Goal: Task Accomplishment & Management: Use online tool/utility

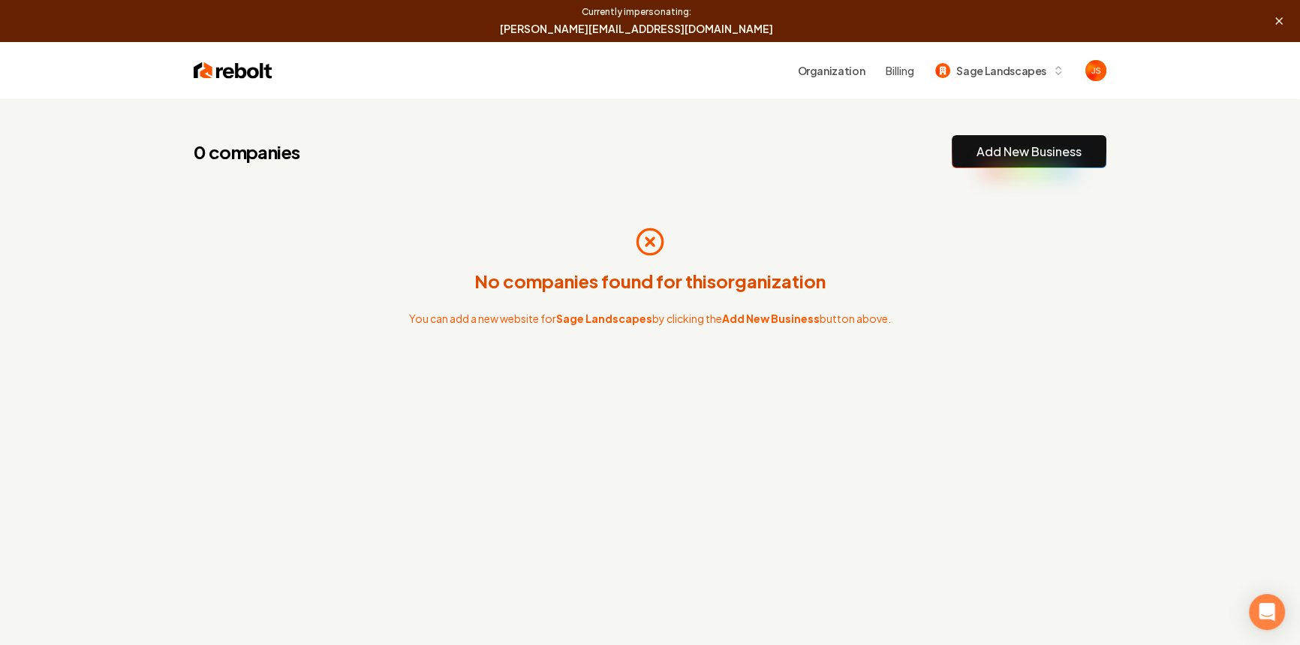
click at [1066, 155] on link "Add New Business" at bounding box center [1028, 152] width 105 height 18
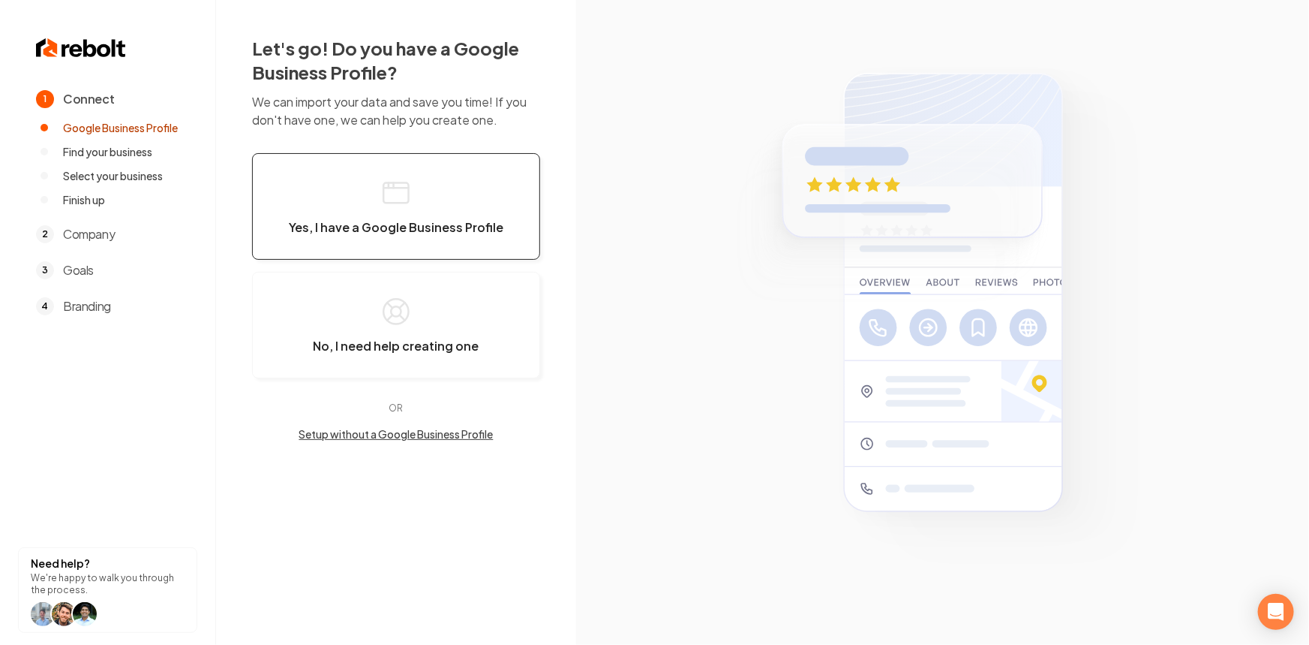
click at [343, 210] on button "Yes, I have a Google Business Profile" at bounding box center [396, 206] width 288 height 107
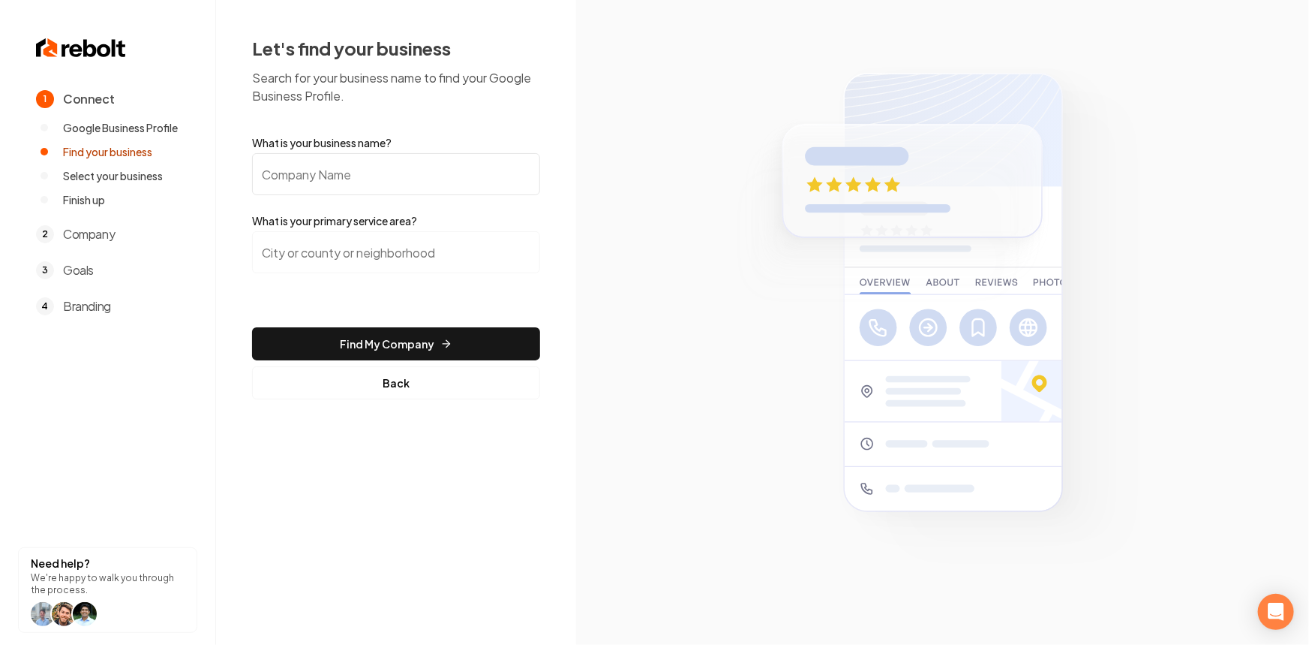
click at [341, 158] on input "What is your business name?" at bounding box center [396, 174] width 288 height 42
type input "Sage Landscaping"
click at [380, 245] on input "search" at bounding box center [396, 252] width 288 height 42
paste input "[US_STATE][GEOGRAPHIC_DATA], [GEOGRAPHIC_DATA]"
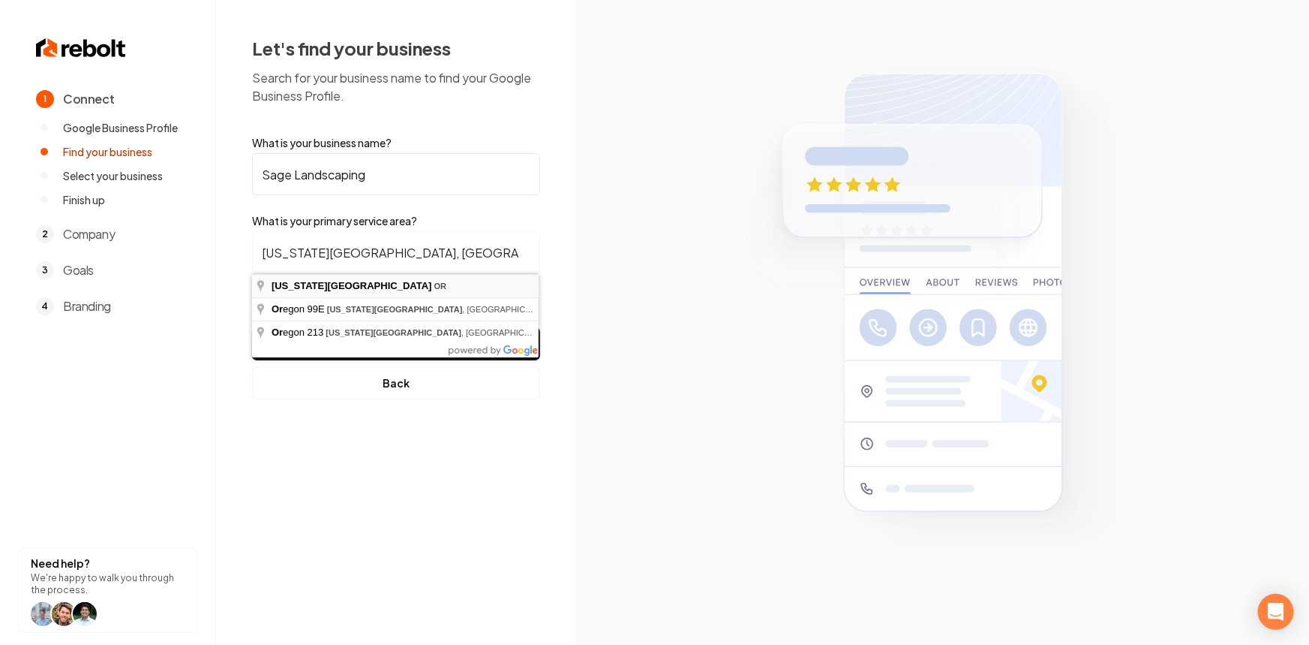
type input "[US_STATE][GEOGRAPHIC_DATA], [GEOGRAPHIC_DATA]"
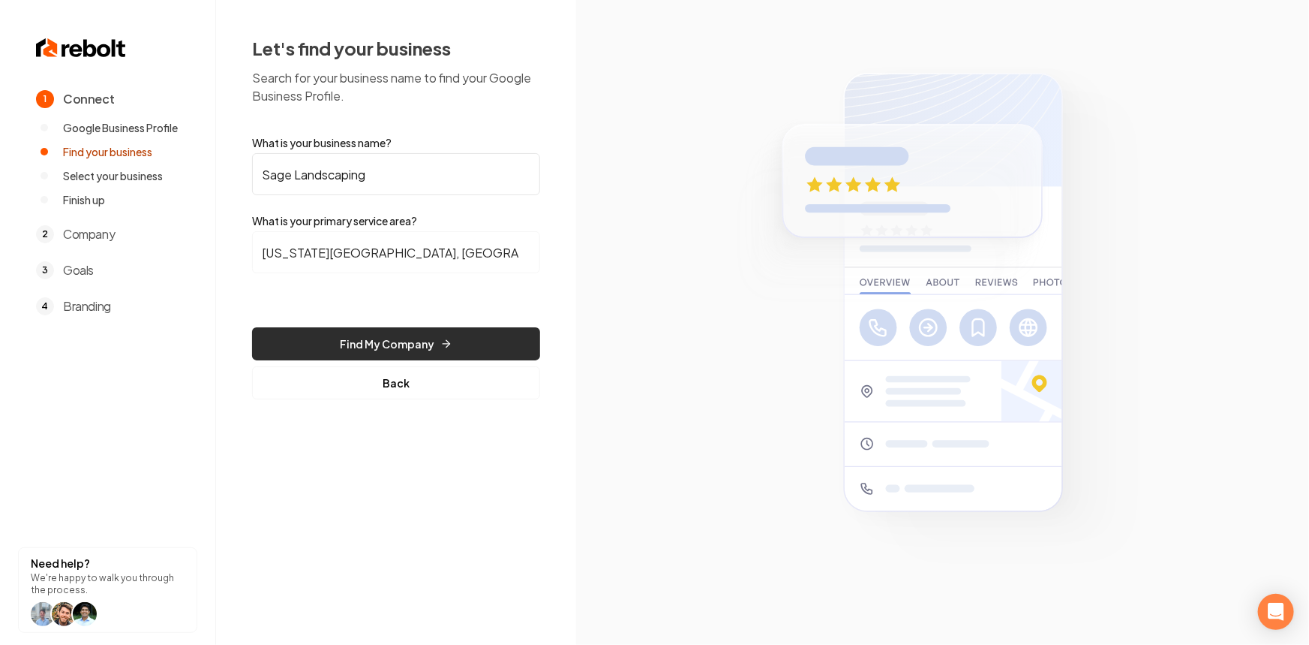
click at [376, 347] on button "Find My Company" at bounding box center [396, 343] width 288 height 33
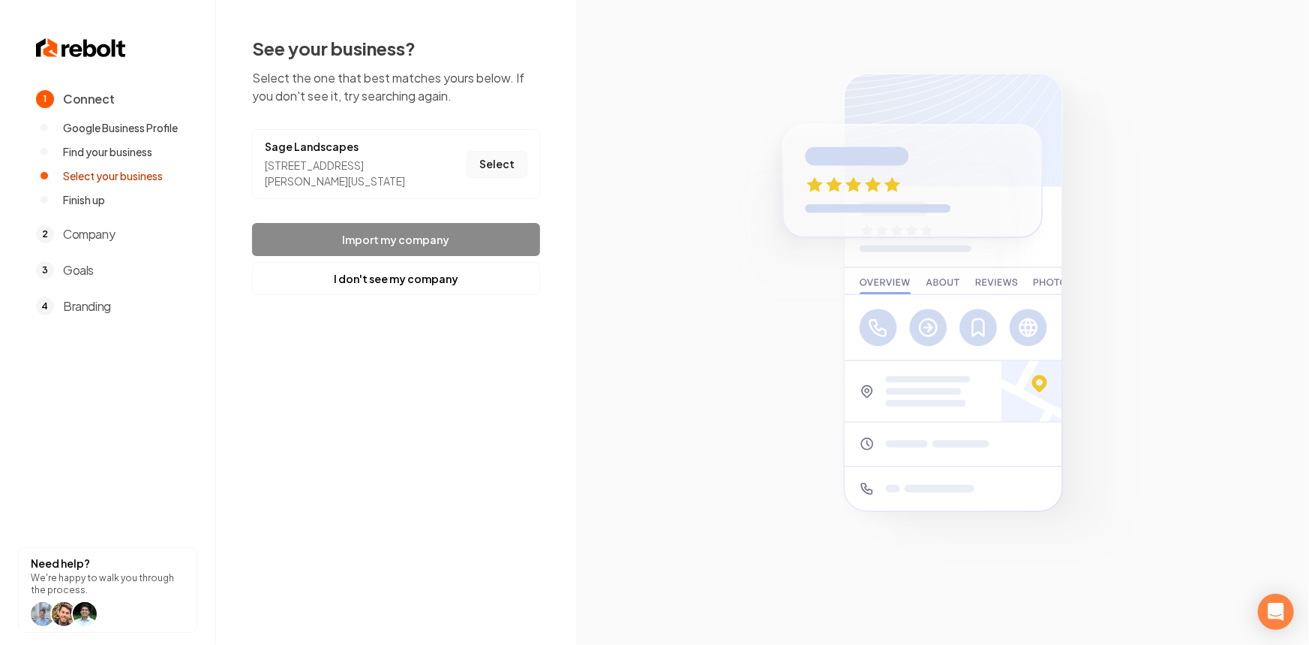
click at [495, 163] on button "Select" at bounding box center [497, 164] width 61 height 27
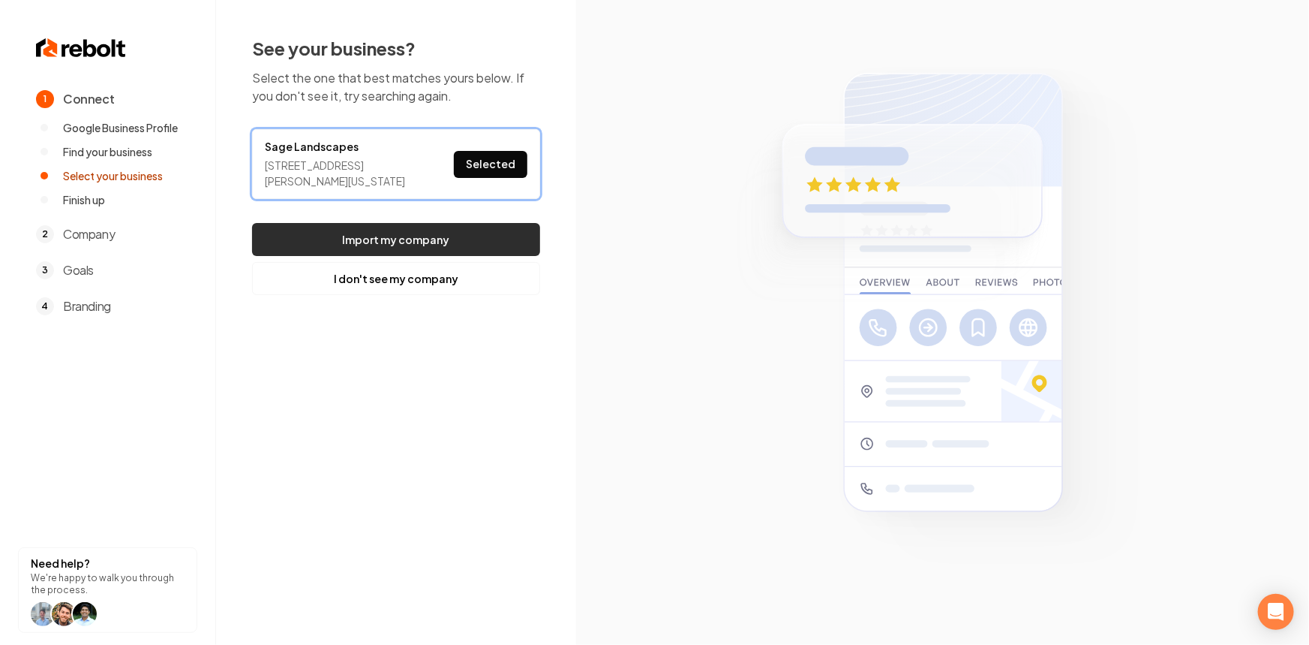
click at [474, 236] on button "Import my company" at bounding box center [396, 239] width 288 height 33
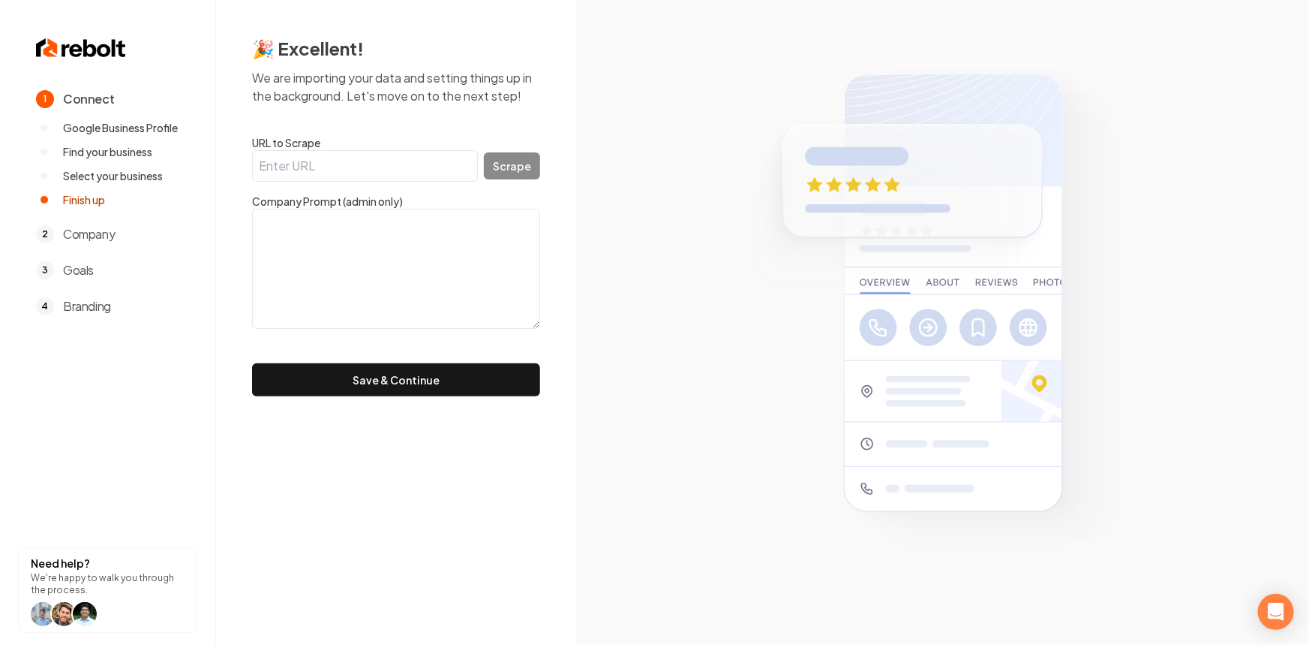
click at [417, 172] on input "URL to Scrape" at bounding box center [365, 166] width 226 height 32
paste input "[URL][DOMAIN_NAME]"
type input "[URL][DOMAIN_NAME]"
click at [502, 172] on button "Scrape" at bounding box center [512, 165] width 56 height 27
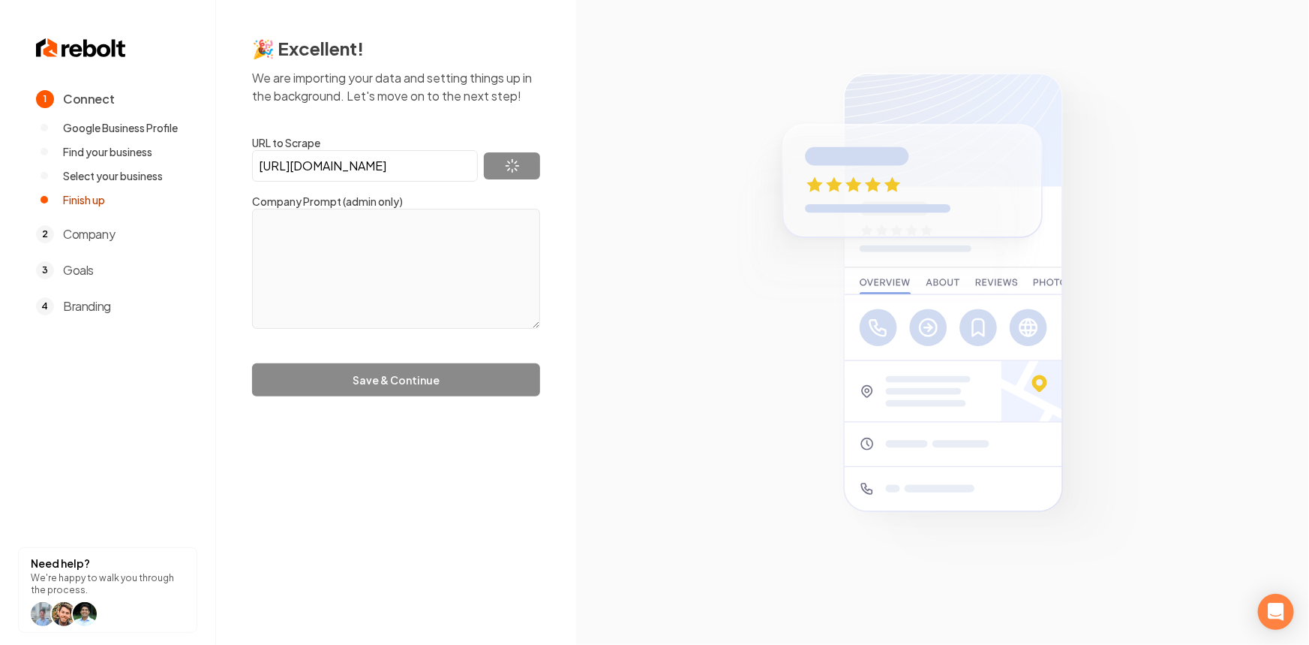
type textarea "Loremips Dolo Sitametc ad Elit Se Doei Temporinci utl etdol ma aliquae adm veni…"
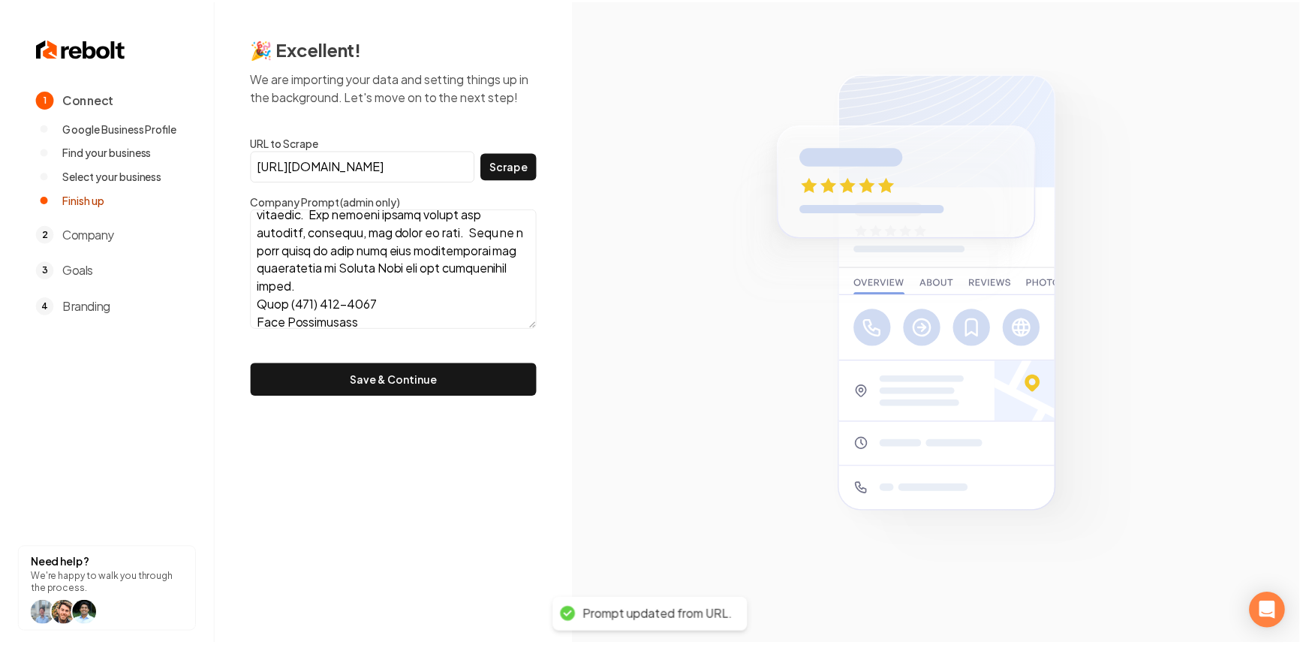
scroll to position [204, 0]
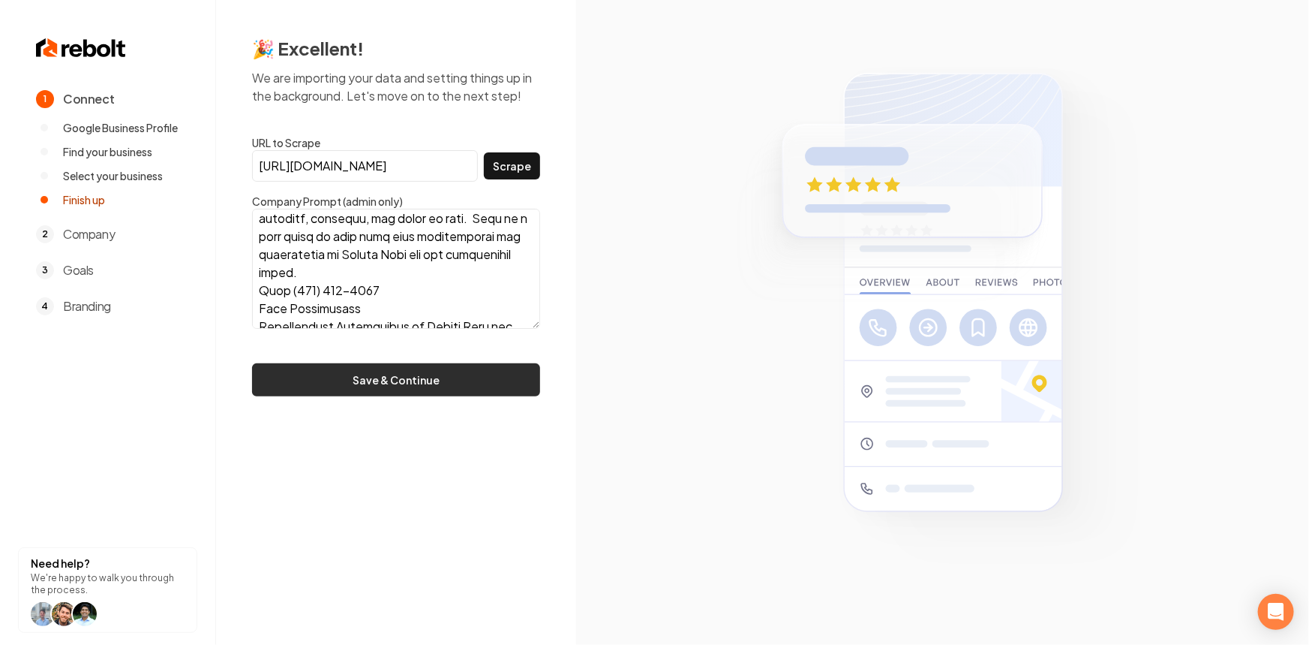
click at [372, 380] on button "Save & Continue" at bounding box center [396, 379] width 288 height 33
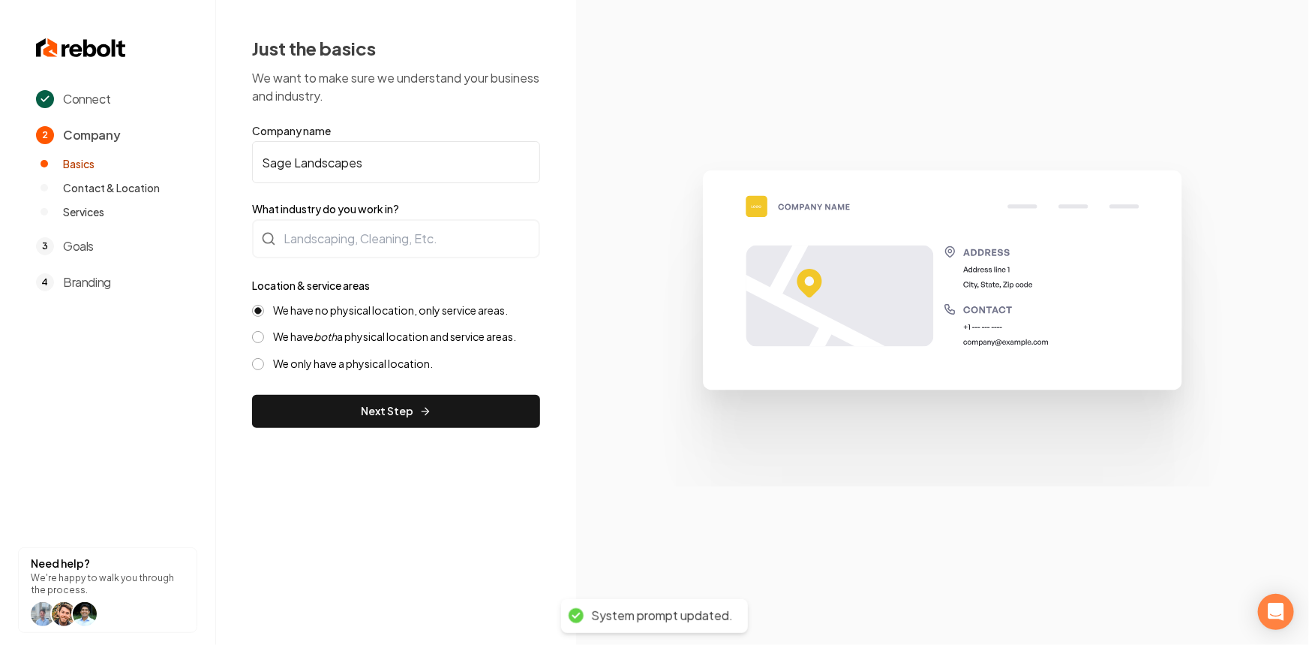
click at [451, 215] on label "What industry do you work in?" at bounding box center [396, 208] width 288 height 15
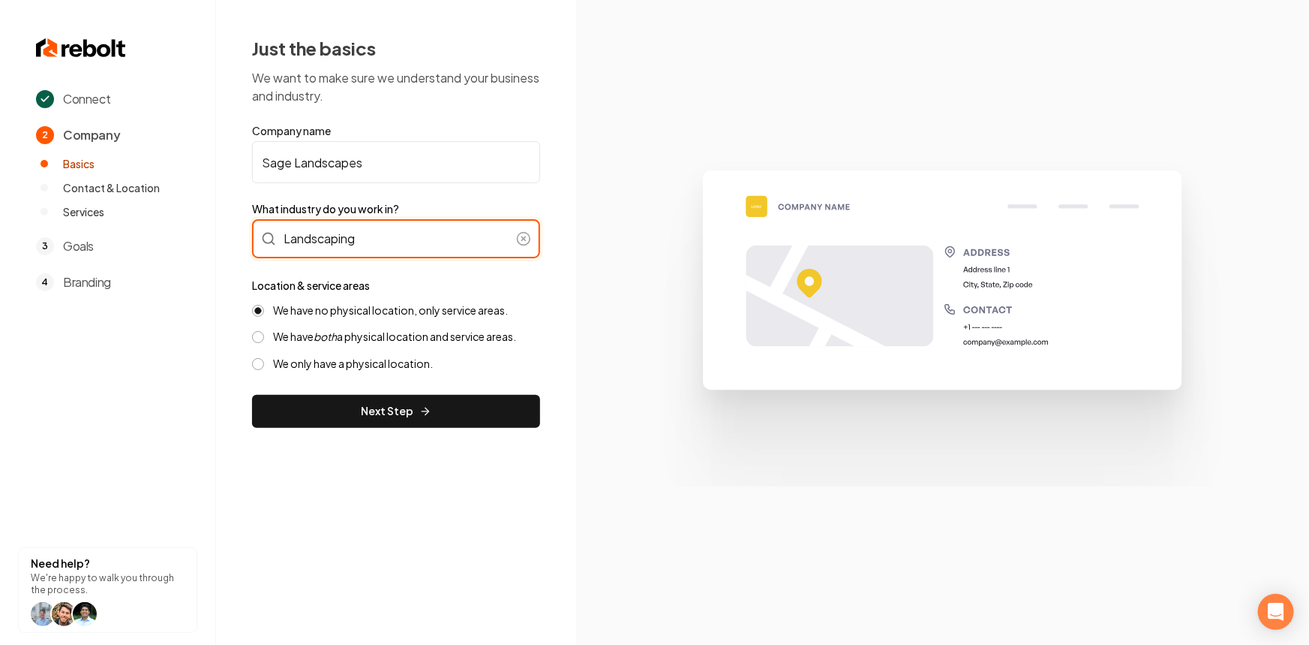
type input "Landscaping"
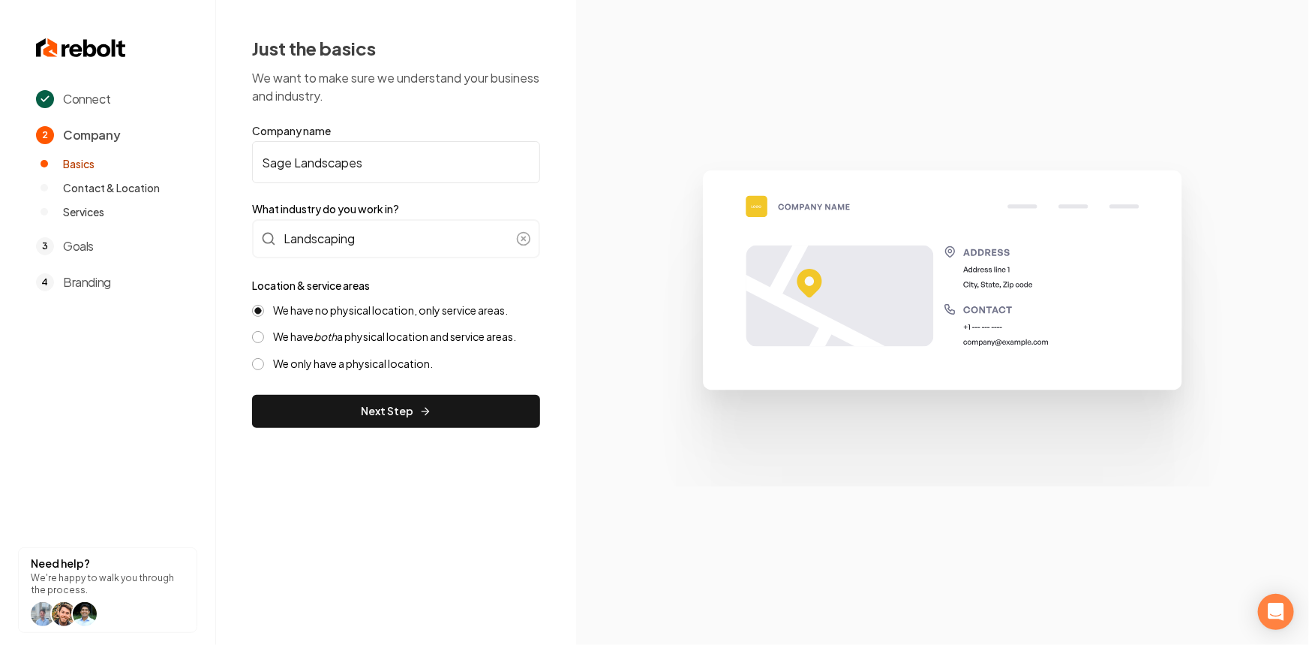
click at [395, 345] on div "We have no physical location, only service areas. We have both a physical locat…" at bounding box center [396, 337] width 288 height 68
click at [403, 342] on label "We have both a physical location and service areas." at bounding box center [394, 336] width 243 height 14
click at [264, 342] on button "We have both a physical location and service areas." at bounding box center [258, 337] width 12 height 12
click at [413, 412] on button "Next Step" at bounding box center [396, 411] width 288 height 33
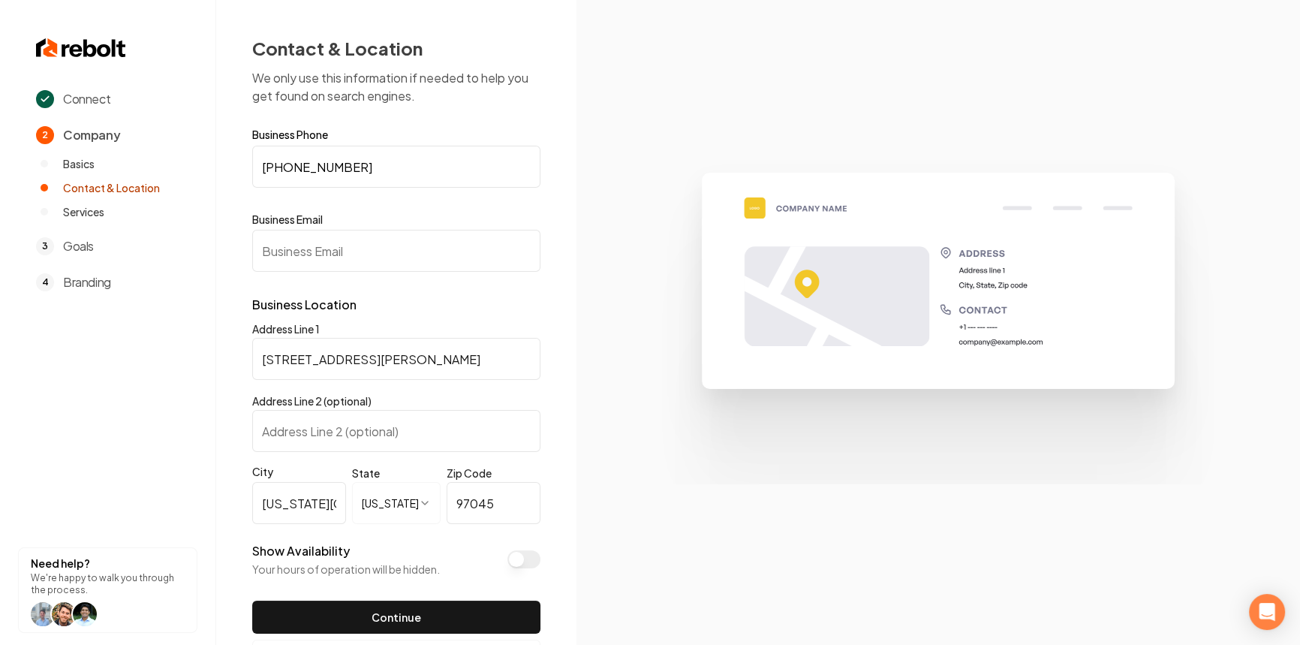
click at [405, 245] on input "Business Email" at bounding box center [396, 251] width 288 height 42
paste input "[EMAIL_ADDRESS][DOMAIN_NAME]"
type input "[EMAIL_ADDRESS][DOMAIN_NAME]"
drag, startPoint x: 439, startPoint y: 163, endPoint x: 230, endPoint y: 174, distance: 209.7
click at [230, 173] on div "**********" at bounding box center [396, 354] width 360 height 708
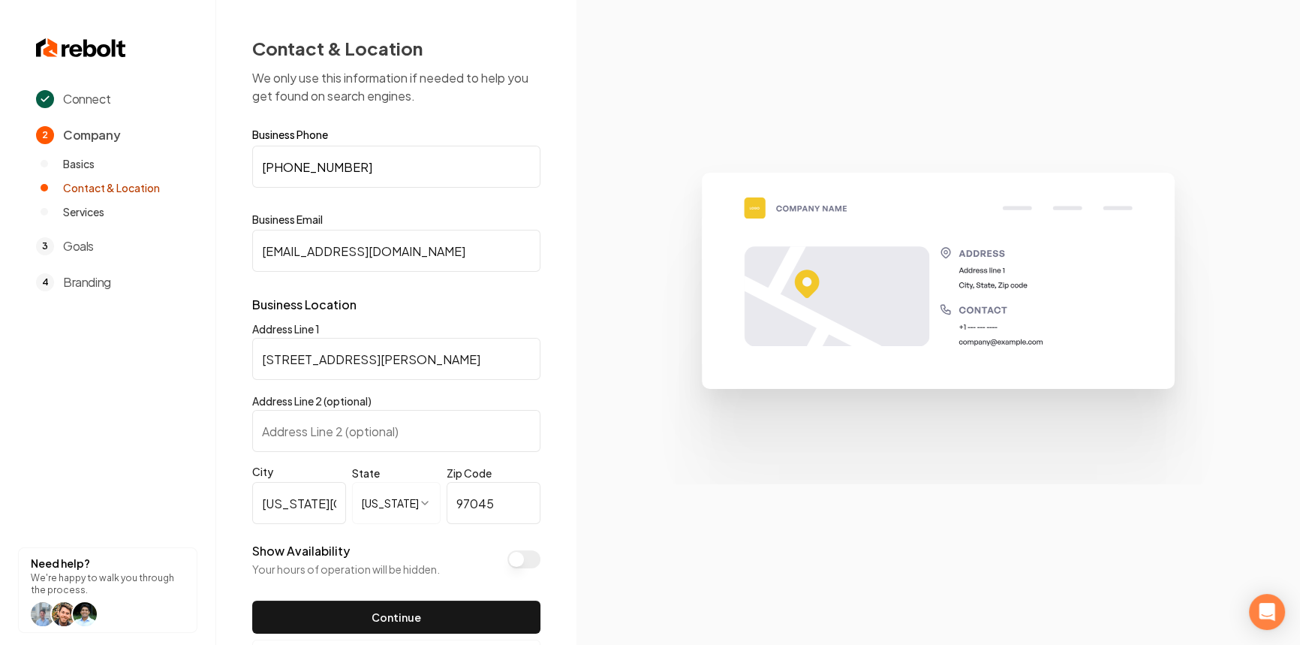
paste input "616-0178"
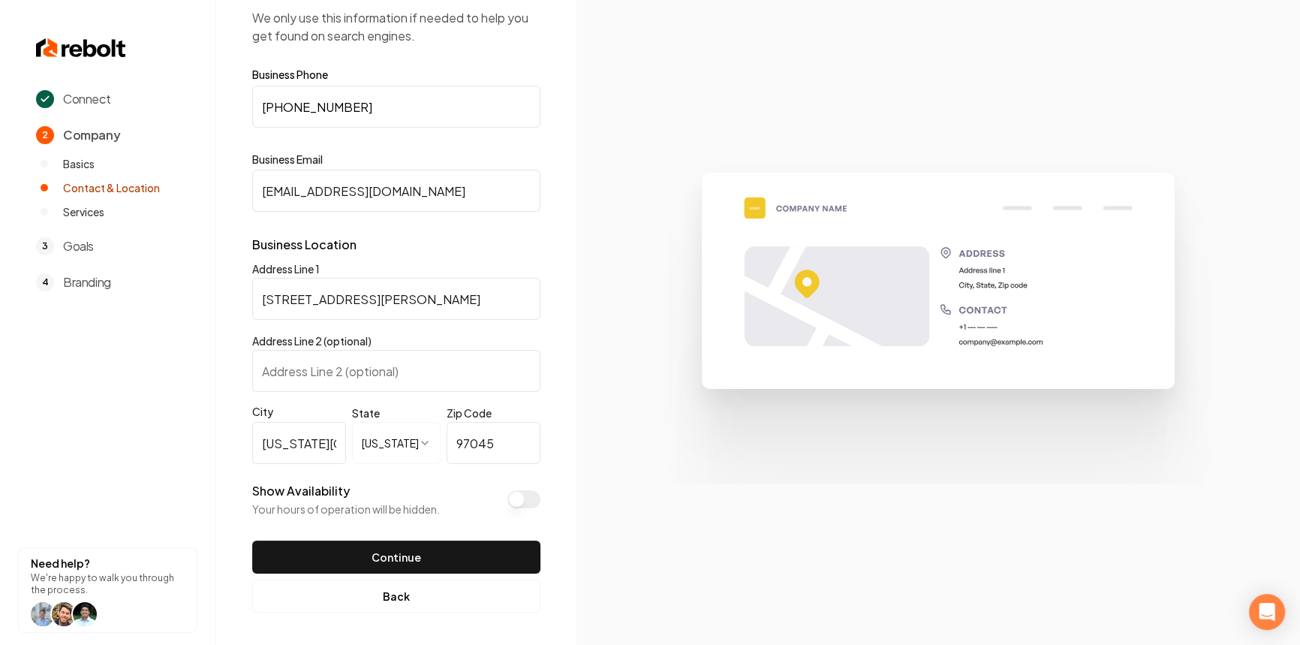
scroll to position [63, 0]
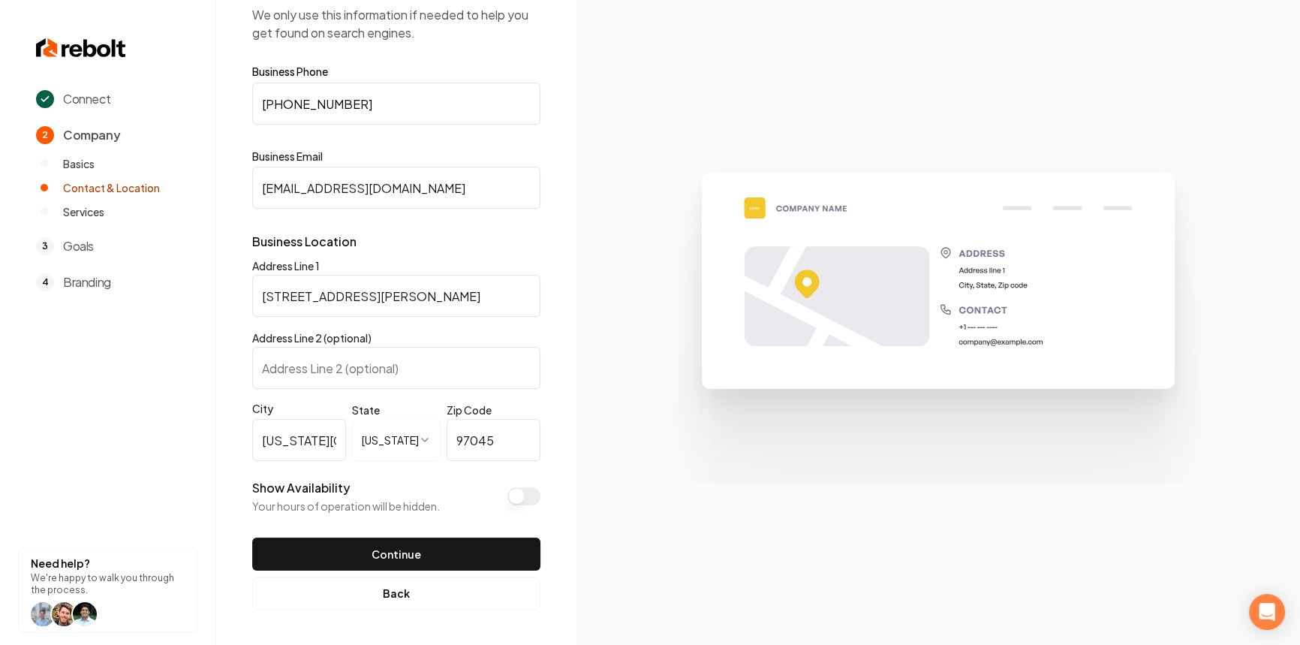
type input "[PHONE_NUMBER]"
click at [523, 493] on button "Show Availability" at bounding box center [523, 496] width 33 height 18
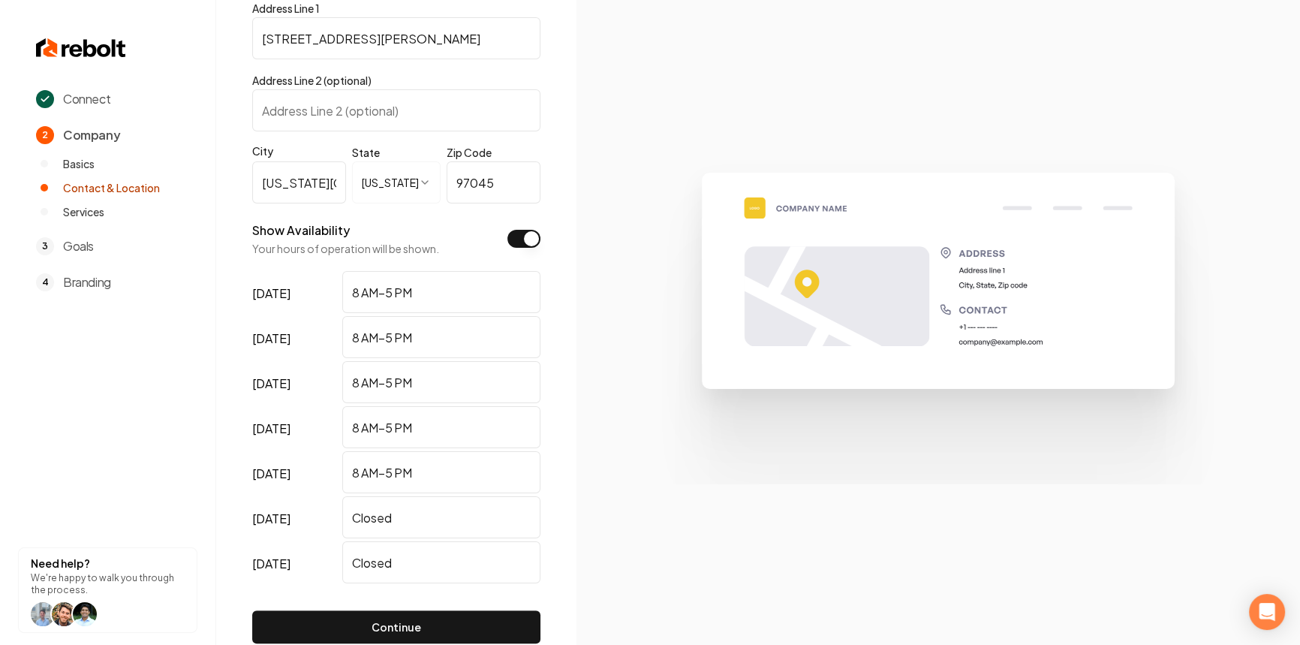
scroll to position [393, 0]
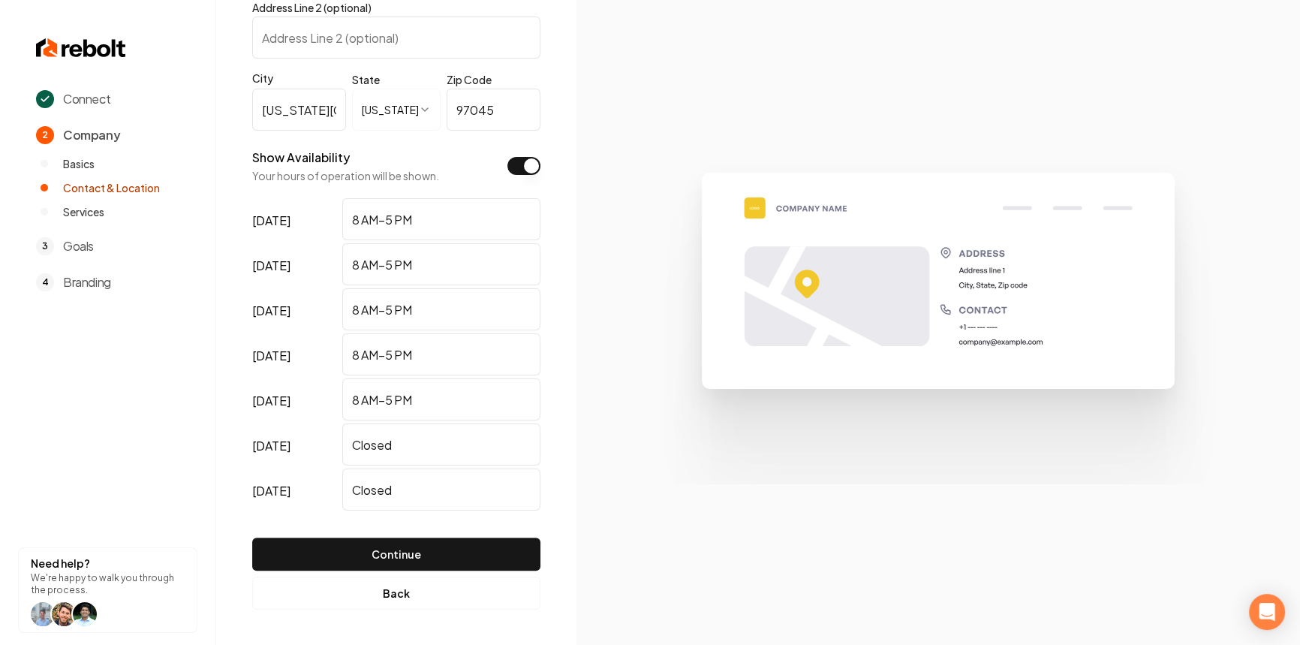
click at [486, 534] on form "**********" at bounding box center [396, 153] width 288 height 834
click at [486, 543] on button "Continue" at bounding box center [396, 553] width 288 height 33
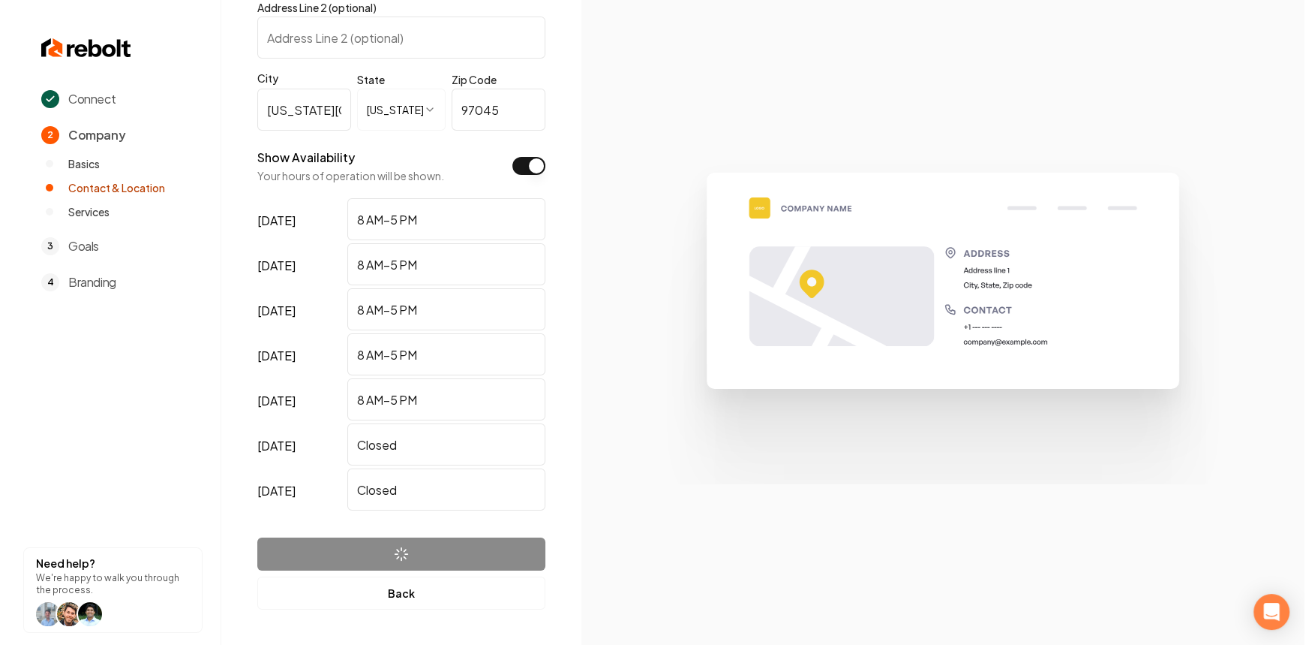
scroll to position [0, 0]
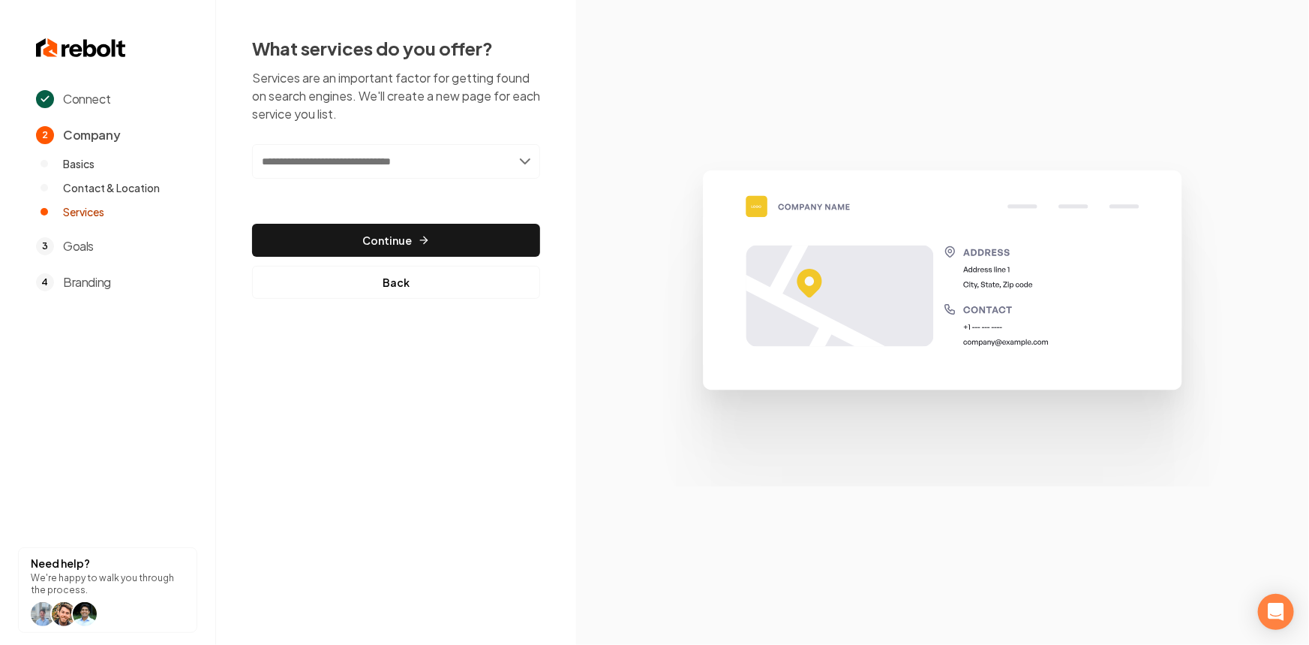
click at [384, 163] on input "text" at bounding box center [396, 161] width 288 height 35
paste input "**********"
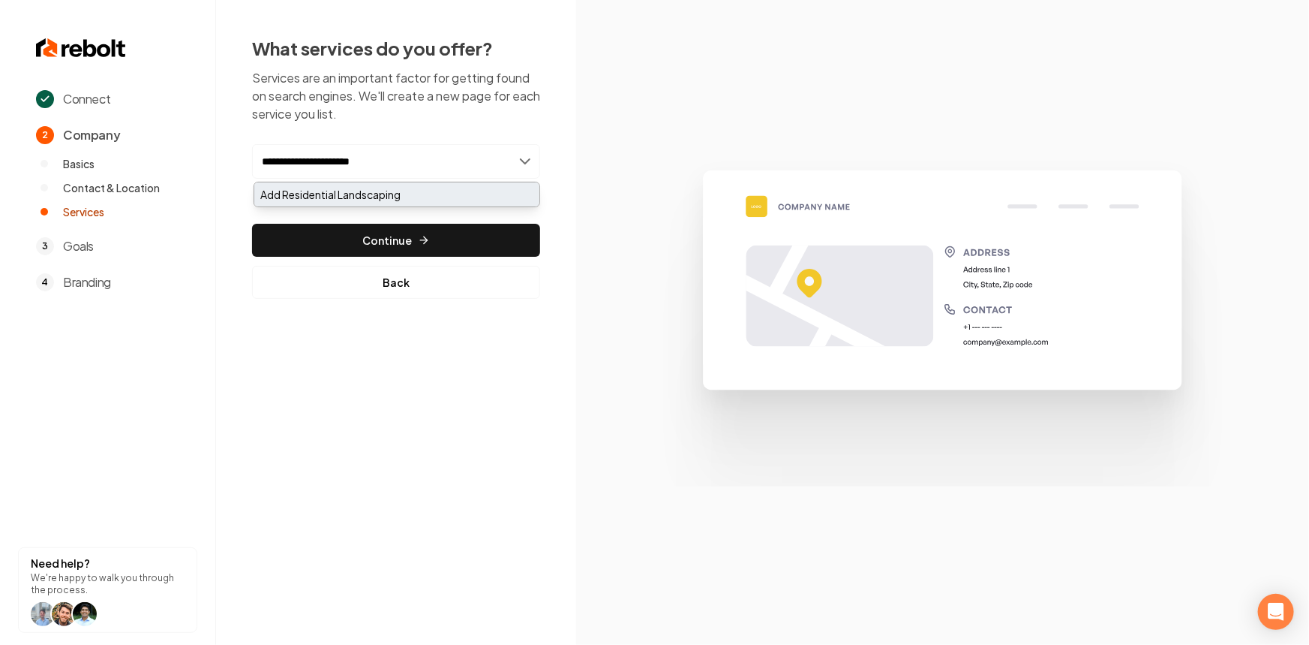
type input "**********"
click at [371, 204] on div "Add Residential Landscaping" at bounding box center [396, 194] width 285 height 24
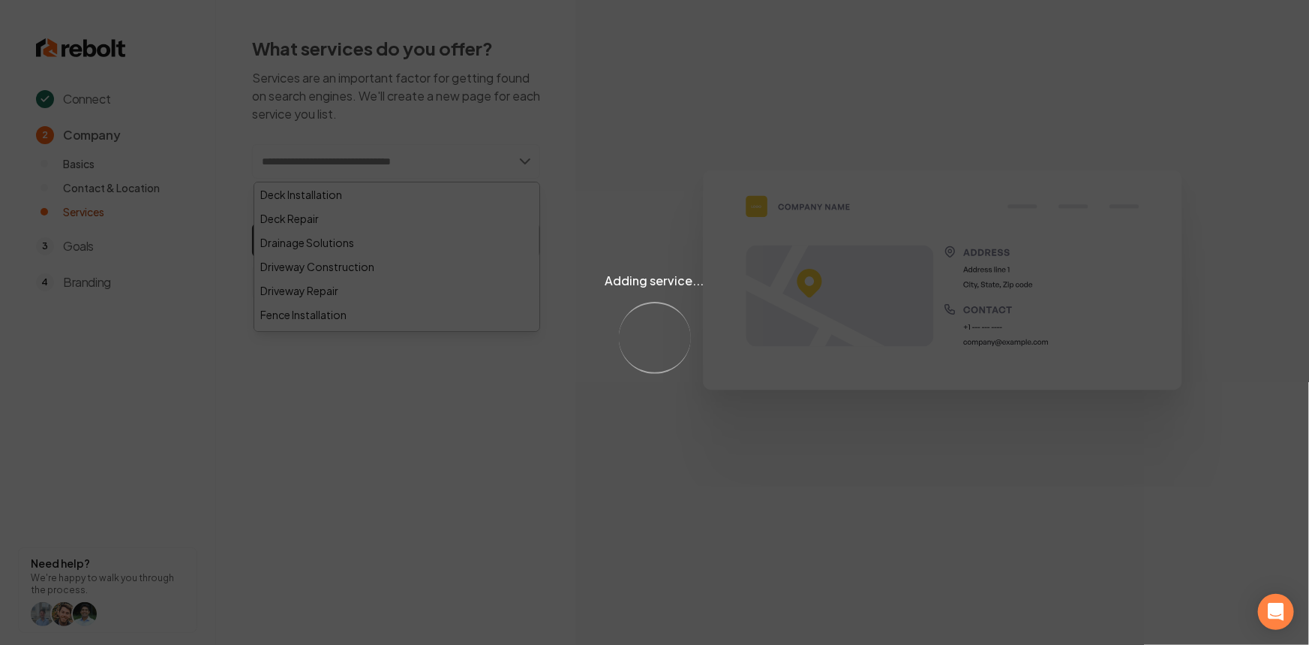
paste input "**********"
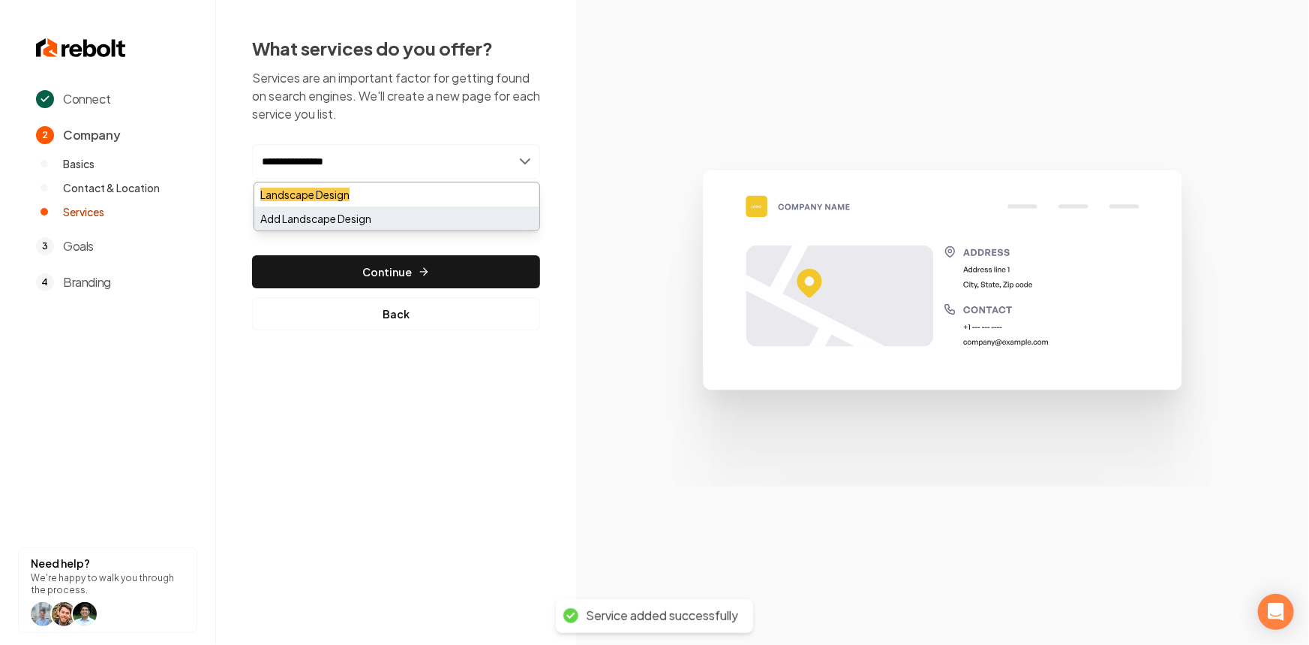
type input "**********"
click at [353, 211] on div "Add Landscape Design" at bounding box center [396, 218] width 285 height 24
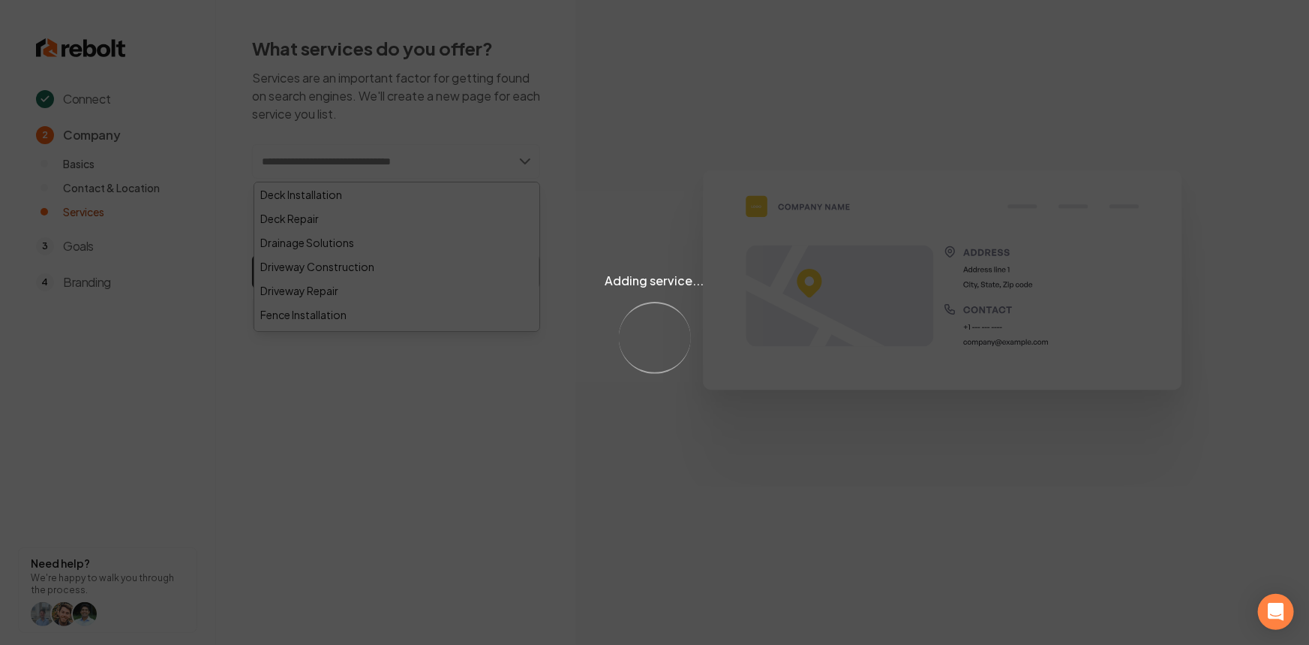
paste input "**********"
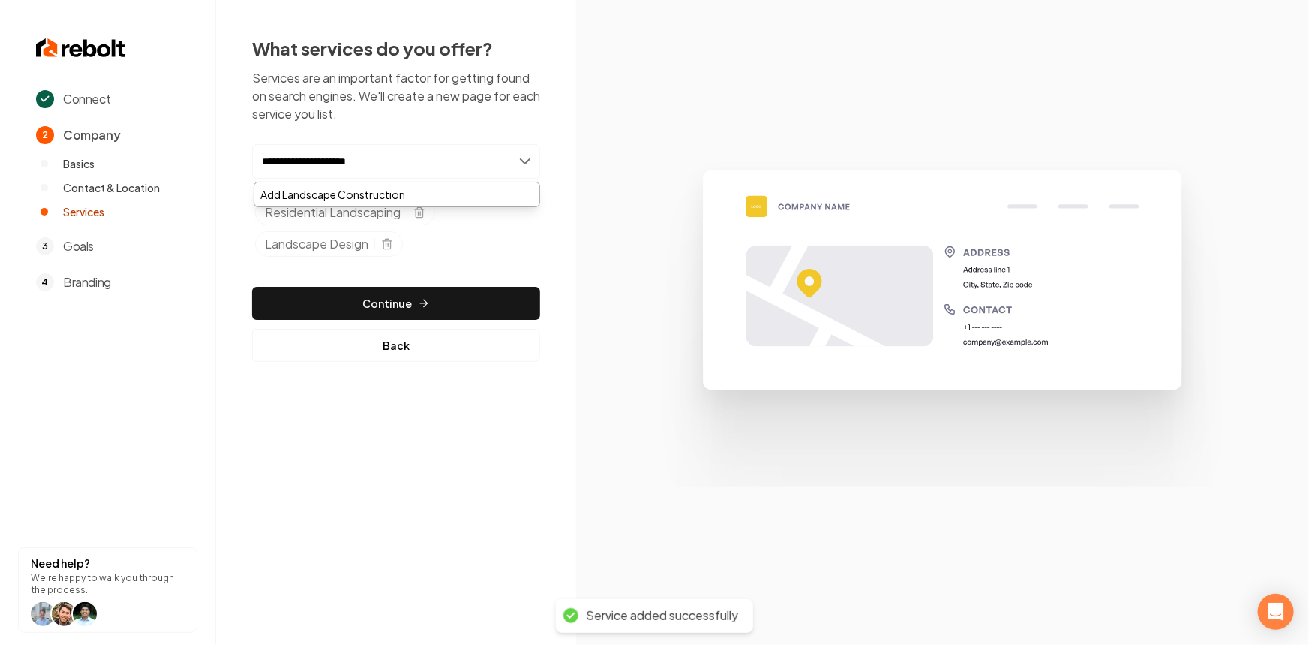
type input "**********"
click at [322, 197] on div "Add Landscape Construction" at bounding box center [396, 194] width 285 height 24
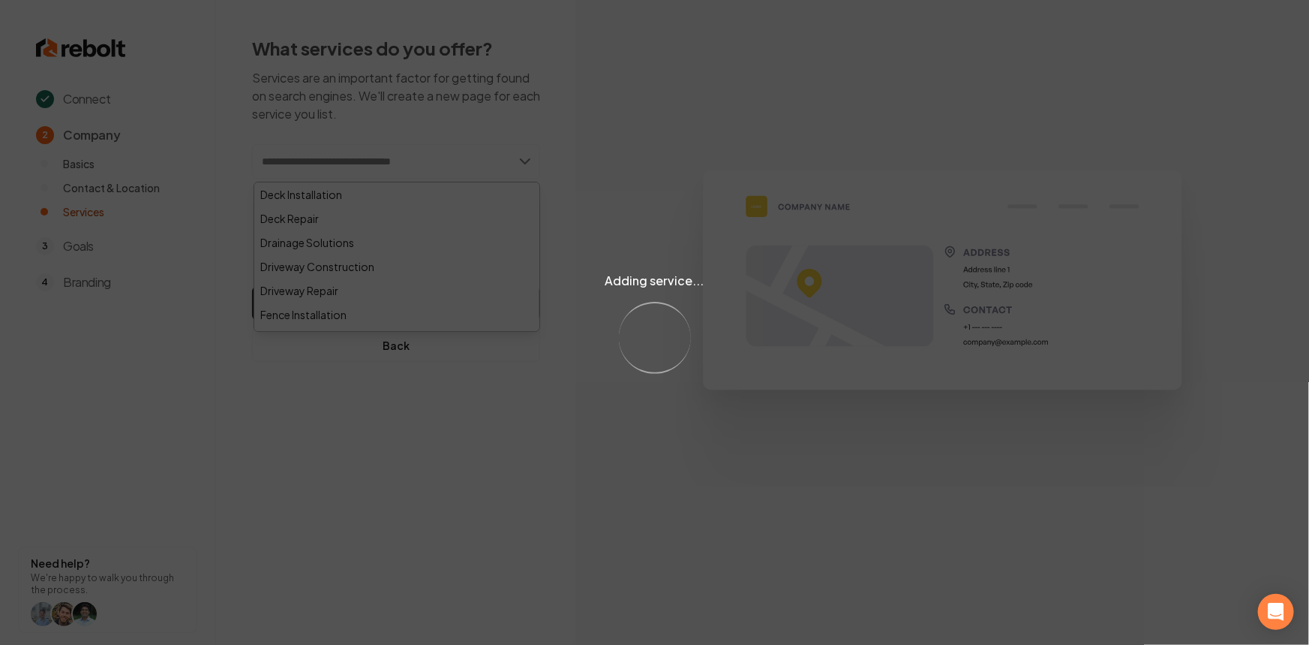
paste input "**********"
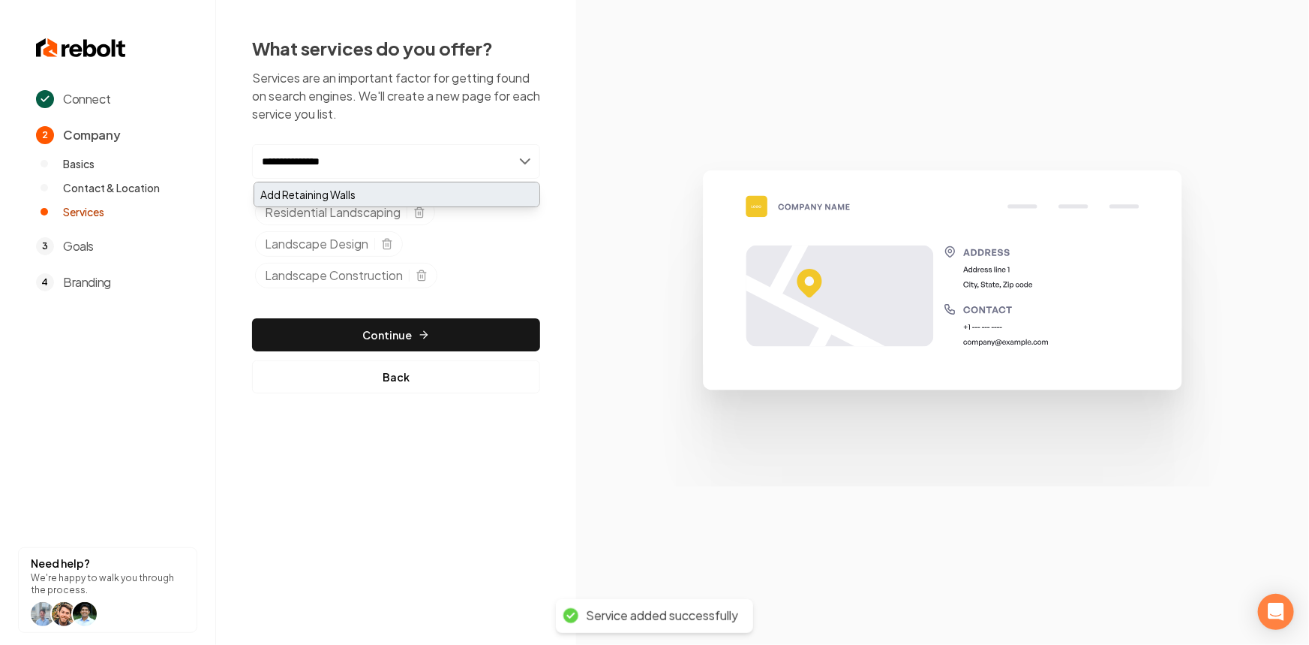
type input "**********"
click at [347, 197] on div "Add Retaining Walls" at bounding box center [396, 194] width 285 height 24
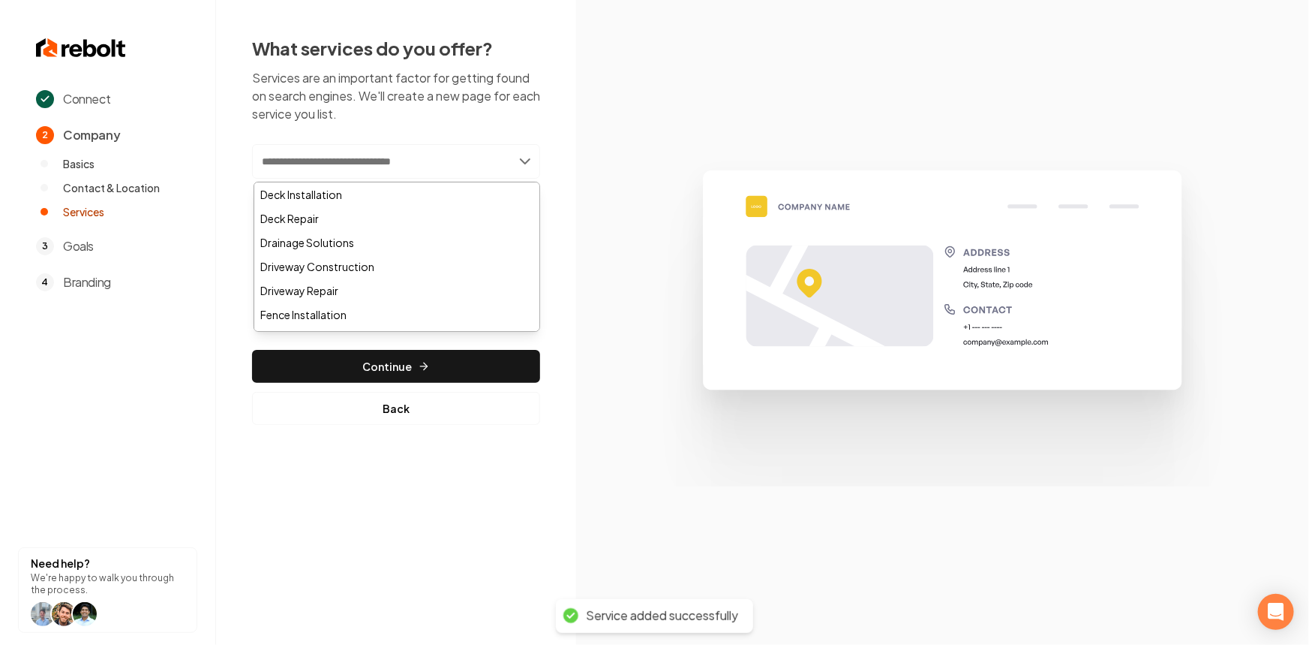
paste input "**********"
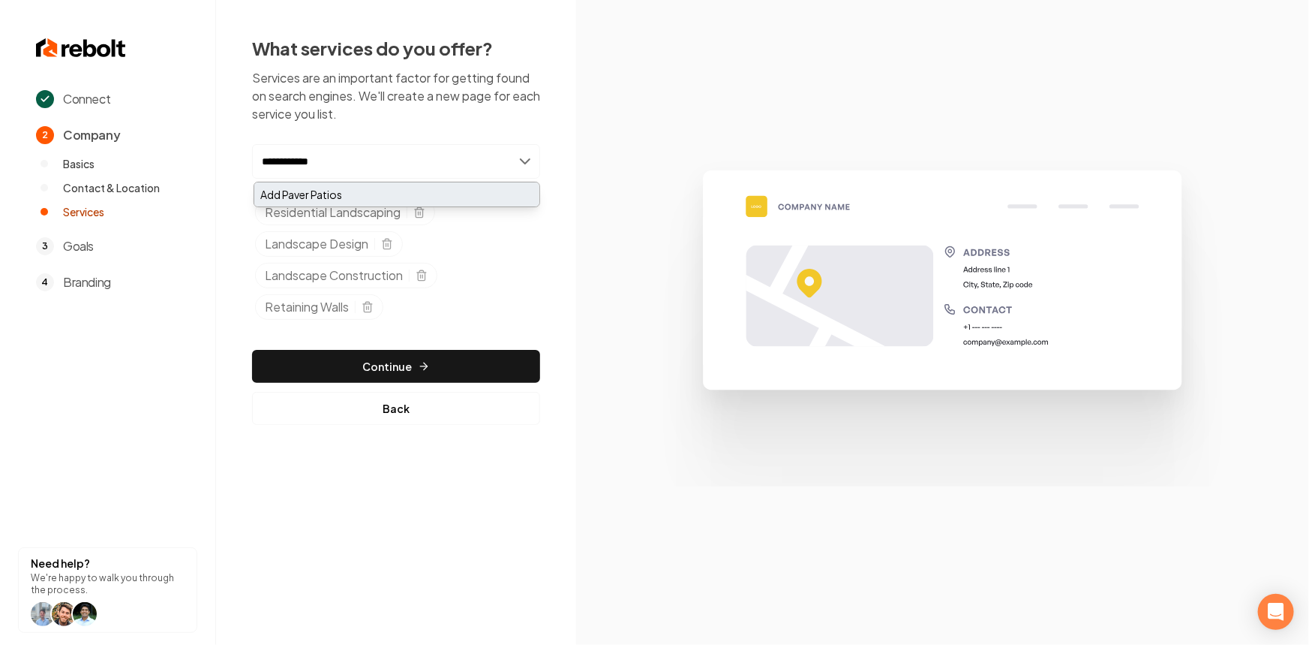
type input "**********"
click at [333, 203] on div "Add Paver Patios" at bounding box center [396, 194] width 285 height 24
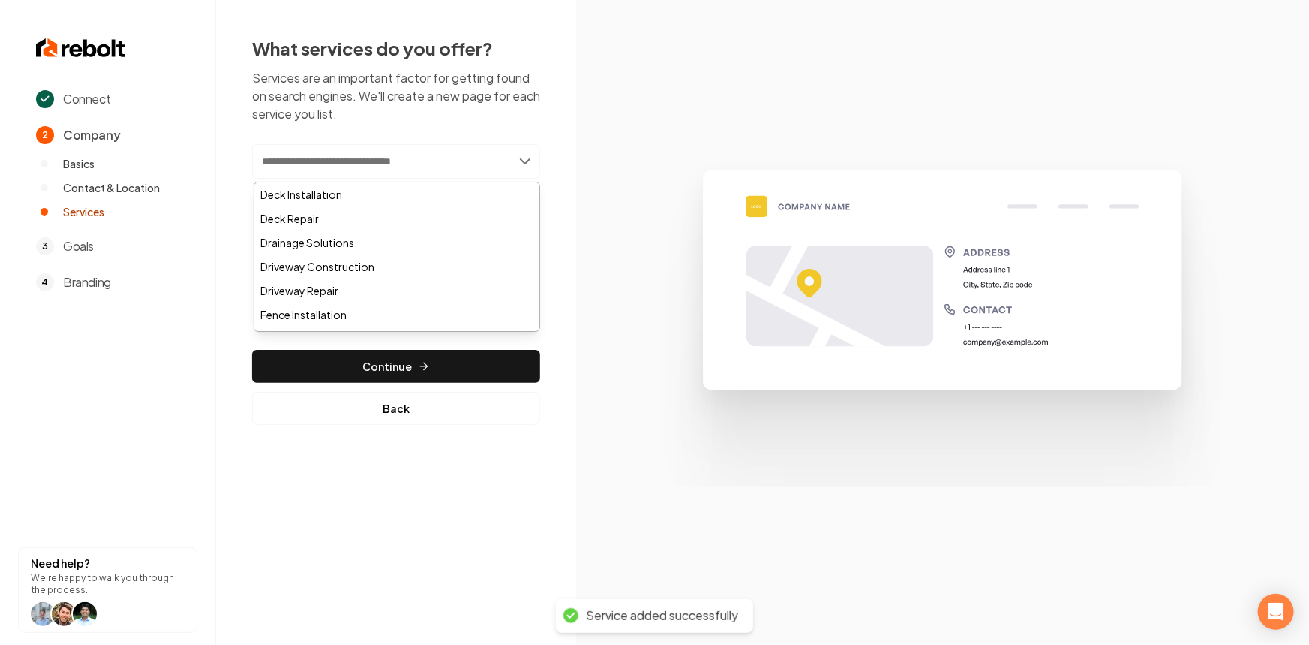
paste input "**********"
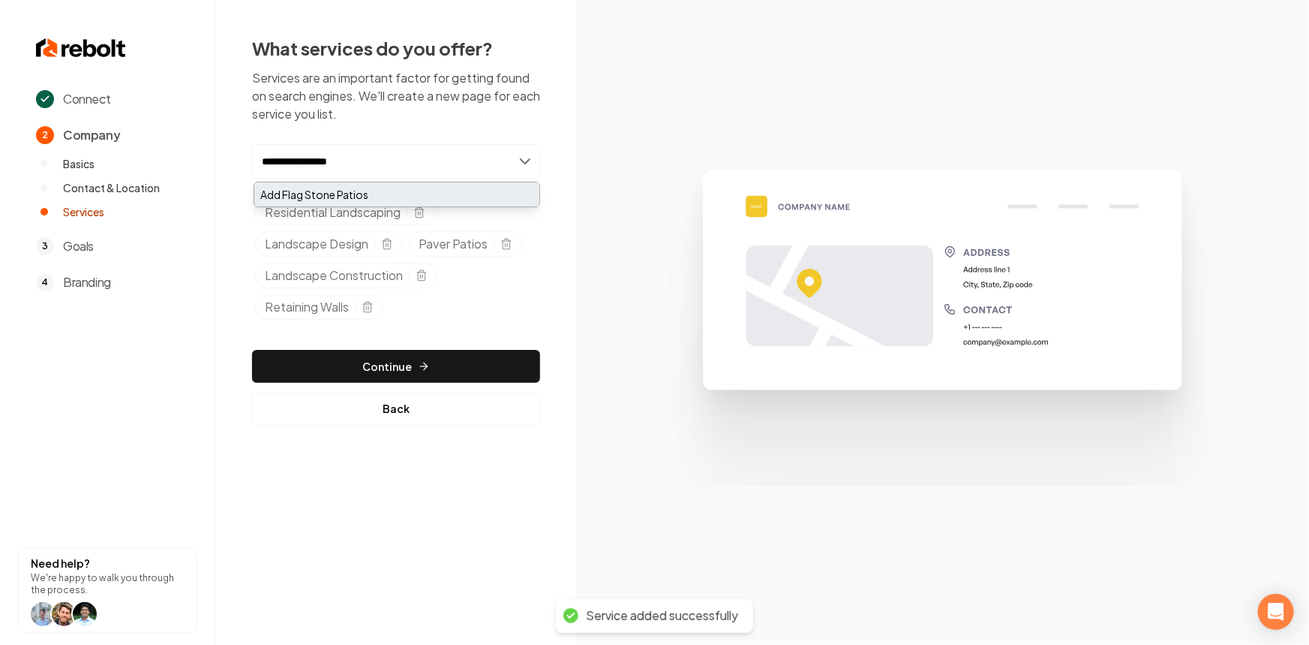
type input "**********"
click at [360, 197] on div "Add Flag Stone Patios" at bounding box center [396, 194] width 285 height 24
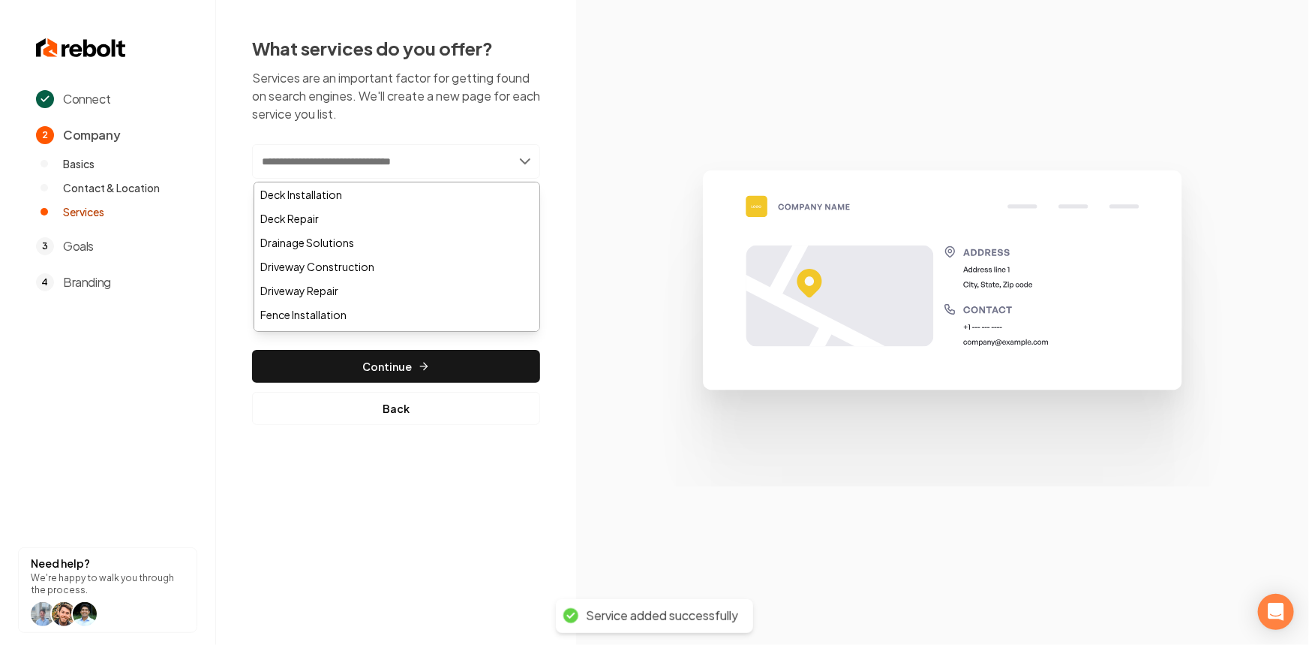
paste input "**********"
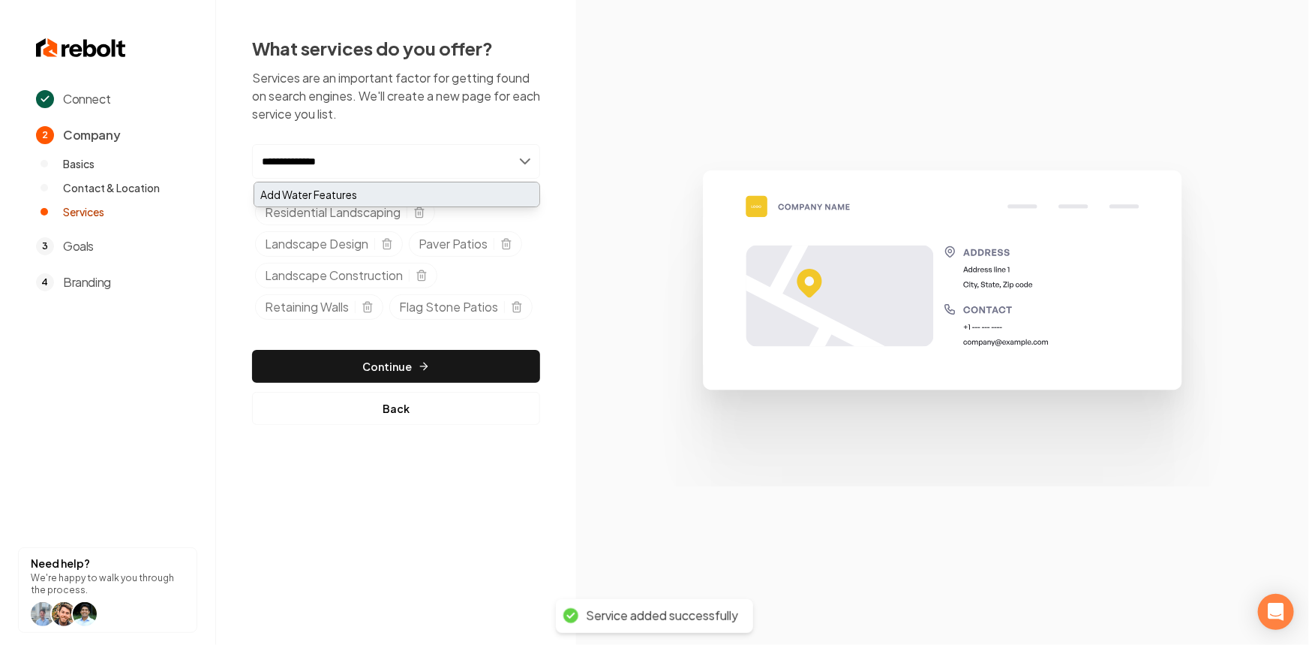
type input "**********"
click at [360, 202] on div "Add Water Features" at bounding box center [396, 194] width 285 height 24
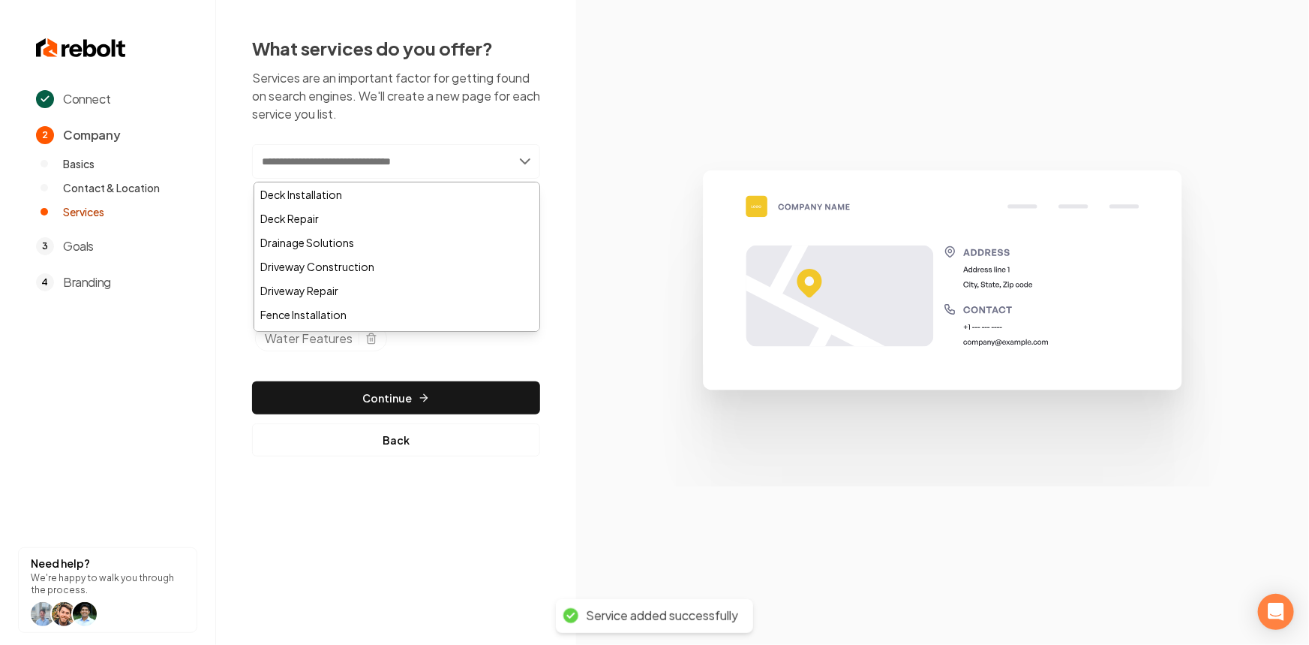
paste input "**********"
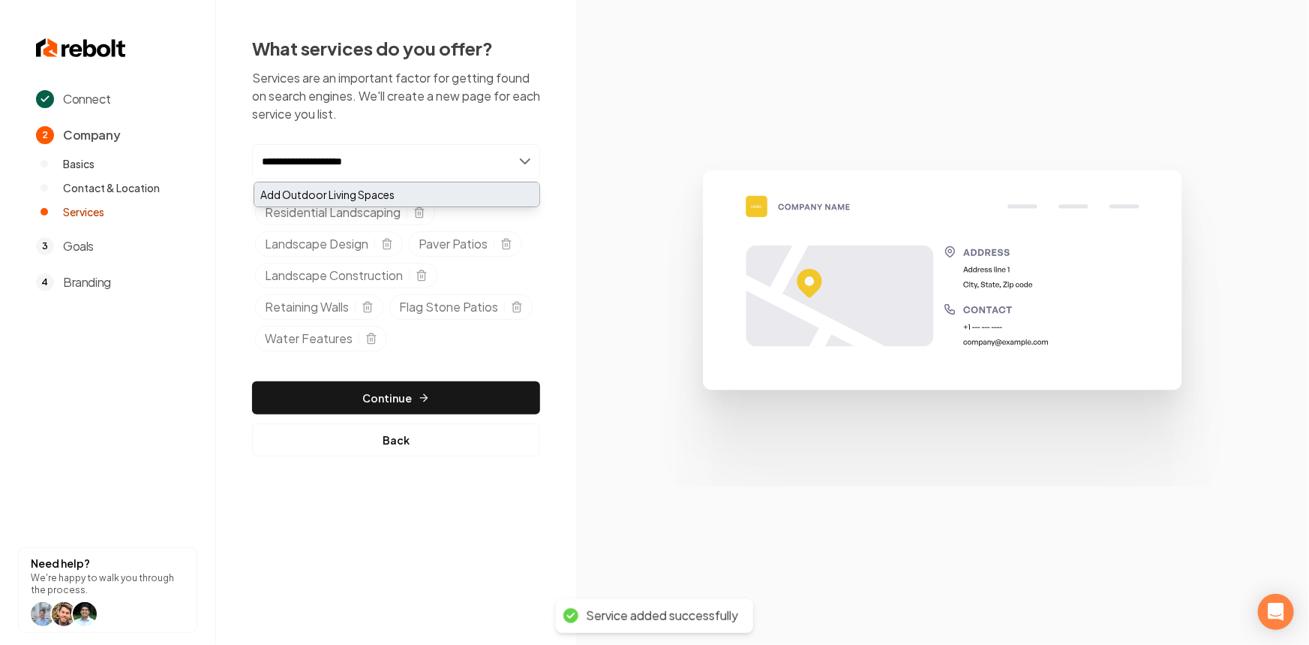
type input "**********"
click at [319, 194] on div "Add Outdoor Living Spaces" at bounding box center [396, 194] width 285 height 24
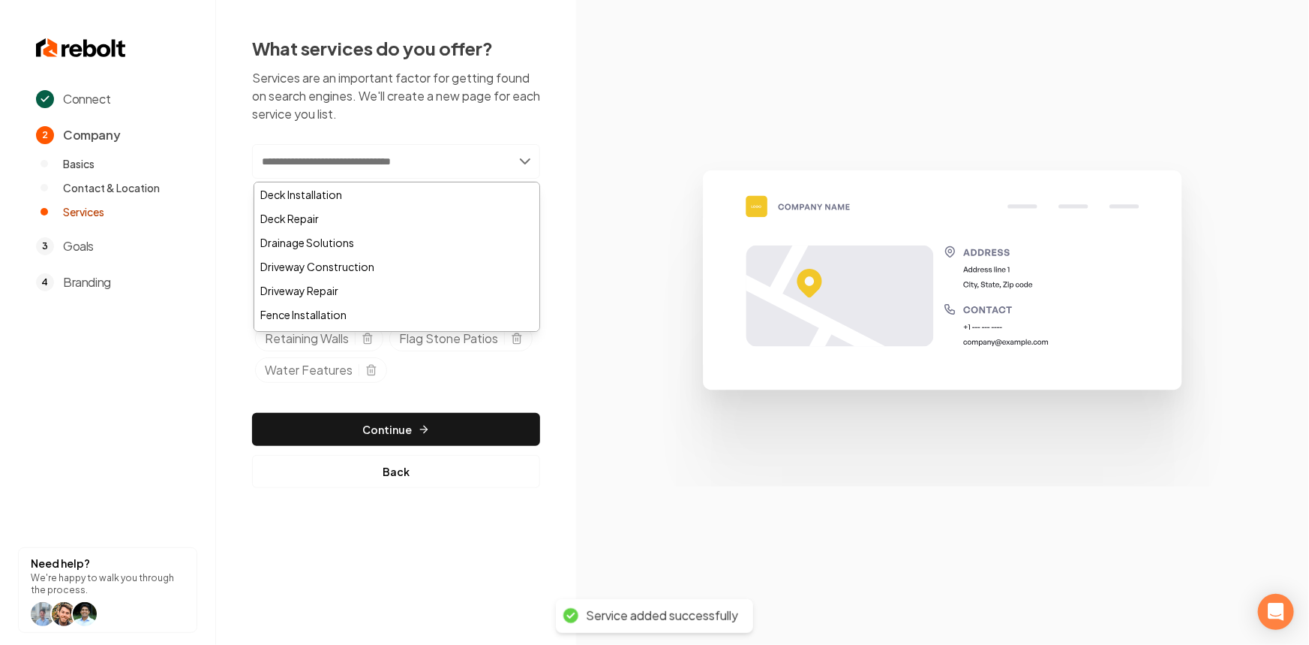
paste input "**********"
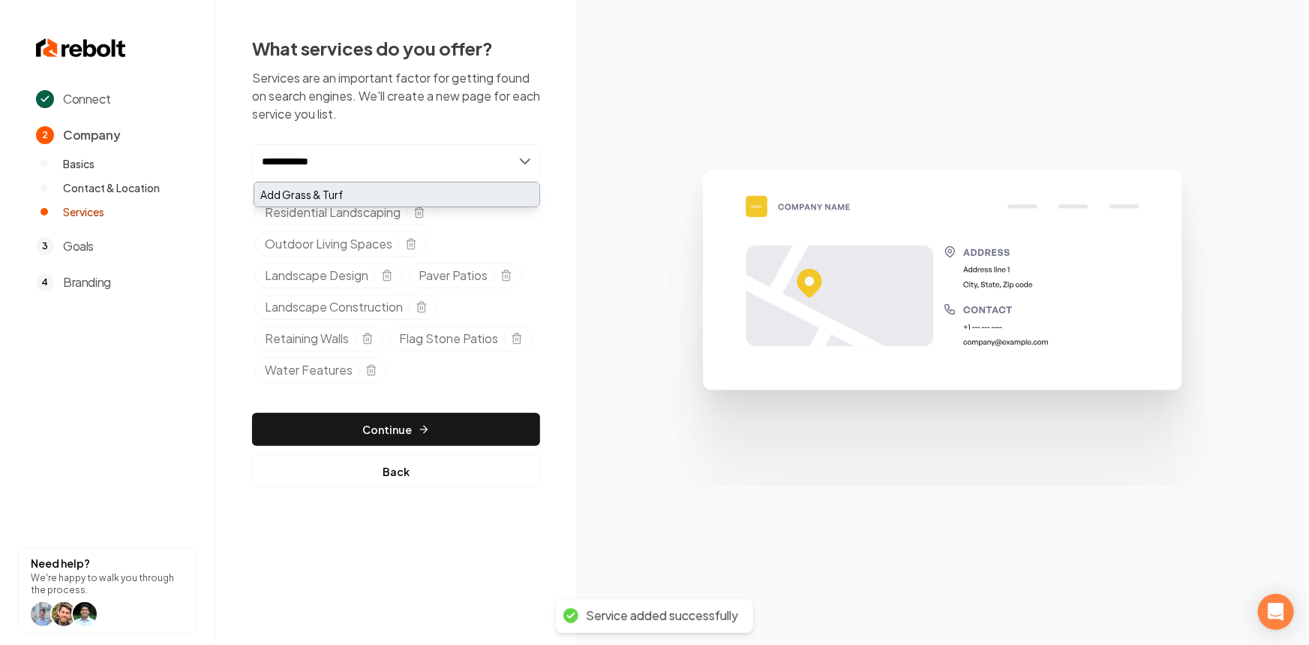
type input "**********"
click at [334, 203] on div "Add Grass & Turf" at bounding box center [396, 194] width 285 height 24
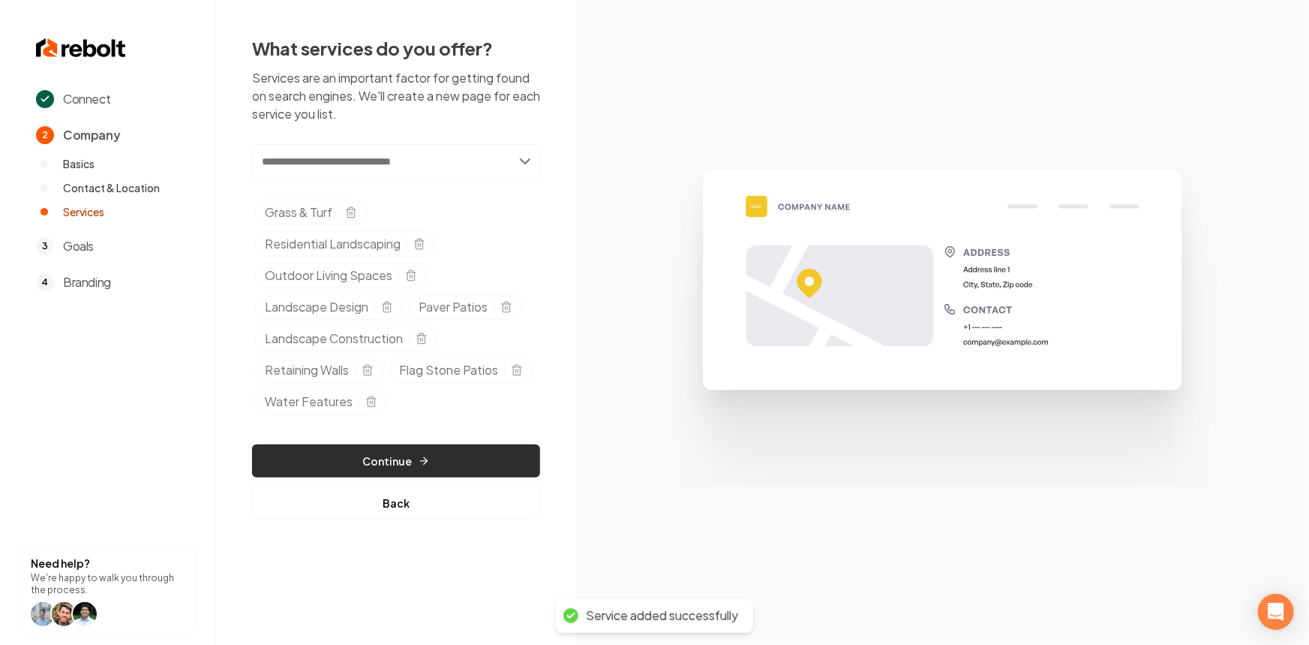
click at [346, 457] on button "Continue" at bounding box center [396, 460] width 288 height 33
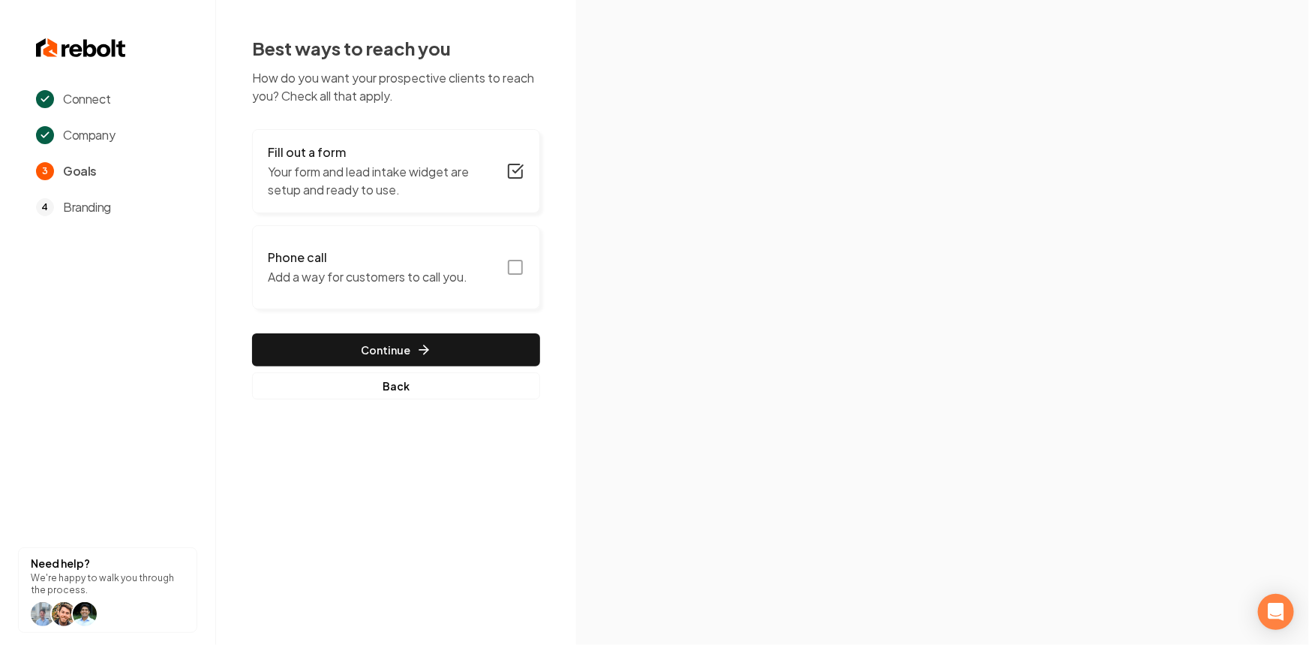
click at [331, 188] on p "Your form and lead intake widget are setup and ready to use." at bounding box center [383, 181] width 230 height 36
click at [523, 170] on icon "button" at bounding box center [516, 171] width 18 height 18
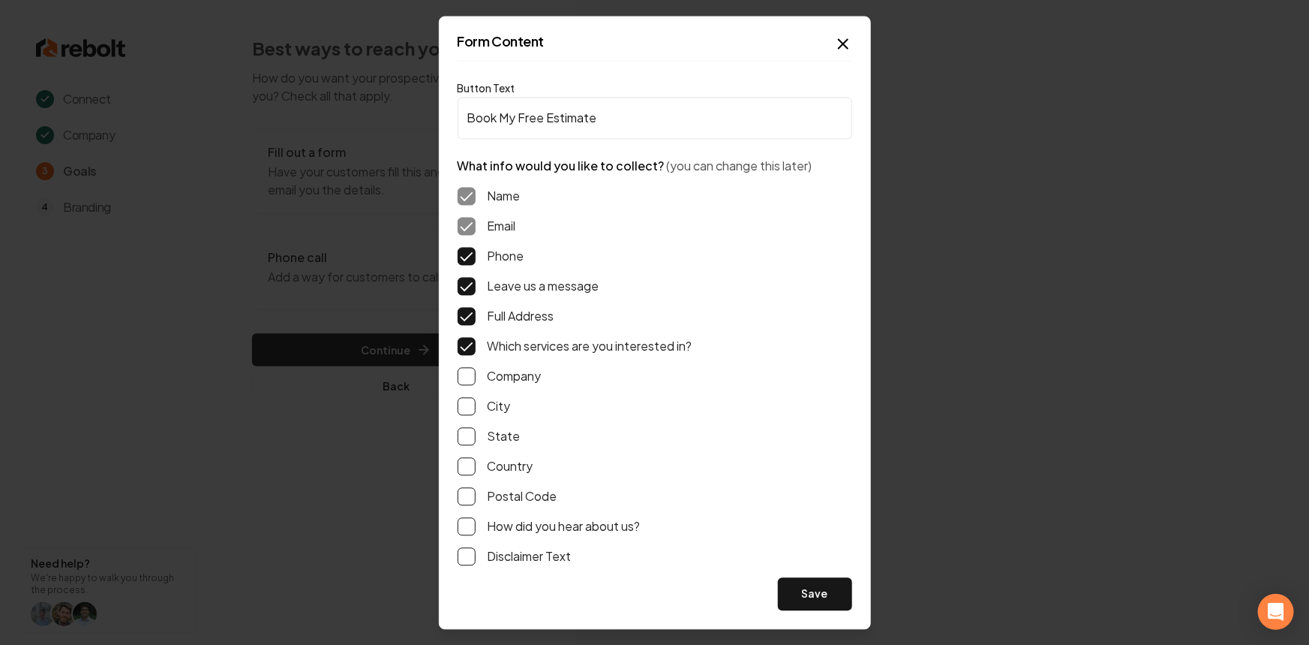
click at [819, 595] on button "Save" at bounding box center [815, 593] width 74 height 33
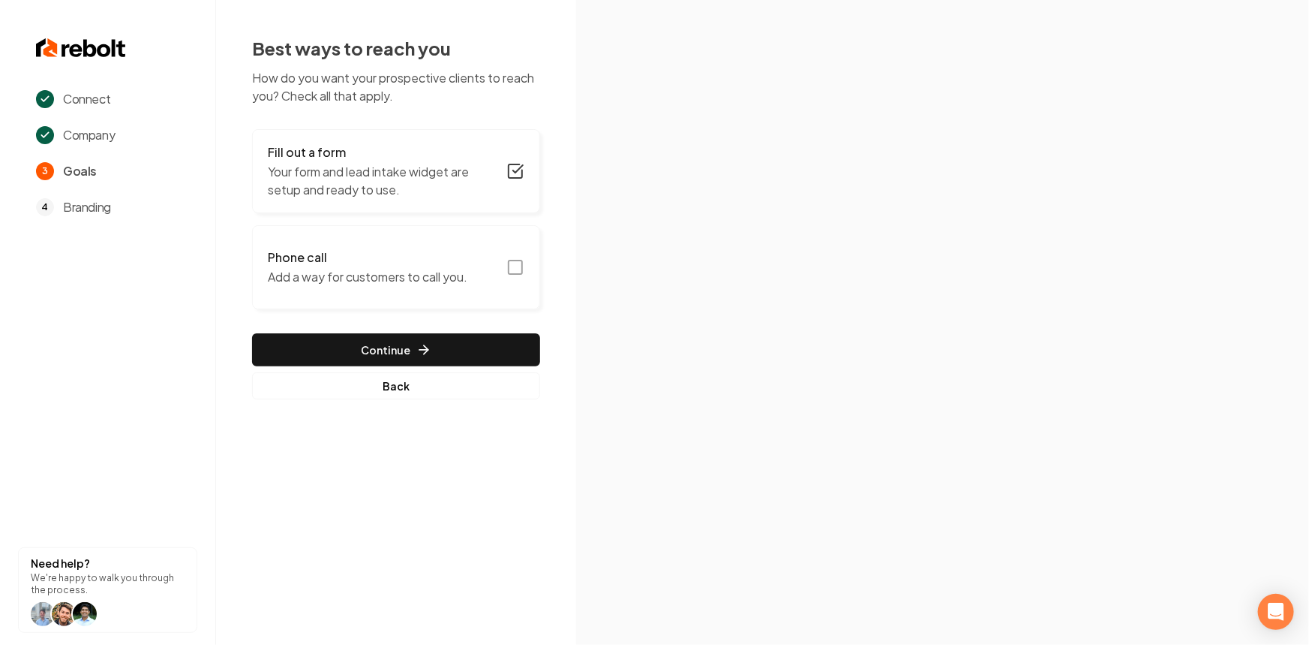
click at [510, 284] on button "Phone call Add a way for customers to call you." at bounding box center [396, 267] width 288 height 84
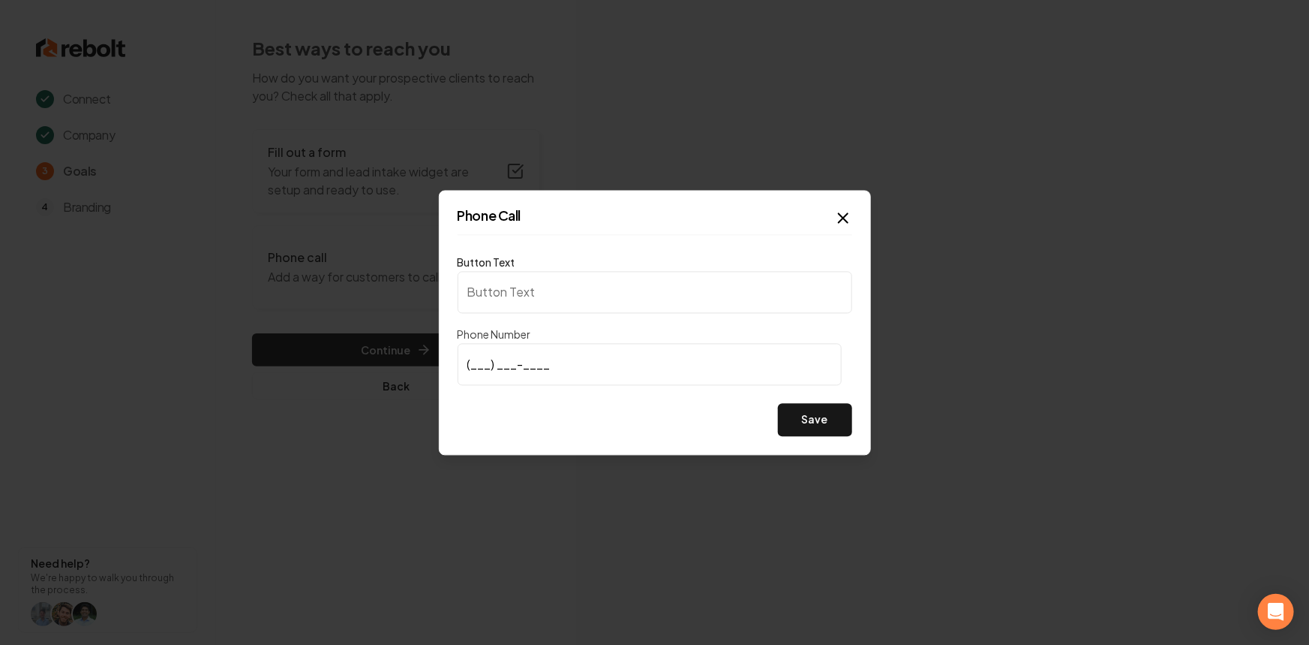
type input "Call us"
type input "(503) 616-0178"
click at [809, 399] on div "Button Text Call us Phone Number (503) 616-0178 Save" at bounding box center [655, 344] width 395 height 183
click at [816, 438] on div "Phone Call Button Text Call us Phone Number (503) 616-0178 Save Close" at bounding box center [655, 322] width 432 height 265
click at [826, 419] on button "Save" at bounding box center [815, 419] width 74 height 33
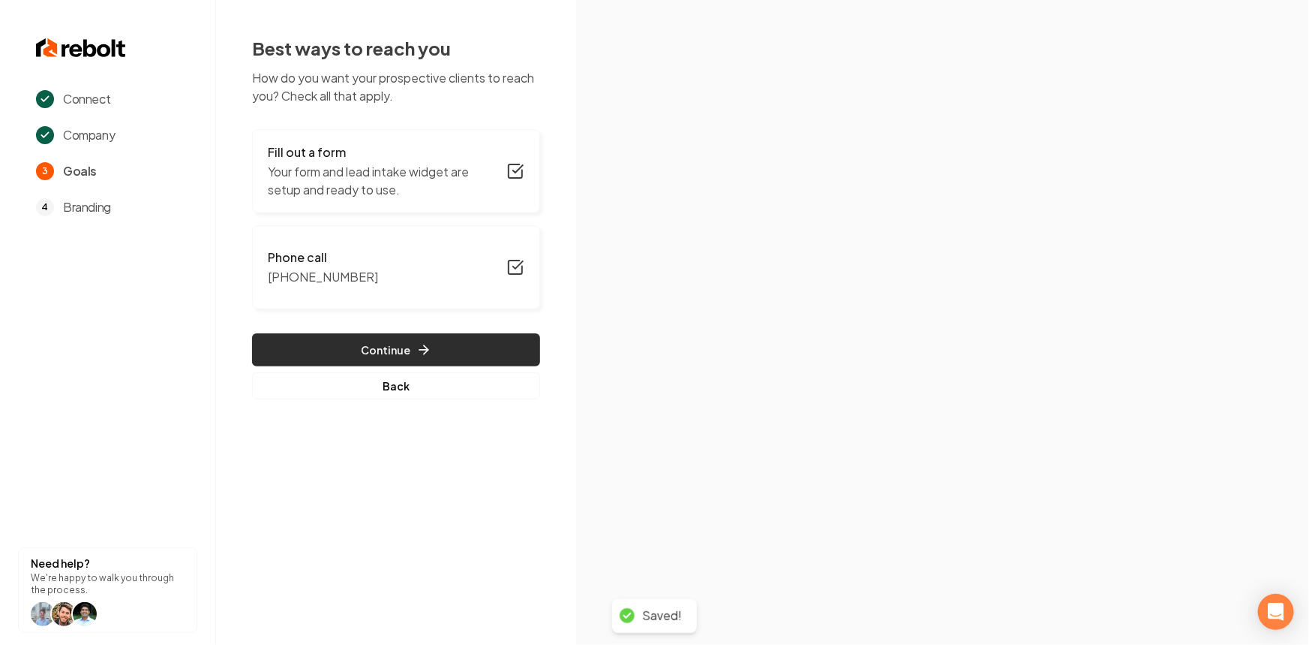
click at [513, 345] on button "Continue" at bounding box center [396, 349] width 288 height 33
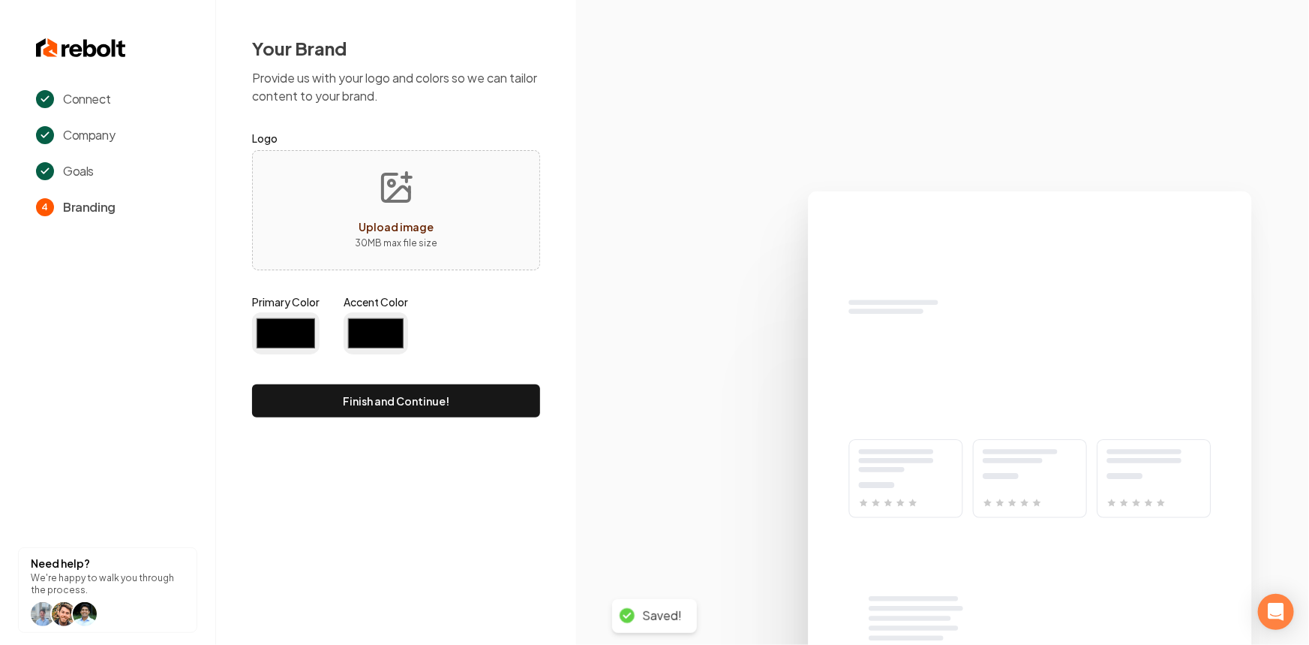
type input "#194d33"
type input "#70be00"
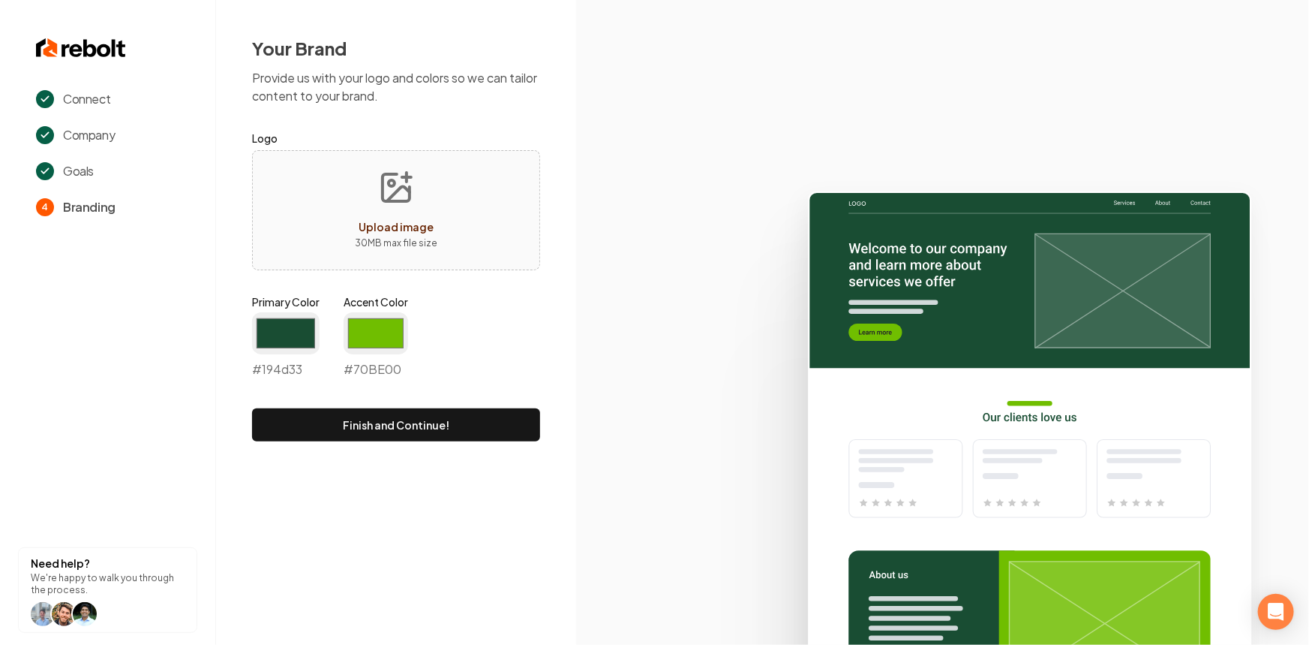
click at [448, 230] on div "Upload image 30 MB max file size" at bounding box center [396, 210] width 288 height 120
type input "**********"
click at [296, 347] on input "#194d33" at bounding box center [286, 333] width 68 height 42
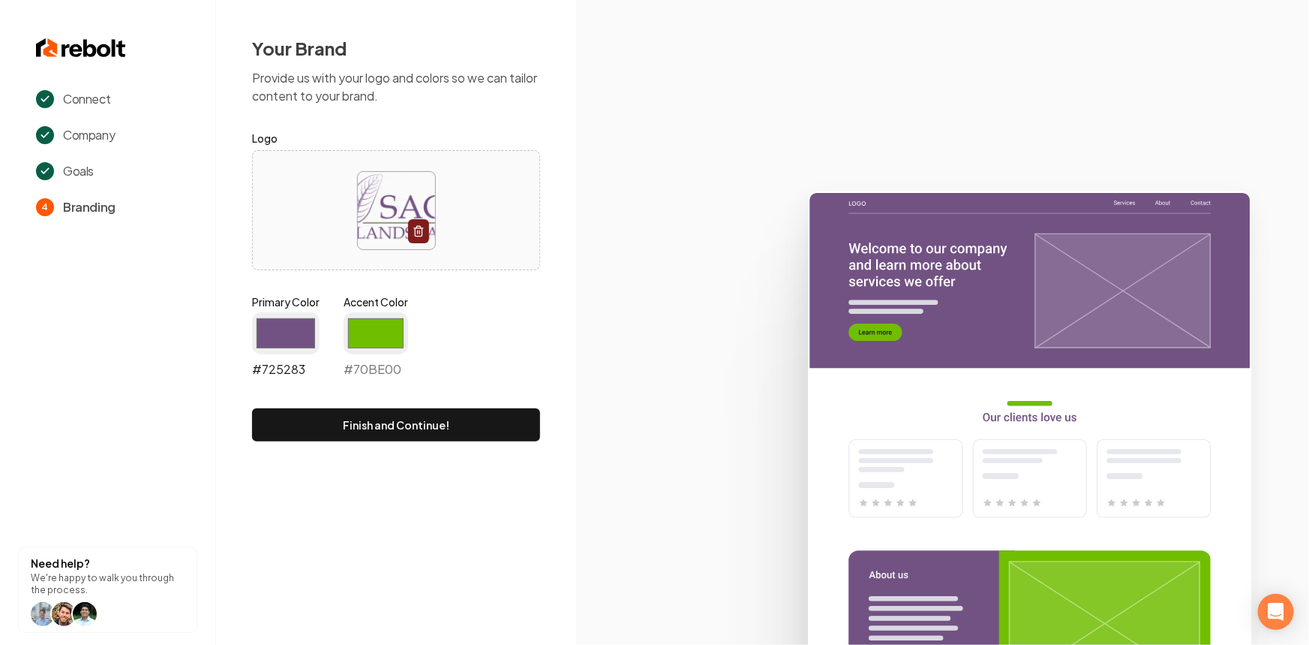
type input "#725283"
click at [380, 336] on input "#70be00" at bounding box center [376, 333] width 65 height 42
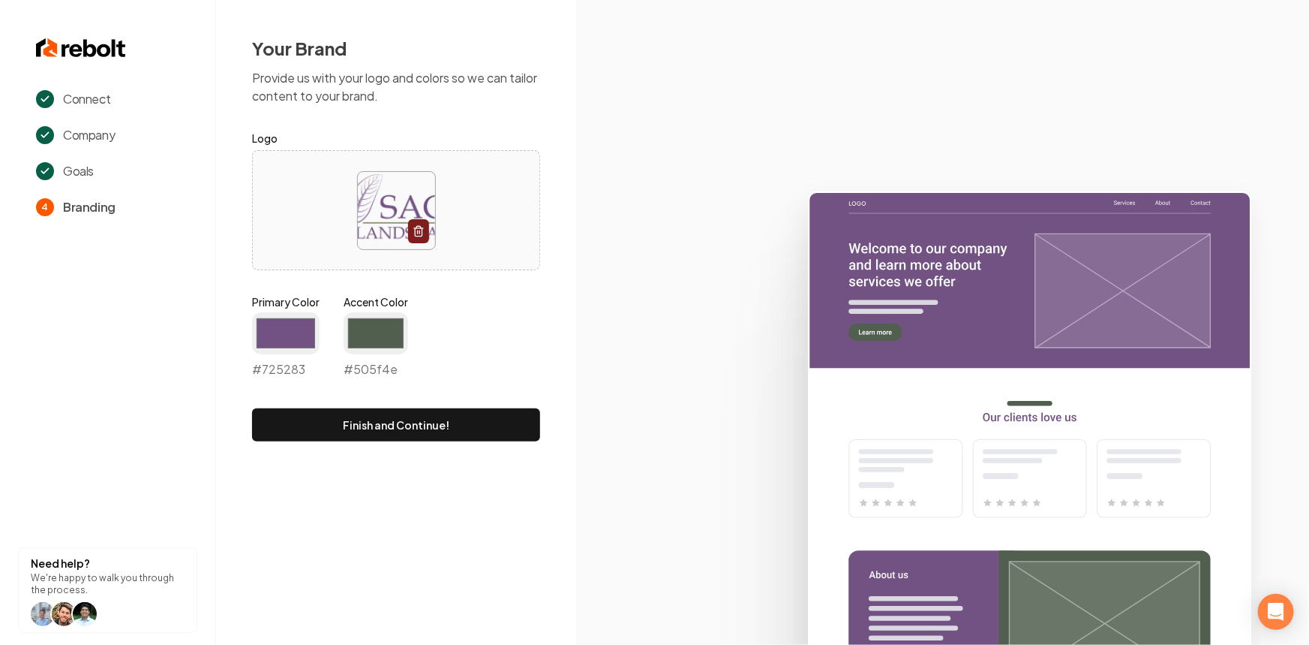
type input "#505f4e"
click at [323, 408] on button "Finish and Continue!" at bounding box center [396, 424] width 288 height 33
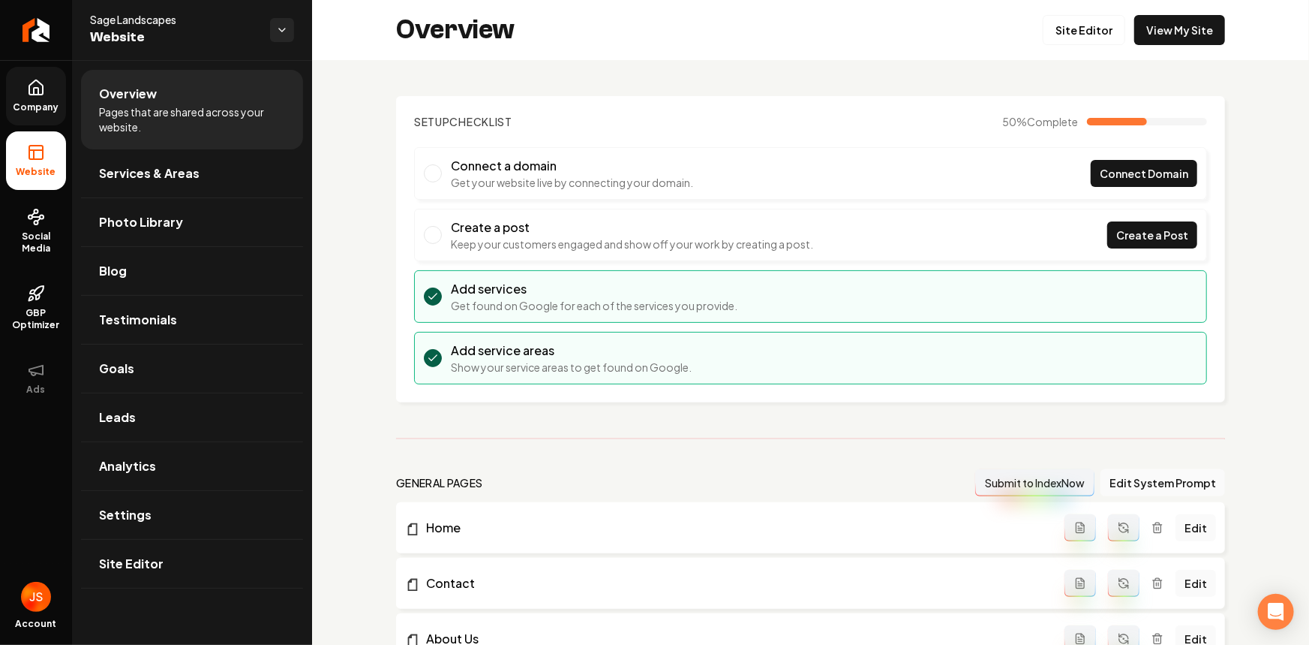
click at [39, 75] on link "Company" at bounding box center [36, 96] width 60 height 59
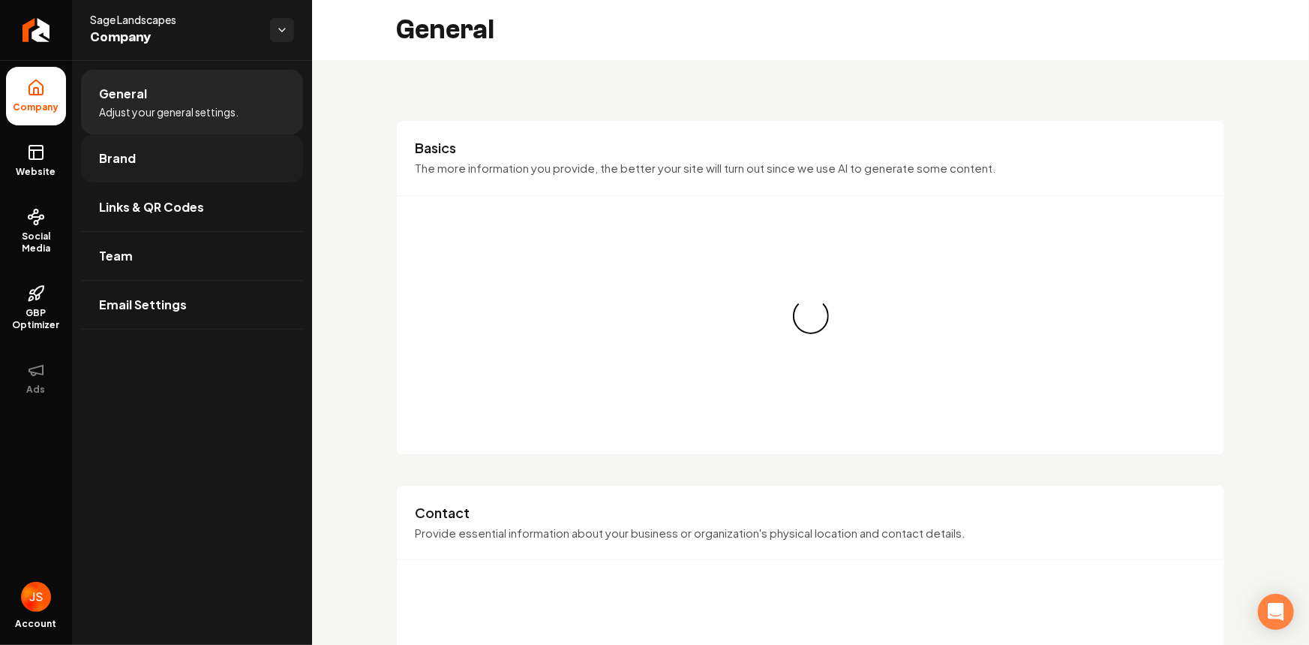
click at [119, 144] on link "Brand" at bounding box center [192, 158] width 222 height 48
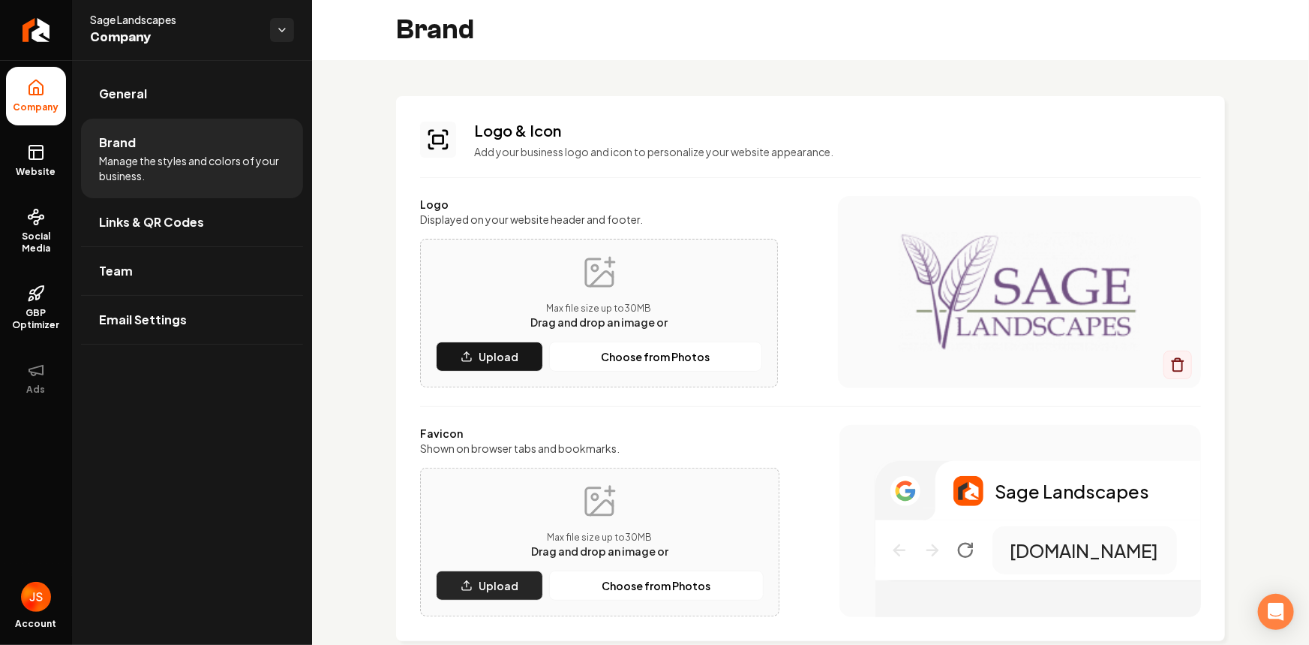
click at [462, 576] on button "Upload" at bounding box center [489, 585] width 107 height 30
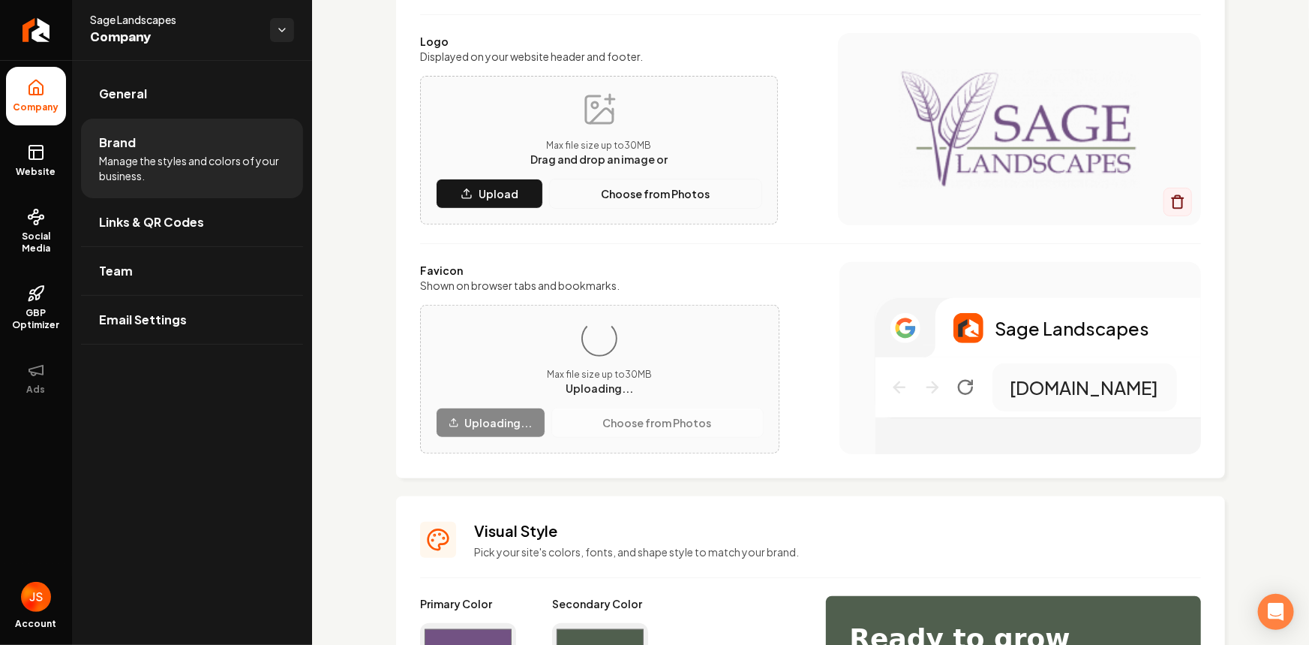
scroll to position [204, 0]
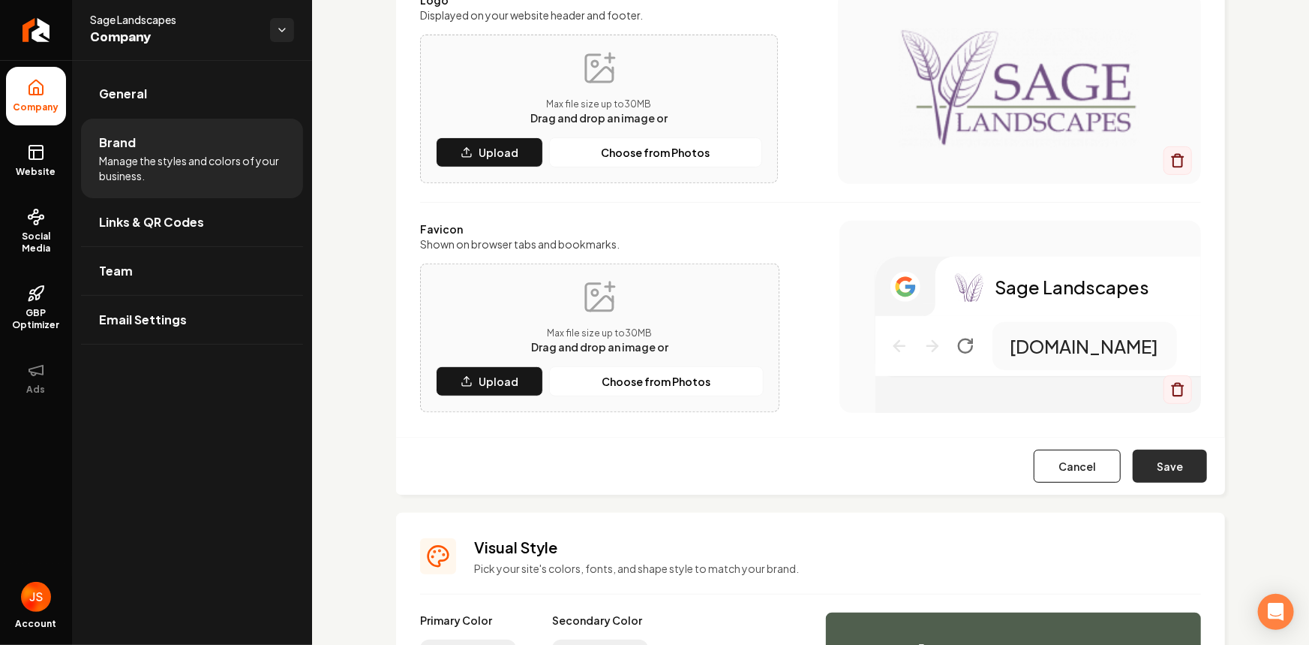
click at [1160, 459] on button "Save" at bounding box center [1170, 466] width 74 height 33
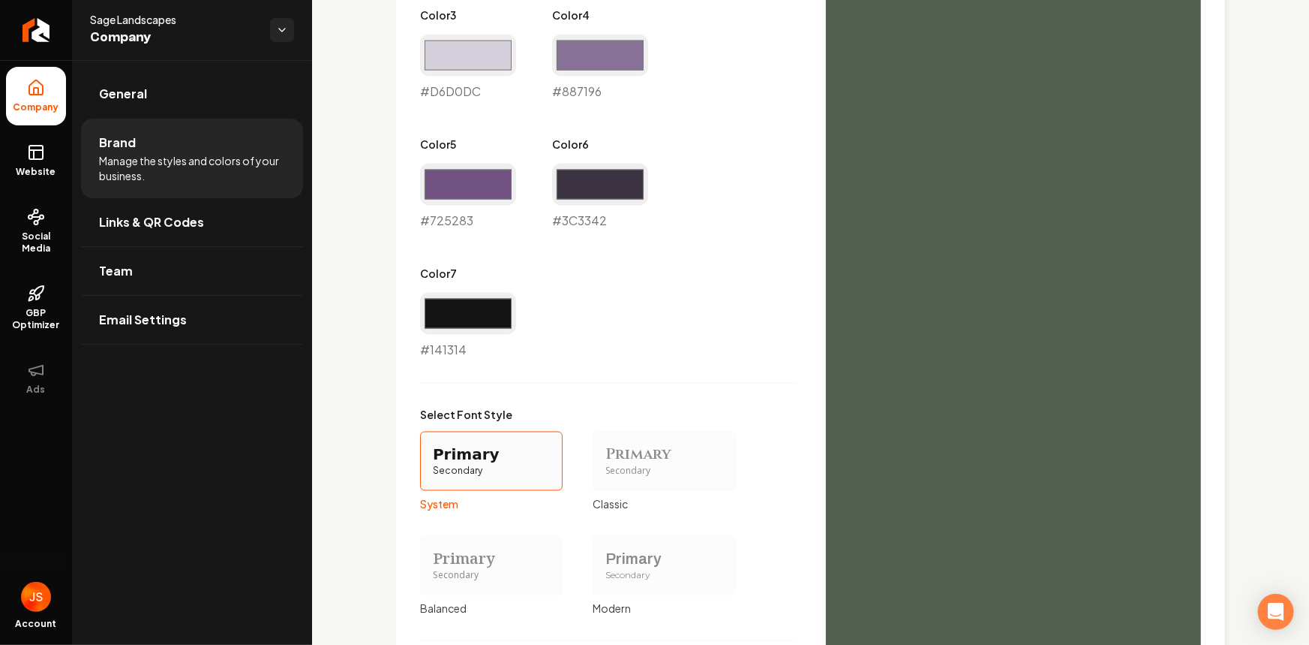
scroll to position [1218, 0]
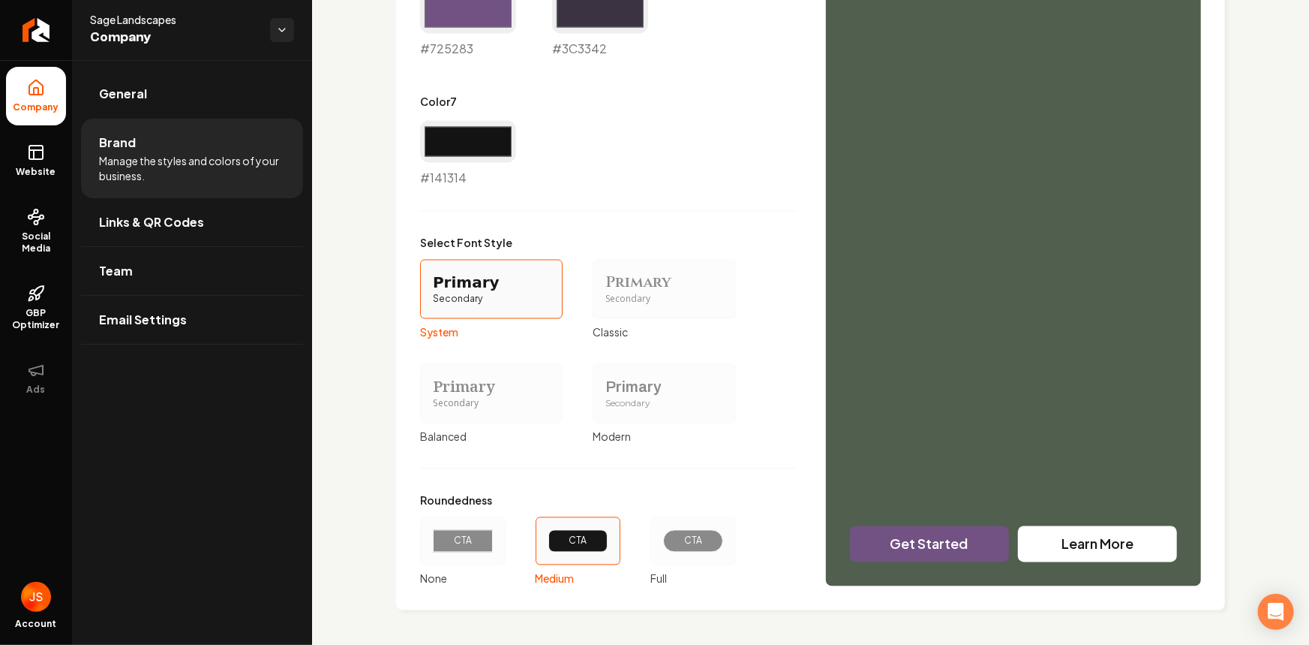
click at [498, 390] on div "Primary" at bounding box center [491, 387] width 117 height 21
click at [431, 390] on button "Primary Secondary Balanced" at bounding box center [425, 393] width 12 height 12
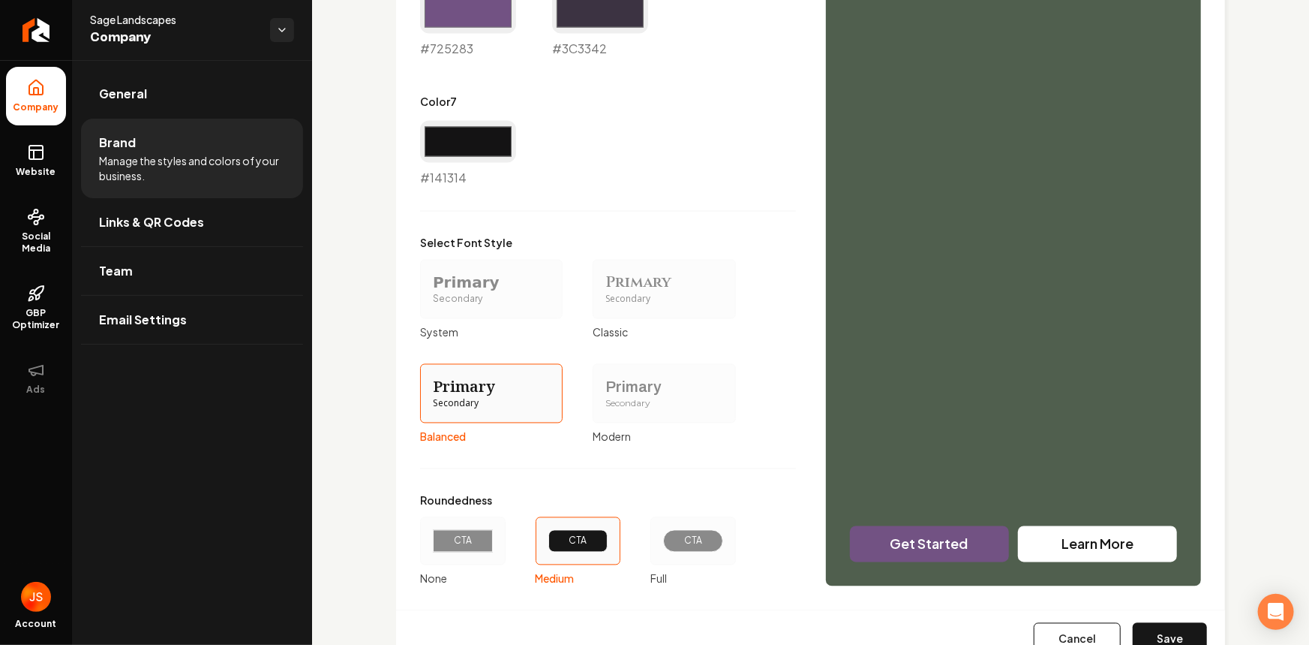
click at [444, 525] on div "CTA" at bounding box center [463, 541] width 86 height 48
click at [431, 535] on button "CTA None" at bounding box center [425, 541] width 12 height 12
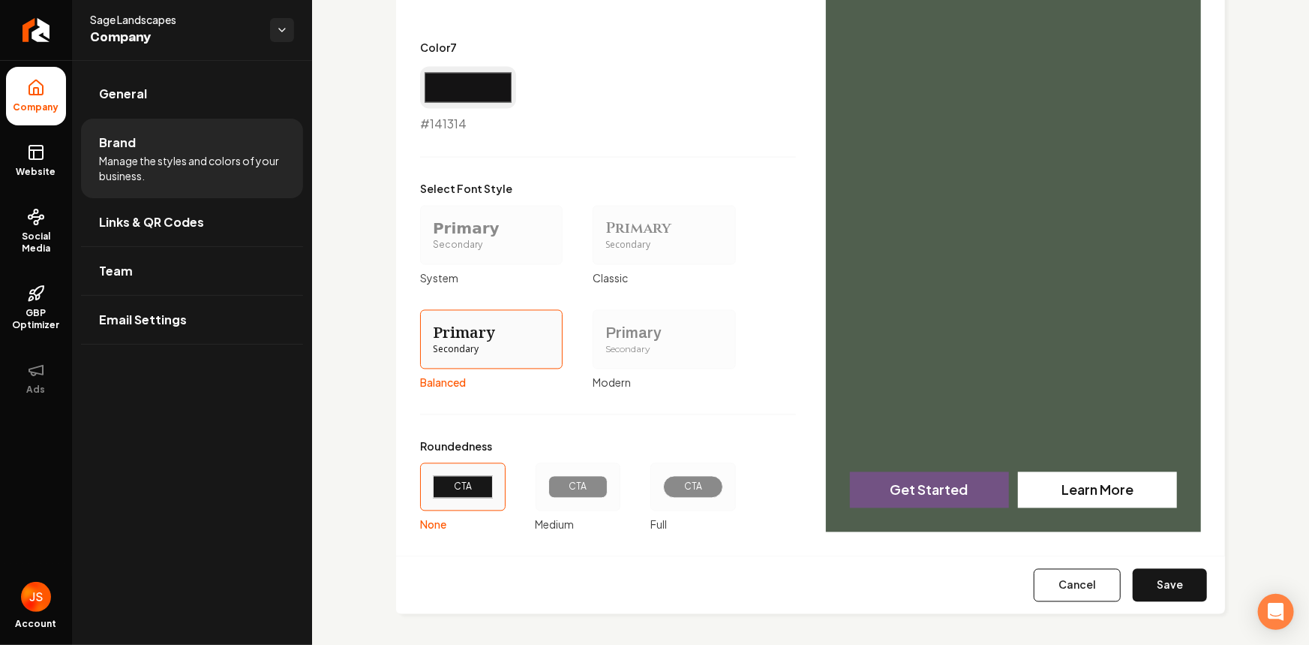
scroll to position [1276, 0]
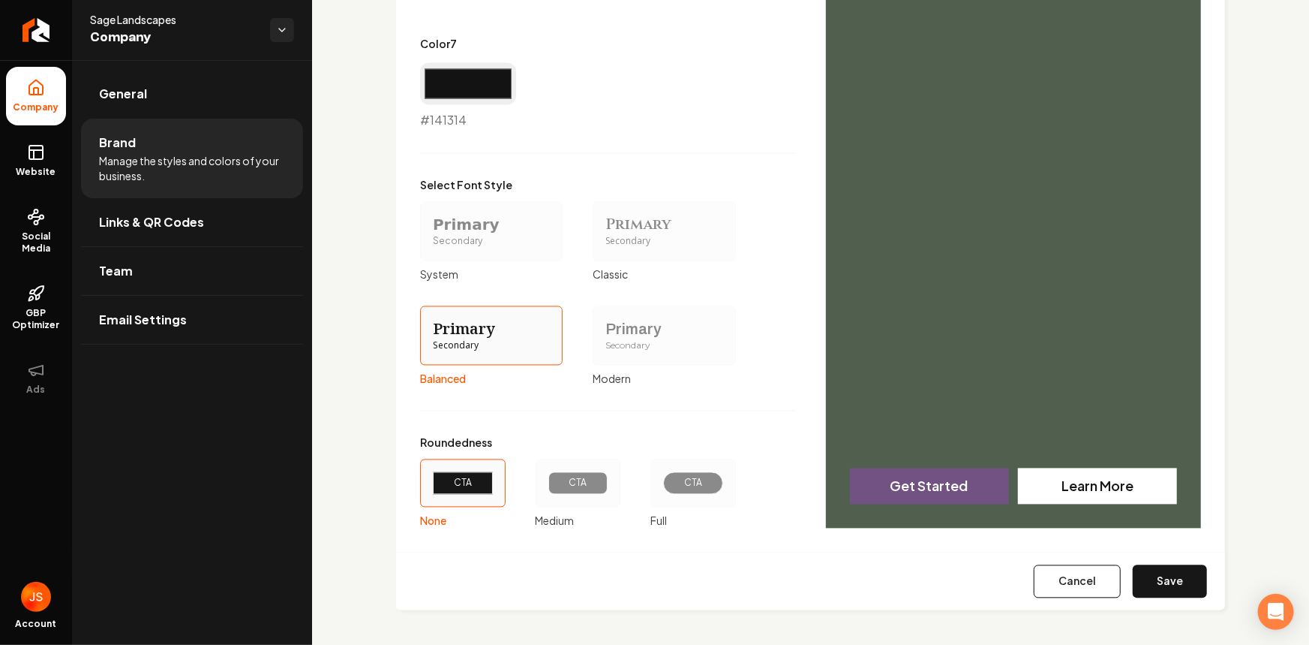
click at [1171, 570] on button "Save" at bounding box center [1170, 581] width 74 height 33
type input "#f5f1f1"
type input "#e7dddd"
type input "#d6d0dc"
type input "#3c3342"
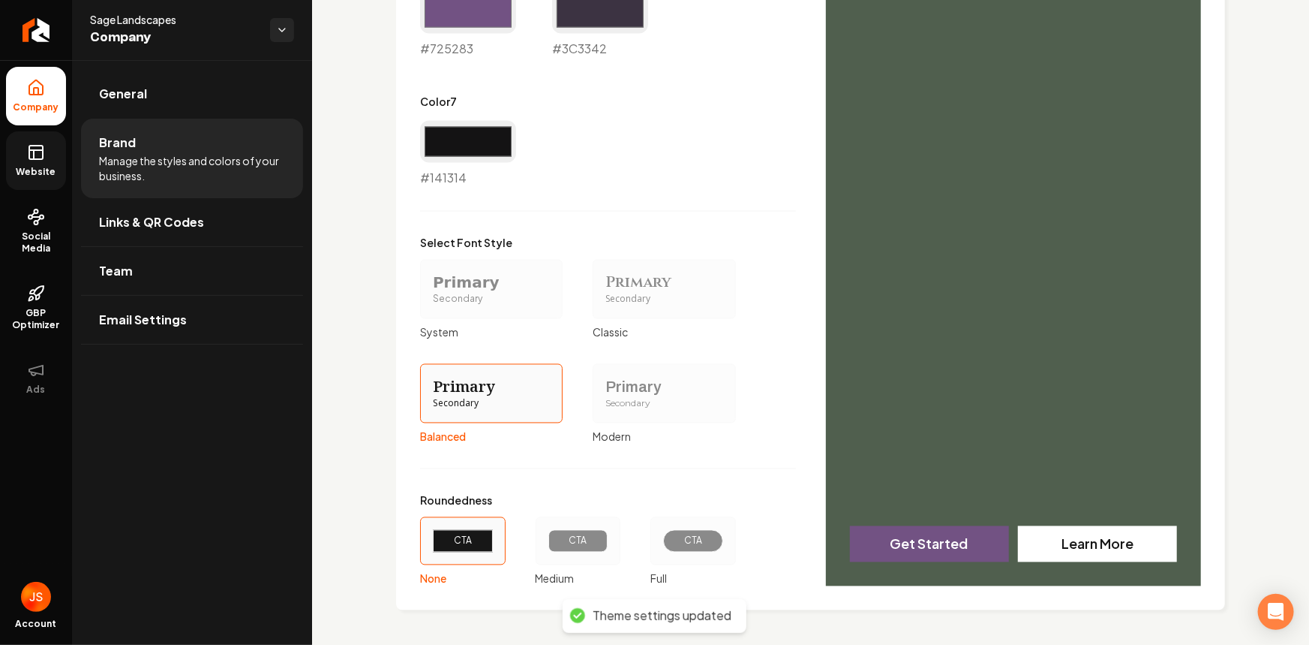
click at [32, 150] on icon at bounding box center [36, 150] width 14 height 0
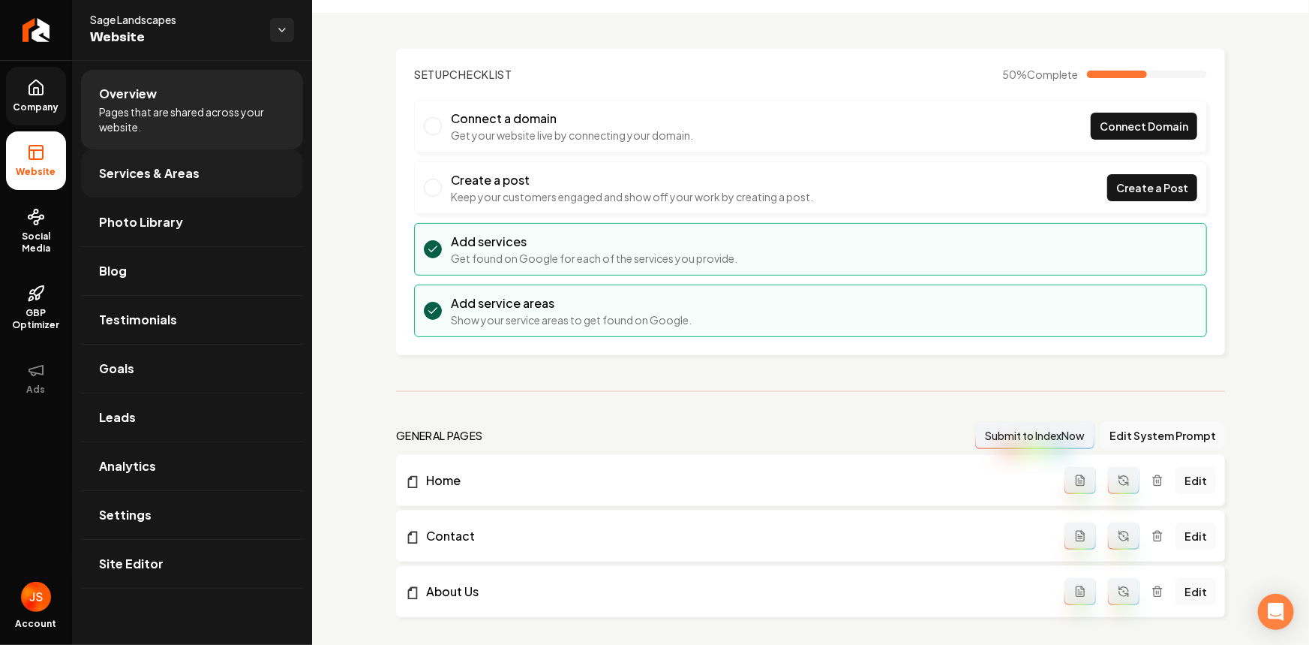
scroll to position [136, 0]
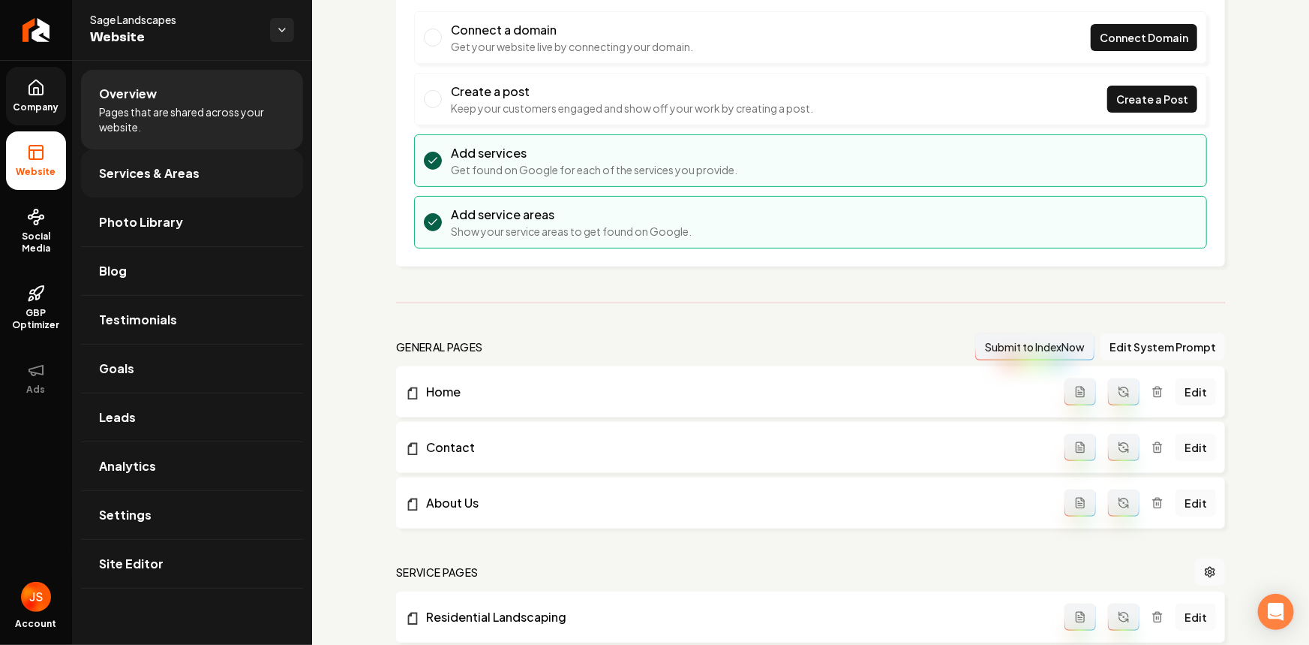
click at [164, 176] on span "Services & Areas" at bounding box center [149, 173] width 101 height 18
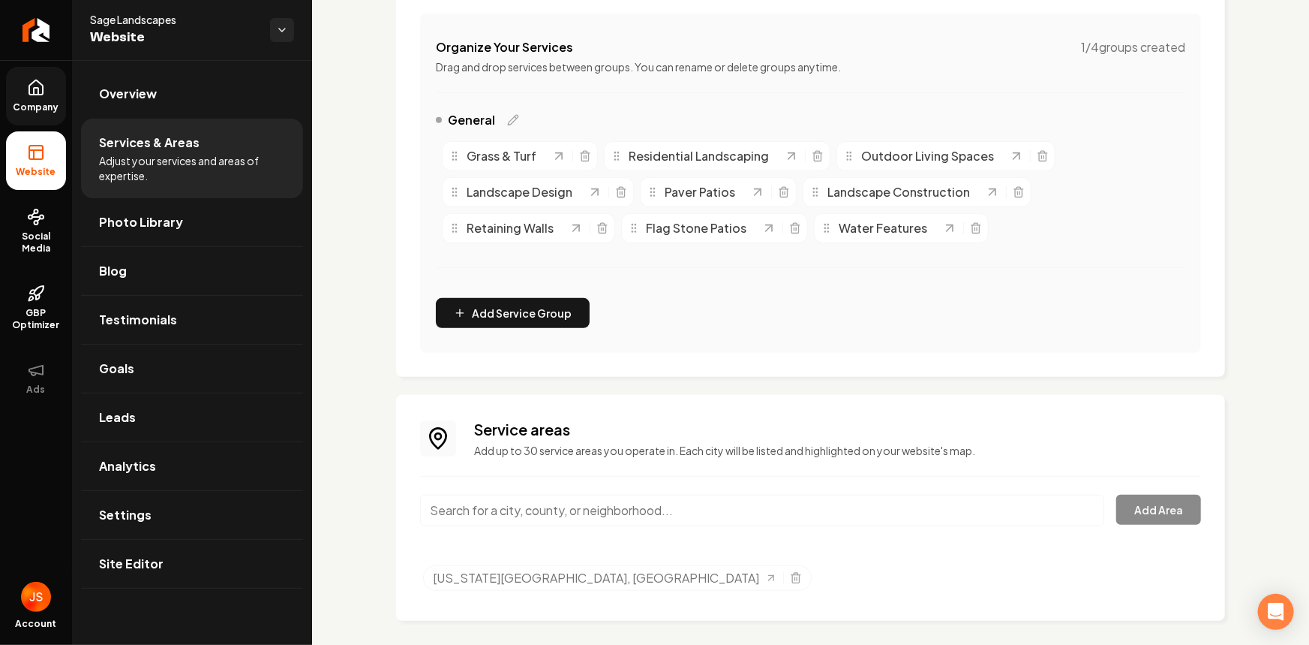
scroll to position [291, 0]
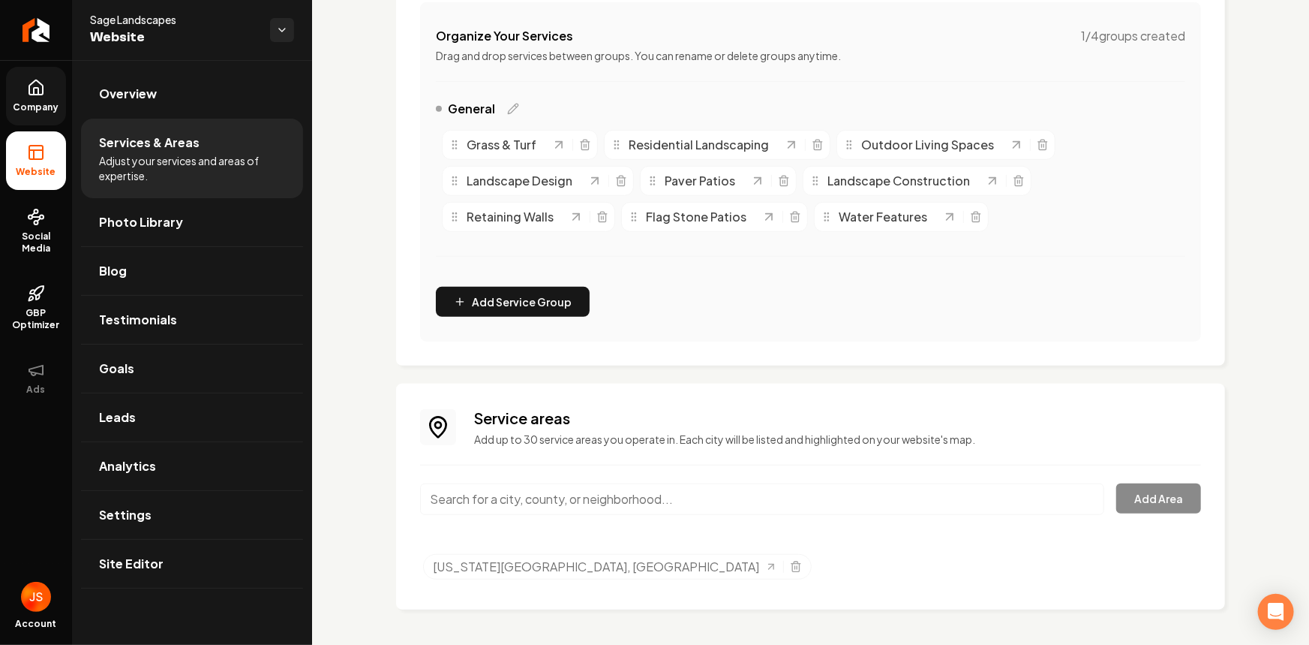
click at [510, 488] on input "Main content area" at bounding box center [762, 499] width 684 height 32
paste input "Portland, OR"
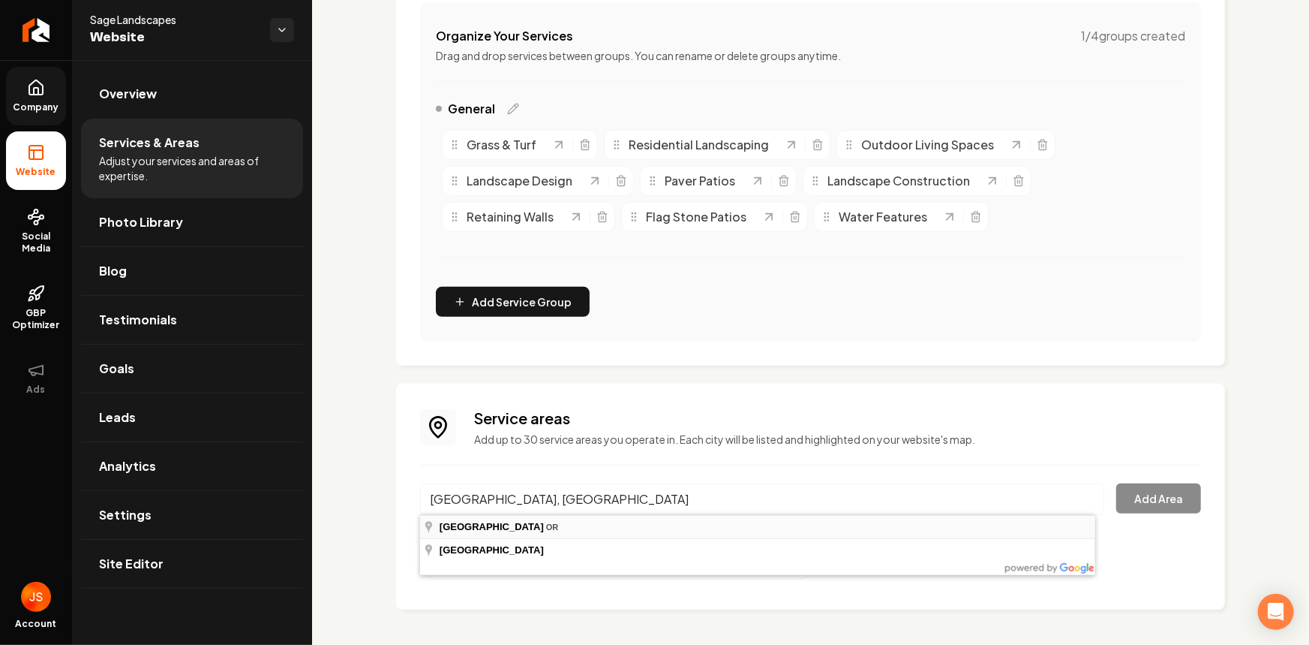
type input "Portland, OR"
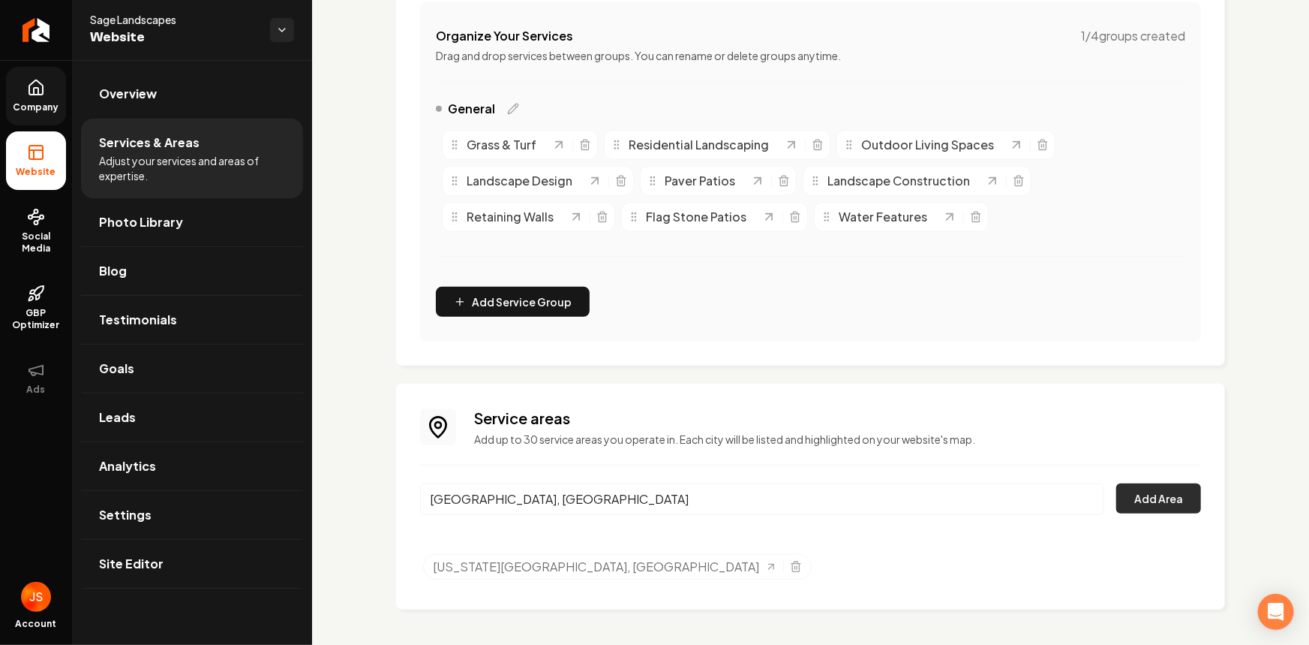
click at [1160, 492] on button "Add Area" at bounding box center [1159, 498] width 85 height 30
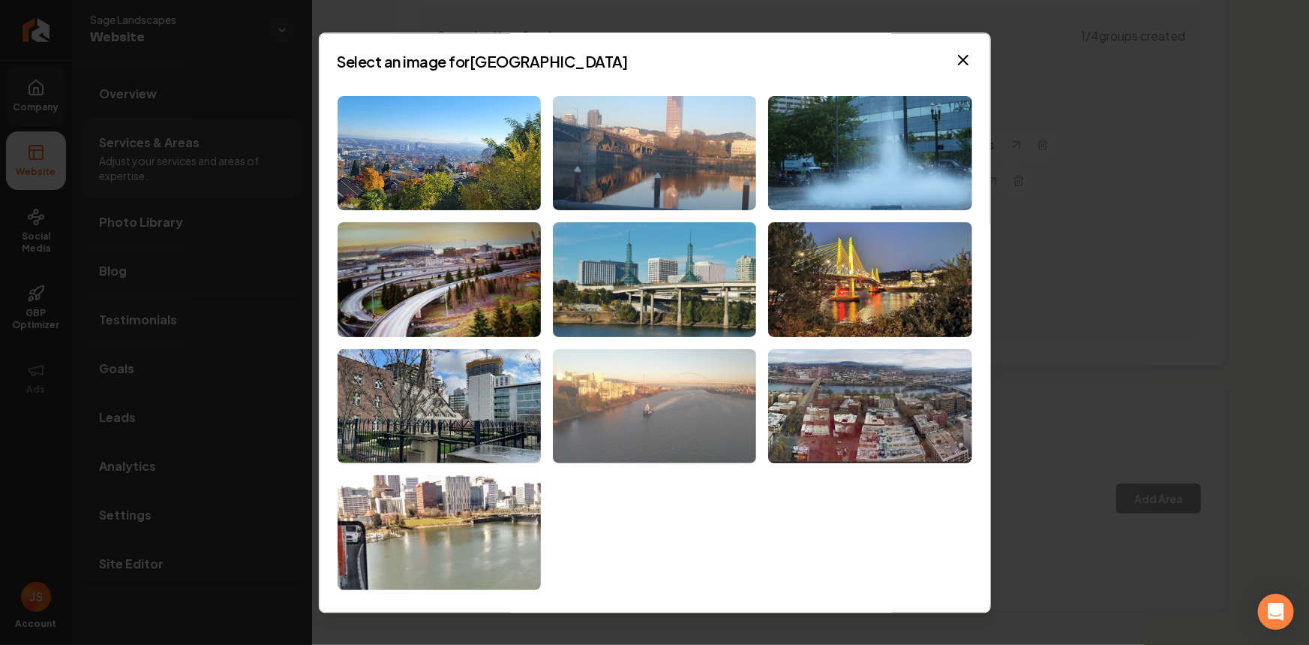
scroll to position [0, 0]
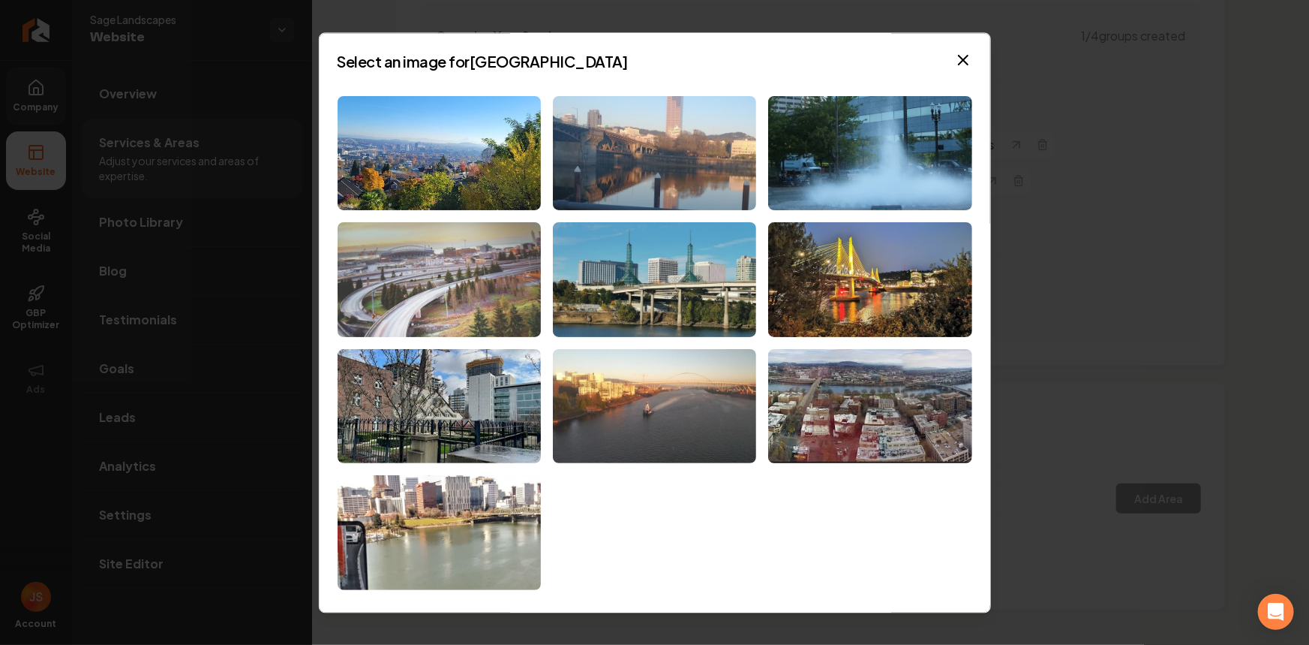
click at [415, 250] on img at bounding box center [439, 280] width 203 height 115
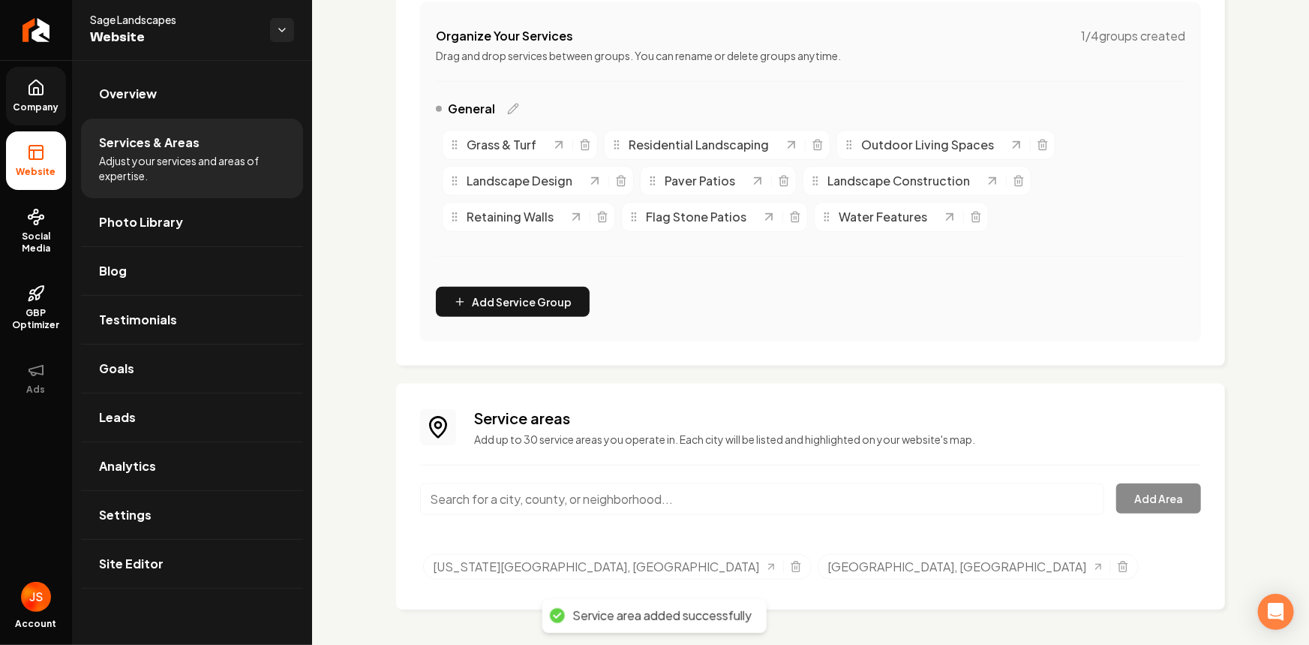
click at [633, 493] on input "Main content area" at bounding box center [762, 499] width 684 height 32
paste input "West Linn, OR"
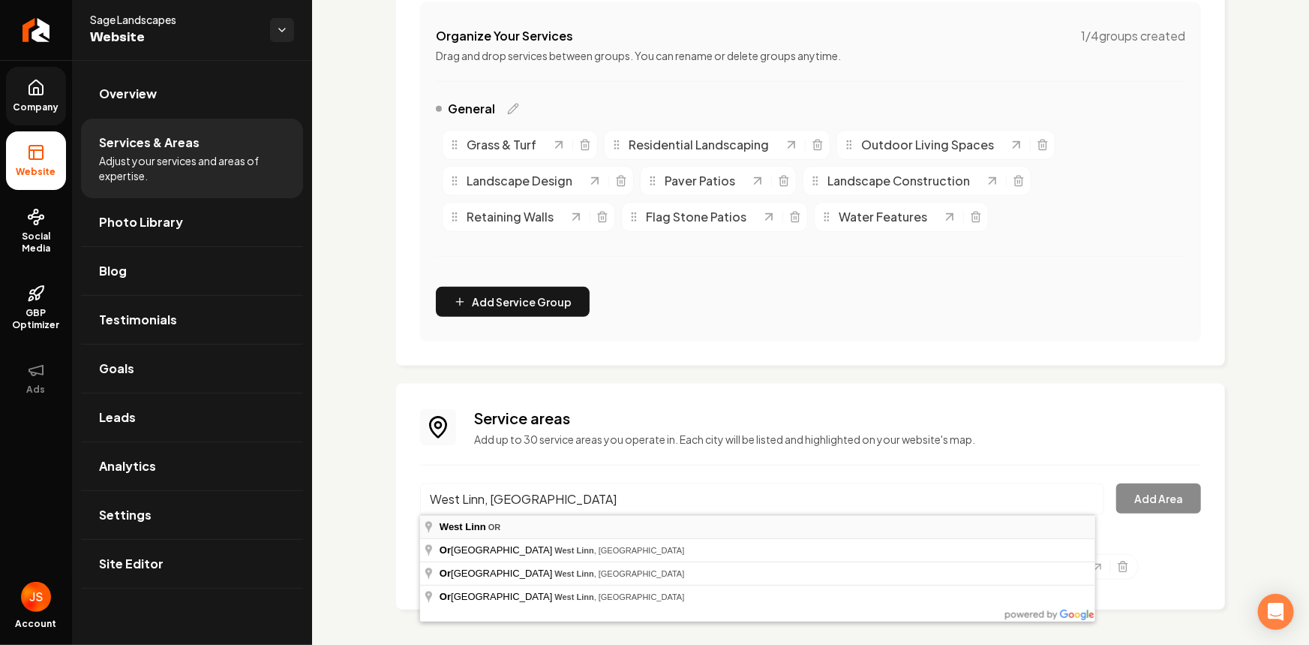
type input "West Linn, OR"
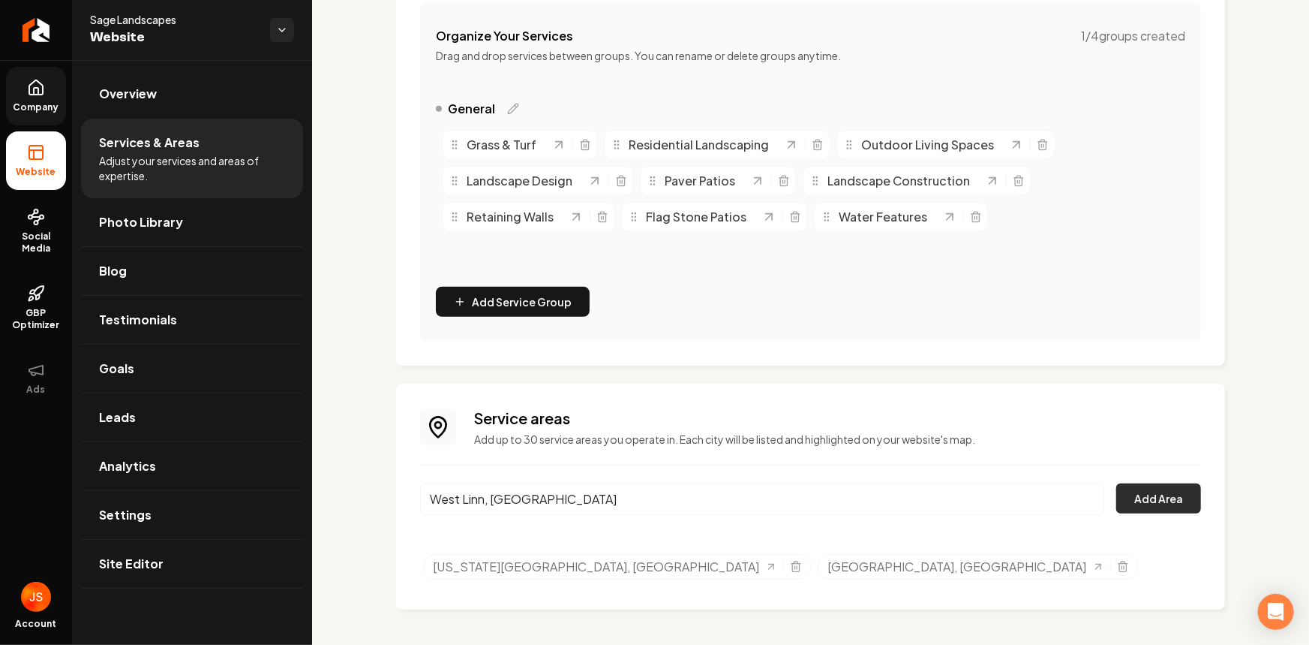
click at [1149, 495] on button "Add Area" at bounding box center [1159, 498] width 85 height 30
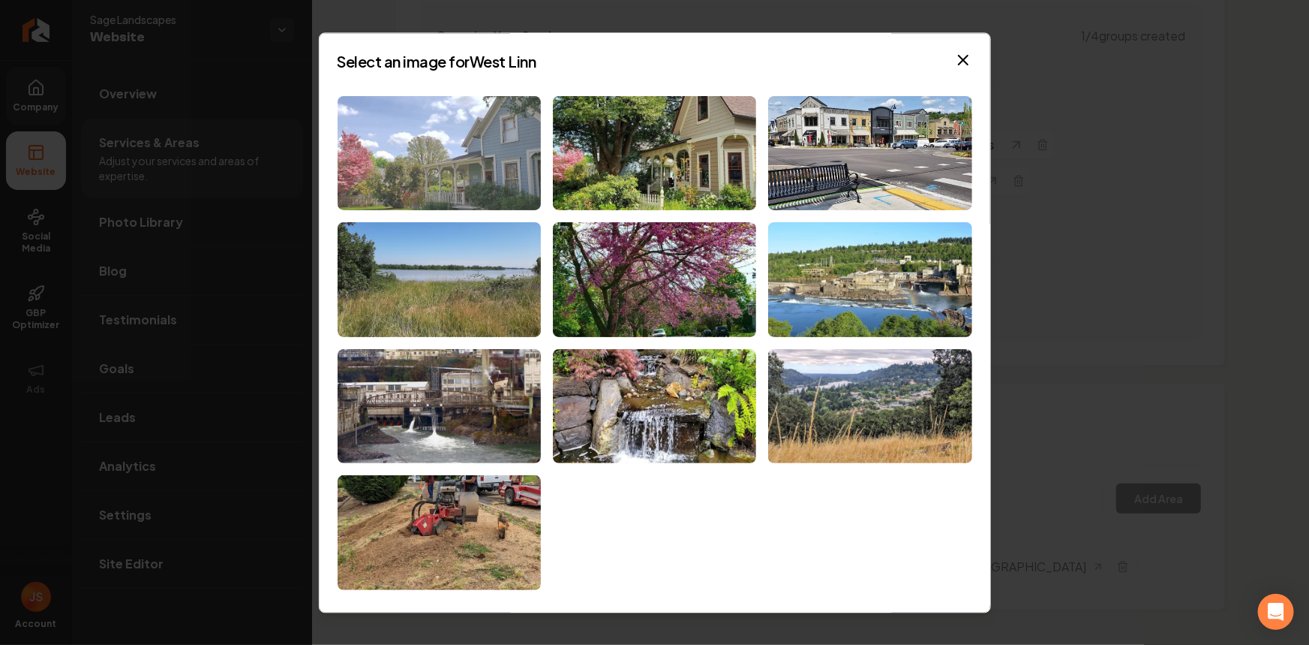
click at [456, 172] on img at bounding box center [439, 153] width 203 height 115
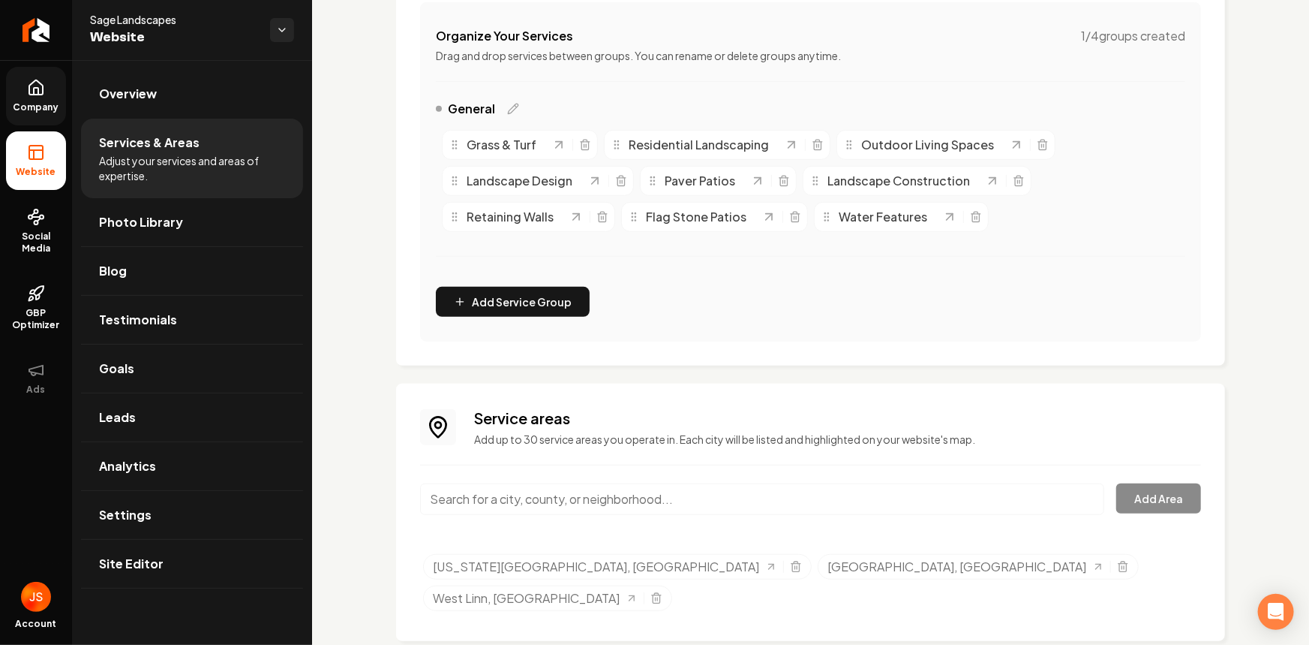
click at [508, 504] on input "Main content area" at bounding box center [762, 499] width 684 height 32
paste input "Clackamas, OR"
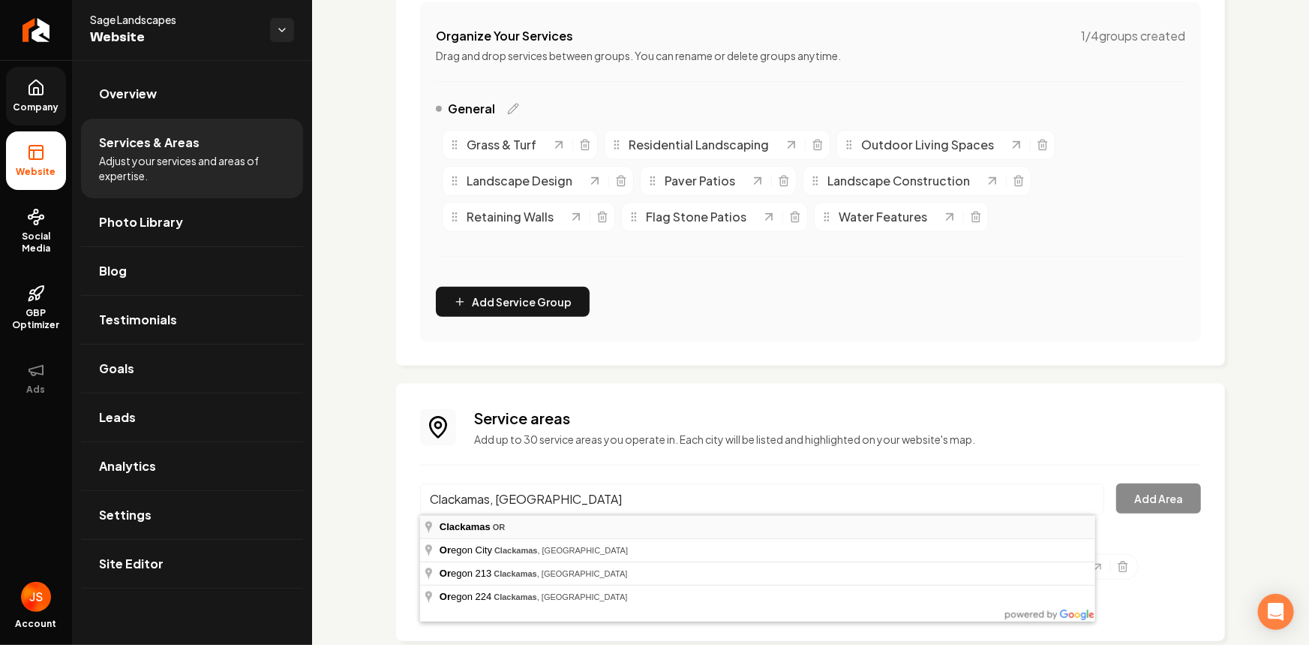
type input "Clackamas, OR"
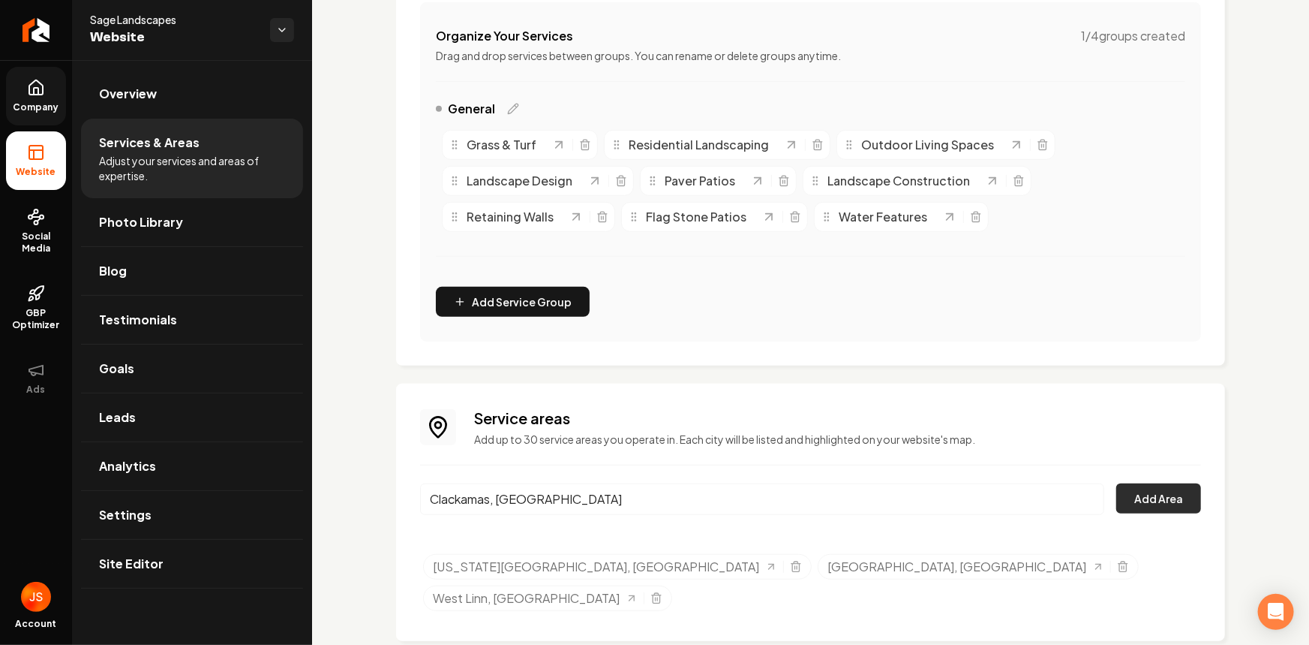
click at [1141, 500] on button "Add Area" at bounding box center [1159, 498] width 85 height 30
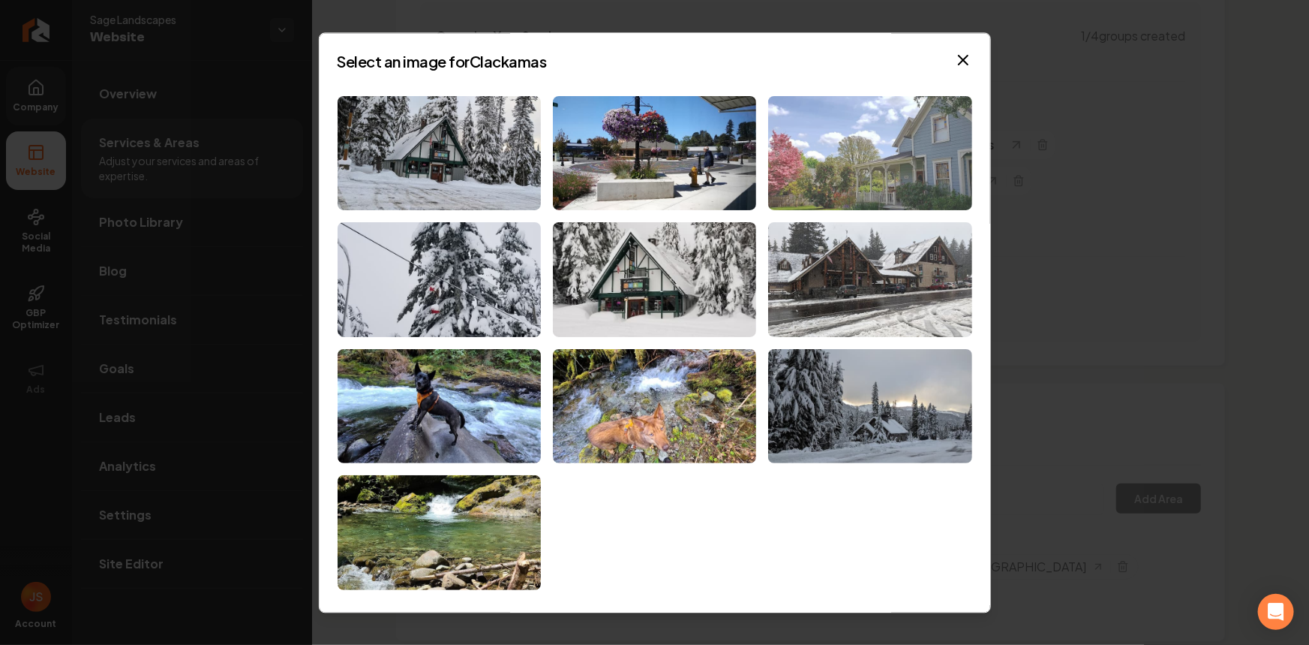
click at [860, 143] on img at bounding box center [869, 153] width 203 height 115
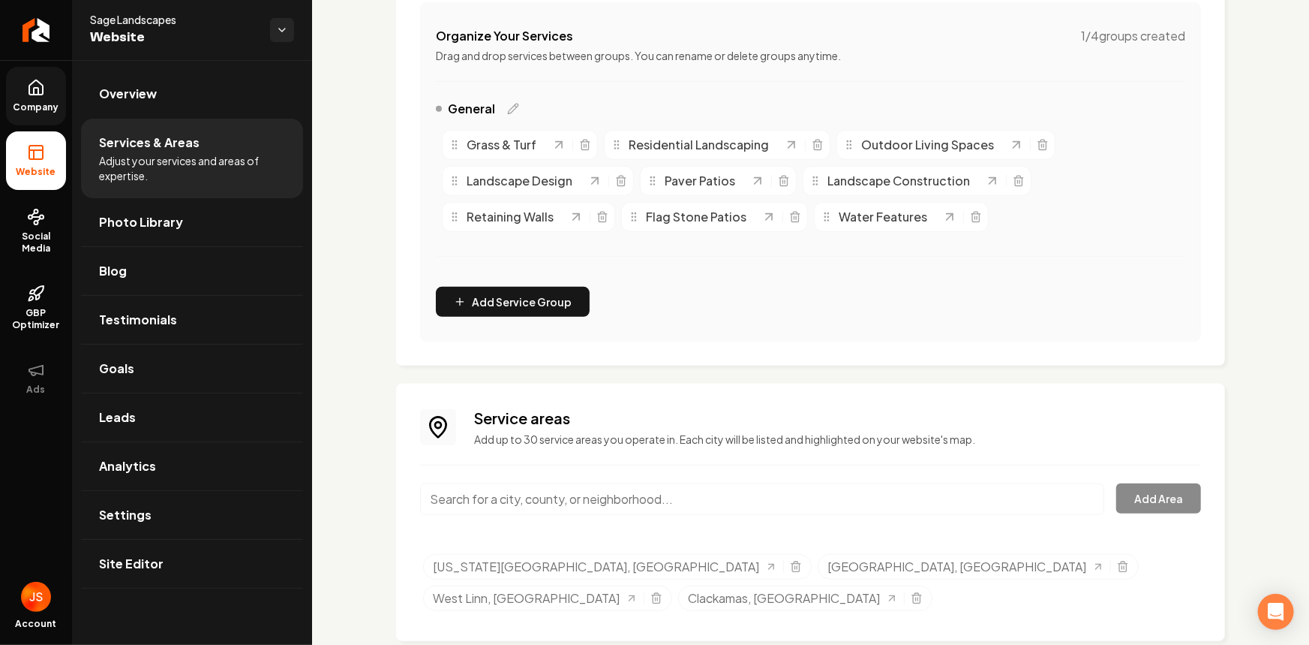
click at [623, 498] on input "Main content area" at bounding box center [762, 499] width 684 height 32
paste input "Milwaukie, OR"
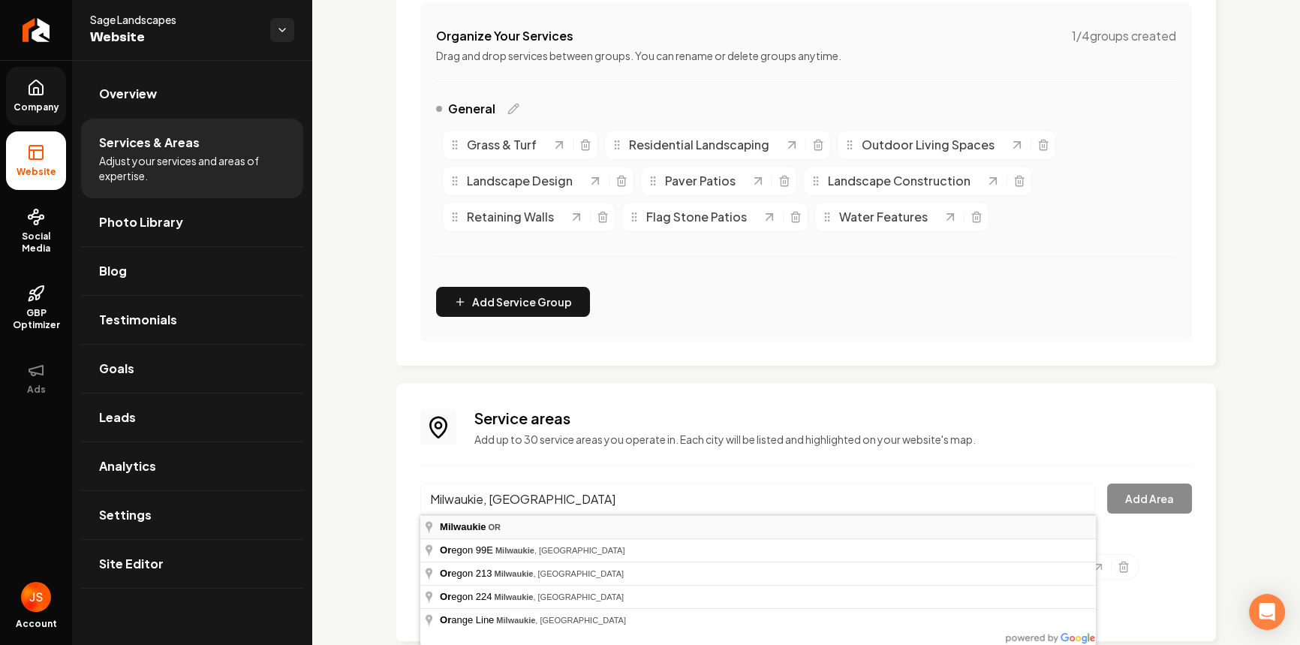
type input "Milwaukie, OR"
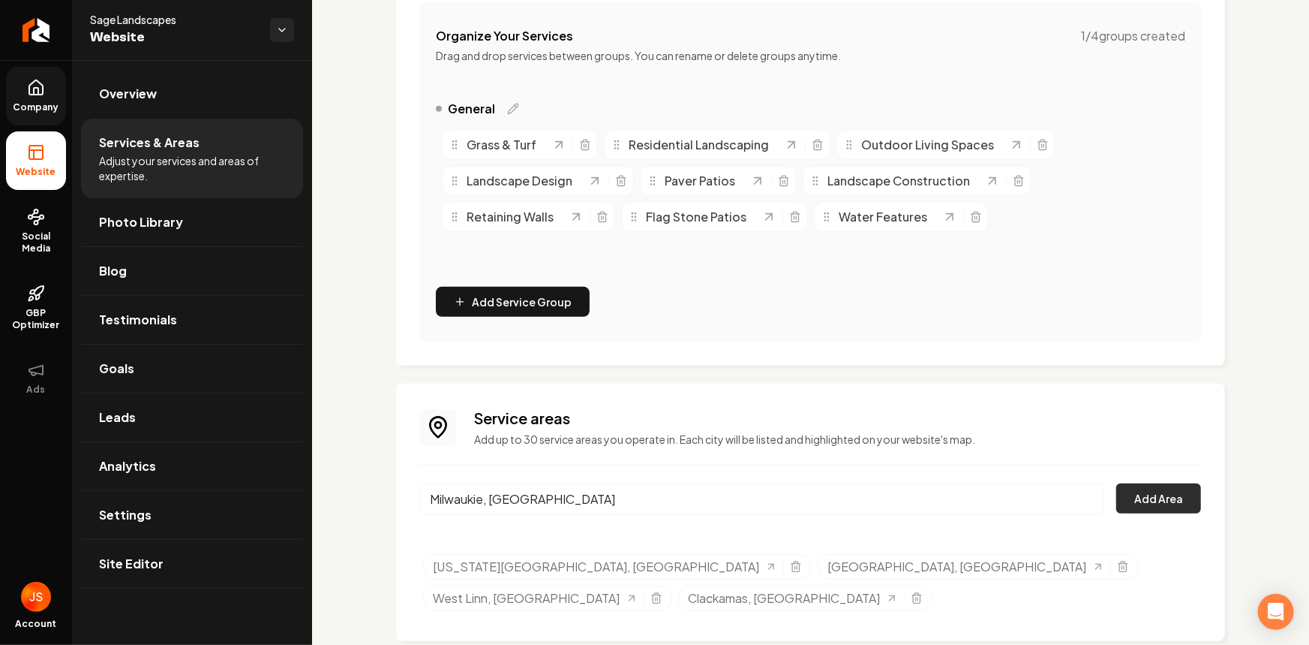
click at [1153, 496] on button "Add Area" at bounding box center [1159, 498] width 85 height 30
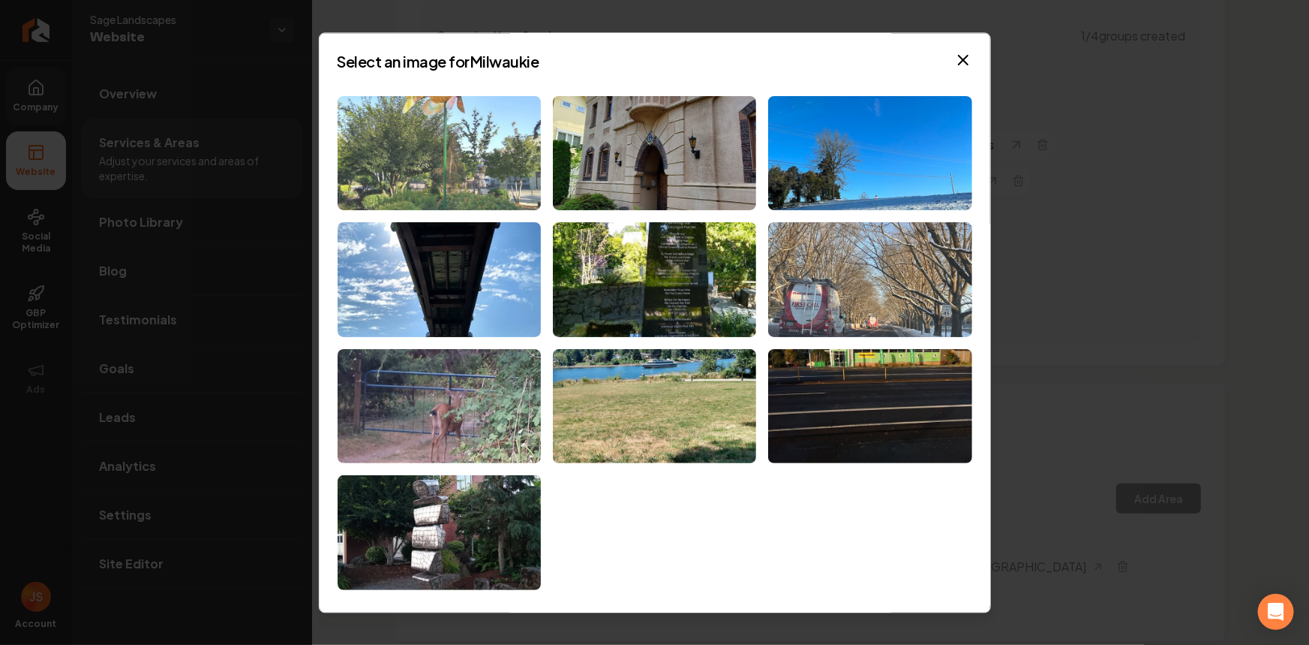
click at [462, 174] on img at bounding box center [439, 153] width 203 height 115
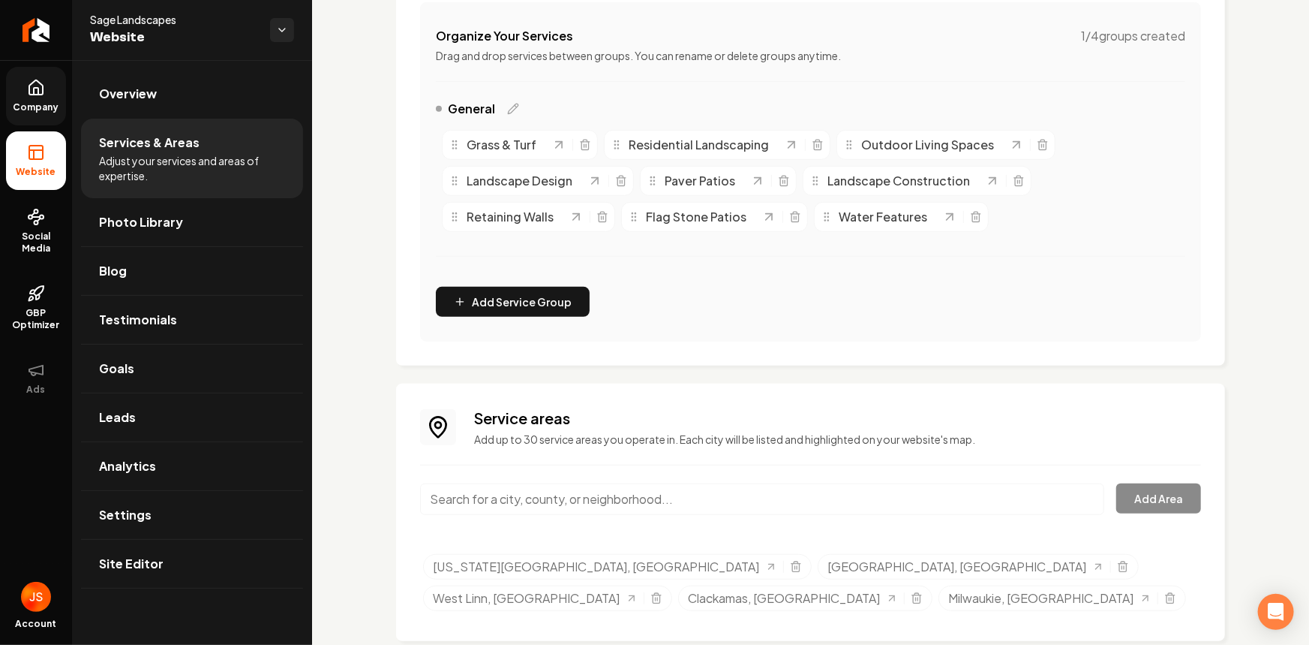
click at [492, 487] on input "Main content area" at bounding box center [762, 499] width 684 height 32
paste input "Lake Oswego, OR"
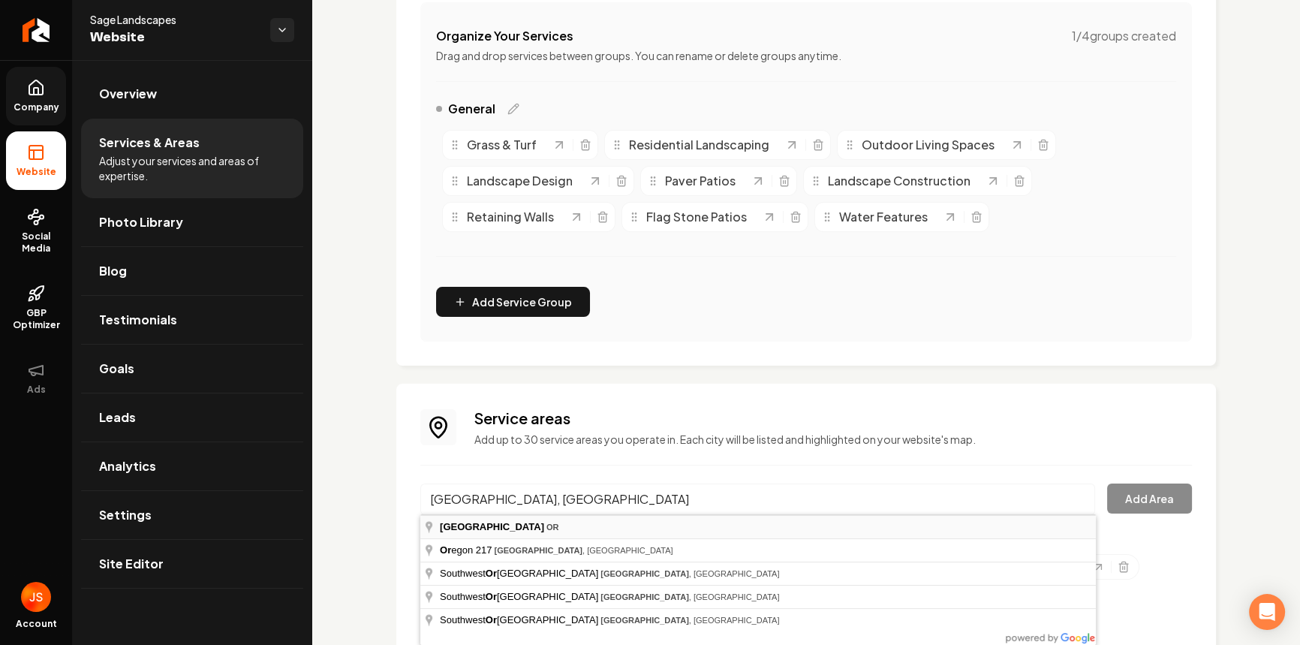
type input "Lake Oswego, OR"
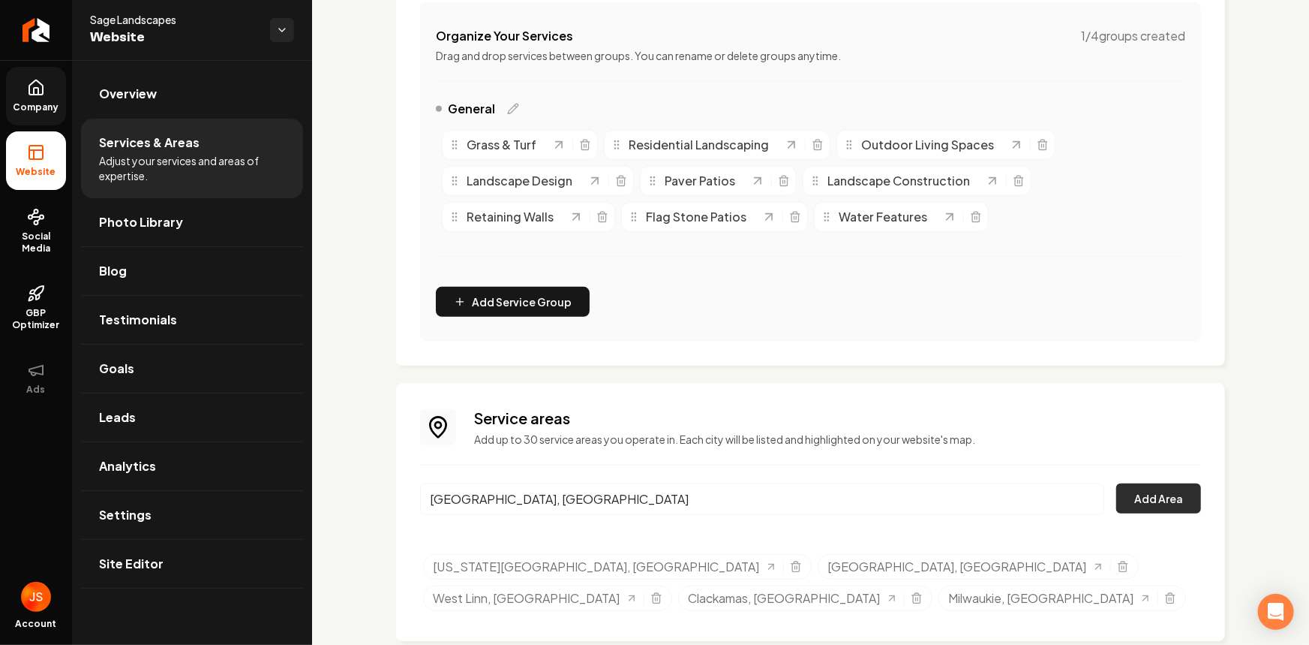
click at [1142, 501] on button "Add Area" at bounding box center [1159, 498] width 85 height 30
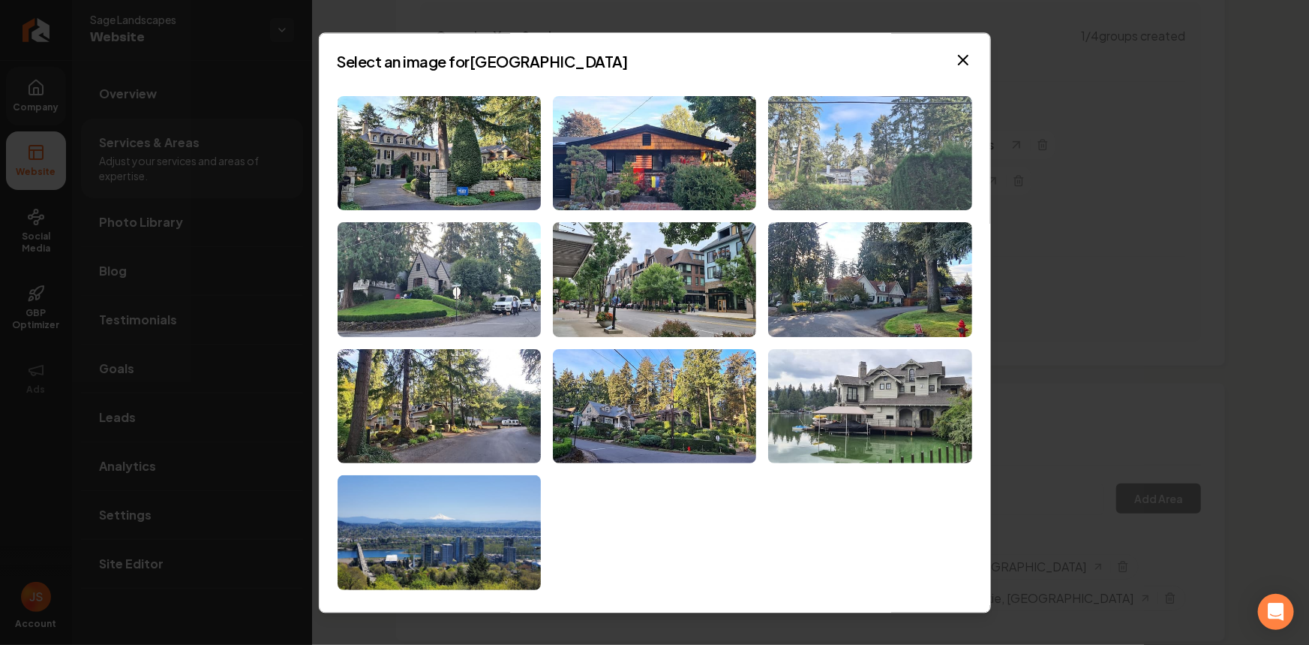
click at [897, 191] on img at bounding box center [869, 153] width 203 height 115
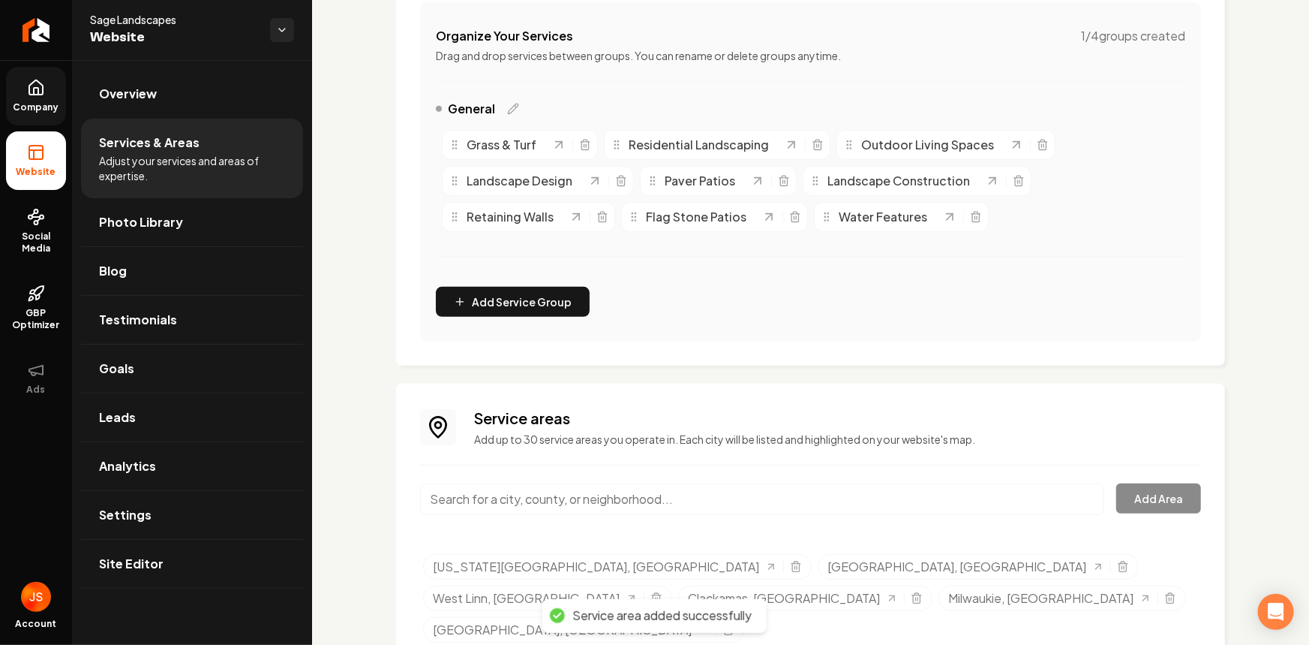
click at [472, 516] on div "Main content area" at bounding box center [762, 508] width 684 height 50
click at [481, 502] on input "Main content area" at bounding box center [762, 499] width 684 height 32
paste input "Estacada, OR"
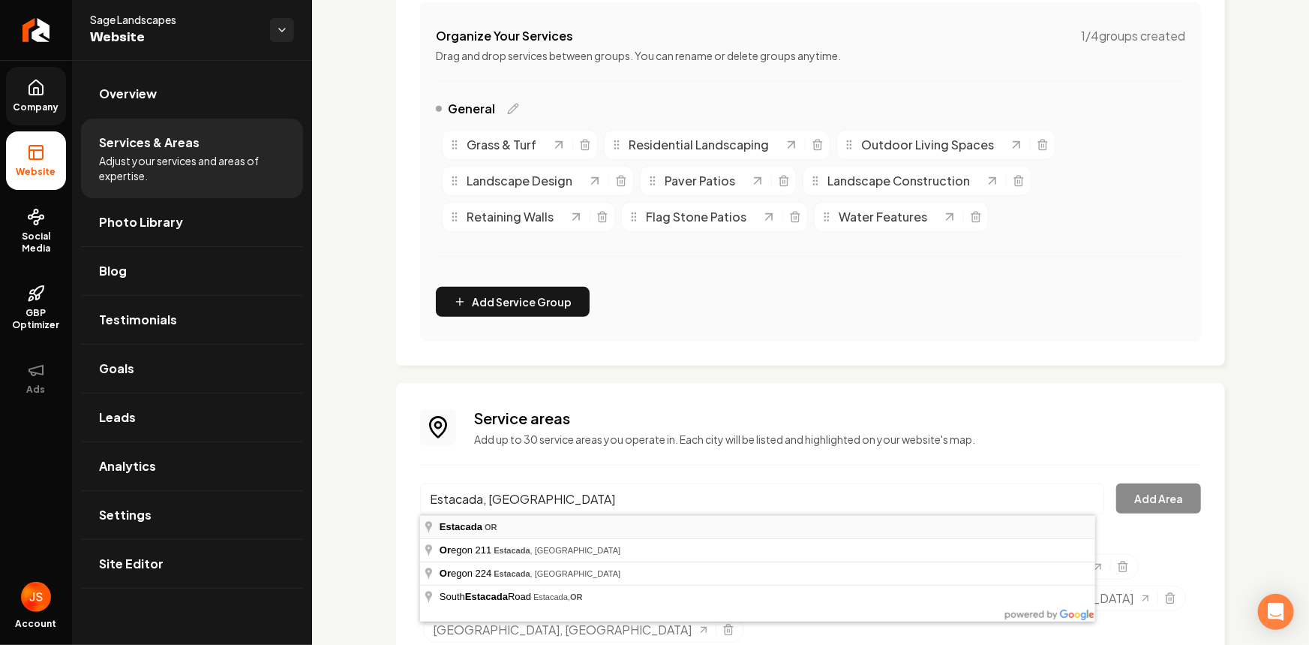
type input "Estacada, OR"
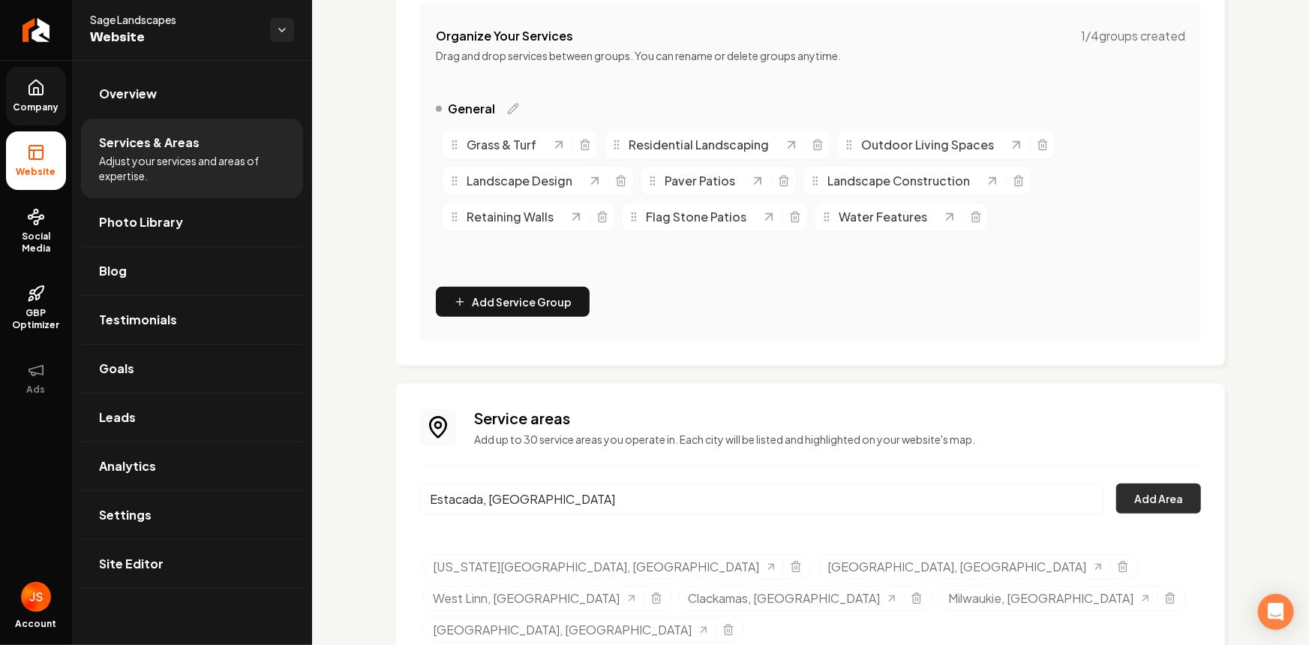
click at [1178, 498] on button "Add Area" at bounding box center [1159, 498] width 85 height 30
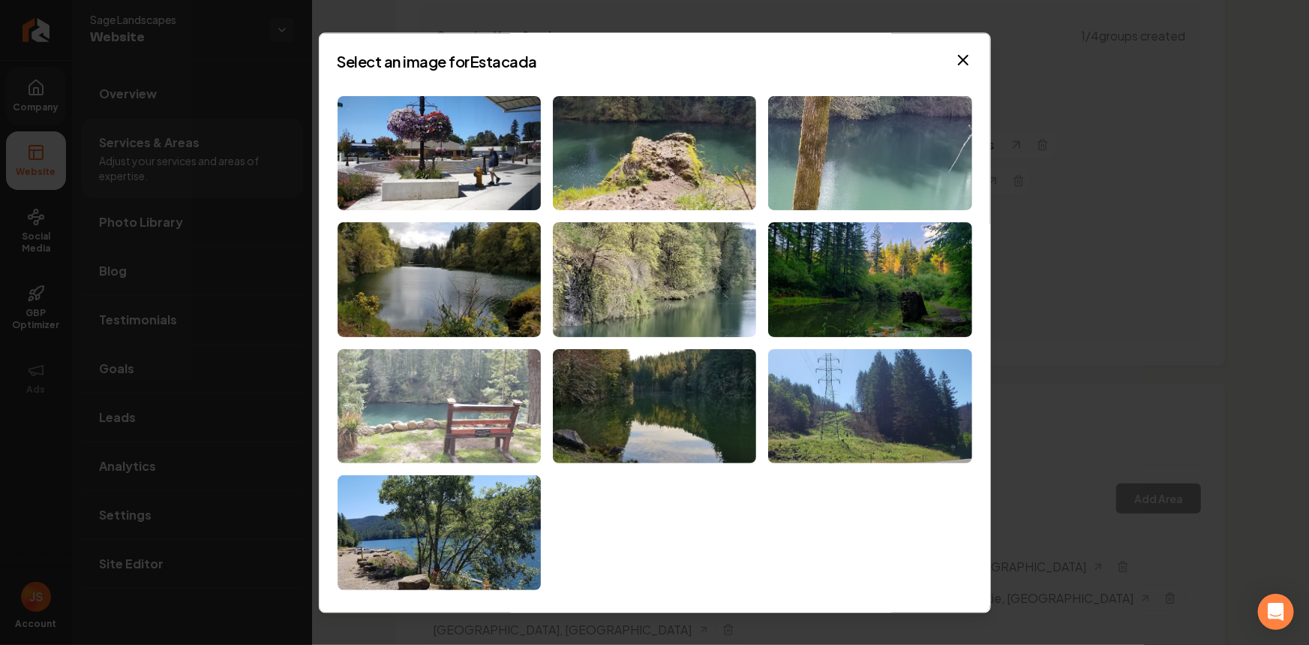
click at [457, 437] on img at bounding box center [439, 406] width 203 height 115
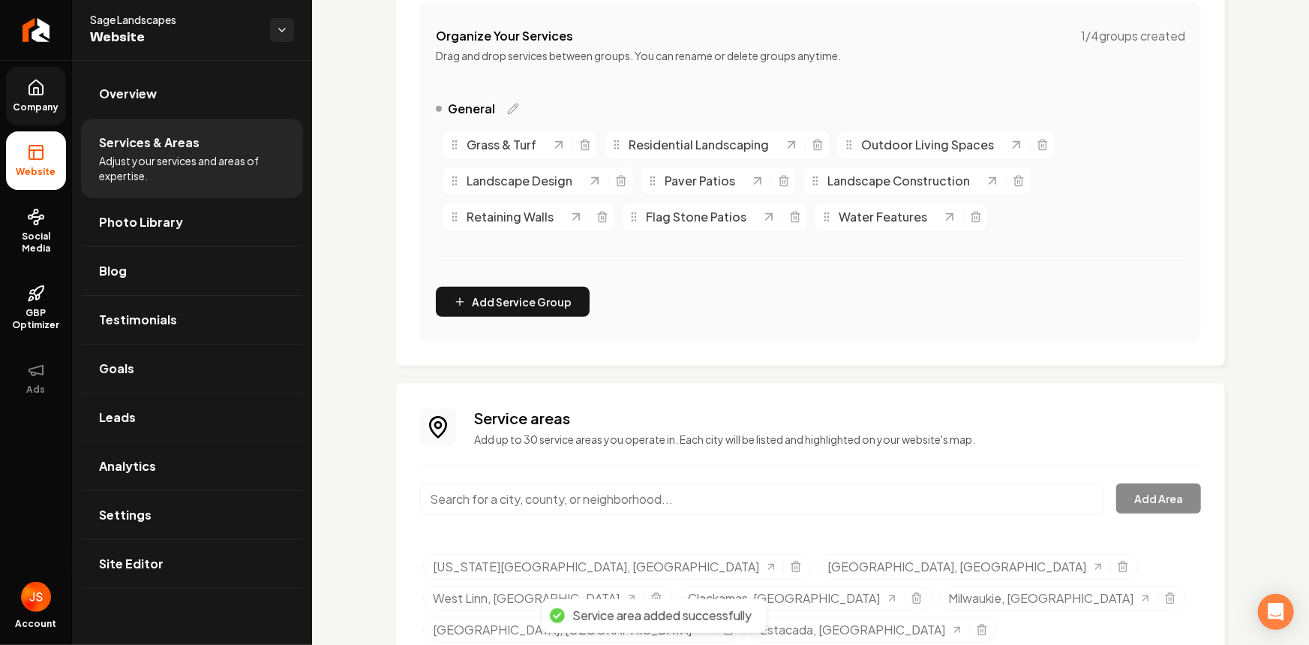
click at [437, 488] on input "Main content area" at bounding box center [762, 499] width 684 height 32
paste input "Sunnyside, OR"
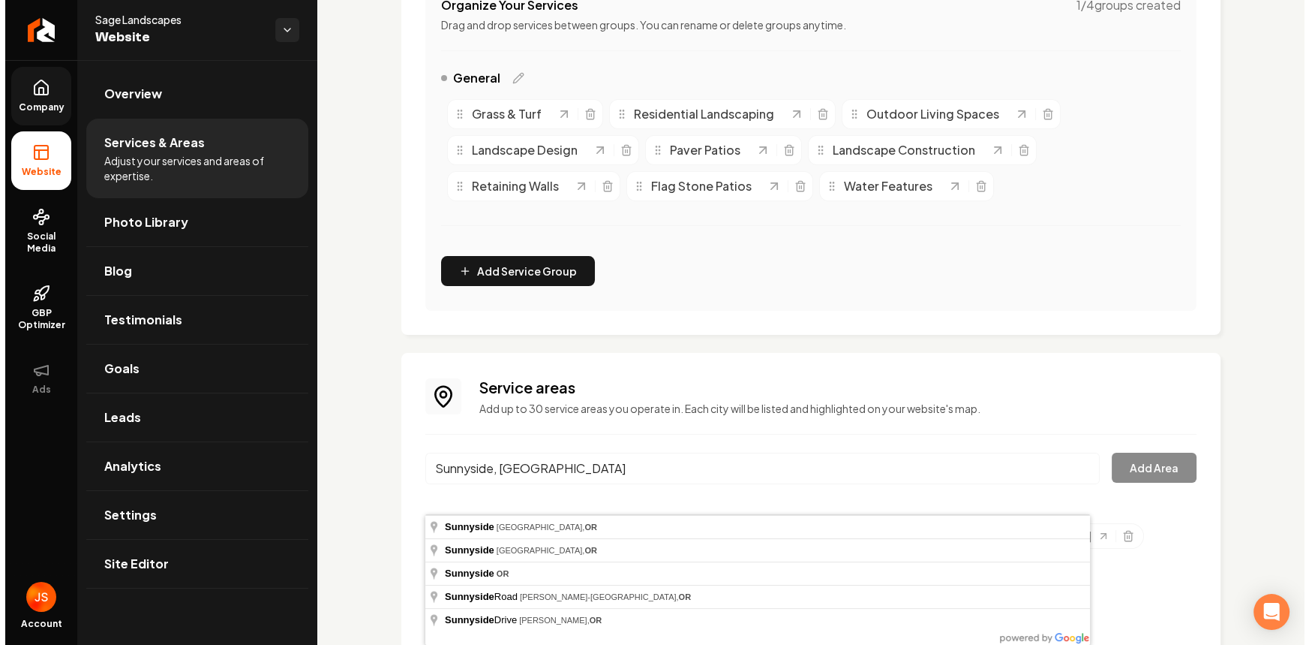
scroll to position [323, 0]
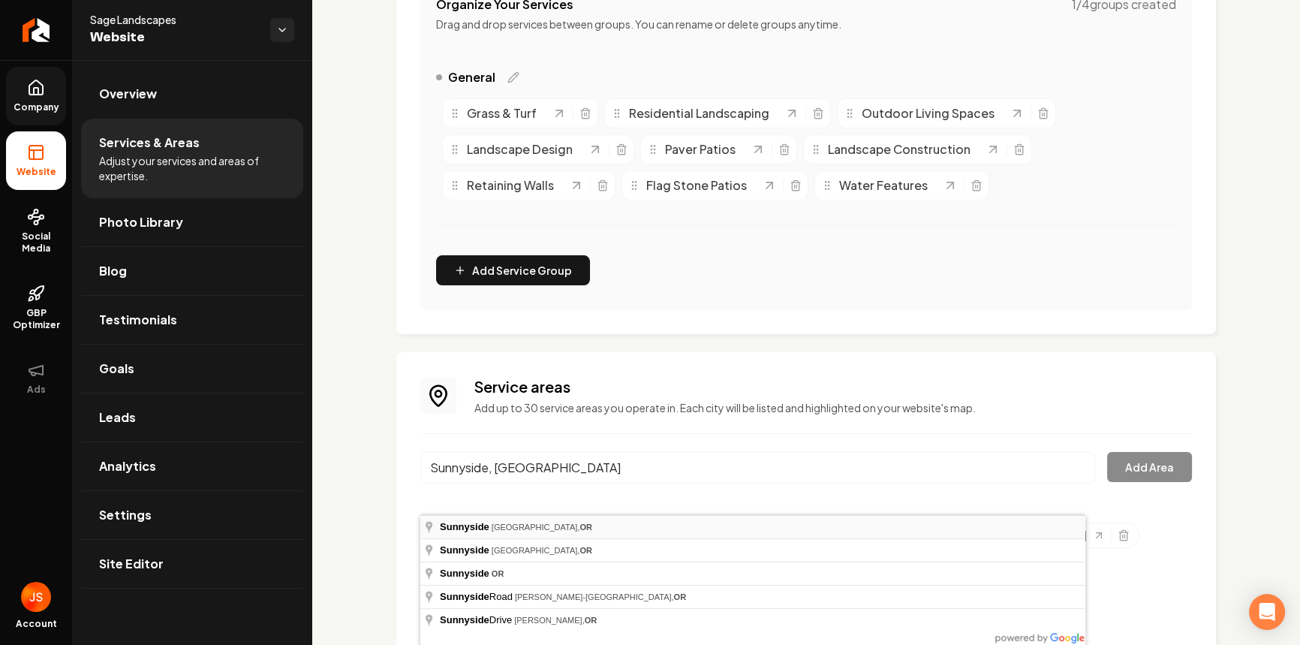
type input "Sunnyside, Portland, OR"
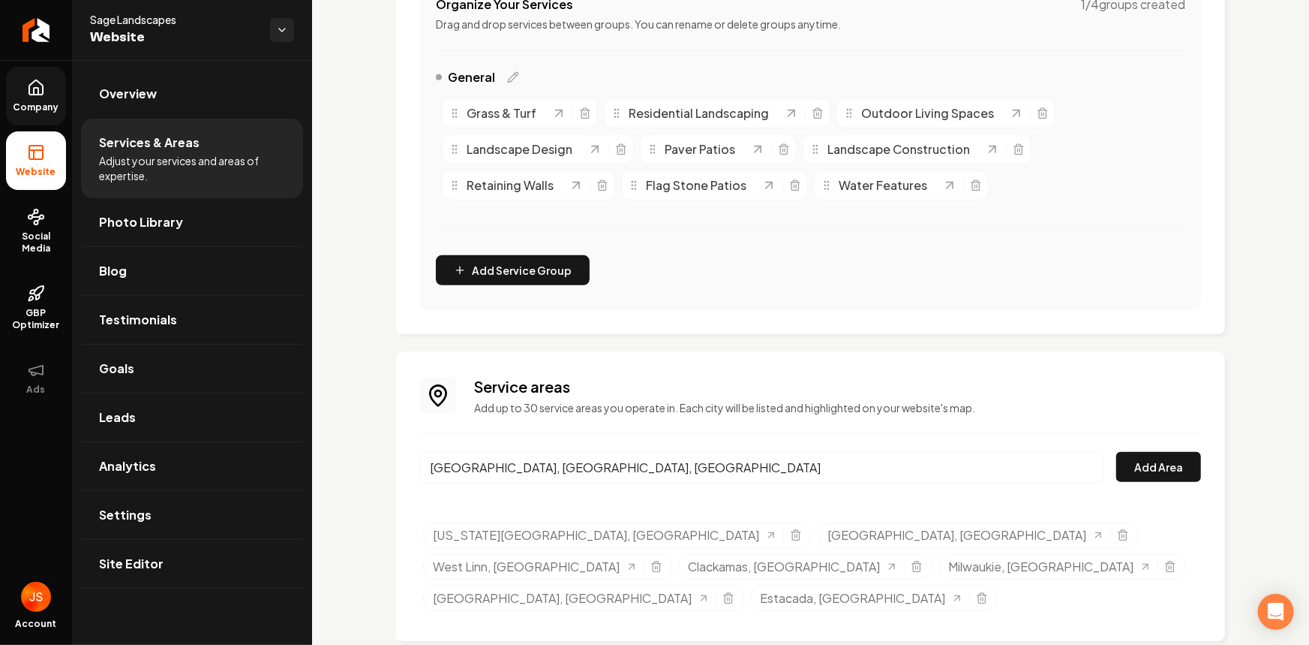
click at [1148, 449] on div "Service areas Add up to 30 service areas you operate in. Each city will be list…" at bounding box center [810, 496] width 781 height 241
click at [1153, 465] on button "Add Area" at bounding box center [1159, 467] width 85 height 30
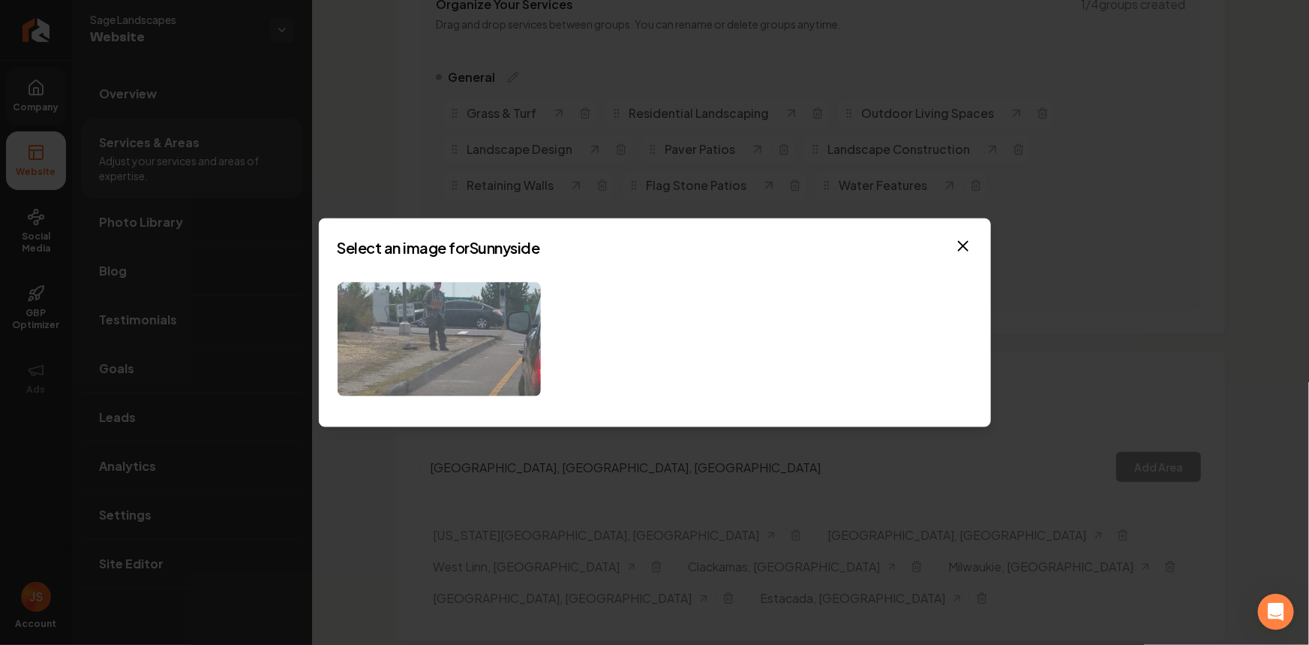
click at [456, 337] on img at bounding box center [439, 338] width 203 height 115
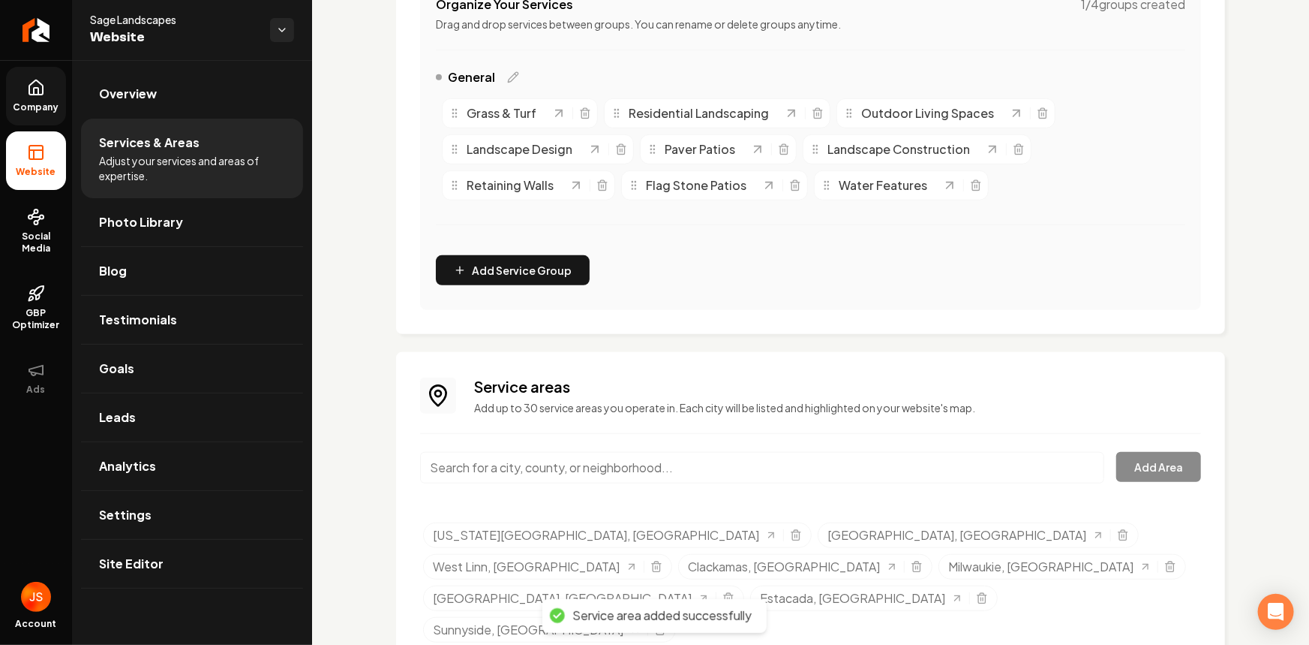
click at [564, 464] on input "Main content area" at bounding box center [762, 468] width 684 height 32
paste input "Damascus, OR"
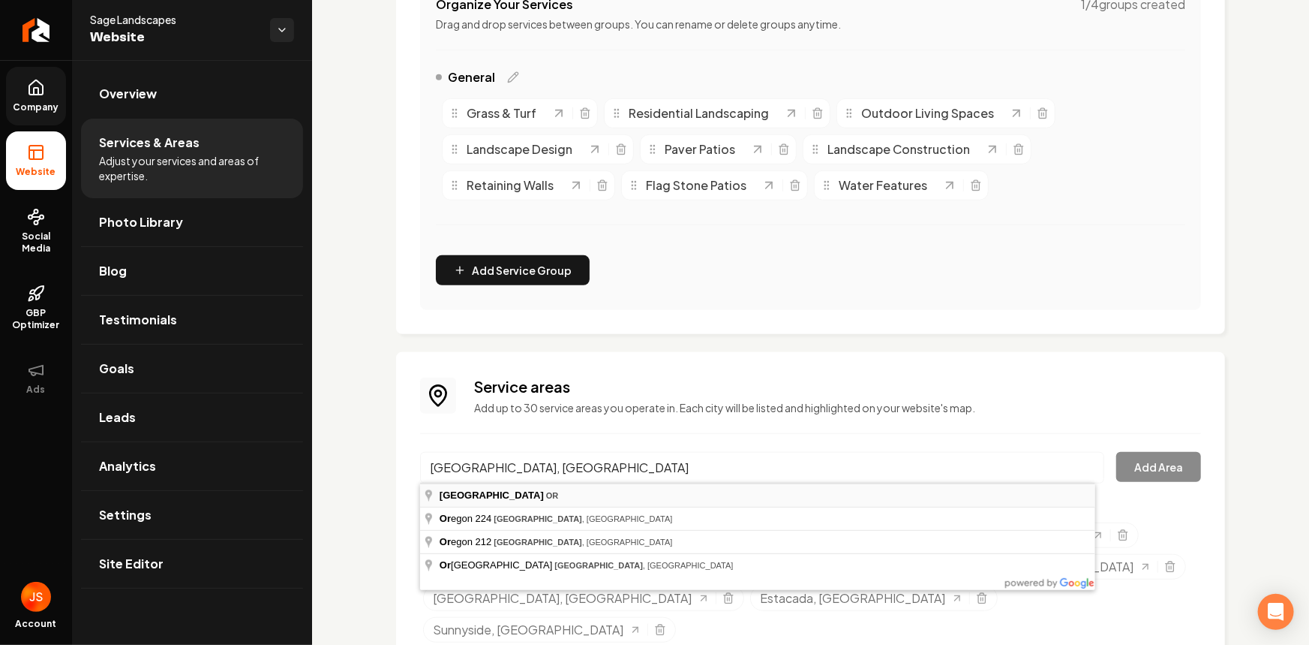
type input "Damascus, OR"
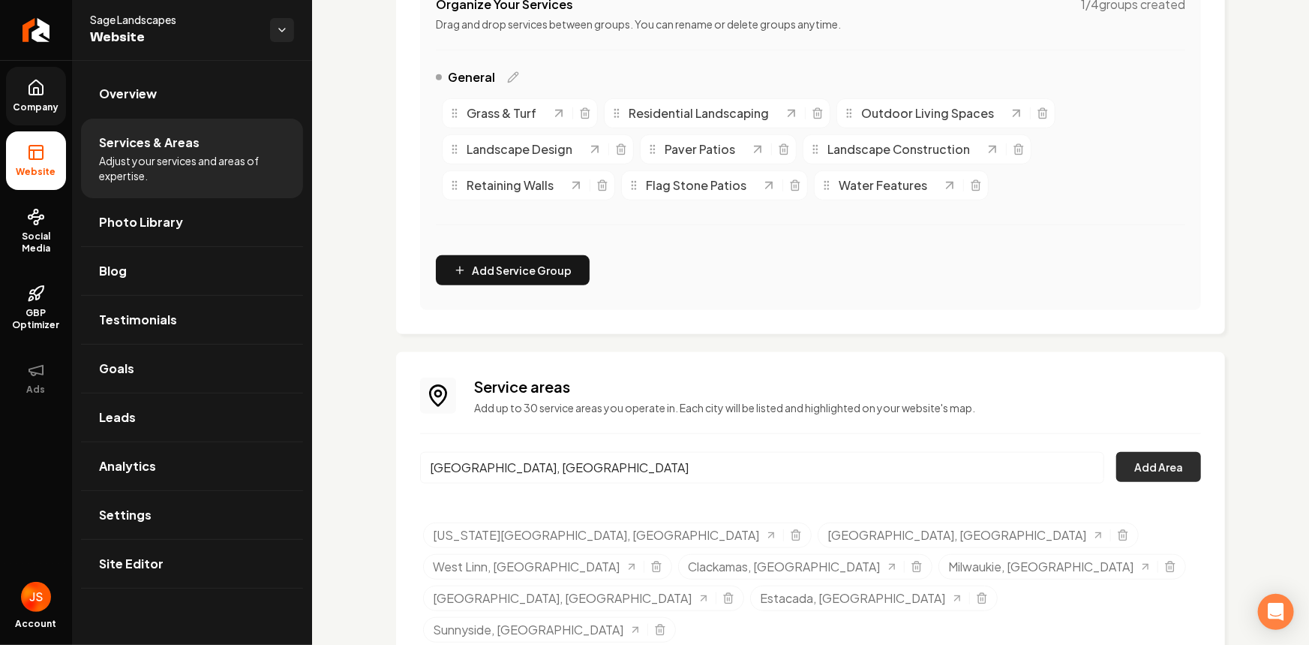
click at [1126, 469] on button "Add Area" at bounding box center [1159, 467] width 85 height 30
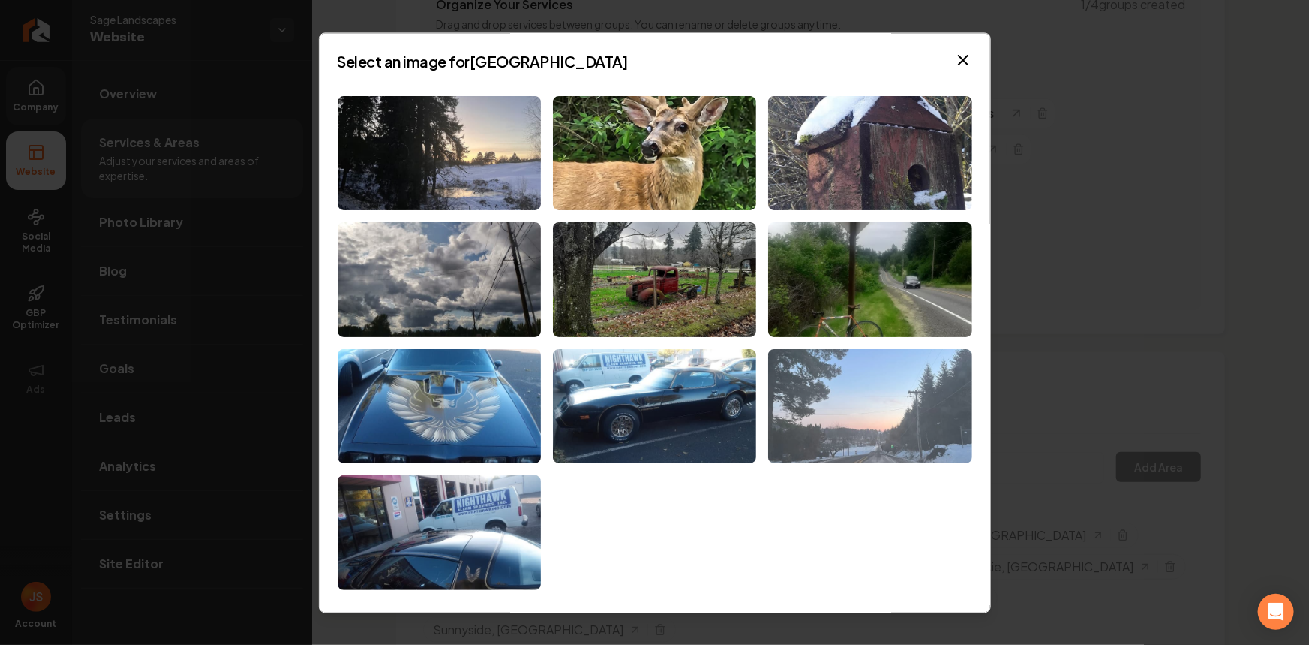
click at [921, 433] on img at bounding box center [869, 406] width 203 height 115
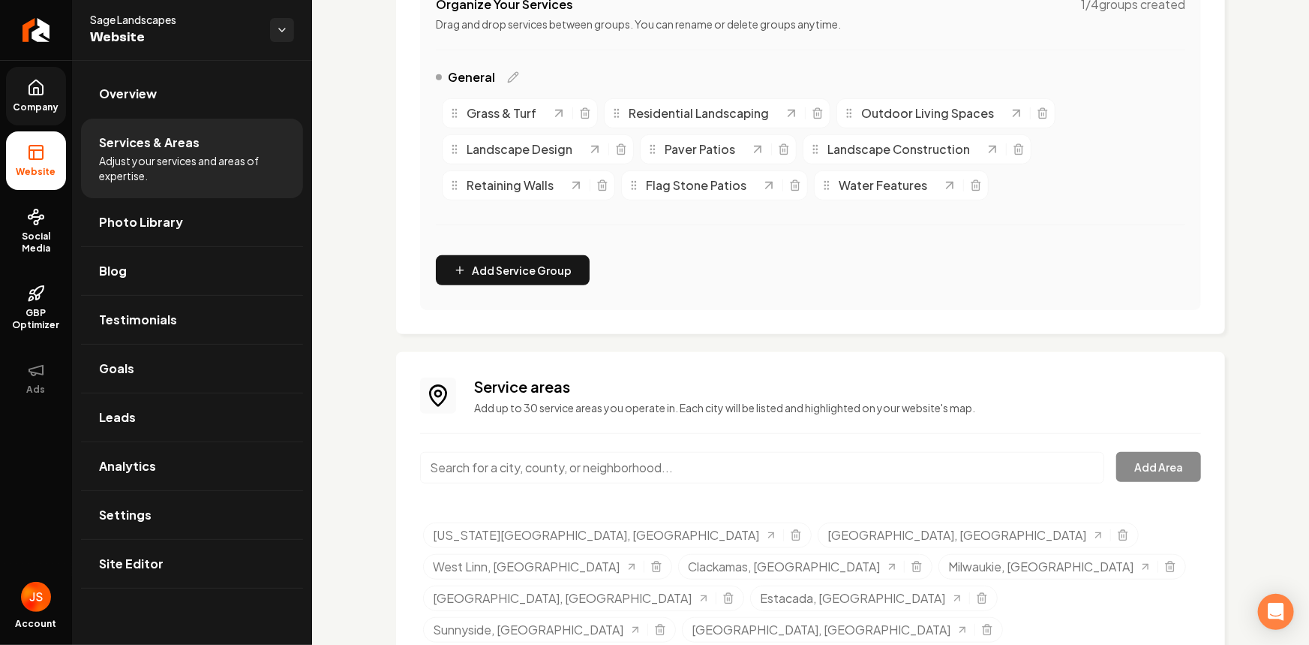
click at [566, 471] on input "Main content area" at bounding box center [762, 468] width 684 height 32
paste input "Happy Valley, OR"
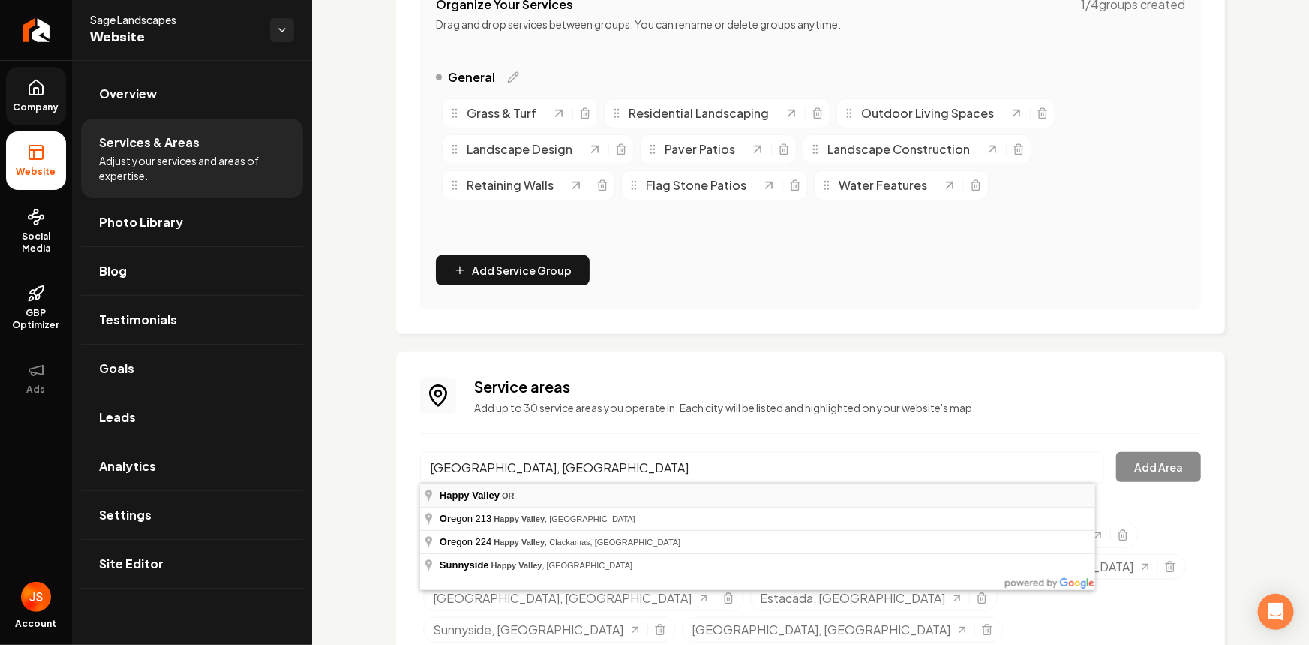
type input "Happy Valley, OR"
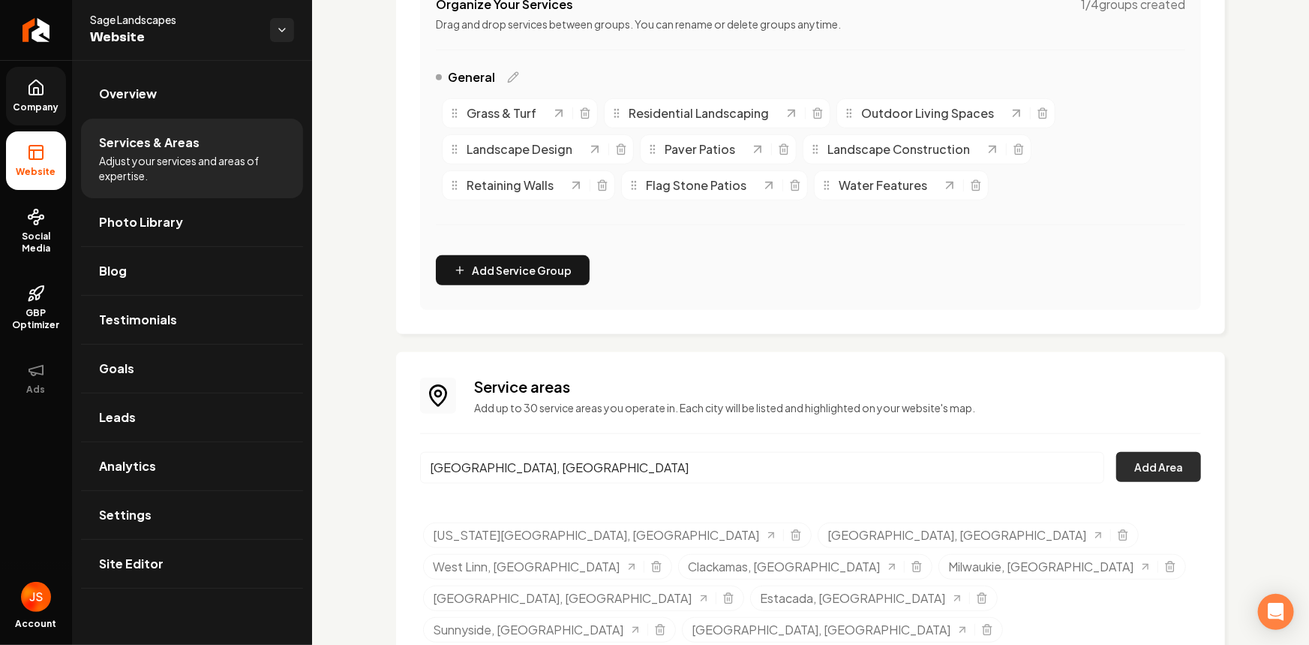
click at [1159, 471] on button "Add Area" at bounding box center [1159, 467] width 85 height 30
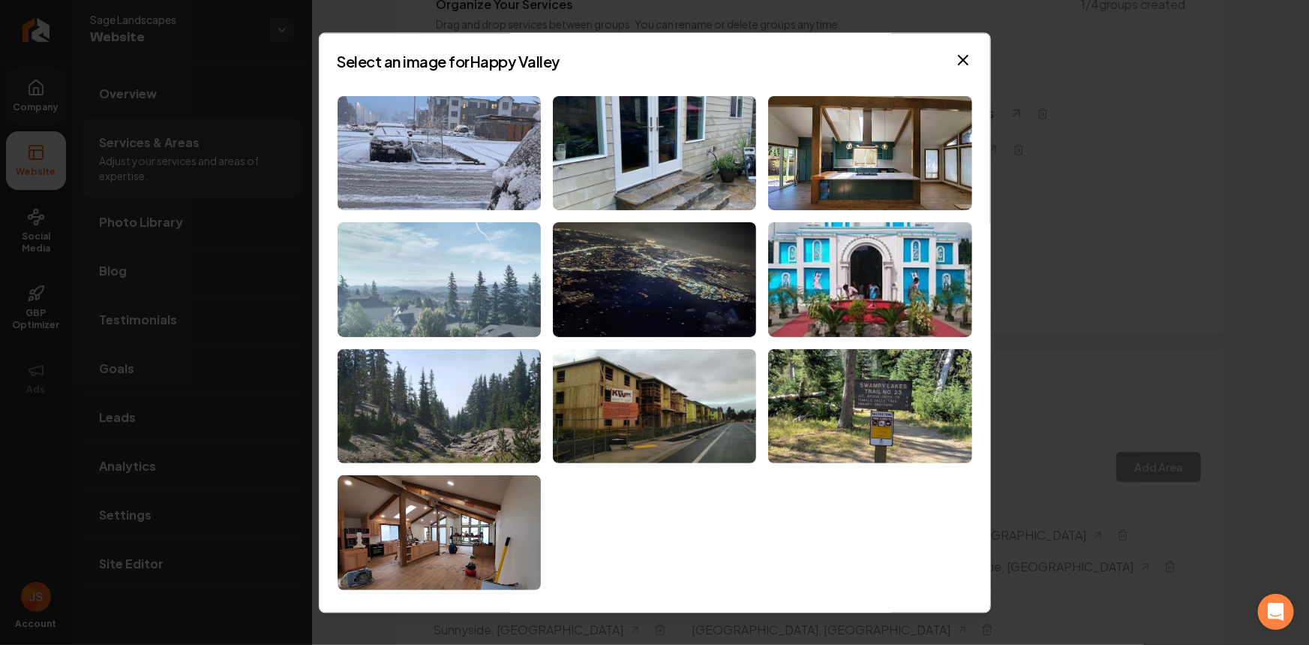
click at [468, 306] on img at bounding box center [439, 280] width 203 height 115
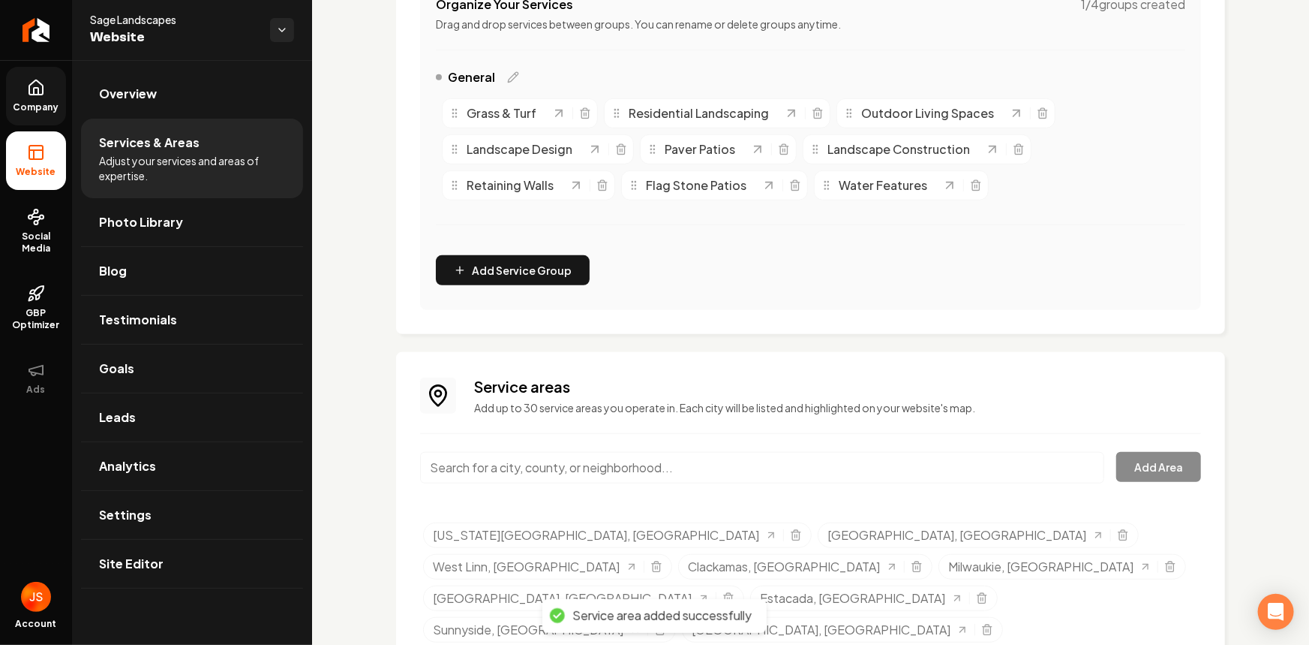
click at [638, 456] on input "Main content area" at bounding box center [762, 468] width 684 height 32
paste input "Canby, OR"
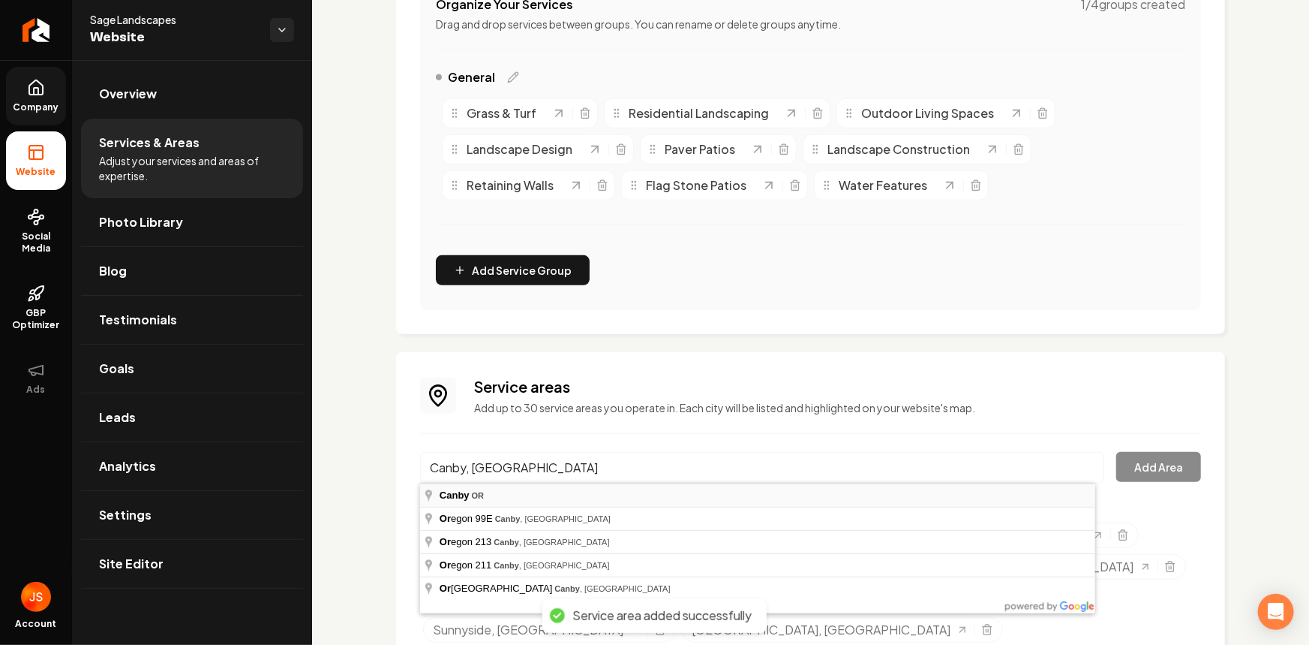
type input "Canby, OR"
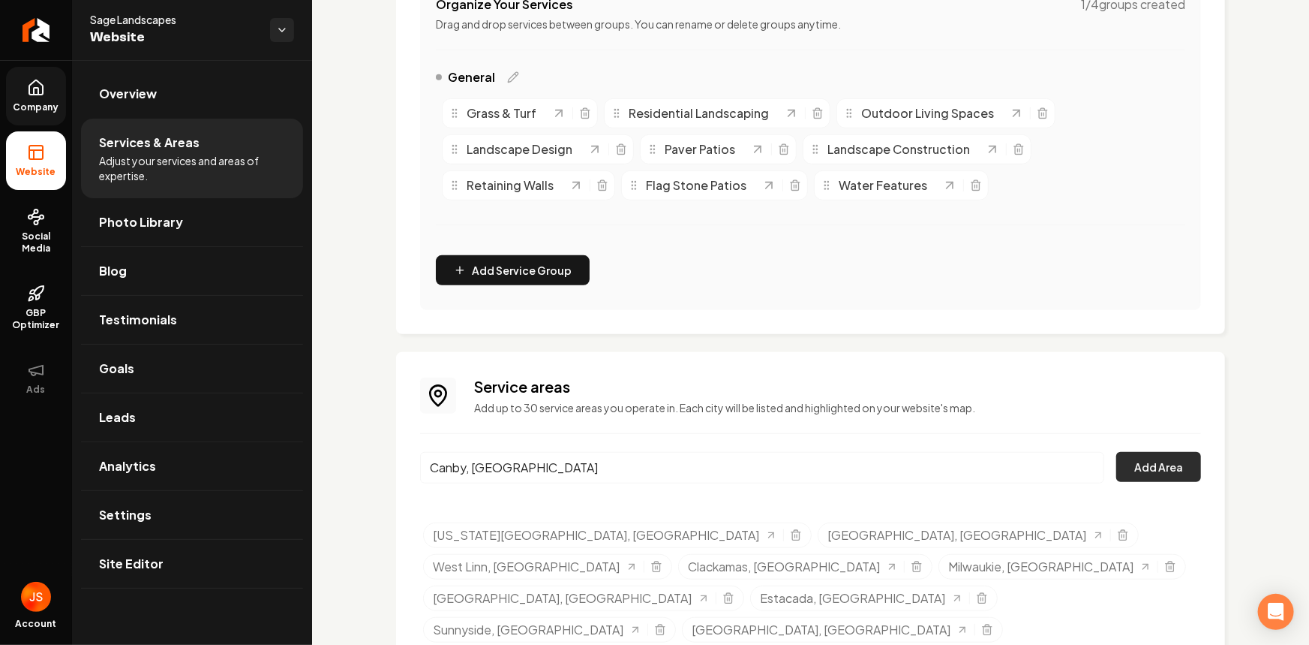
click at [1124, 462] on button "Add Area" at bounding box center [1159, 467] width 85 height 30
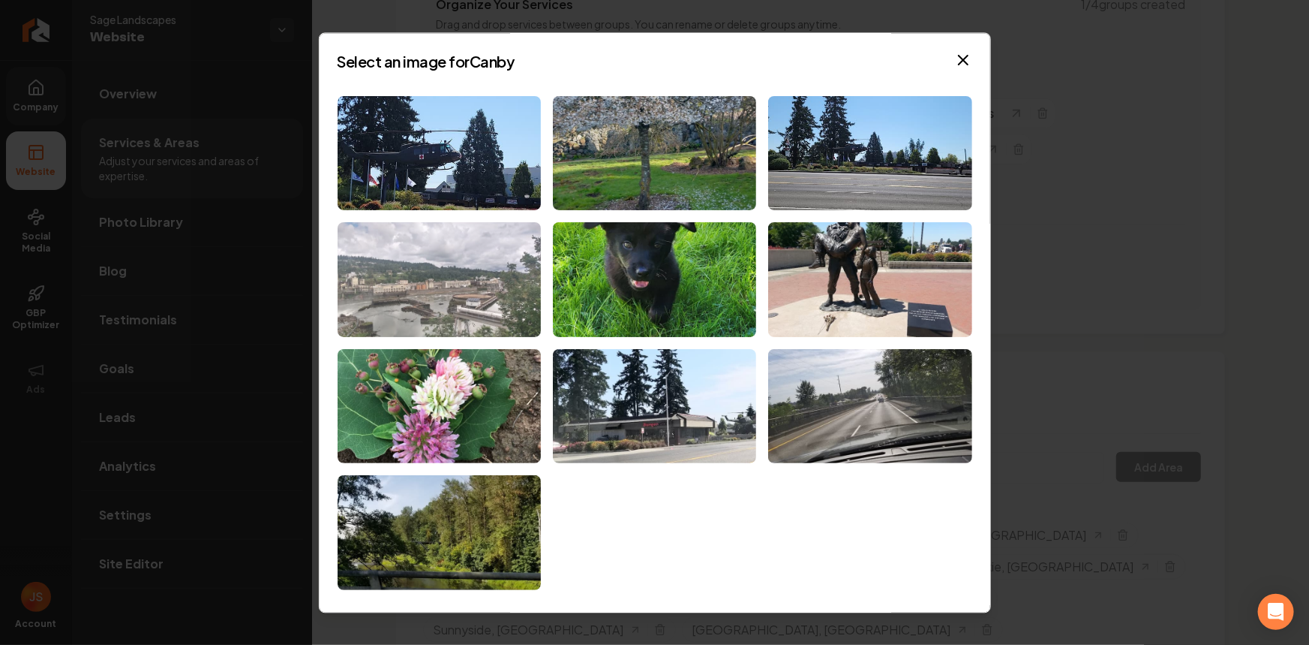
click at [428, 284] on img at bounding box center [439, 280] width 203 height 115
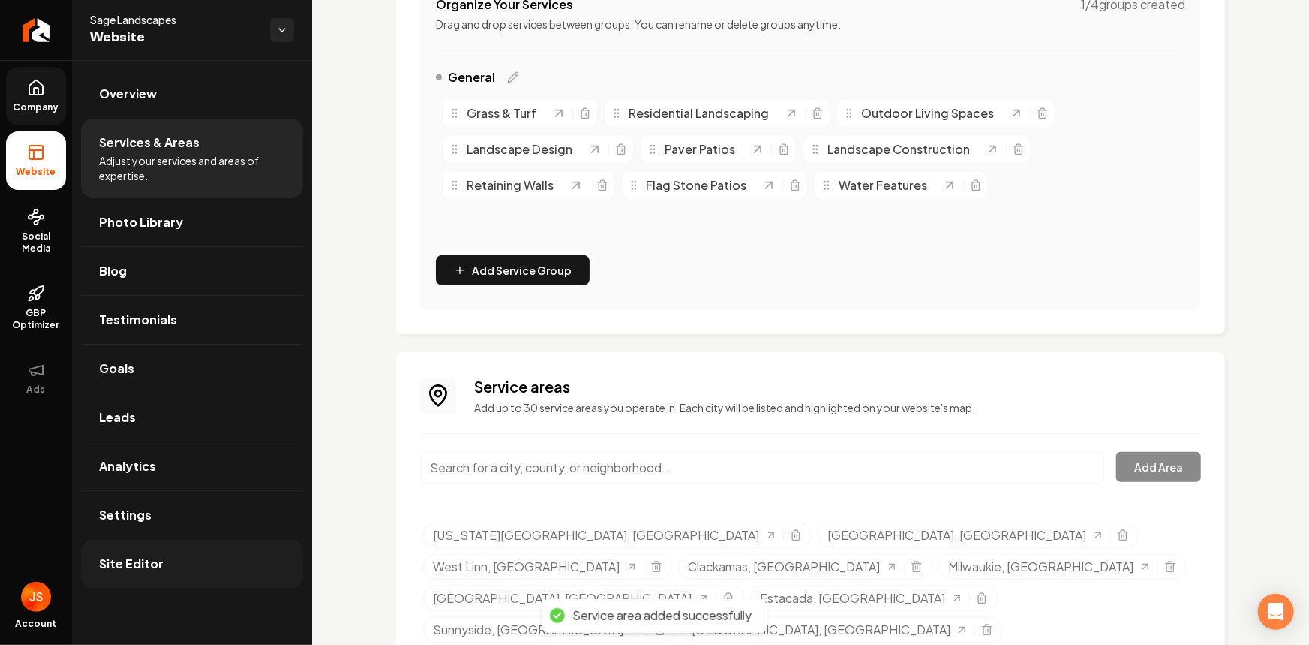
click at [164, 563] on link "Site Editor" at bounding box center [192, 564] width 222 height 48
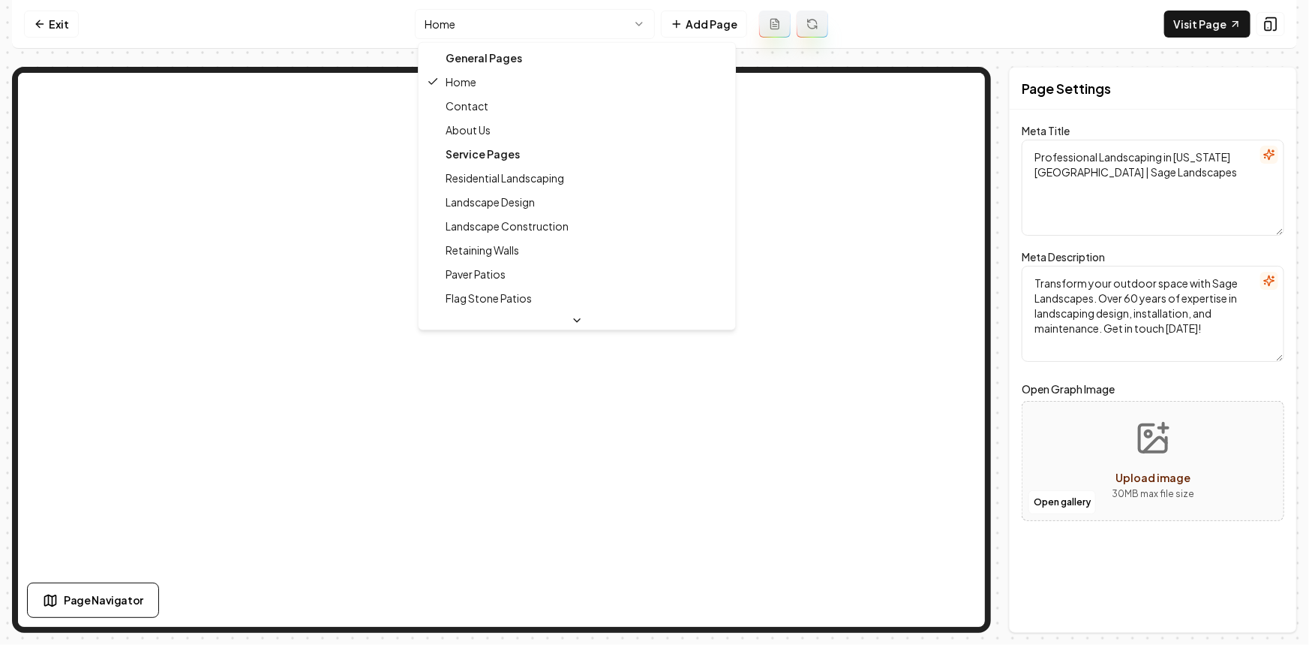
click at [461, 28] on html "Computer Required This feature is only available on a computer. Please switch t…" at bounding box center [654, 322] width 1309 height 645
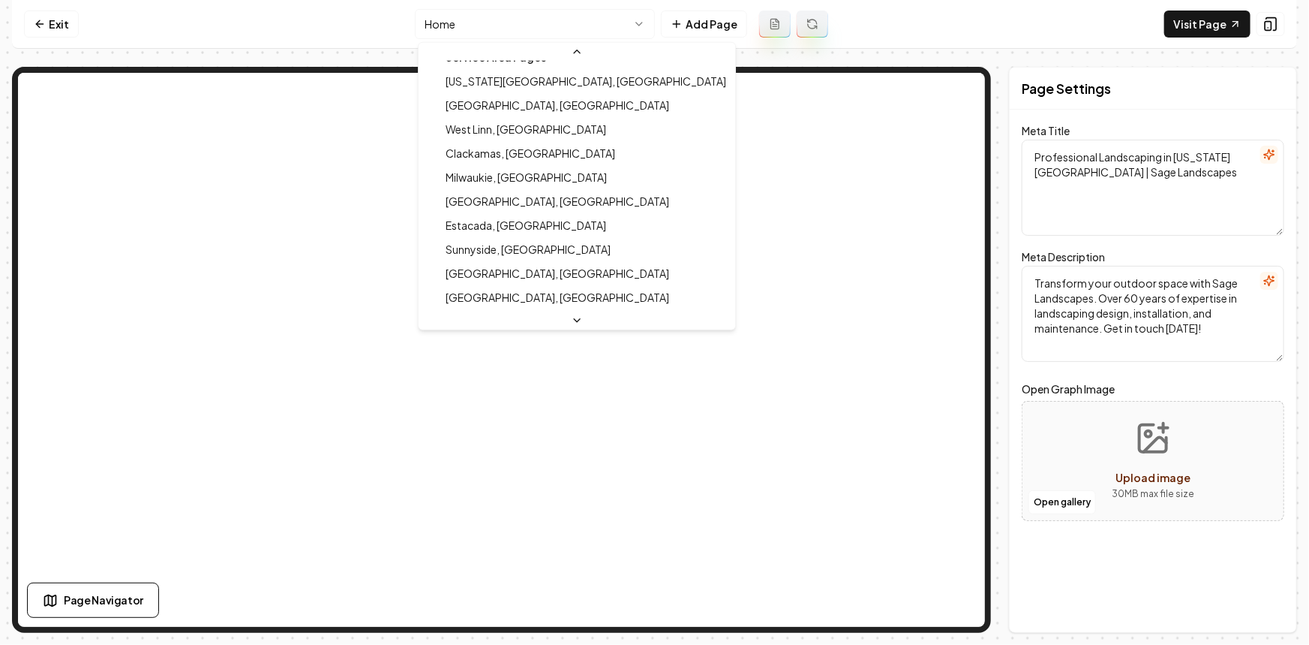
scroll to position [361, 0]
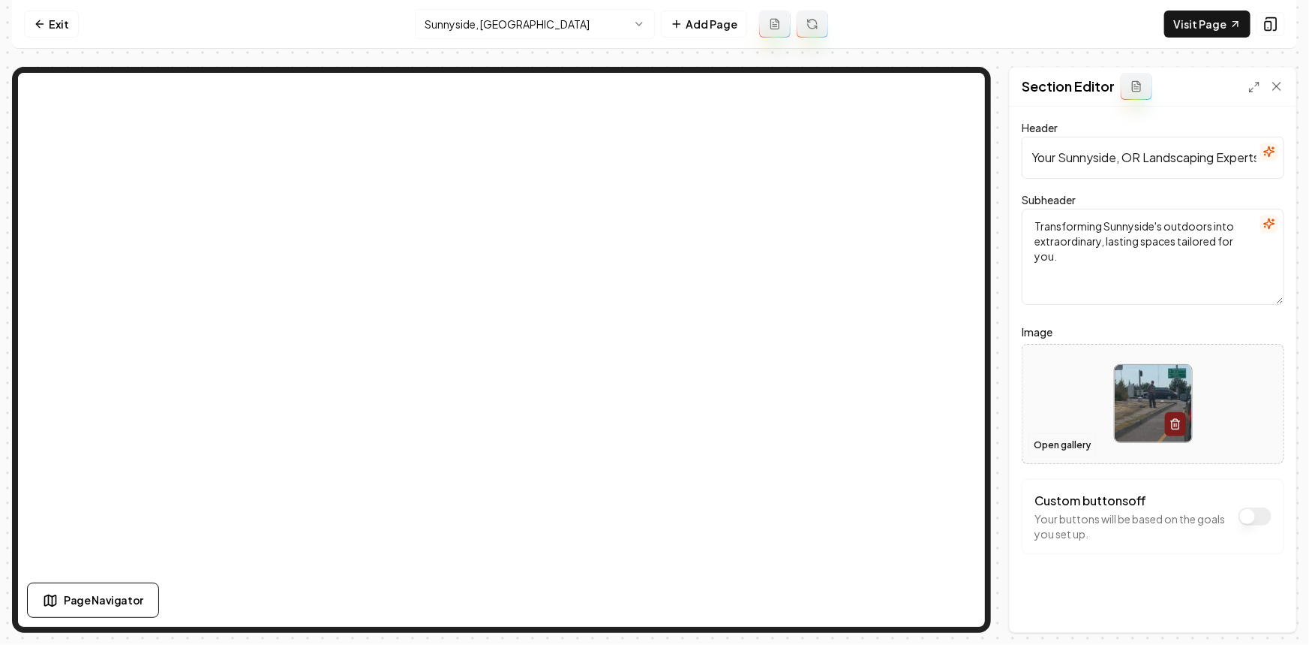
click at [1084, 447] on button "Open gallery" at bounding box center [1063, 445] width 68 height 24
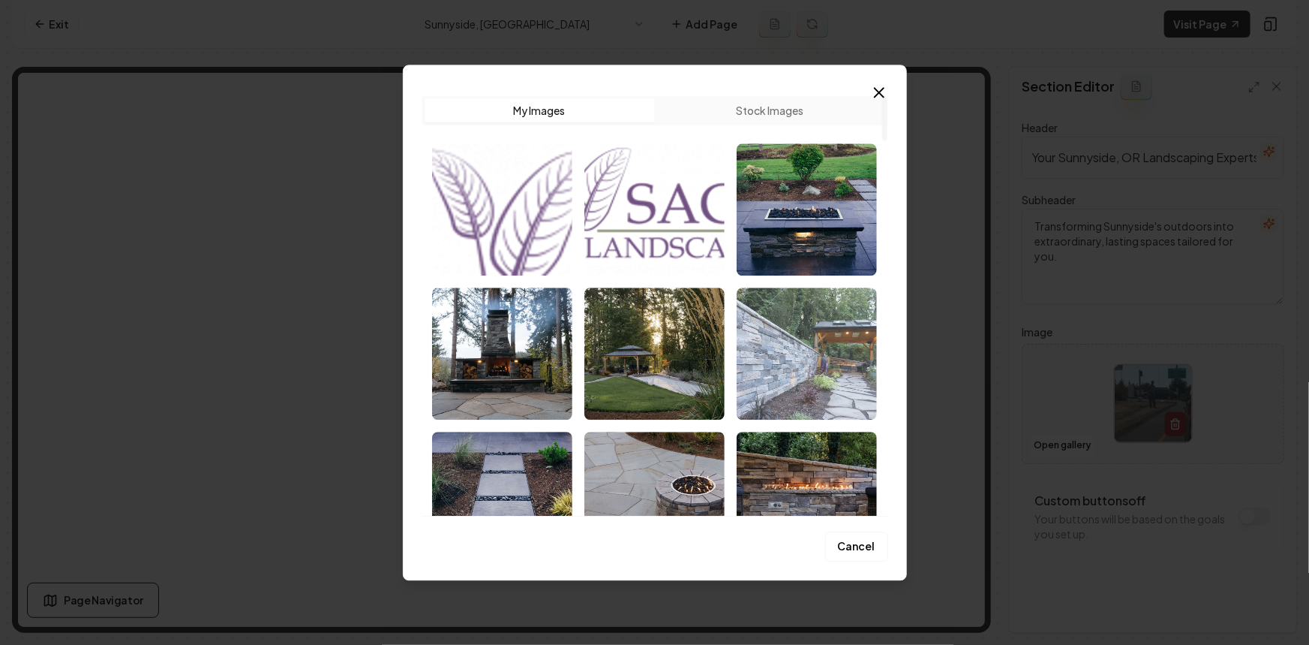
click at [858, 377] on img "Select image image_68cac38b5c7cd75eb8fdb967.jpeg" at bounding box center [807, 353] width 140 height 132
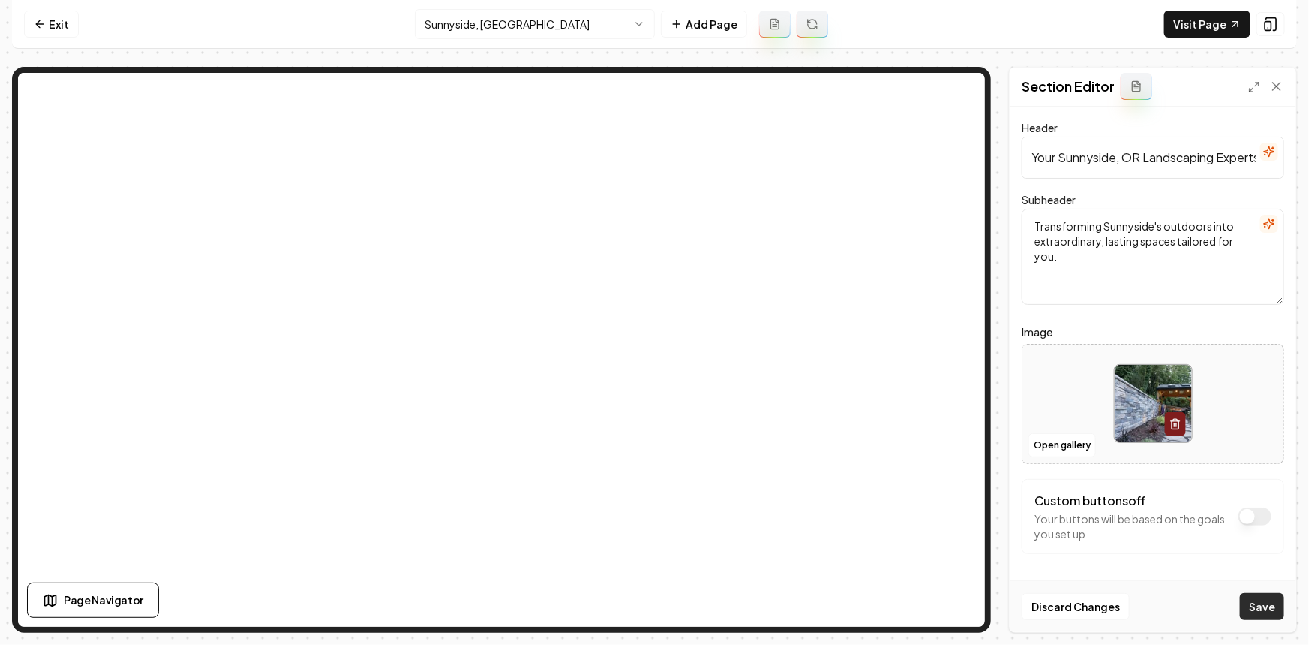
click at [1252, 606] on button "Save" at bounding box center [1262, 606] width 44 height 27
click at [488, 23] on html "Computer Required This feature is only available on a computer. Please switch t…" at bounding box center [654, 322] width 1309 height 645
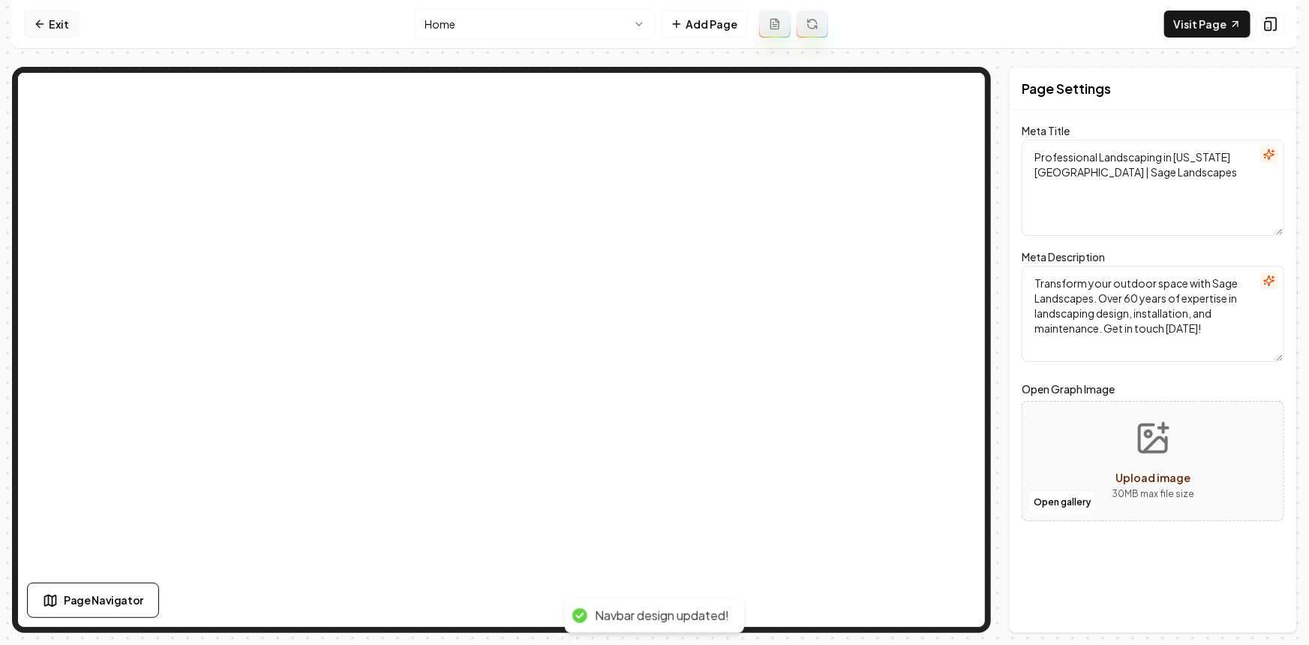
click at [73, 19] on link "Exit" at bounding box center [51, 24] width 55 height 27
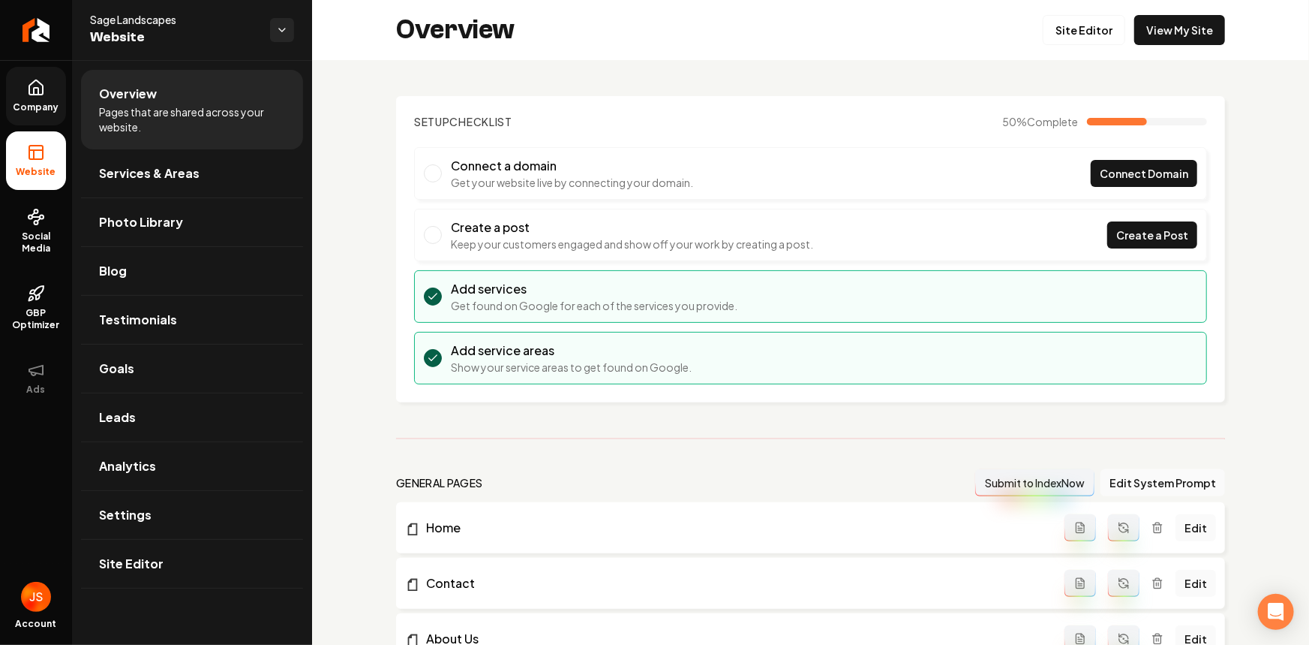
drag, startPoint x: 44, startPoint y: 101, endPoint x: 61, endPoint y: 119, distance: 25.0
click at [44, 102] on span "Company" at bounding box center [37, 107] width 58 height 12
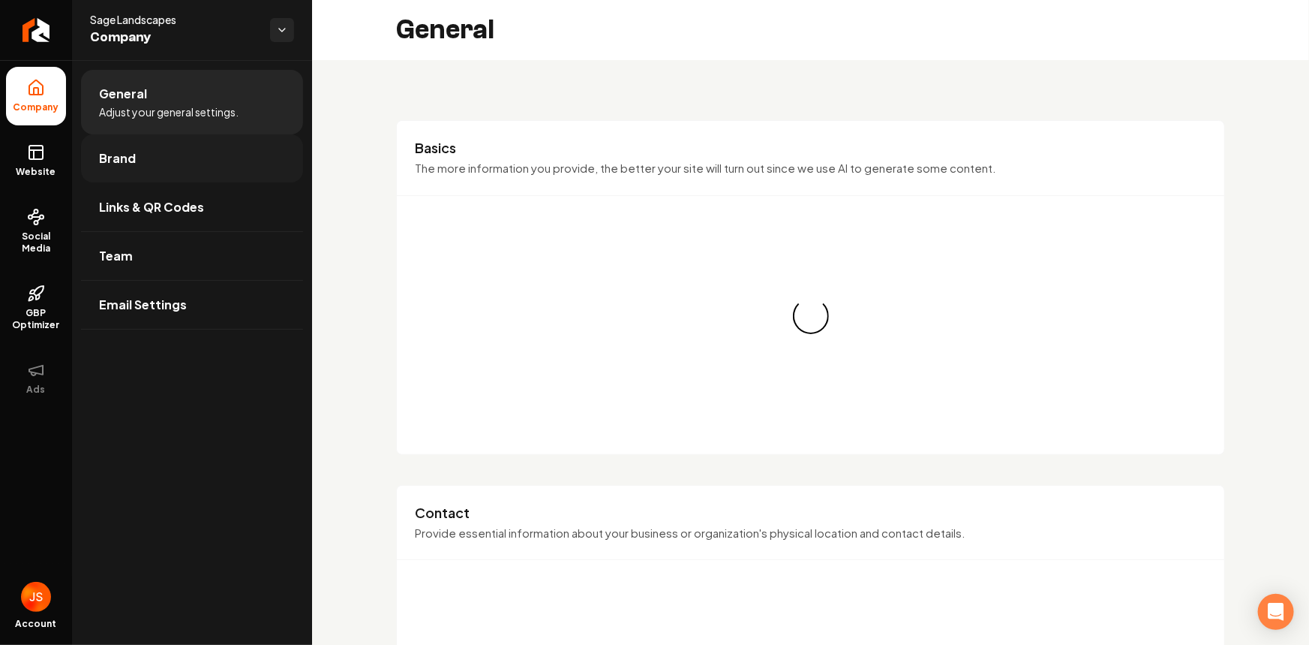
drag, startPoint x: 150, startPoint y: 156, endPoint x: 135, endPoint y: 143, distance: 20.2
click at [150, 155] on link "Brand" at bounding box center [192, 158] width 222 height 48
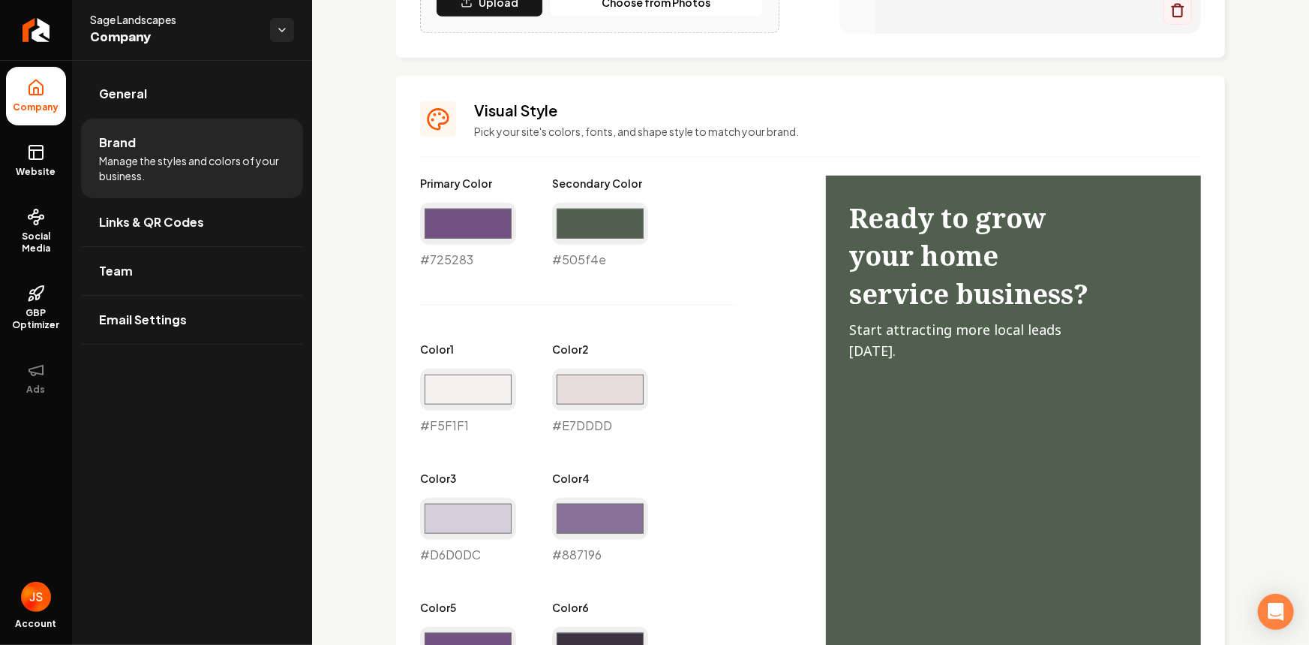
scroll to position [614, 0]
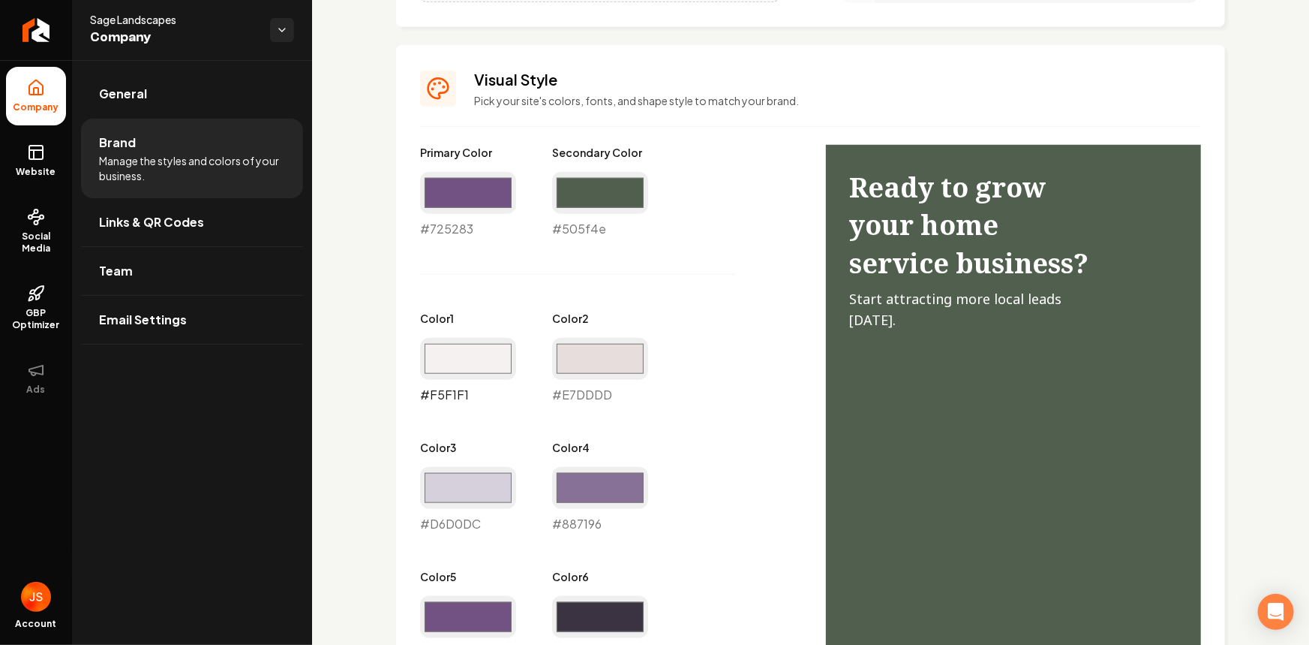
click at [486, 352] on input "#f5f1f1" at bounding box center [468, 359] width 96 height 42
type input "#c7cdc6"
click at [573, 350] on input "#e7dddd" at bounding box center [600, 359] width 96 height 42
type input "#e3dfe7"
click at [546, 301] on div "Primary Color #725283 #725283 Secondary Color #505f4e #505f4e Color 1 #c7cdc6 #…" at bounding box center [608, 468] width 376 height 646
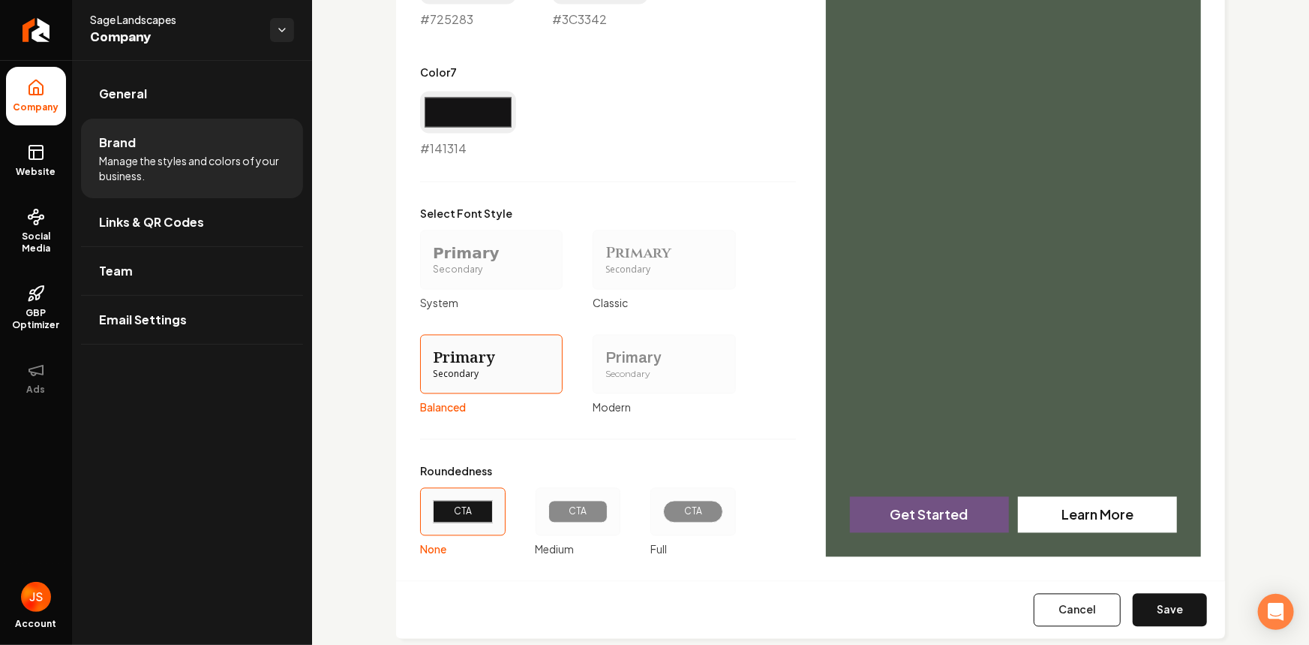
scroll to position [1276, 0]
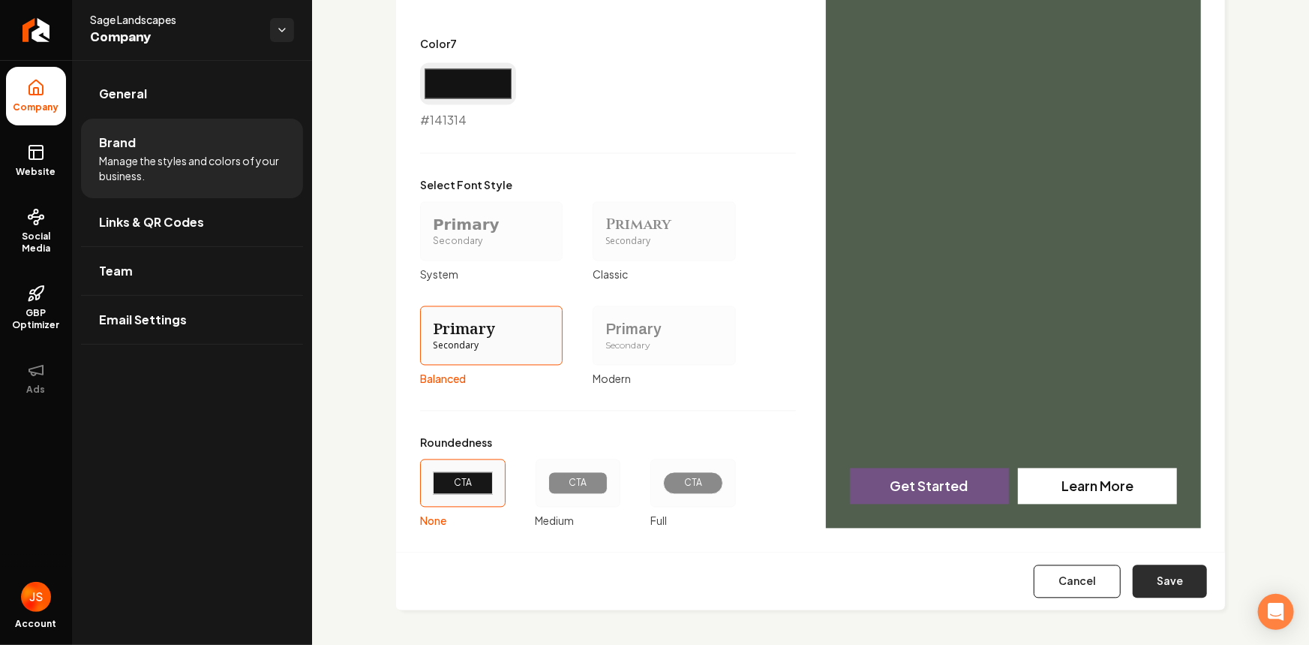
click at [1179, 589] on button "Save" at bounding box center [1170, 581] width 74 height 33
type input "#d6d0dc"
type input "#3c3342"
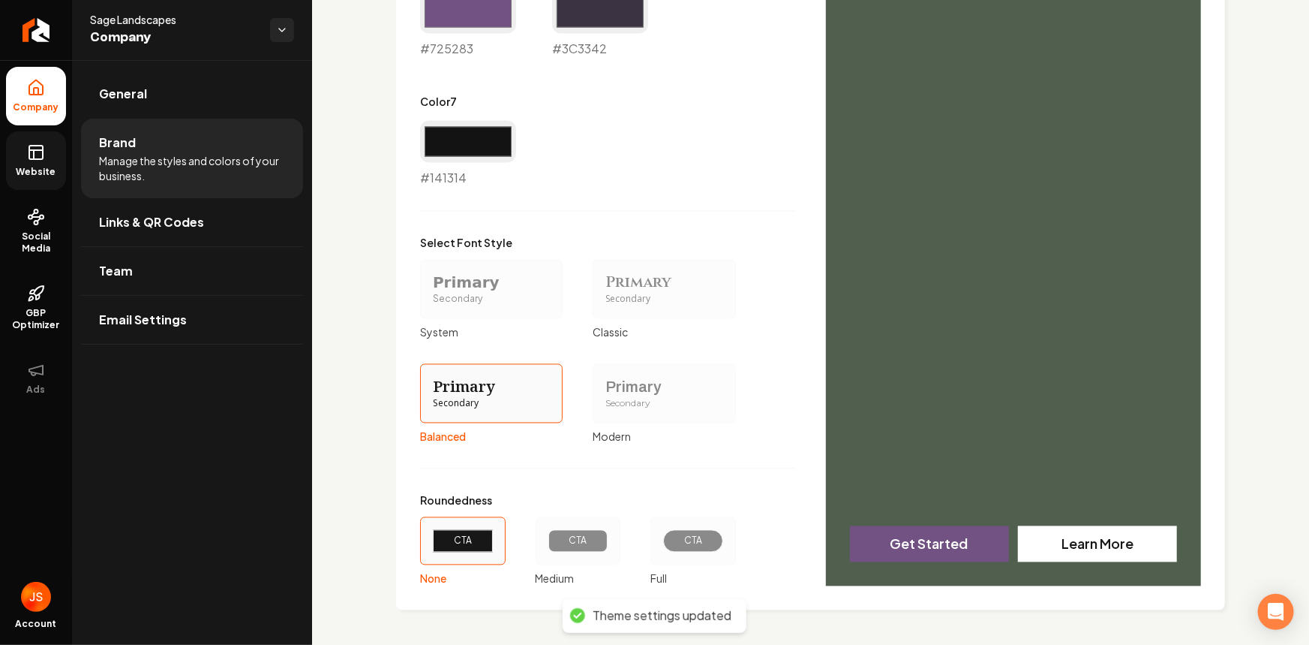
click at [41, 146] on icon at bounding box center [36, 152] width 18 height 18
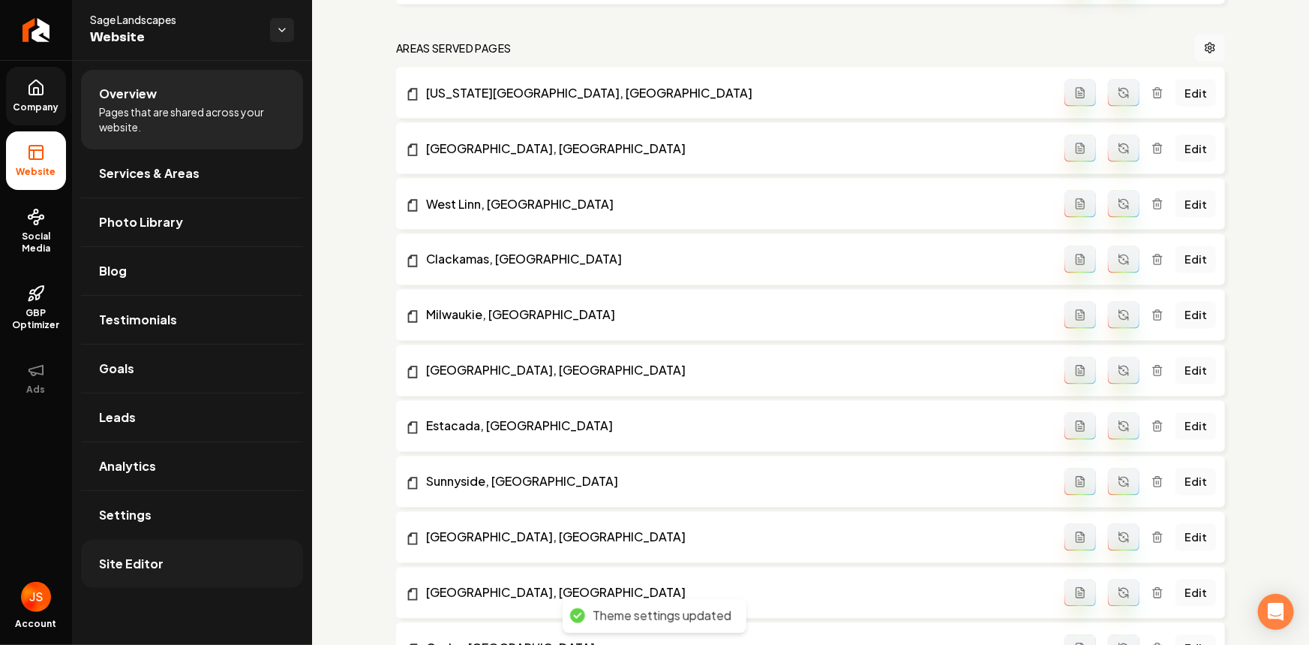
click at [152, 564] on span "Site Editor" at bounding box center [131, 564] width 65 height 18
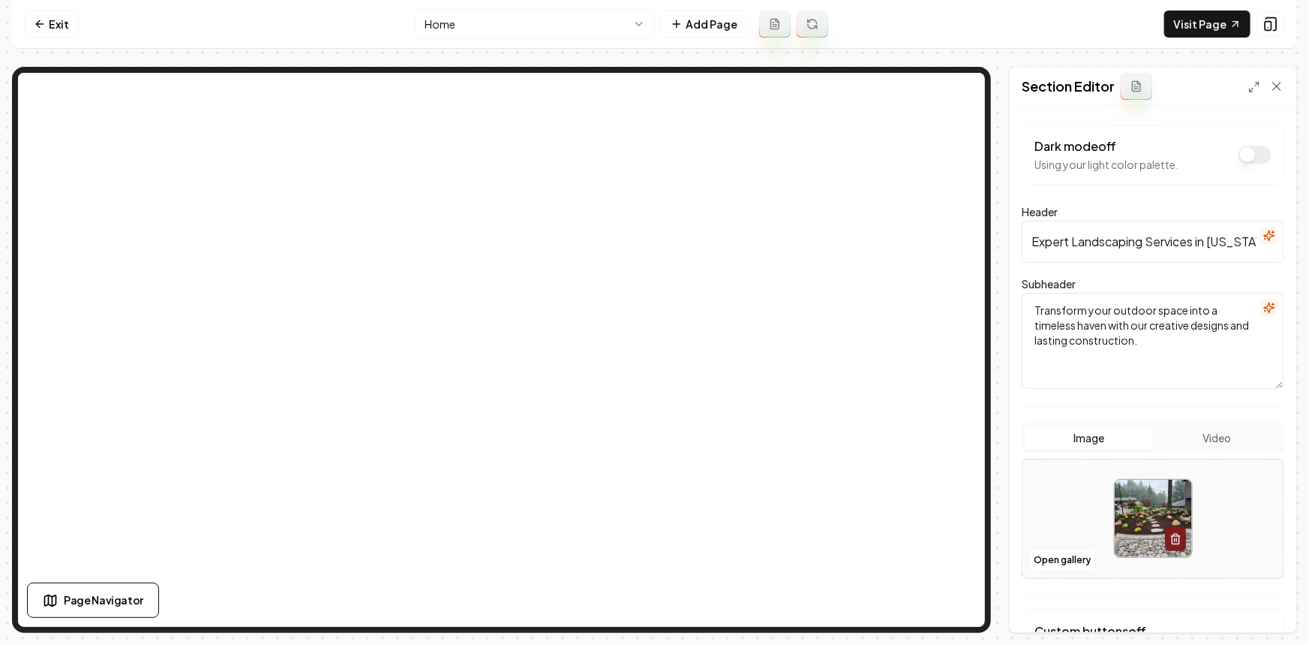
click at [1065, 531] on div at bounding box center [1153, 518] width 261 height 103
type input "**********"
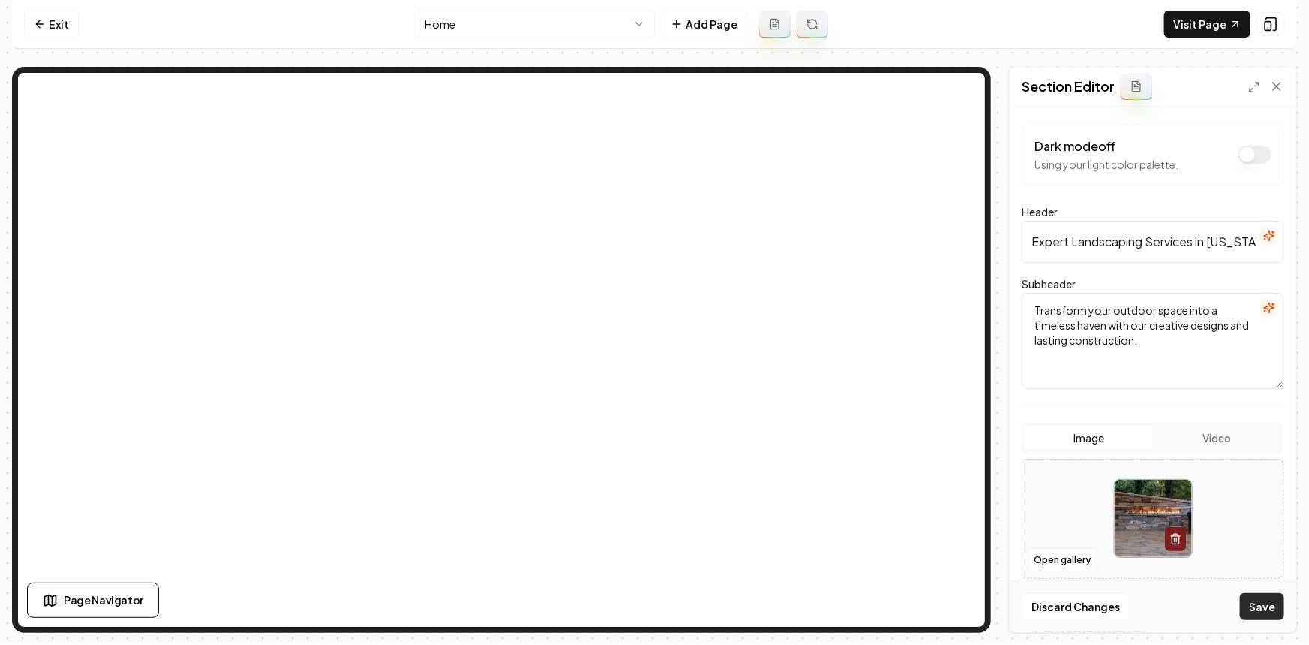
click at [1259, 603] on button "Save" at bounding box center [1262, 606] width 44 height 27
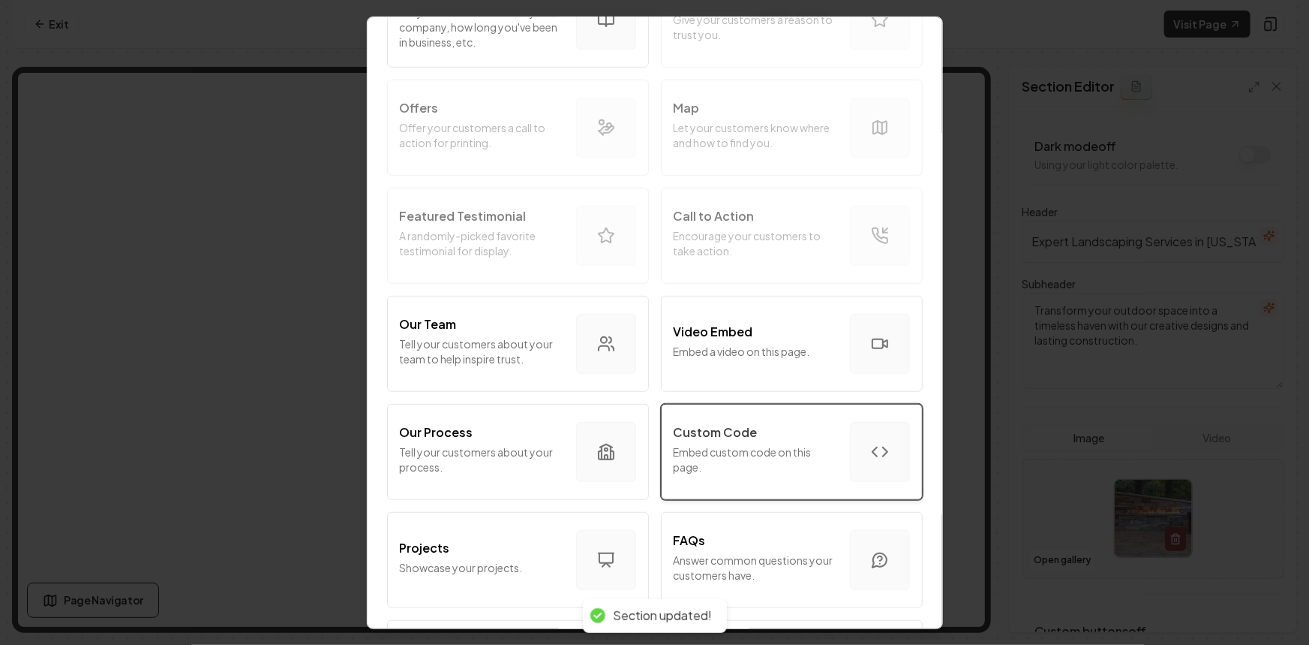
scroll to position [272, 0]
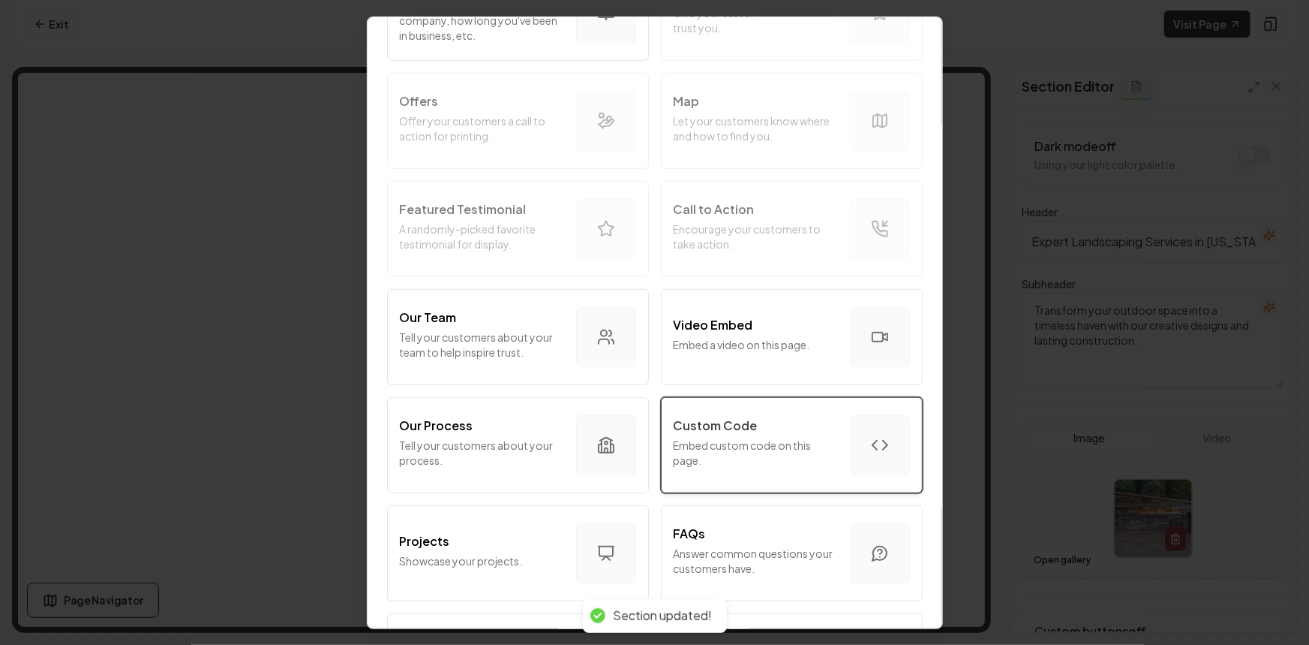
click at [712, 441] on p "Embed custom code on this page." at bounding box center [756, 452] width 164 height 30
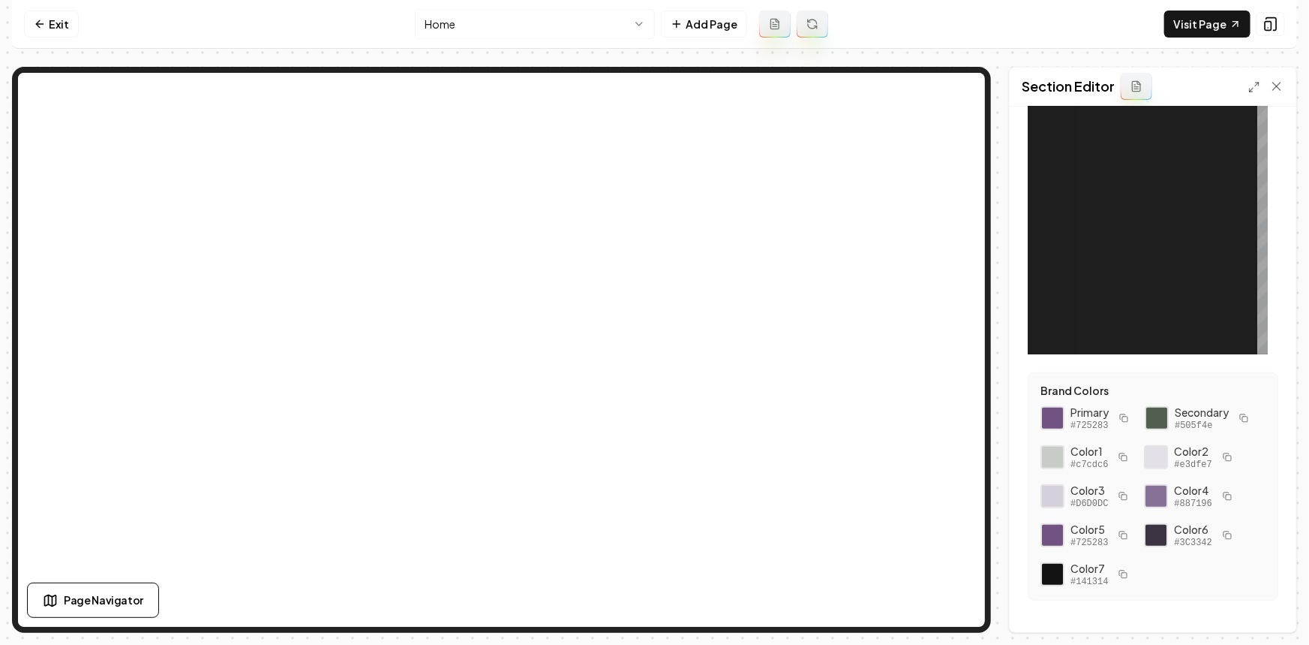
scroll to position [222, 0]
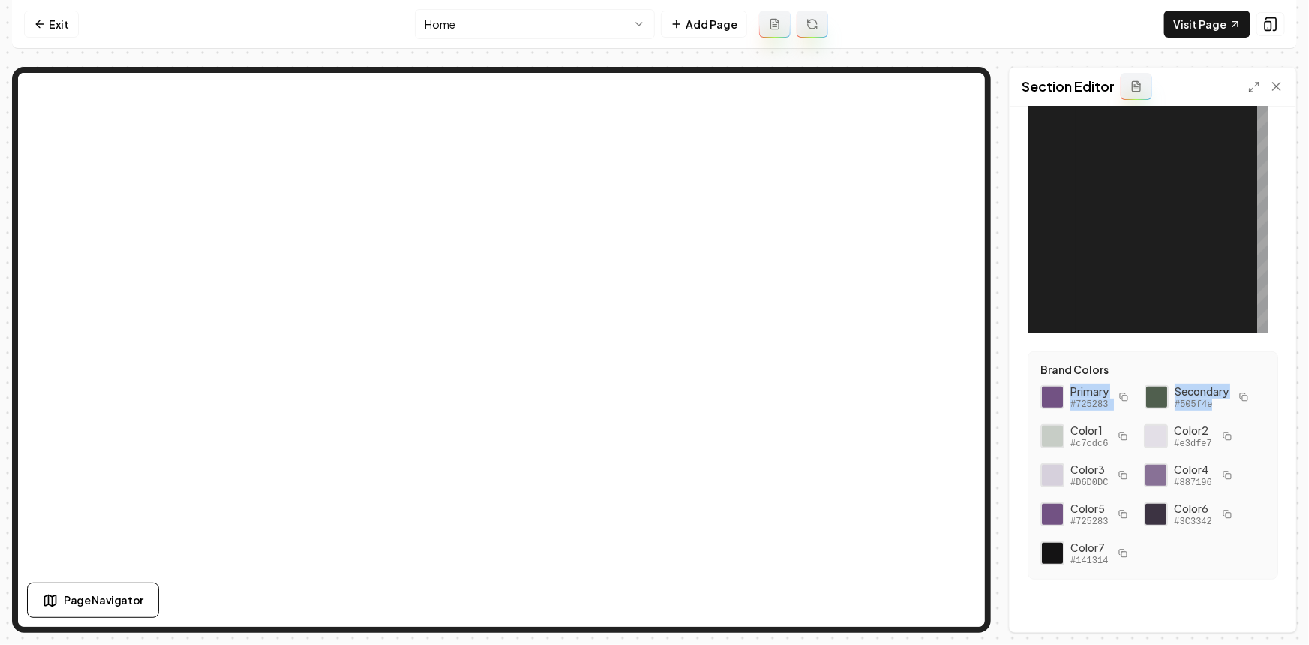
drag, startPoint x: 1231, startPoint y: 401, endPoint x: 1058, endPoint y: 382, distance: 173.6
click at [1058, 383] on div "Primary #725283 Secondary #505f4e Color 1 #c7cdc6 Color 2 #e3dfe7 Color 3 #D6D0…" at bounding box center [1153, 474] width 225 height 183
copy div "Primary #725283 Secondary #505f4e"
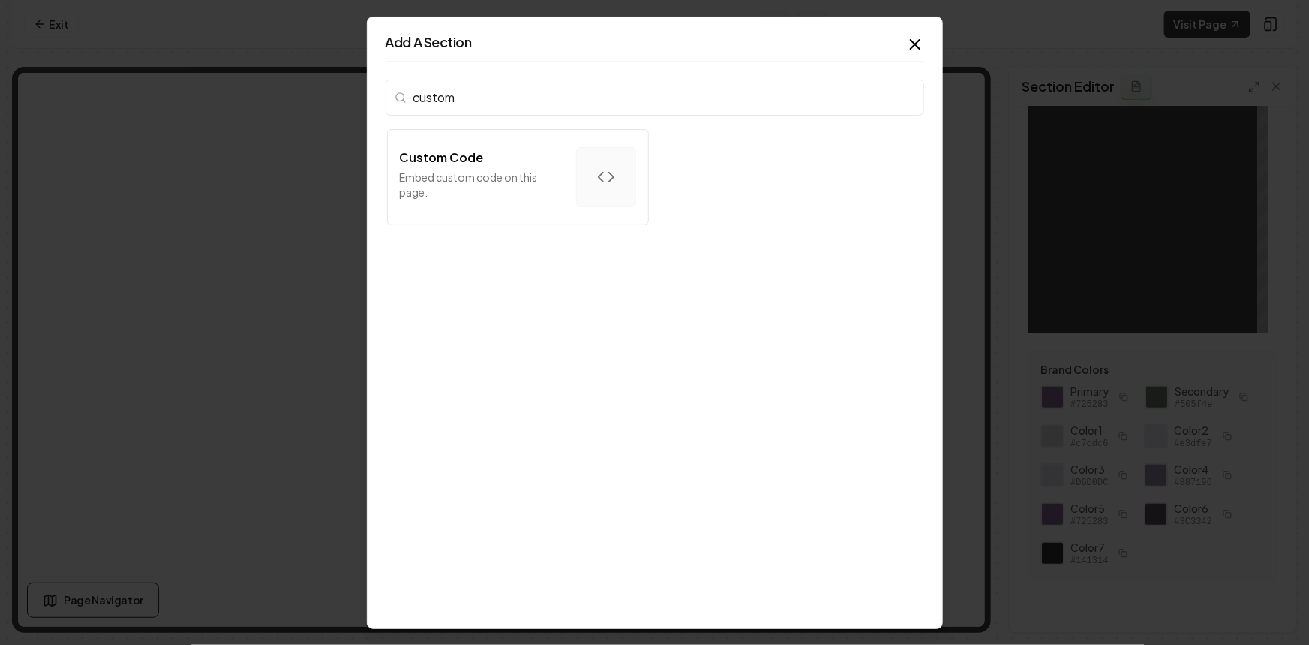
type input "custom"
click at [450, 198] on p "Embed custom code on this page." at bounding box center [482, 184] width 164 height 30
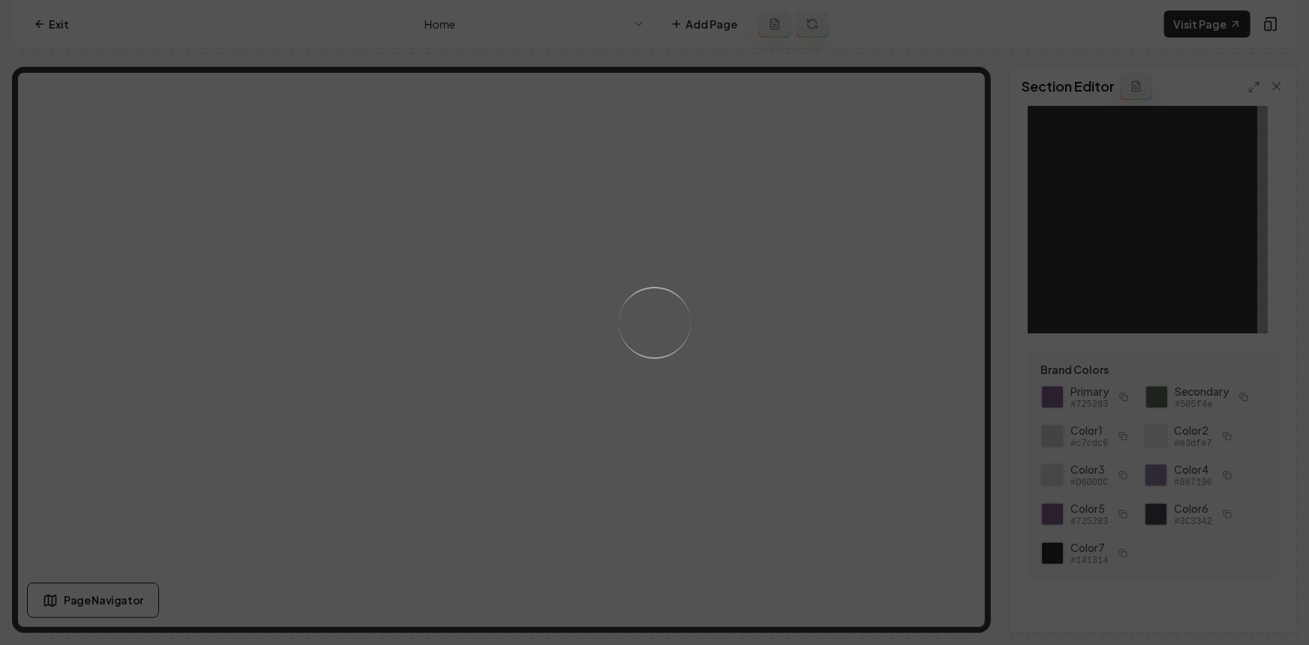
scroll to position [0, 0]
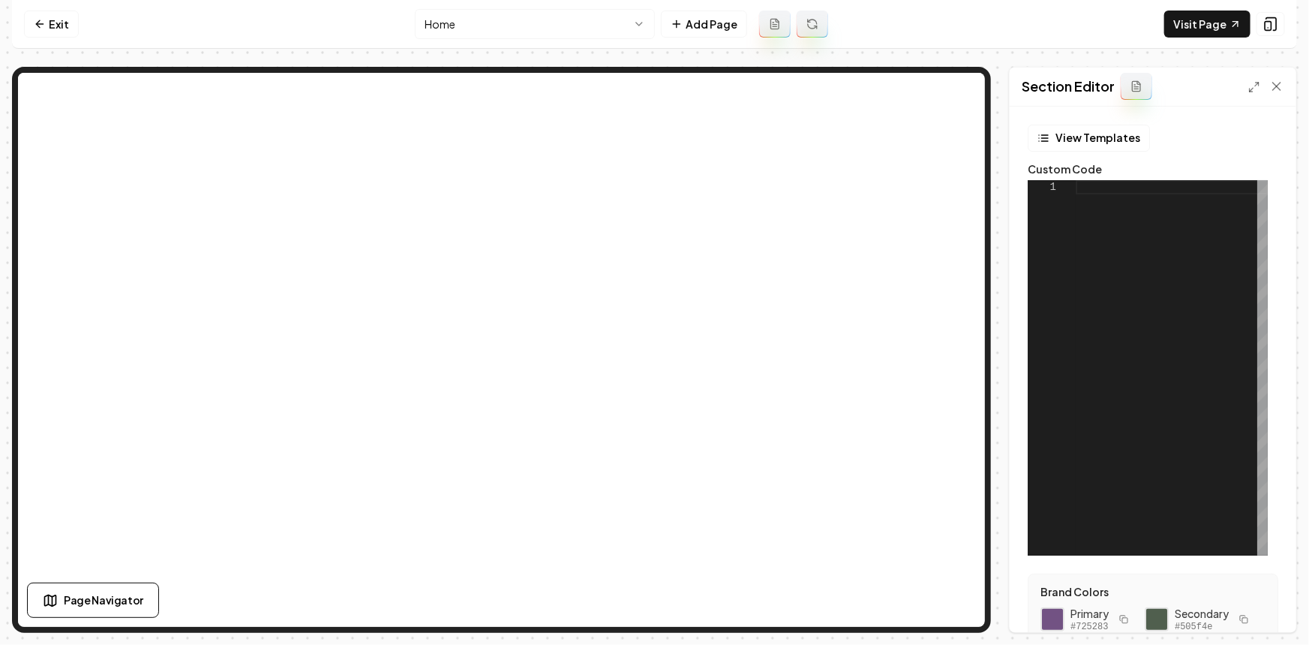
click at [1094, 320] on div at bounding box center [1172, 367] width 192 height 375
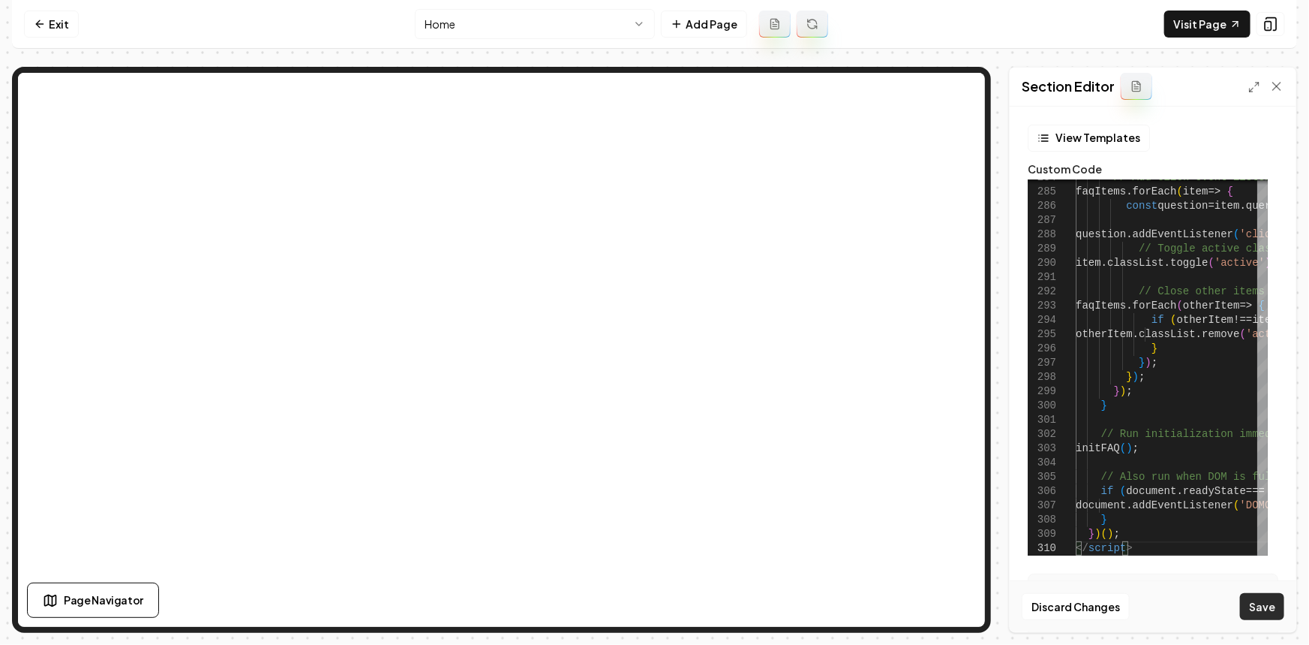
click at [1268, 605] on button "Save" at bounding box center [1262, 606] width 44 height 27
type textarea "***** *********"
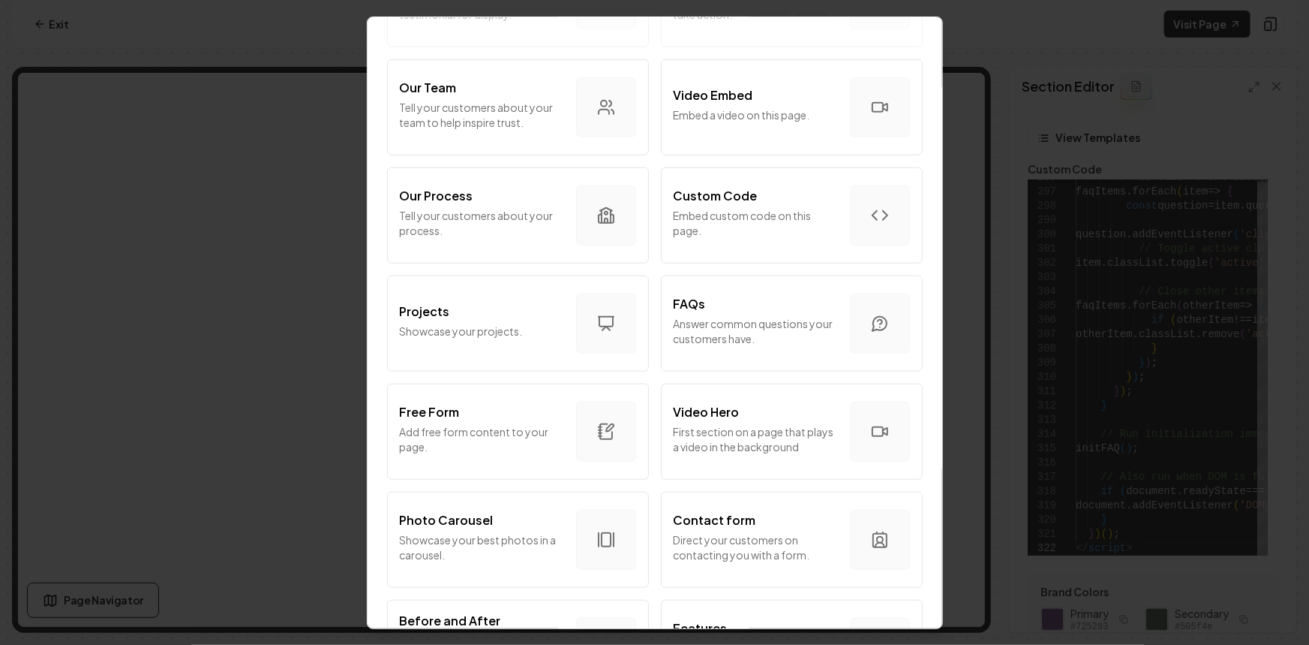
scroll to position [546, 0]
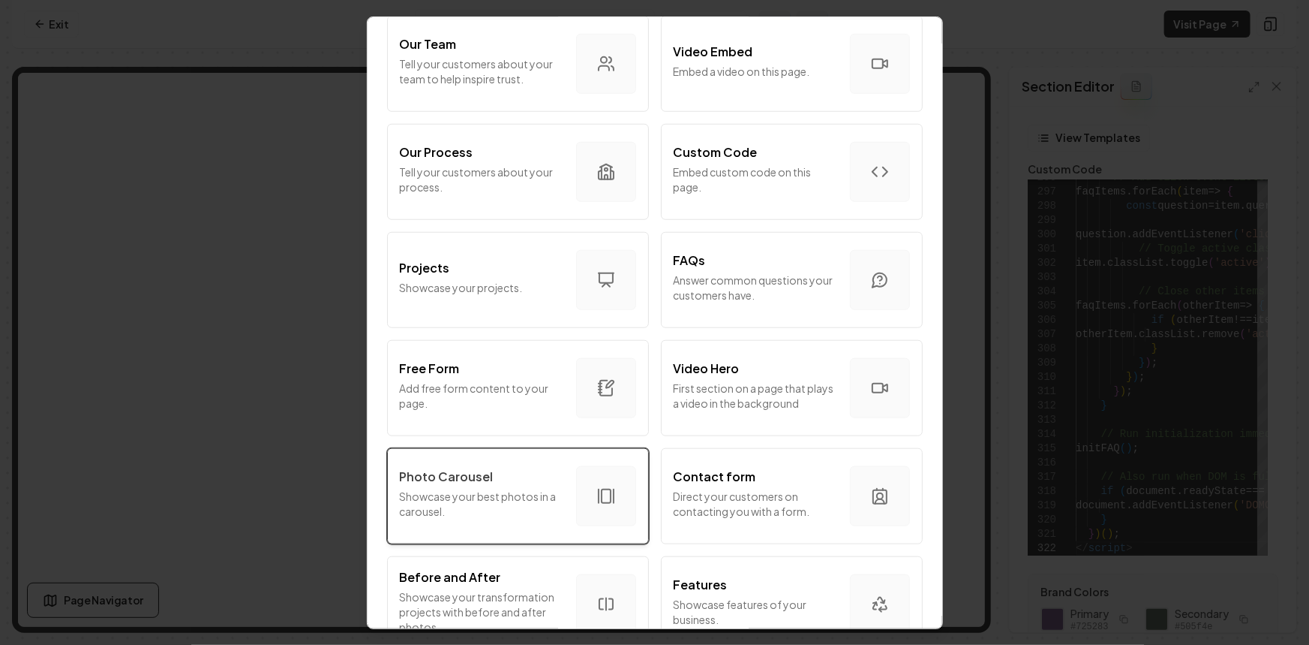
click at [513, 493] on p "Showcase your best photos in a carousel." at bounding box center [482, 503] width 164 height 30
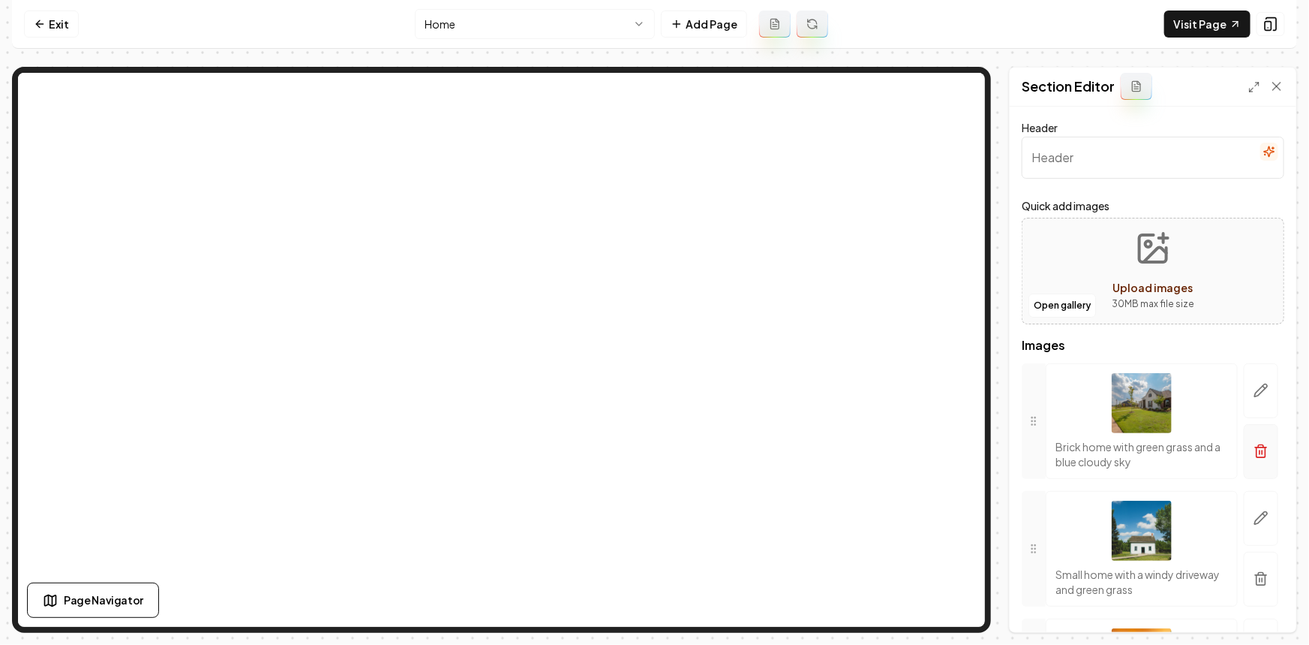
click at [1261, 459] on button "button" at bounding box center [1261, 451] width 35 height 55
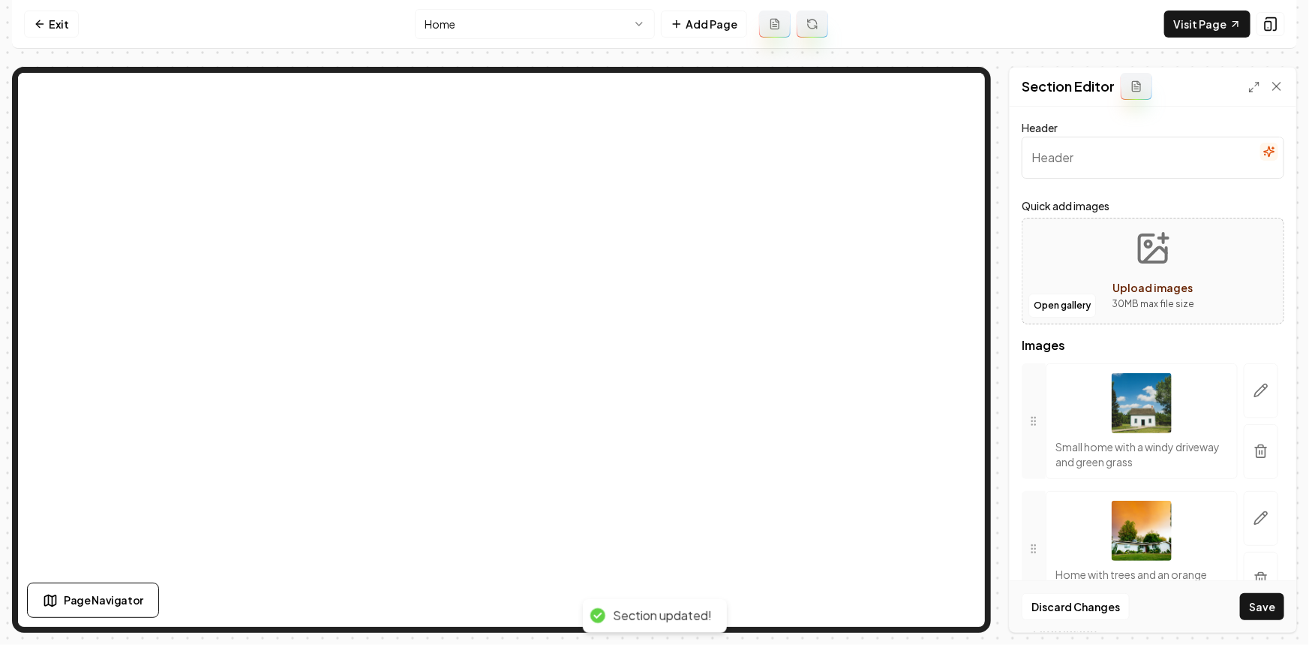
click at [1244, 447] on button "button" at bounding box center [1261, 451] width 35 height 55
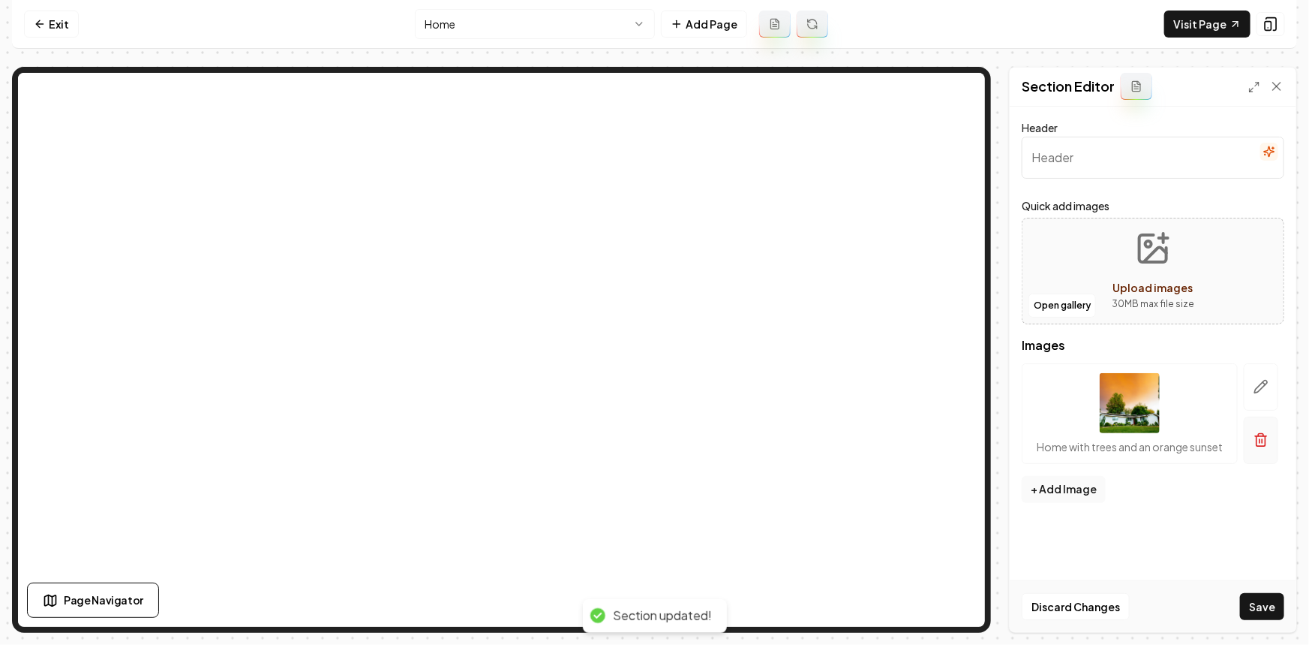
click at [1261, 440] on icon "button" at bounding box center [1261, 439] width 15 height 15
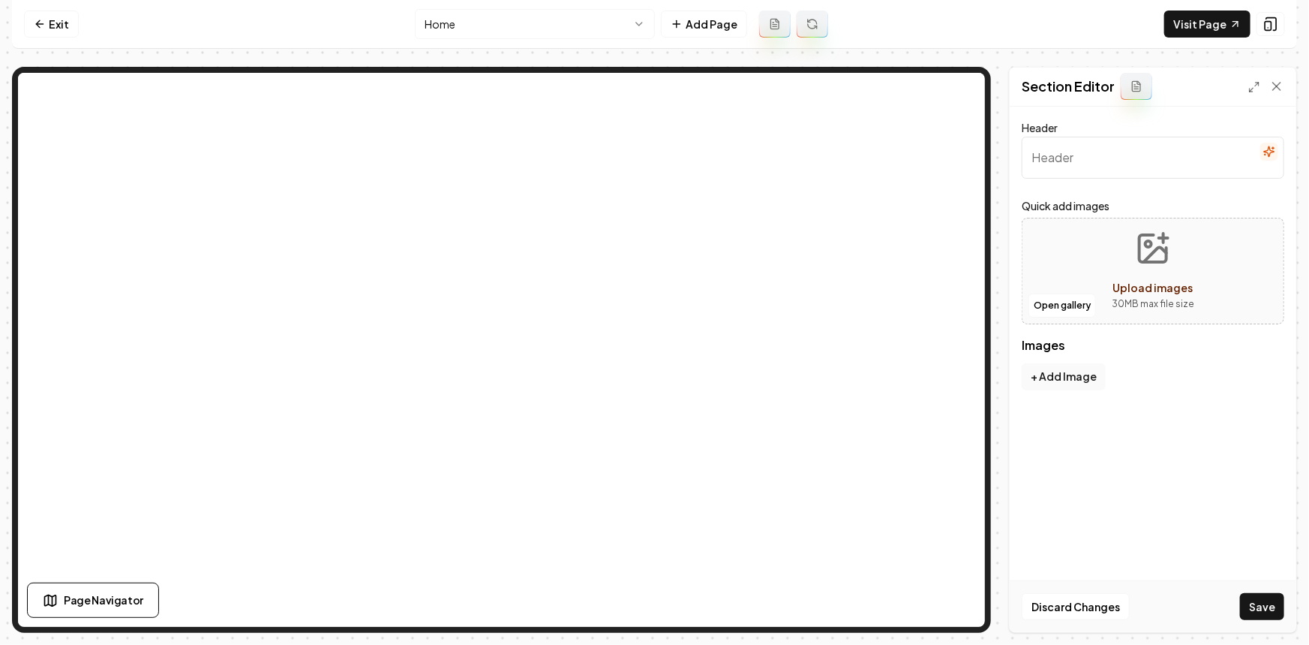
click at [1134, 253] on button "Upload images 30 MB max file size" at bounding box center [1153, 270] width 107 height 105
click at [1073, 265] on div "Open gallery Upload images 30 MB max file size" at bounding box center [1153, 271] width 263 height 107
type input "**********"
click at [1081, 257] on div "Open gallery Upload images 30 MB max file size" at bounding box center [1153, 271] width 263 height 107
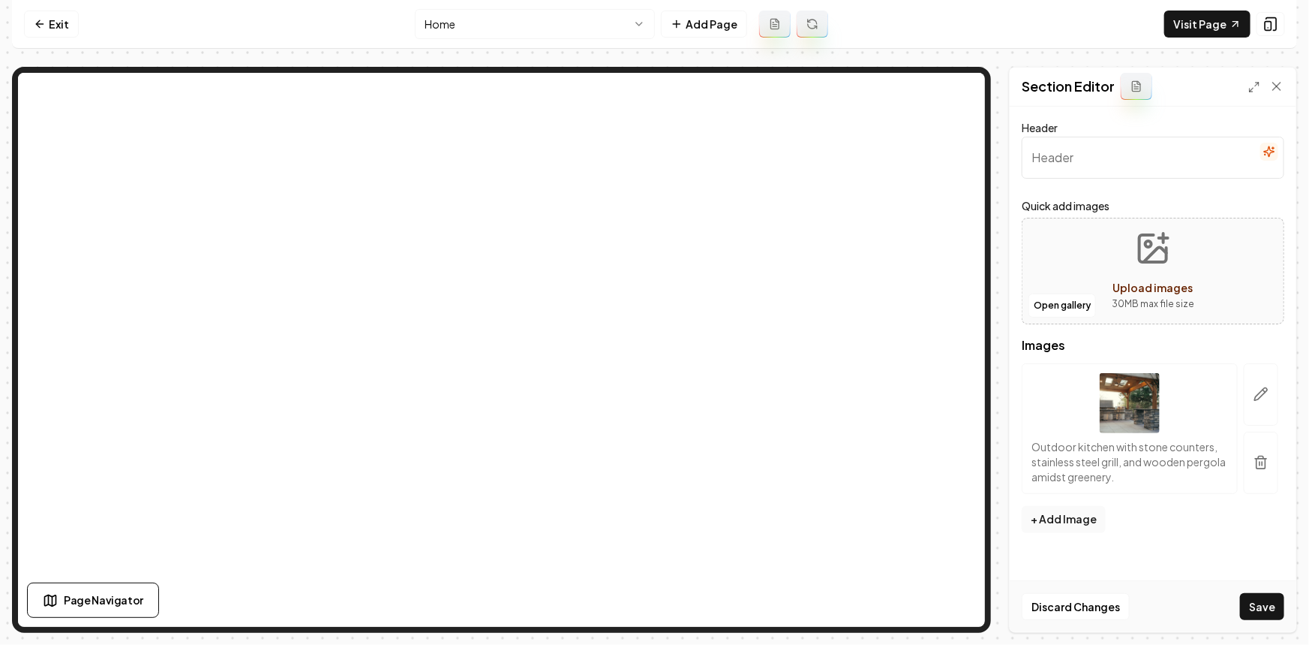
type input "**********"
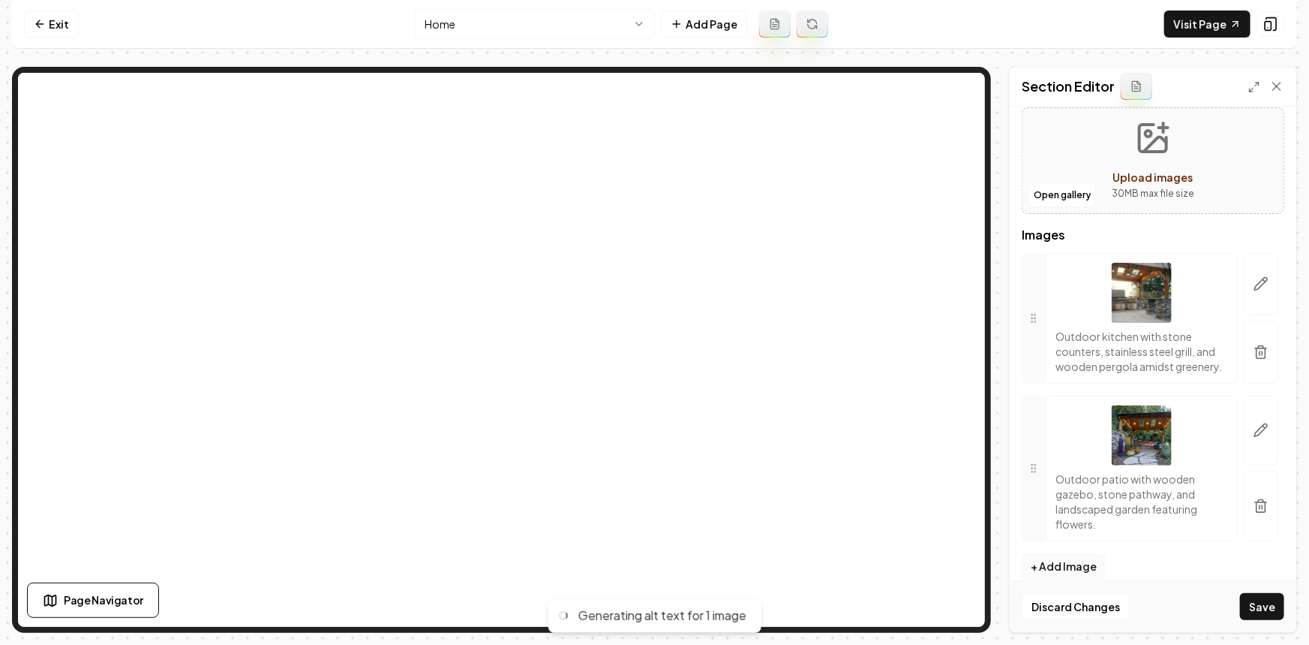
scroll to position [142, 0]
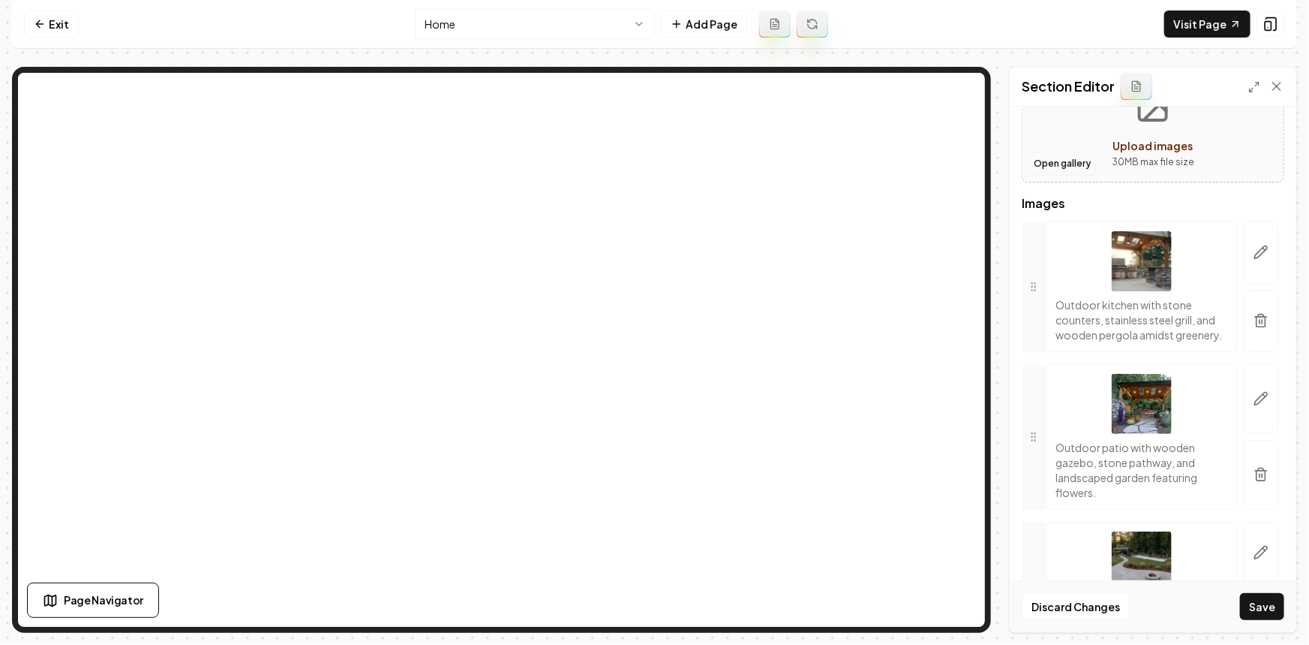
click at [1063, 166] on button "Open gallery" at bounding box center [1063, 164] width 68 height 24
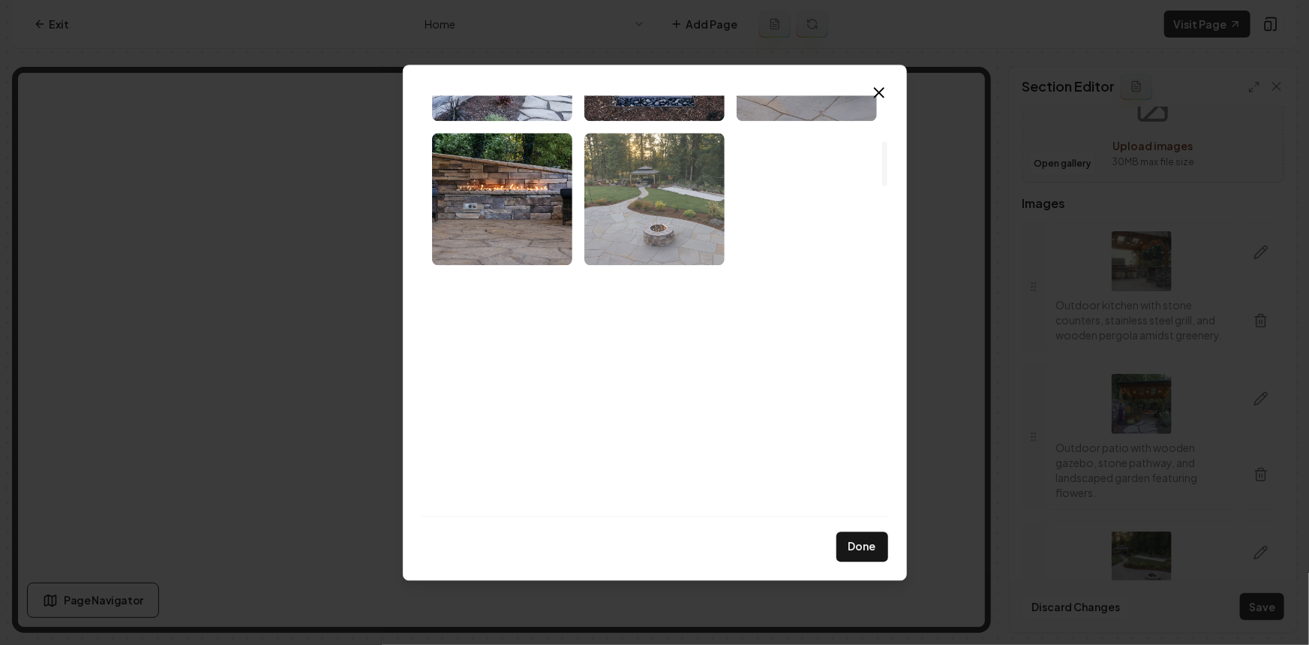
scroll to position [409, 0]
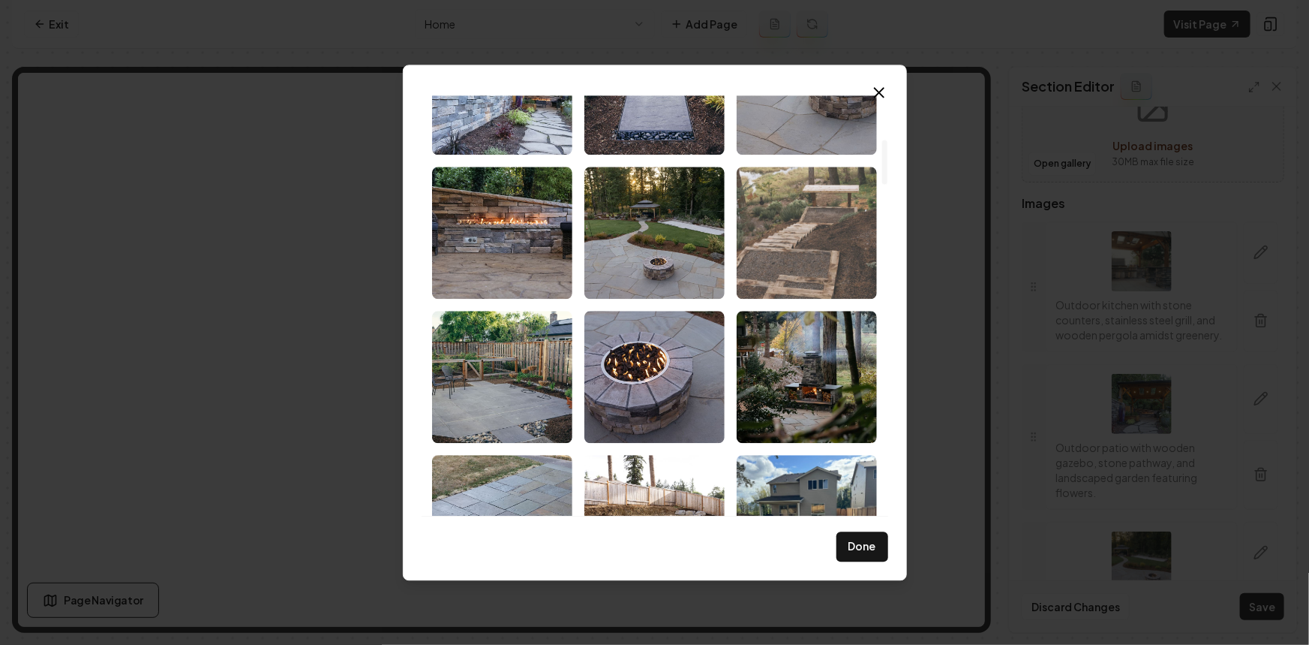
click at [764, 249] on img "Select image image_68cac3855c7cd75eb8fd887c.jpeg" at bounding box center [807, 233] width 140 height 132
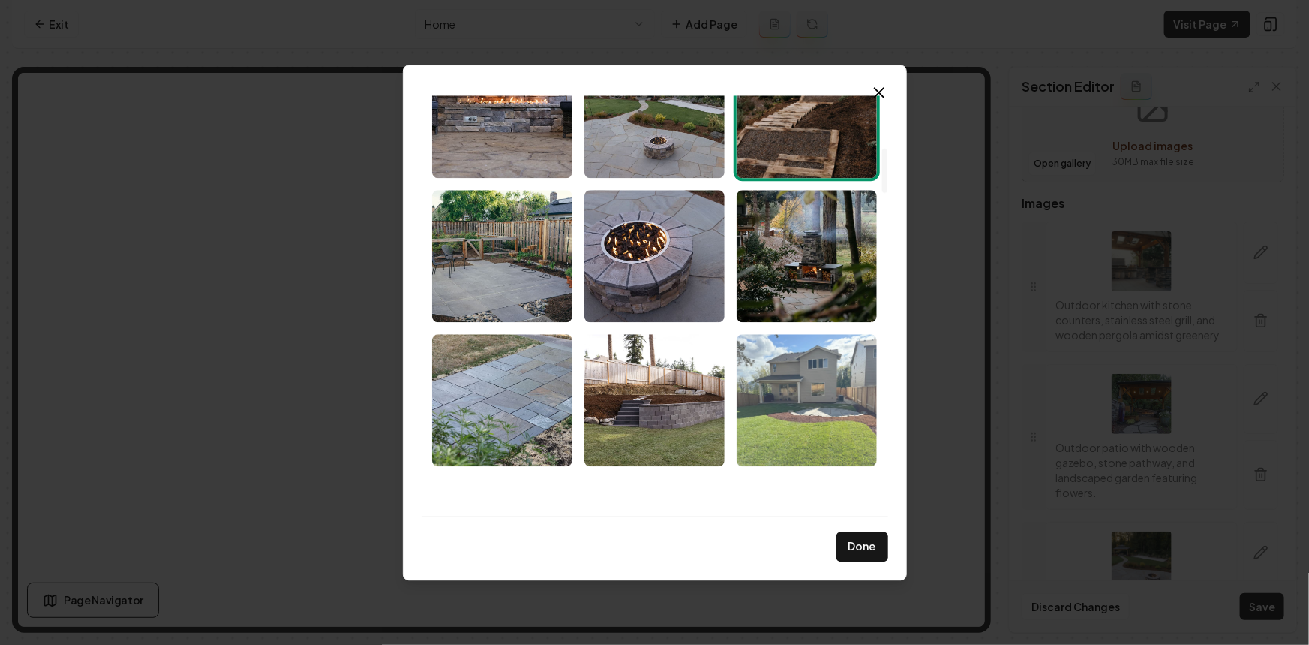
scroll to position [546, 0]
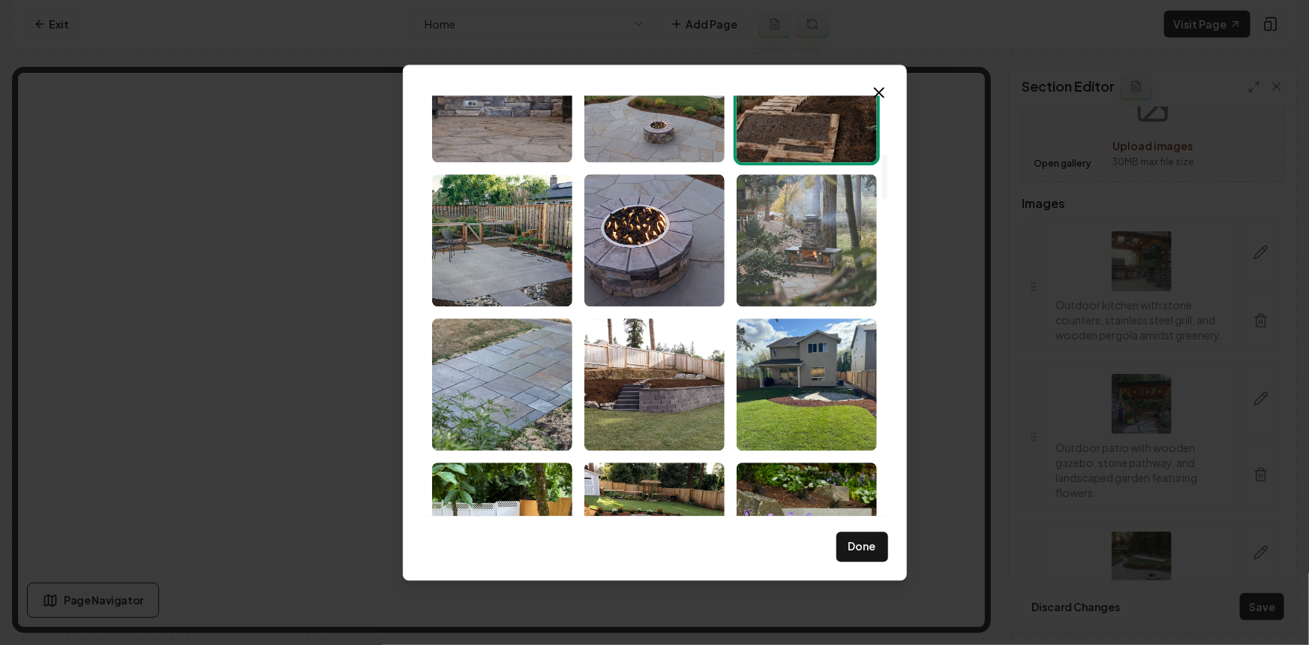
click at [783, 276] on img "Select image image_68cac3835c7cd75eb8fd7aae.jpeg" at bounding box center [807, 240] width 140 height 132
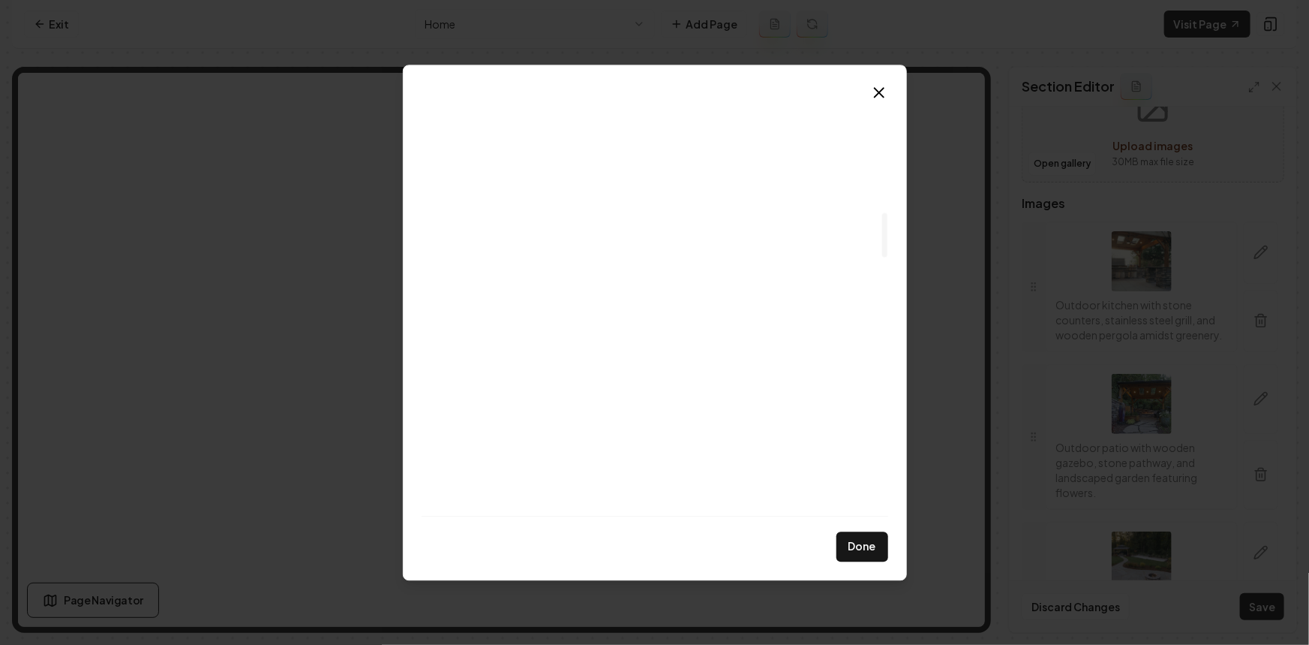
scroll to position [1091, 0]
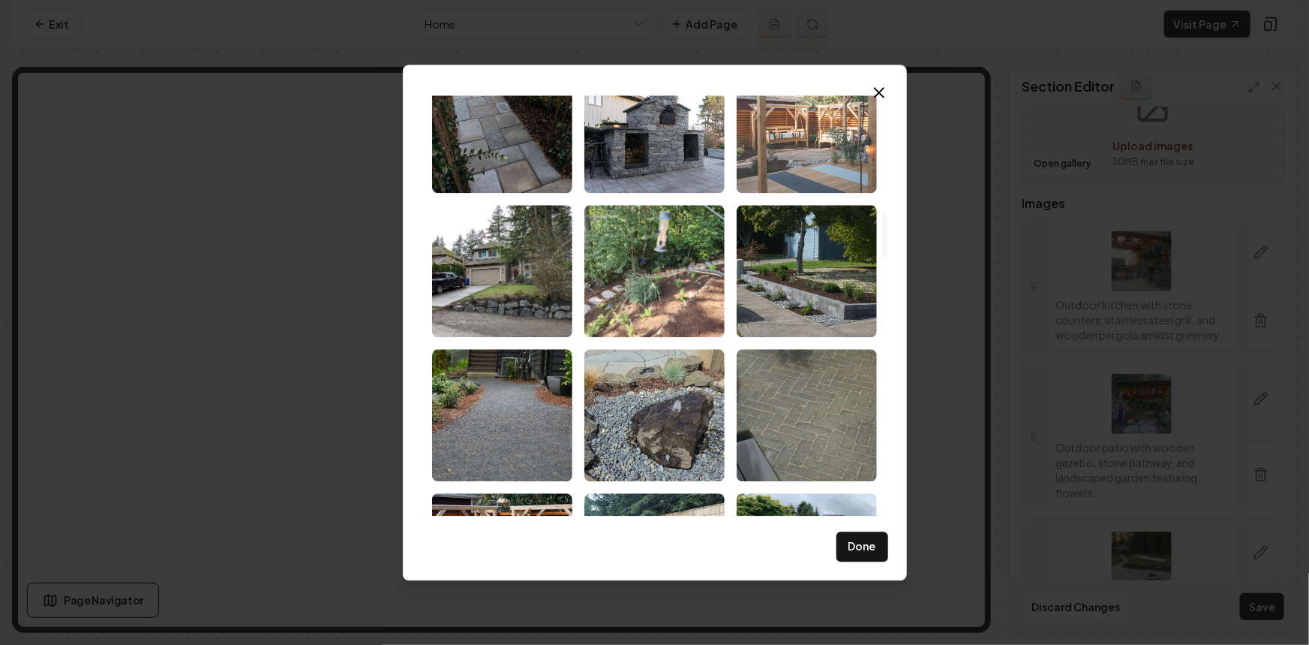
click at [798, 143] on img "Select image image_68cac3805c7cd75eb8fd5c93.jpeg" at bounding box center [807, 127] width 140 height 132
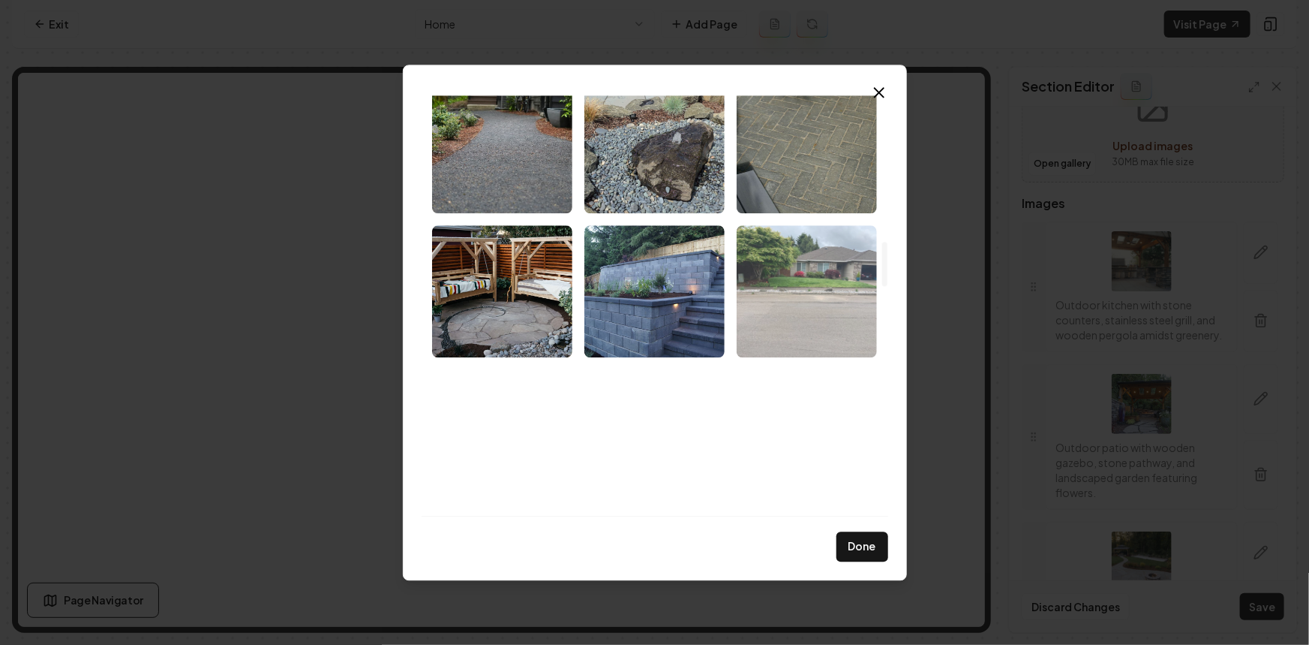
scroll to position [1364, 0]
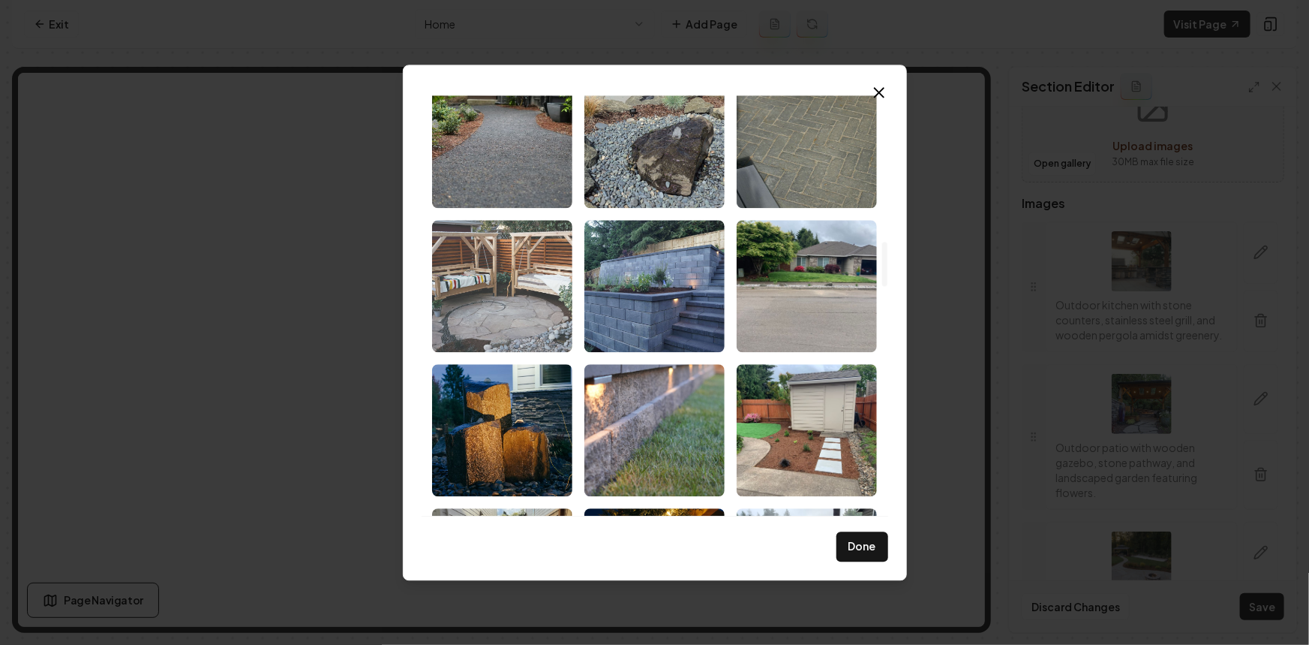
click at [534, 308] on img "Select image image_68cac37e5c7cd75eb8fd4af8.jpeg" at bounding box center [502, 286] width 140 height 132
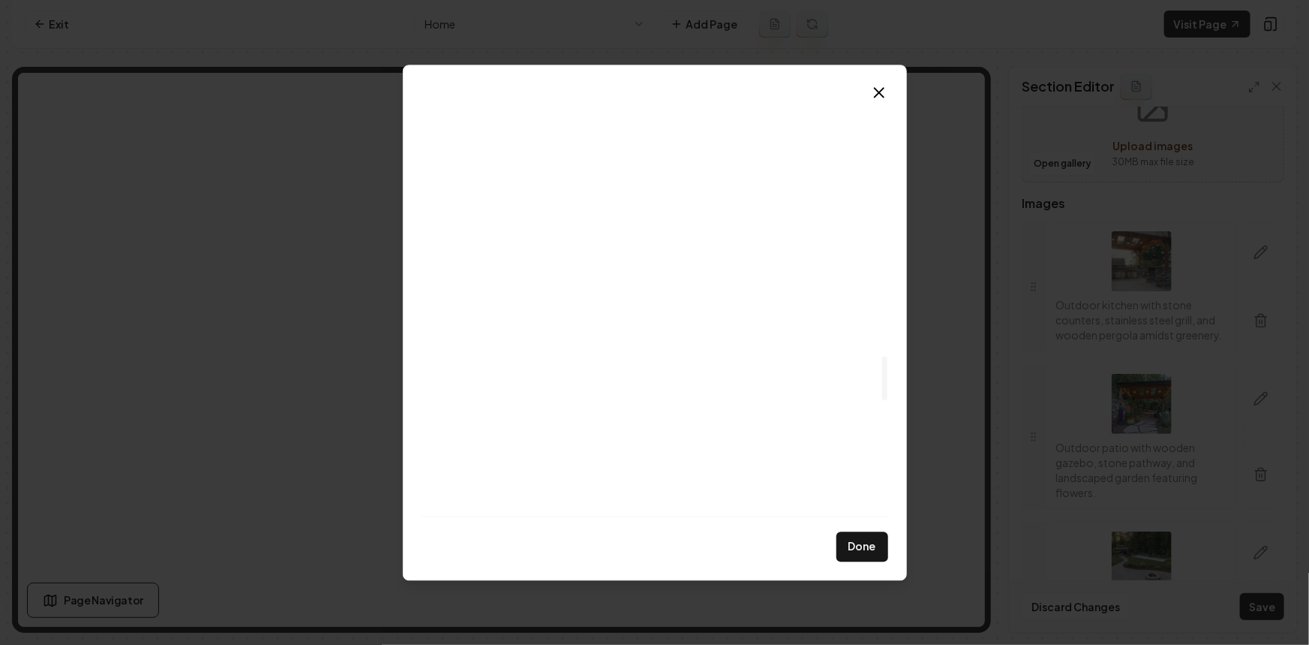
scroll to position [2455, 0]
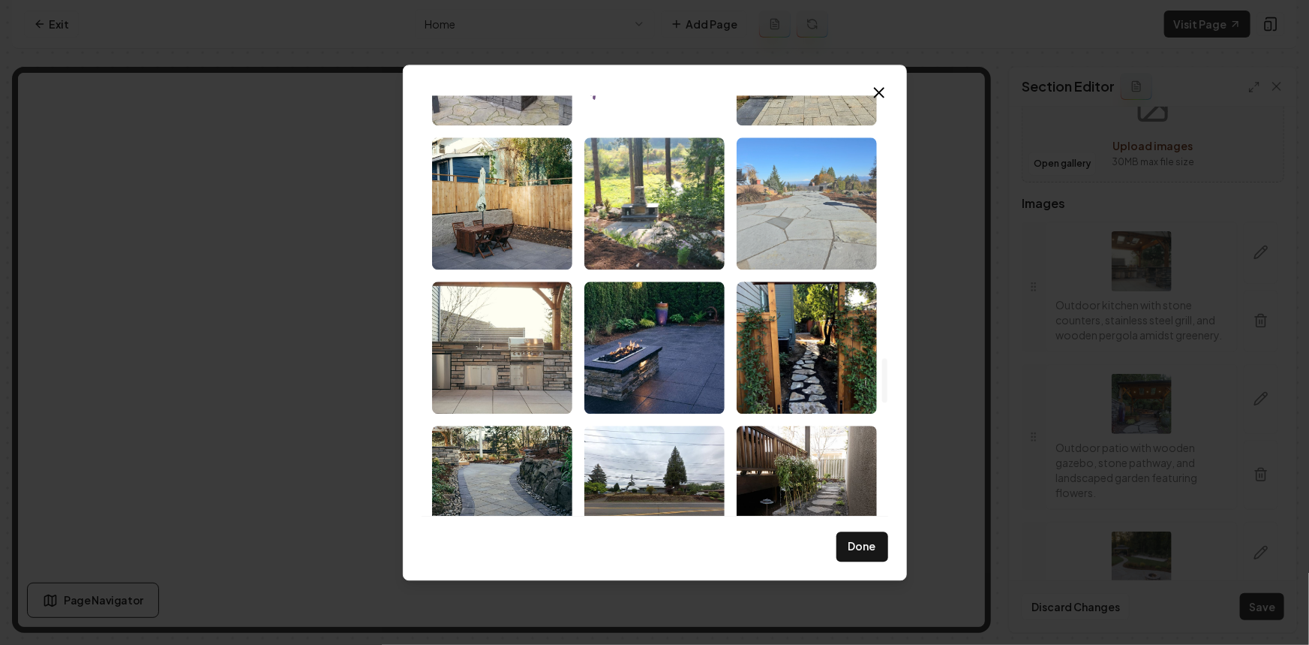
click at [801, 186] on img "Select image image_68cac37d5c7cd75eb8fd3ad8.jpeg" at bounding box center [807, 203] width 140 height 132
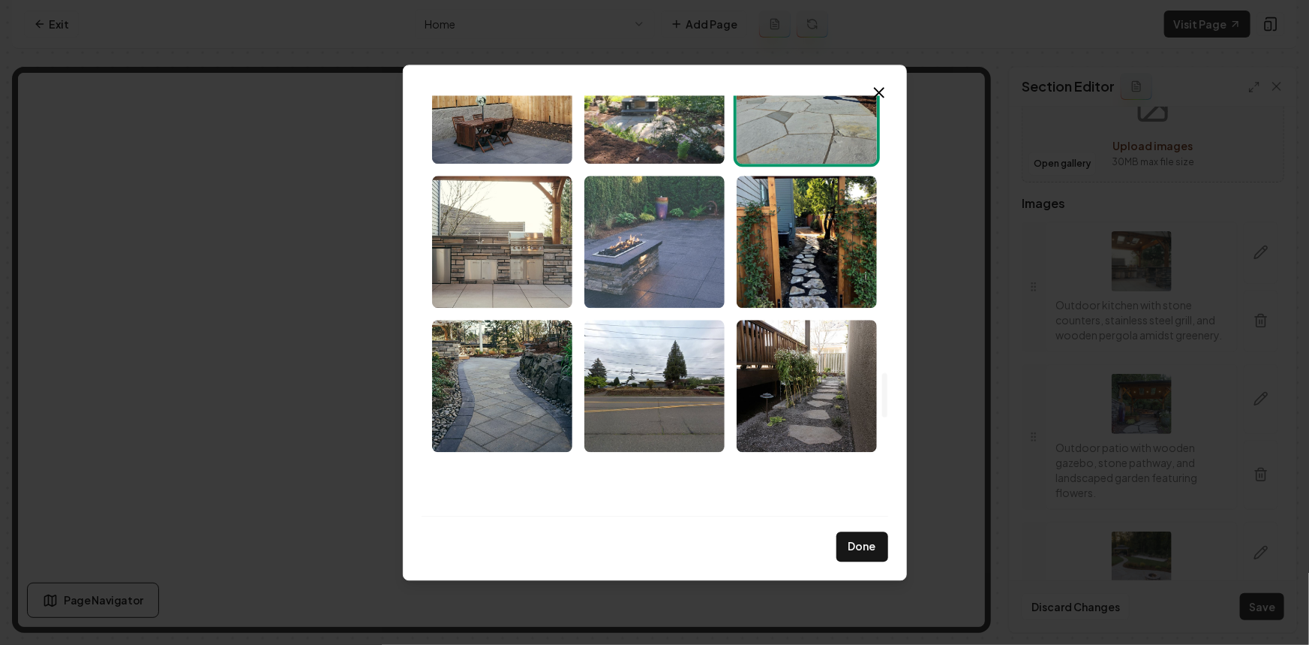
scroll to position [2592, 0]
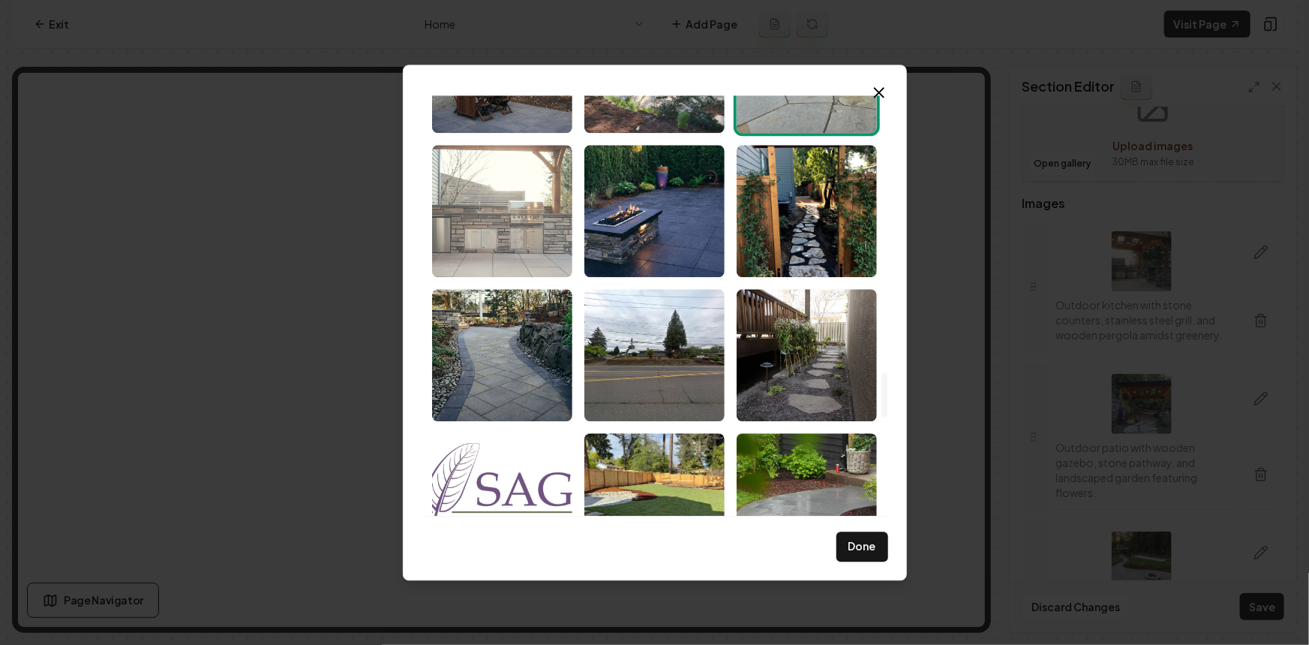
click at [489, 227] on img "Select image image_68cac37c5c7cd75eb8fd39c0.jpeg" at bounding box center [502, 211] width 140 height 132
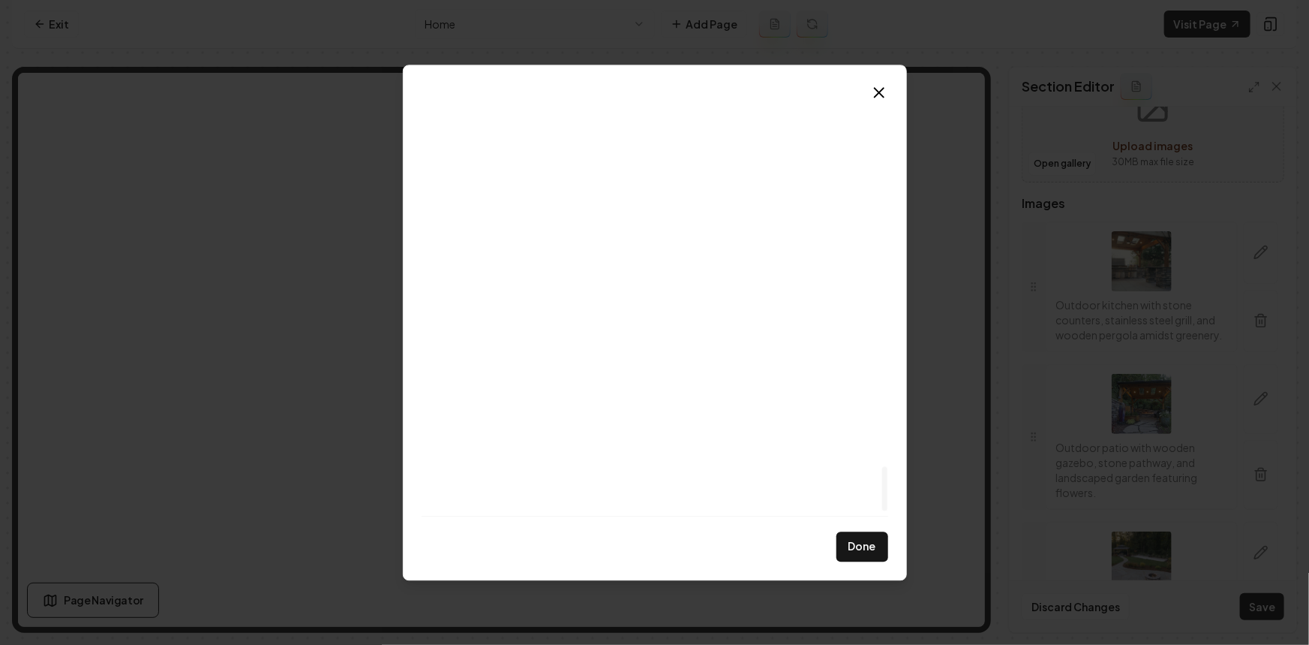
scroll to position [3511, 0]
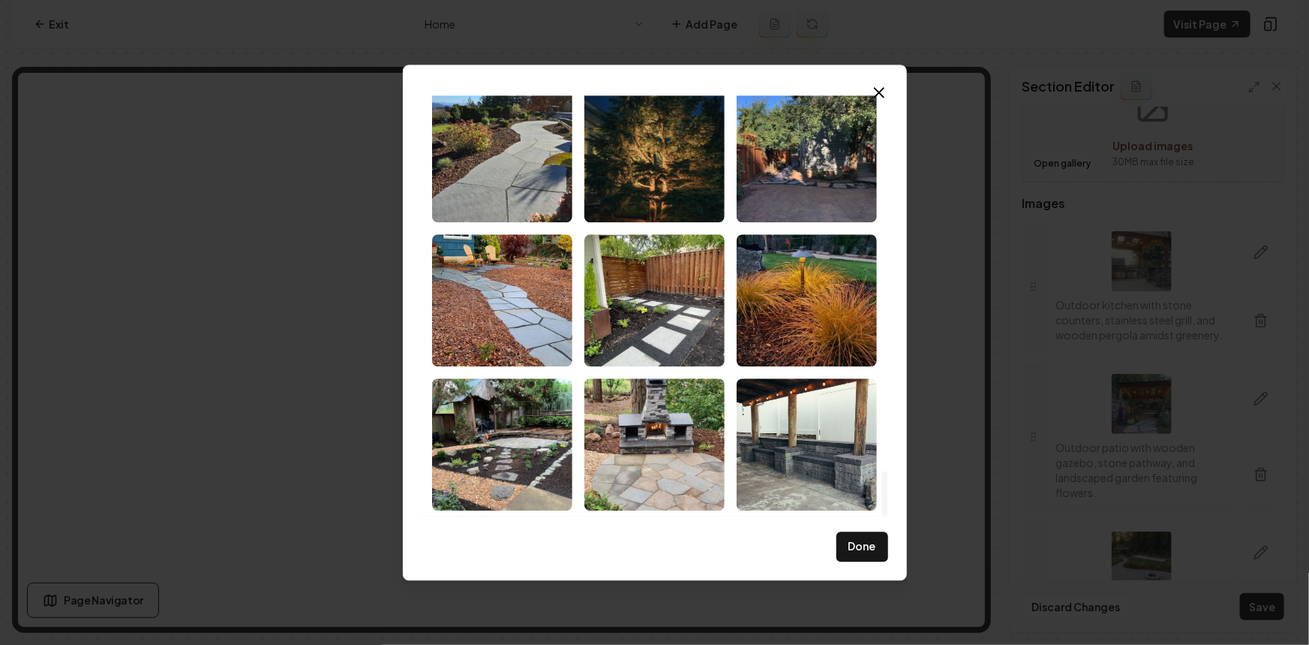
click at [836, 537] on div "Done" at bounding box center [655, 539] width 467 height 46
click at [846, 545] on button "Done" at bounding box center [863, 546] width 52 height 30
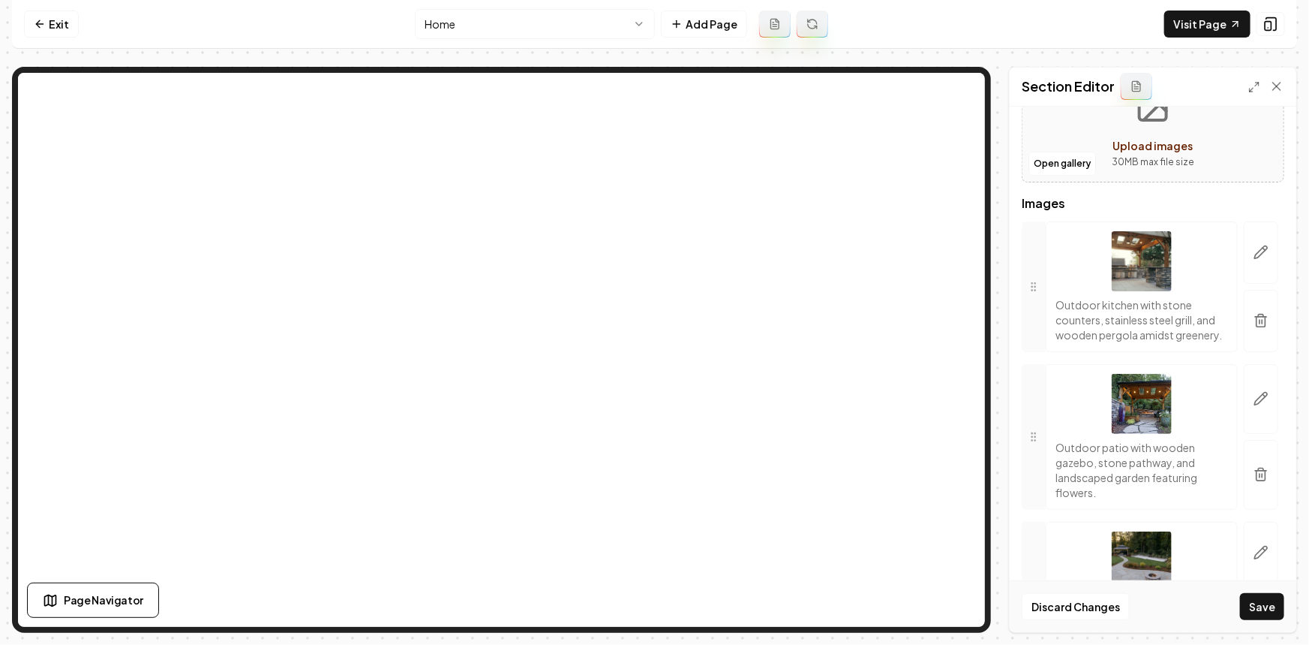
click at [1100, 152] on button "Upload images 30 MB max file size" at bounding box center [1153, 129] width 107 height 105
click at [1273, 605] on button "Save" at bounding box center [1262, 606] width 44 height 27
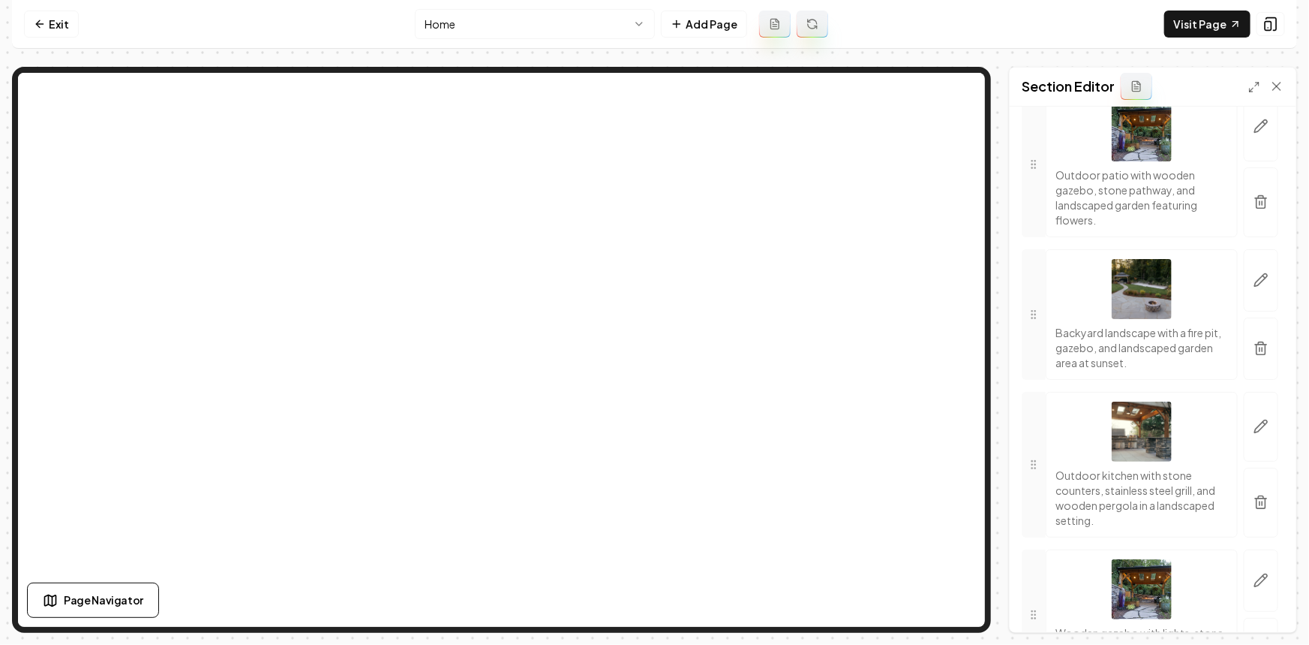
scroll to position [0, 0]
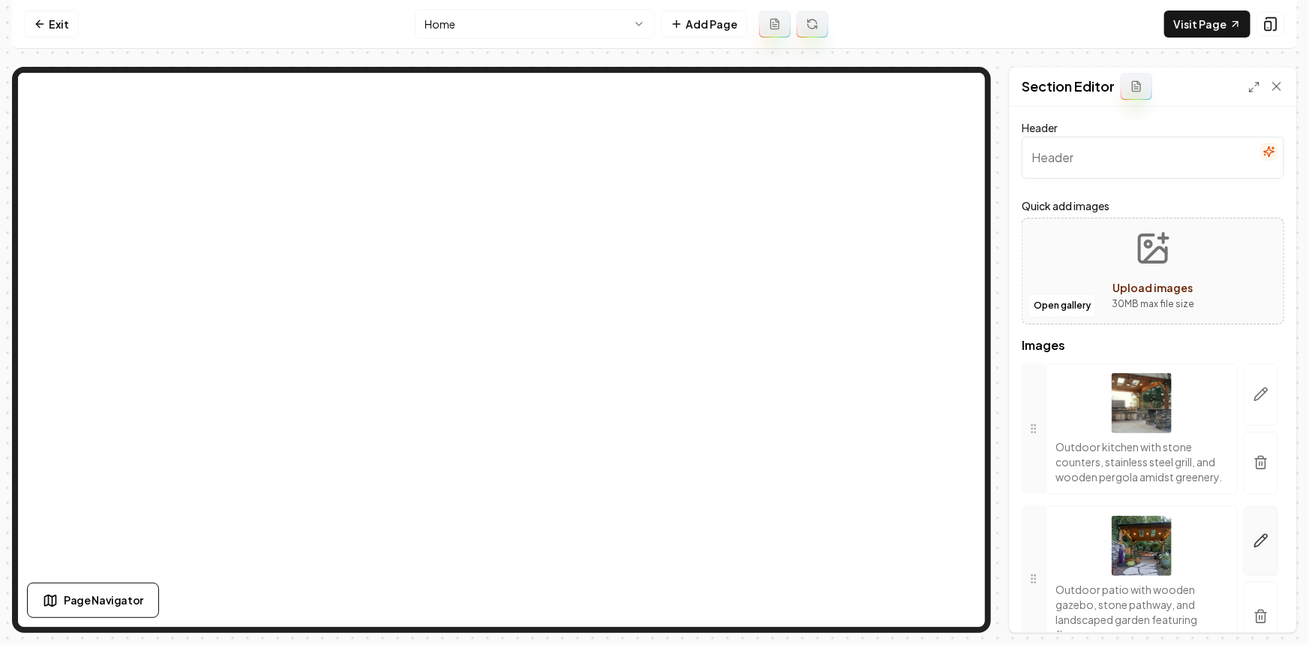
click at [1259, 520] on button "button" at bounding box center [1261, 541] width 35 height 70
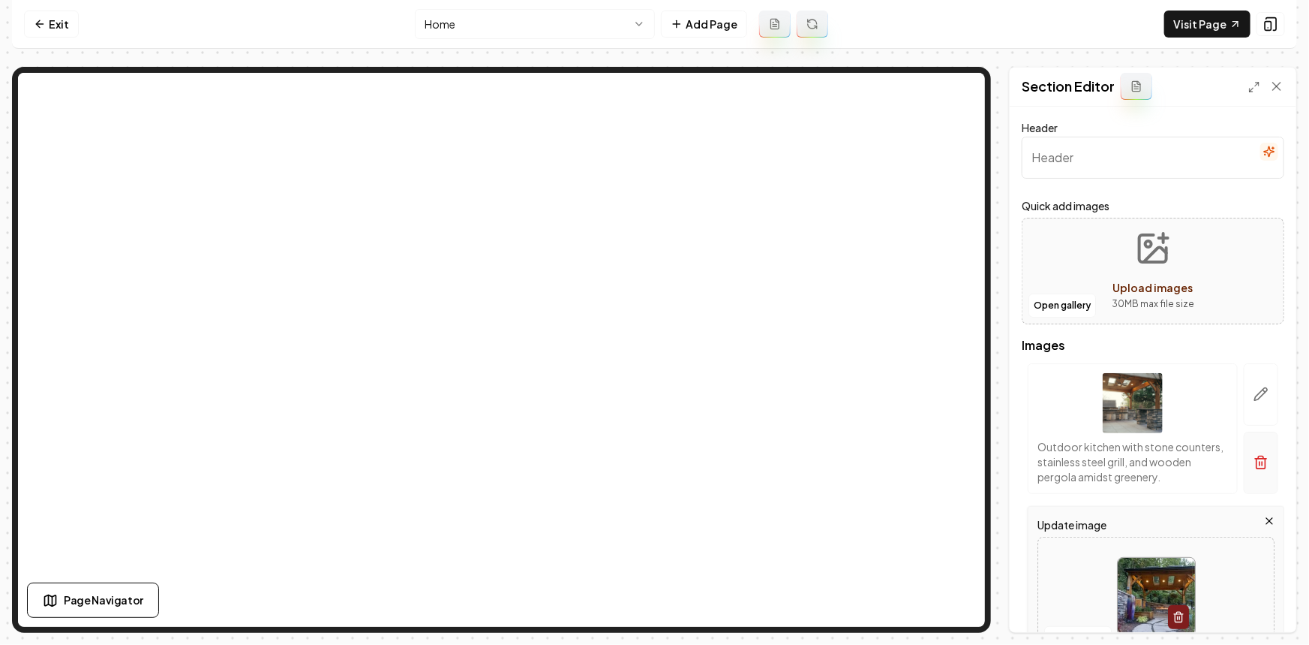
click at [1254, 465] on icon "button" at bounding box center [1261, 462] width 15 height 15
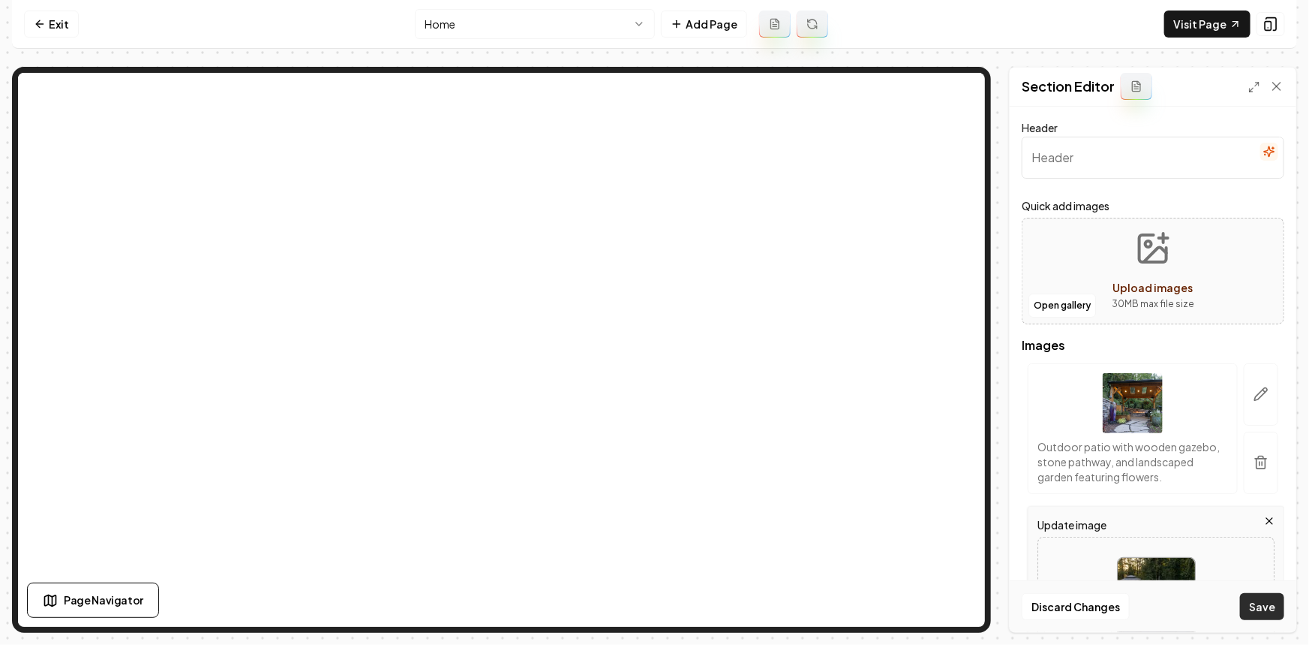
click at [1264, 613] on button "Save" at bounding box center [1262, 606] width 44 height 27
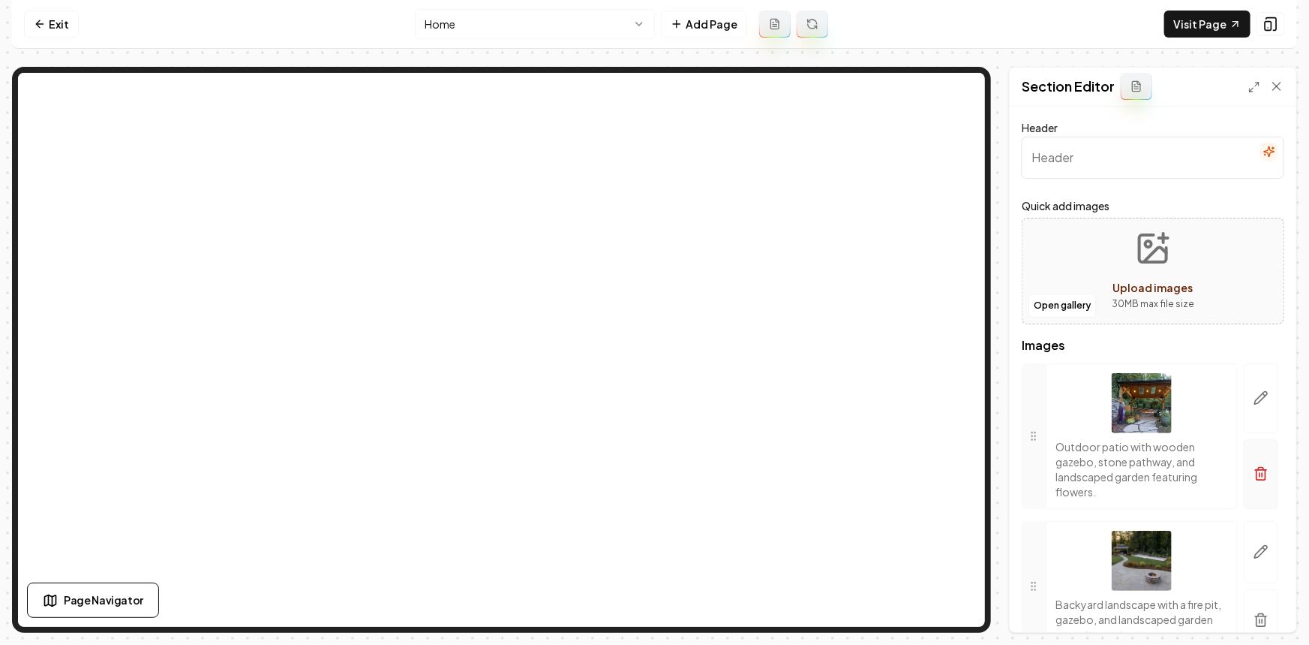
click at [1254, 467] on icon "button" at bounding box center [1261, 473] width 15 height 15
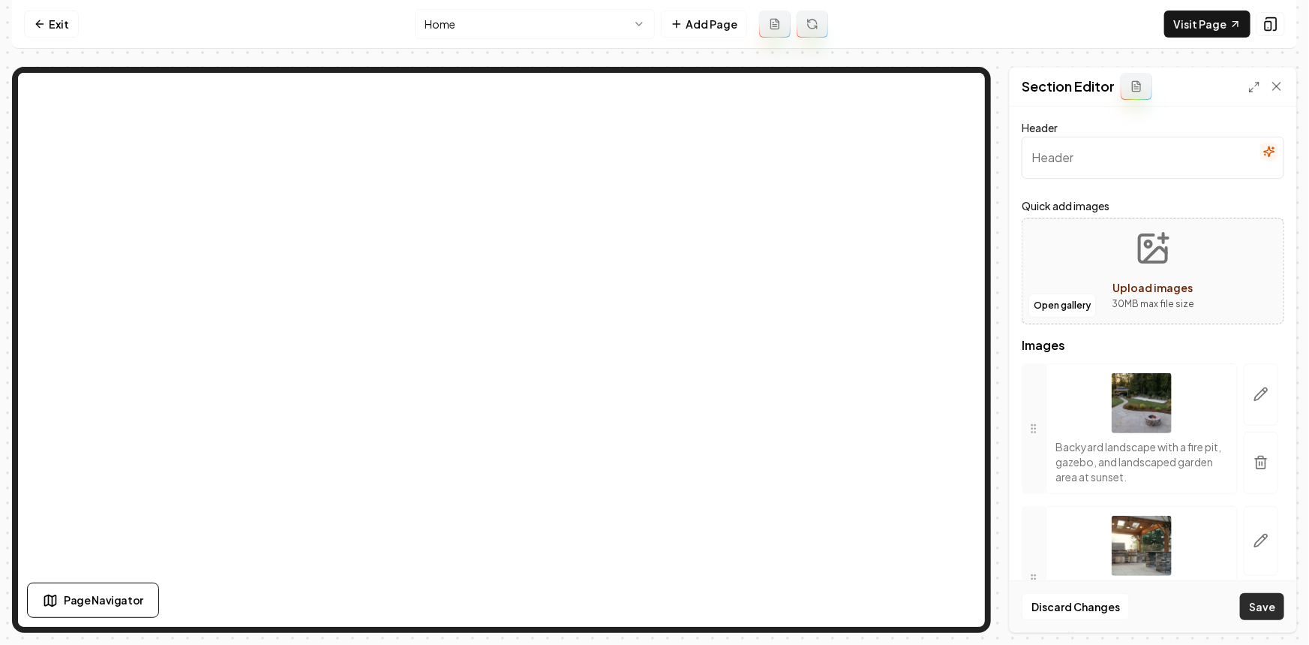
click at [1264, 605] on button "Save" at bounding box center [1262, 606] width 44 height 27
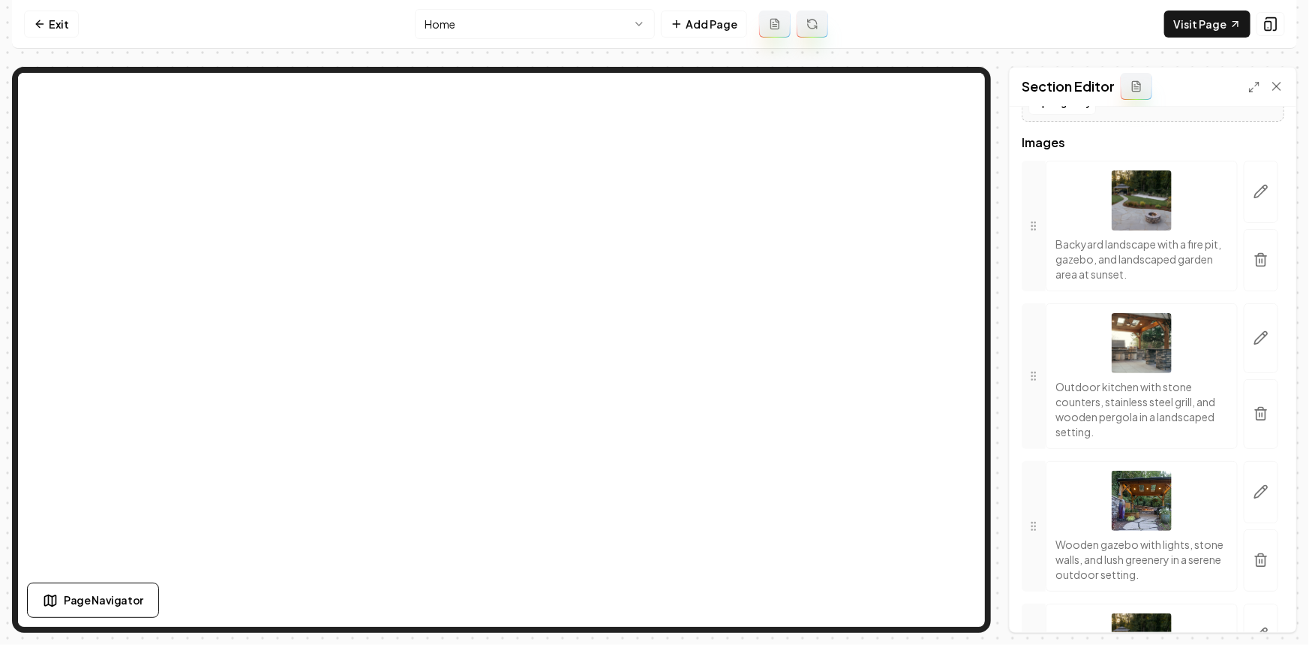
scroll to position [204, 0]
click at [1254, 551] on icon "button" at bounding box center [1261, 558] width 15 height 15
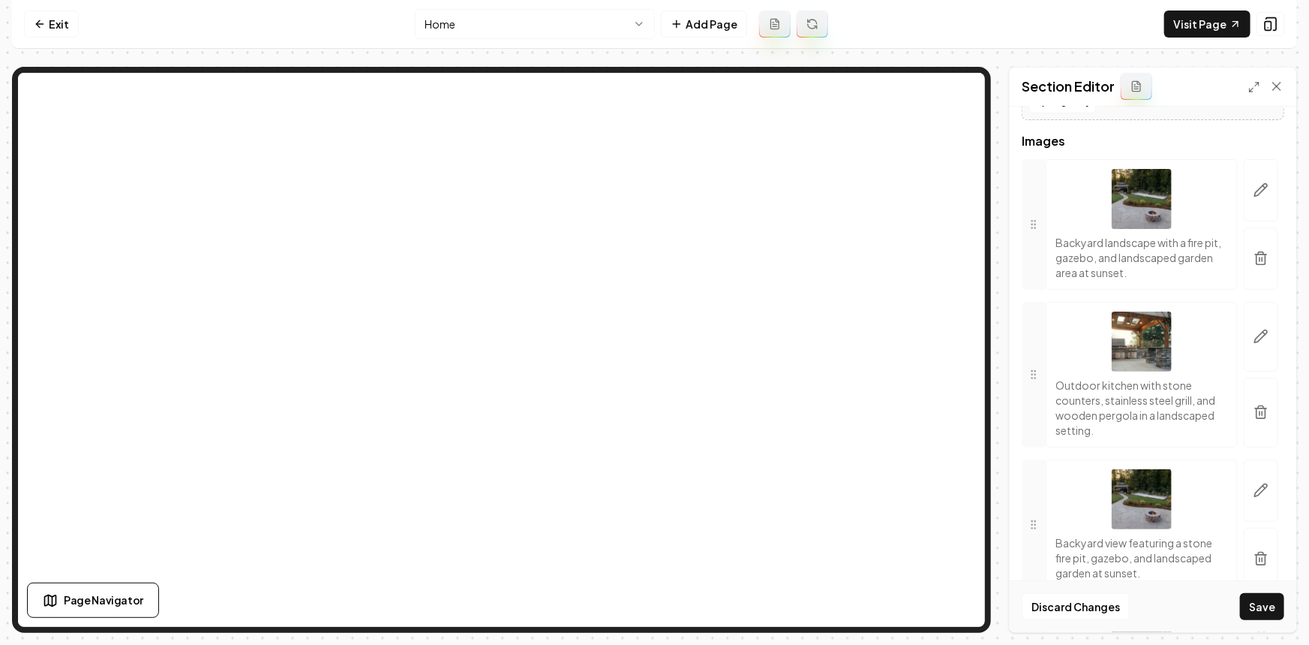
scroll to position [272, 0]
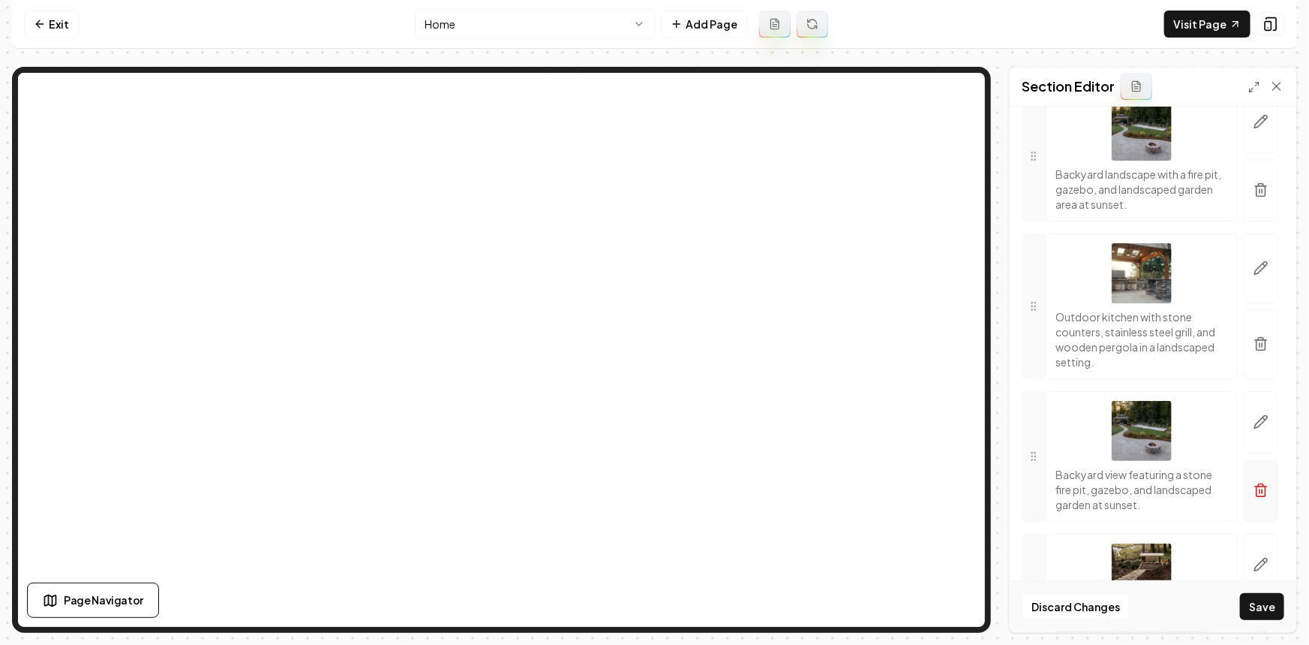
click at [1255, 478] on button "button" at bounding box center [1261, 490] width 35 height 62
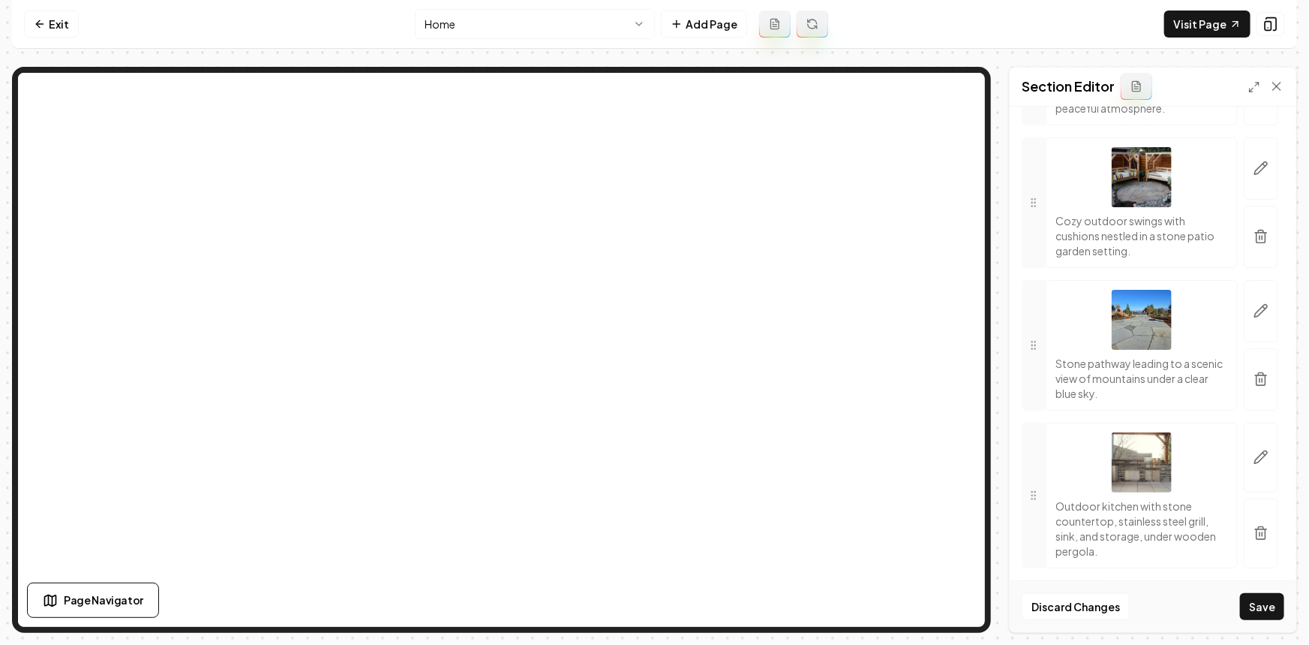
scroll to position [955, 0]
click at [1254, 540] on icon "button" at bounding box center [1261, 532] width 15 height 15
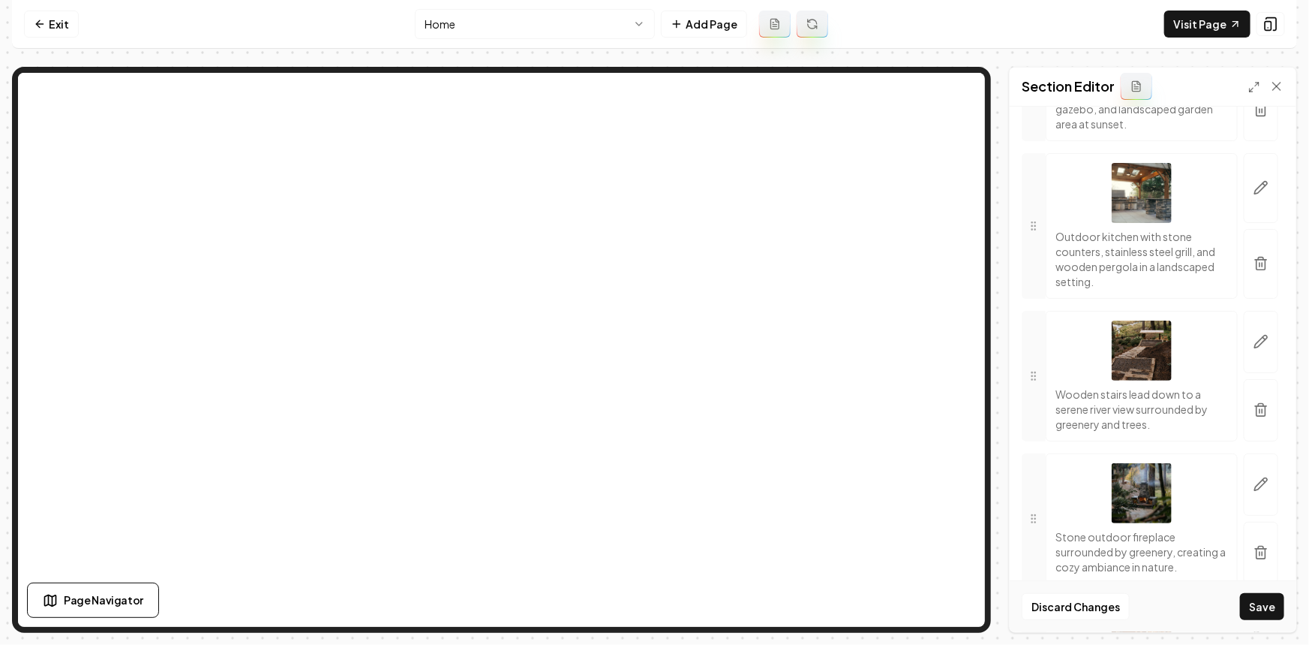
click at [1267, 620] on div "Discard Changes Save" at bounding box center [1153, 606] width 287 height 52
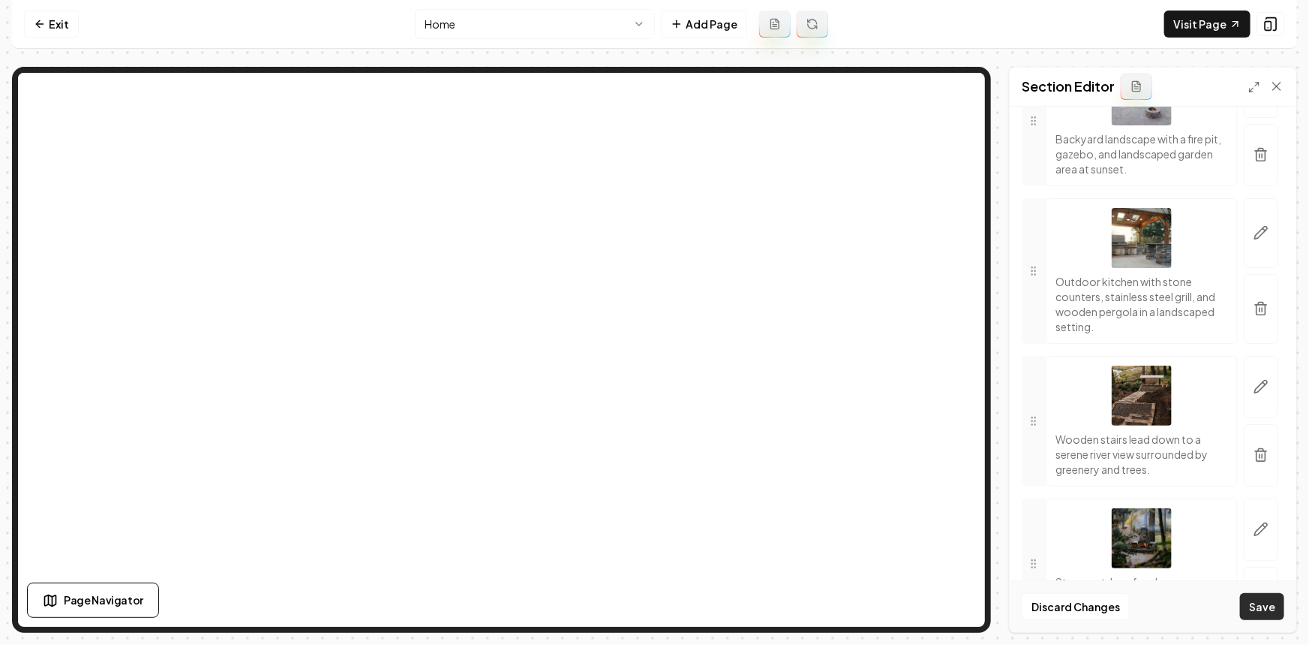
click at [1261, 606] on button "Save" at bounding box center [1262, 606] width 44 height 27
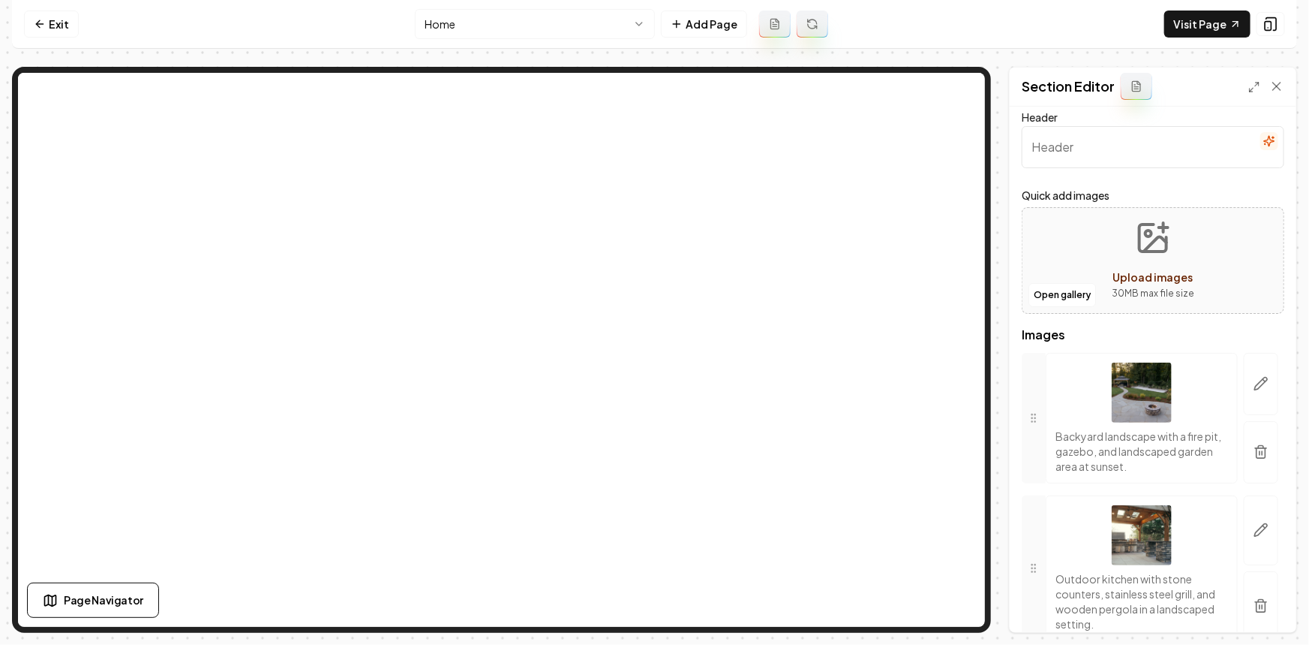
scroll to position [0, 0]
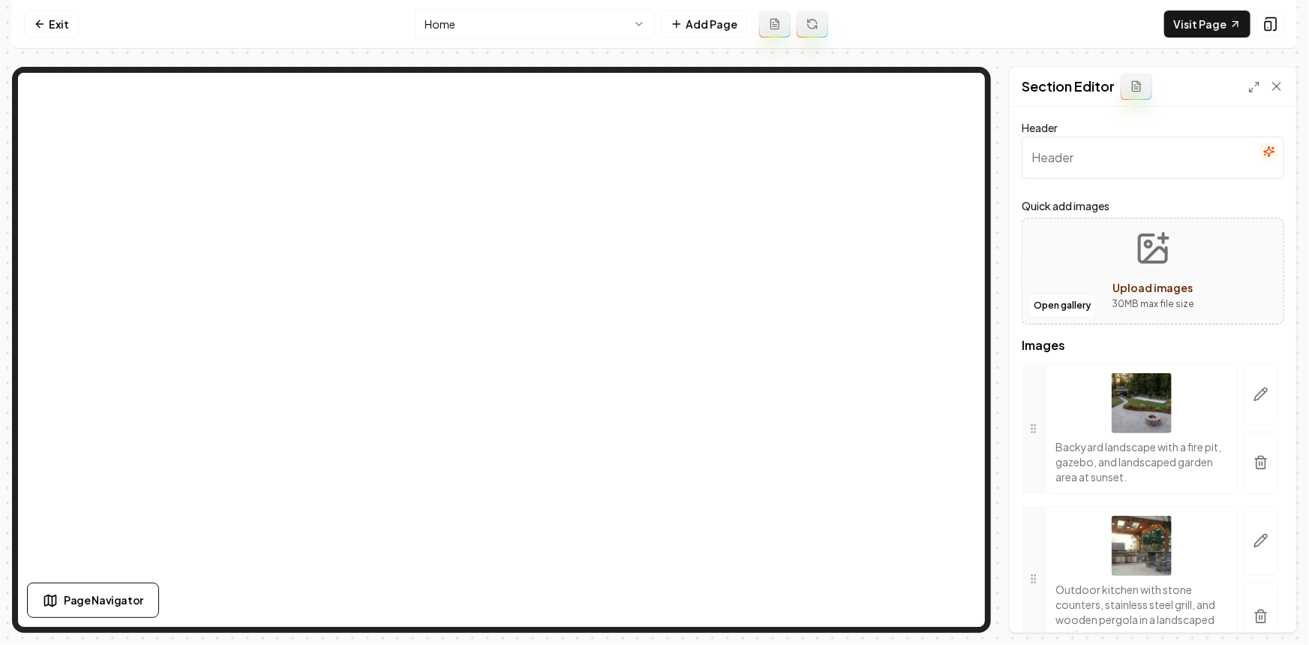
click at [1264, 143] on button "button" at bounding box center [1270, 152] width 18 height 18
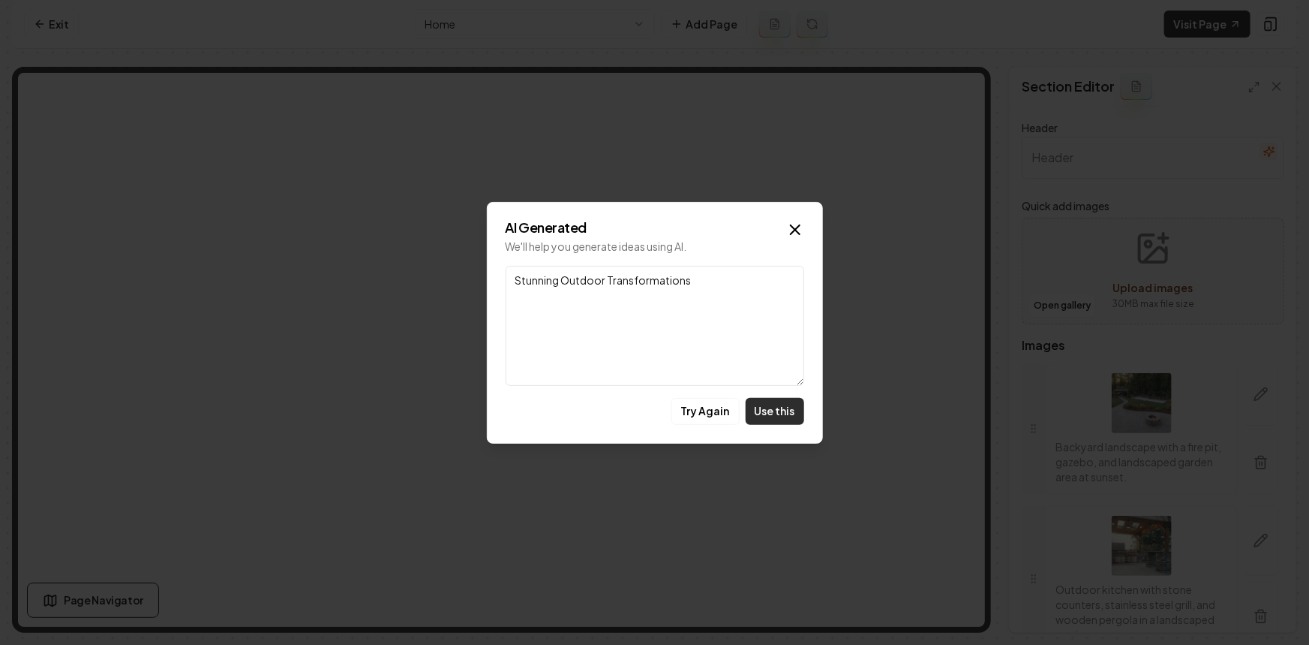
click at [751, 420] on button "Use this" at bounding box center [775, 411] width 59 height 27
type input "Stunning Outdoor Transformations"
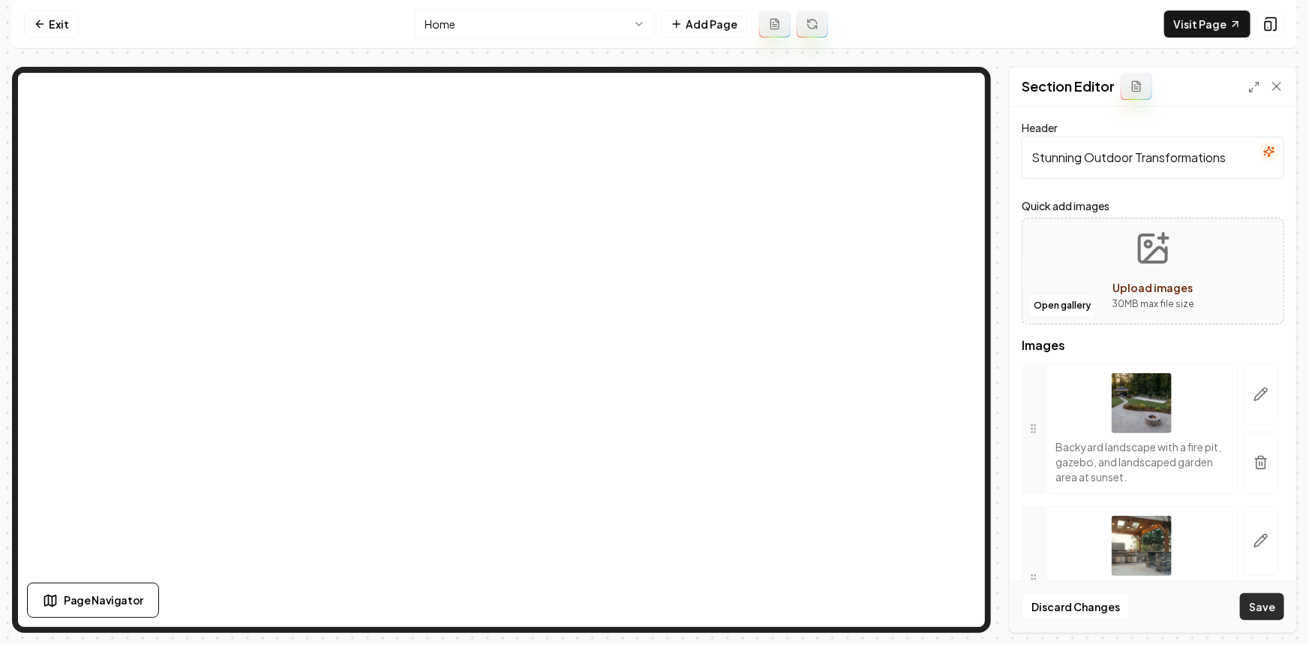
click at [1268, 612] on button "Save" at bounding box center [1262, 606] width 44 height 27
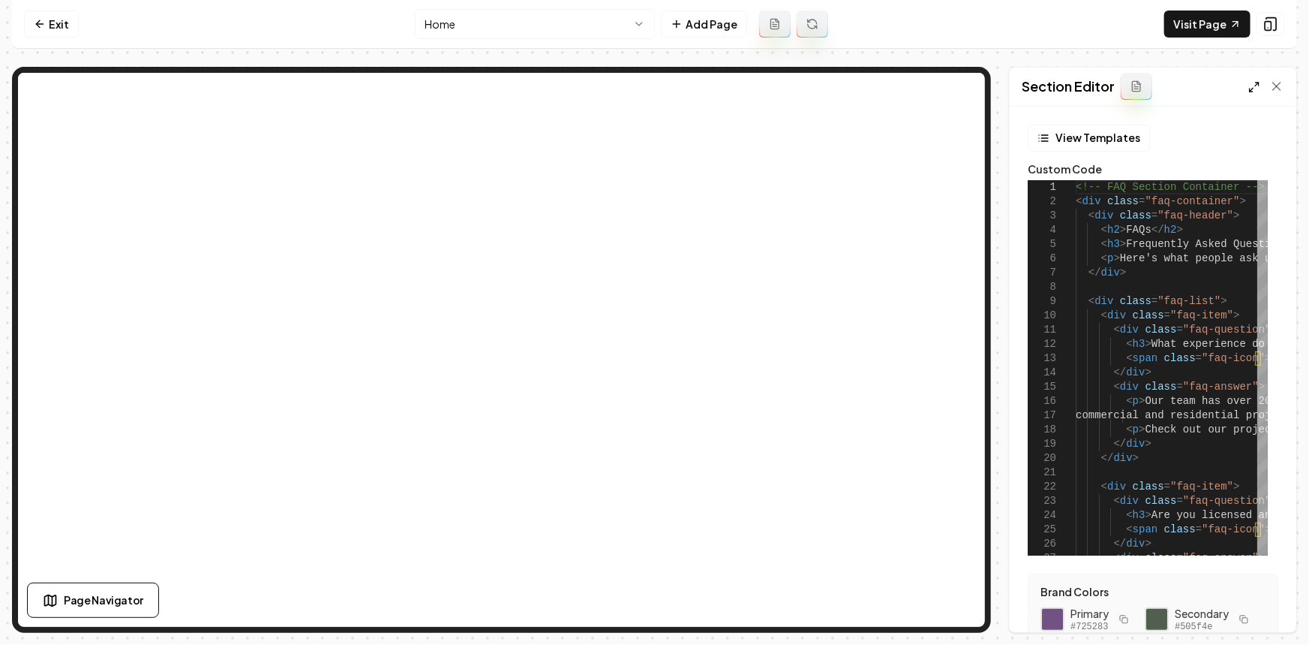
click at [1254, 86] on icon at bounding box center [1255, 87] width 12 height 12
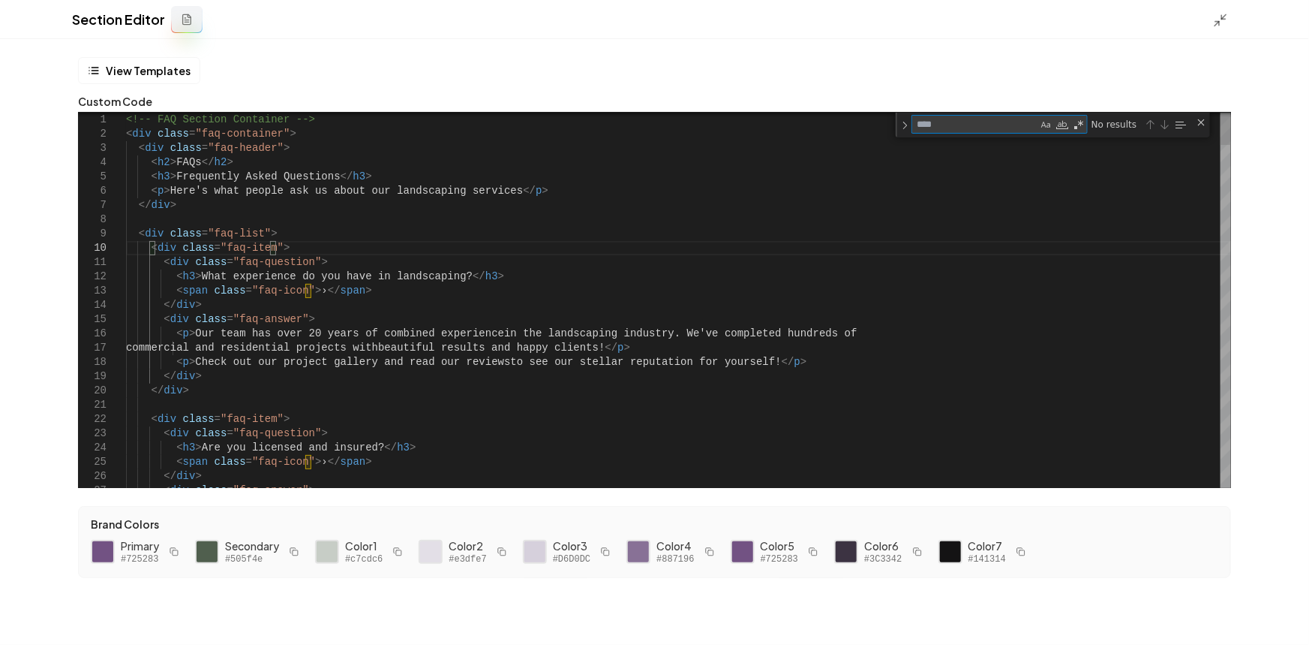
type textarea "**********"
type textarea "**"
type textarea "**********"
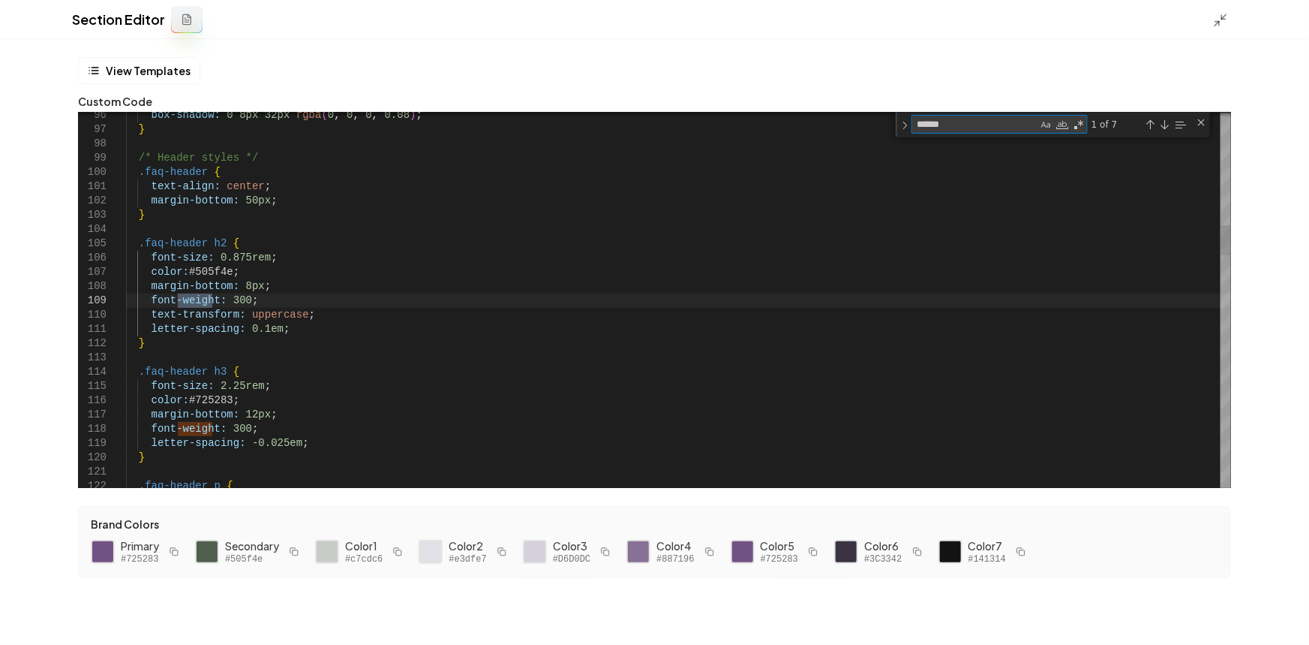
type textarea "******"
click at [1265, 623] on button "Save" at bounding box center [1275, 619] width 44 height 27
click at [1217, 20] on icon at bounding box center [1220, 20] width 15 height 15
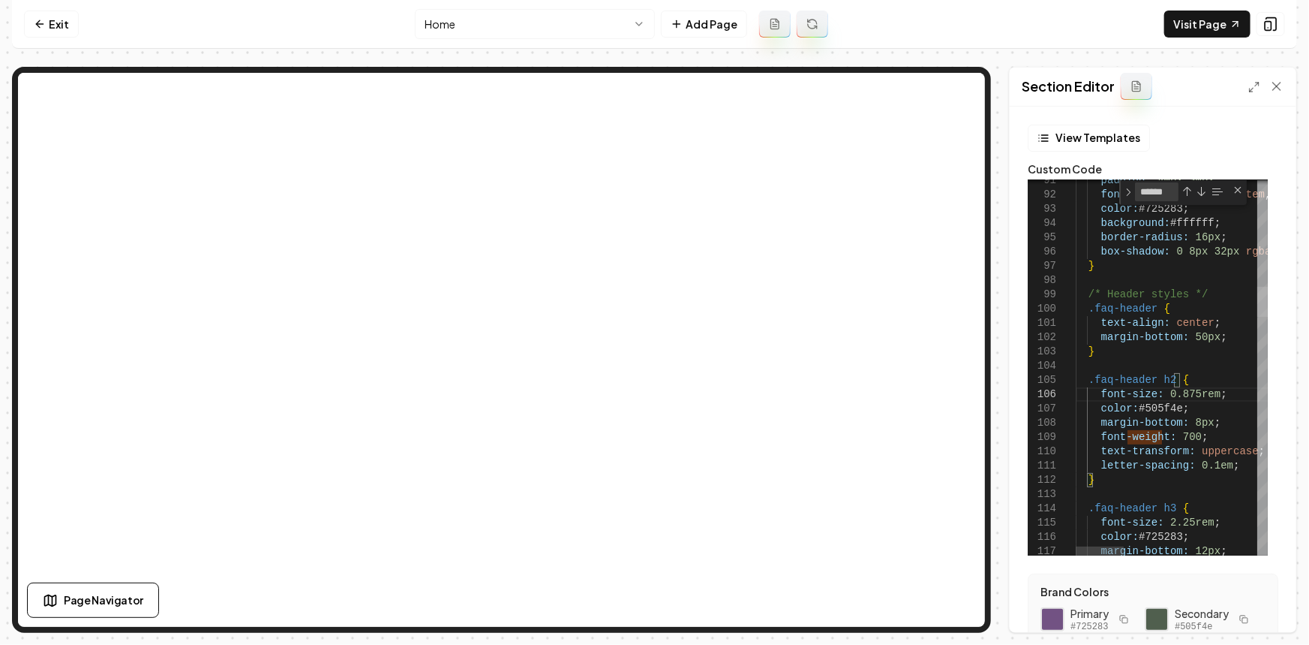
click at [1258, 308] on div at bounding box center [1263, 302] width 11 height 30
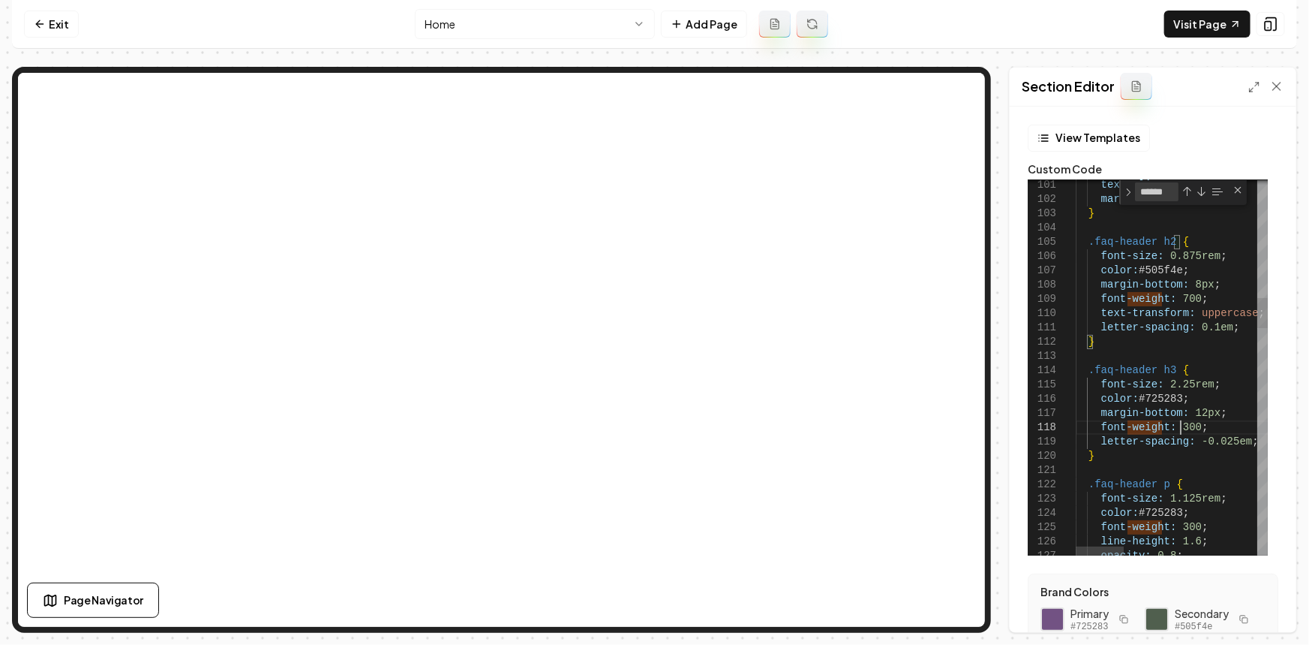
click at [1254, 606] on button "Save" at bounding box center [1262, 606] width 44 height 27
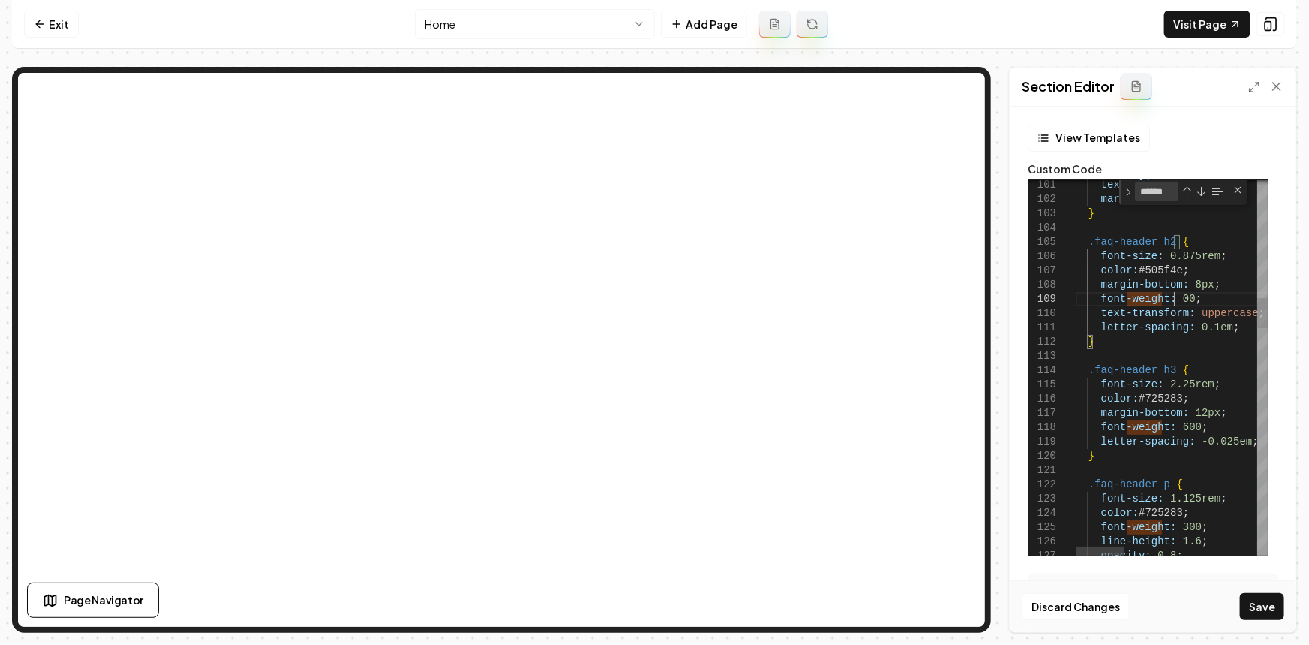
scroll to position [113, 103]
type textarea "**********"
click at [1260, 610] on button "Save" at bounding box center [1262, 606] width 44 height 27
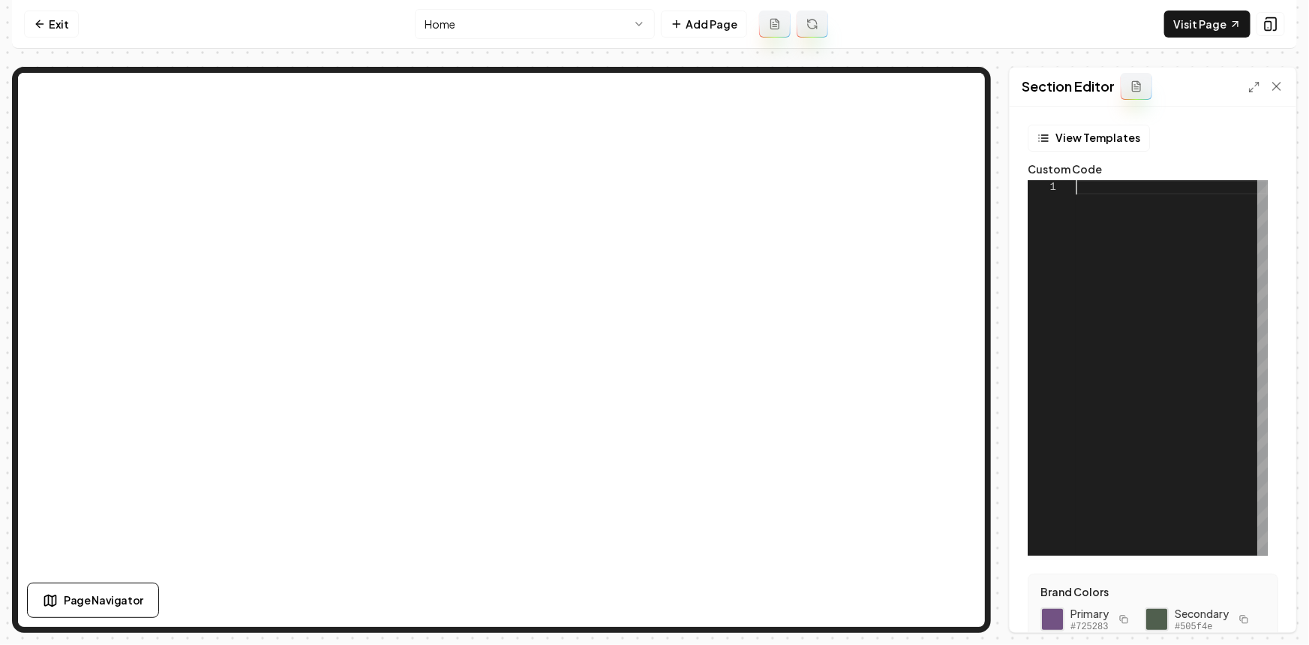
click at [1165, 290] on div at bounding box center [1172, 367] width 192 height 375
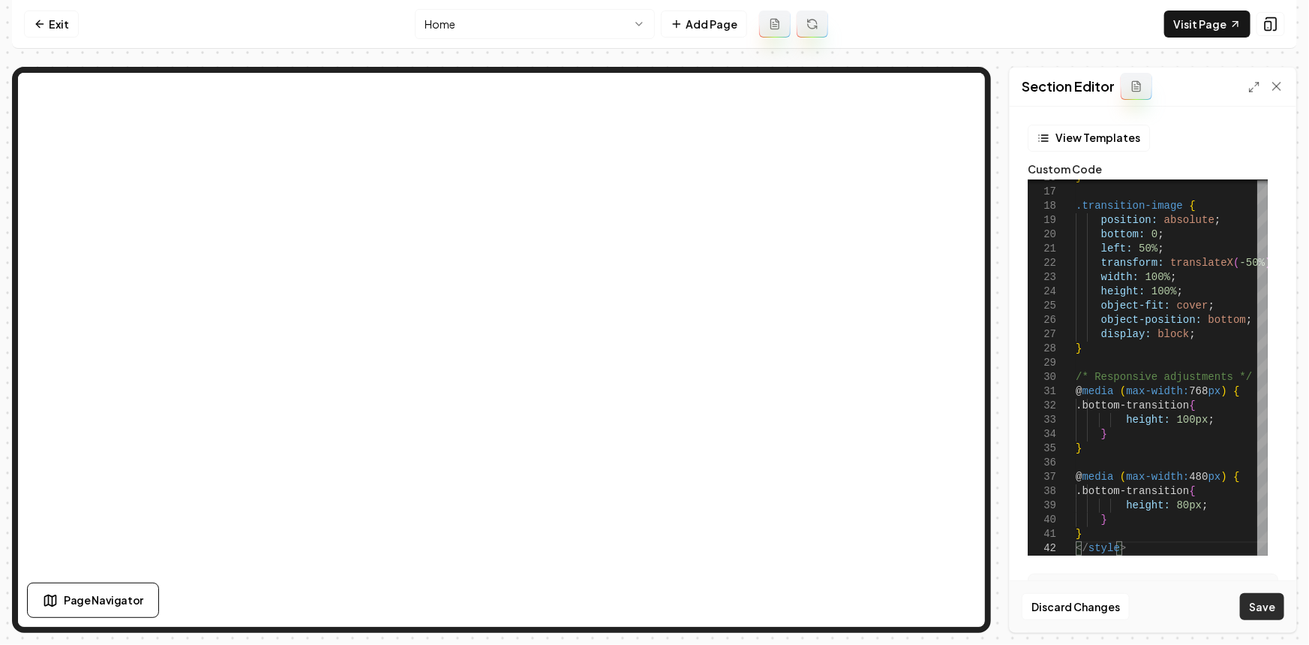
click at [1271, 611] on button "Save" at bounding box center [1262, 606] width 44 height 27
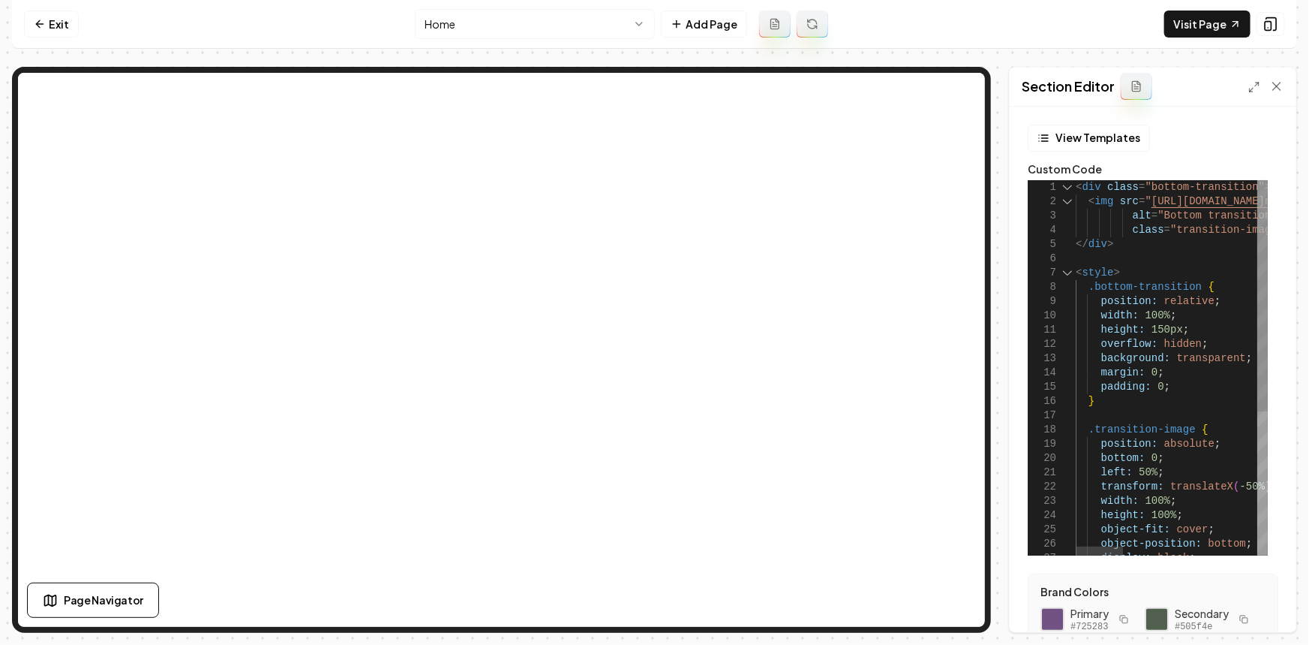
click at [1066, 254] on div "6" at bounding box center [1052, 258] width 48 height 14
click at [1072, 255] on div "6" at bounding box center [1052, 258] width 48 height 14
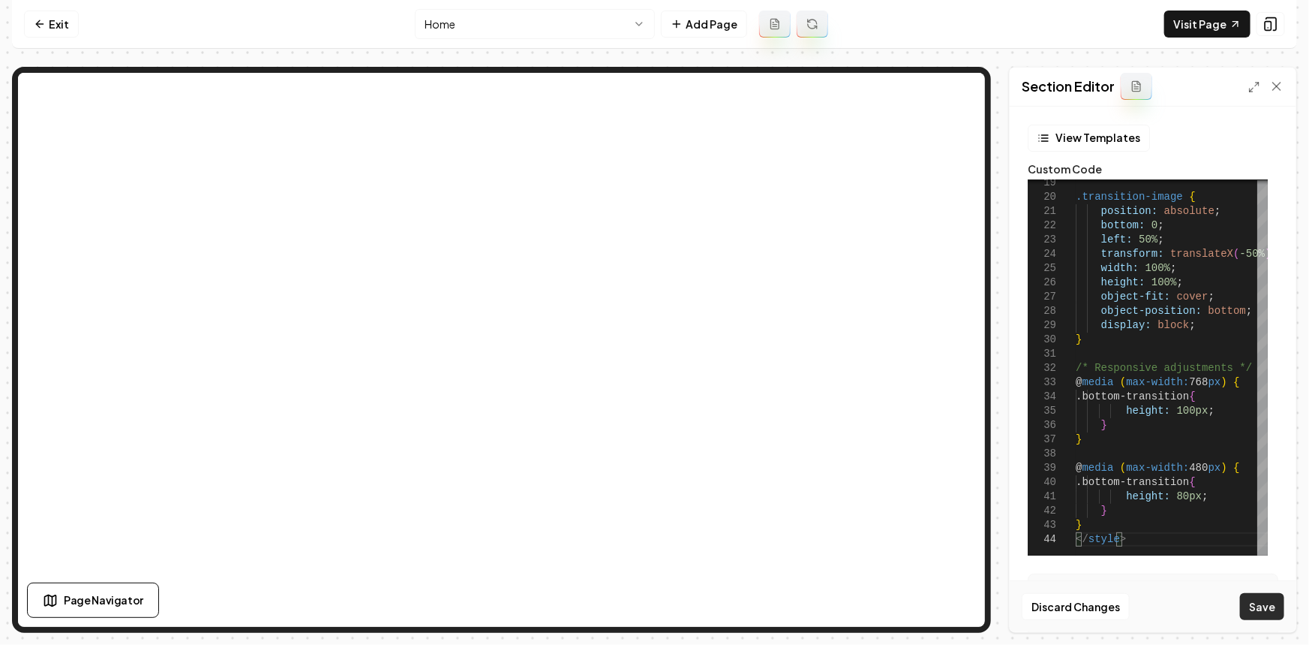
click at [1266, 601] on button "Save" at bounding box center [1262, 606] width 44 height 27
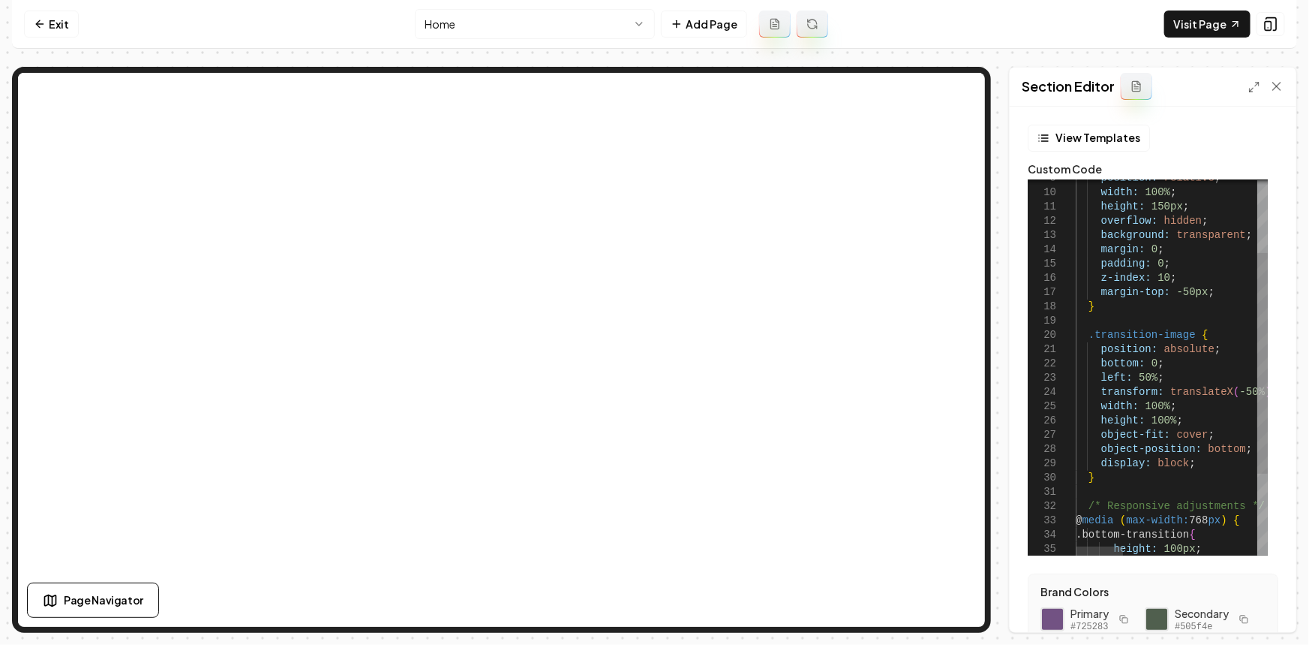
scroll to position [0, 45]
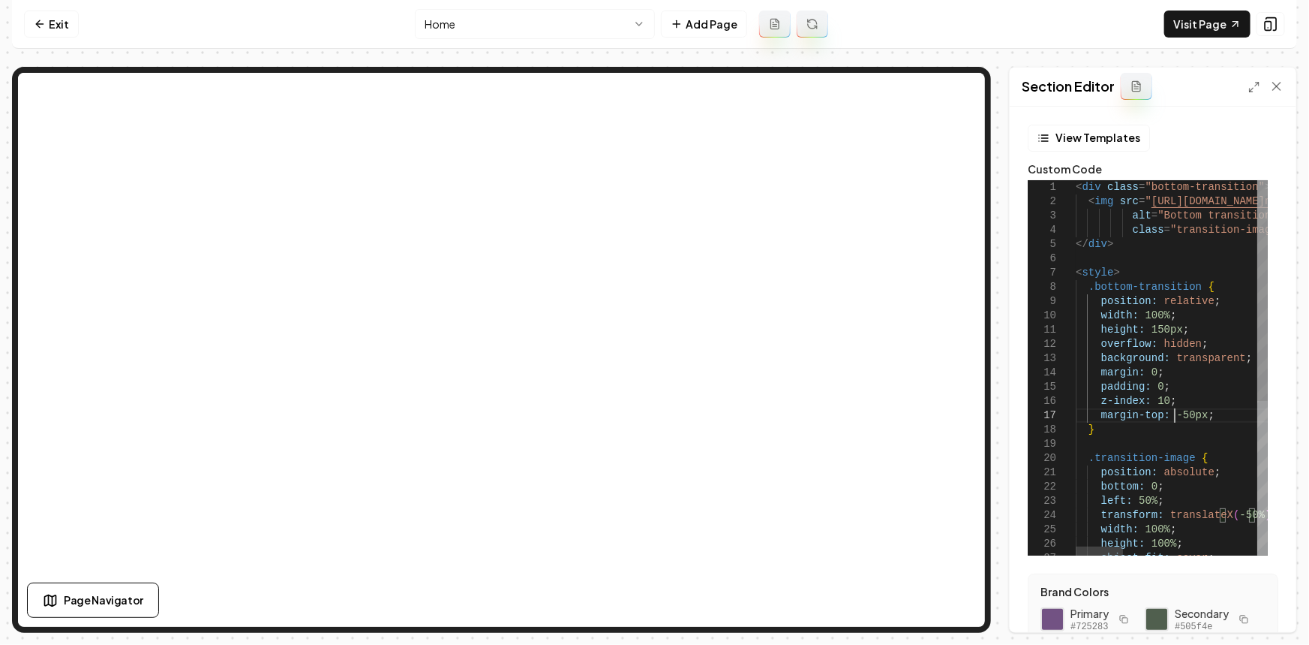
drag, startPoint x: 1192, startPoint y: 346, endPoint x: 1158, endPoint y: 346, distance: 33.8
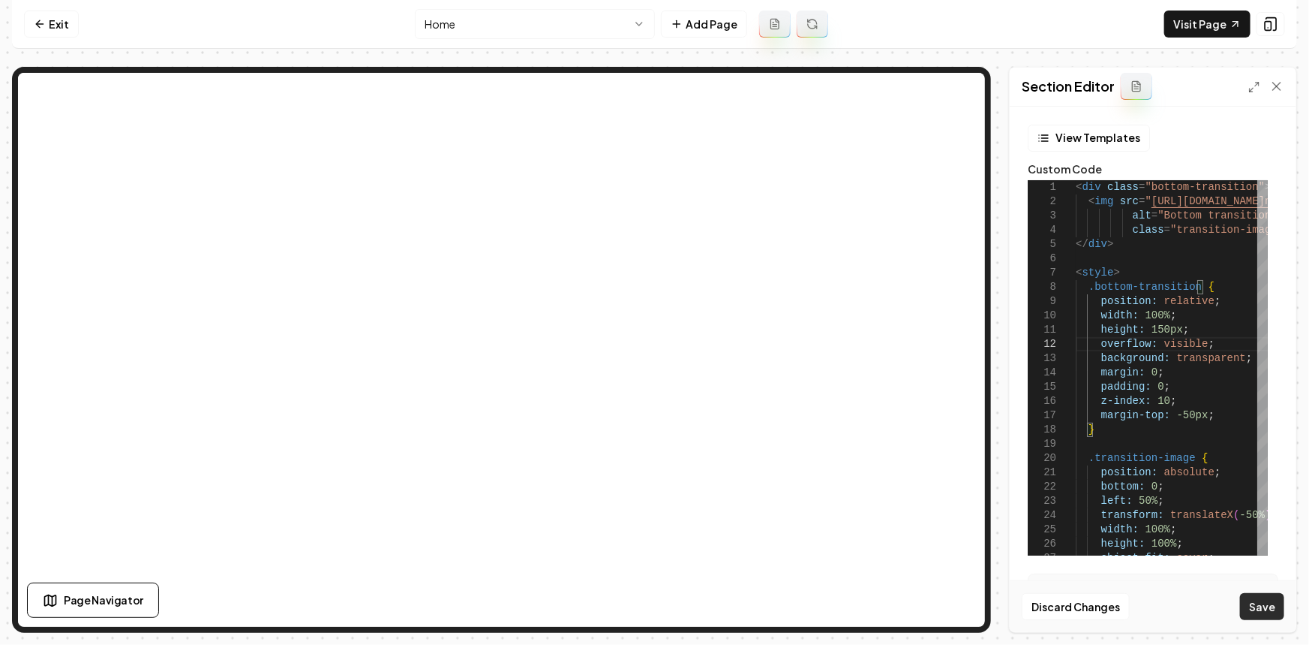
click at [1282, 605] on button "Save" at bounding box center [1262, 606] width 44 height 27
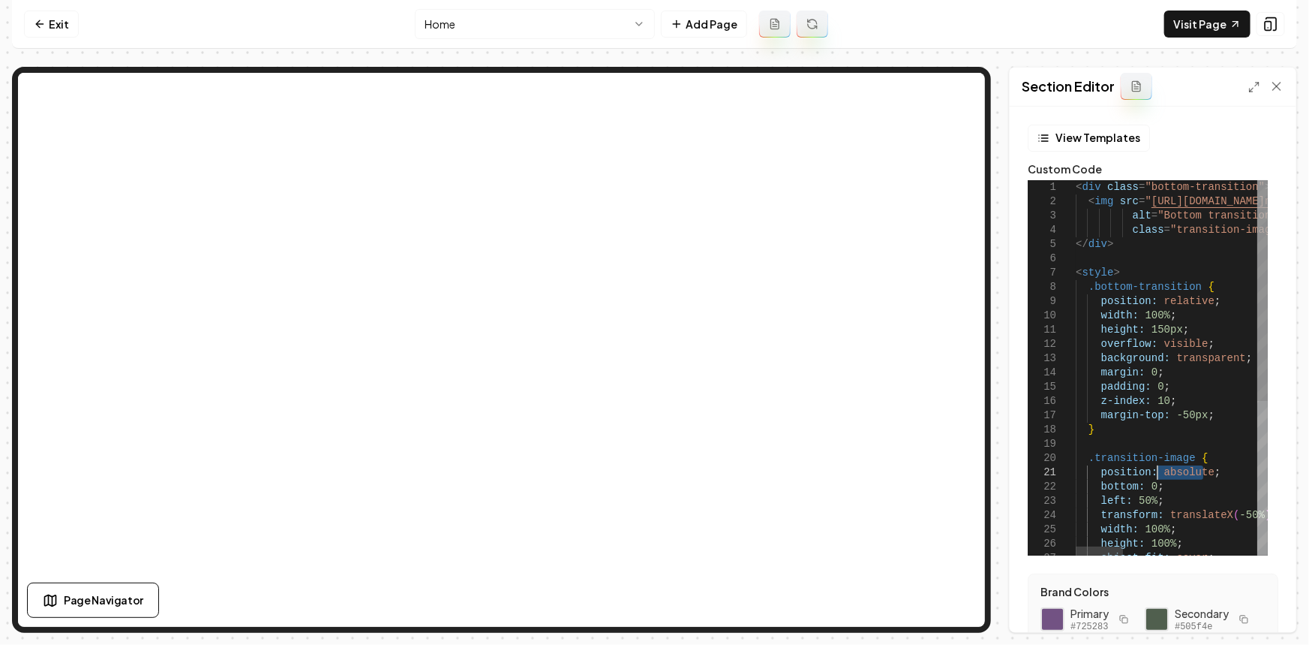
drag, startPoint x: 1206, startPoint y: 475, endPoint x: 1156, endPoint y: 474, distance: 50.3
drag, startPoint x: 1203, startPoint y: 303, endPoint x: 1156, endPoint y: 302, distance: 47.3
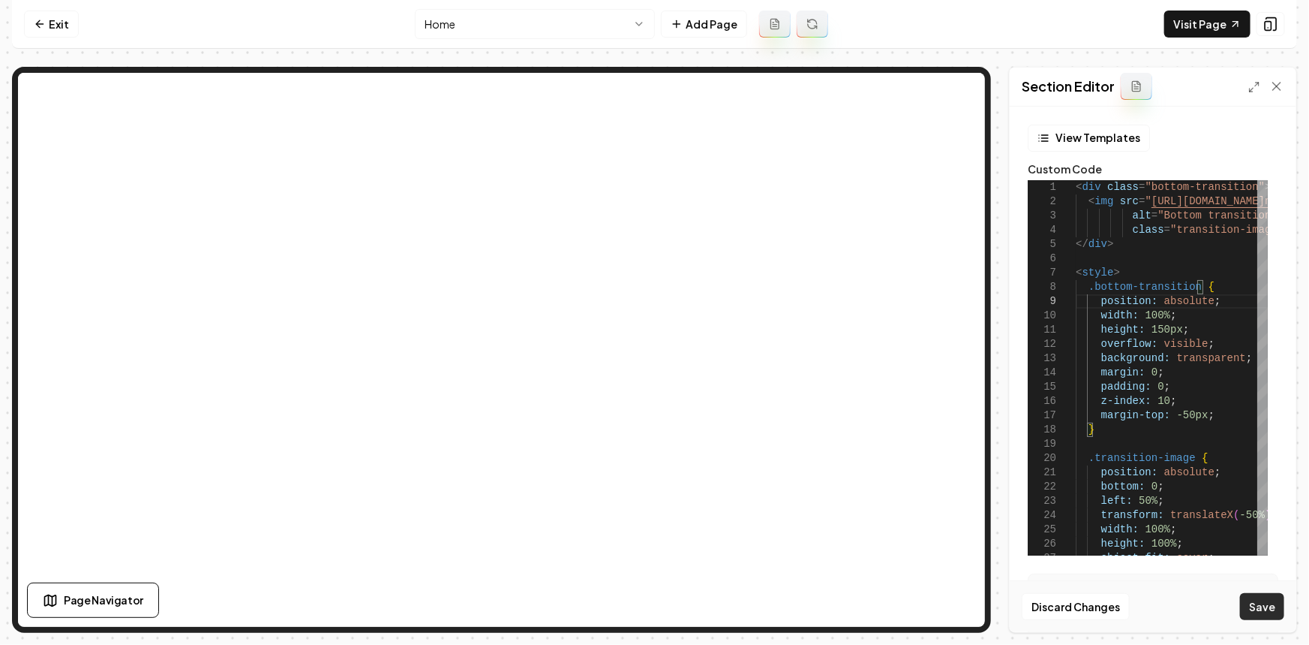
click at [1272, 610] on button "Save" at bounding box center [1262, 606] width 44 height 27
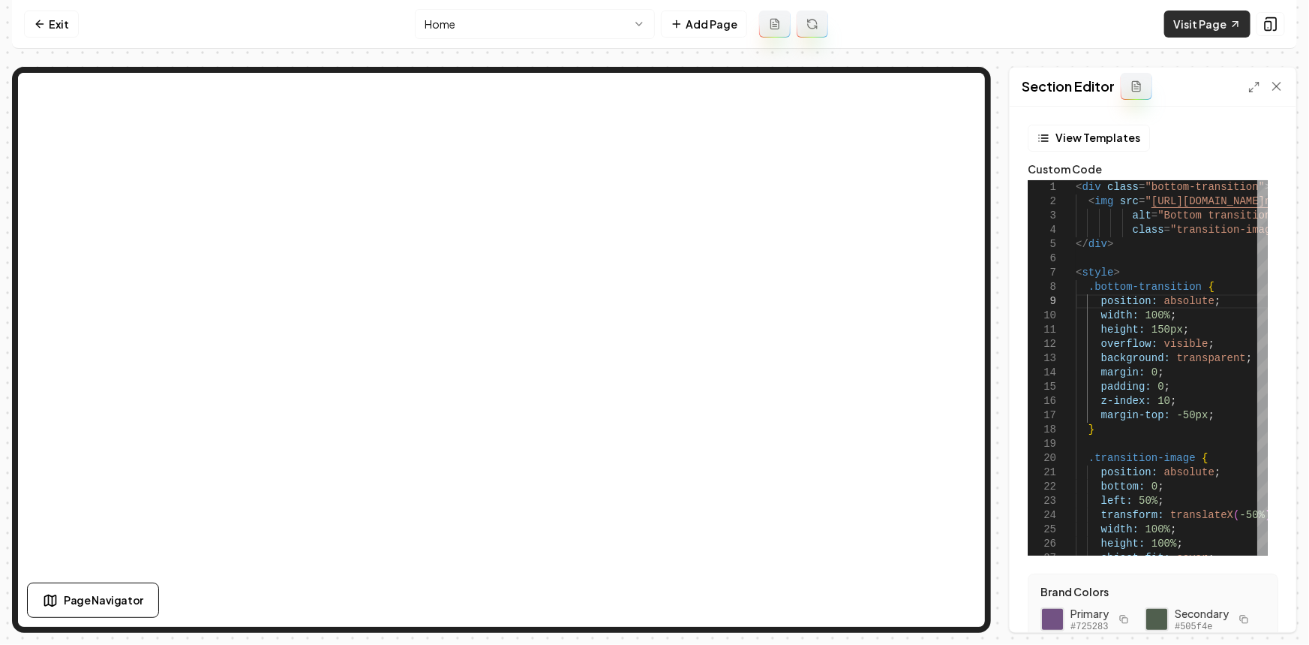
click at [1202, 22] on link "Visit Page" at bounding box center [1208, 24] width 86 height 27
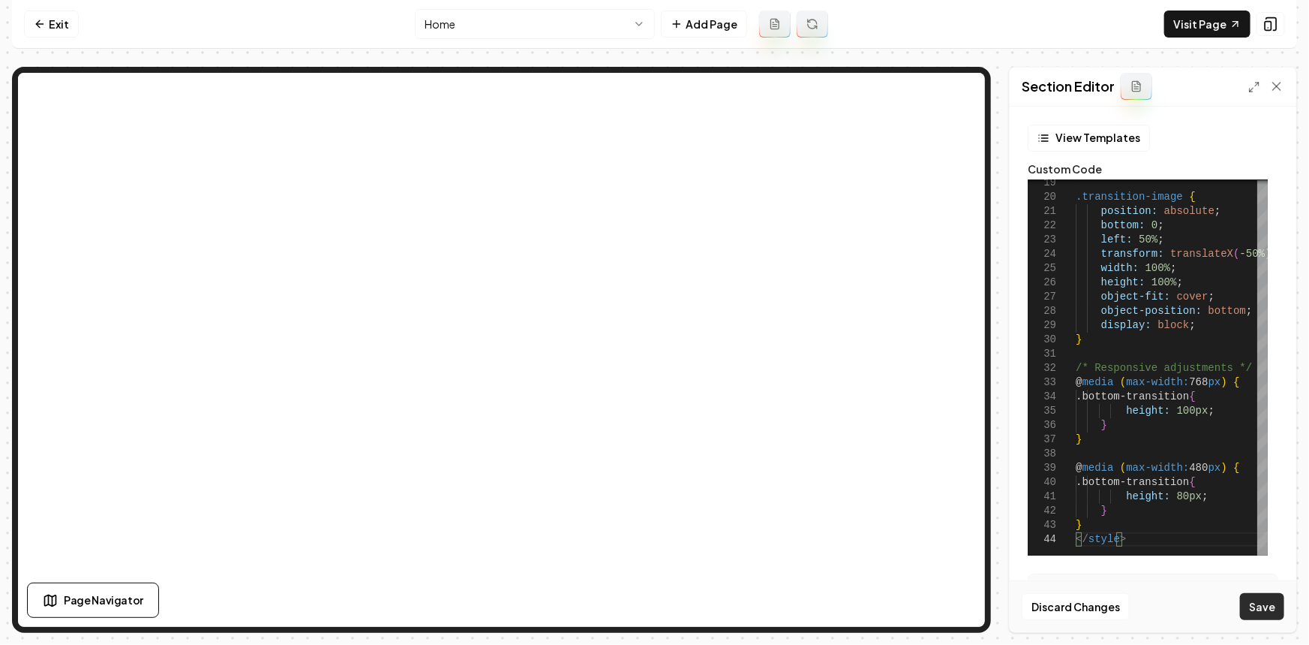
click at [1259, 608] on button "Save" at bounding box center [1262, 606] width 44 height 27
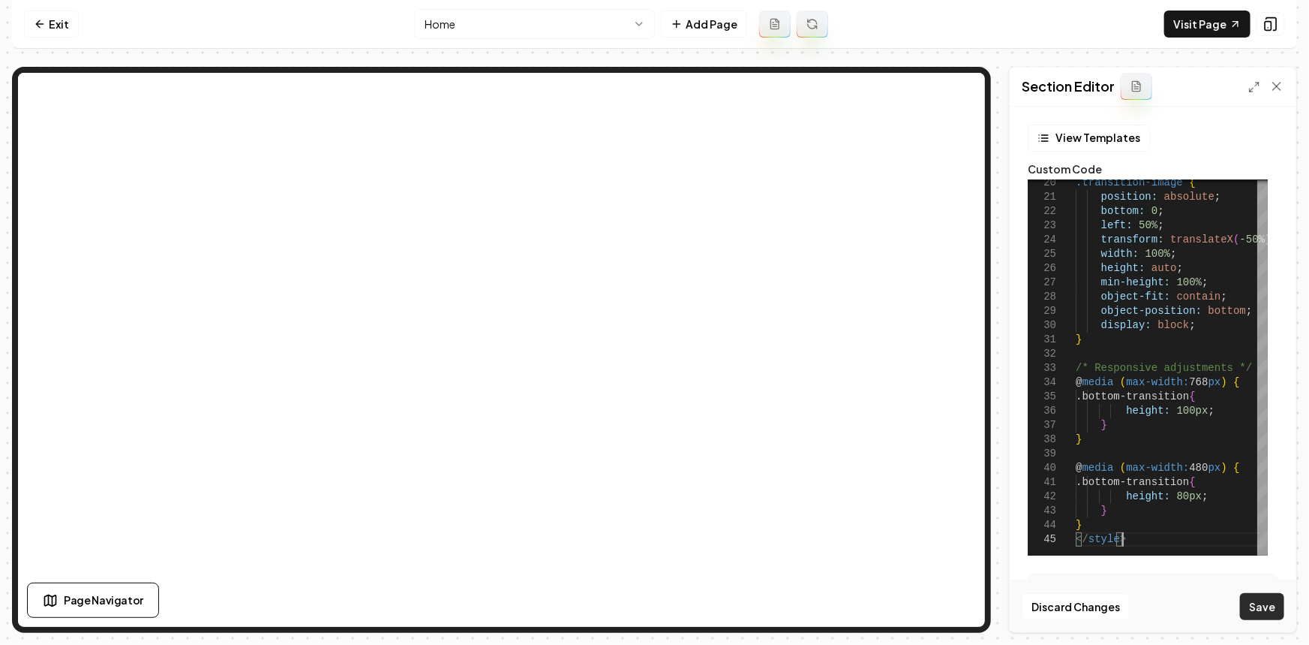
click at [1259, 613] on button "Save" at bounding box center [1262, 606] width 44 height 27
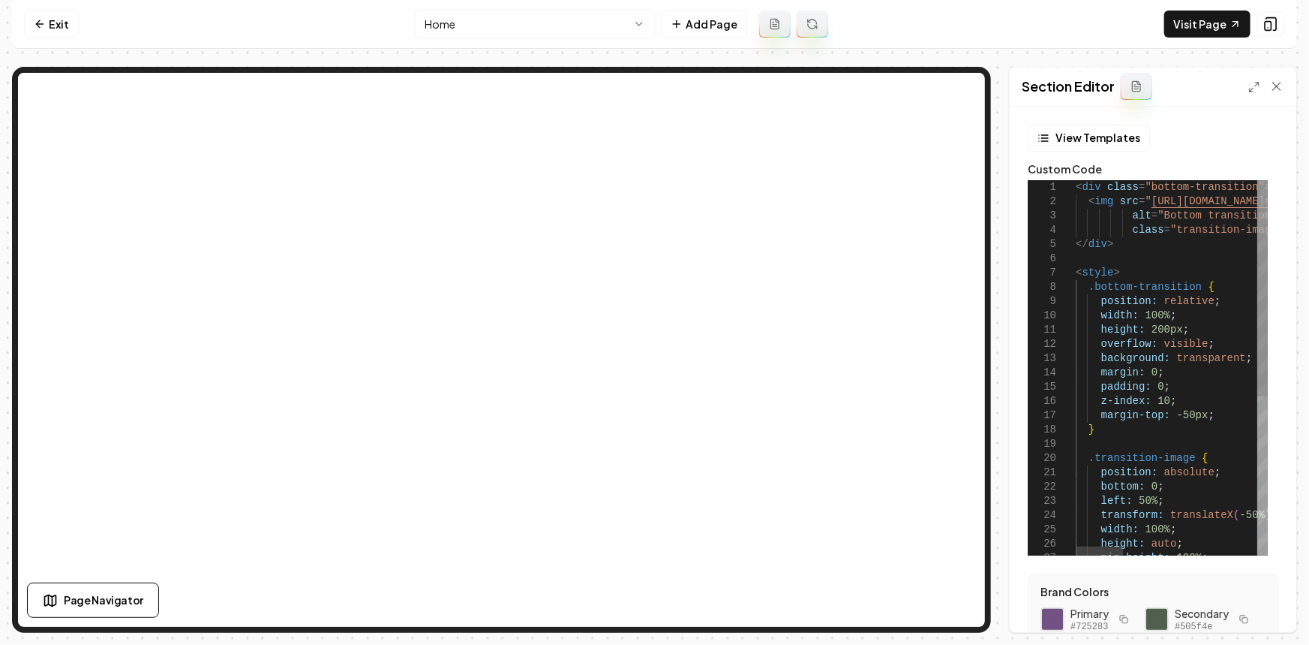
scroll to position [14, 45]
drag, startPoint x: 1184, startPoint y: 419, endPoint x: 1174, endPoint y: 417, distance: 9.9
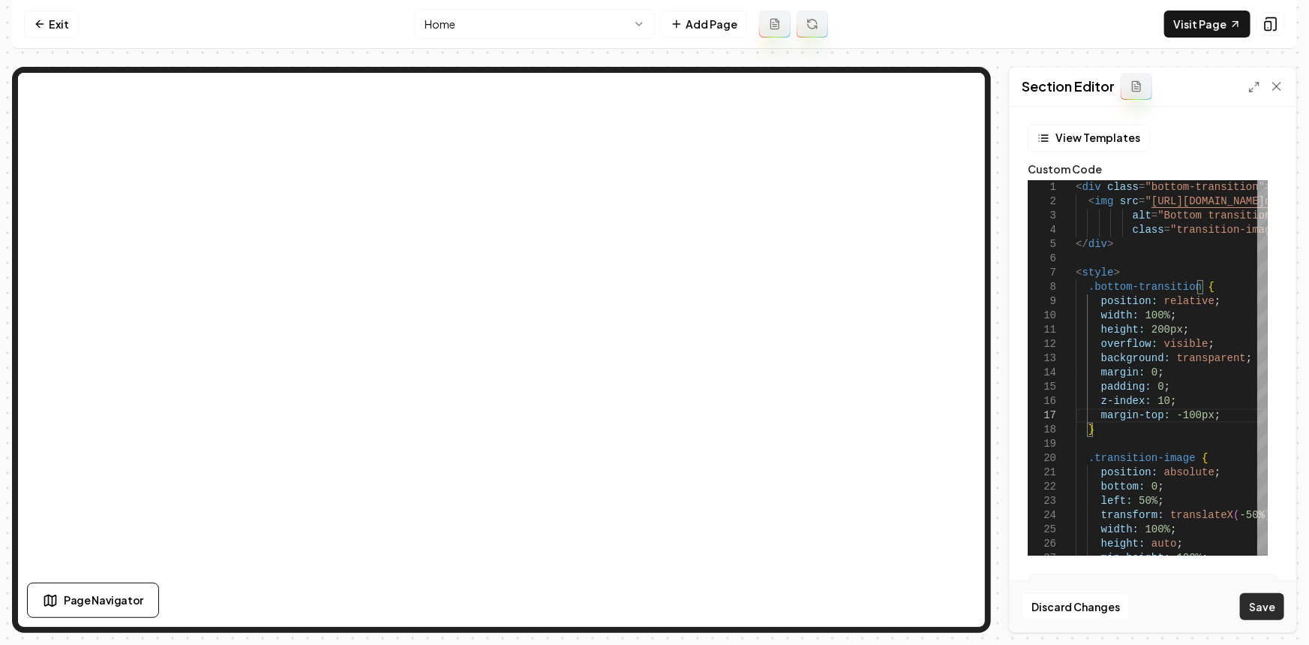
click at [1260, 594] on button "Save" at bounding box center [1262, 606] width 44 height 27
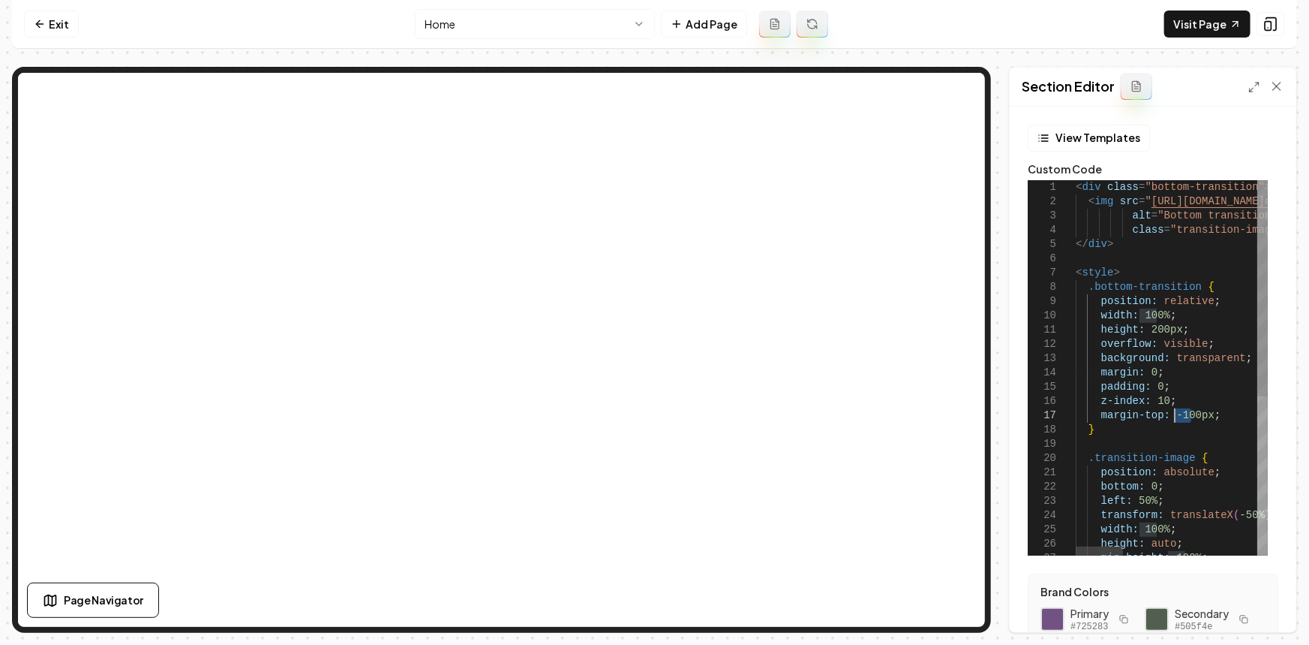
drag, startPoint x: 1186, startPoint y: 420, endPoint x: 1172, endPoint y: 418, distance: 13.7
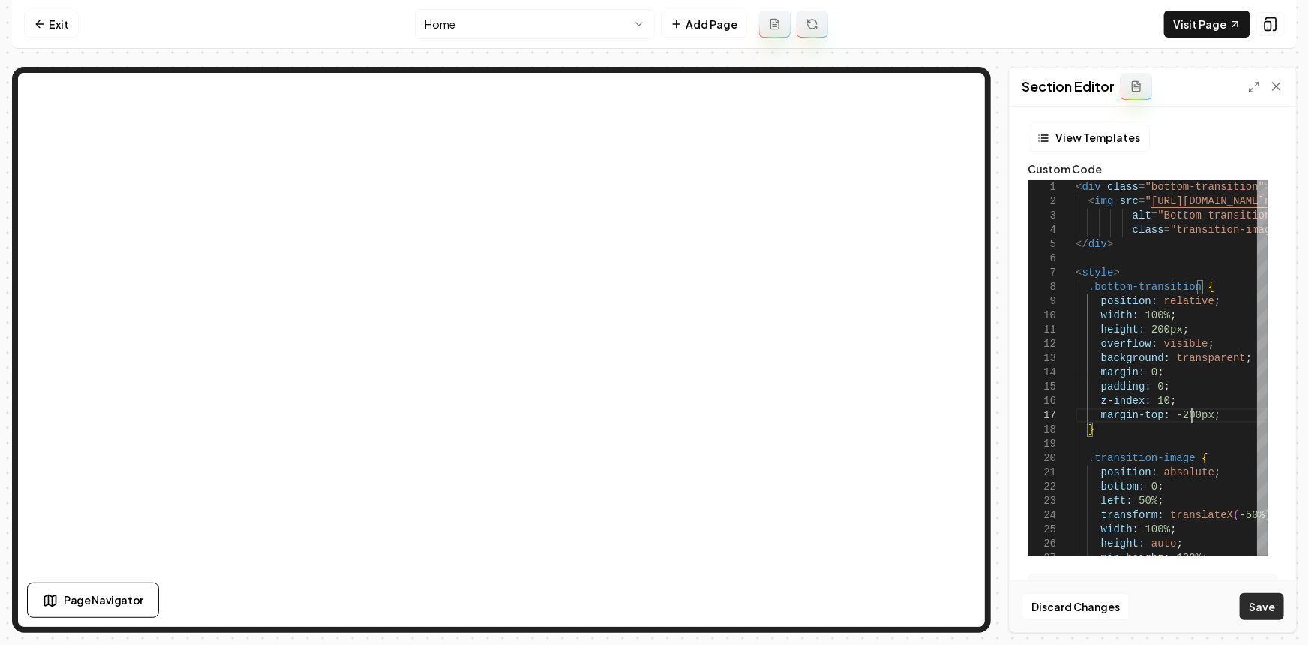
click at [1252, 608] on button "Save" at bounding box center [1262, 606] width 44 height 27
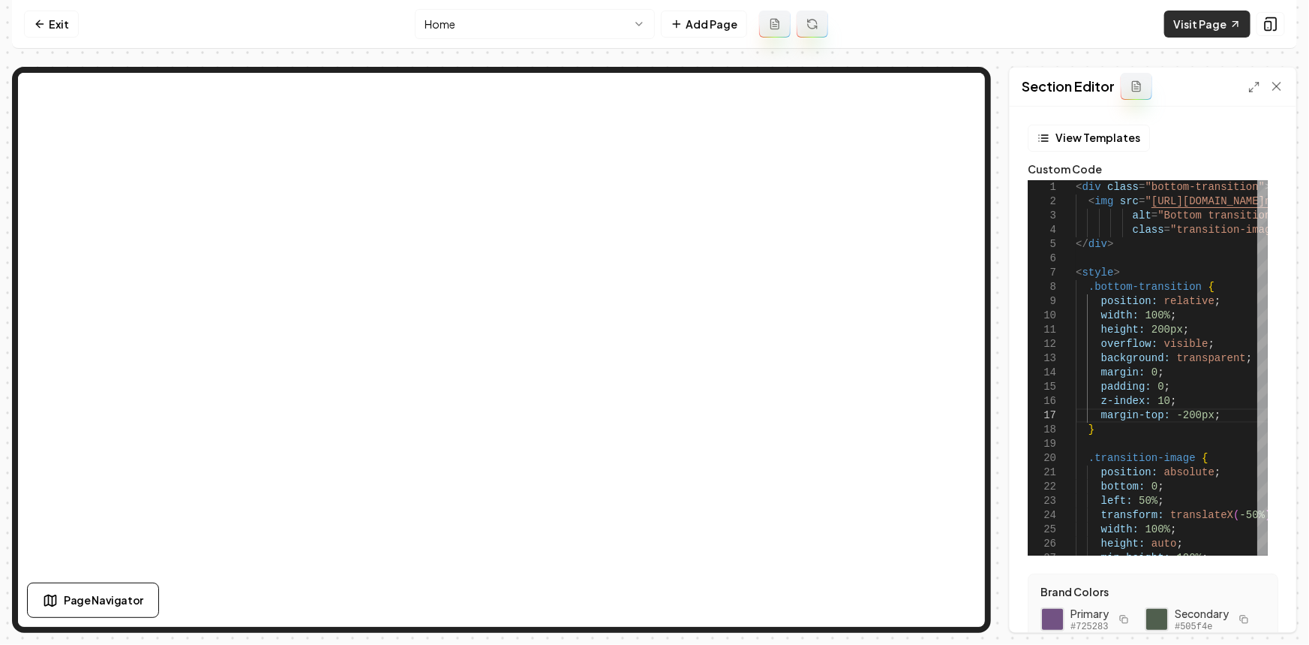
click at [1172, 22] on link "Visit Page" at bounding box center [1208, 24] width 86 height 27
drag, startPoint x: 1191, startPoint y: 418, endPoint x: 1174, endPoint y: 418, distance: 17.3
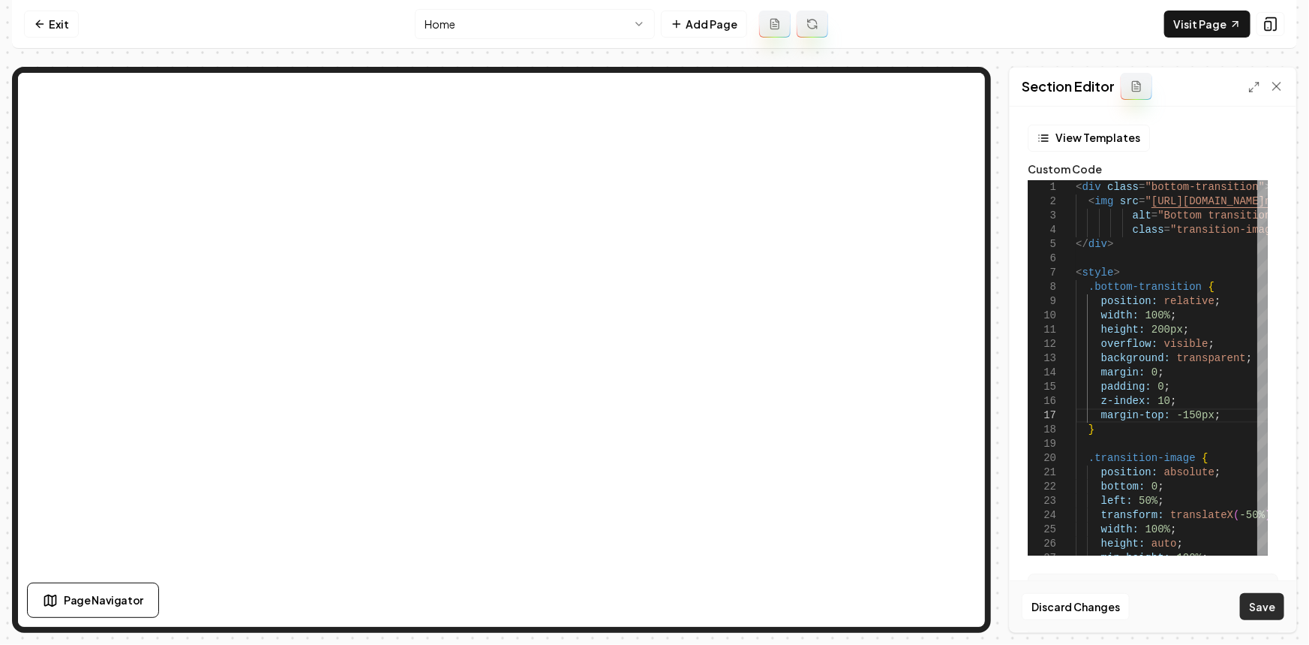
click at [1268, 596] on button "Save" at bounding box center [1262, 606] width 44 height 27
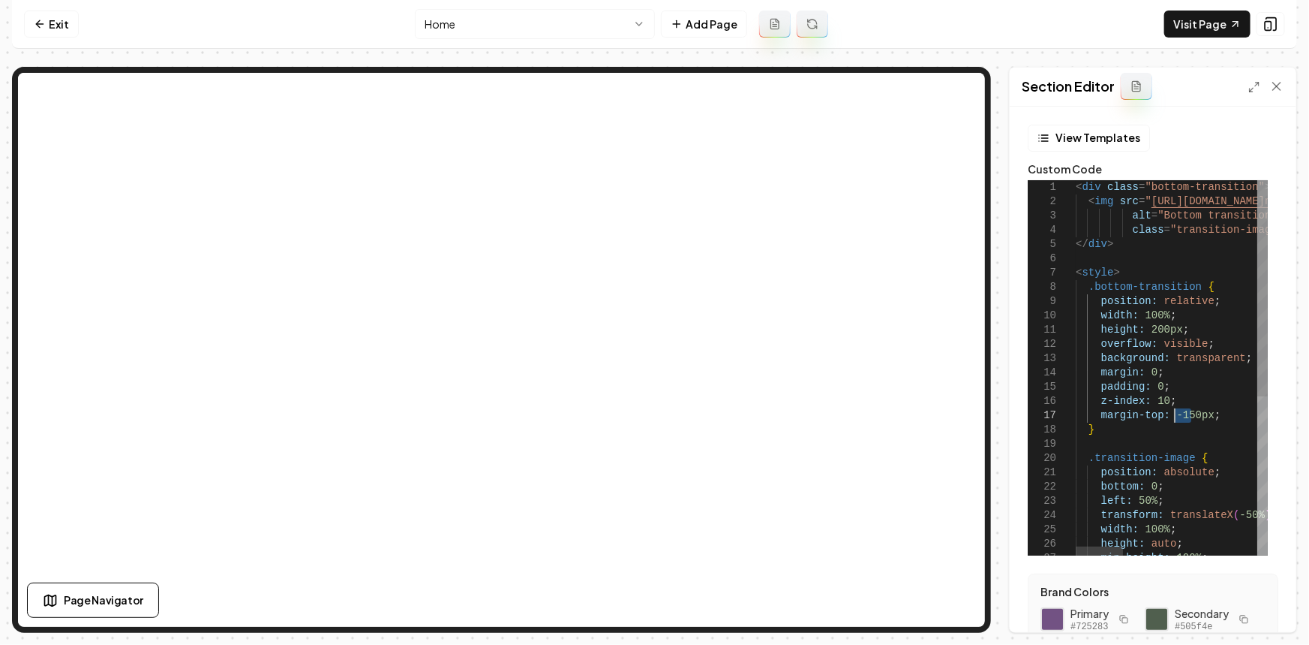
drag, startPoint x: 1192, startPoint y: 408, endPoint x: 1176, endPoint y: 411, distance: 16.0
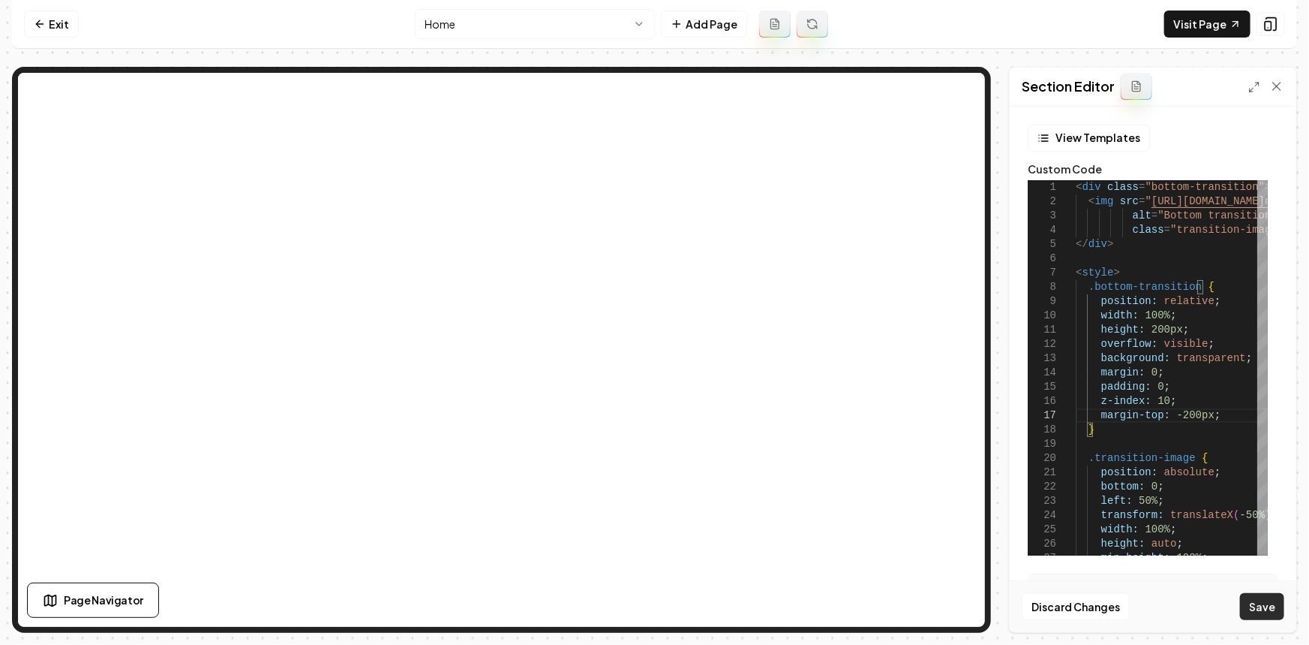
click at [1255, 609] on button "Save" at bounding box center [1262, 606] width 44 height 27
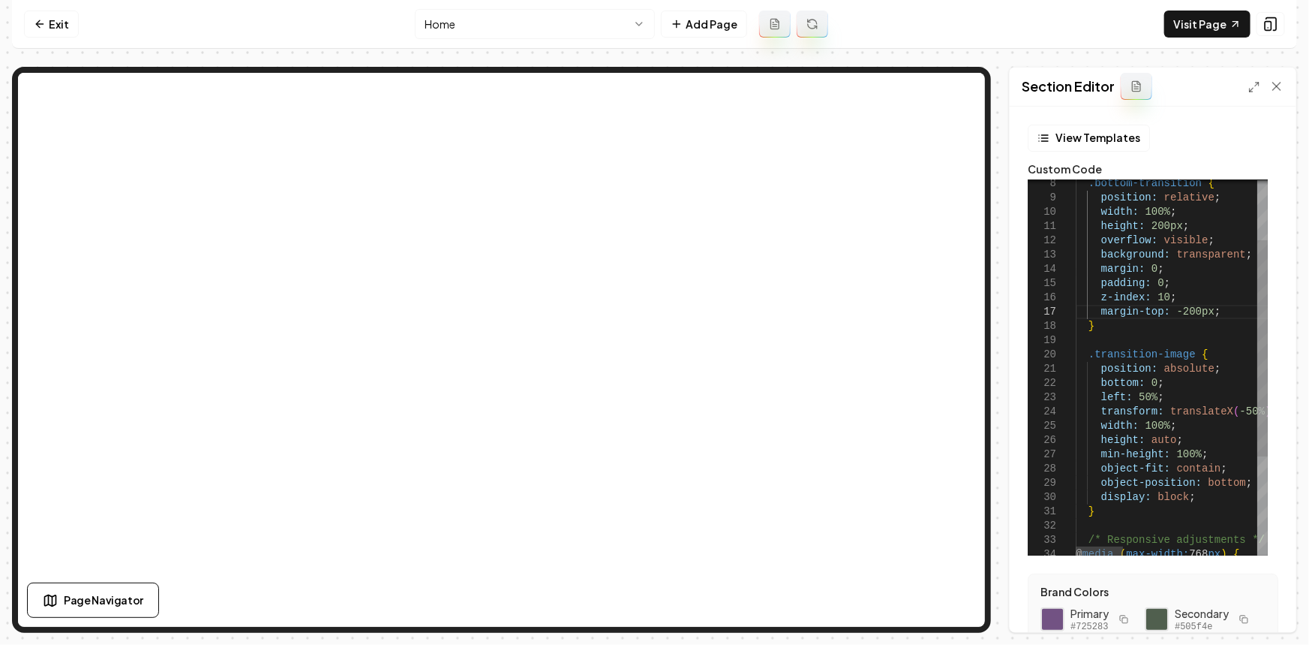
click at [1258, 410] on div at bounding box center [1263, 367] width 11 height 375
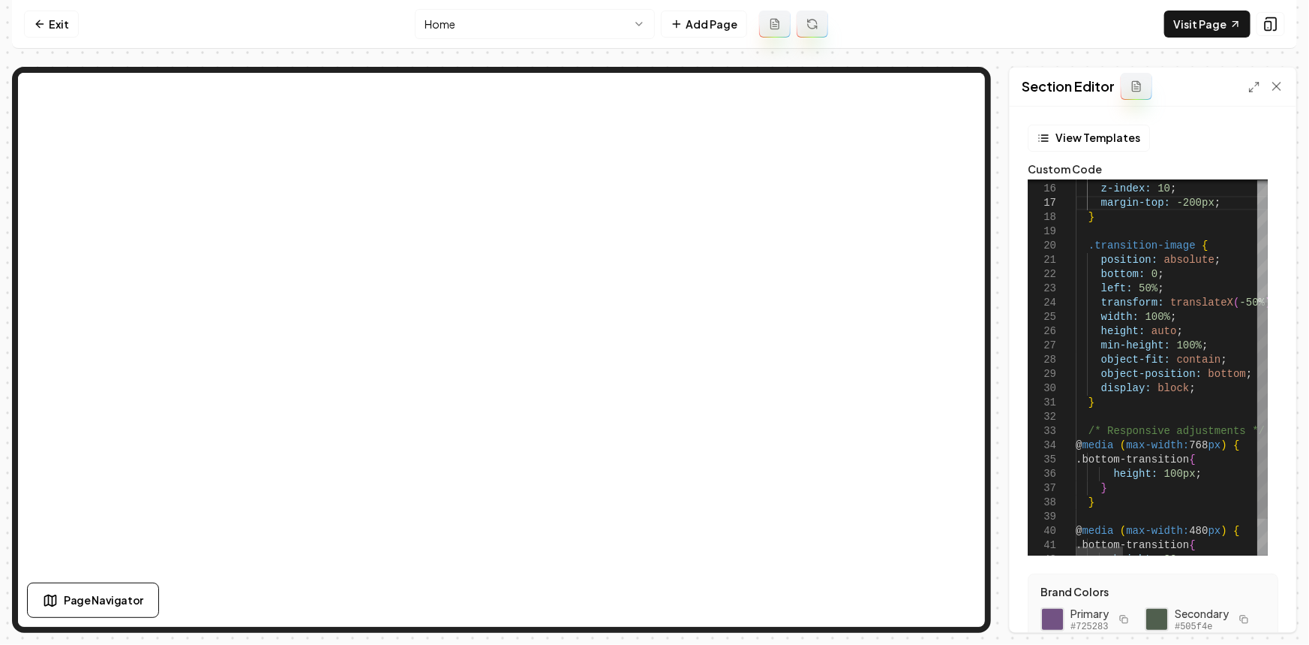
click at [1258, 410] on div at bounding box center [1263, 367] width 11 height 375
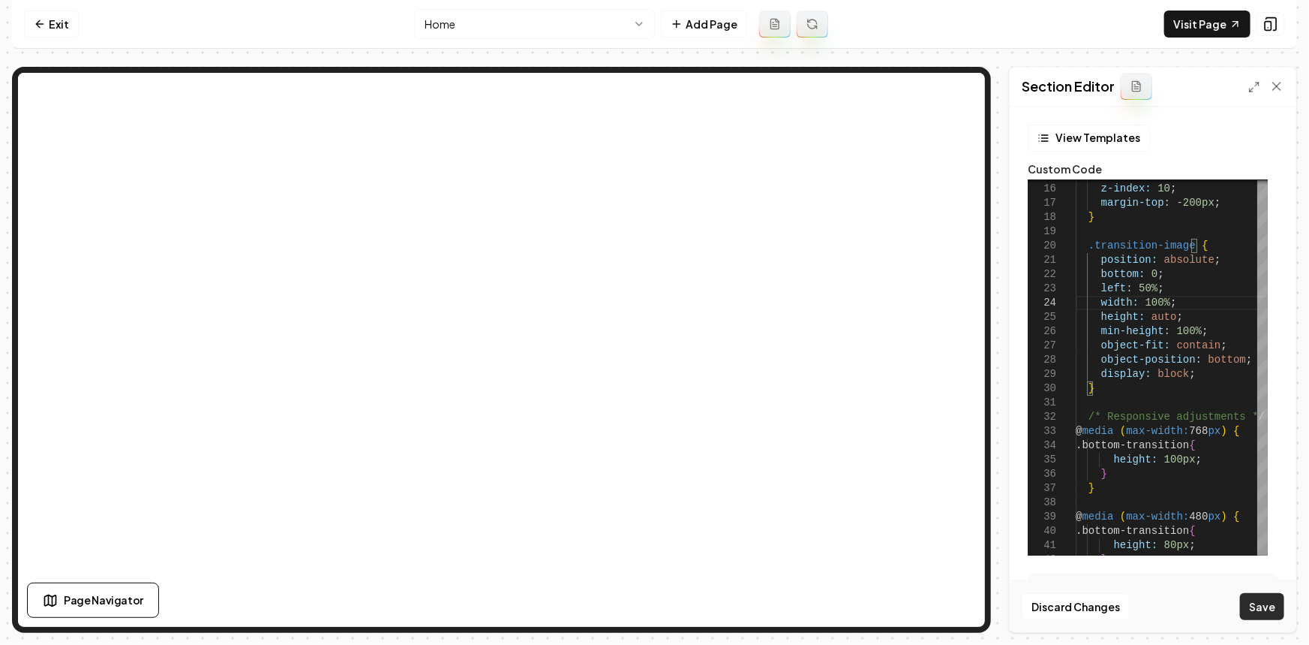
click at [1252, 597] on button "Save" at bounding box center [1262, 606] width 44 height 27
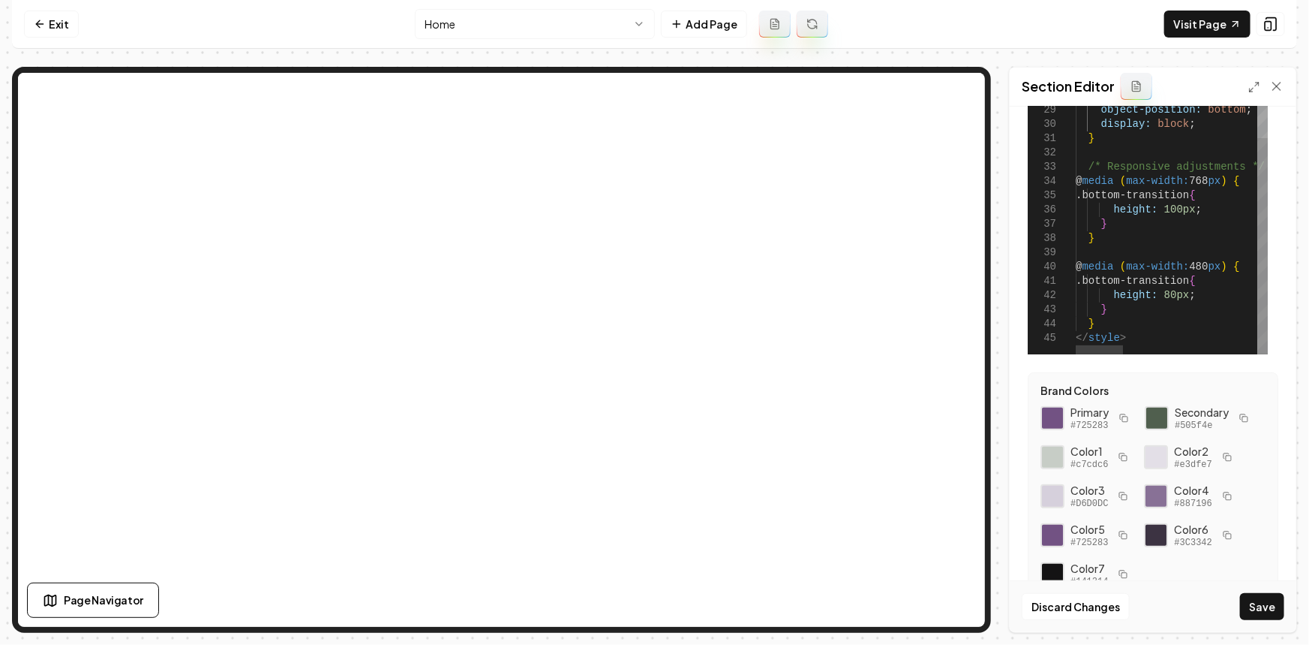
scroll to position [204, 0]
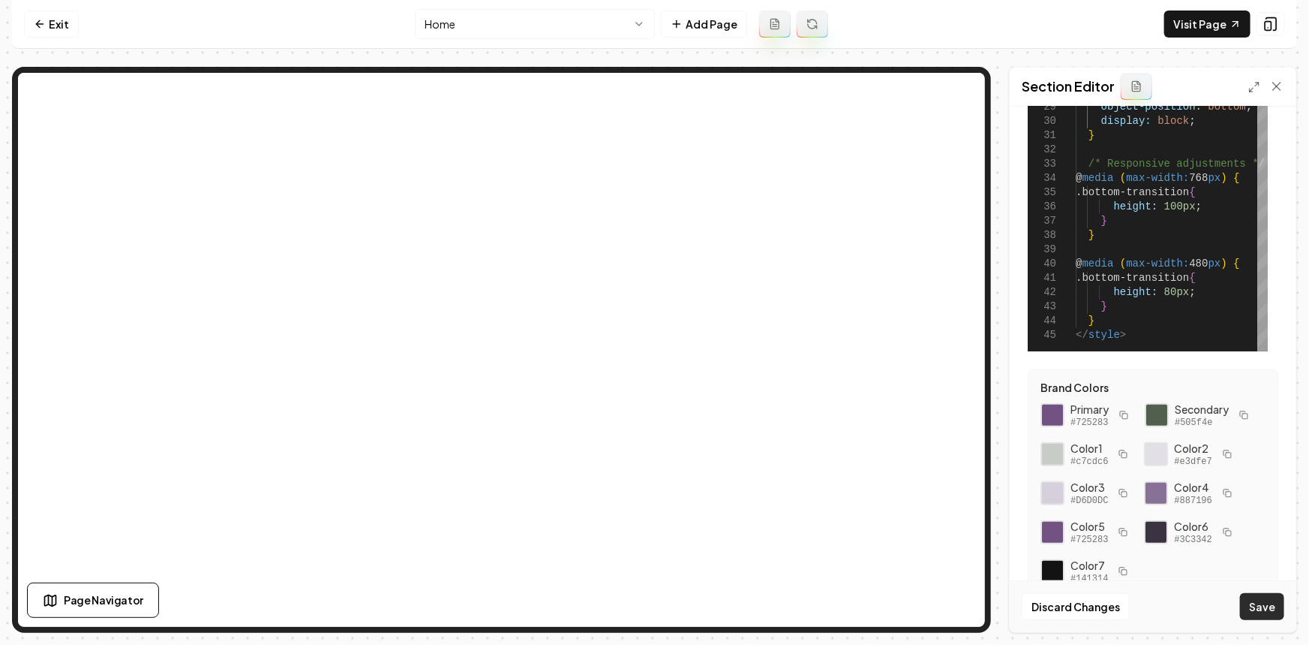
click at [1273, 612] on button "Save" at bounding box center [1262, 606] width 44 height 27
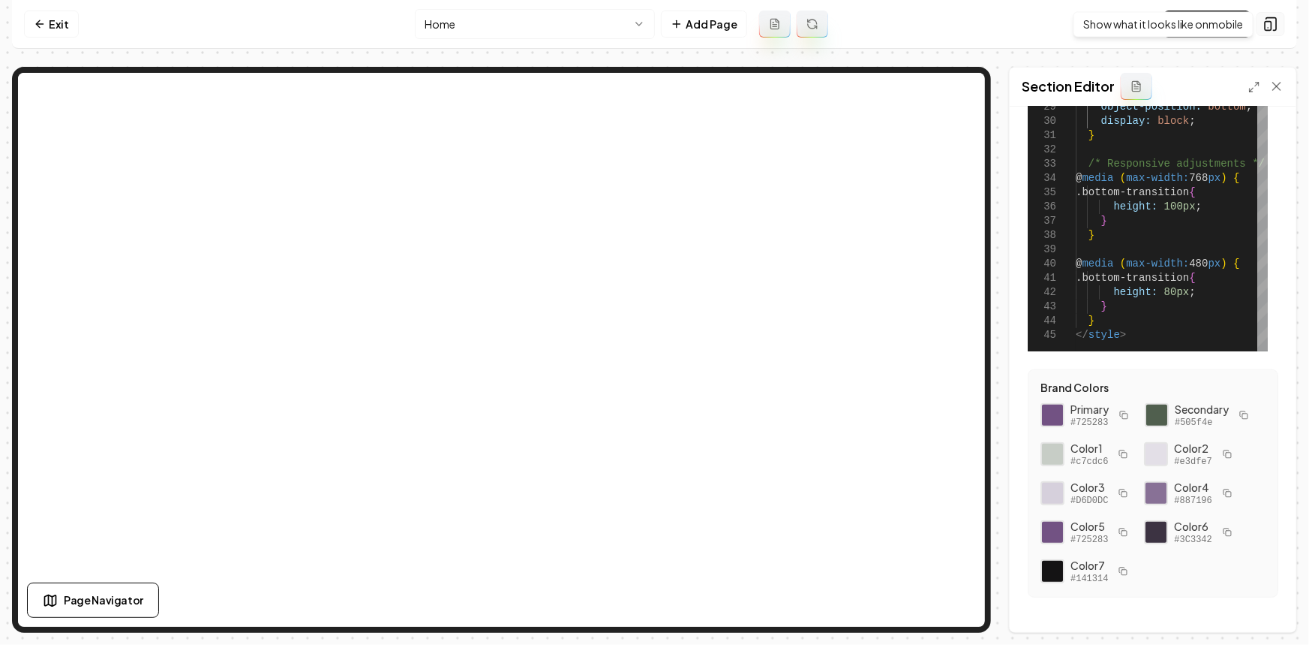
click at [1279, 21] on button at bounding box center [1271, 24] width 29 height 24
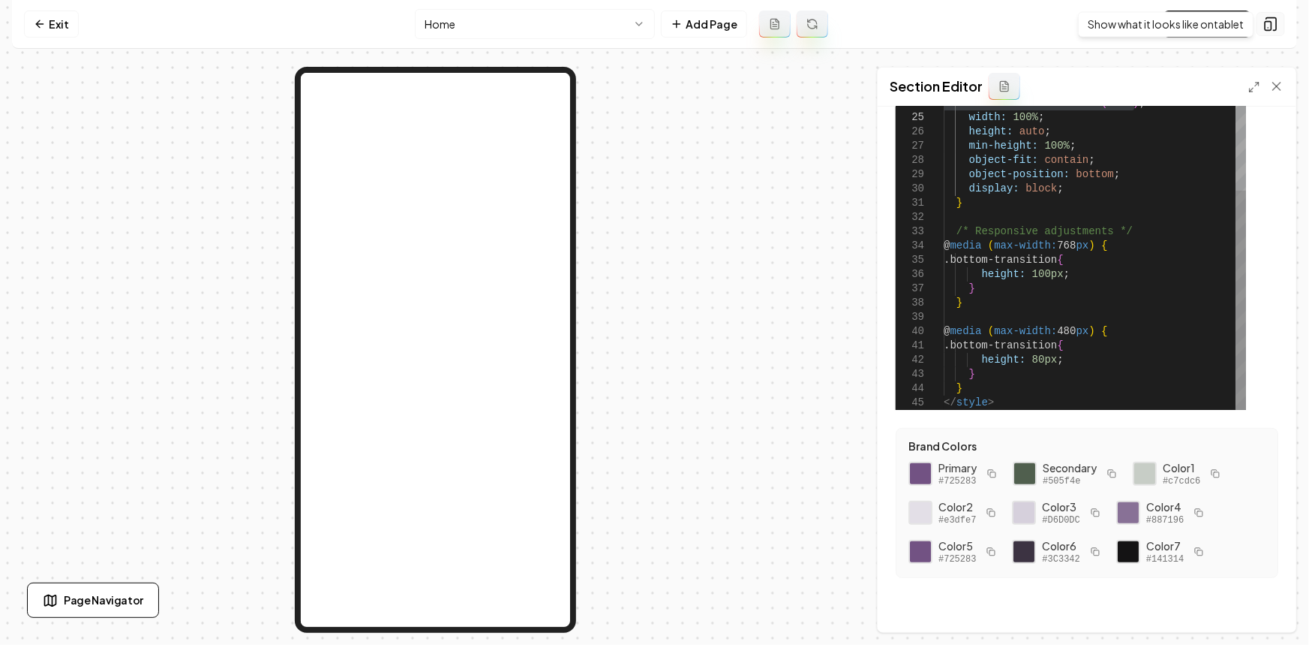
scroll to position [144, 0]
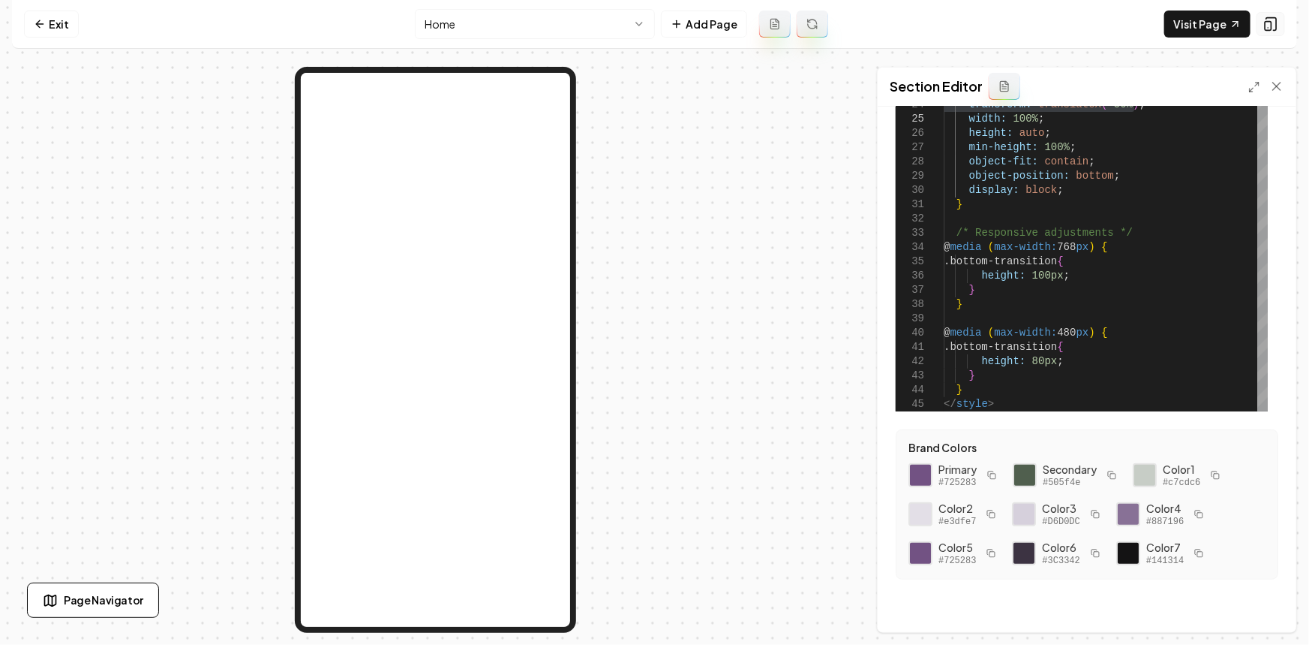
click at [1279, 21] on button at bounding box center [1271, 24] width 29 height 24
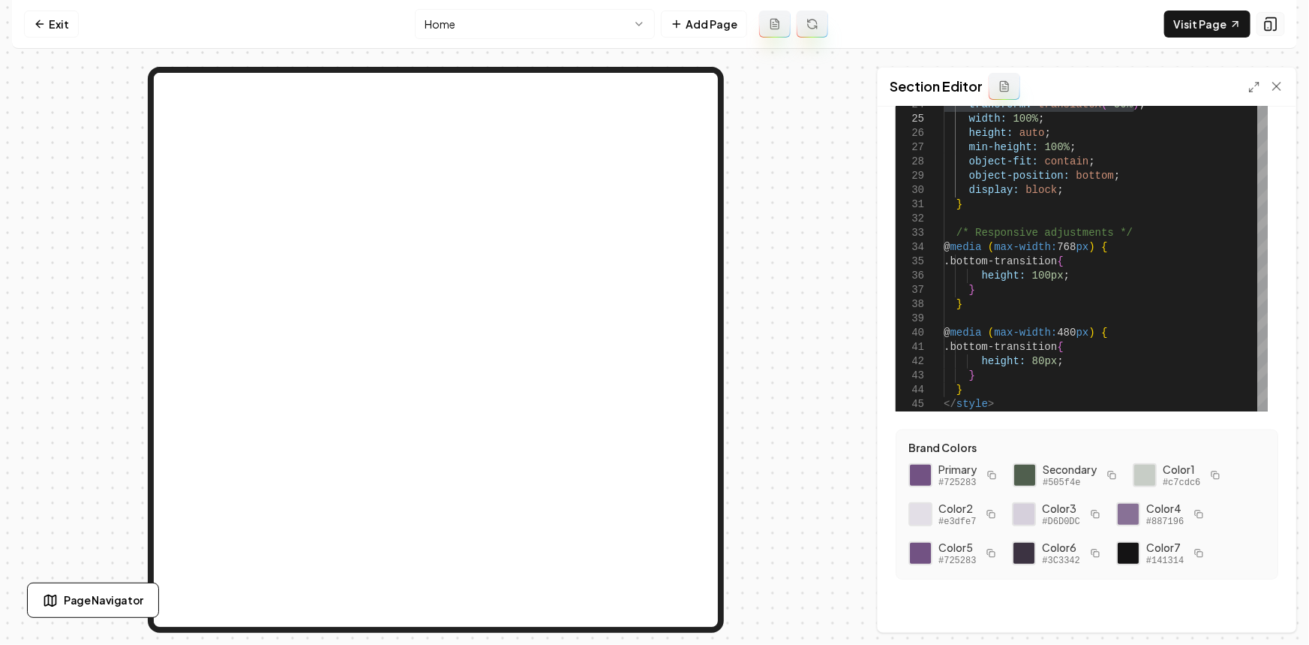
click at [1279, 21] on button at bounding box center [1271, 24] width 29 height 24
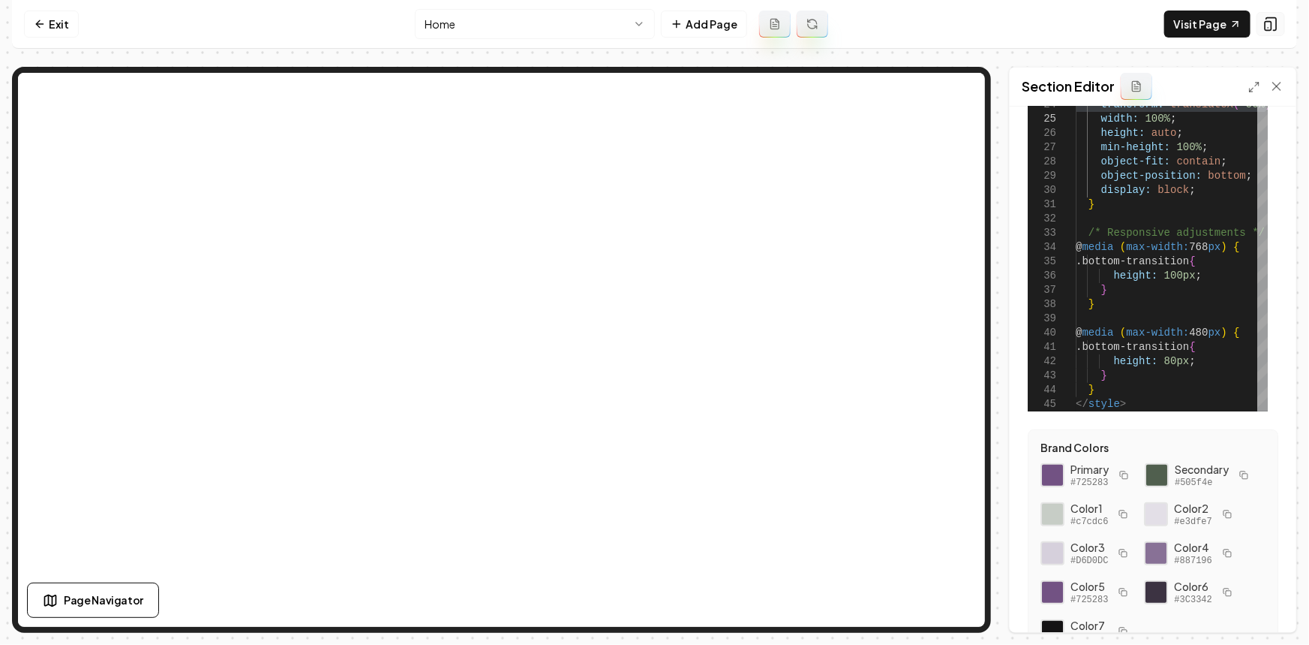
click at [1279, 21] on button at bounding box center [1271, 24] width 29 height 24
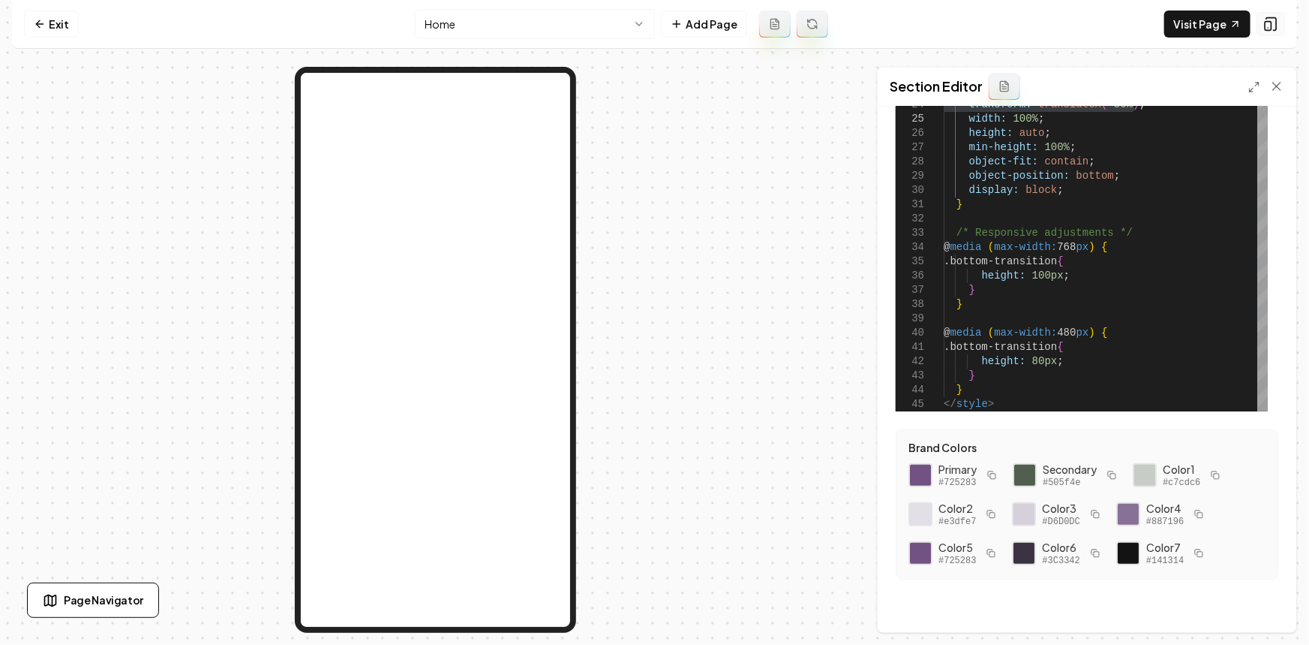
click at [1279, 21] on button at bounding box center [1271, 24] width 29 height 24
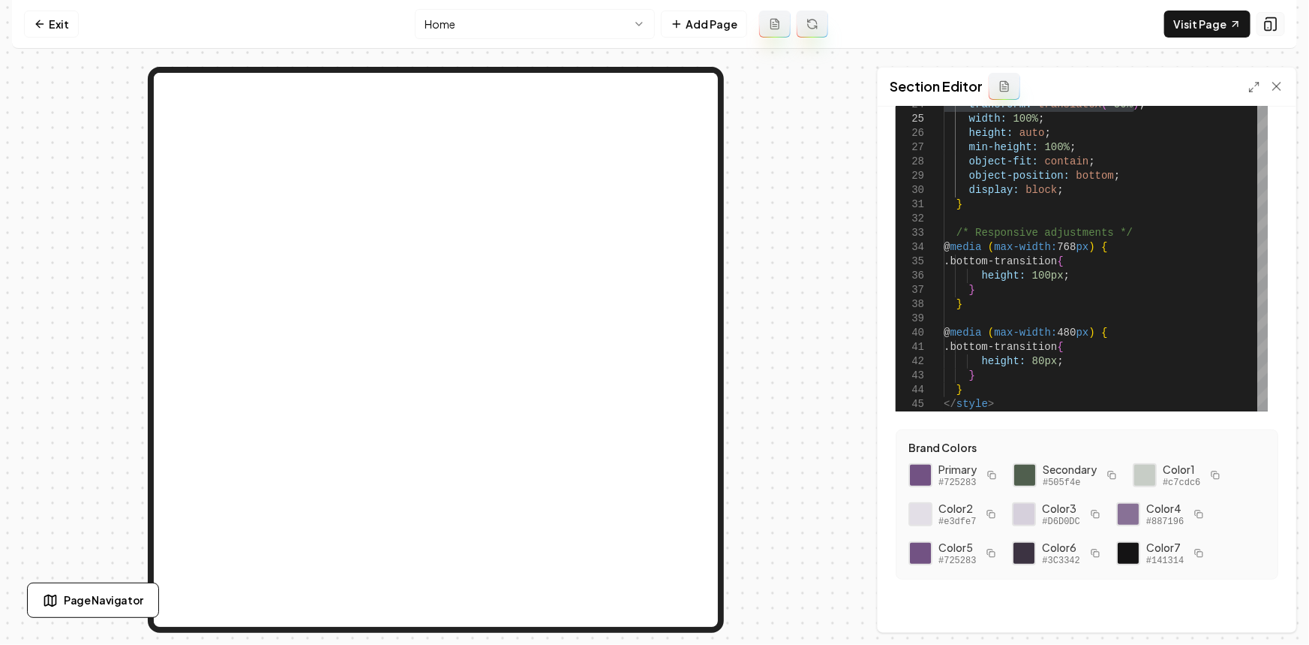
click at [1279, 21] on button at bounding box center [1271, 24] width 29 height 24
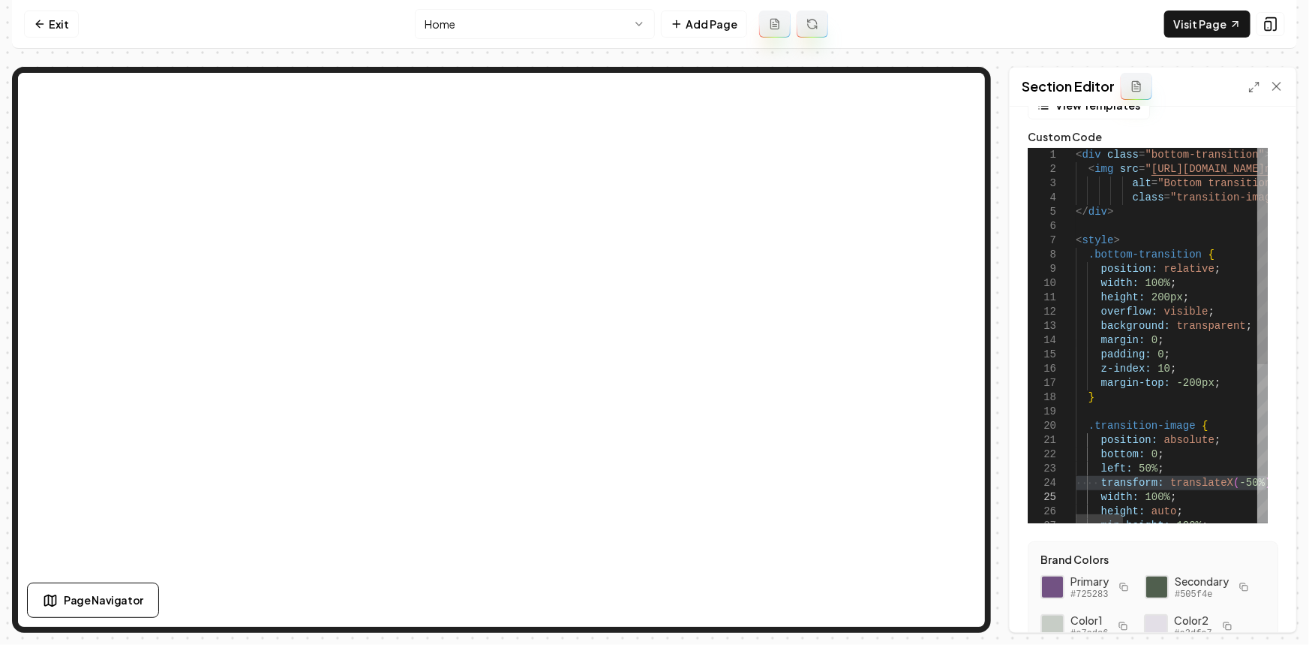
scroll to position [0, 0]
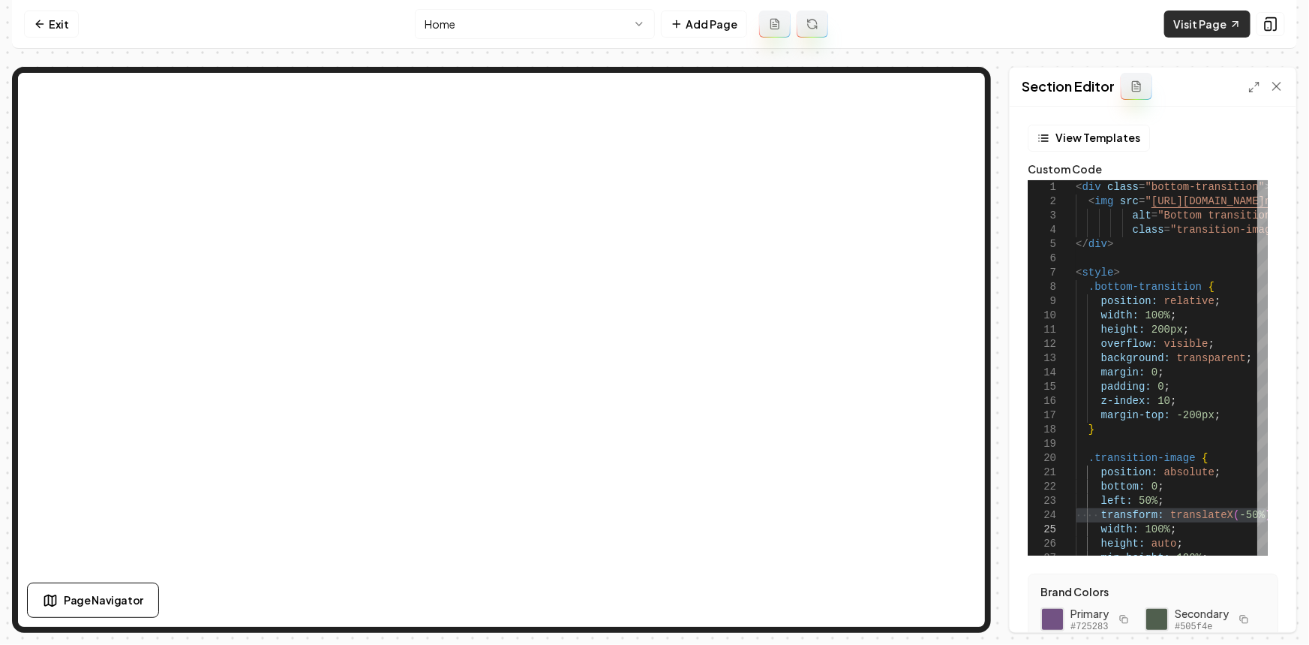
click at [1202, 27] on link "Visit Page" at bounding box center [1208, 24] width 86 height 27
click at [1076, 185] on span "<" at bounding box center [1079, 187] width 6 height 12
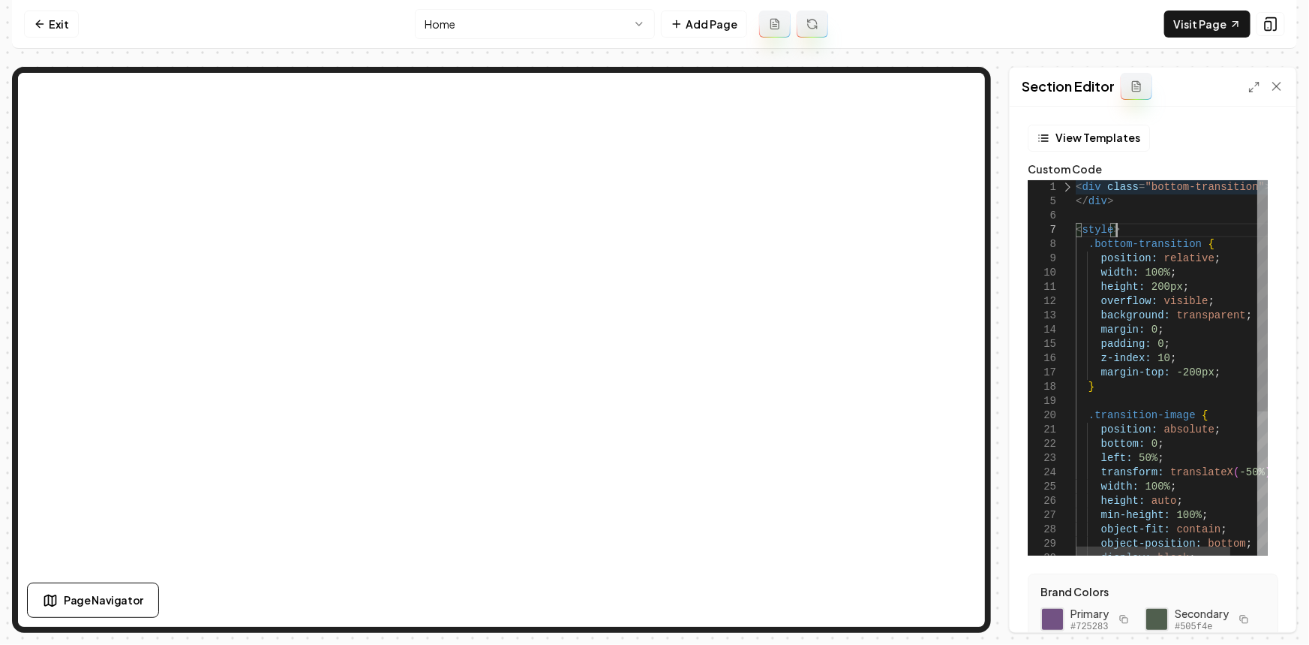
scroll to position [86, 0]
click at [1125, 236] on div "< div class = "bottom-transition" > </ div > < style > .bottom-transition { pos…" at bounding box center [1188, 484] width 225 height 608
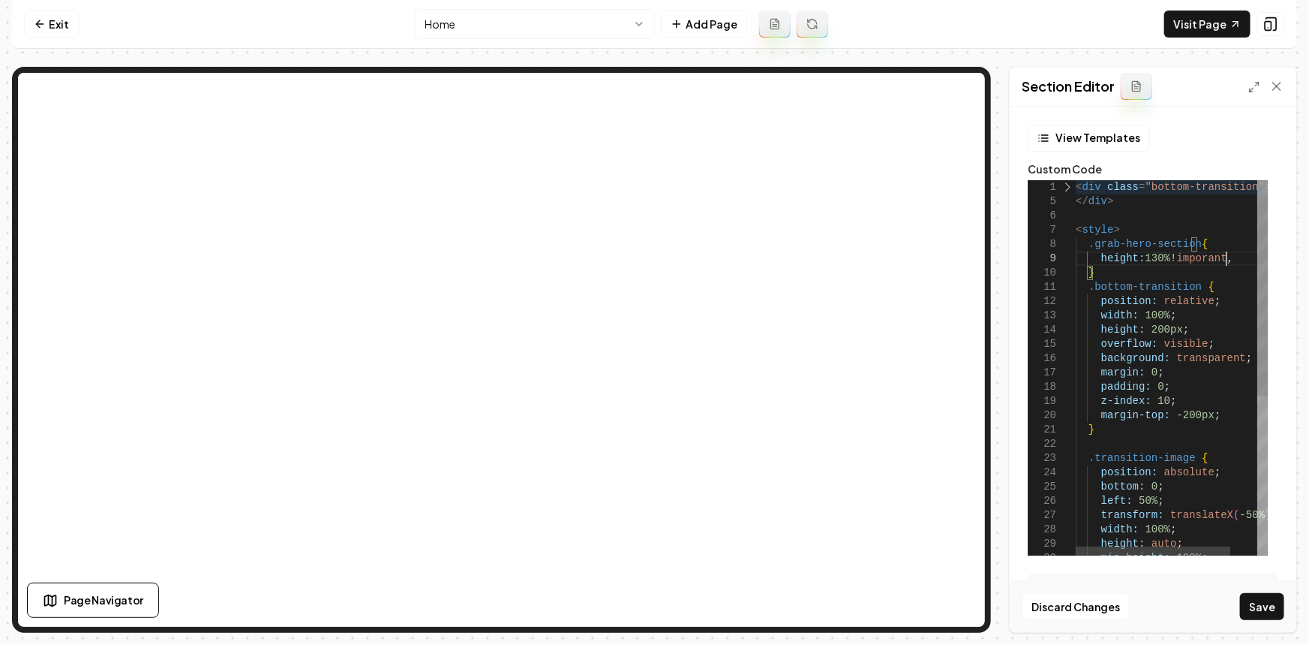
scroll to position [114, 149]
click at [1204, 254] on div "< div class = "bottom-transition" > </ div > < style > .bottom-transition { pos…" at bounding box center [1188, 505] width 225 height 651
click at [1260, 614] on button "Save" at bounding box center [1262, 606] width 44 height 27
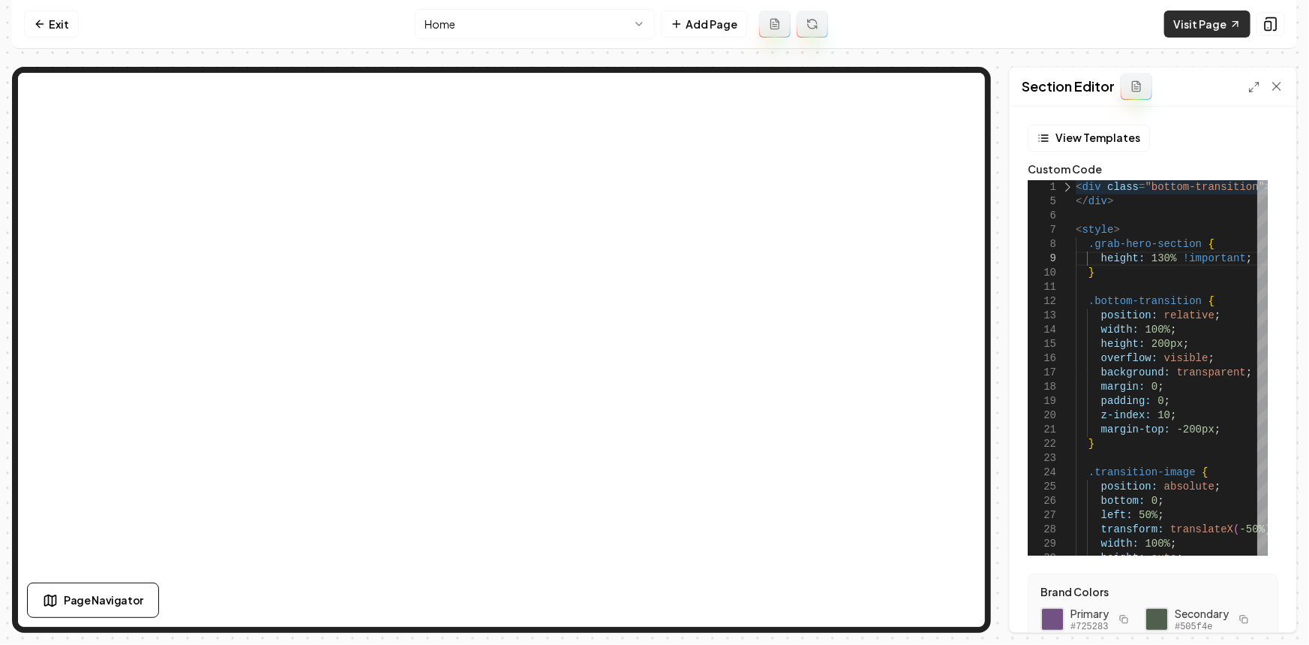
click at [1178, 23] on link "Visit Page" at bounding box center [1208, 24] width 86 height 27
drag, startPoint x: 1163, startPoint y: 260, endPoint x: 1150, endPoint y: 260, distance: 12.8
click at [1150, 260] on div "< div class = "bottom-transition" > </ div > < style > .bottom-transition { pos…" at bounding box center [1188, 512] width 225 height 665
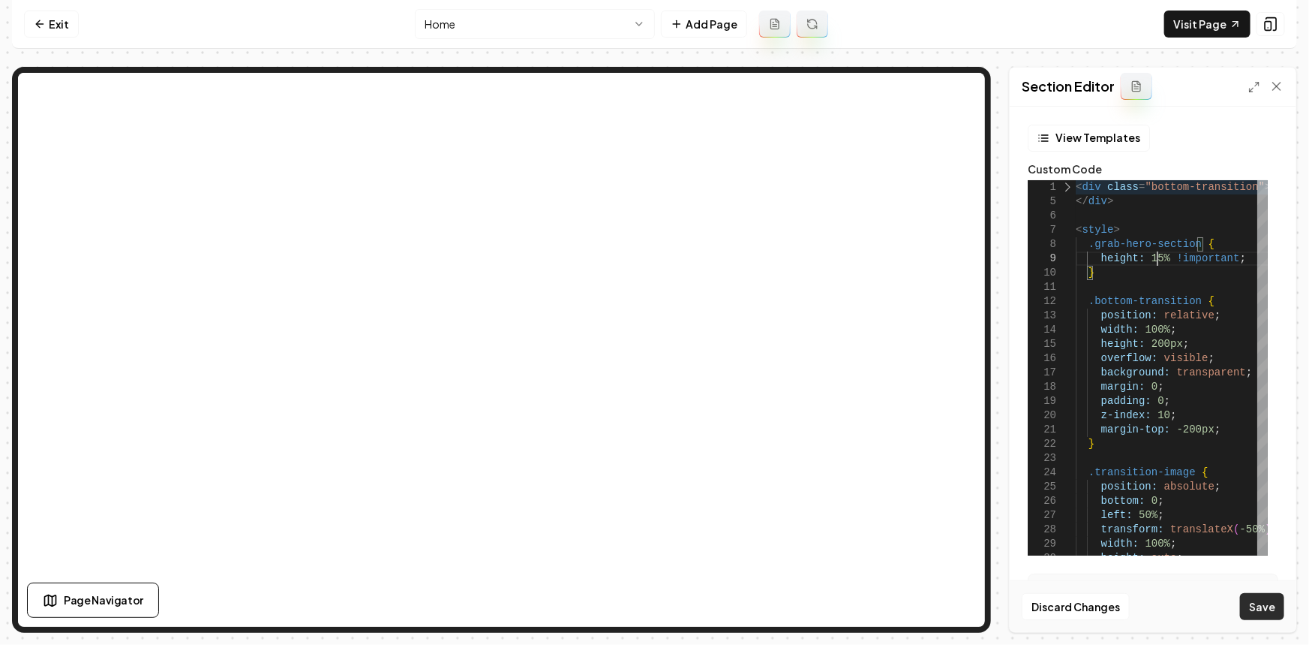
scroll to position [114, 86]
type textarea "**********"
click at [1276, 597] on button "Save" at bounding box center [1262, 606] width 44 height 27
click at [35, 23] on icon at bounding box center [40, 24] width 12 height 12
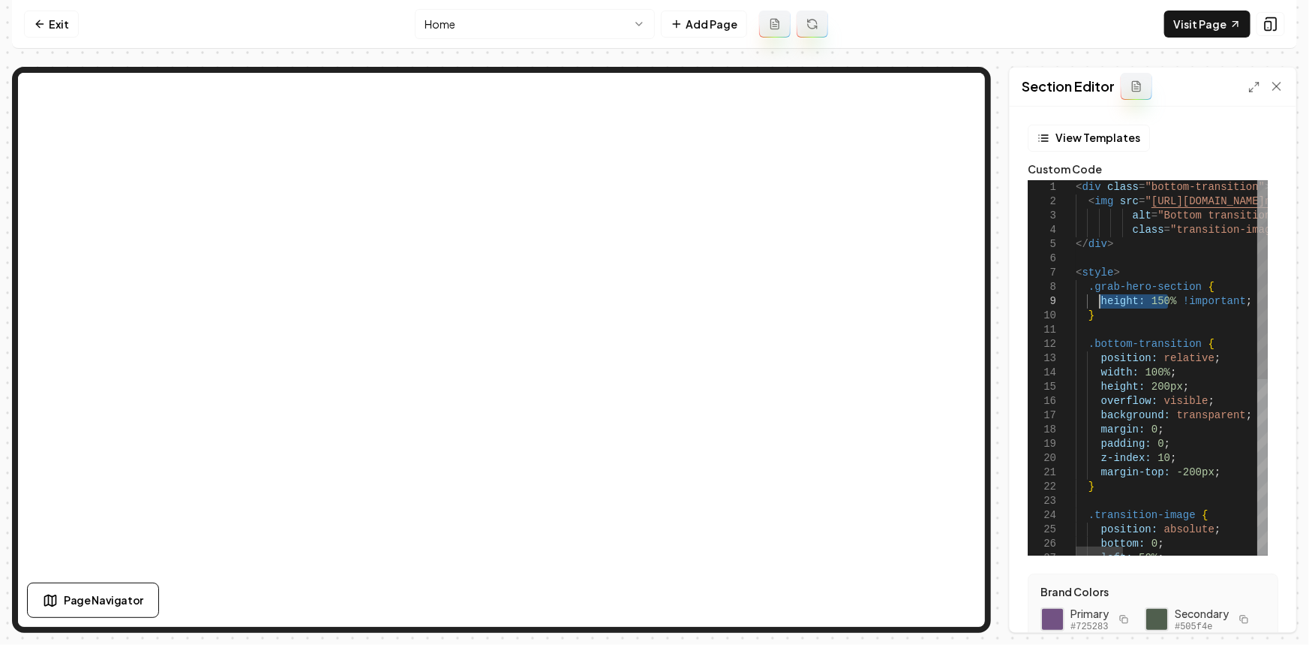
drag, startPoint x: 1168, startPoint y: 305, endPoint x: 1097, endPoint y: 303, distance: 71.3
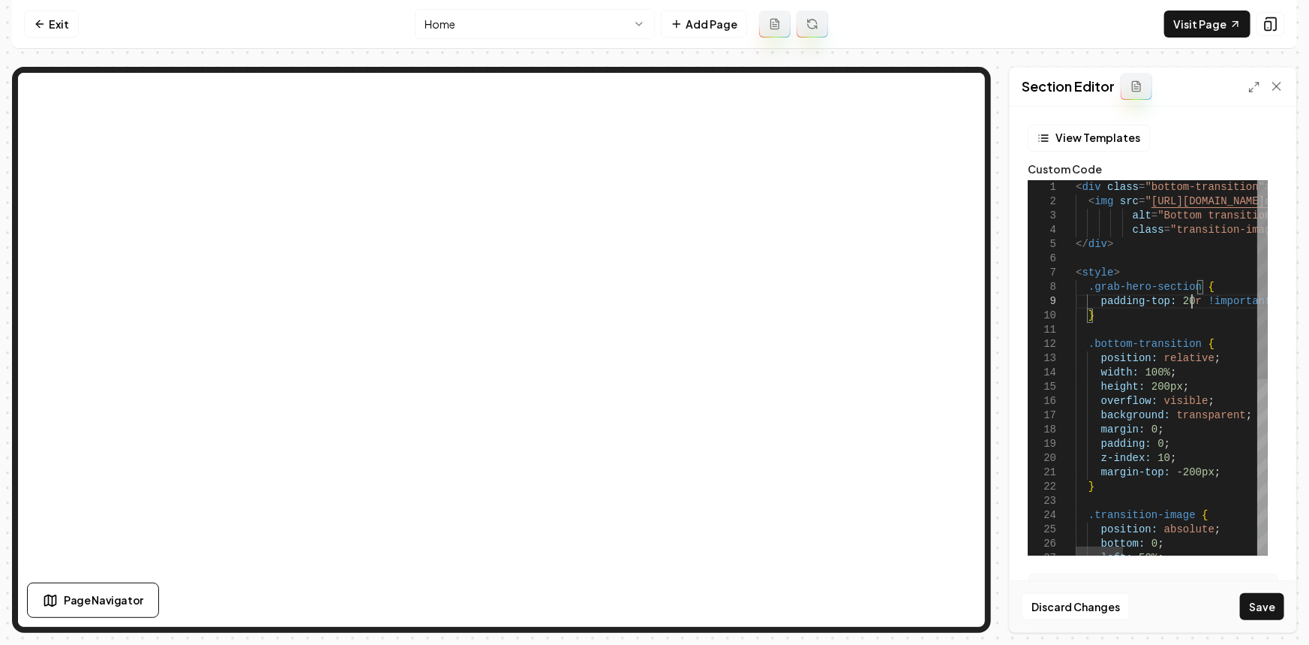
scroll to position [114, 126]
click at [1259, 609] on button "Save" at bounding box center [1262, 606] width 44 height 27
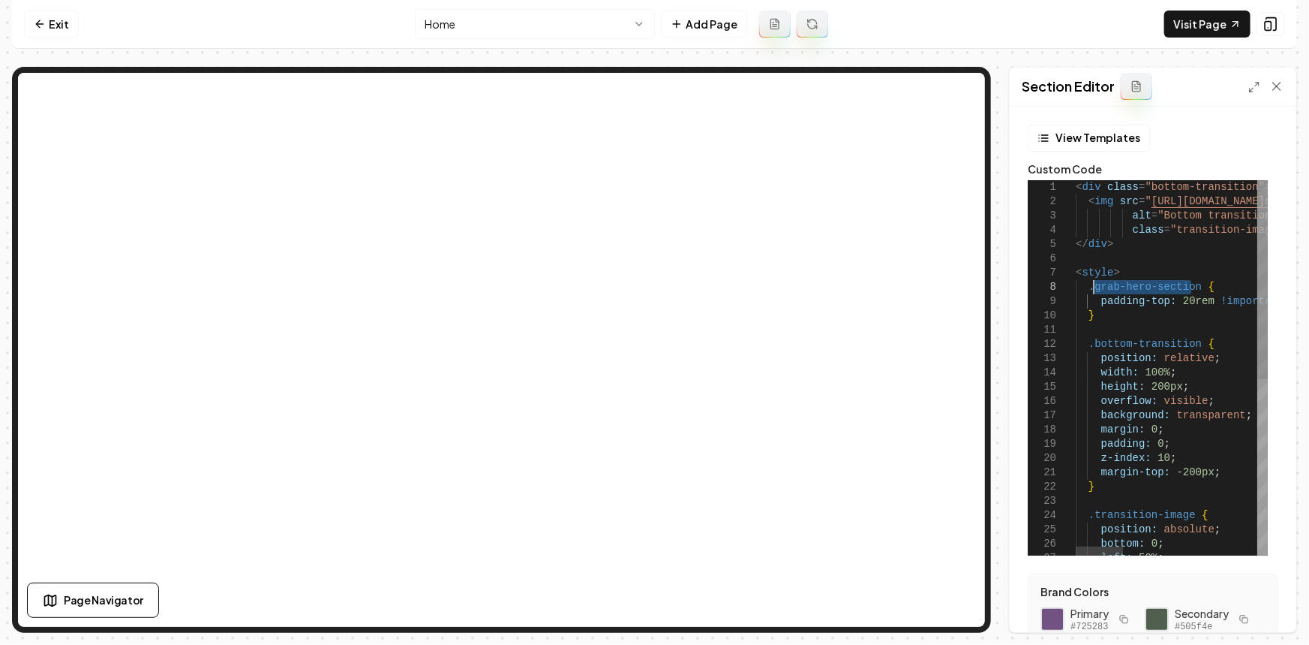
drag, startPoint x: 1192, startPoint y: 286, endPoint x: 1091, endPoint y: 286, distance: 100.6
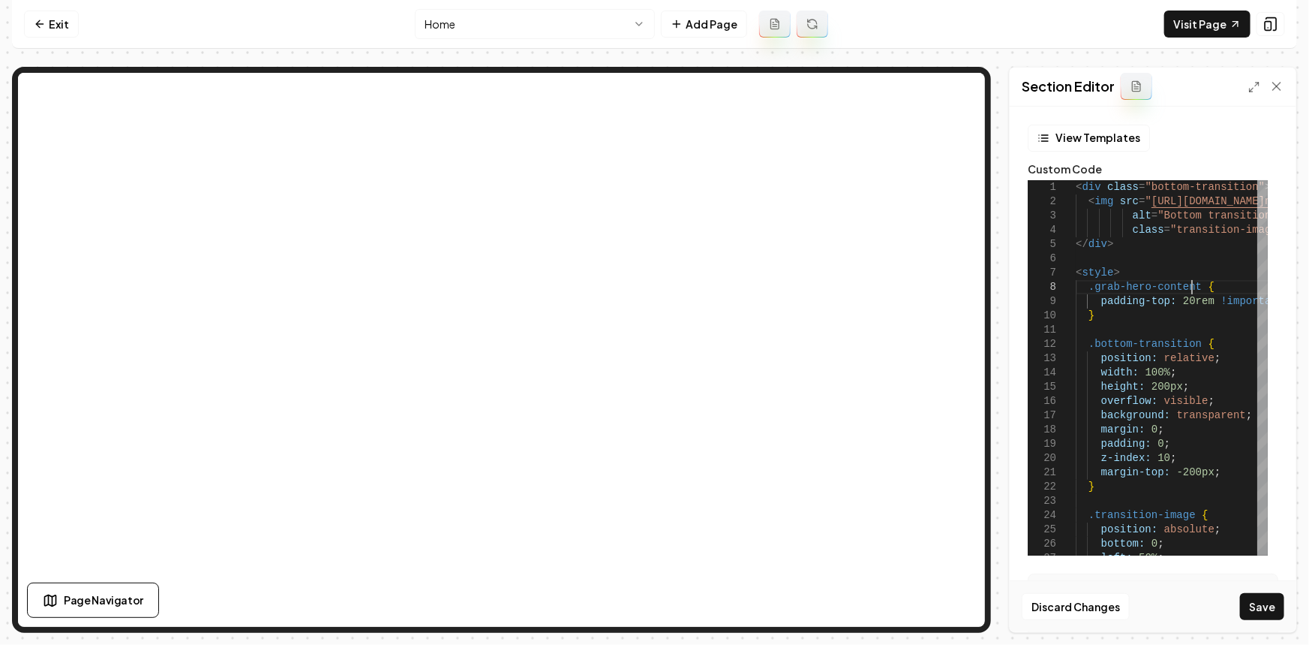
click at [1267, 609] on button "Save" at bounding box center [1262, 606] width 44 height 27
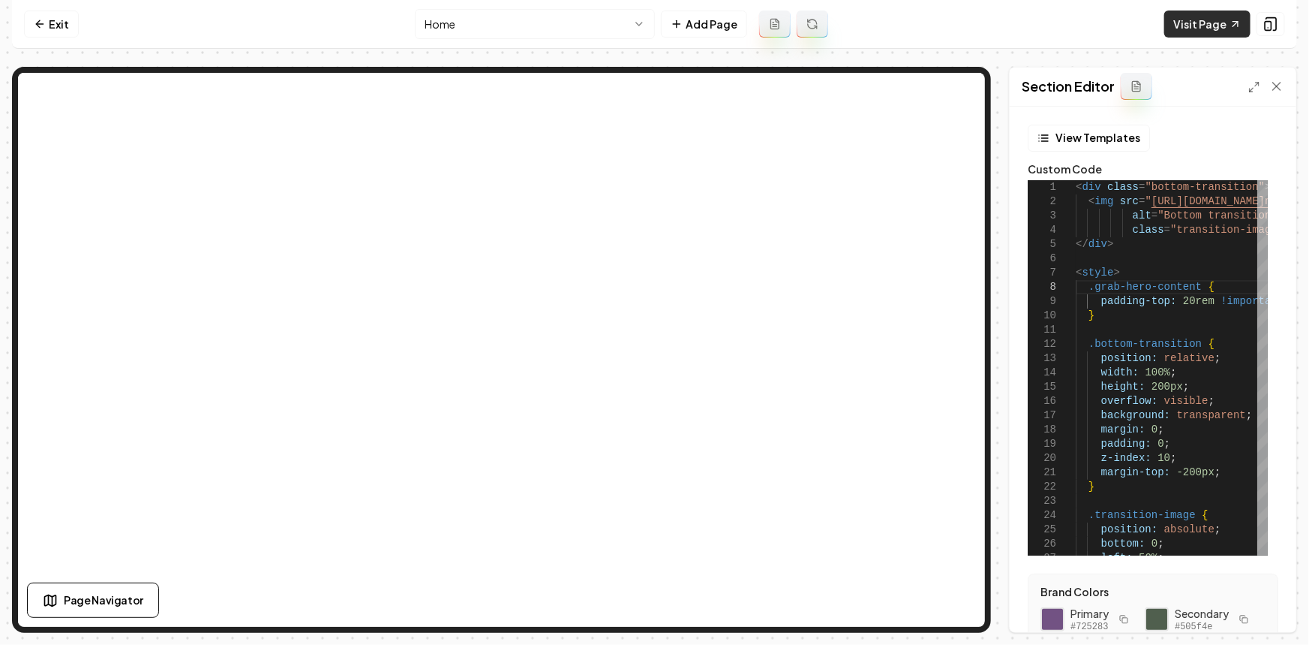
click at [1175, 28] on link "Visit Page" at bounding box center [1208, 24] width 86 height 27
drag, startPoint x: 1162, startPoint y: 299, endPoint x: 1147, endPoint y: 300, distance: 14.3
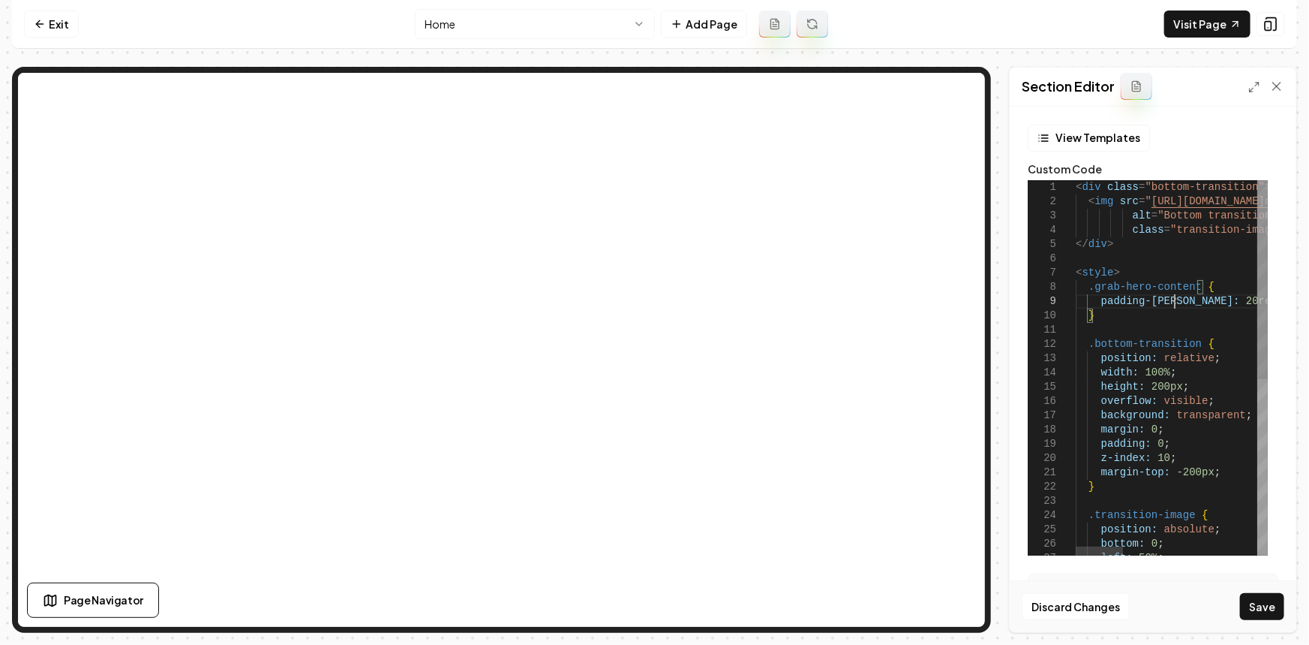
scroll to position [114, 103]
click at [1264, 608] on button "Save" at bounding box center [1262, 606] width 44 height 27
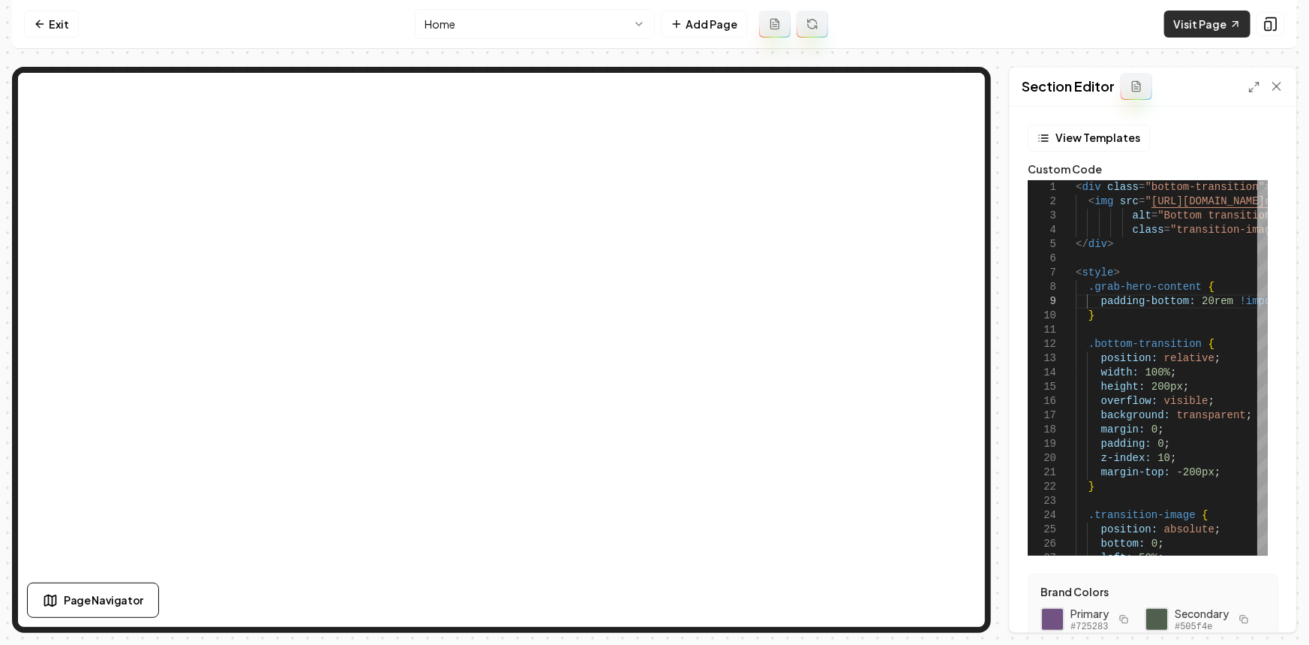
click at [1192, 29] on link "Visit Page" at bounding box center [1208, 24] width 86 height 27
drag, startPoint x: 1278, startPoint y: 14, endPoint x: 1272, endPoint y: 22, distance: 9.6
click at [1278, 15] on button at bounding box center [1271, 24] width 29 height 24
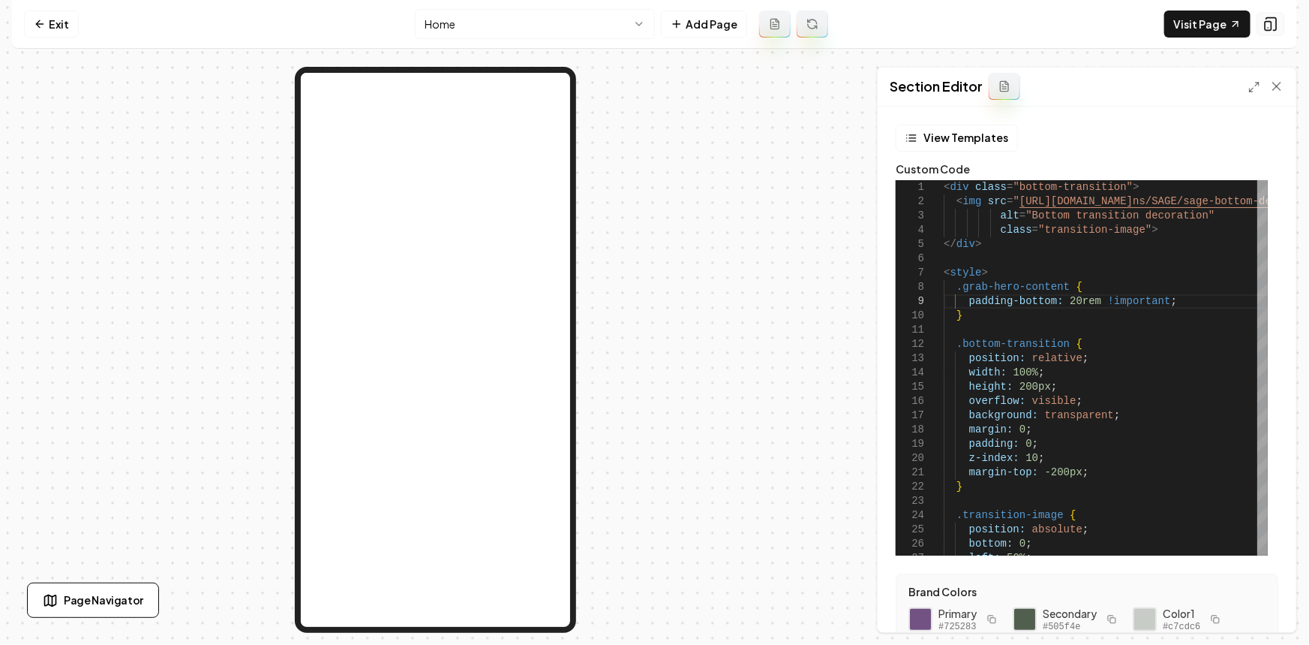
click at [1271, 22] on rect at bounding box center [1269, 26] width 6 height 9
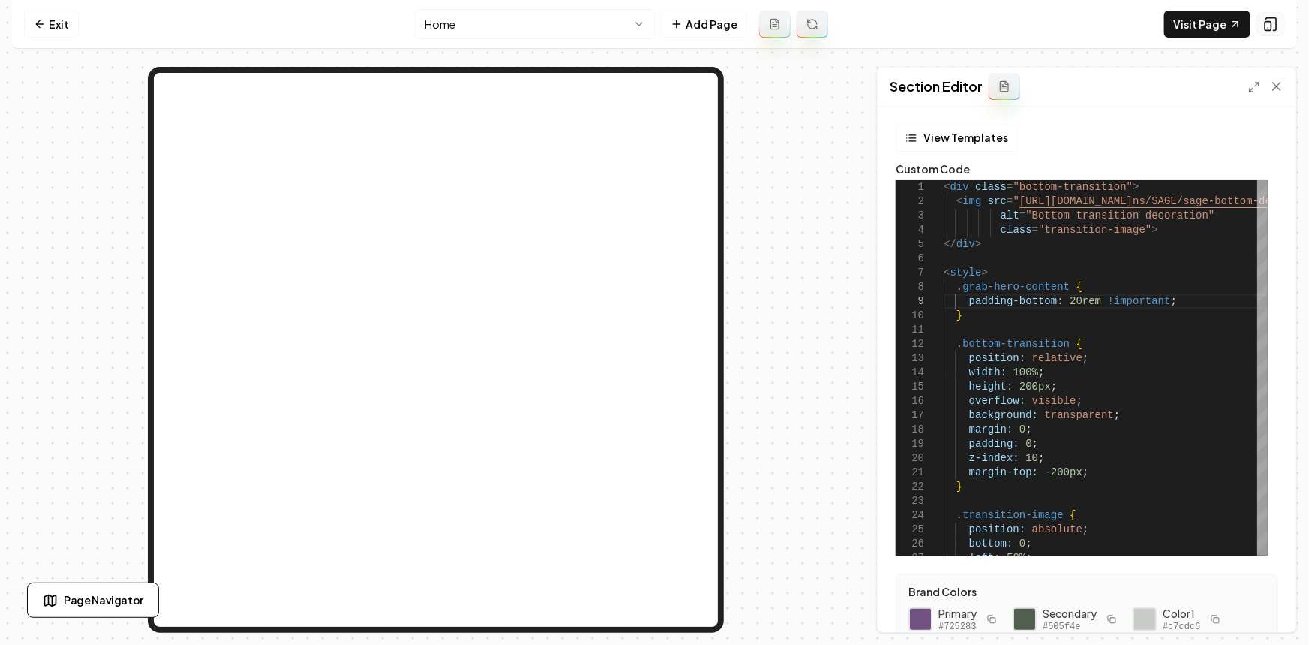
click at [1271, 22] on rect at bounding box center [1269, 26] width 6 height 9
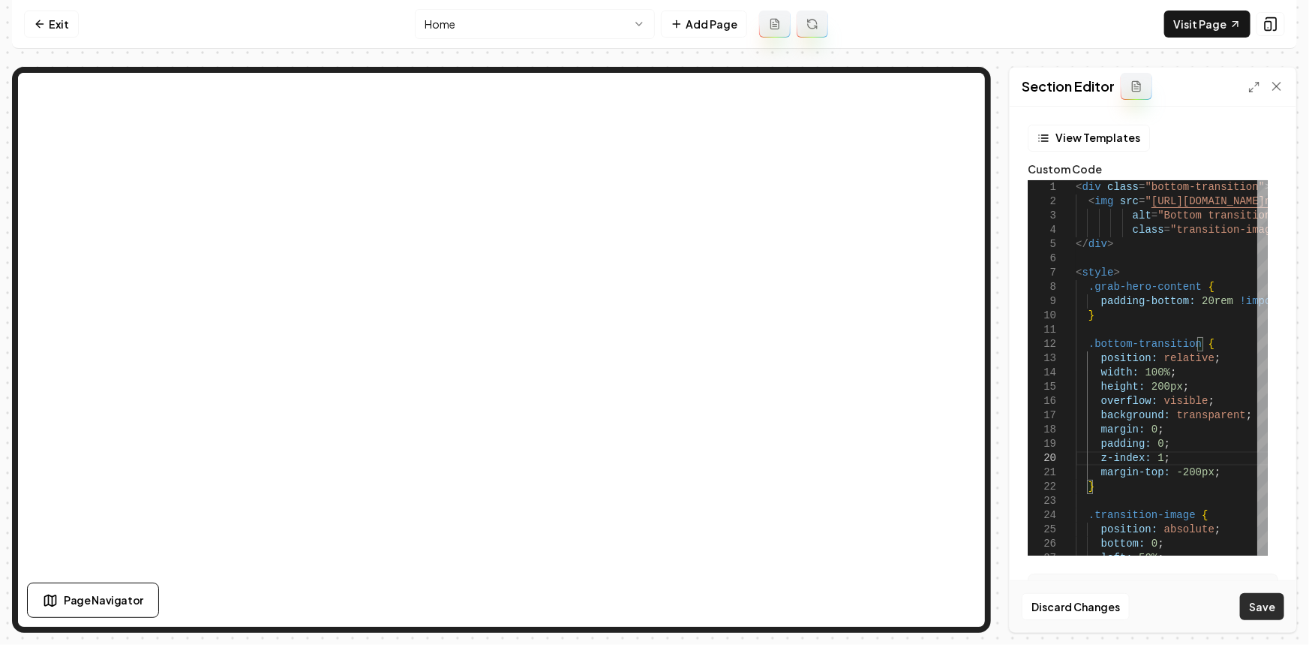
click at [1259, 614] on button "Save" at bounding box center [1262, 606] width 44 height 27
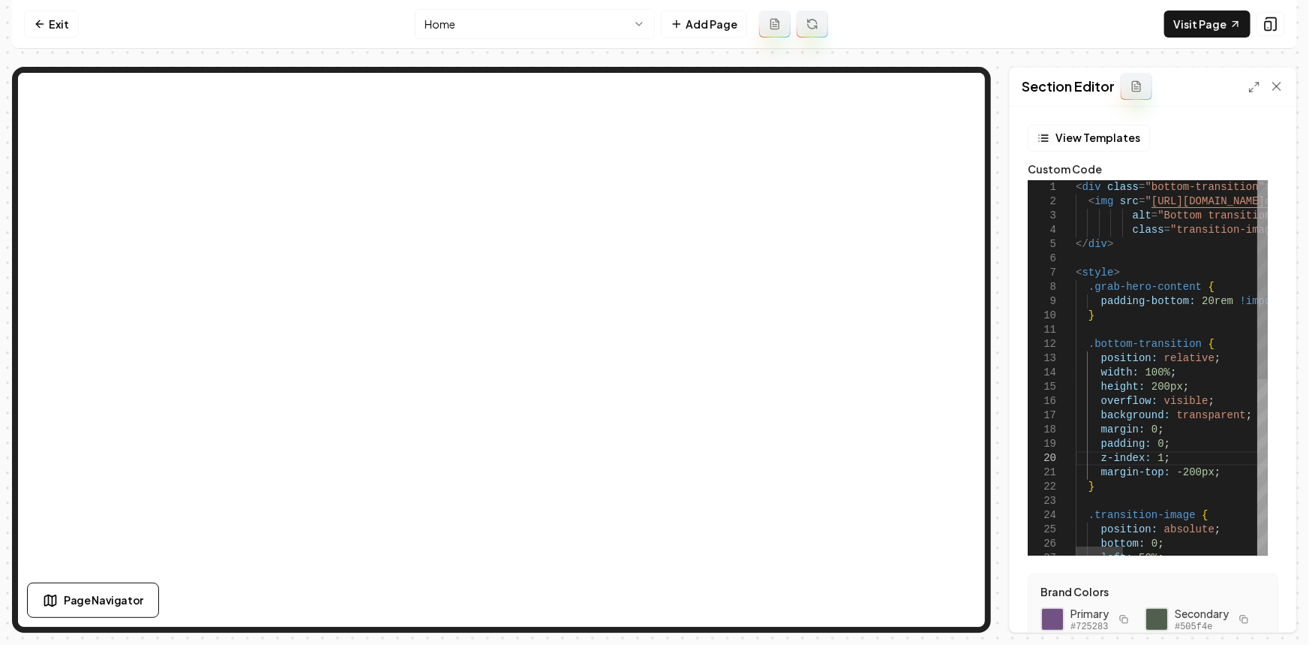
scroll to position [114, 80]
drag, startPoint x: 1170, startPoint y: 462, endPoint x: 1091, endPoint y: 458, distance: 78.9
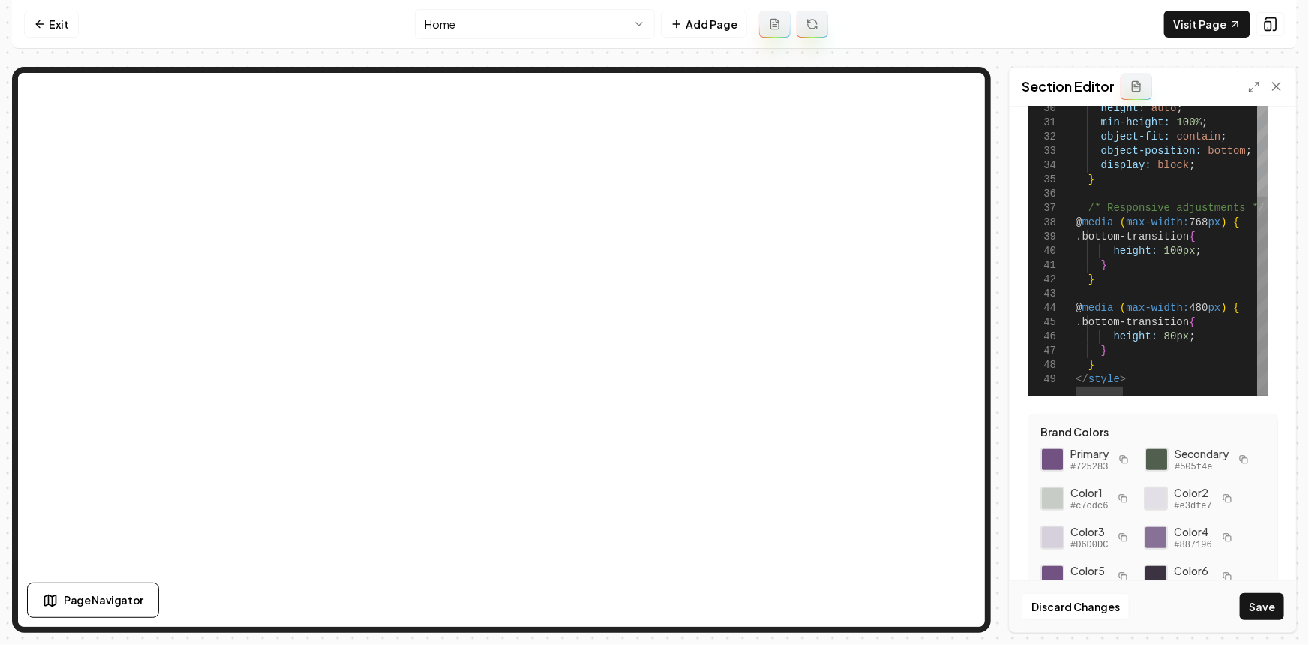
scroll to position [204, 0]
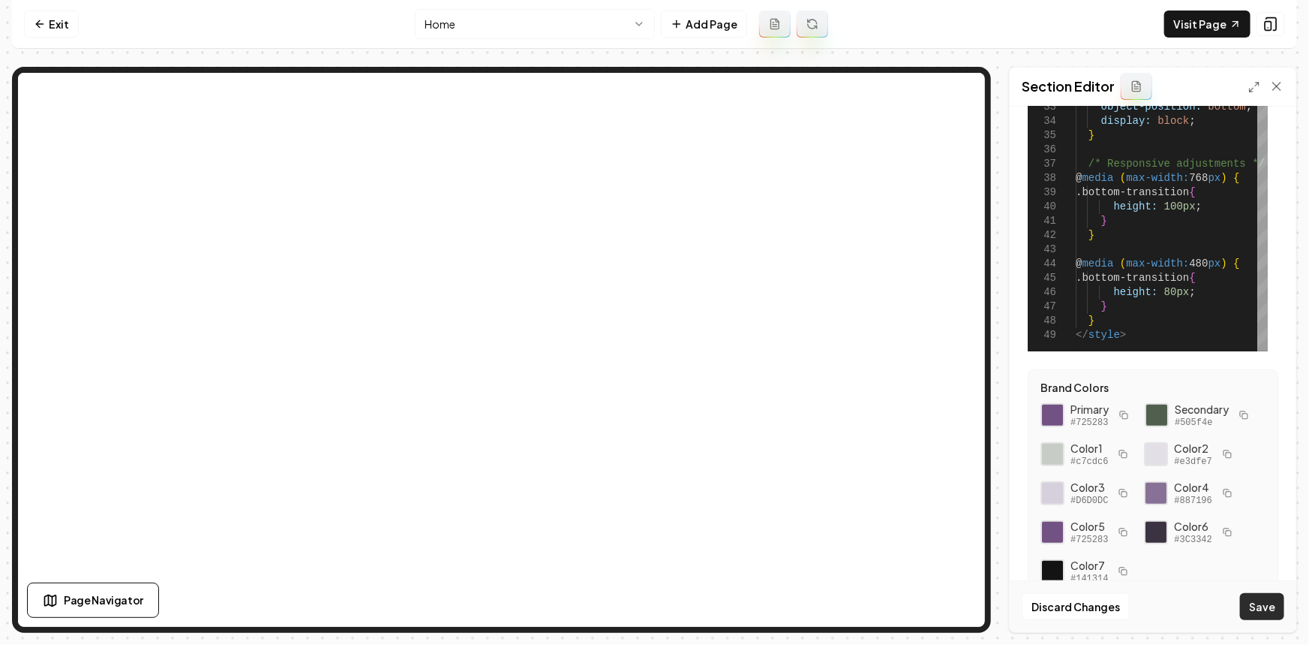
click at [1252, 591] on div "Discard Changes Save" at bounding box center [1153, 606] width 287 height 52
click at [1253, 596] on button "Save" at bounding box center [1262, 606] width 44 height 27
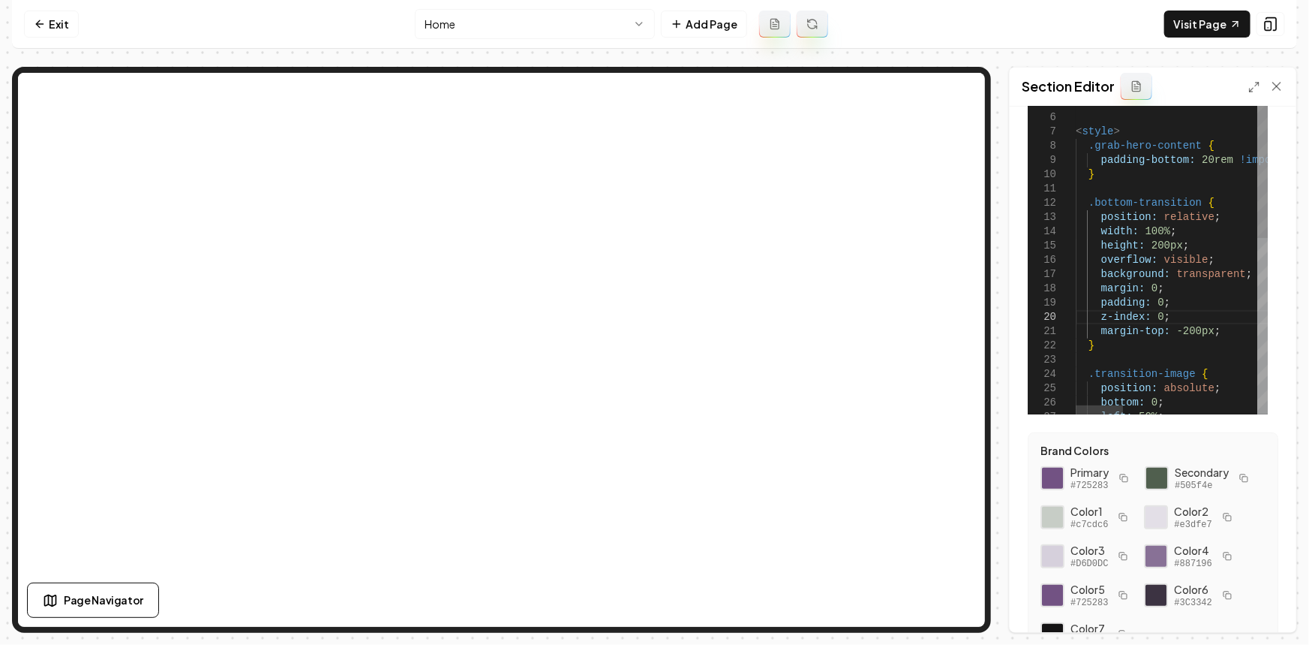
scroll to position [136, 0]
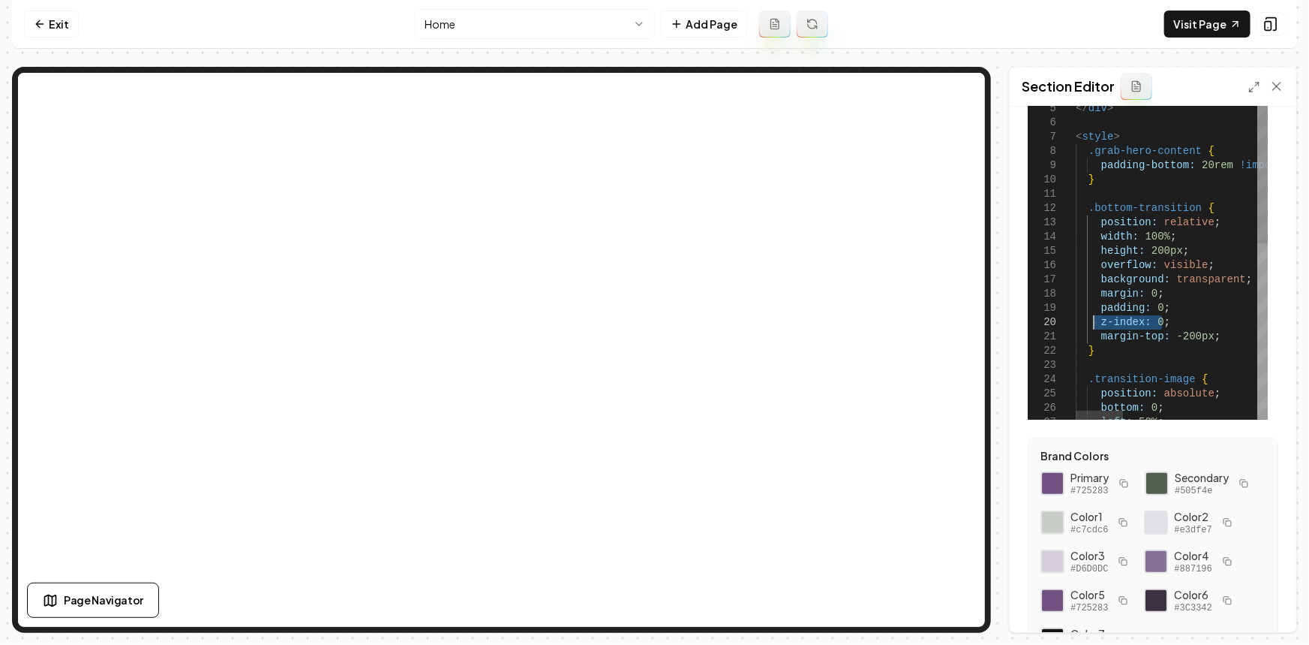
drag, startPoint x: 1165, startPoint y: 323, endPoint x: 1090, endPoint y: 321, distance: 74.3
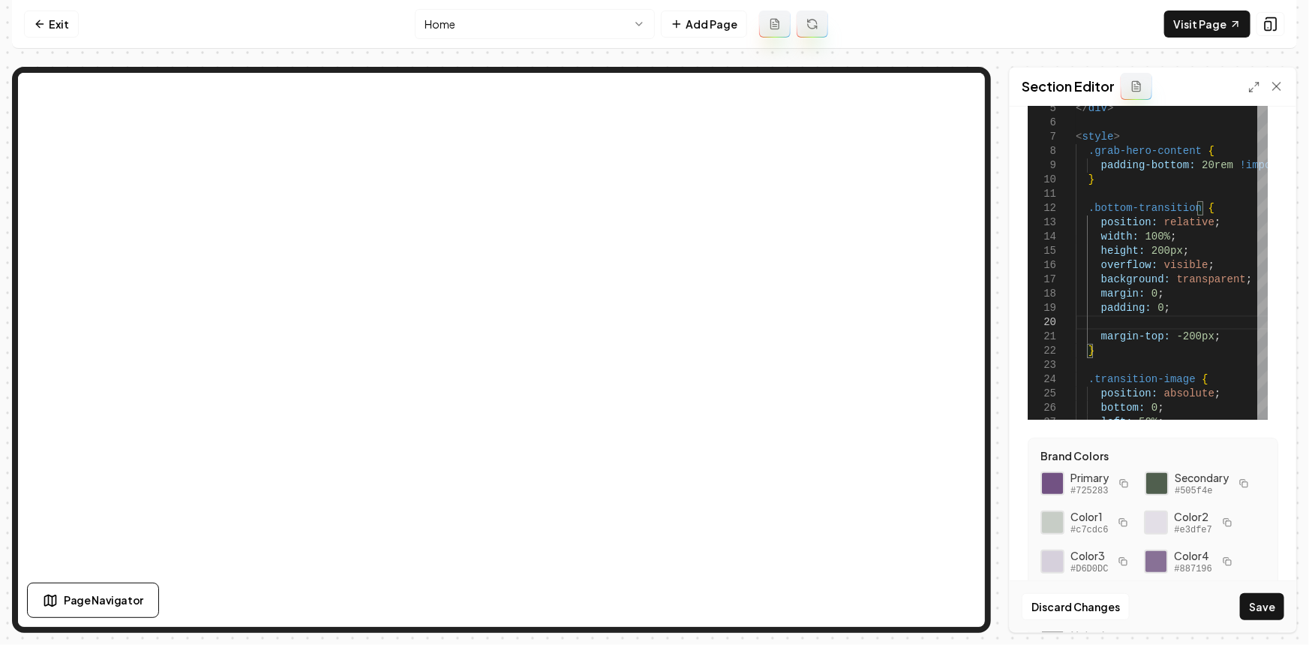
click at [1258, 594] on button "Save" at bounding box center [1262, 606] width 44 height 27
click at [1268, 639] on div "Computer Required This feature is only available on a computer. Please switch t…" at bounding box center [654, 322] width 1309 height 645
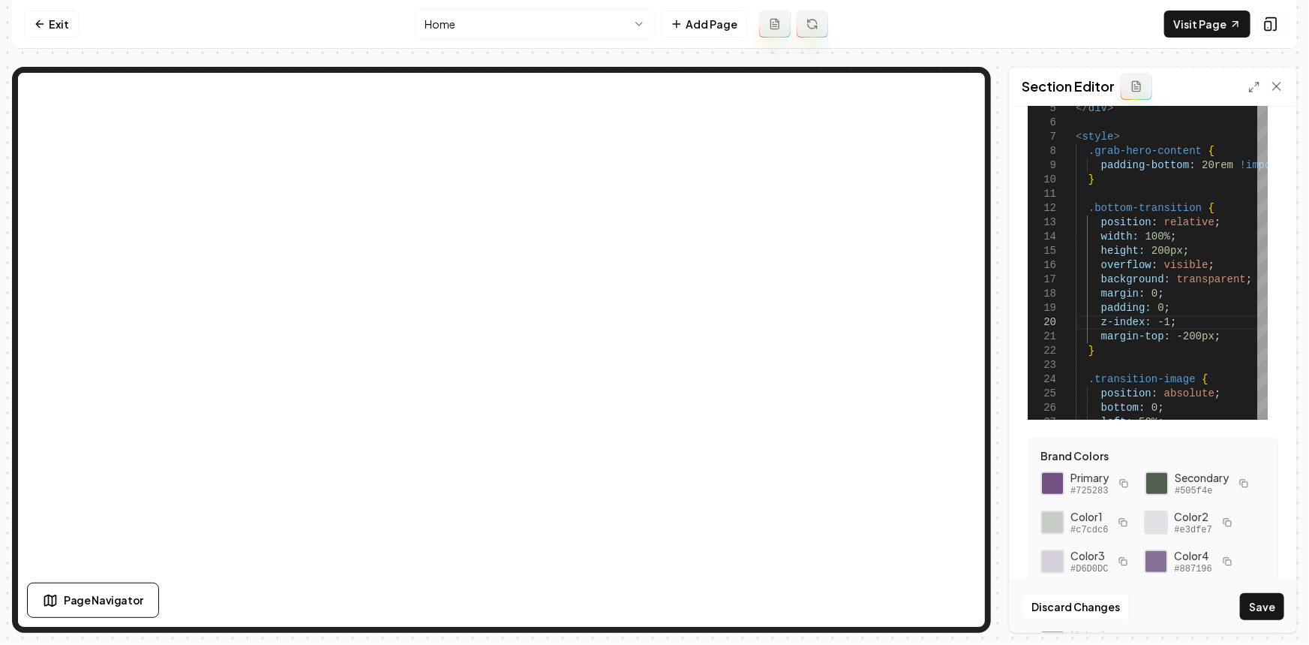
click at [1259, 596] on button "Save" at bounding box center [1262, 606] width 44 height 27
click at [1251, 598] on button "Save" at bounding box center [1262, 606] width 44 height 27
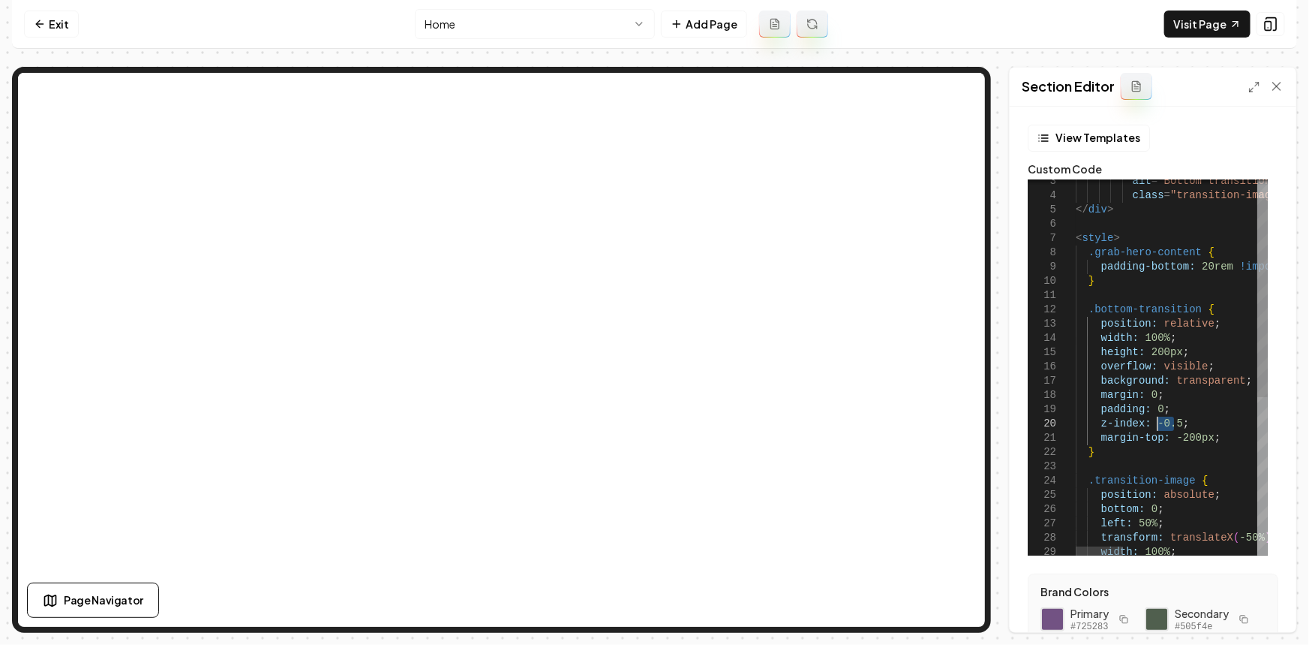
drag, startPoint x: 1174, startPoint y: 422, endPoint x: 1158, endPoint y: 419, distance: 16.0
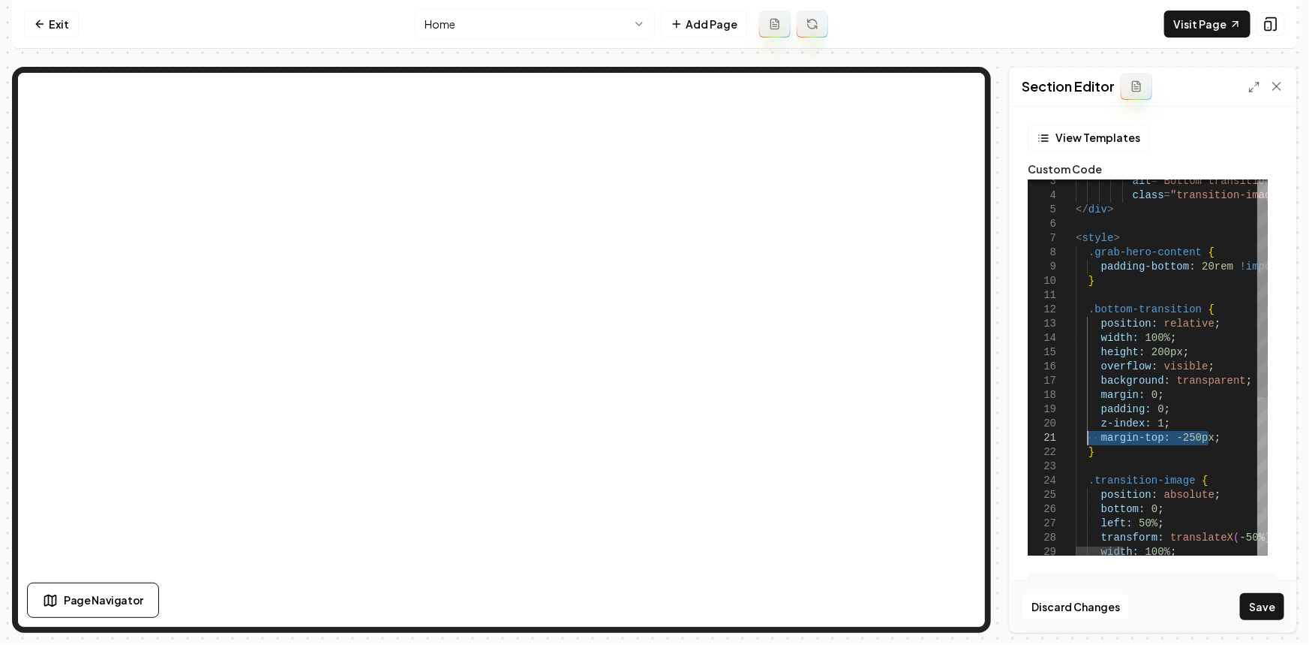
drag, startPoint x: 1209, startPoint y: 437, endPoint x: 1087, endPoint y: 434, distance: 121.6
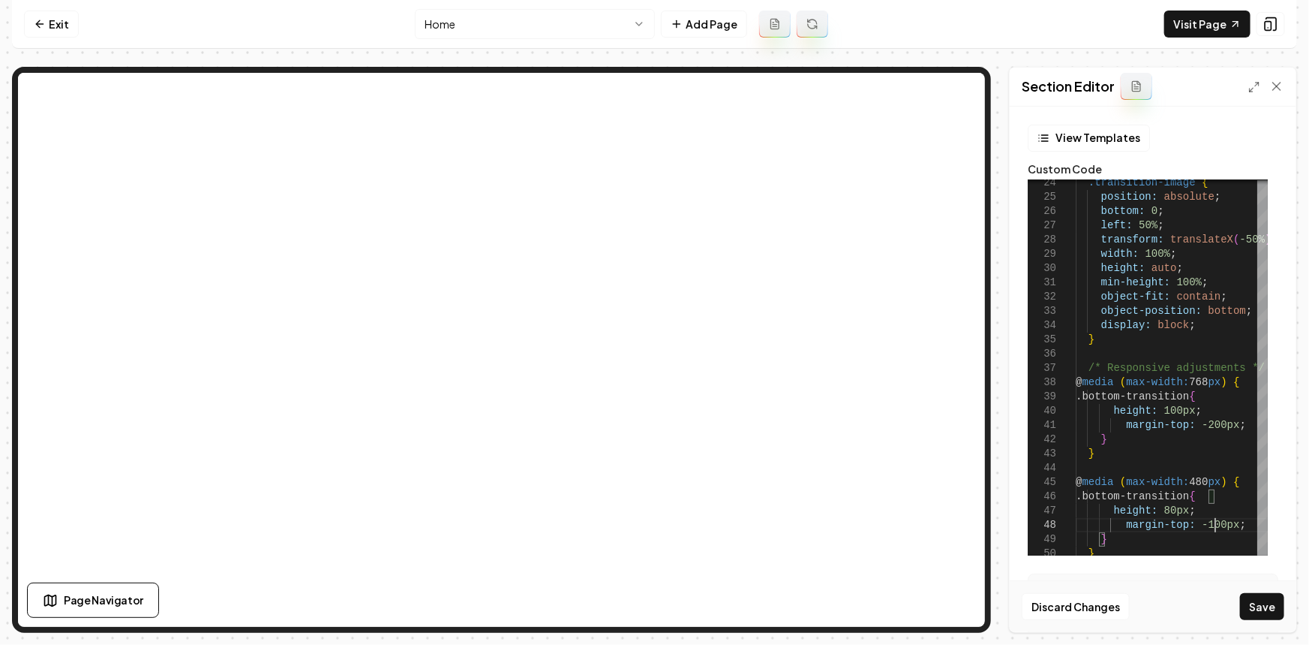
click at [1252, 614] on button "Save" at bounding box center [1262, 606] width 44 height 27
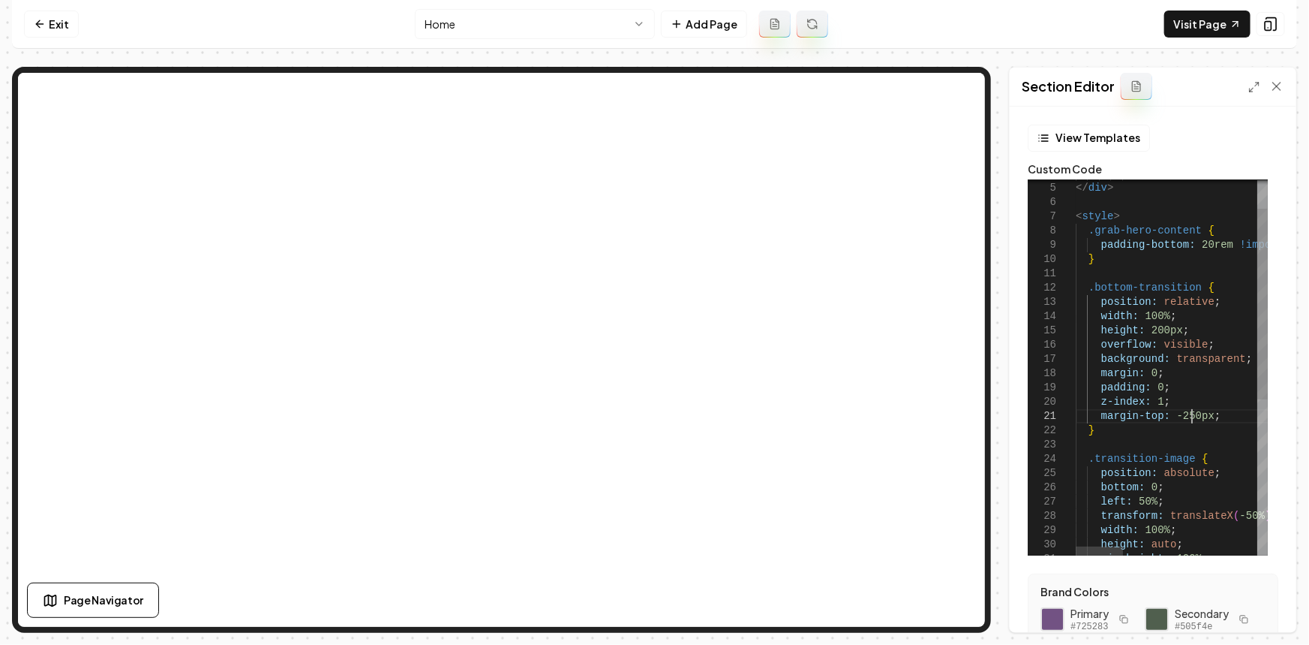
scroll to position [100, 0]
drag, startPoint x: 1193, startPoint y: 414, endPoint x: 1177, endPoint y: 417, distance: 16.8
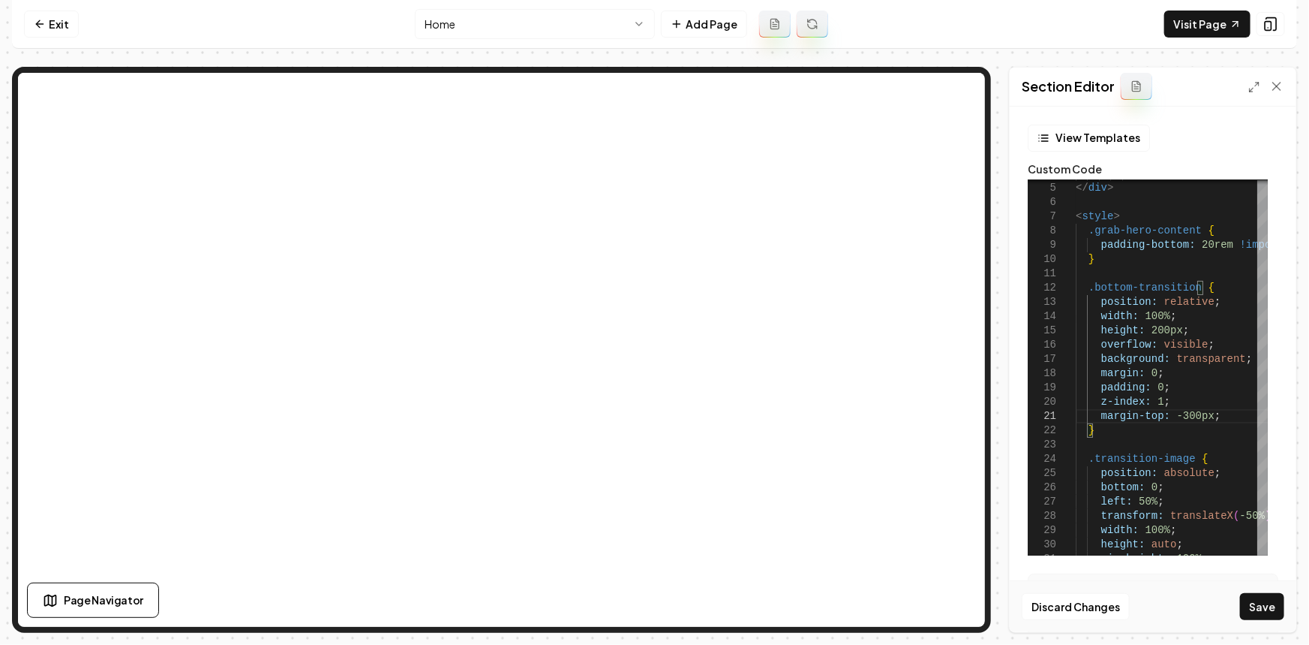
click at [1253, 588] on div "Discard Changes Save" at bounding box center [1153, 606] width 287 height 52
click at [1256, 596] on button "Save" at bounding box center [1262, 606] width 44 height 27
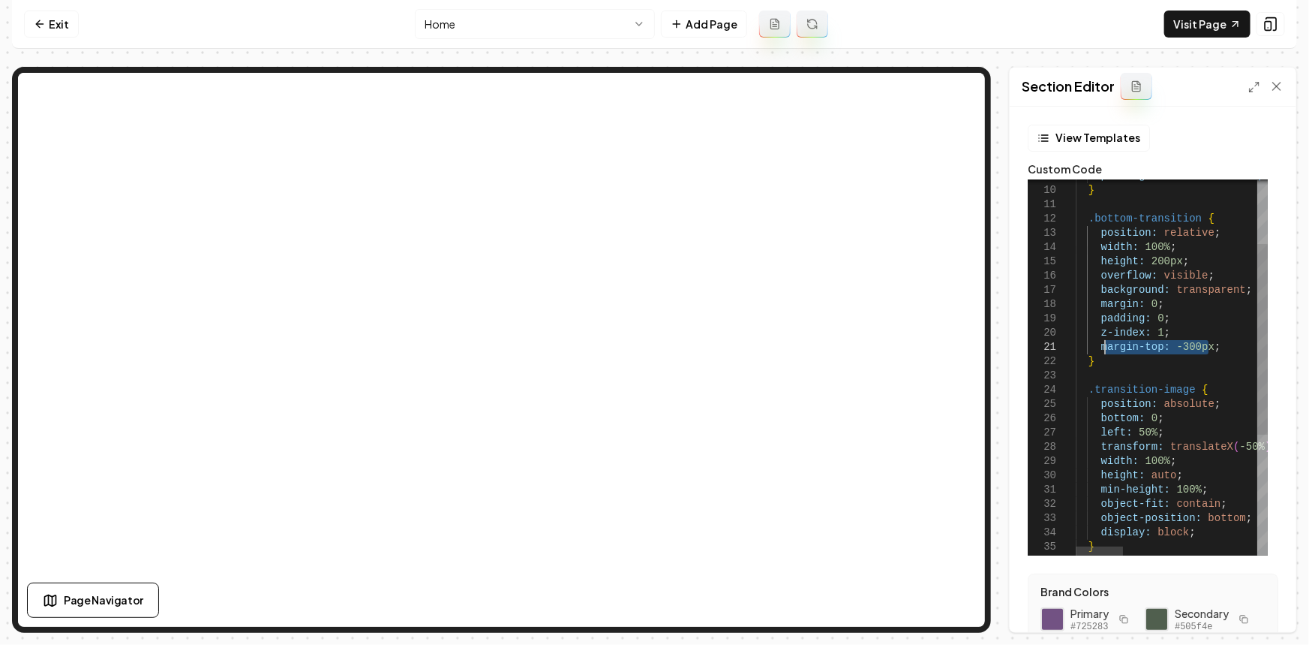
drag, startPoint x: 1202, startPoint y: 346, endPoint x: 1106, endPoint y: 339, distance: 96.3
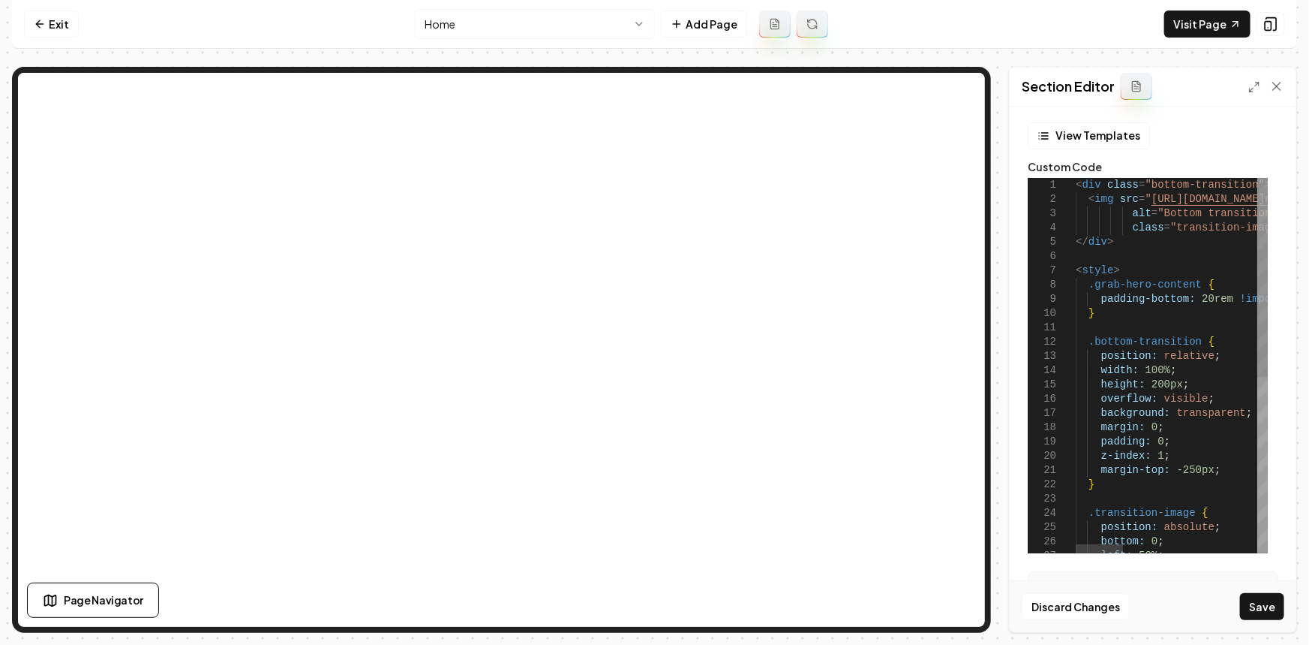
scroll to position [0, 0]
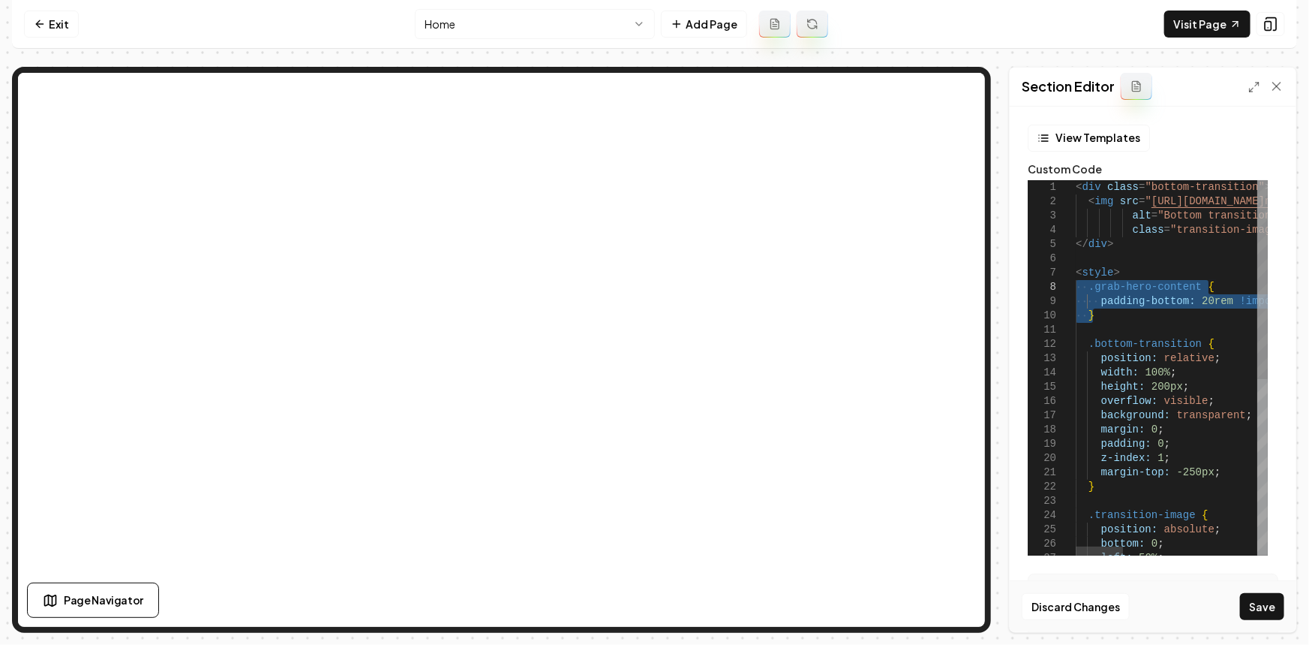
drag, startPoint x: 1090, startPoint y: 305, endPoint x: 1078, endPoint y: 290, distance: 19.2
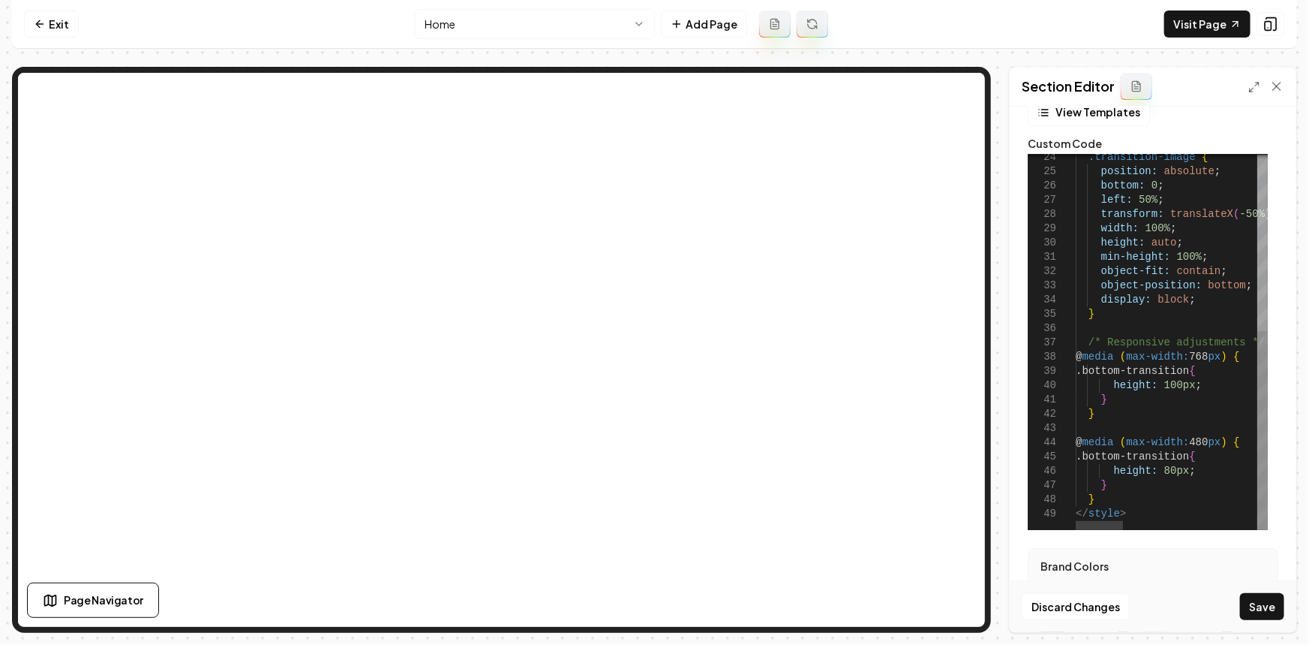
scroll to position [136, 0]
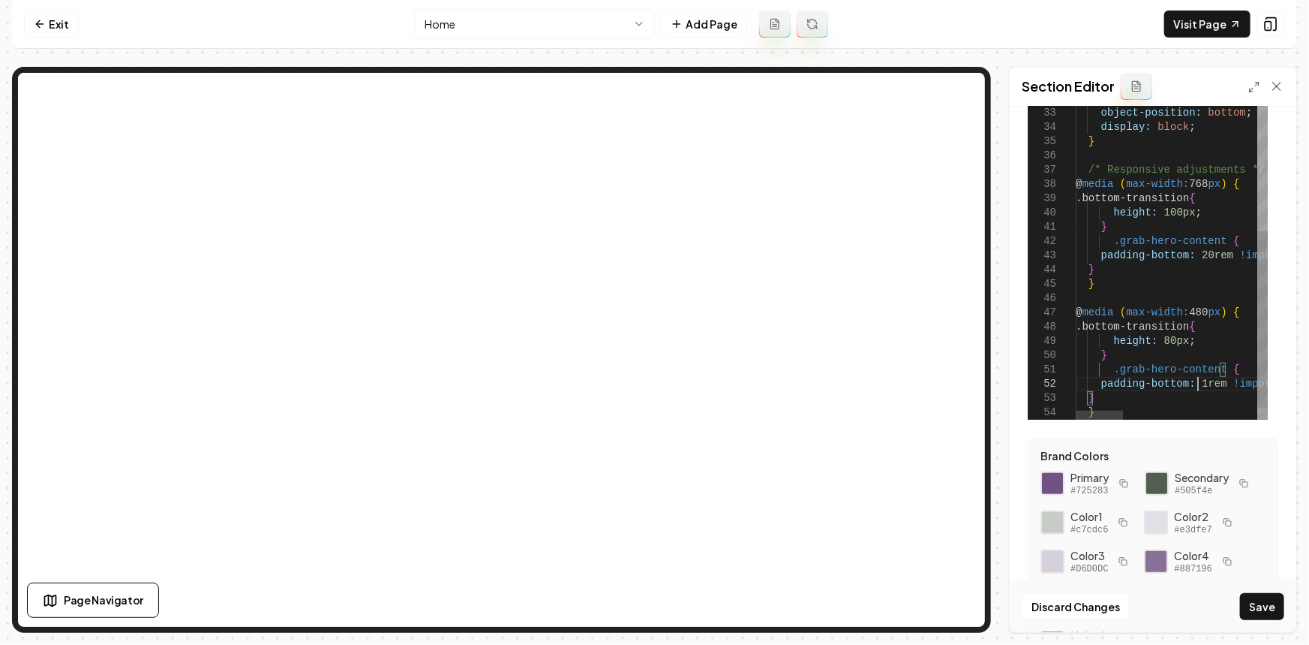
scroll to position [14, 126]
click at [1252, 610] on button "Save" at bounding box center [1262, 606] width 44 height 27
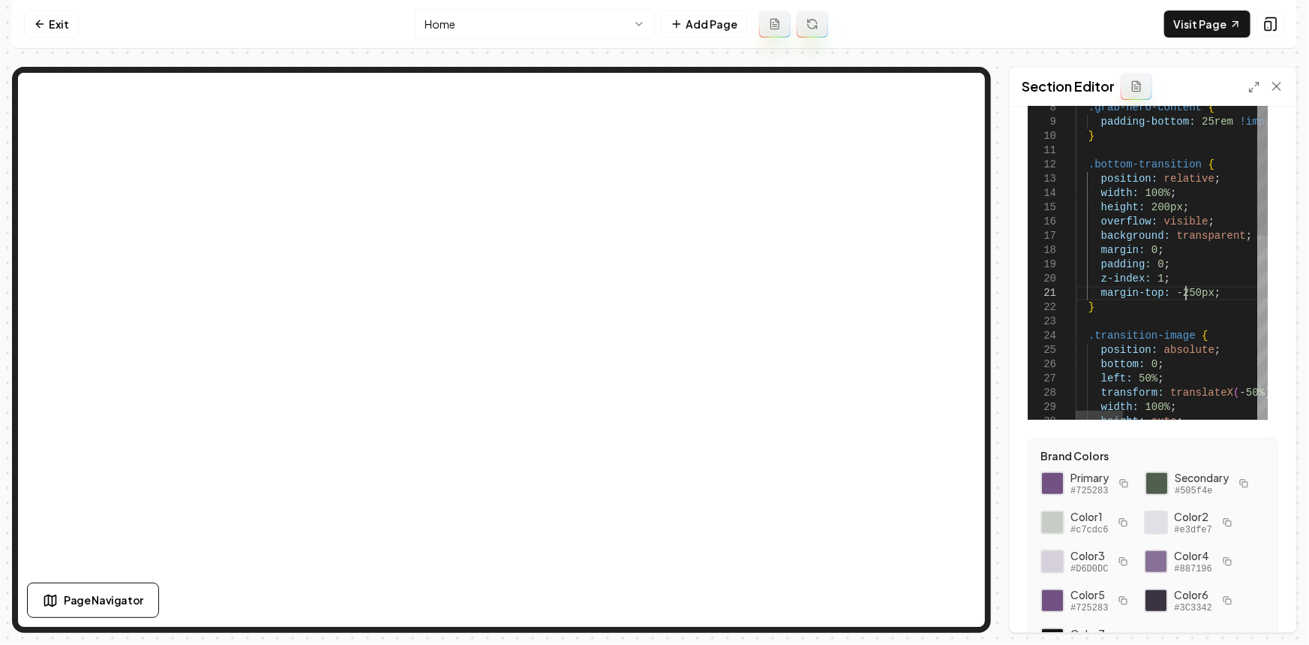
click at [1245, 609] on button "Save" at bounding box center [1262, 606] width 44 height 27
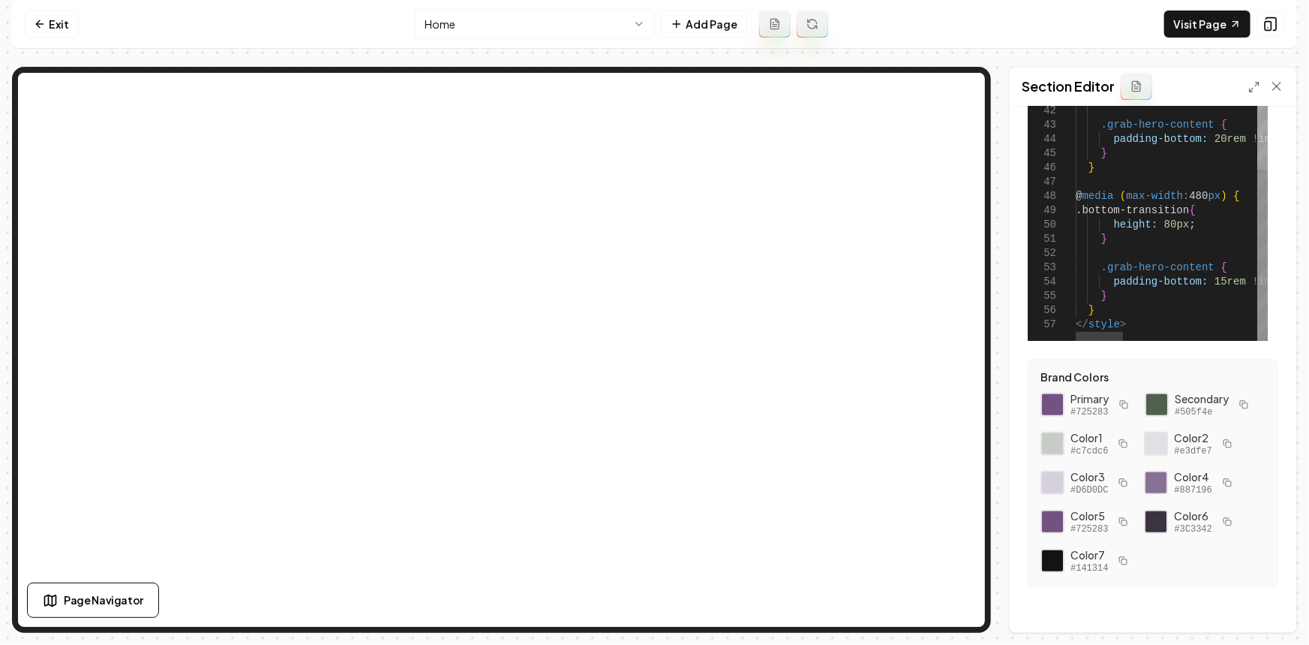
scroll to position [222, 0]
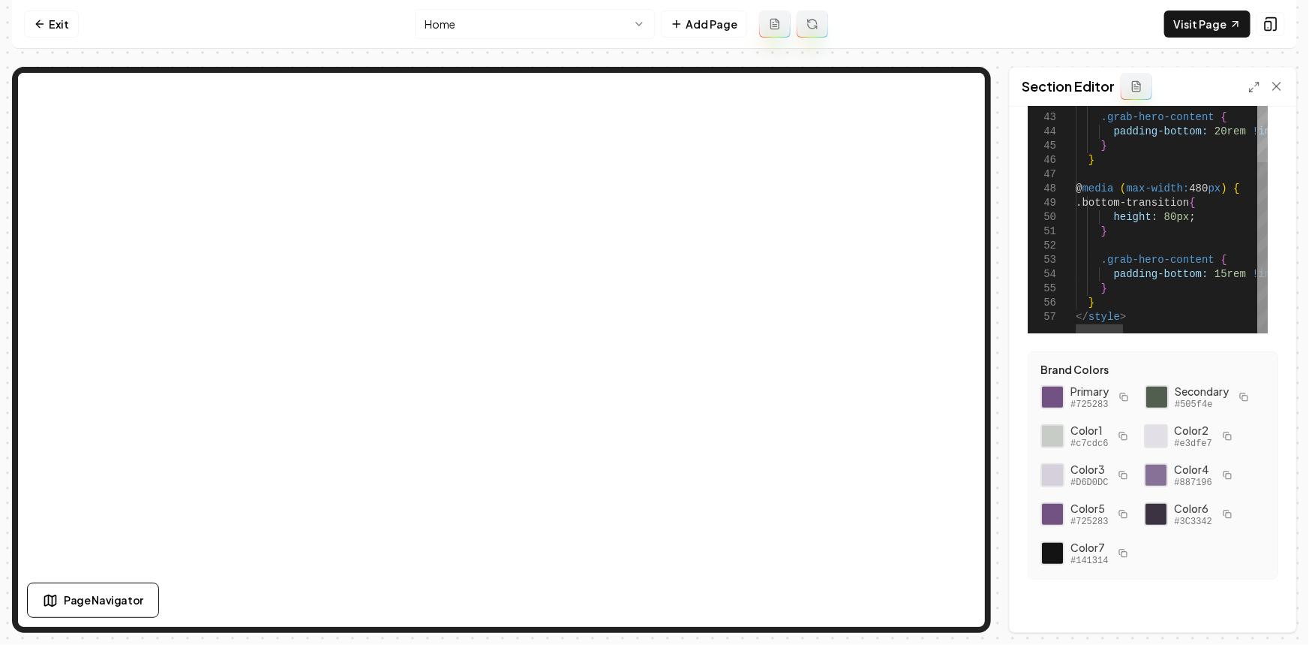
drag, startPoint x: 1117, startPoint y: 297, endPoint x: 1090, endPoint y: 254, distance: 50.6
drag, startPoint x: 1108, startPoint y: 287, endPoint x: 1096, endPoint y: 263, distance: 26.8
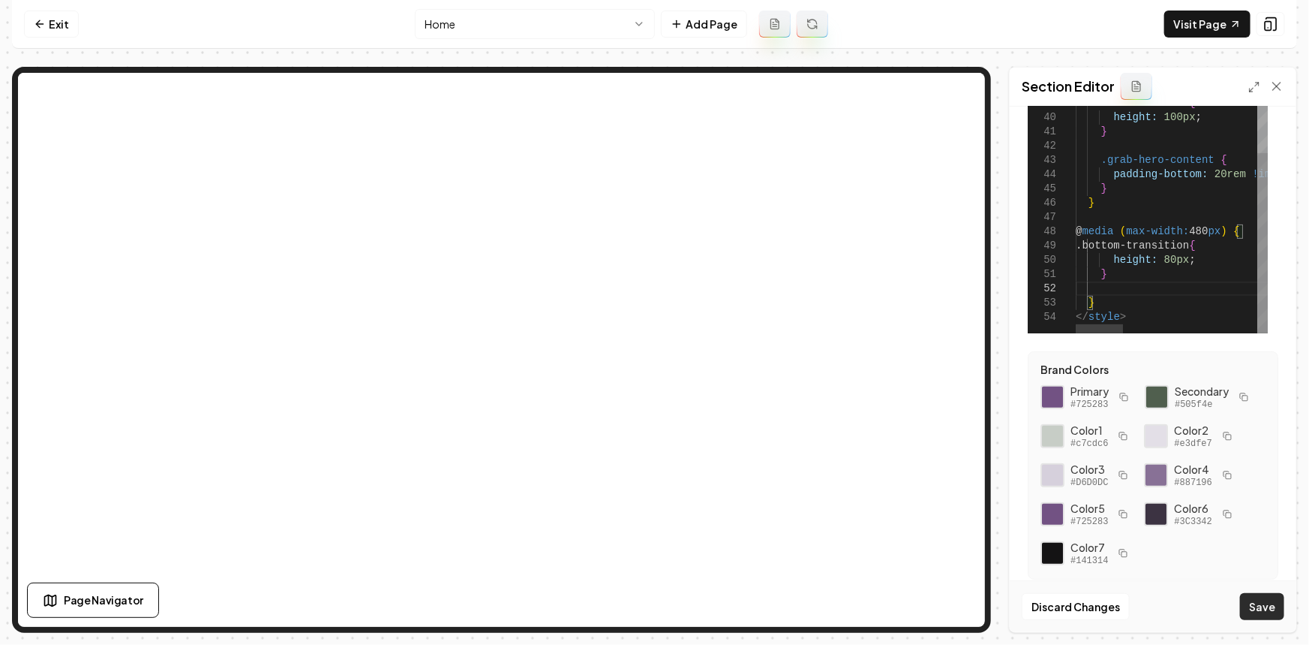
click at [1255, 600] on button "Save" at bounding box center [1262, 606] width 44 height 27
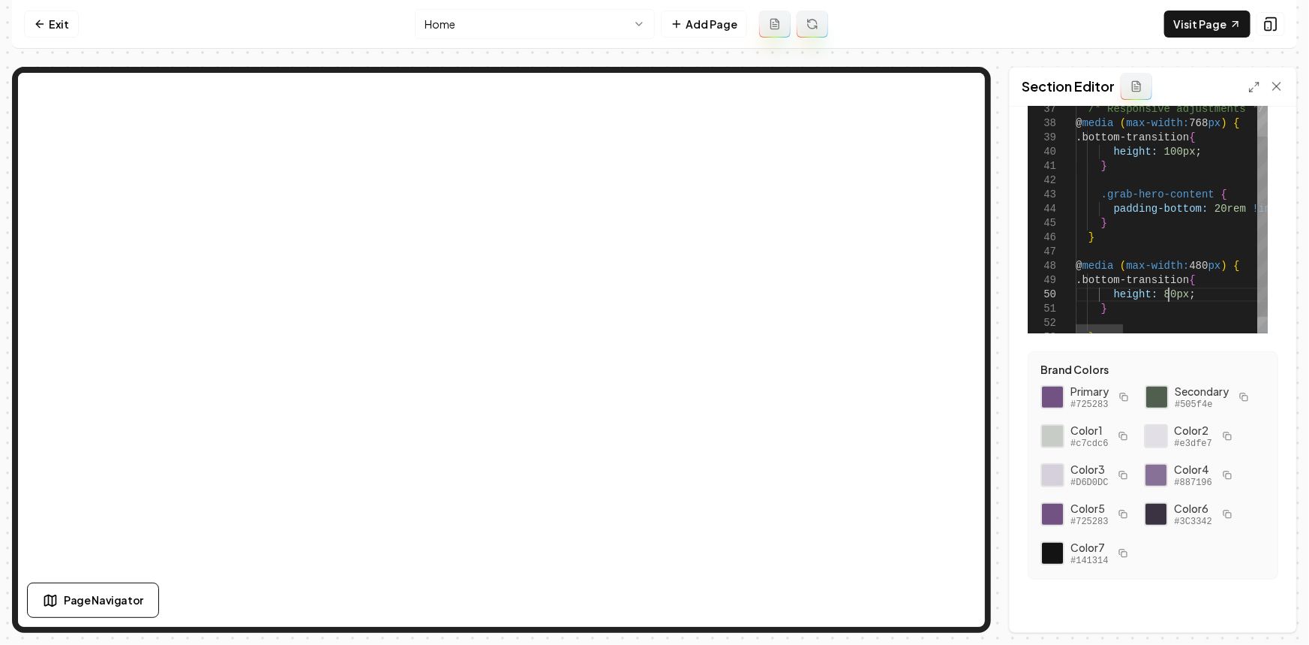
scroll to position [12, 0]
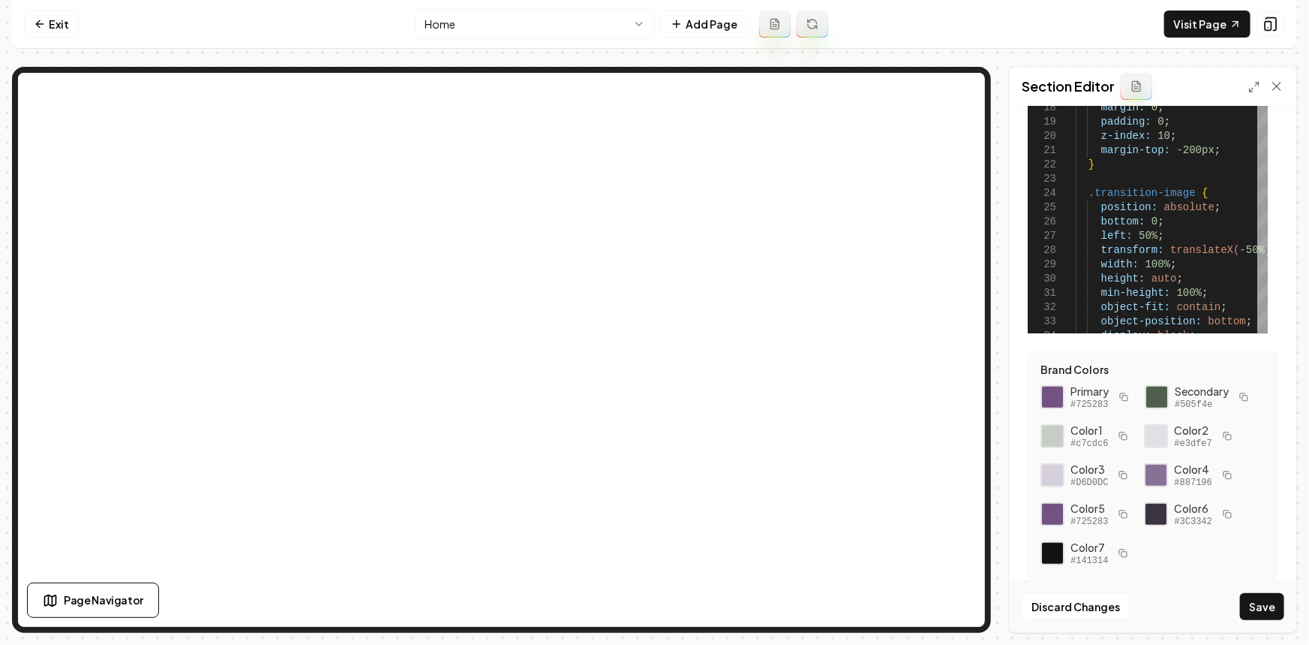
click at [1259, 589] on div "Discard Changes Save" at bounding box center [1153, 606] width 287 height 52
click at [1259, 600] on button "Save" at bounding box center [1262, 606] width 44 height 27
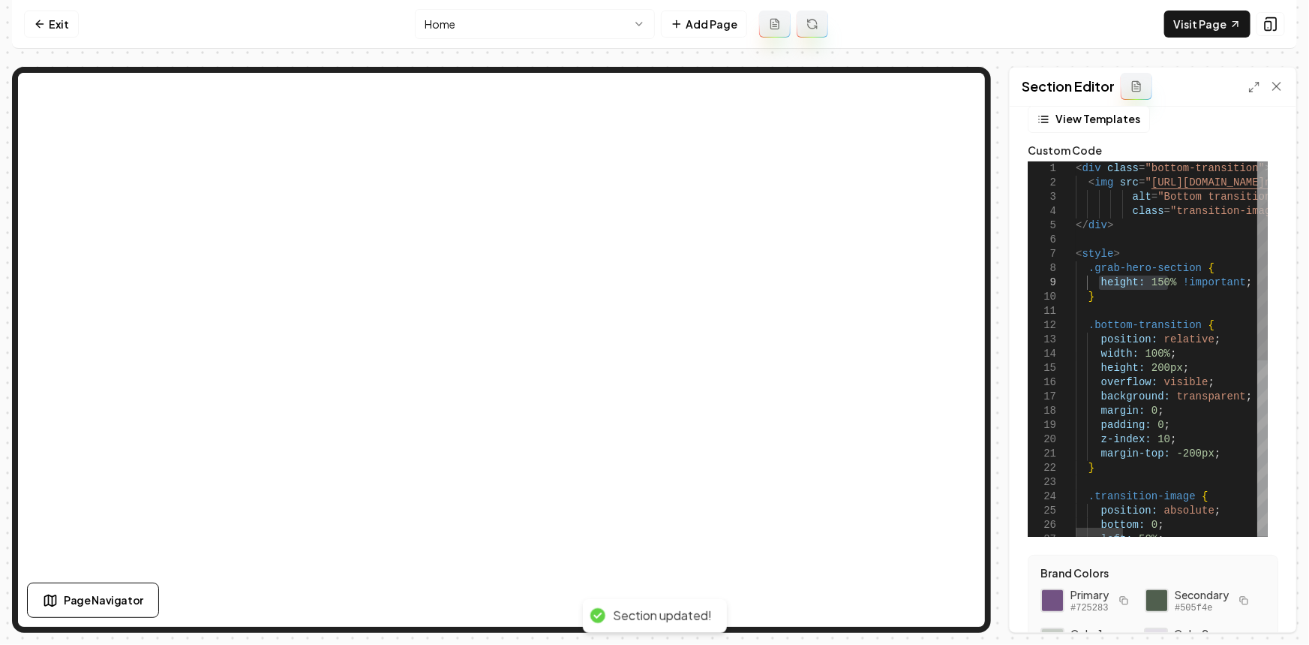
scroll to position [17, 0]
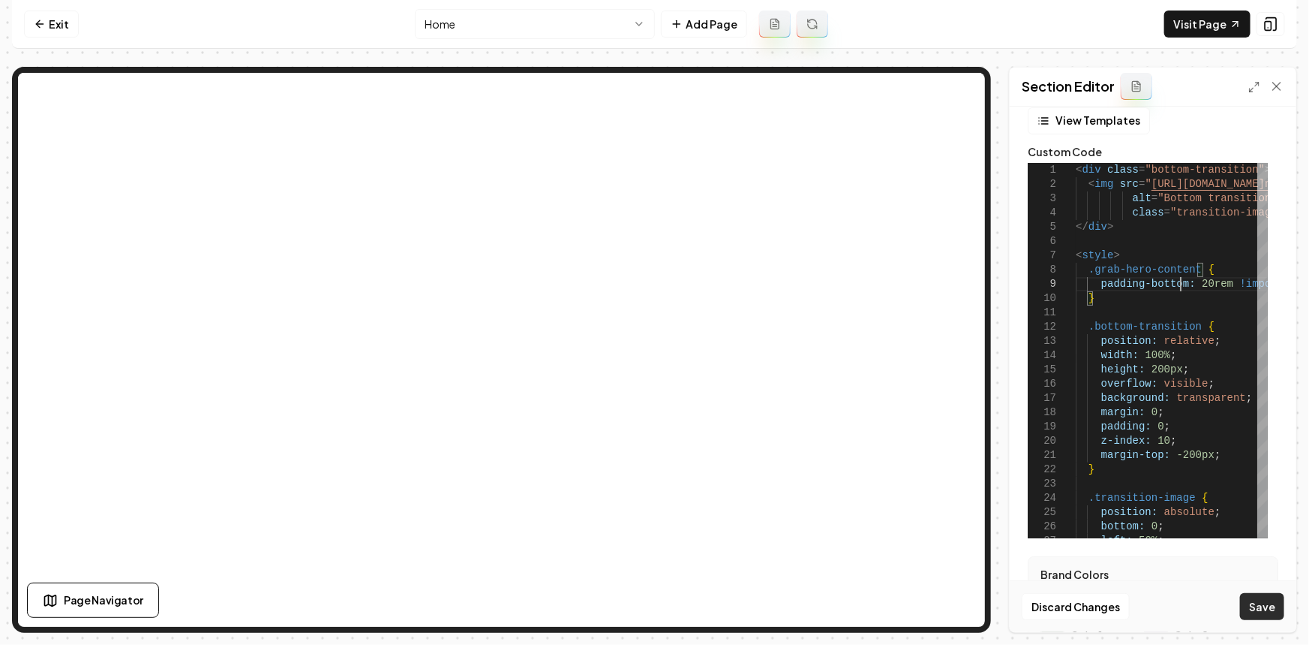
click at [1252, 612] on button "Save" at bounding box center [1262, 606] width 44 height 27
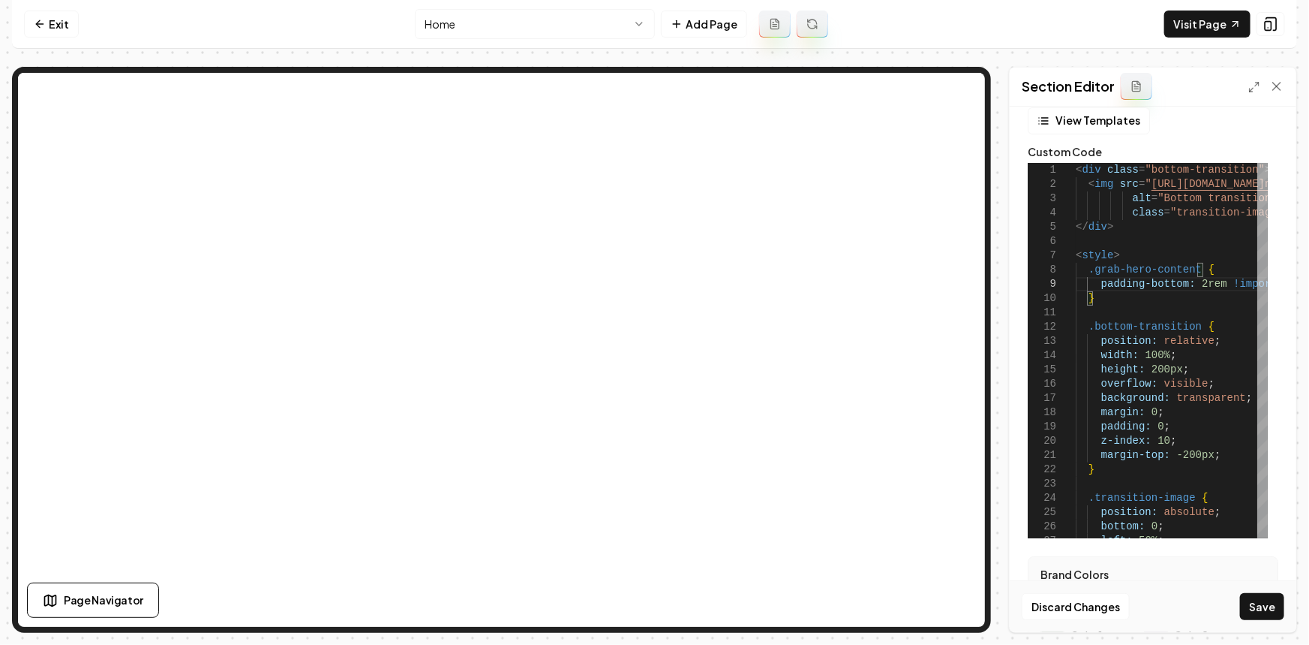
scroll to position [114, 126]
click at [1256, 621] on div "Discard Changes Save" at bounding box center [1153, 606] width 287 height 52
click at [1258, 609] on button "Save" at bounding box center [1262, 606] width 44 height 27
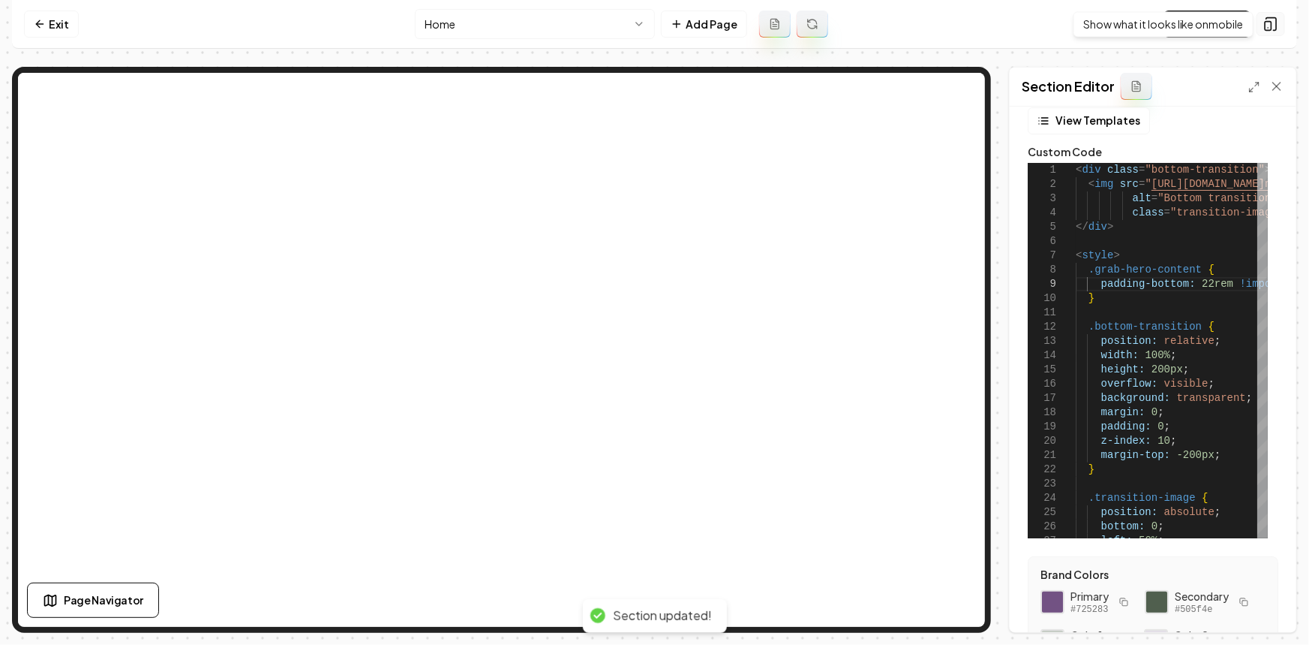
click at [1276, 20] on icon at bounding box center [1271, 24] width 15 height 15
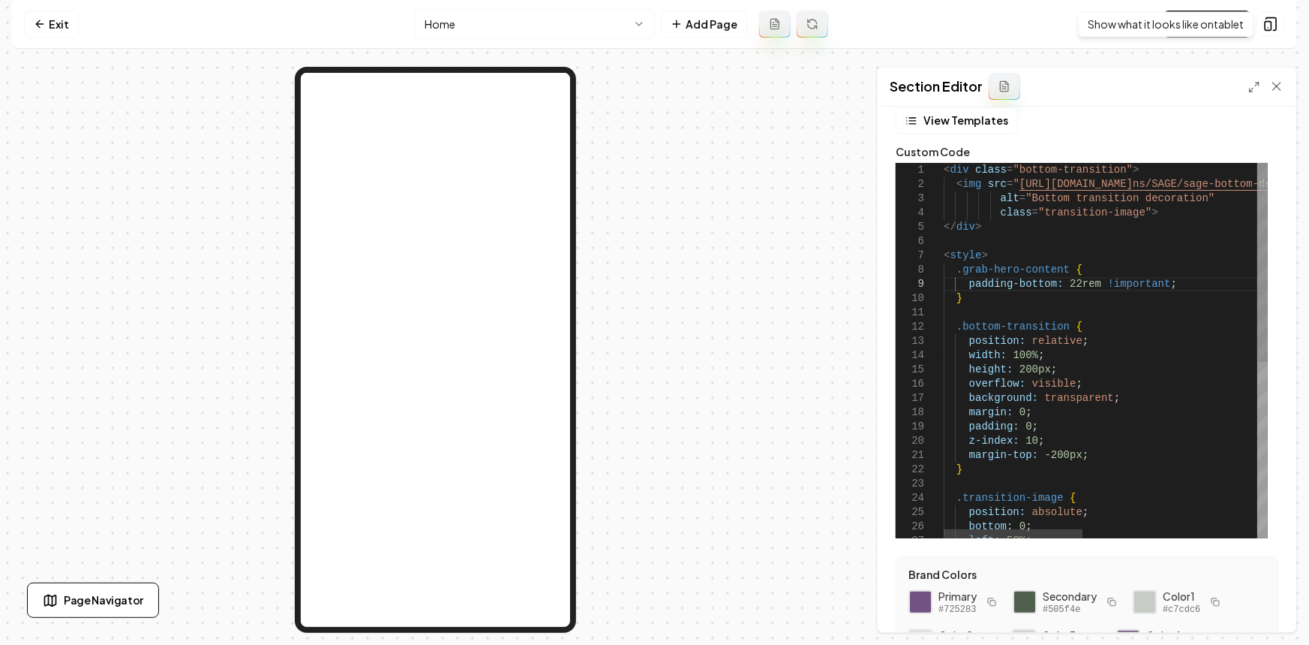
click at [1102, 274] on div "left: 50% ; position: absolute ; bottom: 0 ; .transition-image { } .bottom-tran…" at bounding box center [1310, 517] width 732 height 708
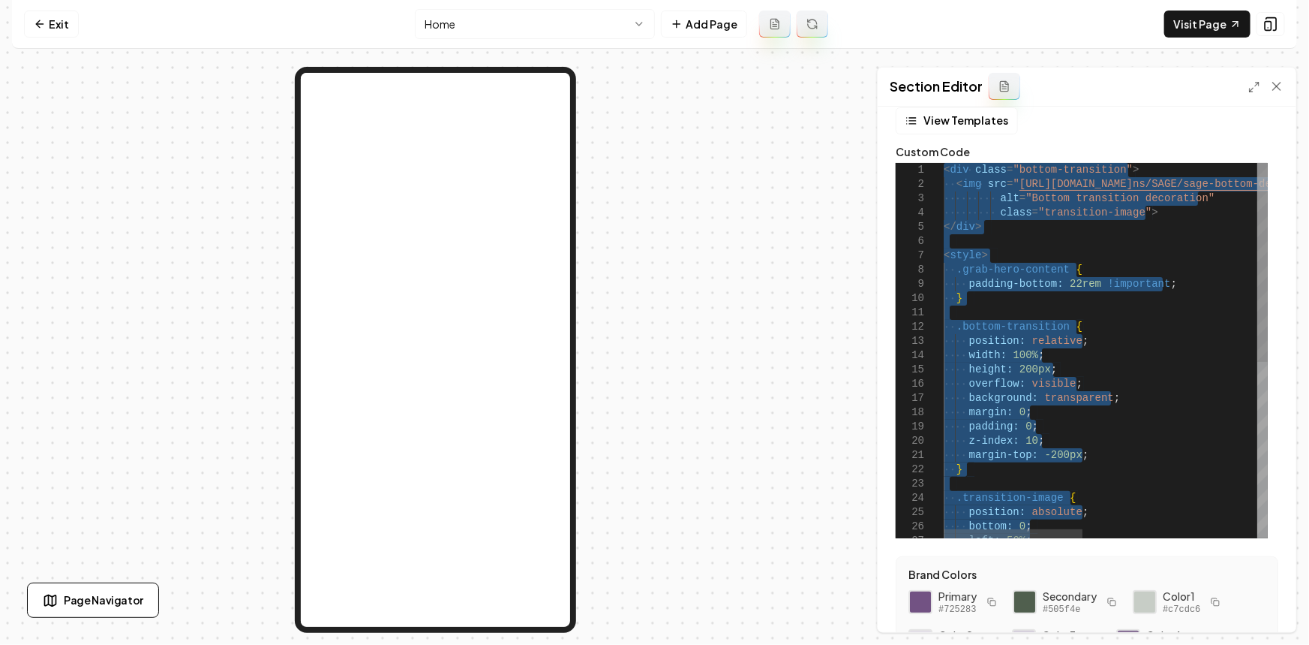
click at [1102, 274] on div "left: 50% ; position: absolute ; bottom: 0 ; .transition-image { } .bottom-tran…" at bounding box center [1310, 517] width 732 height 708
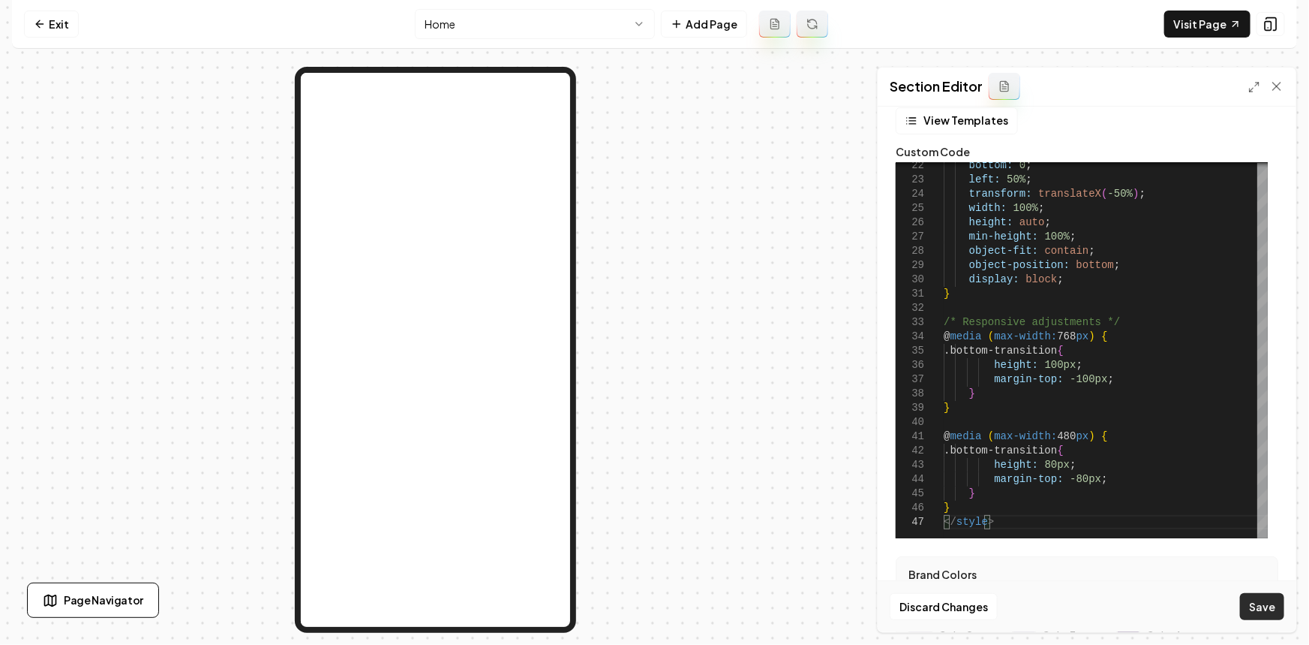
click at [1268, 615] on button "Save" at bounding box center [1262, 606] width 44 height 27
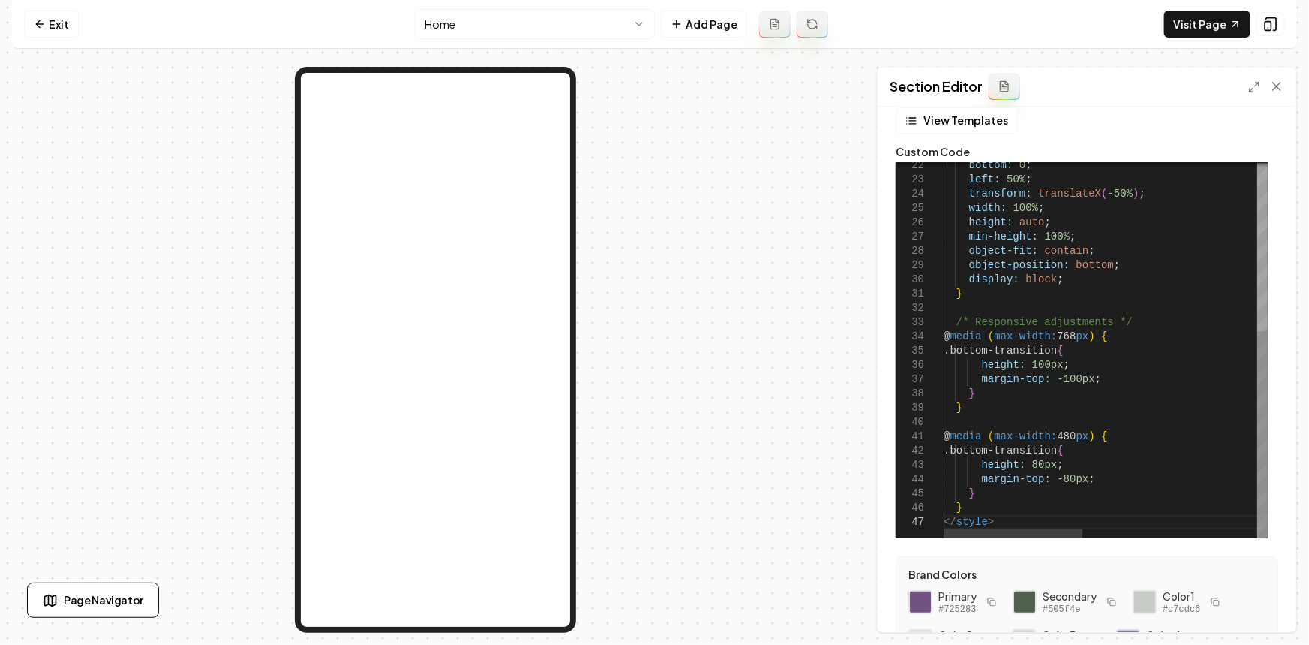
click at [1091, 302] on div "min-height: 100% ; width: 100% ; height: auto ; transform: translateX ( -50% ) …" at bounding box center [1310, 198] width 732 height 679
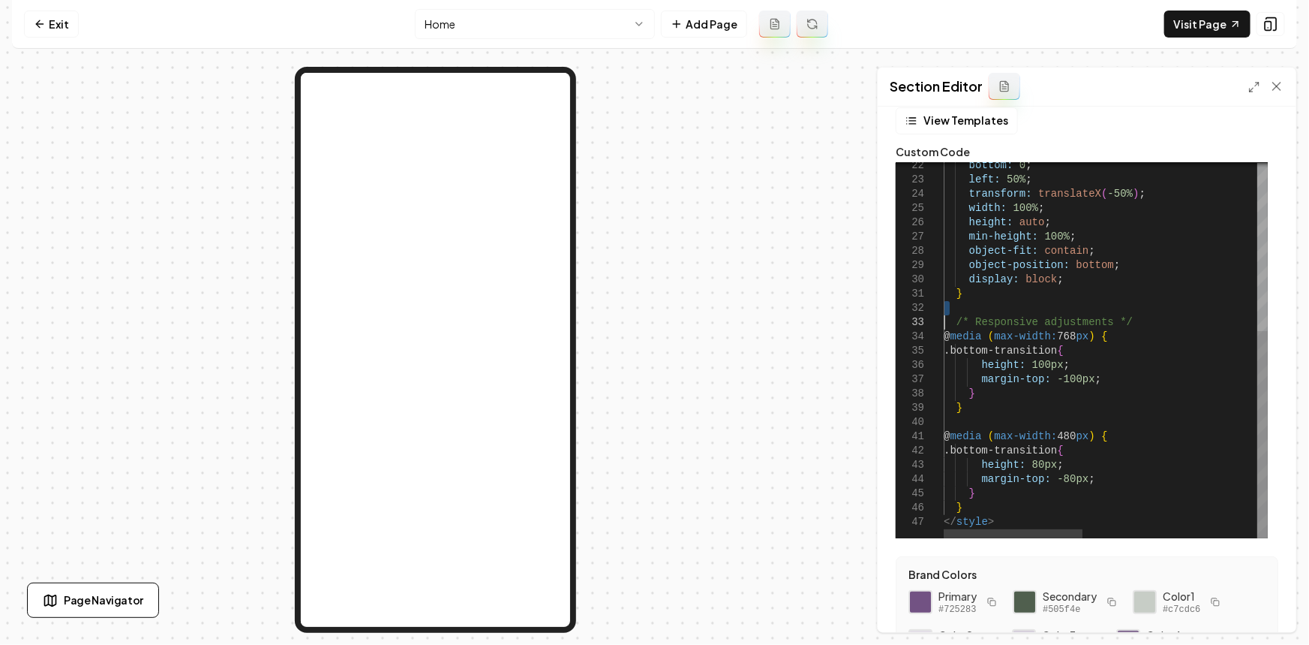
click at [1091, 302] on div "min-height: 100% ; width: 100% ; height: auto ; transform: translateX ( -50% ) …" at bounding box center [1310, 198] width 732 height 679
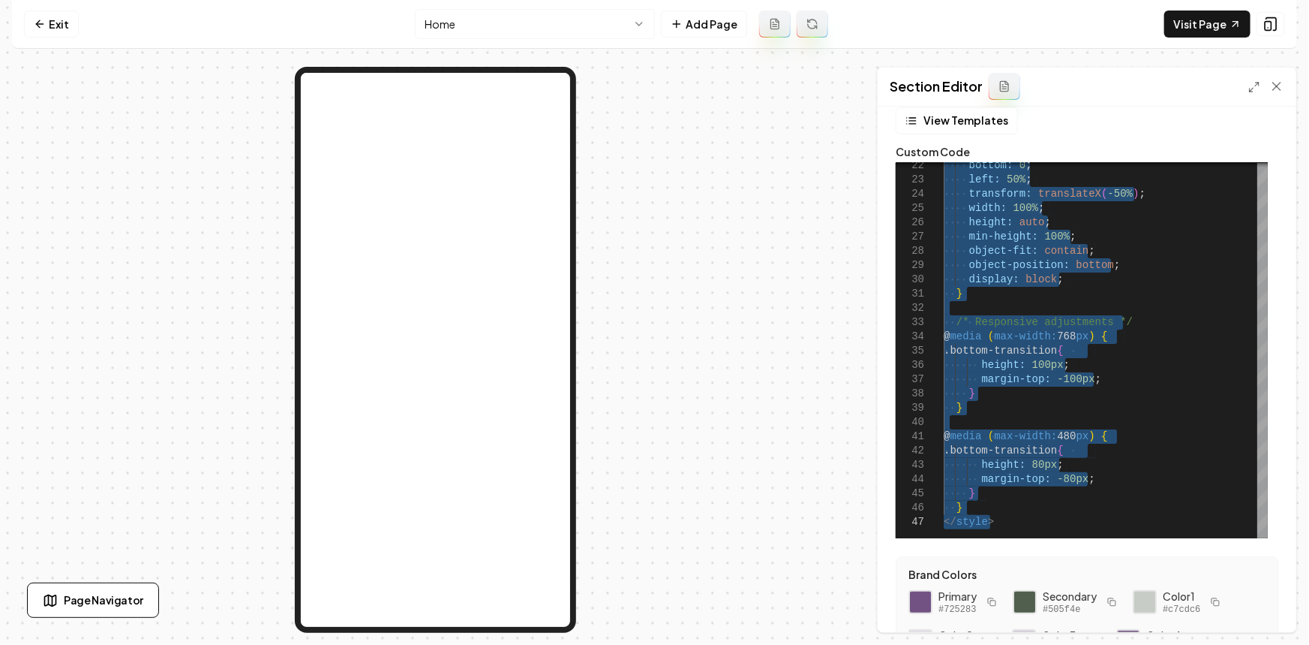
scroll to position [84, 45]
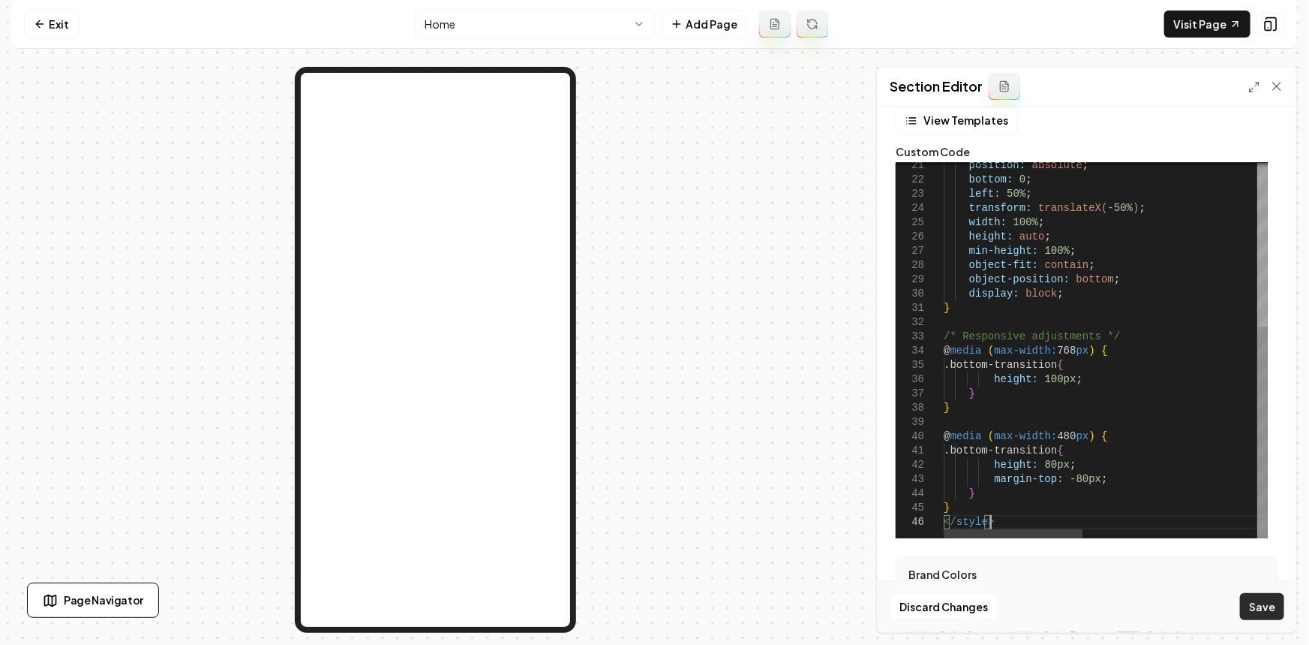
click at [1269, 615] on button "Save" at bounding box center [1262, 606] width 44 height 27
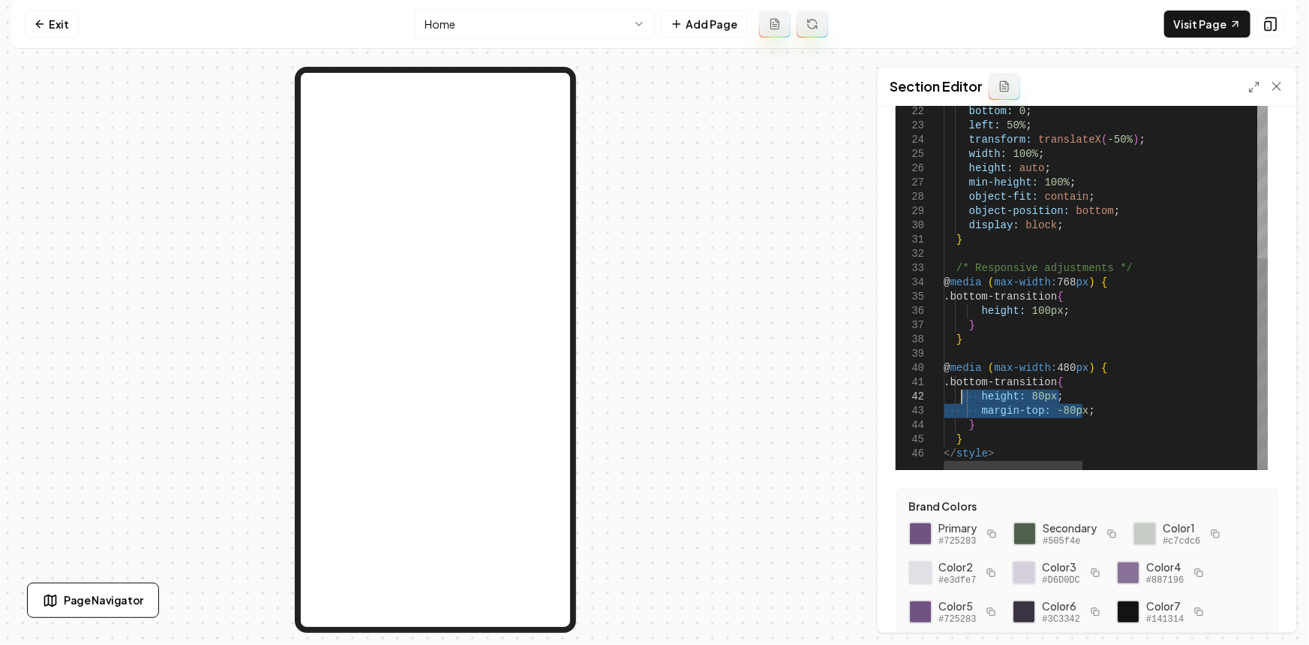
drag, startPoint x: 1081, startPoint y: 408, endPoint x: 963, endPoint y: 397, distance: 119.1
click at [963, 397] on div "min-height: 100% ; width: 100% ; height: auto ; transform: translateX ( -50% ) …" at bounding box center [1310, 137] width 732 height 665
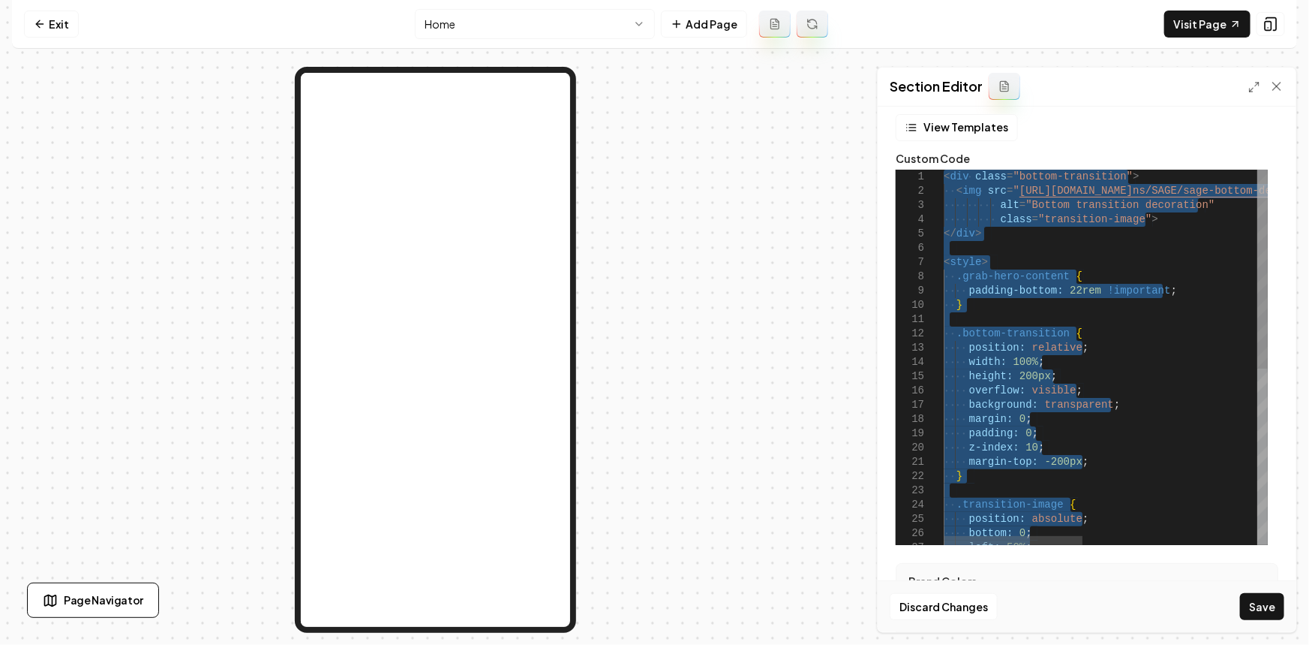
scroll to position [0, 0]
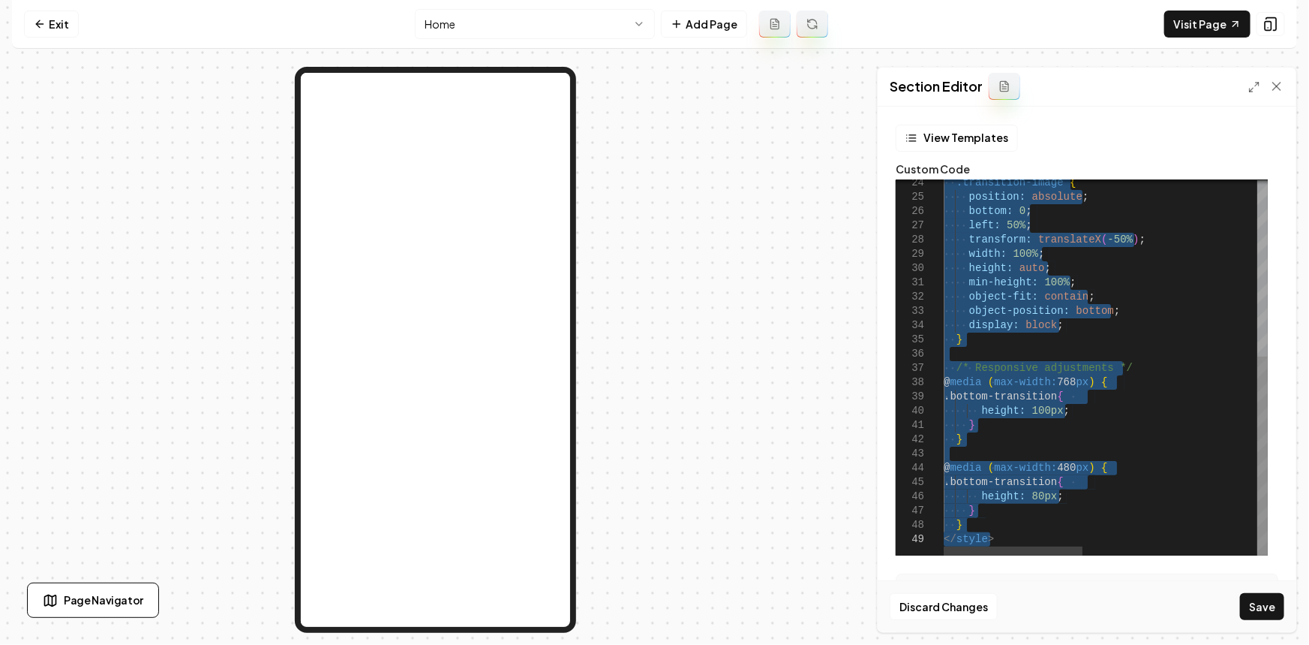
click at [1070, 491] on div "left: 50% ; position: absolute ; bottom: 0 ; .transition-image { transform: tra…" at bounding box center [1310, 202] width 732 height 708
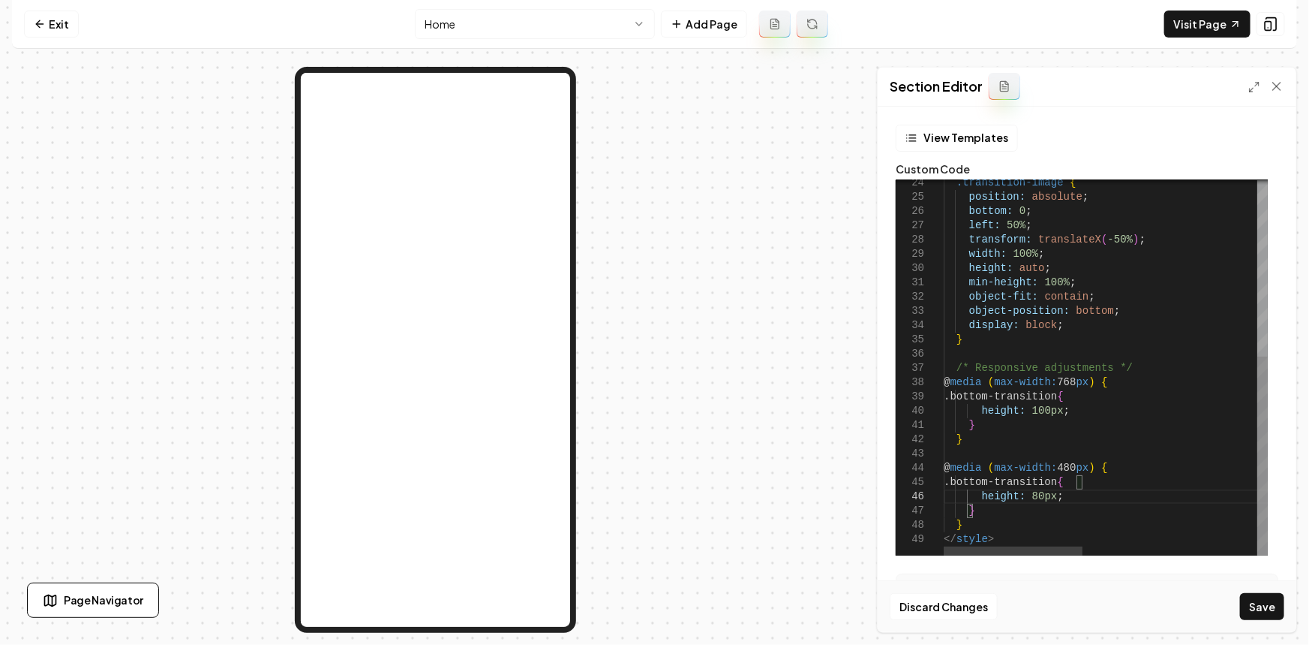
scroll to position [86, 33]
drag, startPoint x: 1080, startPoint y: 510, endPoint x: 982, endPoint y: 508, distance: 98.3
click at [982, 508] on div "left: 50% ; position: absolute ; bottom: 0 ; .transition-image { transform: tra…" at bounding box center [1310, 216] width 732 height 736
click at [1263, 613] on button "Save" at bounding box center [1262, 606] width 44 height 27
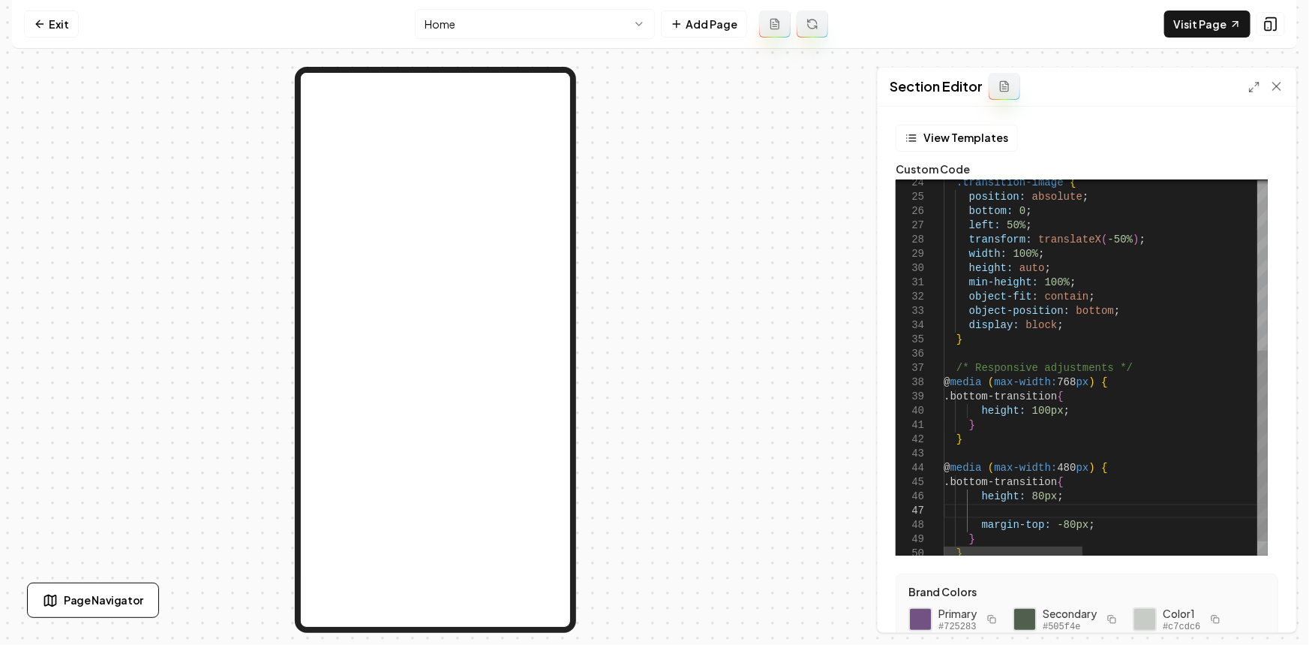
scroll to position [86, 0]
drag, startPoint x: 1084, startPoint y: 522, endPoint x: 967, endPoint y: 528, distance: 117.3
click at [967, 528] on div "left: 50% ; position: absolute ; bottom: 0 ; .transition-image { transform: tra…" at bounding box center [1310, 216] width 732 height 736
click at [1090, 412] on div "left: 50% ; position: absolute ; bottom: 0 ; .transition-image { transform: tra…" at bounding box center [1310, 216] width 732 height 736
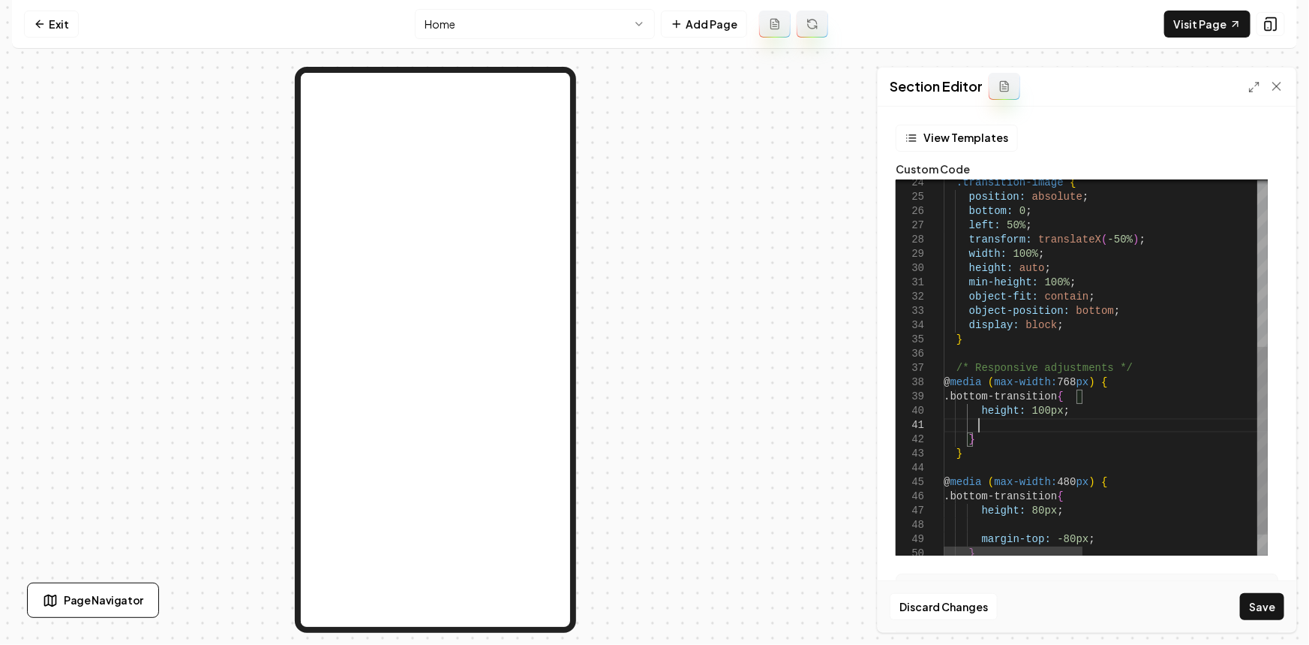
scroll to position [12, 32]
click at [1276, 601] on button "Save" at bounding box center [1262, 606] width 44 height 27
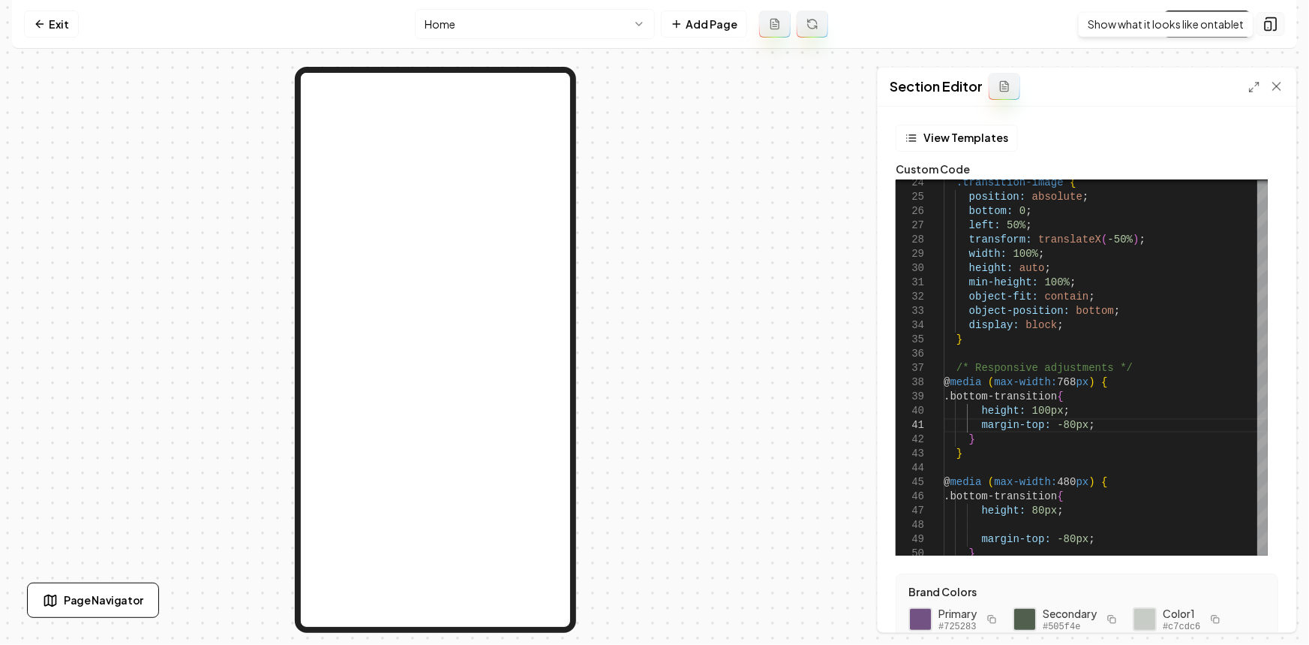
click at [1279, 29] on button at bounding box center [1271, 24] width 29 height 24
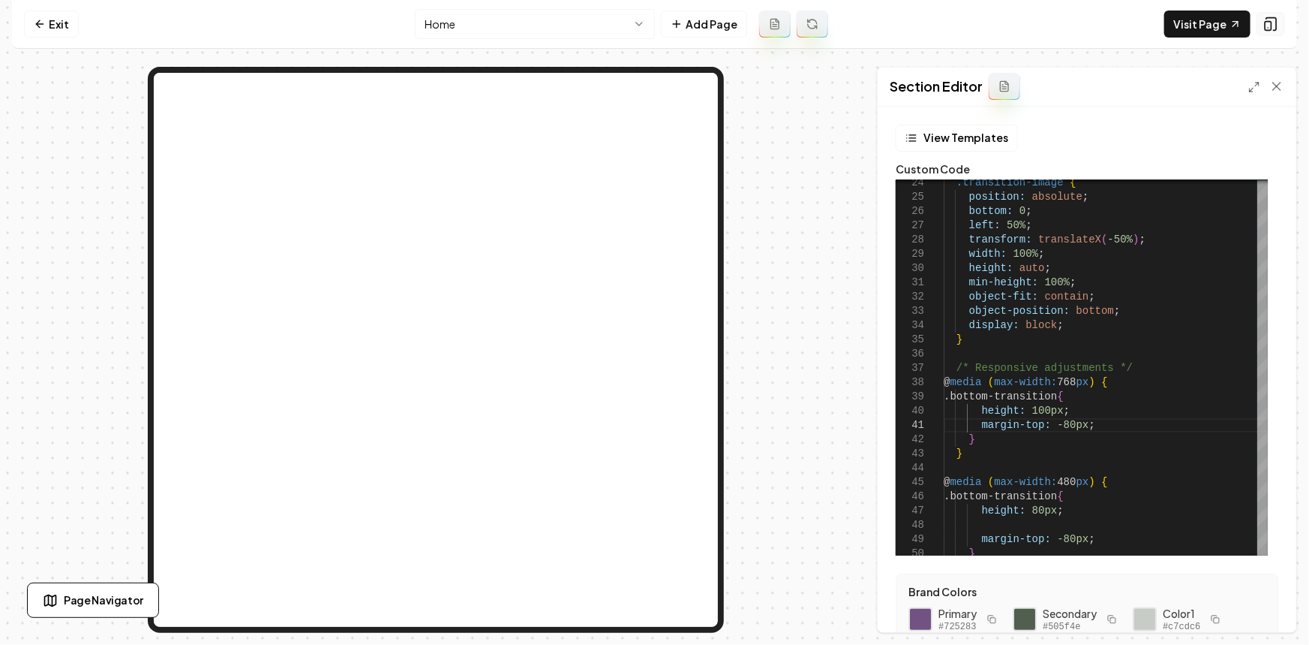
click at [1280, 29] on button at bounding box center [1271, 24] width 29 height 24
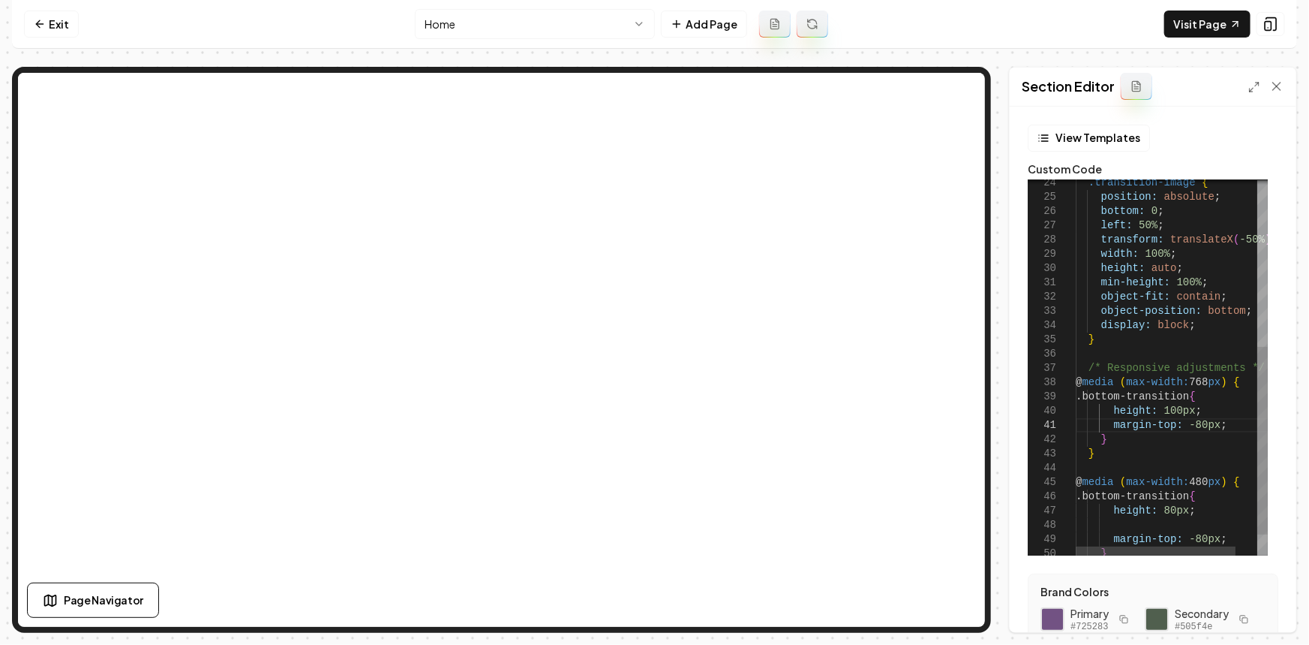
click at [1138, 345] on div "left: 50% ; position: absolute ; bottom: 0 ; .transition-image { transform: tra…" at bounding box center [1185, 223] width 218 height 750
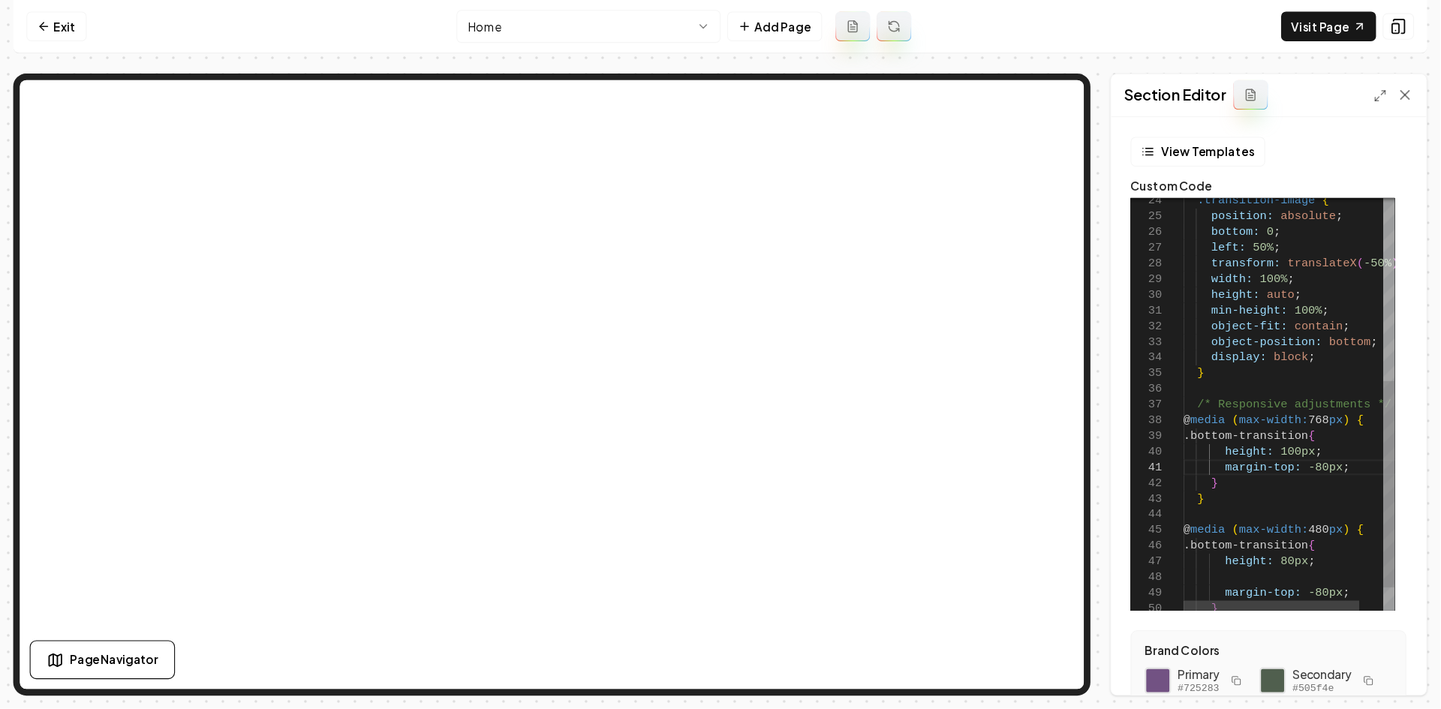
scroll to position [12, 0]
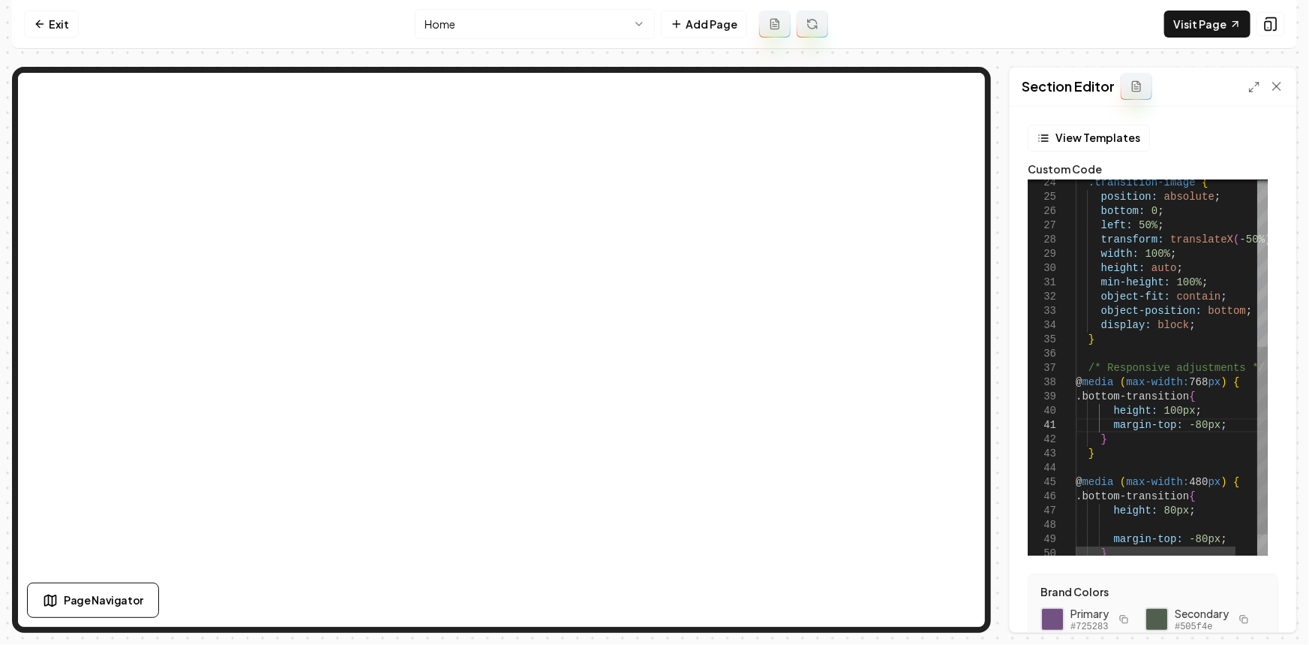
click at [1138, 345] on div "left: 50% ; position: absolute ; bottom: 0 ; .transition-image { transform: tra…" at bounding box center [1185, 223] width 218 height 750
type textarea "**********"
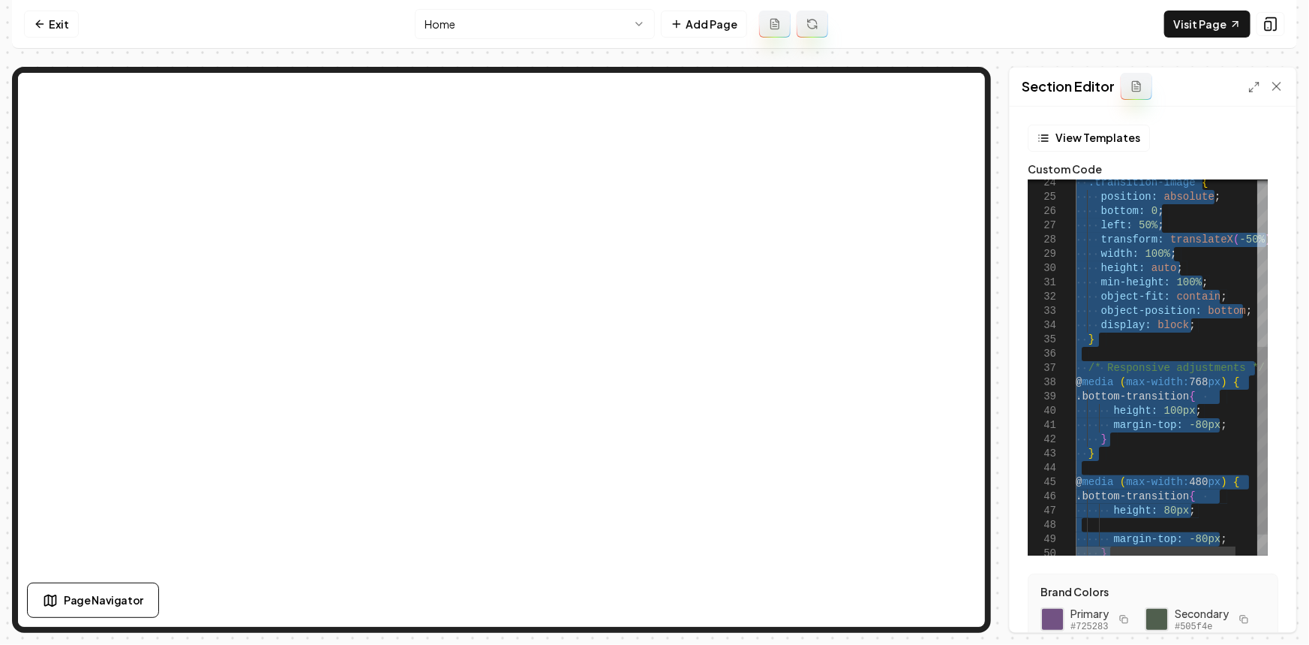
click at [1138, 345] on div "left: 50% ; position: absolute ; bottom: 0 ; .transition-image { transform: tra…" at bounding box center [1185, 223] width 218 height 750
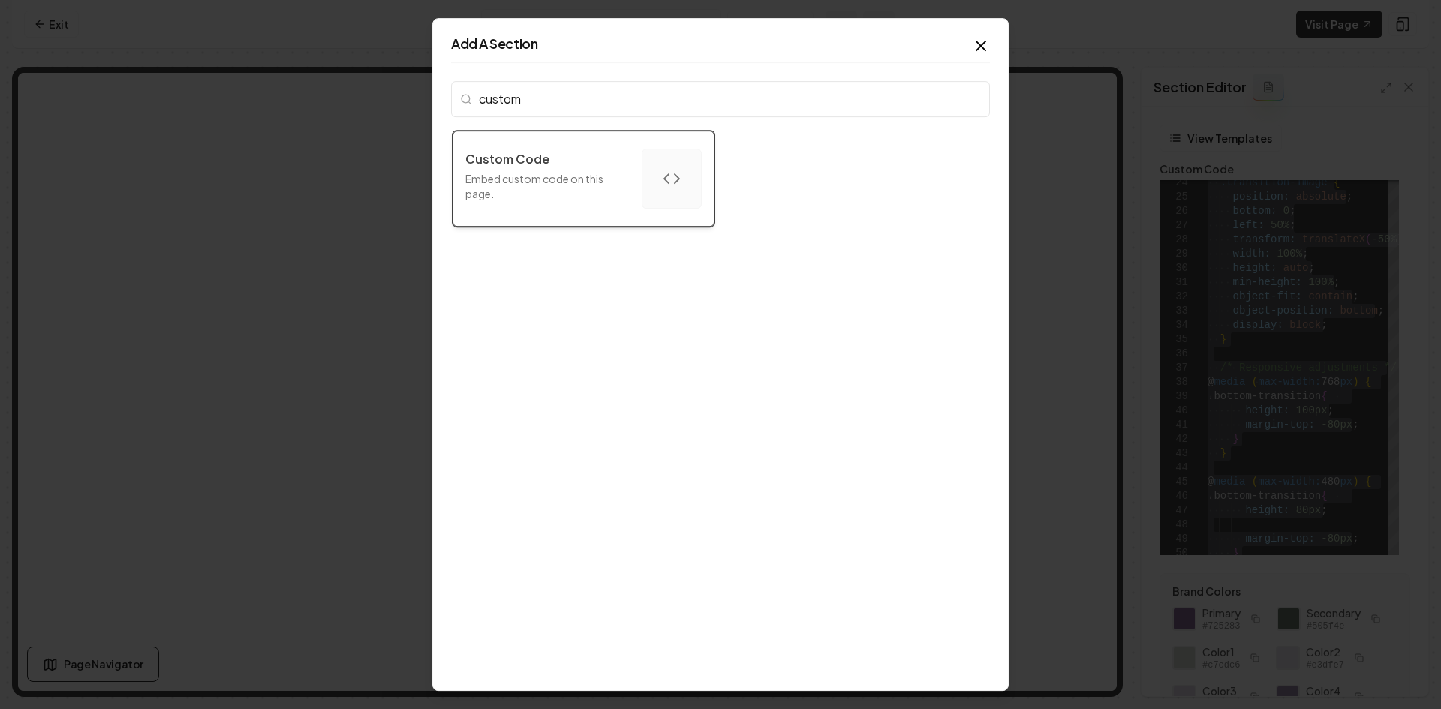
type input "custom"
click at [496, 161] on p "Custom Code" at bounding box center [507, 159] width 84 height 18
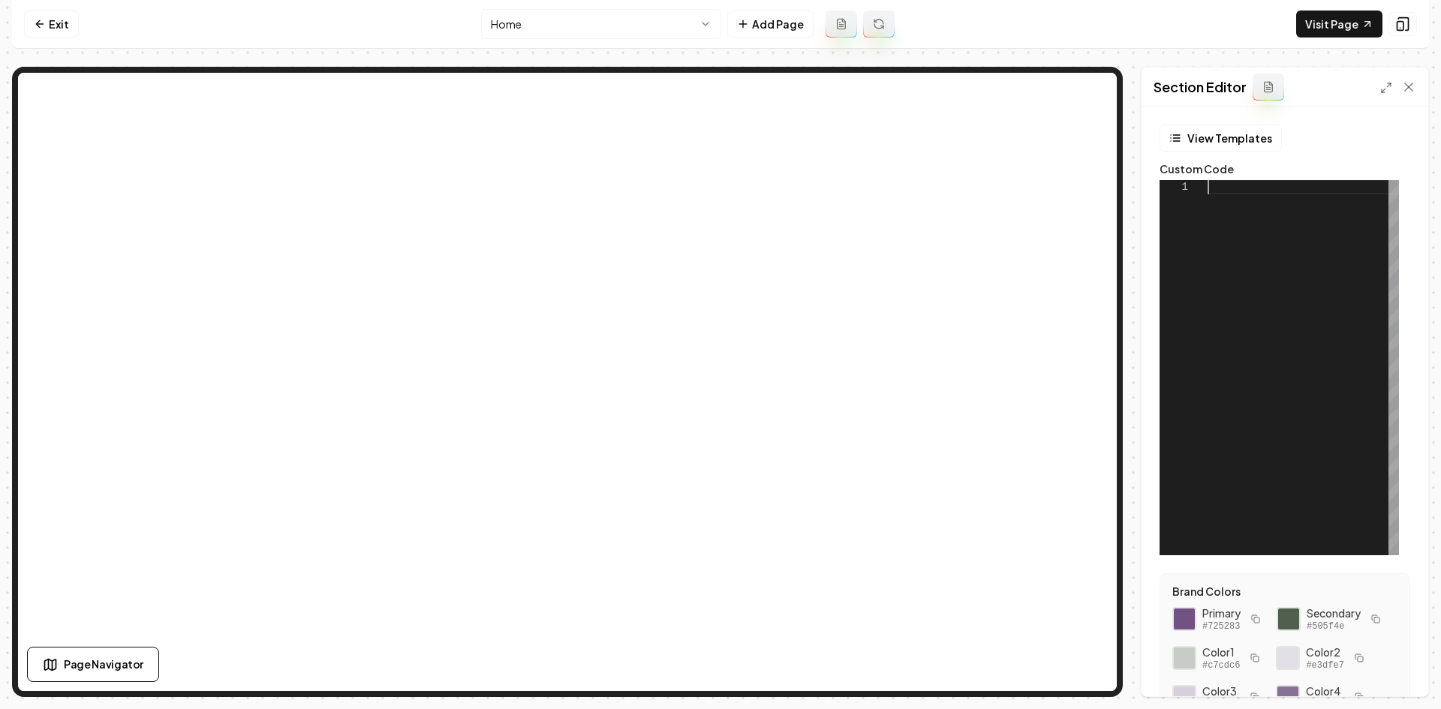
scroll to position [0, 0]
drag, startPoint x: 1337, startPoint y: 287, endPoint x: 1318, endPoint y: 290, distance: 18.3
click at [1299, 285] on div at bounding box center [1302, 367] width 191 height 375
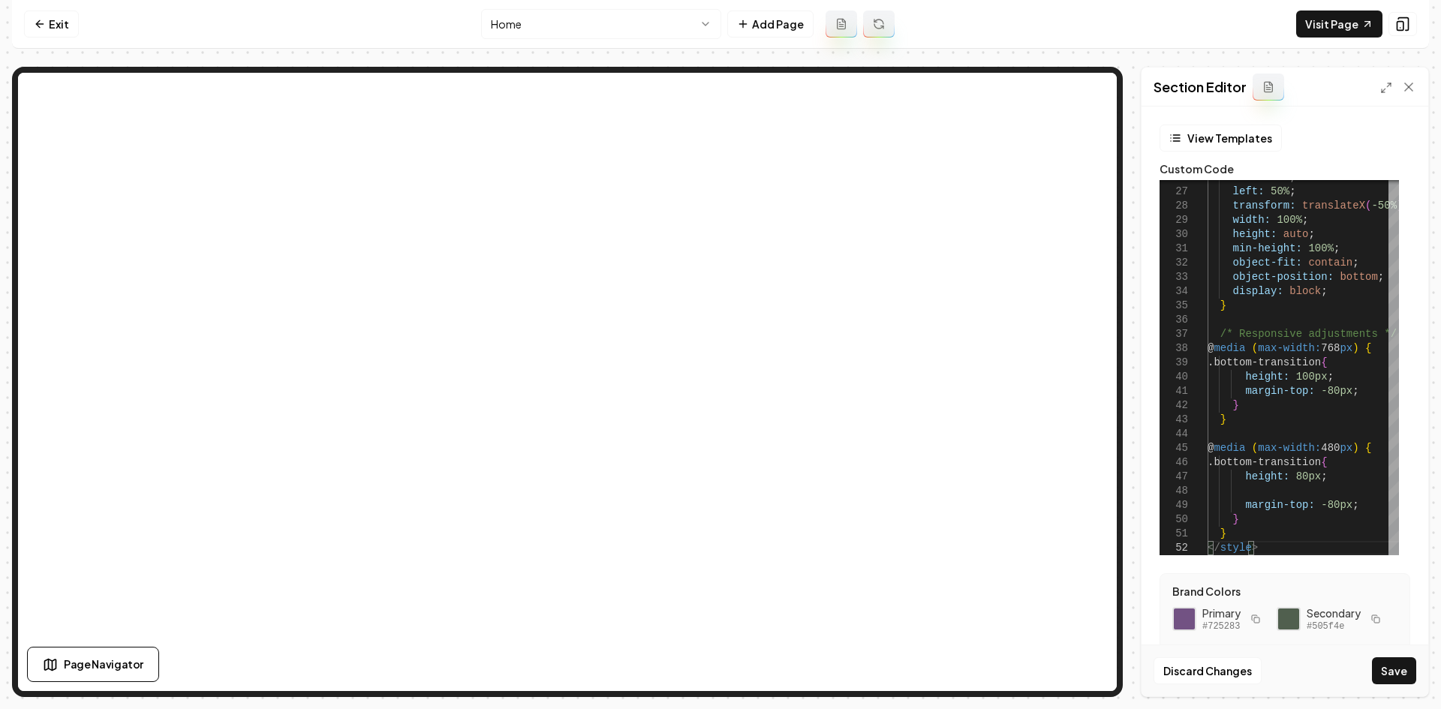
click at [1299, 88] on div "Section Editor" at bounding box center [1284, 87] width 287 height 39
click at [1299, 86] on icon at bounding box center [1386, 88] width 12 height 12
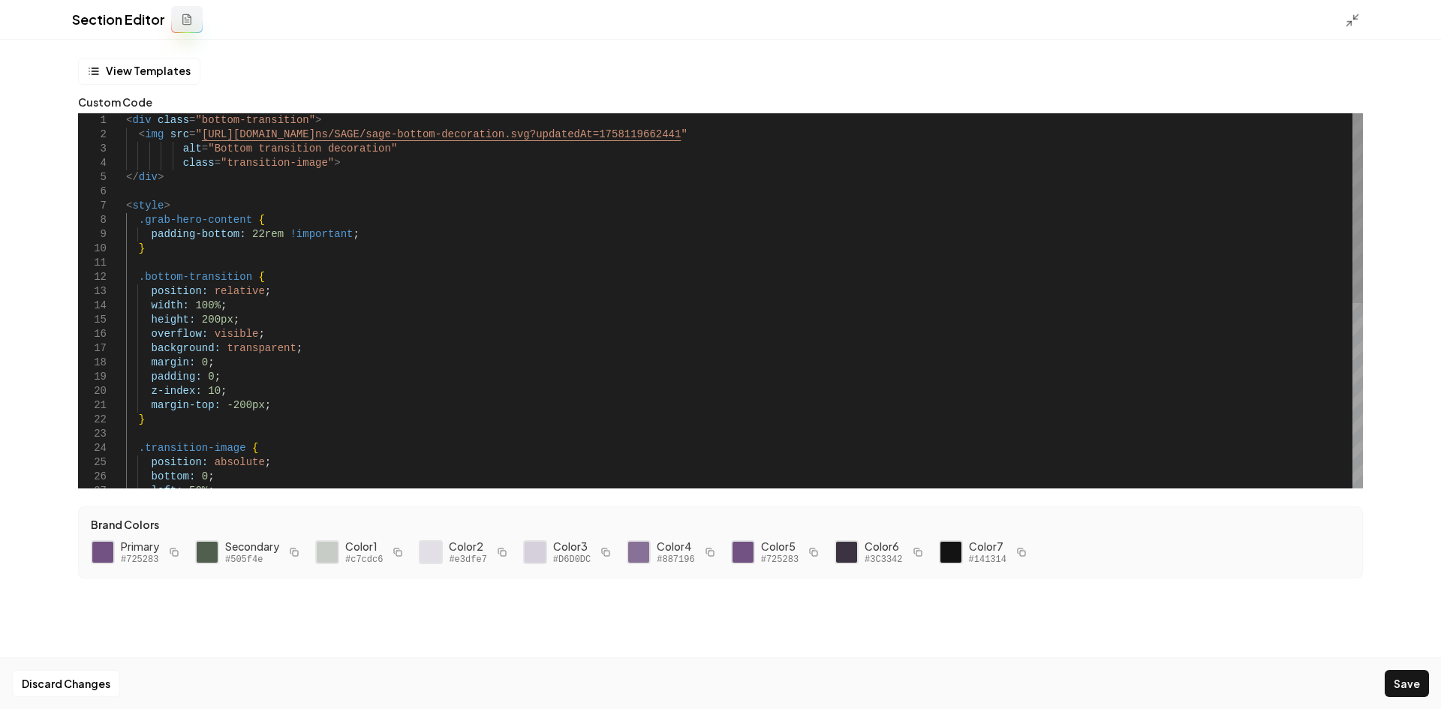
scroll to position [0, 45]
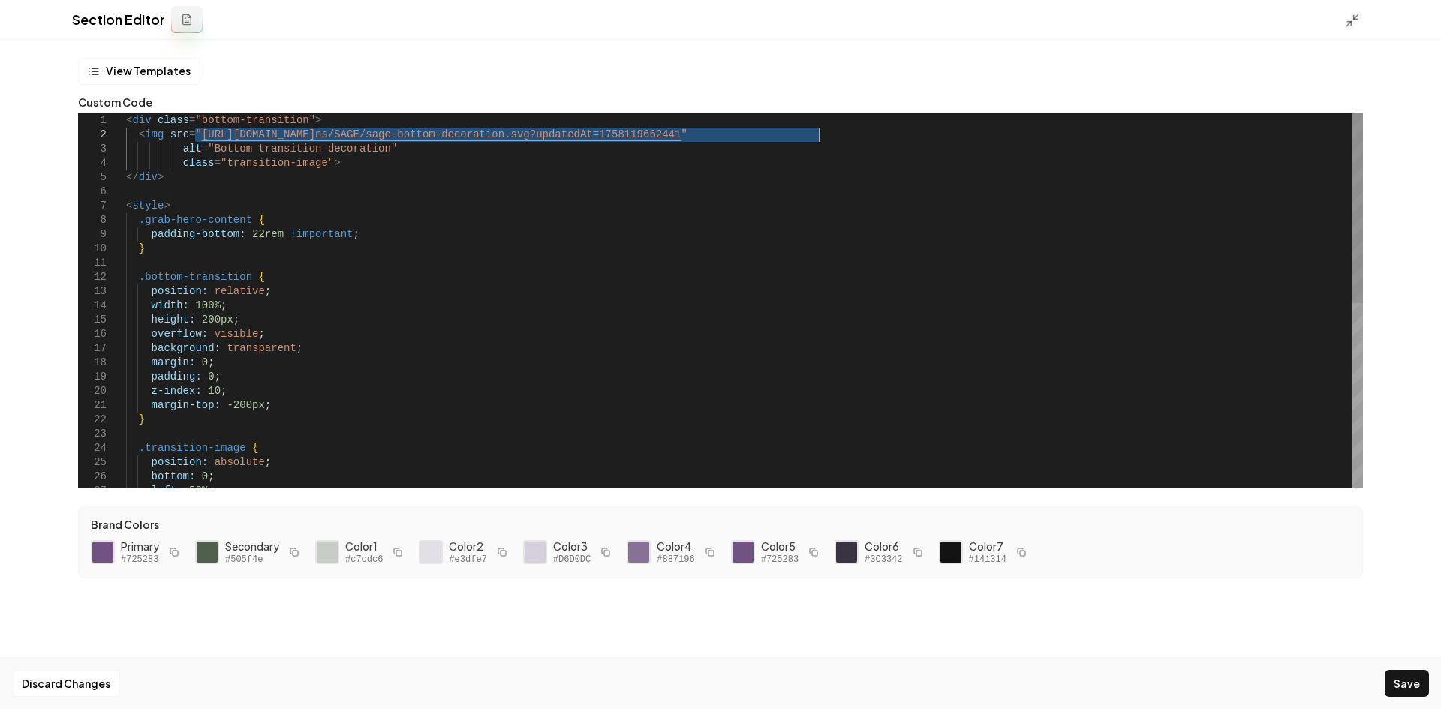
drag, startPoint x: 194, startPoint y: 138, endPoint x: 820, endPoint y: 135, distance: 625.9
click at [820, 135] on div "bottom: 0 ; left: 50% ; .transition-image { position: absolute ; margin-top: -2…" at bounding box center [744, 483] width 1237 height 741
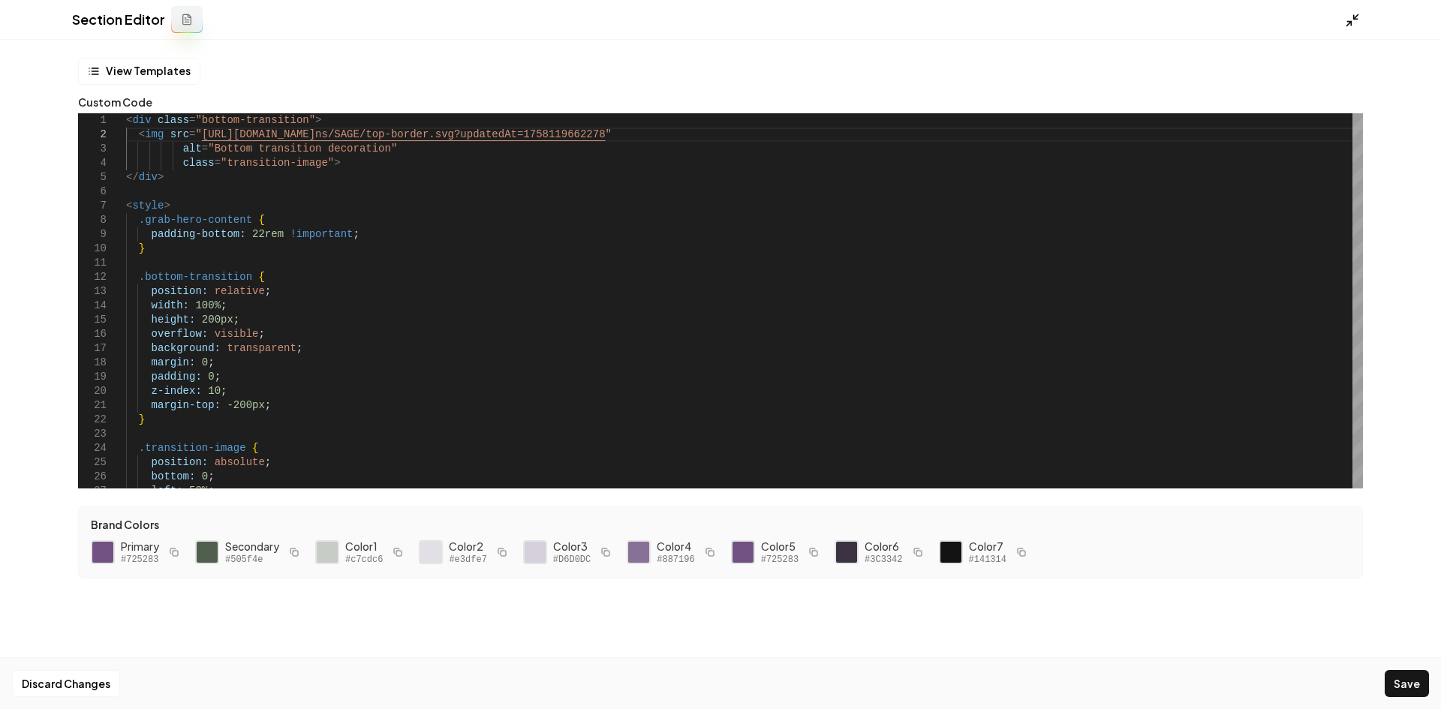
click at [1299, 12] on div at bounding box center [1357, 19] width 24 height 17
click at [1299, 18] on icon at bounding box center [1352, 20] width 15 height 15
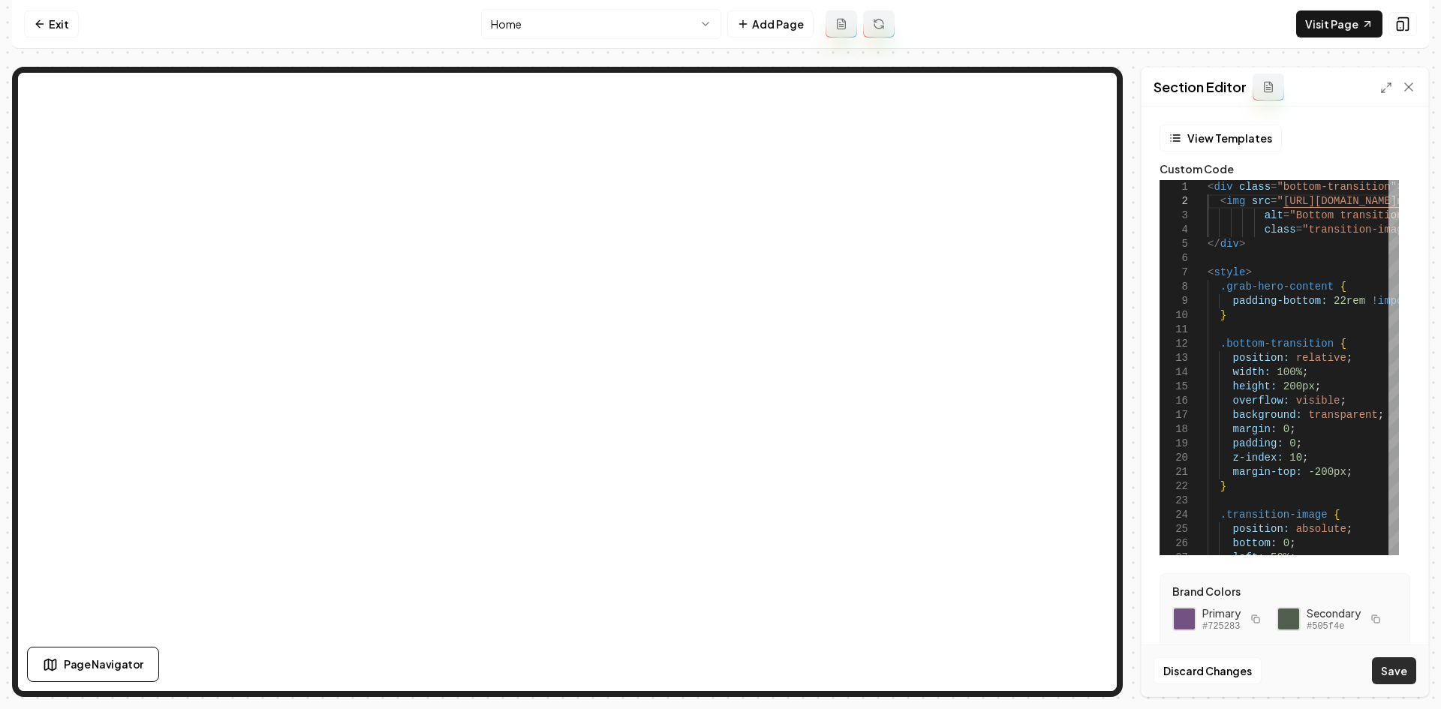
click at [1299, 644] on button "Save" at bounding box center [1394, 670] width 44 height 27
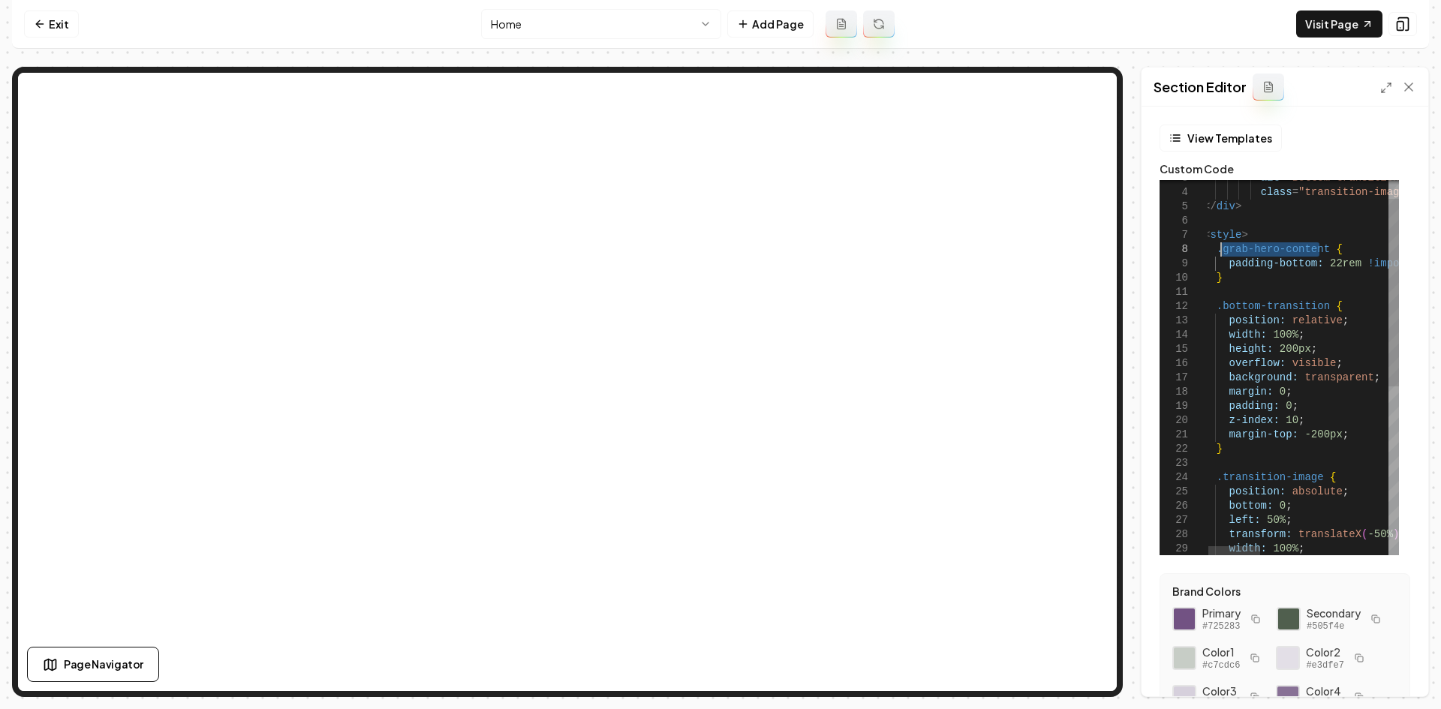
drag, startPoint x: 1318, startPoint y: 254, endPoint x: 1221, endPoint y: 251, distance: 96.9
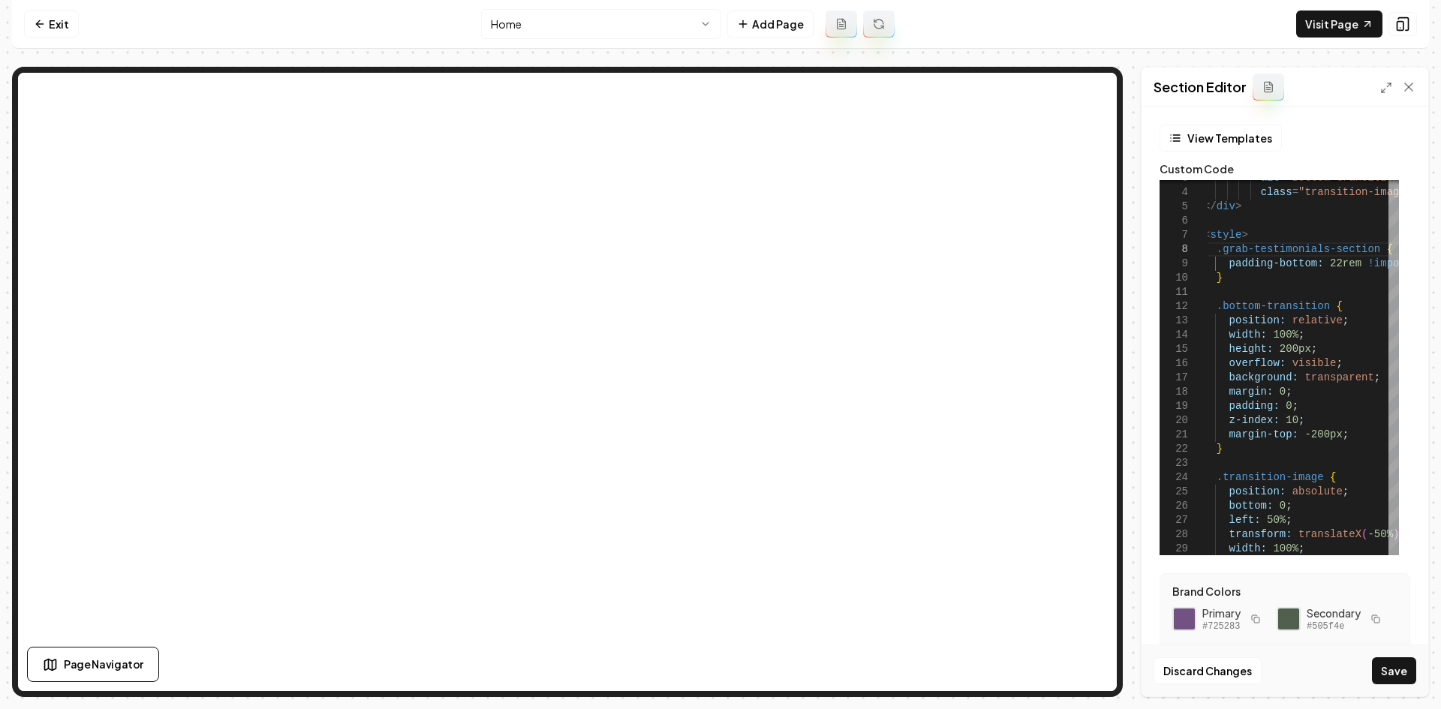
click at [1299, 644] on button "Save" at bounding box center [1394, 670] width 44 height 27
click at [1299, 22] on link "Visit Page" at bounding box center [1339, 24] width 86 height 27
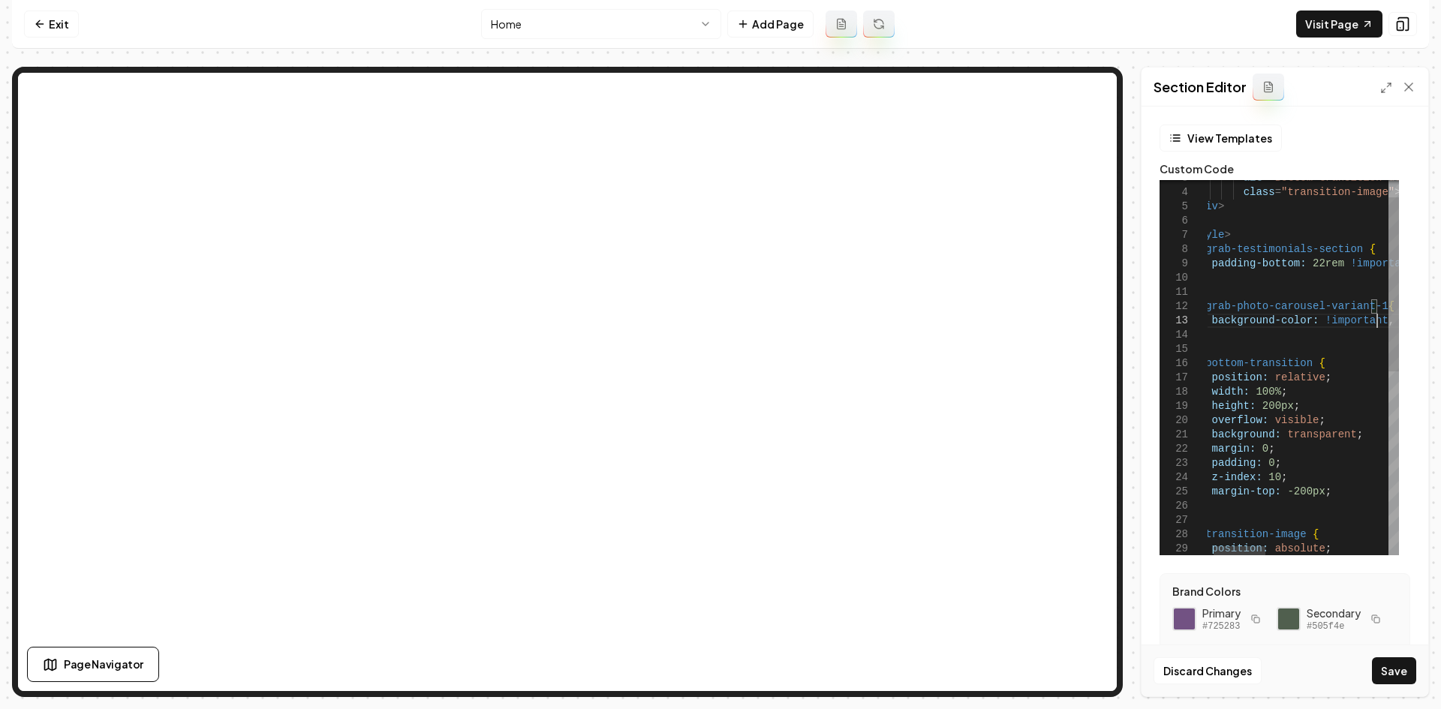
scroll to position [29, 190]
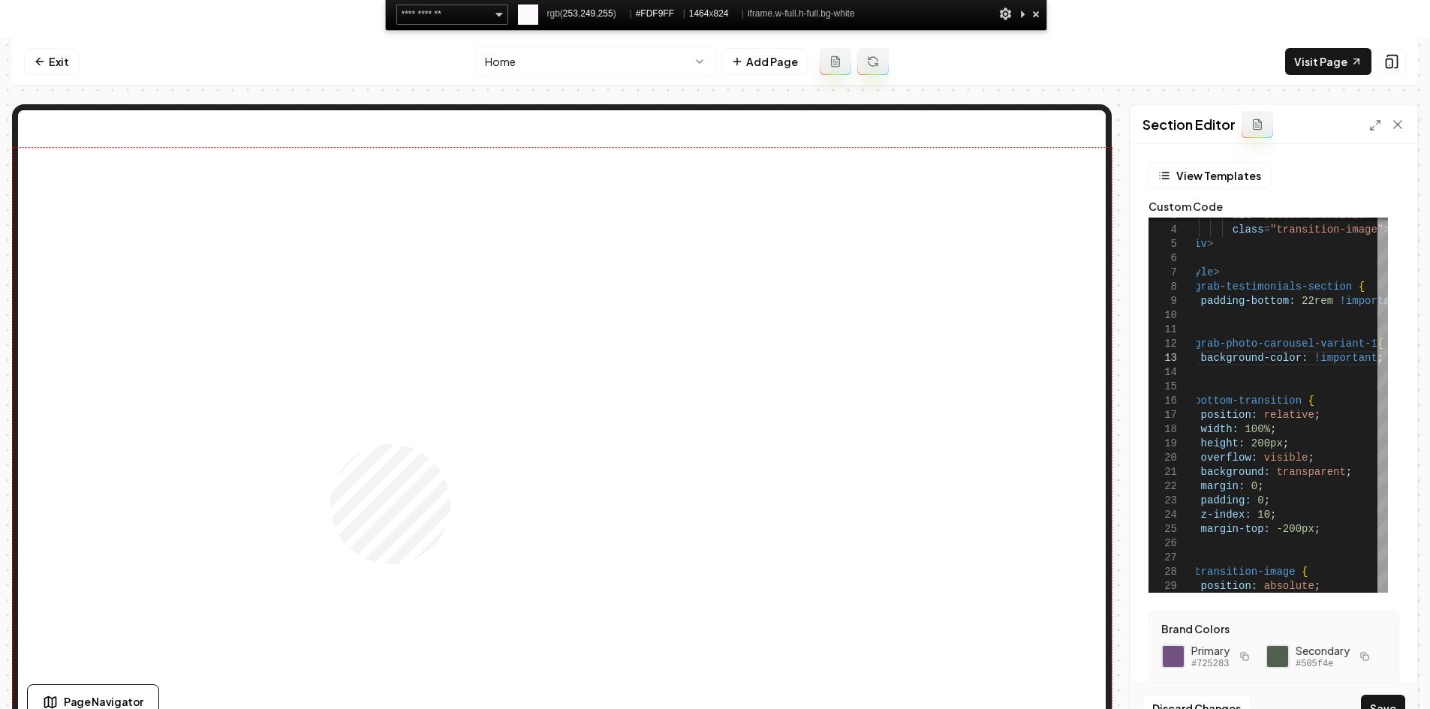
click at [329, 443] on div at bounding box center [562, 457] width 1099 height 618
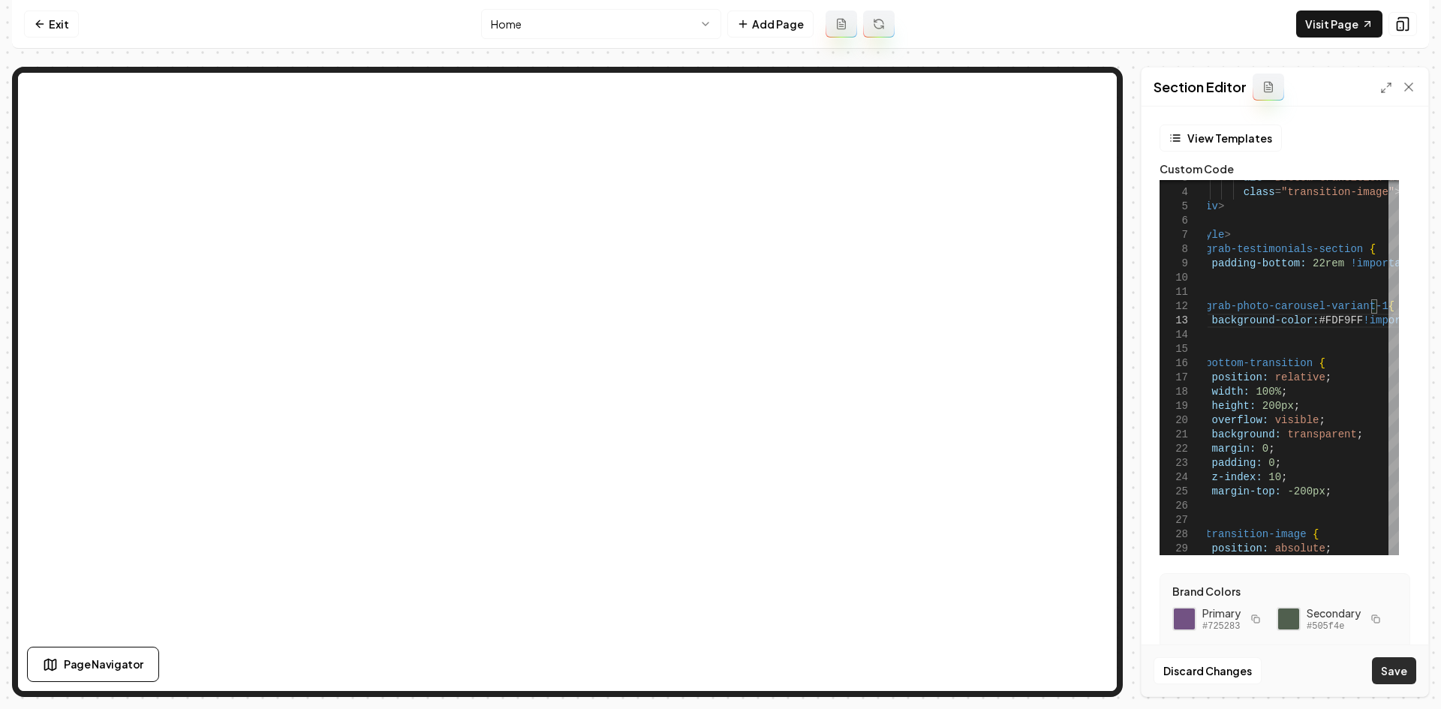
click at [1299, 644] on button "Save" at bounding box center [1394, 670] width 44 height 27
type textarea "**********"
click at [531, 21] on html "Computer Required This feature is only available on a computer. Please switch t…" at bounding box center [720, 354] width 1441 height 709
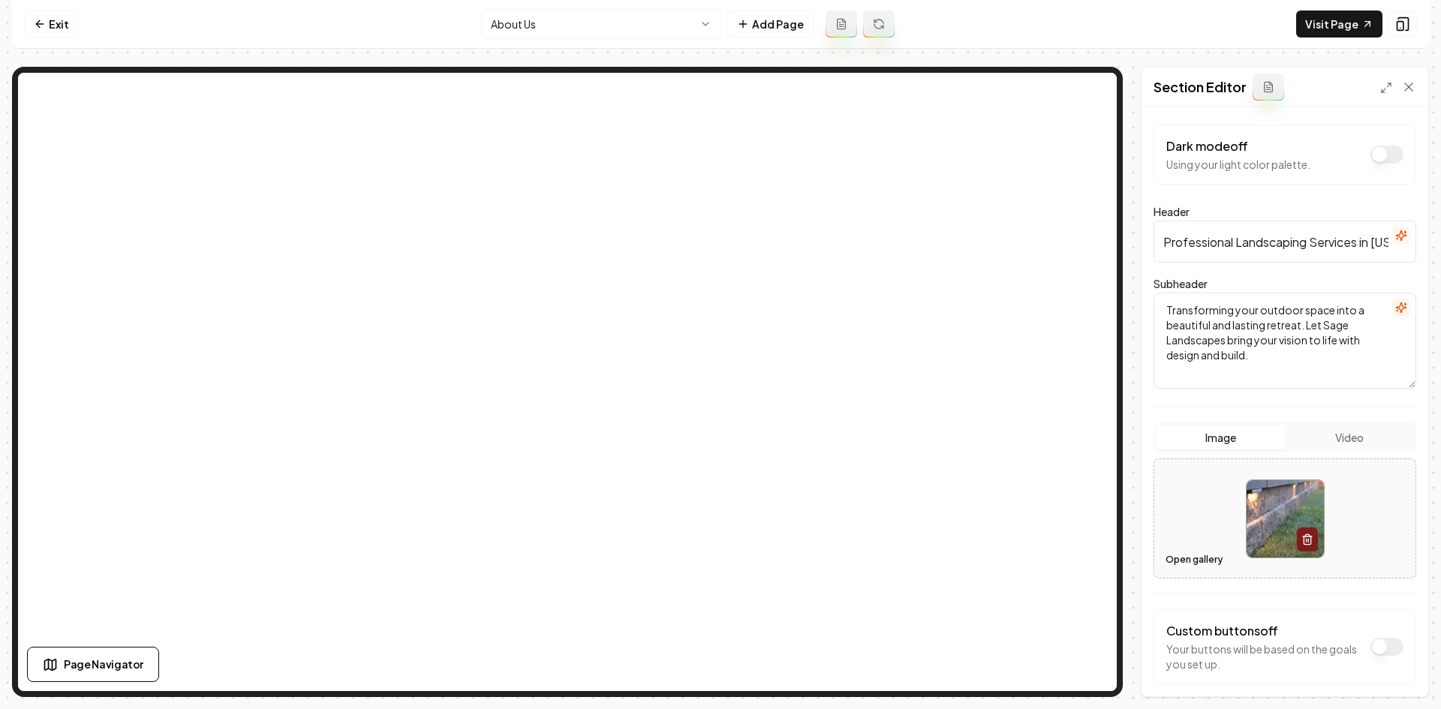
click at [1193, 555] on button "Open gallery" at bounding box center [1194, 560] width 68 height 24
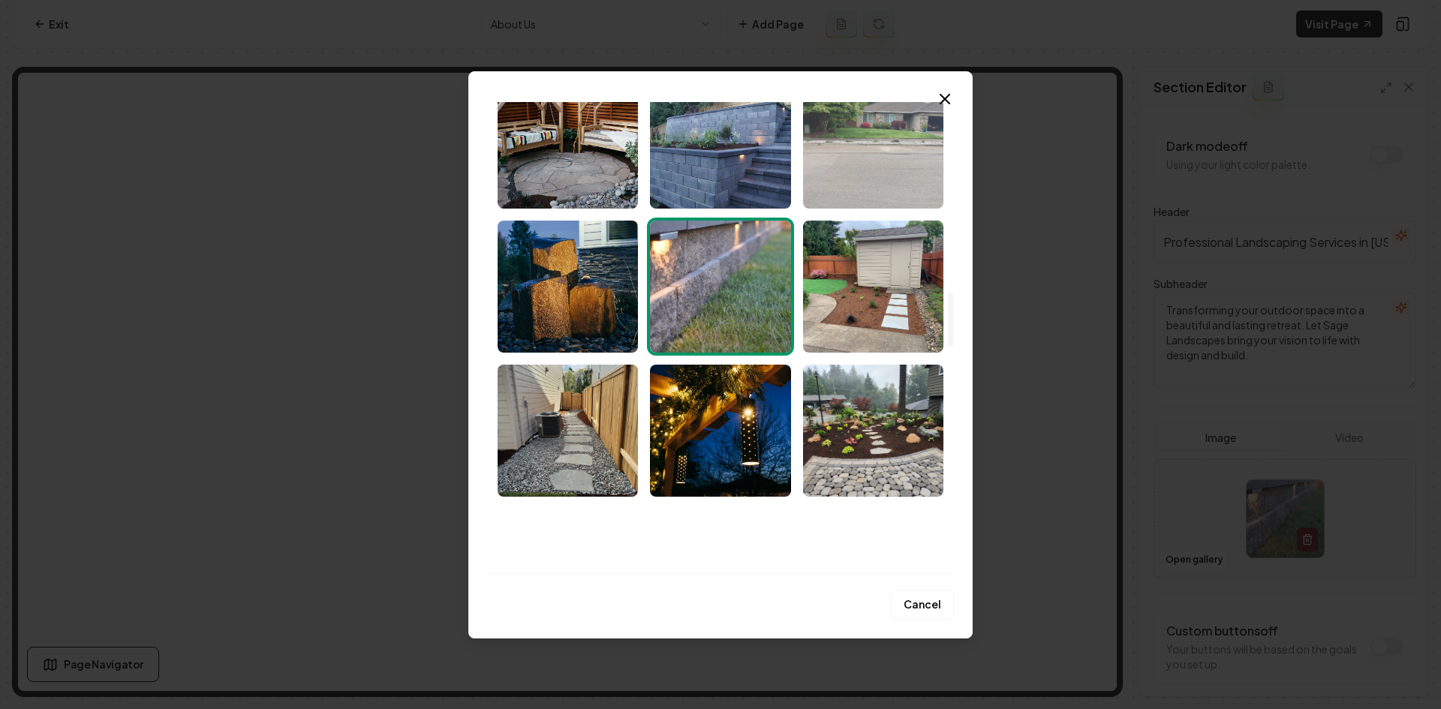
scroll to position [1726, 0]
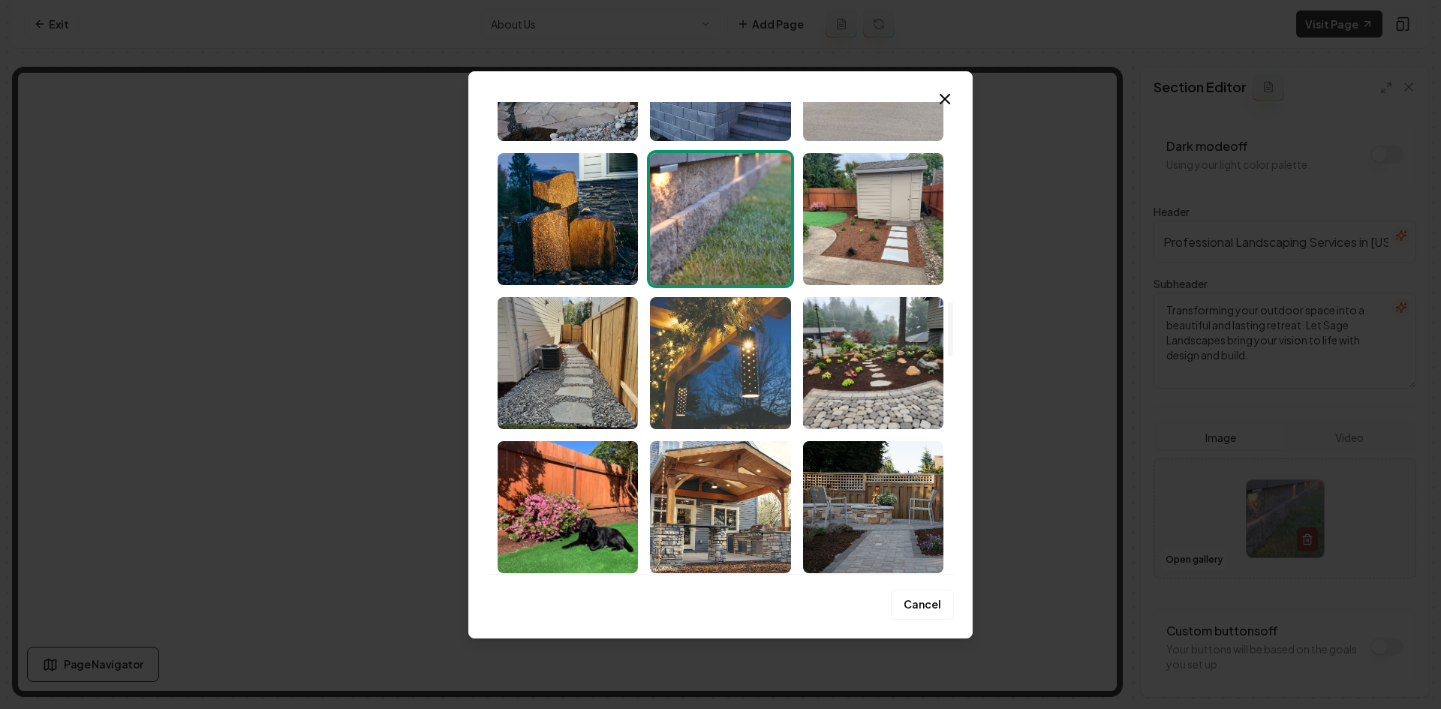
click at [730, 404] on img "Select image image_68cac37d5c7cd75eb8fd4045.jpeg" at bounding box center [720, 363] width 140 height 132
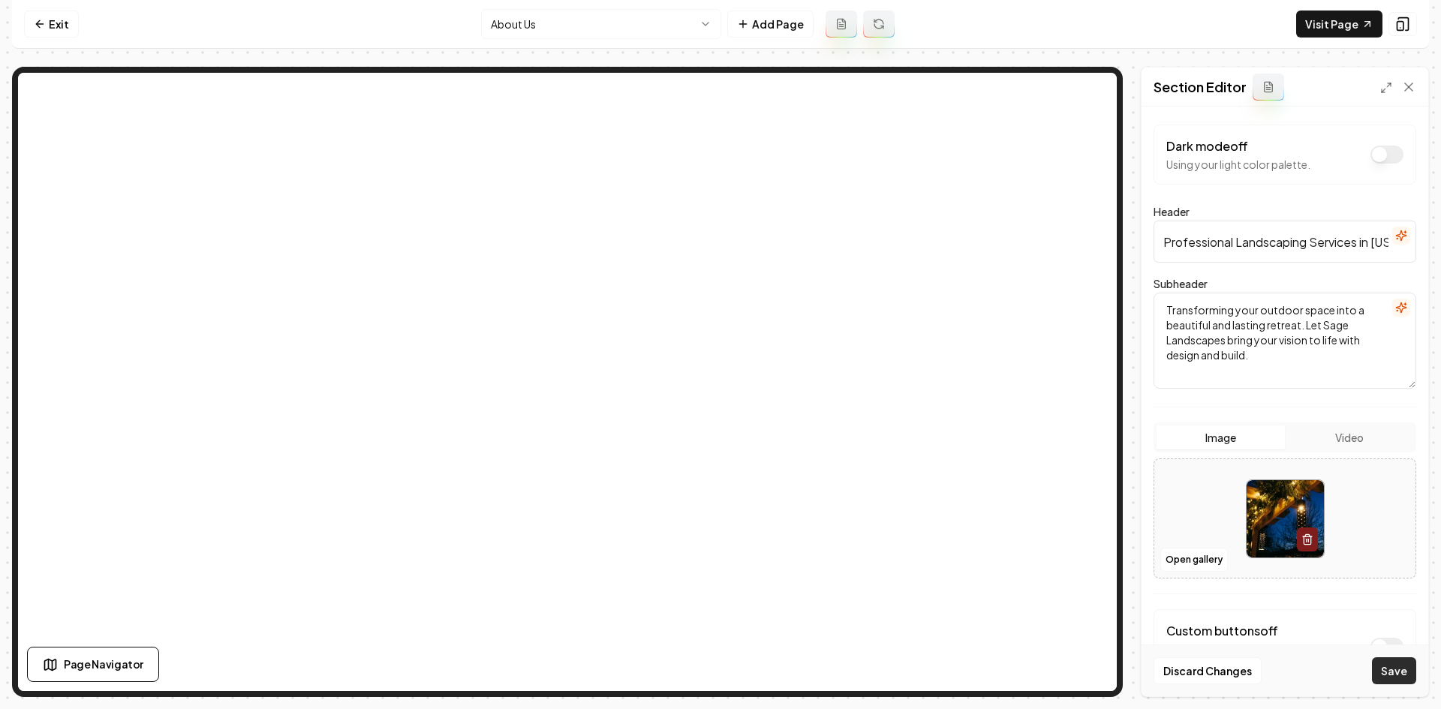
click at [1299, 644] on button "Save" at bounding box center [1394, 670] width 44 height 27
click at [1213, 558] on button "Open gallery" at bounding box center [1194, 560] width 68 height 24
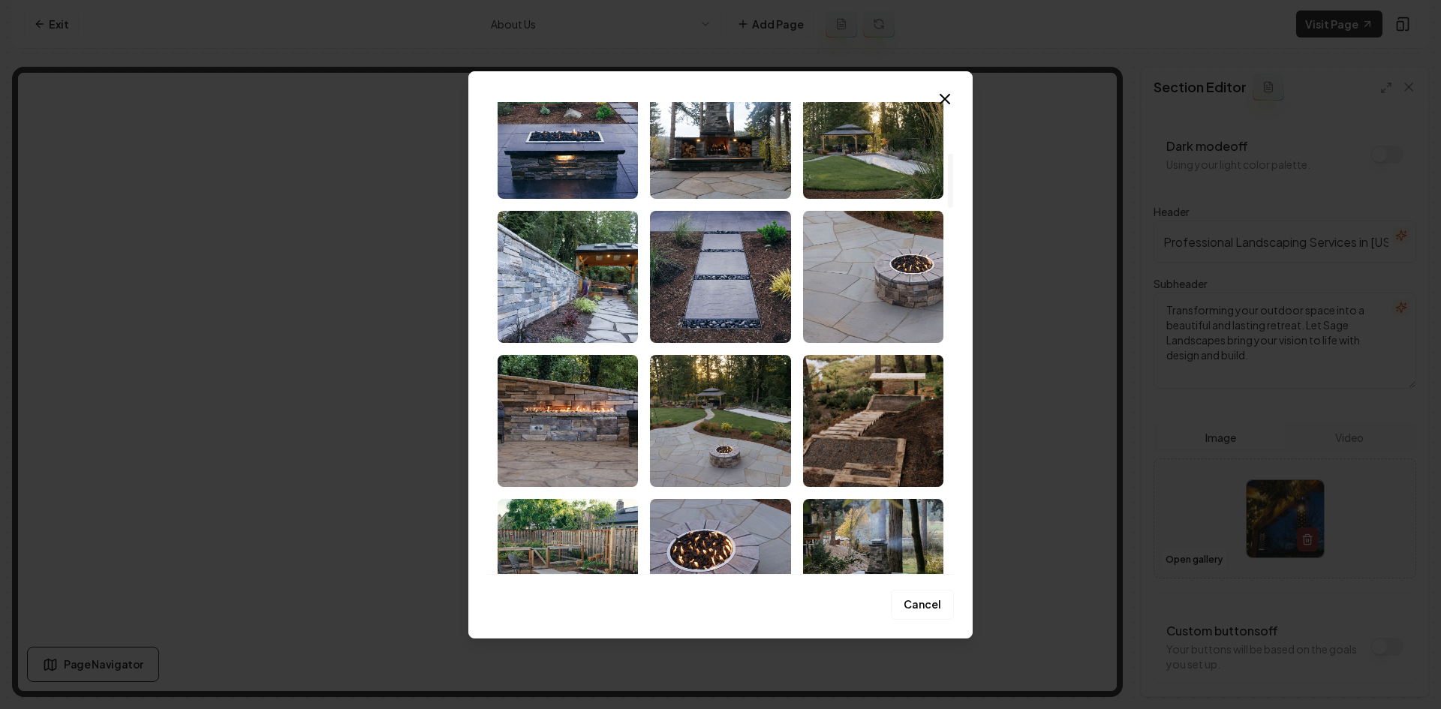
scroll to position [75, 0]
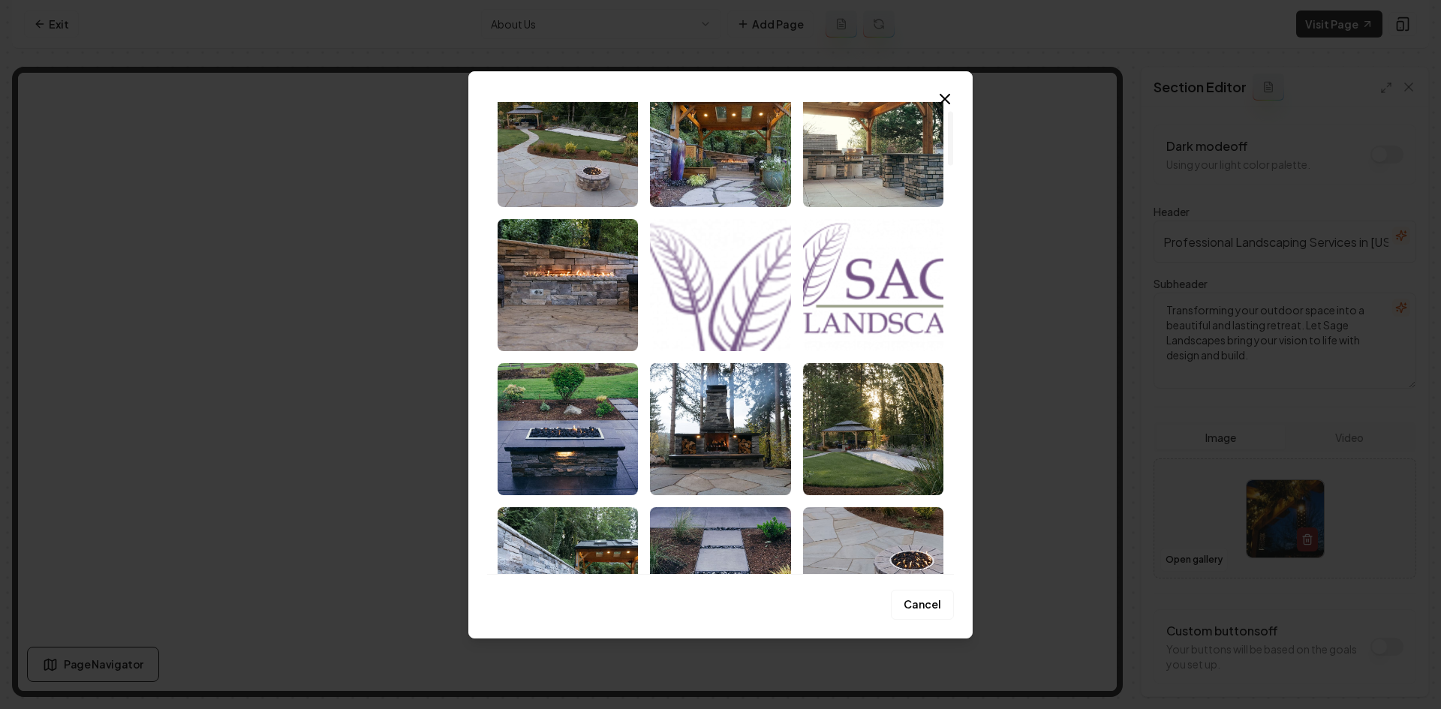
click at [863, 397] on img "Select image image_68cac38b5c7cd75eb8fdbd52.jpeg" at bounding box center [873, 429] width 140 height 132
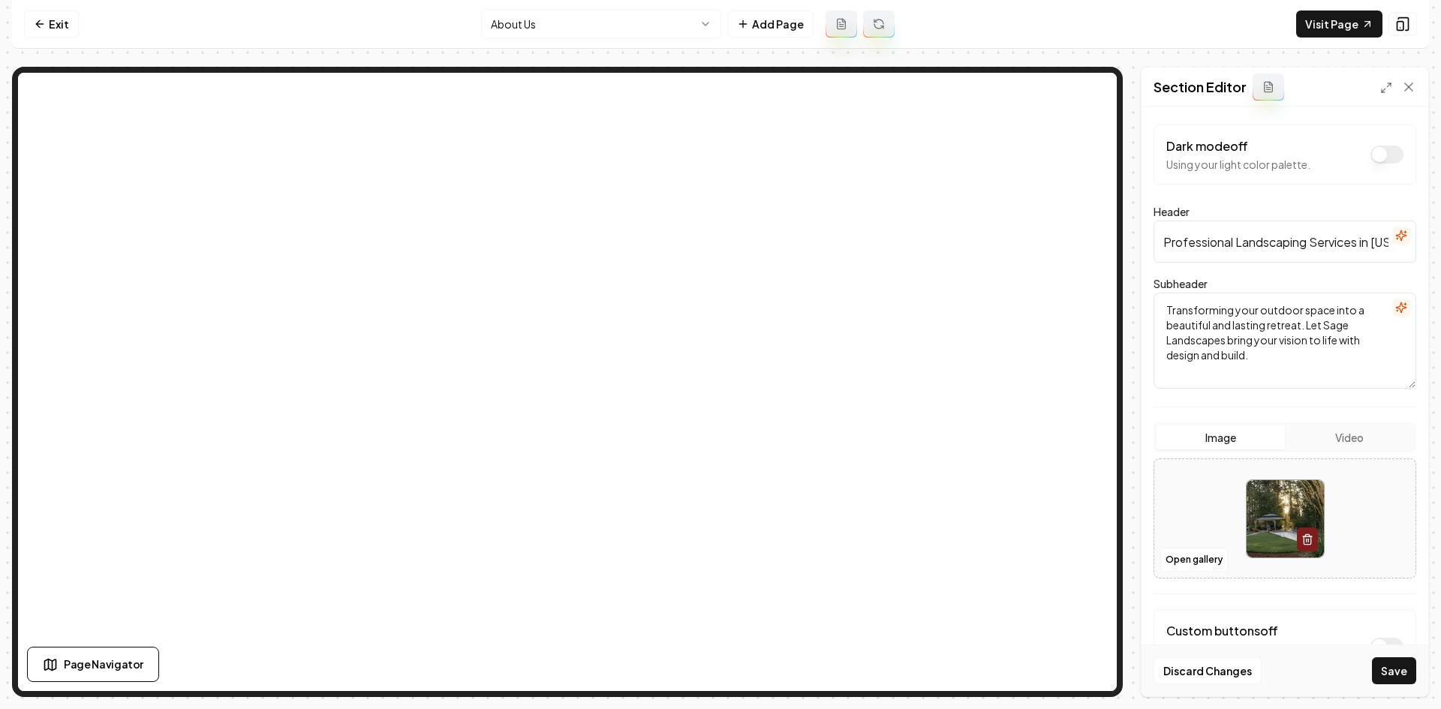
click at [1299, 644] on button "Save" at bounding box center [1394, 670] width 44 height 27
click at [485, 30] on html "Computer Required This feature is only available on a computer. Please switch t…" at bounding box center [720, 354] width 1441 height 709
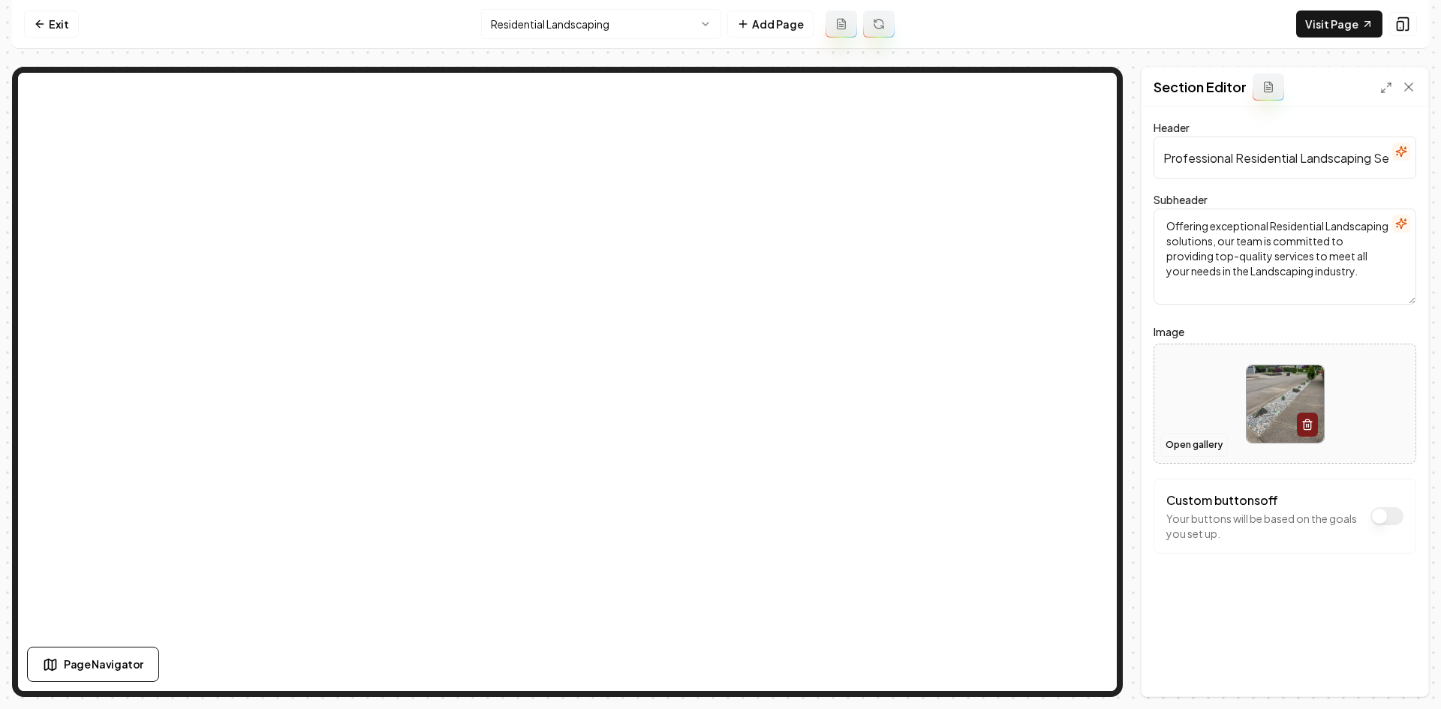
click at [1168, 446] on button "Open gallery" at bounding box center [1194, 445] width 68 height 24
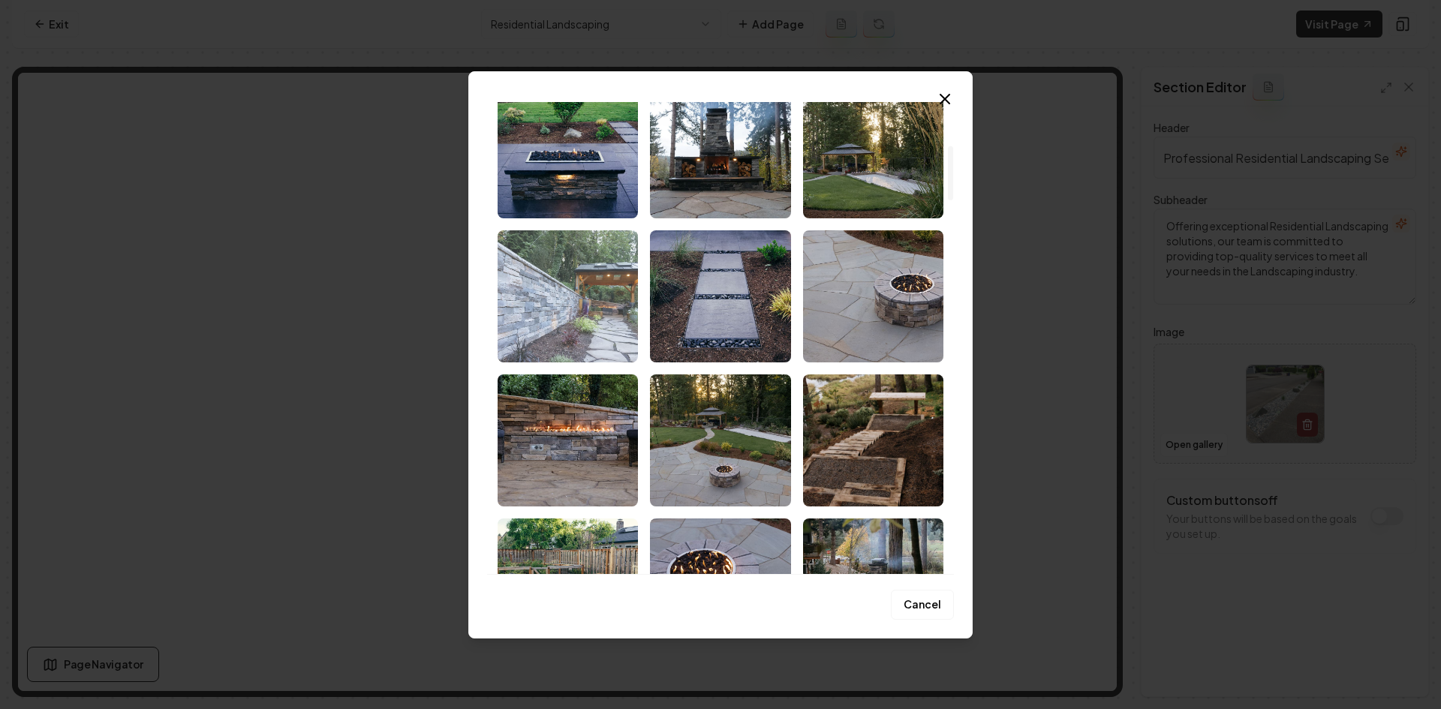
scroll to position [375, 0]
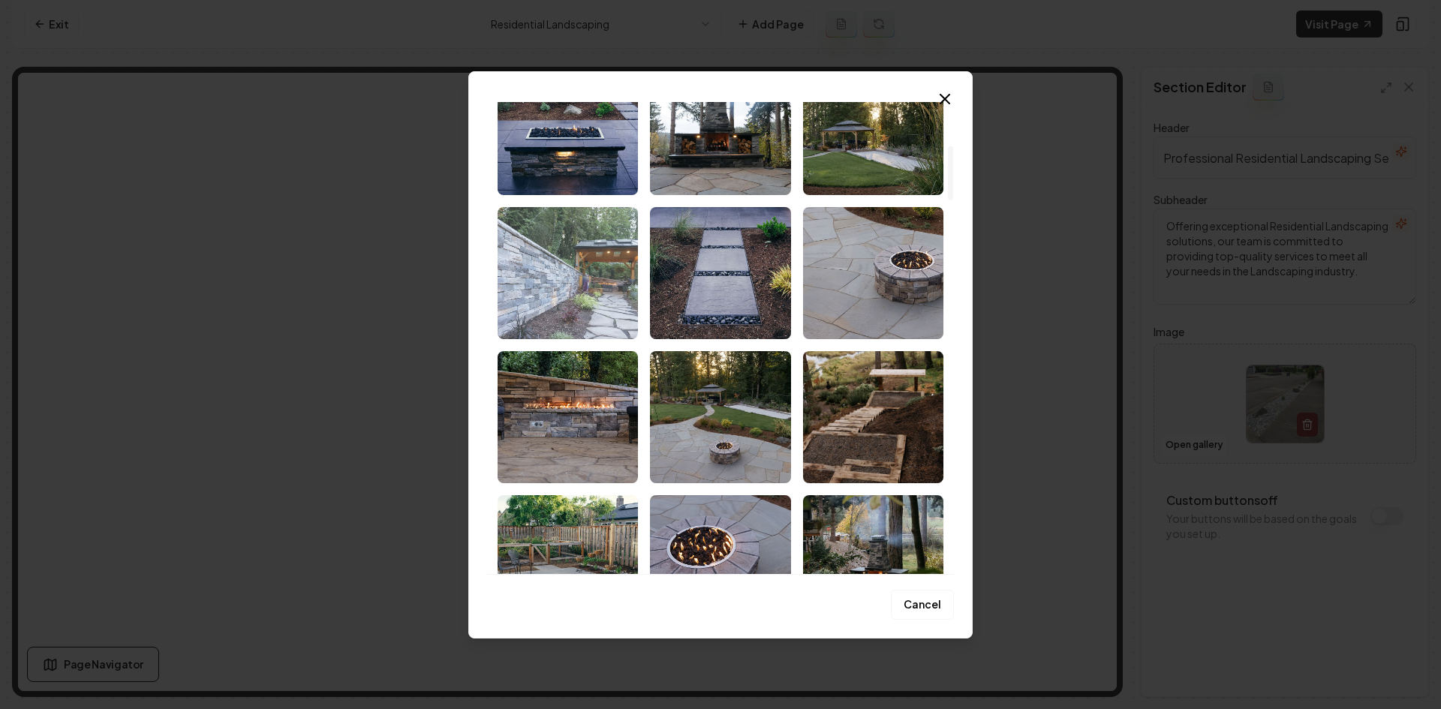
click at [560, 317] on img "Select image image_68cac38b5c7cd75eb8fdb967.jpeg" at bounding box center [568, 273] width 140 height 132
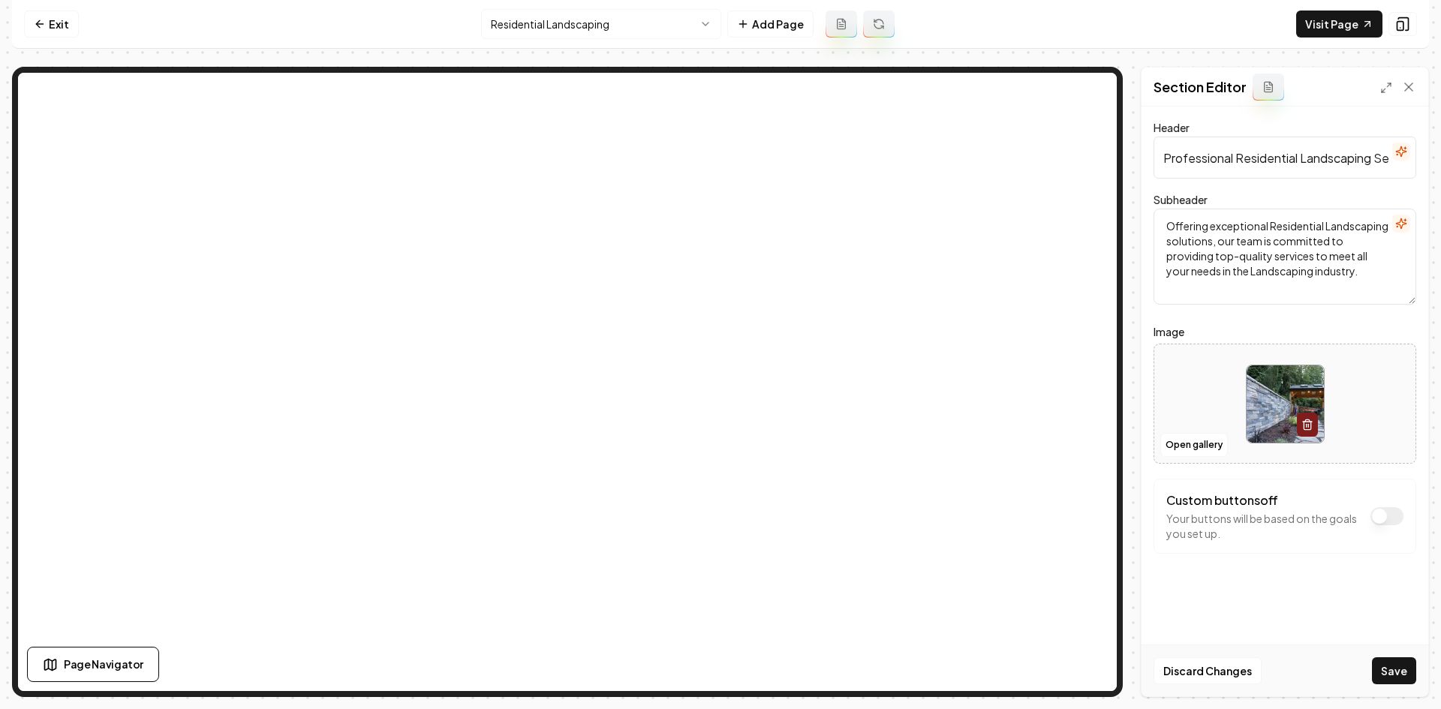
click at [1299, 644] on div "Discard Changes Save" at bounding box center [1284, 671] width 287 height 52
click at [1299, 644] on button "Save" at bounding box center [1394, 670] width 44 height 27
click at [617, 23] on html "Computer Required This feature is only available on a computer. Please switch t…" at bounding box center [720, 354] width 1441 height 709
click at [1176, 443] on button "Open gallery" at bounding box center [1194, 445] width 68 height 24
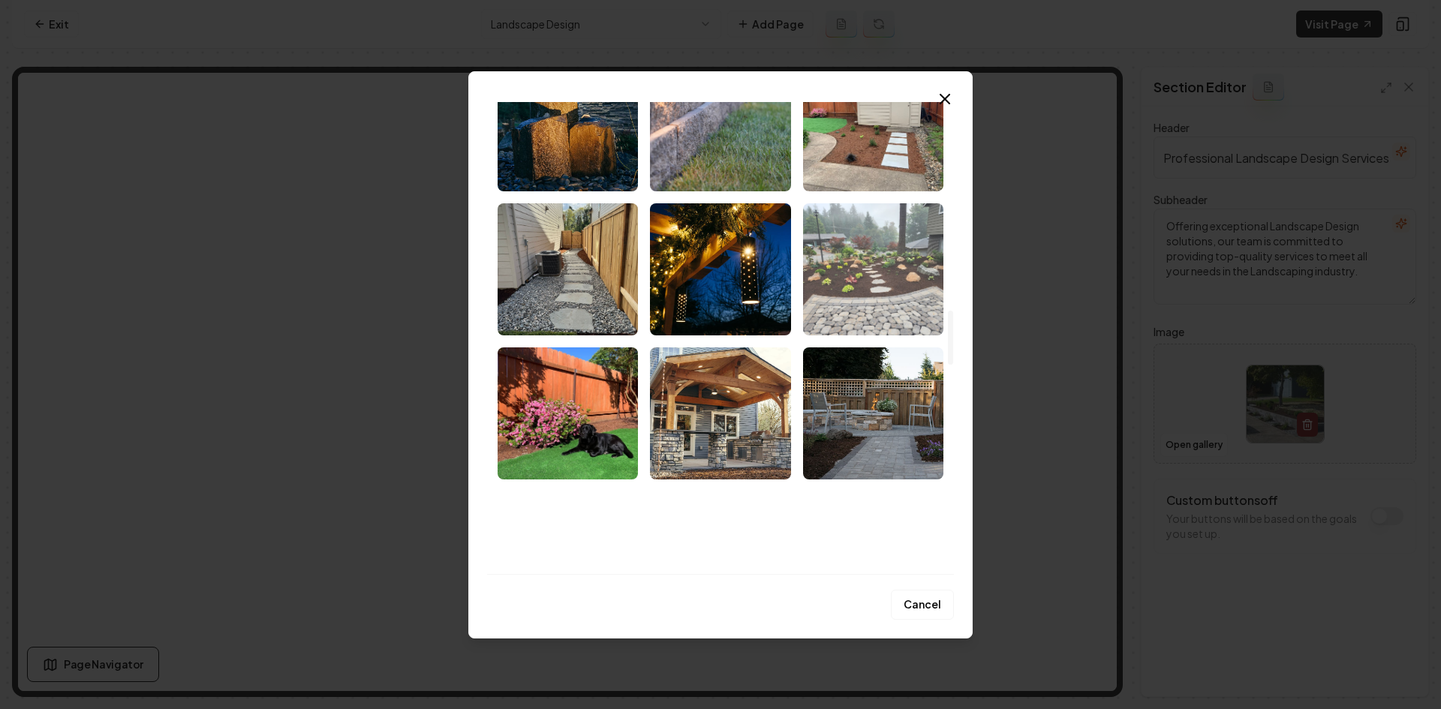
scroll to position [1801, 0]
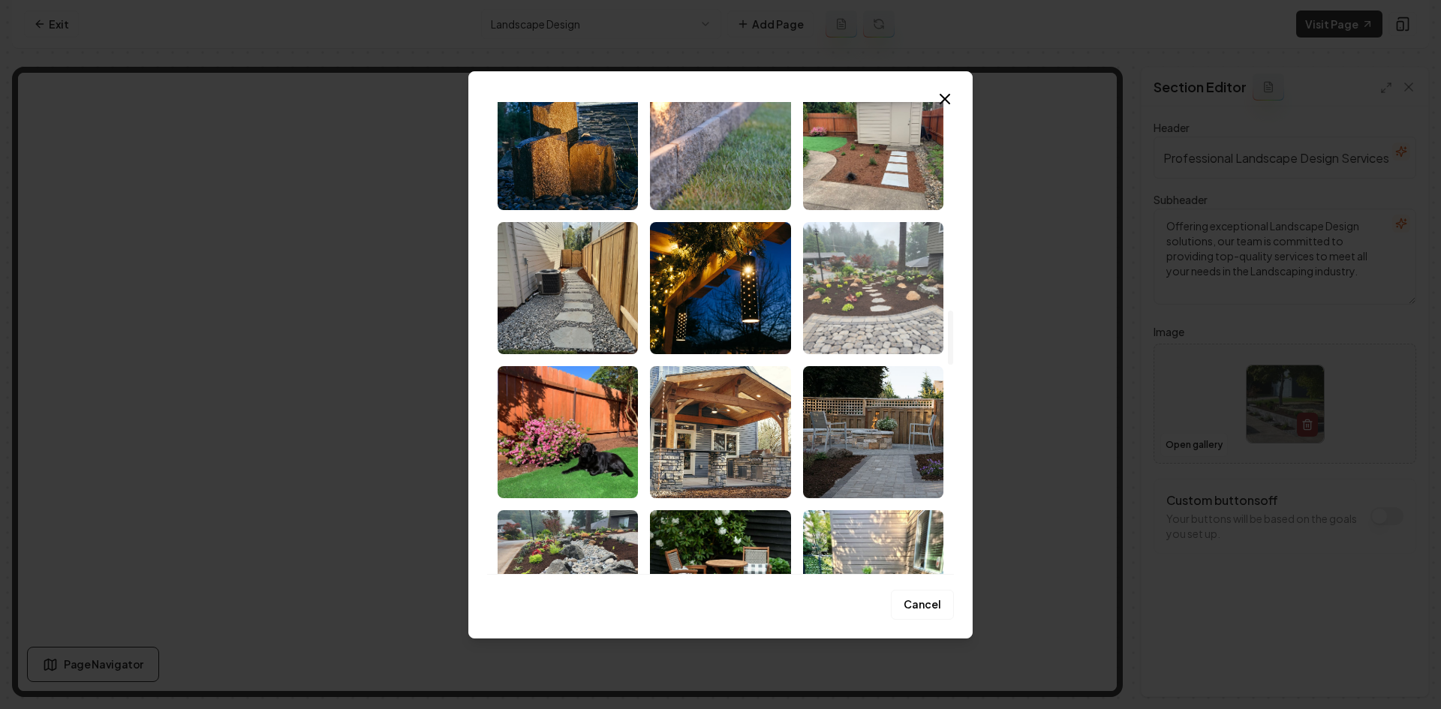
click at [875, 310] on img "Select image image_68cac37e5c7cd75eb8fd4433.jpeg" at bounding box center [873, 288] width 140 height 132
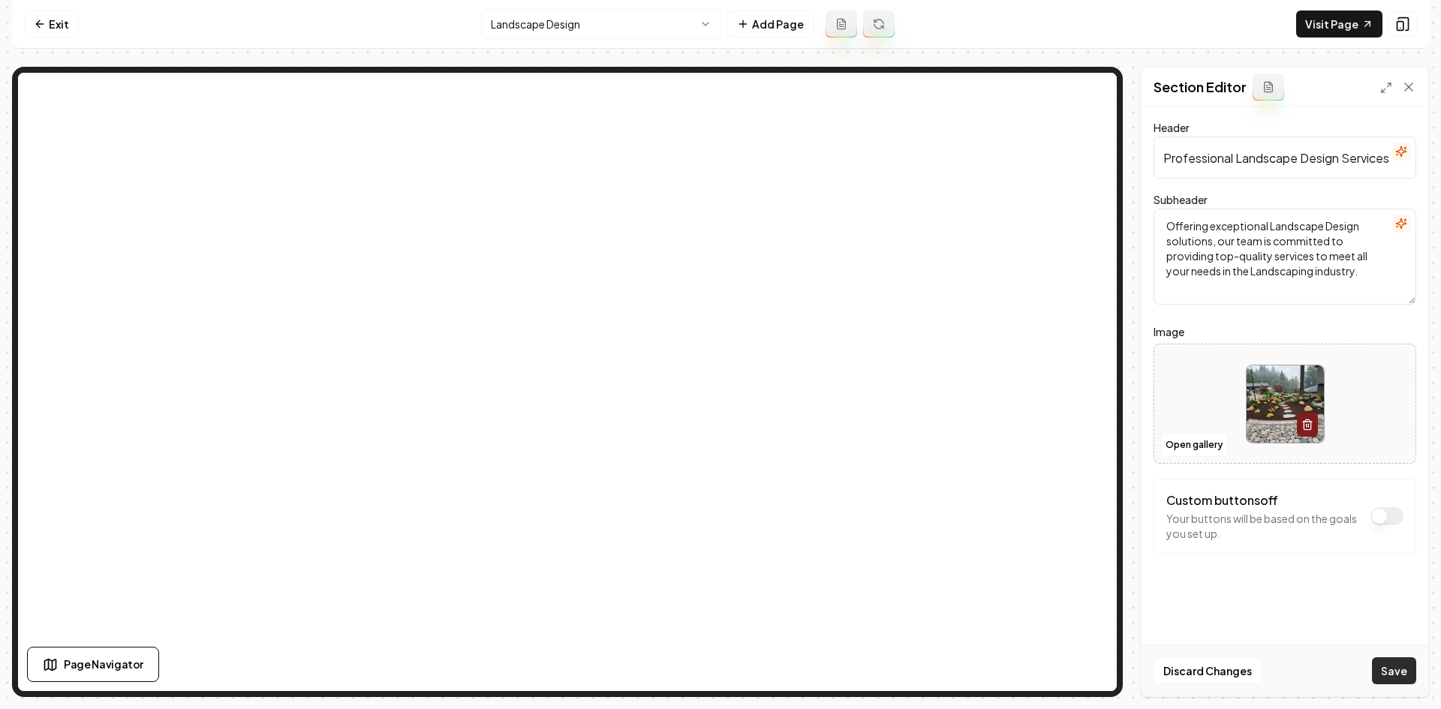
click at [1299, 644] on button "Save" at bounding box center [1394, 670] width 44 height 27
click at [629, 29] on html "Computer Required This feature is only available on a computer. Please switch t…" at bounding box center [720, 354] width 1441 height 709
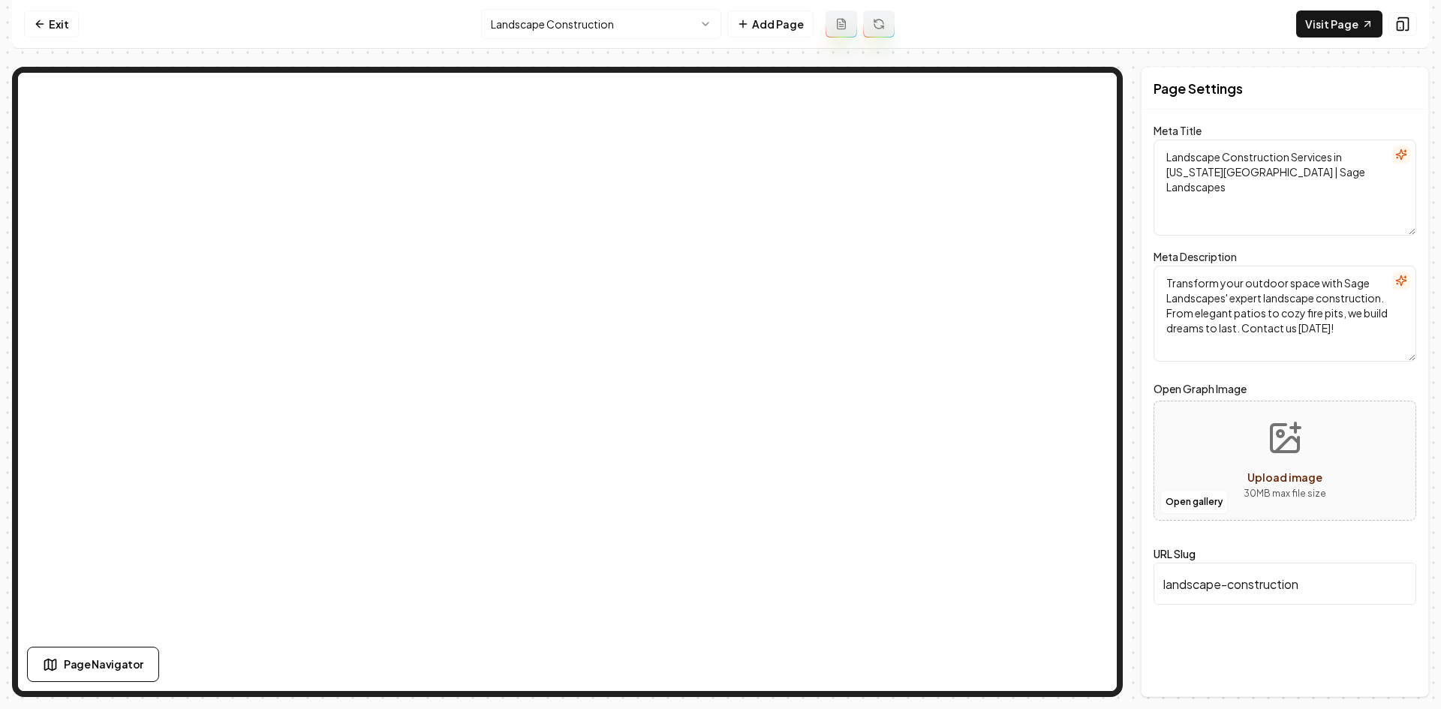
click at [606, 28] on html "Computer Required This feature is only available on a computer. Please switch t…" at bounding box center [720, 354] width 1441 height 709
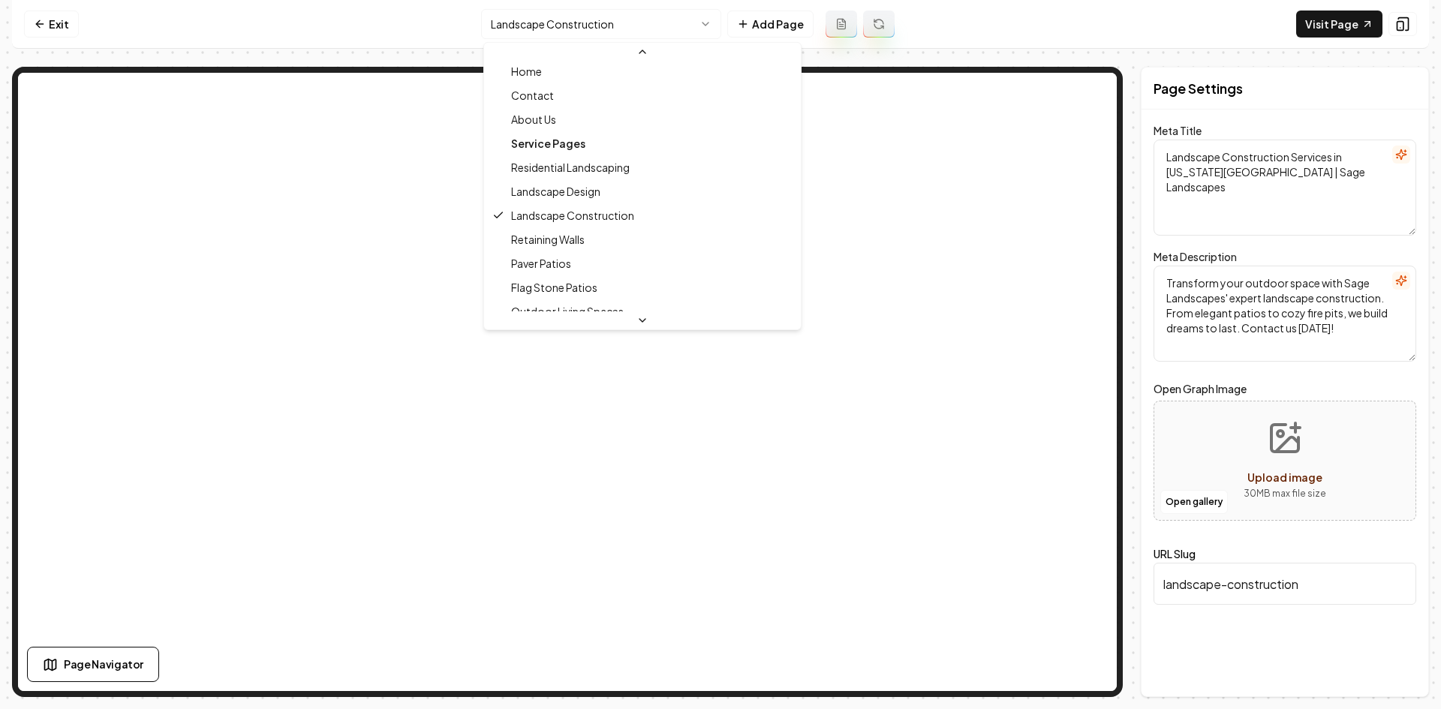
scroll to position [75, 0]
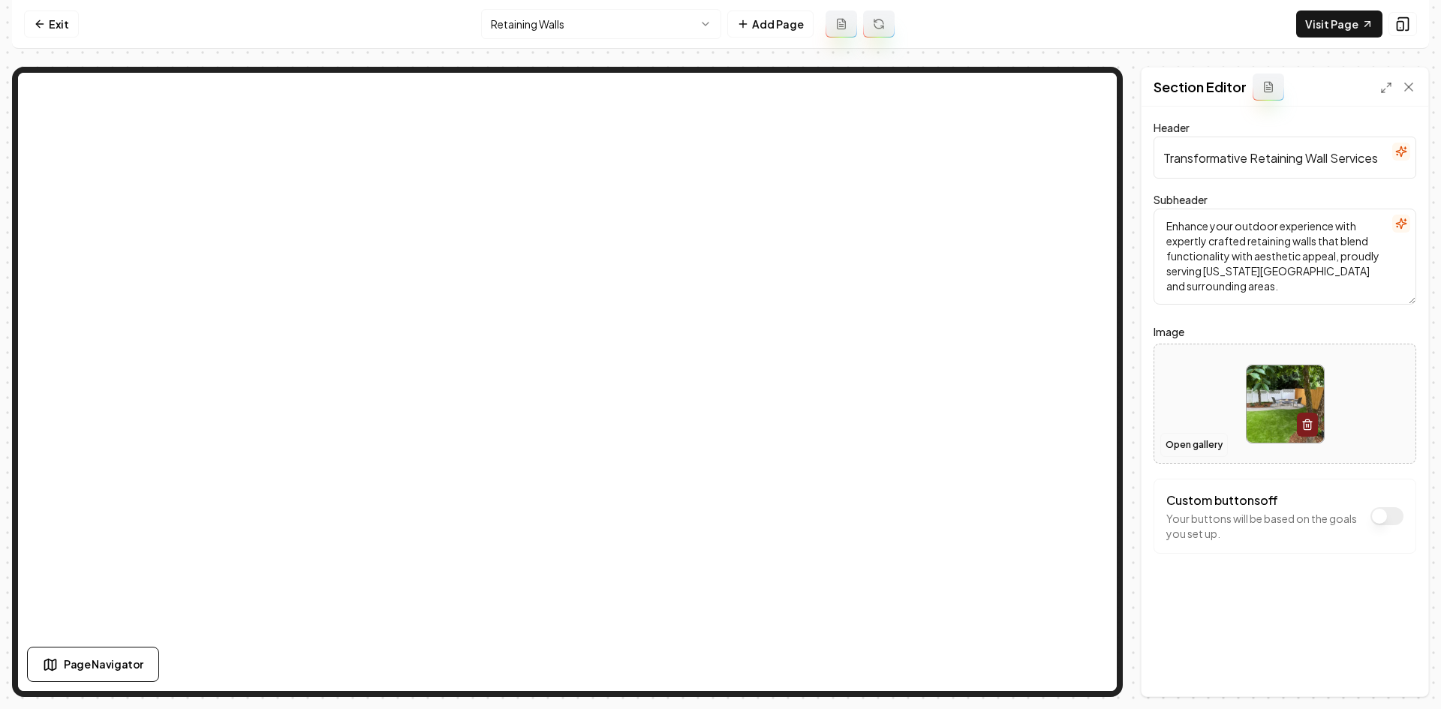
click at [1196, 448] on button "Open gallery" at bounding box center [1194, 445] width 68 height 24
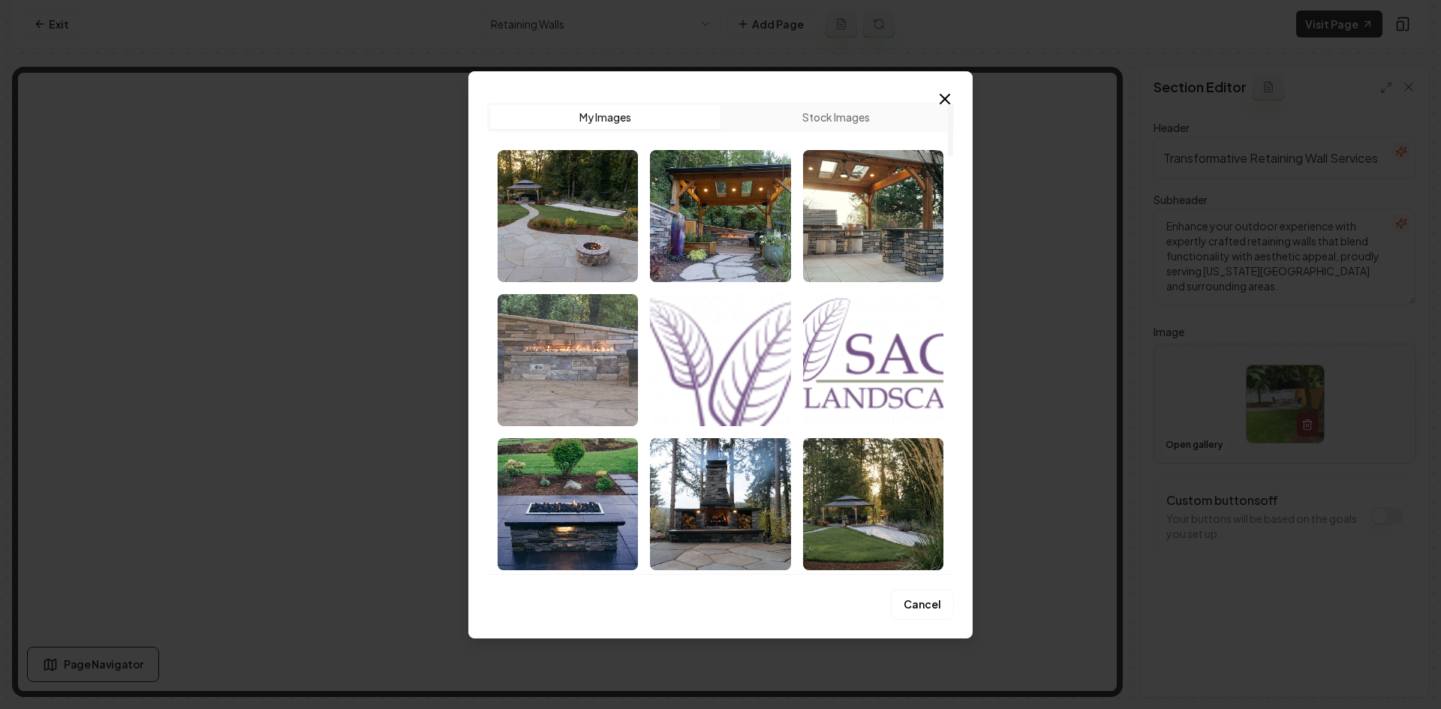
click at [597, 391] on img "Select image image_68cac5275c7cd75eb80a9ab8.webp" at bounding box center [568, 360] width 140 height 132
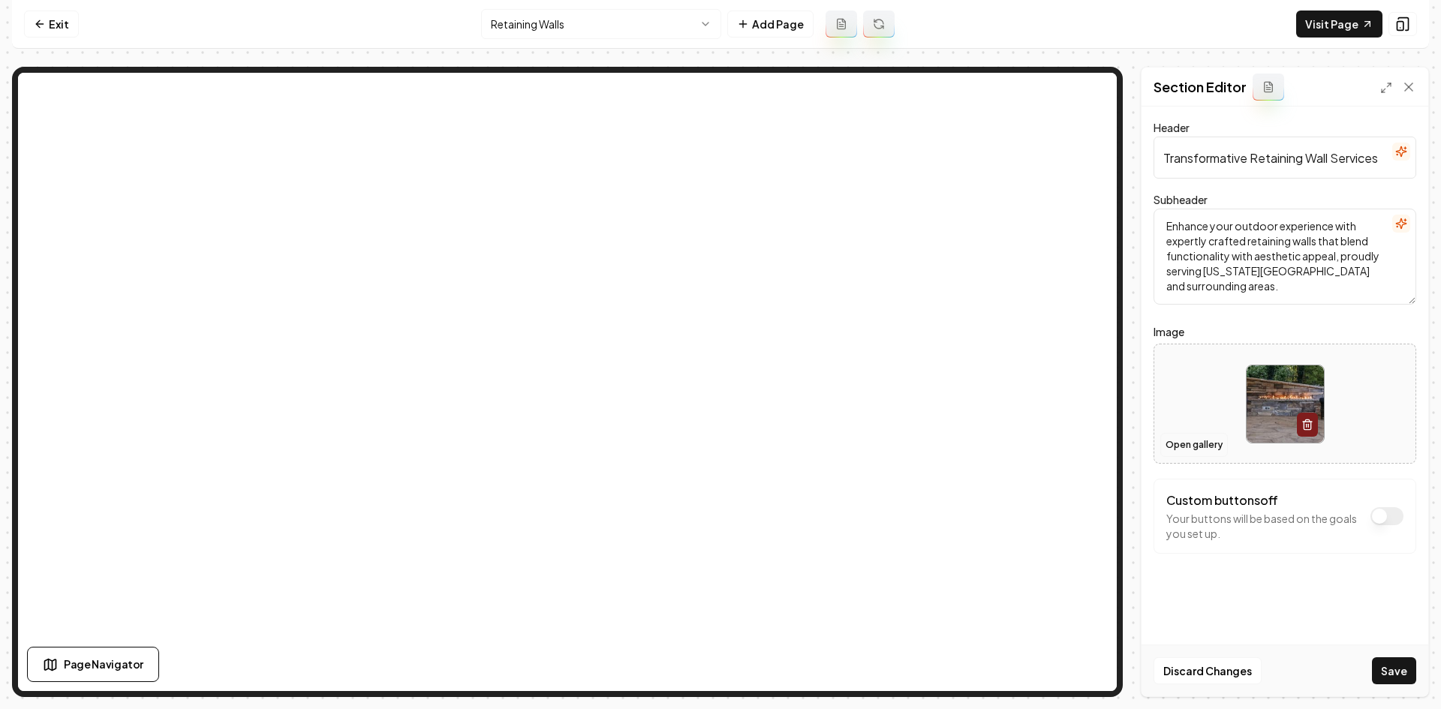
click at [1173, 440] on button "Open gallery" at bounding box center [1194, 445] width 68 height 24
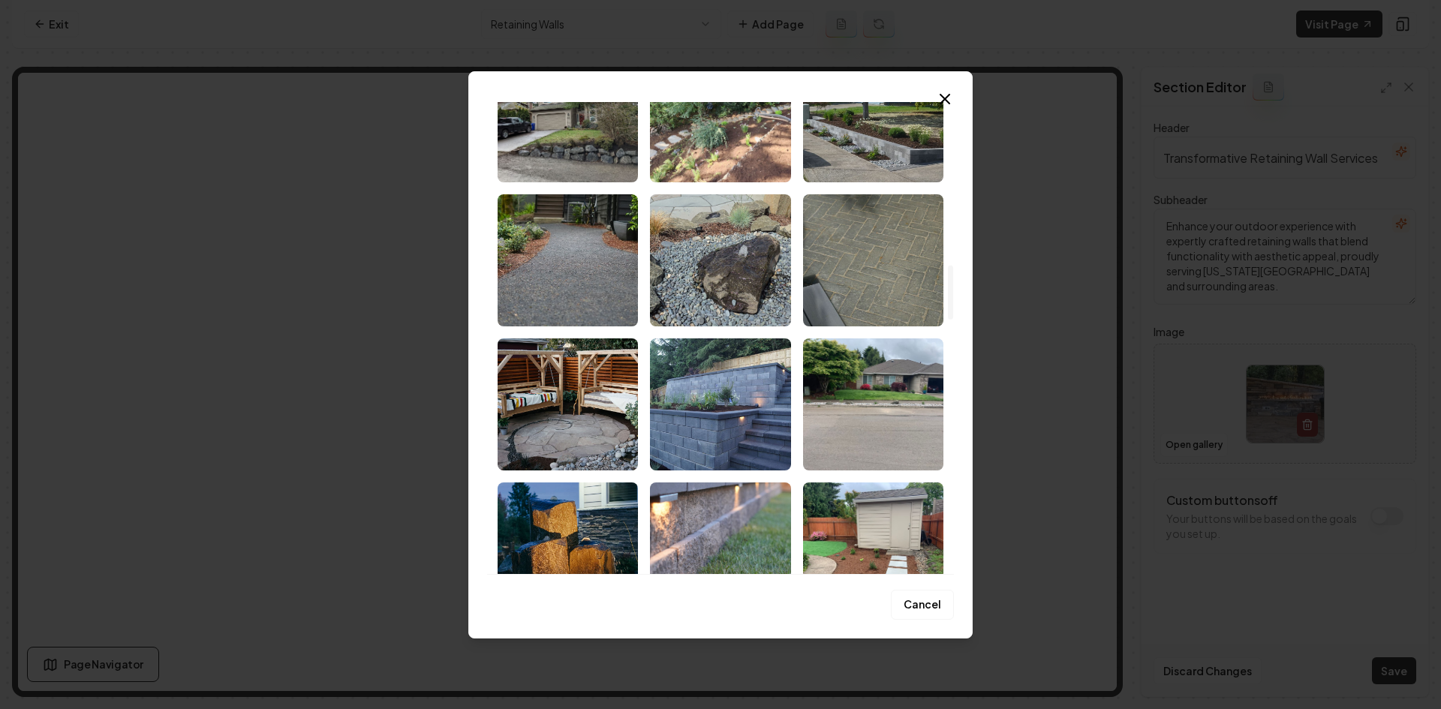
scroll to position [1426, 0]
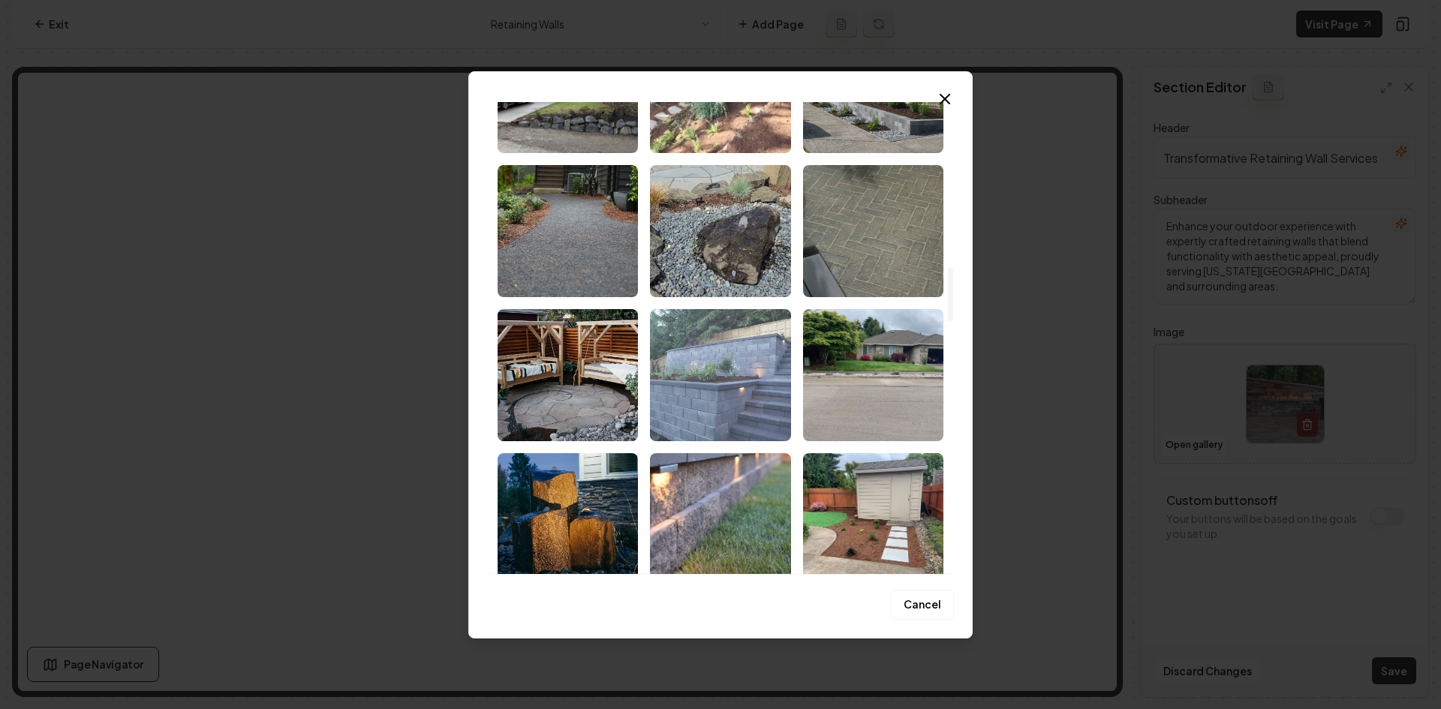
click at [681, 392] on img "Select image image_68cac37f5c7cd75eb8fd5306.jpeg" at bounding box center [720, 375] width 140 height 132
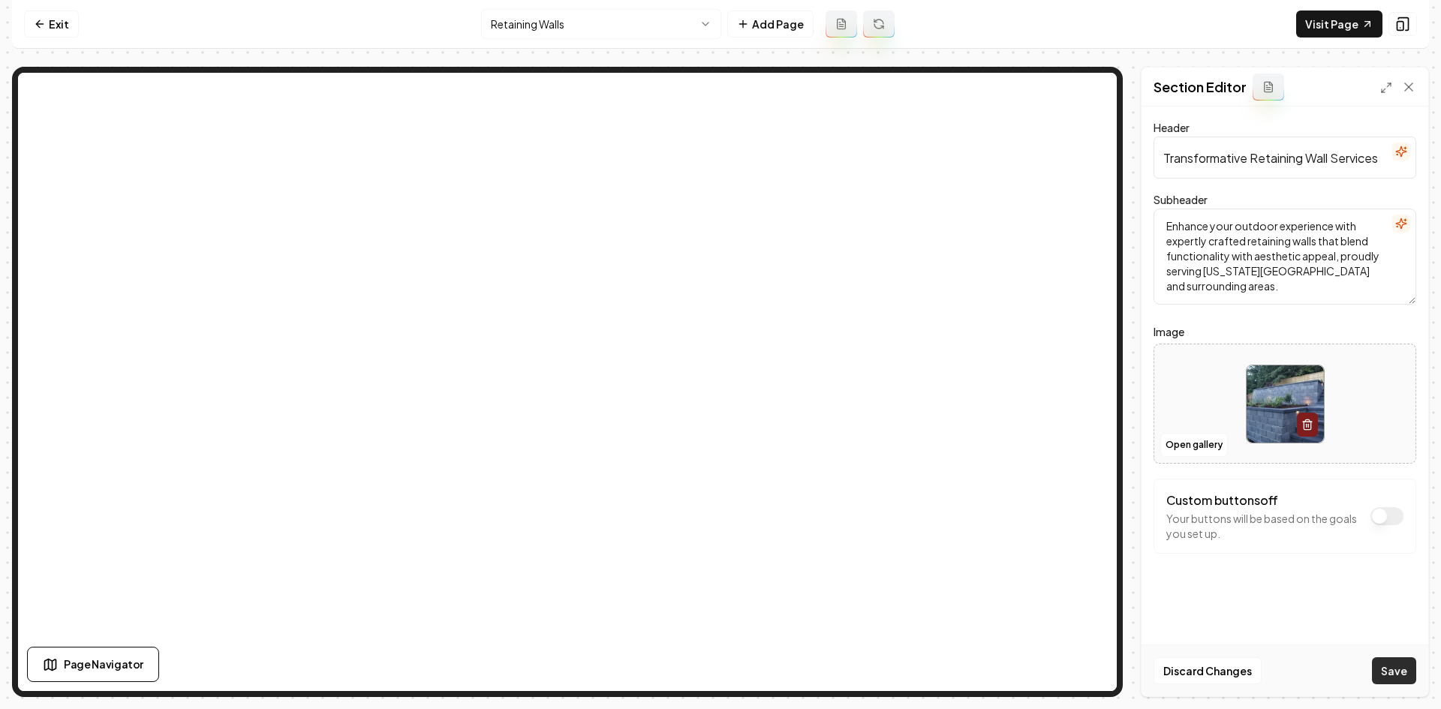
click at [1299, 644] on button "Save" at bounding box center [1394, 670] width 44 height 27
click at [537, 27] on html "Computer Required This feature is only available on a computer. Please switch t…" at bounding box center [720, 354] width 1441 height 709
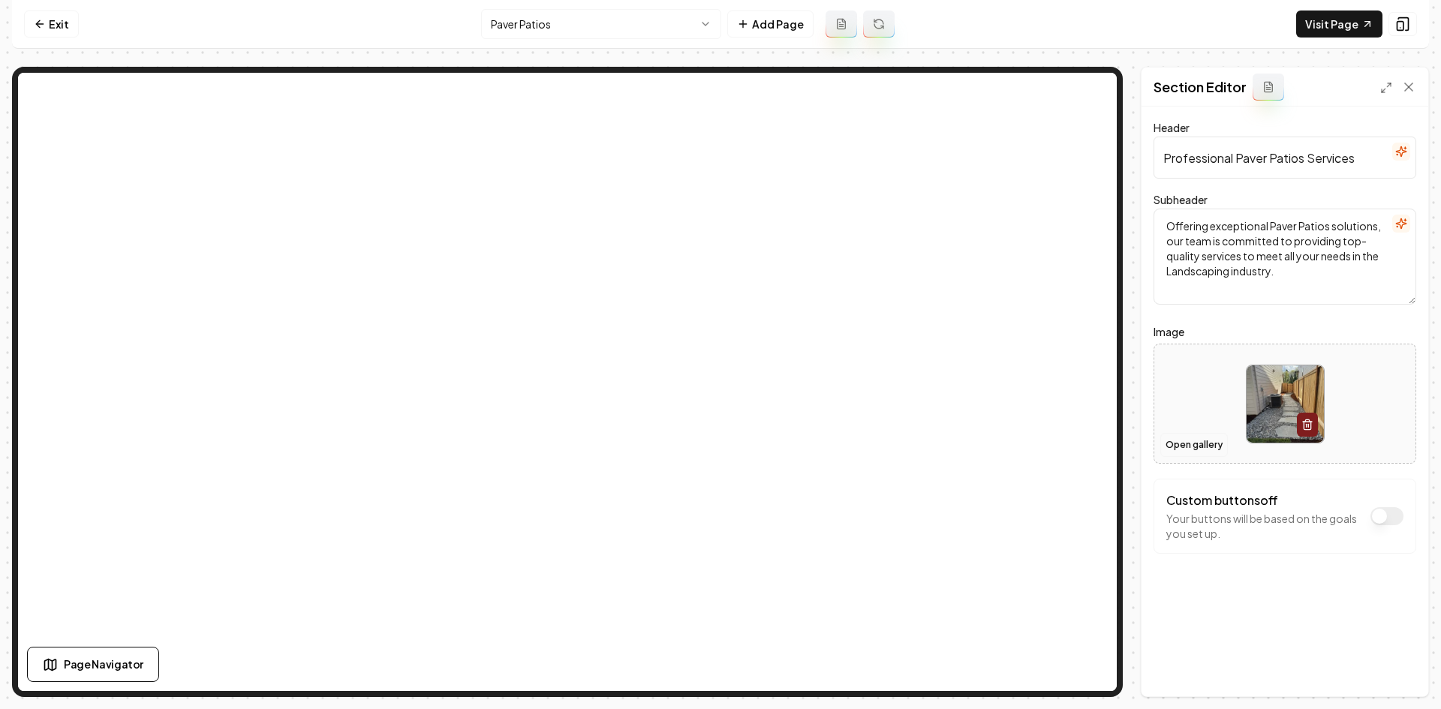
click at [1177, 446] on button "Open gallery" at bounding box center [1194, 445] width 68 height 24
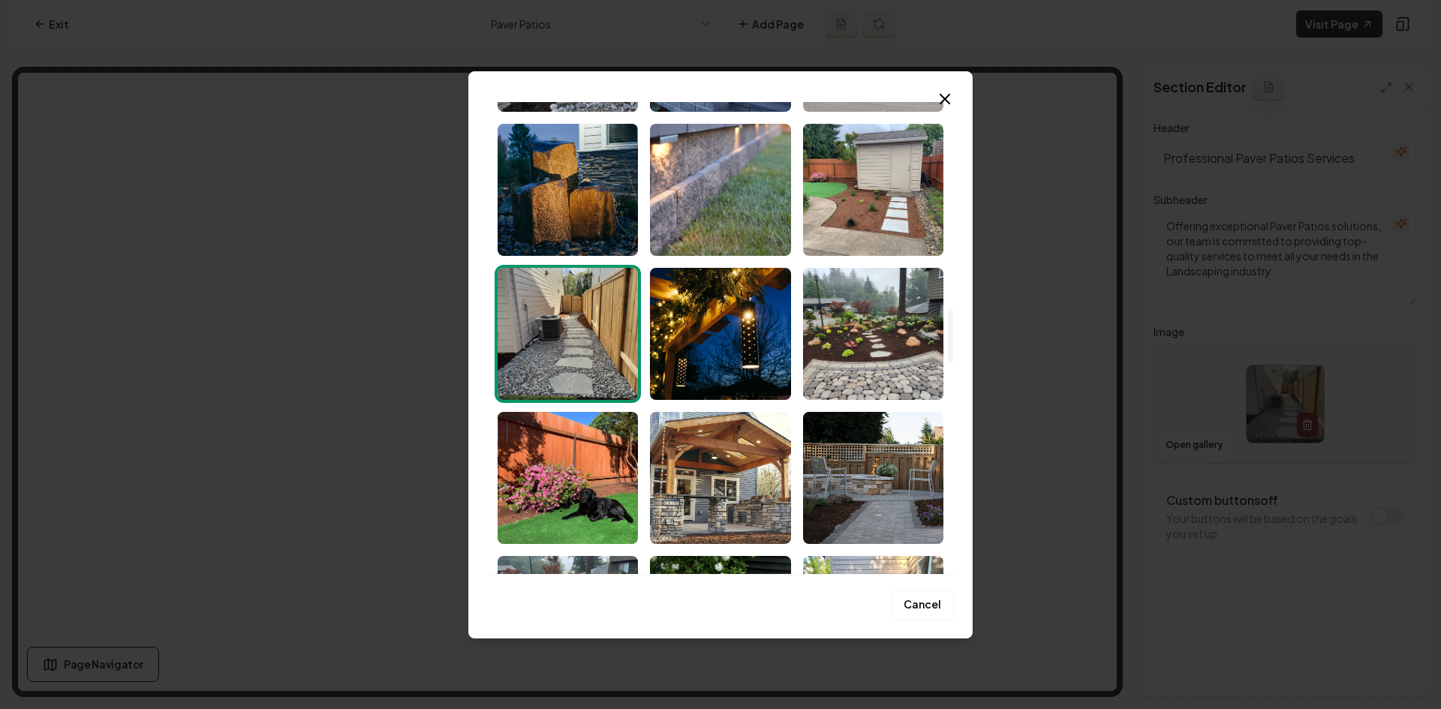
scroll to position [1801, 0]
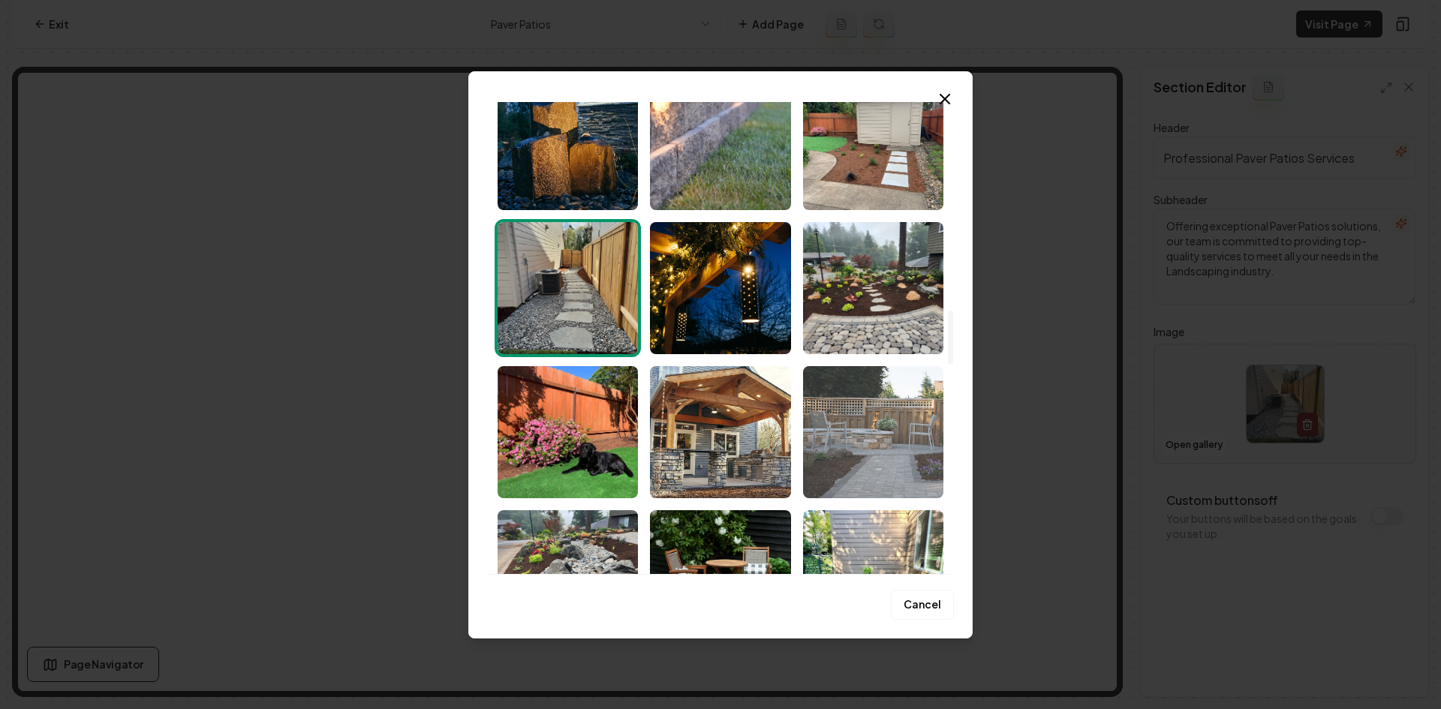
click at [931, 492] on img "Select image image_68cac37d5c7cd75eb8fd3e05.jpeg" at bounding box center [873, 432] width 140 height 132
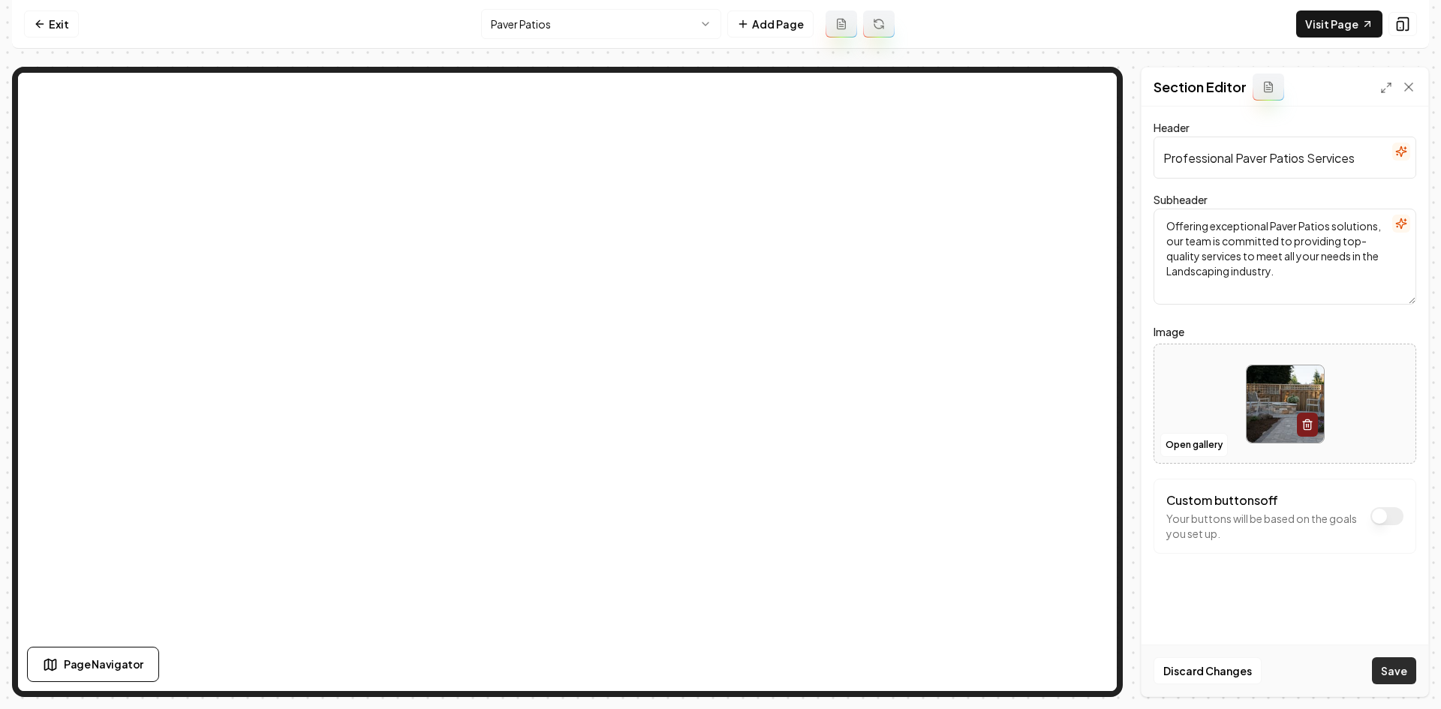
drag, startPoint x: 1407, startPoint y: 680, endPoint x: 1403, endPoint y: 673, distance: 7.7
click at [1299, 644] on button "Save" at bounding box center [1394, 670] width 44 height 27
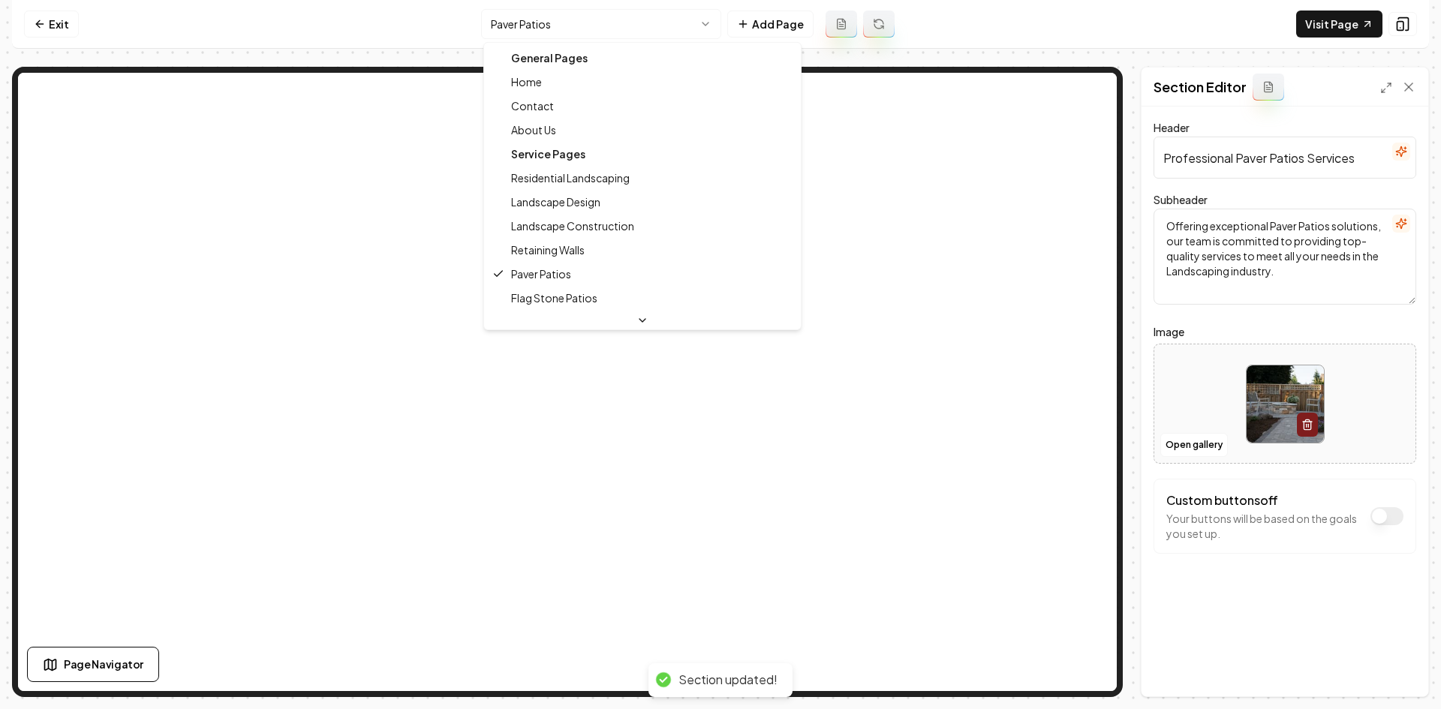
click at [560, 16] on html "Computer Required This feature is only available on a computer. Please switch t…" at bounding box center [720, 354] width 1441 height 709
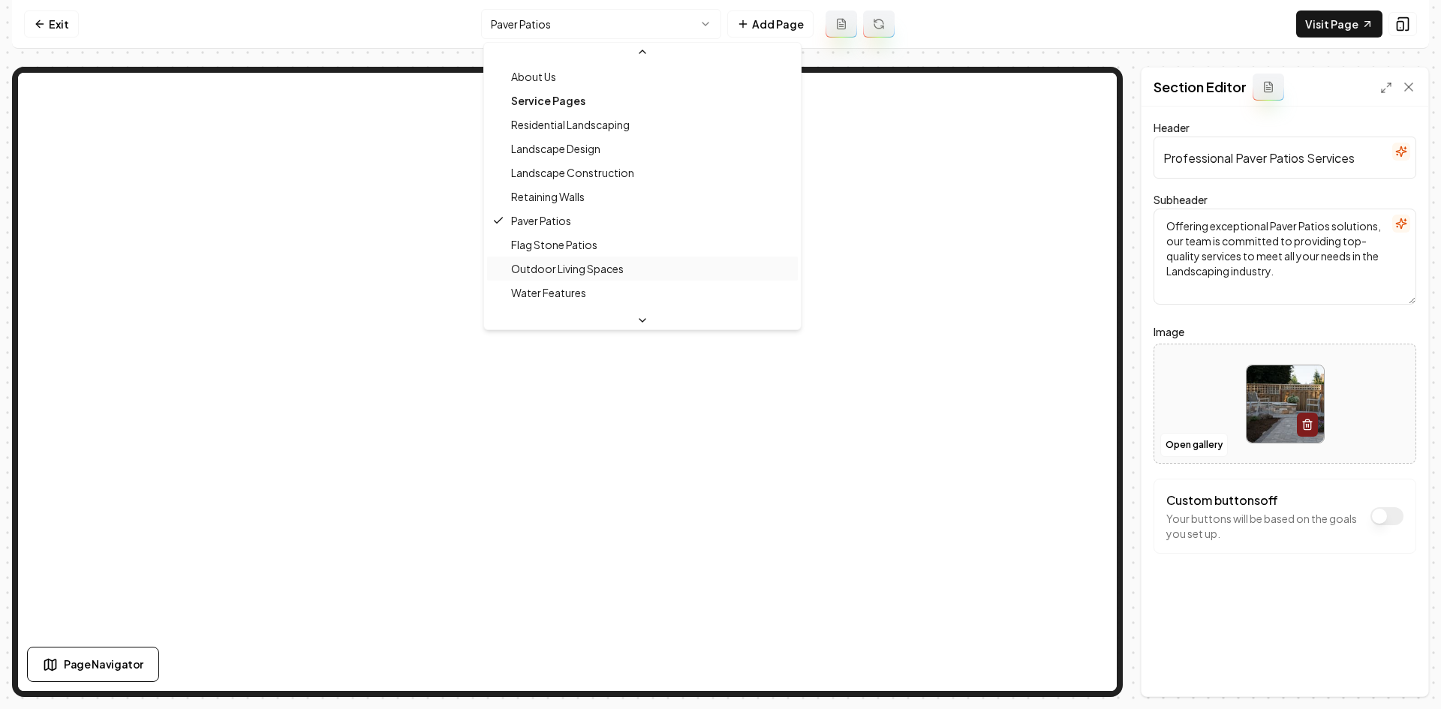
scroll to position [75, 0]
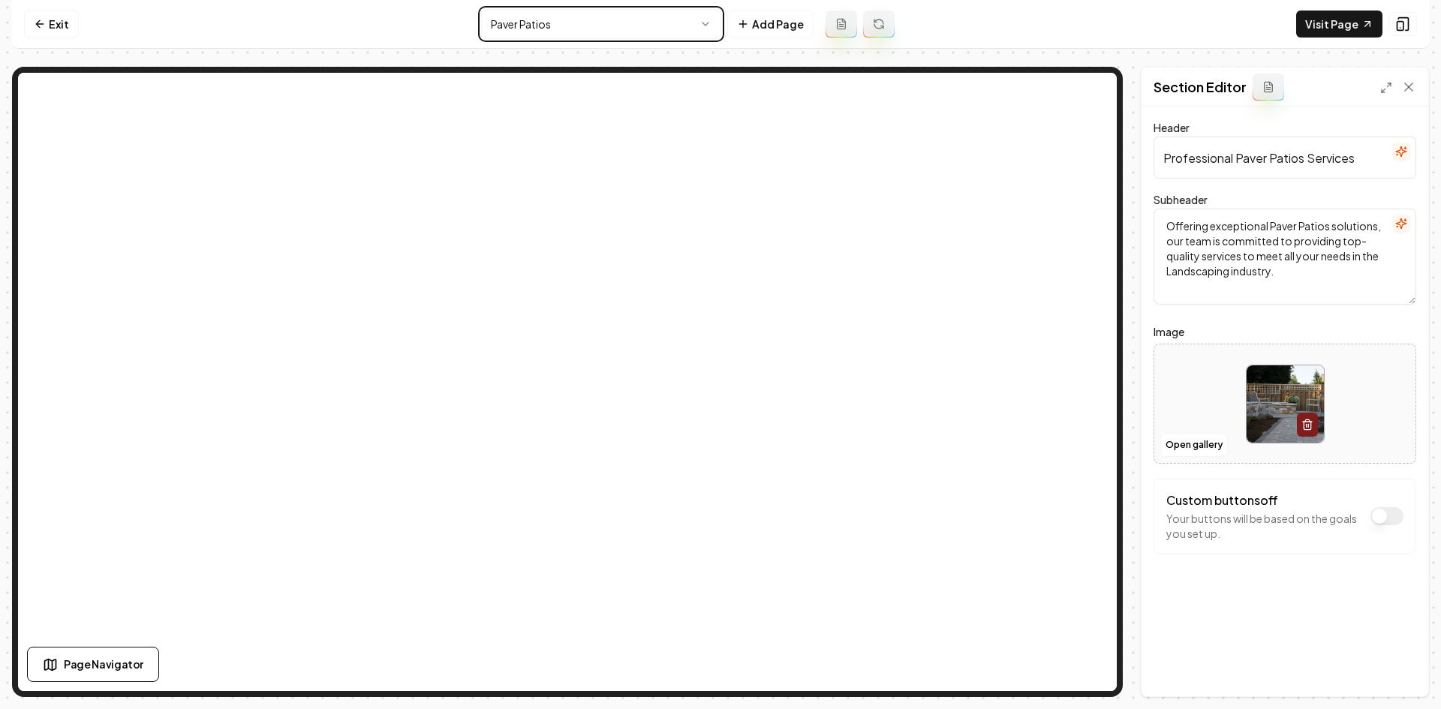
click at [1190, 437] on html "Computer Required This feature is only available on a computer. Please switch t…" at bounding box center [720, 354] width 1441 height 709
click at [1192, 444] on button "Open gallery" at bounding box center [1194, 445] width 68 height 24
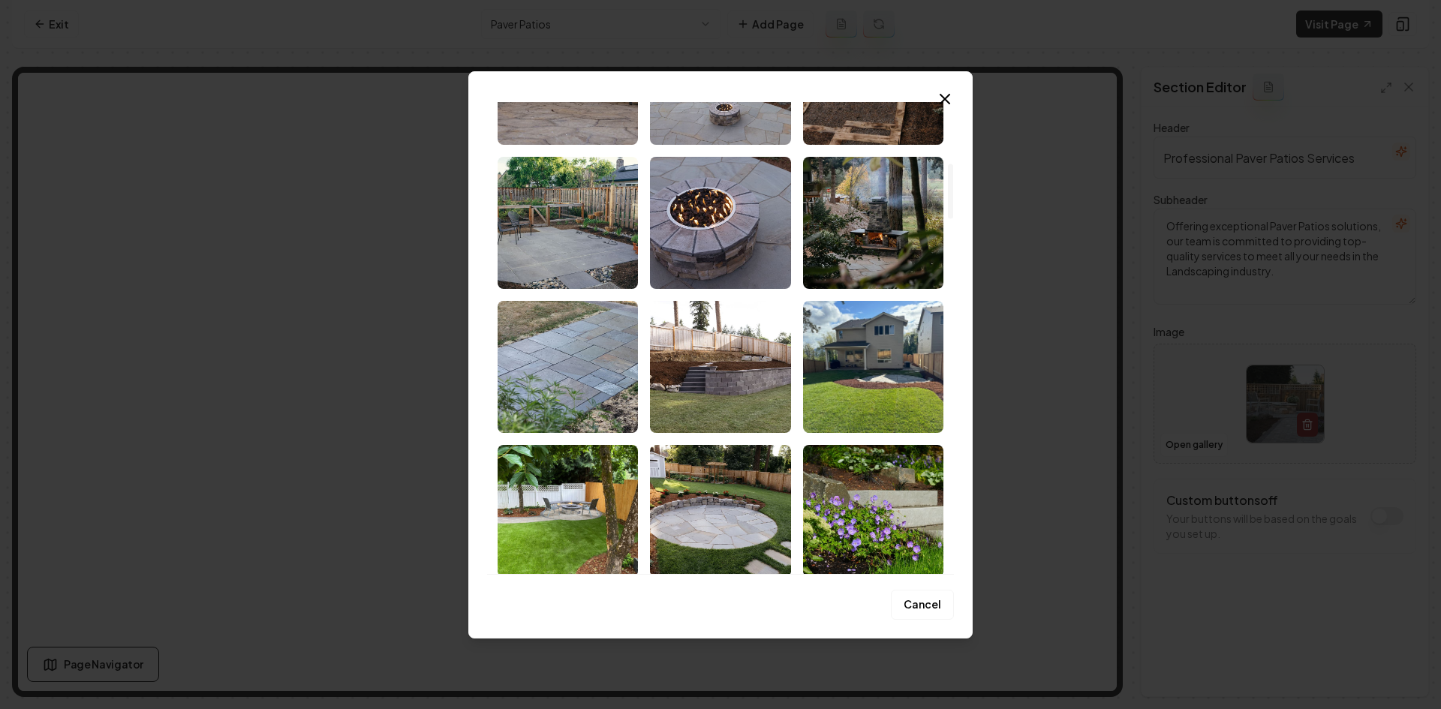
scroll to position [750, 0]
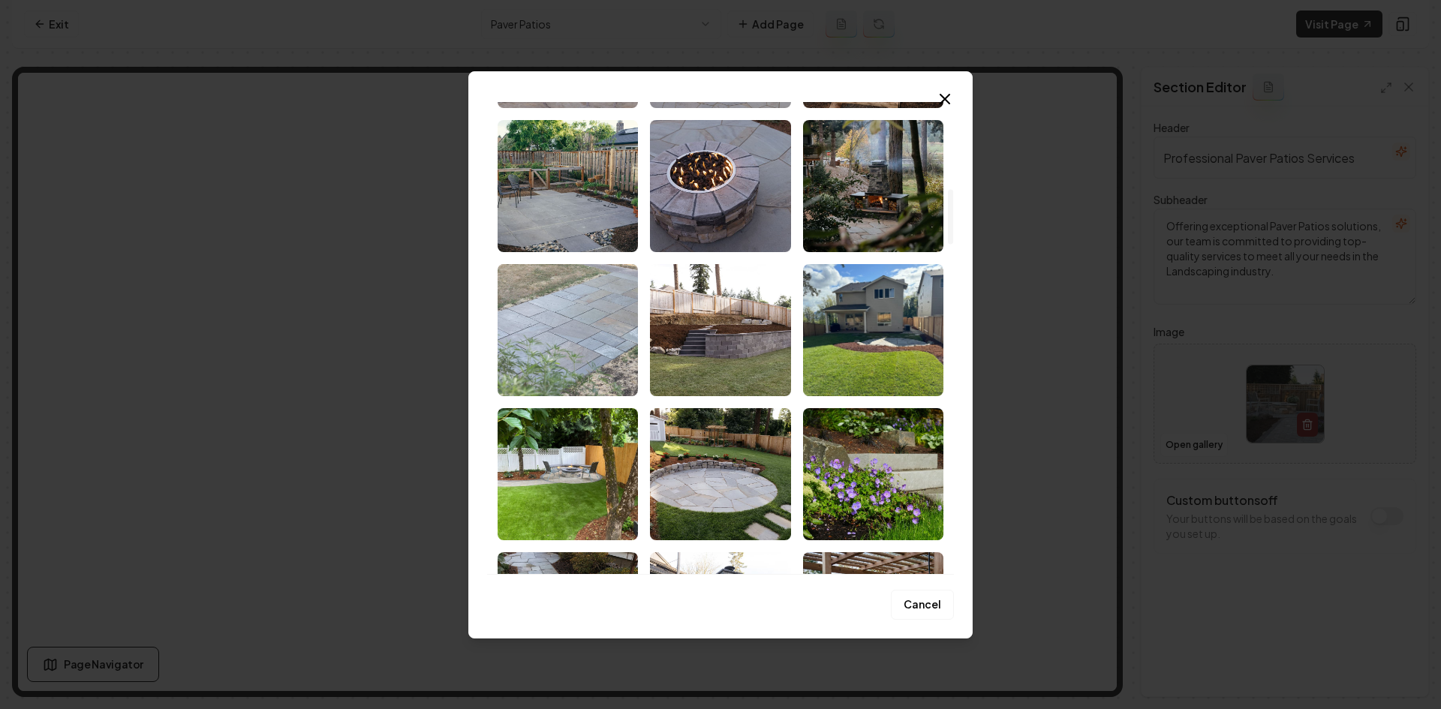
click at [622, 350] on img "Select image image_68cac3835c7cd75eb8fd7918.jpeg" at bounding box center [568, 330] width 140 height 132
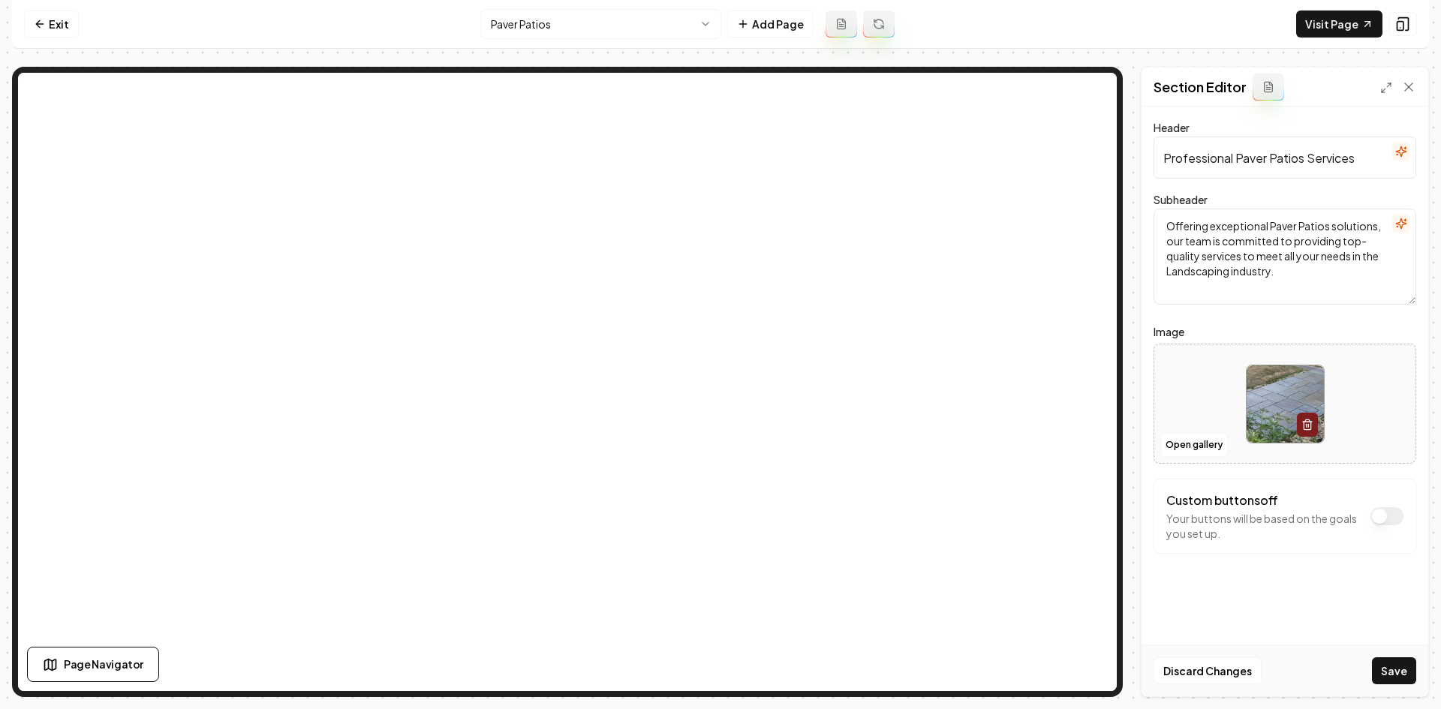
click at [1299, 644] on button "Save" at bounding box center [1394, 670] width 44 height 27
click at [1204, 447] on button "Open gallery" at bounding box center [1194, 445] width 68 height 24
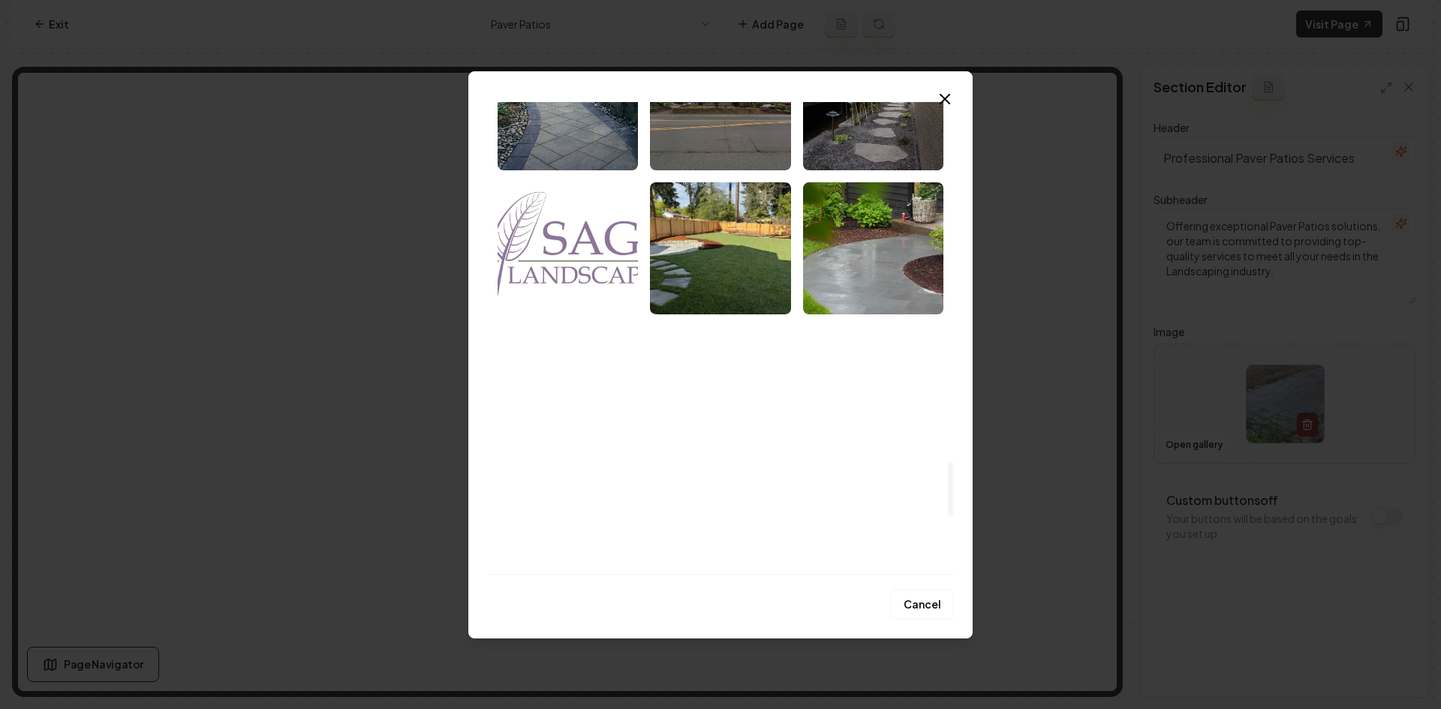
scroll to position [2852, 0]
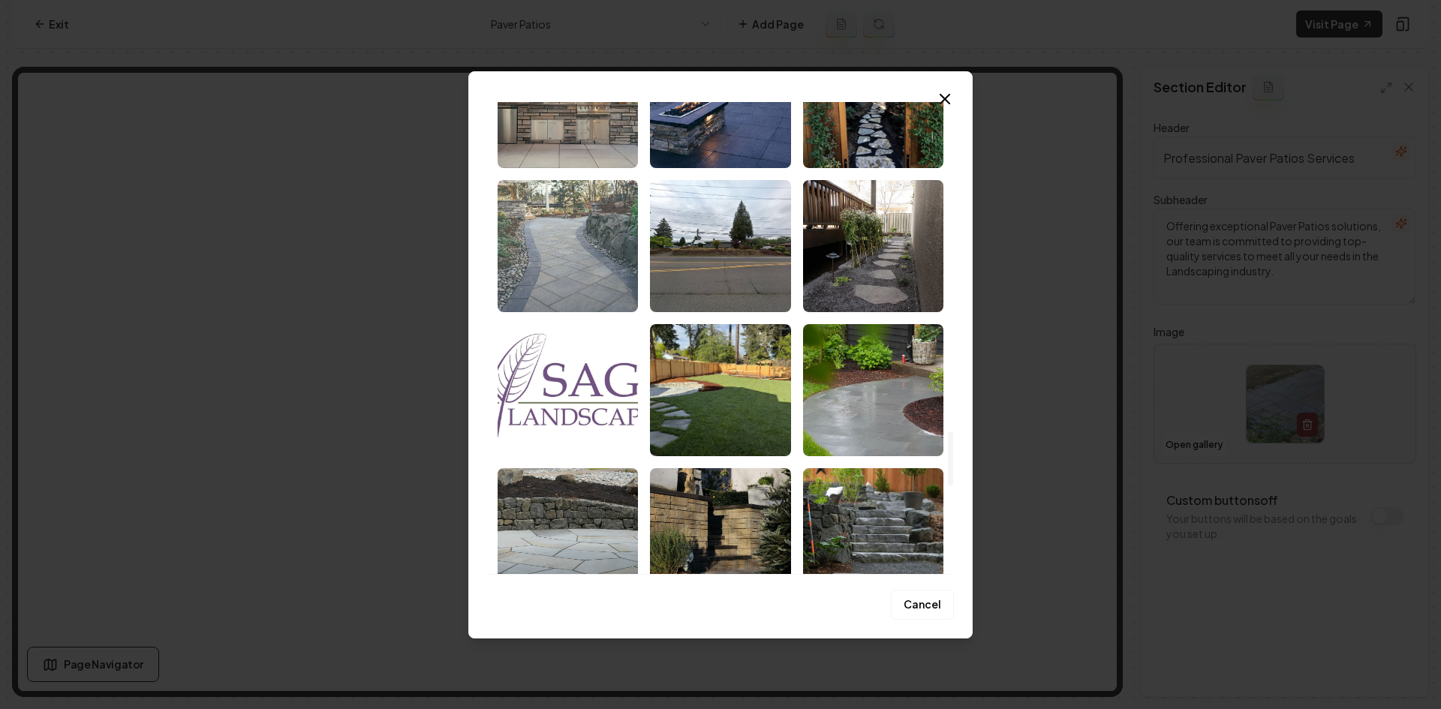
click at [568, 280] on img "Select image image_68cac37d5c7cd75eb8fd3a5a.jpeg" at bounding box center [568, 246] width 140 height 132
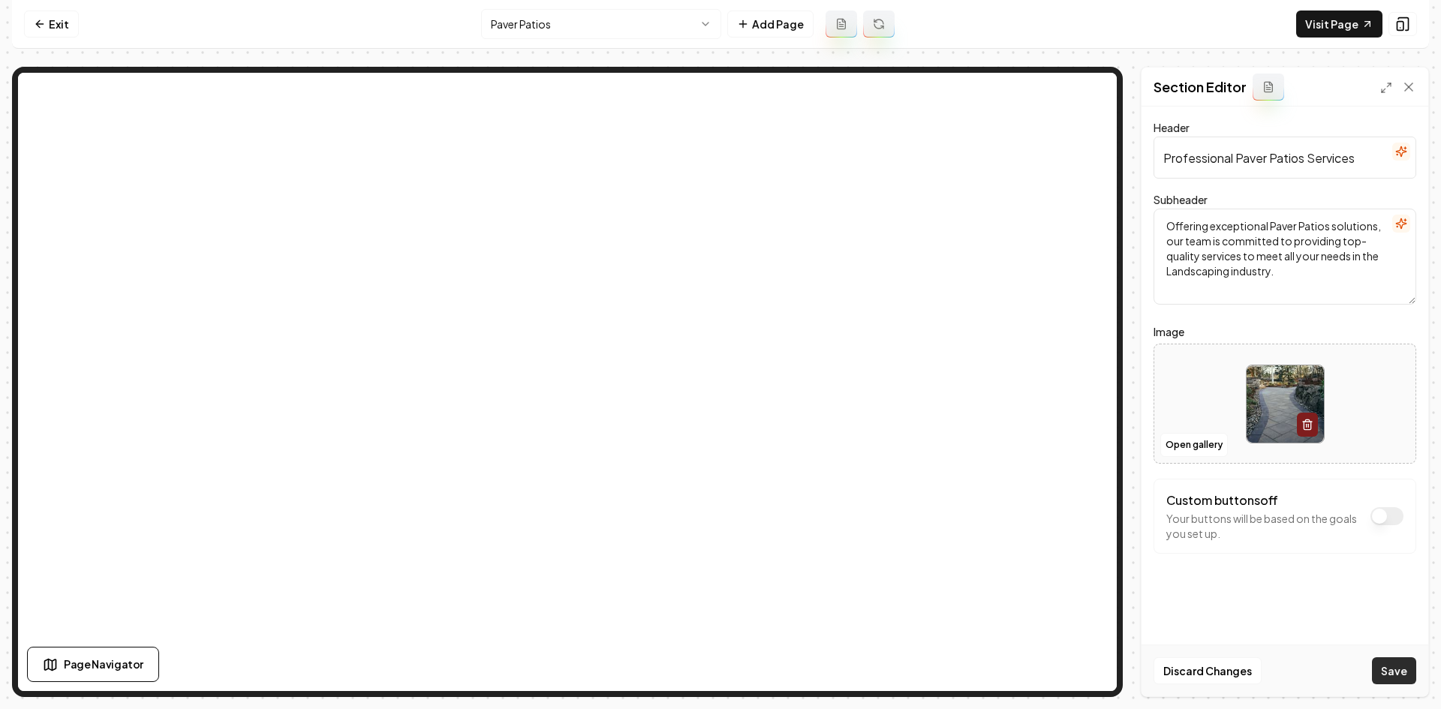
click at [1299, 644] on button "Save" at bounding box center [1394, 670] width 44 height 27
click at [621, 26] on html "Computer Required This feature is only available on a computer. Please switch t…" at bounding box center [720, 354] width 1441 height 709
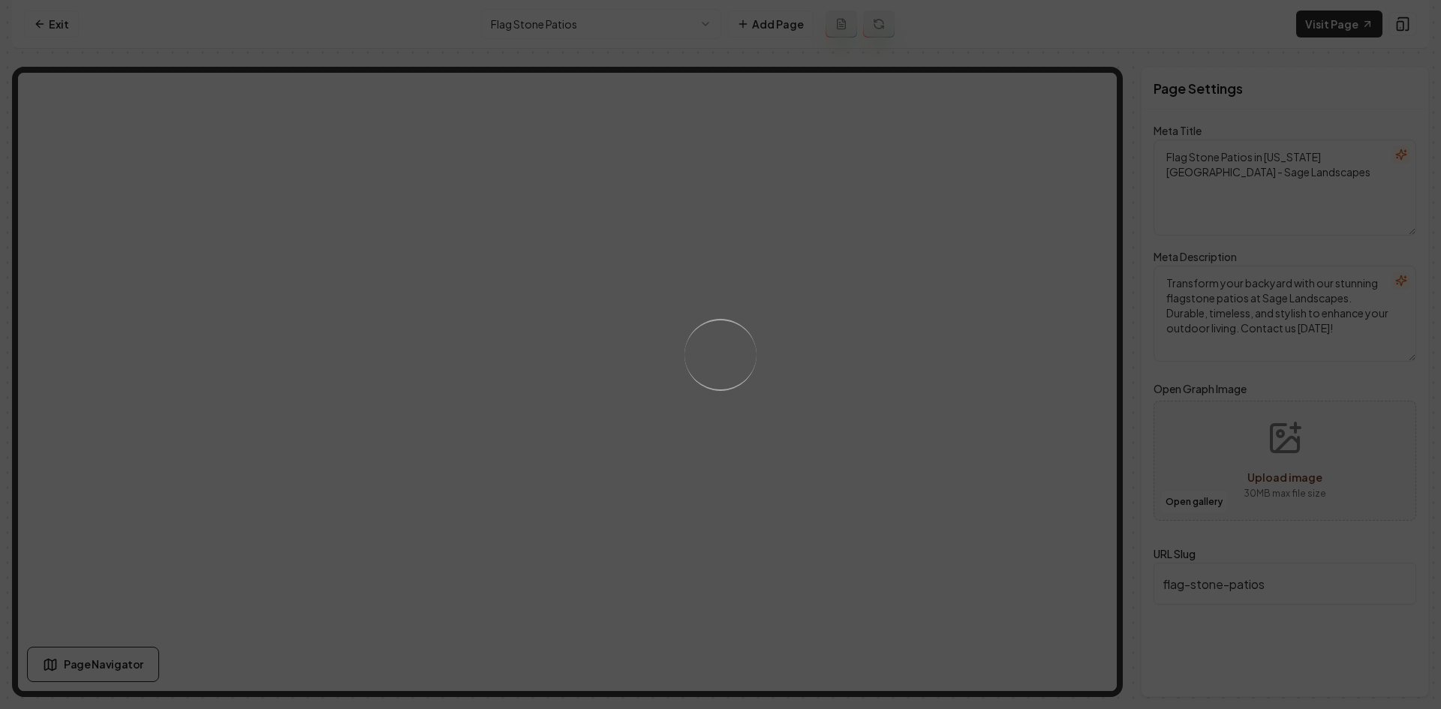
click at [1036, 435] on div "Loading..." at bounding box center [720, 354] width 1441 height 709
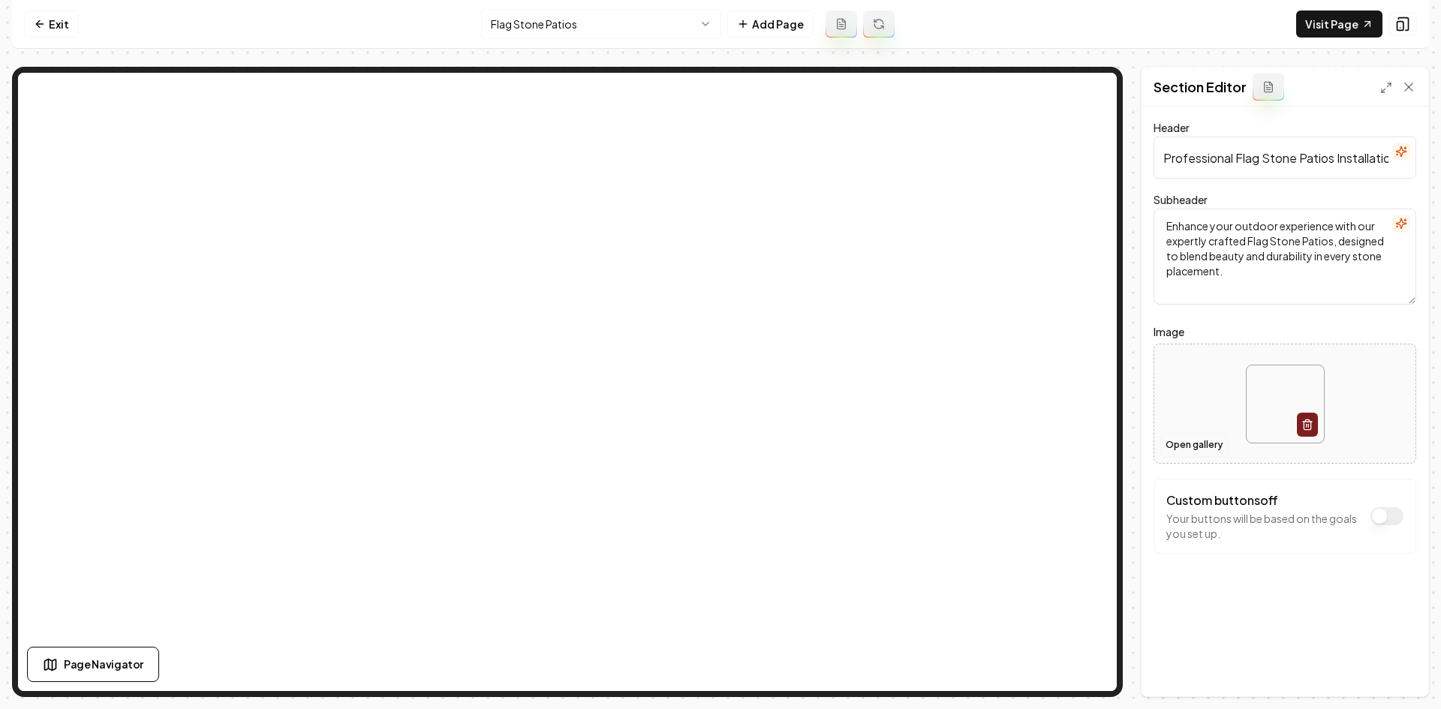
click at [1168, 446] on button "Open gallery" at bounding box center [1194, 445] width 68 height 24
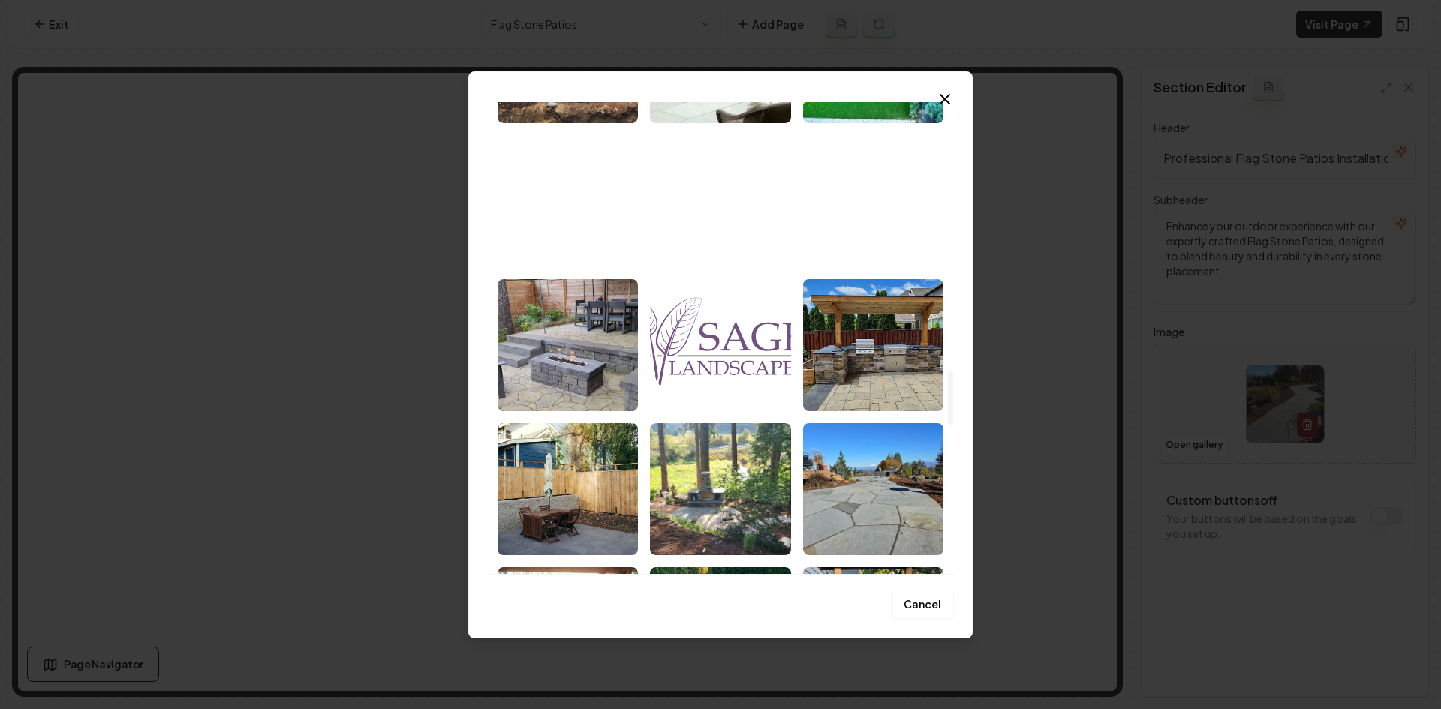
scroll to position [2326, 0]
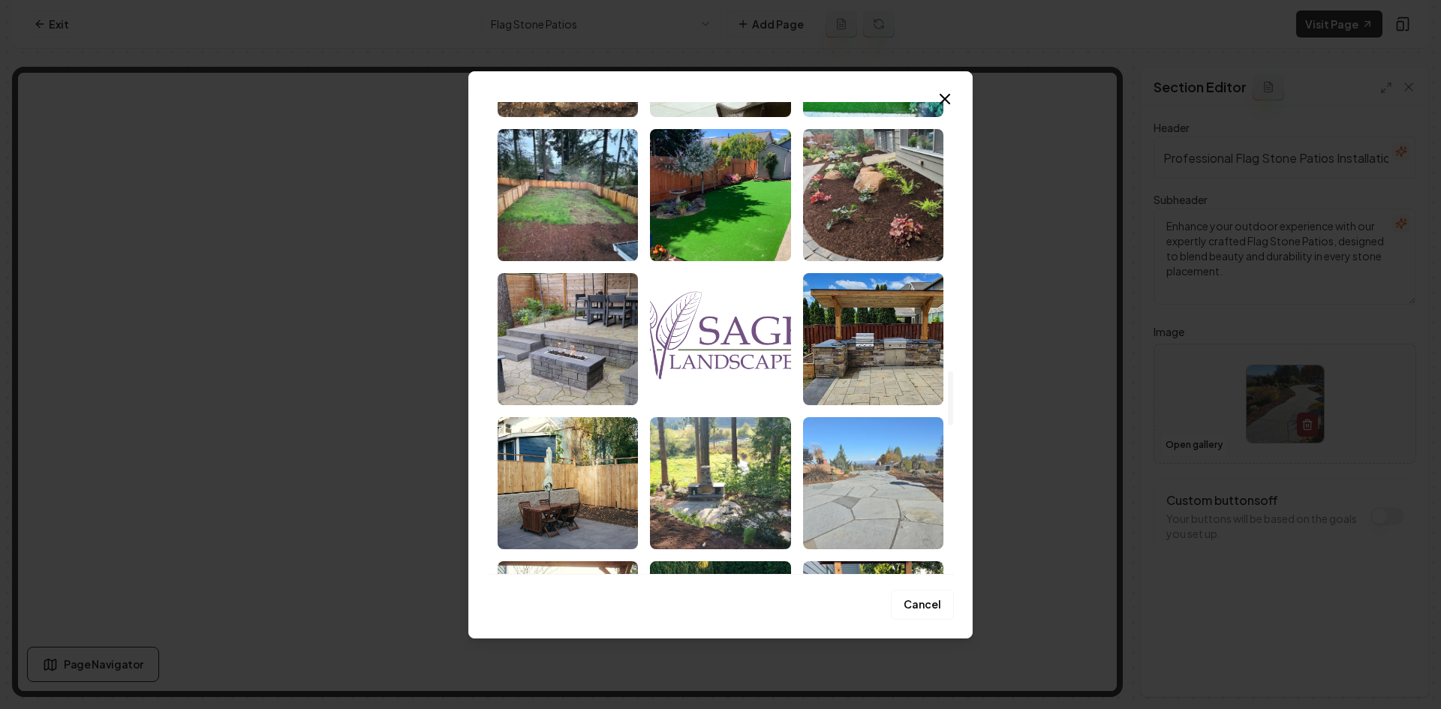
click at [849, 479] on img "Select image image_68cac37d5c7cd75eb8fd3ad8.jpeg" at bounding box center [873, 483] width 140 height 132
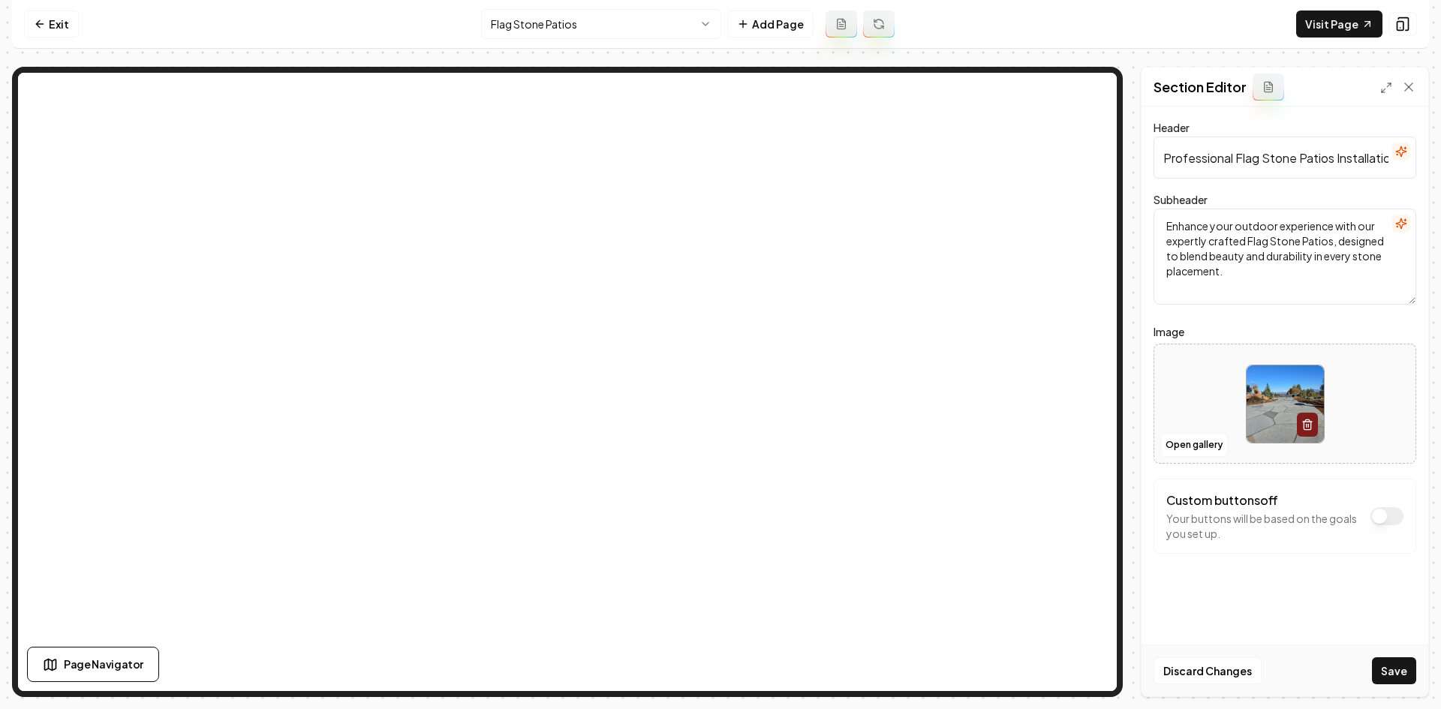
click at [1299, 644] on button "Save" at bounding box center [1394, 670] width 44 height 27
click at [564, 35] on html "Computer Required This feature is only available on a computer. Please switch t…" at bounding box center [720, 354] width 1441 height 709
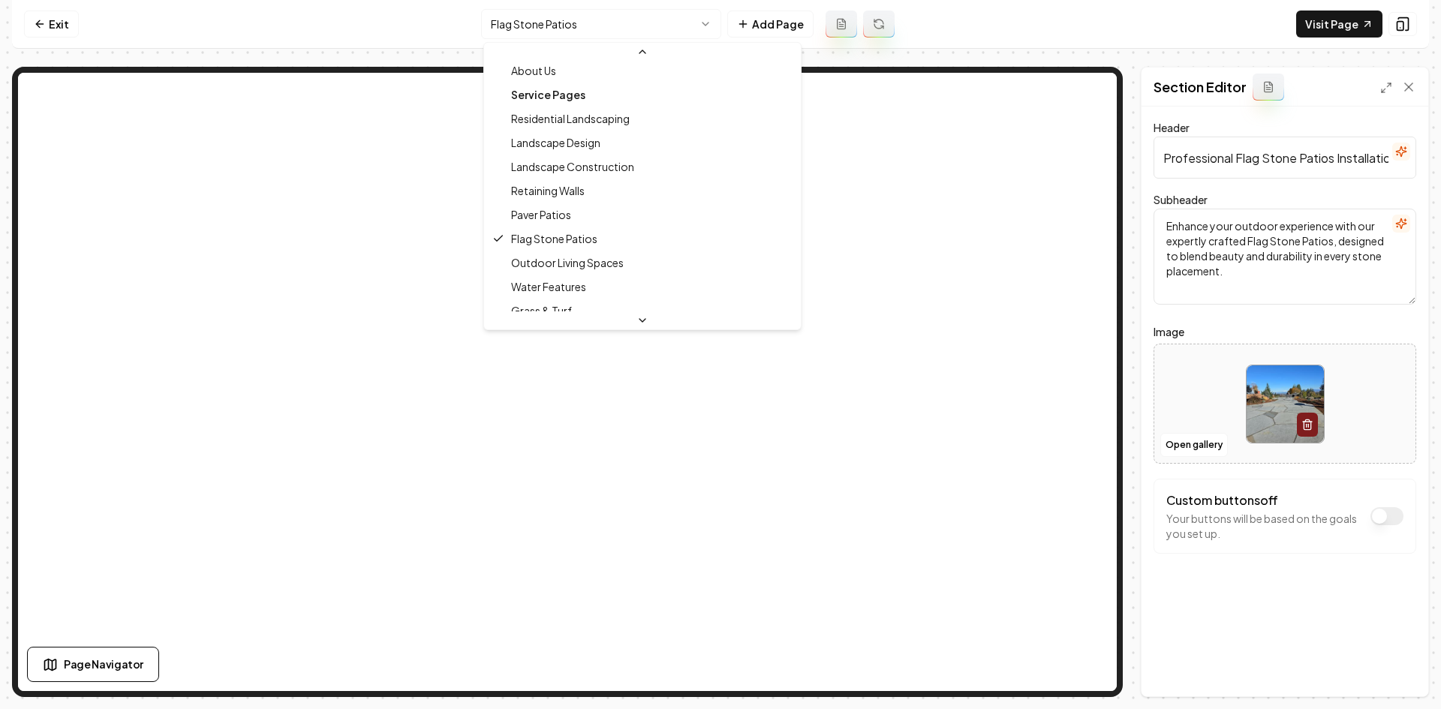
scroll to position [190, 0]
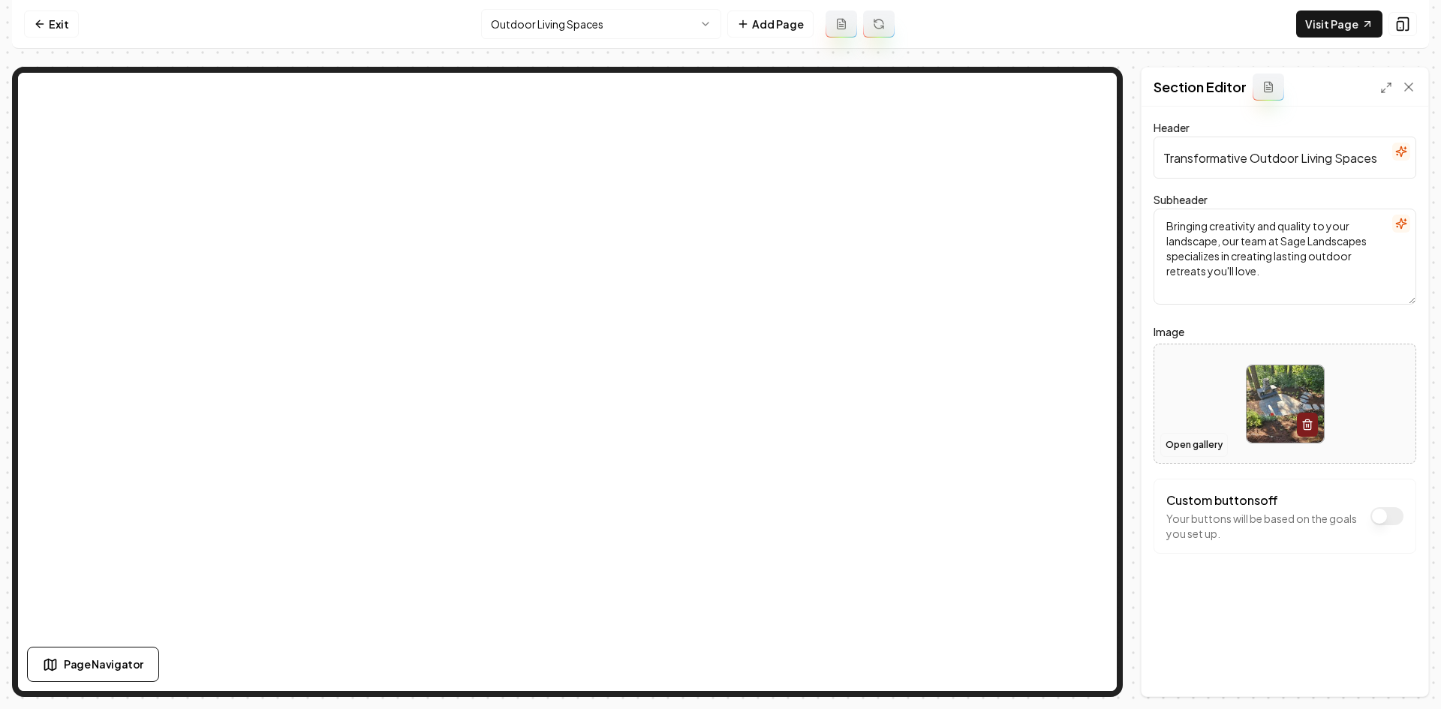
click at [1193, 452] on button "Open gallery" at bounding box center [1194, 445] width 68 height 24
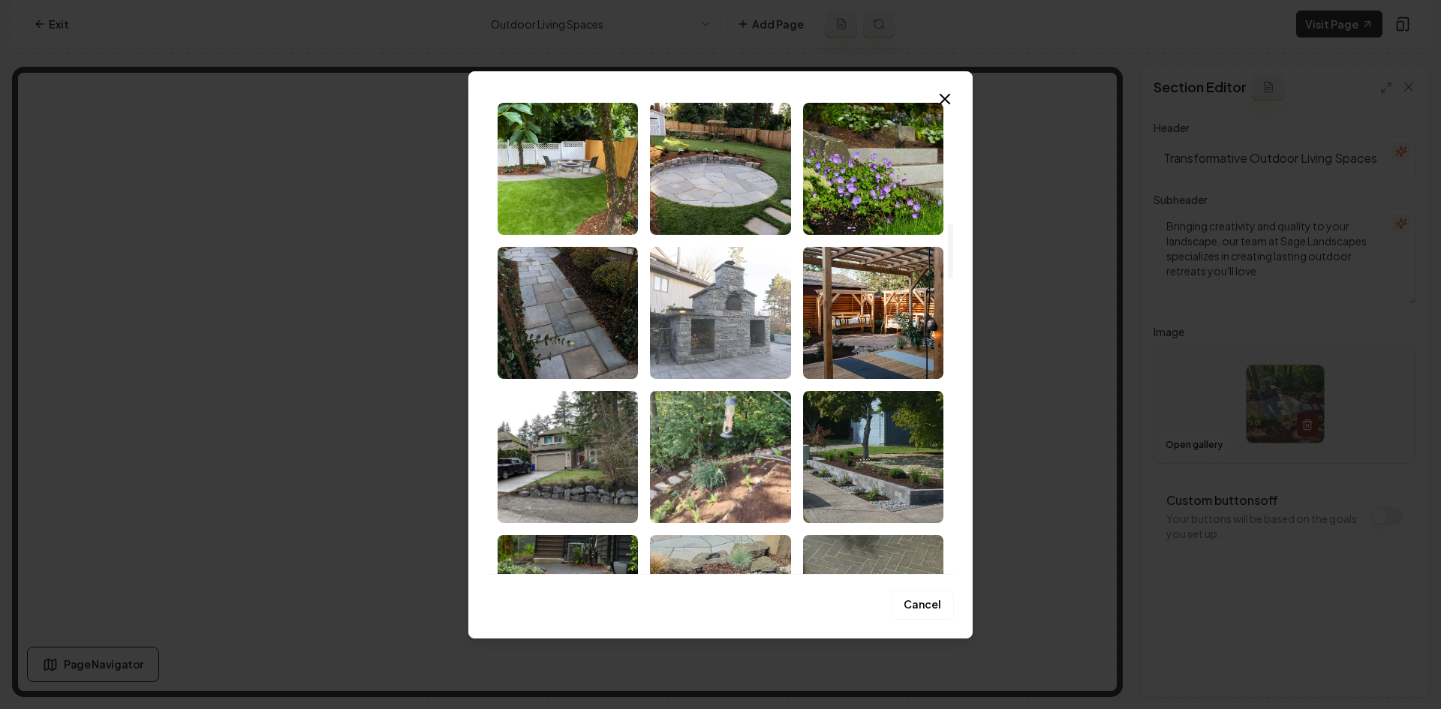
scroll to position [1051, 0]
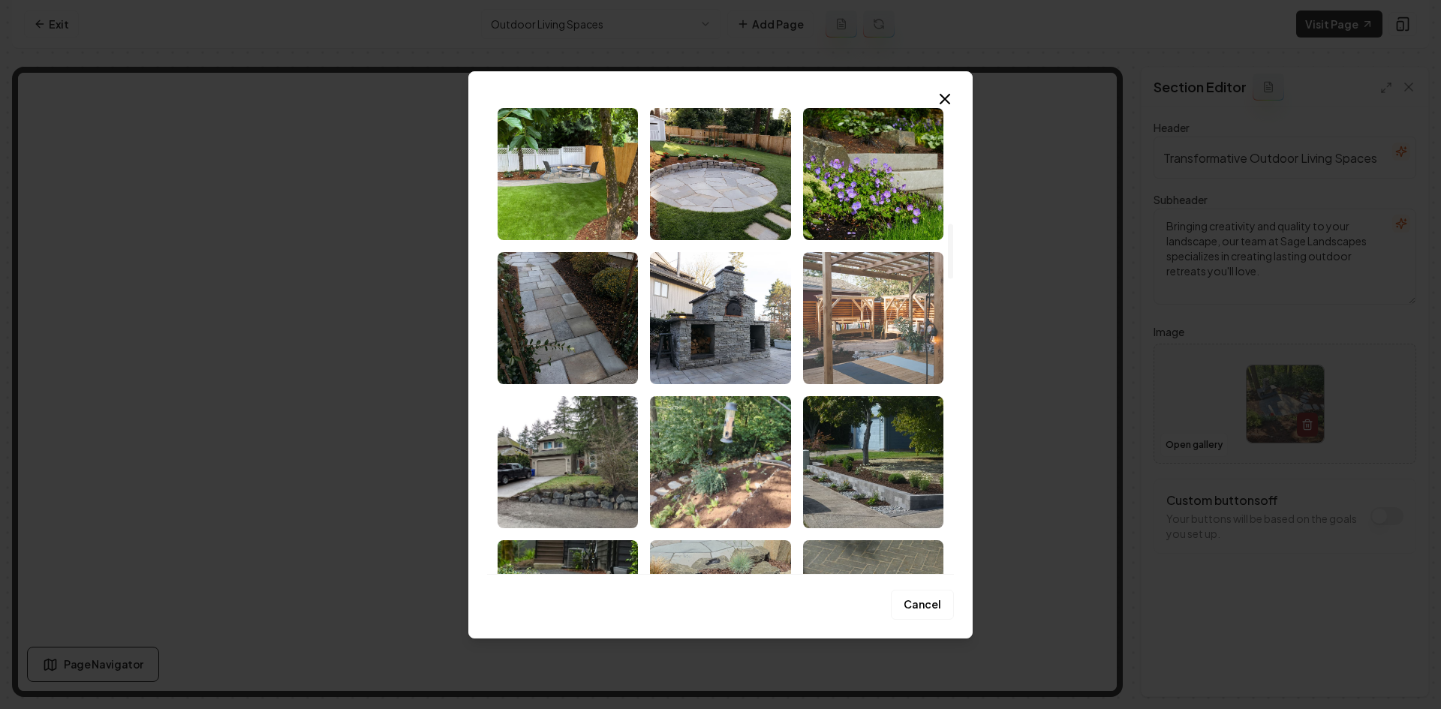
click at [870, 360] on img "Select image image_68cac3805c7cd75eb8fd5c93.jpeg" at bounding box center [873, 318] width 140 height 132
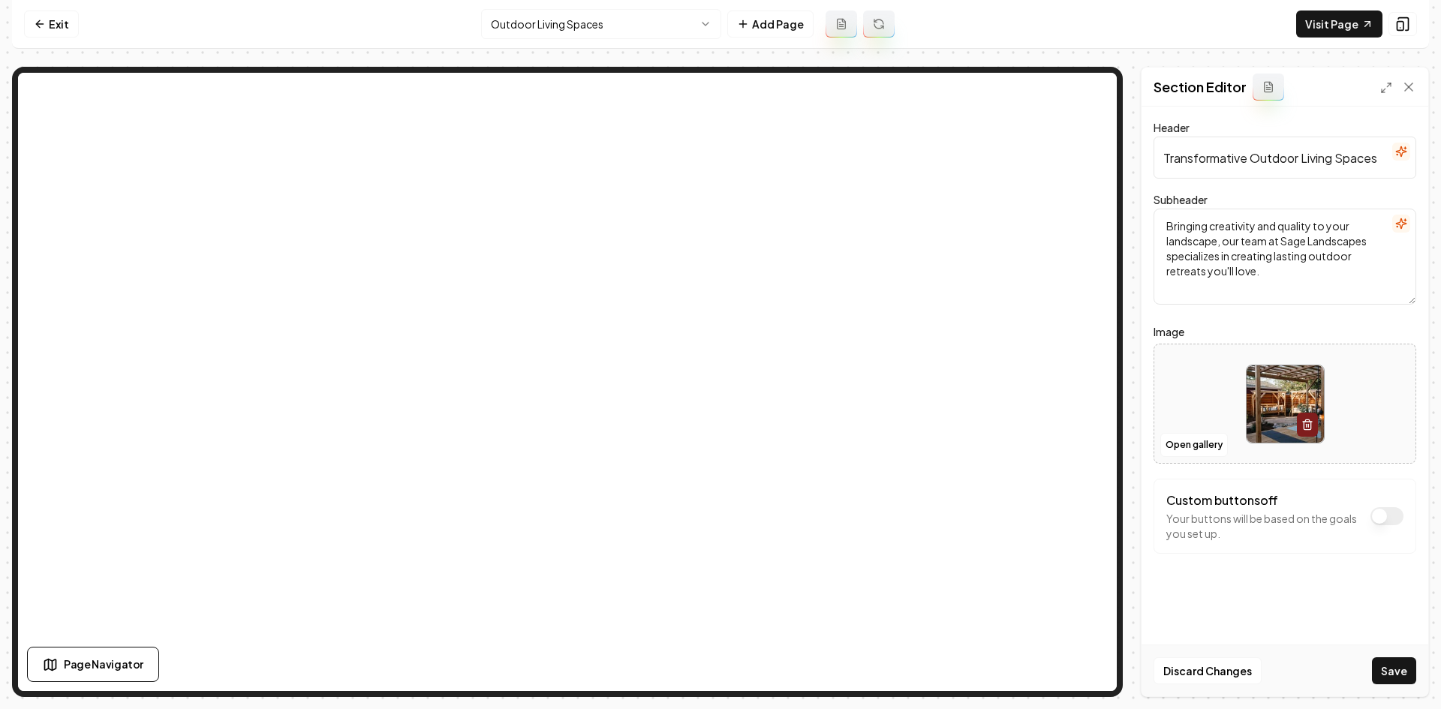
click at [1299, 644] on button "Save" at bounding box center [1394, 670] width 44 height 27
click at [580, 9] on nav "Exit Outdoor Living Spaces Add Page Visit Page" at bounding box center [720, 24] width 1417 height 49
click at [580, 19] on html "Computer Required This feature is only available on a computer. Please switch t…" at bounding box center [720, 354] width 1441 height 709
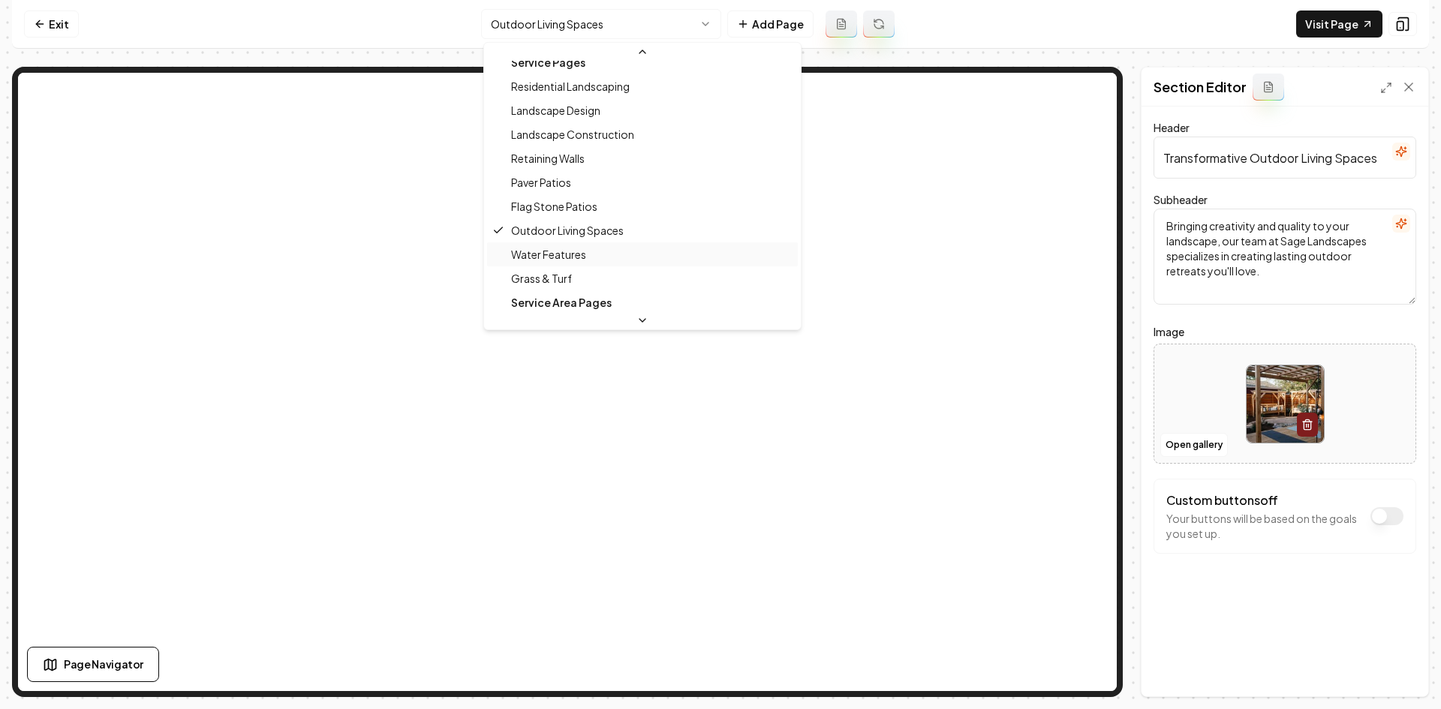
scroll to position [116, 0]
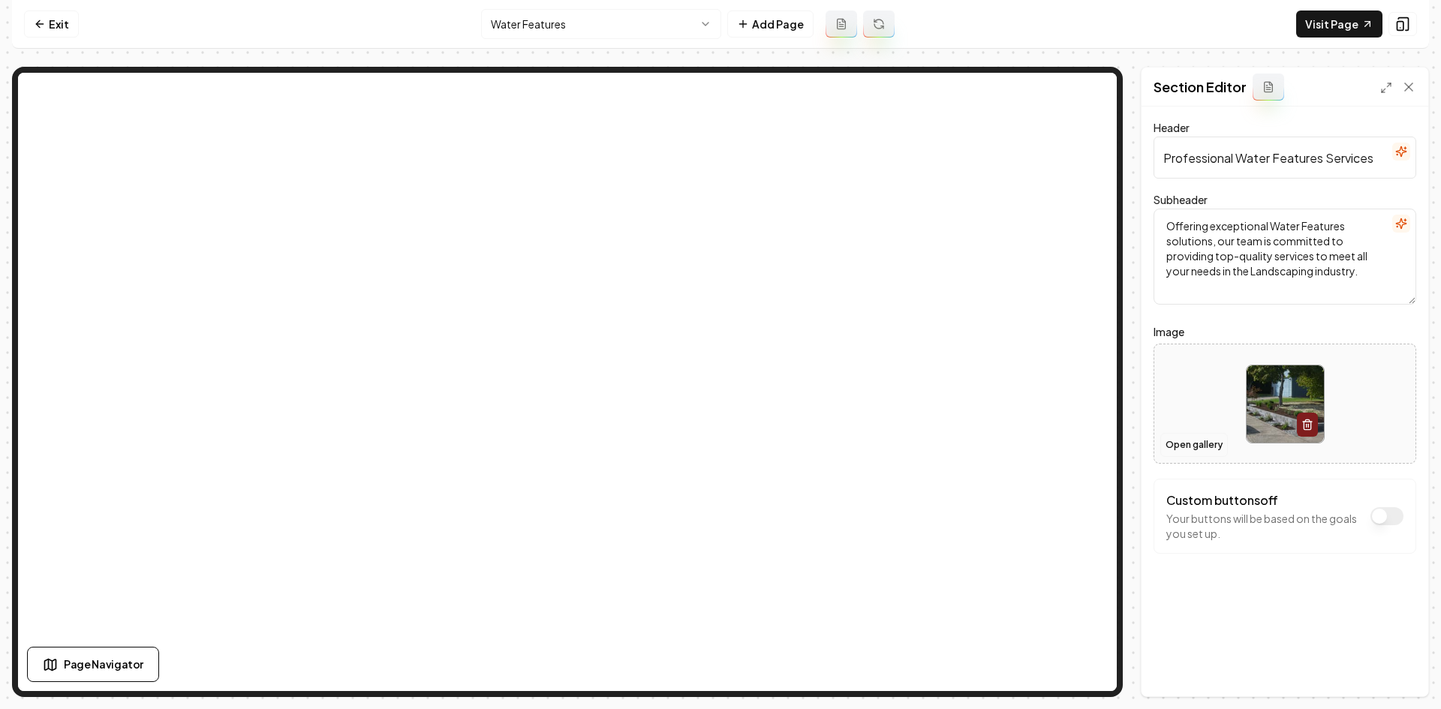
click at [1179, 443] on button "Open gallery" at bounding box center [1194, 445] width 68 height 24
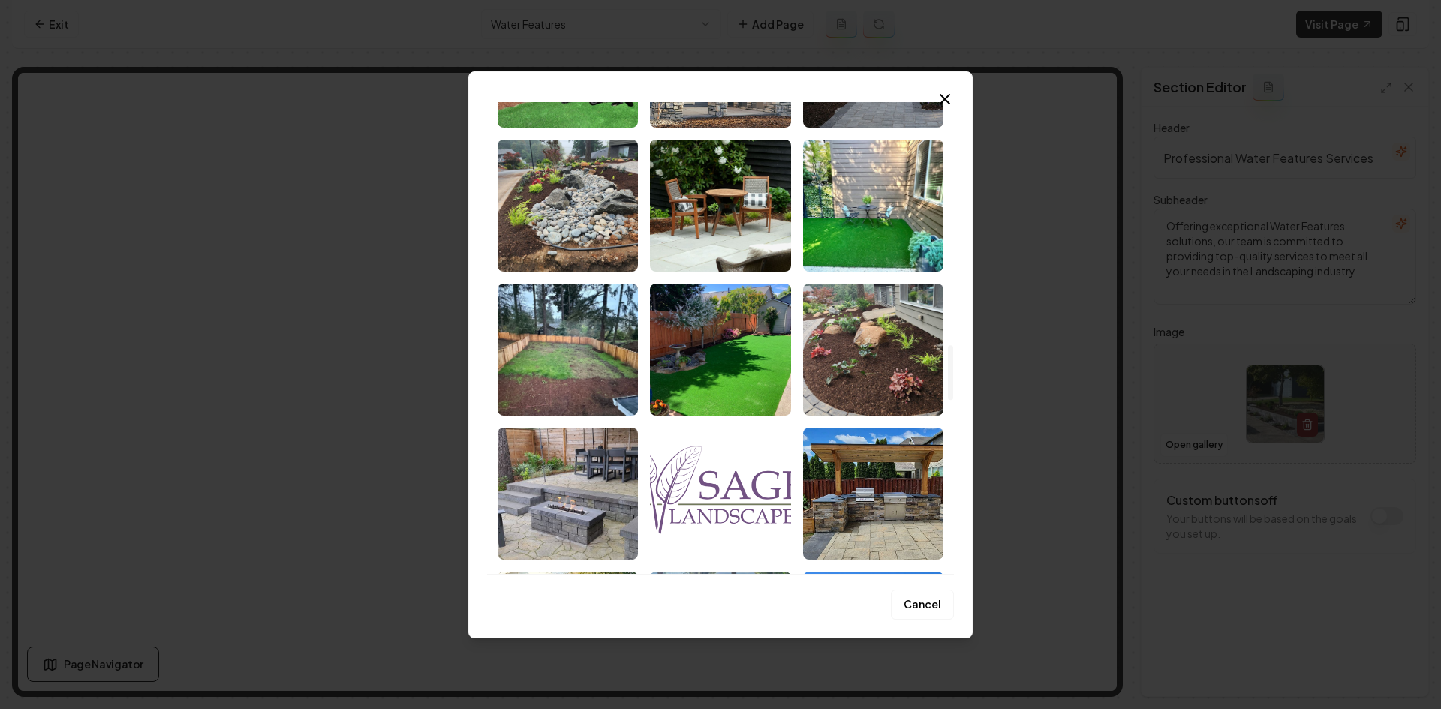
scroll to position [2176, 0]
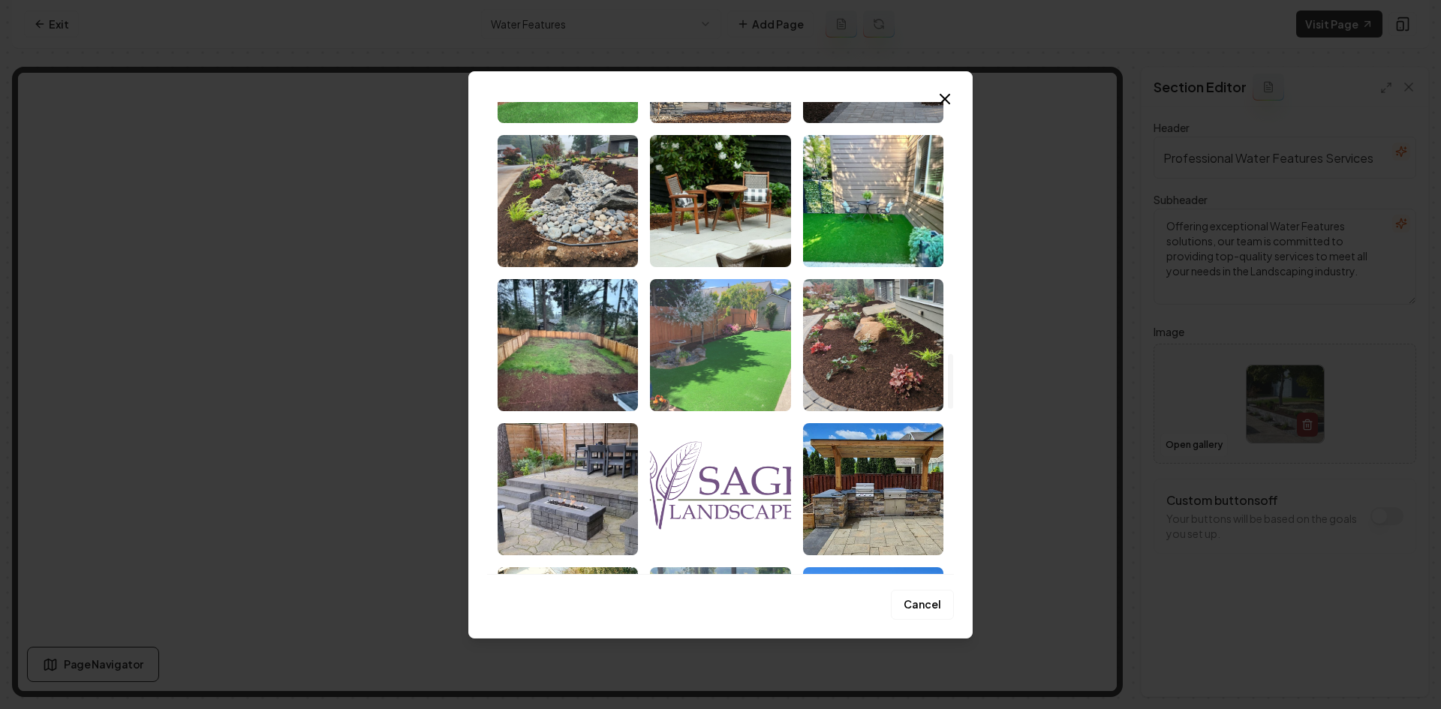
click at [686, 329] on img "Select image image_68cac37d5c7cd75eb8fd3e2e.jpeg" at bounding box center [720, 345] width 140 height 132
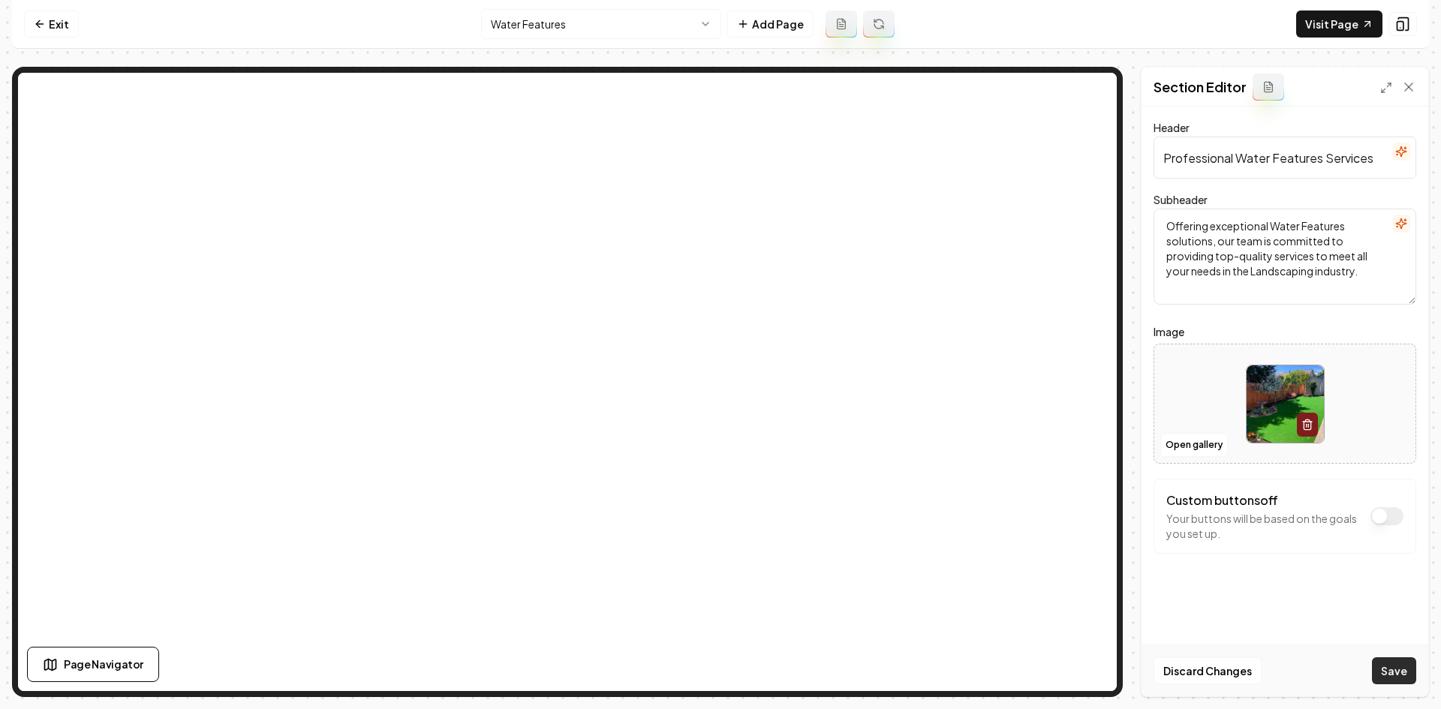
click at [1299, 644] on button "Save" at bounding box center [1394, 670] width 44 height 27
click at [560, 23] on html "Computer Required This feature is only available on a computer. Please switch t…" at bounding box center [720, 354] width 1441 height 709
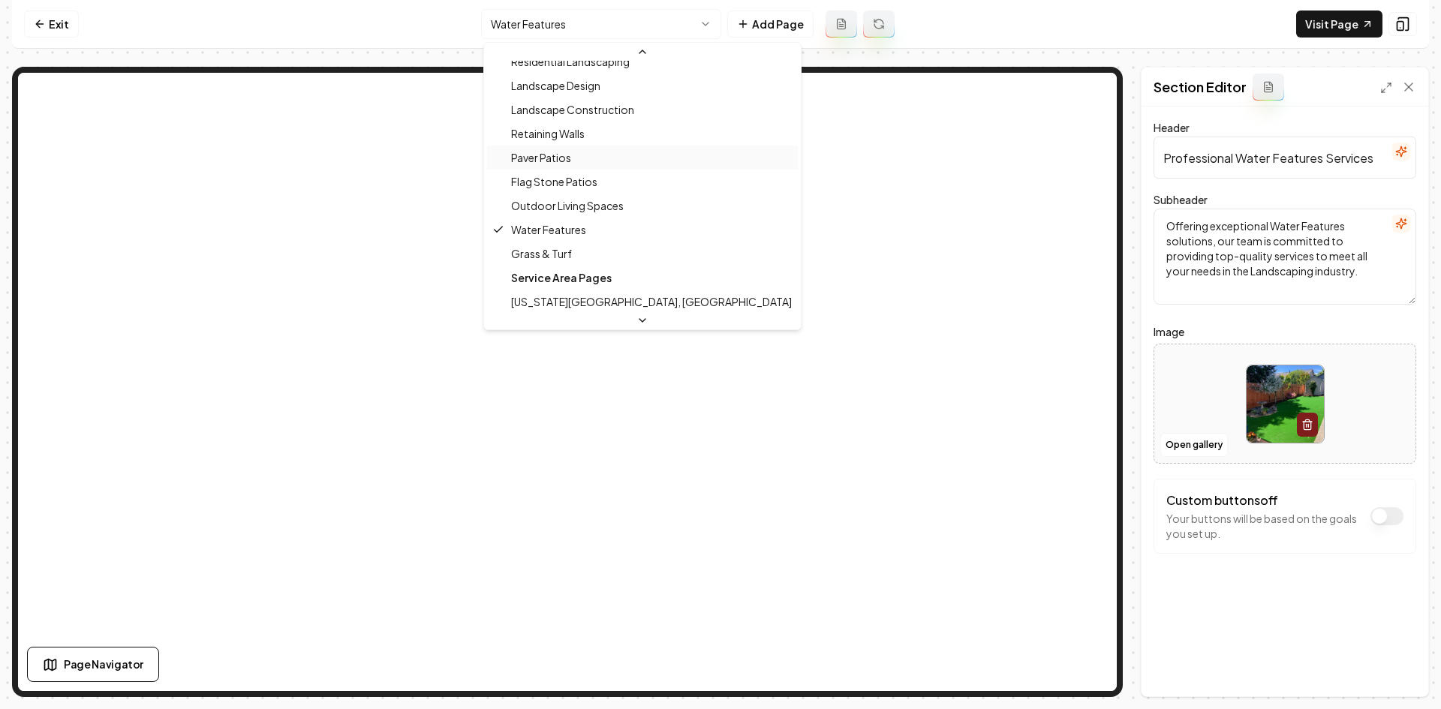
scroll to position [140, 0]
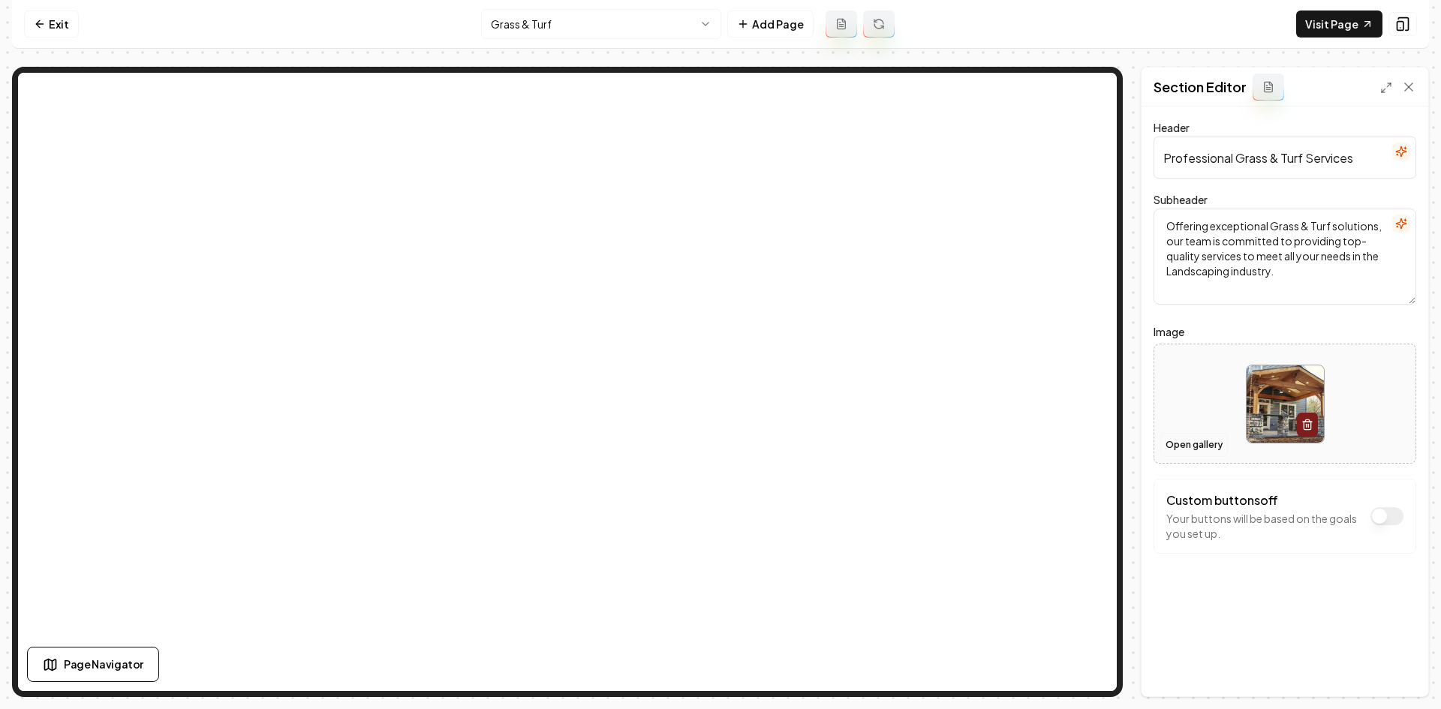
click at [1205, 446] on button "Open gallery" at bounding box center [1194, 445] width 68 height 24
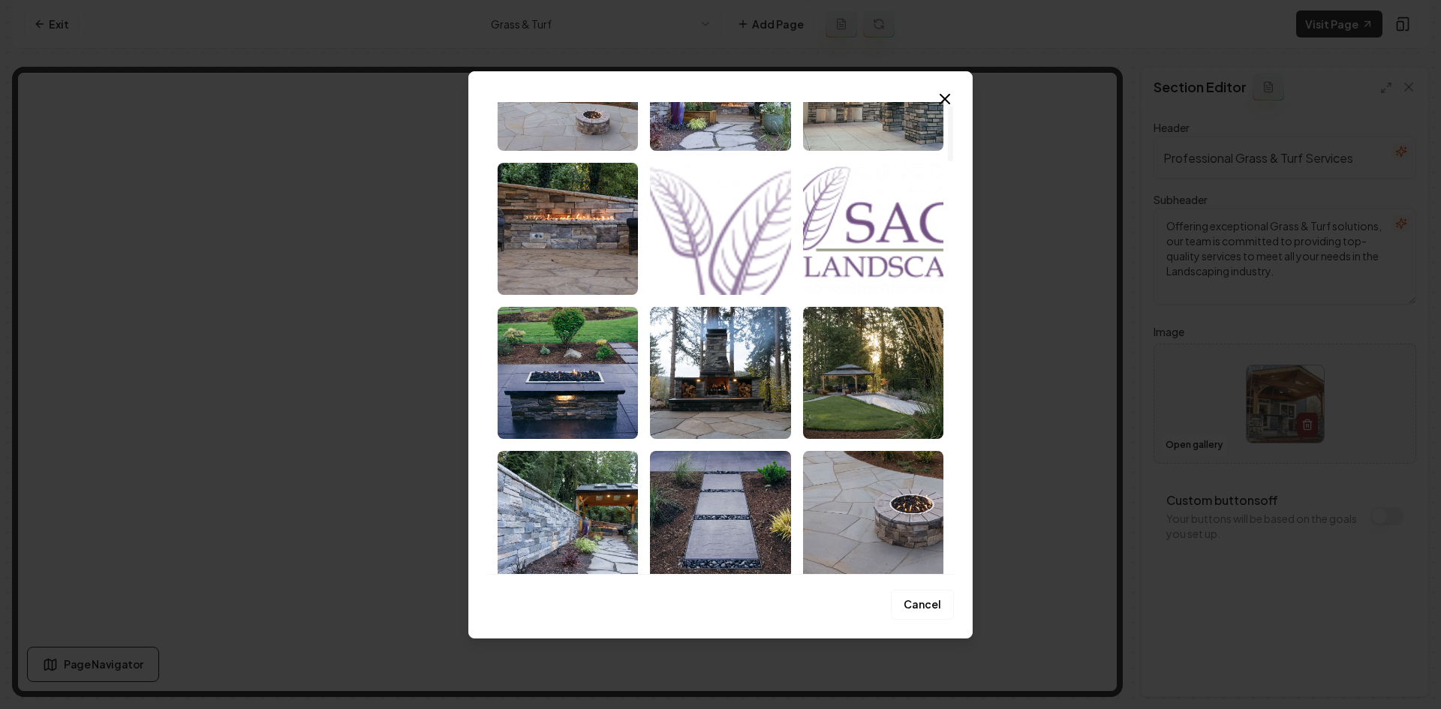
scroll to position [150, 0]
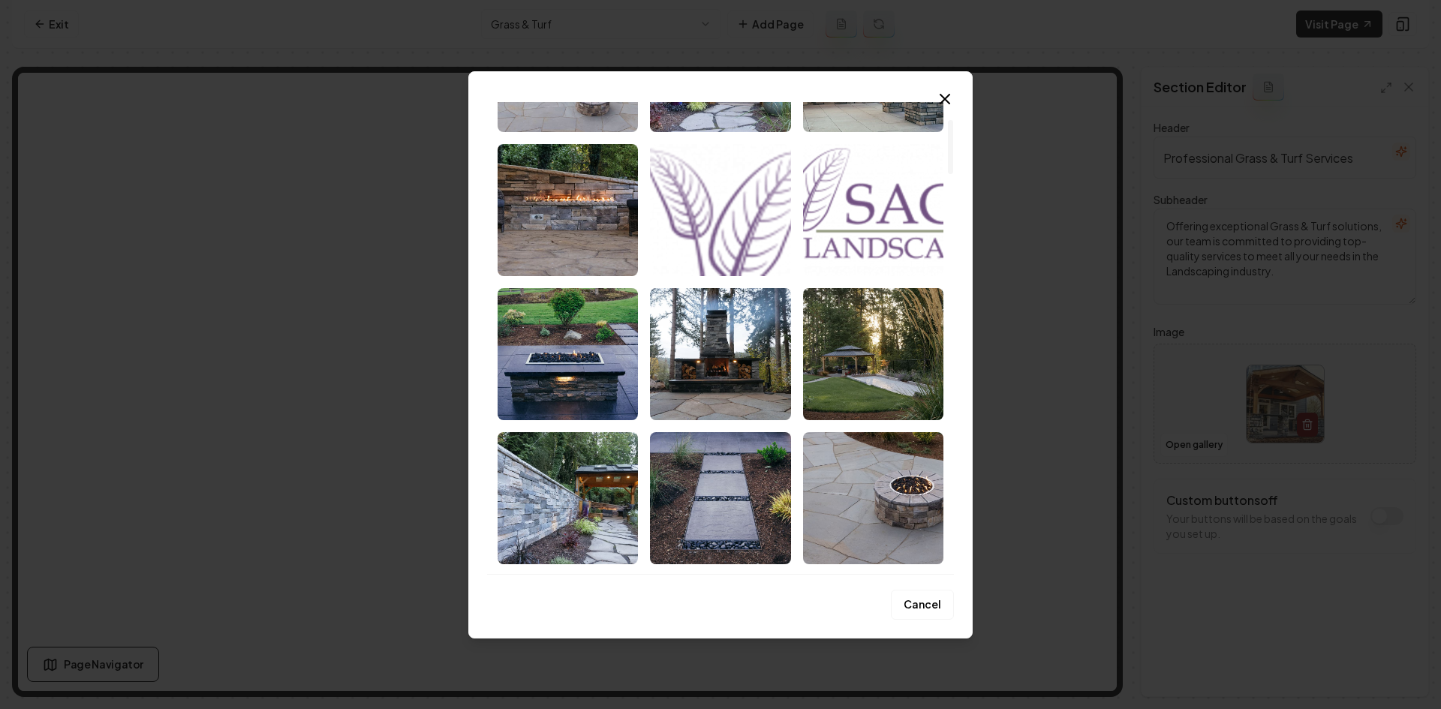
drag, startPoint x: 817, startPoint y: 377, endPoint x: 1225, endPoint y: 495, distance: 425.1
click at [818, 377] on img "Select image image_68cac38b5c7cd75eb8fdbd52.jpeg" at bounding box center [873, 354] width 140 height 132
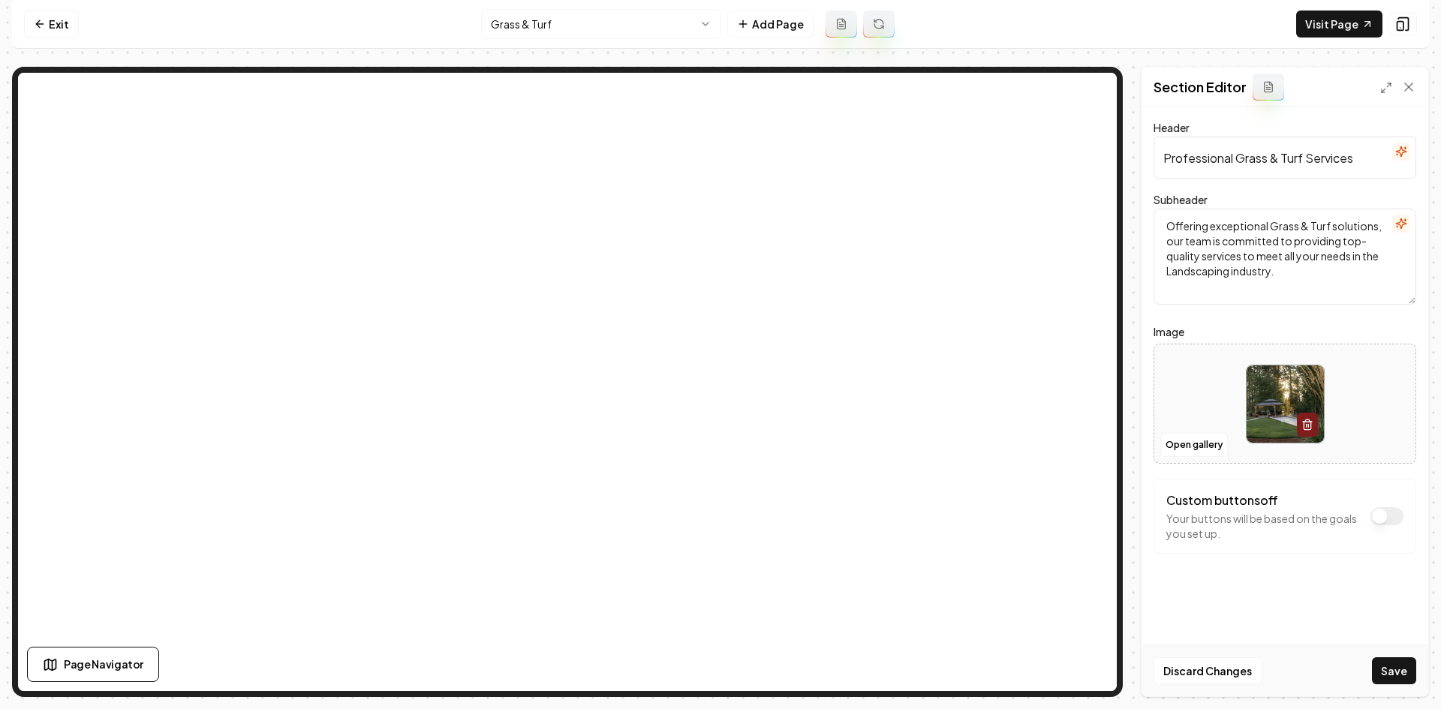
click at [1299, 644] on div "Discard Changes Save" at bounding box center [1284, 671] width 287 height 52
click at [1299, 644] on button "Save" at bounding box center [1394, 670] width 44 height 27
click at [1181, 440] on button "Open gallery" at bounding box center [1194, 445] width 68 height 24
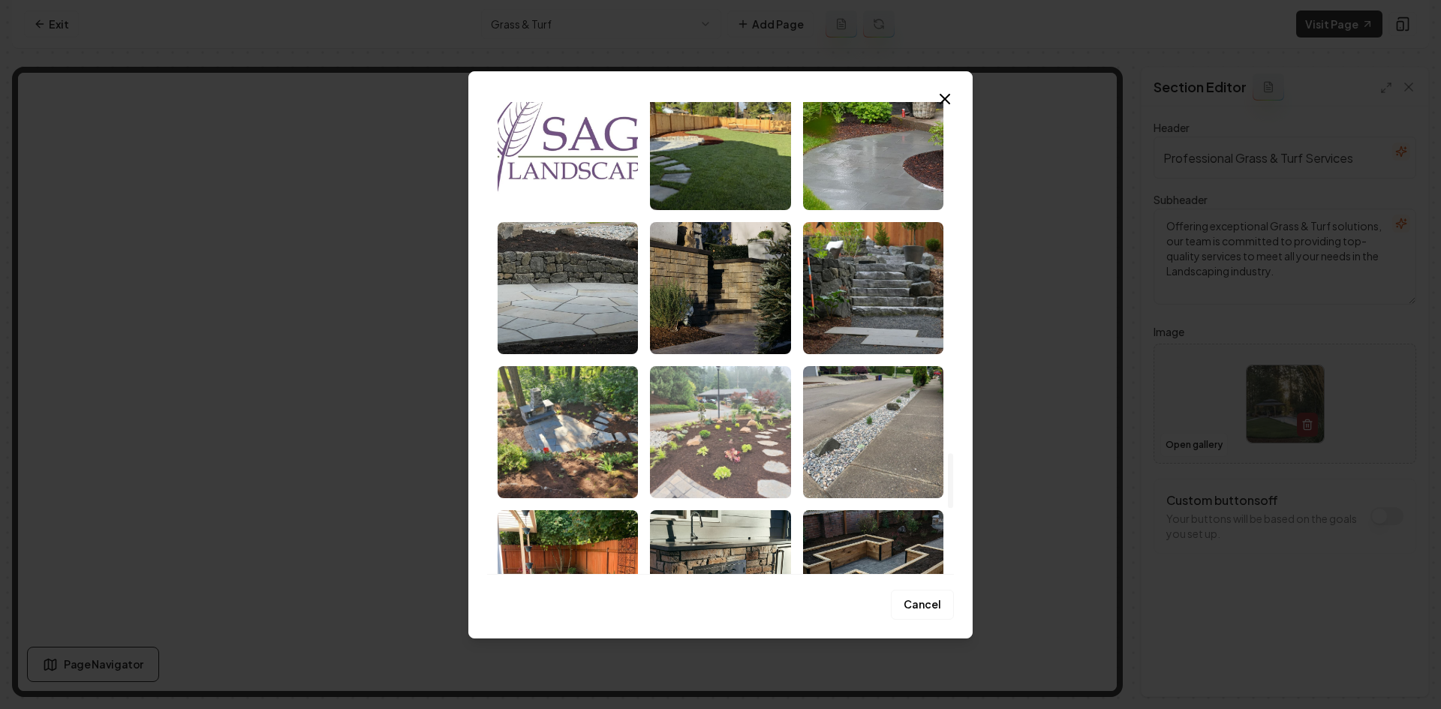
scroll to position [2929, 0]
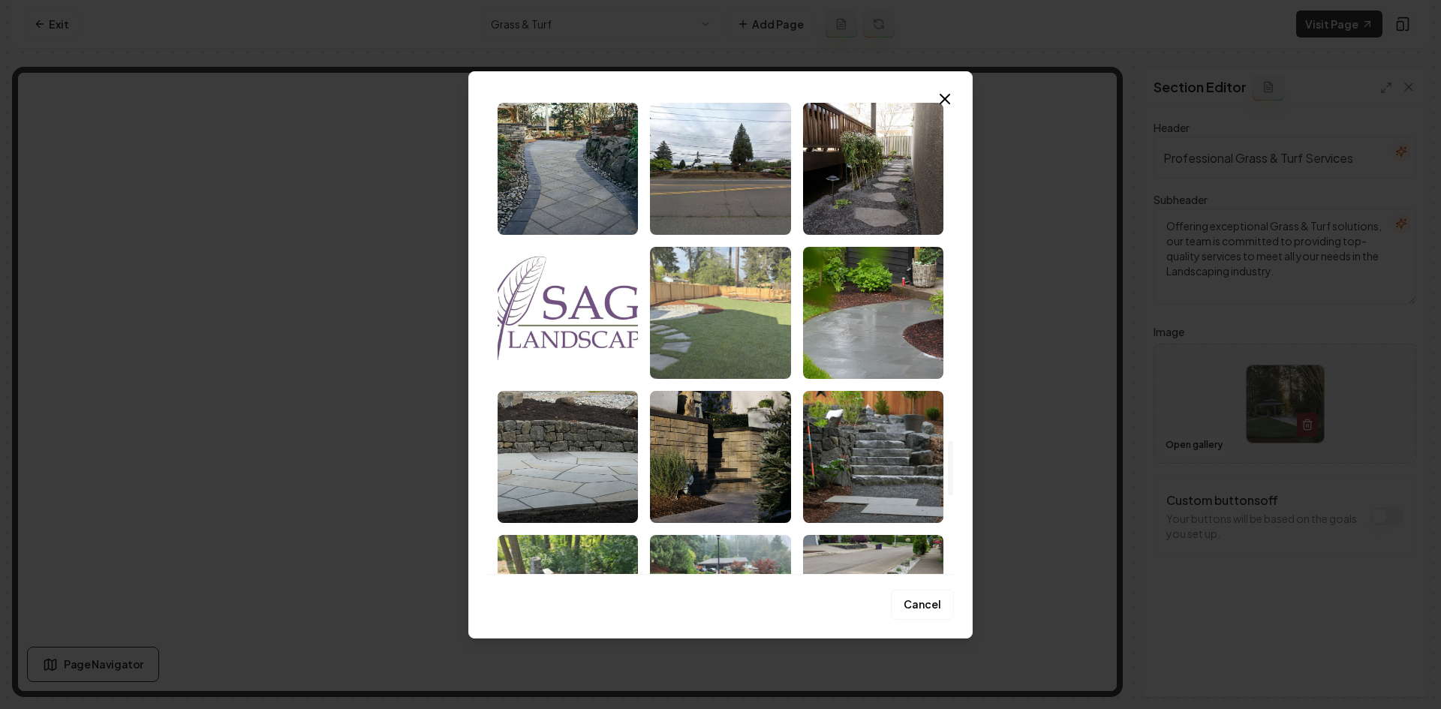
click at [735, 310] on img "Select image image_68cac37c5c7cd75eb8fd34e4.jpeg" at bounding box center [720, 313] width 140 height 132
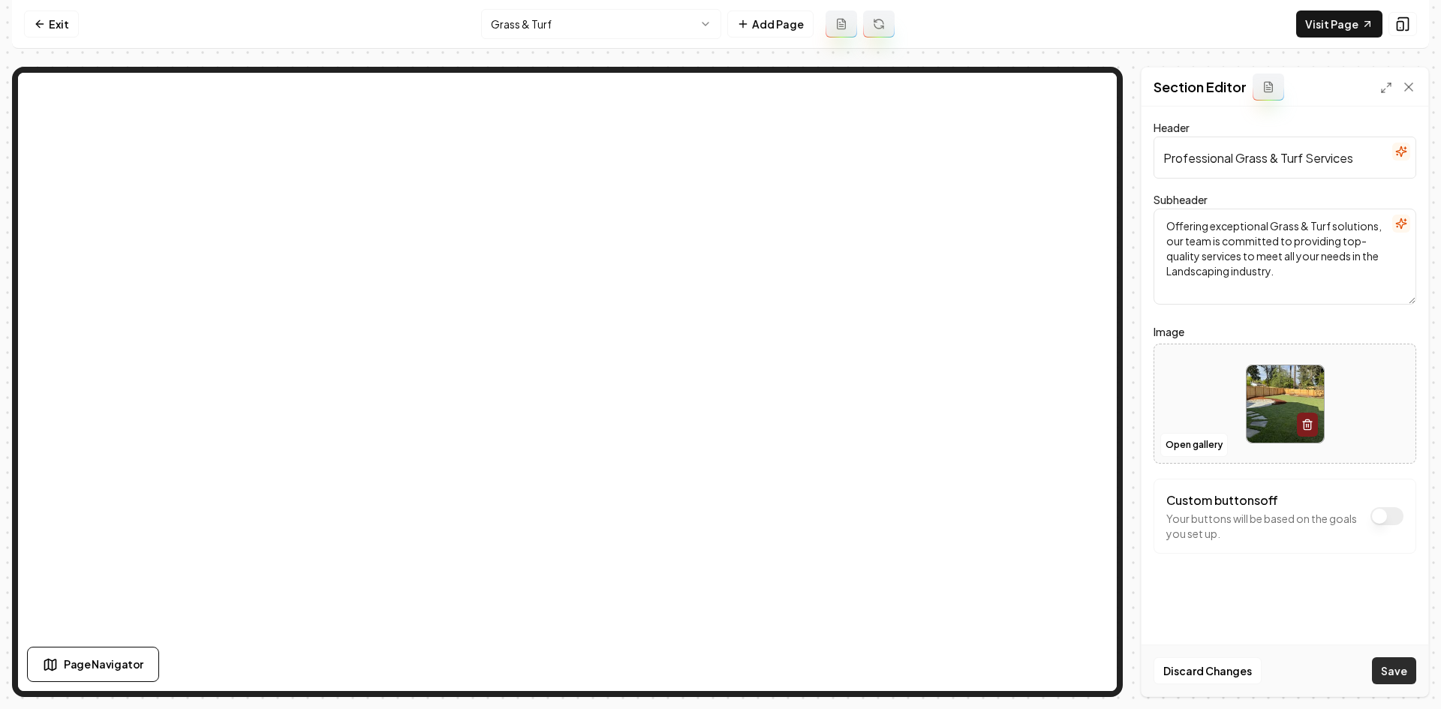
click at [1299, 644] on button "Save" at bounding box center [1394, 670] width 44 height 27
click at [588, 17] on html "Computer Required This feature is only available on a computer. Please switch t…" at bounding box center [720, 354] width 1441 height 709
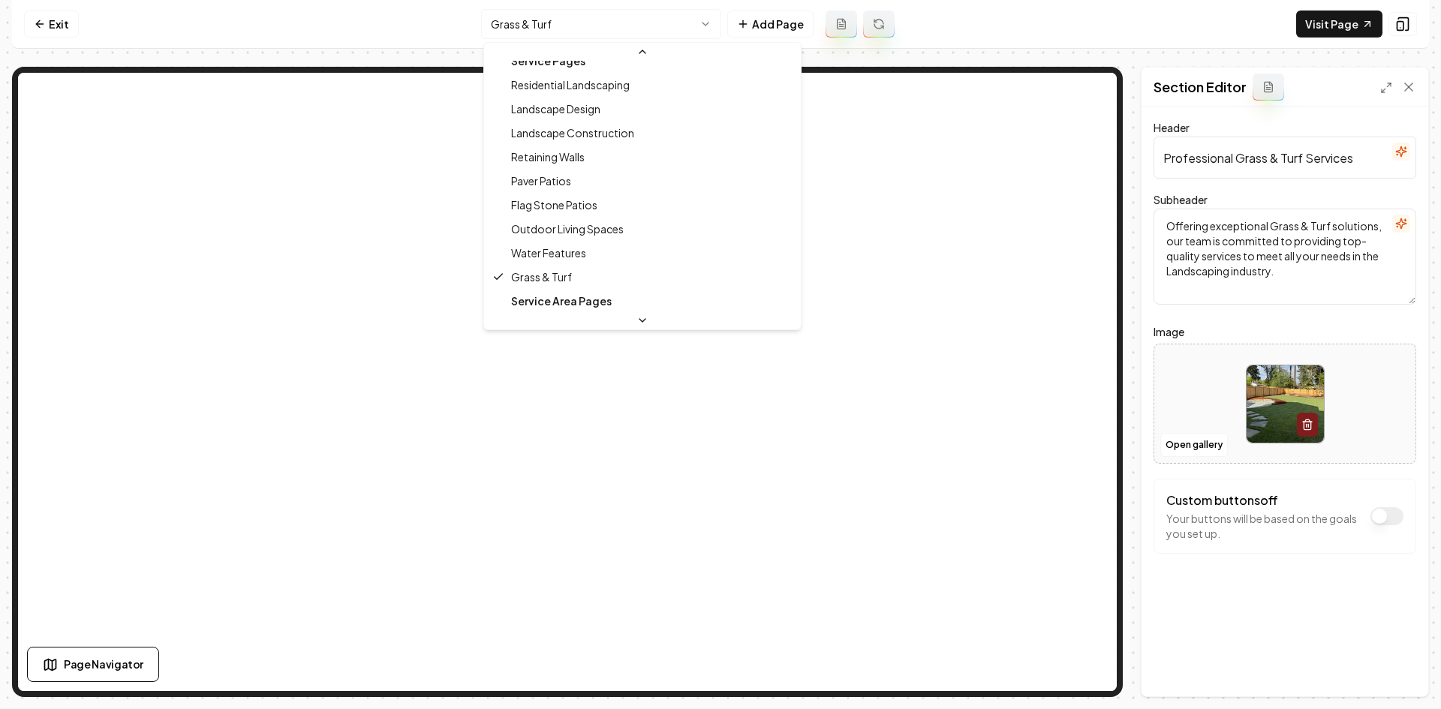
scroll to position [0, 0]
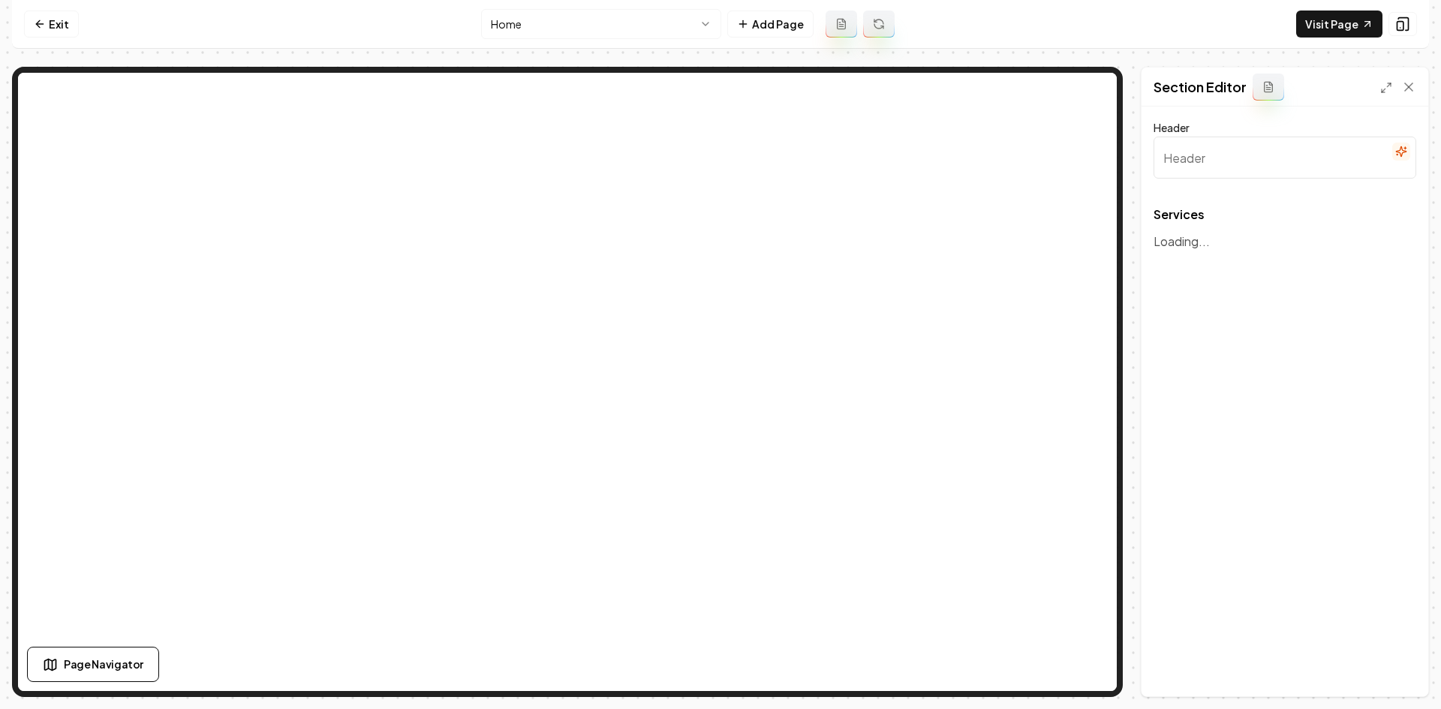
type input "Our Landscaping Expertise"
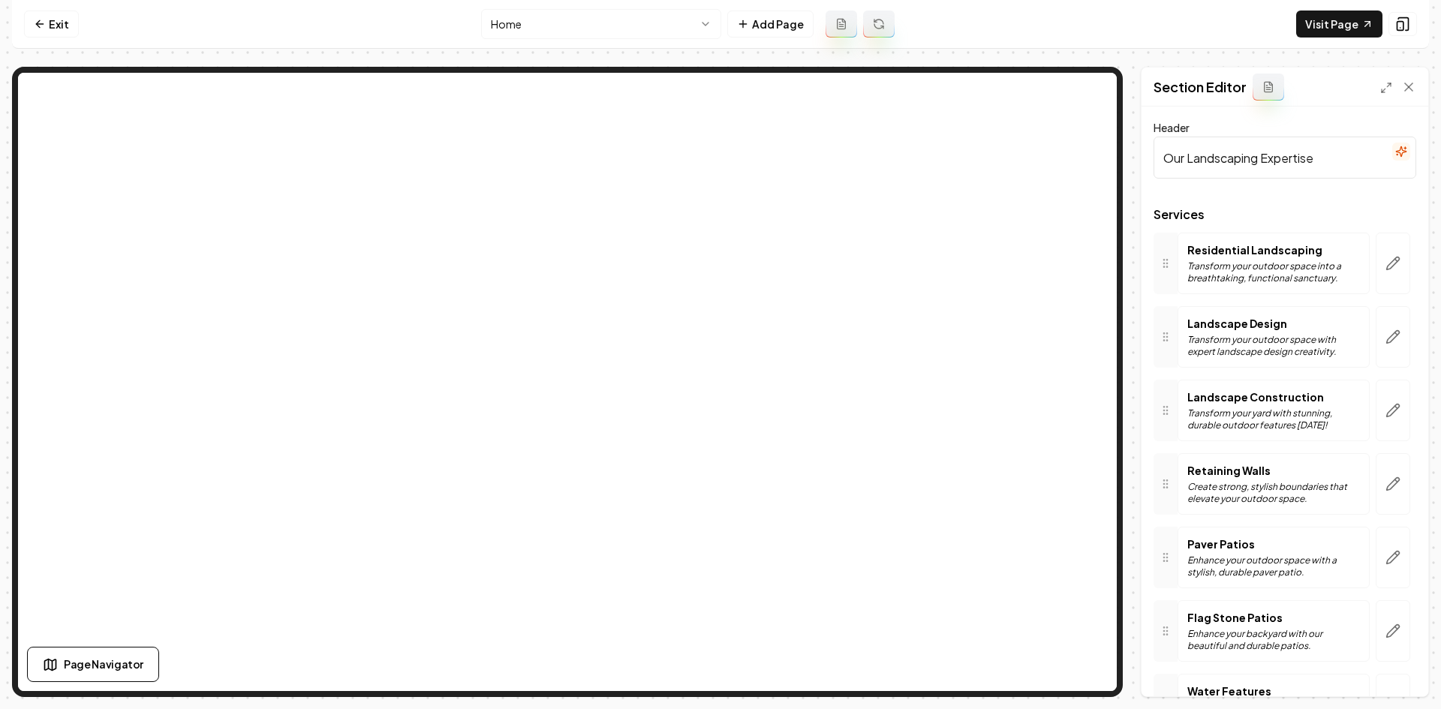
click at [1299, 286] on div at bounding box center [1393, 264] width 47 height 62
click at [1299, 280] on button "button" at bounding box center [1393, 264] width 35 height 62
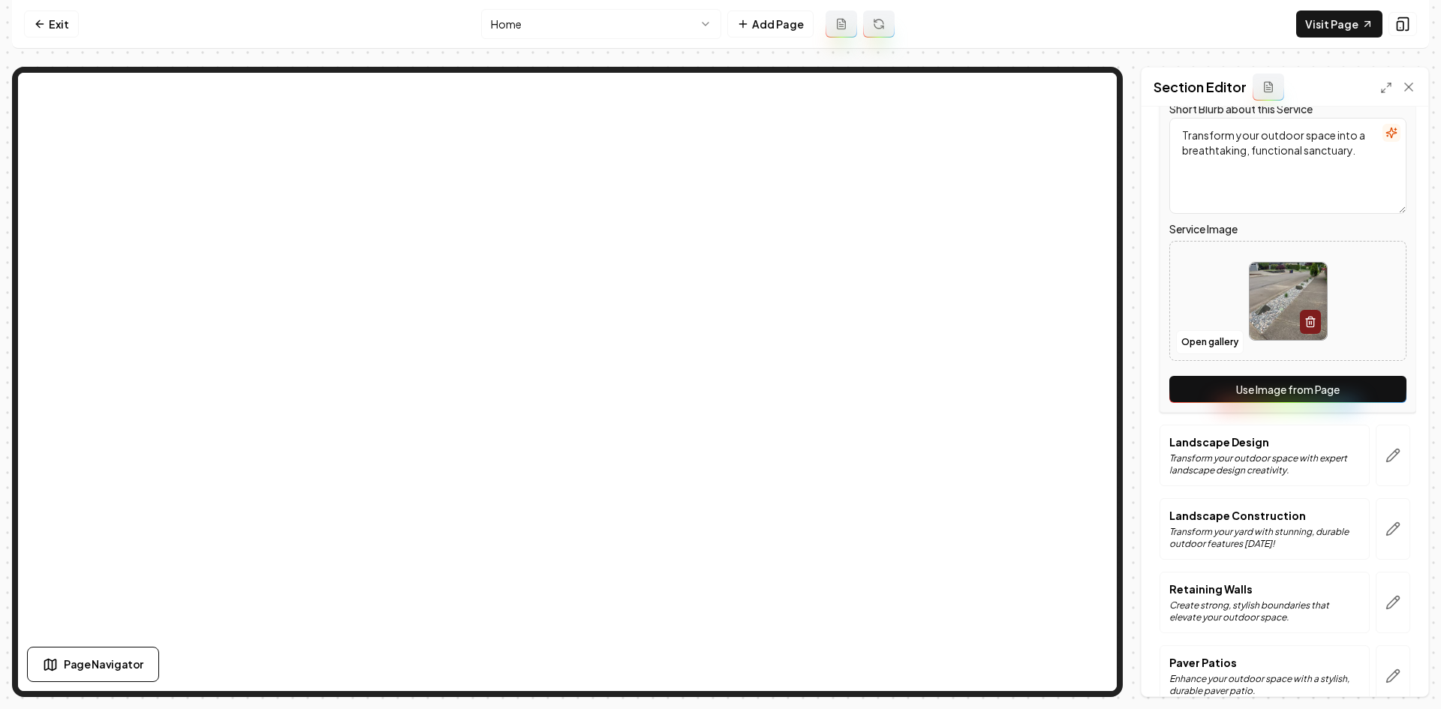
scroll to position [225, 0]
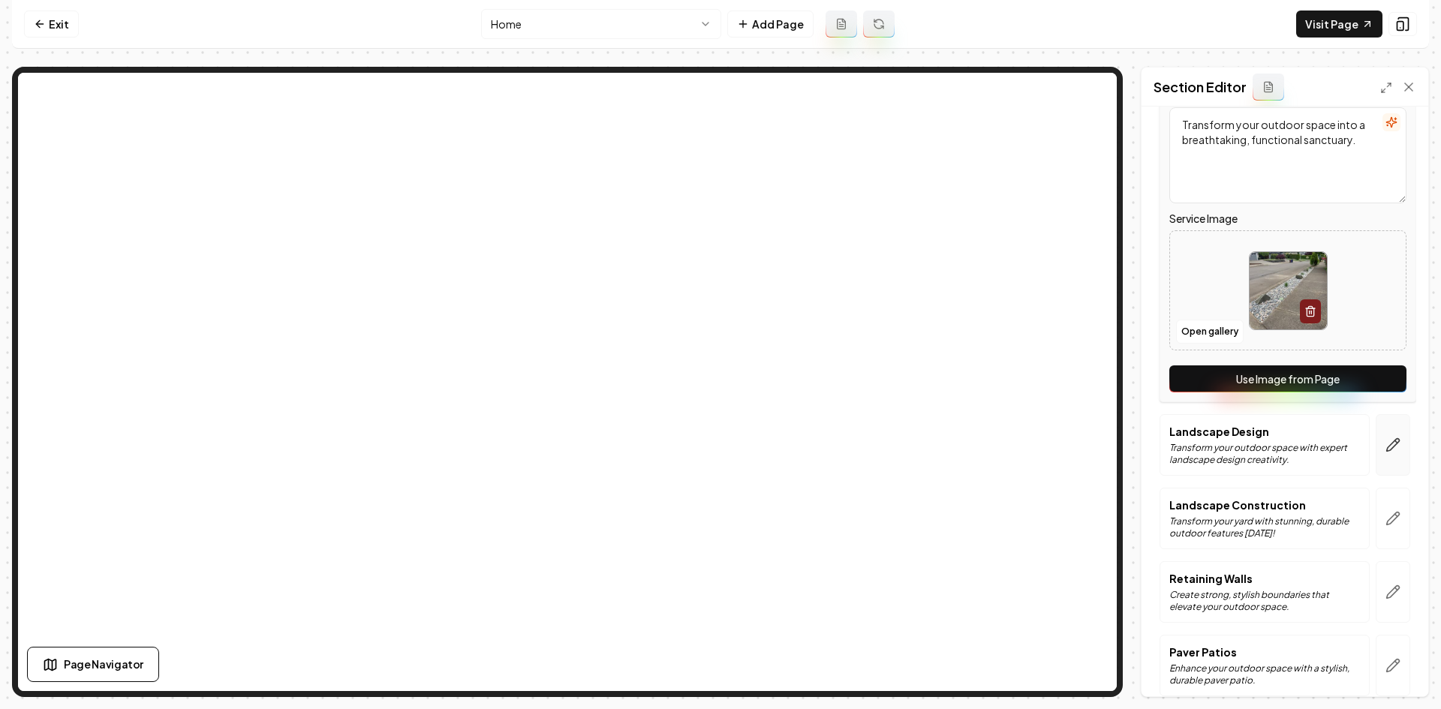
drag, startPoint x: 1358, startPoint y: 368, endPoint x: 1385, endPoint y: 451, distance: 87.1
click at [1299, 369] on button "Use Image from Page" at bounding box center [1287, 378] width 237 height 27
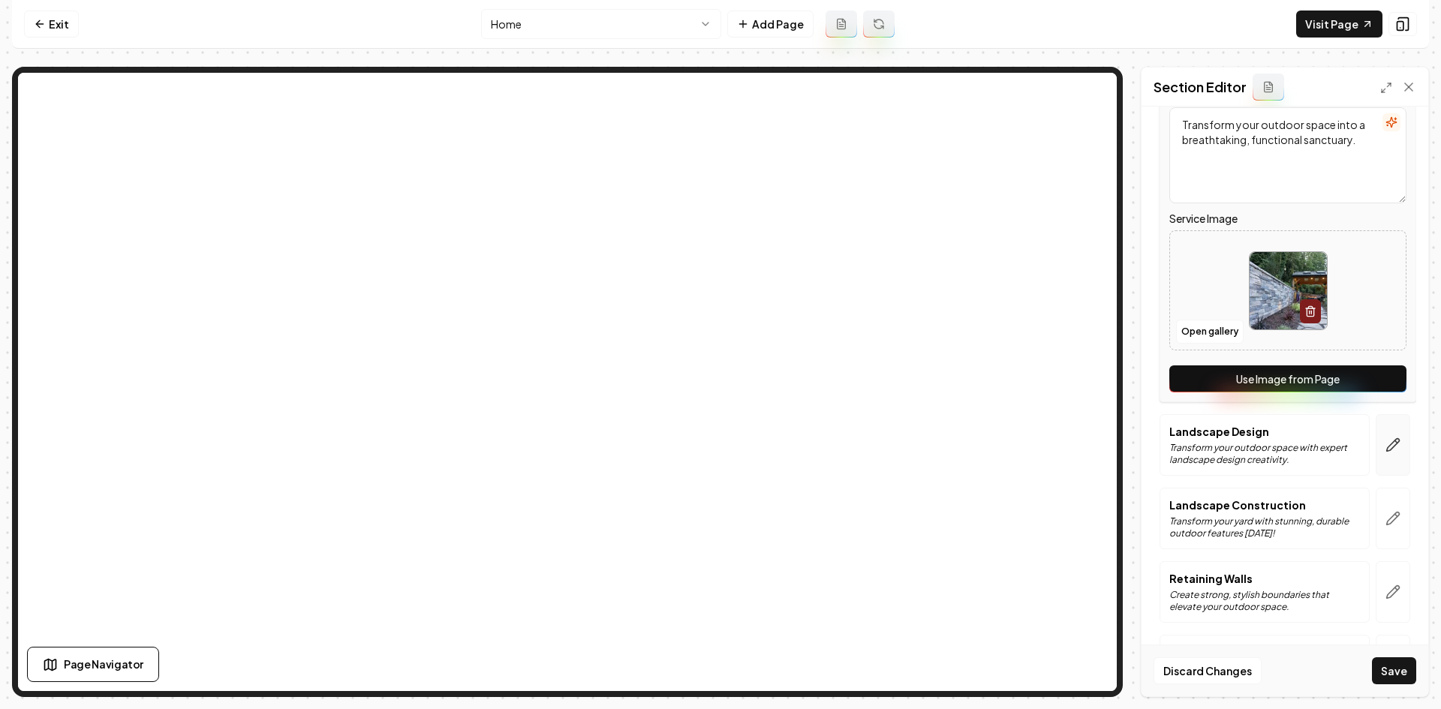
click at [1299, 452] on icon "button" at bounding box center [1392, 444] width 15 height 15
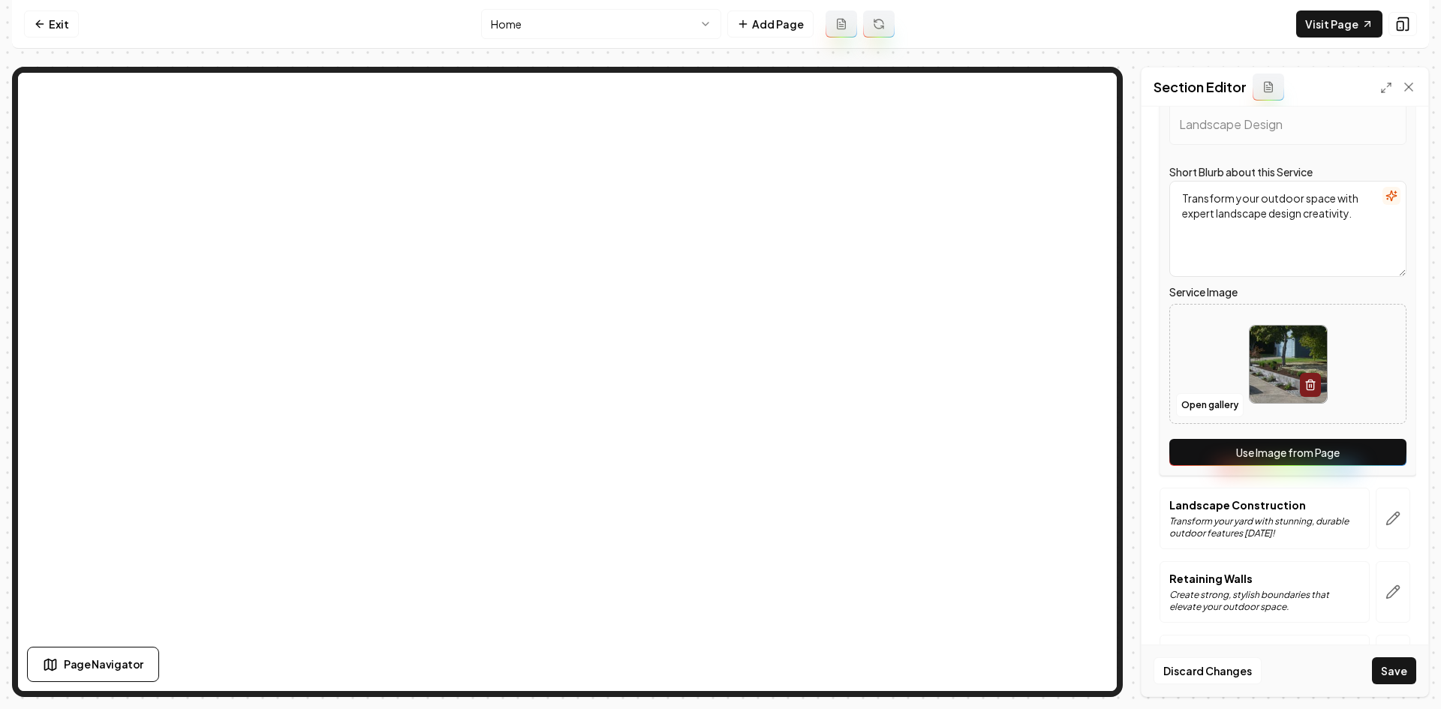
click at [1299, 459] on button "Use Image from Page" at bounding box center [1287, 452] width 237 height 27
click at [1299, 508] on button "button" at bounding box center [1393, 519] width 35 height 62
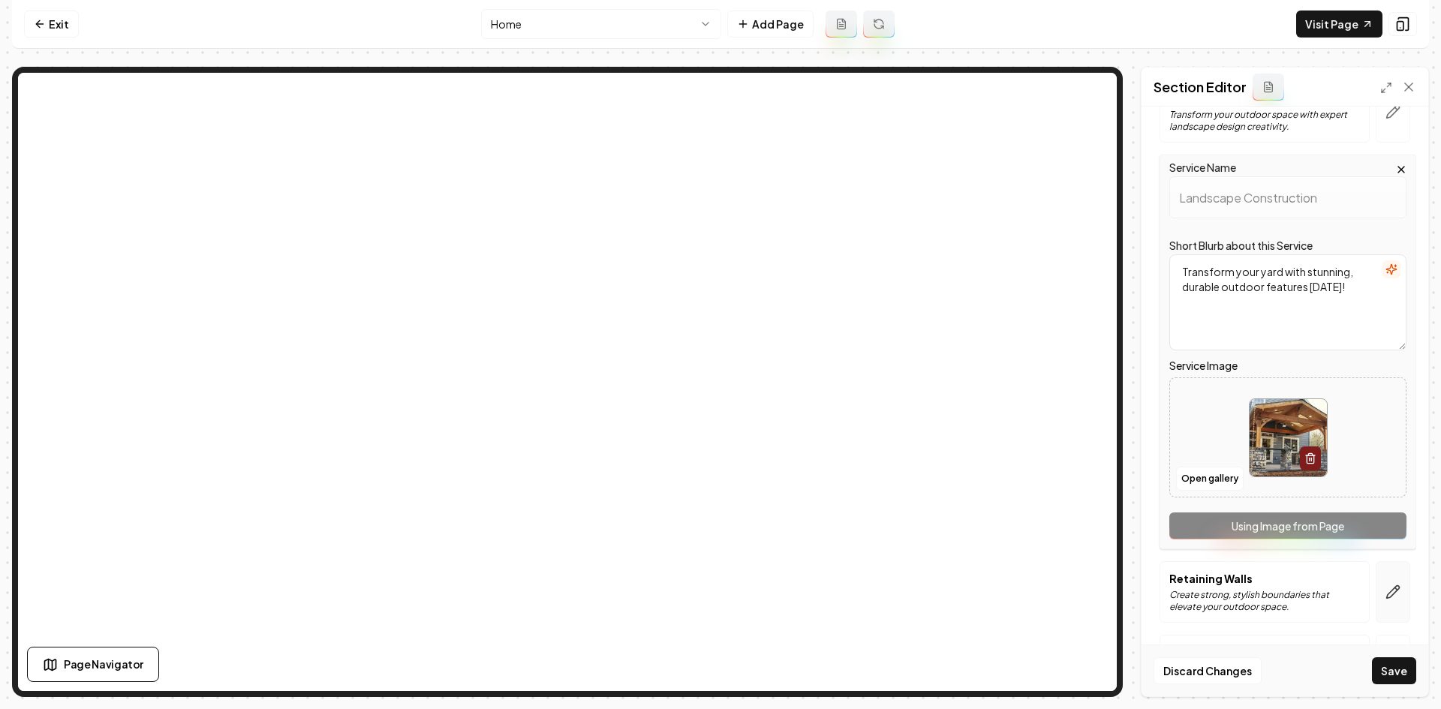
click at [1299, 603] on button "button" at bounding box center [1393, 592] width 35 height 62
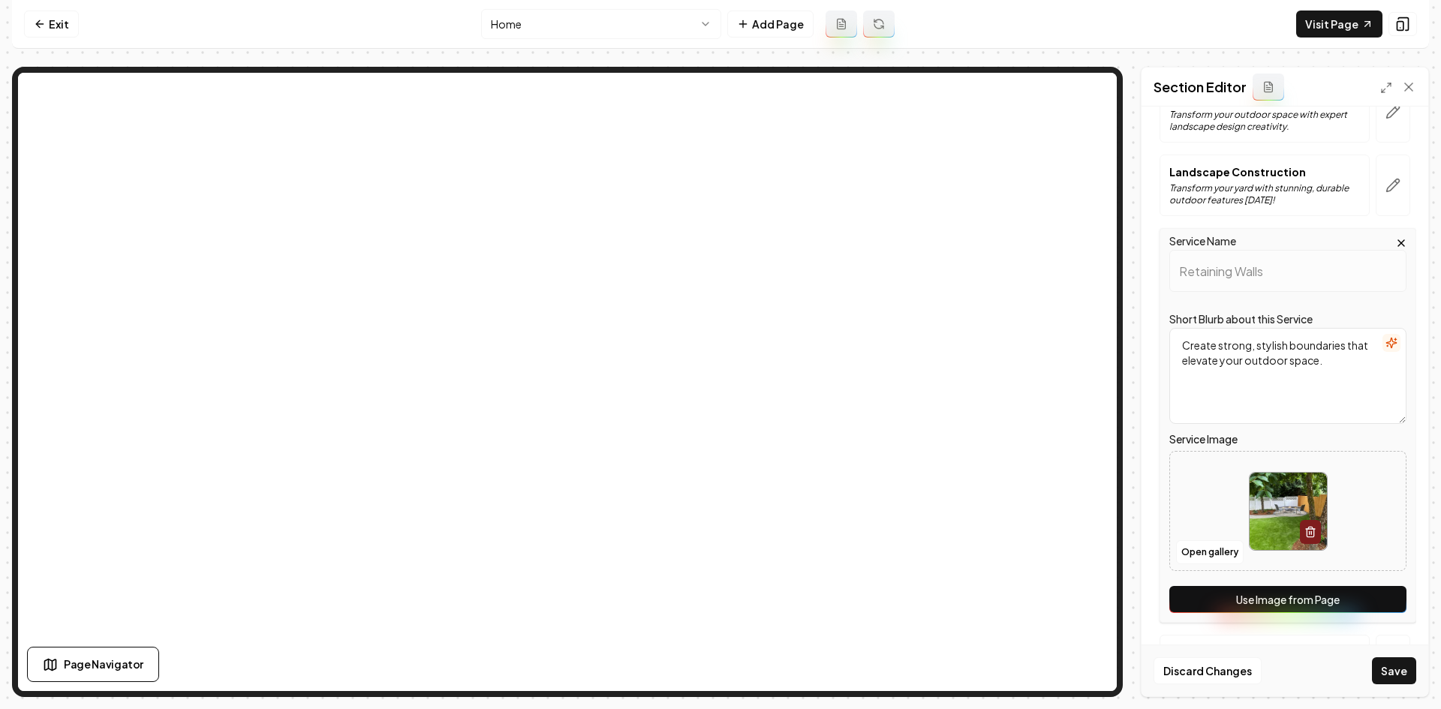
click at [1299, 609] on button "Use Image from Page" at bounding box center [1287, 599] width 237 height 27
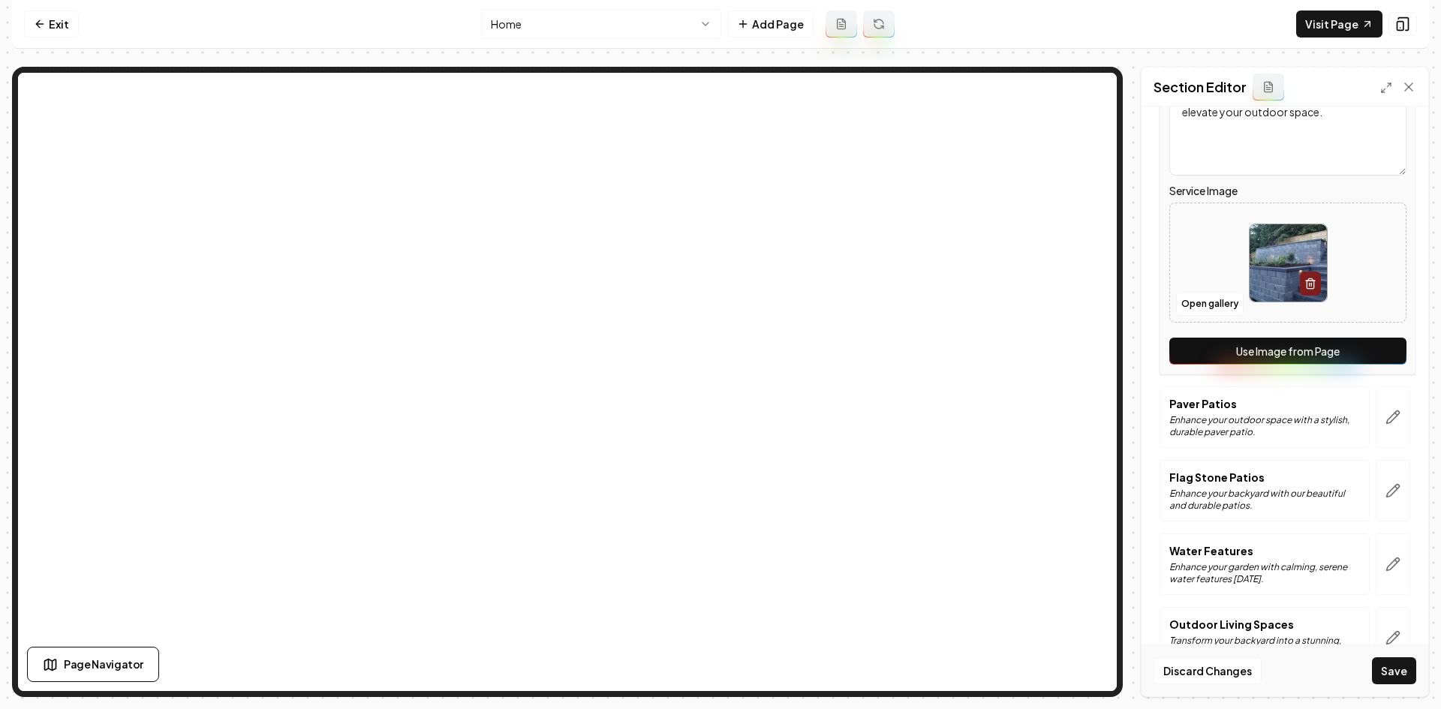
scroll to position [525, 0]
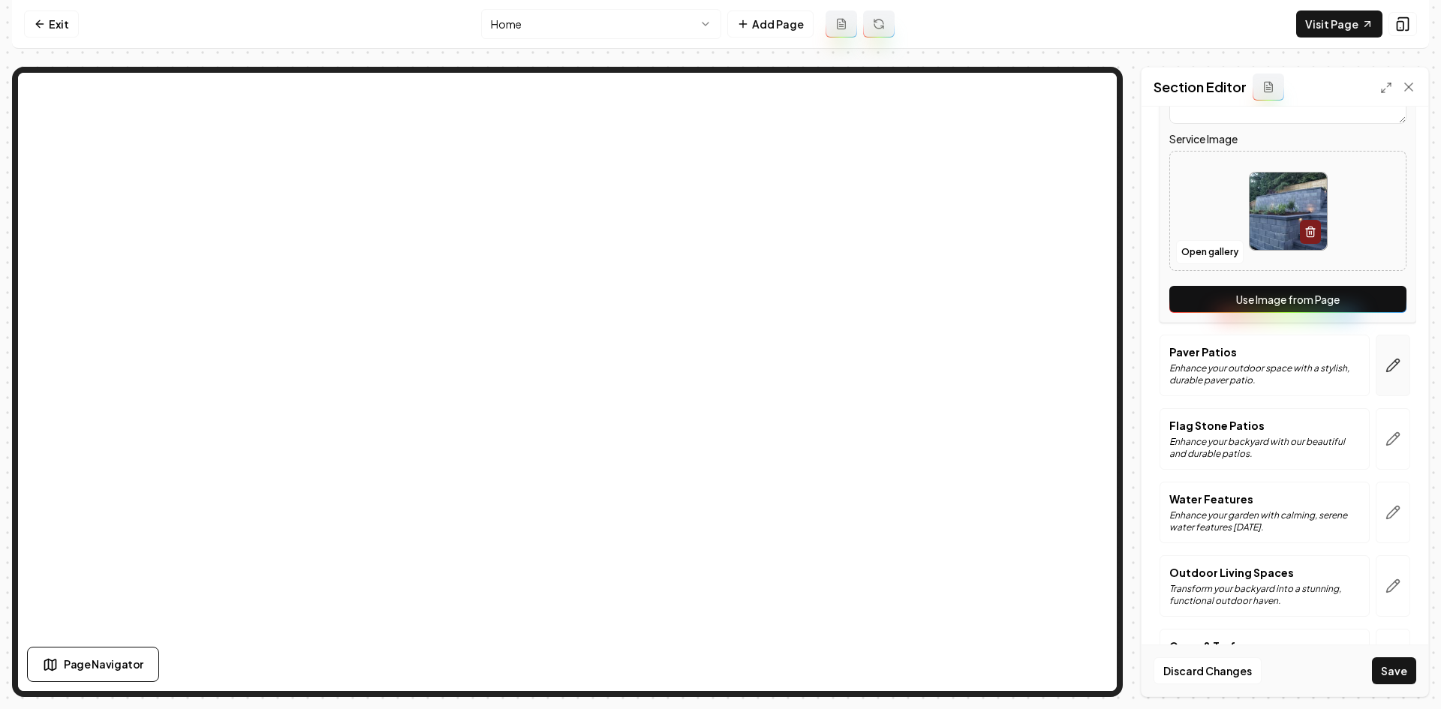
click at [1299, 368] on icon "button" at bounding box center [1392, 365] width 15 height 15
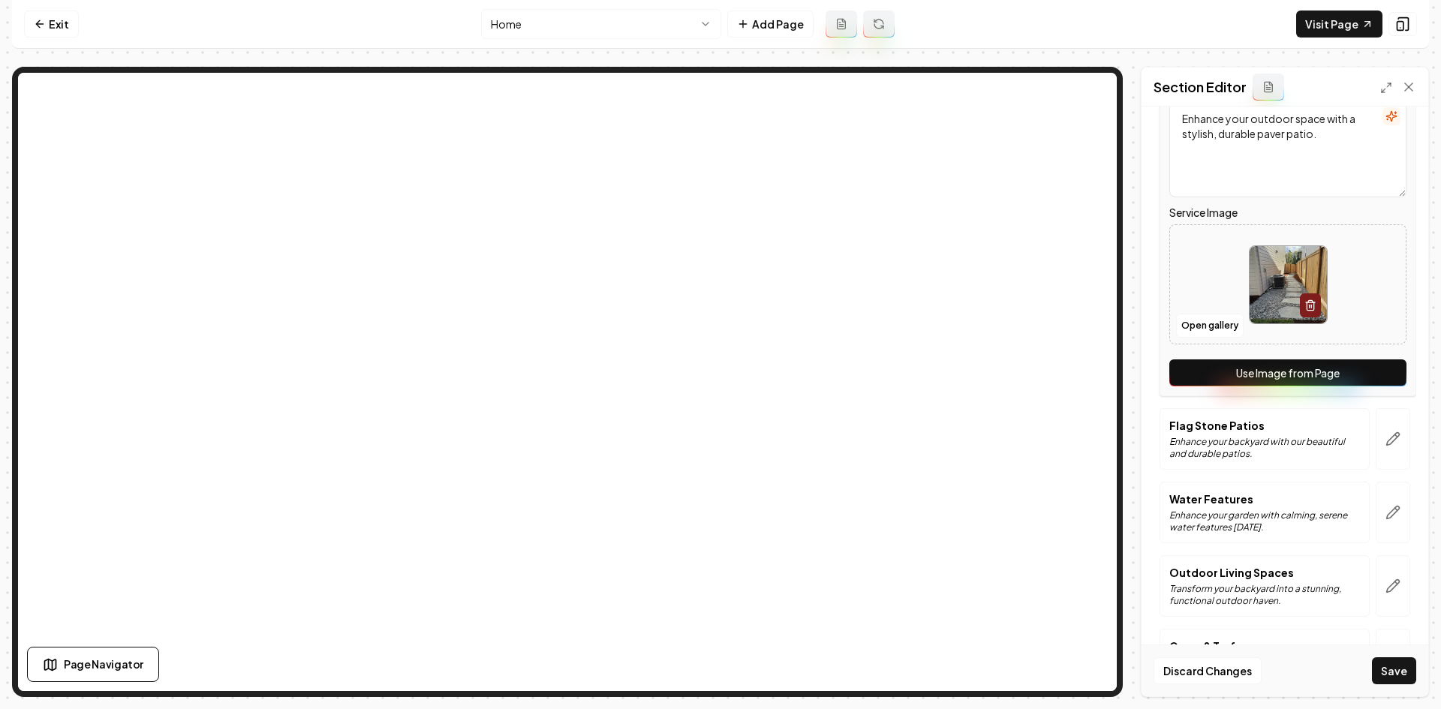
click at [1299, 370] on button "Use Image from Page" at bounding box center [1287, 372] width 237 height 27
click at [1299, 440] on icon "button" at bounding box center [1392, 438] width 15 height 15
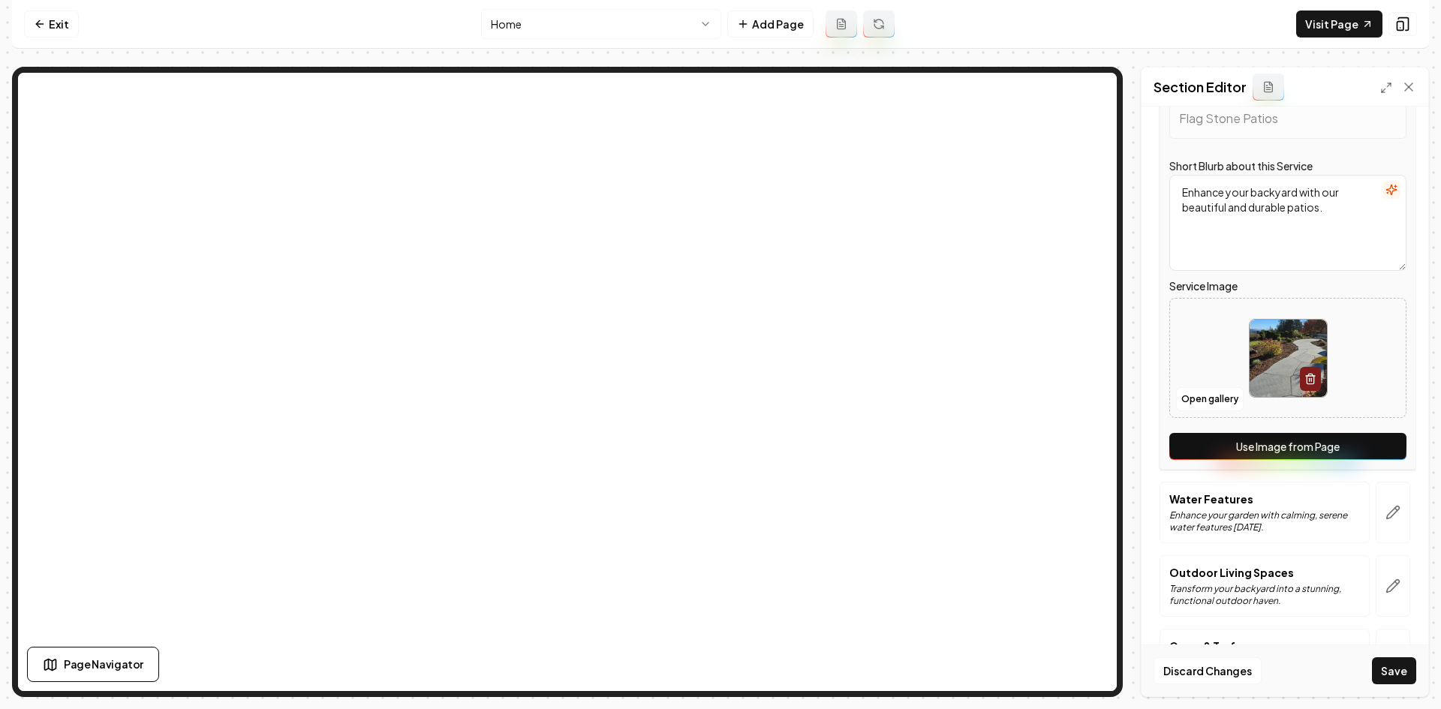
click at [1299, 444] on button "Use Image from Page" at bounding box center [1287, 446] width 237 height 27
click at [1299, 509] on button "button" at bounding box center [1393, 513] width 35 height 62
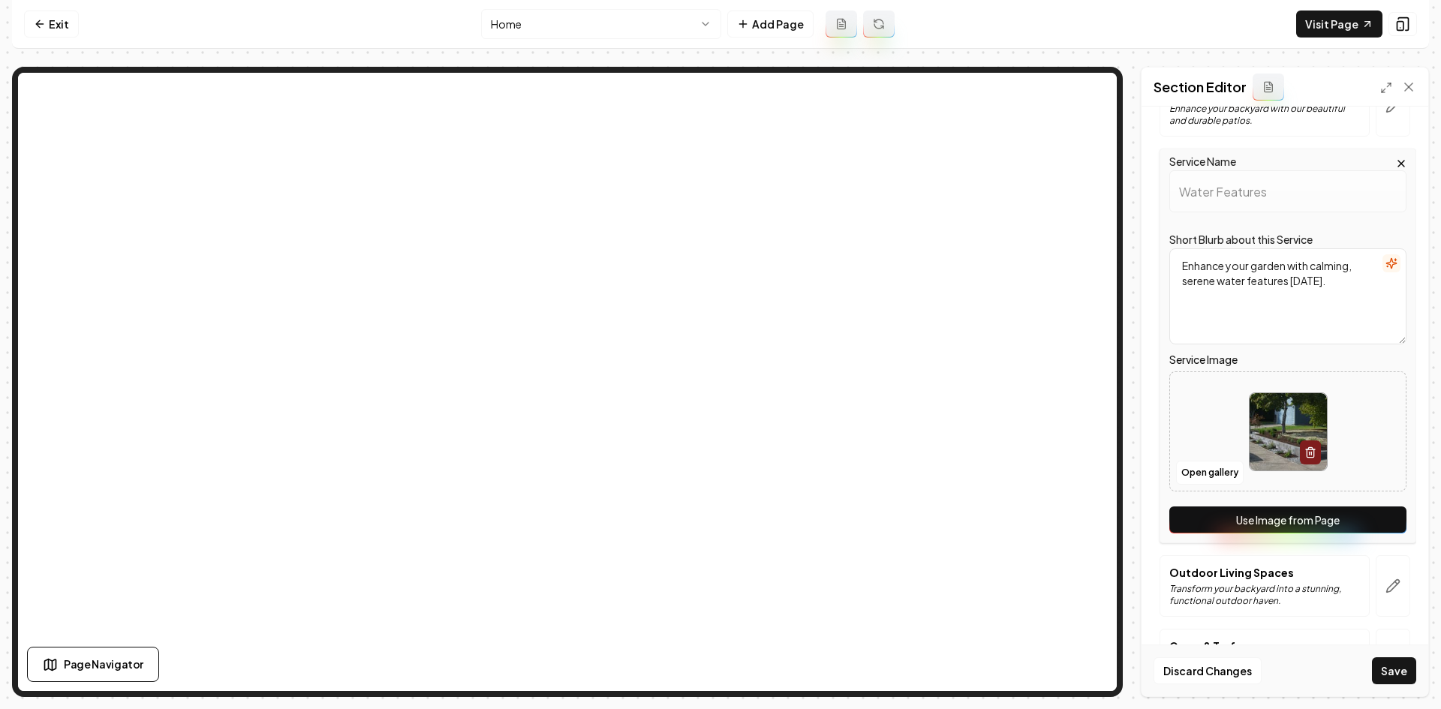
click at [1299, 522] on button "Use Image from Page" at bounding box center [1287, 520] width 237 height 27
click at [1299, 588] on icon "button" at bounding box center [1392, 586] width 15 height 15
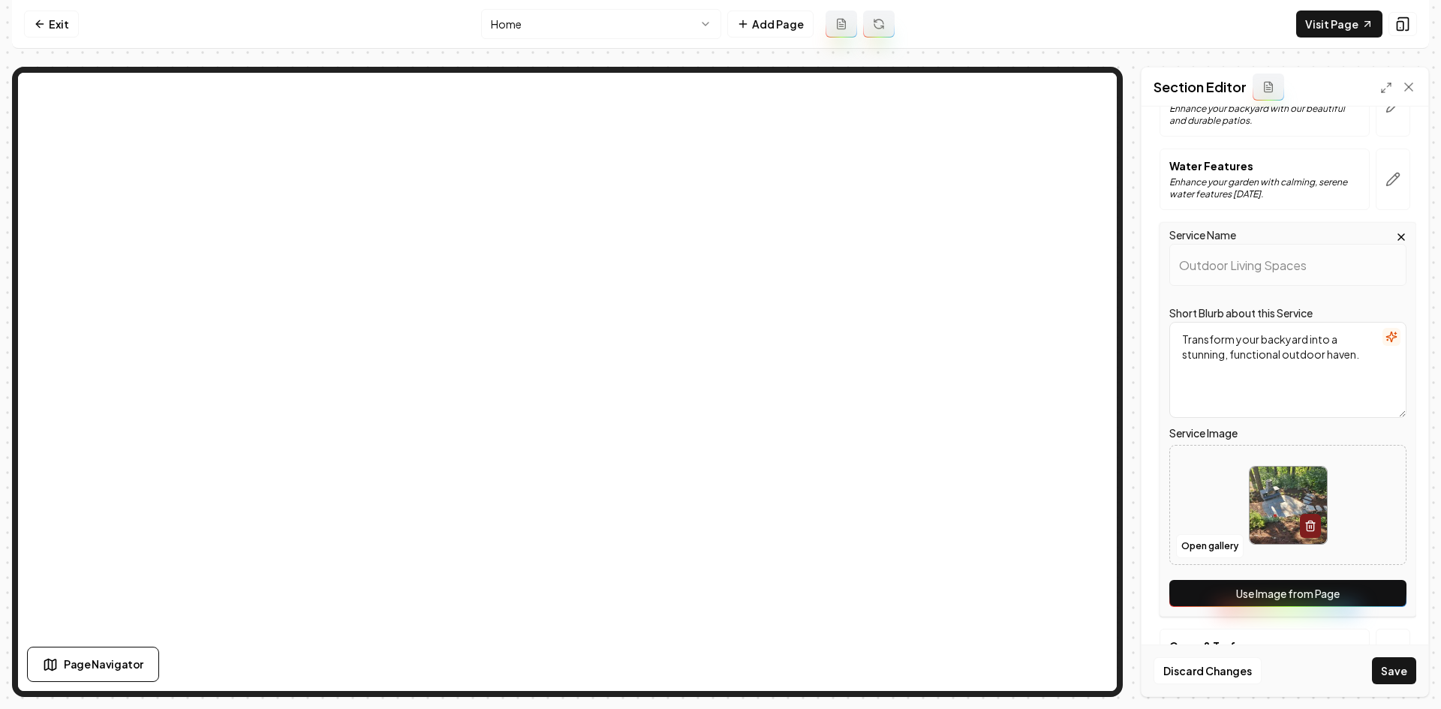
click at [1299, 604] on button "Use Image from Page" at bounding box center [1287, 593] width 237 height 27
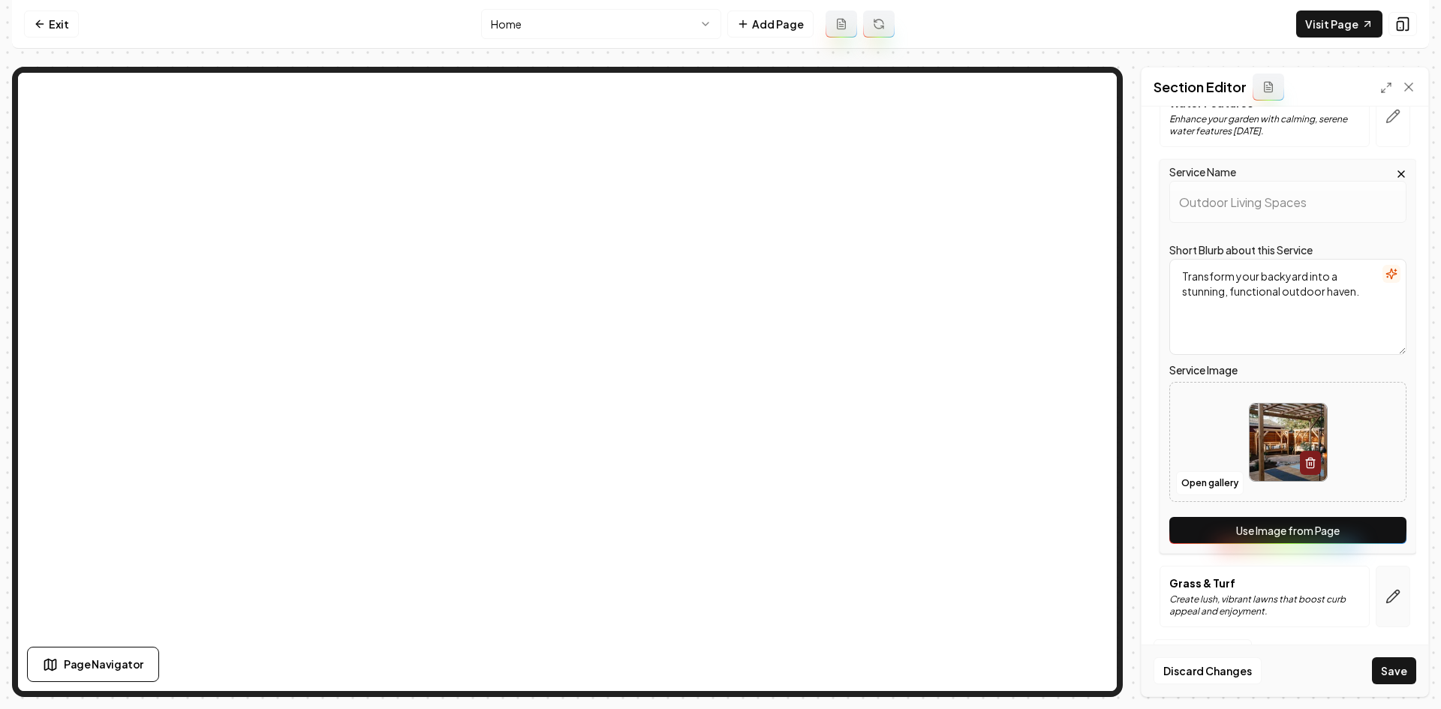
click at [1299, 593] on icon "button" at bounding box center [1396, 594] width 2 height 2
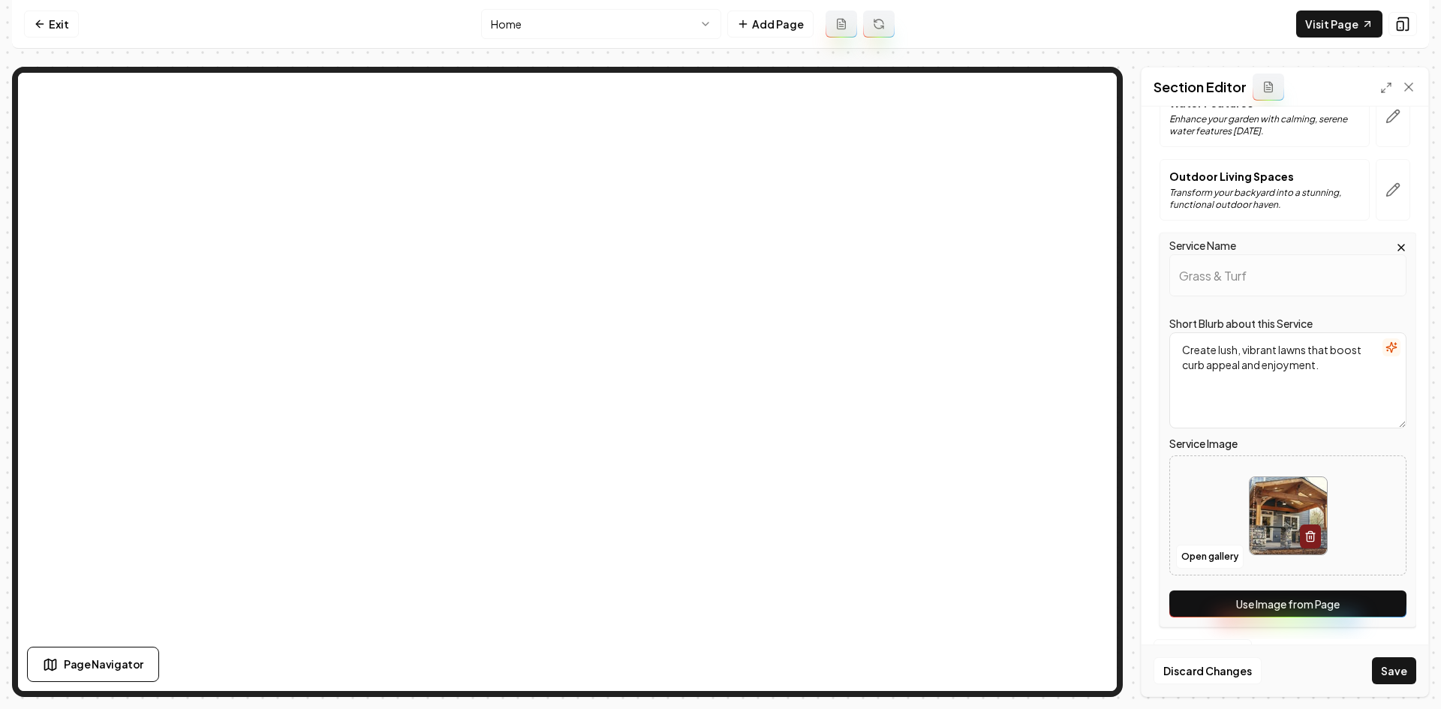
click at [1299, 601] on button "Use Image from Page" at bounding box center [1287, 604] width 237 height 27
click at [1299, 644] on button "Save" at bounding box center [1394, 670] width 44 height 27
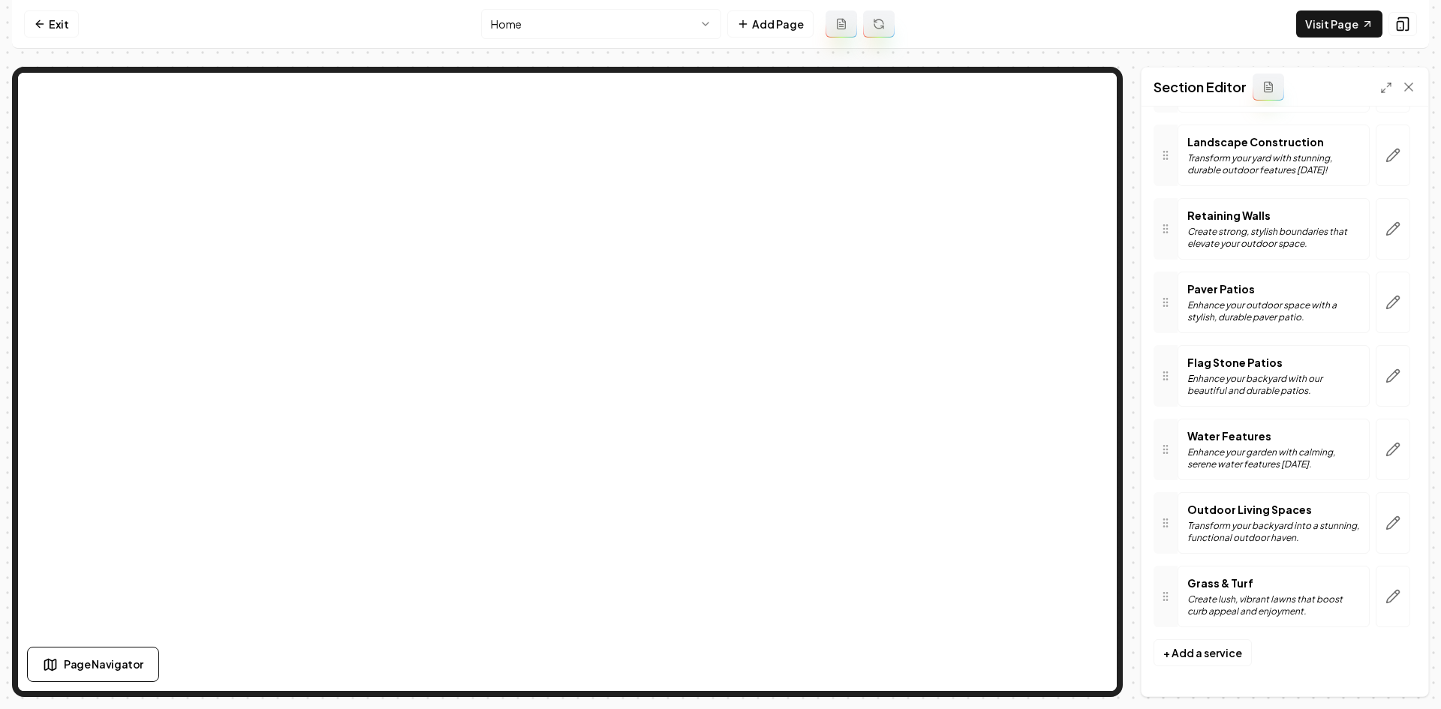
scroll to position [255, 0]
click at [770, 14] on button "Add Page" at bounding box center [770, 24] width 86 height 27
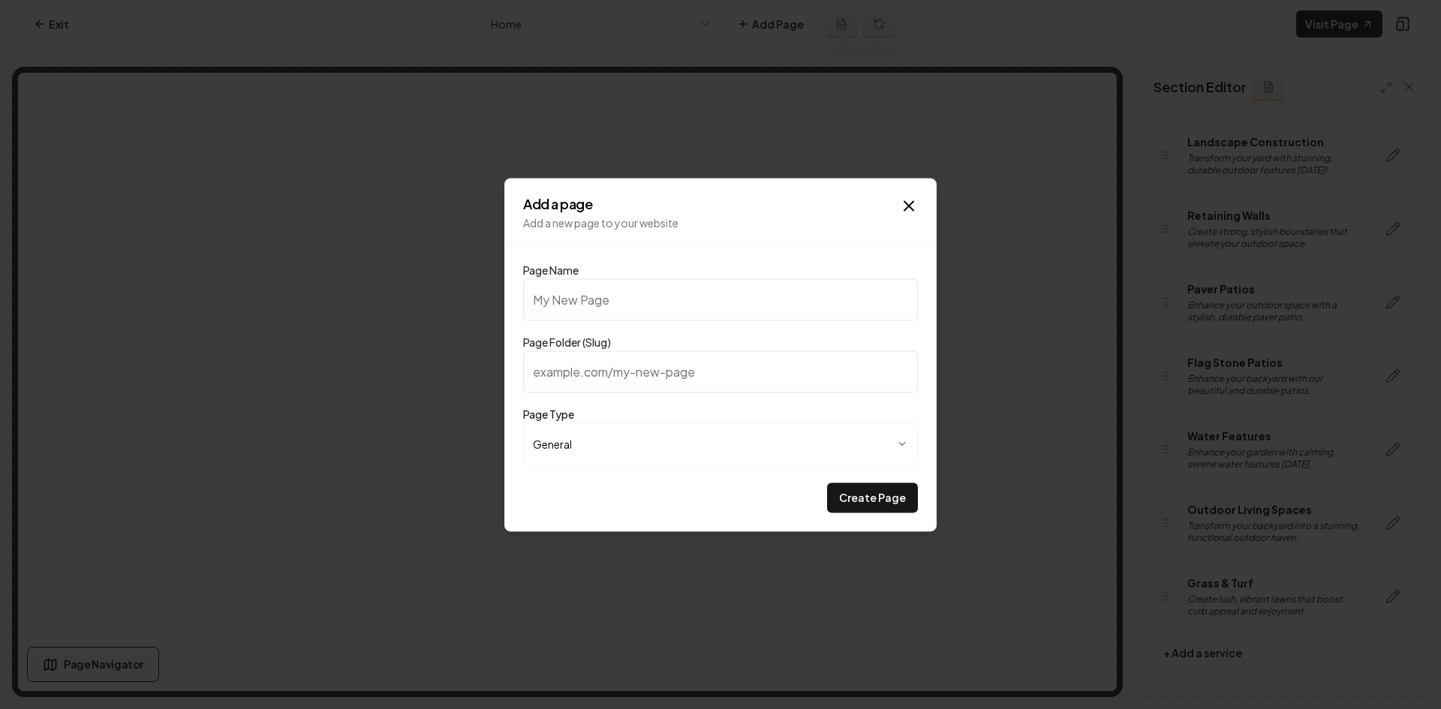
type input "P"
type input "p"
type input "Po"
type input "po"
type input "Por"
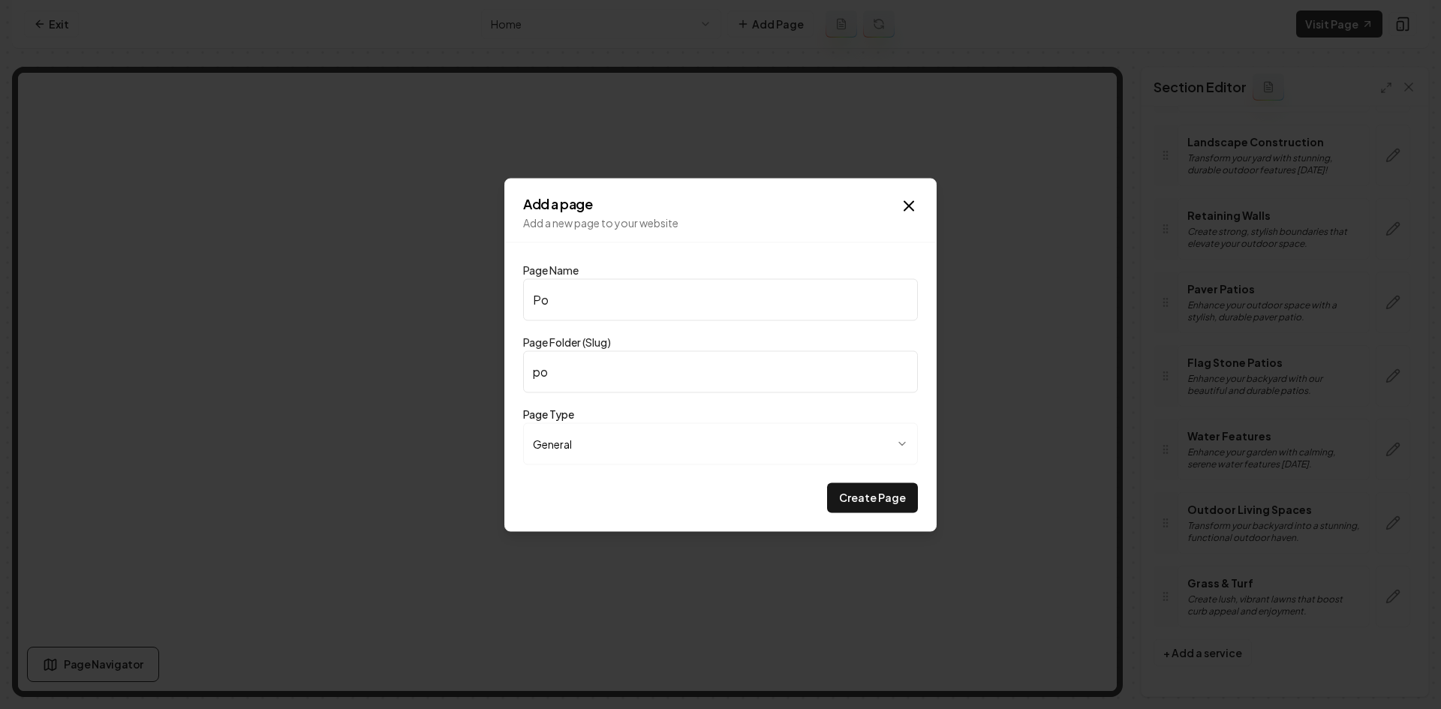
type input "por"
type input "Port"
type input "port"
type input "Portf"
type input "portf"
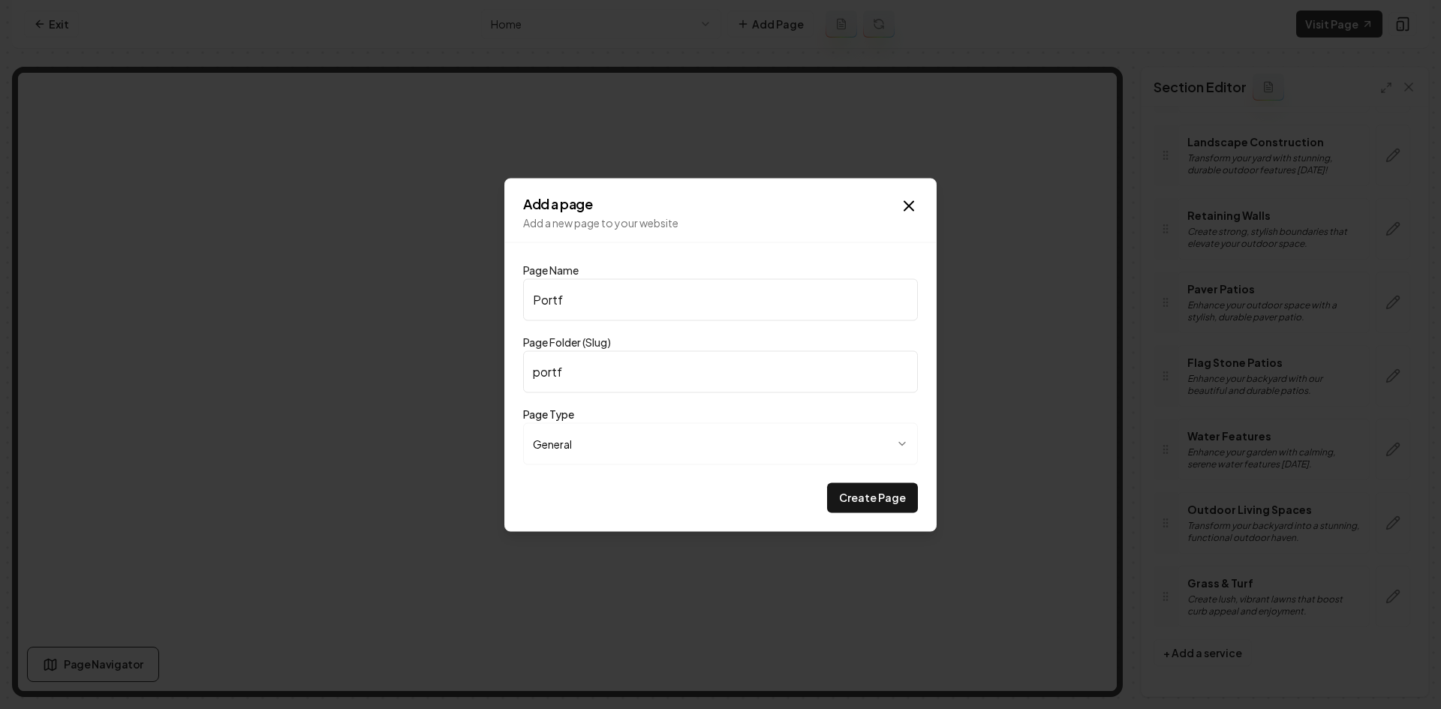
type input "Portfo"
type input "portfo"
type input "Portfol"
type input "portfol"
type input "Portfoli"
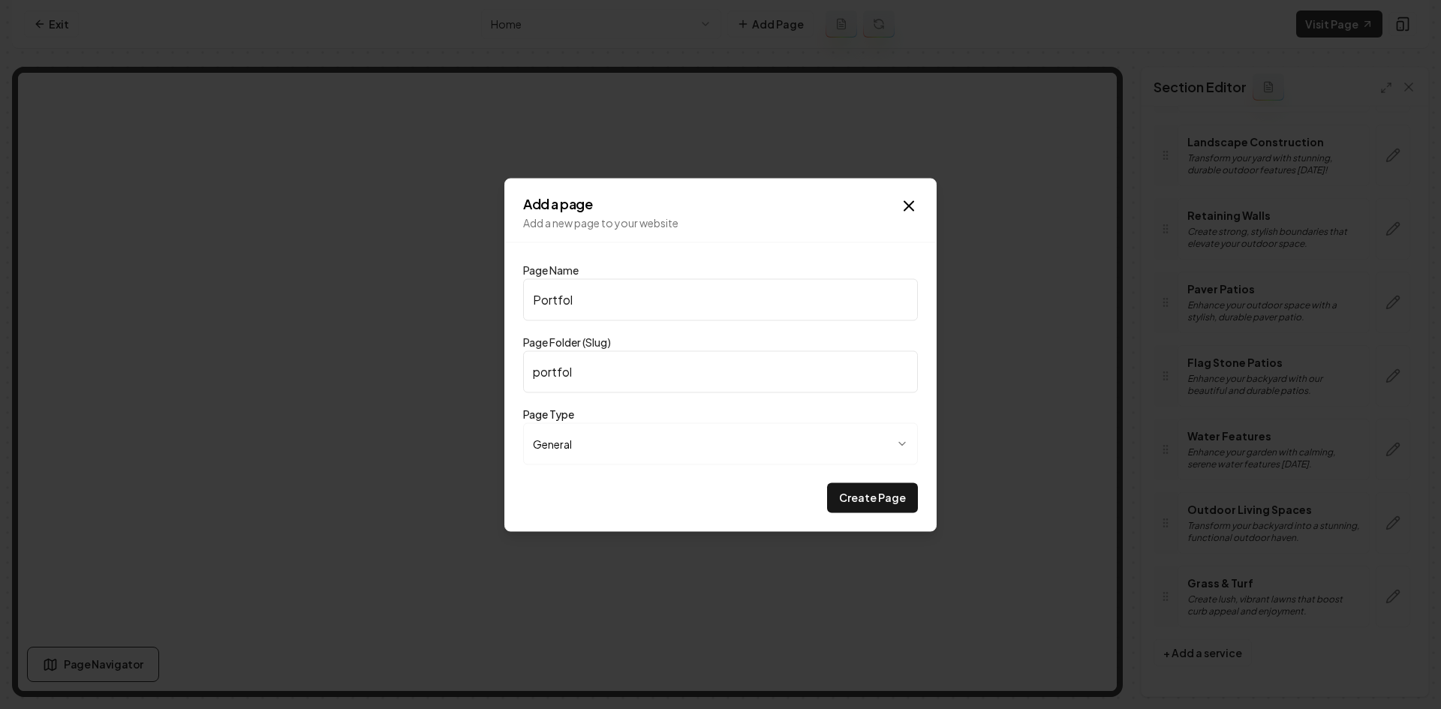
type input "portfoli"
type input "Portfolio"
type input "portfolio"
type input "Portfolio"
click at [827, 483] on button "Create Page" at bounding box center [872, 498] width 91 height 30
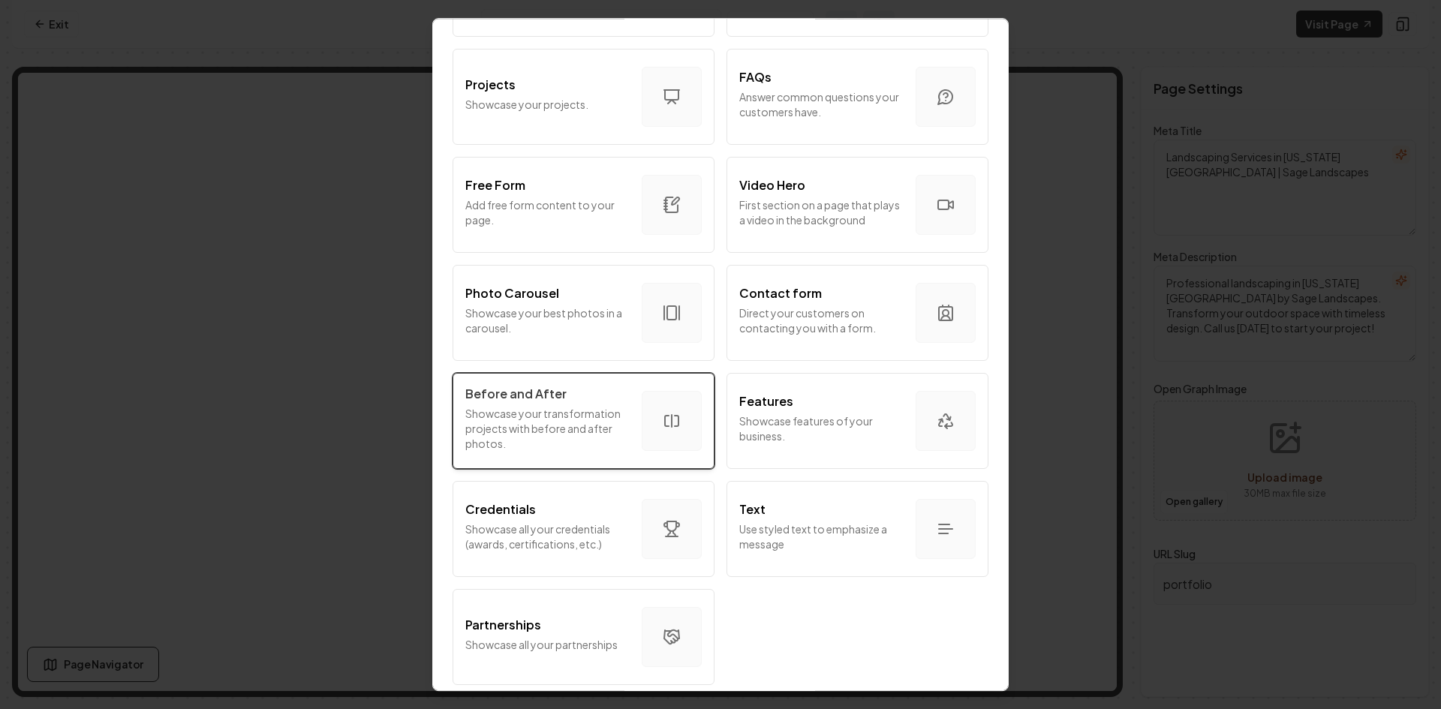
scroll to position [741, 0]
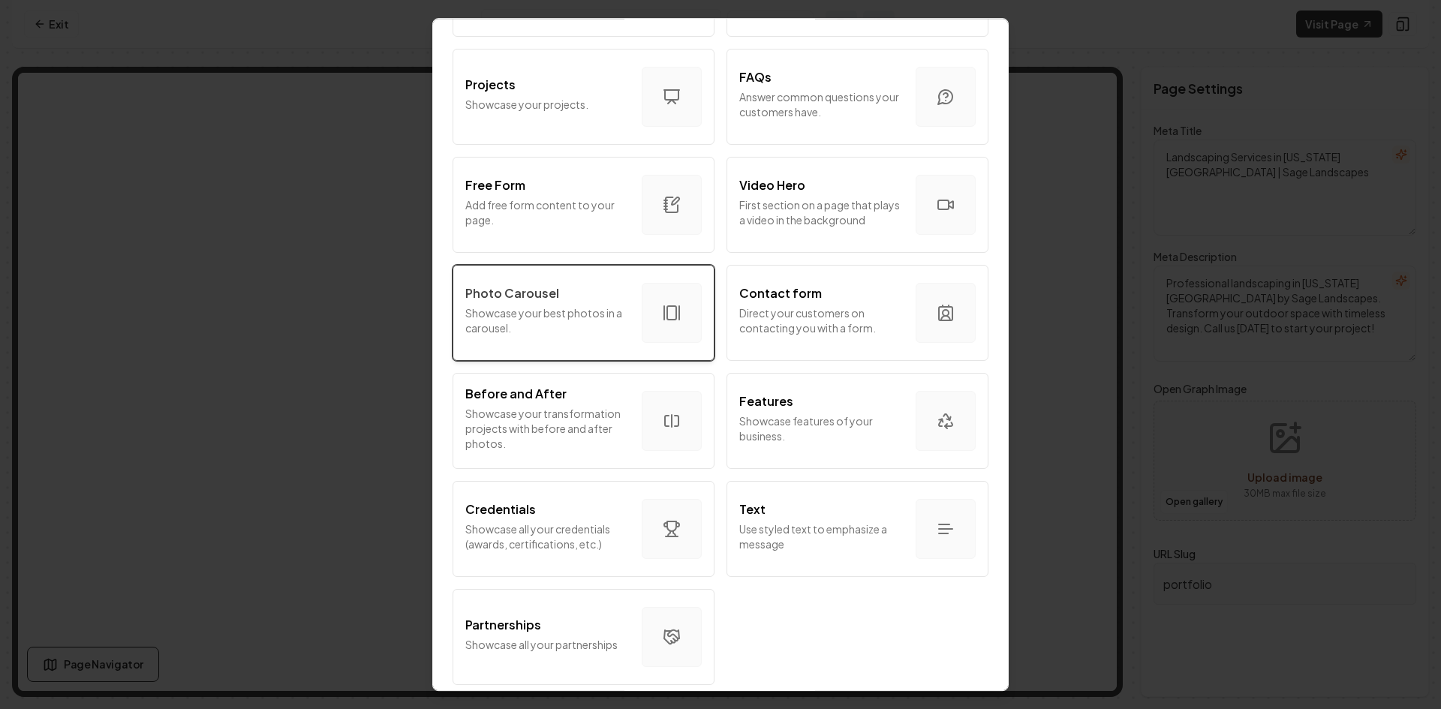
click at [552, 305] on p "Showcase your best photos in a carousel." at bounding box center [547, 320] width 164 height 30
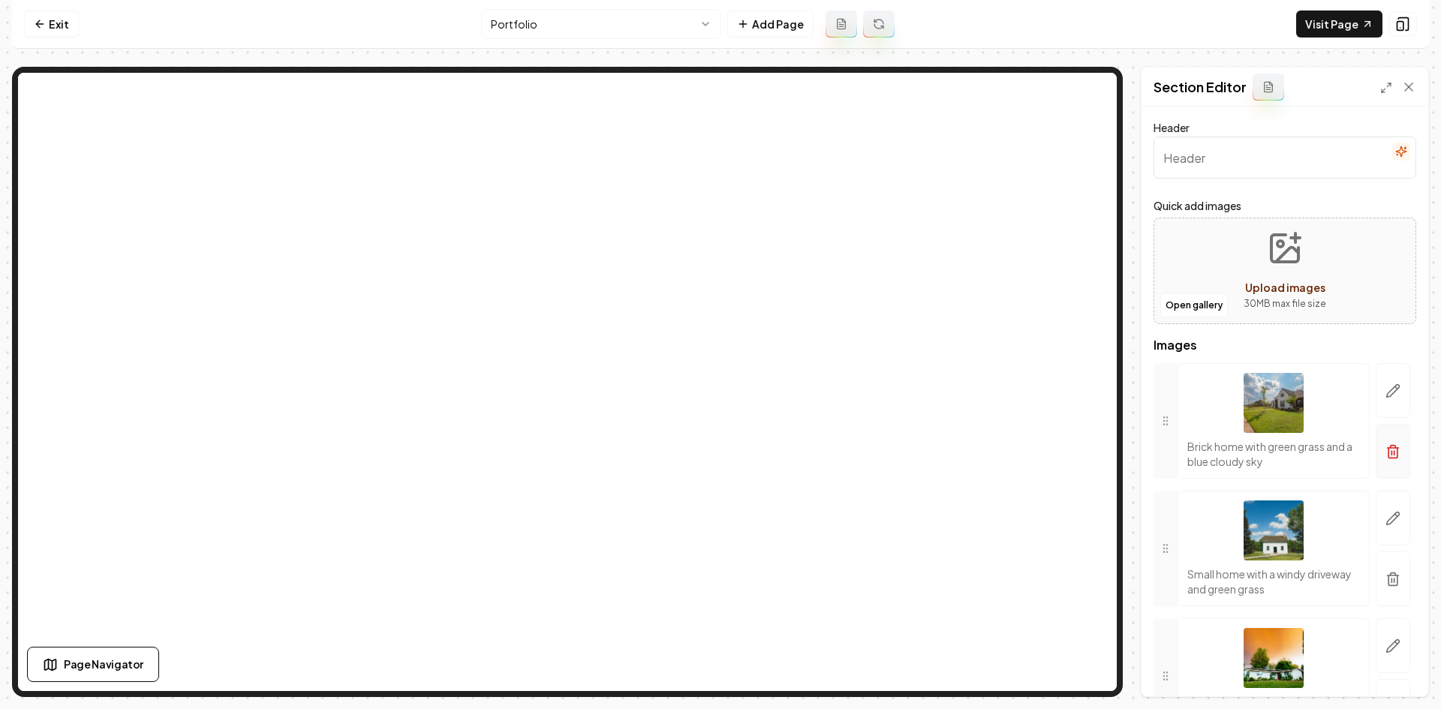
click at [1299, 440] on button "button" at bounding box center [1393, 451] width 35 height 55
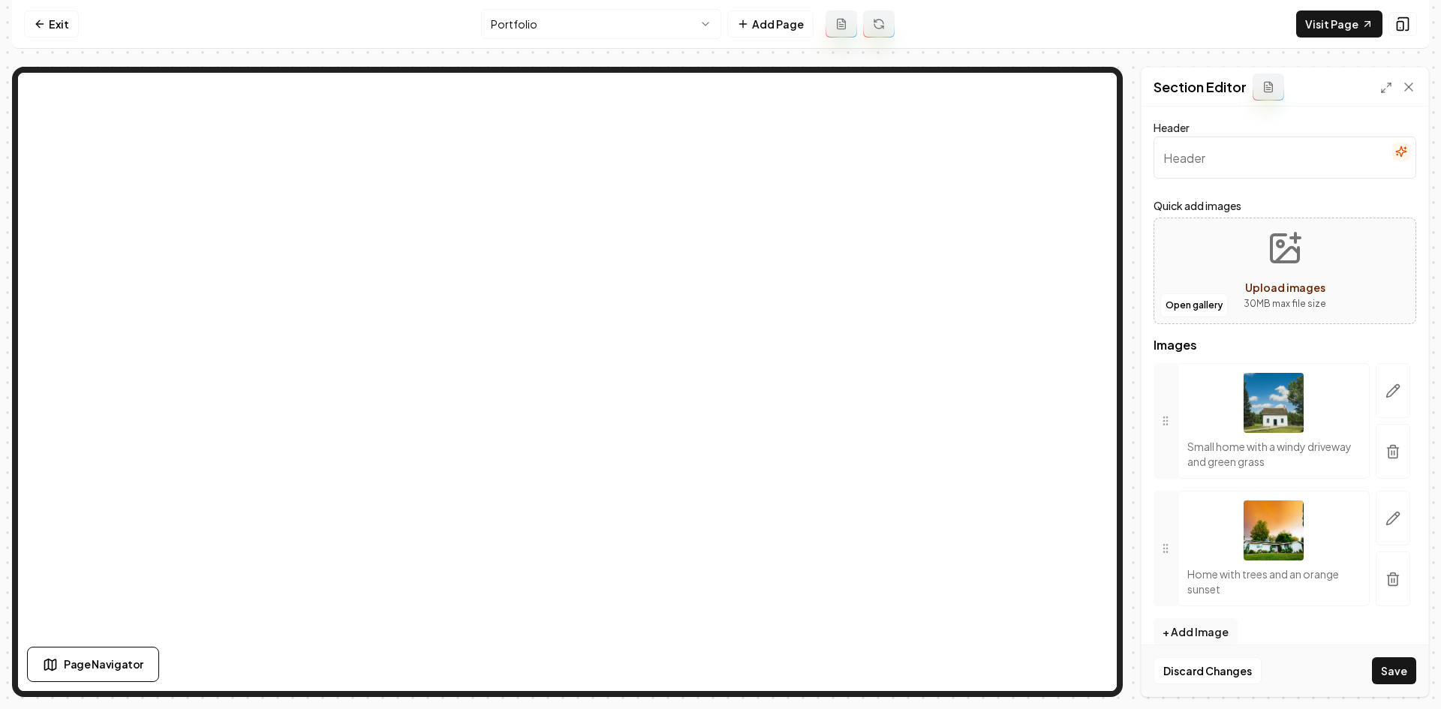
click at [1299, 442] on button "button" at bounding box center [1393, 451] width 35 height 55
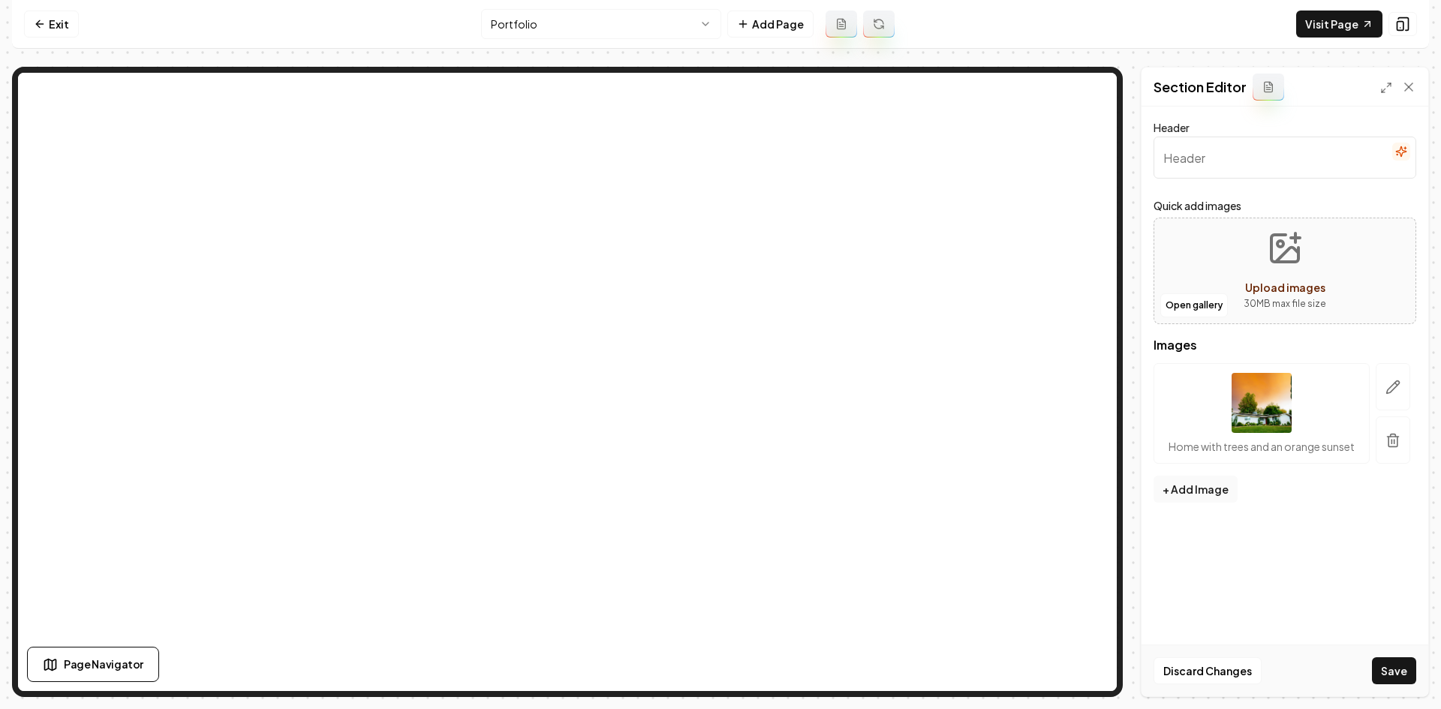
click at [1299, 442] on icon "button" at bounding box center [1392, 440] width 15 height 15
click at [1207, 311] on button "Open gallery" at bounding box center [1194, 305] width 68 height 24
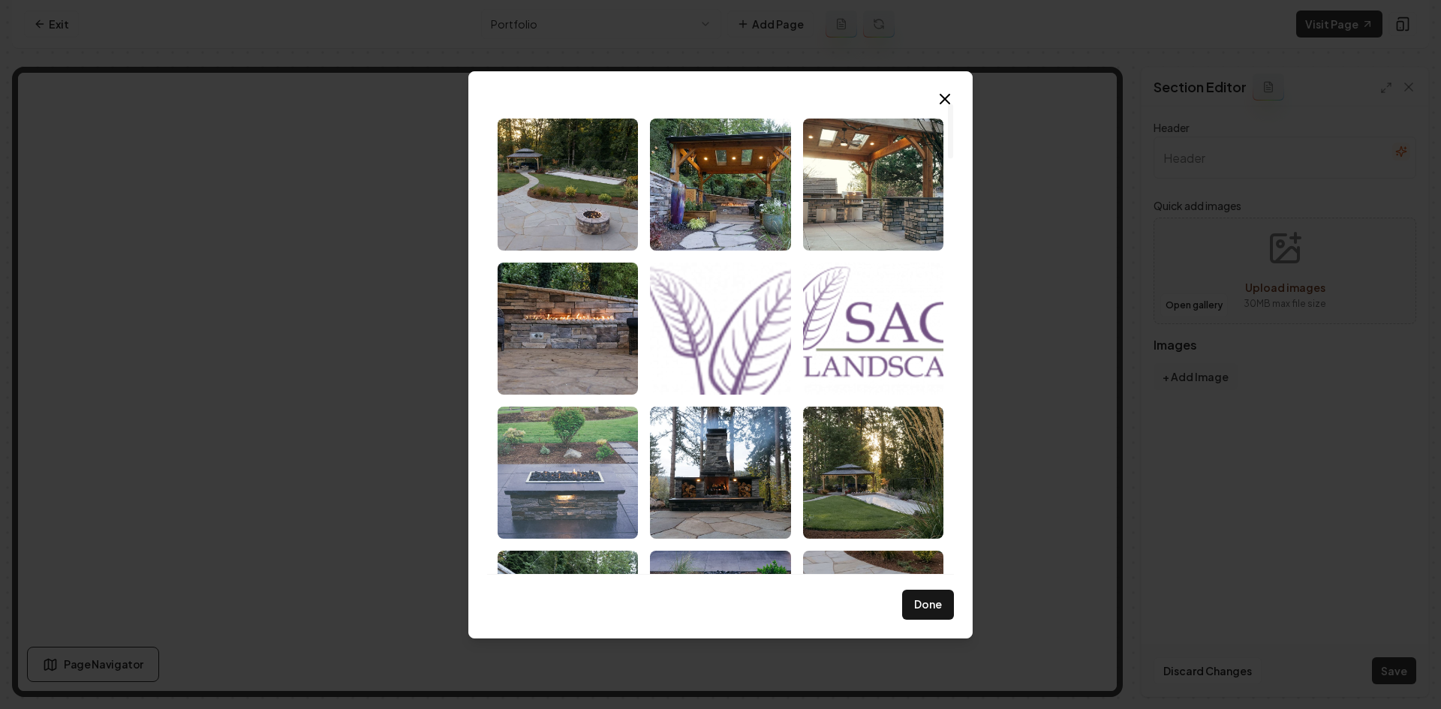
scroll to position [150, 0]
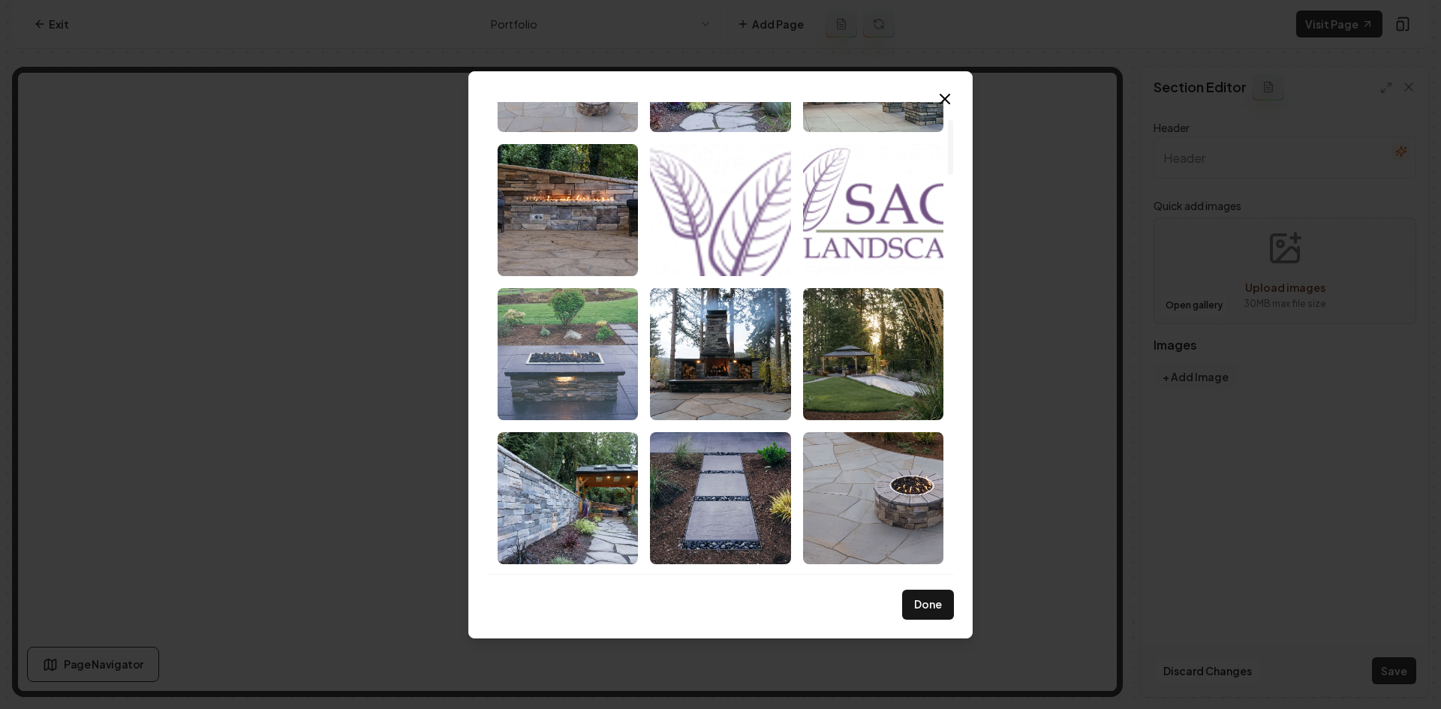
click at [556, 392] on img "Select image image_68cac38c5c7cd75eb8fdc3dd.jpeg" at bounding box center [568, 354] width 140 height 132
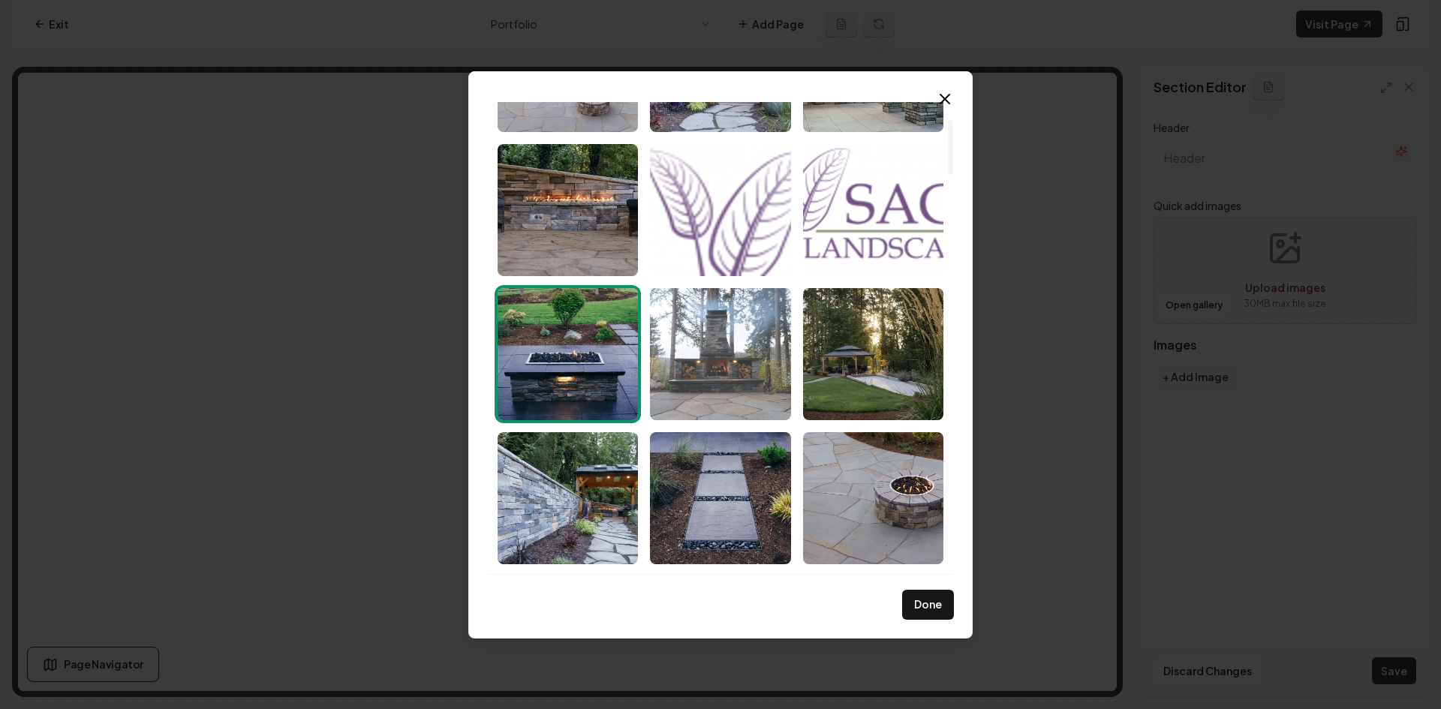
click at [726, 372] on img "Select image image_68cac38b5c7cd75eb8fdb533.jpeg" at bounding box center [720, 354] width 140 height 132
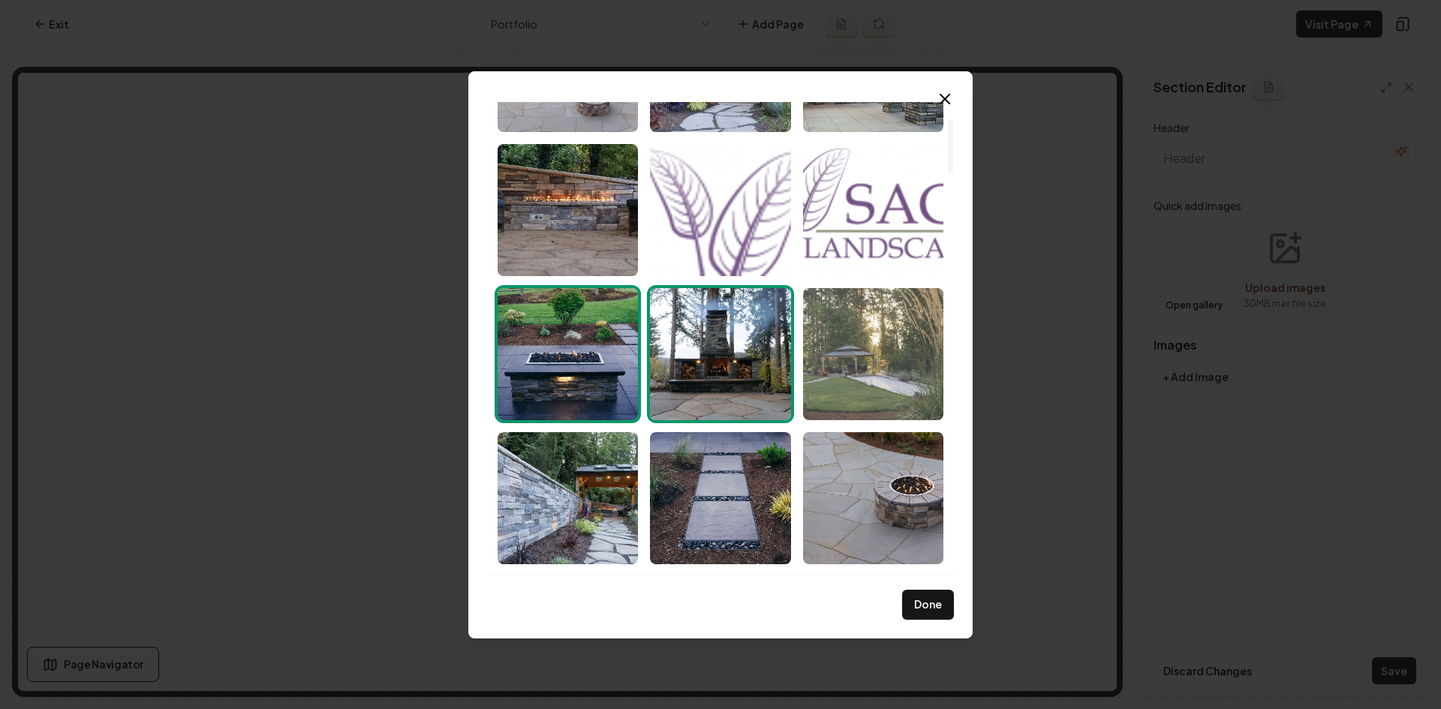
click at [852, 346] on img "Select image image_68cac38b5c7cd75eb8fdbd52.jpeg" at bounding box center [873, 354] width 140 height 132
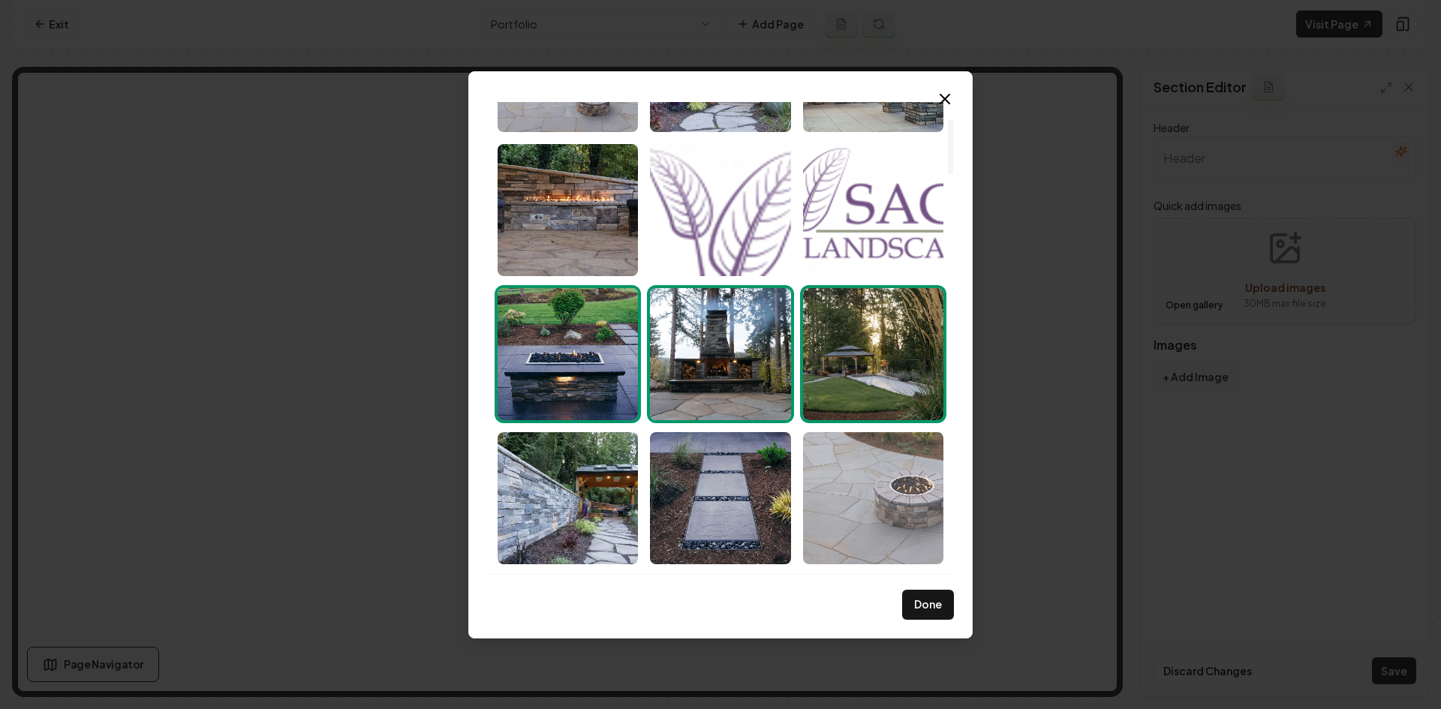
click at [823, 471] on img "Select image image_68cac38a5c7cd75eb8fdb10f.jpeg" at bounding box center [873, 498] width 140 height 132
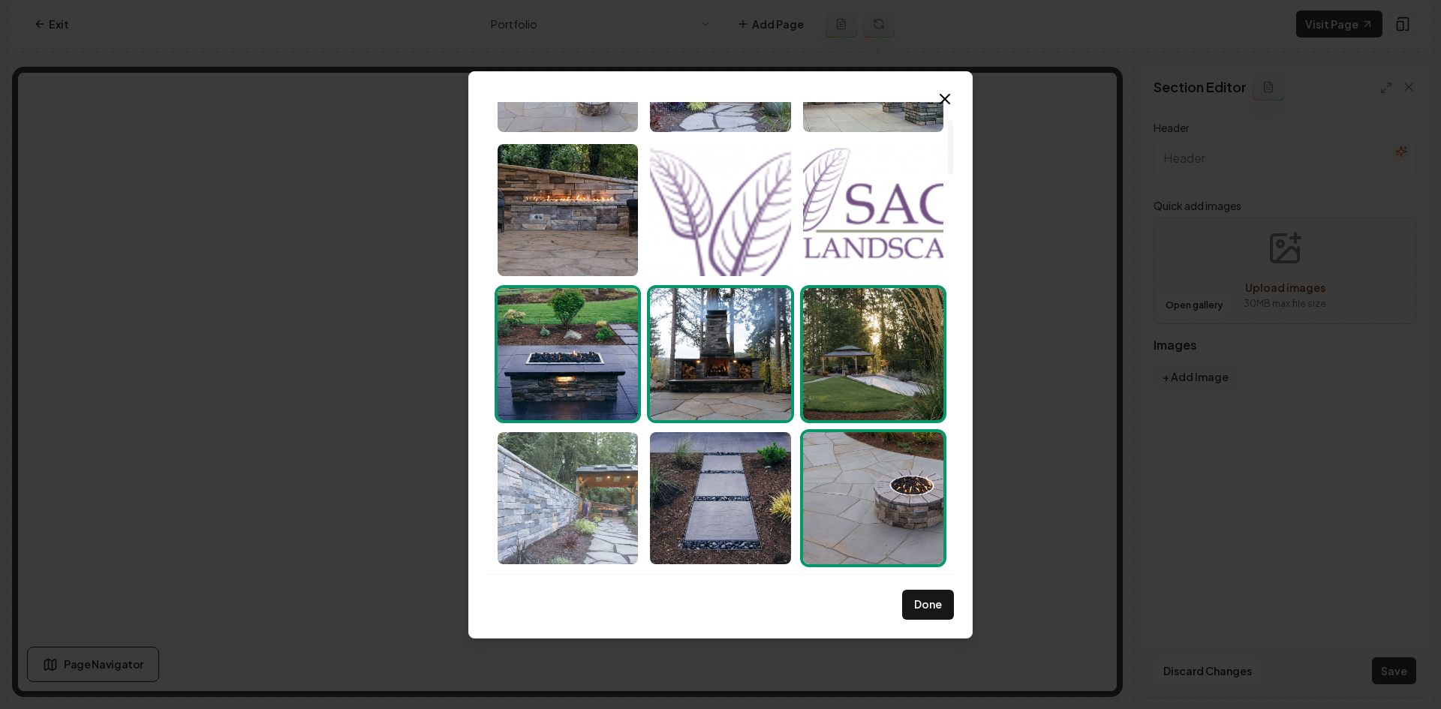
click at [622, 505] on img "Select image image_68cac38b5c7cd75eb8fdb967.jpeg" at bounding box center [568, 498] width 140 height 132
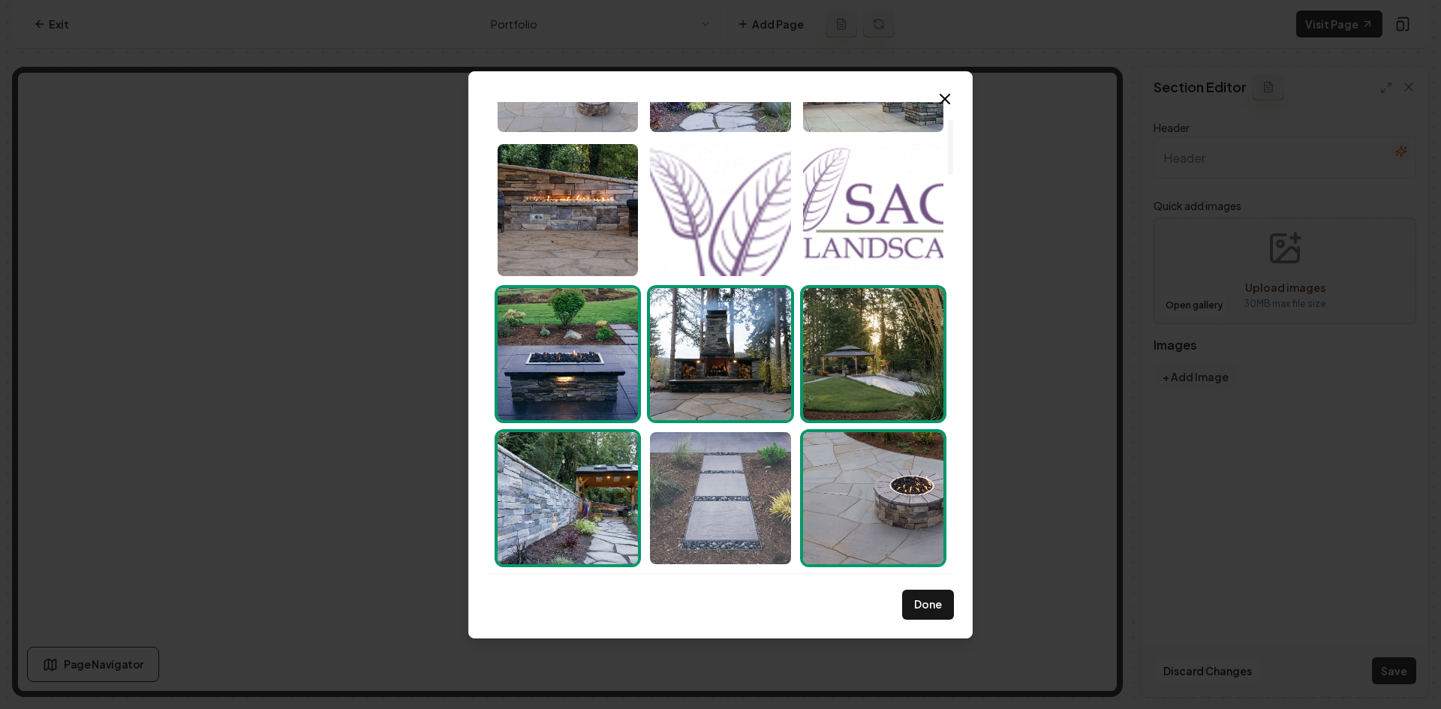
click at [721, 504] on img "Select image image_68cac38b5c7cd75eb8fdb602.jpeg" at bounding box center [720, 498] width 140 height 132
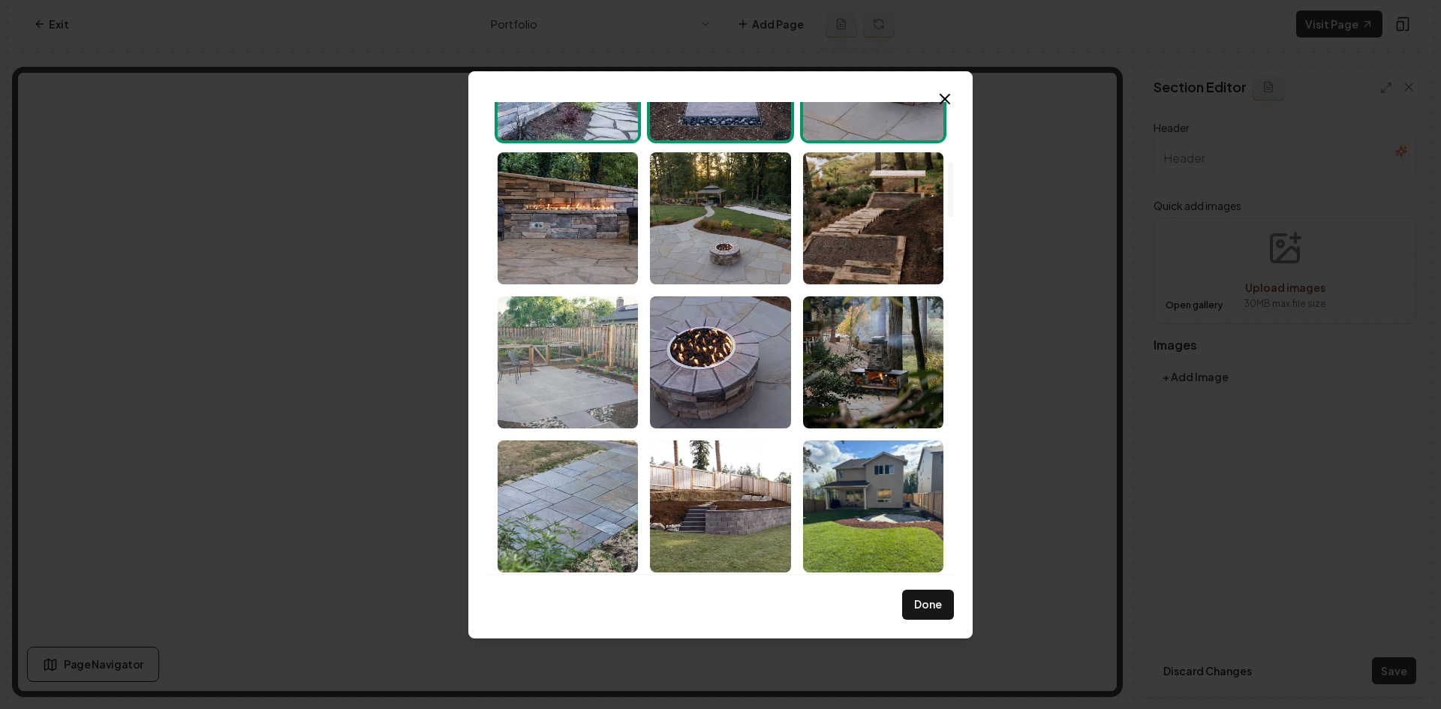
scroll to position [675, 0]
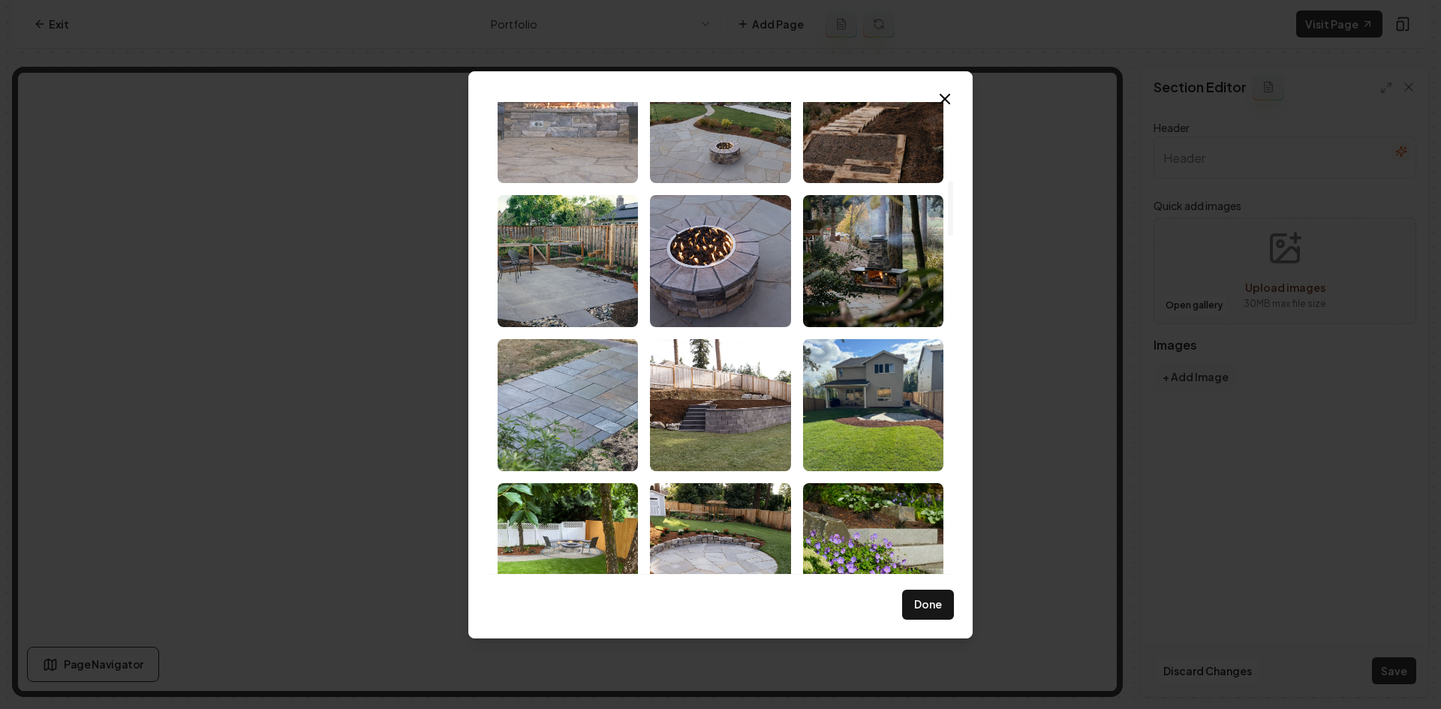
click at [569, 105] on img "Select image image_68cac3875c7cd75eb8fd97e2.jpeg" at bounding box center [568, 117] width 140 height 132
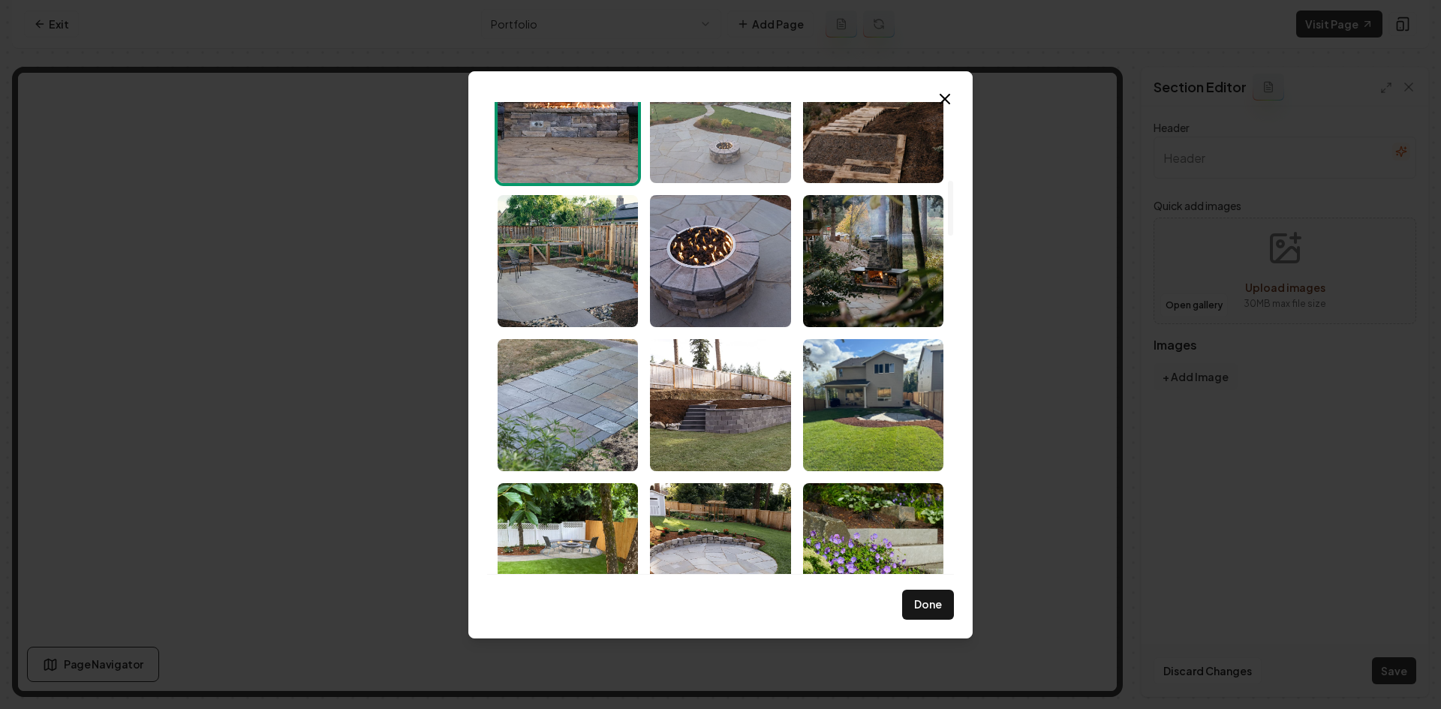
drag, startPoint x: 726, startPoint y: 137, endPoint x: 773, endPoint y: 136, distance: 46.6
click at [729, 137] on img "Select image image_68cac3865c7cd75eb8fd917d.jpeg" at bounding box center [720, 117] width 140 height 132
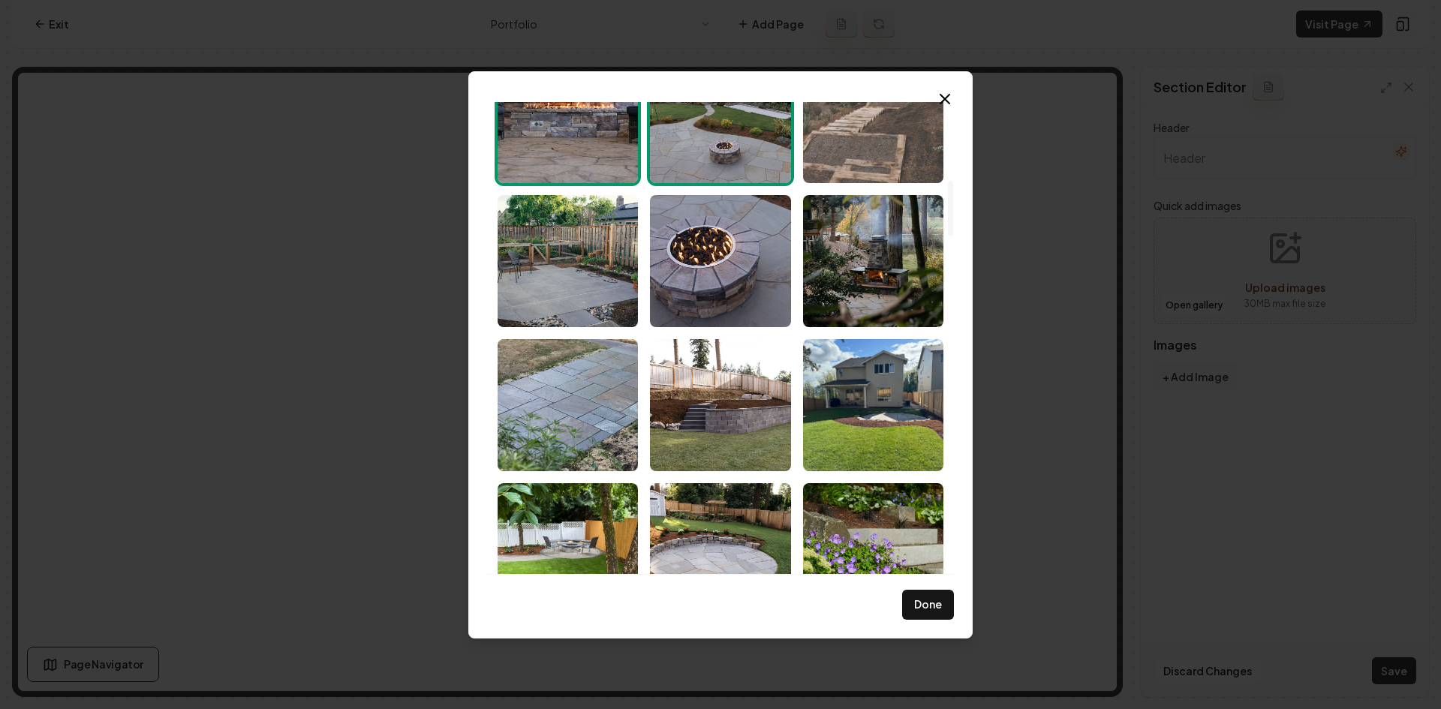
click at [852, 138] on img "Select image image_68cac3855c7cd75eb8fd887c.jpeg" at bounding box center [873, 117] width 140 height 132
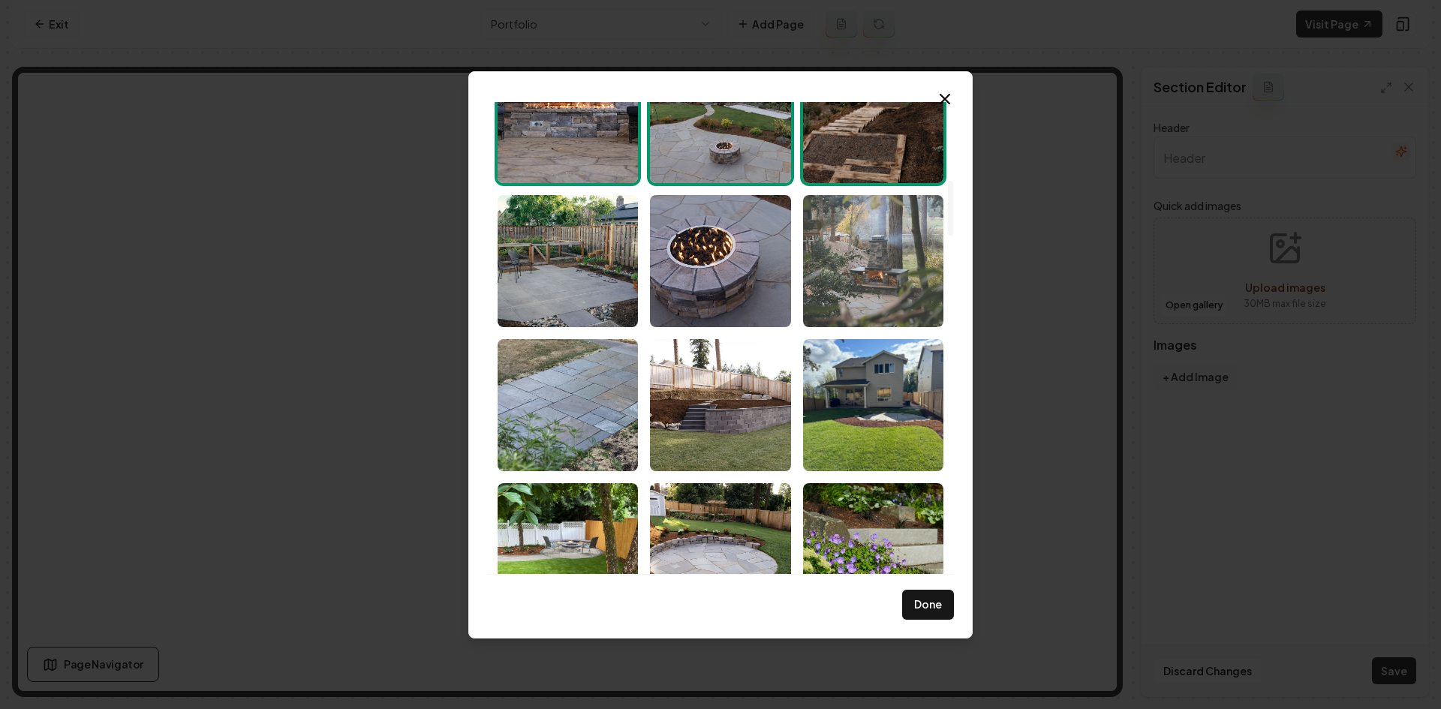
drag, startPoint x: 861, startPoint y: 243, endPoint x: 767, endPoint y: 251, distance: 94.9
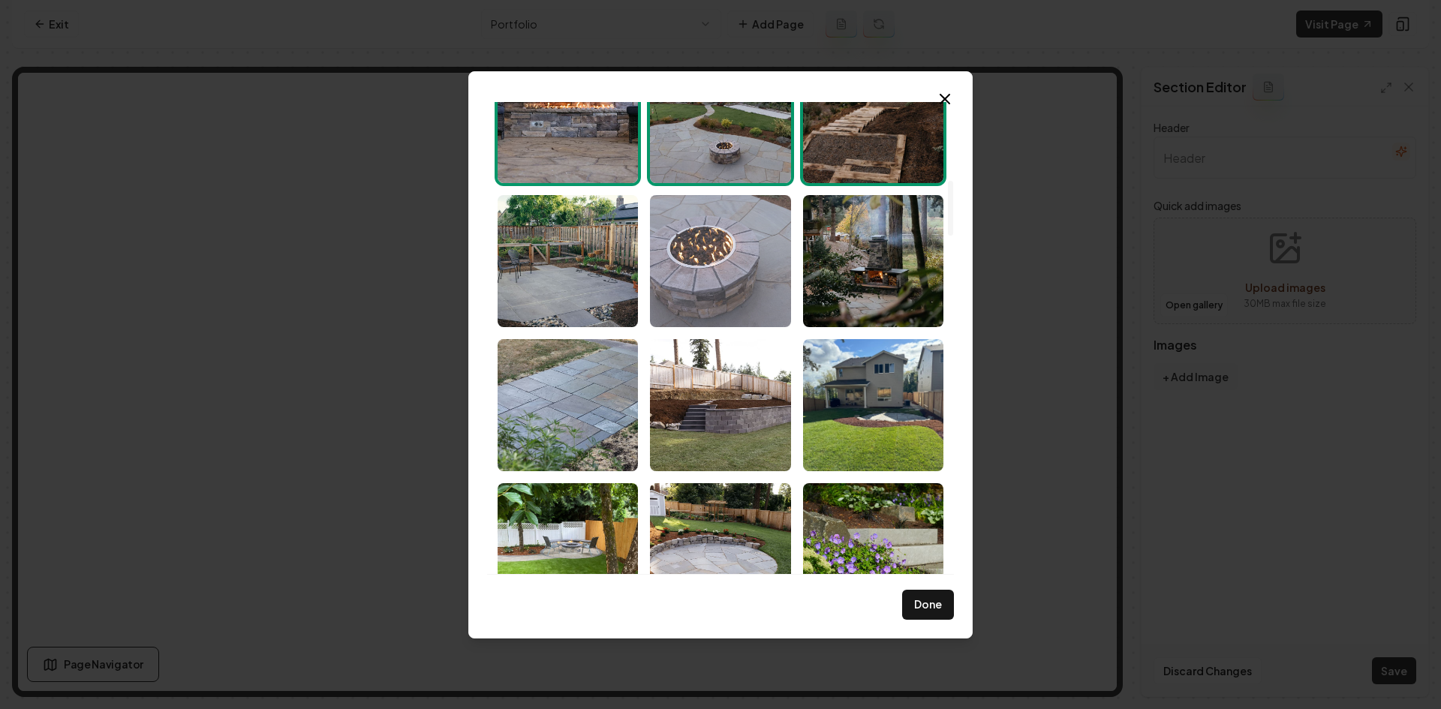
click at [861, 244] on img "Select image image_68cac3835c7cd75eb8fd7aae.jpeg" at bounding box center [873, 261] width 140 height 132
click at [731, 266] on img "Select image image_68cac3845c7cd75eb8fd838e.jpeg" at bounding box center [720, 261] width 140 height 132
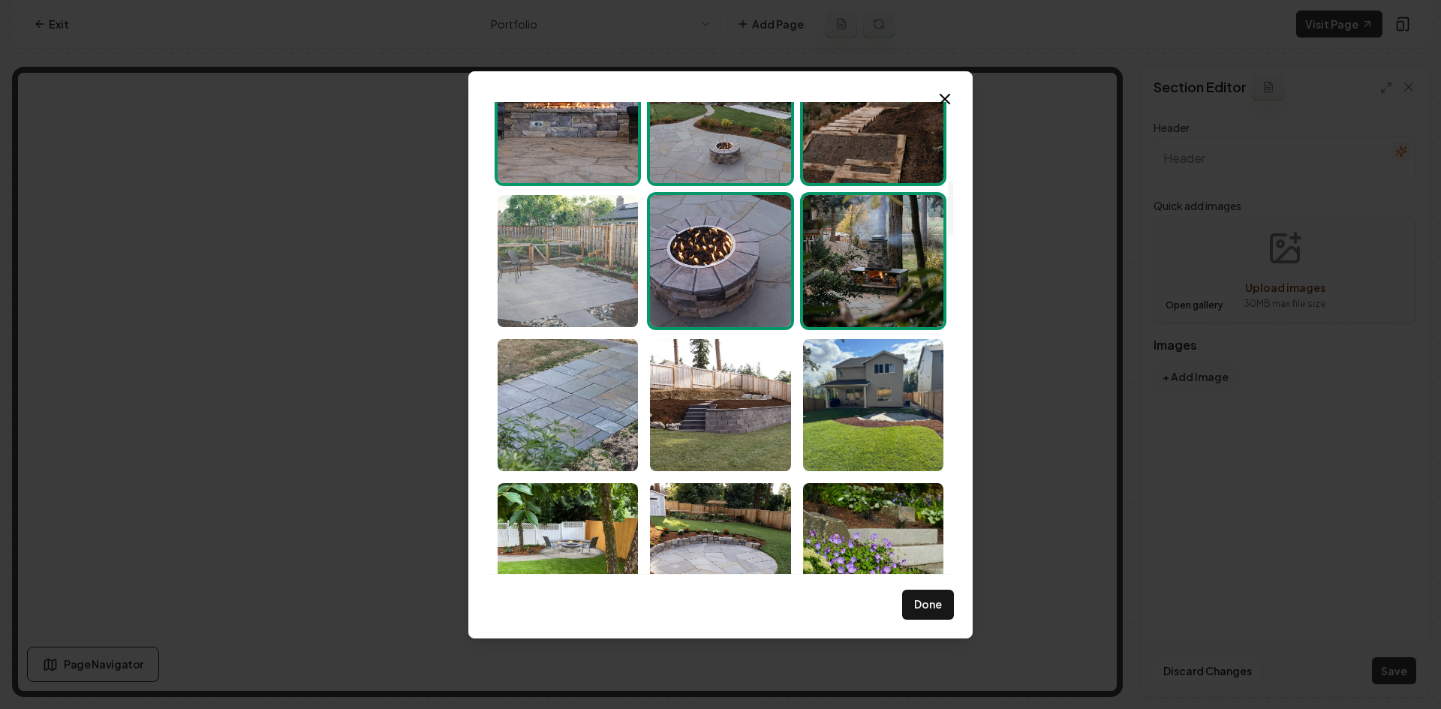
drag, startPoint x: 562, startPoint y: 295, endPoint x: 579, endPoint y: 395, distance: 101.9
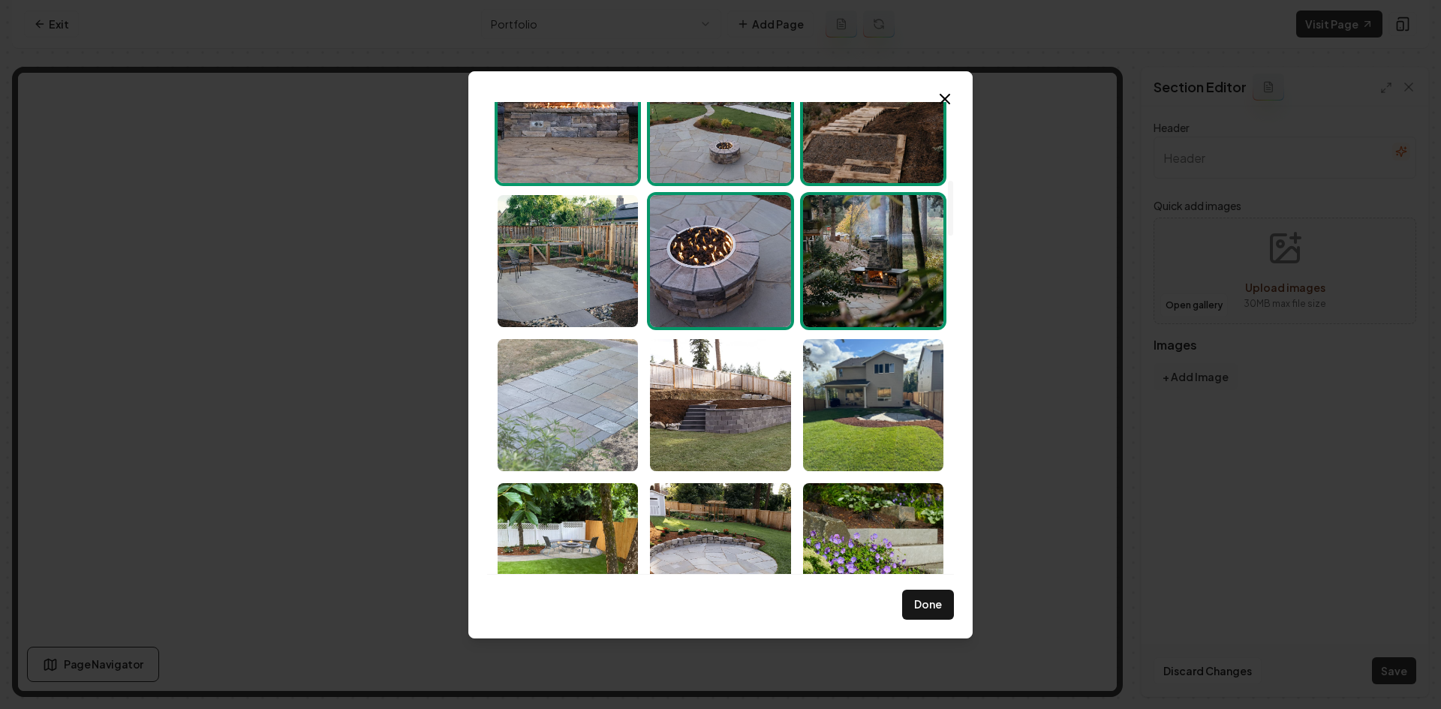
click at [561, 296] on img "Select image image_68cac3855c7cd75eb8fd88aa.jpeg" at bounding box center [568, 261] width 140 height 132
click at [586, 428] on img "Select image image_68cac3835c7cd75eb8fd7918.jpeg" at bounding box center [568, 405] width 140 height 132
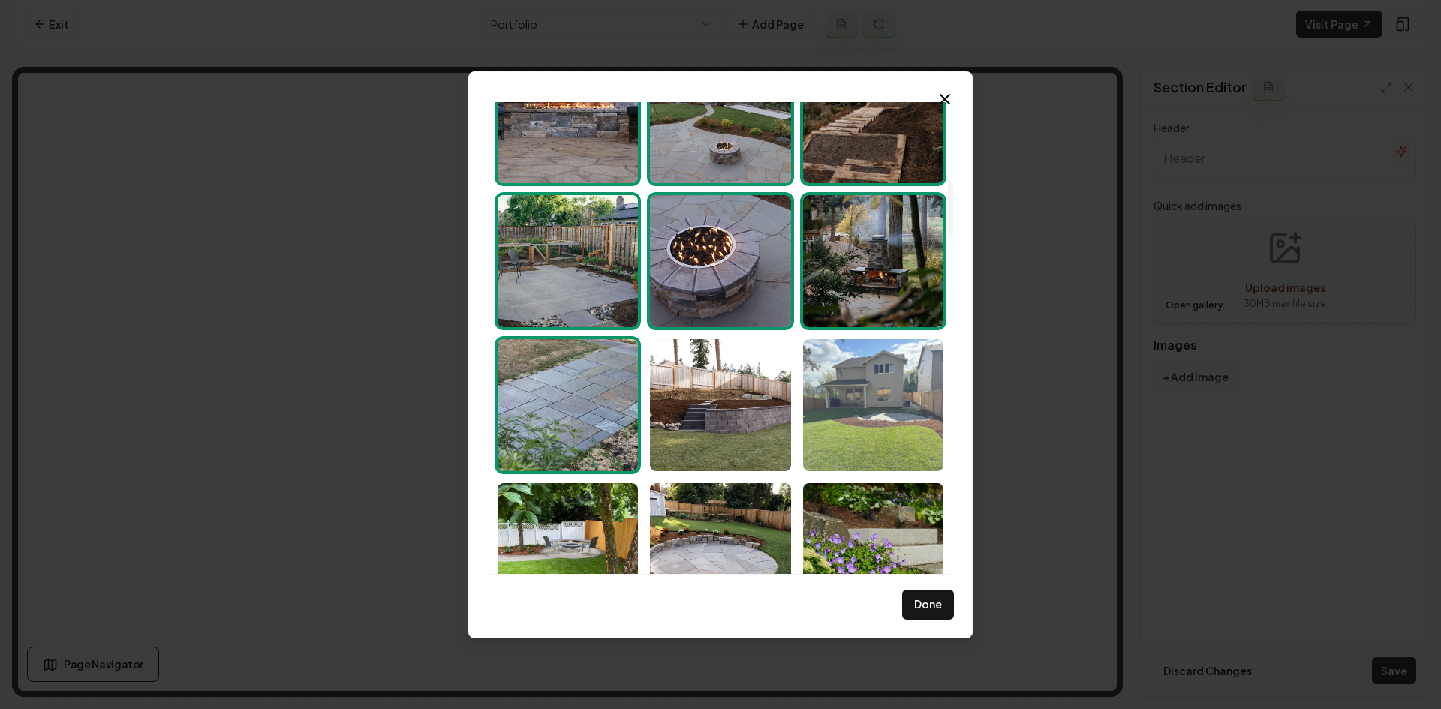
click at [854, 416] on img "Select image image_68cac3815c7cd75eb8fd697b.jpeg" at bounding box center [873, 405] width 140 height 132
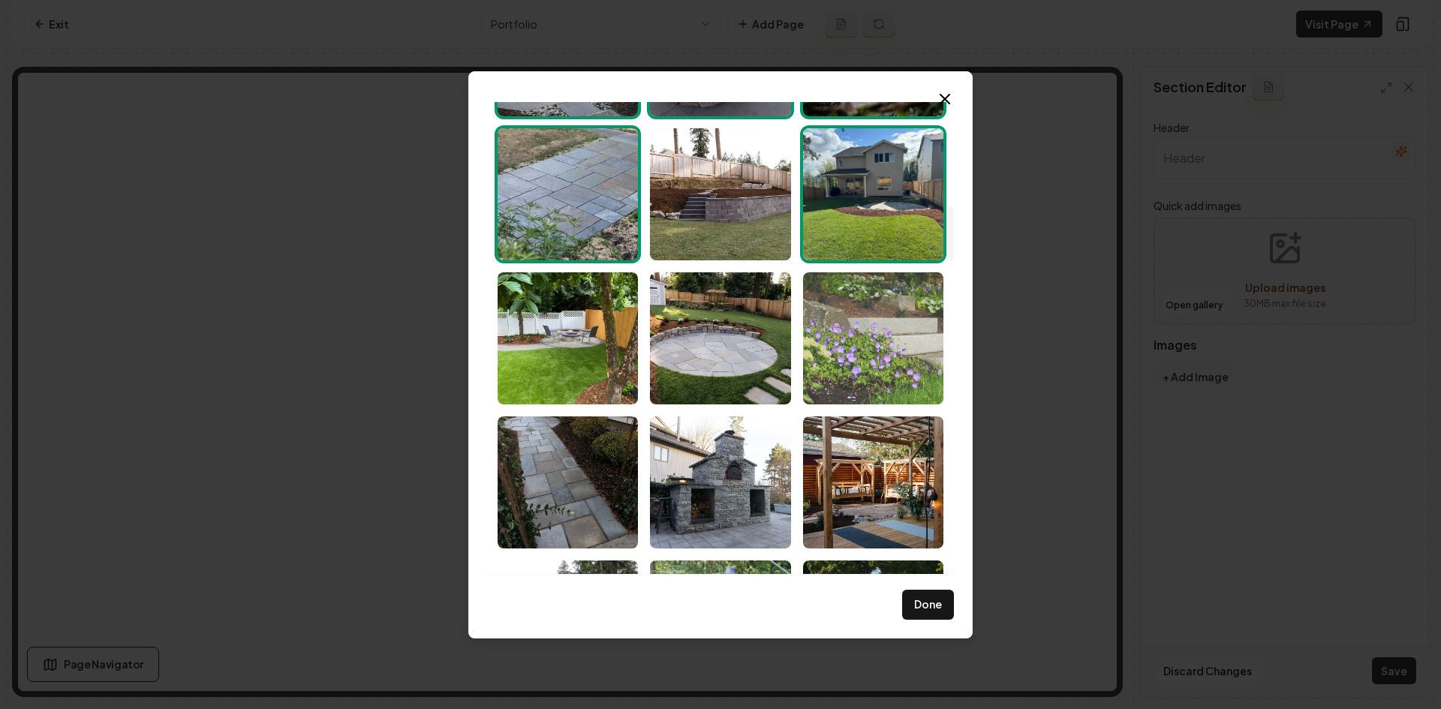
scroll to position [901, 0]
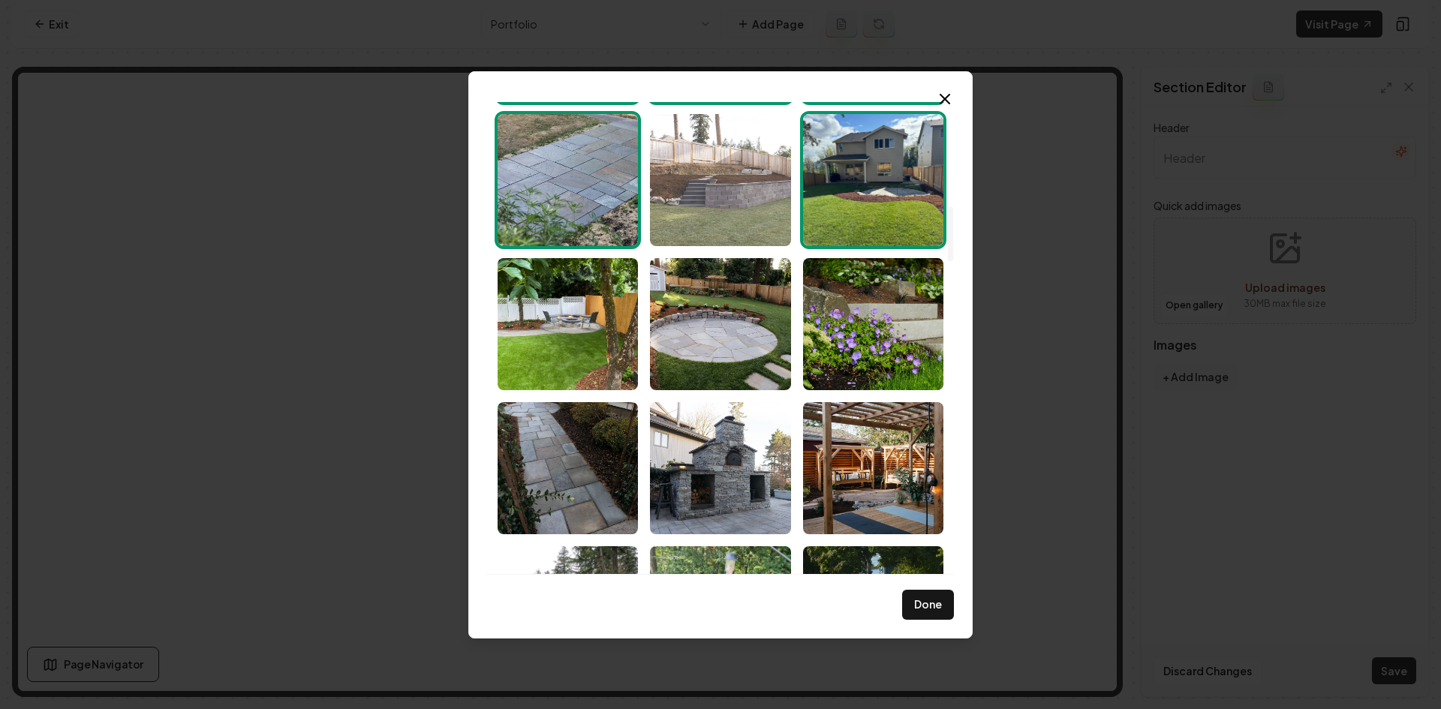
click at [759, 224] on img "Select image image_68cac3835c7cd75eb8fd7961.jpeg" at bounding box center [720, 180] width 140 height 132
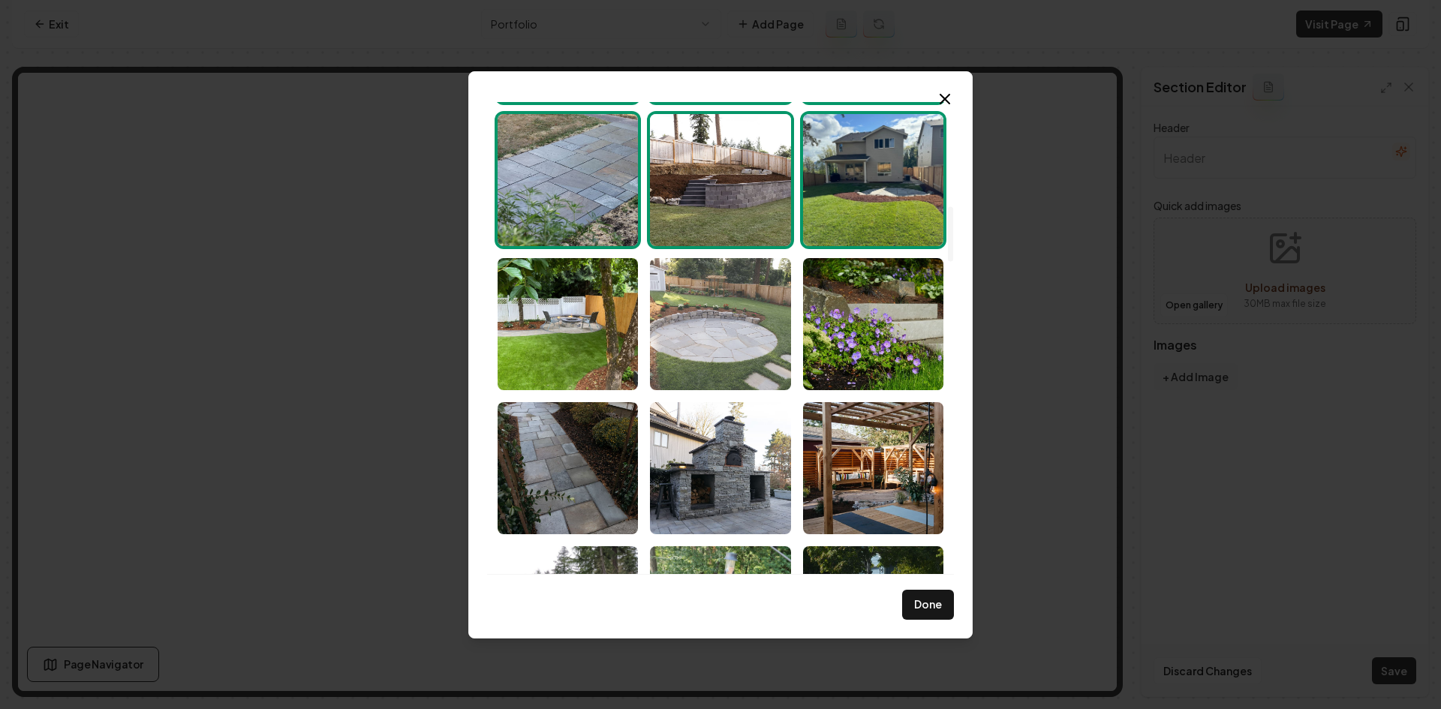
click at [742, 307] on img "Select image image_68cac3805c7cd75eb8fd6176.jpeg" at bounding box center [720, 324] width 140 height 132
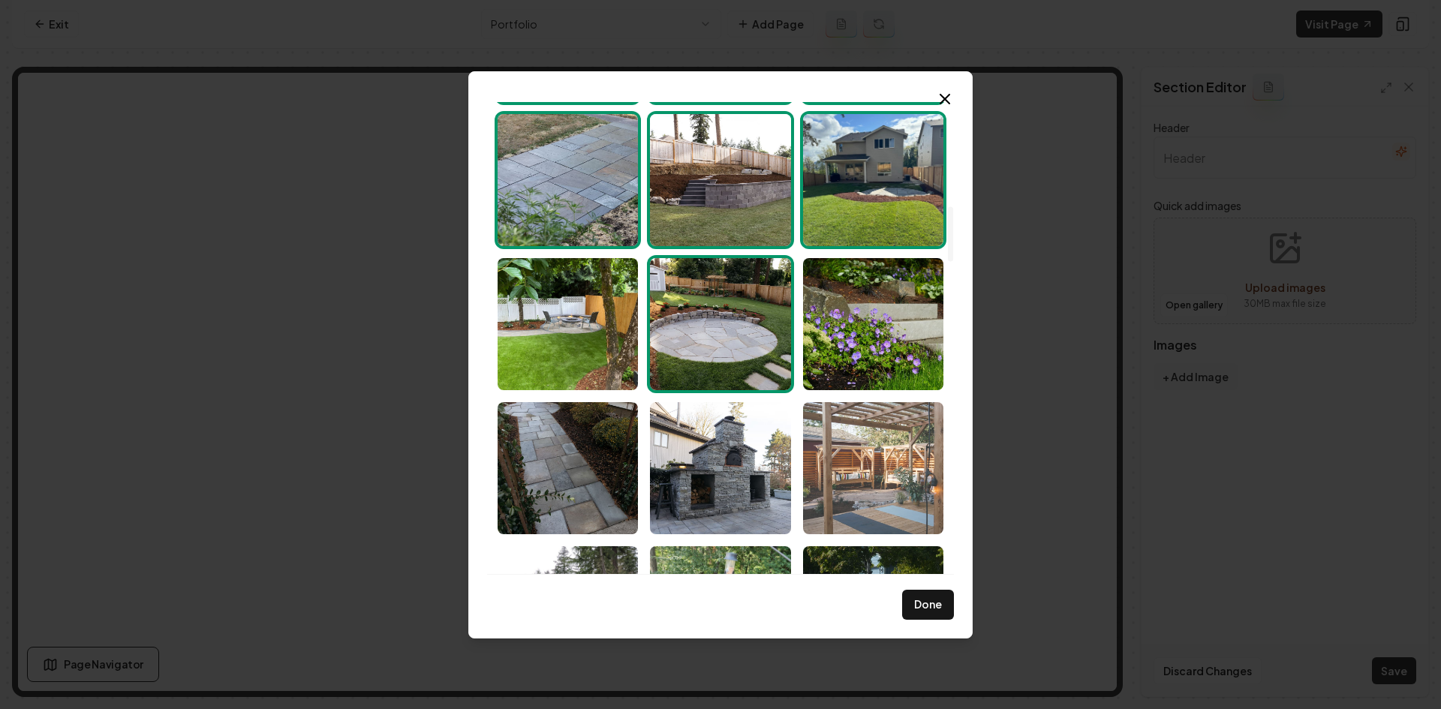
drag, startPoint x: 924, startPoint y: 337, endPoint x: 878, endPoint y: 447, distance: 119.4
click at [923, 337] on img "Select image image_68cac3805c7cd75eb8fd6035.jpeg" at bounding box center [873, 324] width 140 height 132
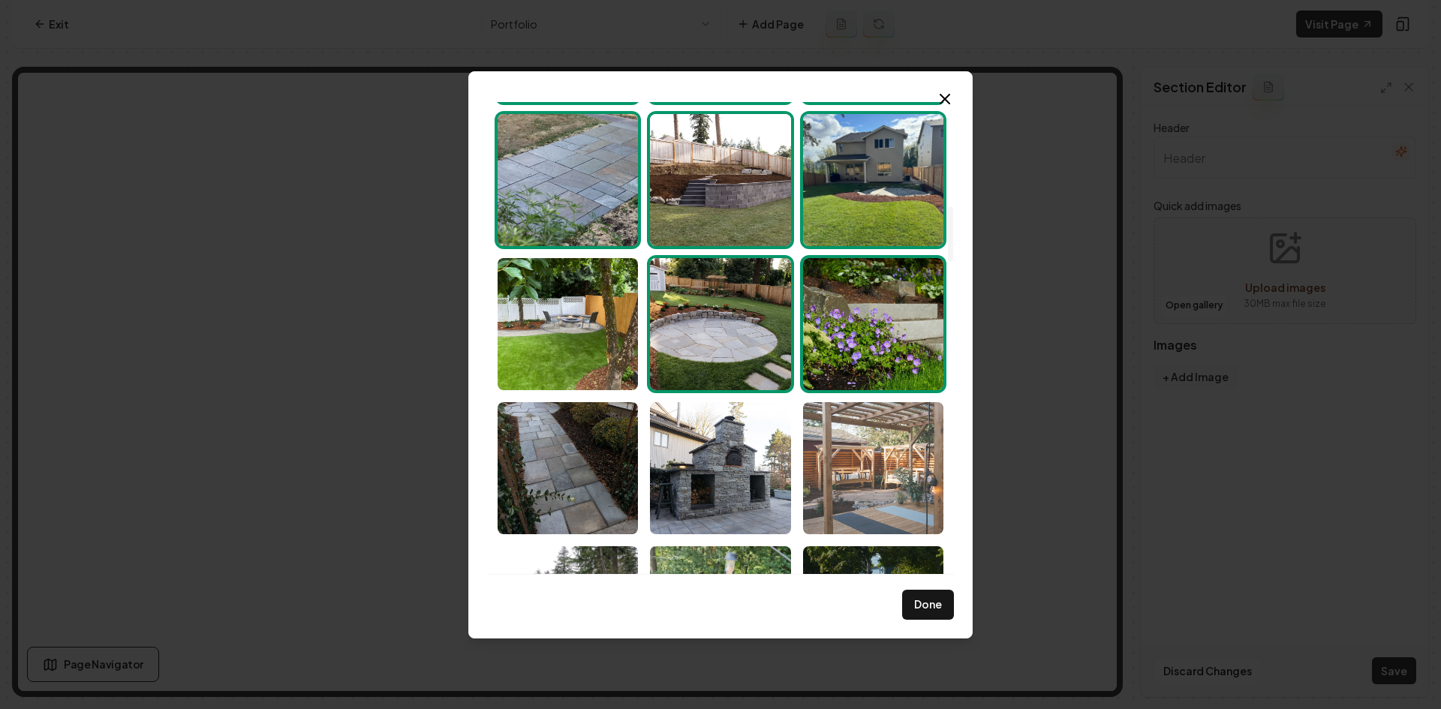
click at [873, 463] on img "Select image image_68cac3805c7cd75eb8fd5c93.jpeg" at bounding box center [873, 468] width 140 height 132
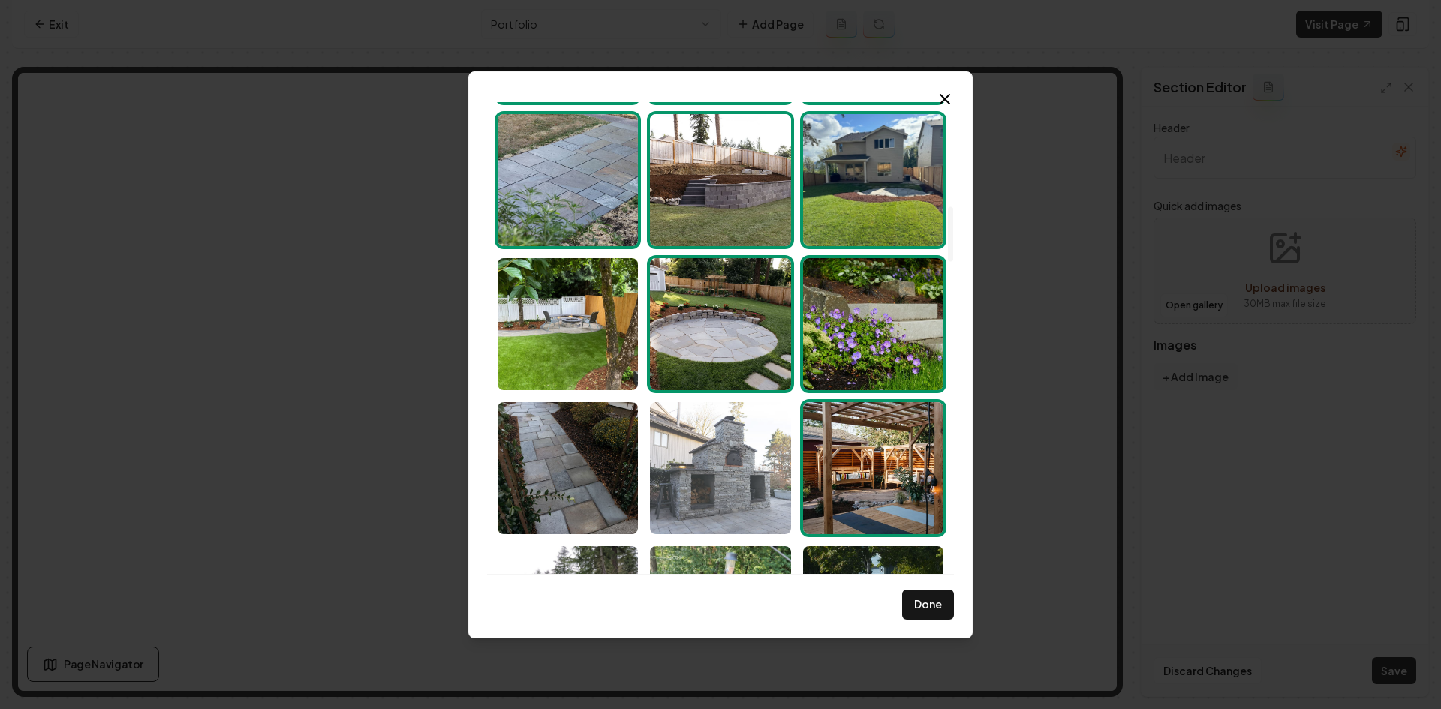
click at [735, 493] on img "Select image image_68cac37f5c7cd75eb8fd5a74.jpeg" at bounding box center [720, 468] width 140 height 132
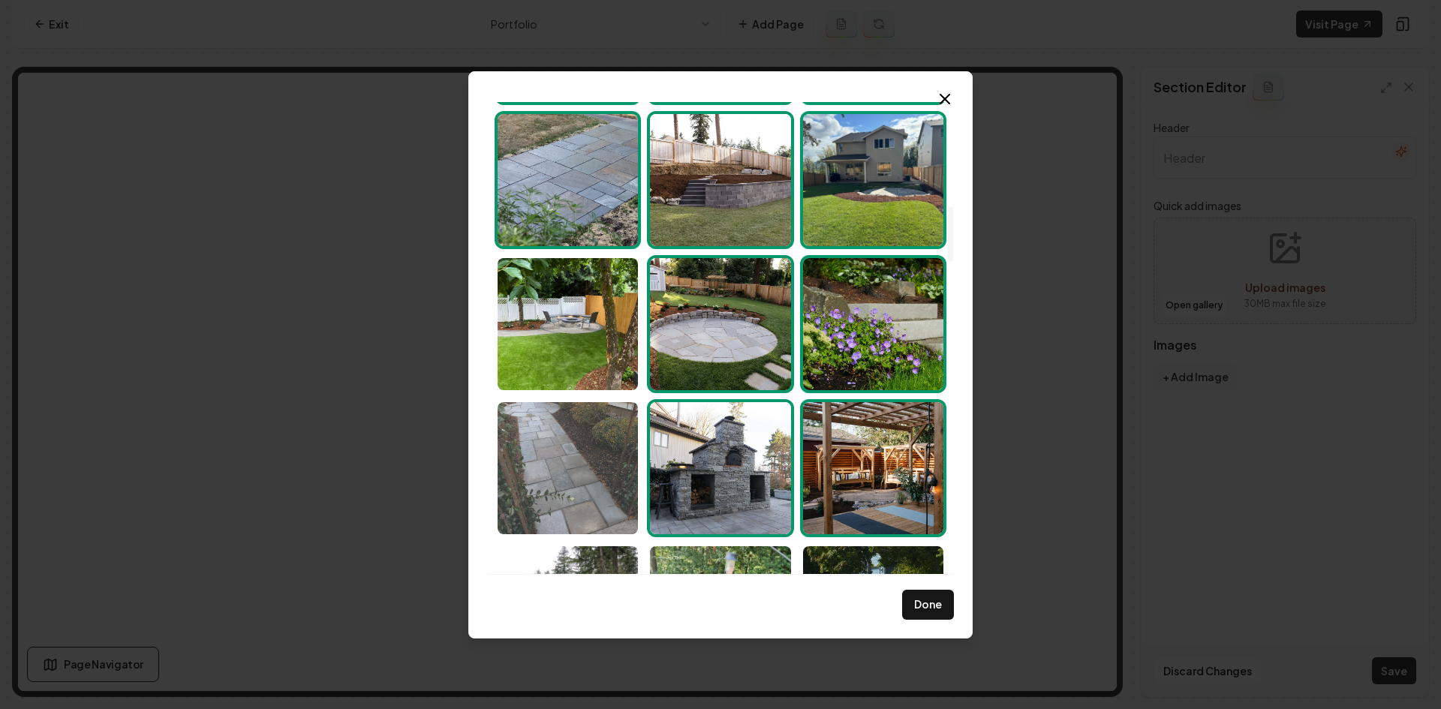
click at [625, 484] on img "Select image image_68cac3805c7cd75eb8fd5ca1.jpeg" at bounding box center [568, 468] width 140 height 132
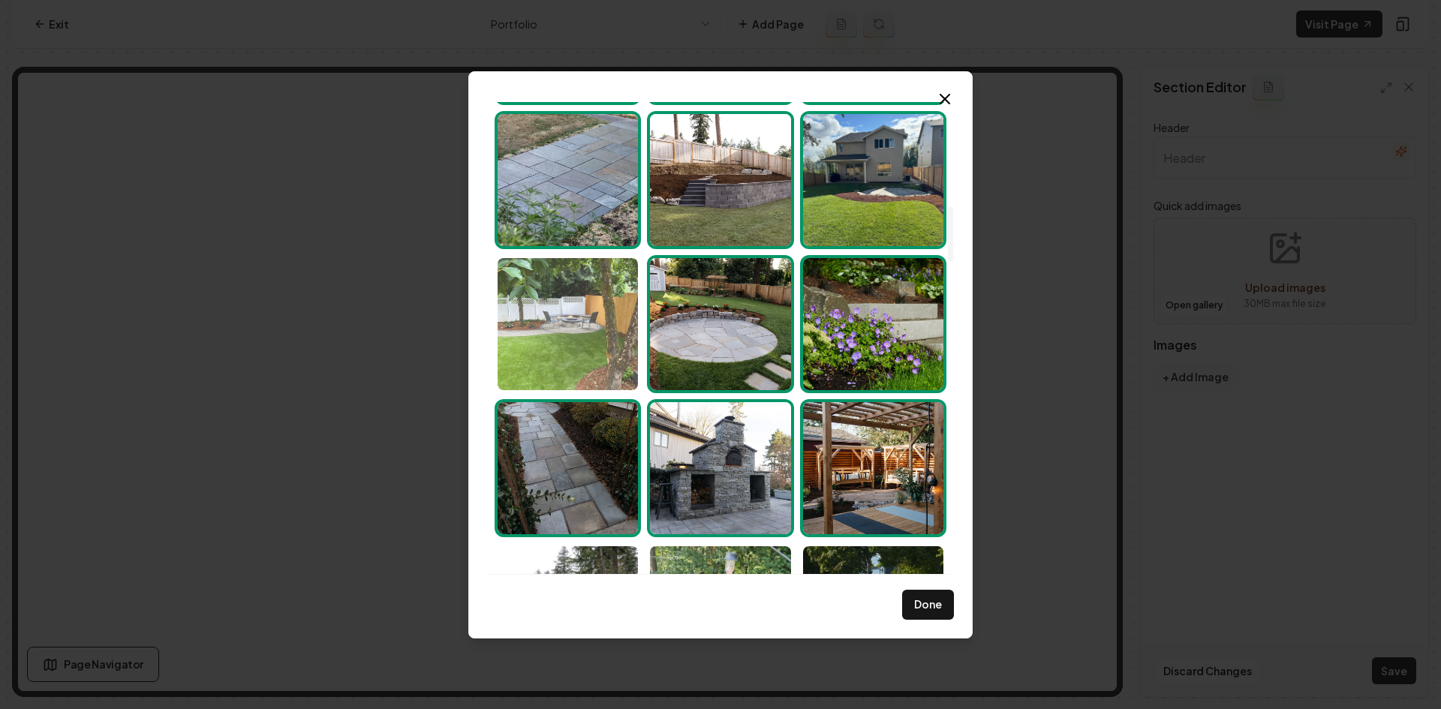
click at [568, 329] on img "Select image image_68cac3805c7cd75eb8fd6626.jpeg" at bounding box center [568, 324] width 140 height 132
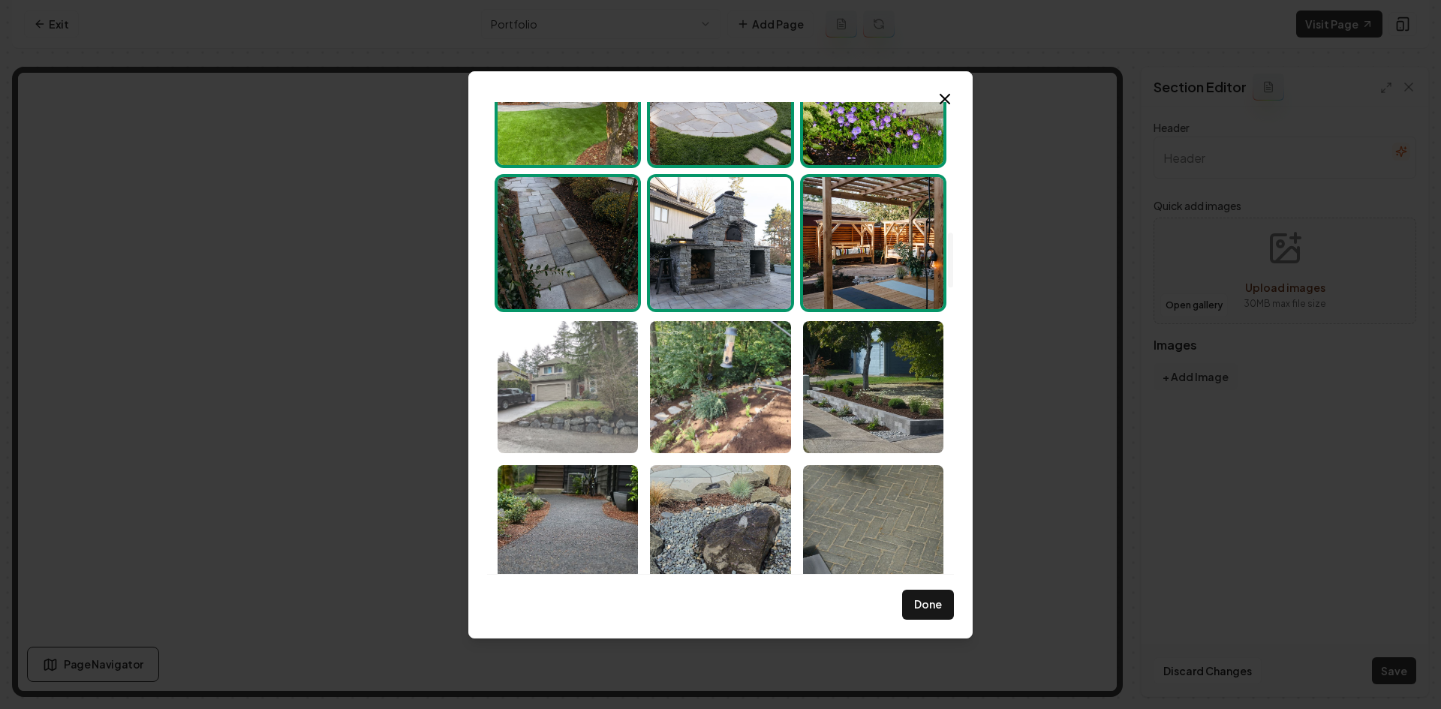
click at [578, 378] on img "Select image image_68cac37f5c7cd75eb8fd5885.jpeg" at bounding box center [568, 387] width 140 height 132
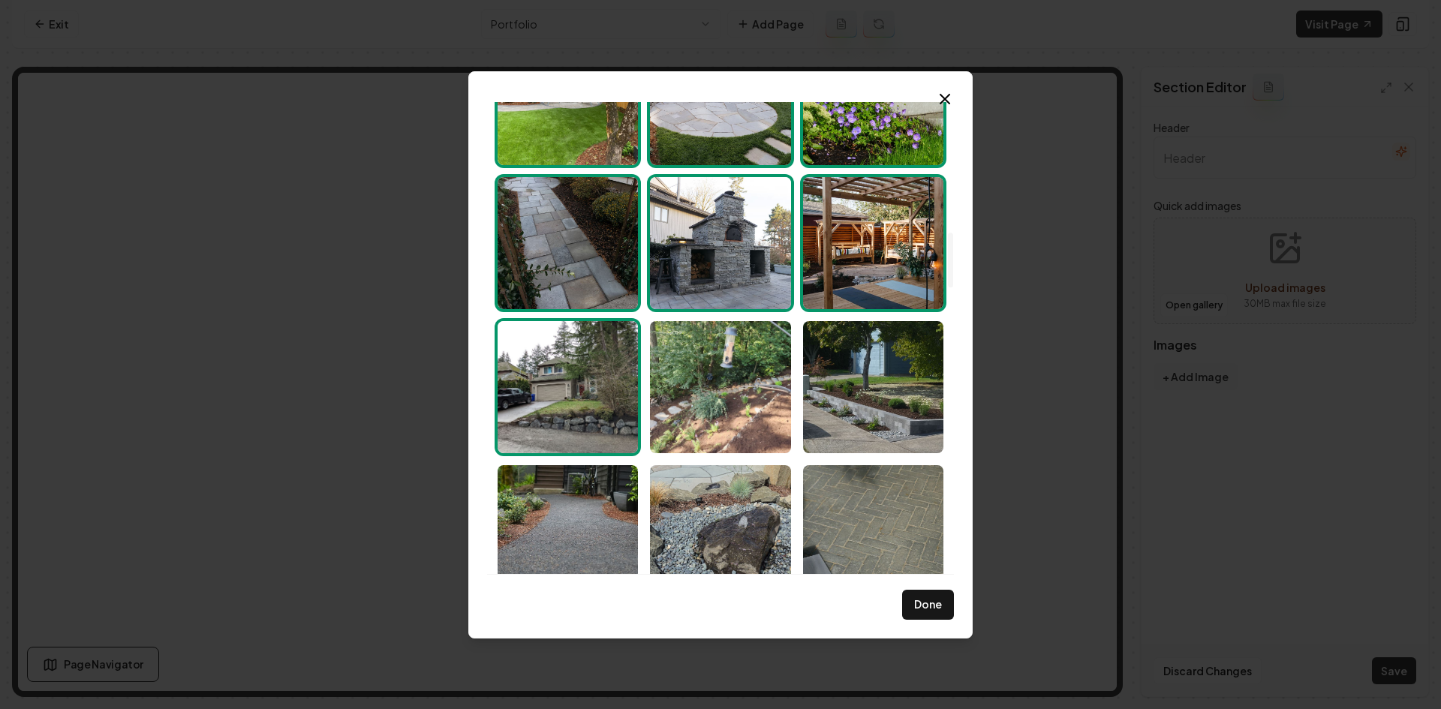
click at [786, 438] on img "Select image image_68cac37f5c7cd75eb8fd586c.jpeg" at bounding box center [720, 387] width 140 height 132
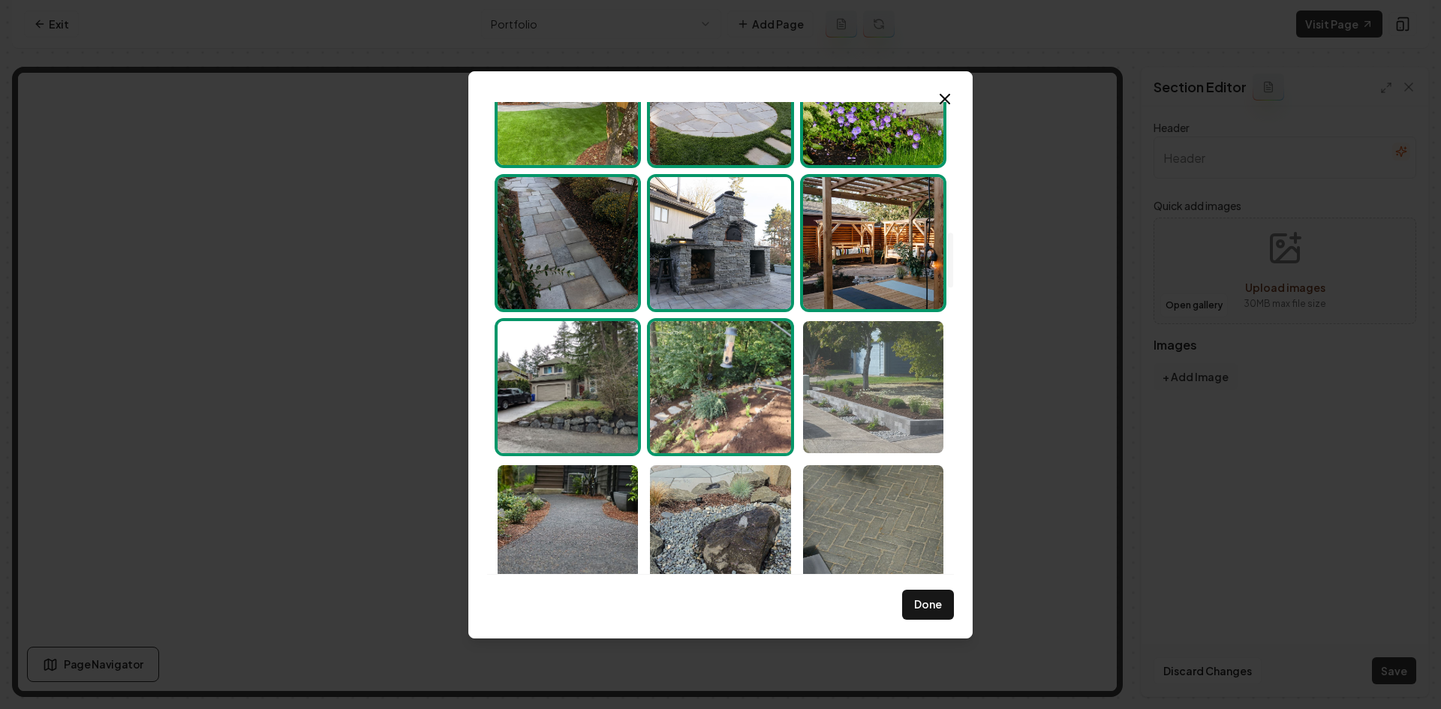
click at [896, 397] on img "Select image image_68cac3805c7cd75eb8fd5de9.jpeg" at bounding box center [873, 387] width 140 height 132
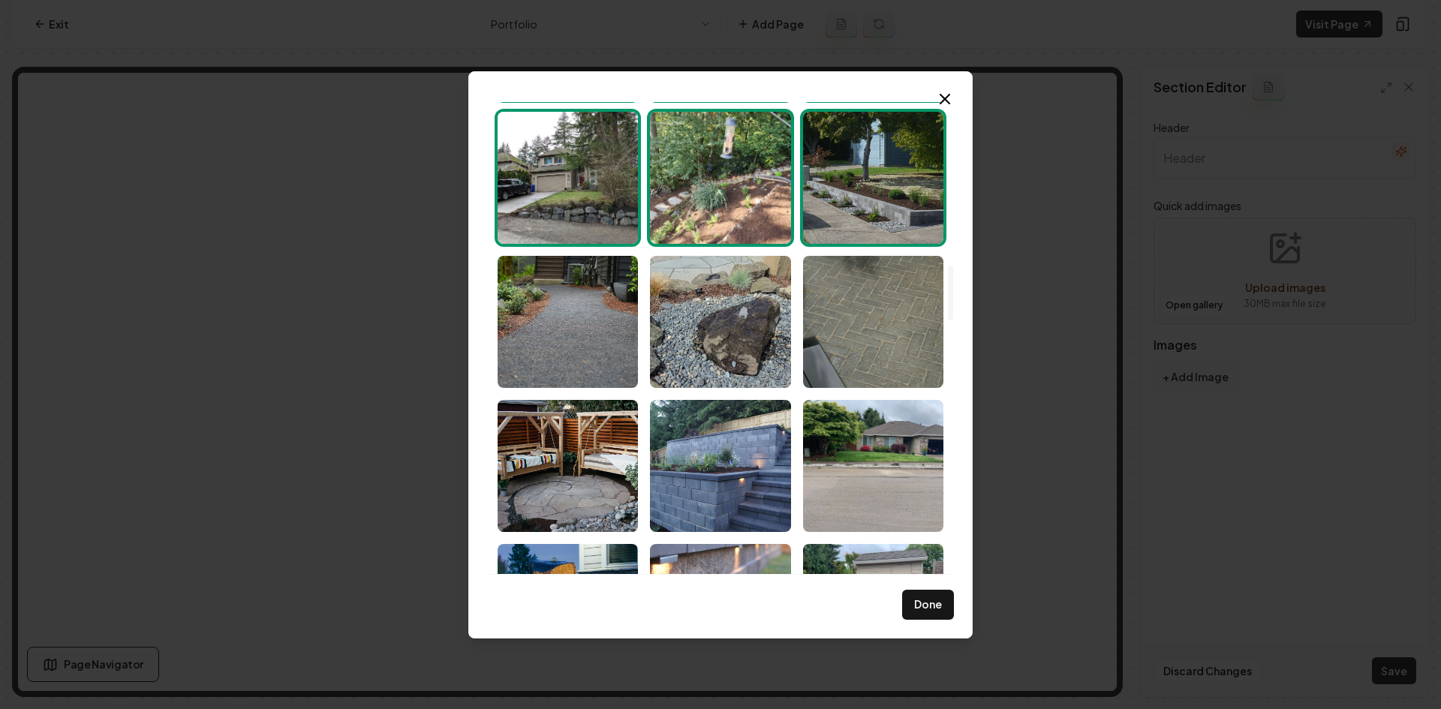
scroll to position [1426, 0]
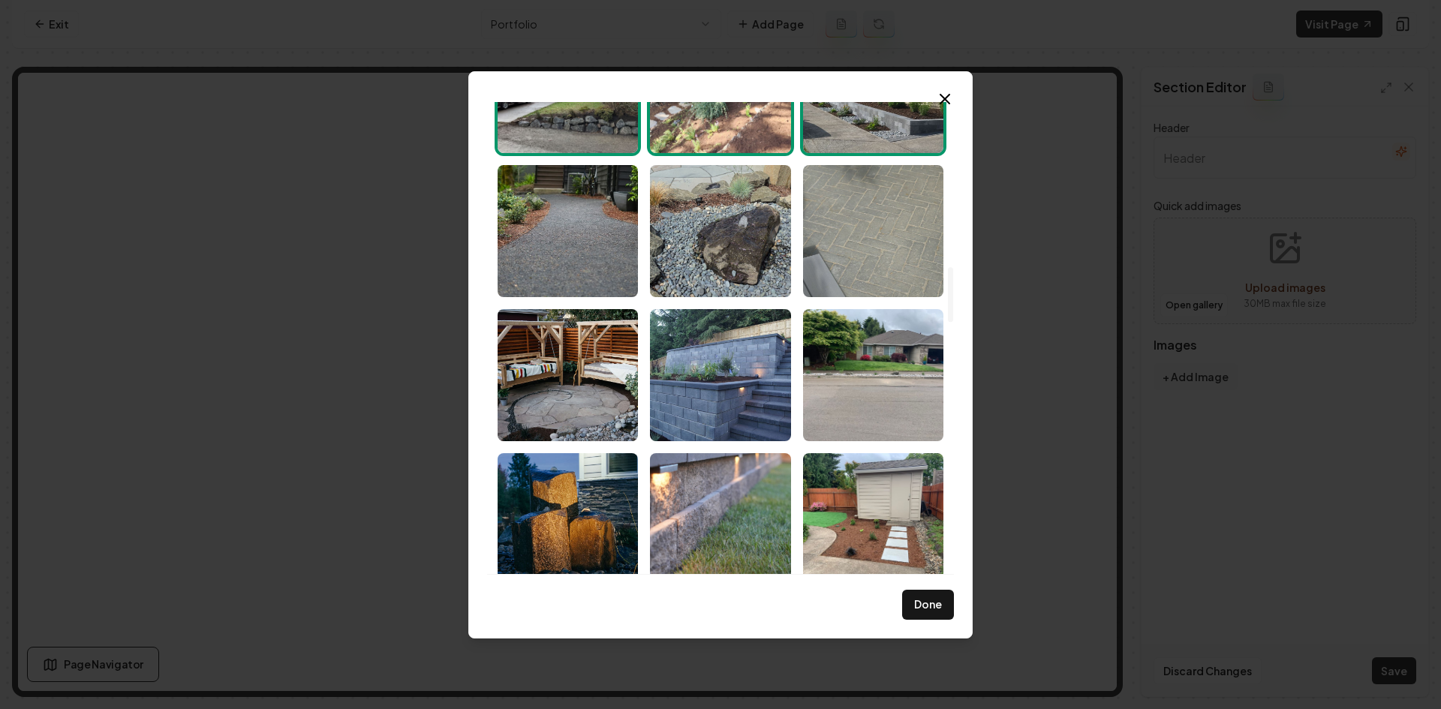
click at [851, 243] on img "Select image image_68cac37f5c7cd75eb8fd53ce.jpeg" at bounding box center [873, 231] width 140 height 132
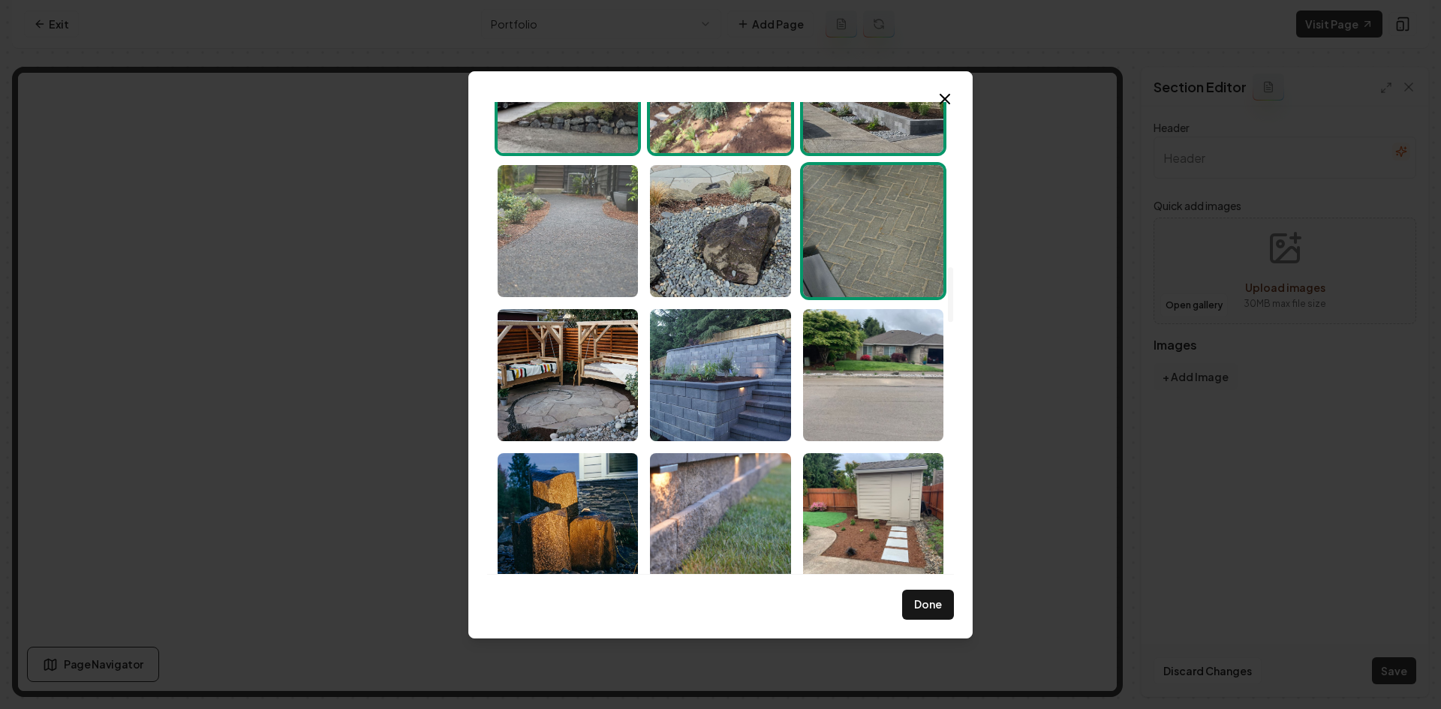
click at [587, 245] on img "Select image image_68cac3805c7cd75eb8fd5c54.jpeg" at bounding box center [568, 231] width 140 height 132
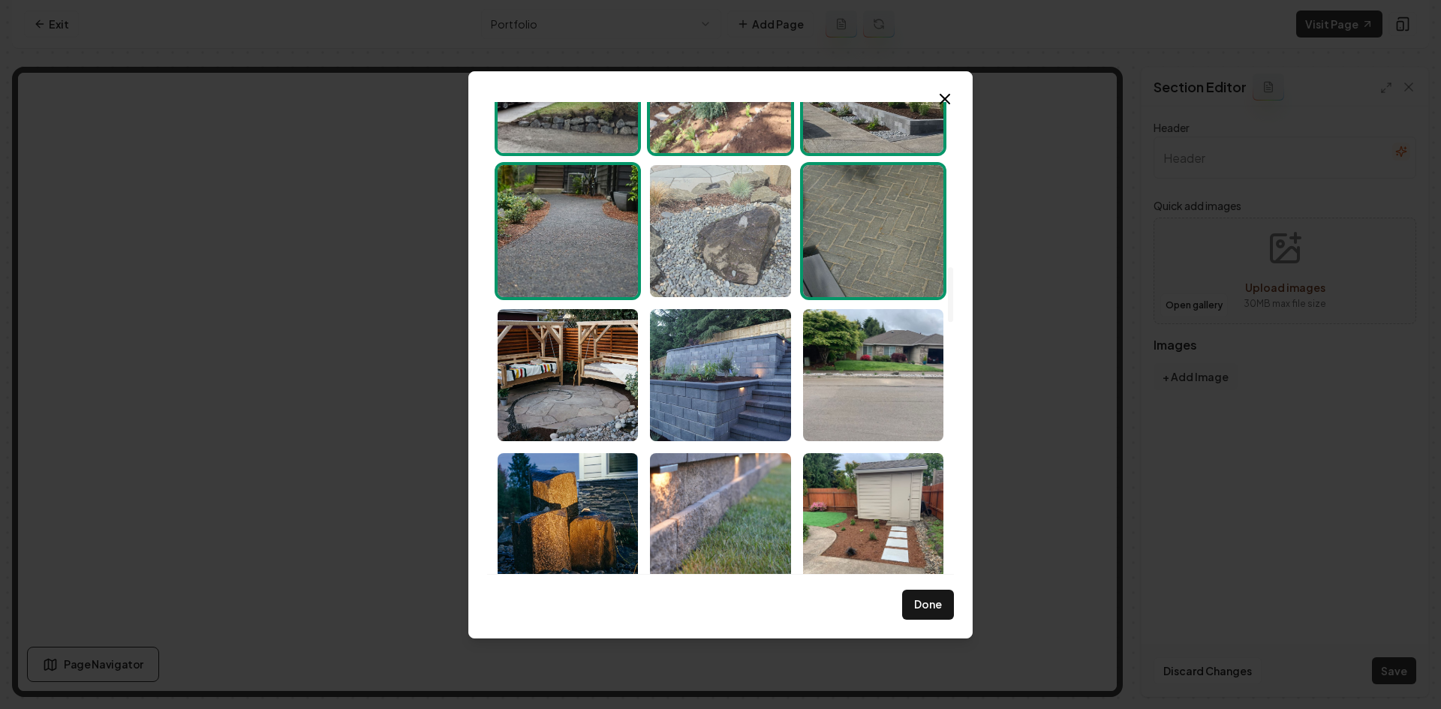
click at [754, 238] on img "Select image image_68cac37f5c7cd75eb8fd5647.jpeg" at bounding box center [720, 231] width 140 height 132
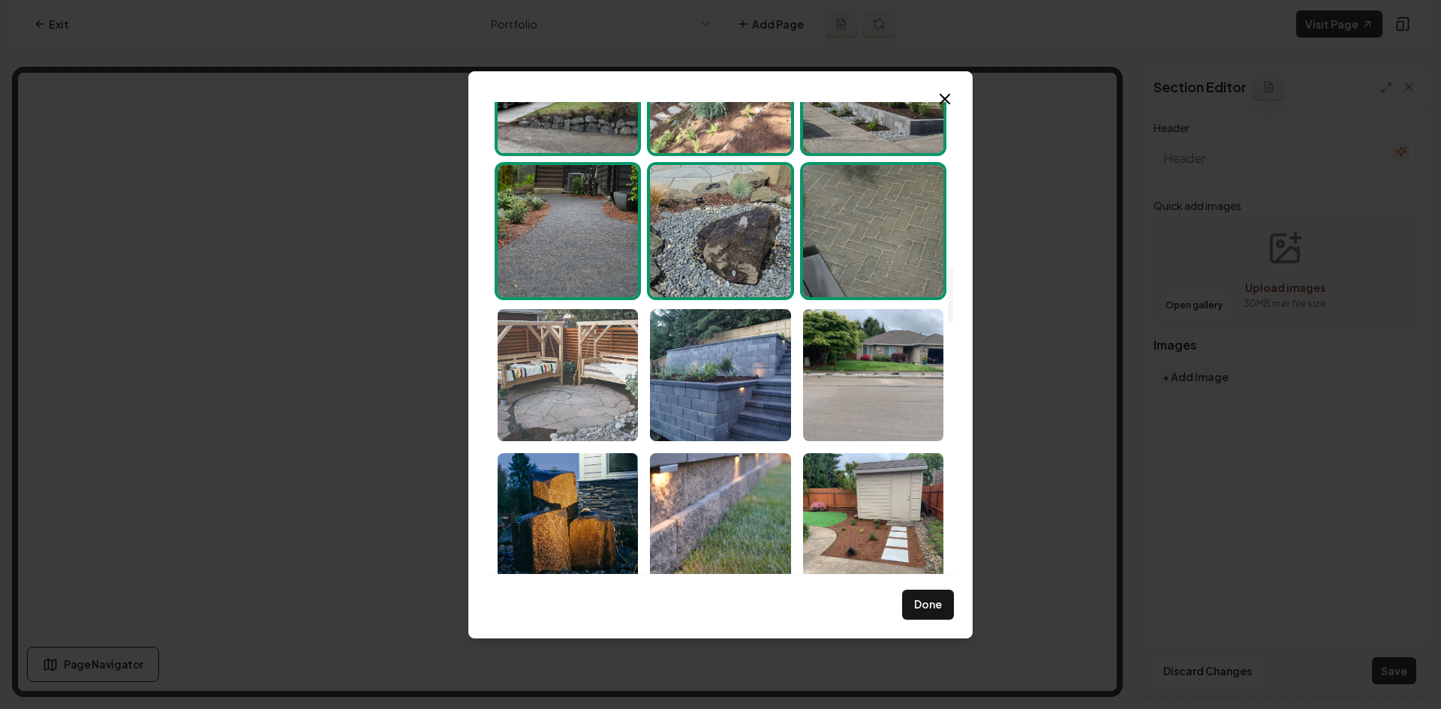
drag, startPoint x: 588, startPoint y: 411, endPoint x: 716, endPoint y: 416, distance: 128.4
click at [589, 411] on img "Select image image_68cac37e5c7cd75eb8fd4af8.jpeg" at bounding box center [568, 375] width 140 height 132
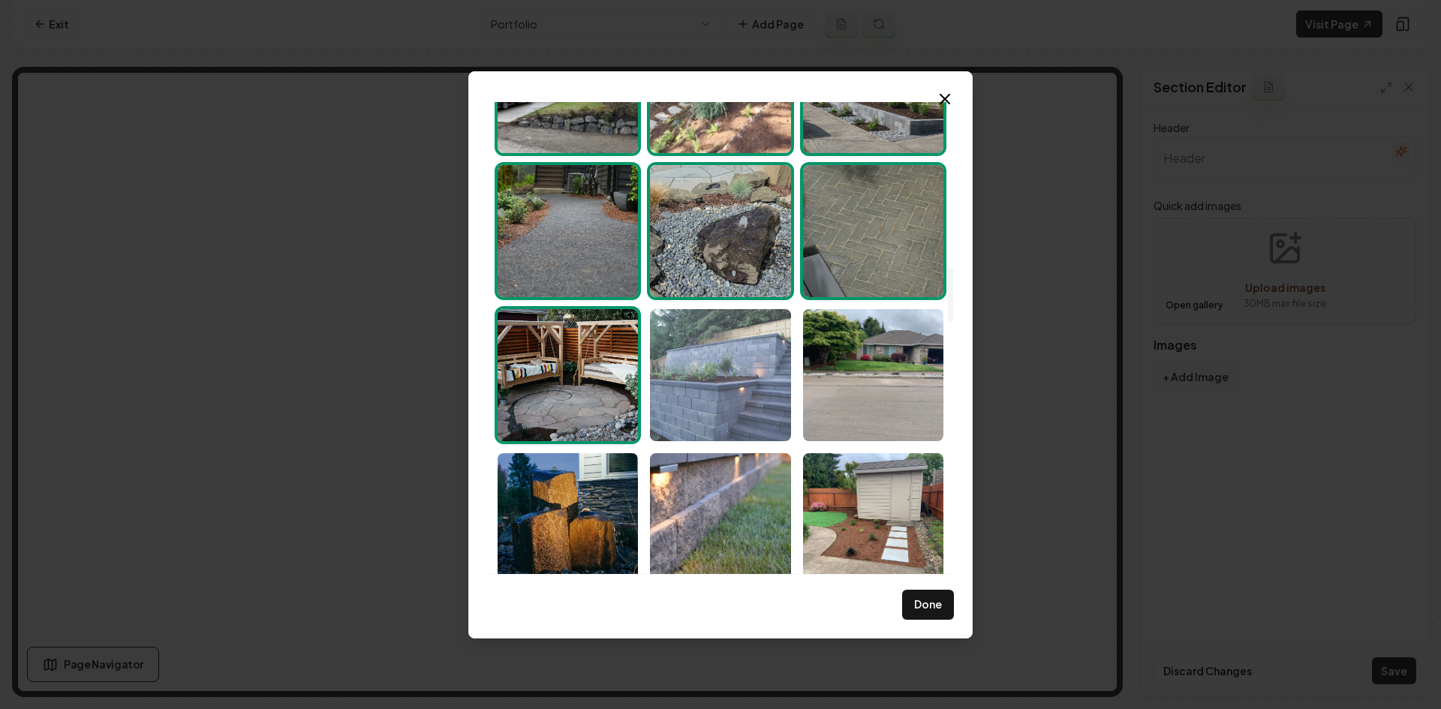
click at [717, 416] on img "Select image image_68cac37f5c7cd75eb8fd5306.jpeg" at bounding box center [720, 375] width 140 height 132
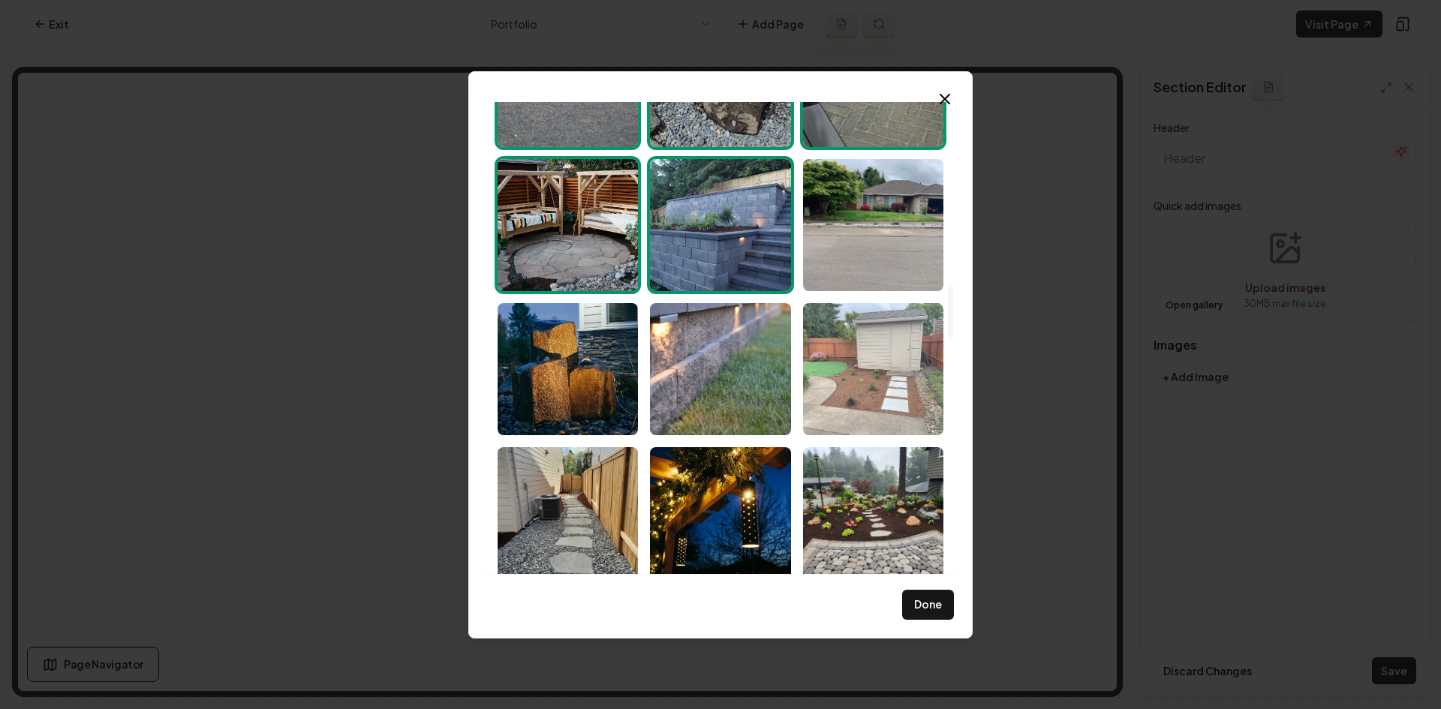
click at [894, 391] on img "Select image image_68cac37d5c7cd75eb8fd4353.jpeg" at bounding box center [873, 369] width 140 height 132
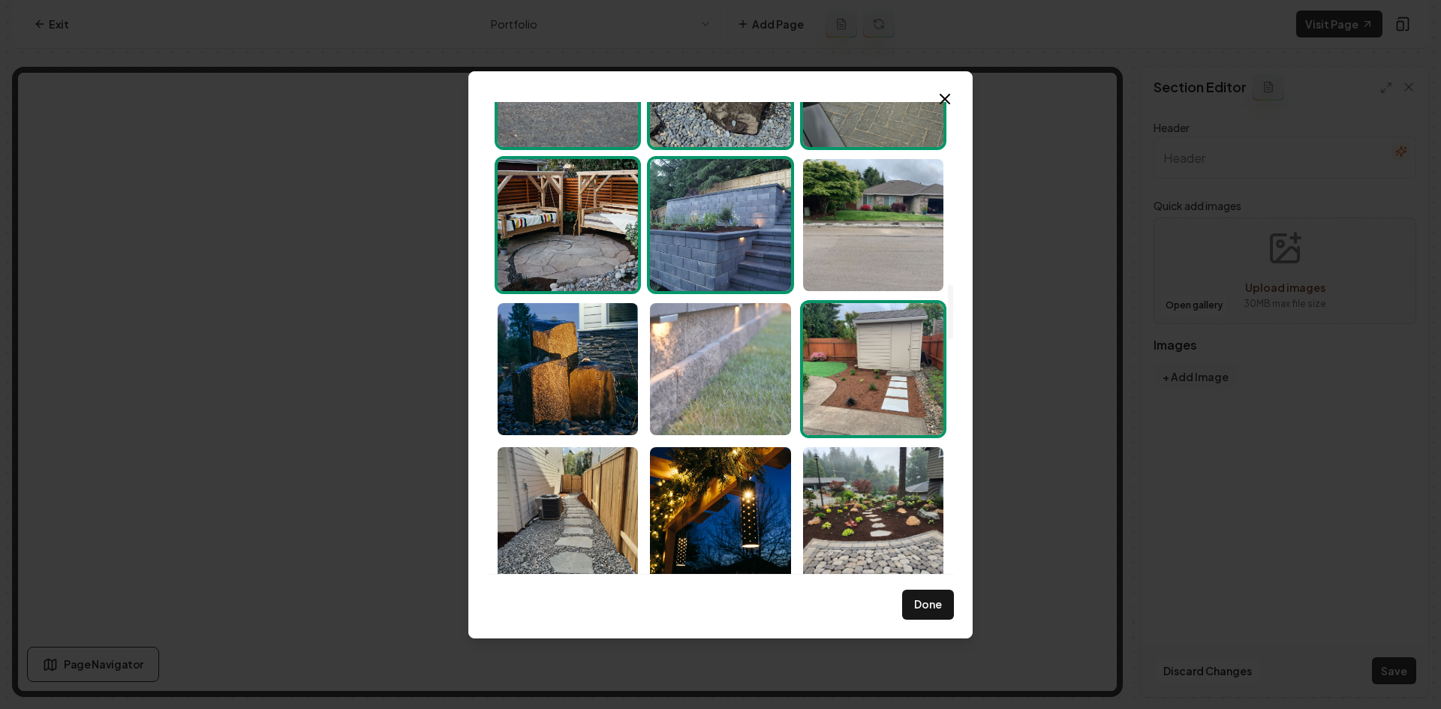
click at [768, 398] on img "Select image image_68cac37e5c7cd75eb8fd4629.jpeg" at bounding box center [720, 369] width 140 height 132
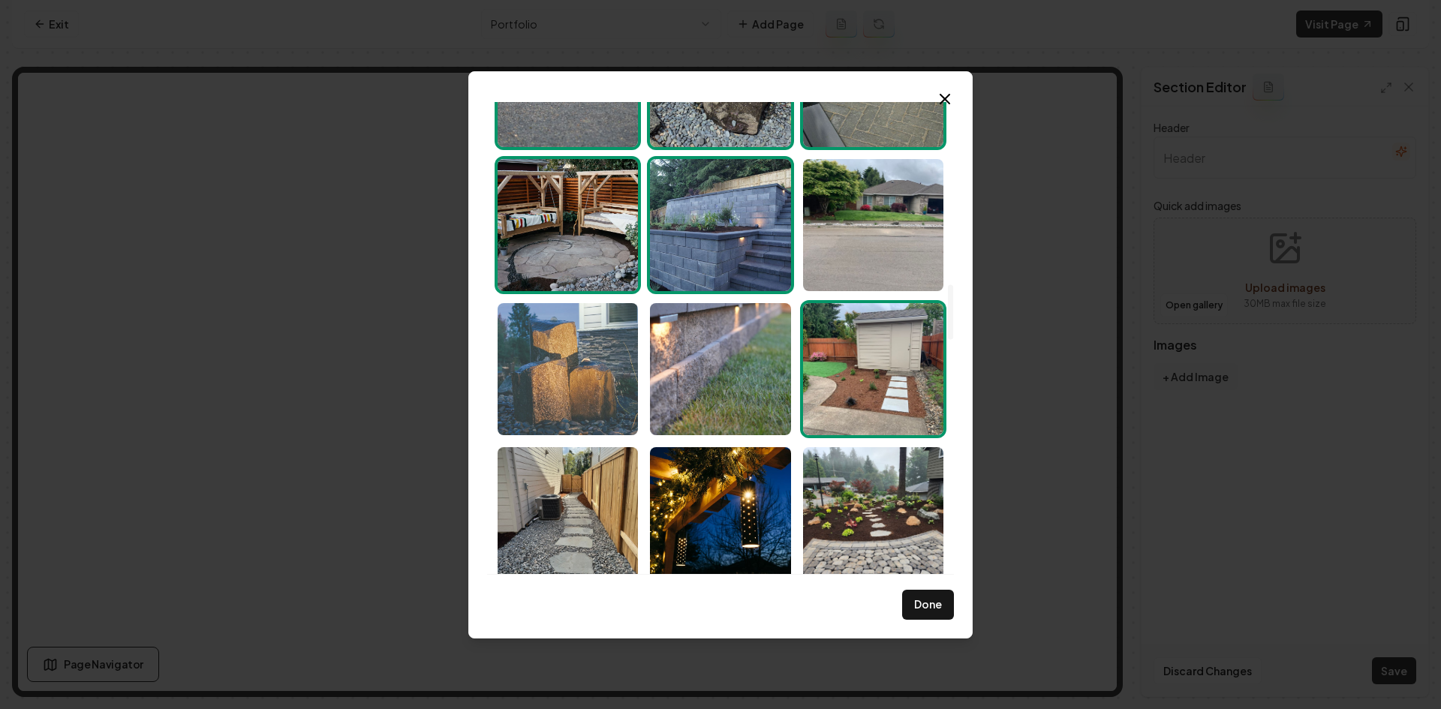
click at [549, 391] on img "Select image image_68cac37e5c7cd75eb8fd45c0.jpeg" at bounding box center [568, 369] width 140 height 132
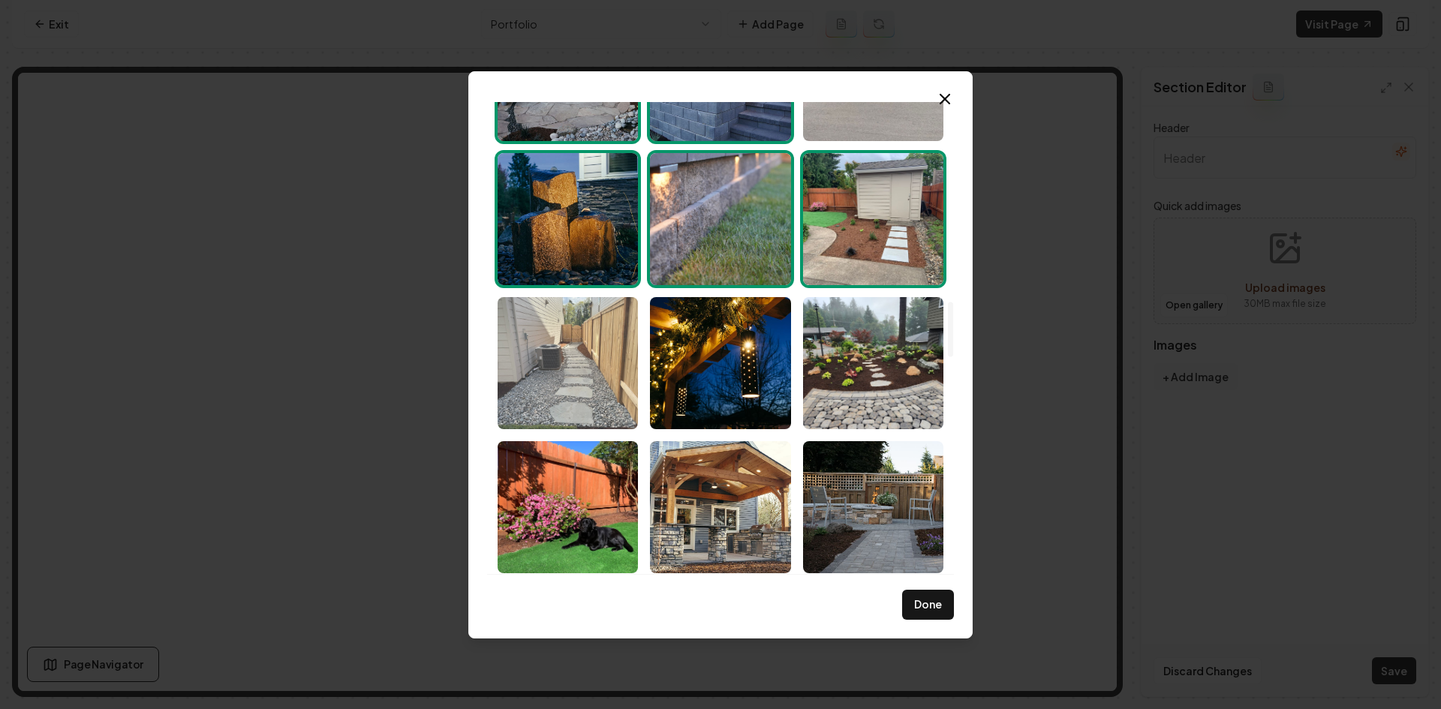
drag, startPoint x: 563, startPoint y: 341, endPoint x: 618, endPoint y: 343, distance: 55.6
click at [564, 339] on img "Select image image_68cac37e5c7cd75eb8fd444b.jpeg" at bounding box center [568, 363] width 140 height 132
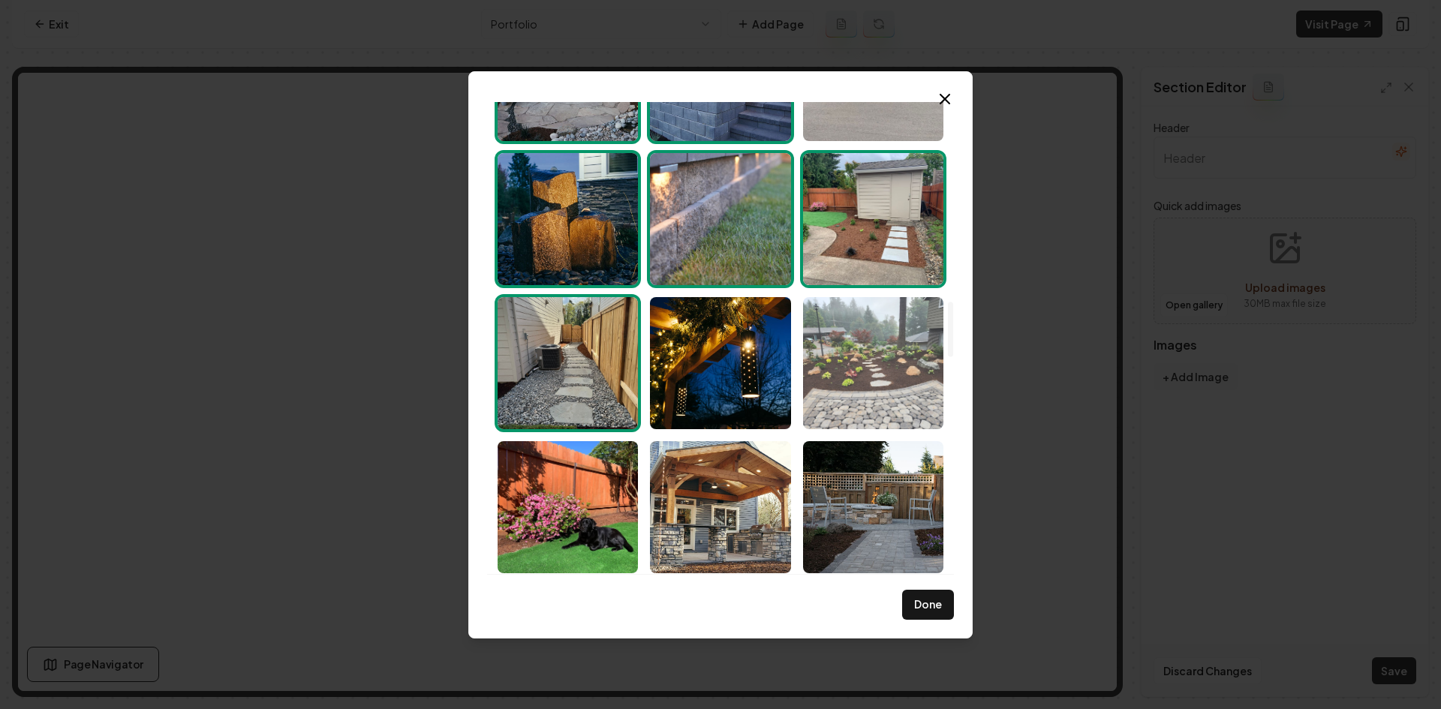
click at [874, 350] on img "Select image image_68cac37e5c7cd75eb8fd4433.jpeg" at bounding box center [873, 363] width 140 height 132
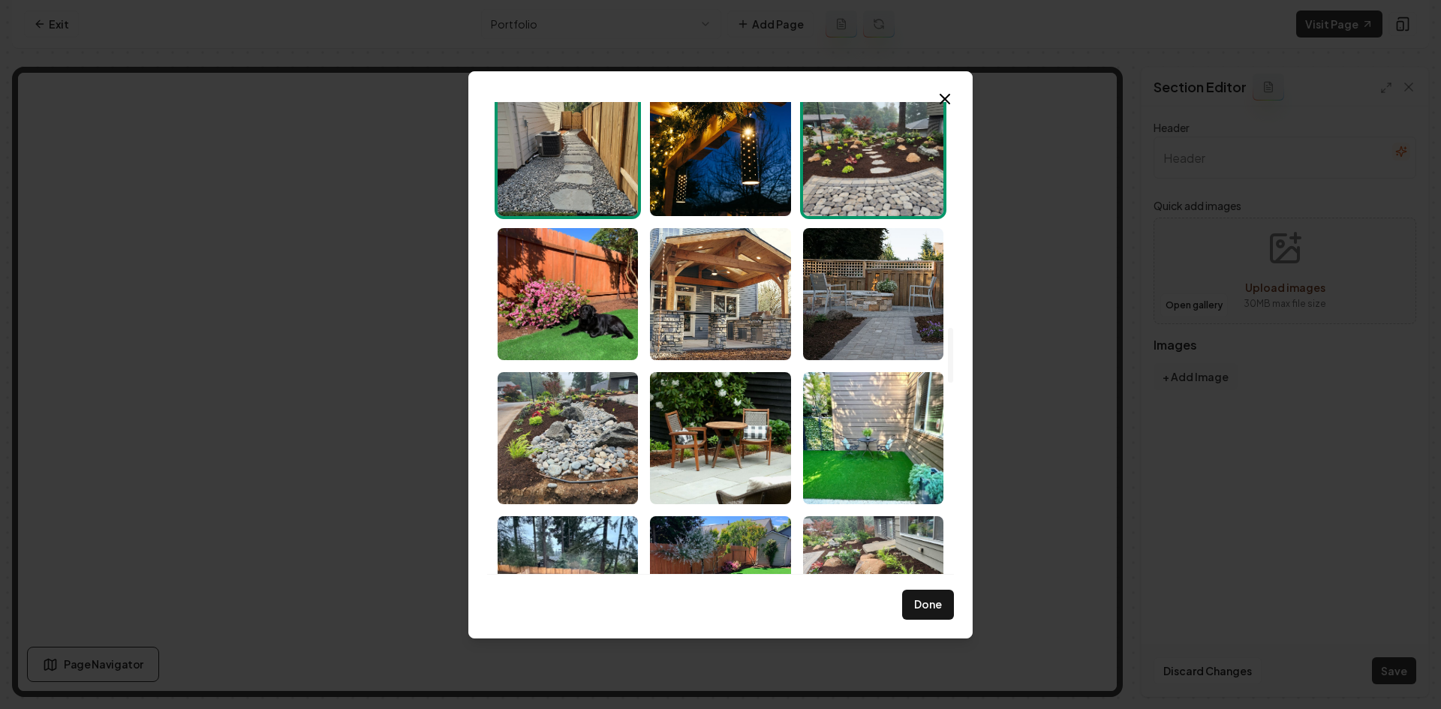
scroll to position [1951, 0]
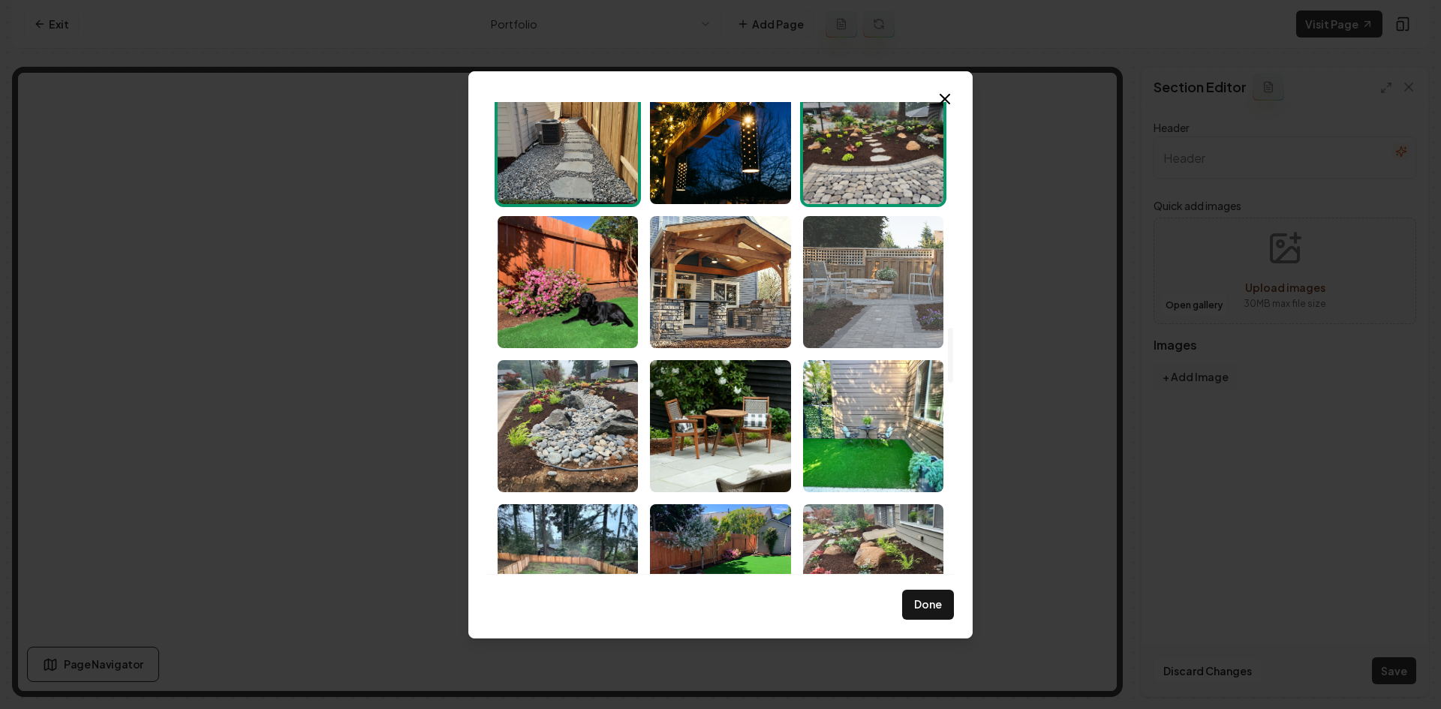
click at [885, 315] on img "Select image image_68cac37d5c7cd75eb8fd3e05.jpeg" at bounding box center [873, 282] width 140 height 132
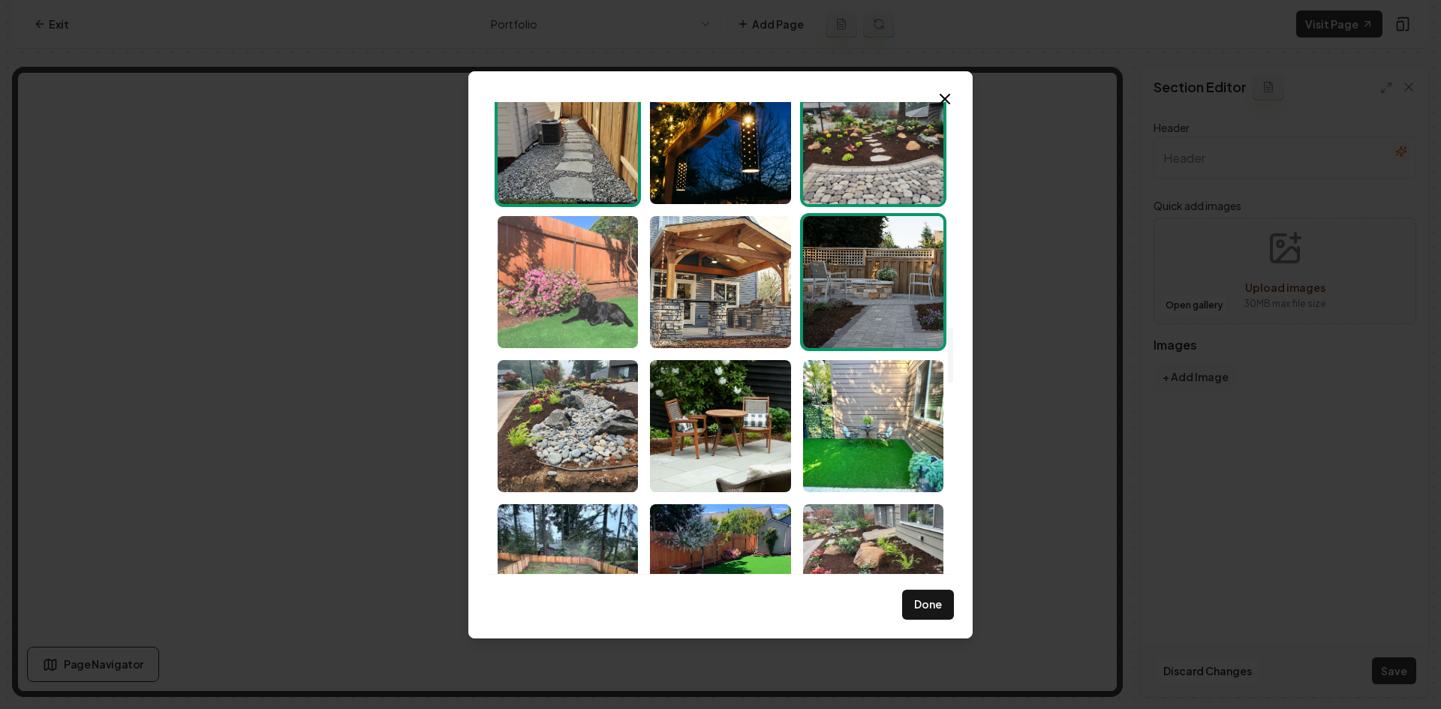
click at [603, 303] on img "Select image image_68cac37e5c7cd75eb8fd4457.jpeg" at bounding box center [568, 282] width 140 height 132
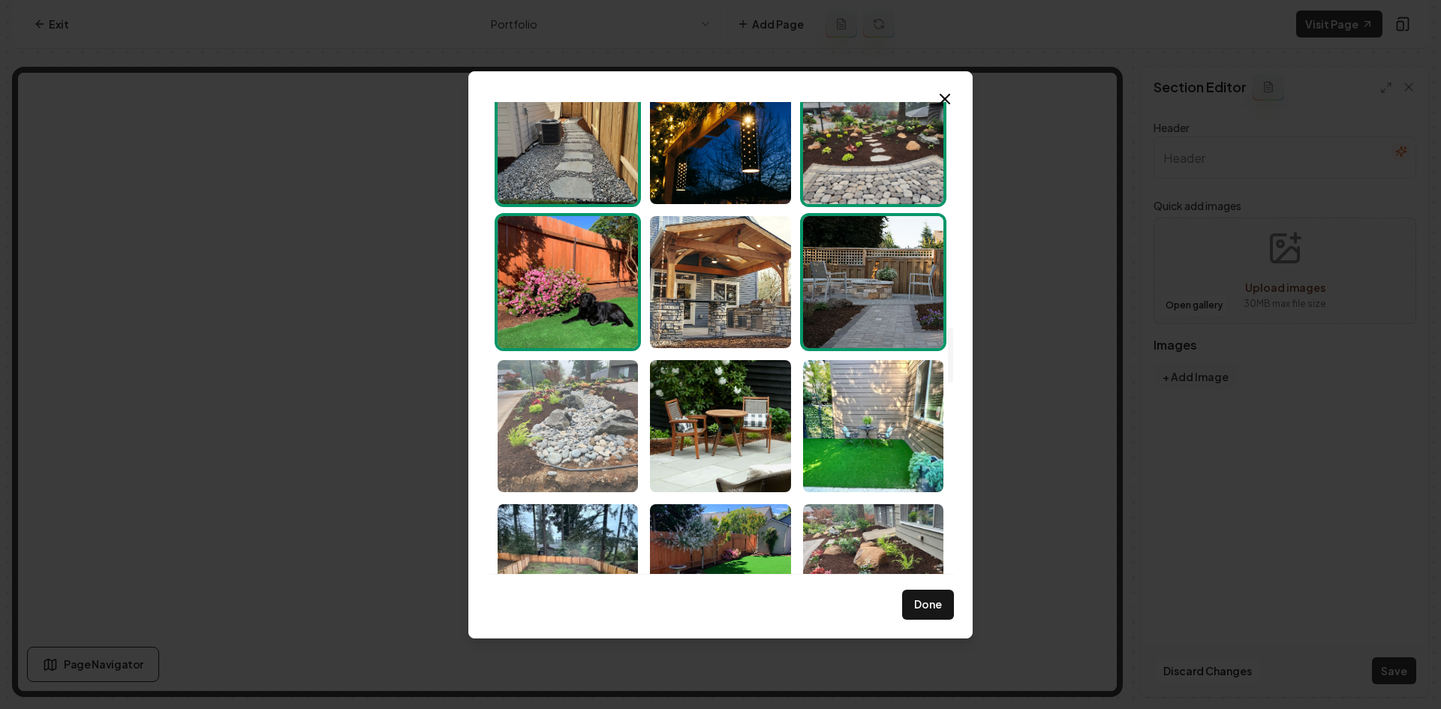
click at [591, 383] on img "Select image image_68cac37d5c7cd75eb8fd3dd9.jpeg" at bounding box center [568, 426] width 140 height 132
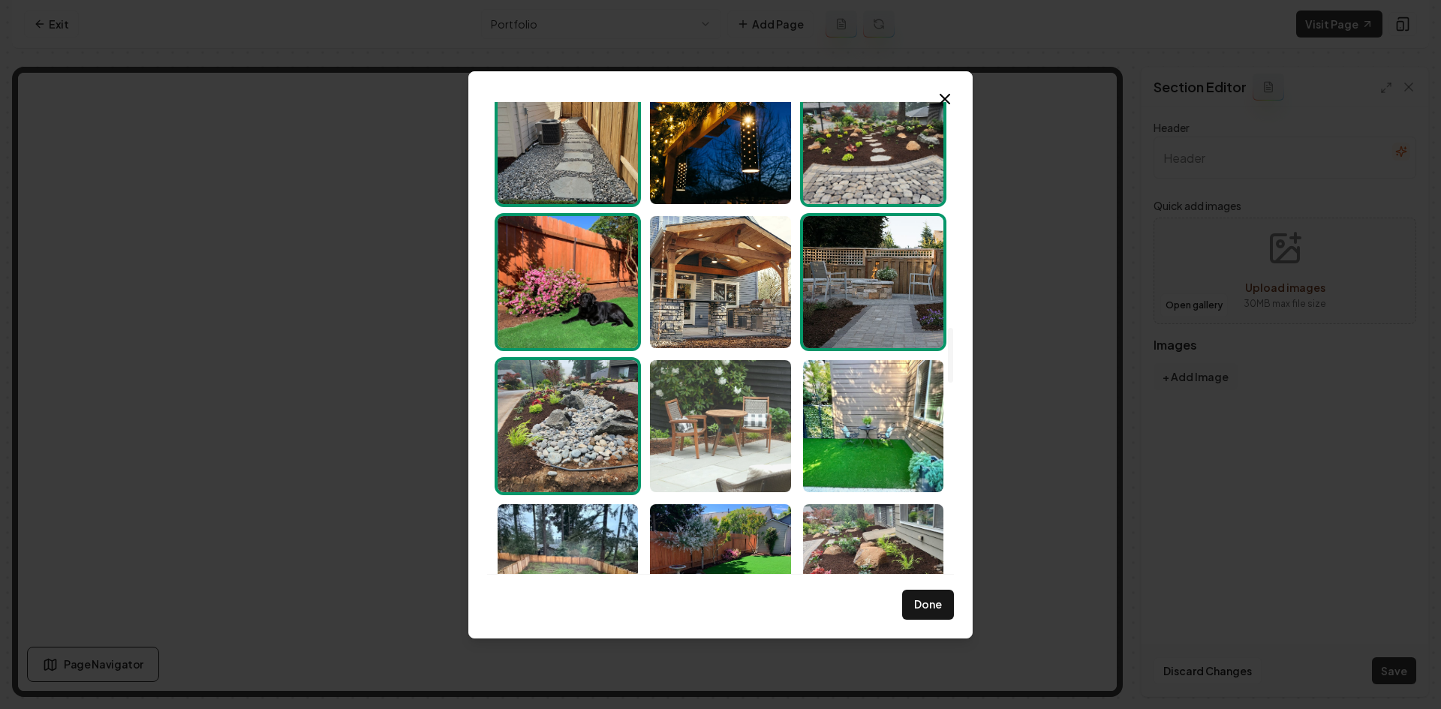
click at [671, 402] on img "Select image image_68cac37d5c7cd75eb8fd3e78.jpeg" at bounding box center [720, 426] width 140 height 132
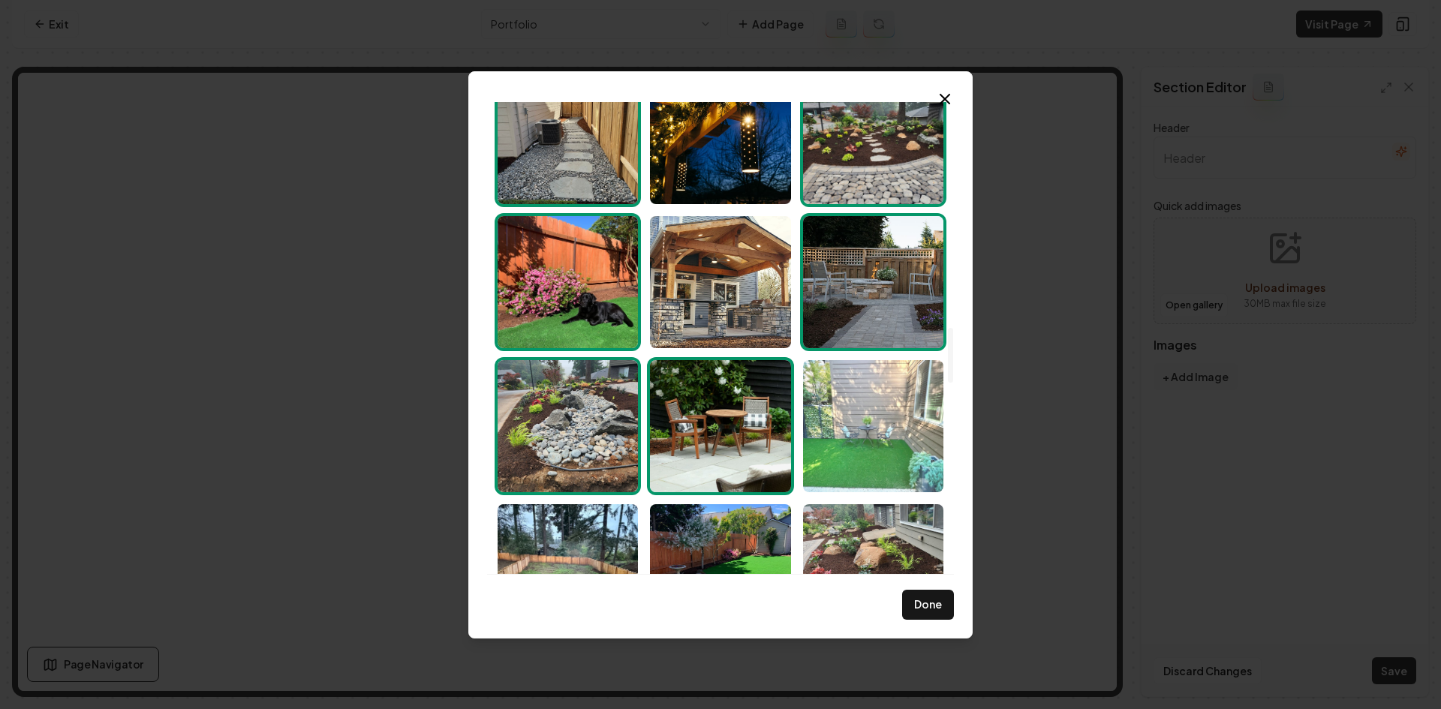
click at [828, 420] on img "Select image image_68cac37d5c7cd75eb8fd3eae.jpeg" at bounding box center [873, 426] width 140 height 132
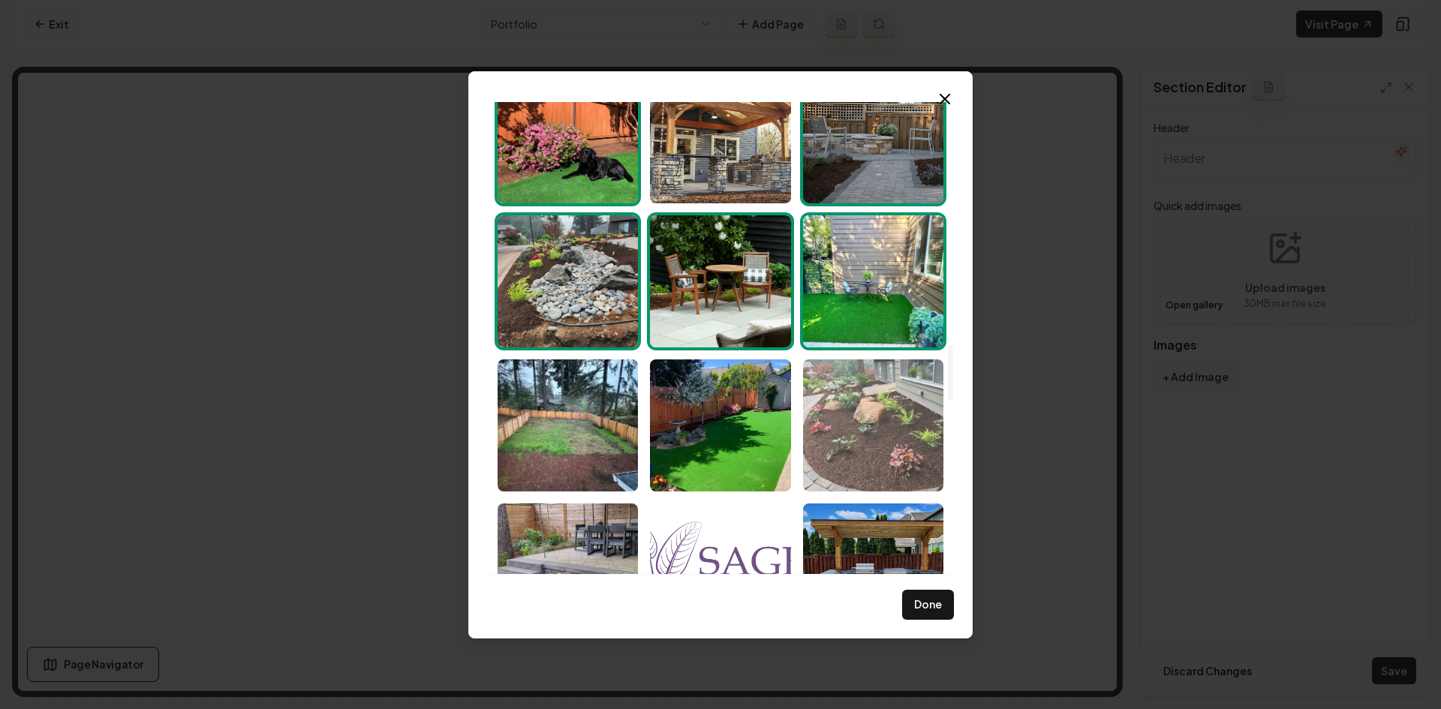
scroll to position [2101, 0]
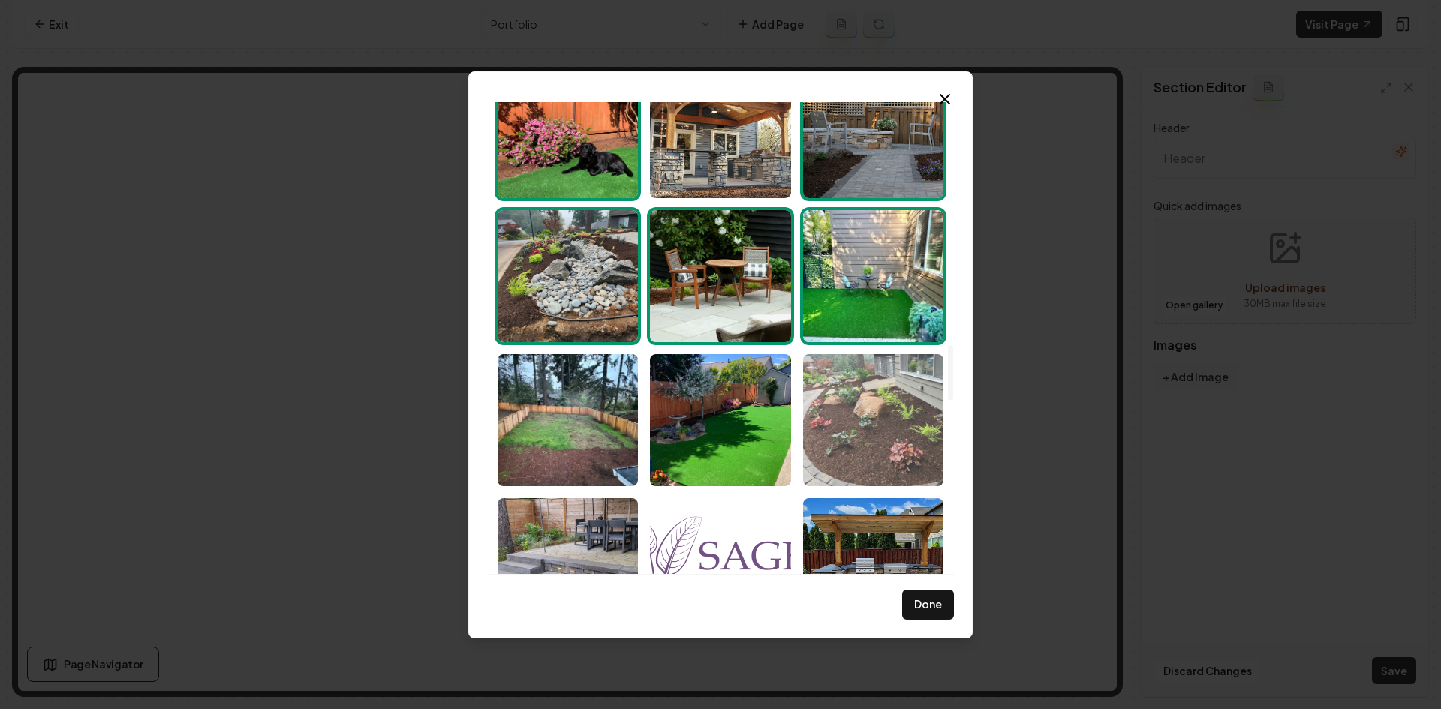
click at [852, 368] on img "Select image image_68cac37d5c7cd75eb8fd3d7a.jpeg" at bounding box center [873, 420] width 140 height 132
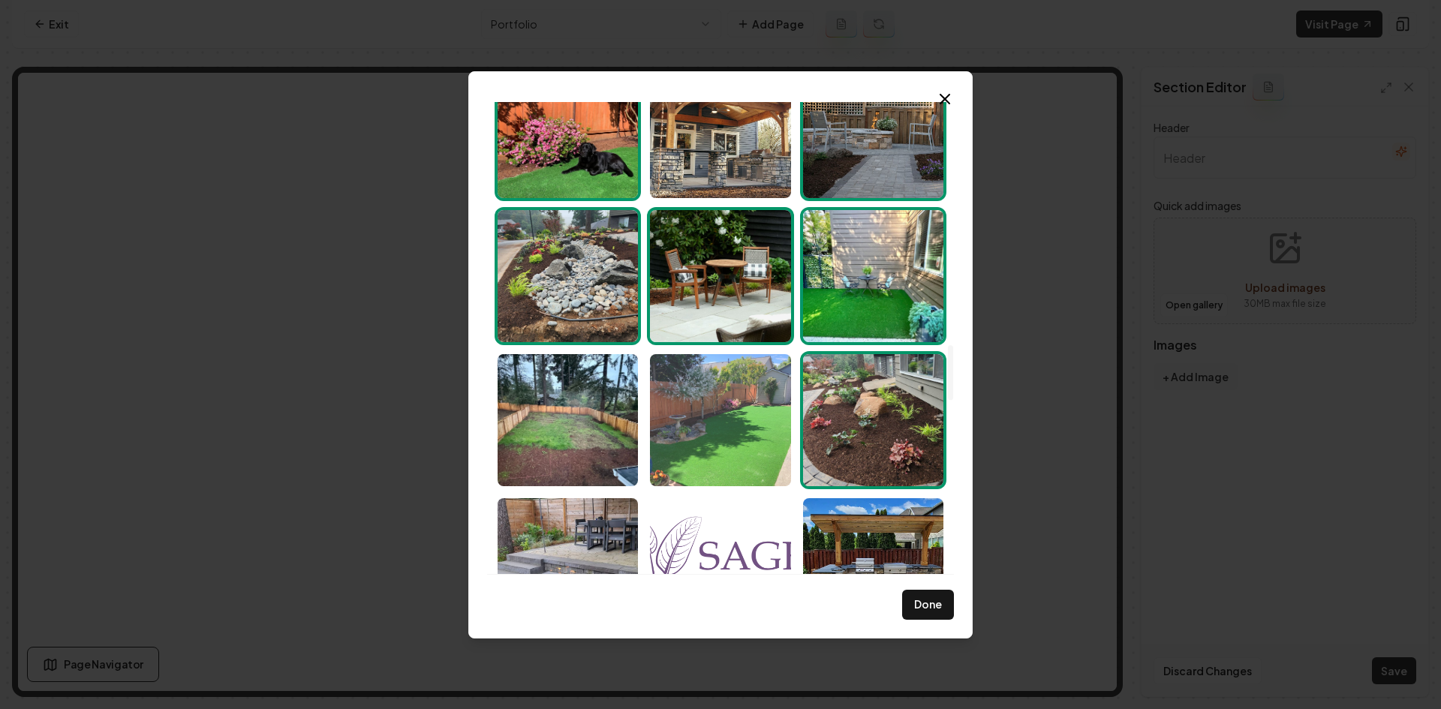
click at [706, 417] on img "Select image image_68cac37d5c7cd75eb8fd3e2e.jpeg" at bounding box center [720, 420] width 140 height 132
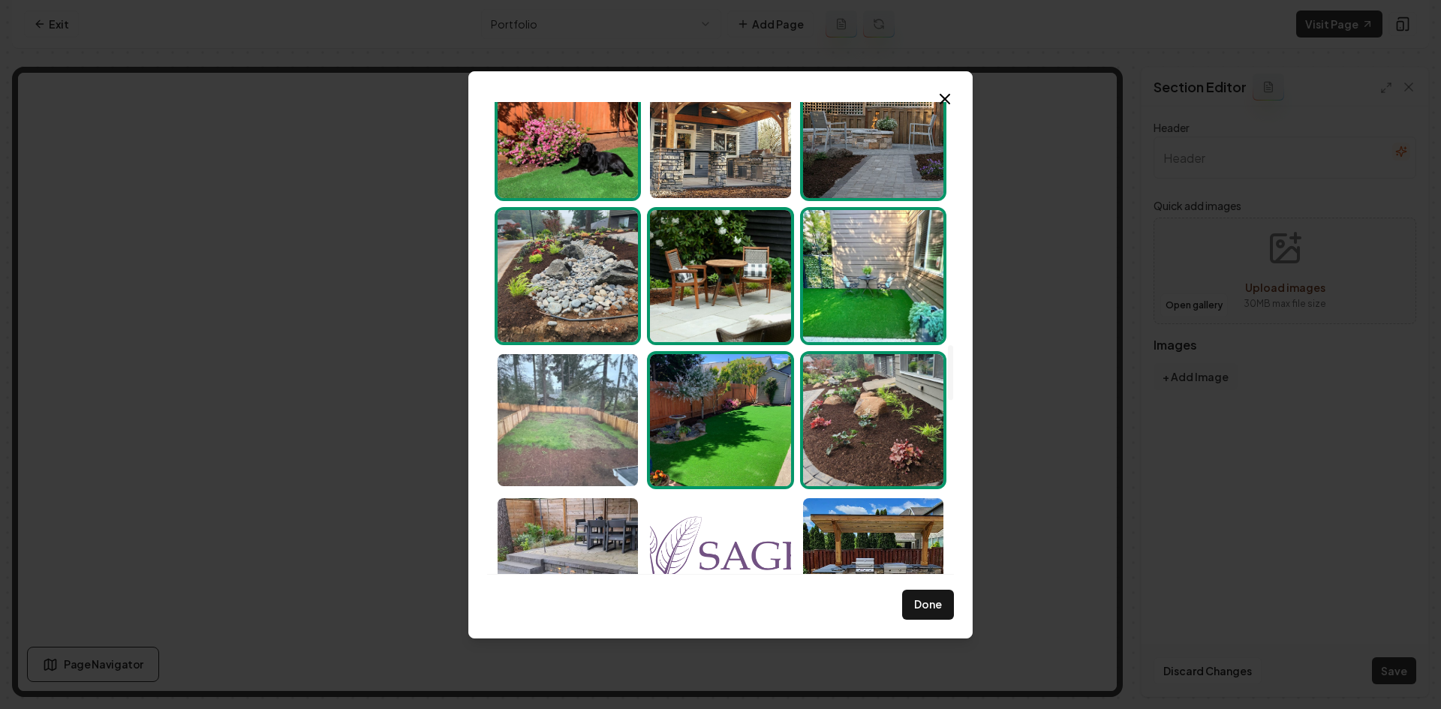
click at [511, 419] on img "Select image image_68cac37d5c7cd75eb8fd3e84.jpeg" at bounding box center [568, 420] width 140 height 132
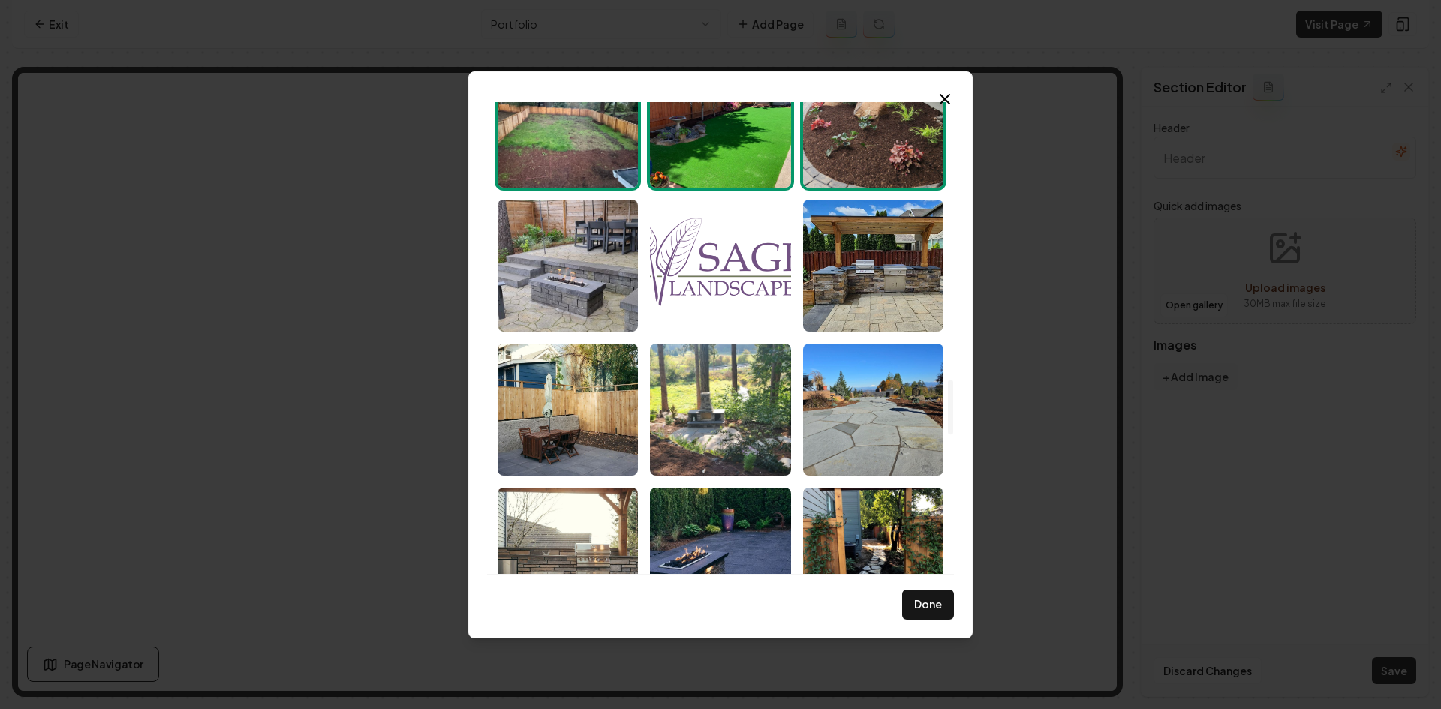
scroll to position [2401, 0]
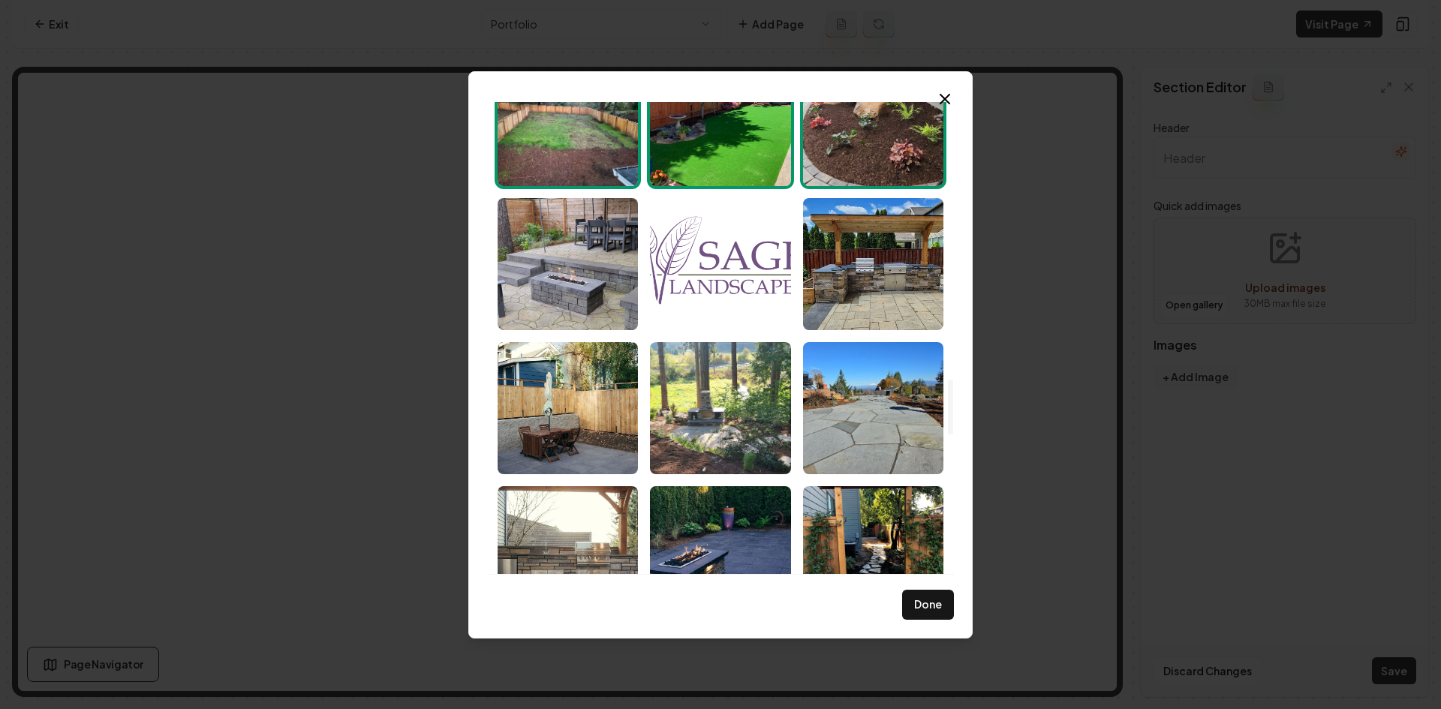
drag, startPoint x: 598, startPoint y: 304, endPoint x: 793, endPoint y: 301, distance: 195.1
click at [598, 302] on img "Select image image_68cac37d5c7cd75eb8fd3cd4.jpeg" at bounding box center [568, 264] width 140 height 132
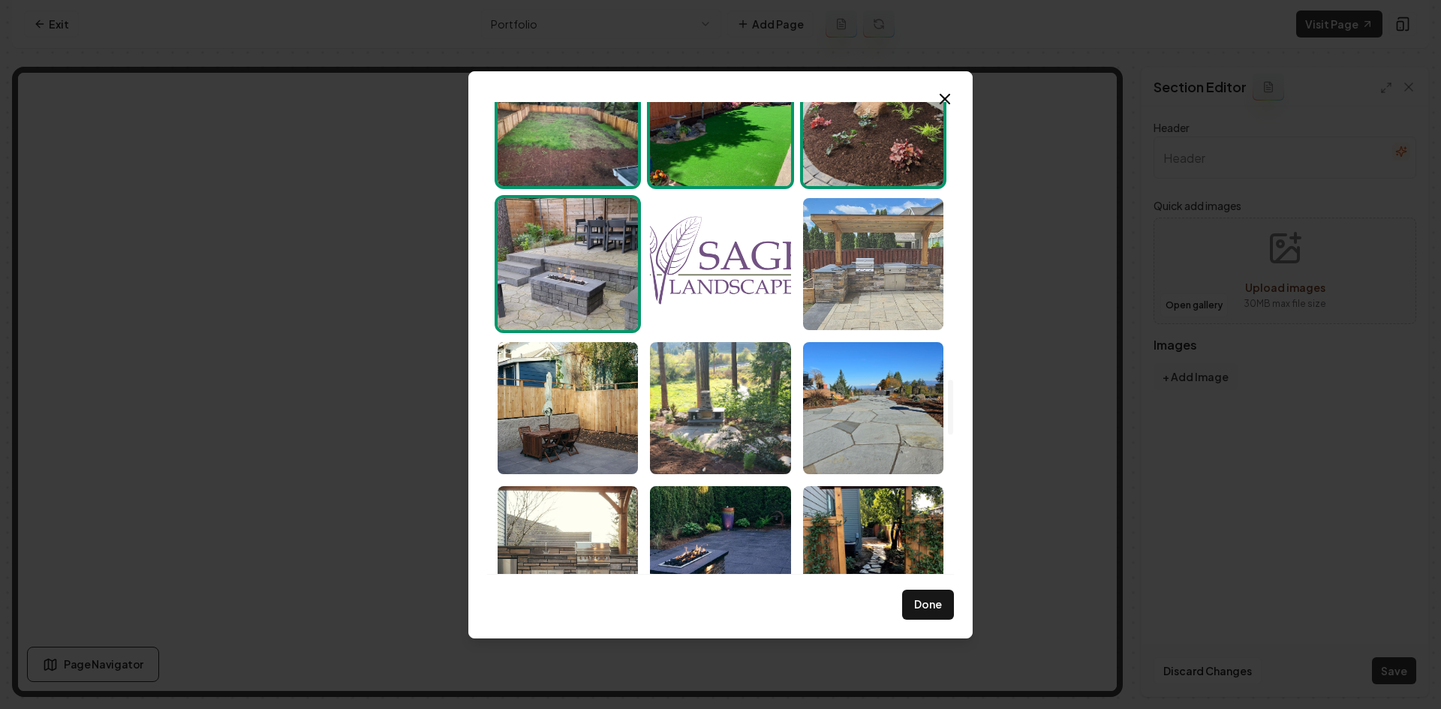
click at [858, 284] on img "Select image image_68cac37d5c7cd75eb8fd3c22.jpeg" at bounding box center [873, 264] width 140 height 132
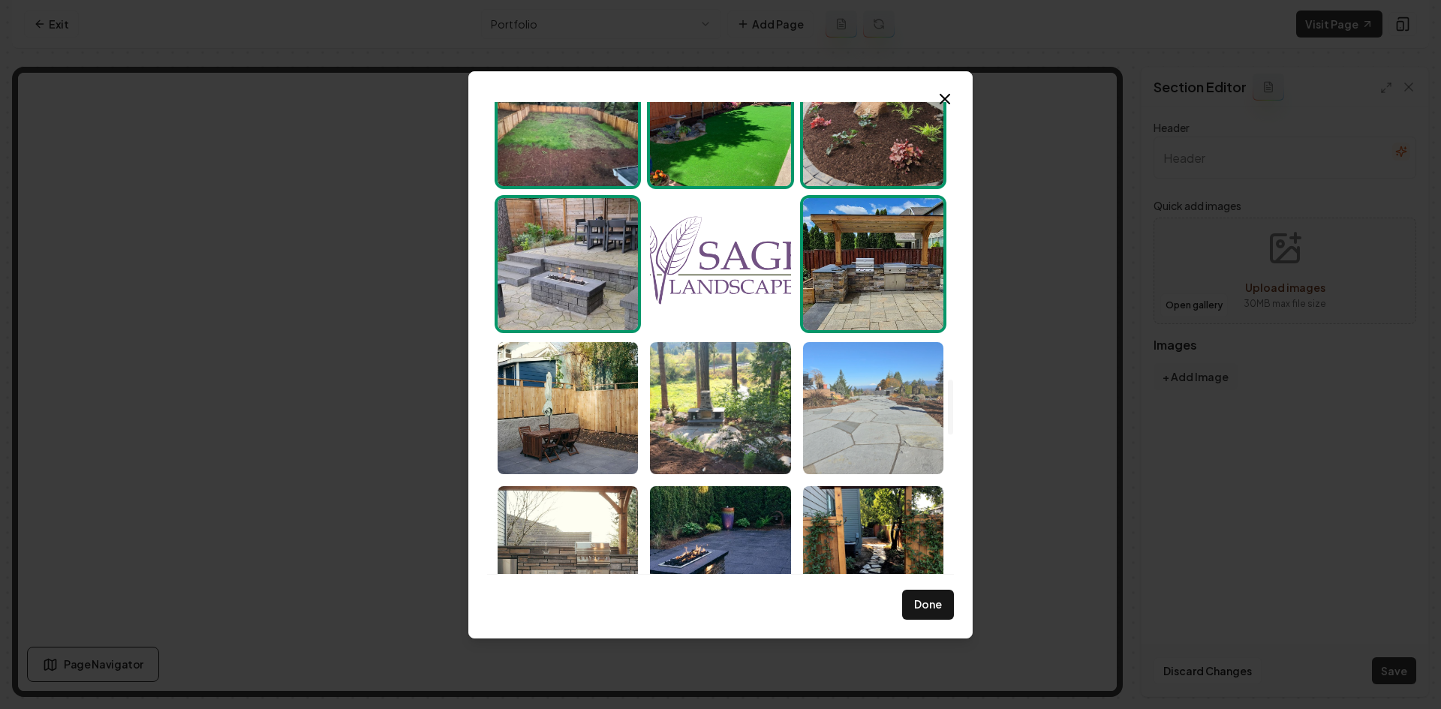
click at [869, 431] on img "Select image image_68cac37d5c7cd75eb8fd3ad8.jpeg" at bounding box center [873, 408] width 140 height 132
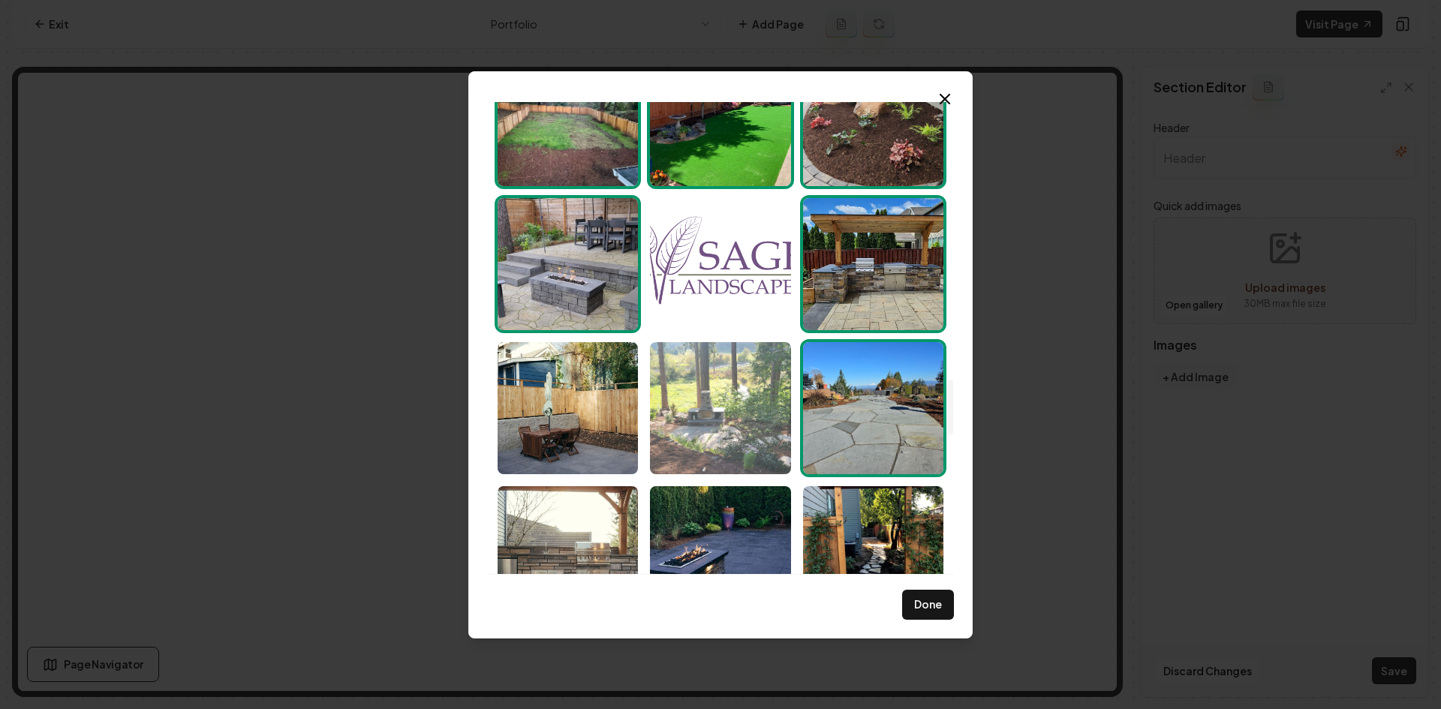
click at [721, 448] on img "Select image image_68cac37d5c7cd75eb8fd3a6c.jpeg" at bounding box center [720, 408] width 140 height 132
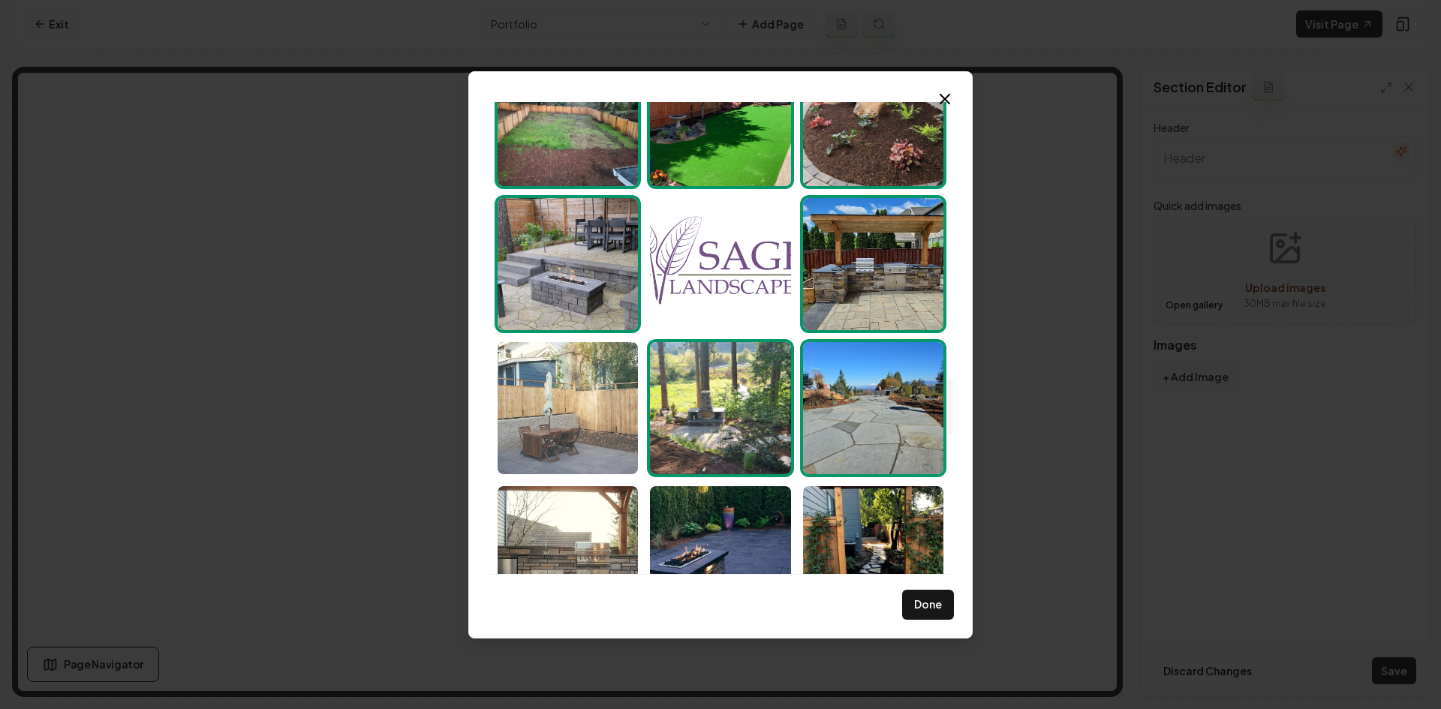
click at [630, 447] on img "Select image image_68cac37c5c7cd75eb8fd38db.jpeg" at bounding box center [568, 408] width 140 height 132
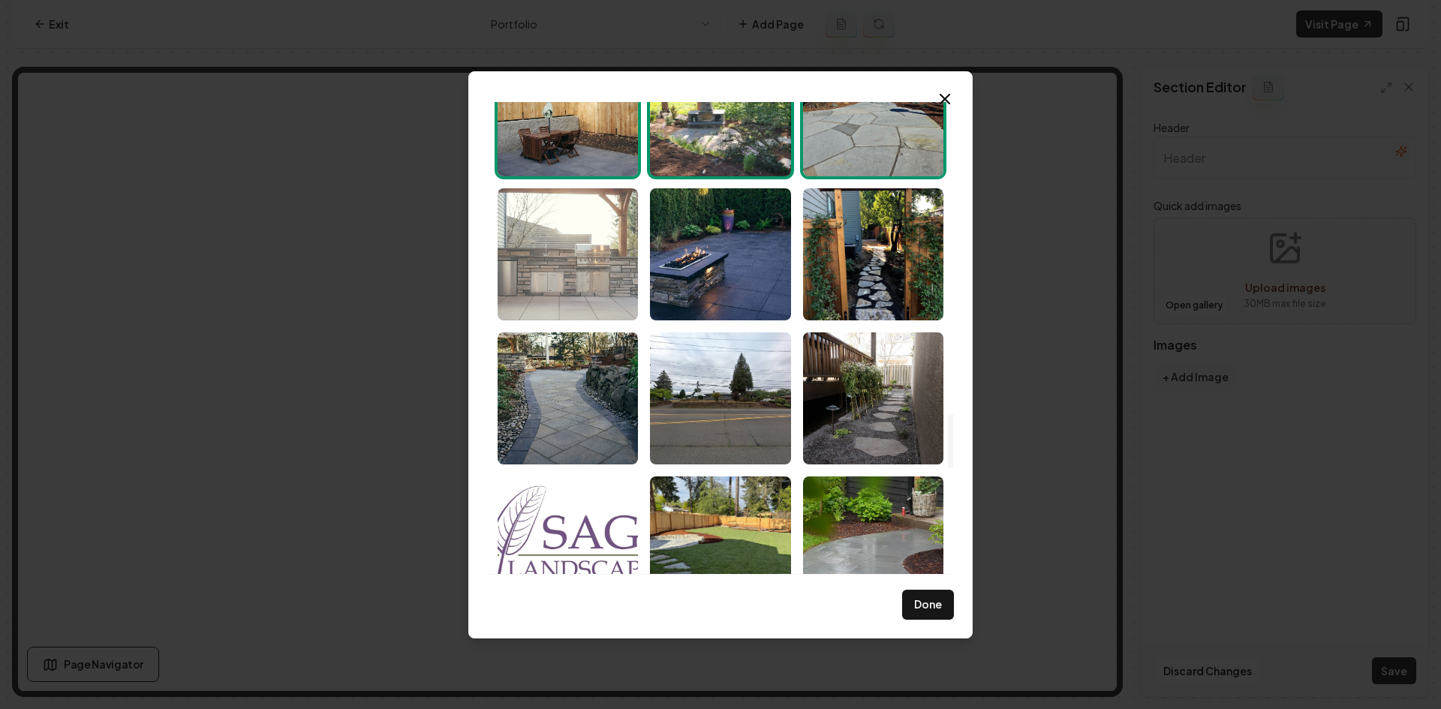
scroll to position [2702, 0]
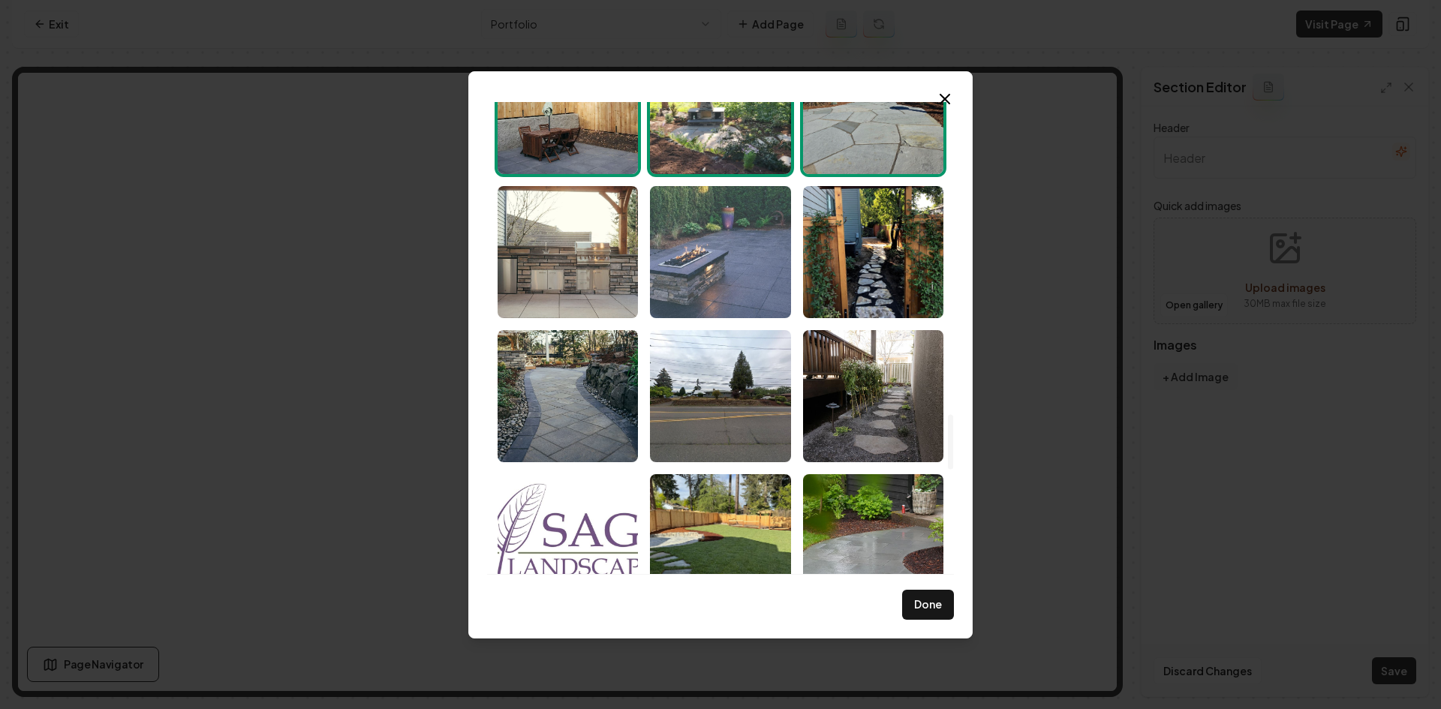
click at [597, 257] on img "Select image image_68cac37c5c7cd75eb8fd39c0.jpeg" at bounding box center [568, 252] width 140 height 132
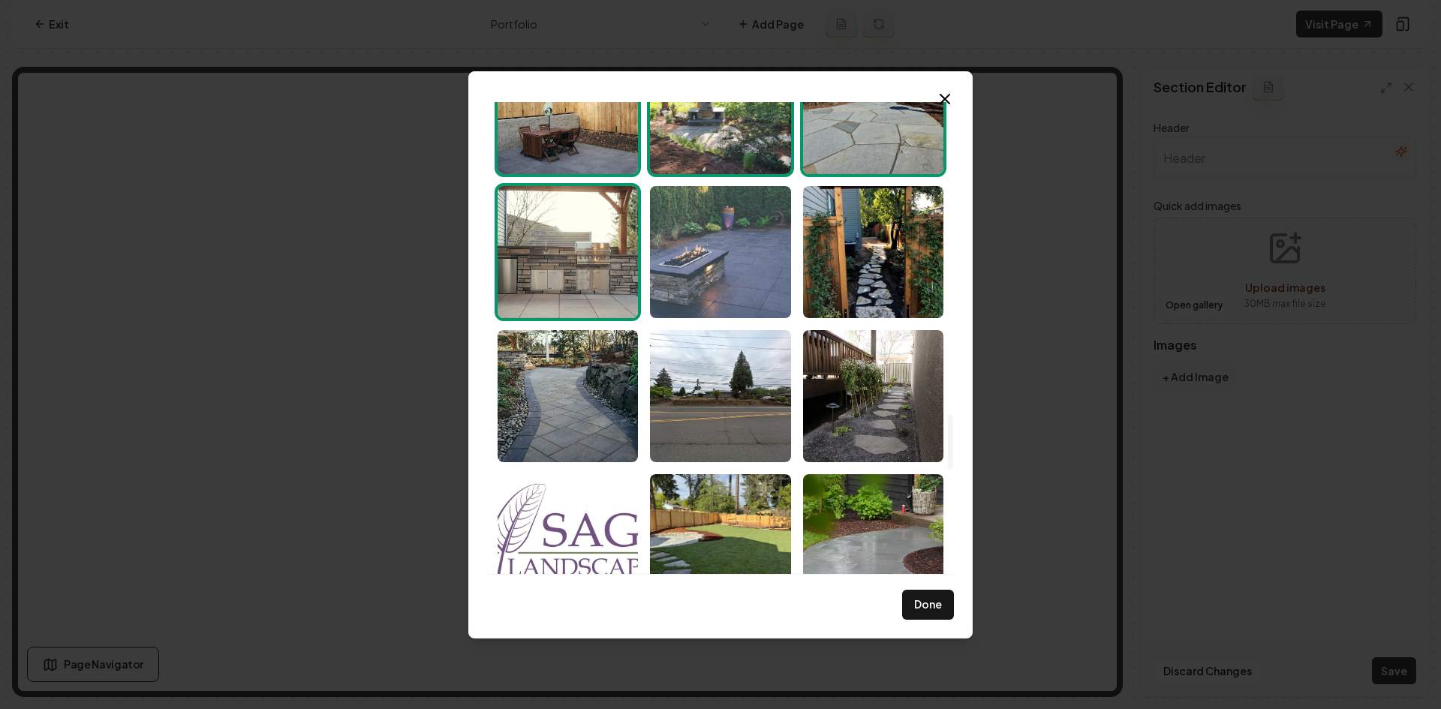
click at [735, 239] on img "Select image image_68cac37d5c7cd75eb8fd3a56.jpeg" at bounding box center [720, 252] width 140 height 132
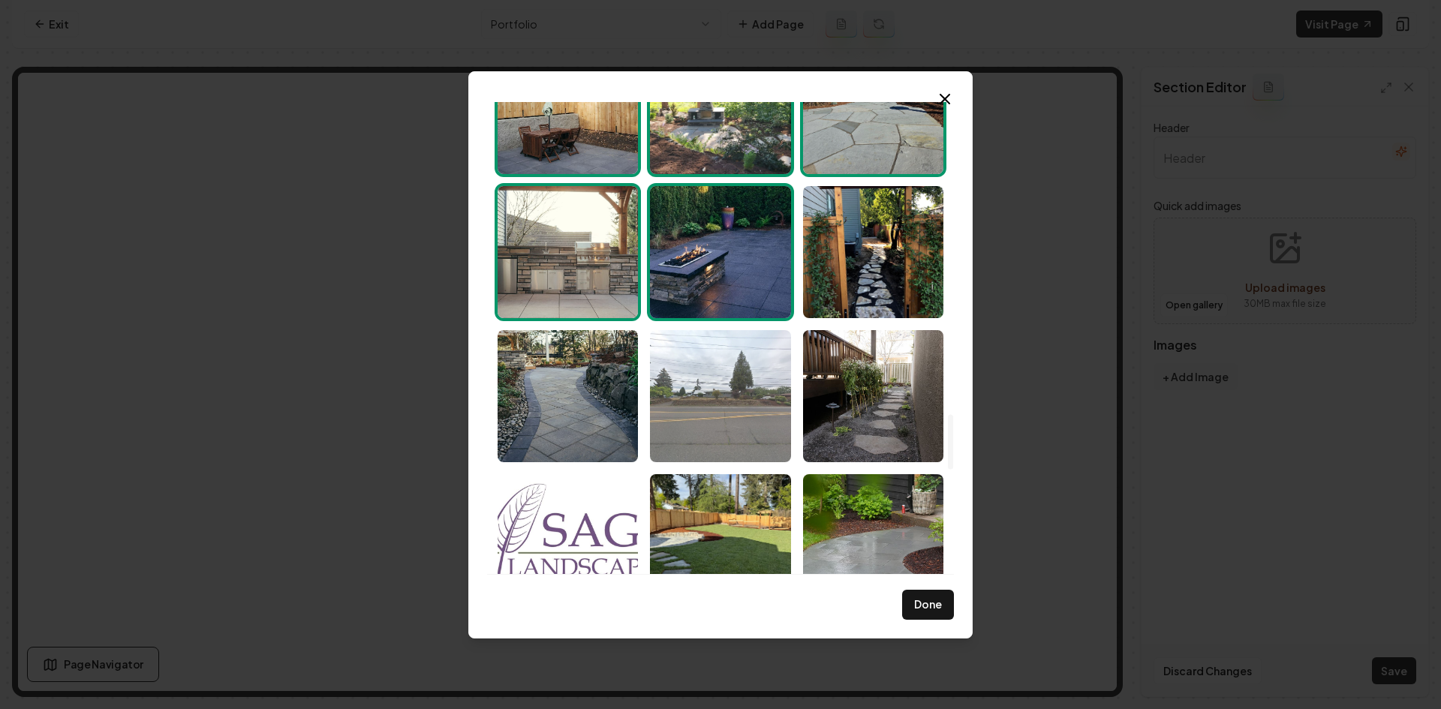
click at [720, 406] on img "Select image image_68cac37b5c7cd75eb8fd3064.jpeg" at bounding box center [720, 396] width 140 height 132
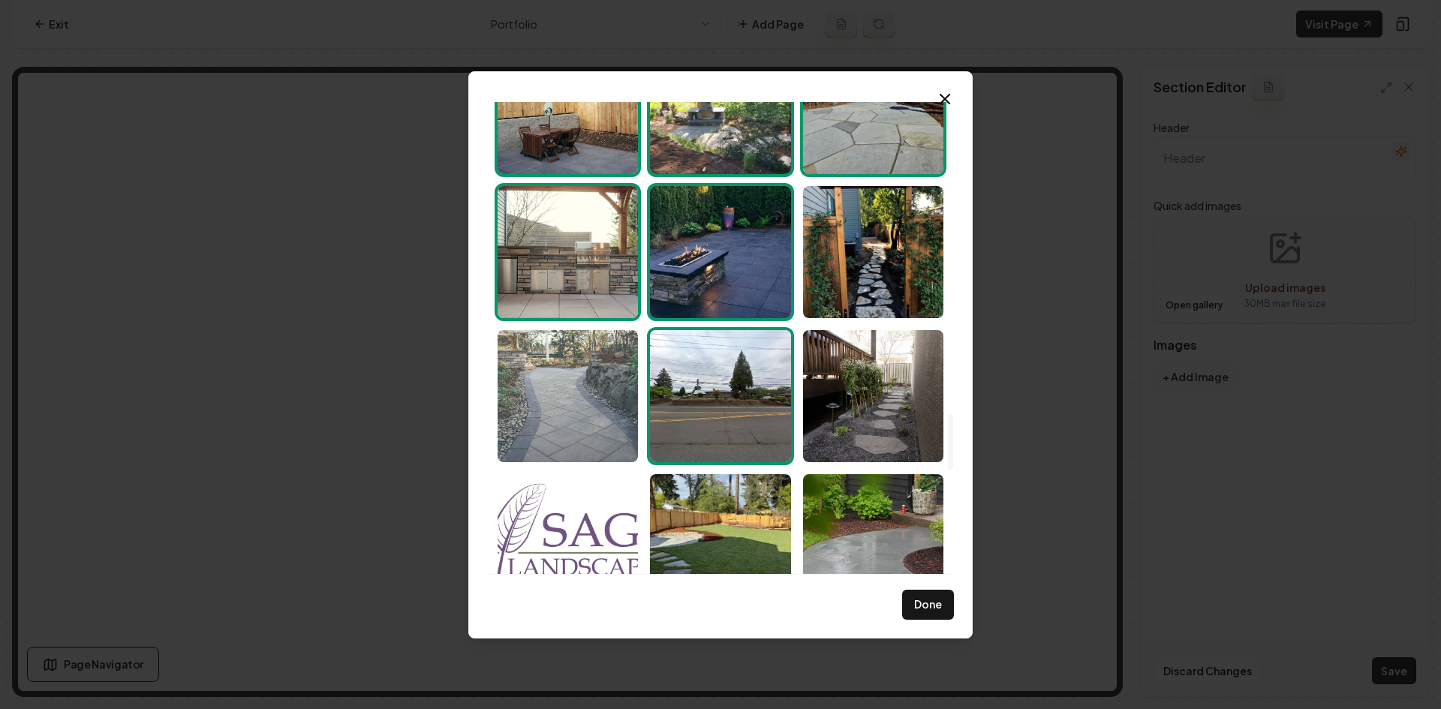
click at [608, 423] on img "Select image image_68cac37d5c7cd75eb8fd3a5a.jpeg" at bounding box center [568, 396] width 140 height 132
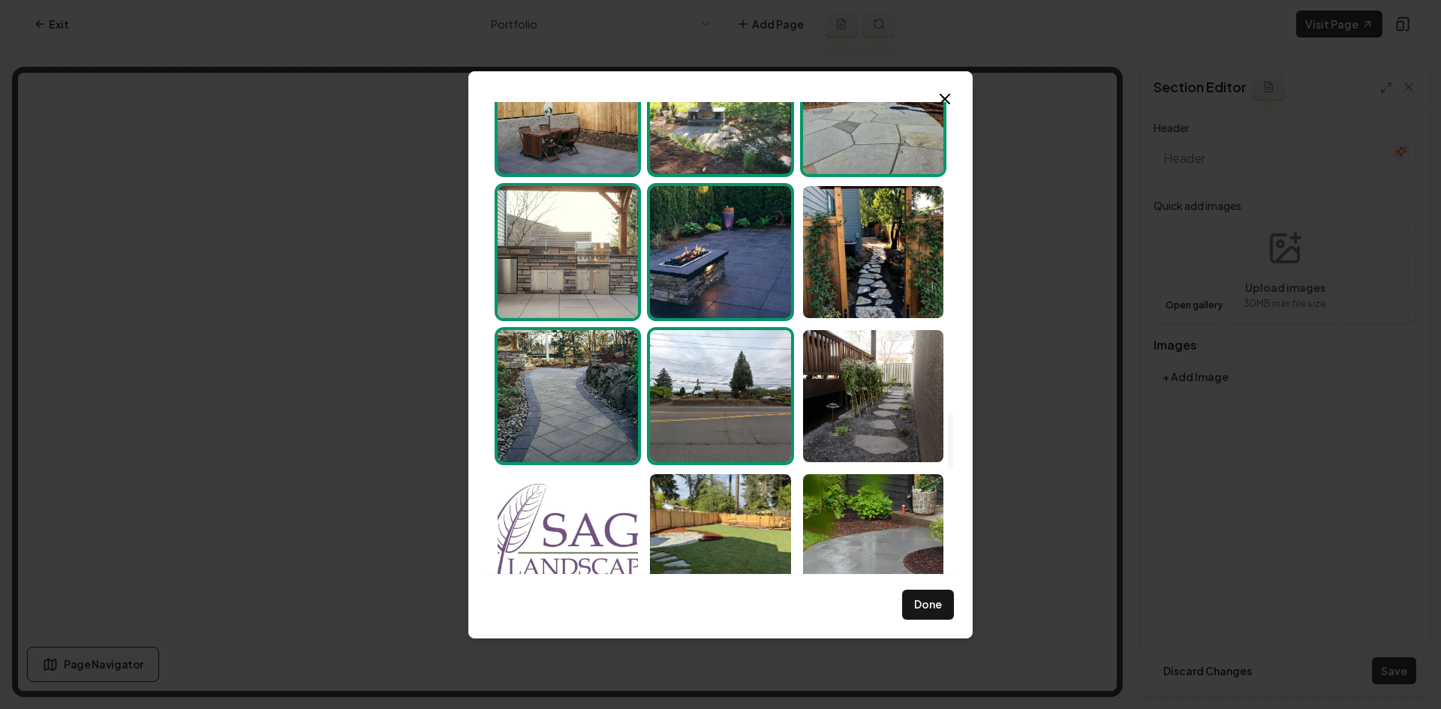
click at [725, 415] on img "Select image image_68cac37b5c7cd75eb8fd3064.jpeg" at bounding box center [720, 396] width 140 height 132
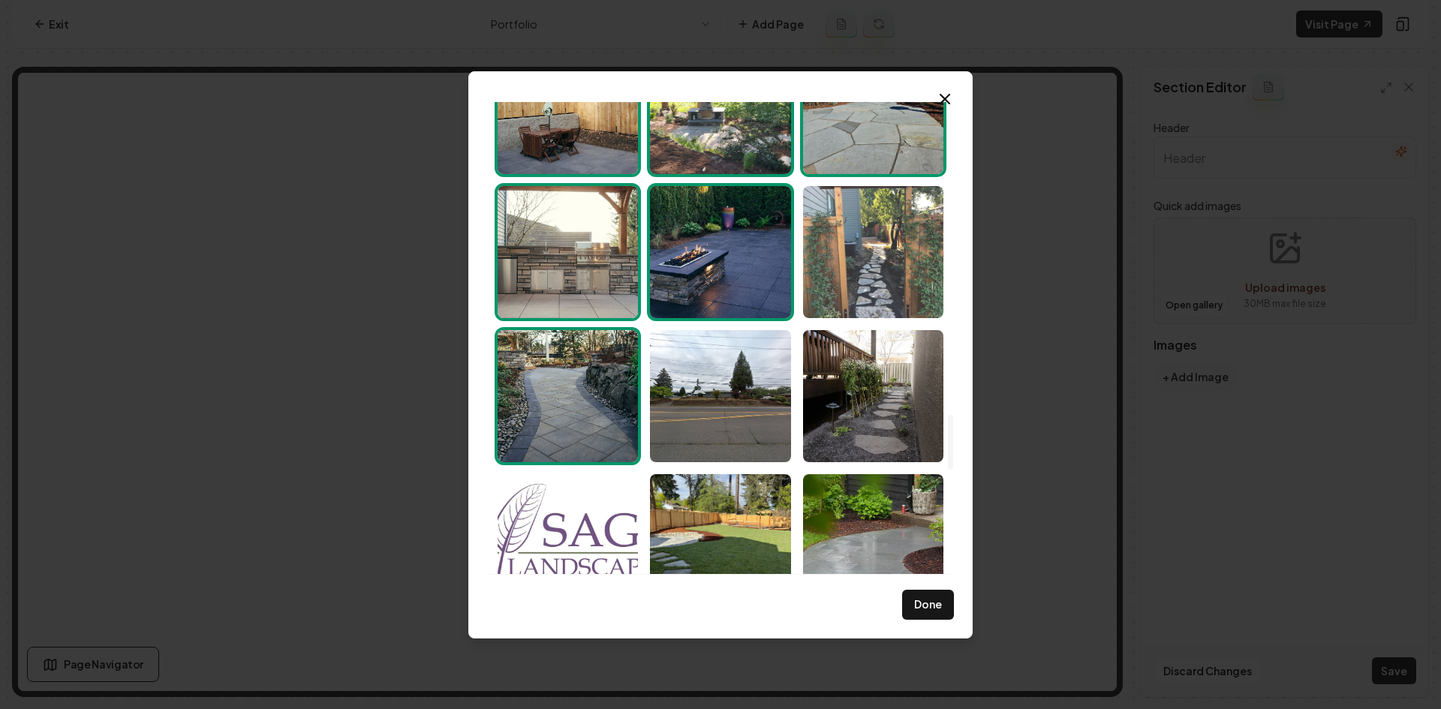
click at [851, 257] on img "Select image image_68cac37d5c7cd75eb8fd3a55.jpeg" at bounding box center [873, 252] width 140 height 132
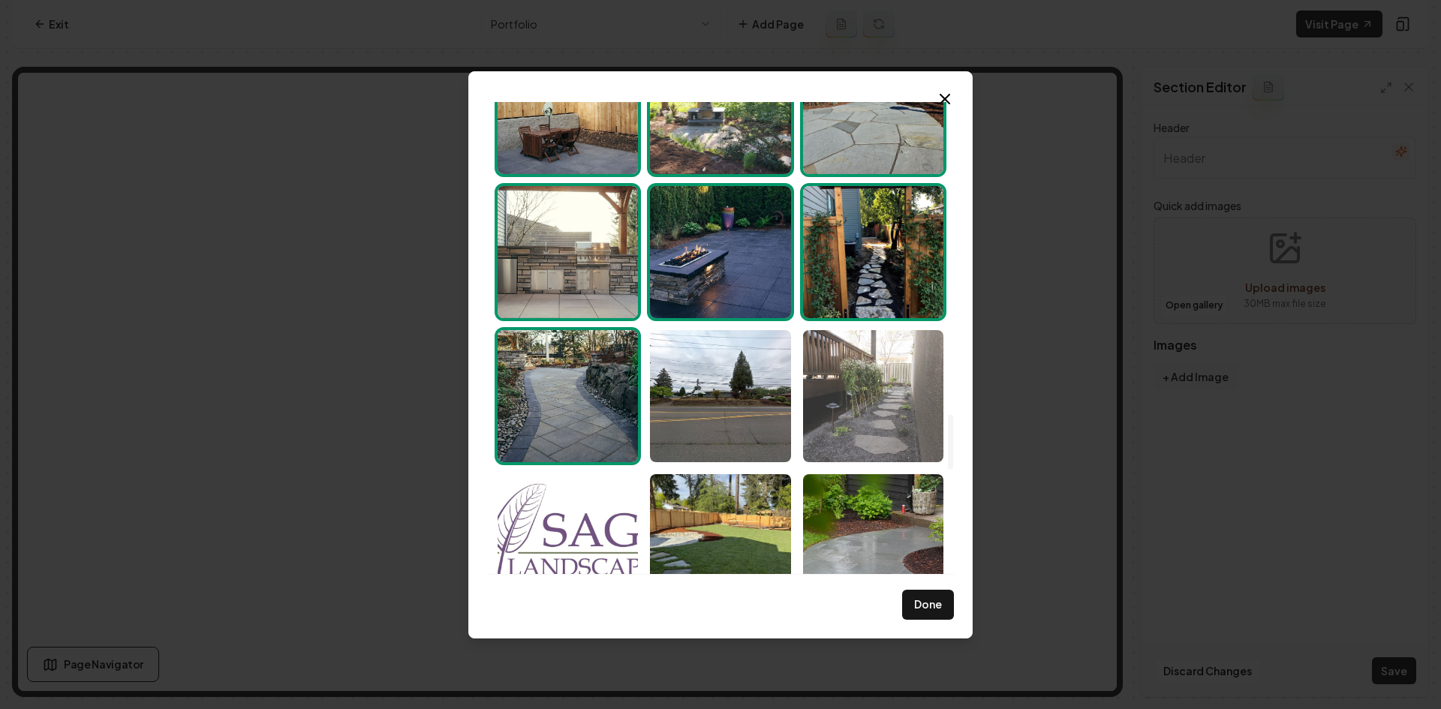
click at [849, 407] on img "Select image image_68cac37b5c7cd75eb8fd322a.jpeg" at bounding box center [873, 396] width 140 height 132
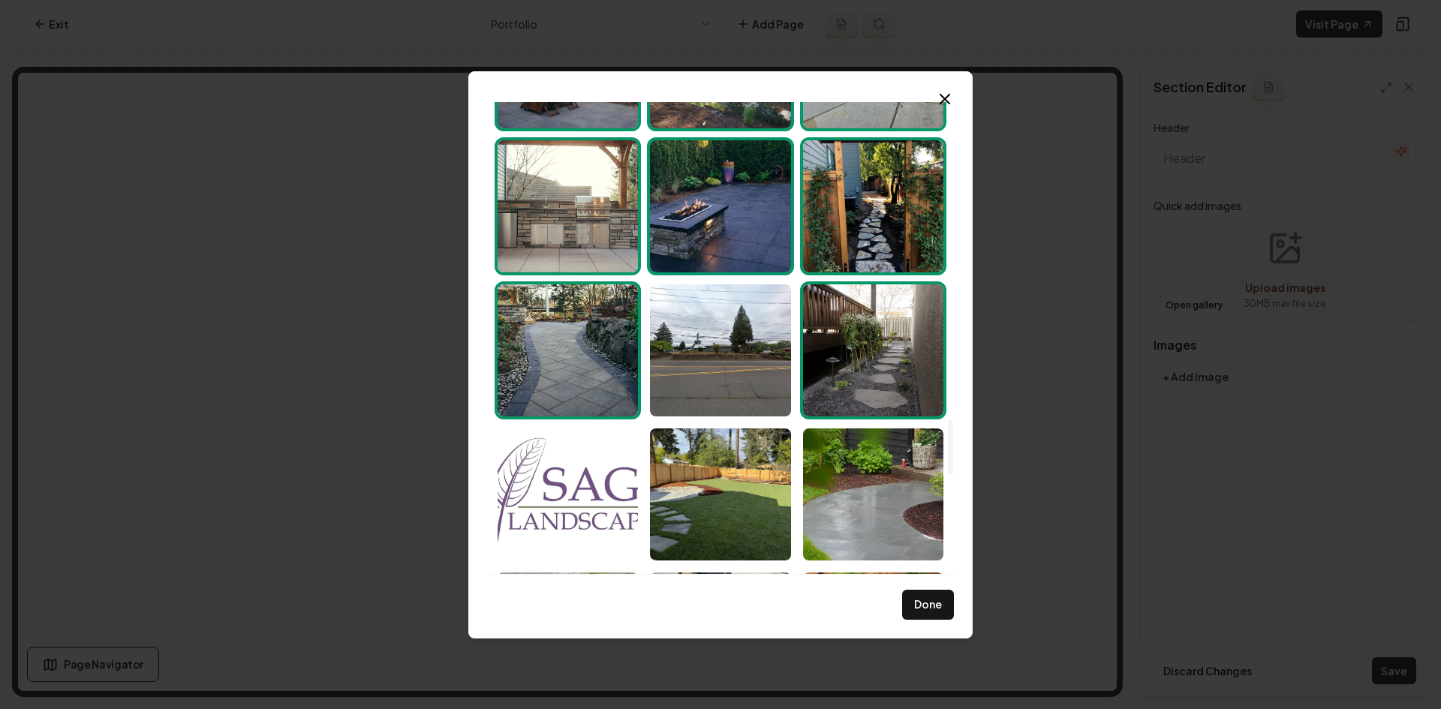
scroll to position [2927, 0]
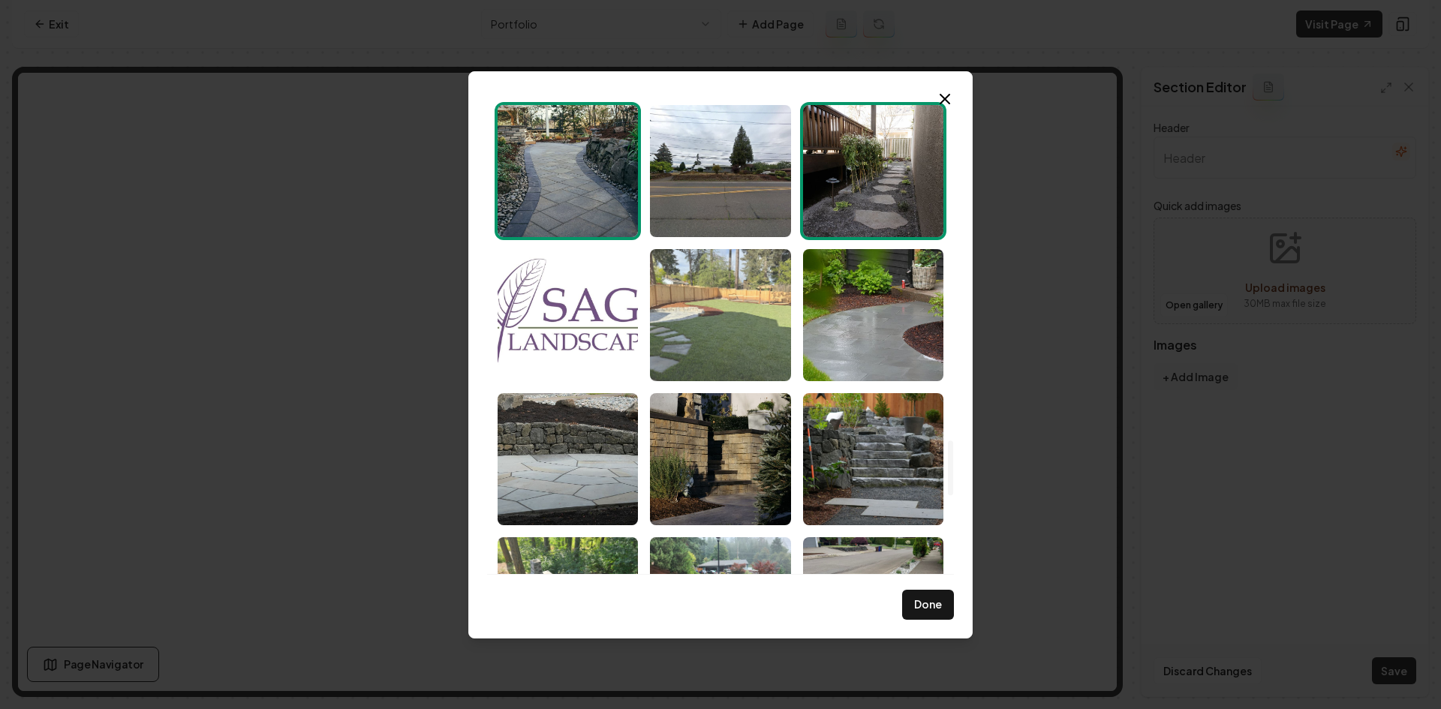
click at [743, 344] on img "Select image image_68cac37c5c7cd75eb8fd34e4.jpeg" at bounding box center [720, 315] width 140 height 132
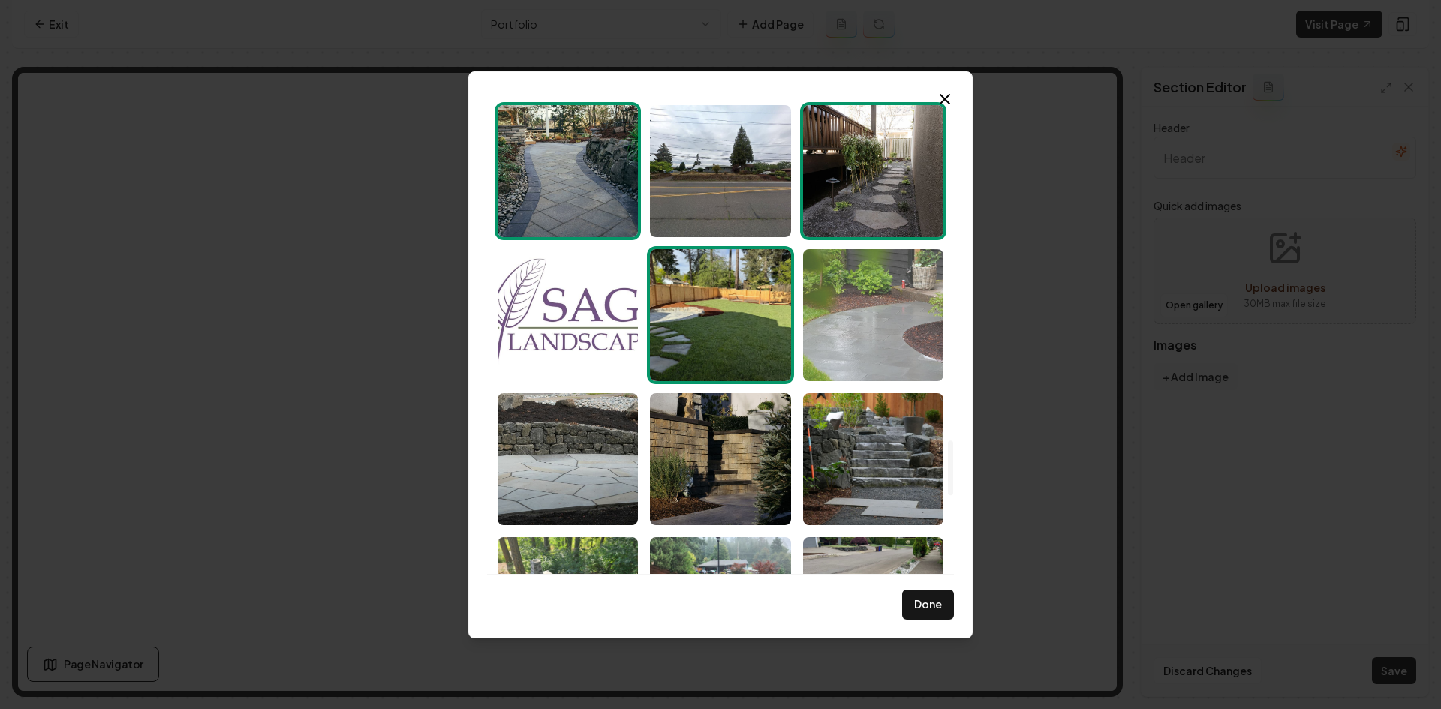
click at [852, 316] on img "Select image image_68cac37c5c7cd75eb8fd34e2.jpeg" at bounding box center [873, 315] width 140 height 132
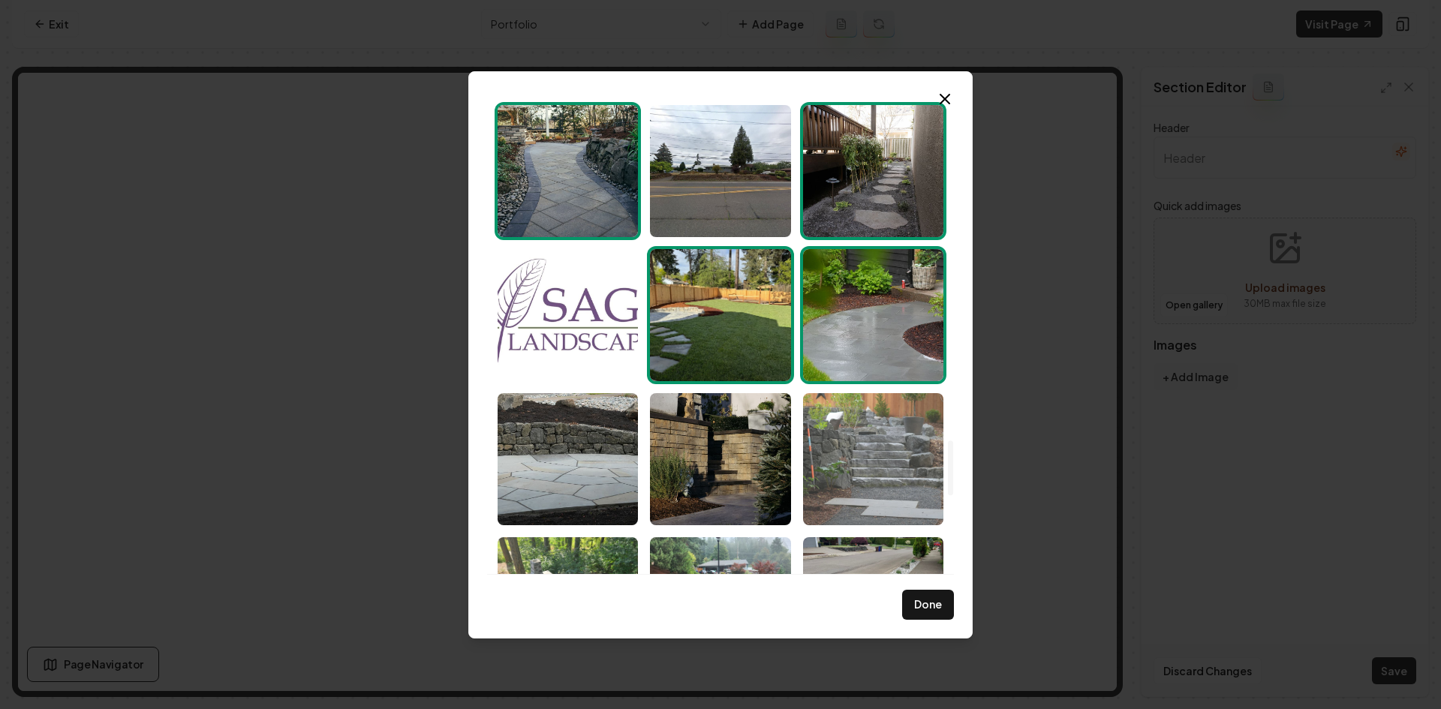
click at [885, 472] on img "Select image image_68cac37b5c7cd75eb8fd3104.jpeg" at bounding box center [873, 459] width 140 height 132
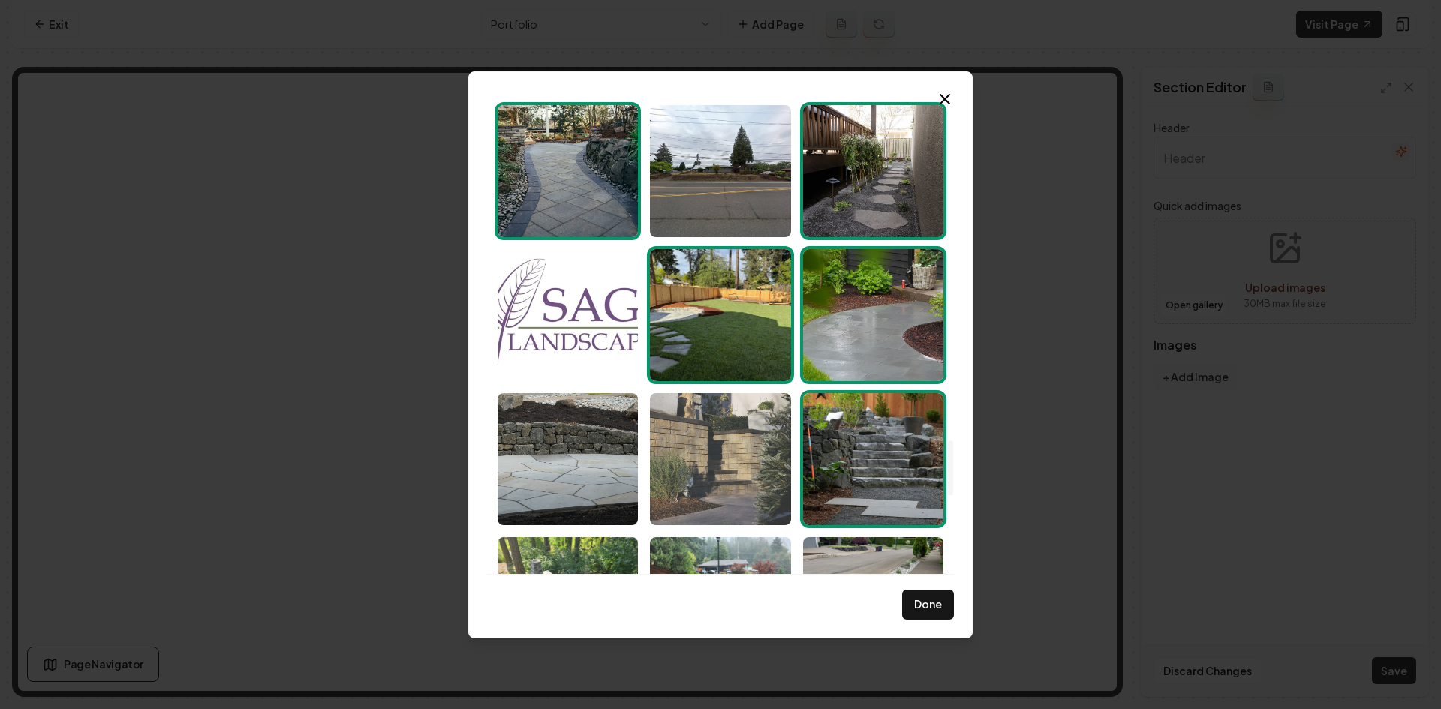
click at [735, 465] on img "Select image image_68cac37b5c7cd75eb8fd3029.jpeg" at bounding box center [720, 459] width 140 height 132
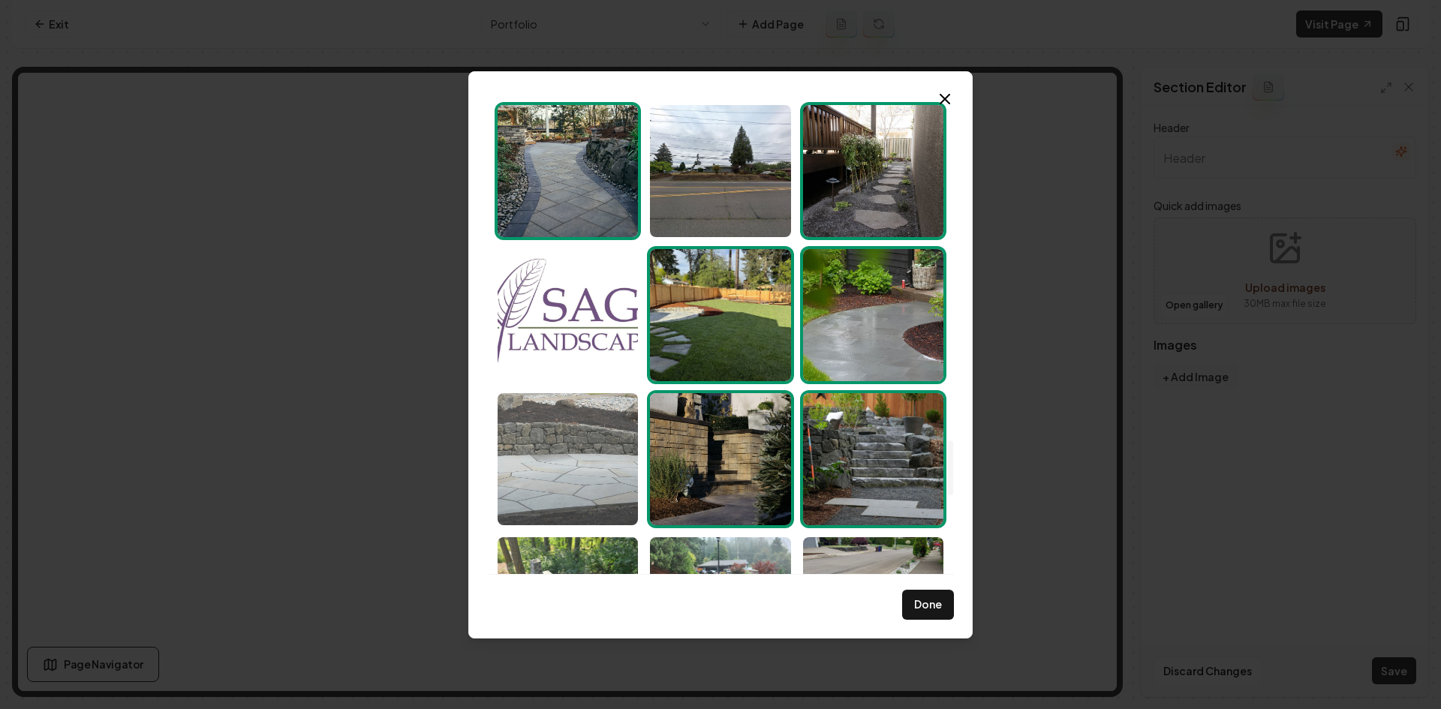
click at [614, 471] on img "Select image image_68cac37c5c7cd75eb8fd34dd.jpeg" at bounding box center [568, 459] width 140 height 132
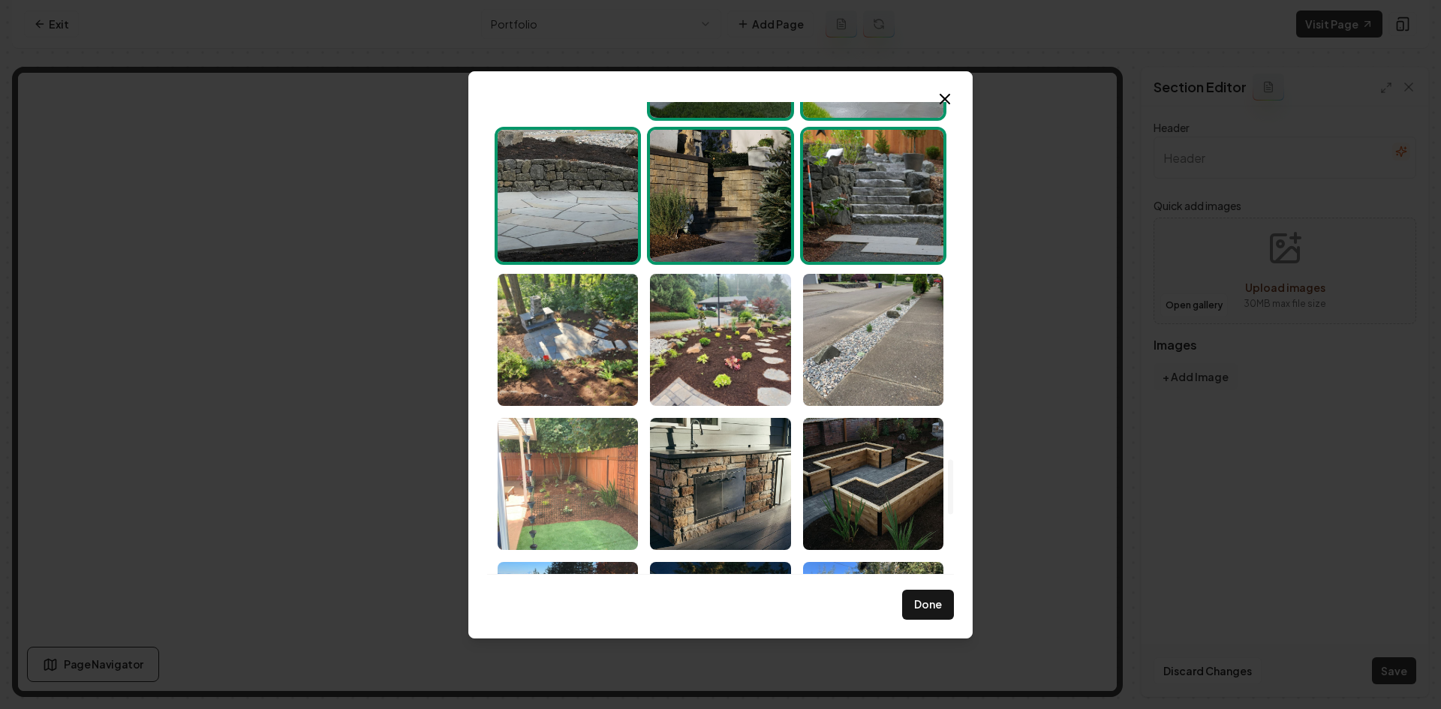
scroll to position [3227, 0]
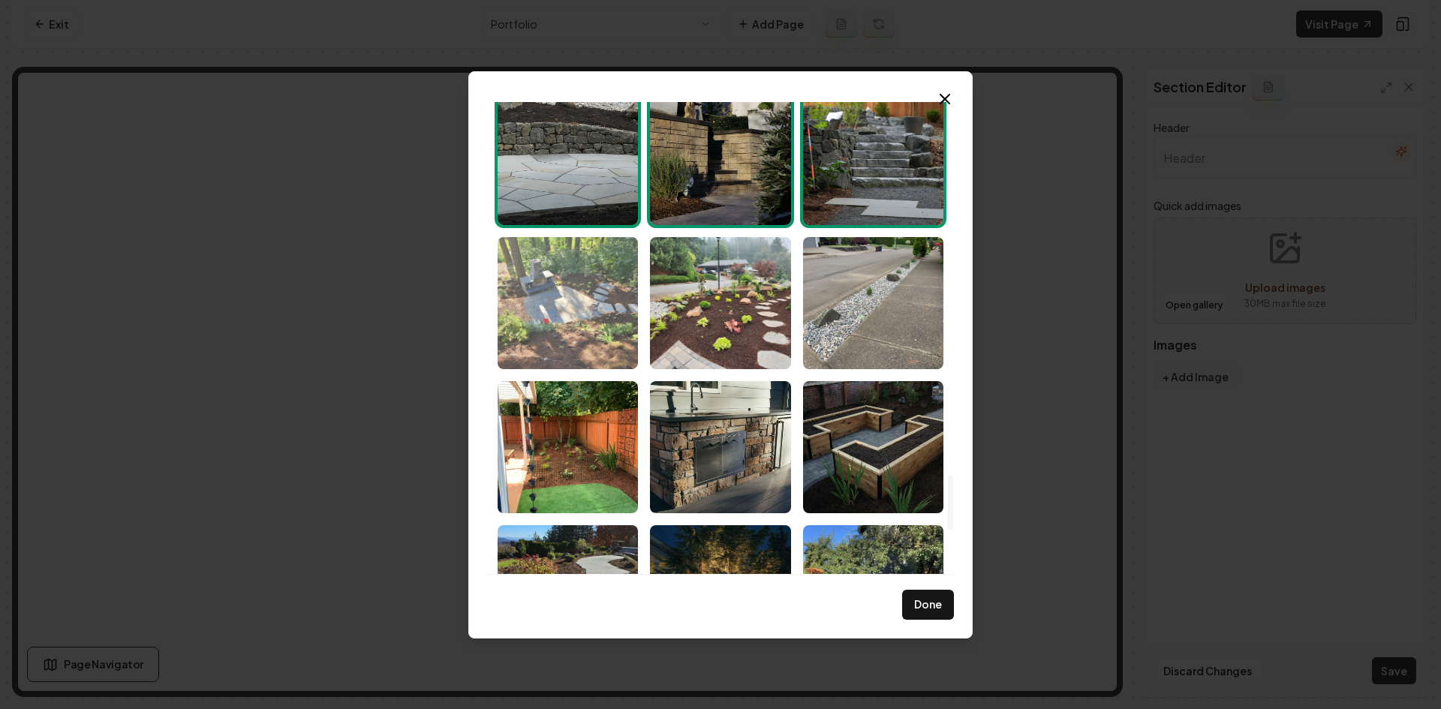
click at [599, 326] on img "Select image image_68cac37b5c7cd75eb8fd2e9e.jpeg" at bounding box center [568, 303] width 140 height 132
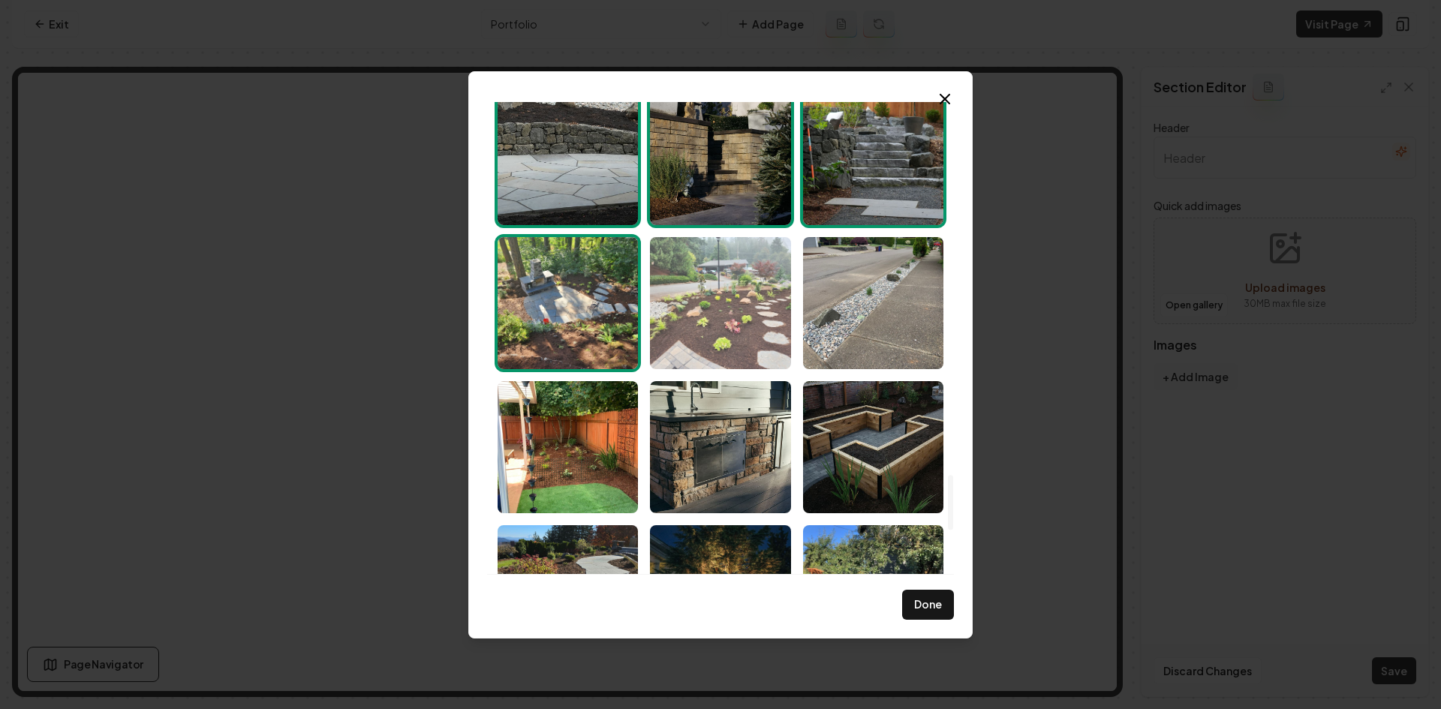
click at [756, 310] on img "Select image image_68cac37b5c7cd75eb8fd2e98.jpeg" at bounding box center [720, 303] width 140 height 132
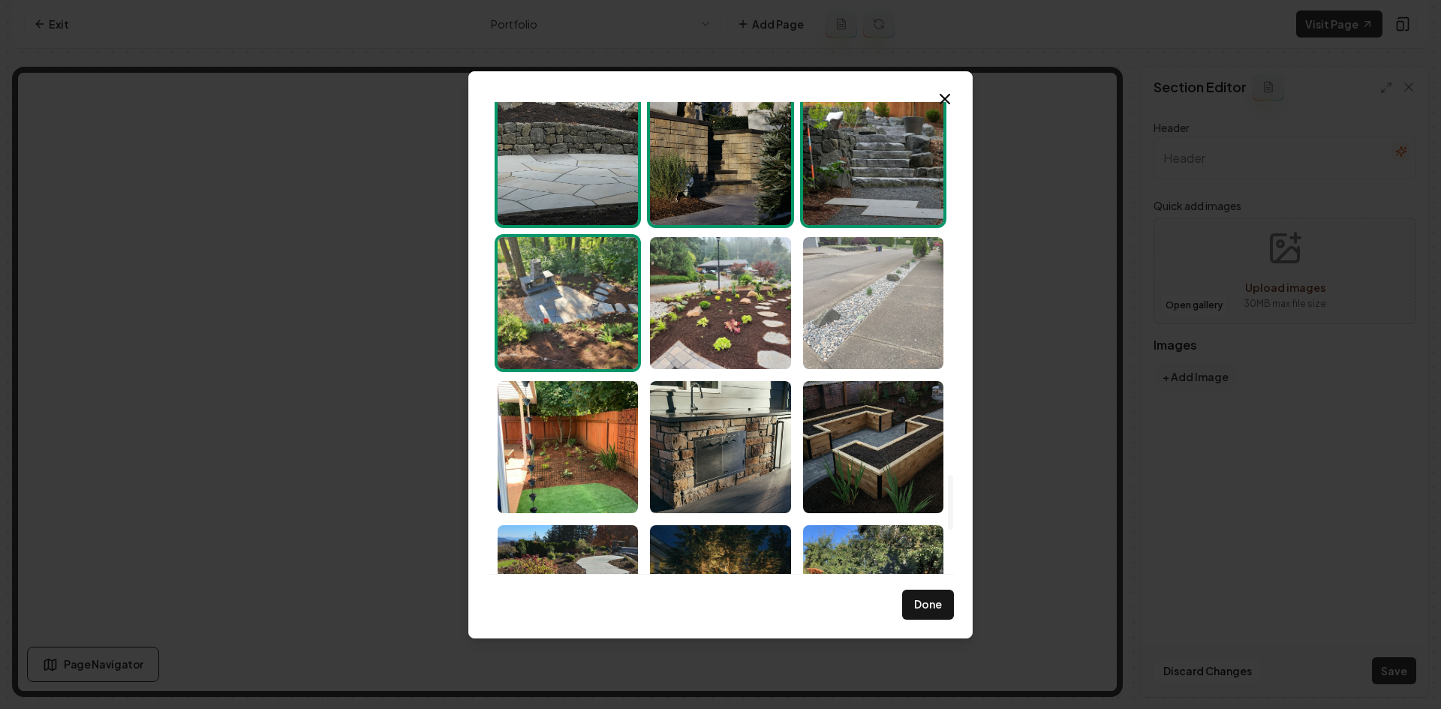
click at [906, 285] on img "Select image image_68cac37b5c7cd75eb8fd2e5c.jpeg" at bounding box center [873, 303] width 140 height 132
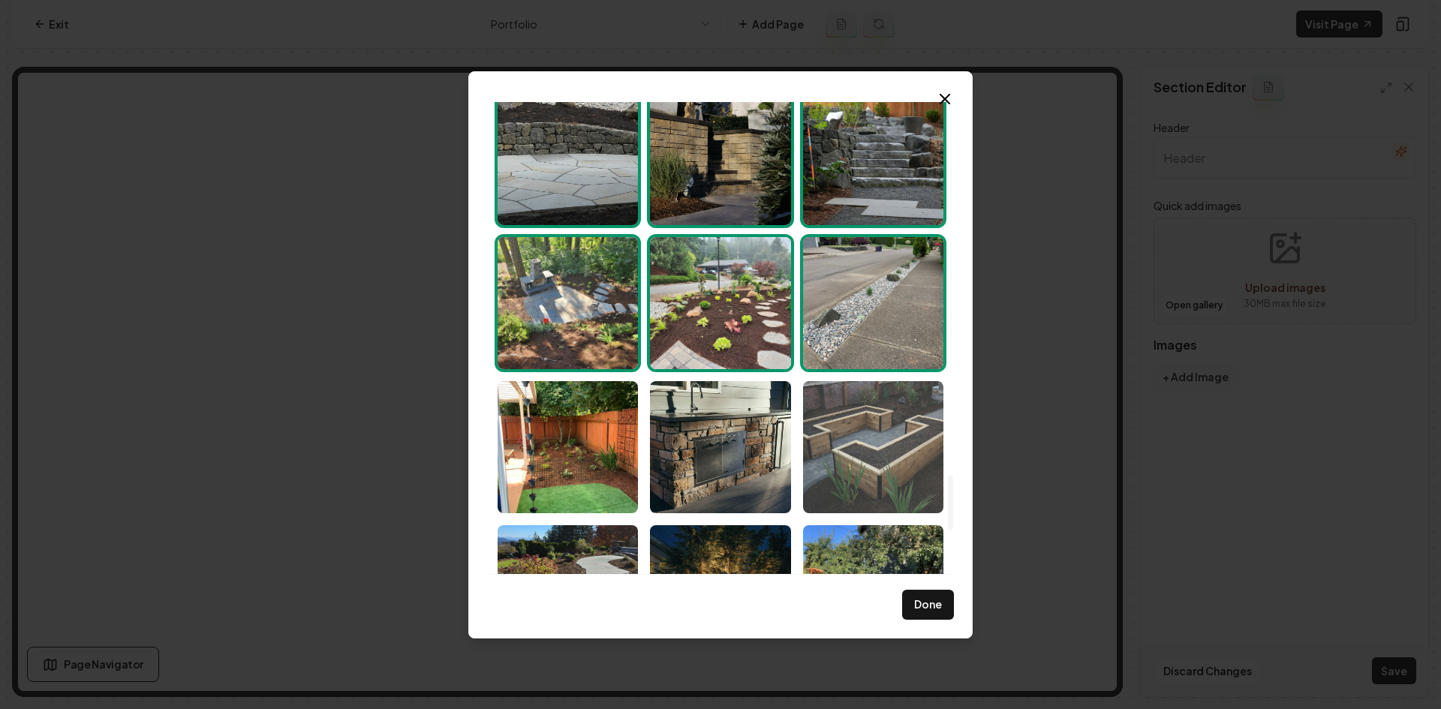
click at [873, 479] on img "Select image image_68cac37a5c7cd75eb8fd28af.jpeg" at bounding box center [873, 447] width 140 height 132
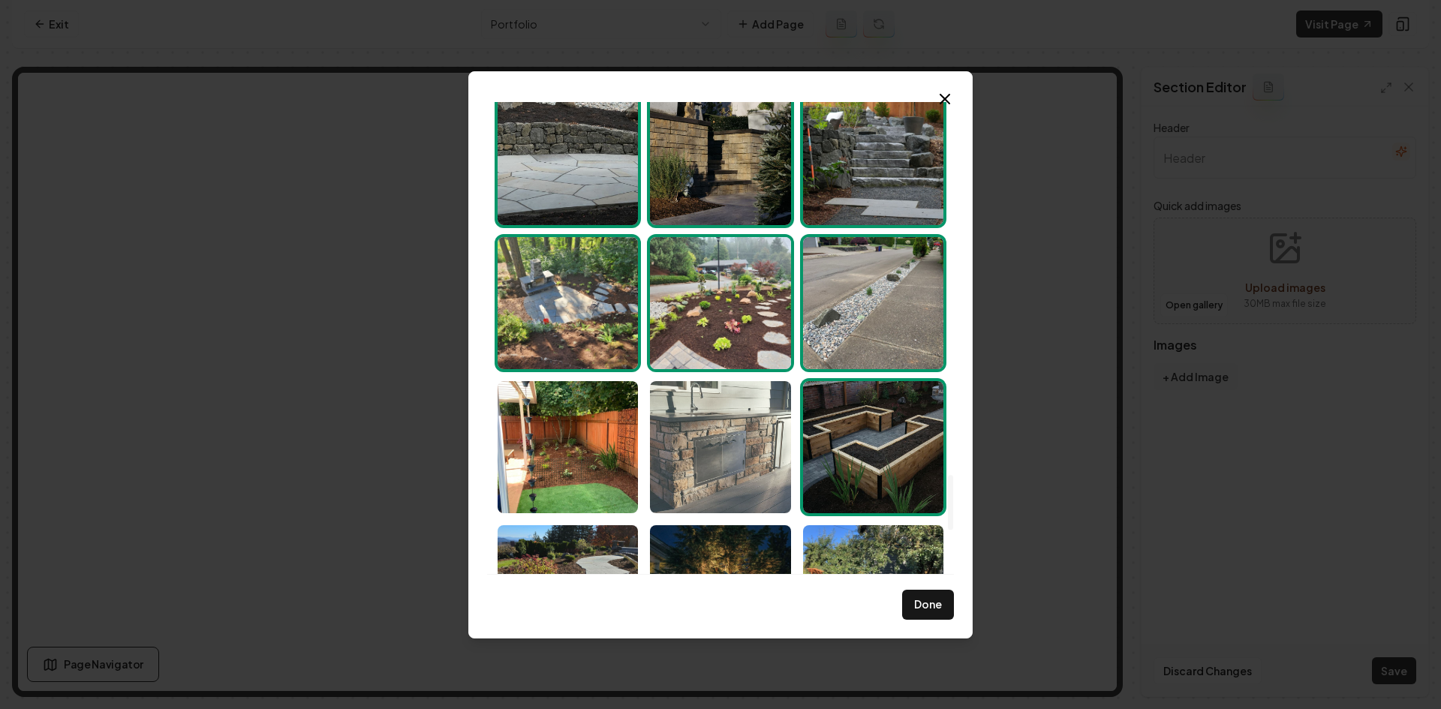
click at [717, 483] on img "Select image image_68cac37a5c7cd75eb8fd29f5.jpeg" at bounding box center [720, 447] width 140 height 132
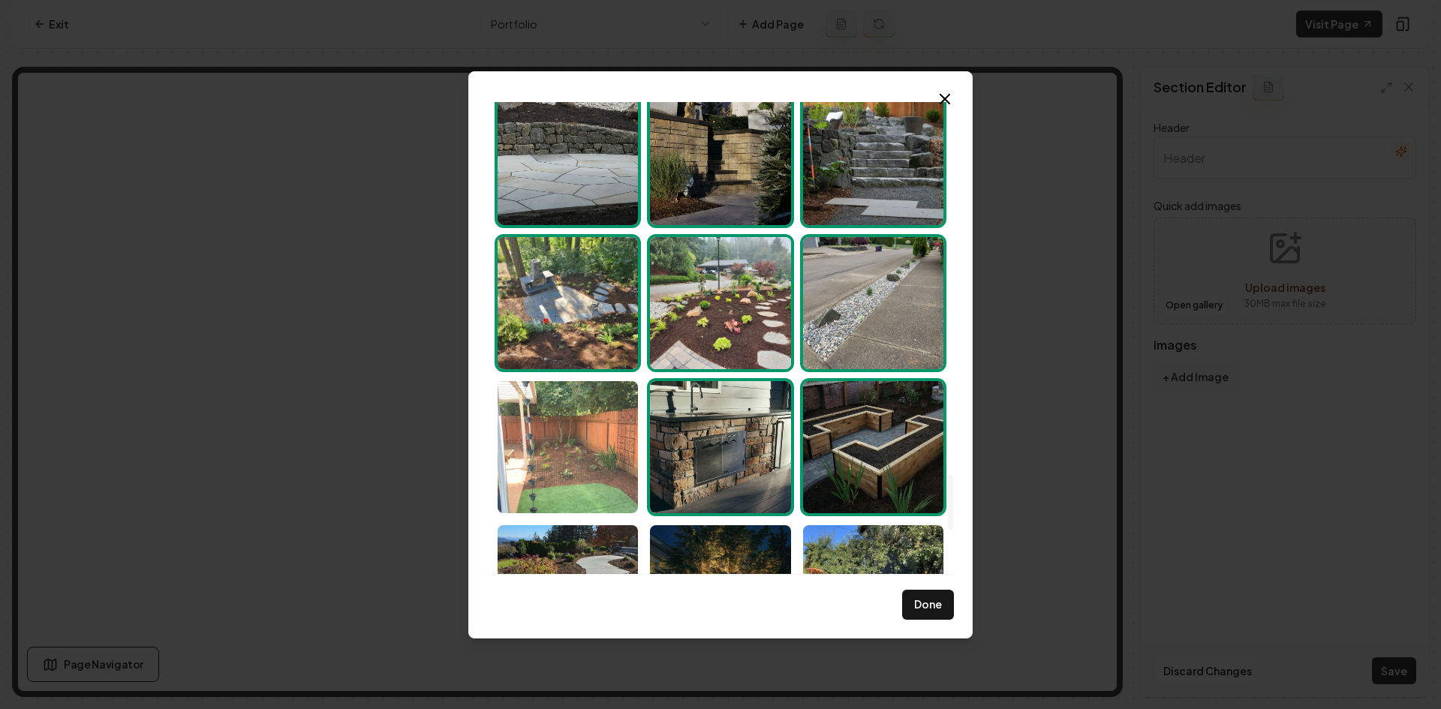
click at [551, 480] on img "Select image image_68cac37a5c7cd75eb8fd2c69.jpeg" at bounding box center [568, 447] width 140 height 132
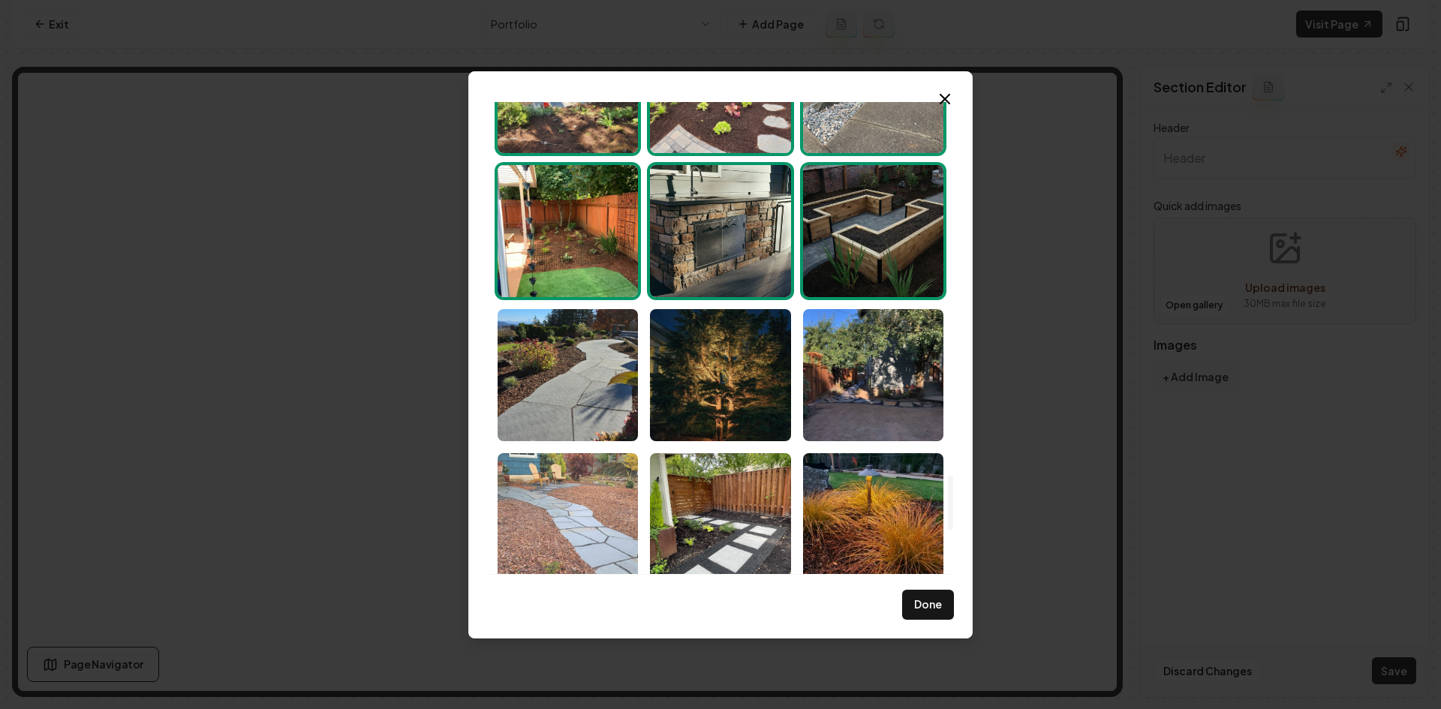
scroll to position [3452, 0]
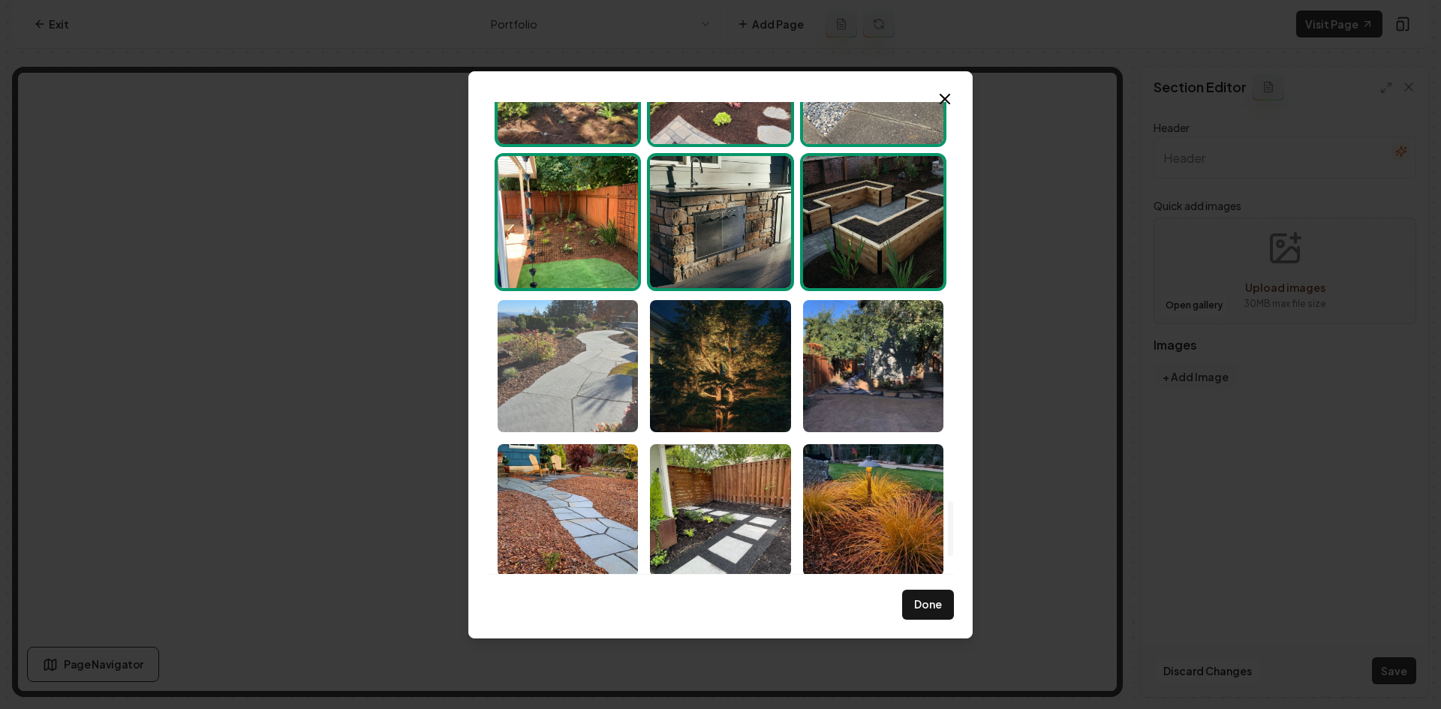
click at [570, 390] on img "Select image image_68cac37b5c7cd75eb8fd2cf7.jpeg" at bounding box center [568, 366] width 140 height 132
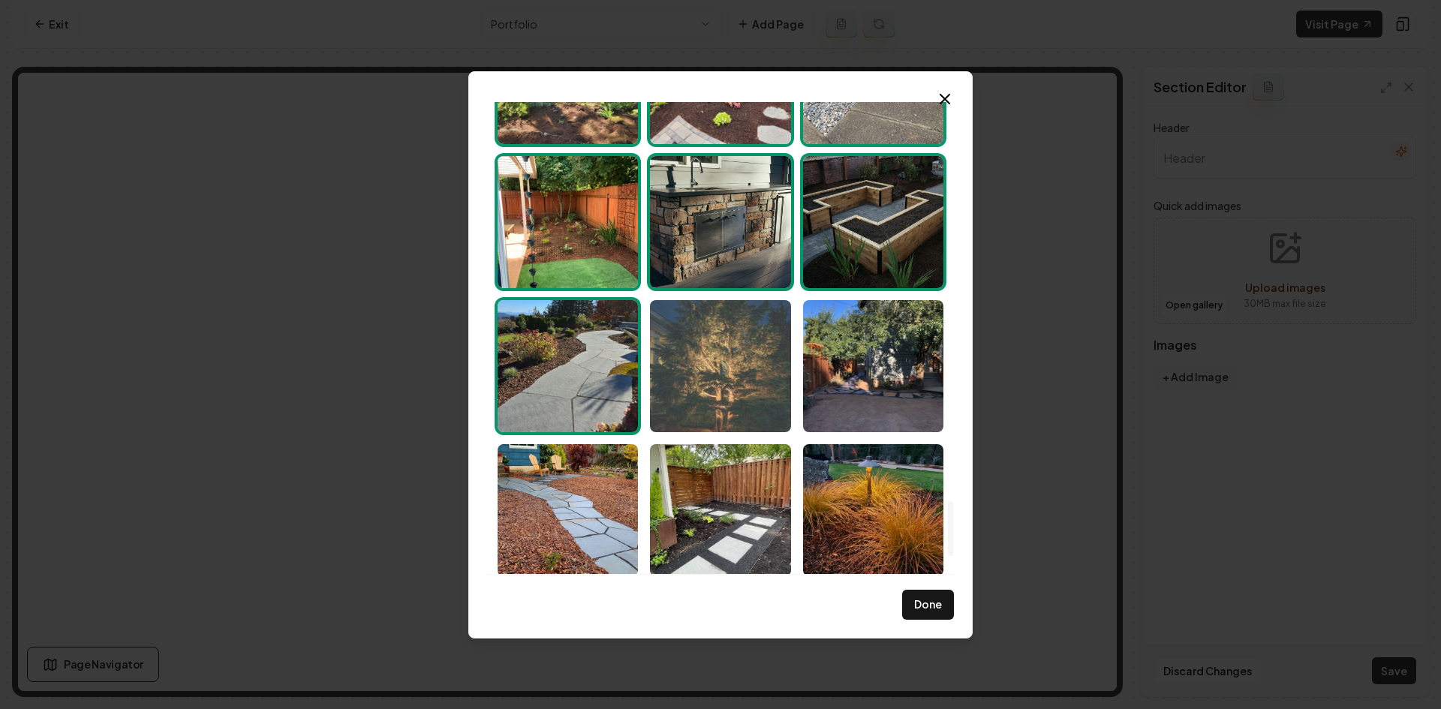
click at [704, 387] on img "Select image image_68cac37b5c7cd75eb8fd2e21.jpeg" at bounding box center [720, 366] width 140 height 132
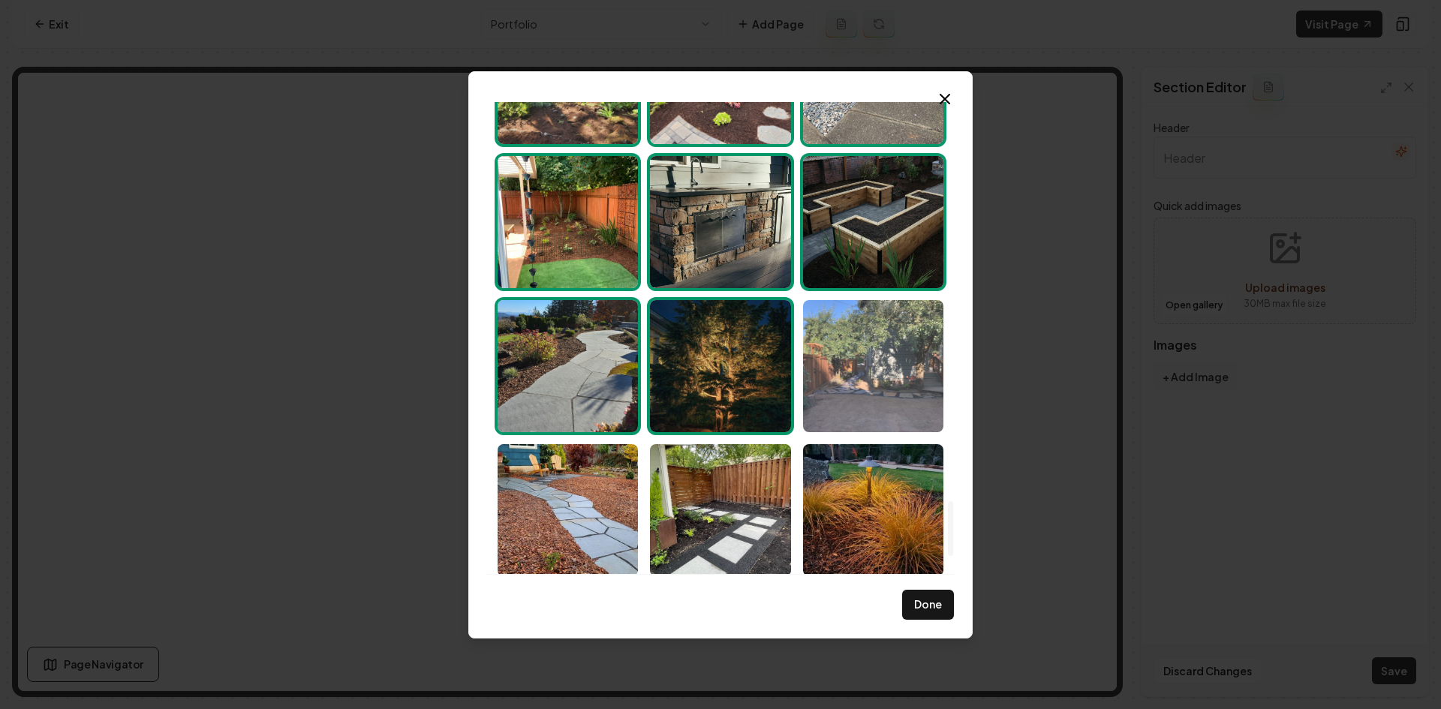
click at [867, 366] on img "Select image image_68cac3795c7cd75eb8fd26ee.jpeg" at bounding box center [873, 366] width 140 height 132
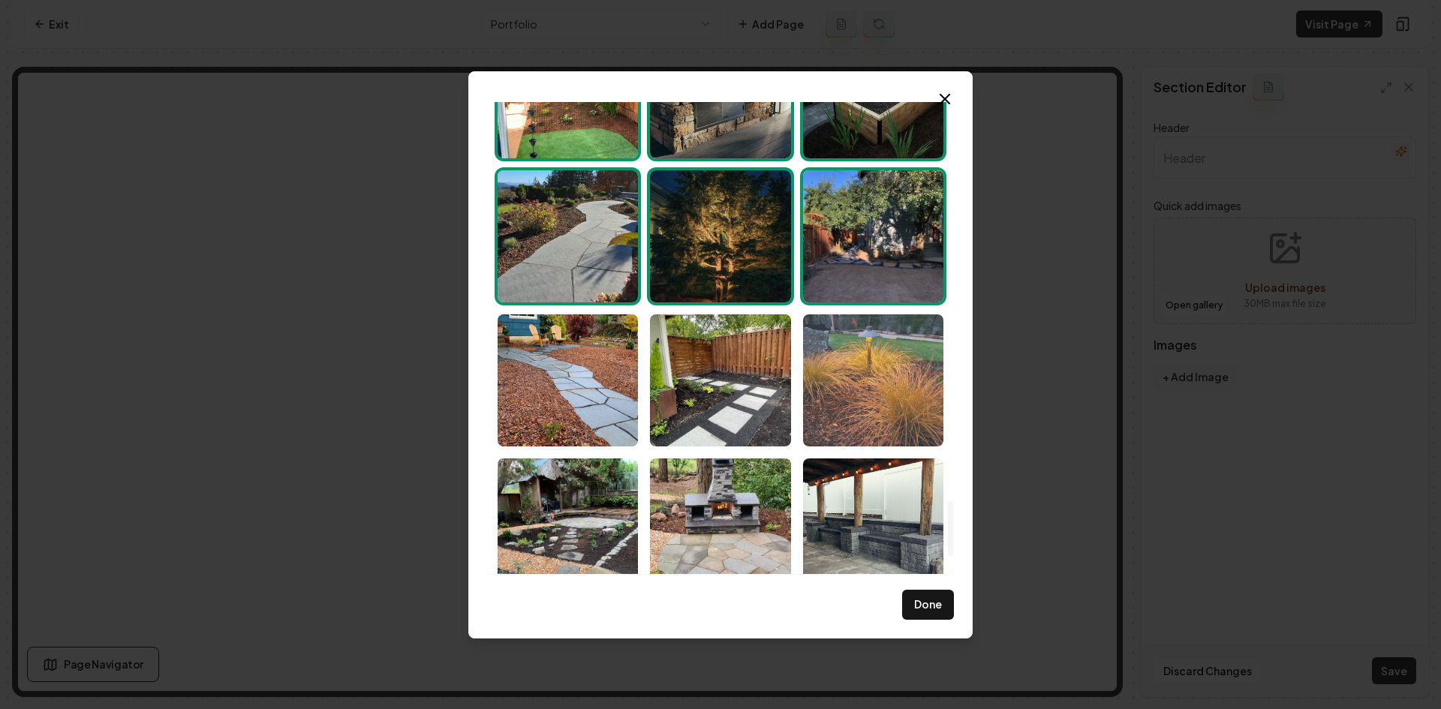
scroll to position [3604, 0]
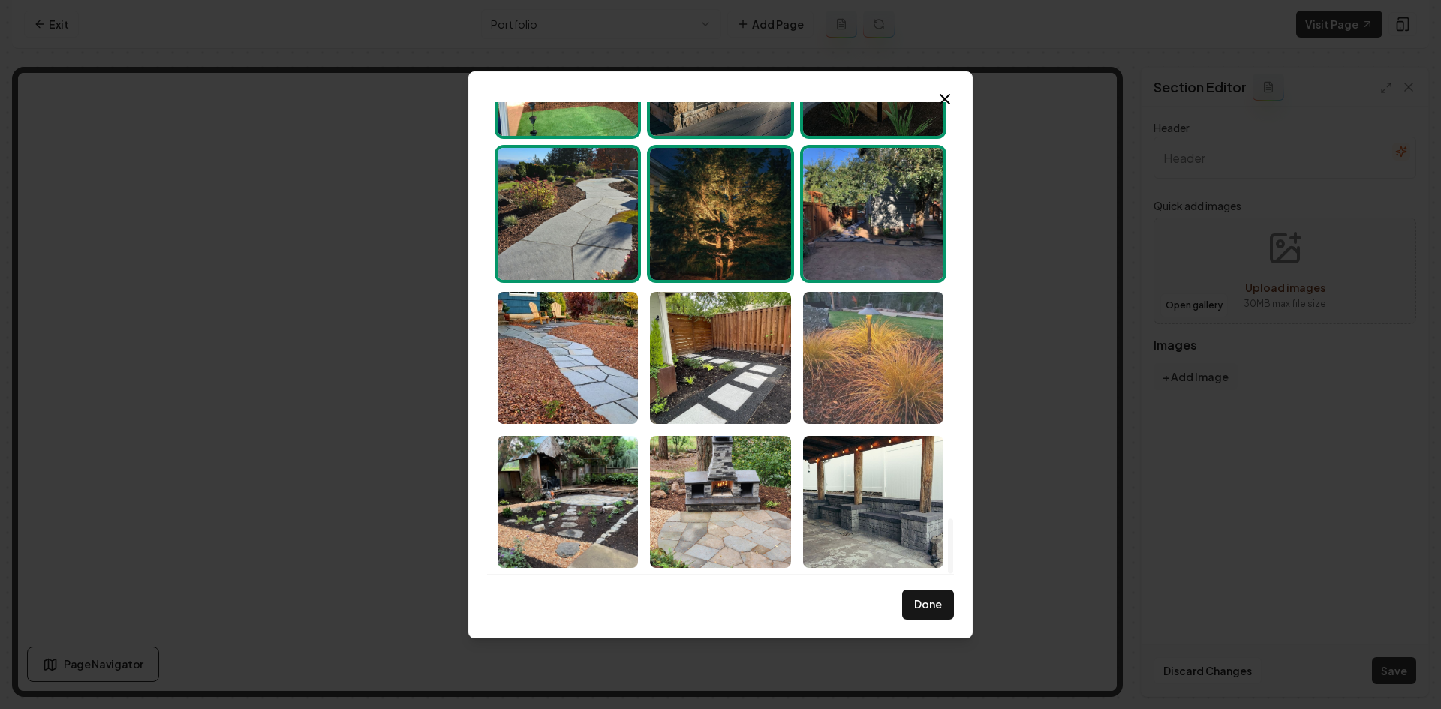
click at [869, 370] on img "Select image image_68cac37a5c7cd75eb8fd2843.jpeg" at bounding box center [873, 358] width 140 height 132
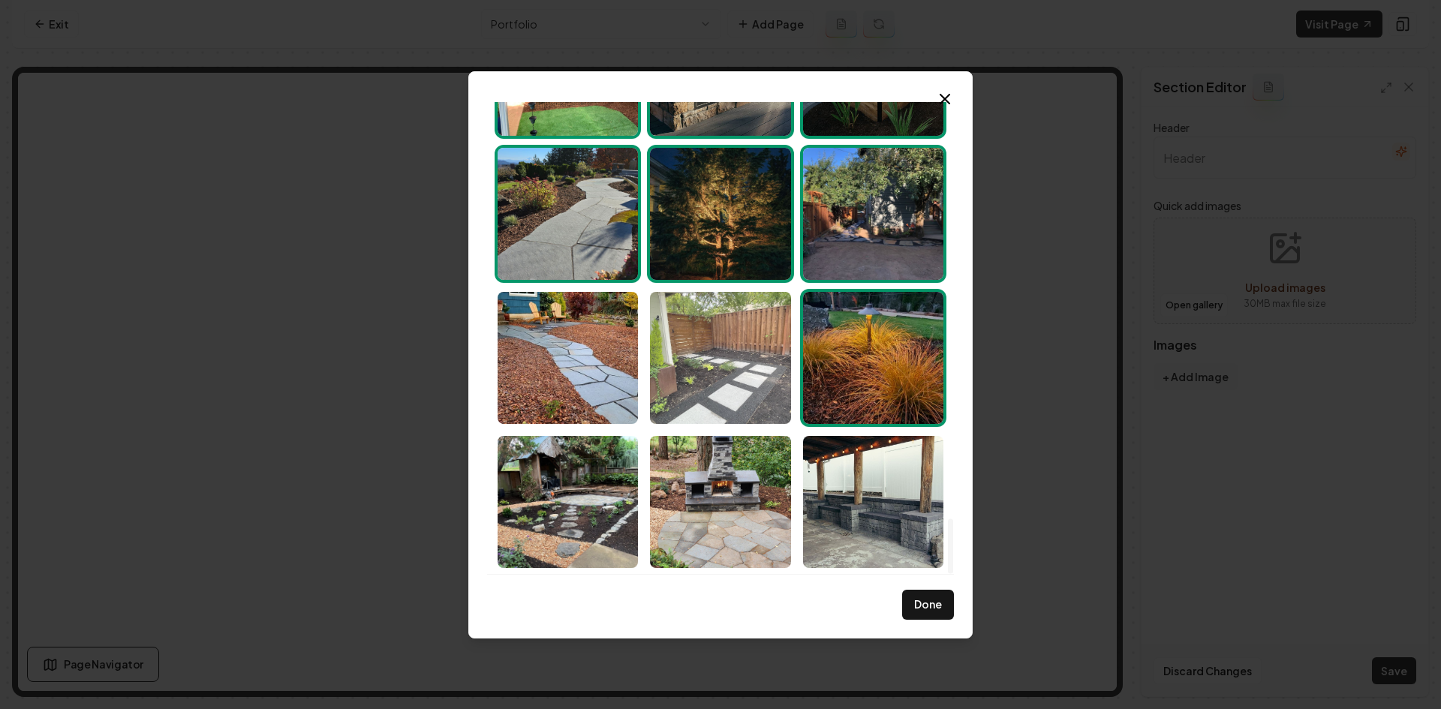
click at [708, 404] on img "Select image image_68cac37a5c7cd75eb8fd2c66.jpeg" at bounding box center [720, 358] width 140 height 132
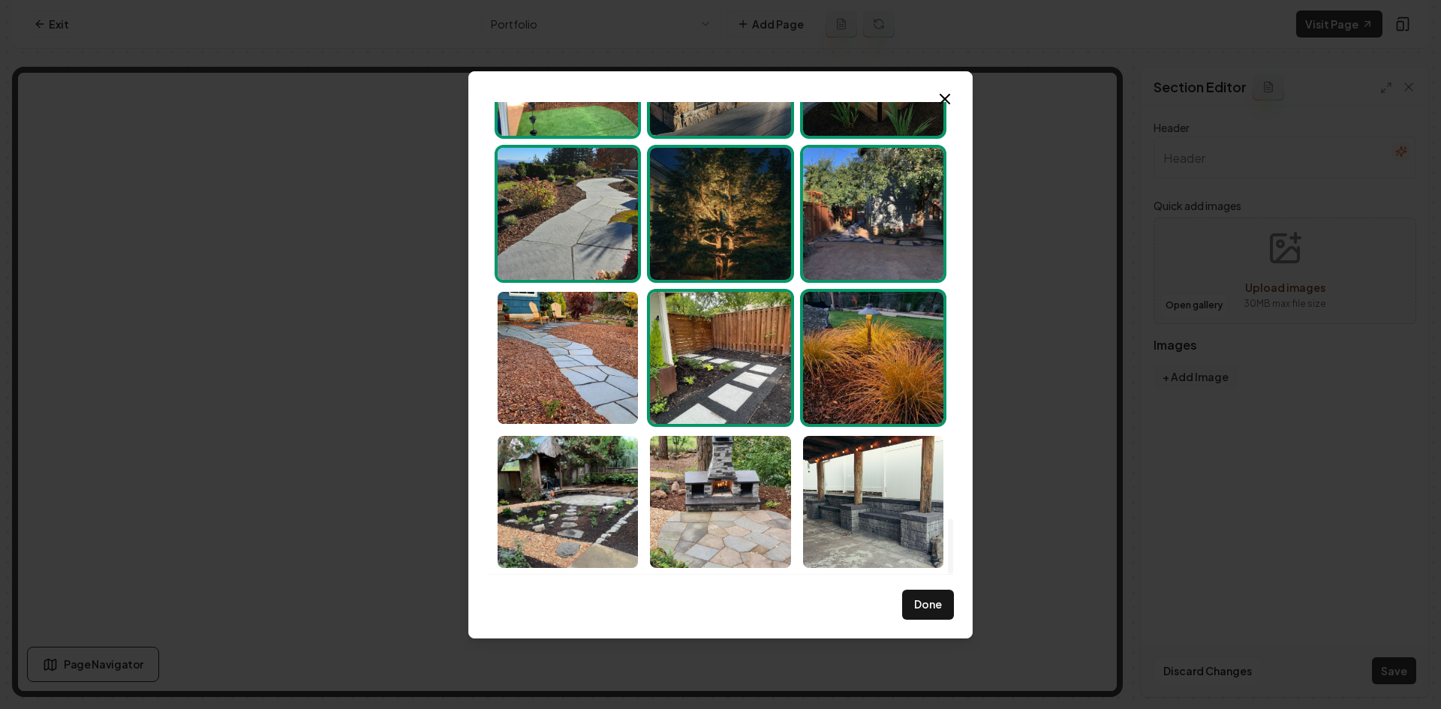
click at [663, 409] on img "Select image image_68cac37a5c7cd75eb8fd2c66.jpeg" at bounding box center [720, 358] width 140 height 132
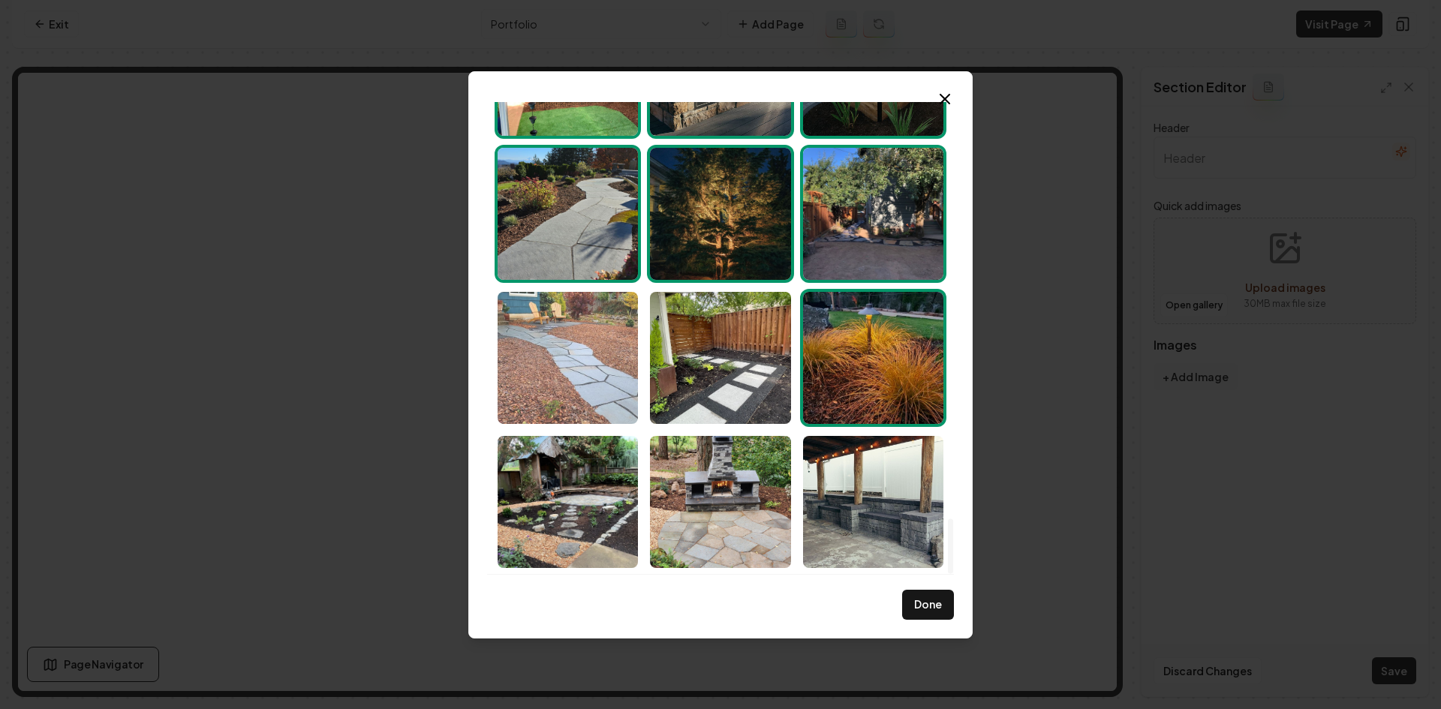
click at [612, 416] on img "Select image image_68cac37a5c7cd75eb8fd2b47.jpeg" at bounding box center [568, 358] width 140 height 132
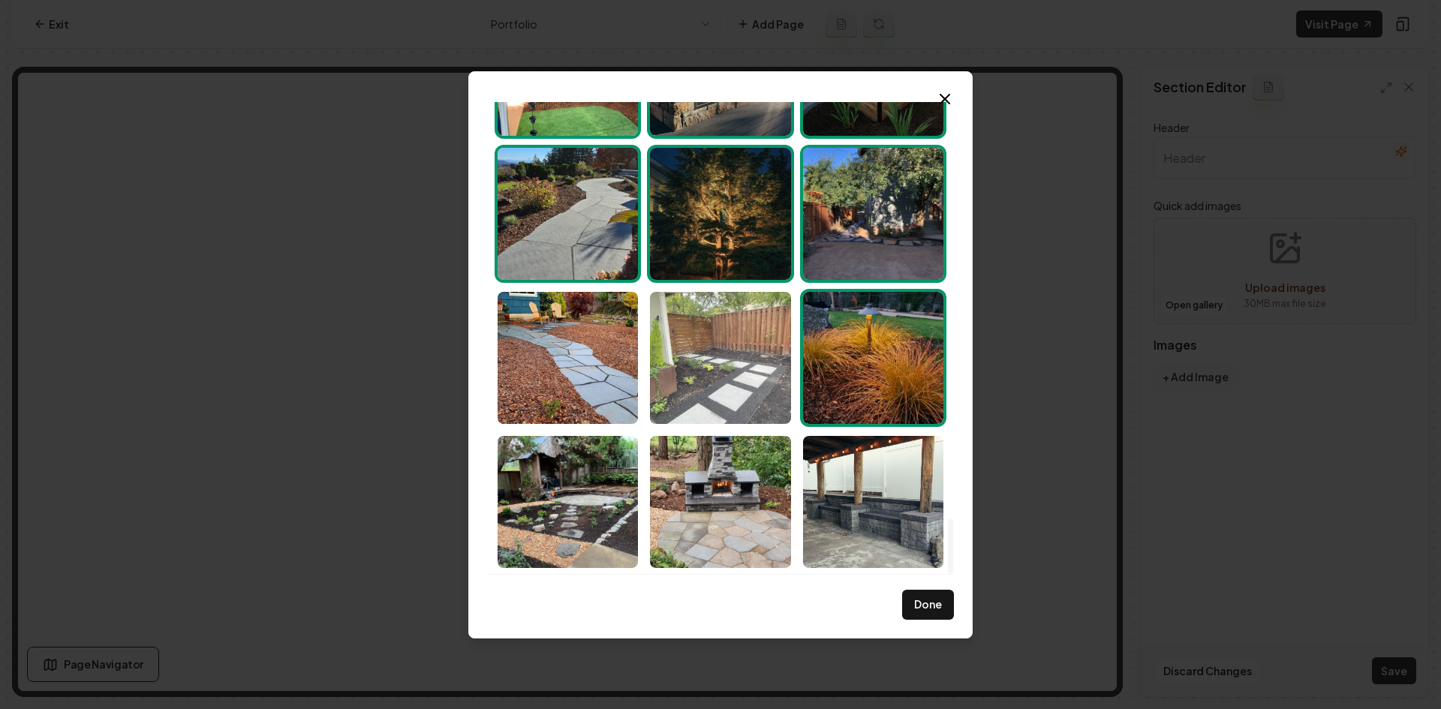
click at [690, 405] on img "Select image image_68cac37a5c7cd75eb8fd2c66.jpeg" at bounding box center [720, 358] width 140 height 132
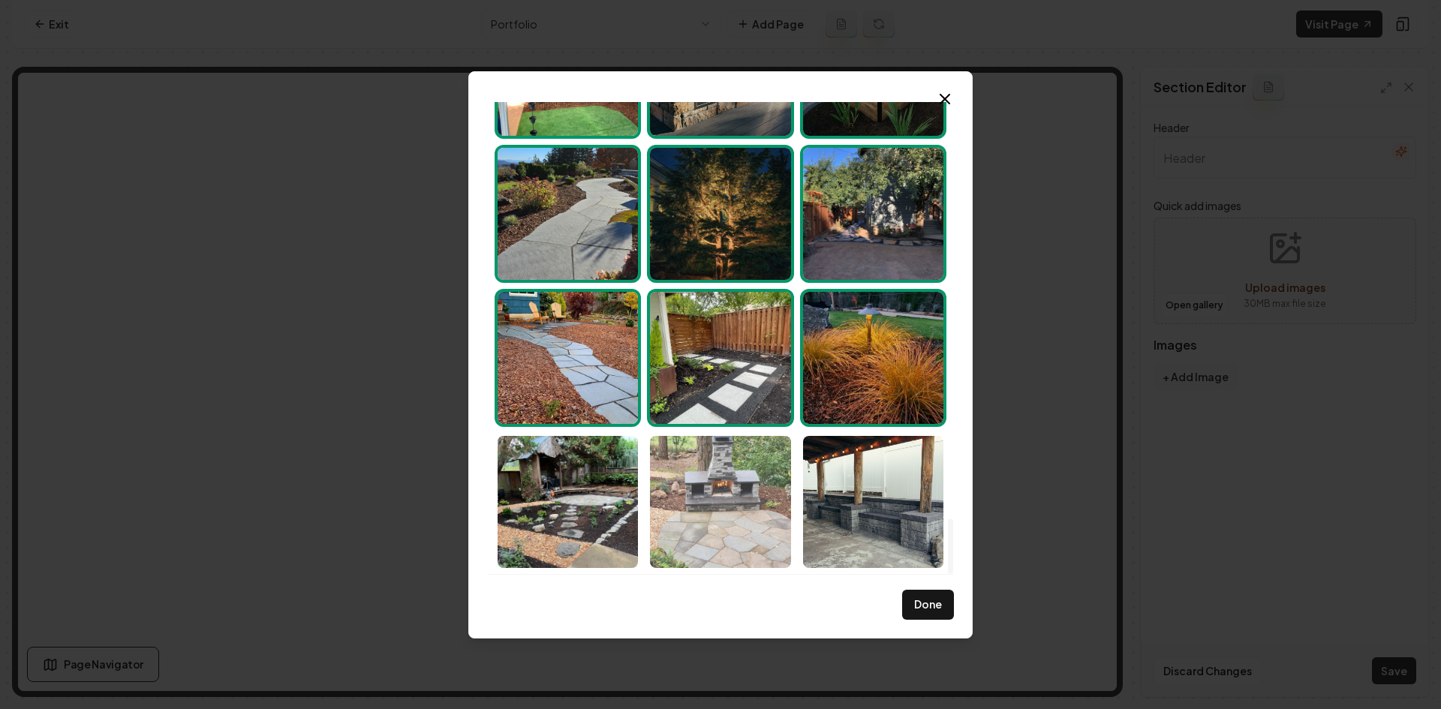
click at [666, 523] on img "Select image image_68cac37a5c7cd75eb8fd28b3.jpeg" at bounding box center [720, 502] width 140 height 132
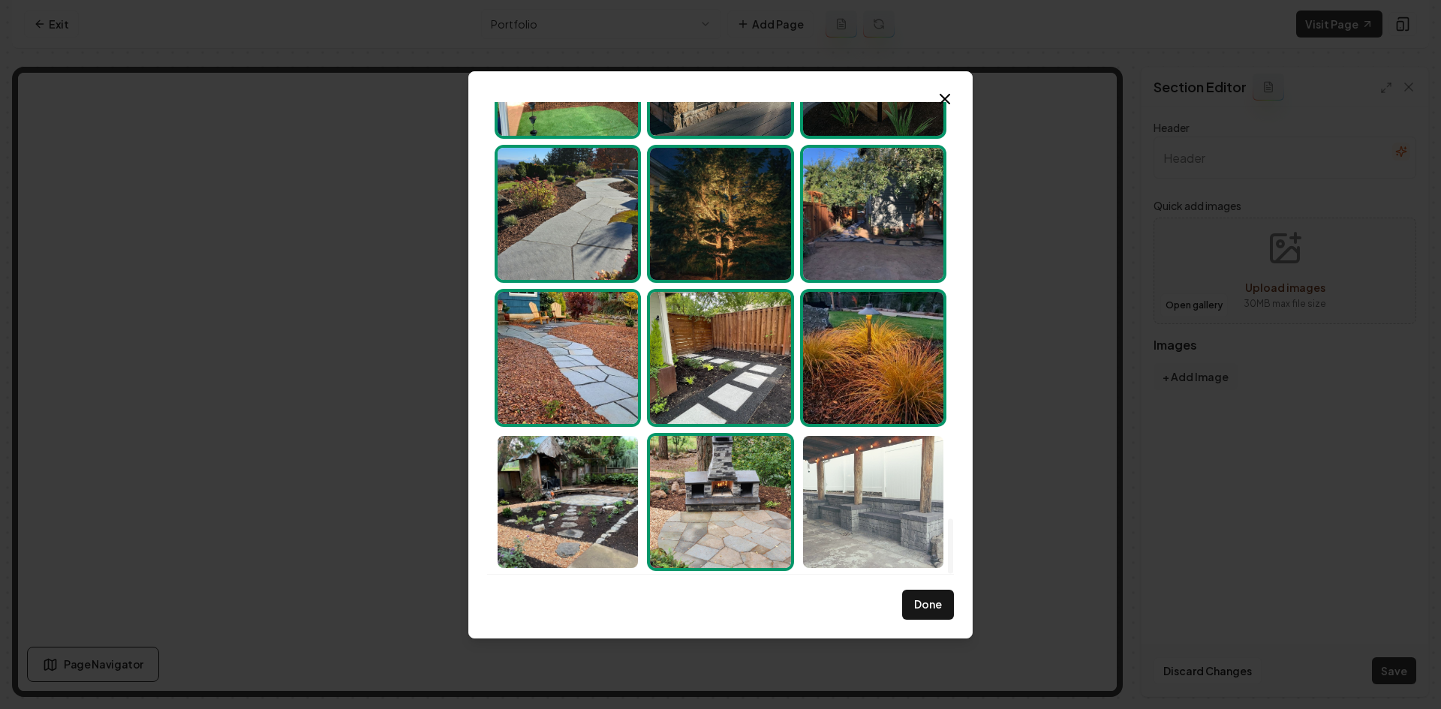
click at [879, 516] on img "Select image image_68cac3795c7cd75eb8fd26f5.jpeg" at bounding box center [873, 502] width 140 height 132
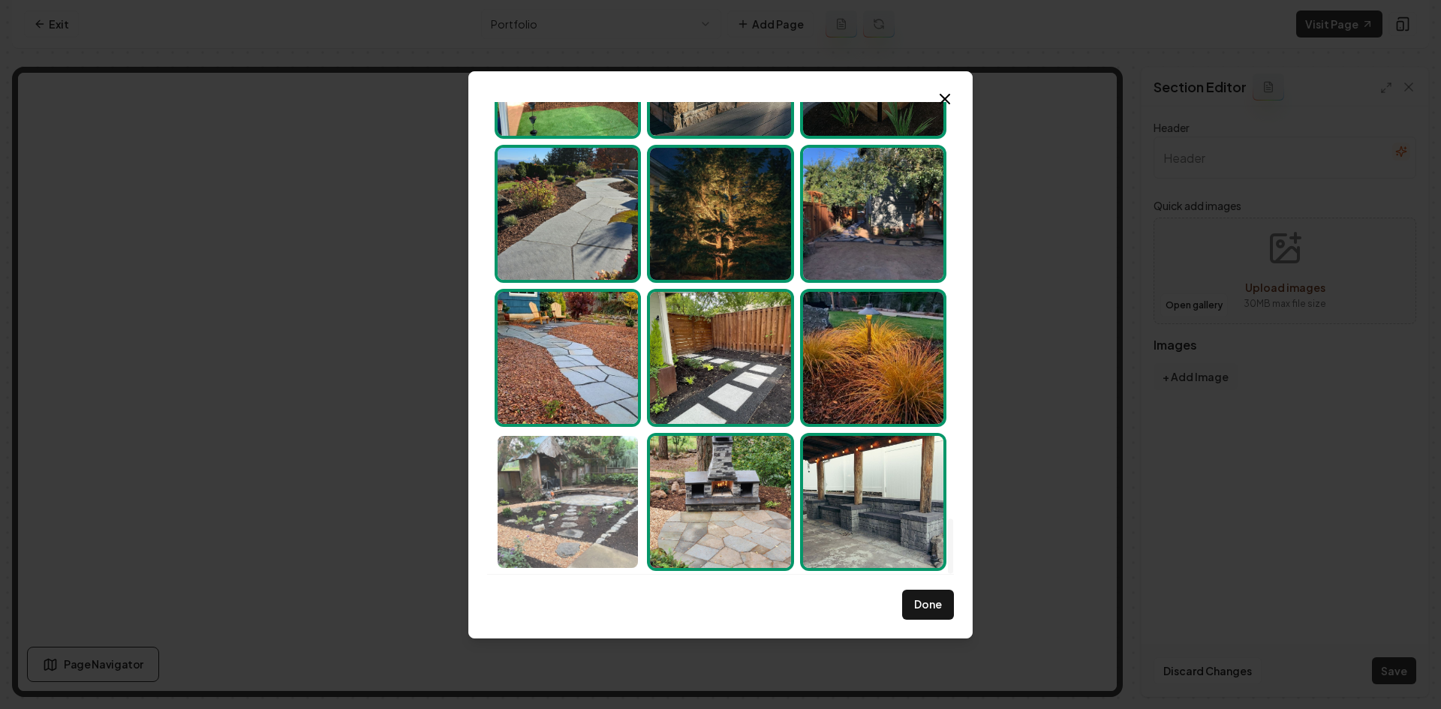
click at [578, 528] on img "Select image image_68cac37a5c7cd75eb8fd2c60.jpeg" at bounding box center [568, 502] width 140 height 132
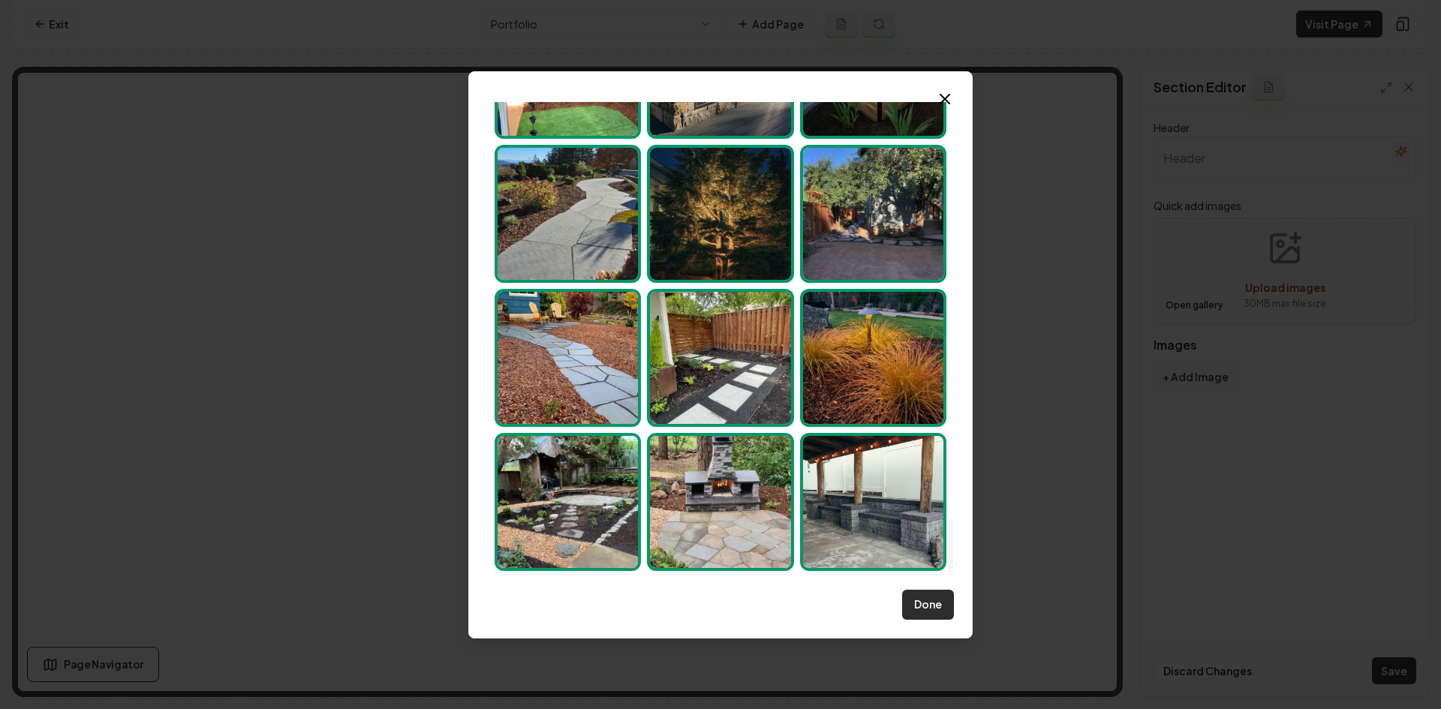
click at [914, 603] on button "Done" at bounding box center [928, 605] width 52 height 30
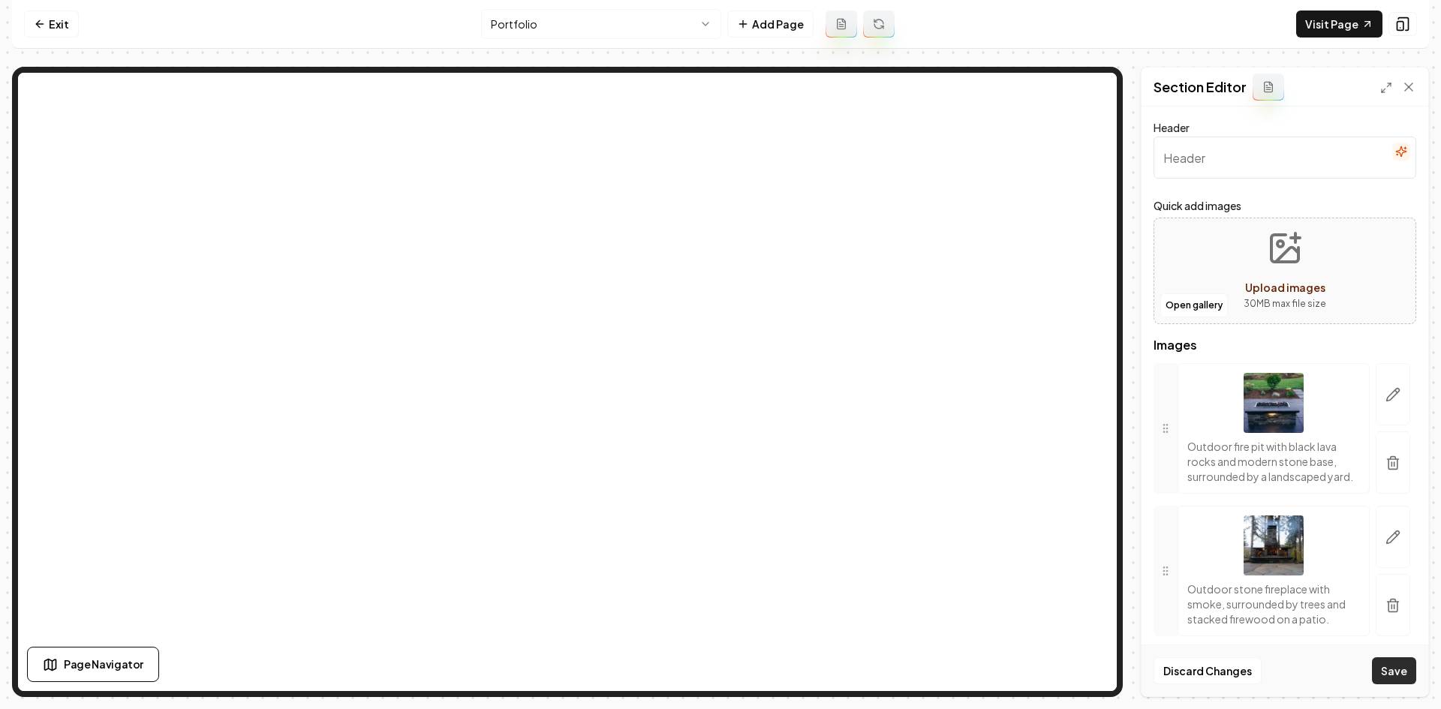
click at [1299, 644] on button "Save" at bounding box center [1394, 670] width 44 height 27
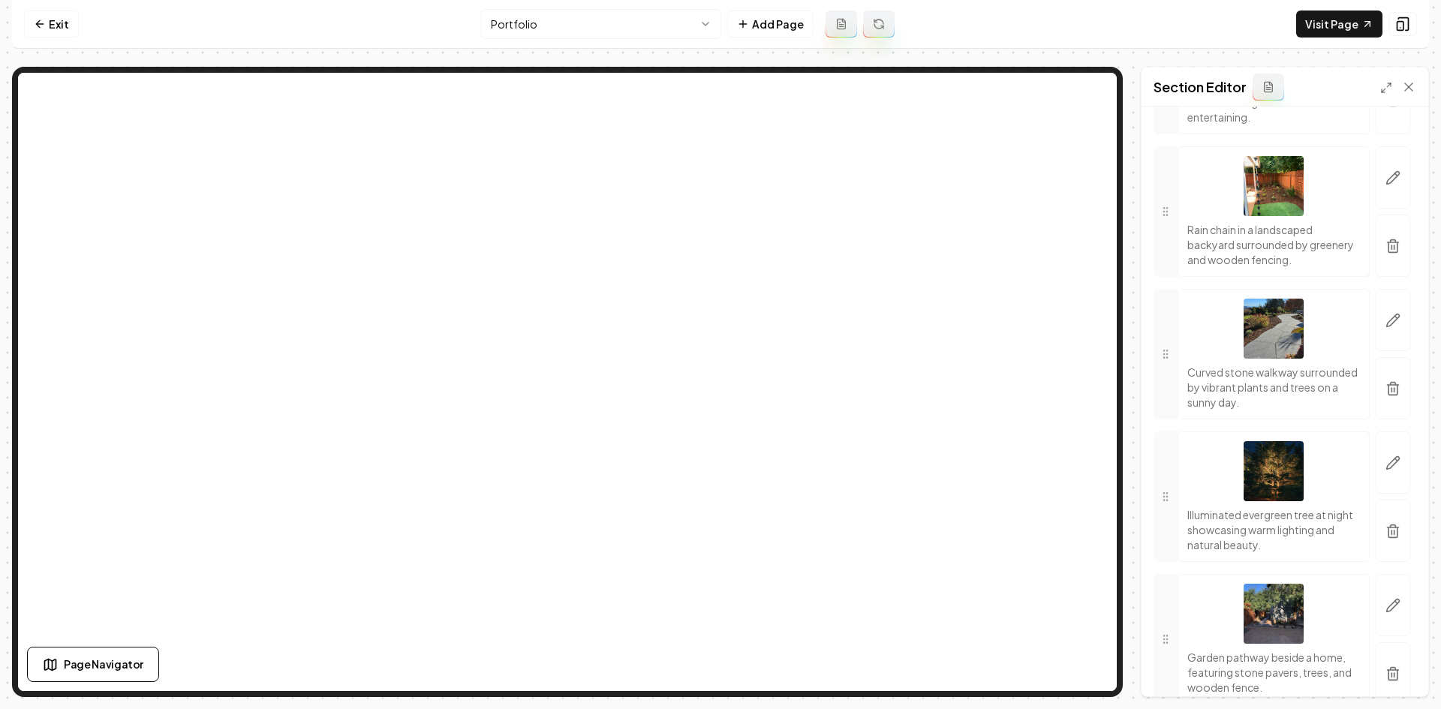
scroll to position [9029, 0]
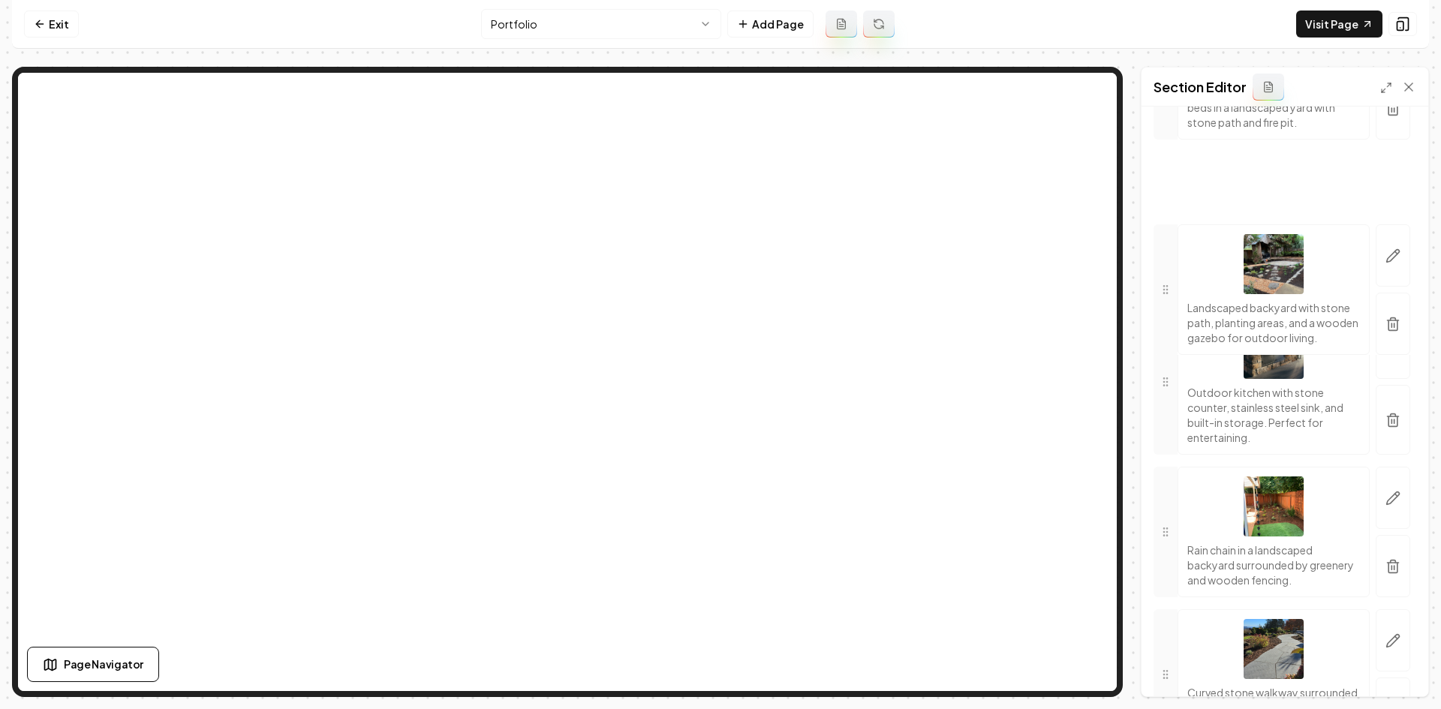
drag, startPoint x: 1167, startPoint y: 615, endPoint x: 1214, endPoint y: 303, distance: 315.7
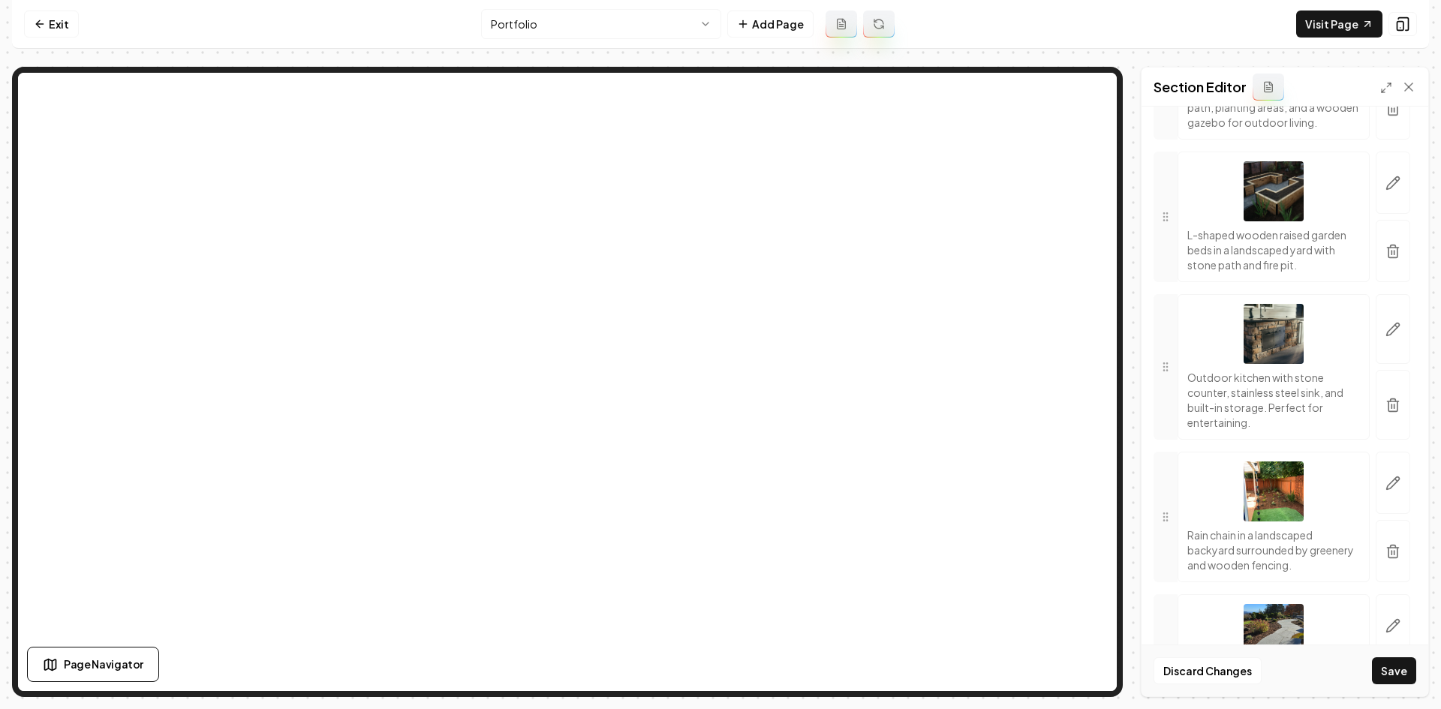
scroll to position [0, 0]
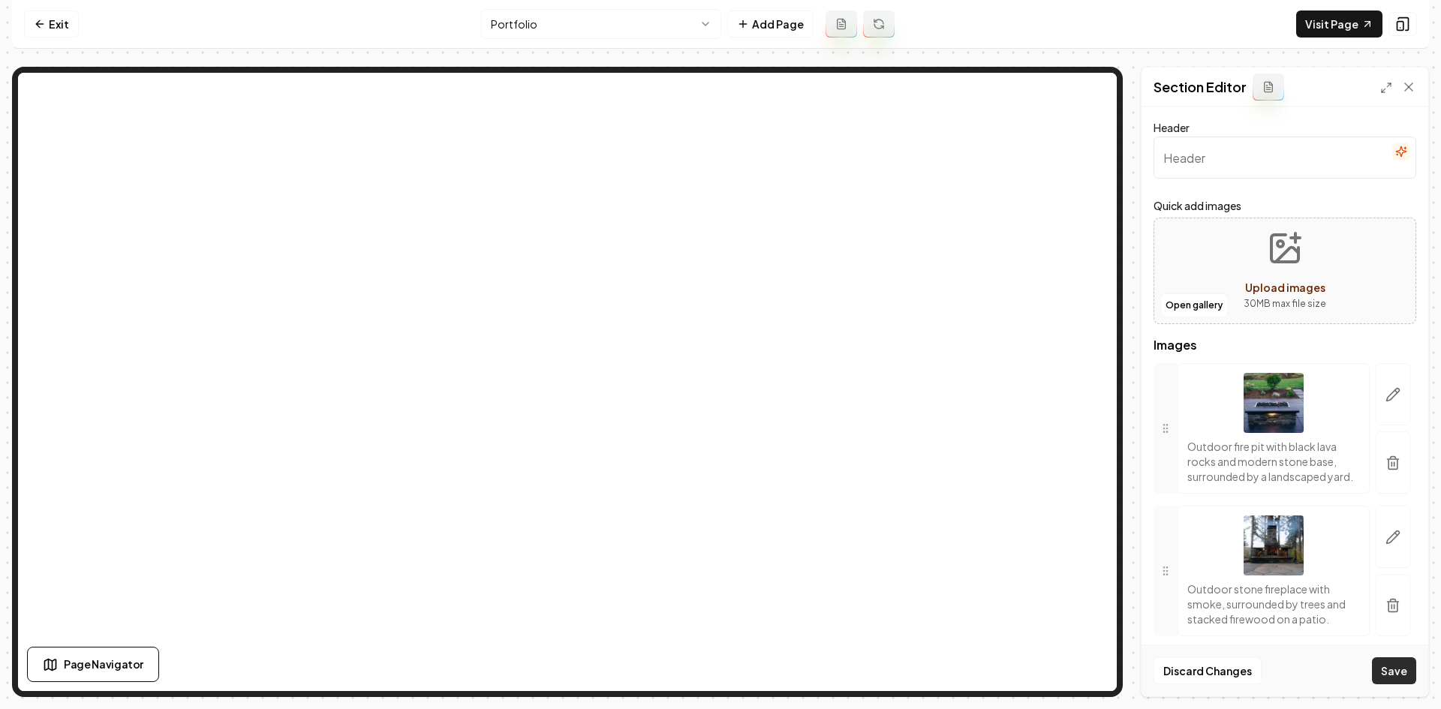
click at [1299, 644] on button "Save" at bounding box center [1394, 670] width 44 height 27
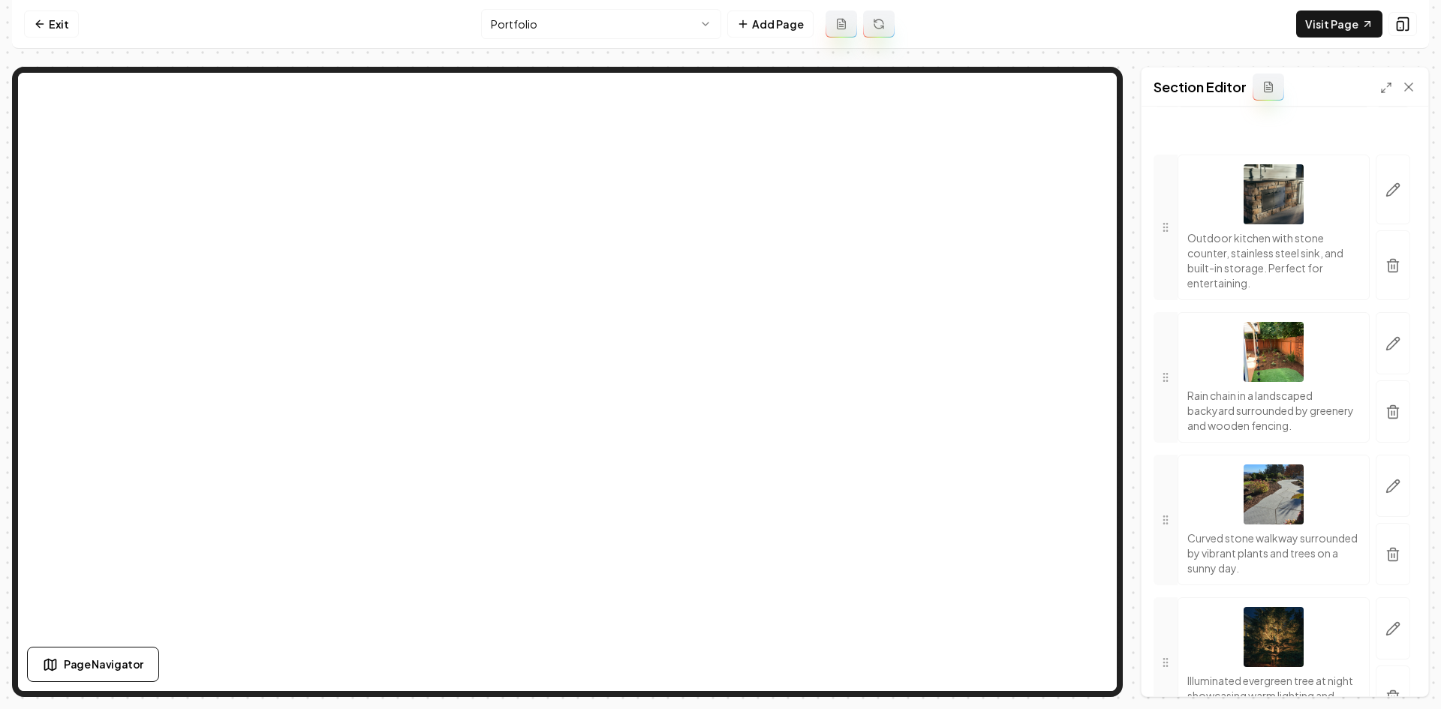
scroll to position [9272, 0]
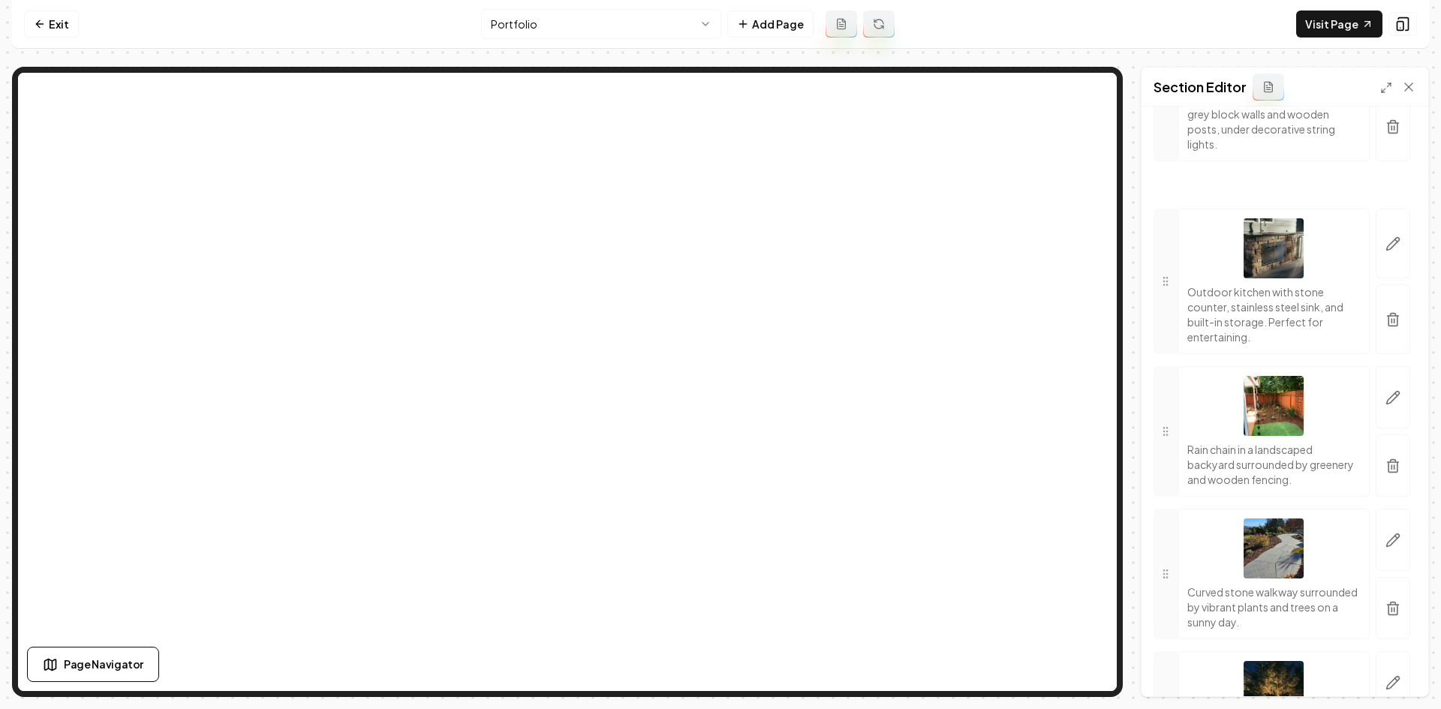
drag, startPoint x: 1174, startPoint y: 554, endPoint x: 1220, endPoint y: 305, distance: 253.4
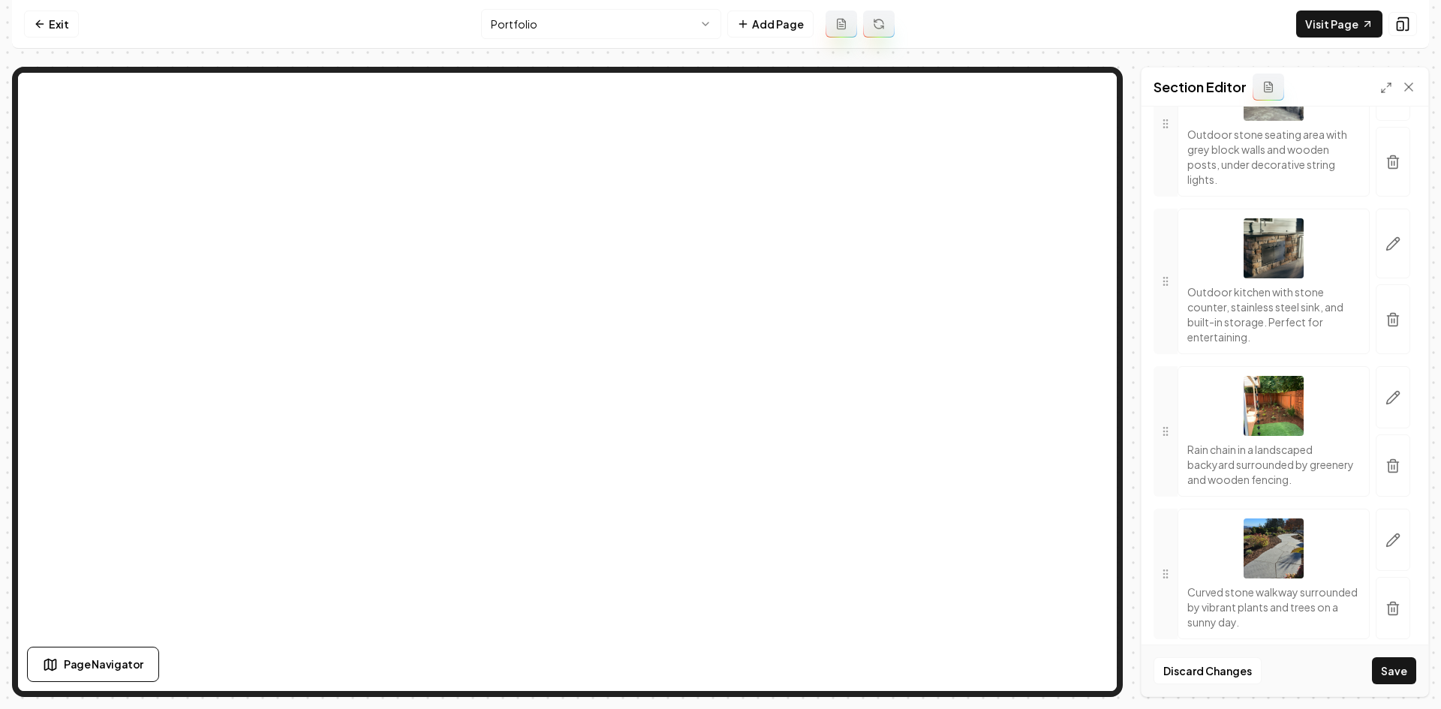
scroll to position [0, 0]
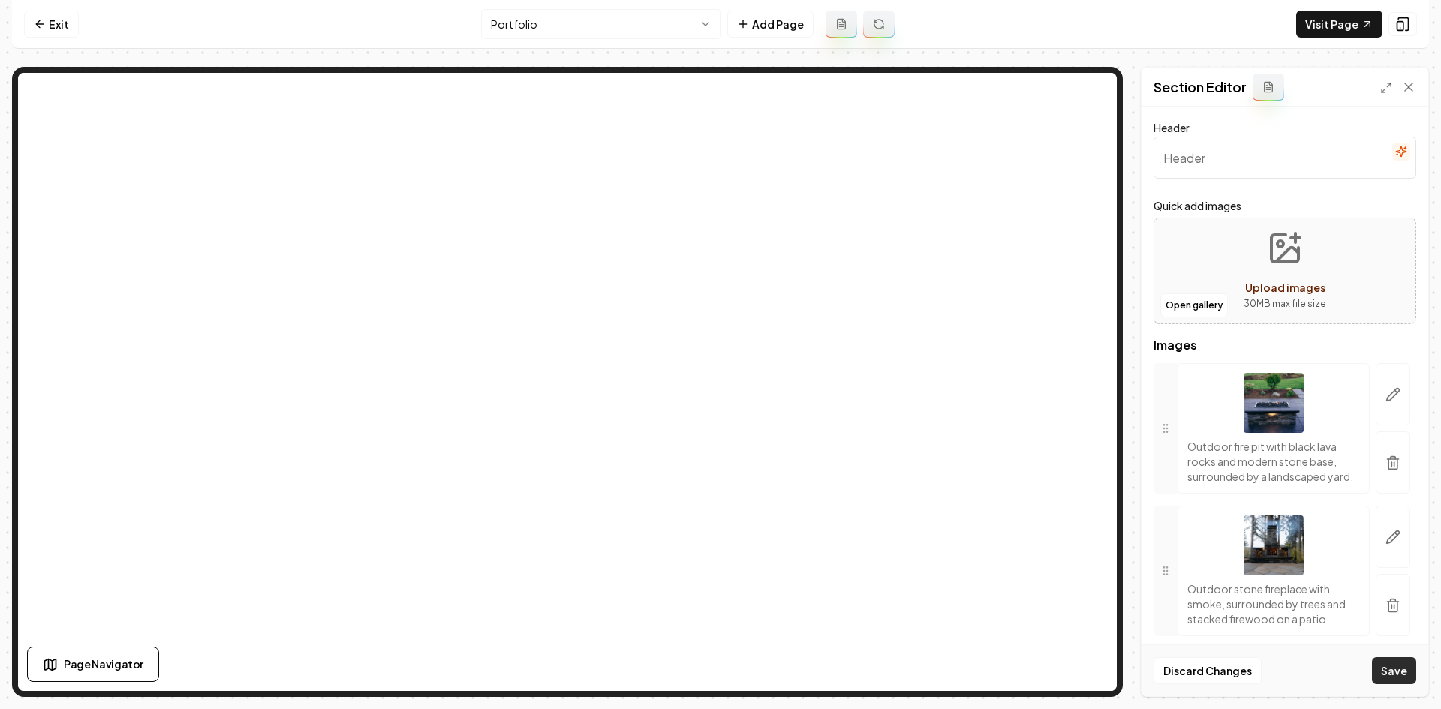
click at [1395, 669] on button "Save" at bounding box center [1394, 670] width 44 height 27
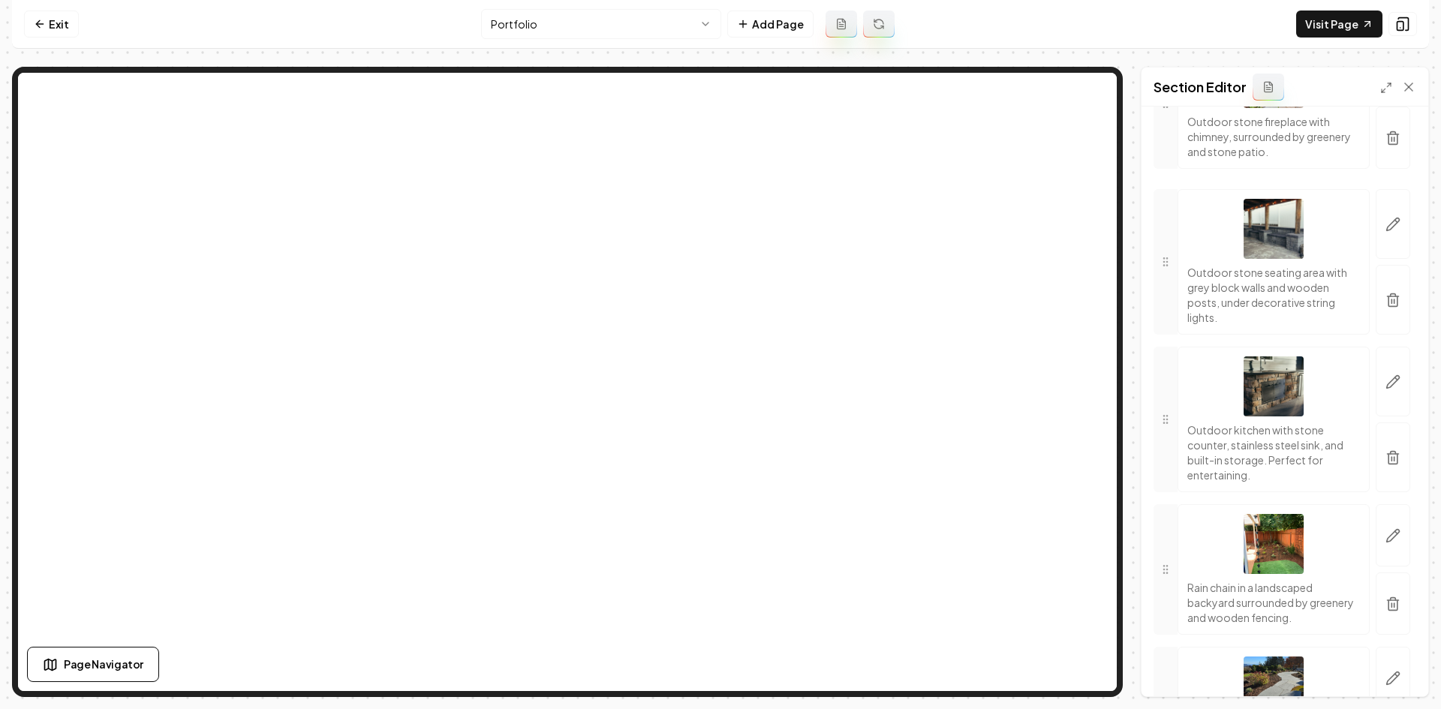
scroll to position [9272, 0]
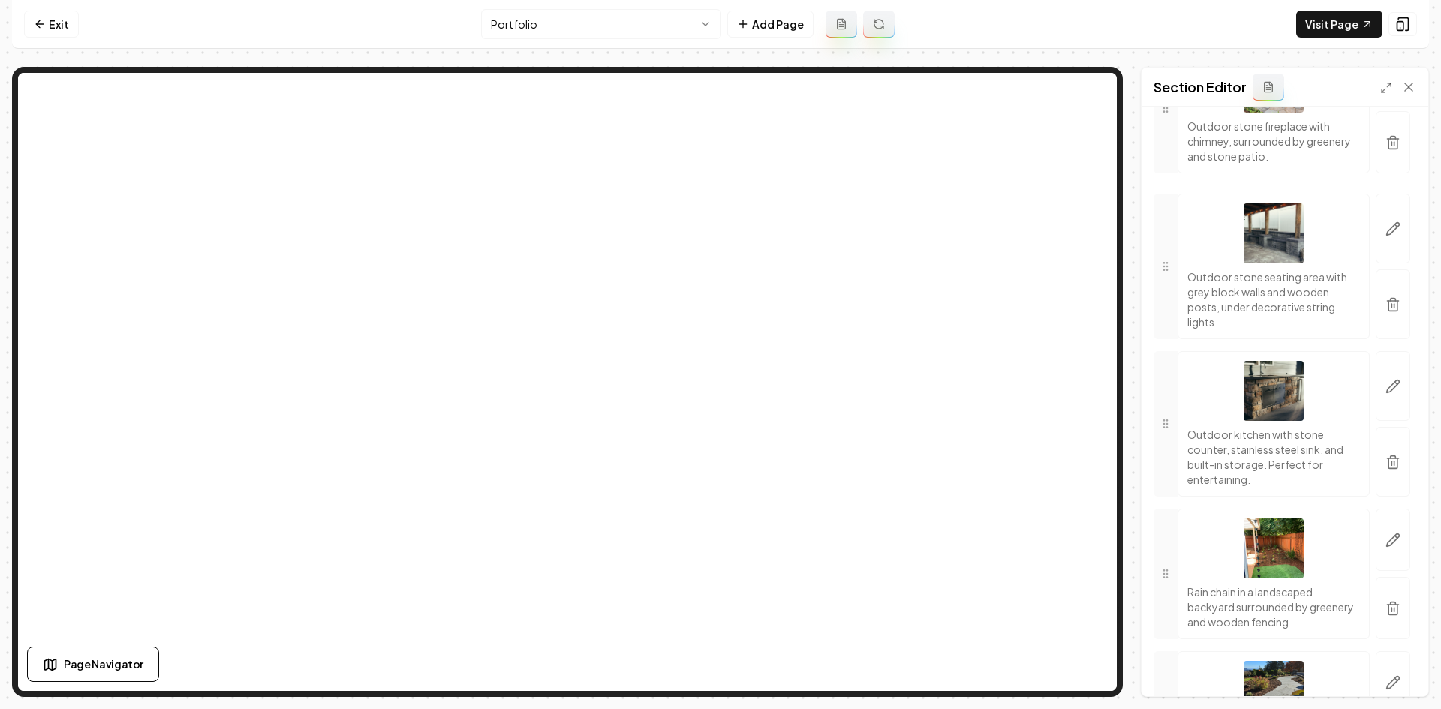
drag, startPoint x: 1183, startPoint y: 356, endPoint x: 1274, endPoint y: 300, distance: 107.1
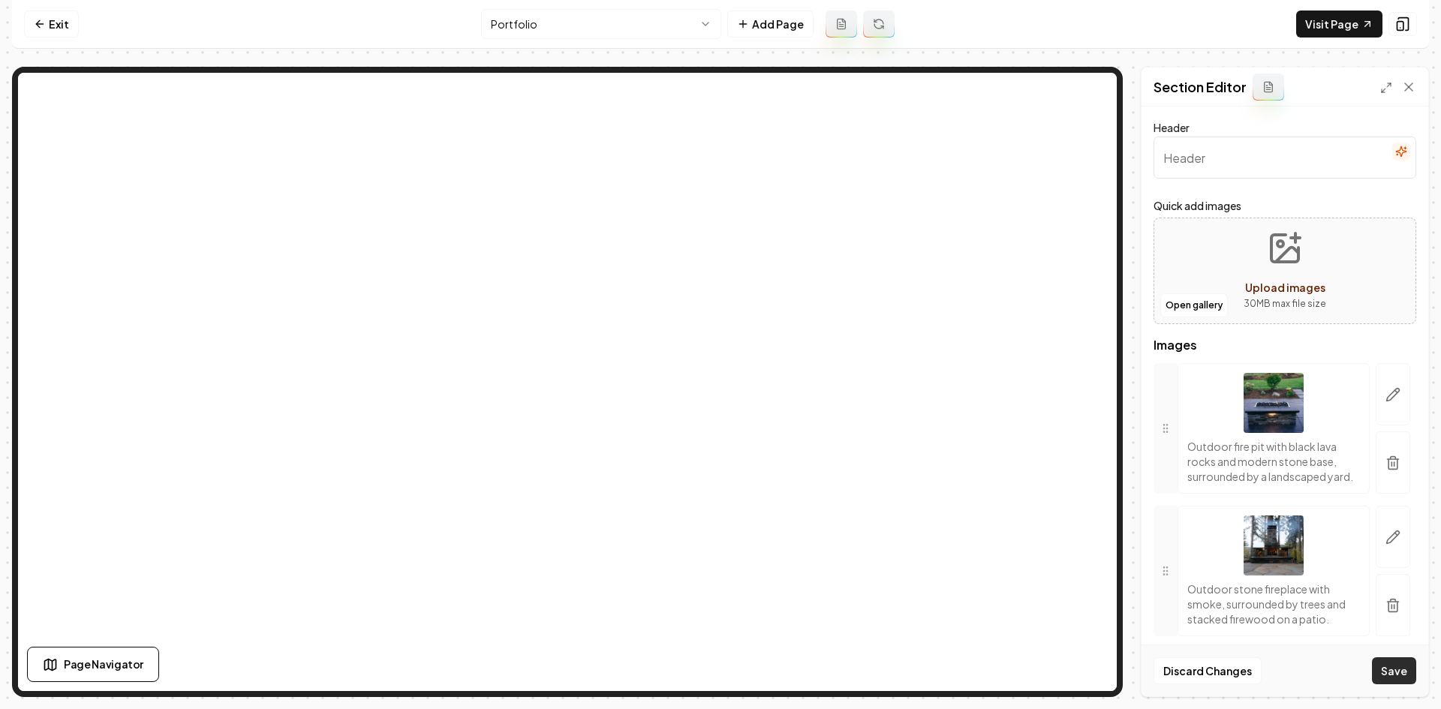
click at [1403, 667] on button "Save" at bounding box center [1394, 670] width 44 height 27
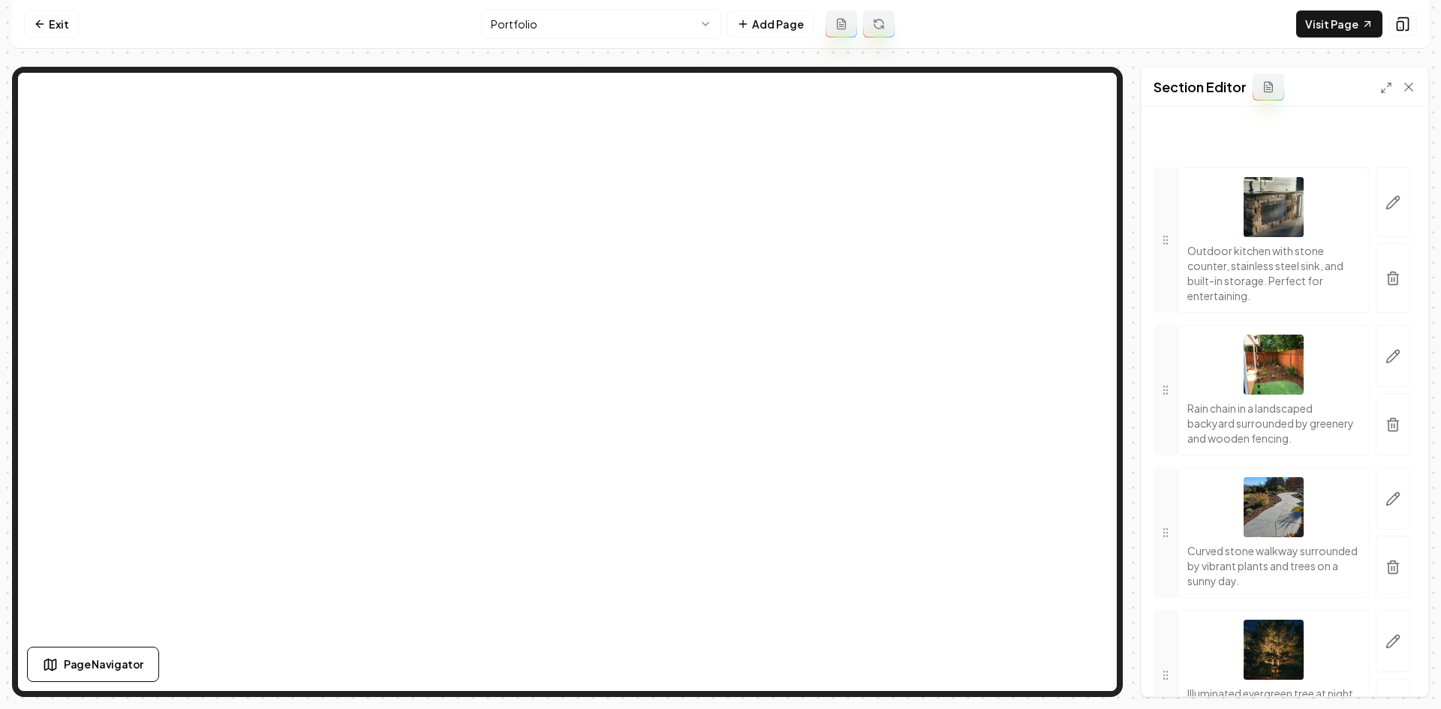
scroll to position [9347, 0]
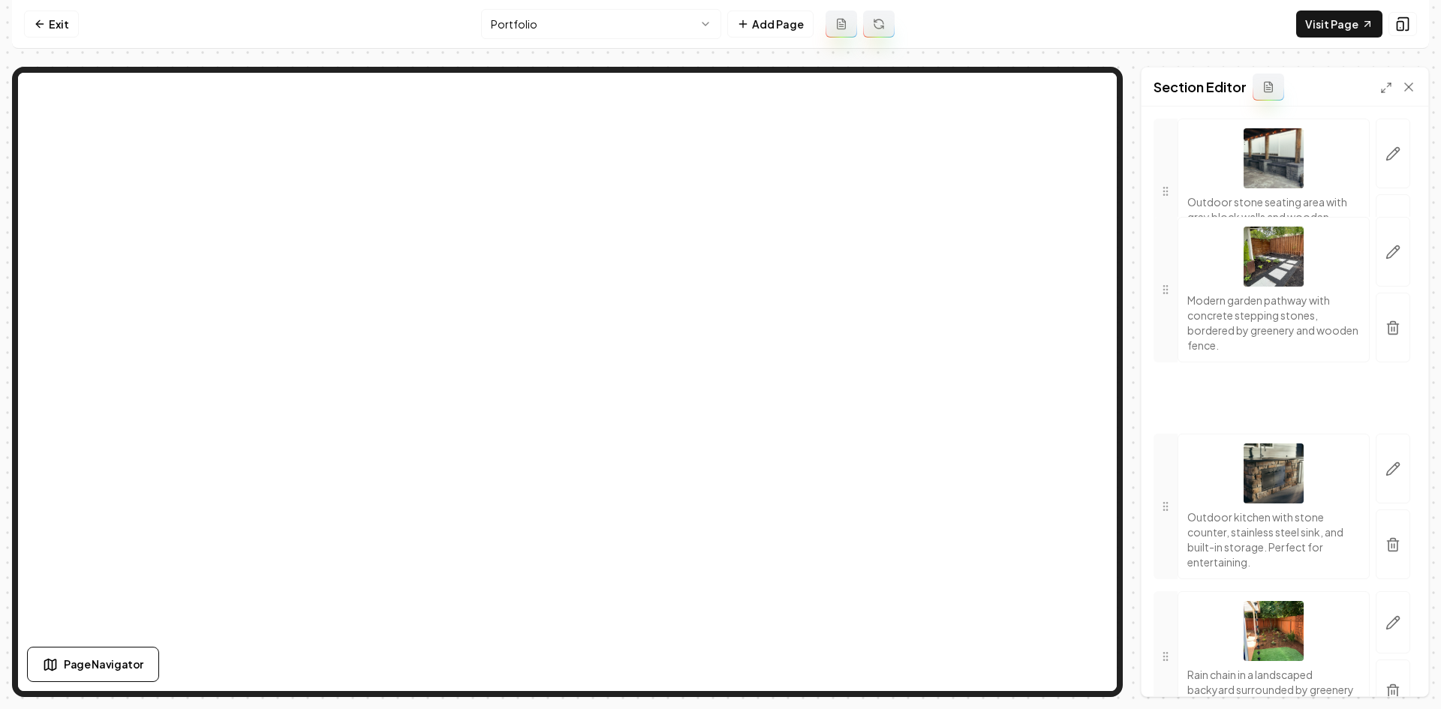
drag, startPoint x: 1161, startPoint y: 583, endPoint x: 1228, endPoint y: 287, distance: 303.3
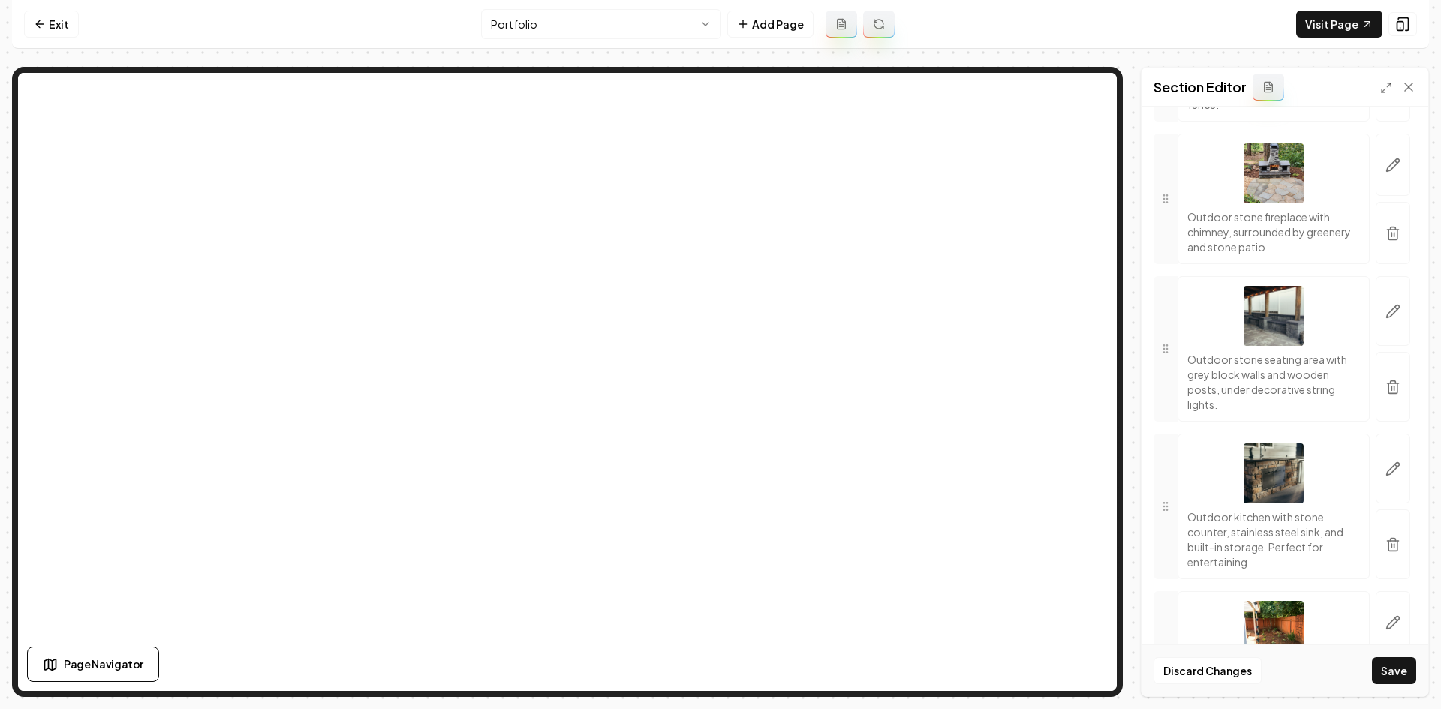
scroll to position [0, 0]
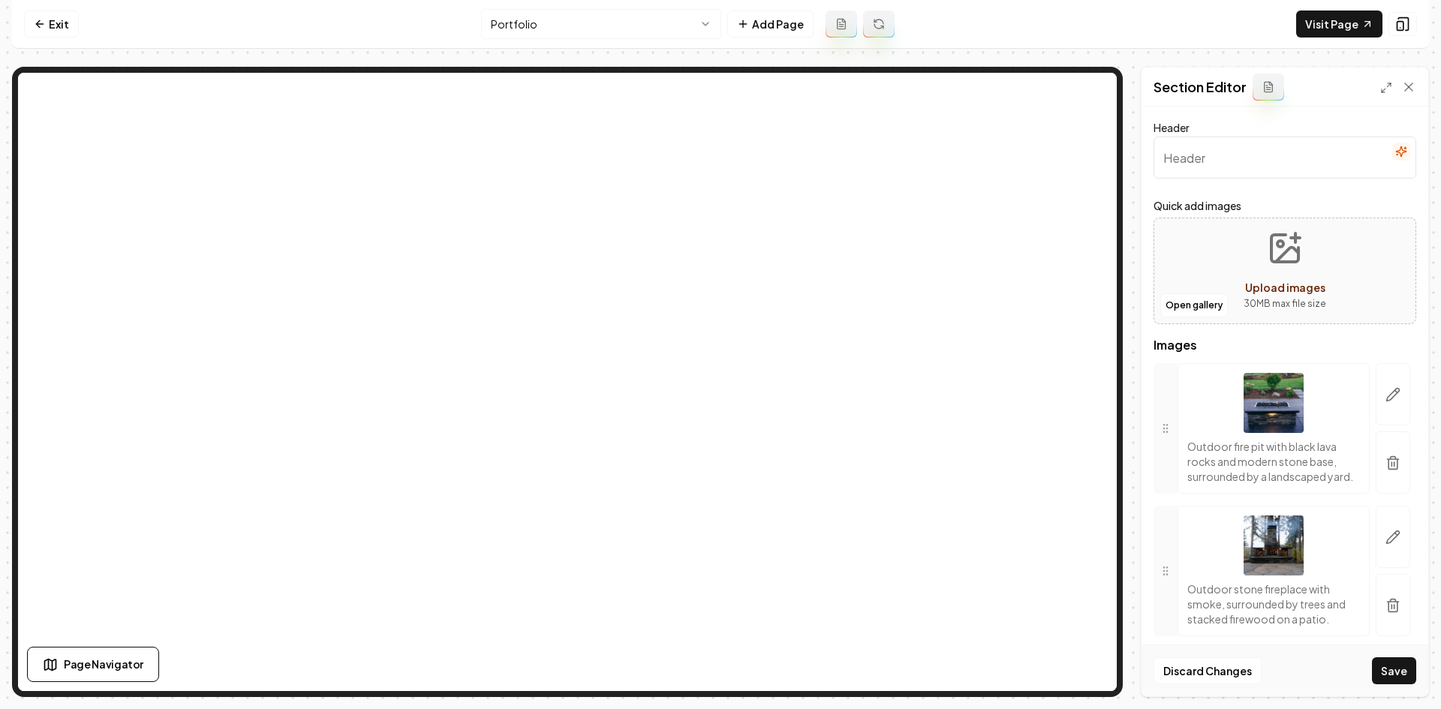
click at [1400, 680] on button "Save" at bounding box center [1394, 670] width 44 height 27
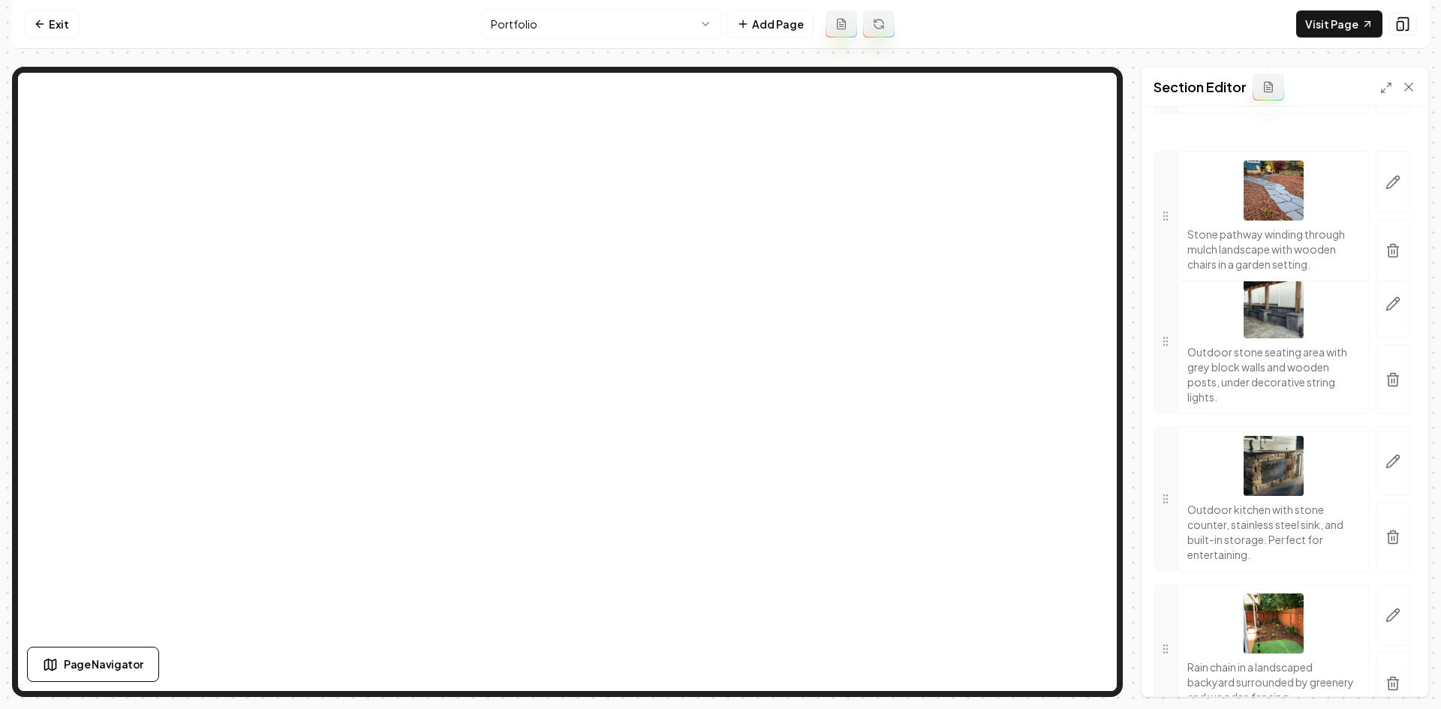
scroll to position [9416, 0]
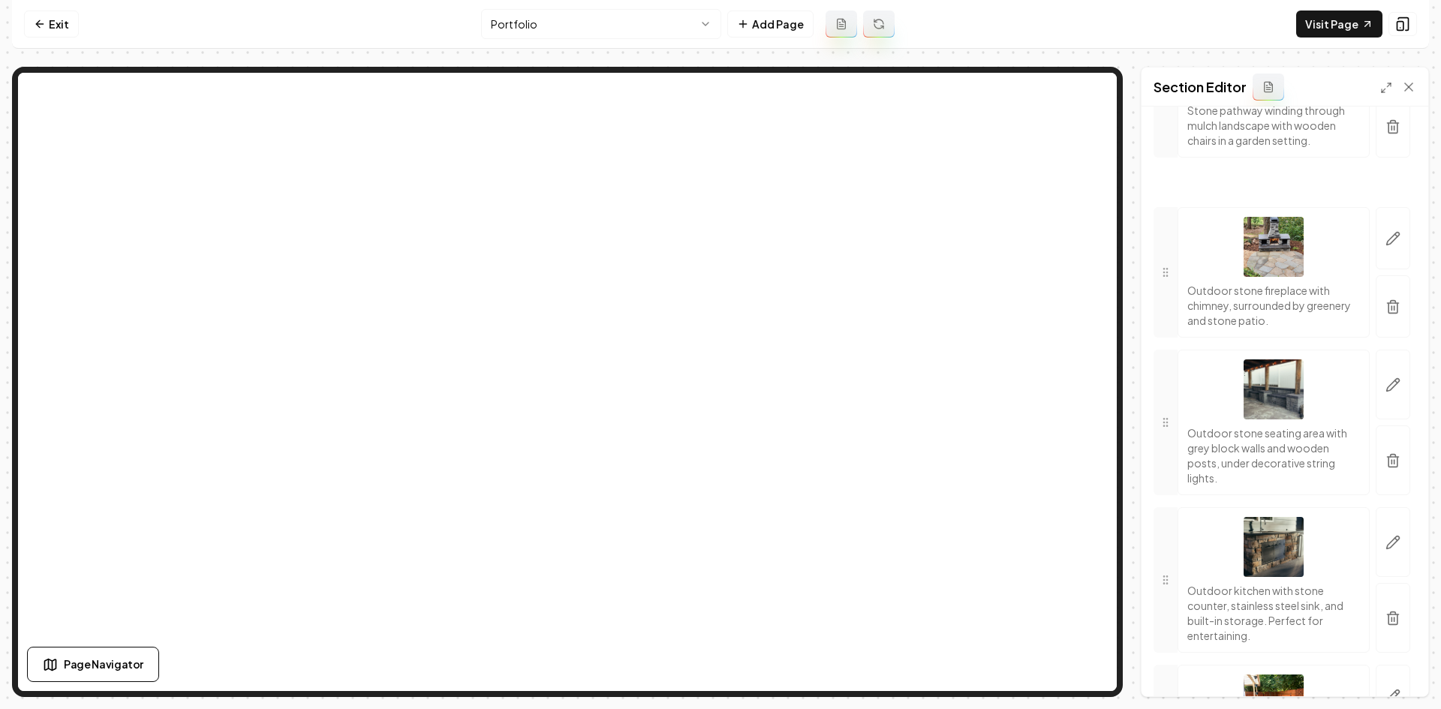
drag, startPoint x: 1172, startPoint y: 583, endPoint x: 1195, endPoint y: 273, distance: 310.7
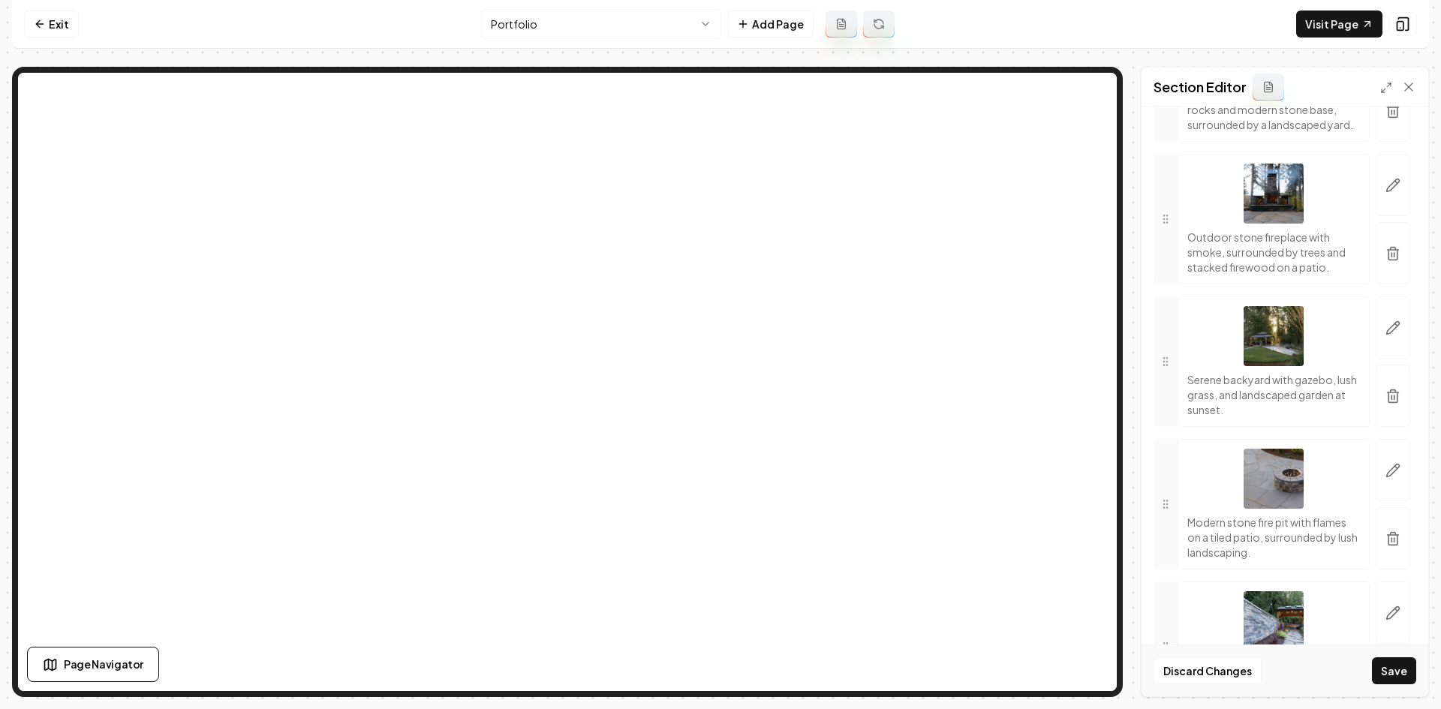
scroll to position [10375, 0]
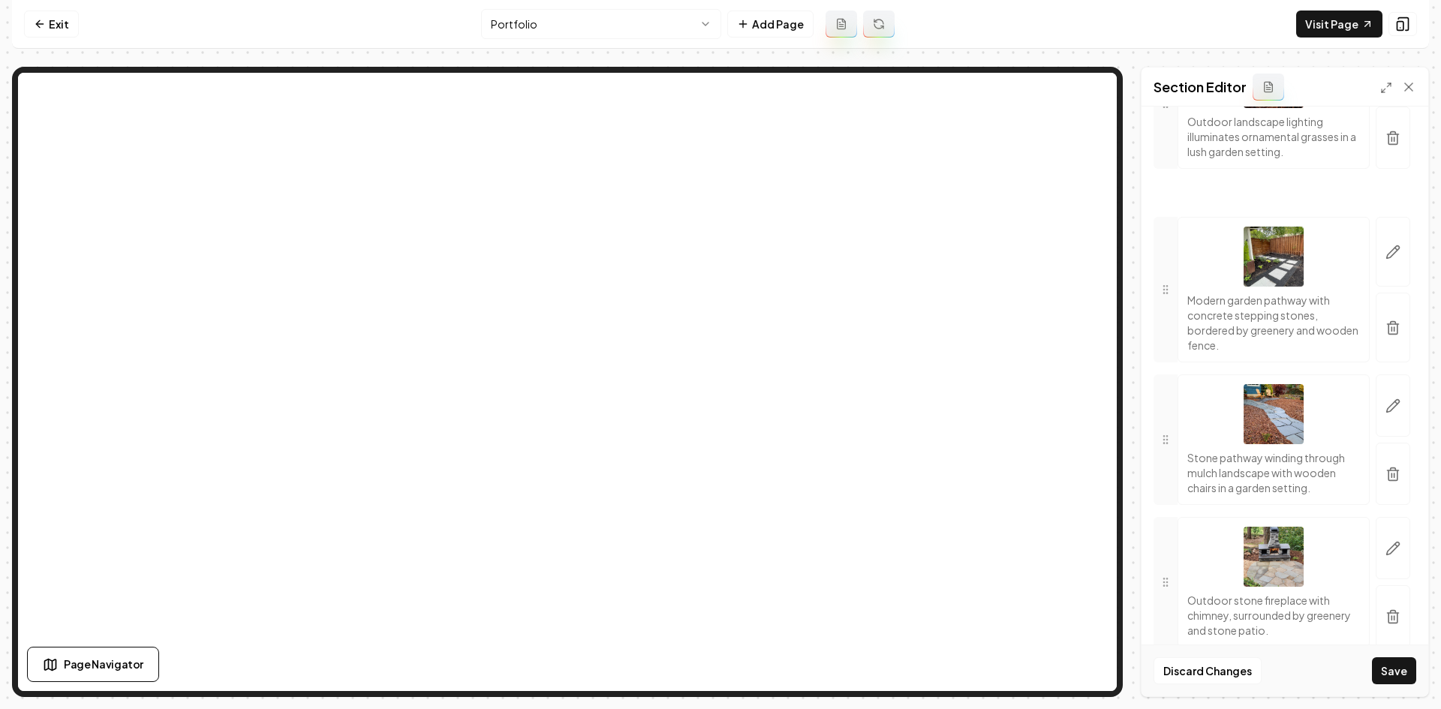
drag, startPoint x: 1173, startPoint y: 535, endPoint x: 1210, endPoint y: 336, distance: 202.2
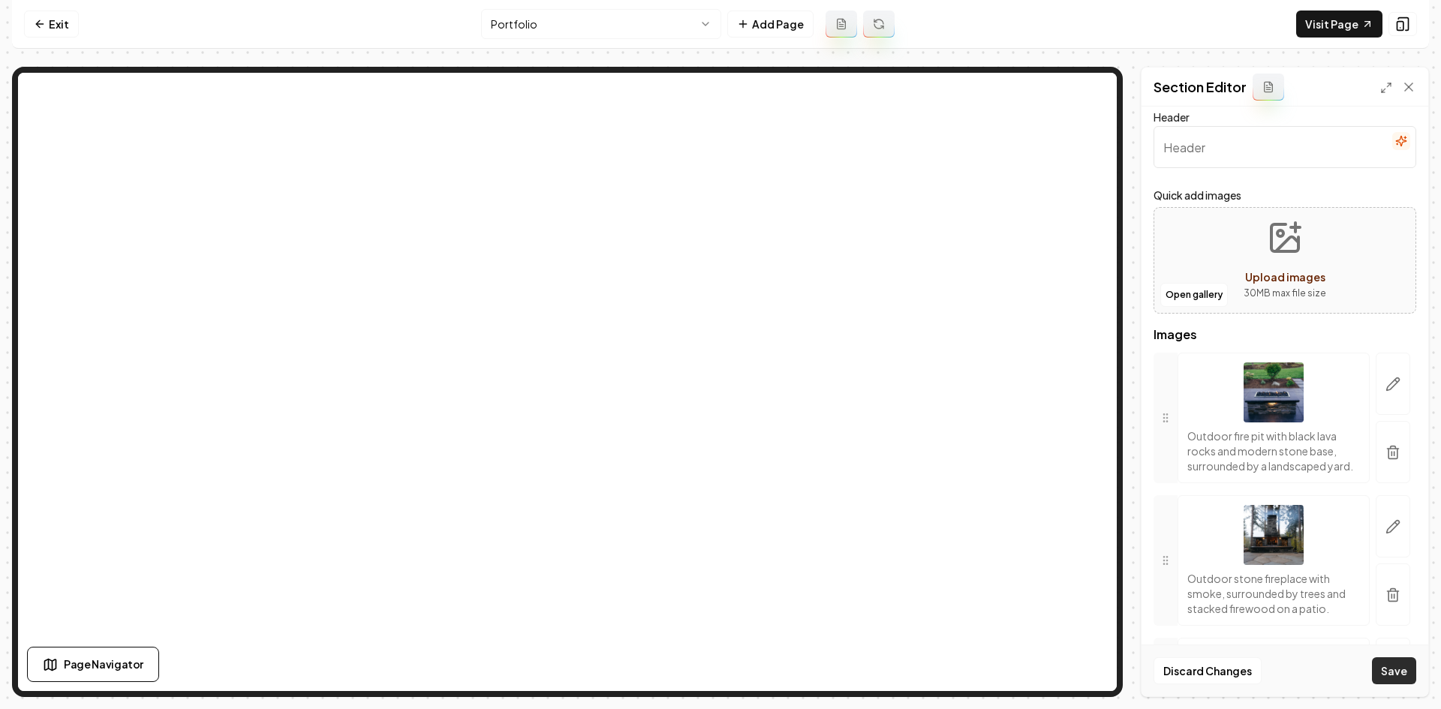
click at [1395, 669] on button "Save" at bounding box center [1394, 670] width 44 height 27
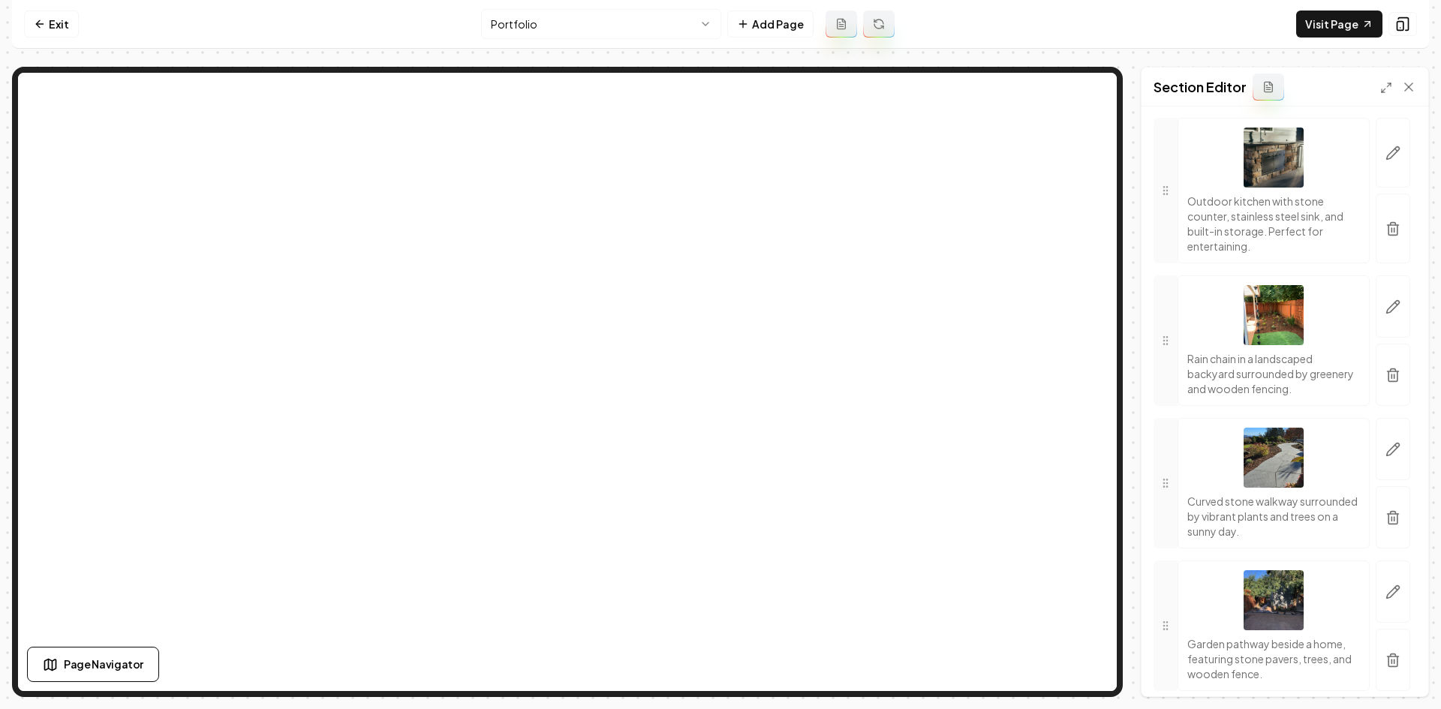
scroll to position [9796, 0]
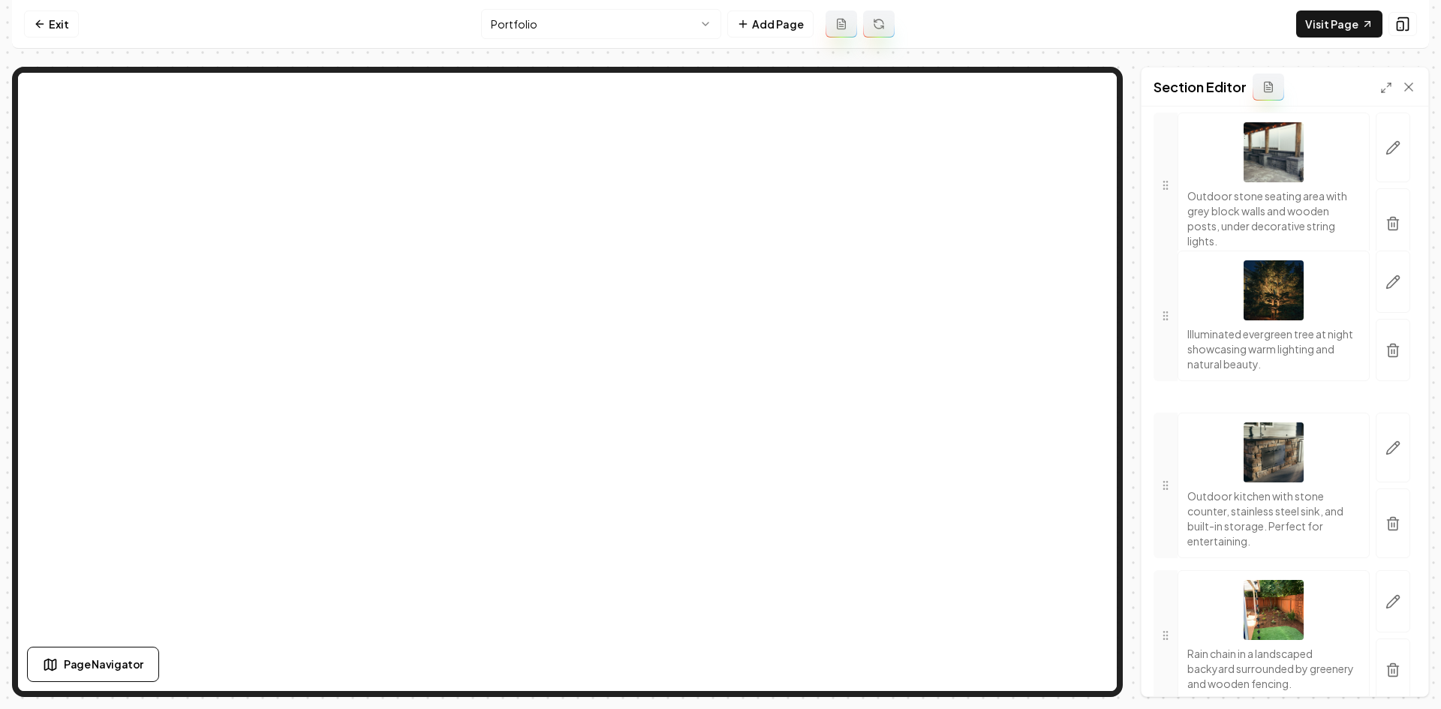
drag, startPoint x: 1164, startPoint y: 442, endPoint x: 1244, endPoint y: 194, distance: 260.3
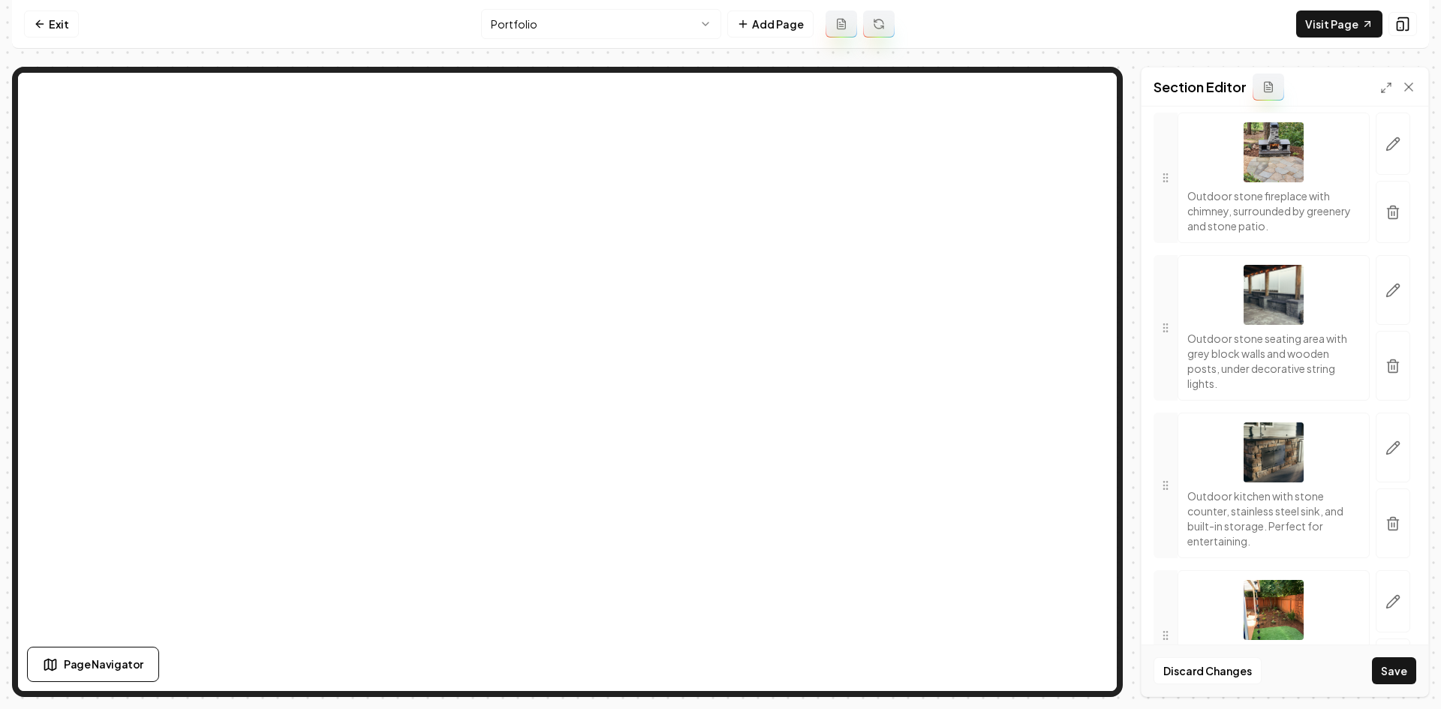
scroll to position [0, 0]
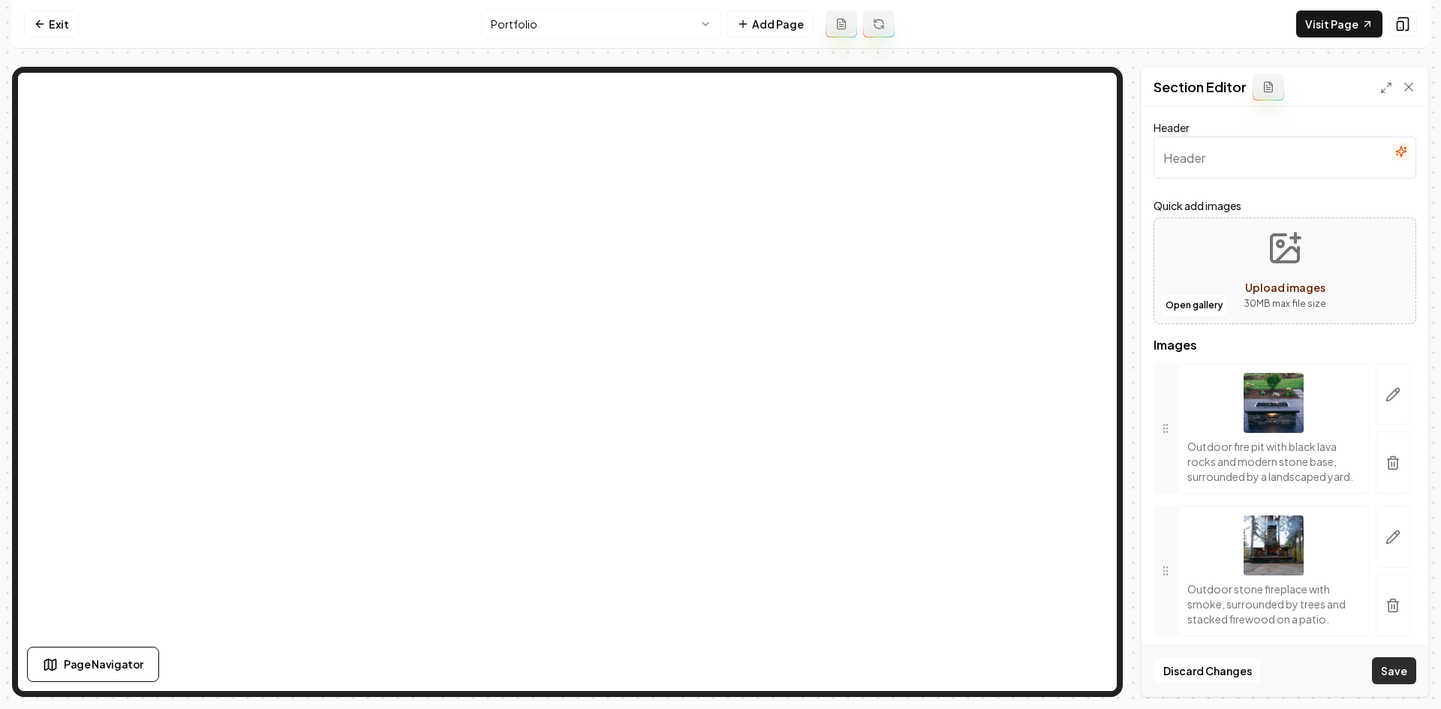
click at [1398, 672] on button "Save" at bounding box center [1394, 670] width 44 height 27
click at [1315, 27] on link "Visit Page" at bounding box center [1339, 24] width 86 height 27
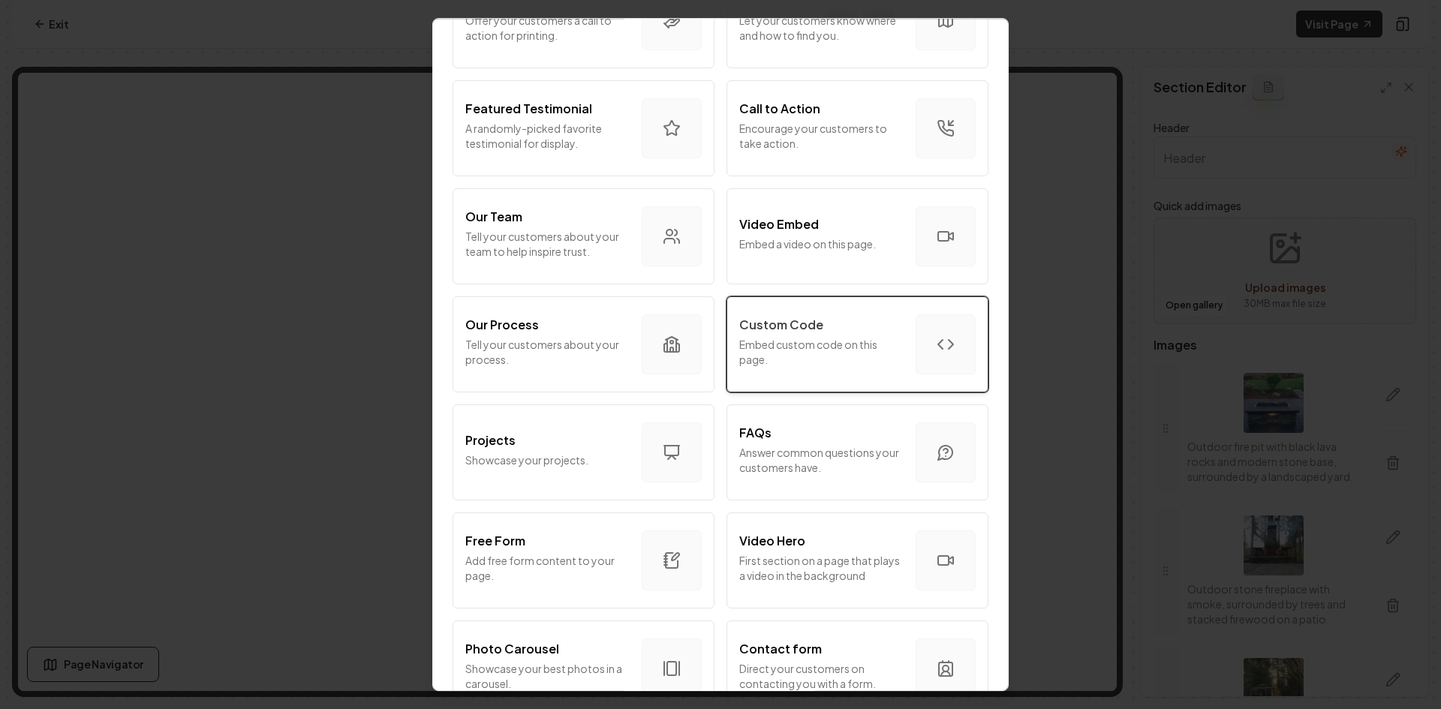
scroll to position [375, 0]
click at [827, 343] on p "Embed custom code on this page." at bounding box center [821, 351] width 164 height 30
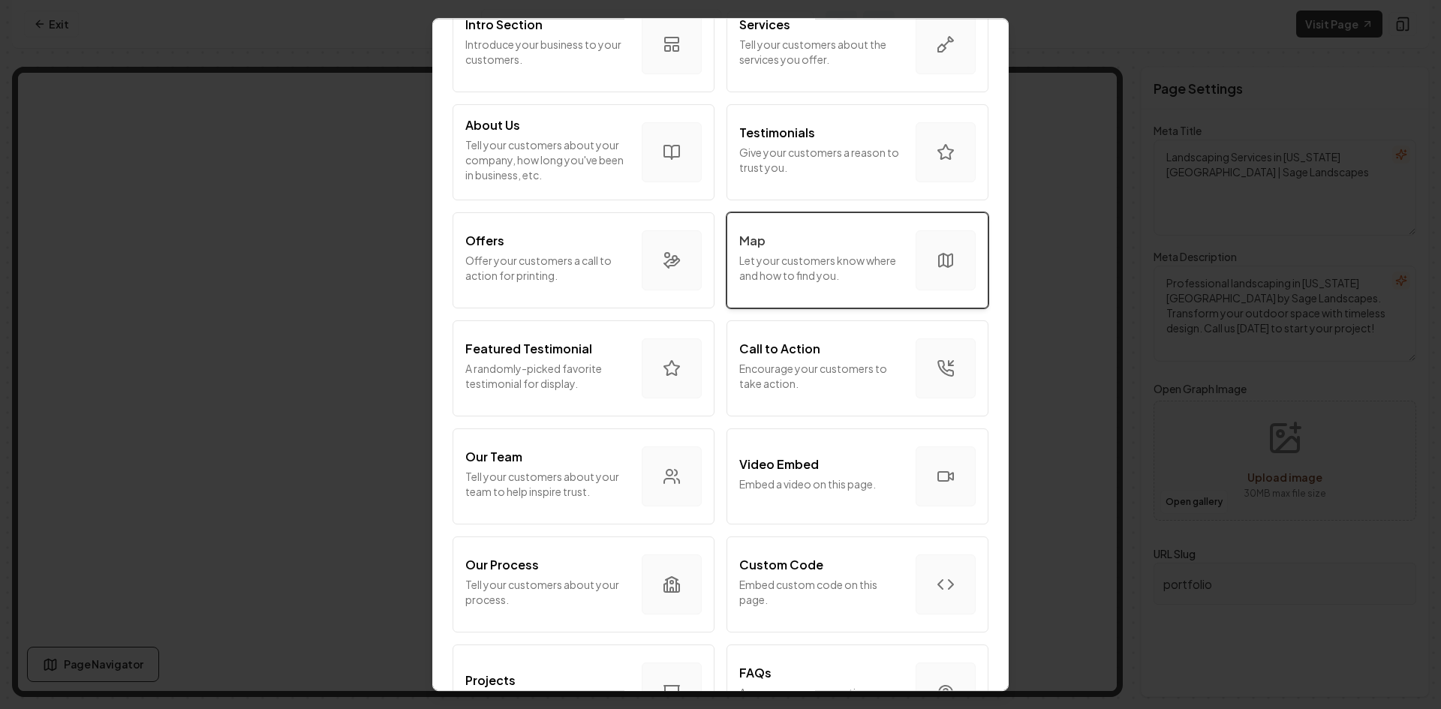
scroll to position [75, 0]
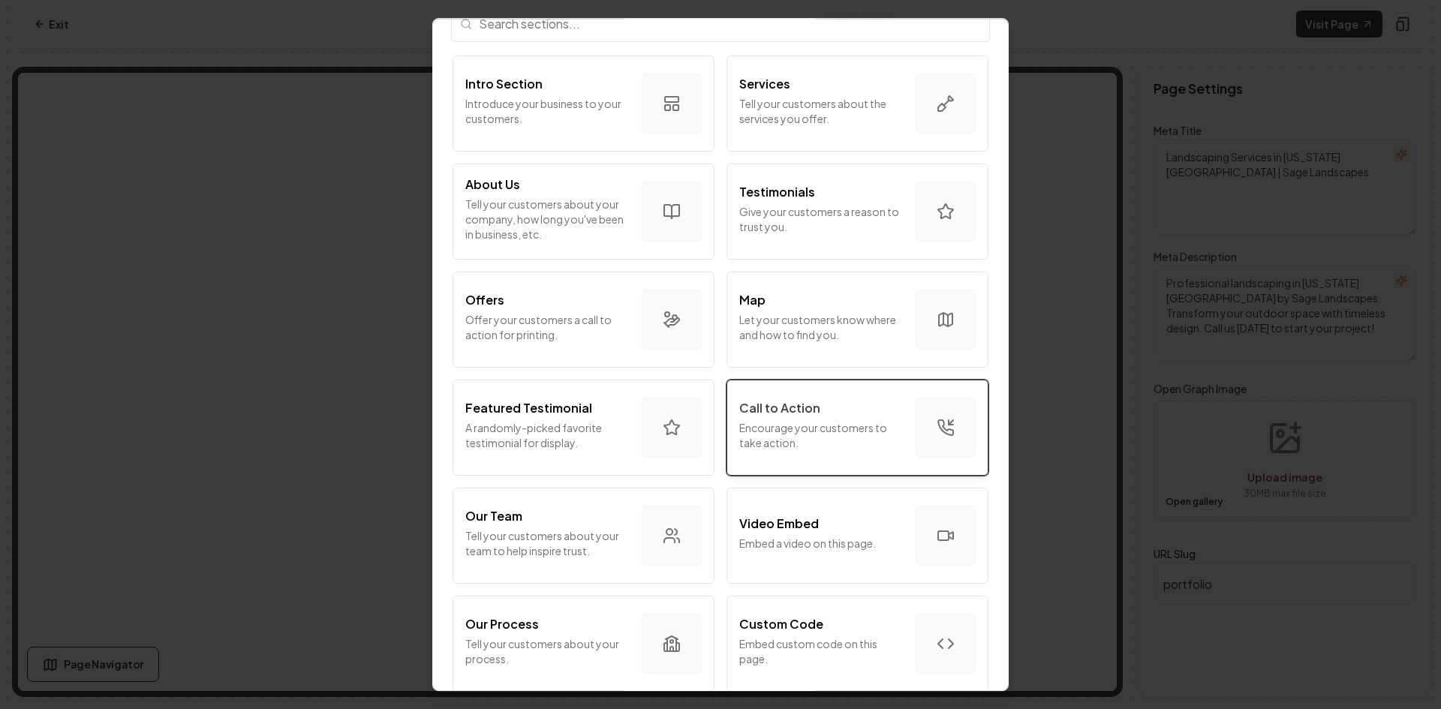
click at [768, 415] on p "Call to Action" at bounding box center [779, 408] width 81 height 18
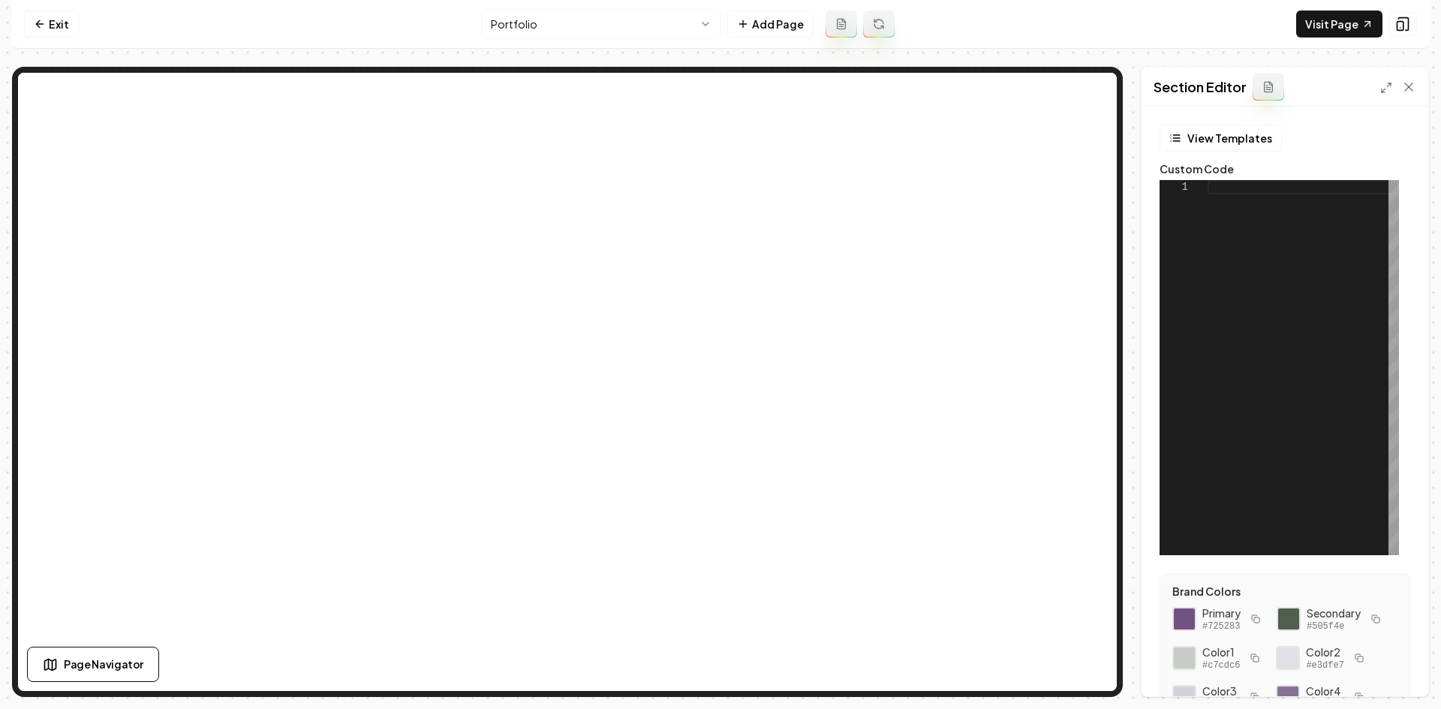
click at [1258, 292] on div at bounding box center [1302, 367] width 191 height 375
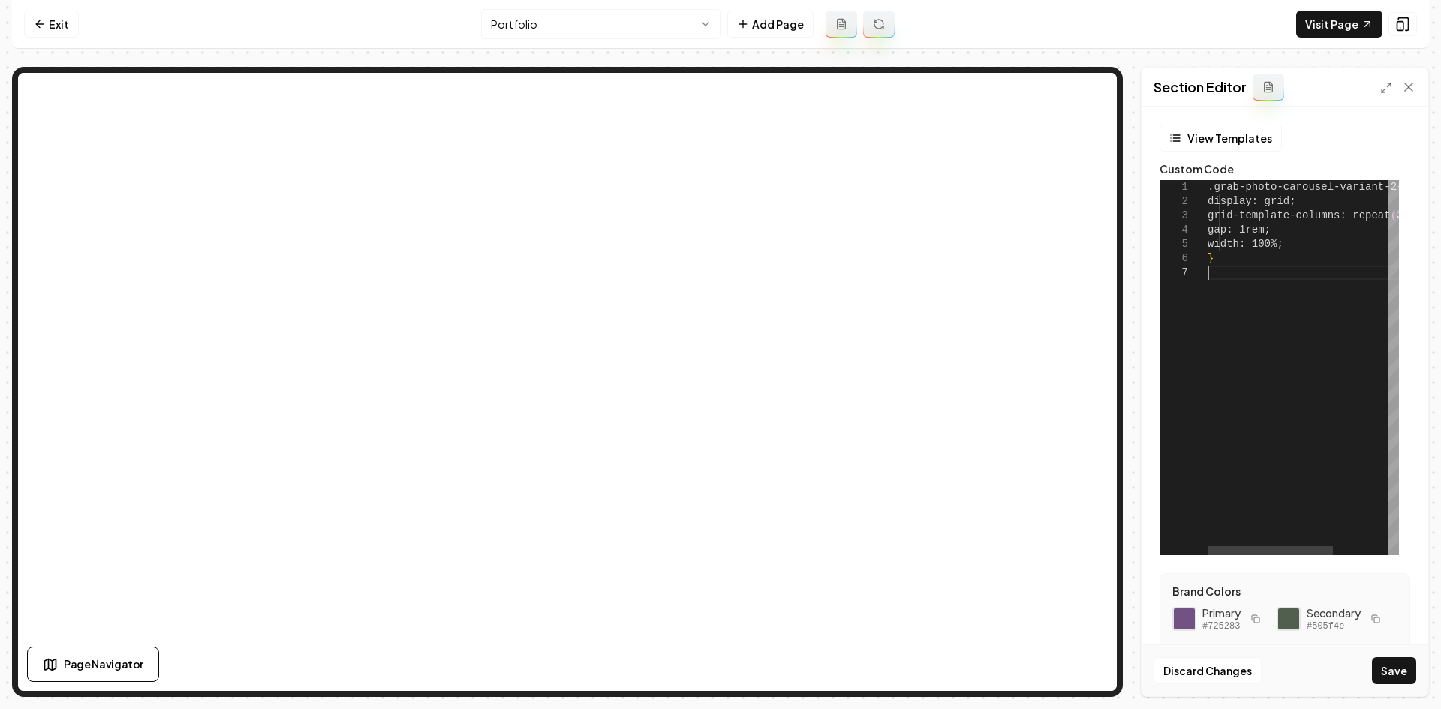
click at [1210, 188] on div ".grab-photo-carousel-variant-2-container { display: grid; grid-template-columns…" at bounding box center [1344, 367] width 275 height 375
click at [1392, 661] on button "Save" at bounding box center [1394, 670] width 44 height 27
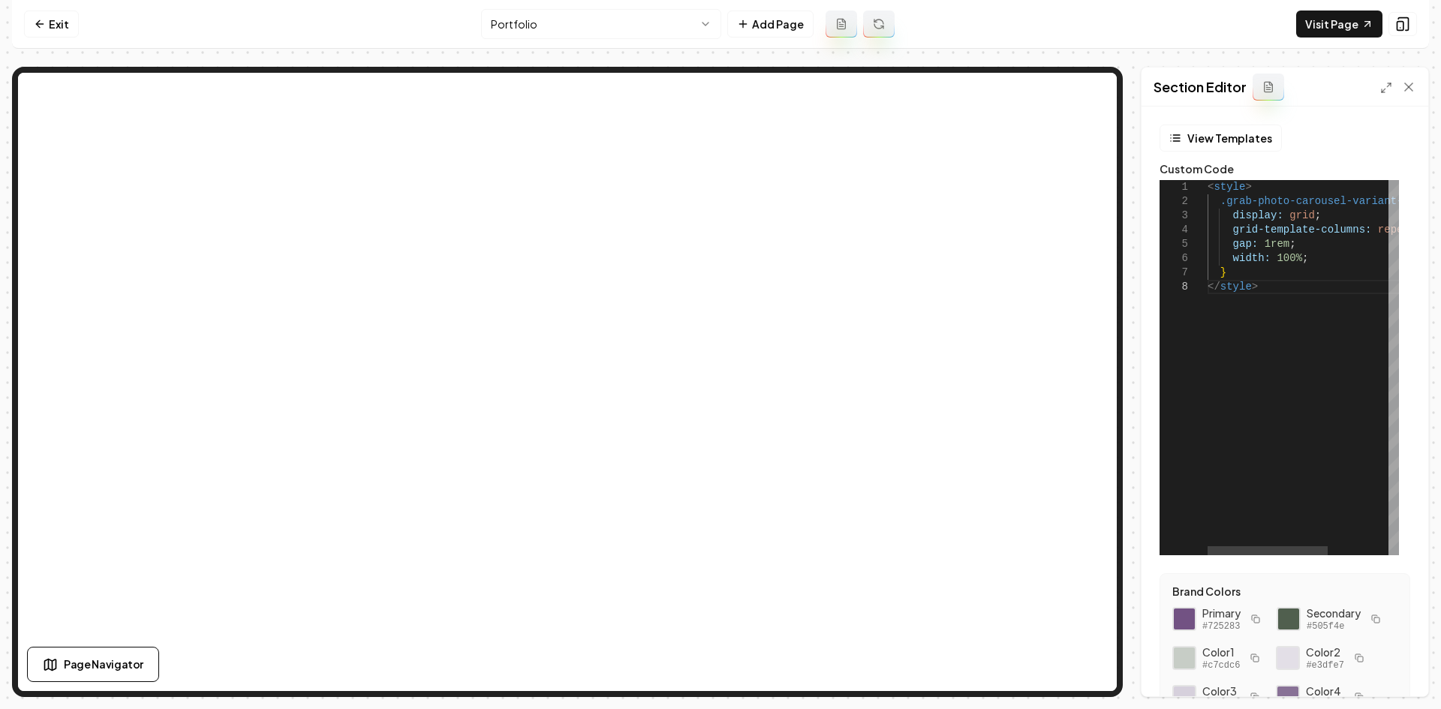
scroll to position [72, 45]
drag, startPoint x: 1311, startPoint y: 231, endPoint x: 1440, endPoint y: 236, distance: 129.2
click at [1433, 236] on div "< style > display: grid ; grid-template-columns: repeat ( 3 , 1fr ) ; gap: 1rem…" at bounding box center [1289, 367] width 287 height 375
drag, startPoint x: 1190, startPoint y: 255, endPoint x: 1183, endPoint y: 254, distance: 7.7
click at [1207, 254] on div "< style > display: grid ; grid-template-columns: repeat ( 3 , 1fr ) ; gap: 1rem…" at bounding box center [1350, 367] width 287 height 375
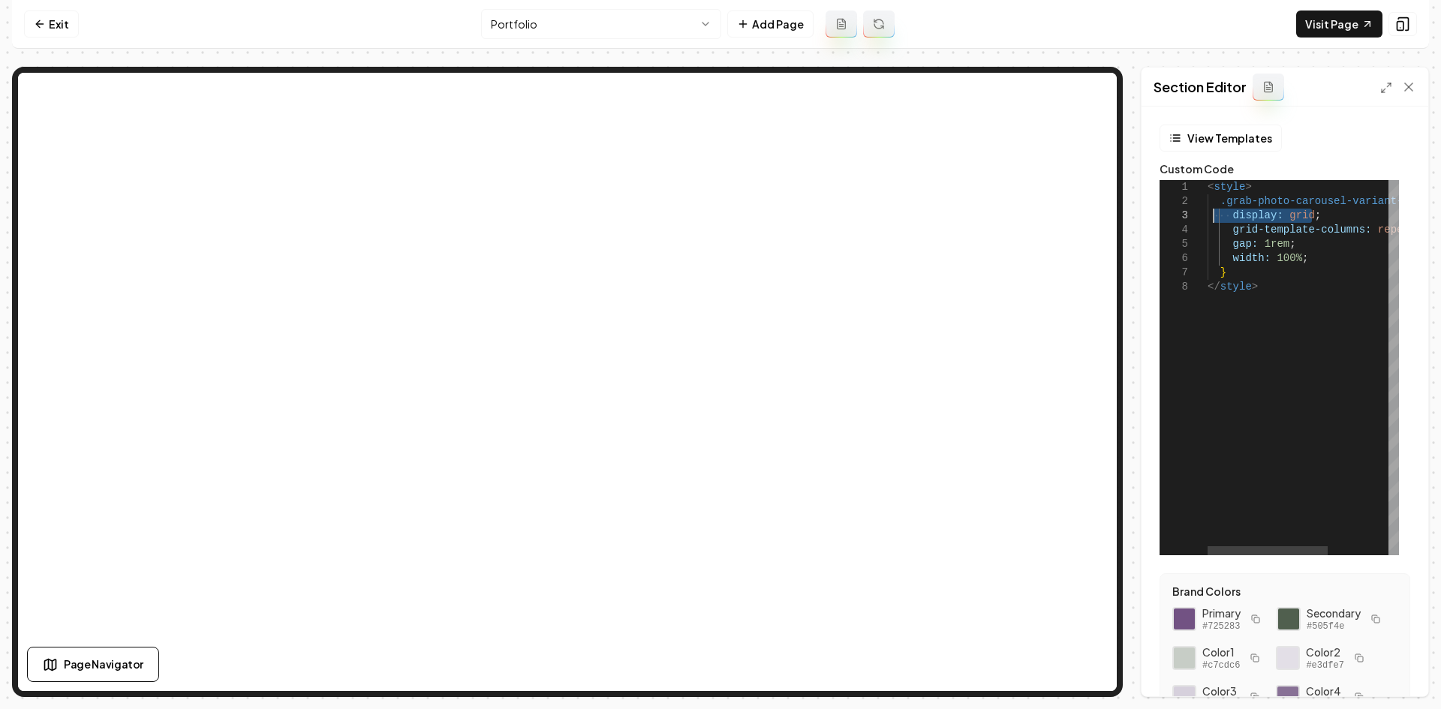
drag, startPoint x: 1318, startPoint y: 217, endPoint x: 1213, endPoint y: 213, distance: 104.4
click at [1213, 213] on div "< style > display: grid ; grid-template-columns: repeat ( 3 , 1fr ) ; gap: 1rem…" at bounding box center [1350, 367] width 287 height 375
drag, startPoint x: 1279, startPoint y: 244, endPoint x: 1225, endPoint y: 245, distance: 54.0
click at [1225, 245] on div "< style > display: grid ; grid-template-columns: repeat ( 3 , 1fr ) ; gap: 1rem…" at bounding box center [1350, 367] width 287 height 375
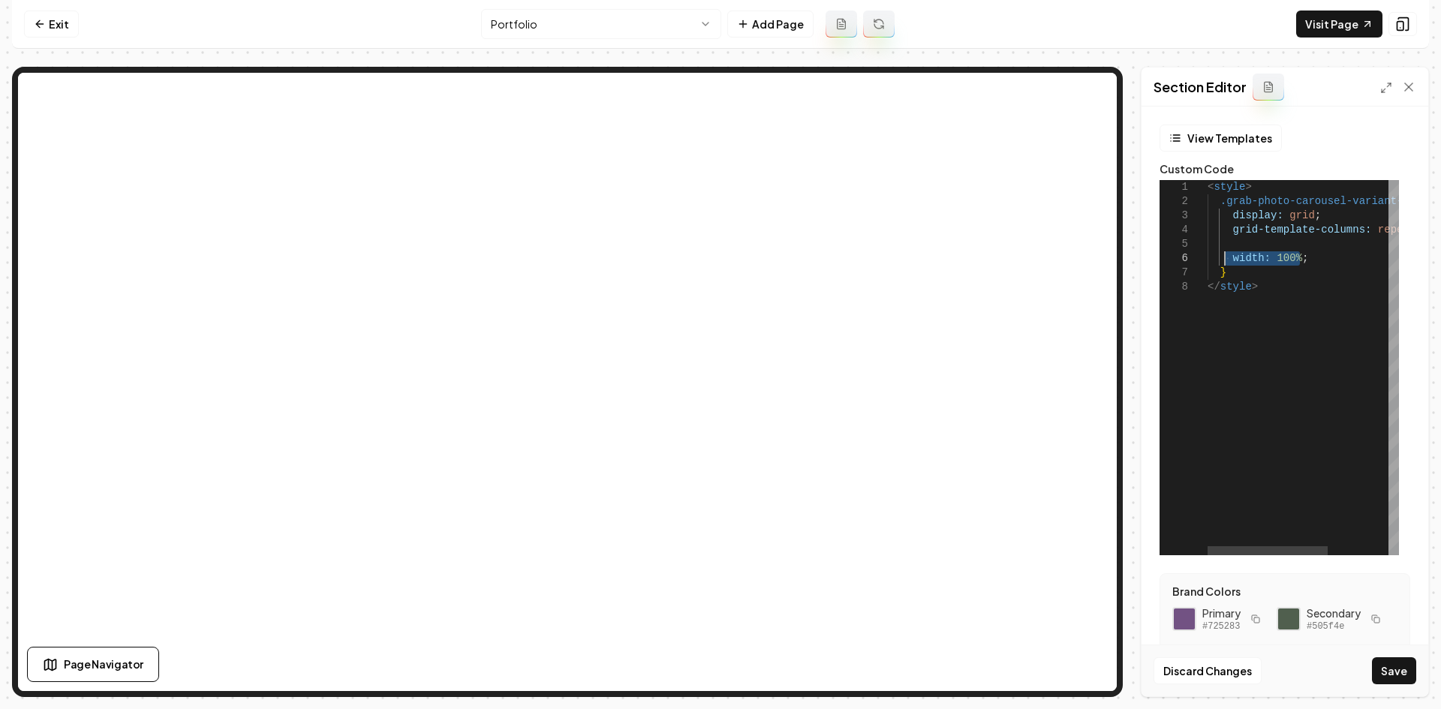
drag, startPoint x: 1310, startPoint y: 254, endPoint x: 1301, endPoint y: 341, distance: 86.8
click at [1226, 256] on div "< style > display: grid ; grid-template-columns: repeat ( 3 , 1fr ) ; width: 10…" at bounding box center [1350, 367] width 287 height 375
click at [1399, 672] on button "Save" at bounding box center [1394, 670] width 44 height 27
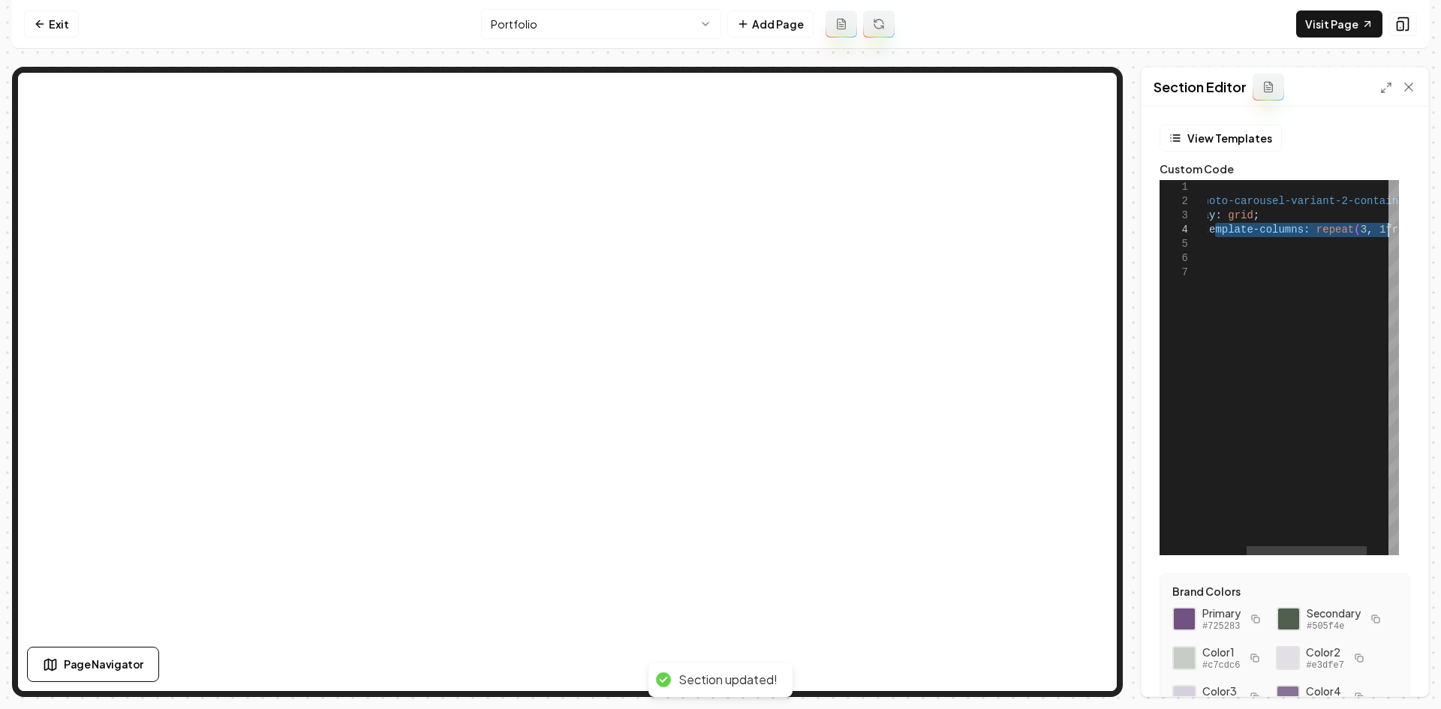
drag, startPoint x: 1276, startPoint y: 231, endPoint x: 1440, endPoint y: 234, distance: 163.6
click at [1433, 234] on div "< style > display: grid ; grid-template-columns: repeat ( 3 , 1fr ) ; .grab-pho…" at bounding box center [1289, 367] width 287 height 375
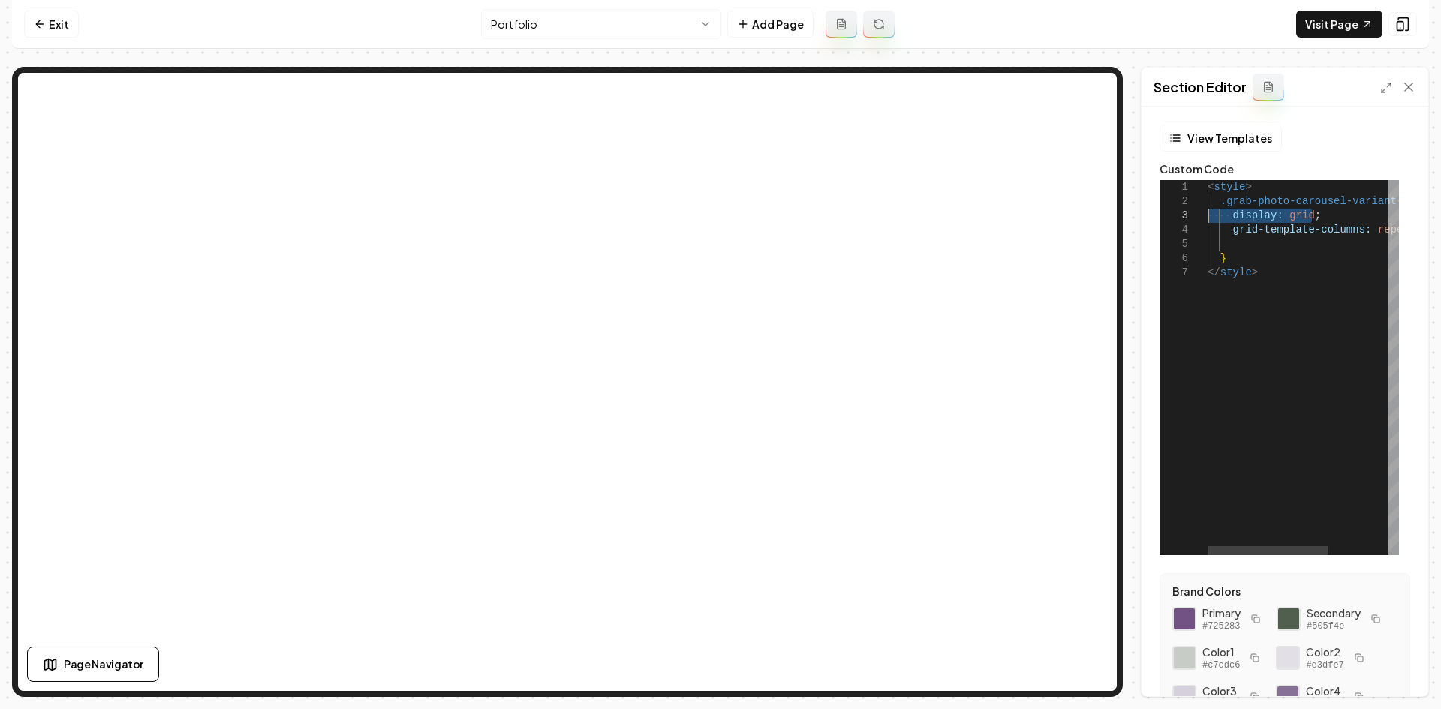
drag, startPoint x: 1271, startPoint y: 213, endPoint x: 1166, endPoint y: 218, distance: 105.2
click at [1207, 218] on div "< style > display: grid ; grid-template-columns: repeat ( 3 , 1fr ) ; .grab-pho…" at bounding box center [1350, 367] width 287 height 375
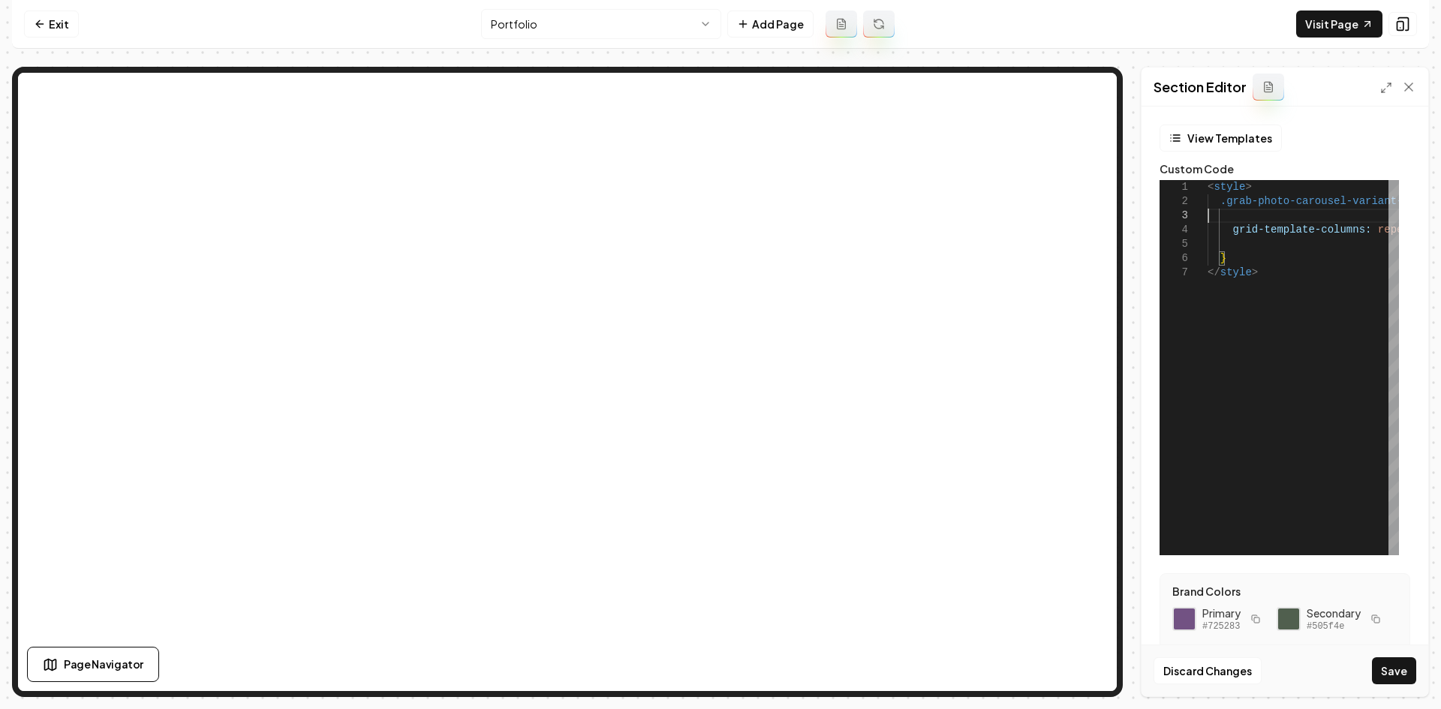
type textarea "**********"
click at [1391, 671] on button "Save" at bounding box center [1394, 670] width 44 height 27
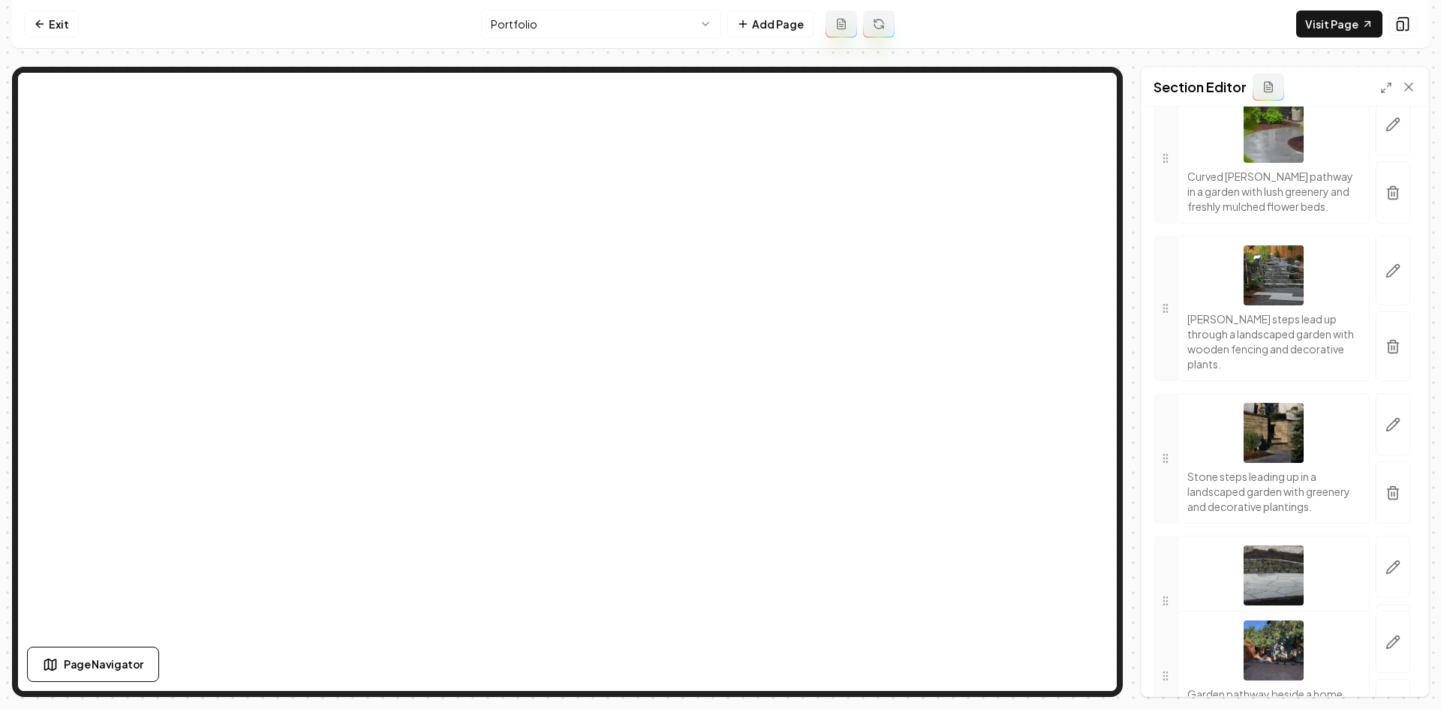
scroll to position [7921, 0]
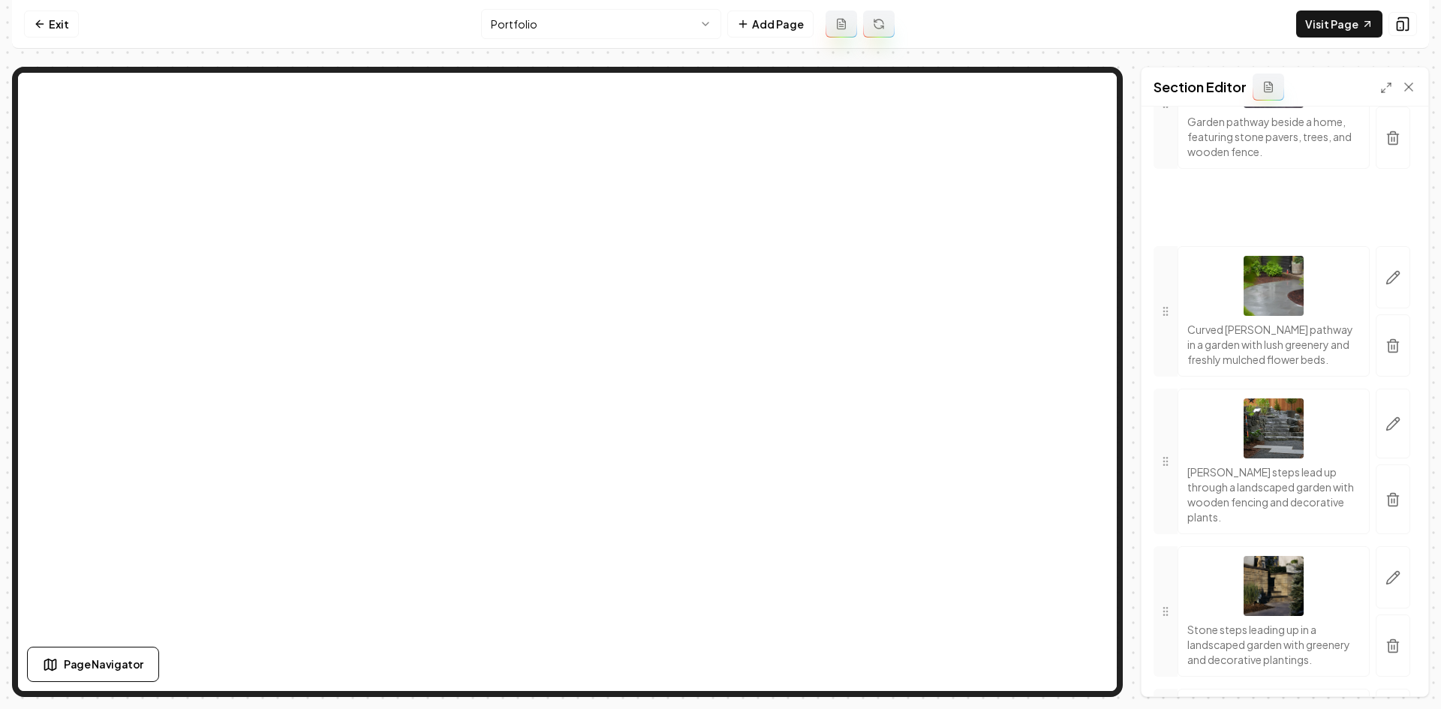
drag, startPoint x: 1175, startPoint y: 573, endPoint x: 1180, endPoint y: 282, distance: 290.4
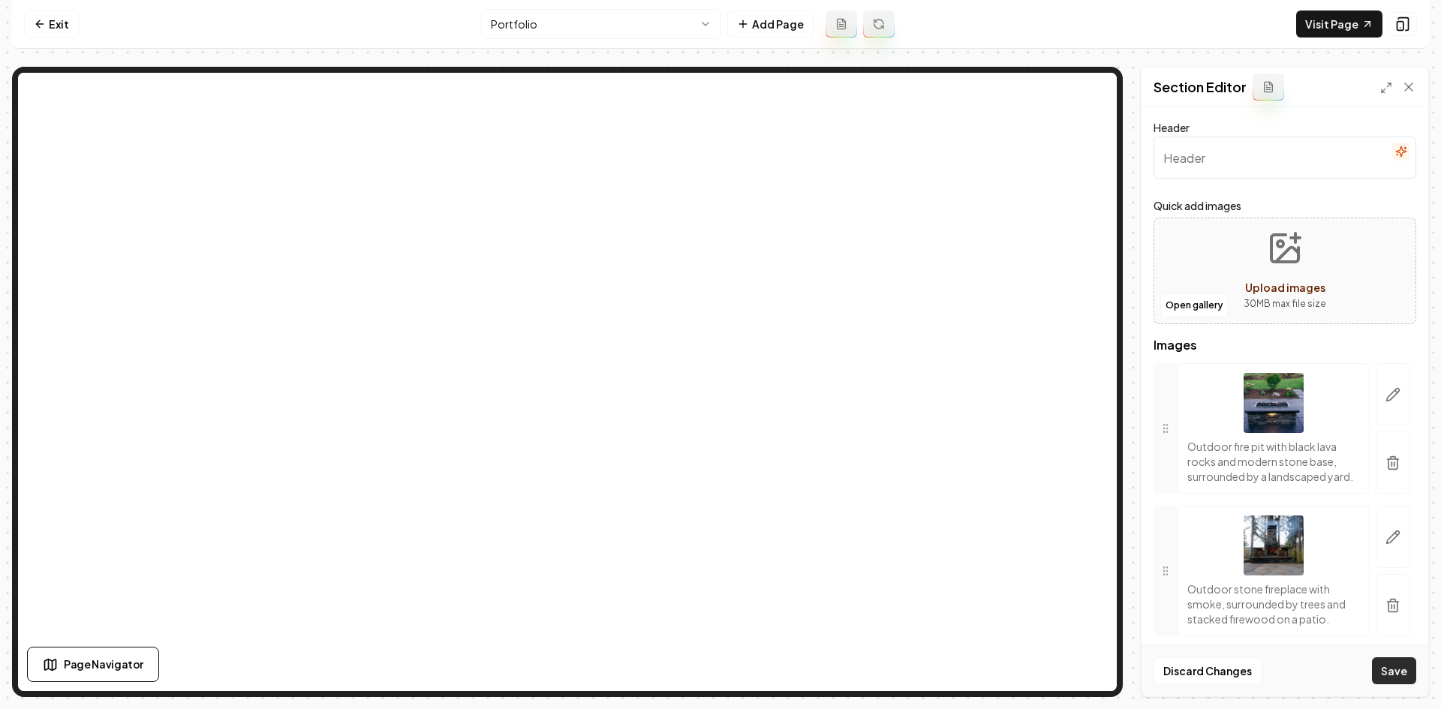
click at [1412, 663] on button "Save" at bounding box center [1394, 670] width 44 height 27
click at [588, 22] on html "Computer Required This feature is only available on a computer. Please switch t…" at bounding box center [720, 354] width 1441 height 709
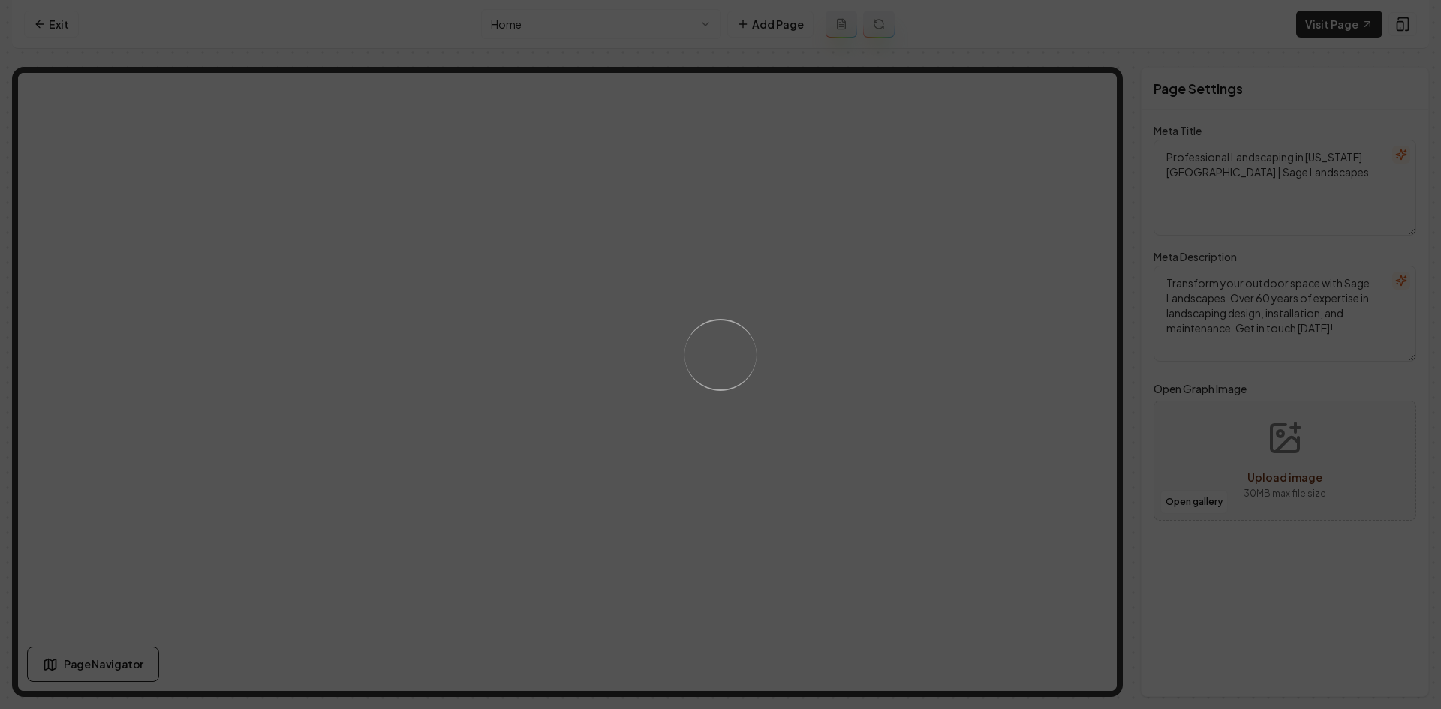
click at [557, 36] on div "Loading..." at bounding box center [720, 354] width 1441 height 709
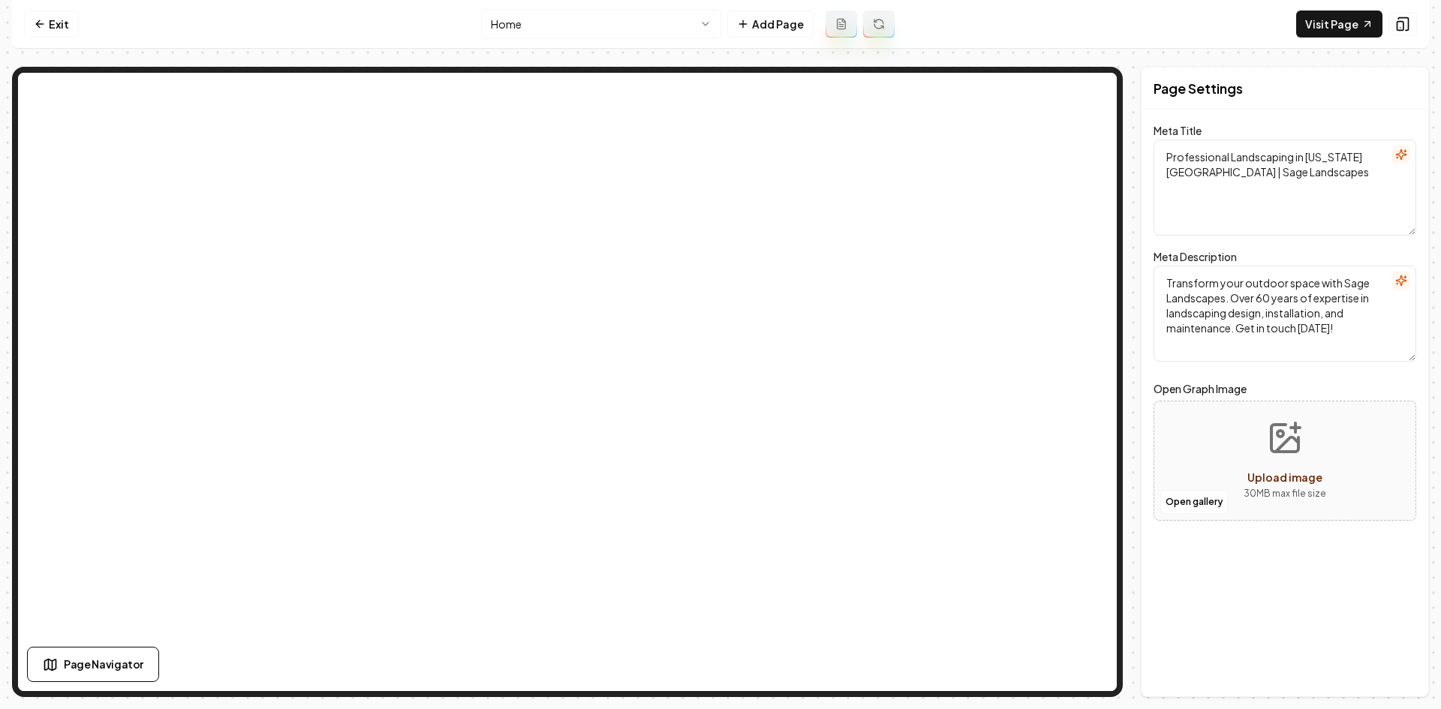
click at [556, 44] on nav "Exit Home Add Page Visit Page" at bounding box center [720, 24] width 1417 height 49
click at [555, 29] on html "Computer Required This feature is only available on a computer. Please switch t…" at bounding box center [720, 354] width 1441 height 709
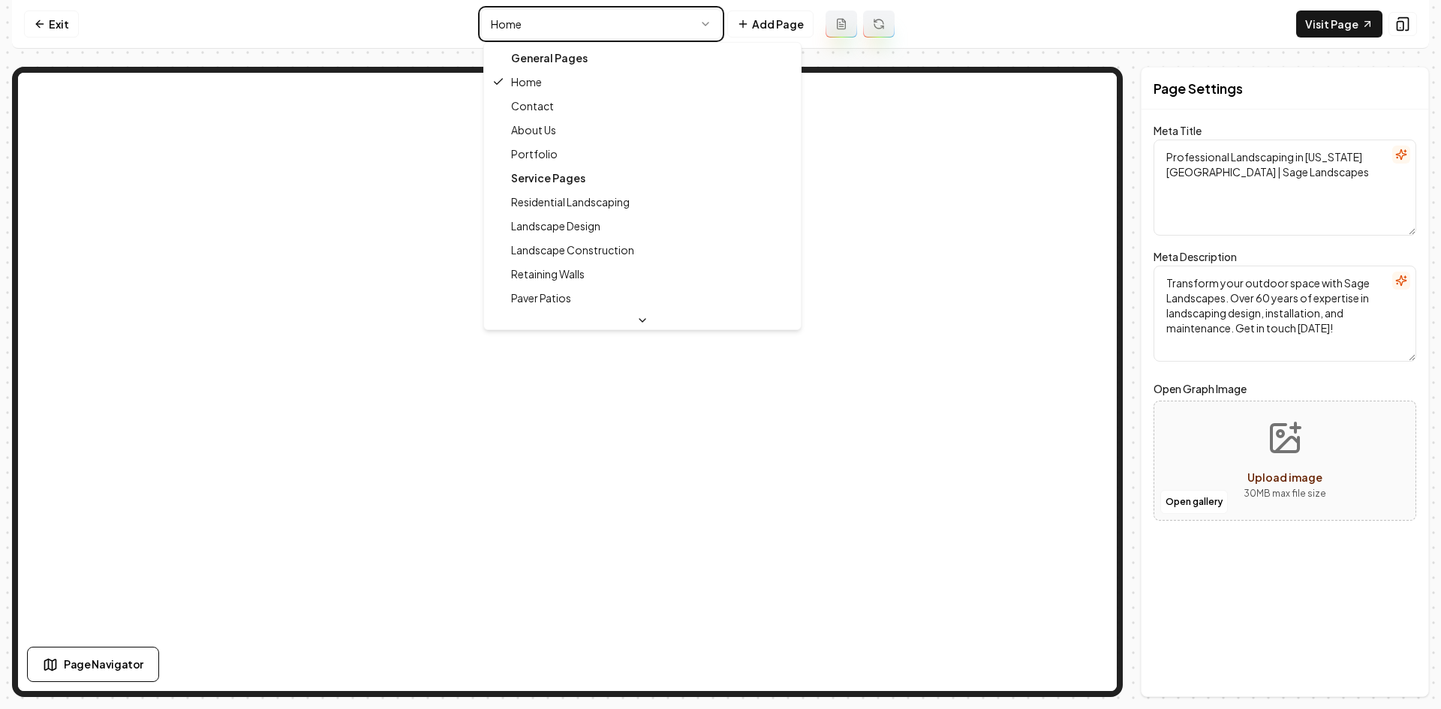
type textarea "Landscaping Services in Oregon City | Sage Landscapes"
type textarea "Professional landscaping in Oregon City by Sage Landscapes. Transform your outd…"
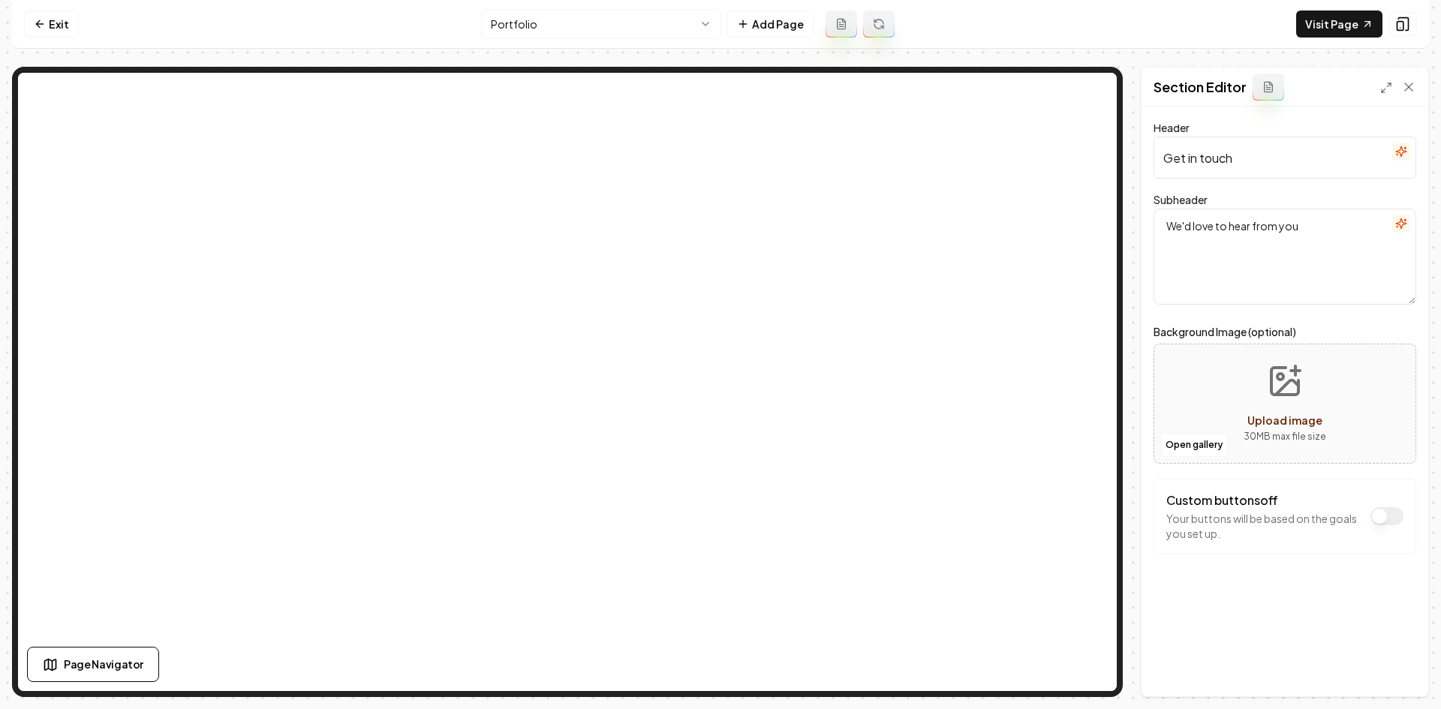
click at [1399, 151] on icon "button" at bounding box center [1401, 152] width 10 height 10
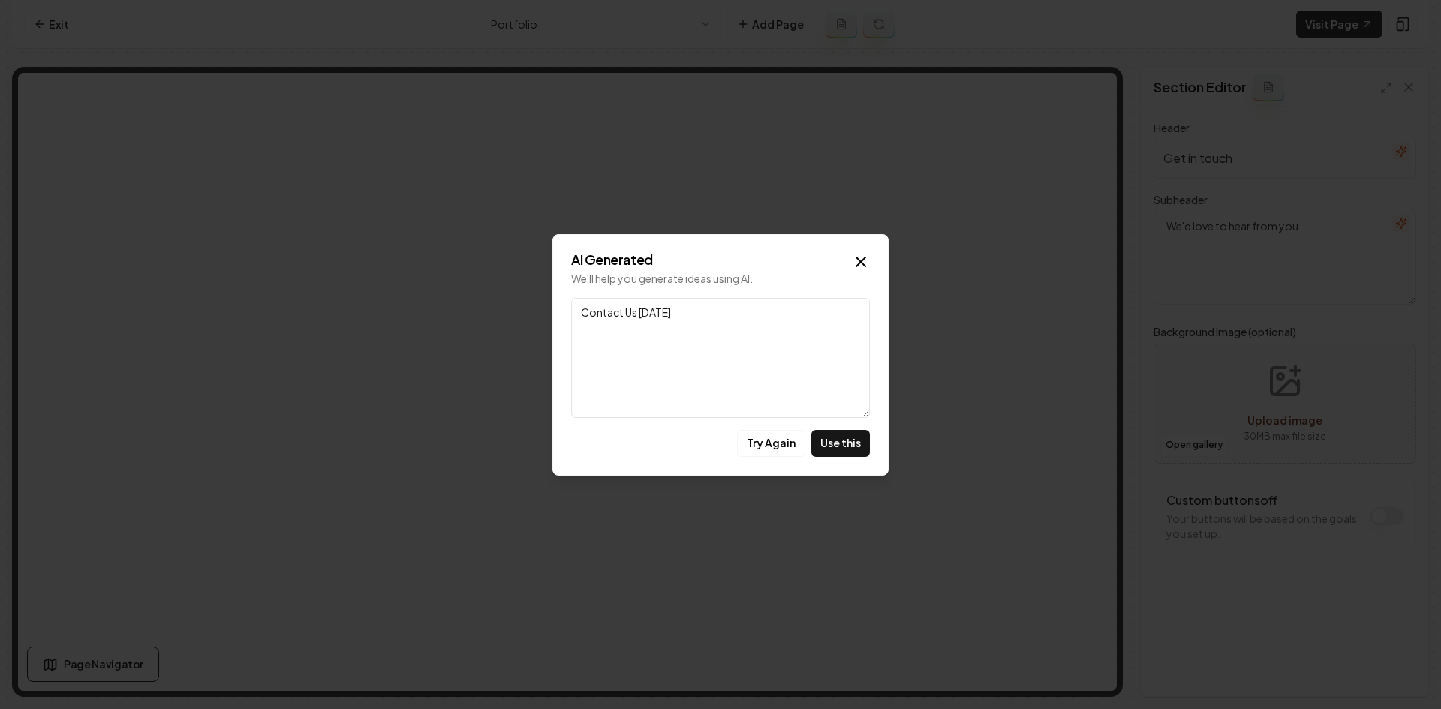
click at [850, 448] on button "Use this" at bounding box center [840, 443] width 59 height 27
type input "Contact Us Today"
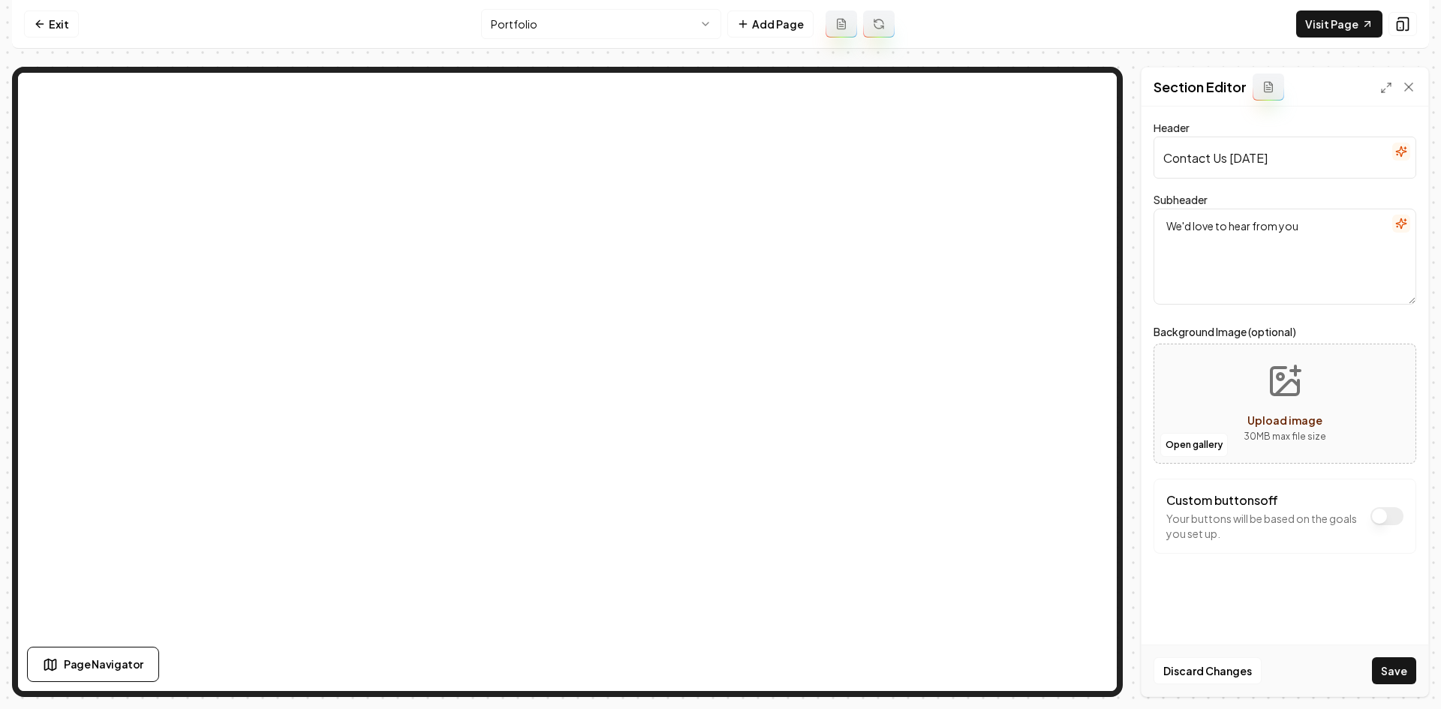
click at [1392, 228] on button "button" at bounding box center [1401, 224] width 18 height 18
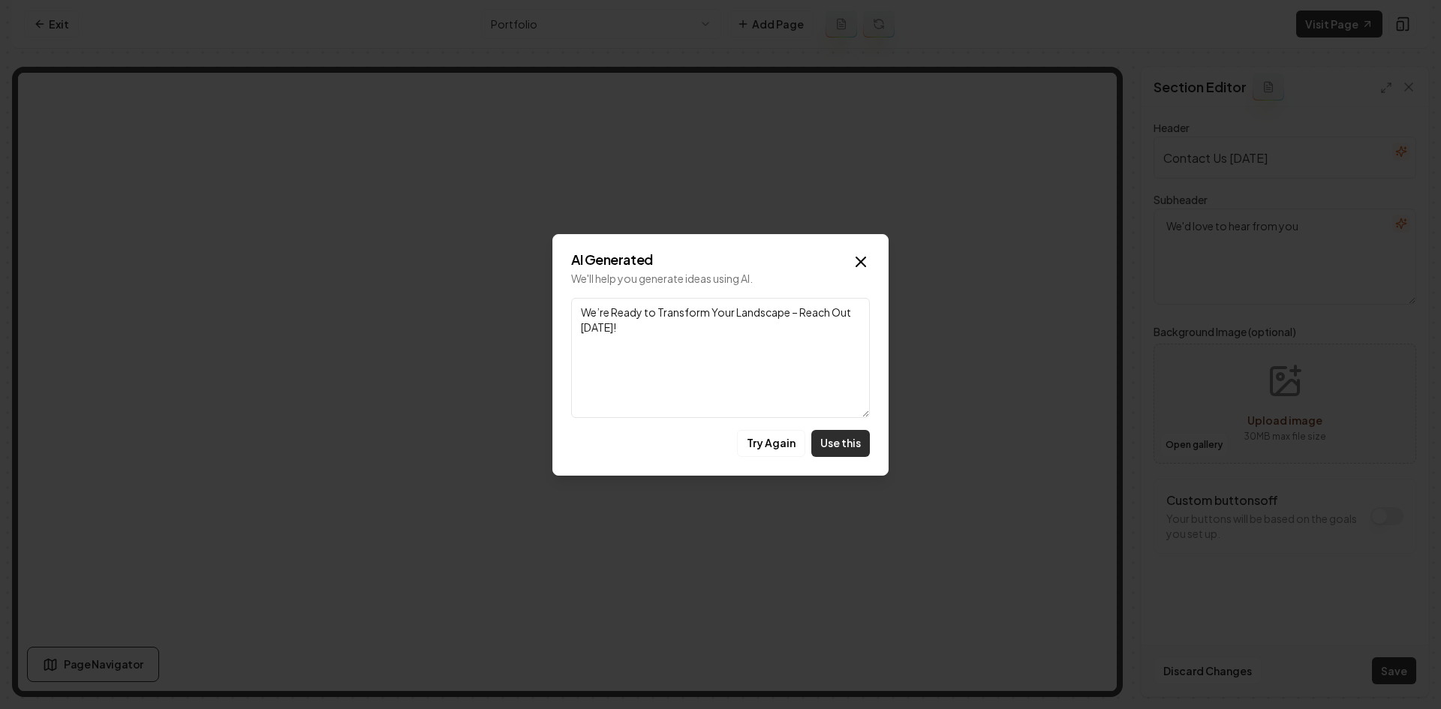
click at [834, 447] on button "Use this" at bounding box center [840, 443] width 59 height 27
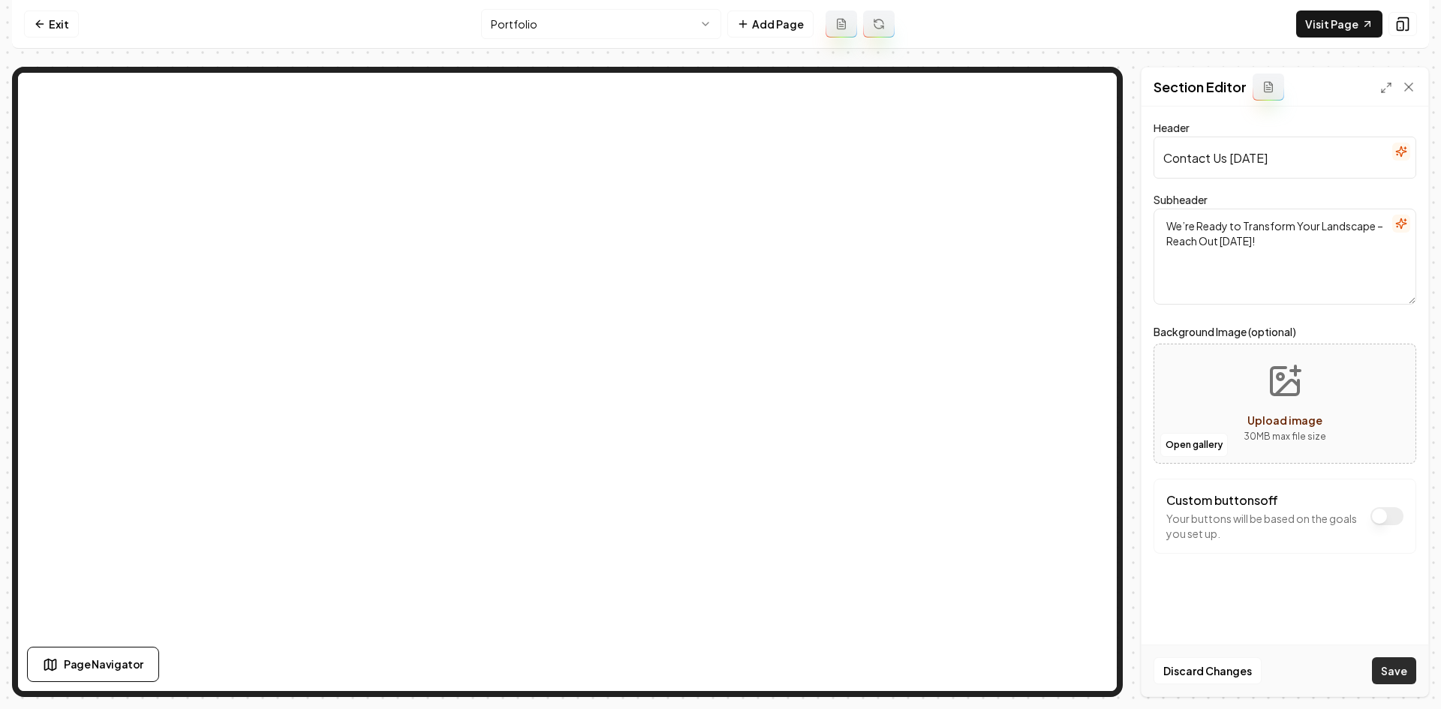
click at [1388, 672] on button "Save" at bounding box center [1394, 670] width 44 height 27
drag, startPoint x: 1225, startPoint y: 254, endPoint x: 1131, endPoint y: 254, distance: 94.6
click at [1132, 254] on div "Page Settings Section Editor Header Contact Us Today Subheader We’re Ready to T…" at bounding box center [720, 382] width 1417 height 630
type textarea "We’re Ready to Transform Your Landscape"
click at [1403, 678] on button "Save" at bounding box center [1394, 670] width 44 height 27
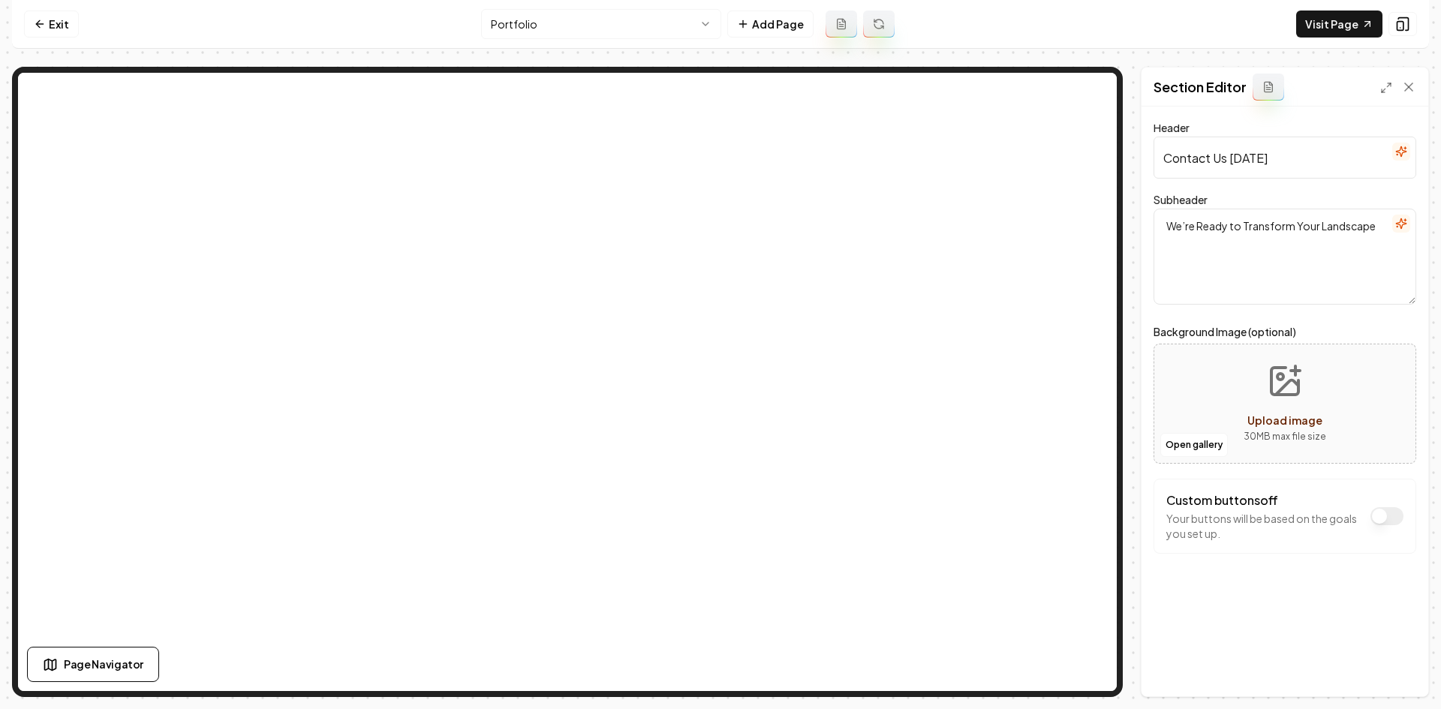
click at [495, 28] on html "Computer Required This feature is only available on a computer. Please switch t…" at bounding box center [720, 354] width 1441 height 709
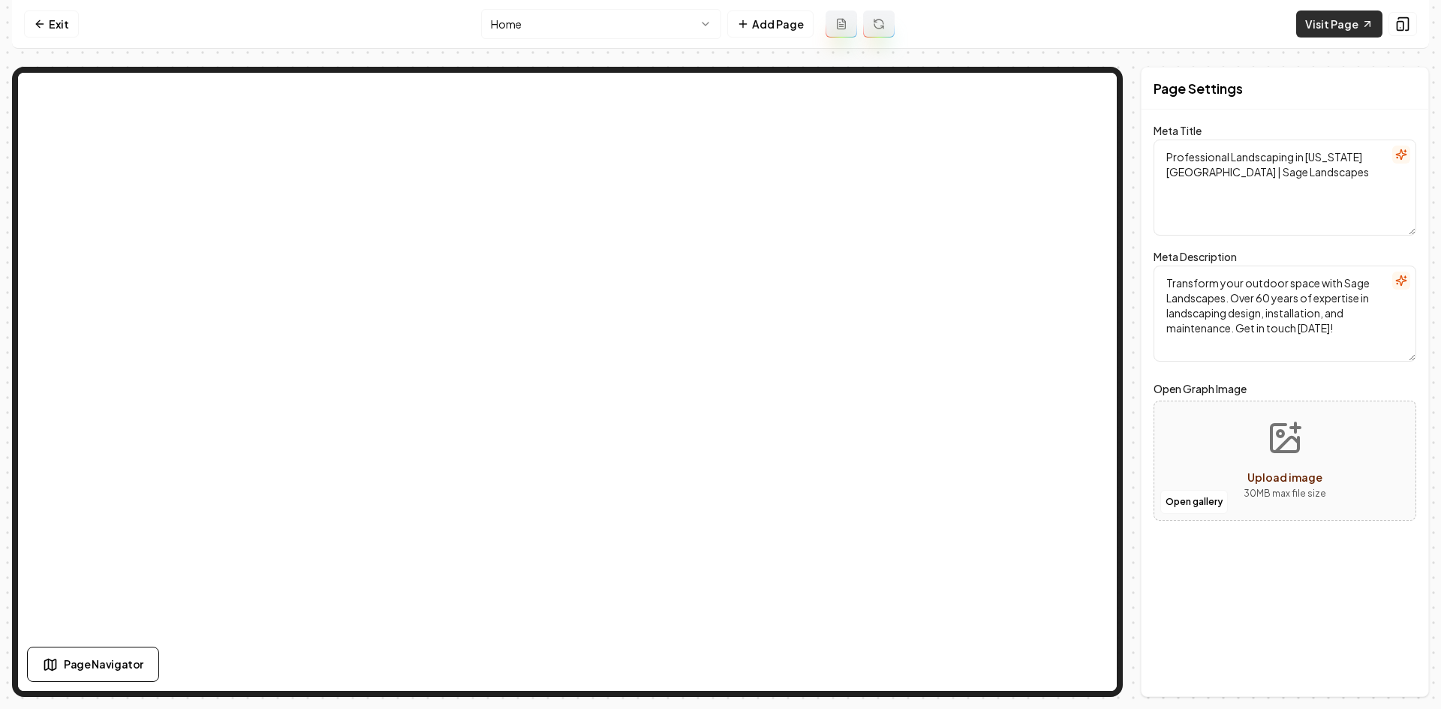
click at [1331, 18] on link "Visit Page" at bounding box center [1339, 24] width 86 height 27
click at [62, 28] on link "Exit" at bounding box center [51, 24] width 55 height 27
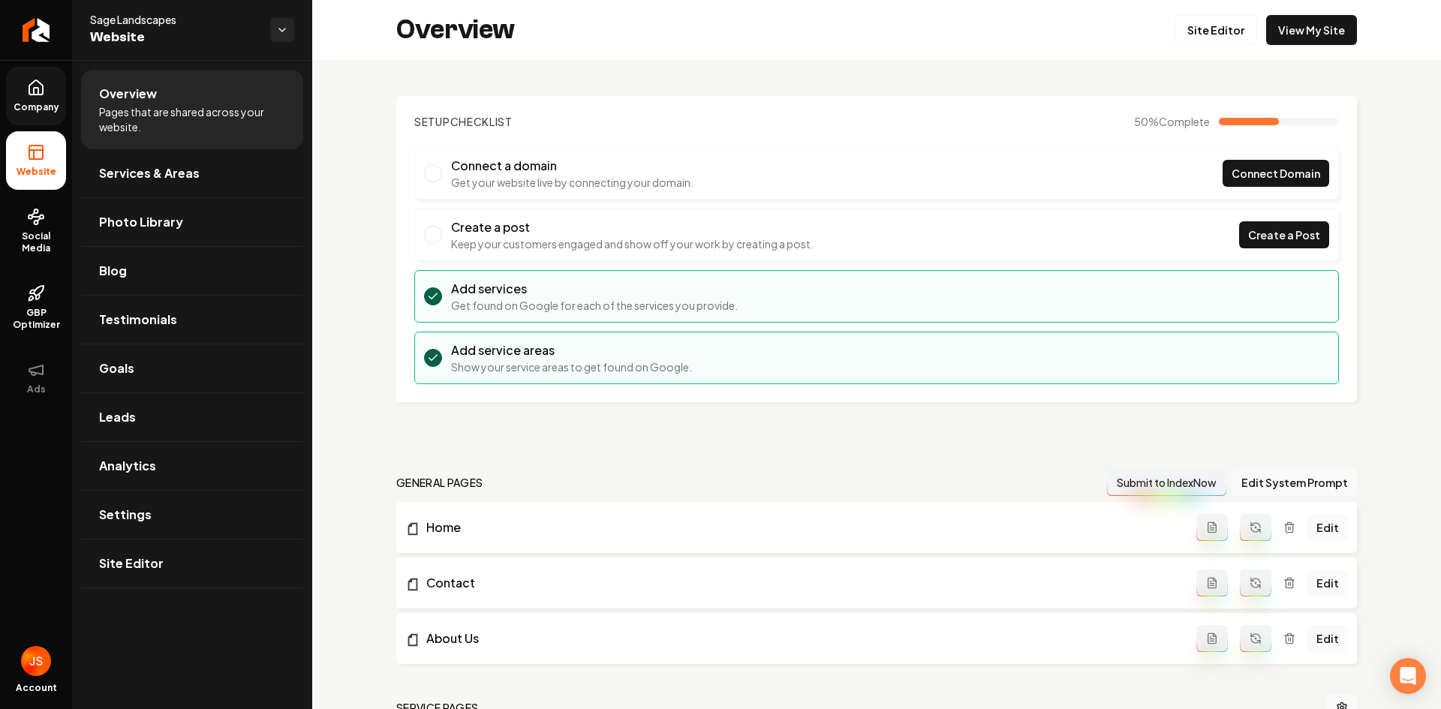
click at [47, 106] on span "Company" at bounding box center [37, 107] width 58 height 12
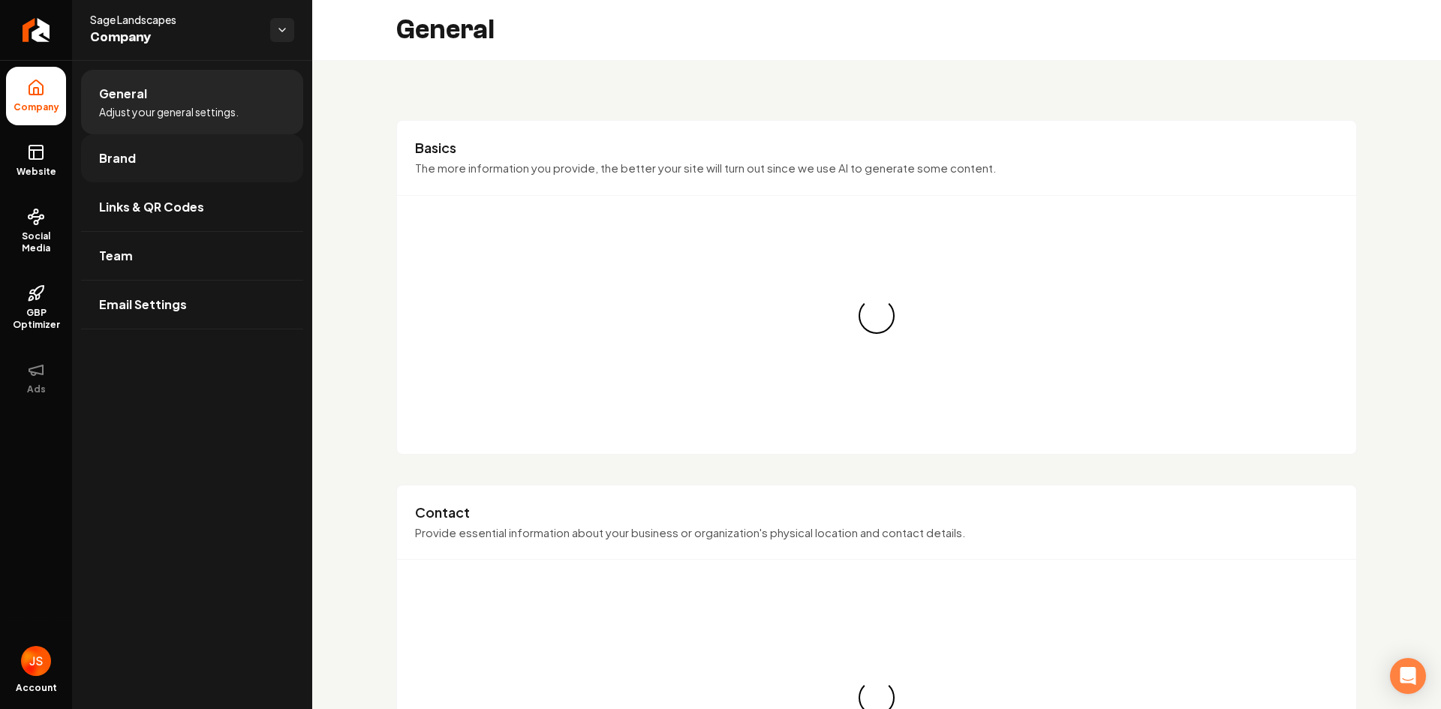
click at [132, 155] on span "Brand" at bounding box center [117, 158] width 37 height 18
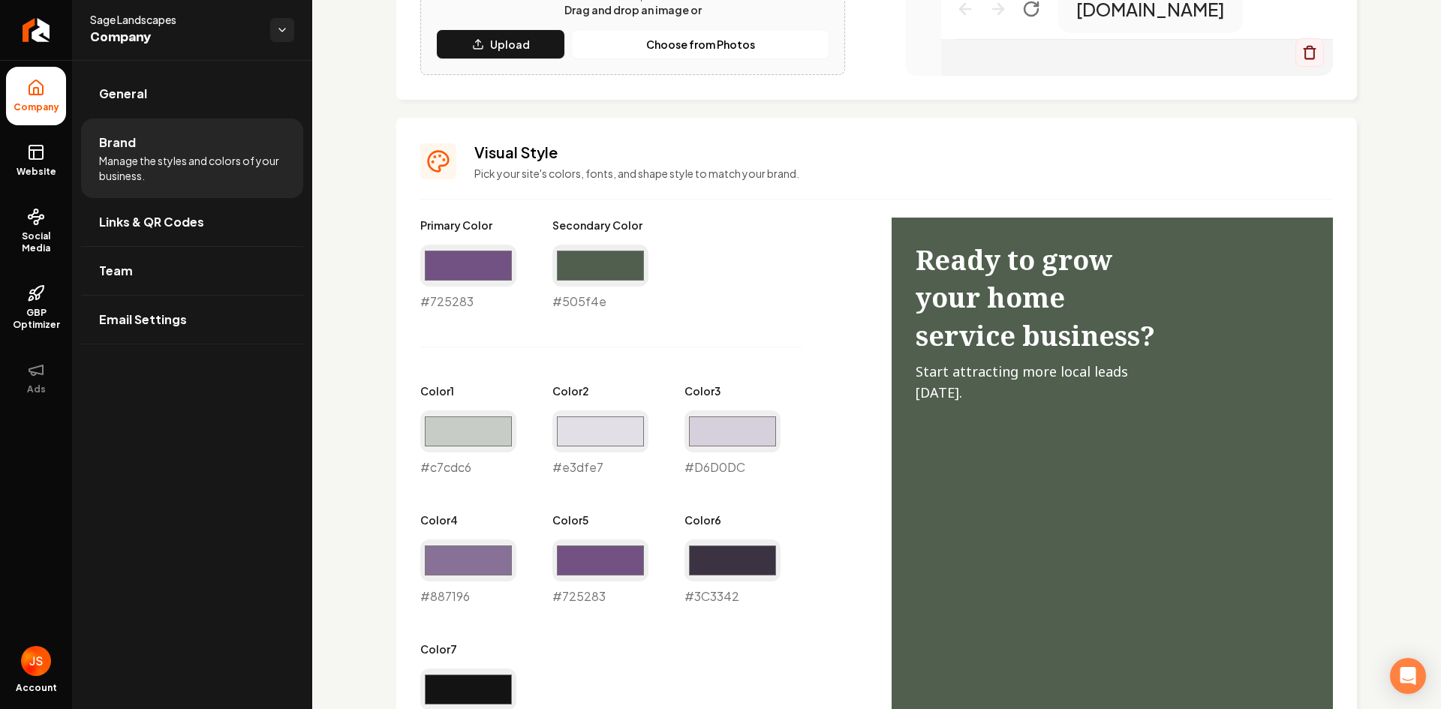
scroll to position [600, 0]
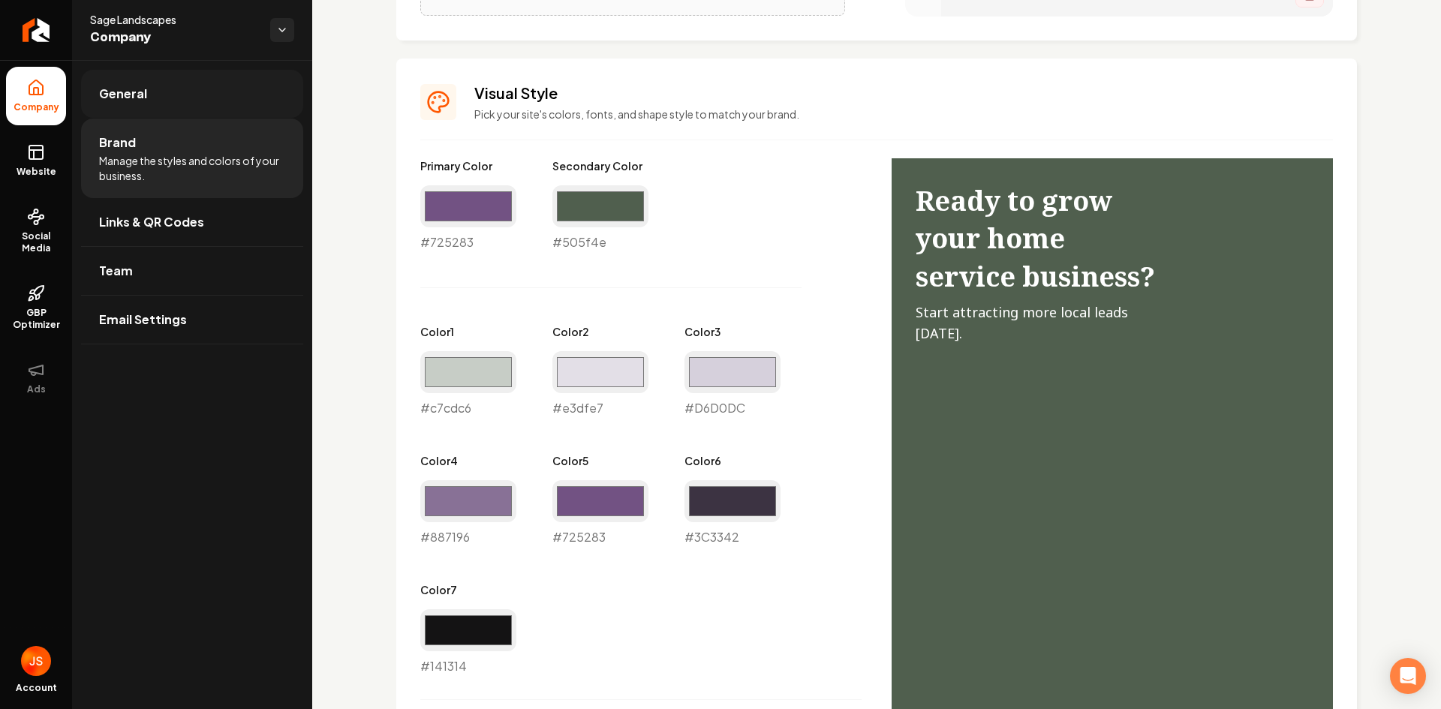
click at [166, 95] on link "General" at bounding box center [192, 94] width 222 height 48
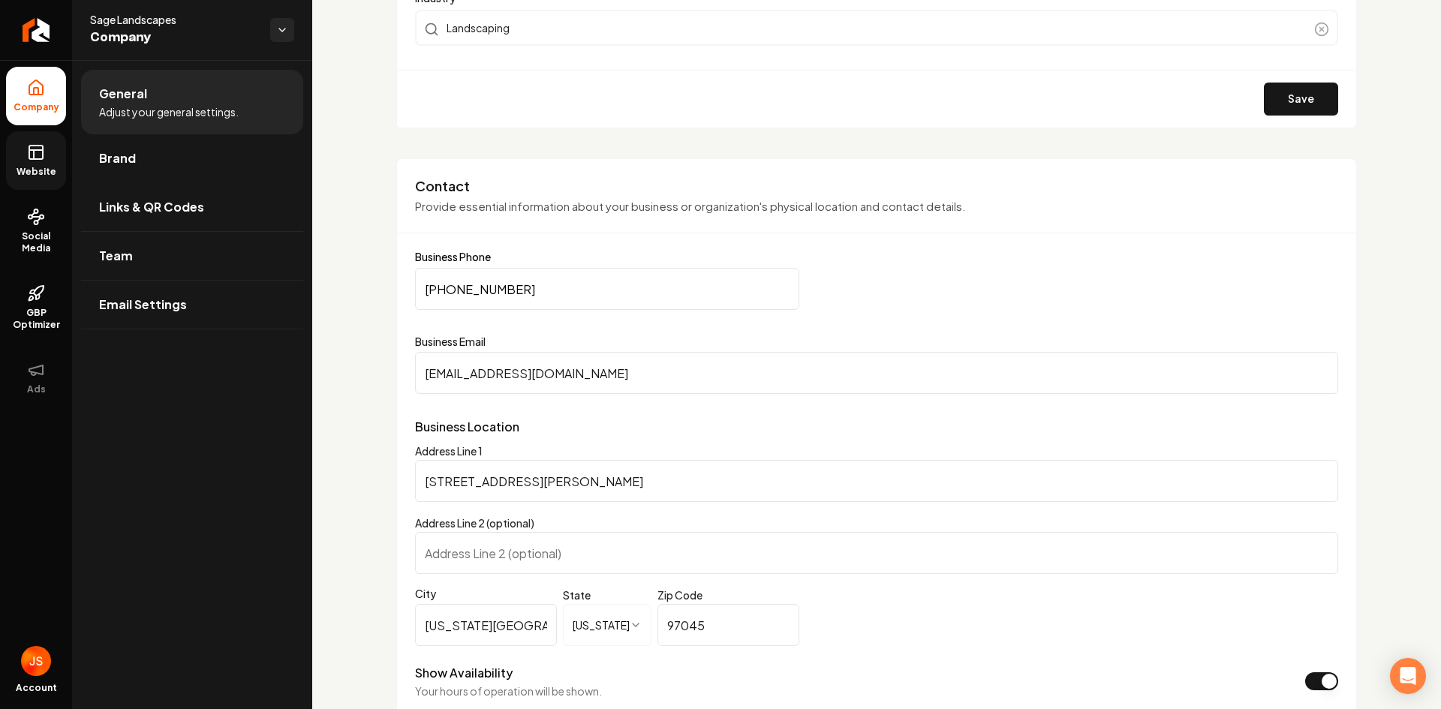
click at [45, 166] on span "Website" at bounding box center [37, 172] width 52 height 12
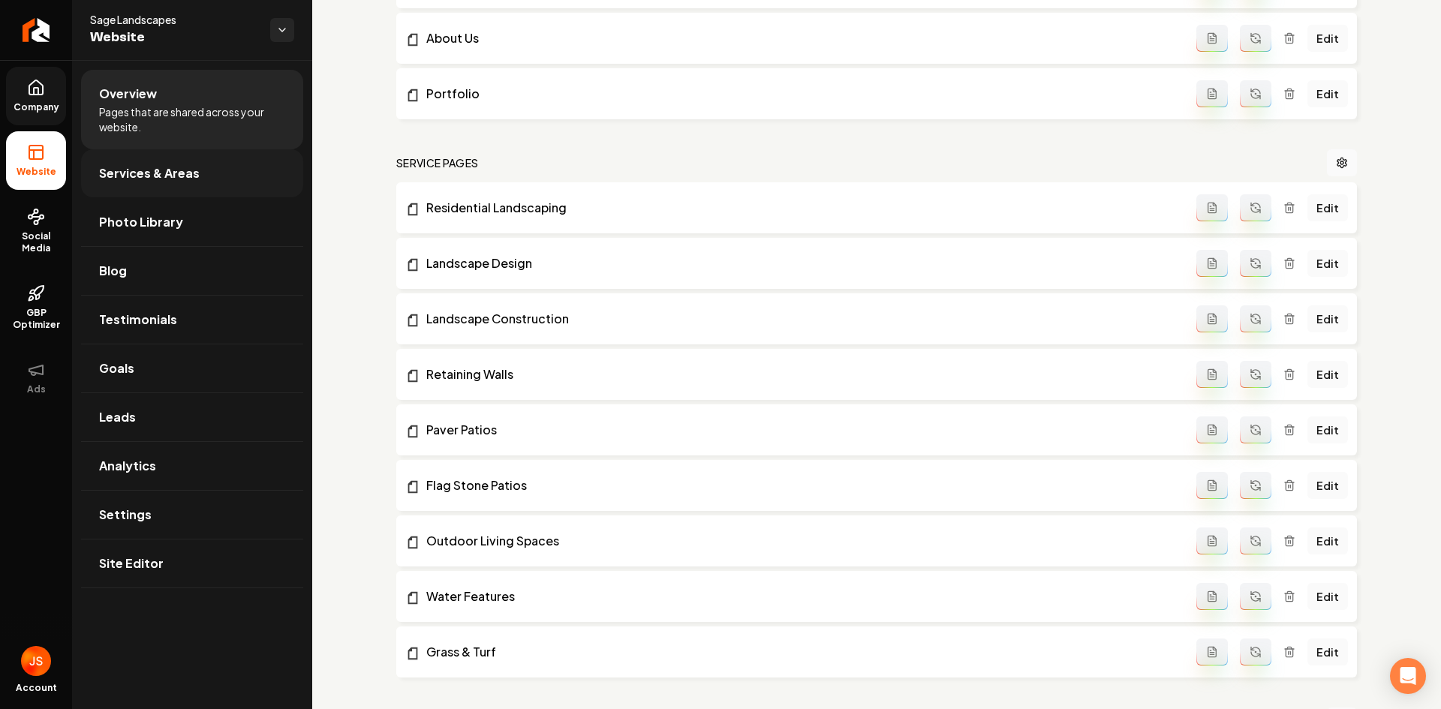
click at [120, 160] on link "Services & Areas" at bounding box center [192, 173] width 222 height 48
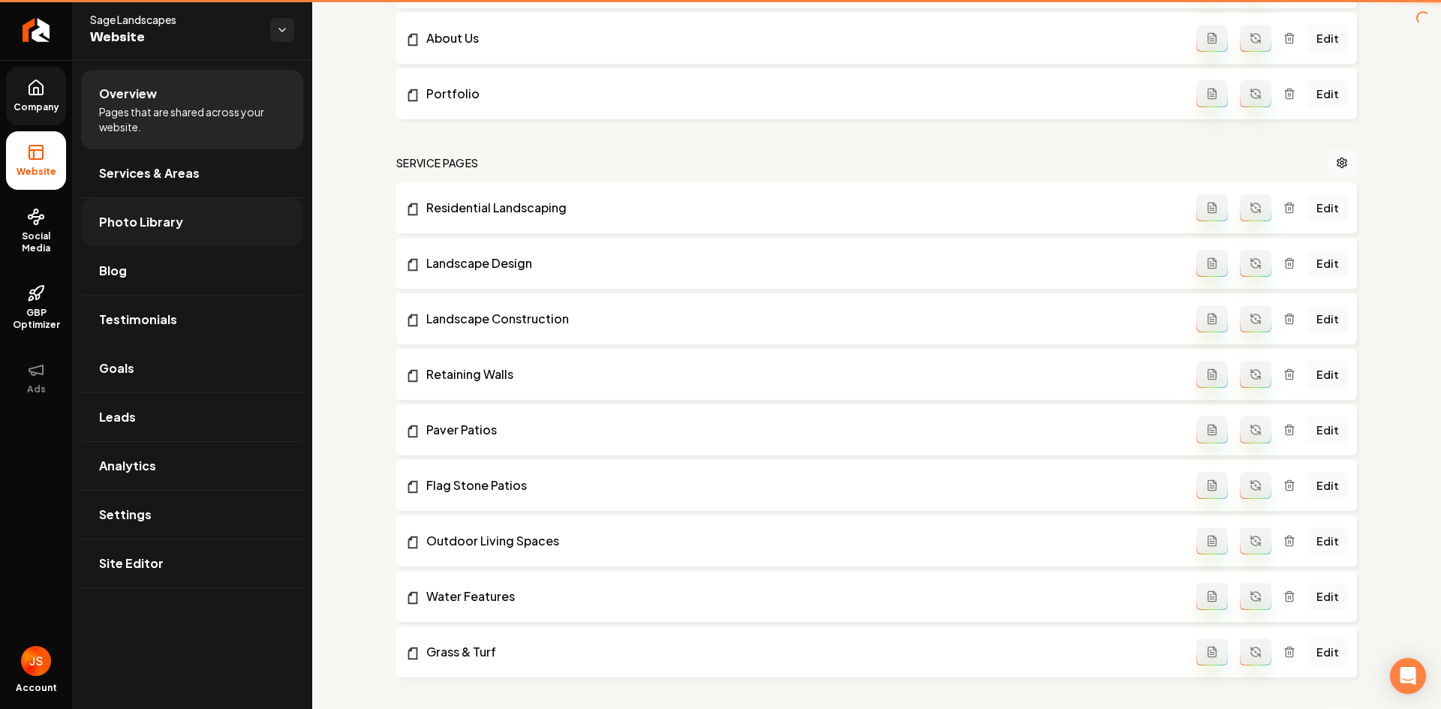
scroll to position [290, 0]
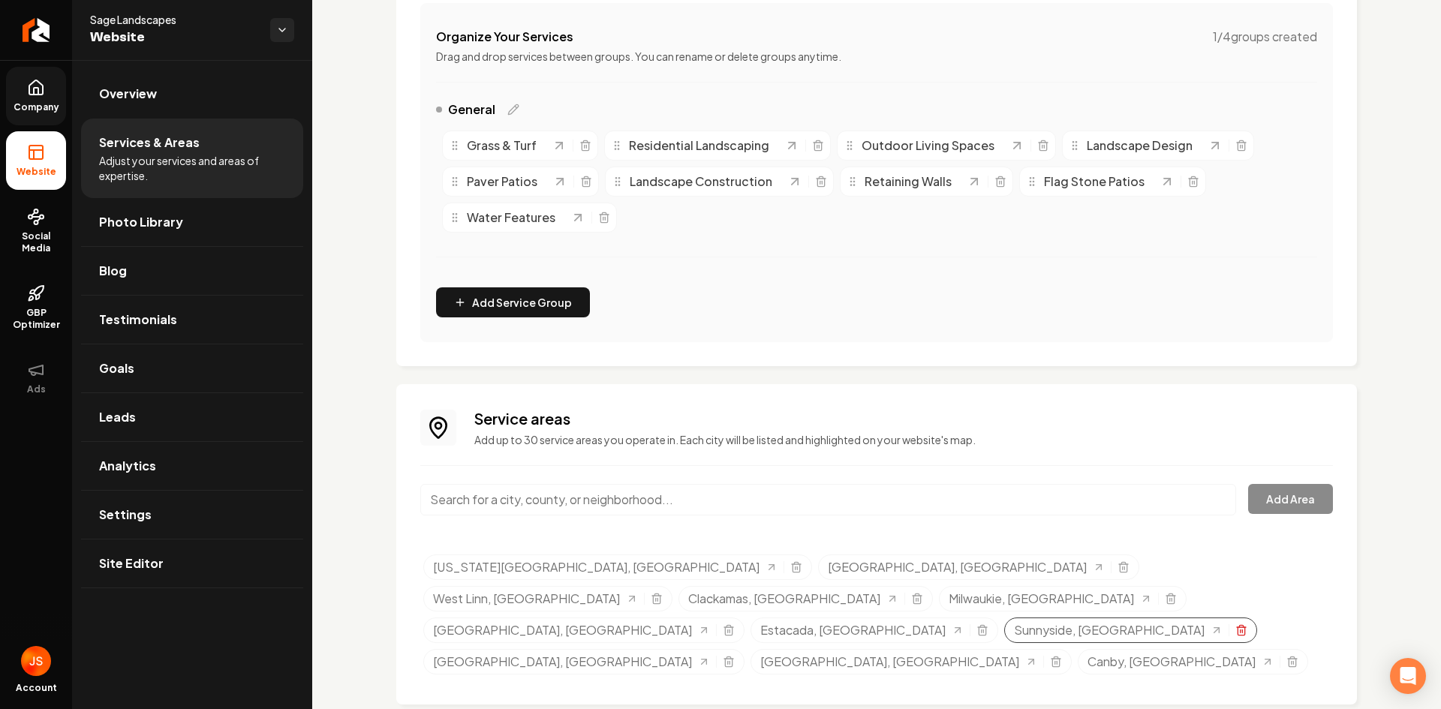
click at [1235, 624] on icon "Selected tags" at bounding box center [1241, 630] width 12 height 12
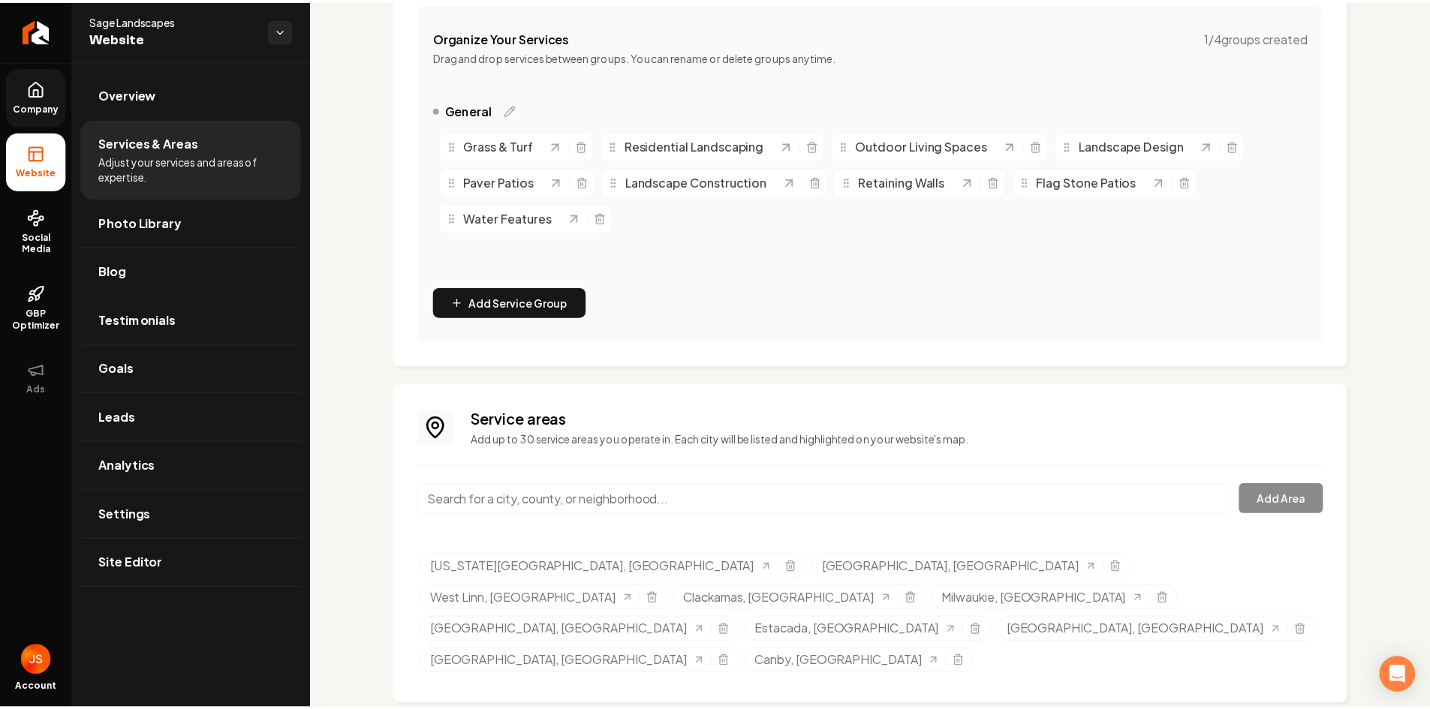
scroll to position [259, 0]
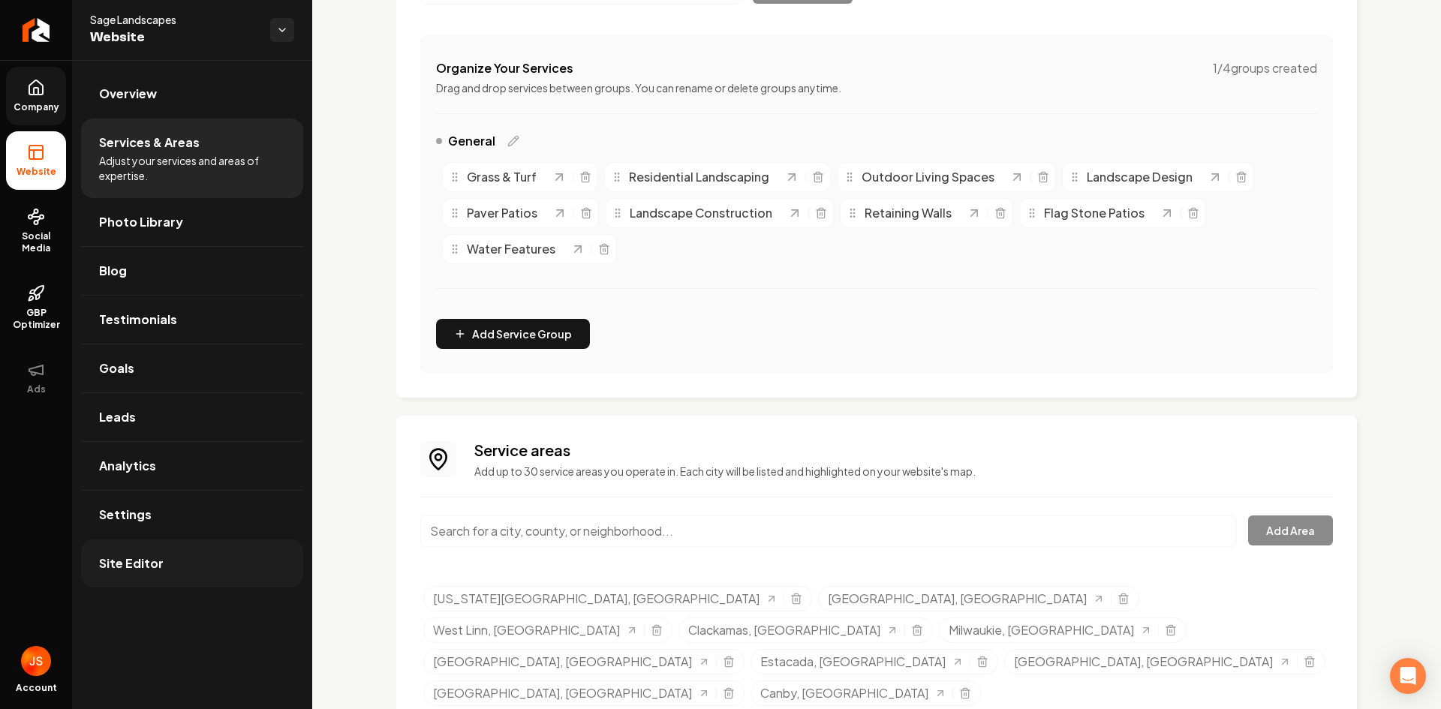
drag, startPoint x: 139, startPoint y: 564, endPoint x: 218, endPoint y: 483, distance: 113.0
click at [139, 563] on span "Site Editor" at bounding box center [131, 564] width 65 height 18
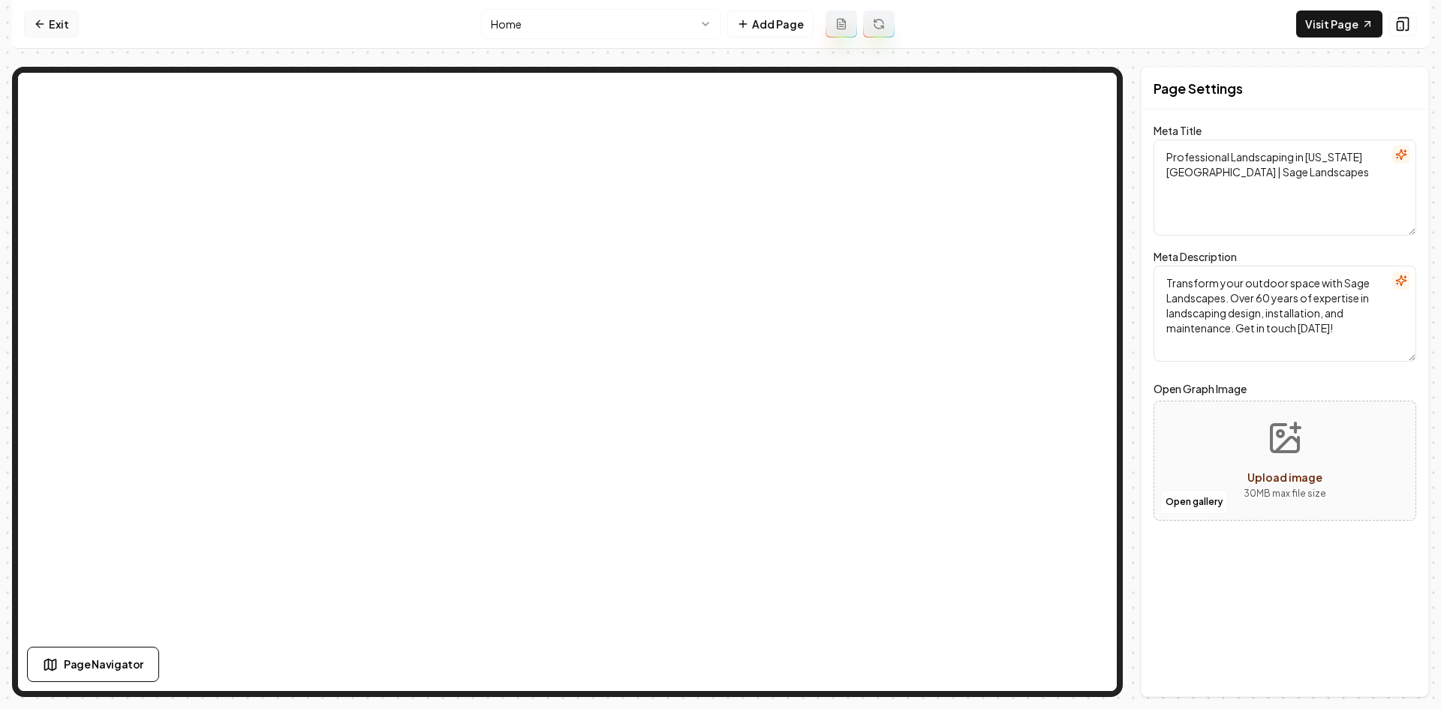
click at [68, 26] on link "Exit" at bounding box center [51, 24] width 55 height 27
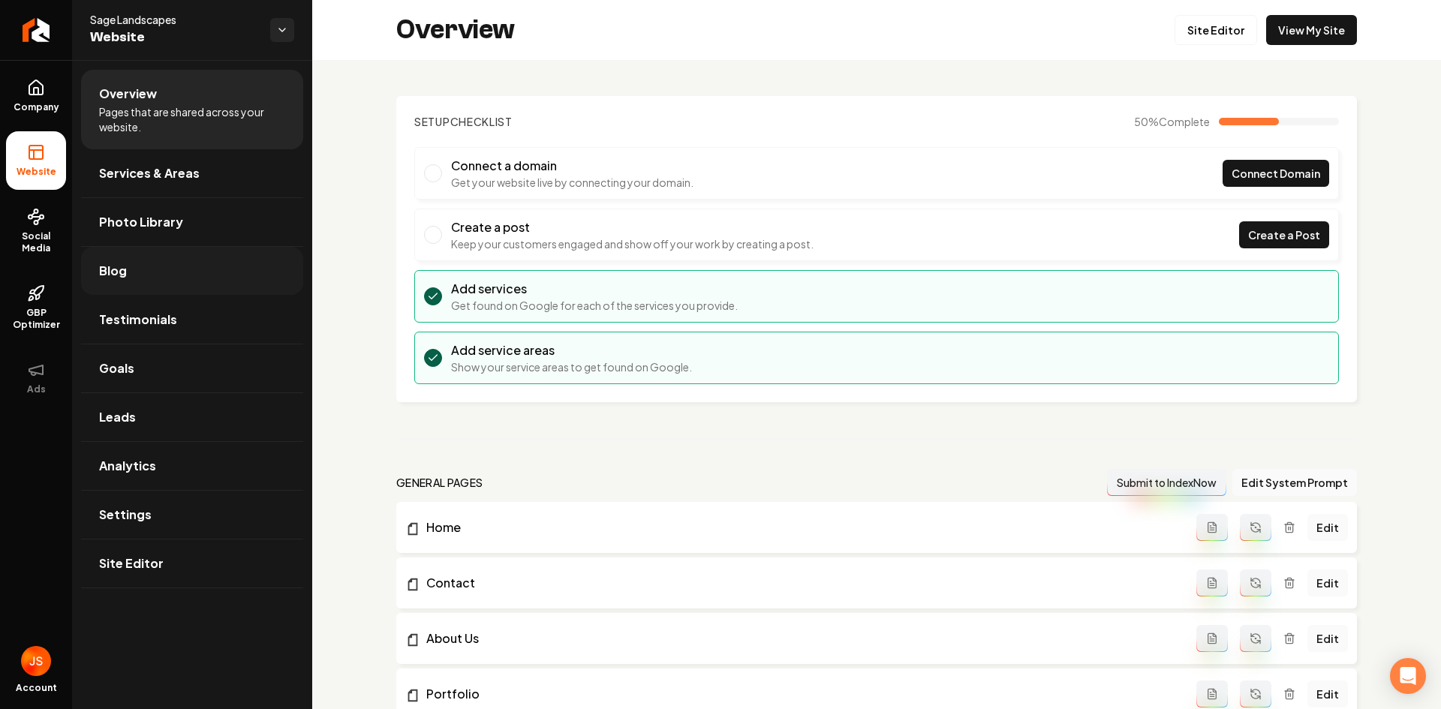
click at [117, 272] on span "Blog" at bounding box center [113, 271] width 28 height 18
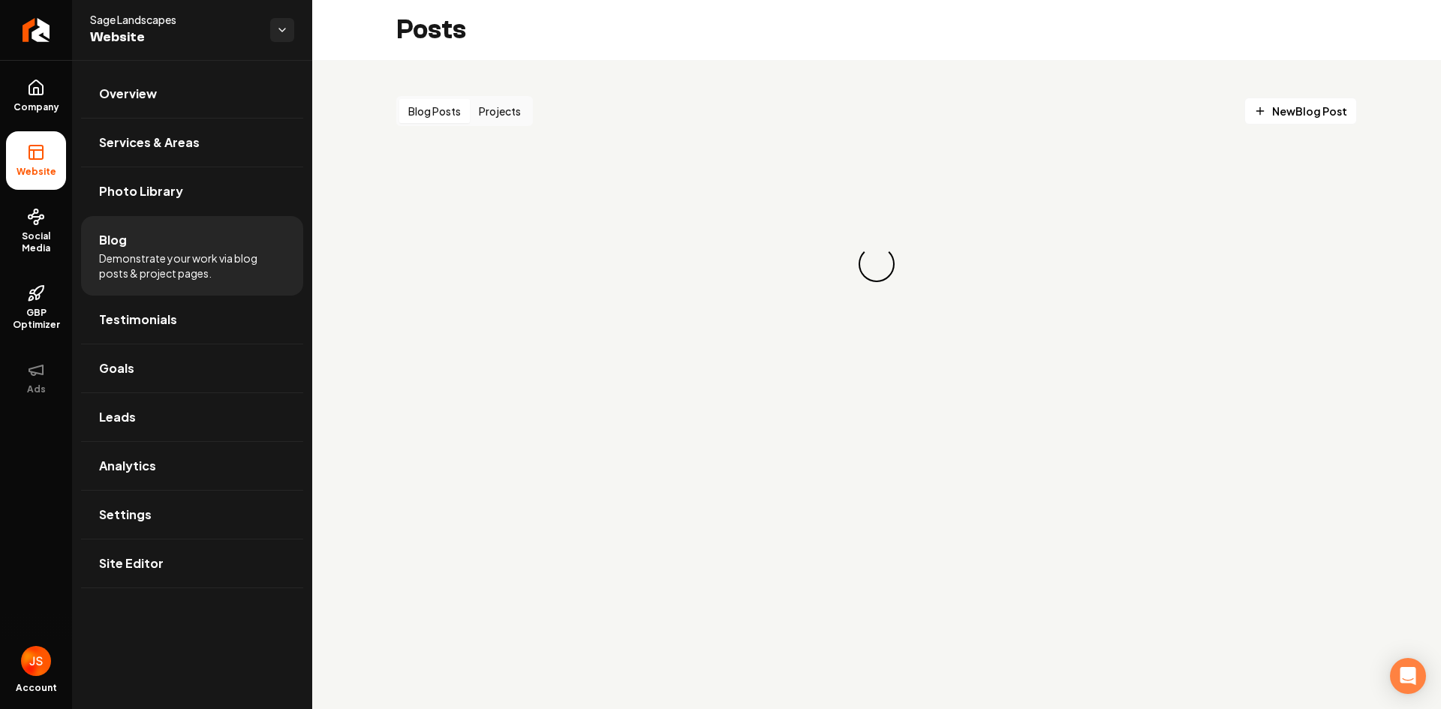
click at [514, 117] on button "Projects" at bounding box center [500, 111] width 60 height 24
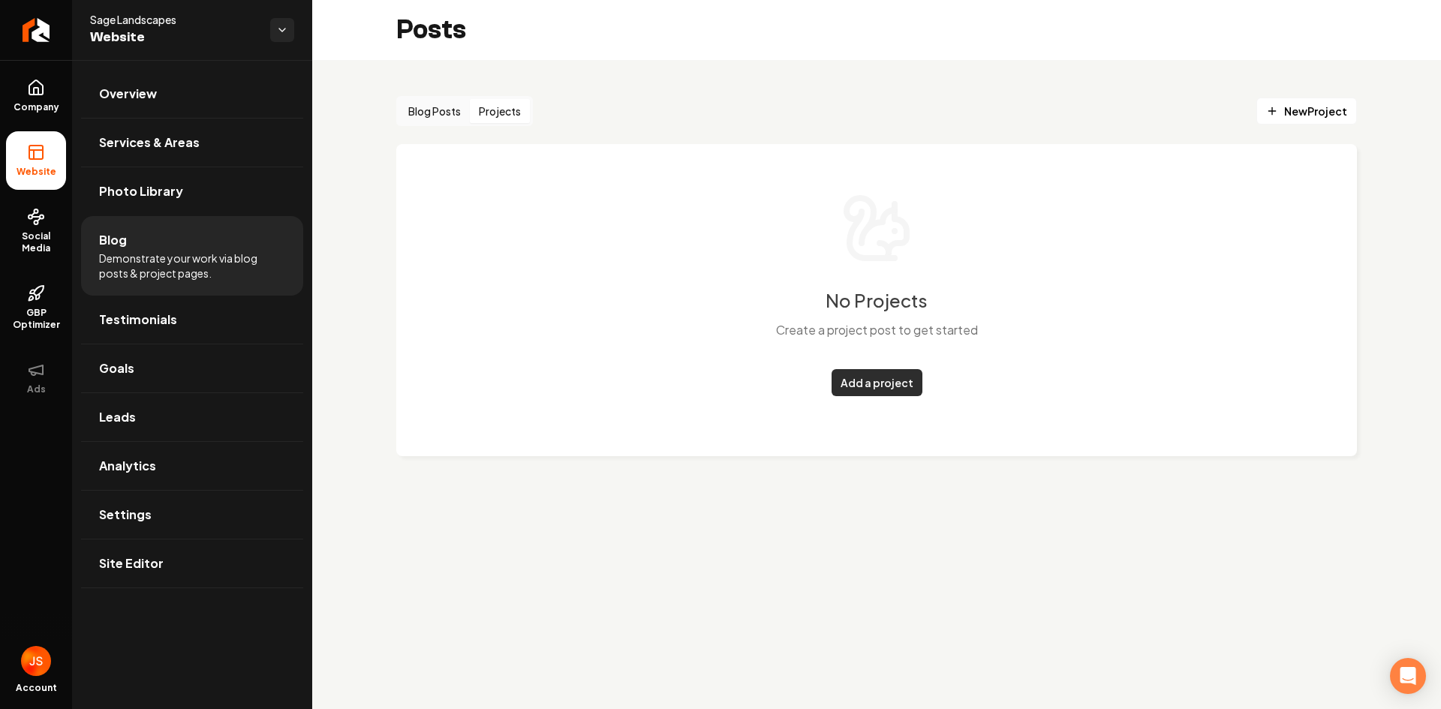
click at [882, 384] on link "Add a project" at bounding box center [876, 382] width 91 height 27
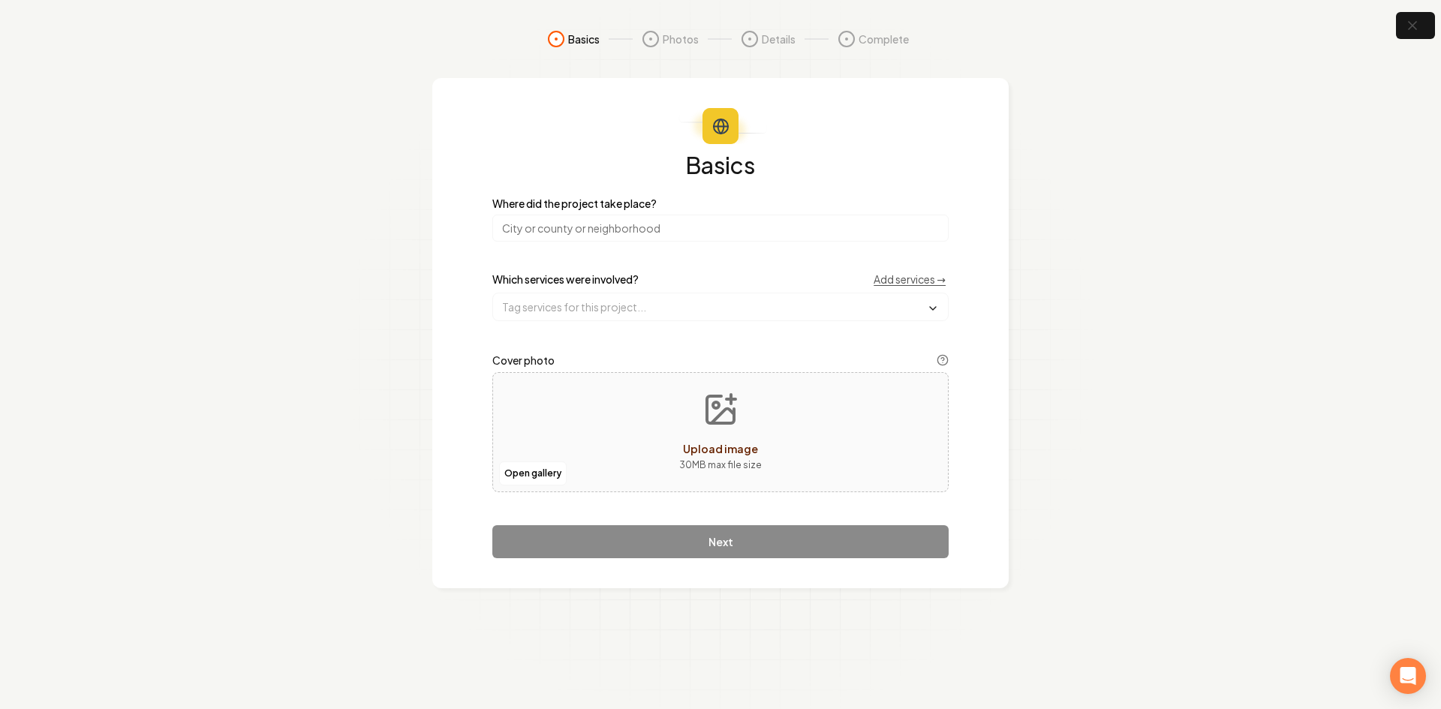
click at [626, 234] on input "search" at bounding box center [720, 228] width 456 height 27
type input "[US_STATE]"
click at [563, 310] on input "text" at bounding box center [720, 306] width 455 height 27
drag, startPoint x: 381, startPoint y: 288, endPoint x: 356, endPoint y: 245, distance: 49.4
click at [381, 290] on section "Basics Photos Details Complete Basics Where did the project take place? Oregon …" at bounding box center [720, 354] width 1441 height 709
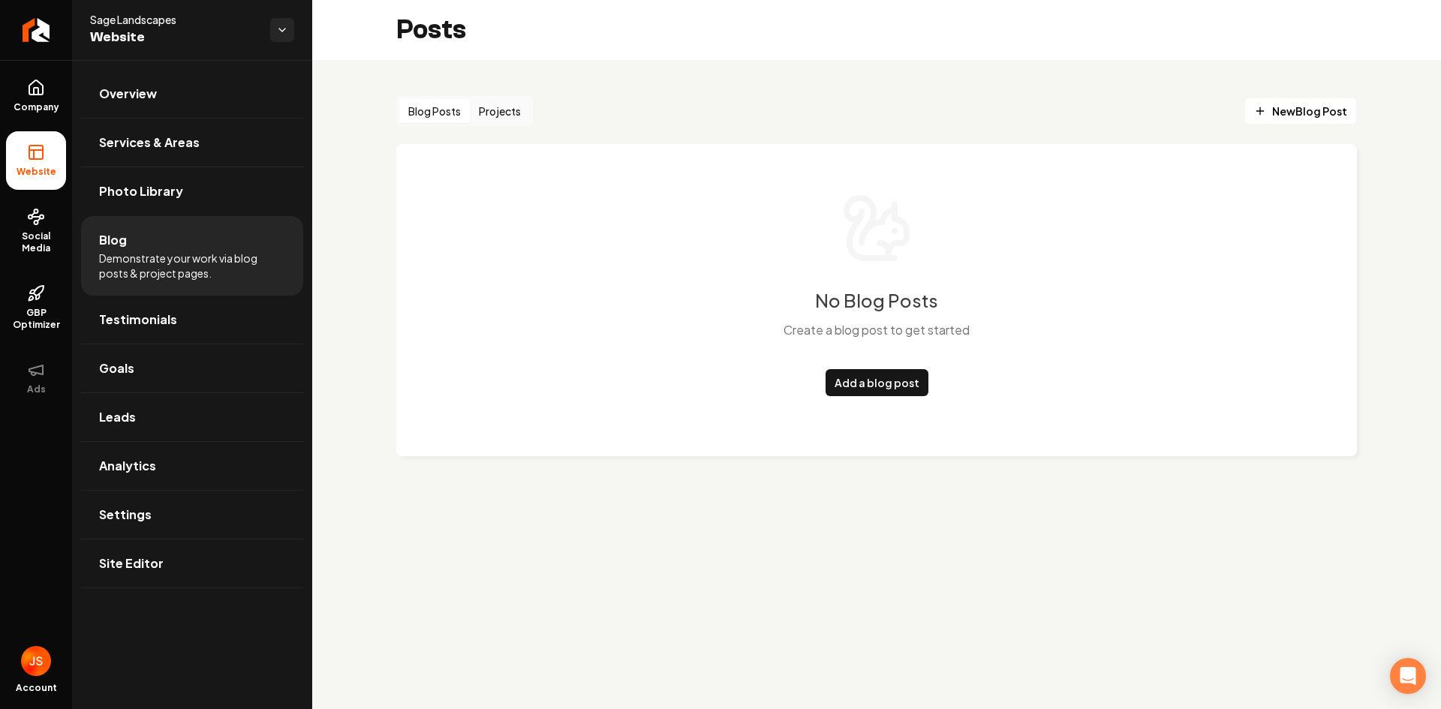
click at [448, 103] on button "Blog Posts" at bounding box center [434, 111] width 71 height 24
click at [895, 377] on link "Add a blog post" at bounding box center [876, 382] width 103 height 27
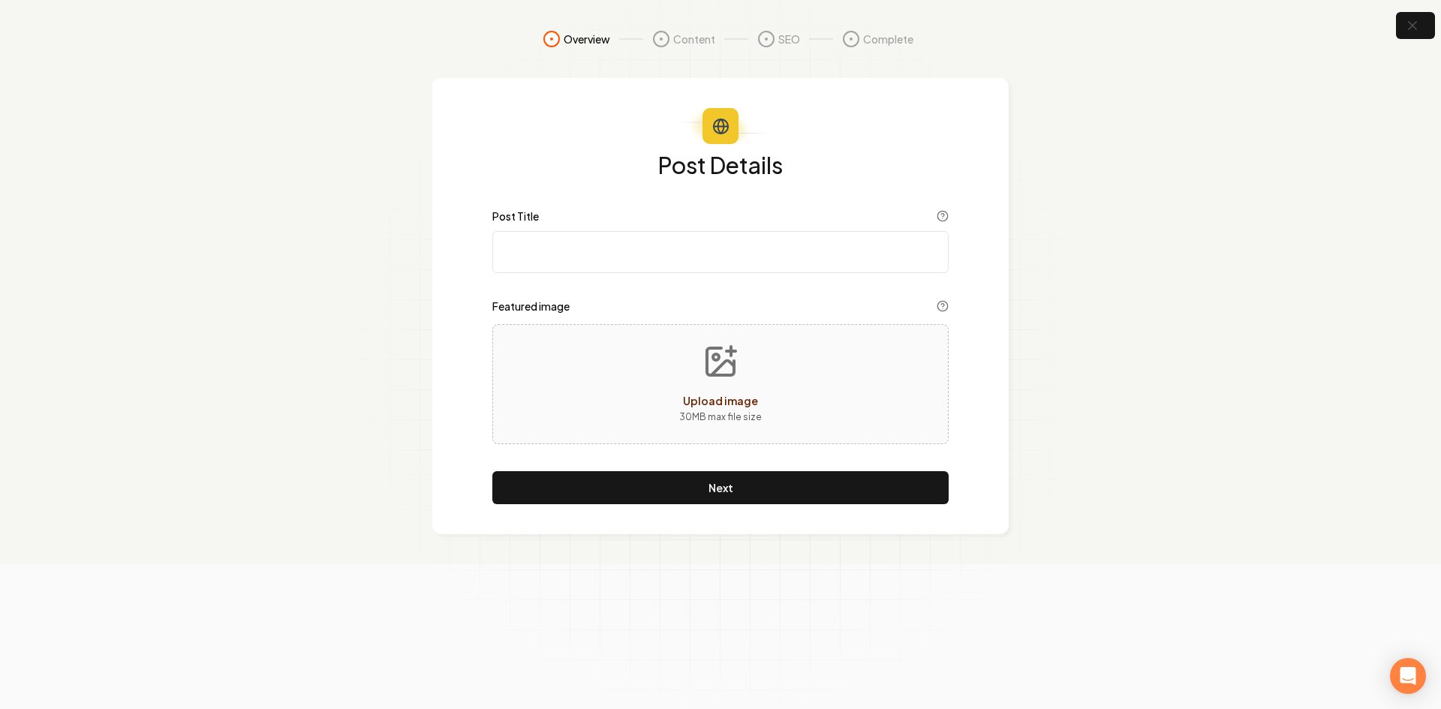
click at [636, 230] on div "Post Title" at bounding box center [720, 241] width 456 height 63
drag, startPoint x: 636, startPoint y: 248, endPoint x: 618, endPoint y: 93, distance: 155.7
click at [636, 249] on input "Post Title" at bounding box center [720, 252] width 456 height 42
paste input "Why Our Fire Places & Fire Pits Are the Way To Go"
type input "Why Our Fire Places & Fire Pits Are the Way To Go"
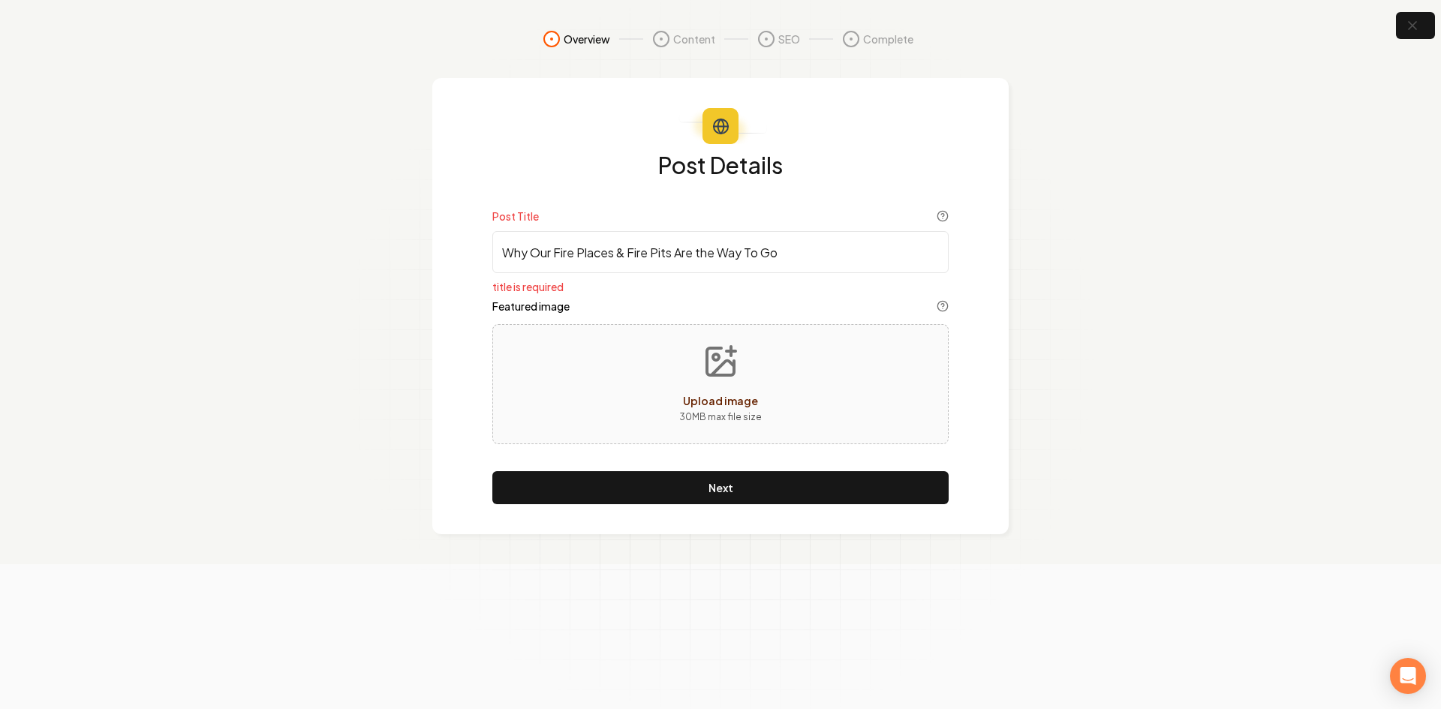
click at [623, 371] on div "Upload image 30 MB max file size" at bounding box center [720, 384] width 456 height 120
click at [639, 353] on div "Upload image 30 MB max file size" at bounding box center [720, 384] width 456 height 120
type input "**********"
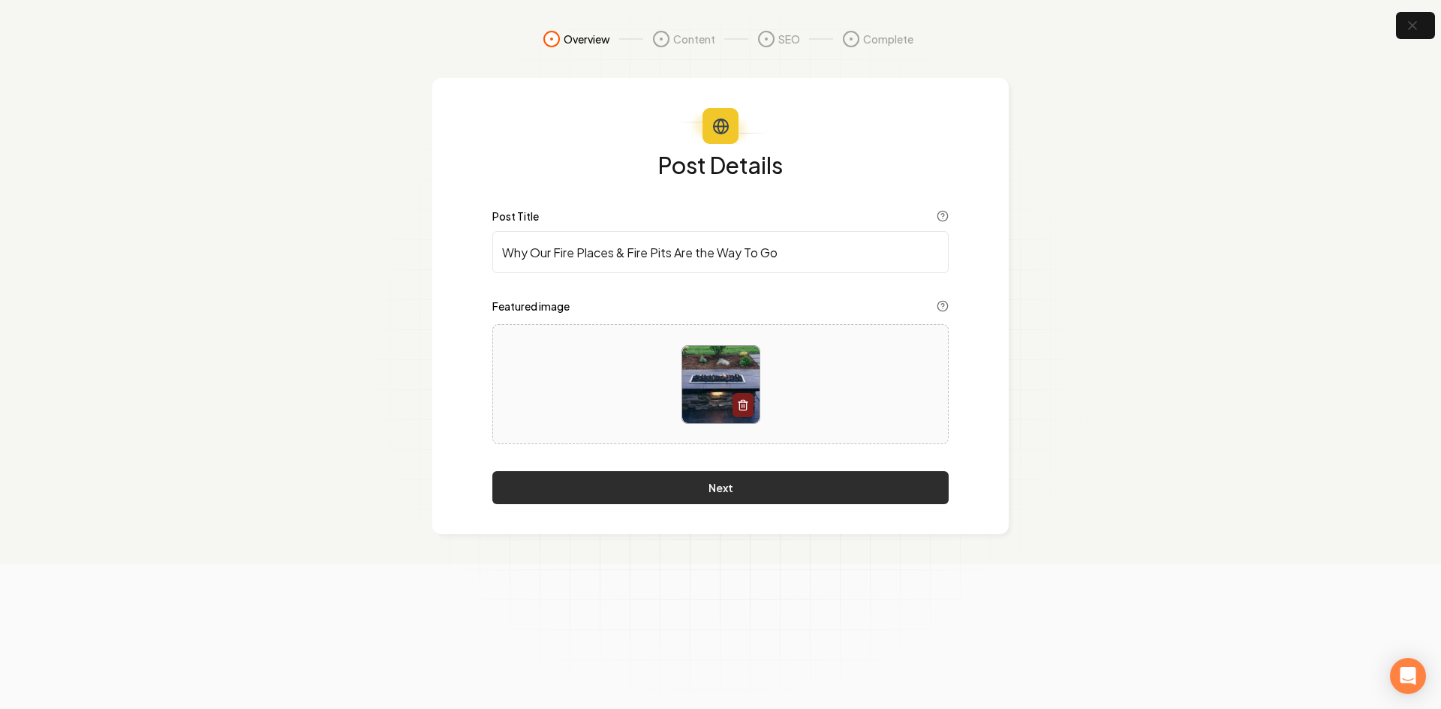
click at [720, 474] on button "Next" at bounding box center [720, 487] width 456 height 33
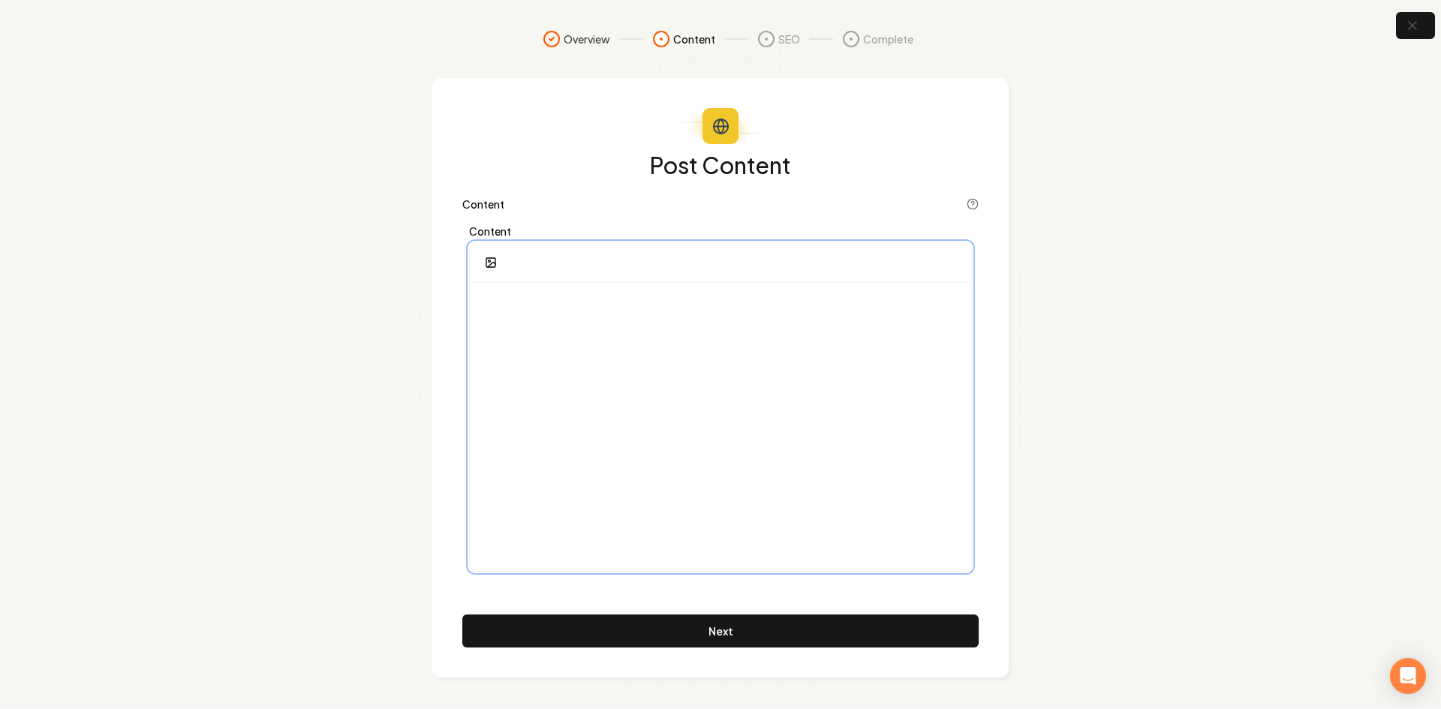
click at [593, 317] on div at bounding box center [720, 427] width 501 height 288
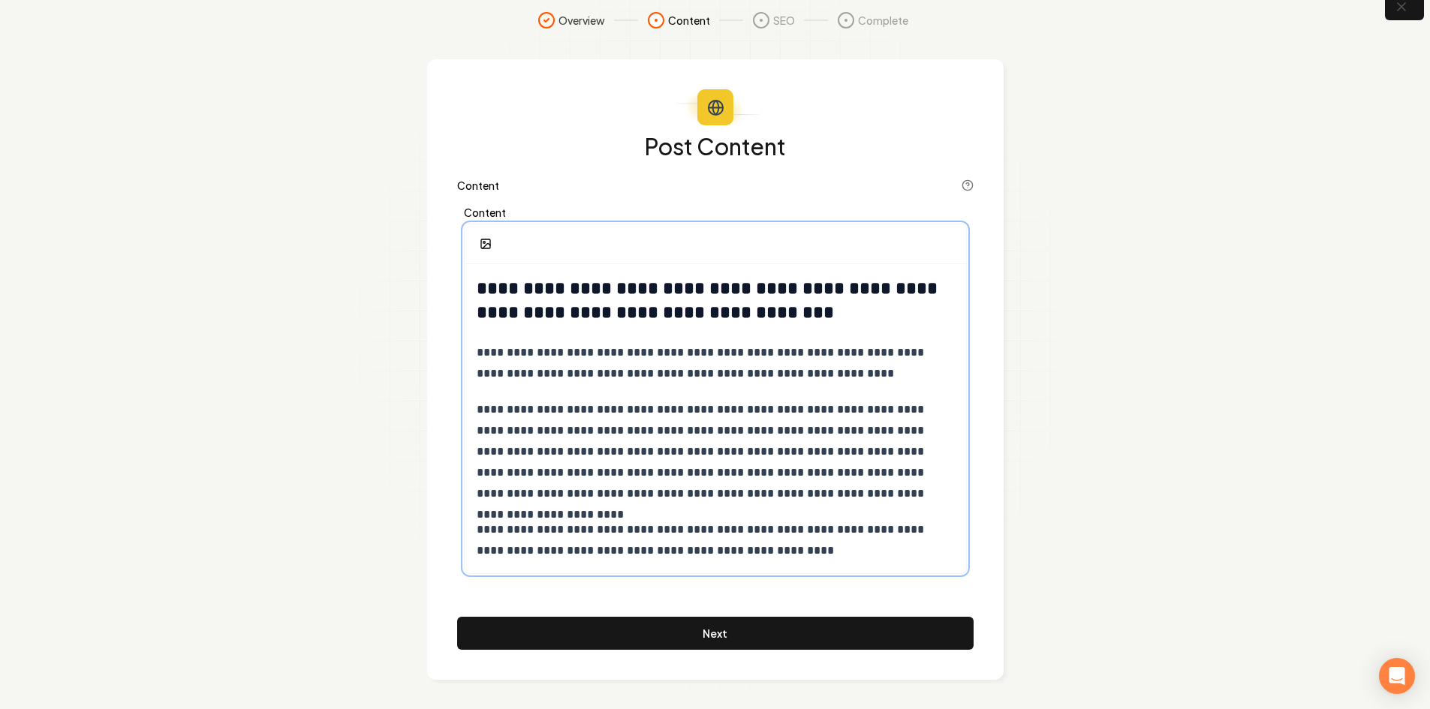
scroll to position [20, 0]
click at [477, 245] on button "button" at bounding box center [486, 243] width 30 height 27
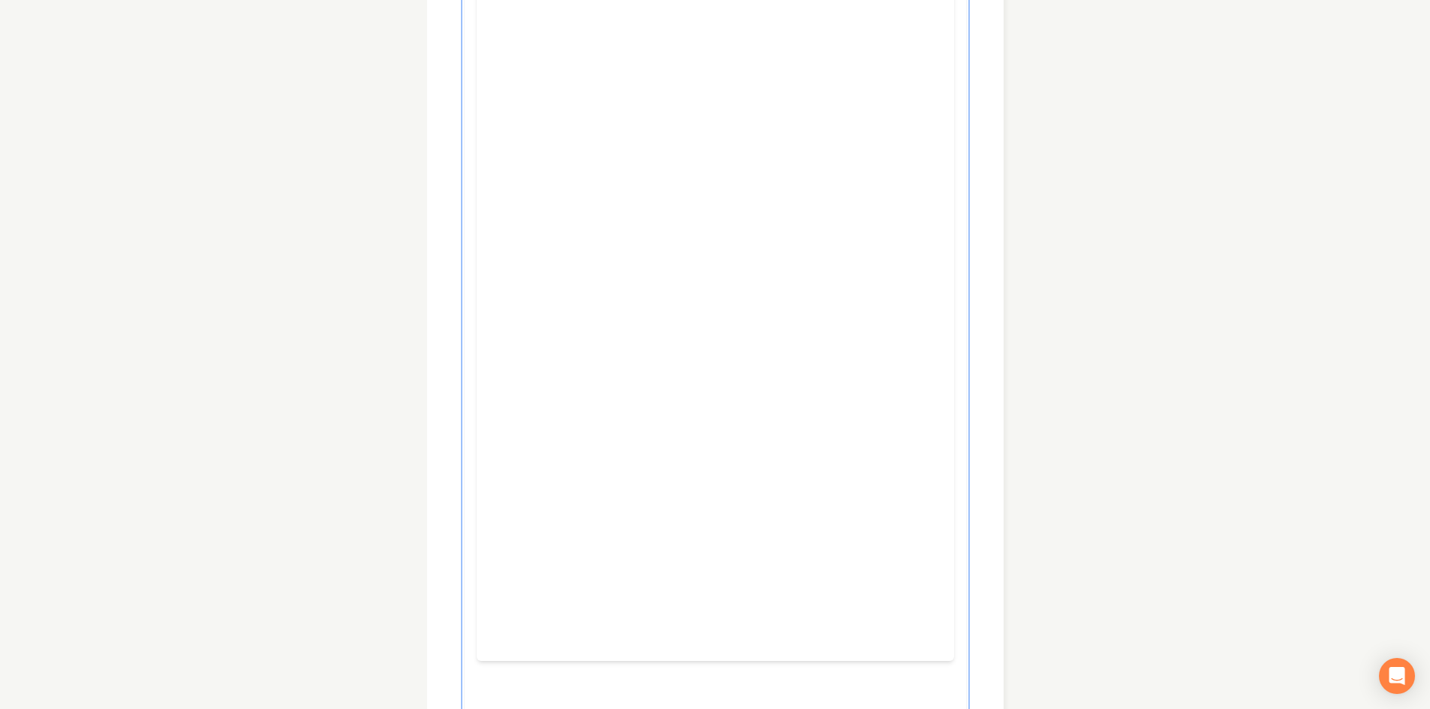
scroll to position [727, 0]
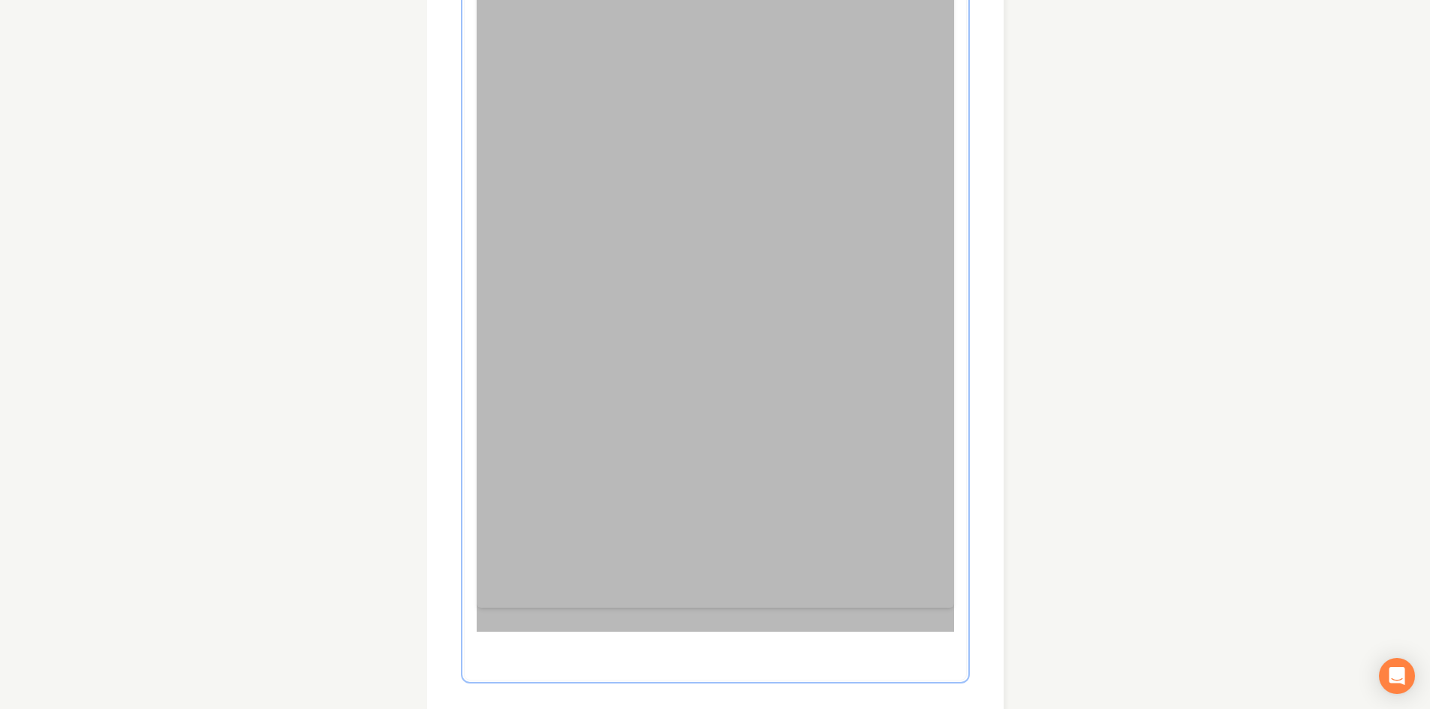
click at [696, 617] on div at bounding box center [715, 250] width 477 height 764
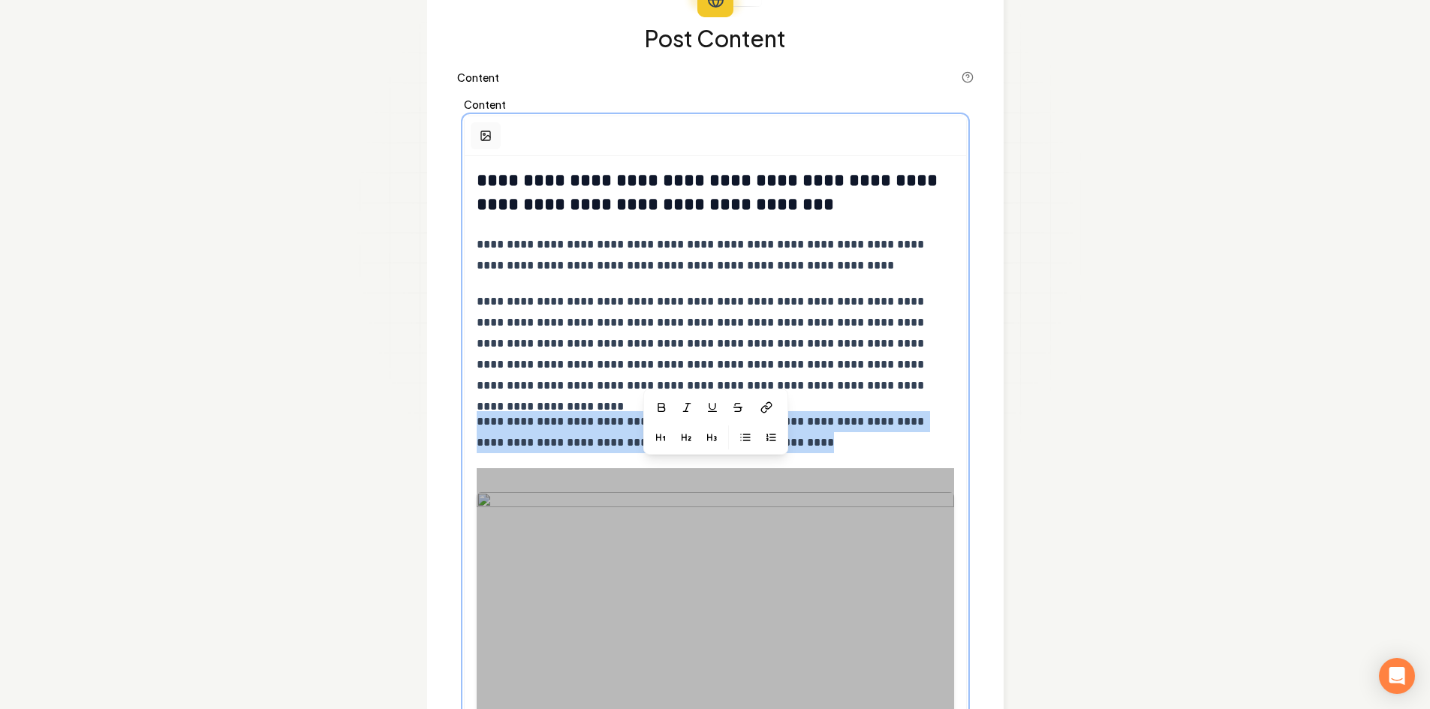
click at [486, 132] on icon "button" at bounding box center [486, 136] width 12 height 12
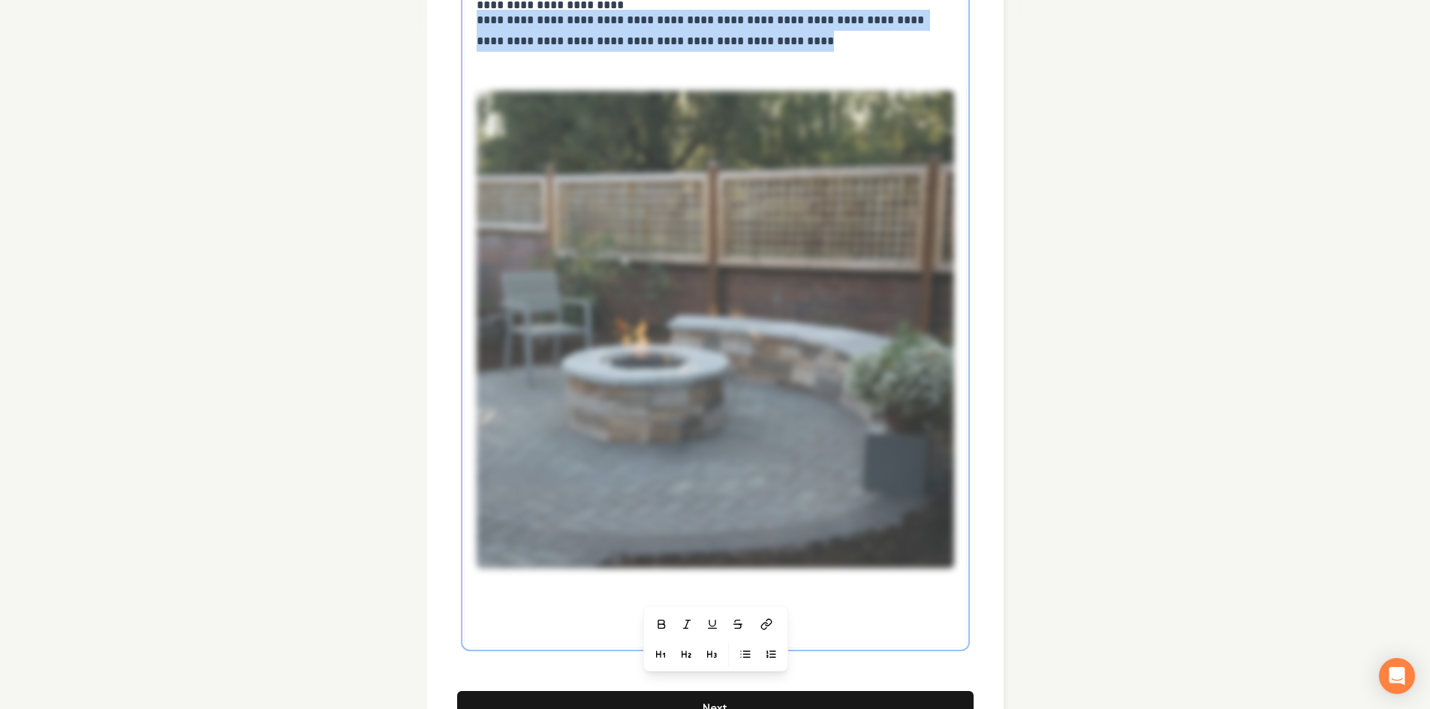
scroll to position [452, 0]
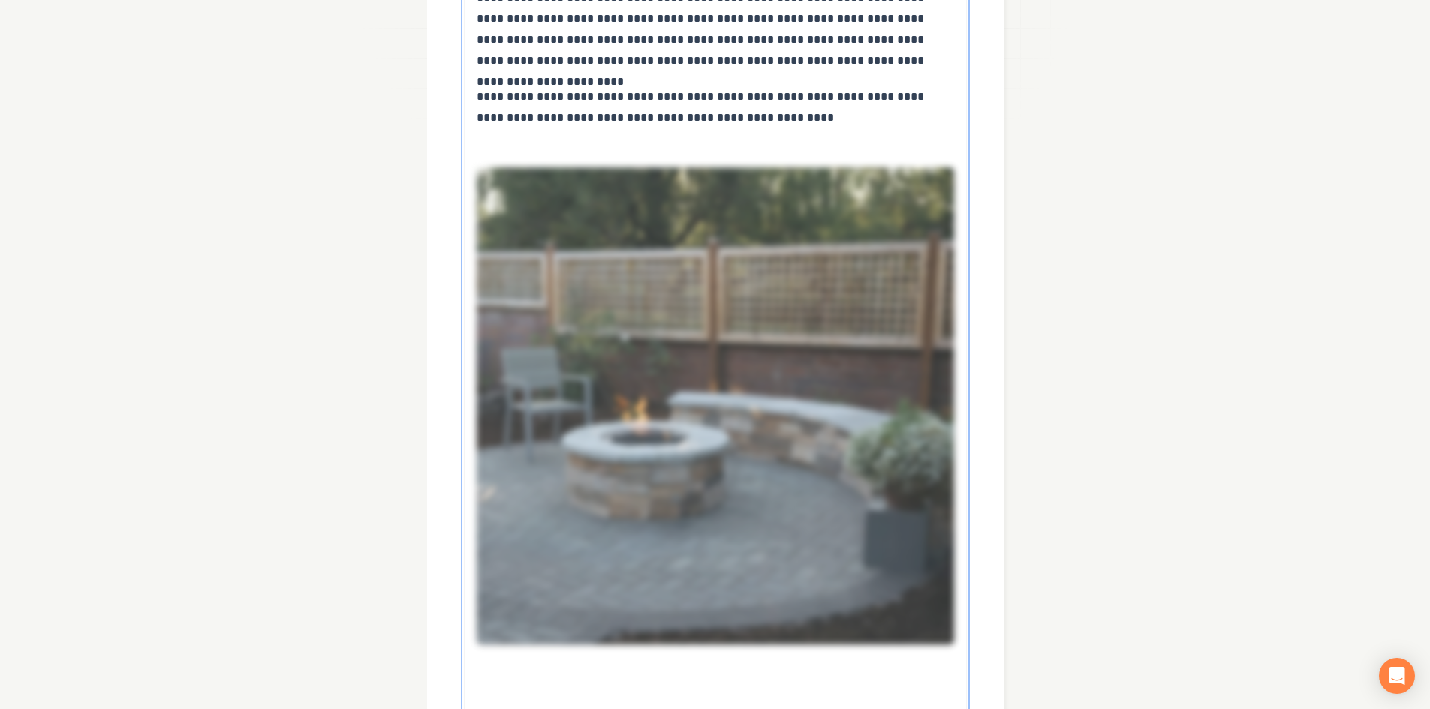
click at [812, 113] on p "**********" at bounding box center [715, 107] width 477 height 42
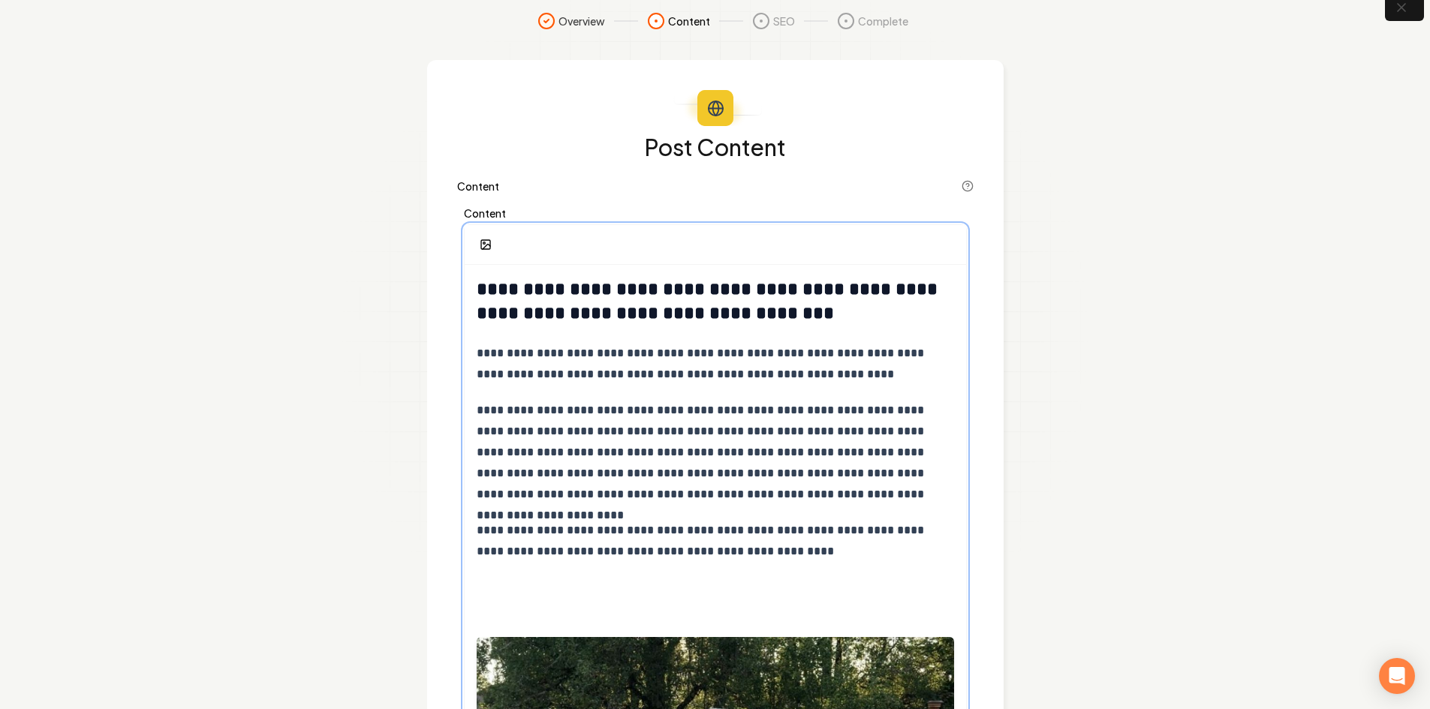
scroll to position [2, 0]
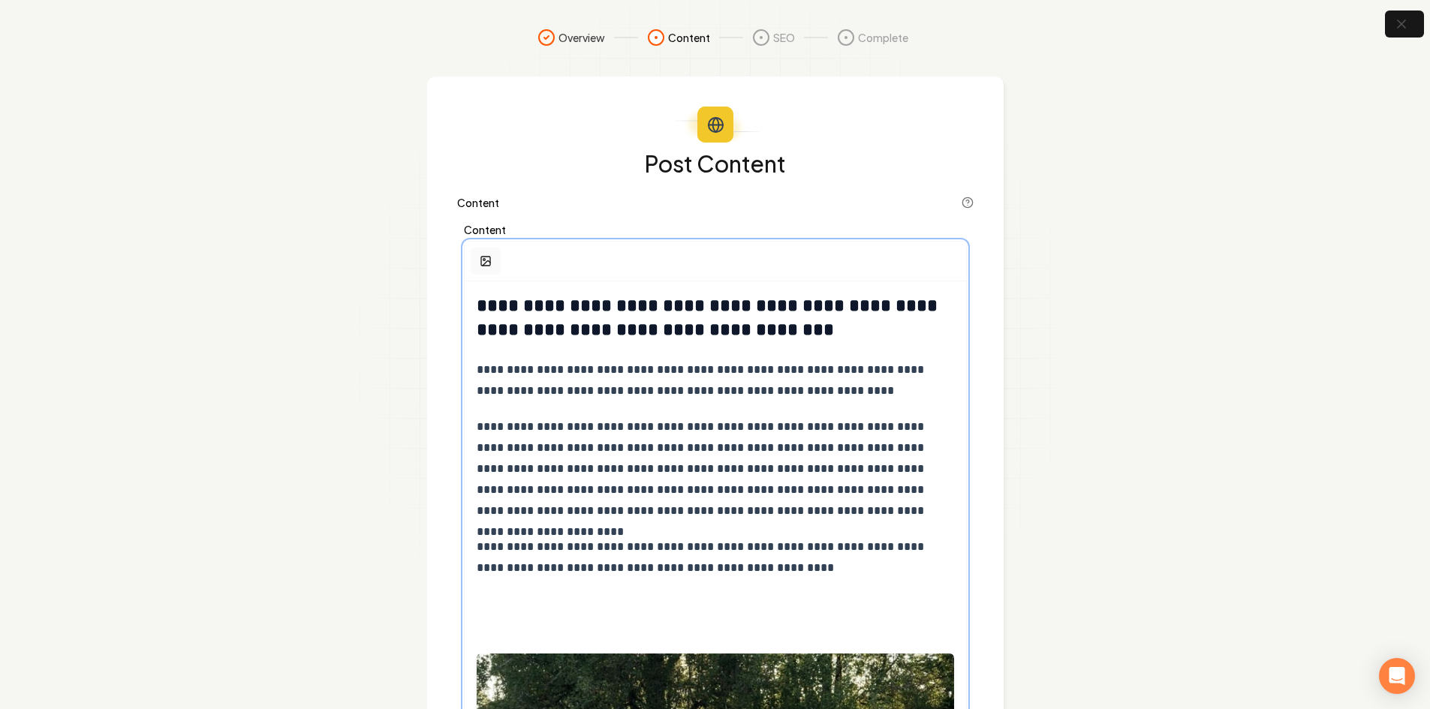
click at [495, 256] on button "button" at bounding box center [486, 261] width 30 height 27
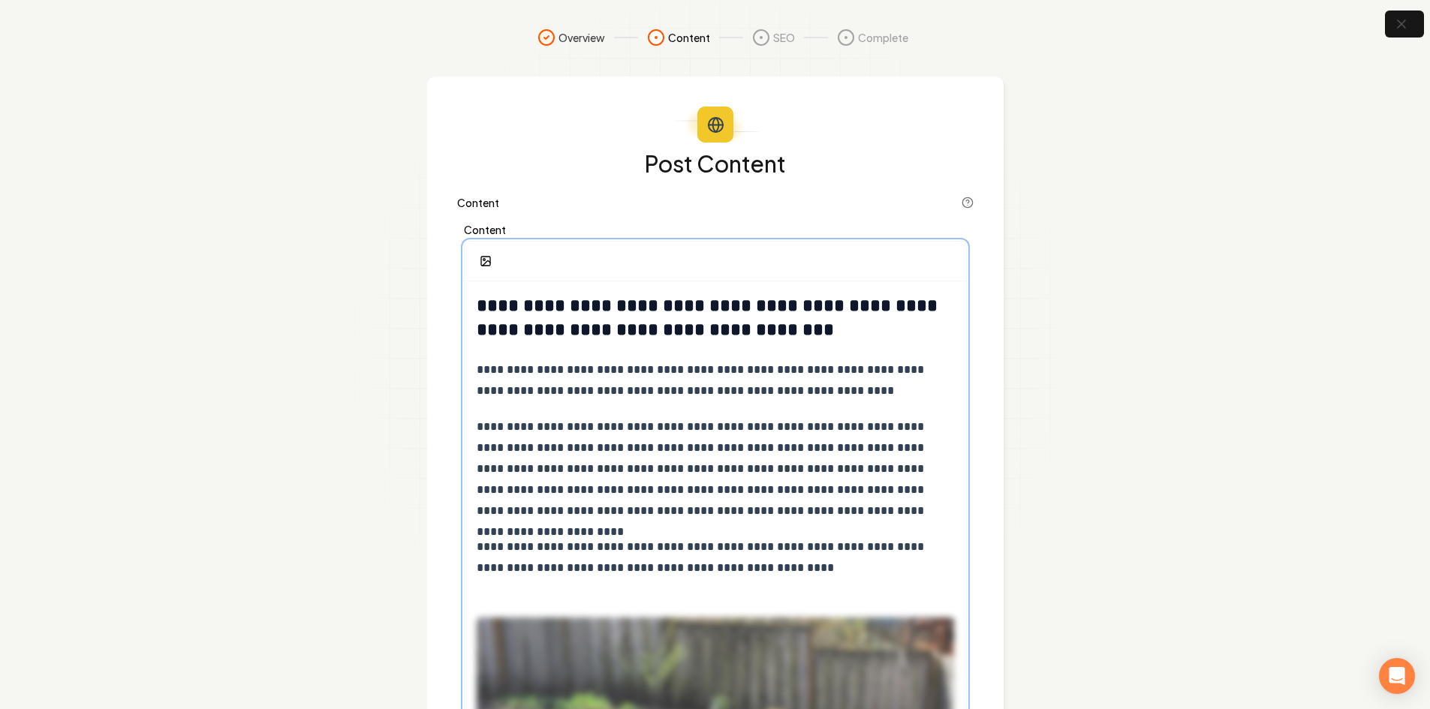
click at [836, 566] on p "**********" at bounding box center [715, 558] width 477 height 42
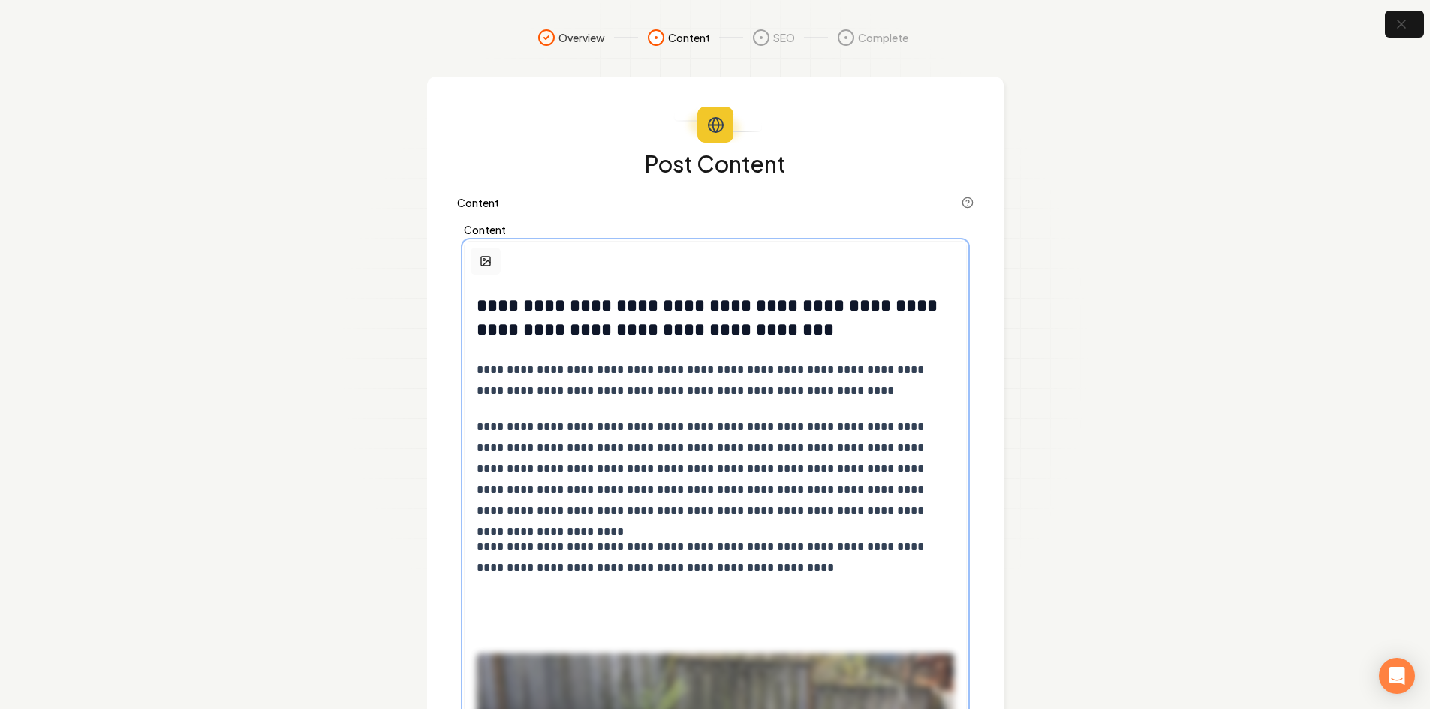
click at [489, 272] on button "button" at bounding box center [486, 261] width 30 height 27
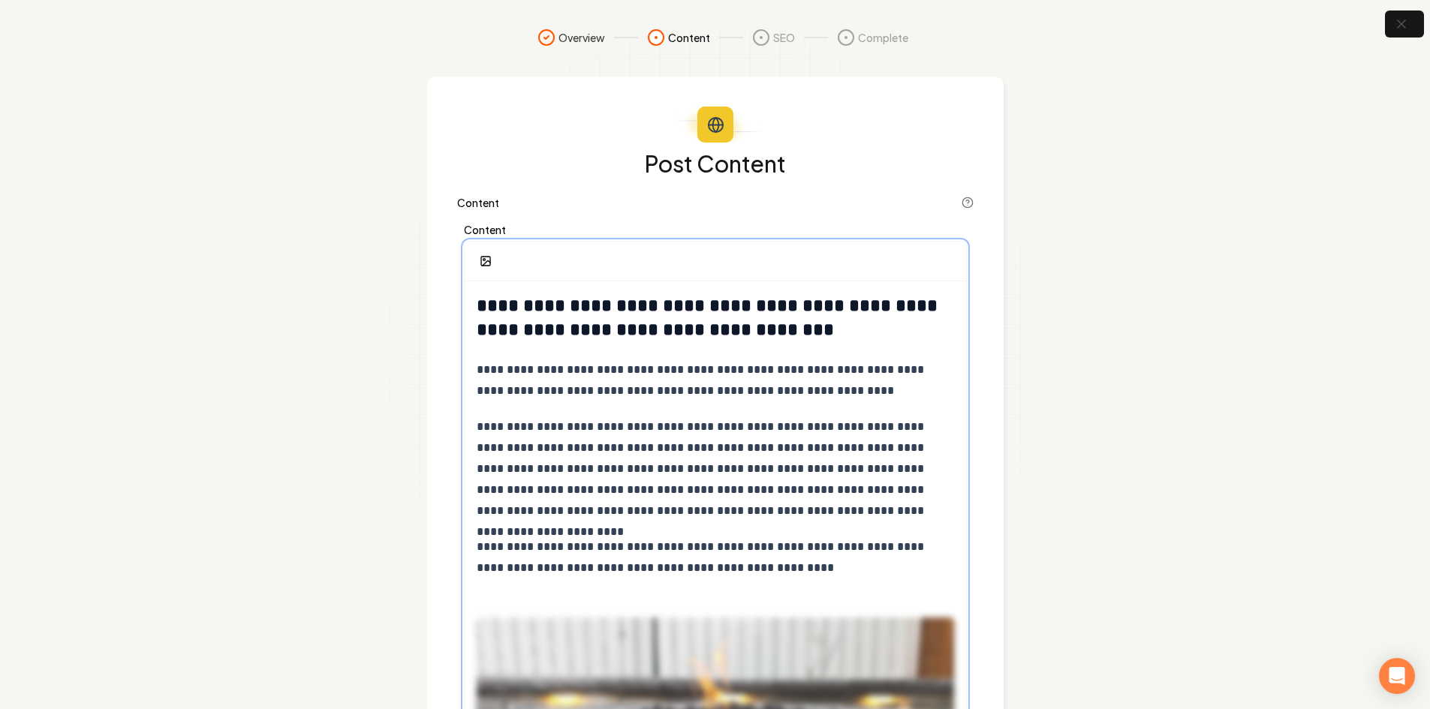
click at [806, 567] on p "**********" at bounding box center [715, 558] width 477 height 42
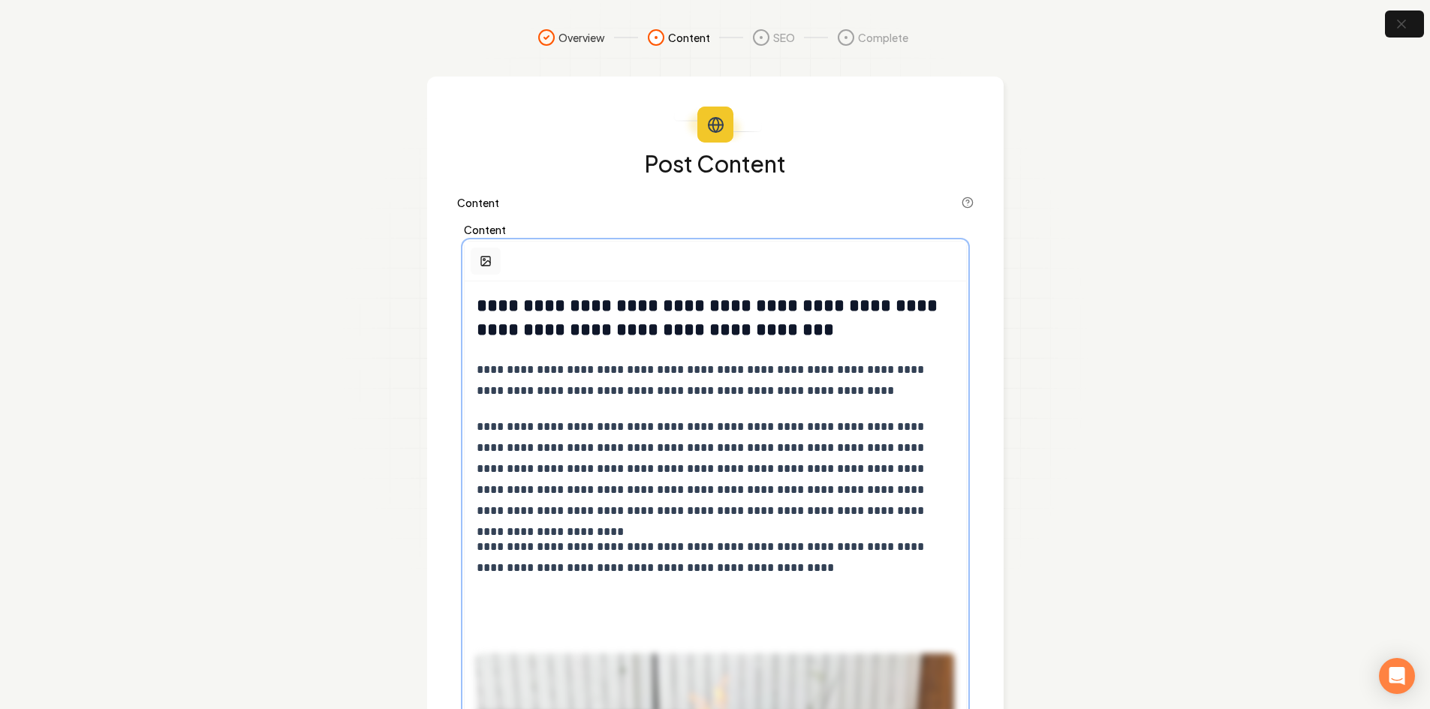
click at [488, 265] on icon "button" at bounding box center [486, 261] width 12 height 12
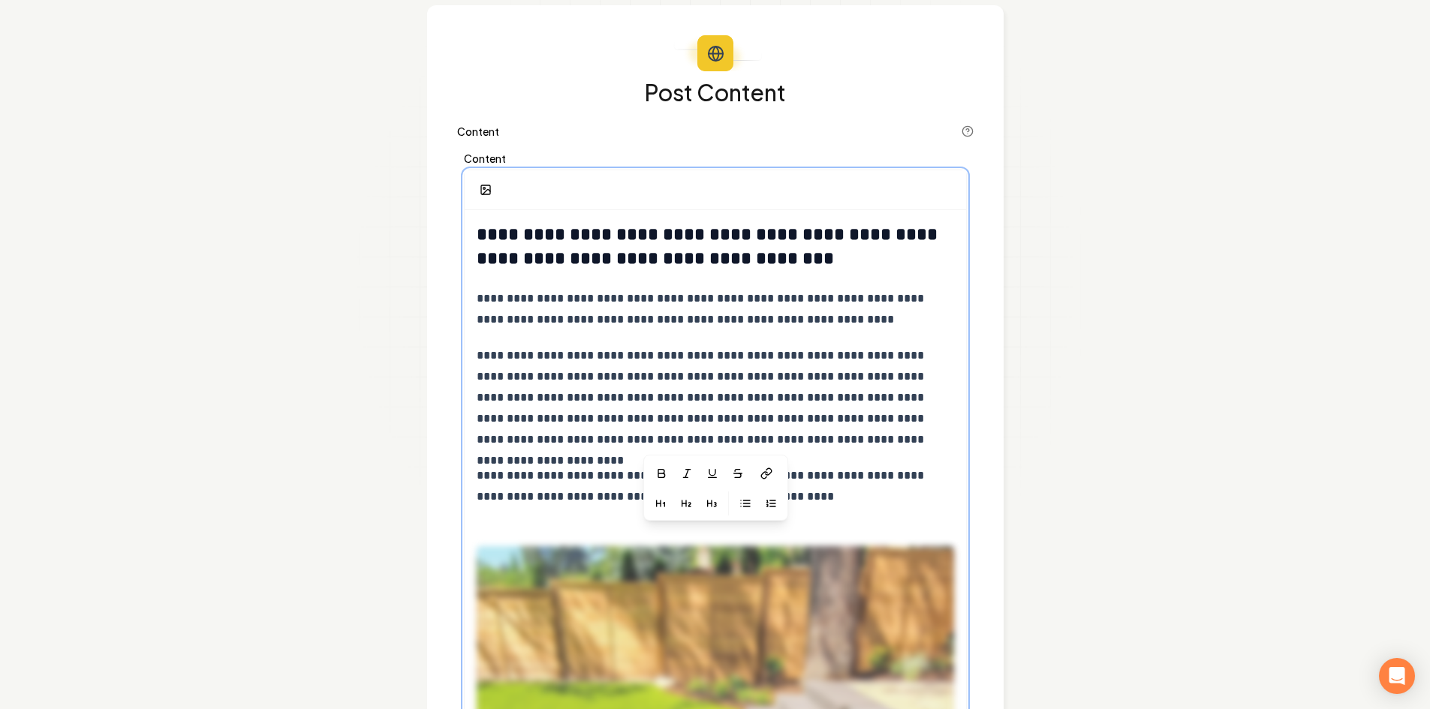
scroll to position [77, 0]
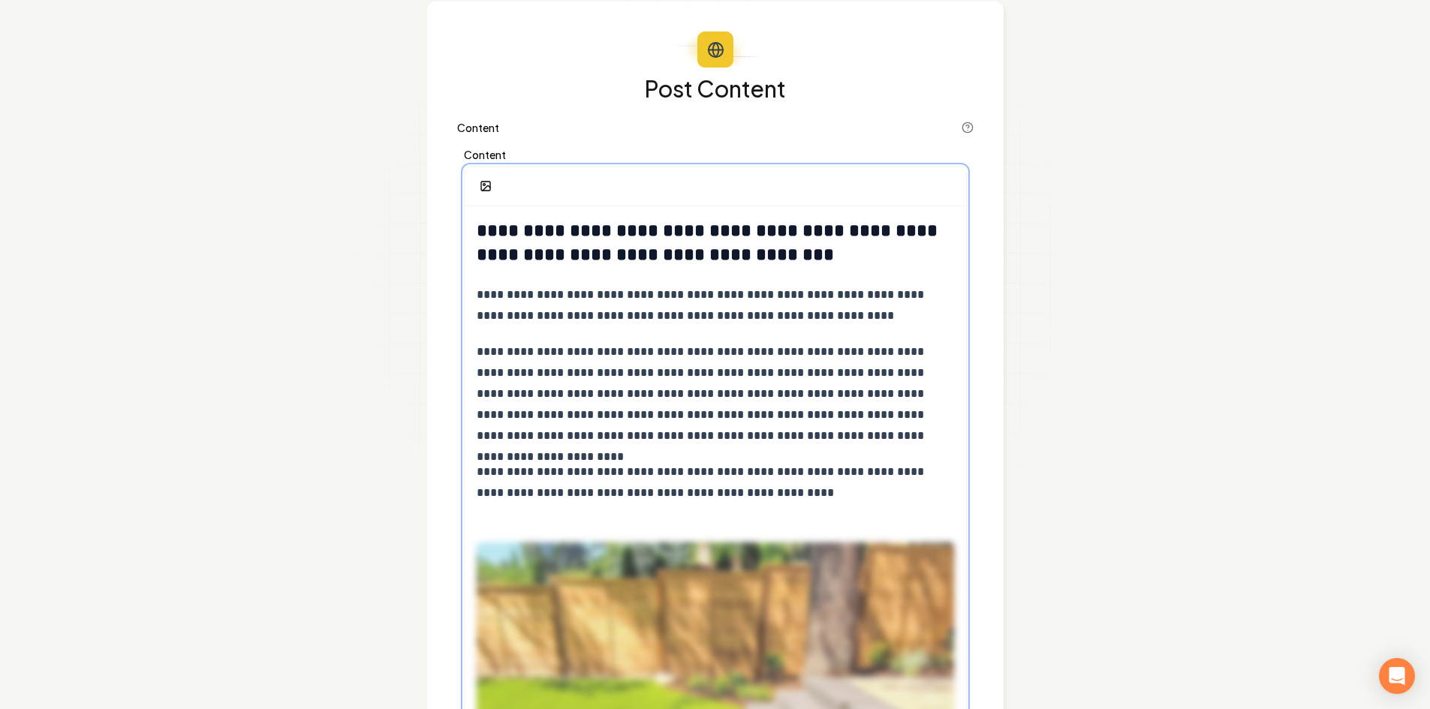
click at [840, 492] on p "**********" at bounding box center [715, 483] width 477 height 42
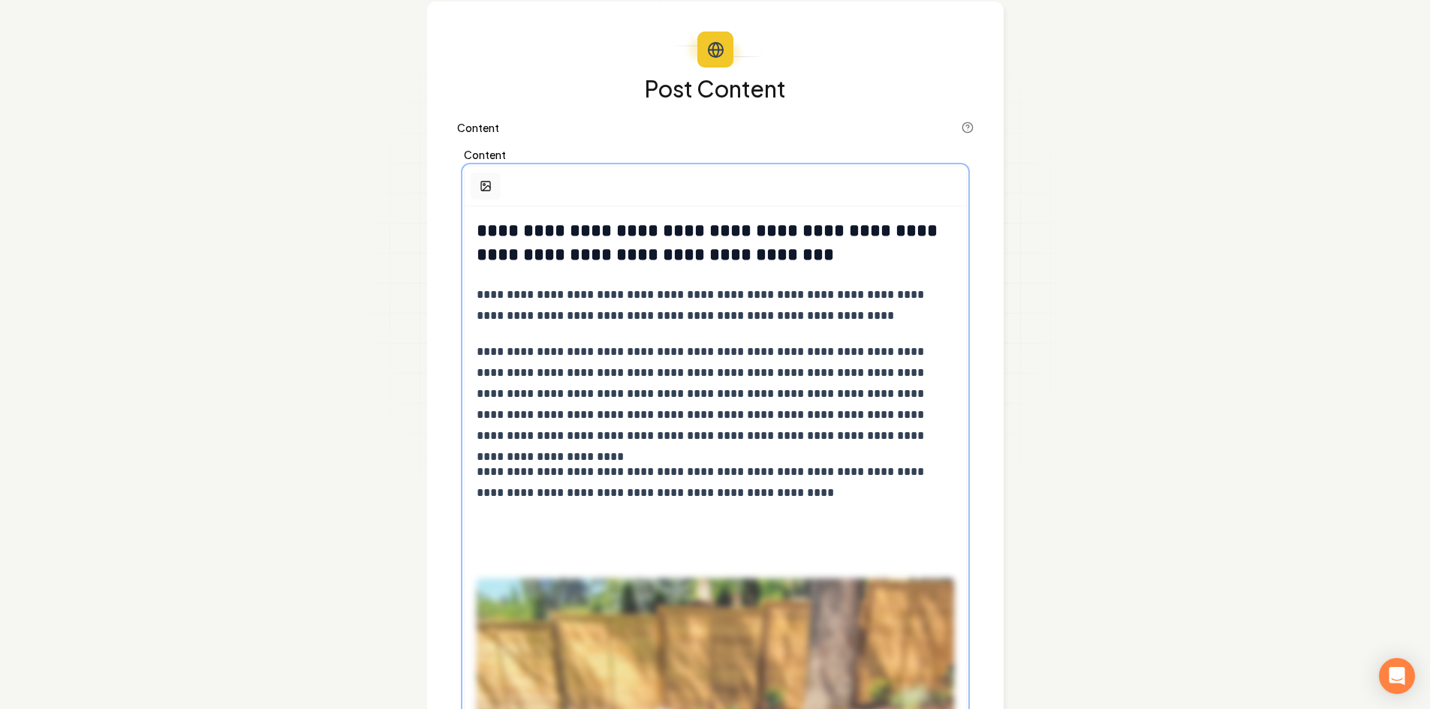
click at [491, 185] on icon "button" at bounding box center [486, 186] width 12 height 12
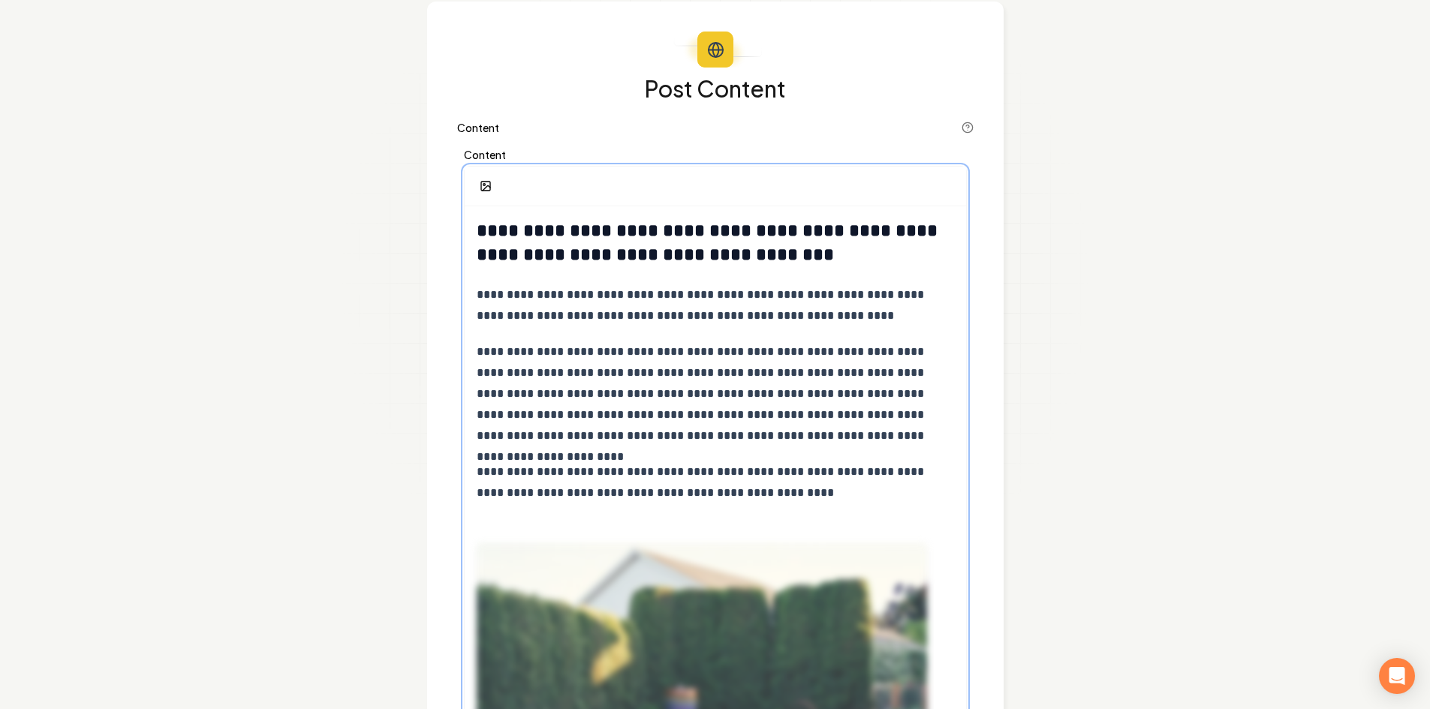
click at [810, 489] on p "**********" at bounding box center [715, 483] width 477 height 42
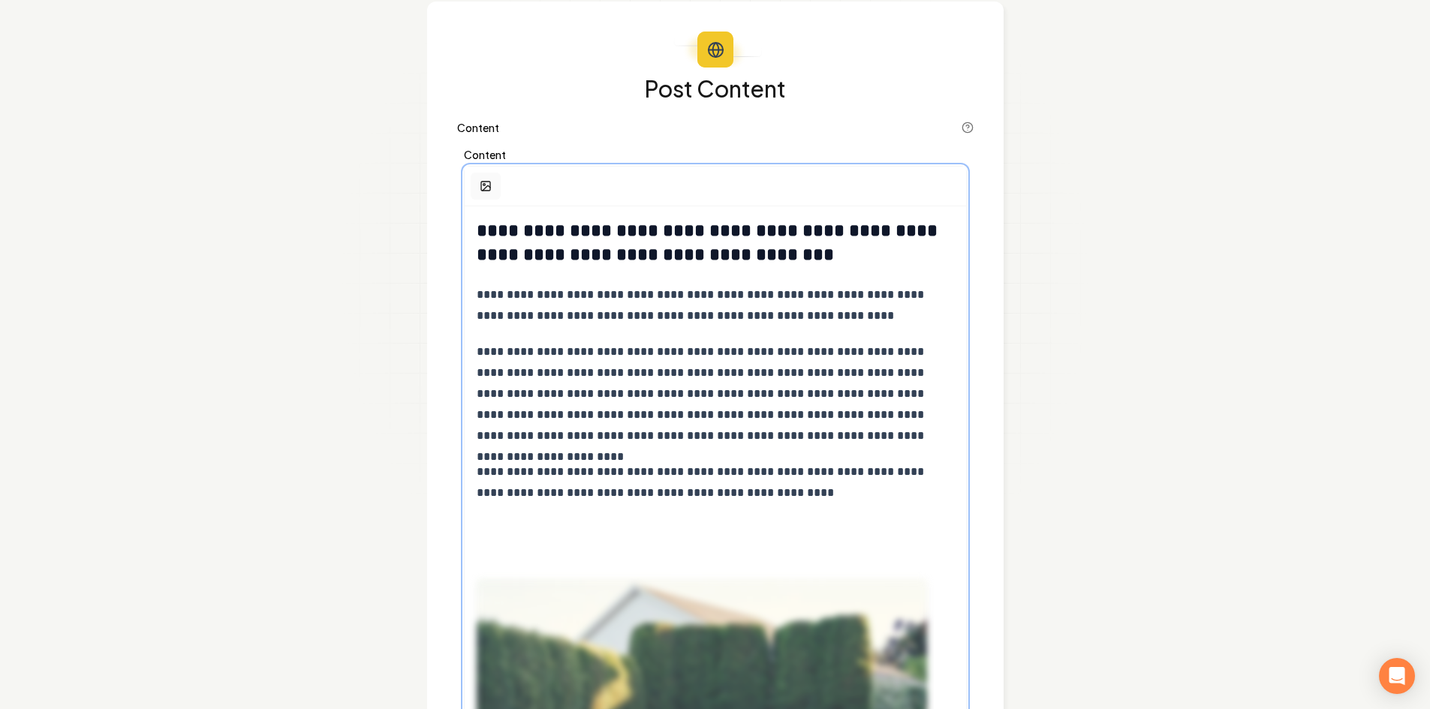
click at [472, 185] on button "button" at bounding box center [486, 186] width 30 height 27
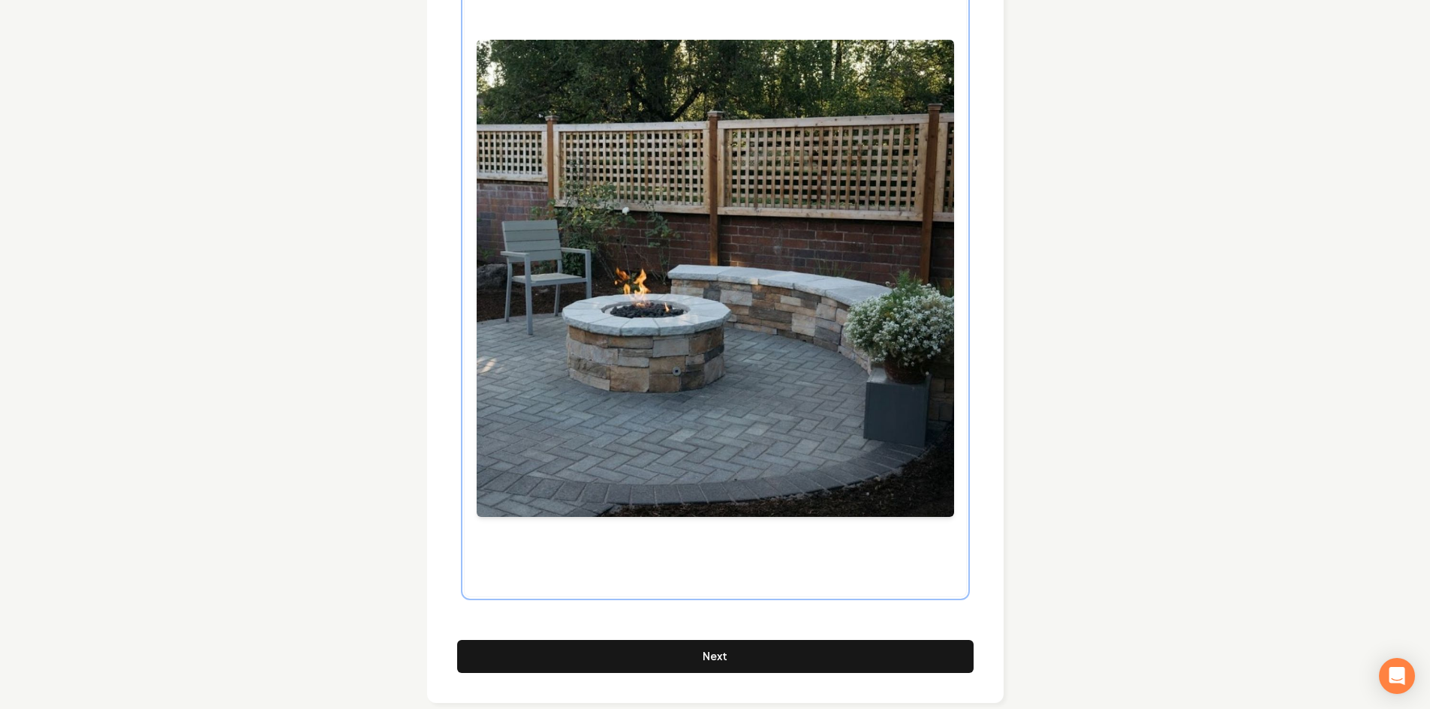
scroll to position [3129, 0]
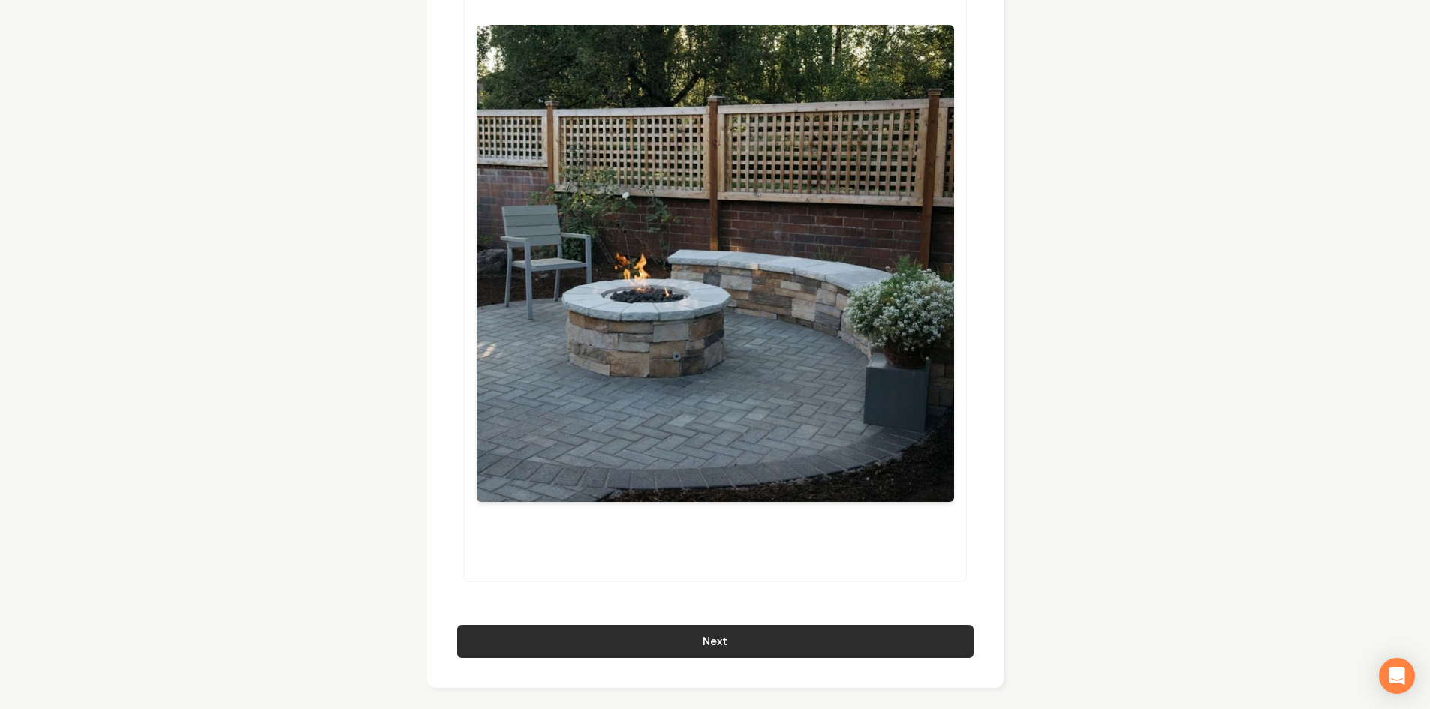
click at [763, 625] on button "Next" at bounding box center [715, 641] width 516 height 33
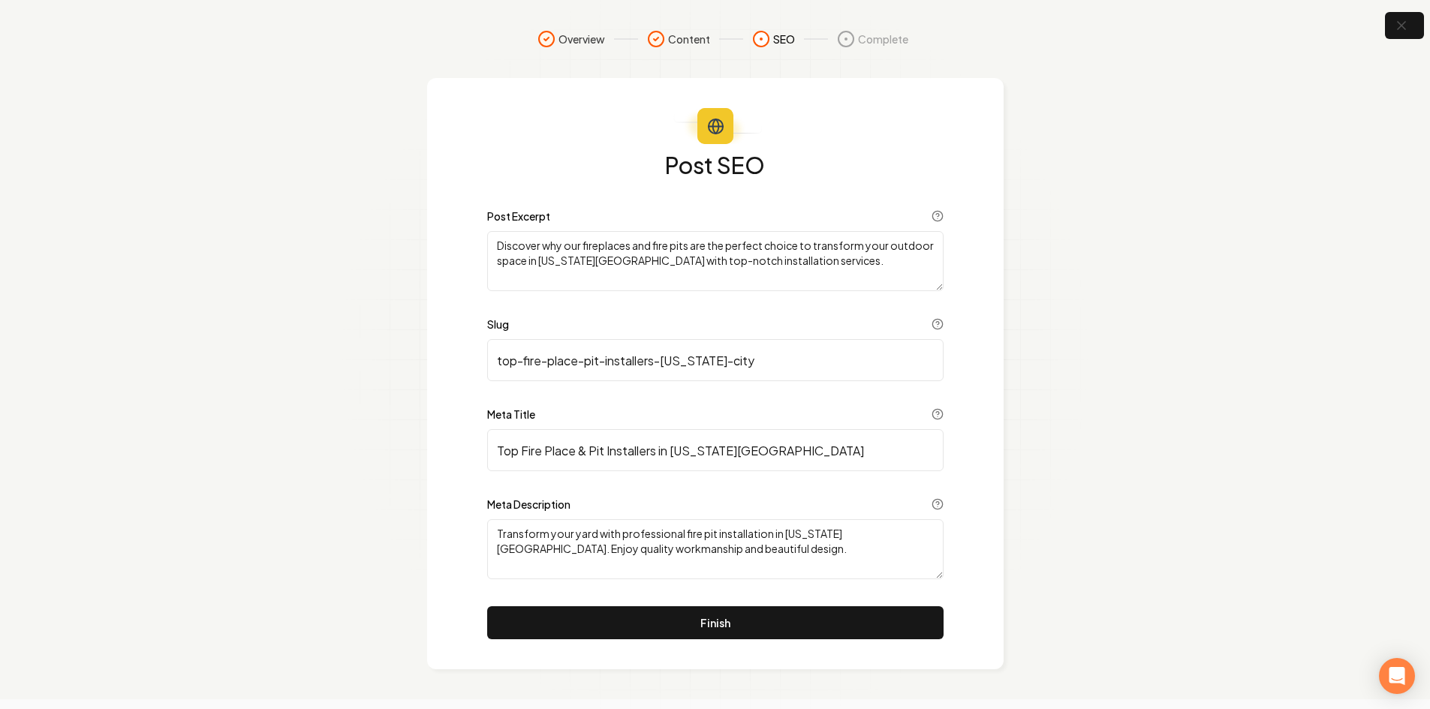
scroll to position [0, 0]
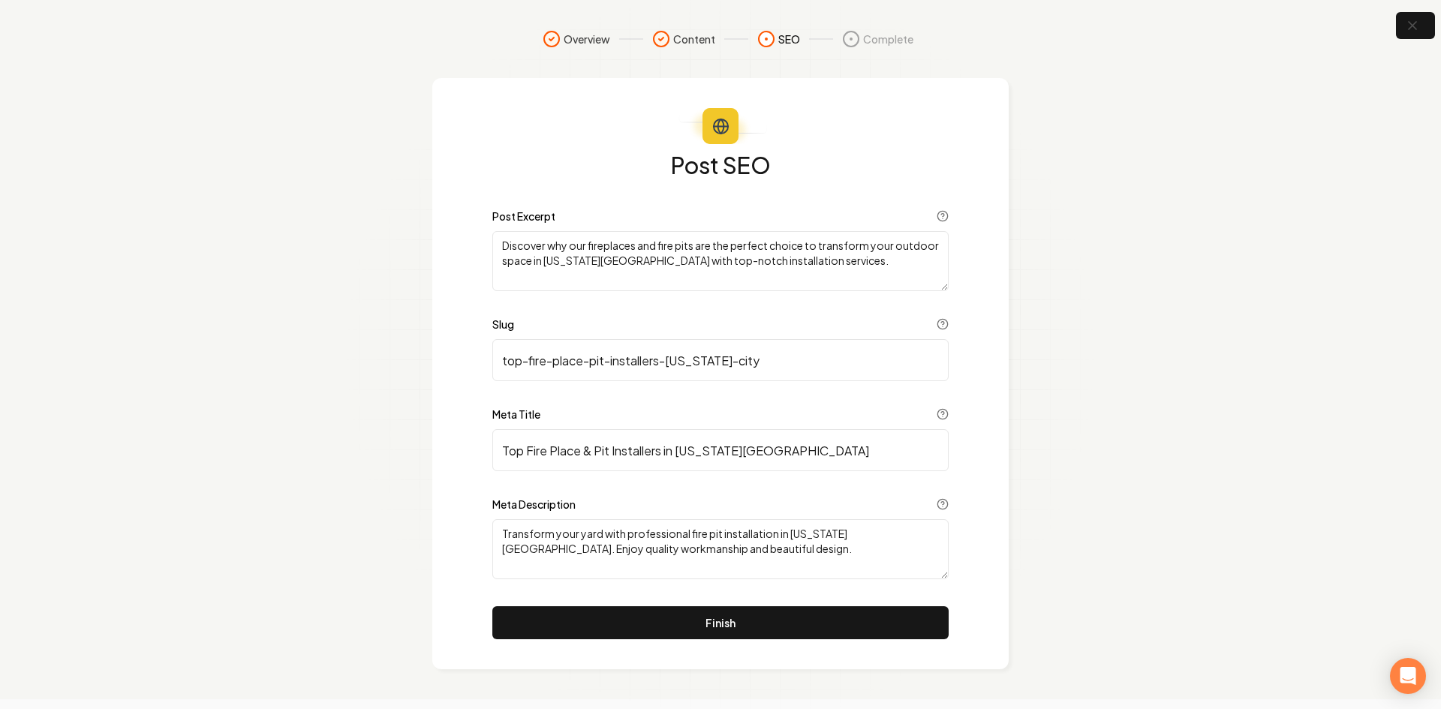
click at [650, 650] on div "Post SEO Post Excerpt Discover why our fireplaces and fire pits are the perfect…" at bounding box center [720, 373] width 576 height 591
click at [663, 625] on button "Finish" at bounding box center [720, 622] width 456 height 33
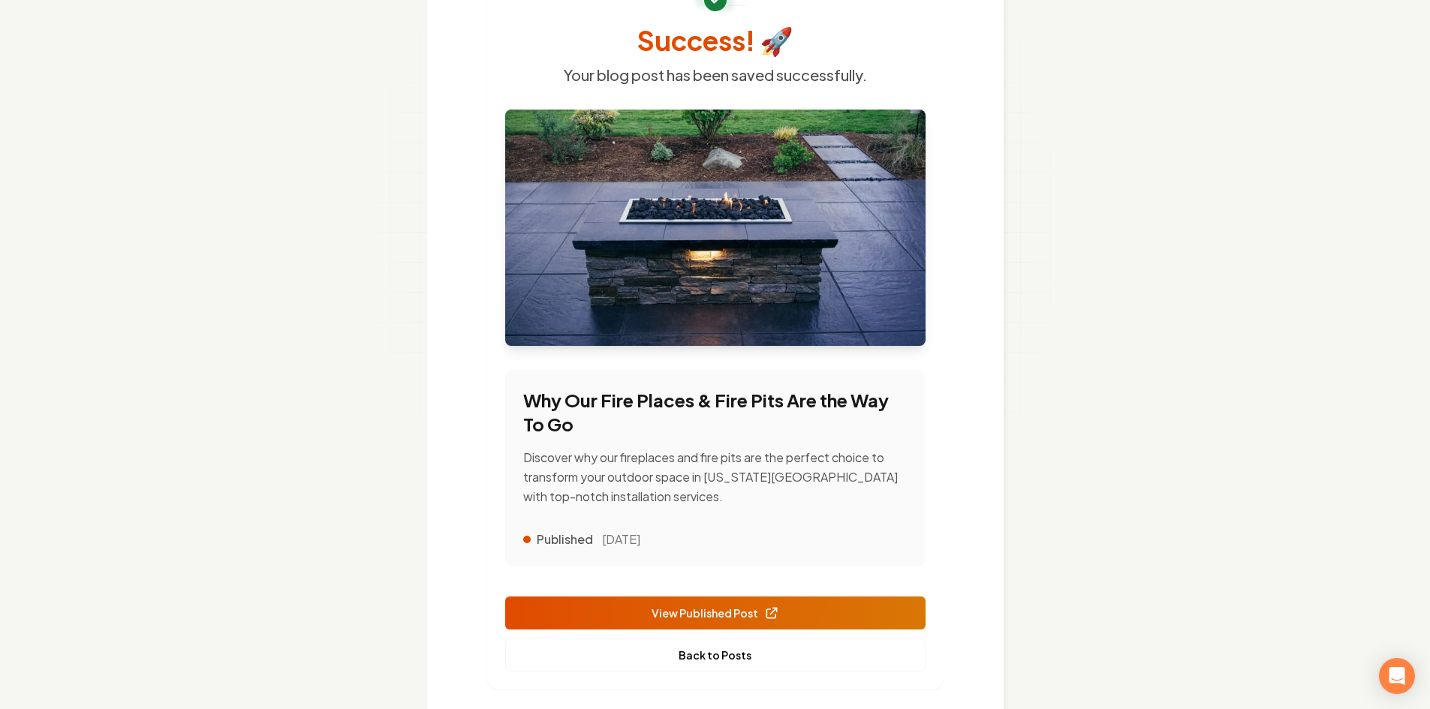
scroll to position [168, 0]
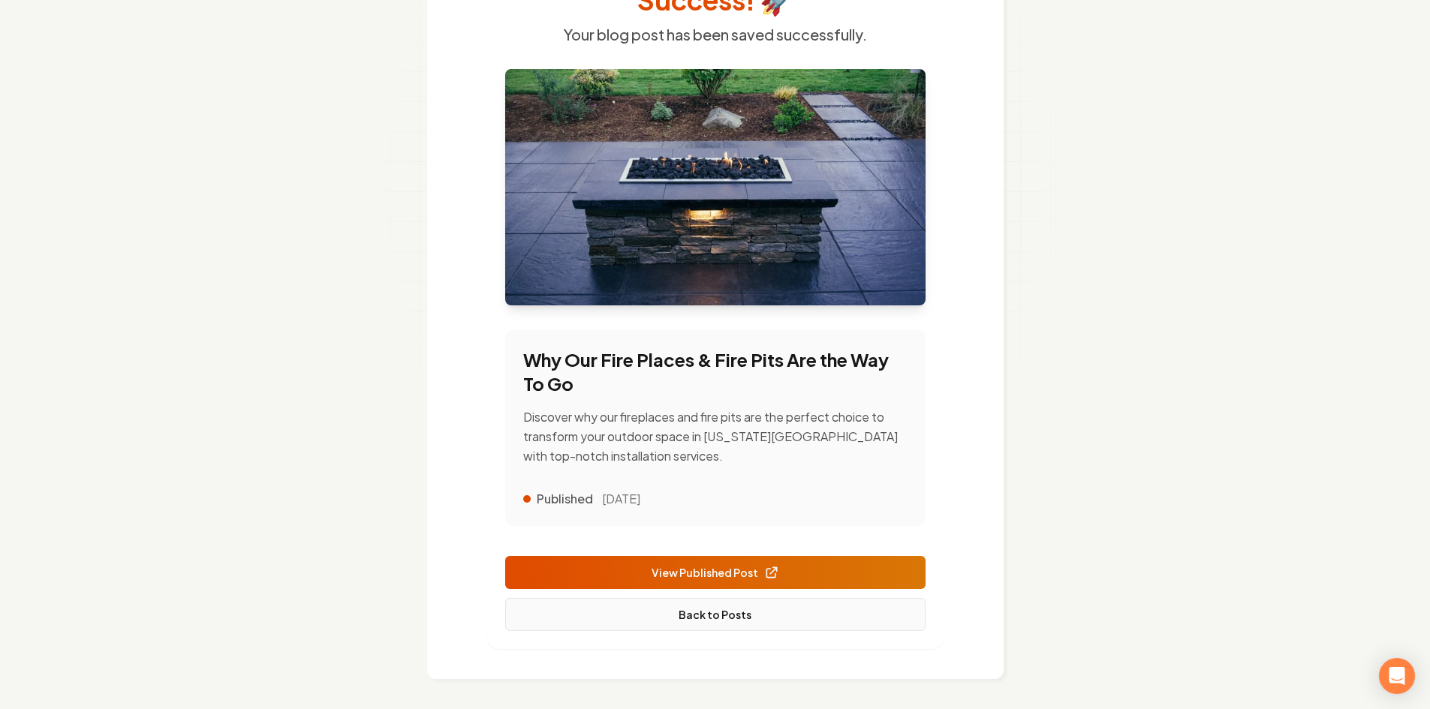
click at [626, 612] on link "Back to Posts" at bounding box center [715, 614] width 420 height 33
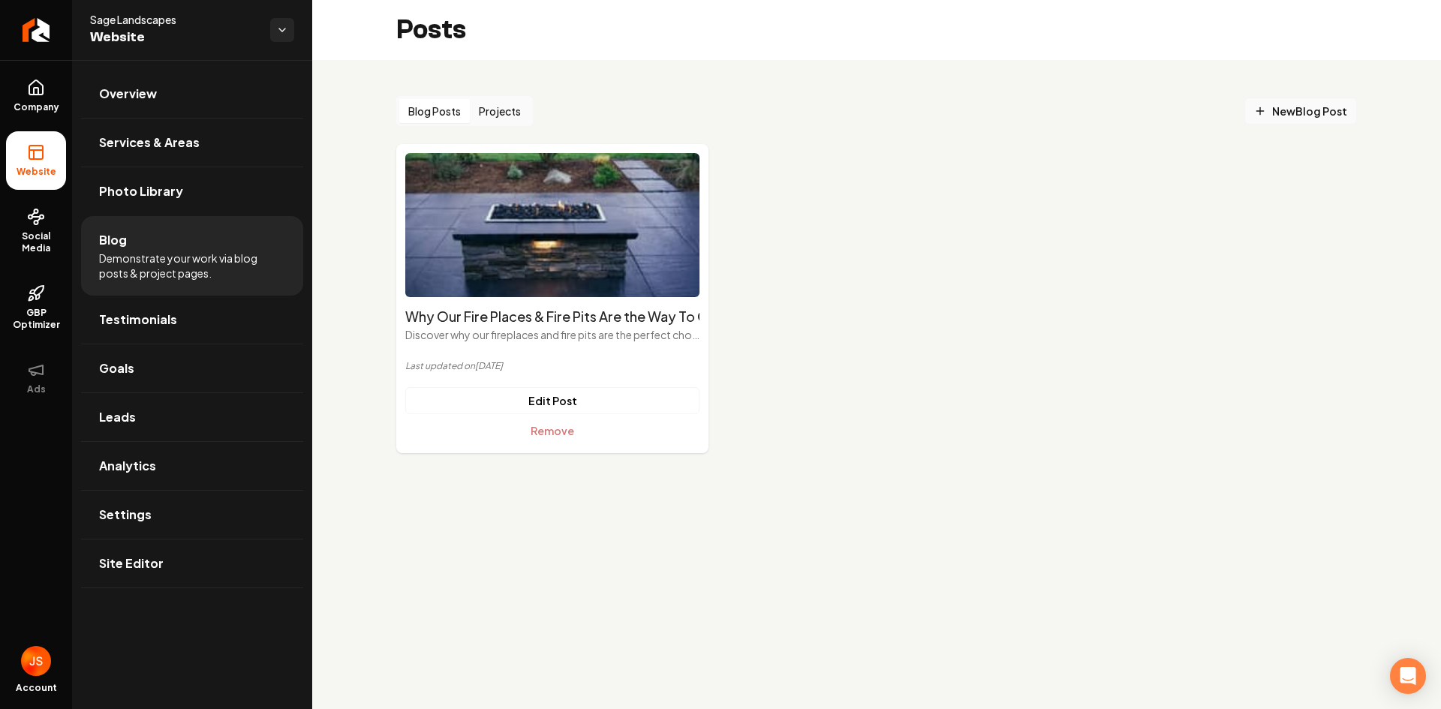
click at [1312, 98] on link "New Blog Post" at bounding box center [1300, 111] width 113 height 27
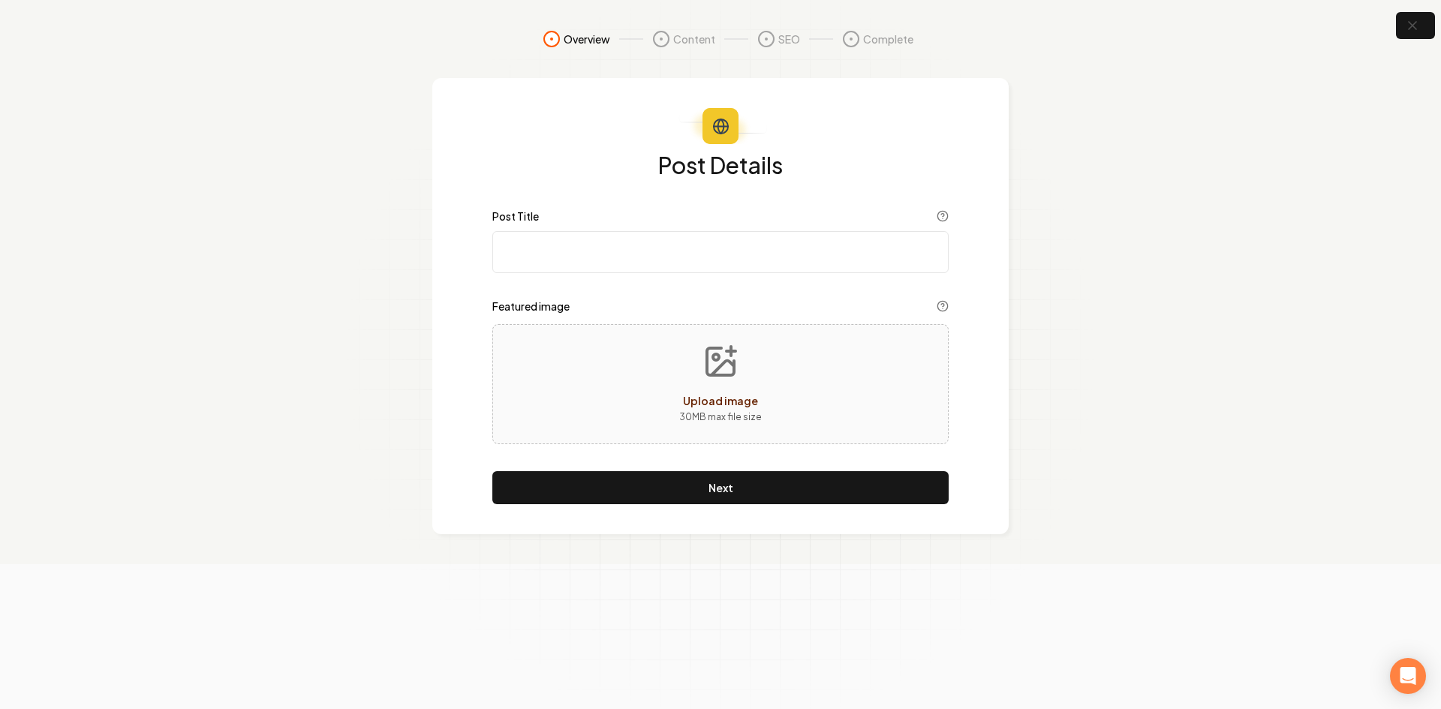
click at [579, 231] on div "Post Title" at bounding box center [720, 241] width 456 height 63
click at [579, 238] on input "Post Title" at bounding box center [720, 252] width 456 height 42
paste input "Professional Built-In BBQ Design & Installation"
type input "Professional Built-In BBQ Design & Installation"
click at [597, 400] on div "Upload image 30 MB max file size" at bounding box center [720, 384] width 456 height 120
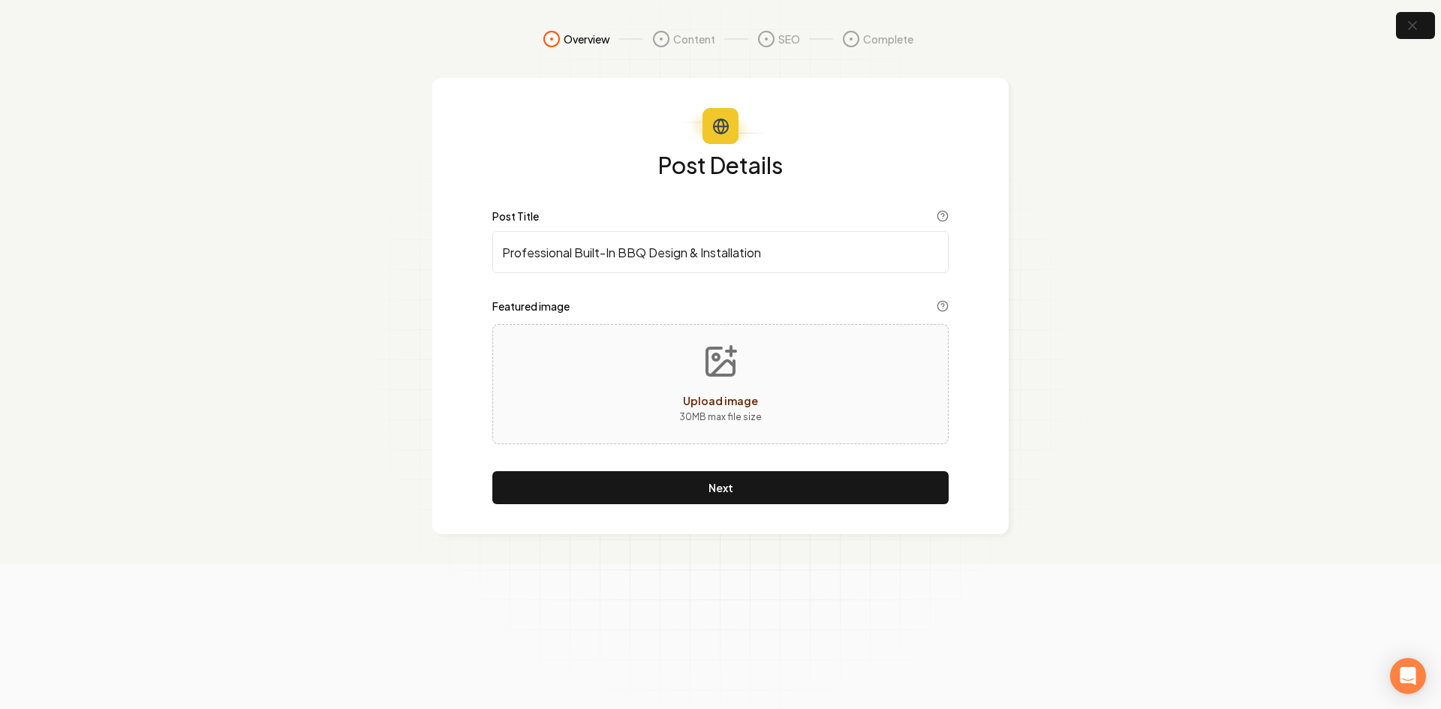
click at [650, 370] on div "Upload image 30 MB max file size" at bounding box center [720, 384] width 456 height 120
type input "**********"
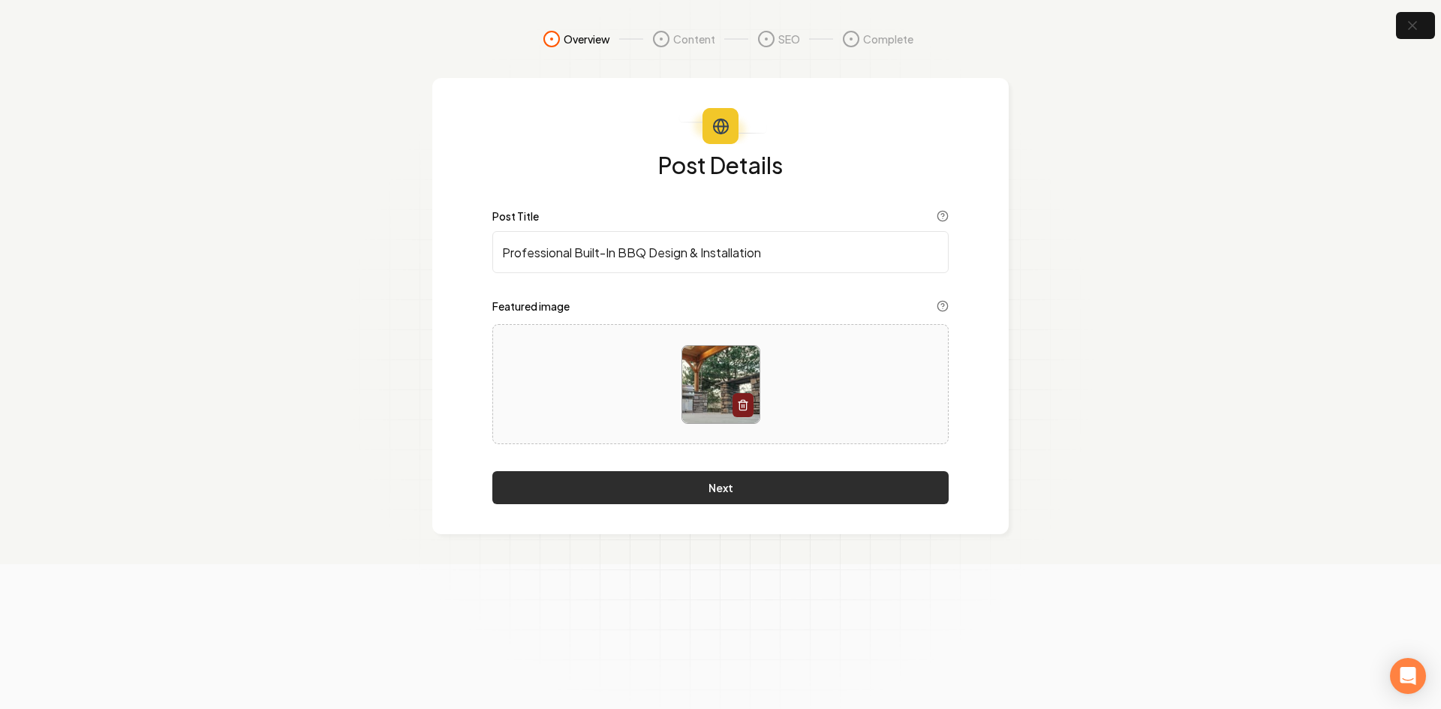
click at [621, 498] on button "Next" at bounding box center [720, 487] width 456 height 33
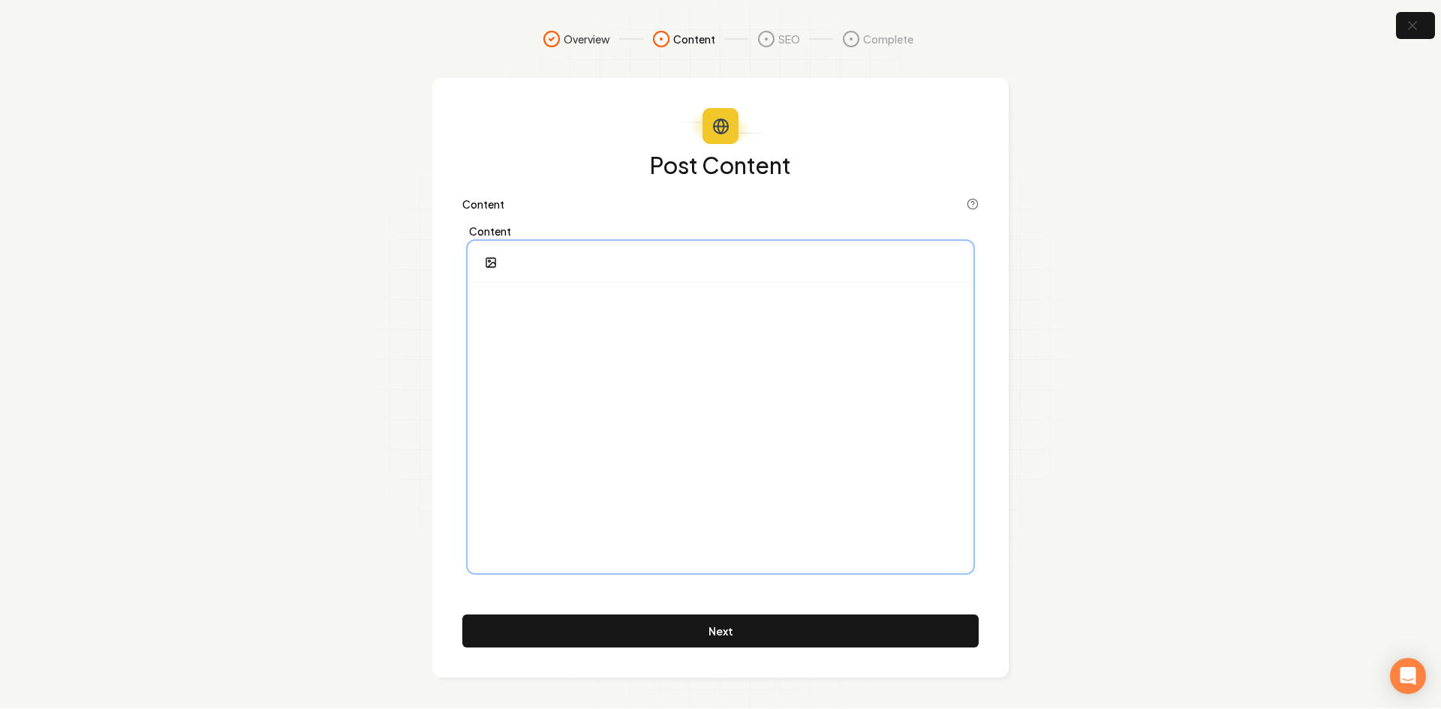
click at [487, 304] on p at bounding box center [720, 305] width 477 height 21
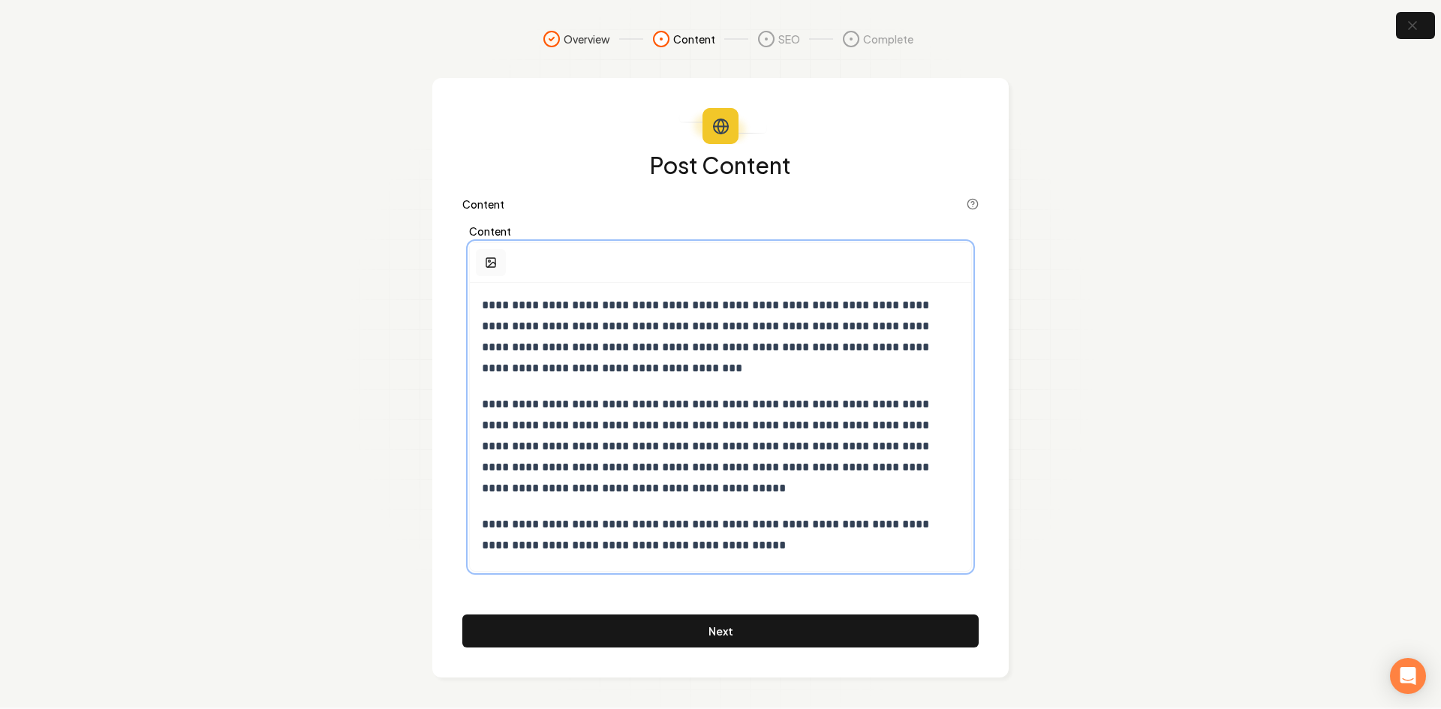
click at [492, 269] on button "button" at bounding box center [491, 262] width 30 height 27
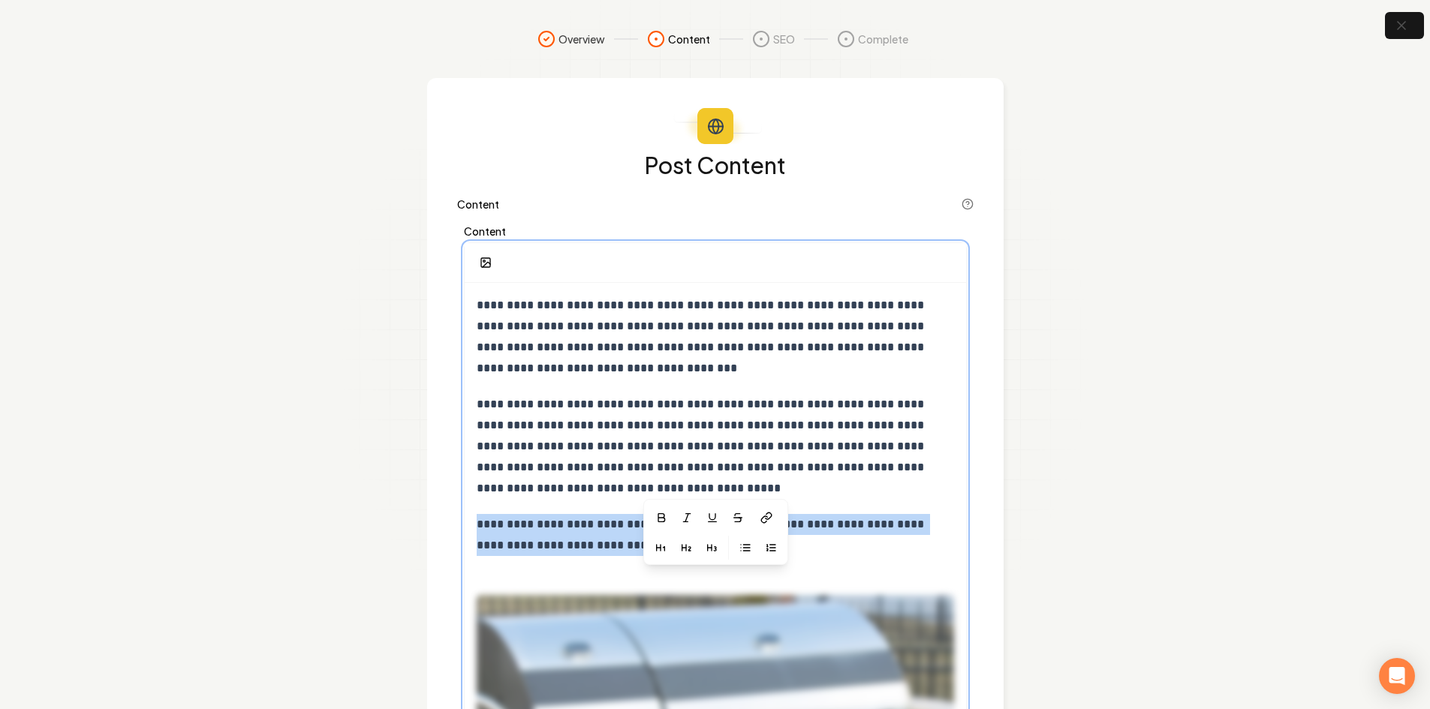
click at [839, 544] on p "**********" at bounding box center [715, 535] width 477 height 42
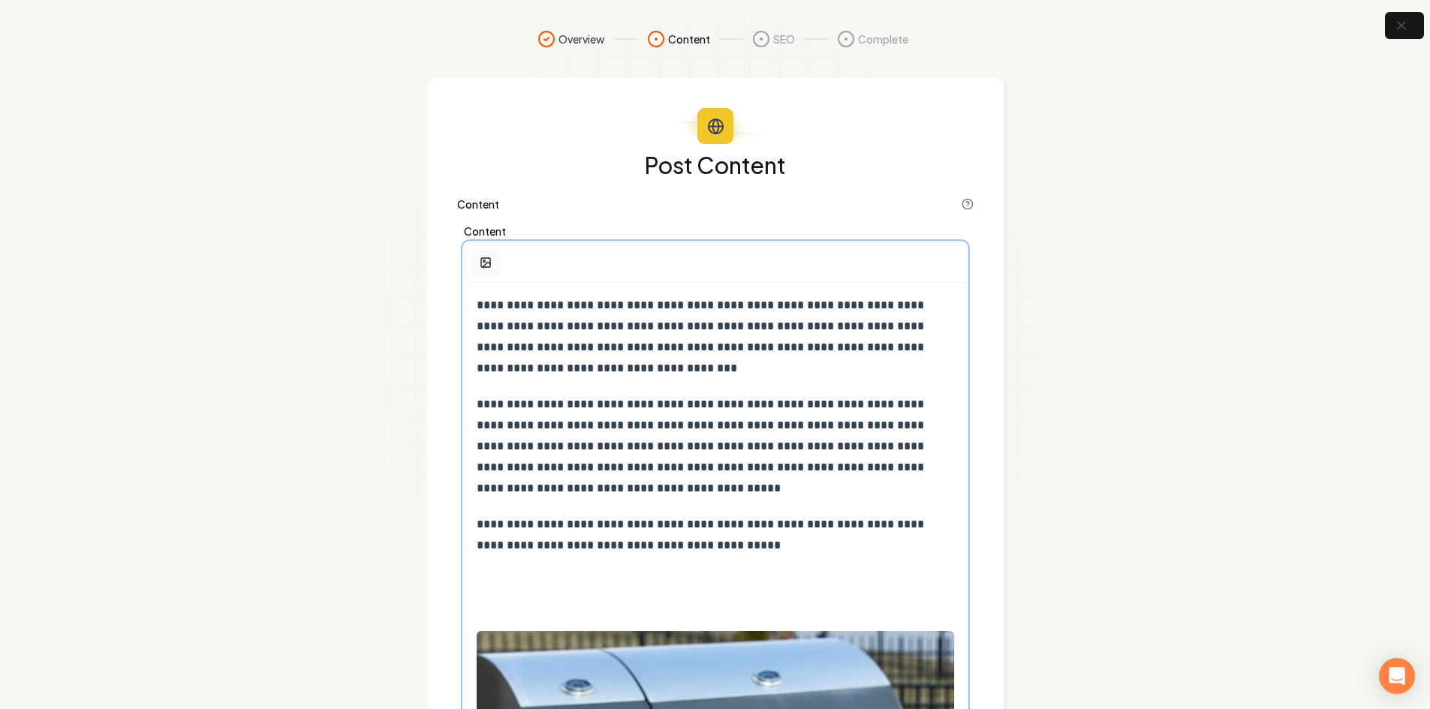
click at [475, 266] on button "button" at bounding box center [486, 262] width 30 height 27
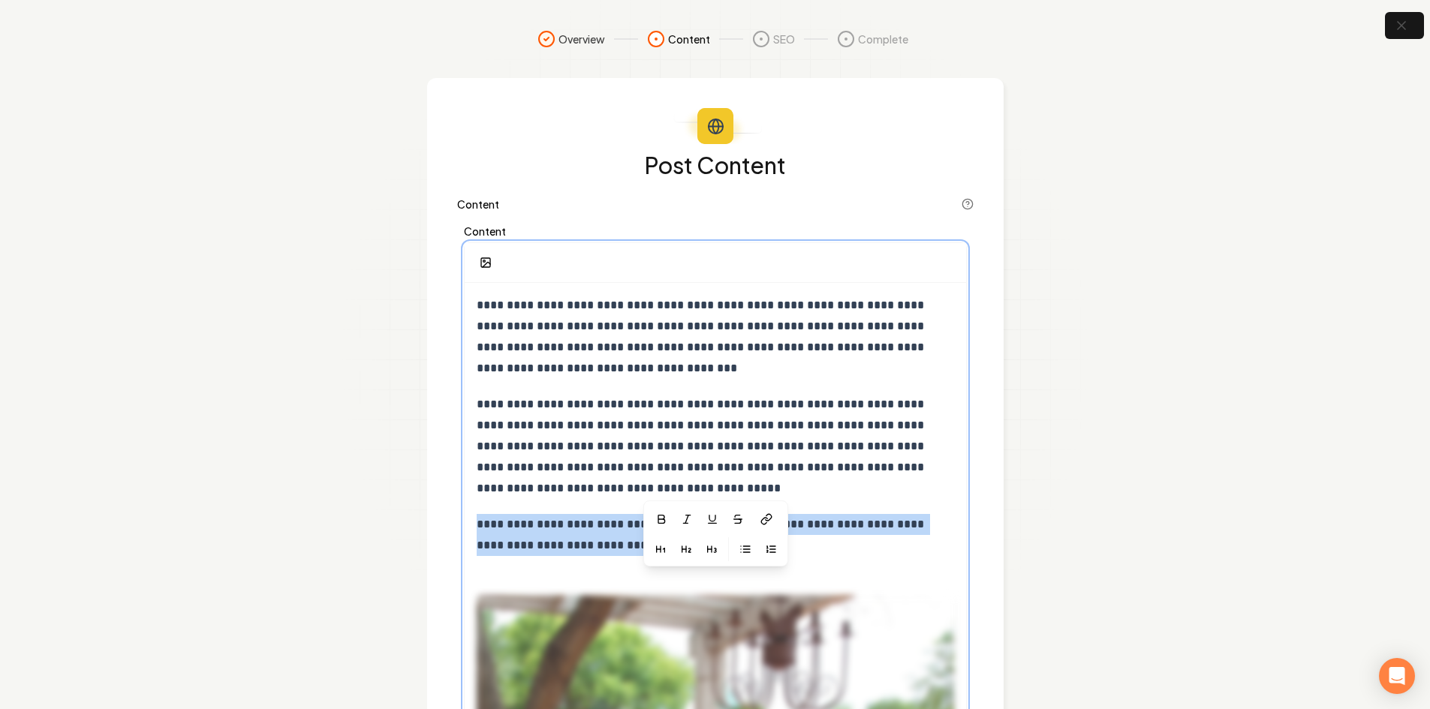
click at [813, 544] on p "**********" at bounding box center [715, 535] width 477 height 42
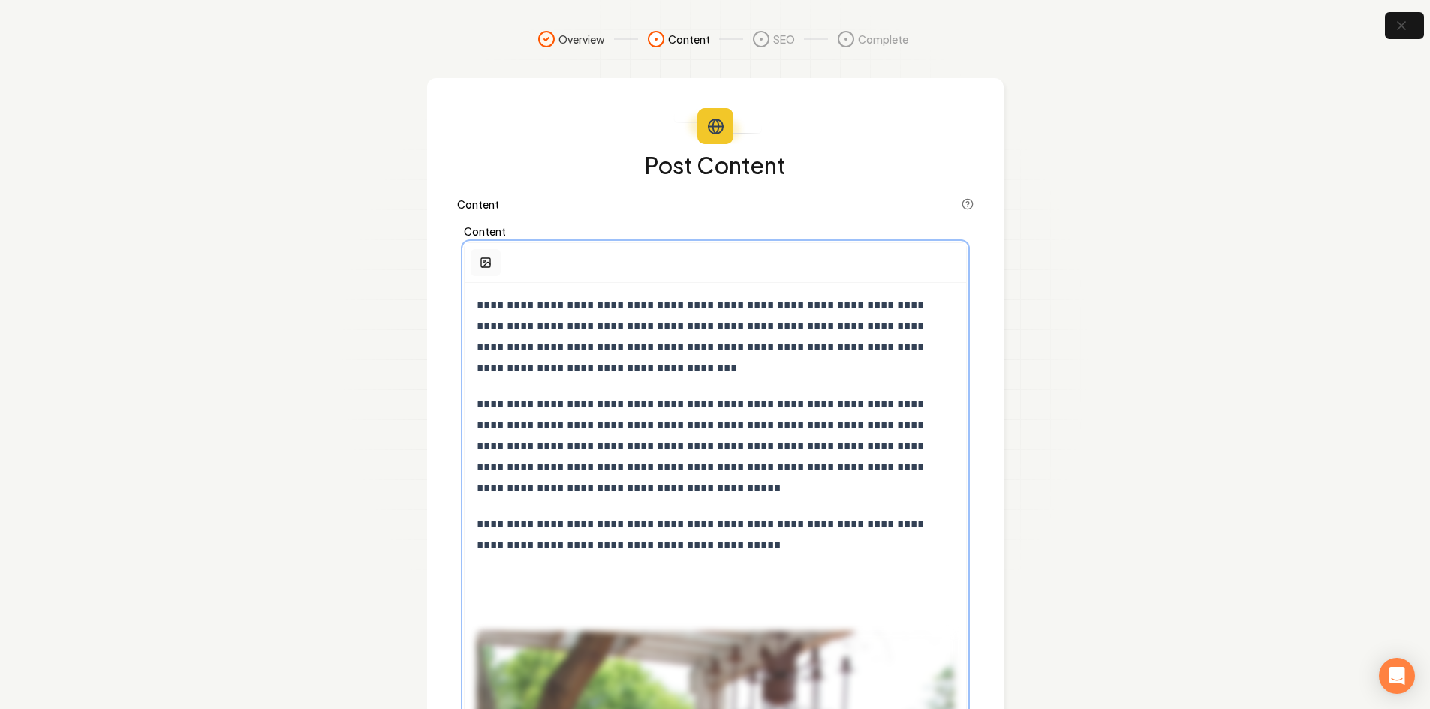
click at [496, 264] on button "button" at bounding box center [486, 262] width 30 height 27
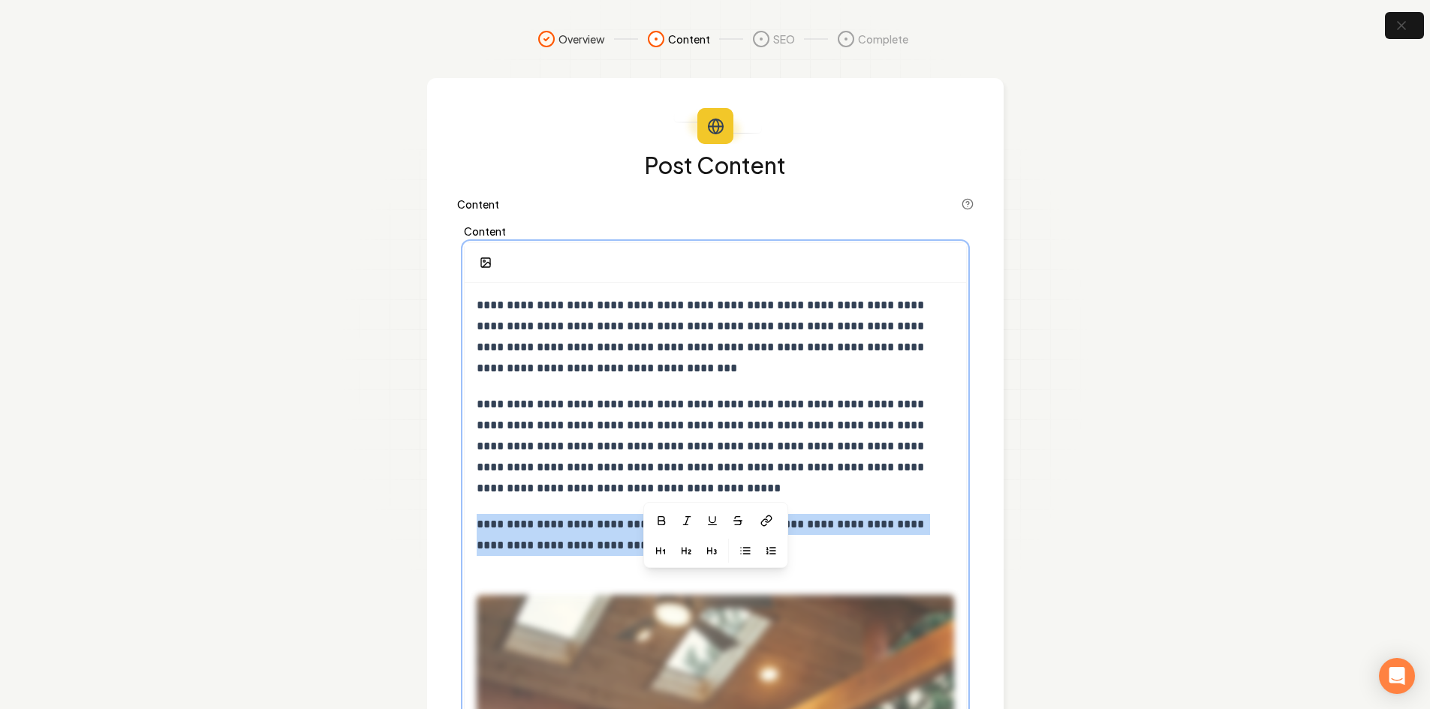
click at [810, 548] on p "**********" at bounding box center [715, 535] width 477 height 42
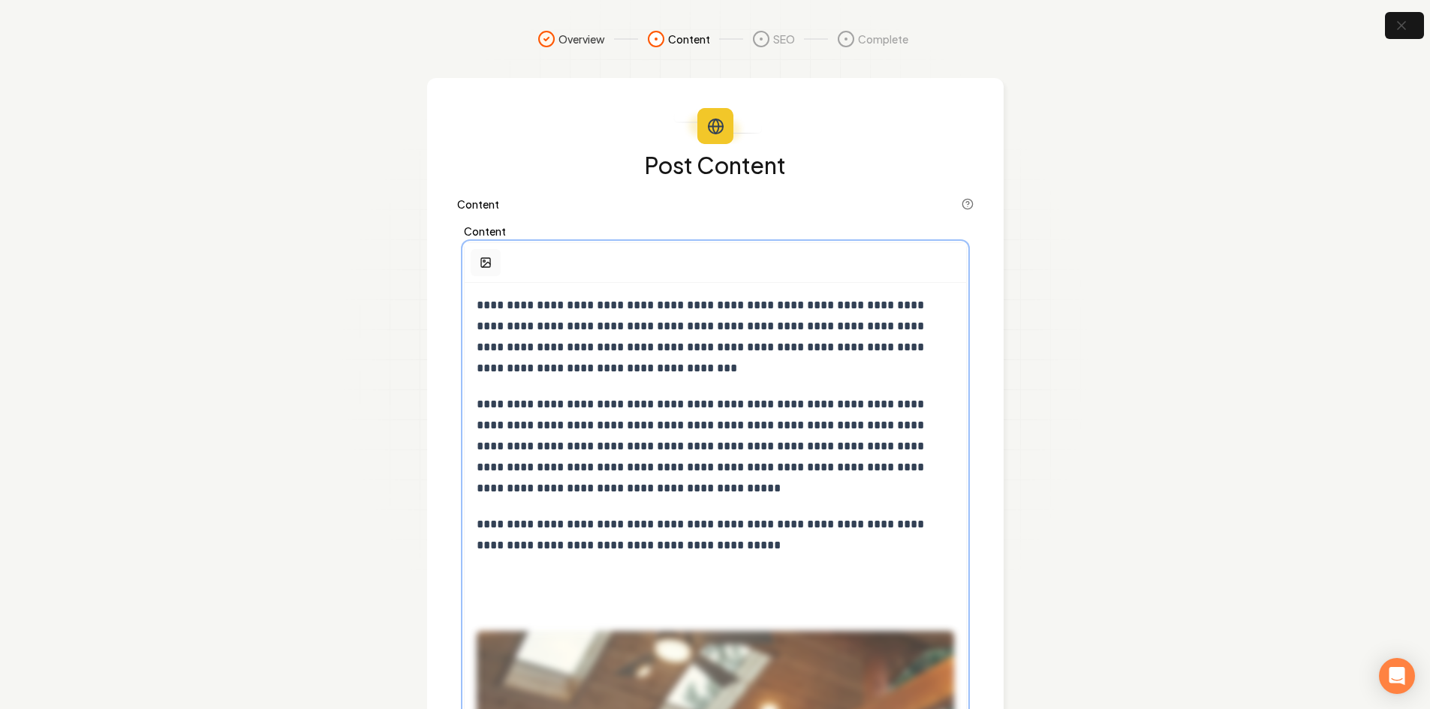
click at [487, 267] on rect "button" at bounding box center [485, 262] width 9 height 9
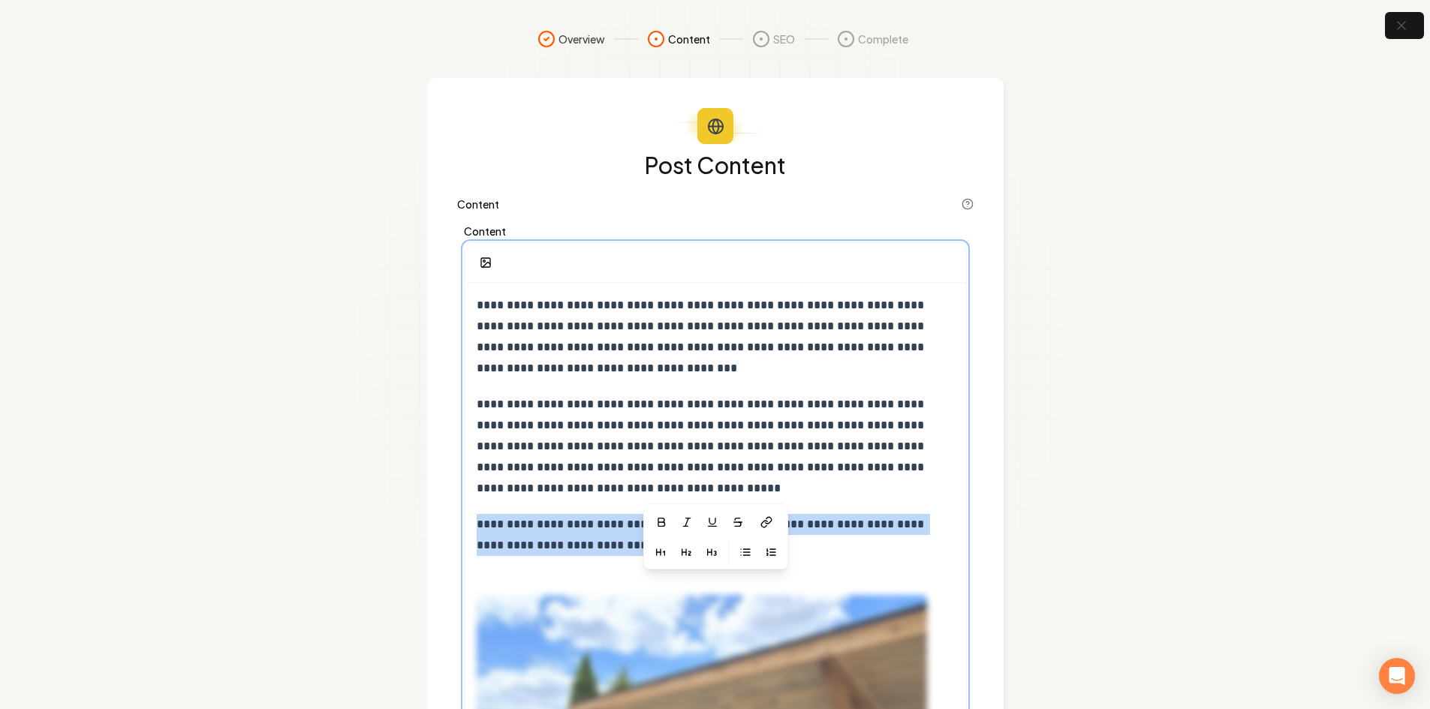
click at [826, 555] on p "**********" at bounding box center [715, 535] width 477 height 42
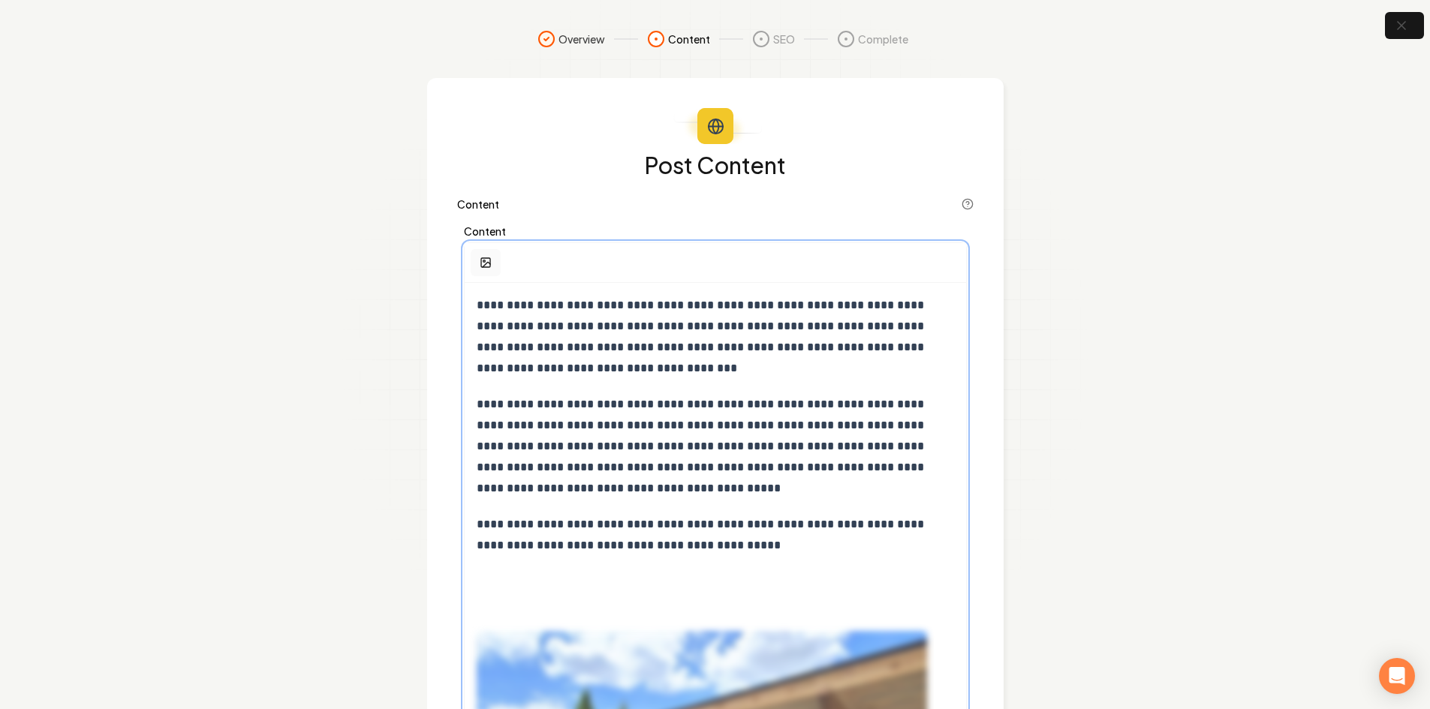
click at [481, 254] on button "button" at bounding box center [486, 262] width 30 height 27
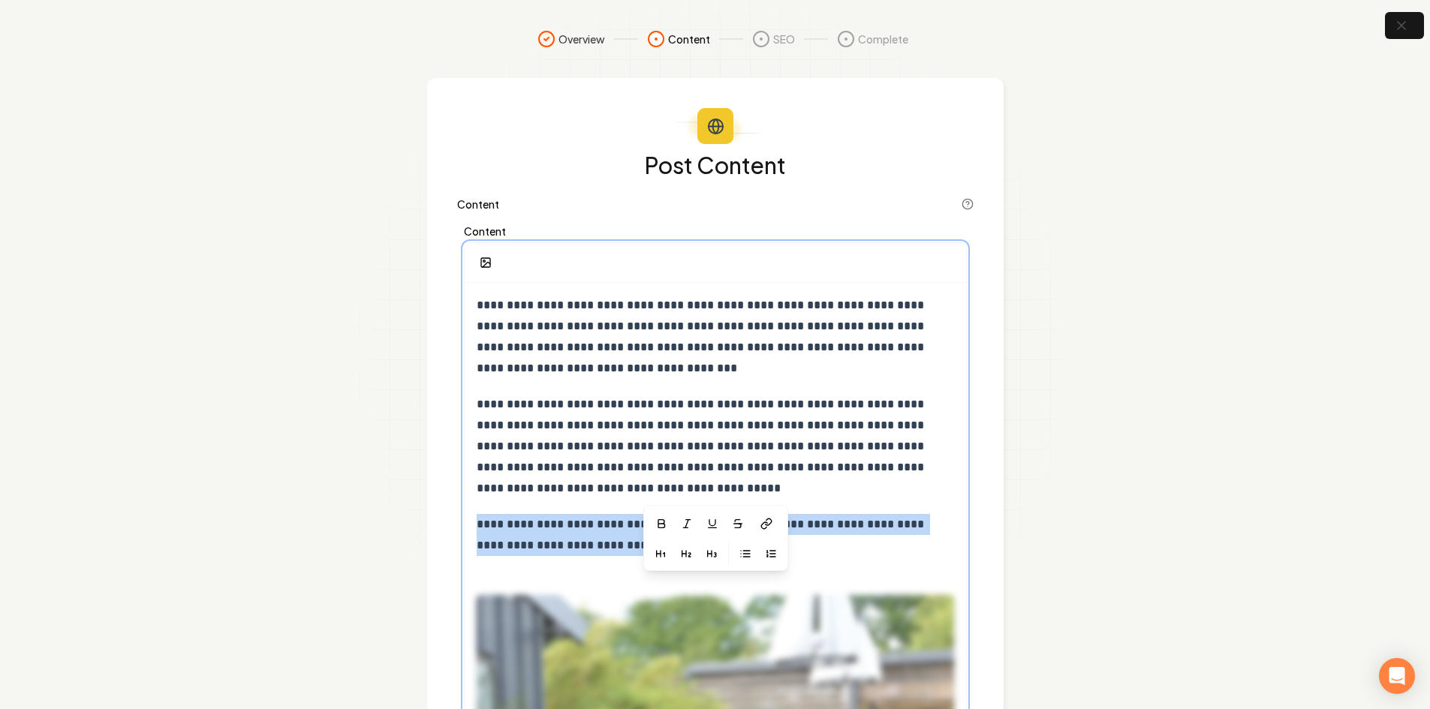
click at [820, 546] on p "**********" at bounding box center [715, 535] width 477 height 42
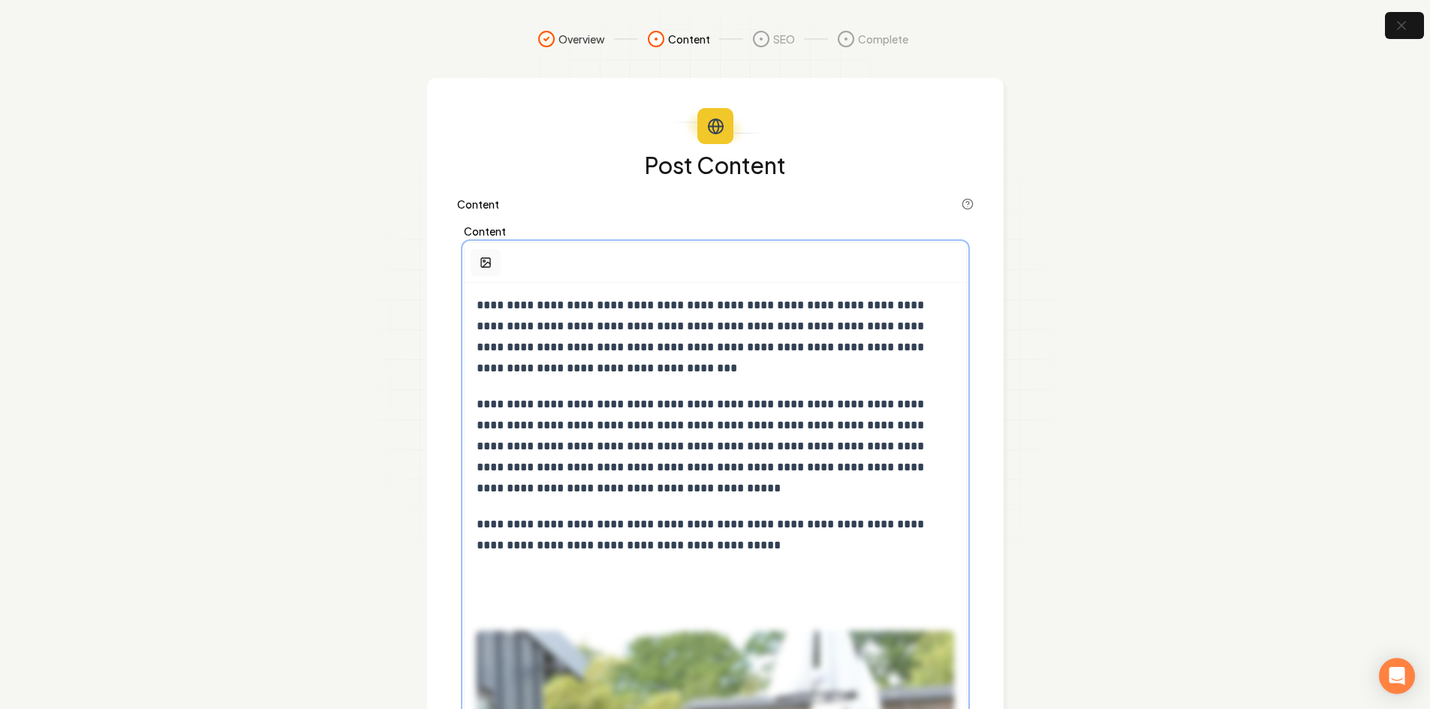
click at [491, 269] on button "button" at bounding box center [486, 262] width 30 height 27
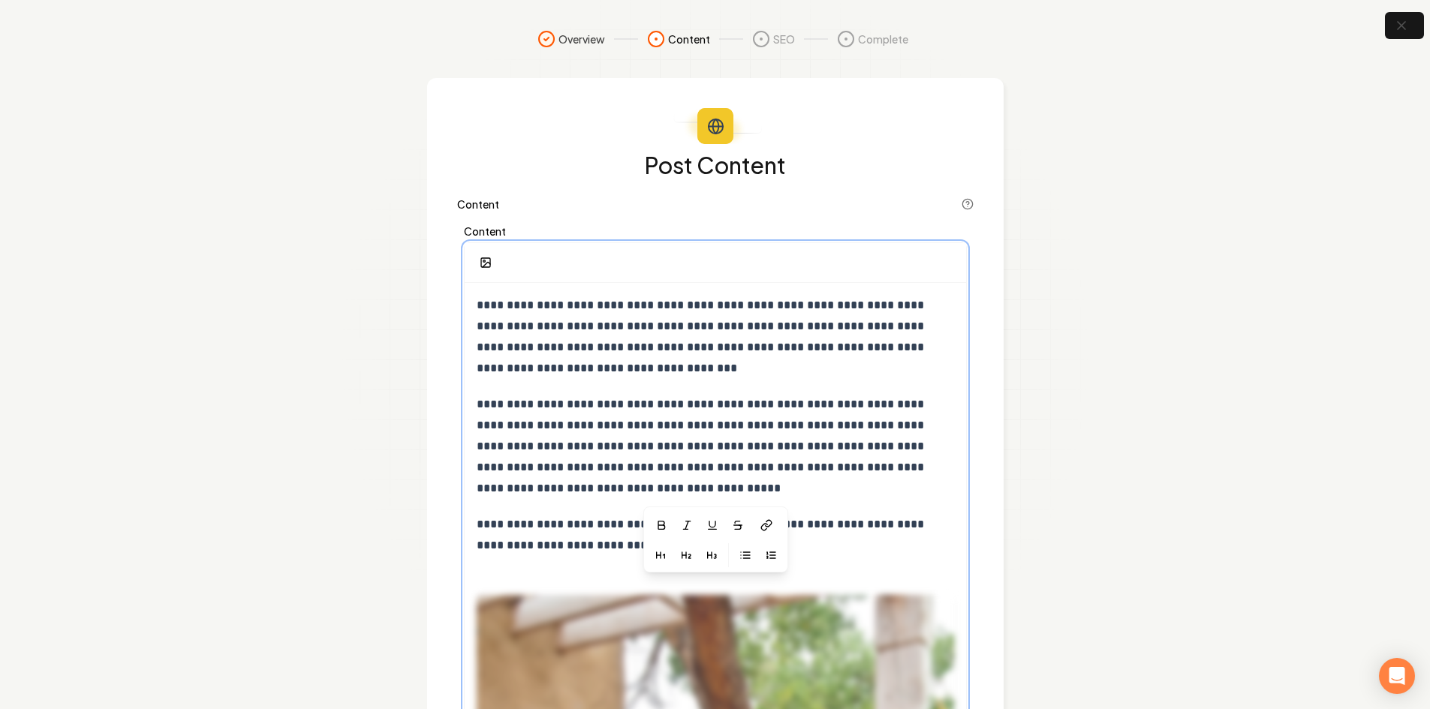
click at [786, 546] on div at bounding box center [715, 540] width 145 height 66
click at [813, 545] on p "**********" at bounding box center [715, 535] width 477 height 42
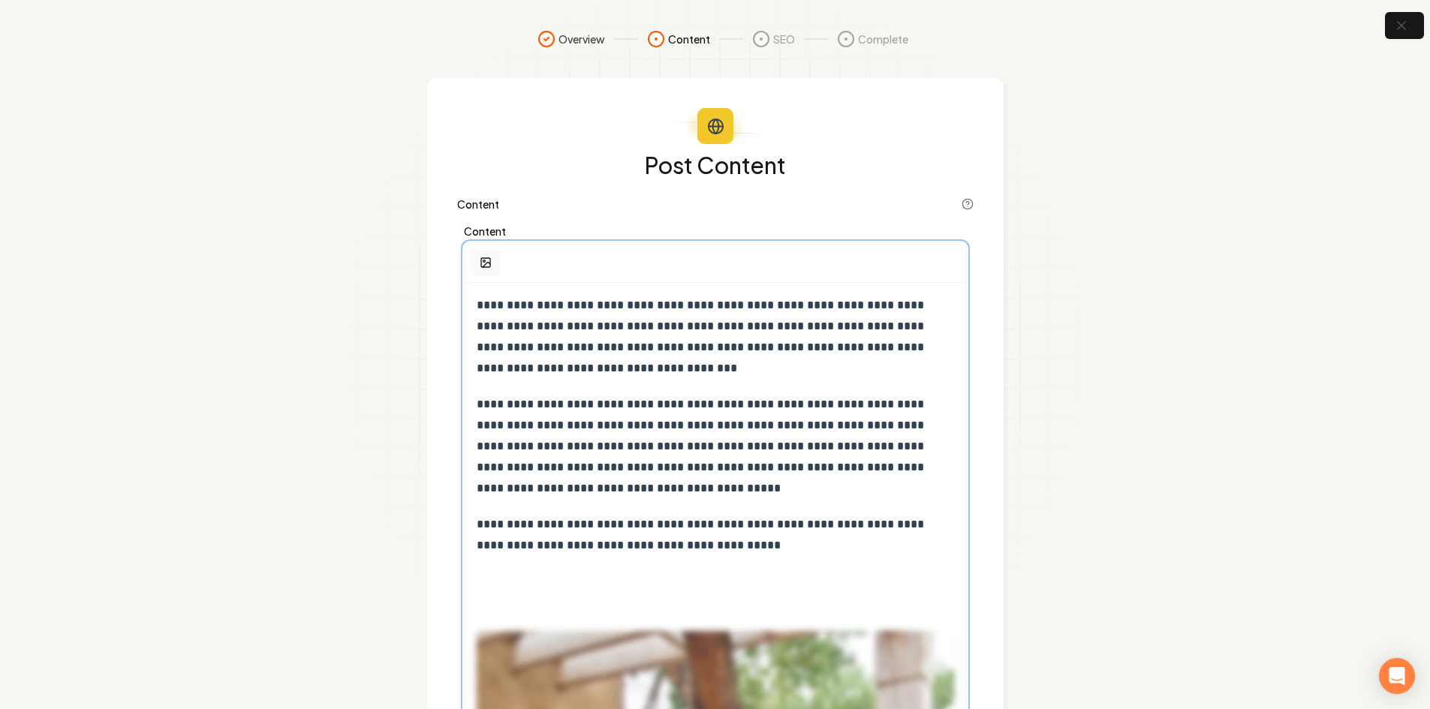
click at [492, 254] on button "button" at bounding box center [486, 262] width 30 height 27
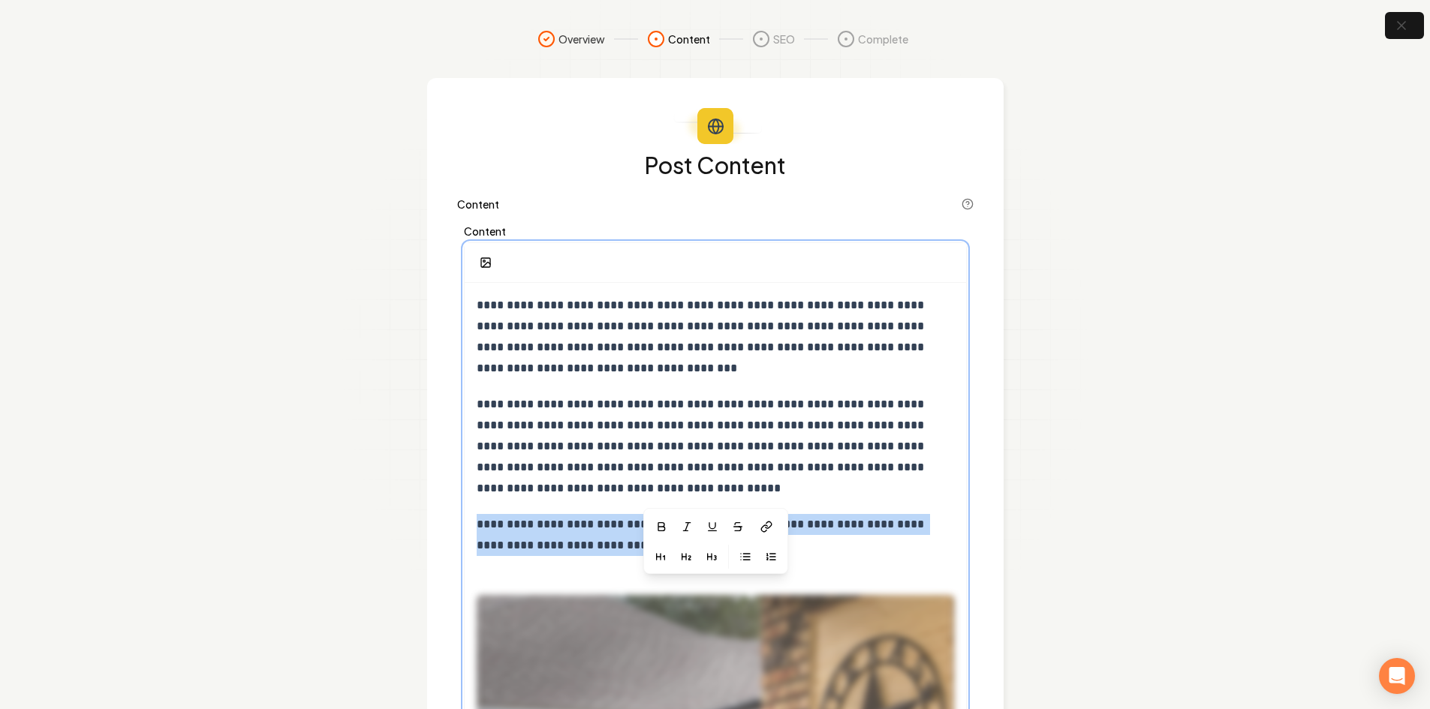
click at [882, 552] on p "**********" at bounding box center [715, 535] width 477 height 42
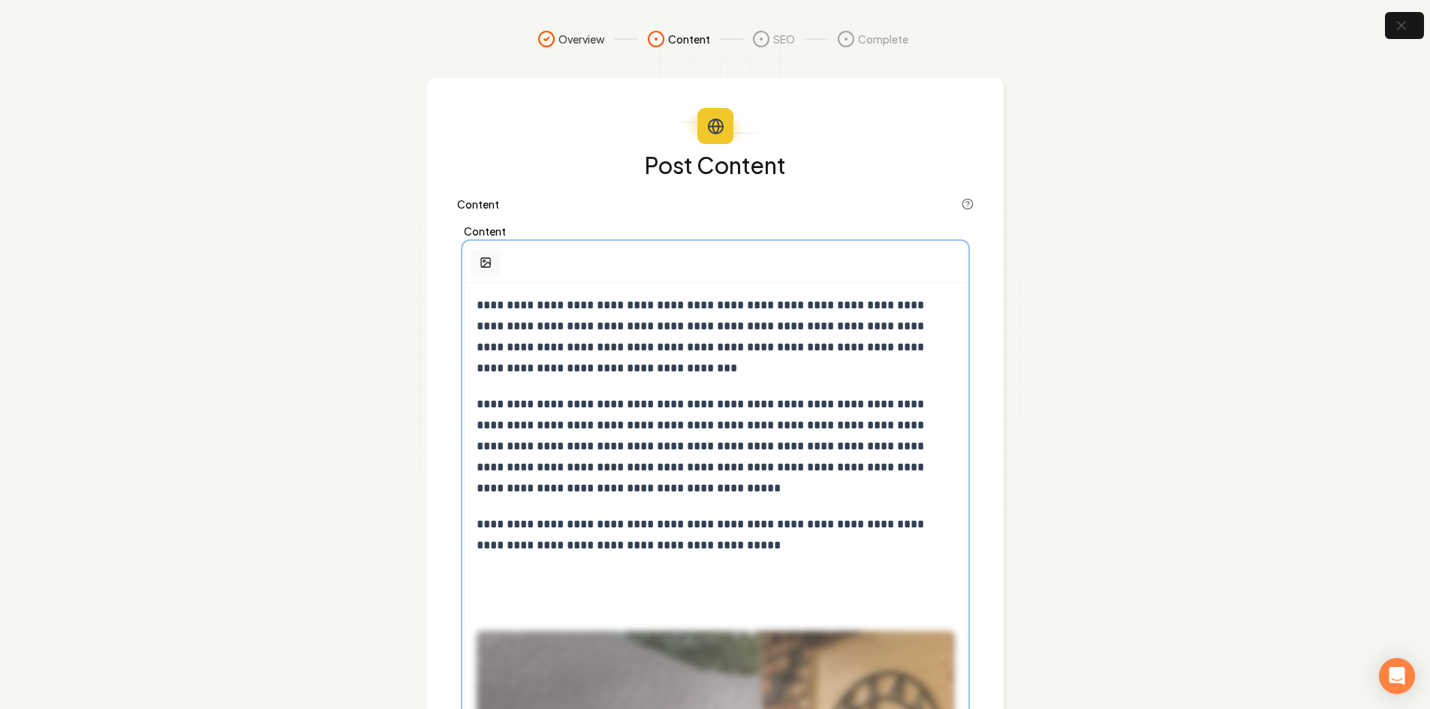
click at [485, 257] on icon "button" at bounding box center [486, 263] width 12 height 12
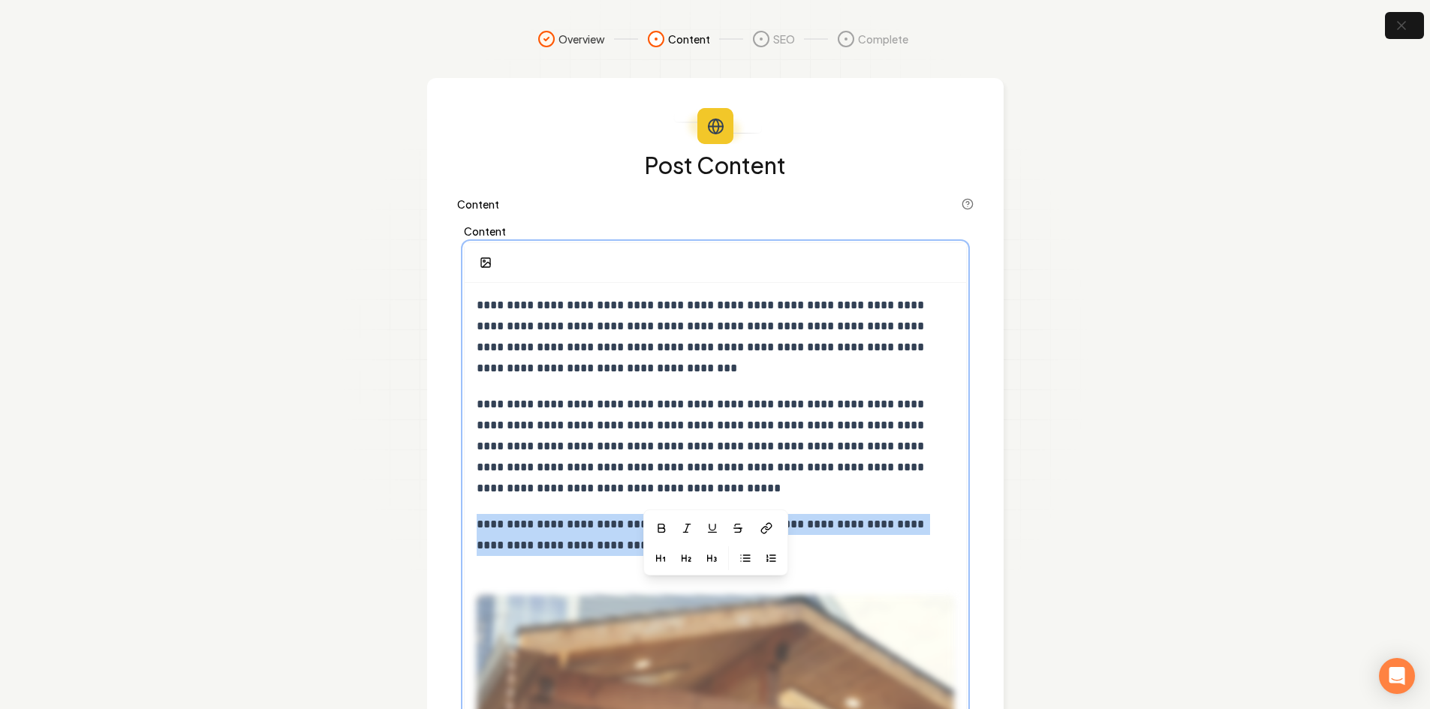
click at [821, 547] on p "**********" at bounding box center [715, 535] width 477 height 42
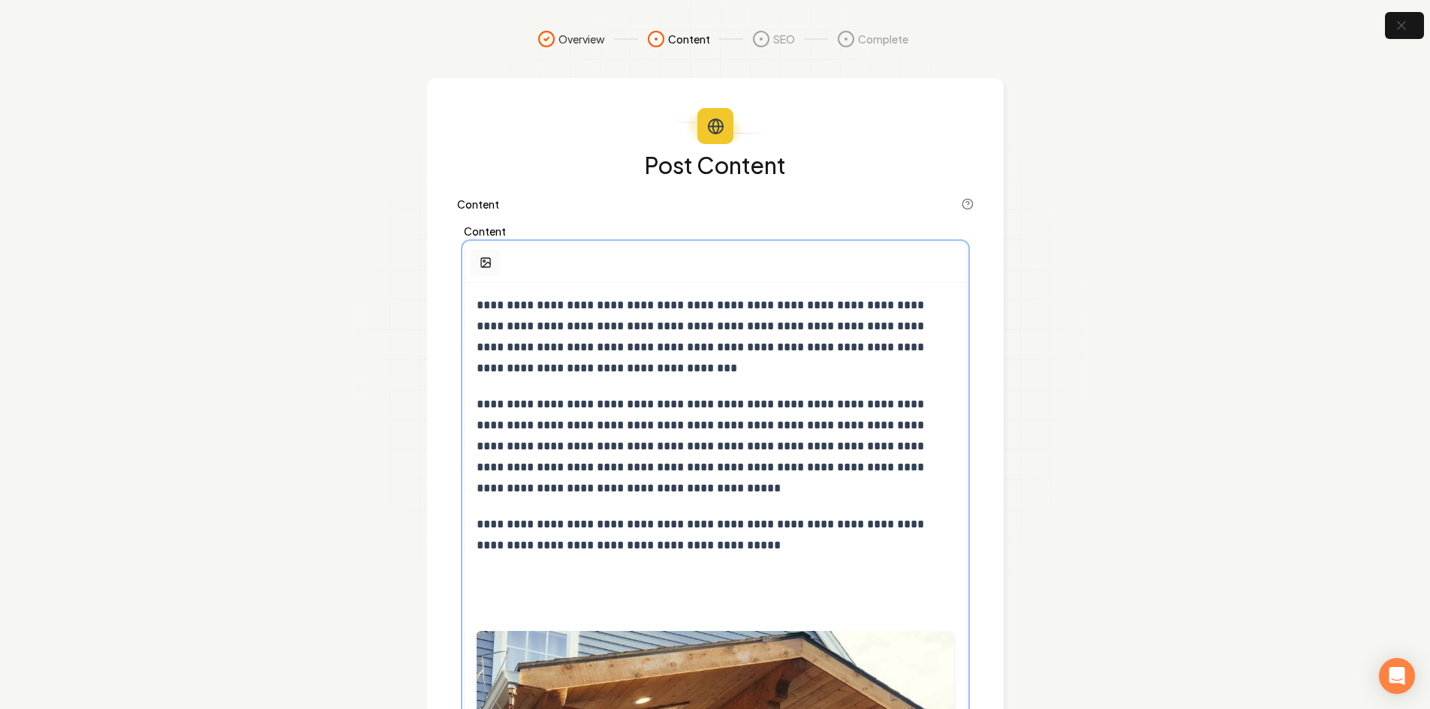
click at [488, 257] on icon "button" at bounding box center [486, 263] width 12 height 12
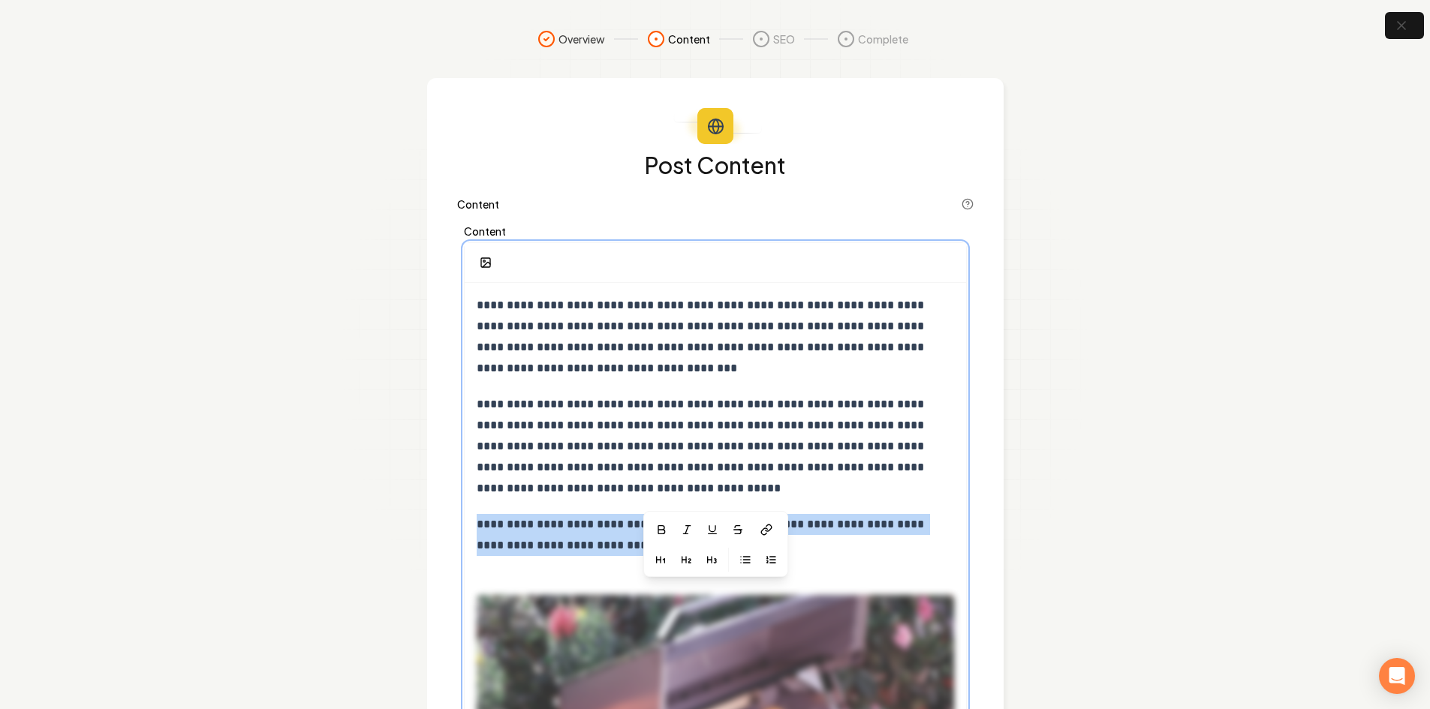
click at [858, 549] on p "**********" at bounding box center [715, 535] width 477 height 42
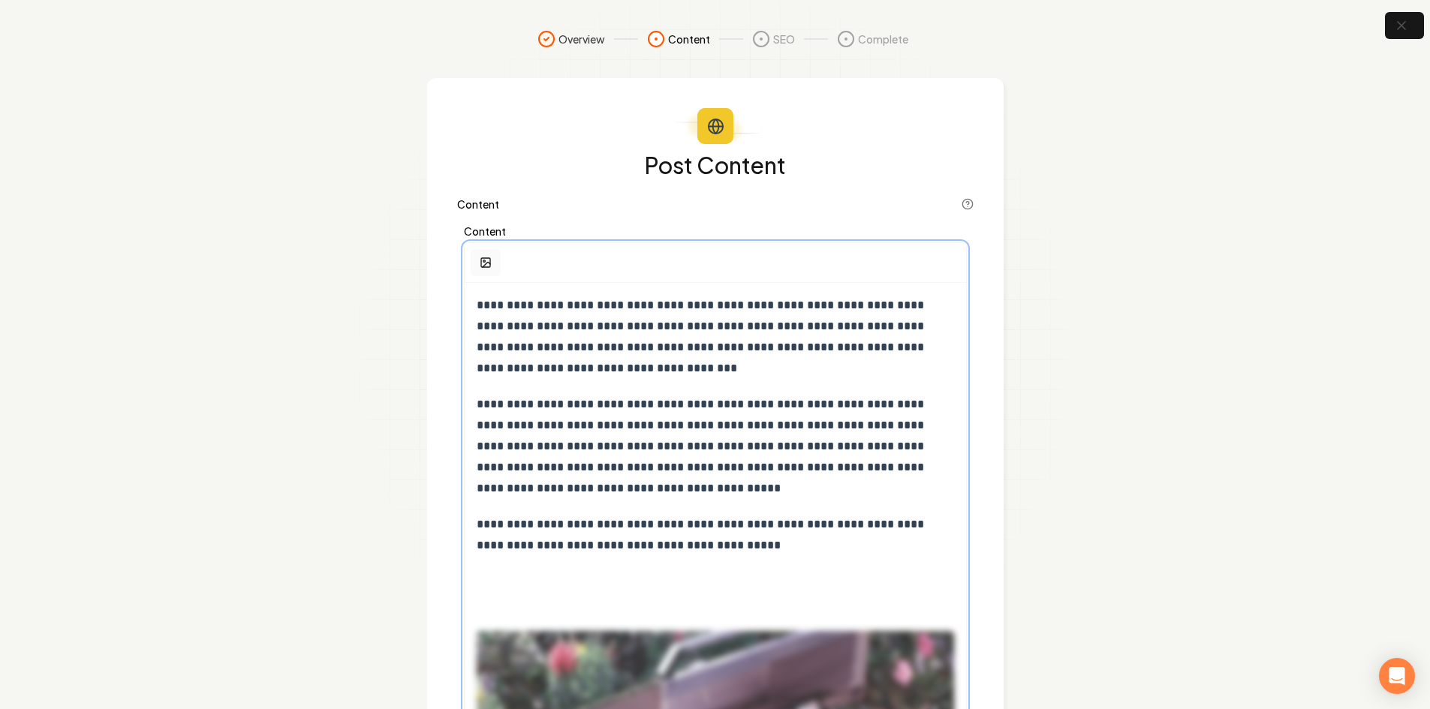
click at [480, 254] on button "button" at bounding box center [486, 262] width 30 height 27
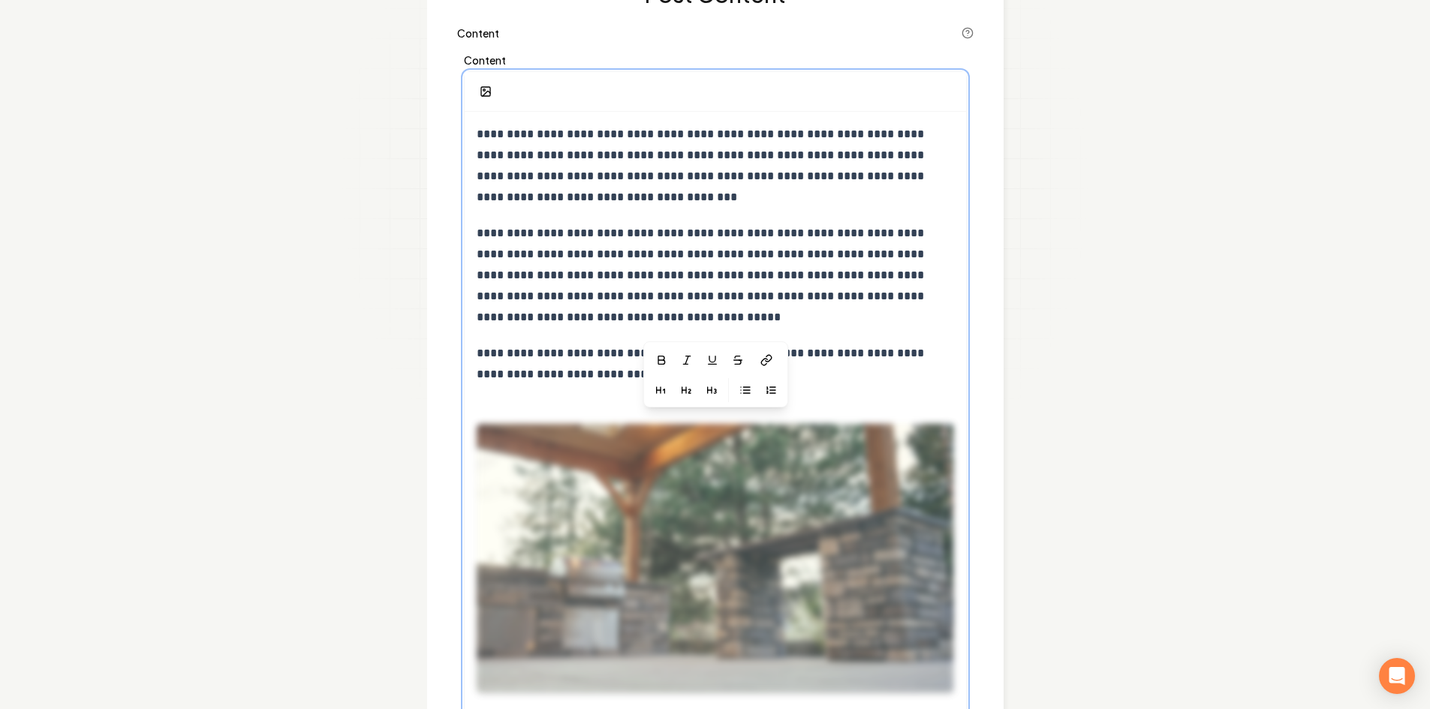
scroll to position [225, 0]
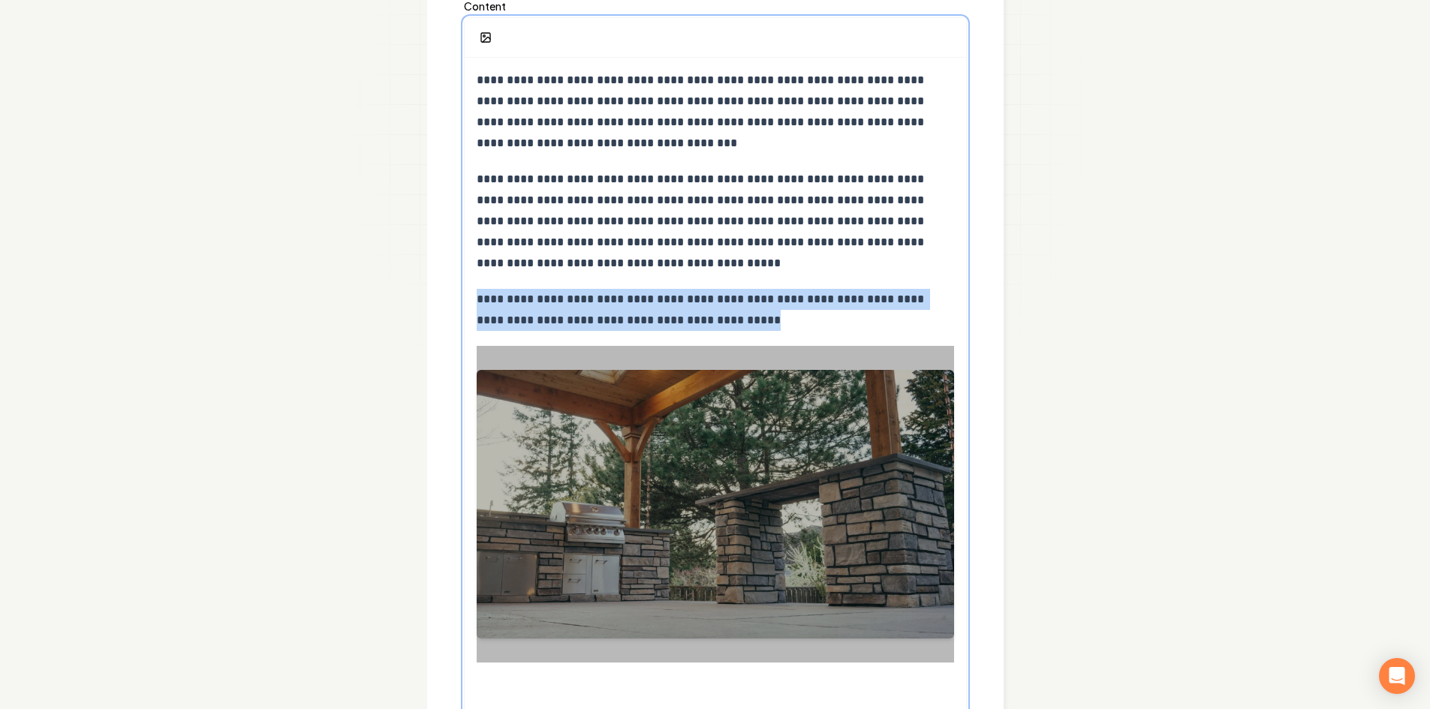
click at [688, 504] on div at bounding box center [715, 504] width 477 height 317
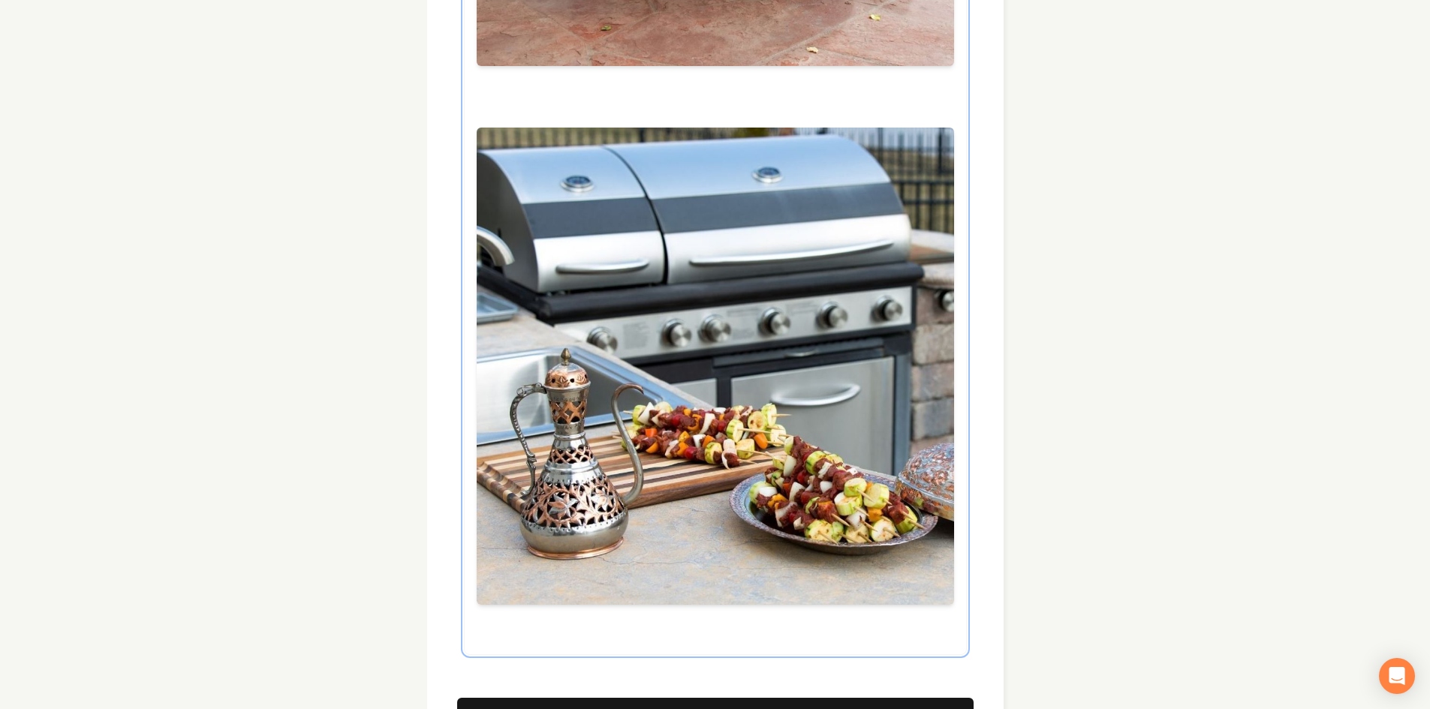
scroll to position [5140, 0]
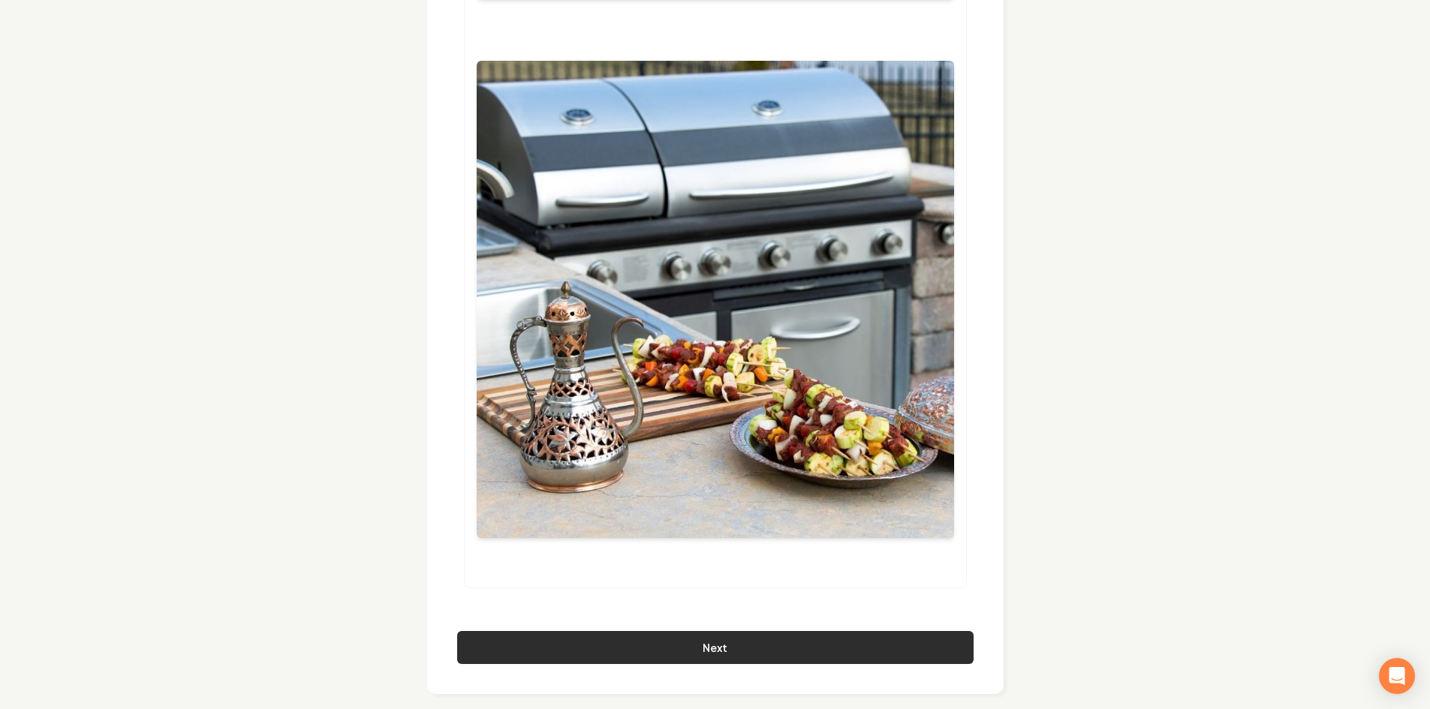
click at [808, 632] on button "Next" at bounding box center [715, 647] width 516 height 33
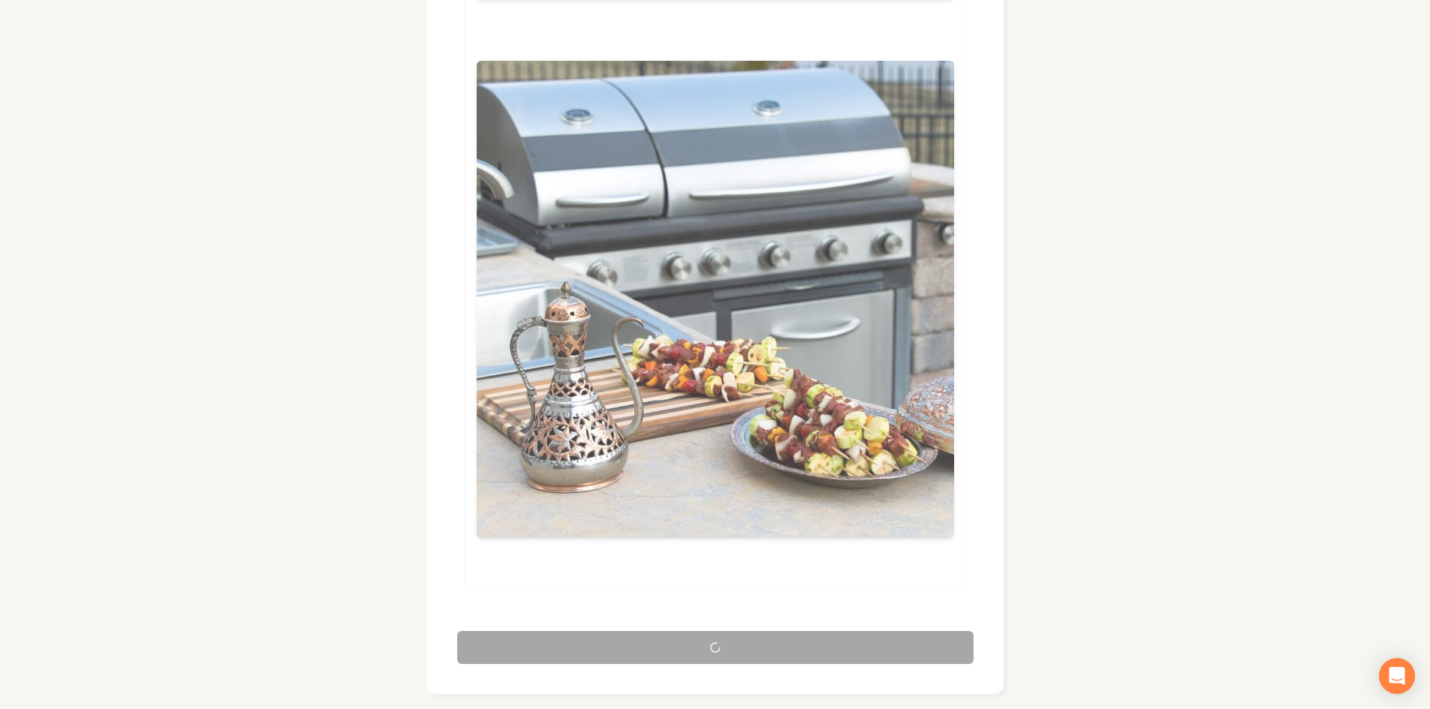
scroll to position [0, 0]
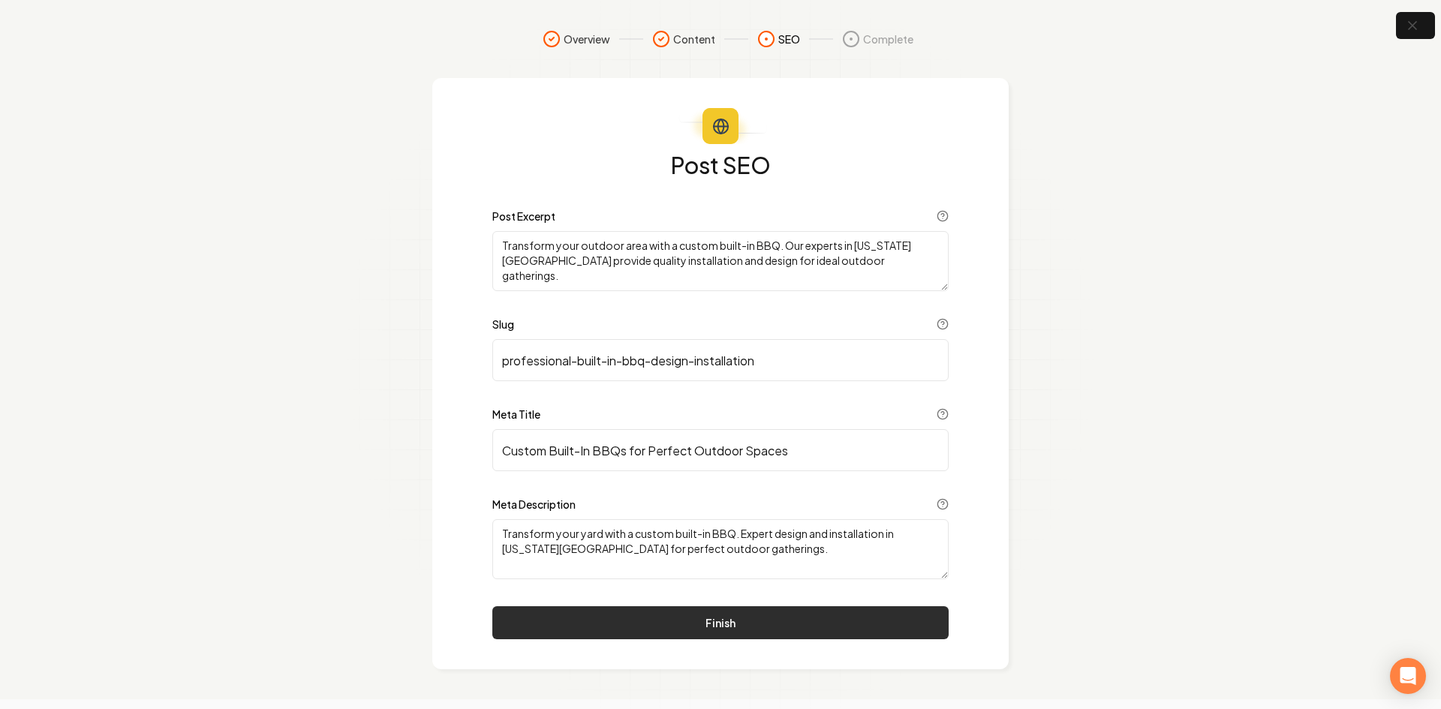
click at [594, 631] on button "Finish" at bounding box center [720, 622] width 456 height 33
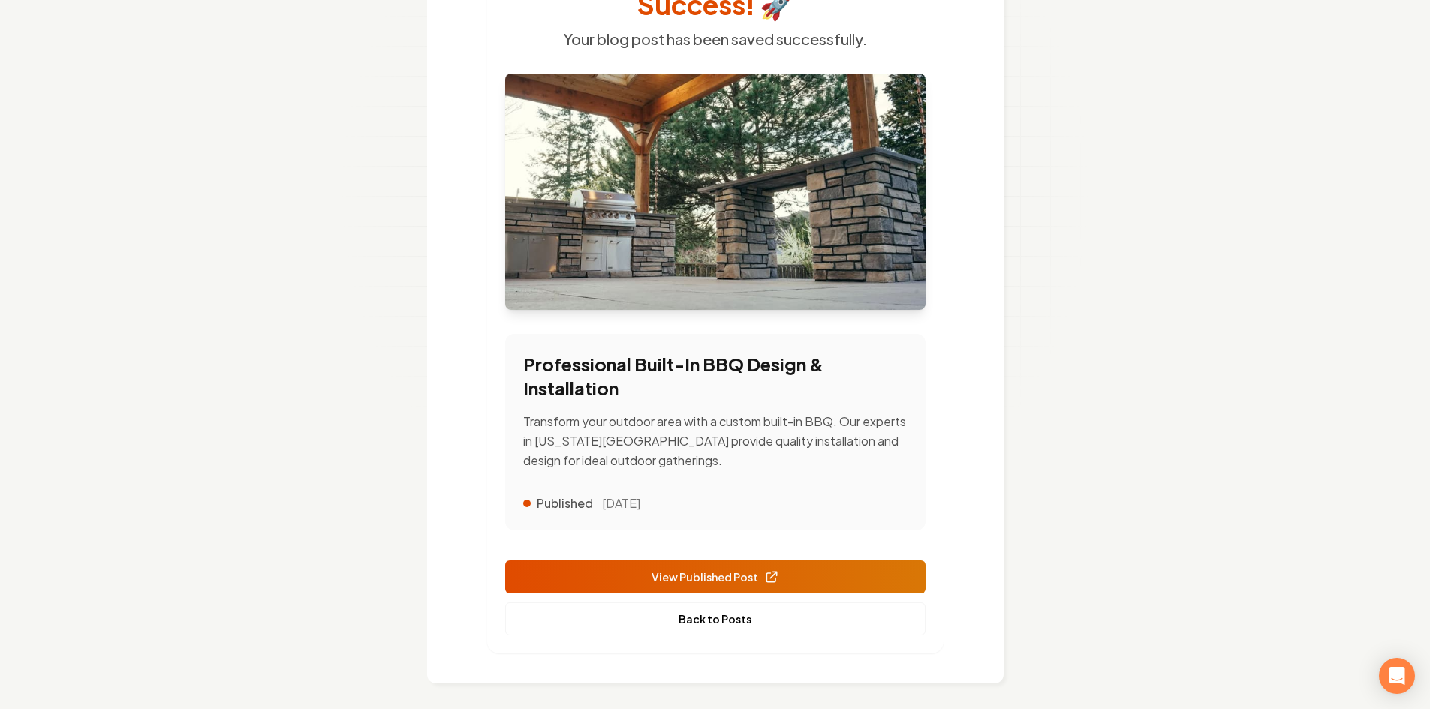
scroll to position [168, 0]
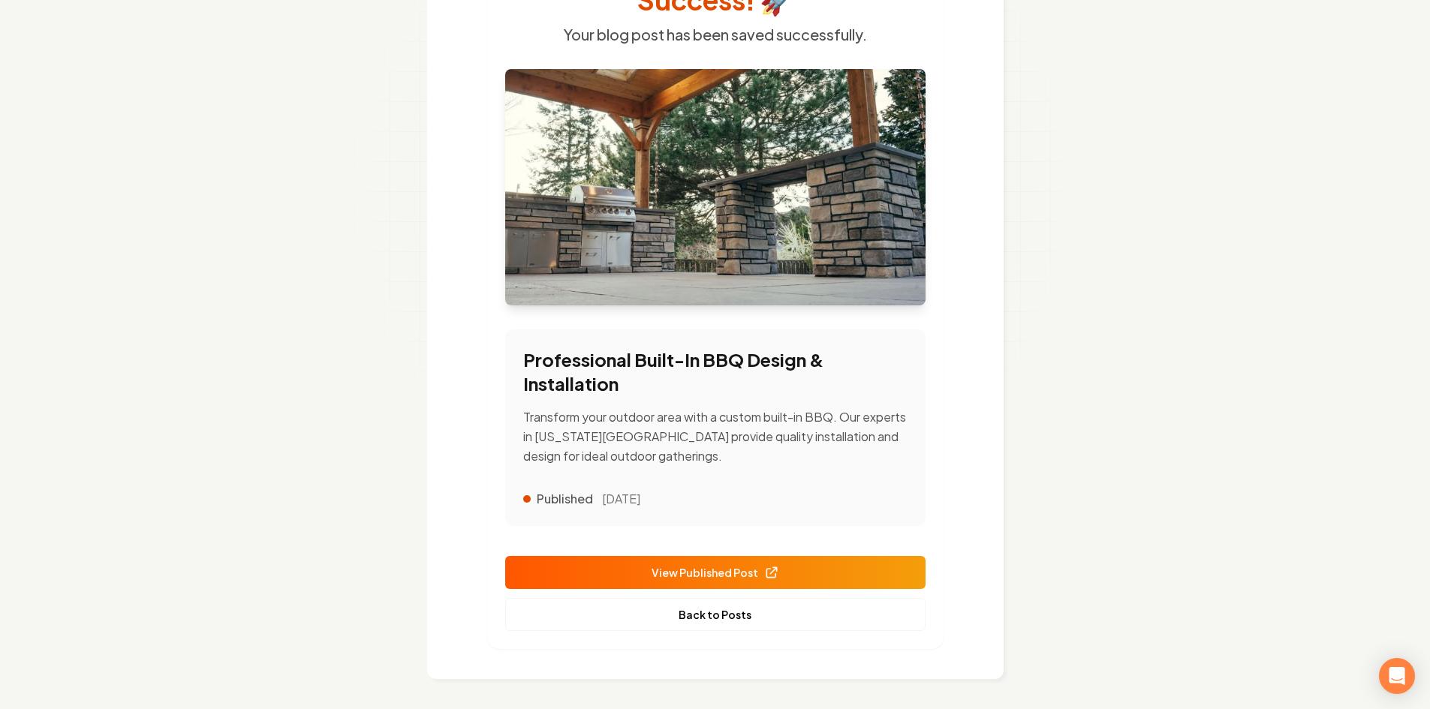
click at [683, 578] on span "View Published Post" at bounding box center [715, 573] width 128 height 16
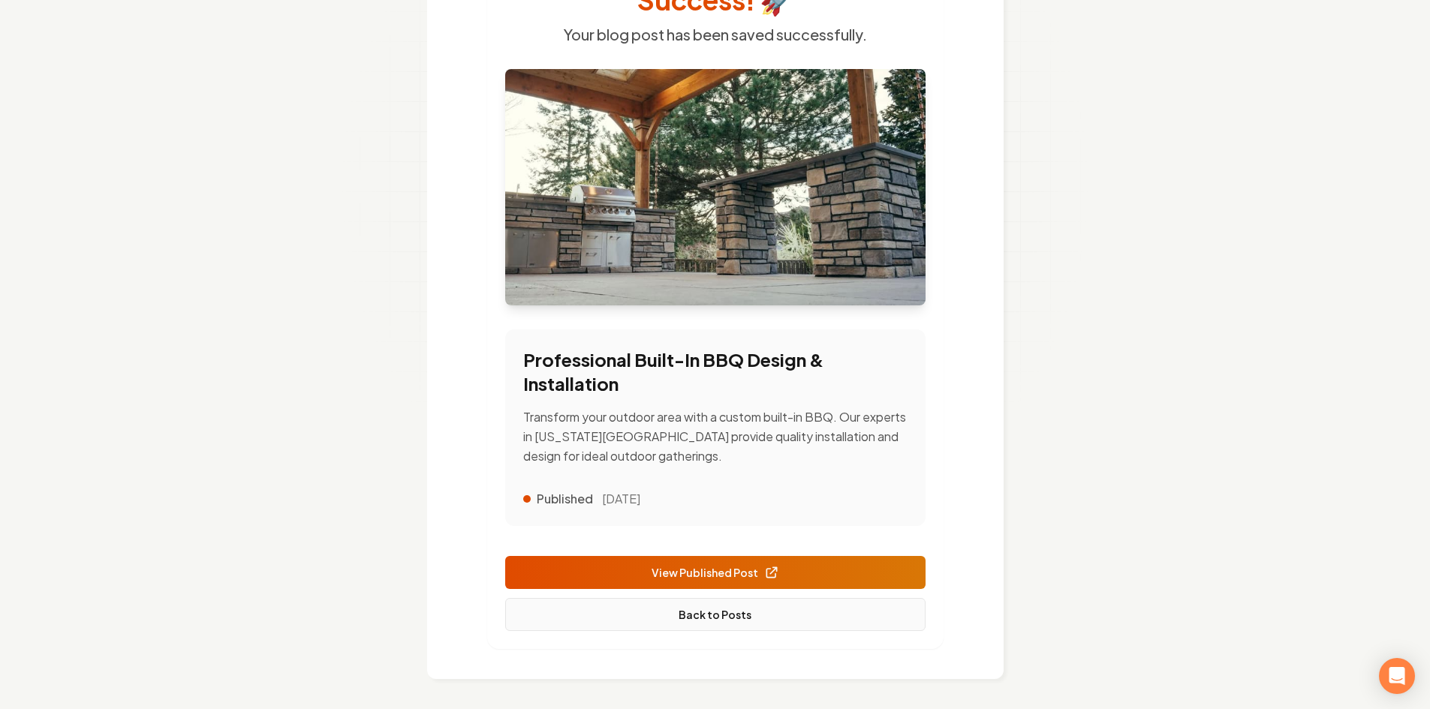
click at [698, 609] on link "Back to Posts" at bounding box center [715, 614] width 420 height 33
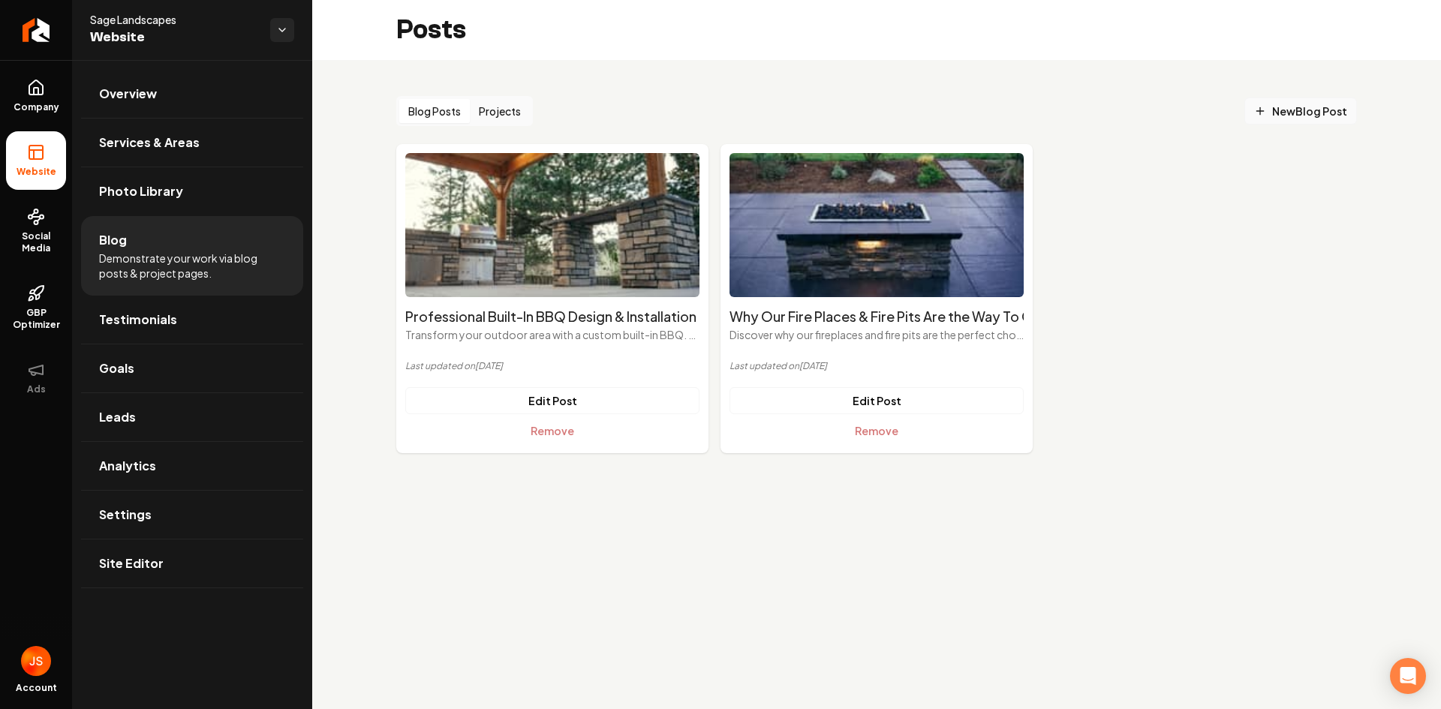
click at [1318, 112] on span "New Blog Post" at bounding box center [1300, 112] width 93 height 16
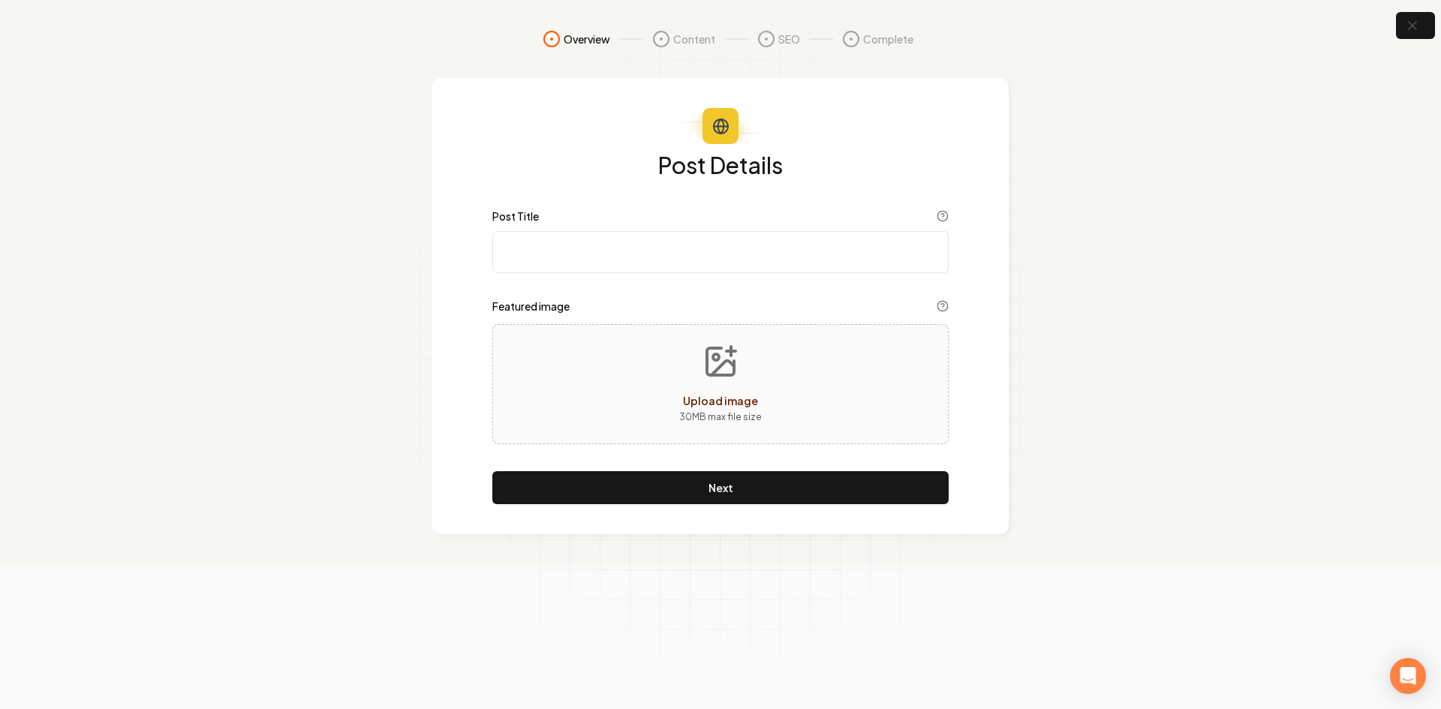
click at [669, 242] on input "Post Title" at bounding box center [720, 252] width 456 height 42
paste input "Courtyard Design & Construction"
type input "Courtyard Design & Construction"
click at [555, 335] on div "Upload image 30 MB max file size" at bounding box center [720, 384] width 456 height 120
click at [600, 397] on div "Upload image 30 MB max file size" at bounding box center [720, 384] width 456 height 120
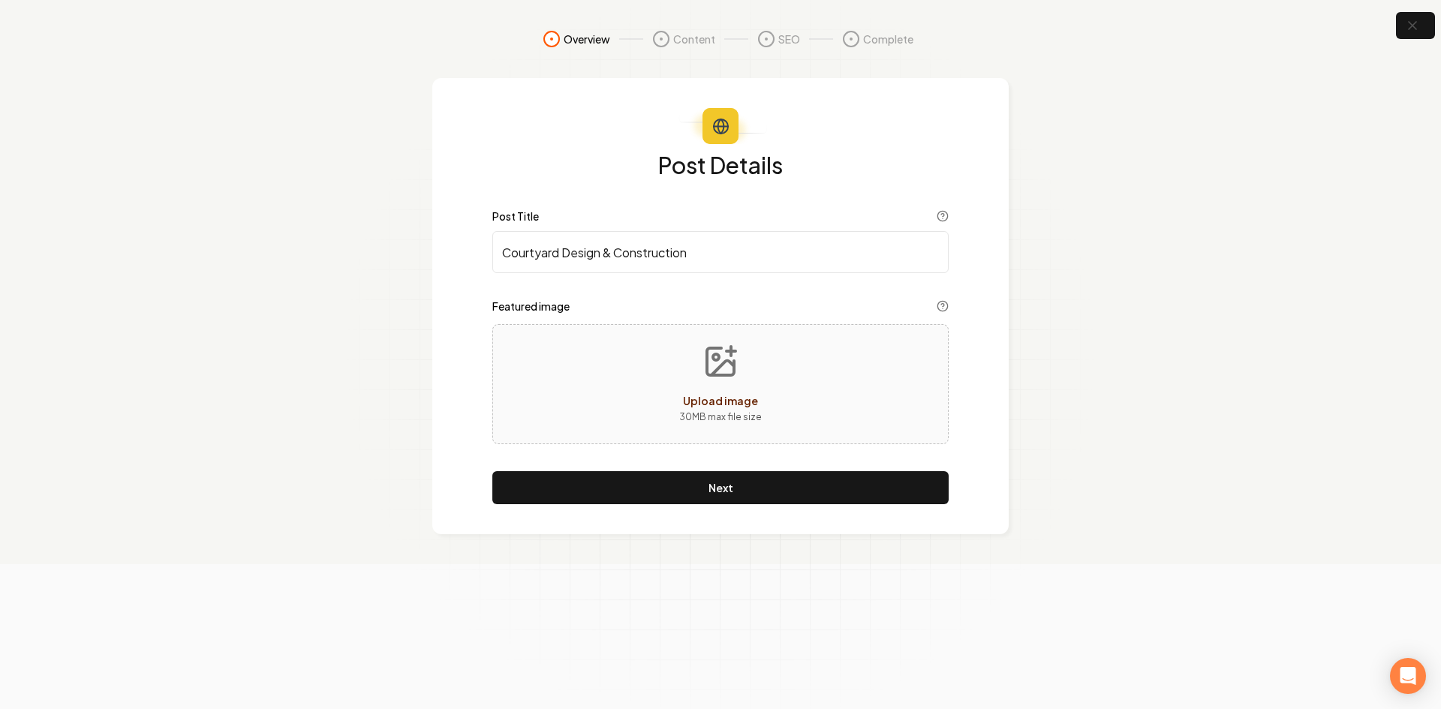
type input "**********"
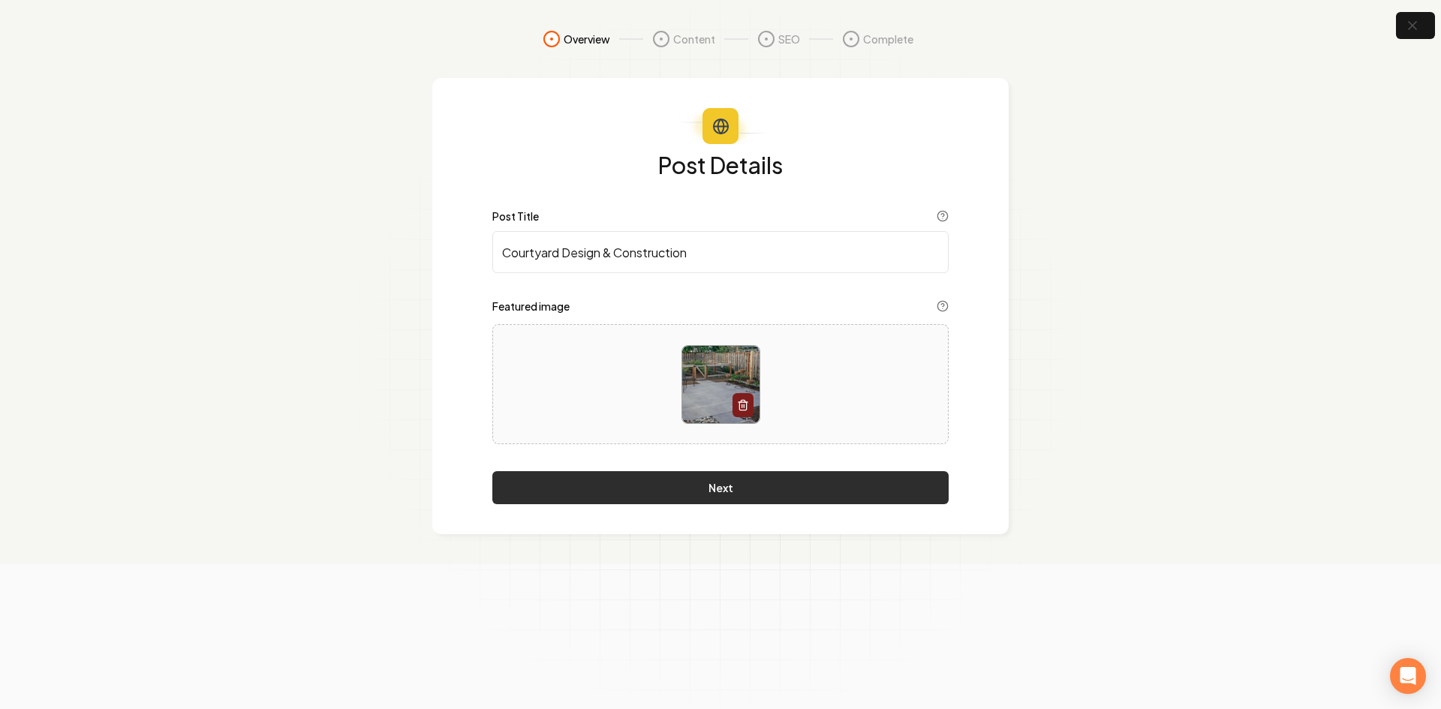
click at [741, 475] on button "Next" at bounding box center [720, 487] width 456 height 33
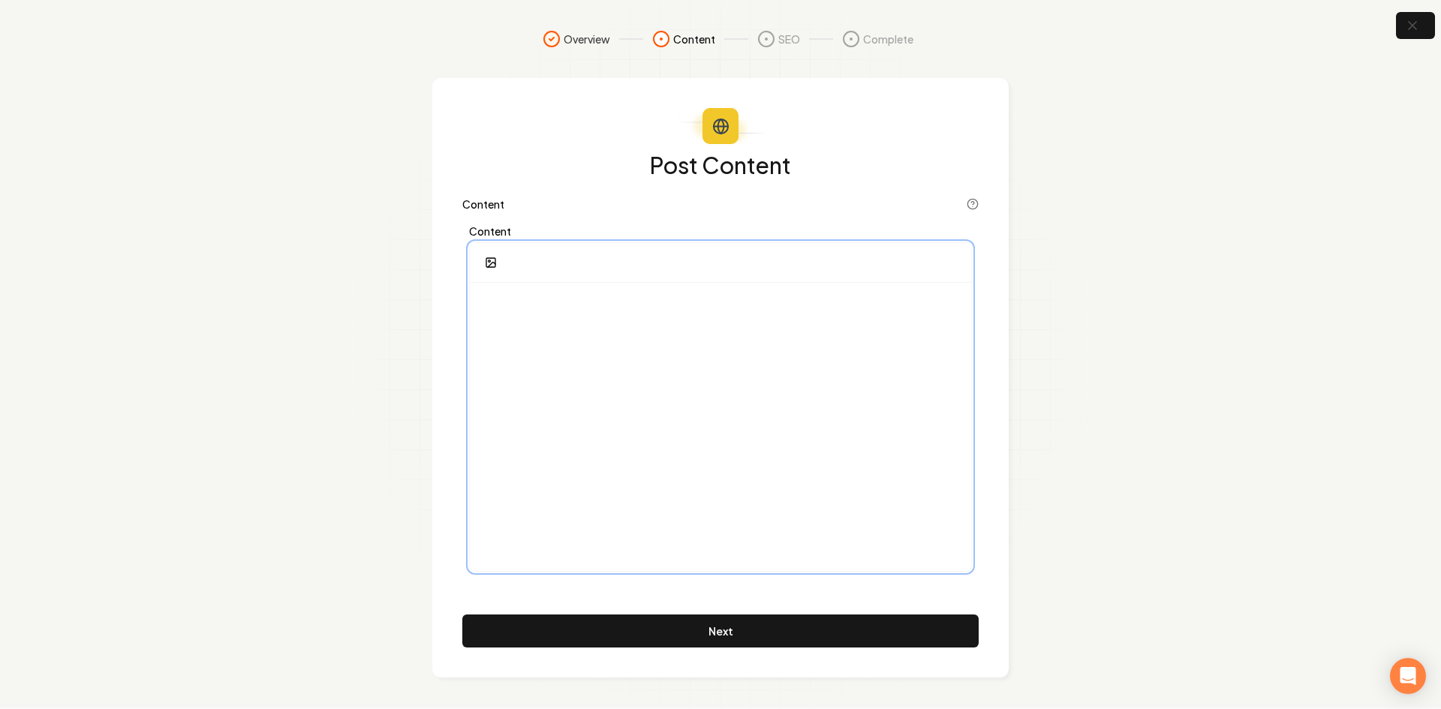
click at [537, 337] on div at bounding box center [720, 427] width 501 height 288
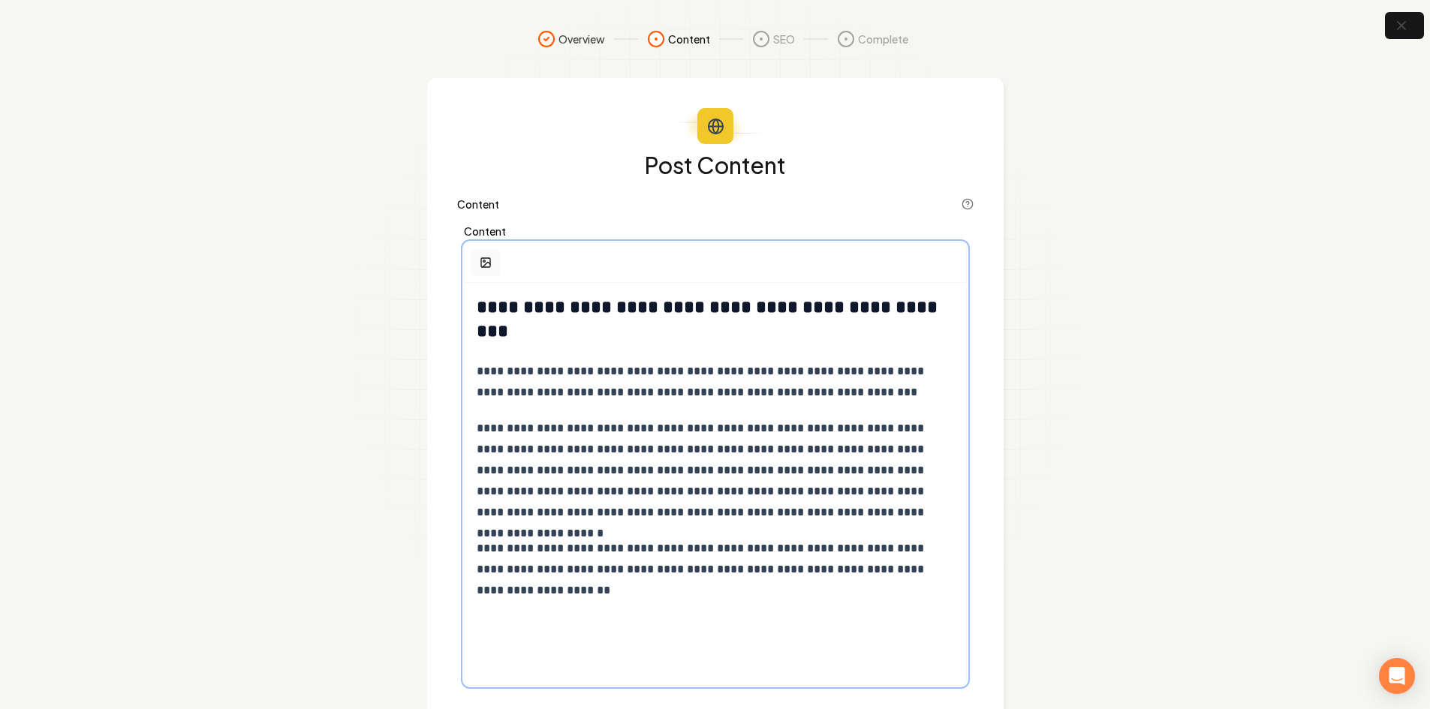
click at [478, 269] on button "button" at bounding box center [486, 262] width 30 height 27
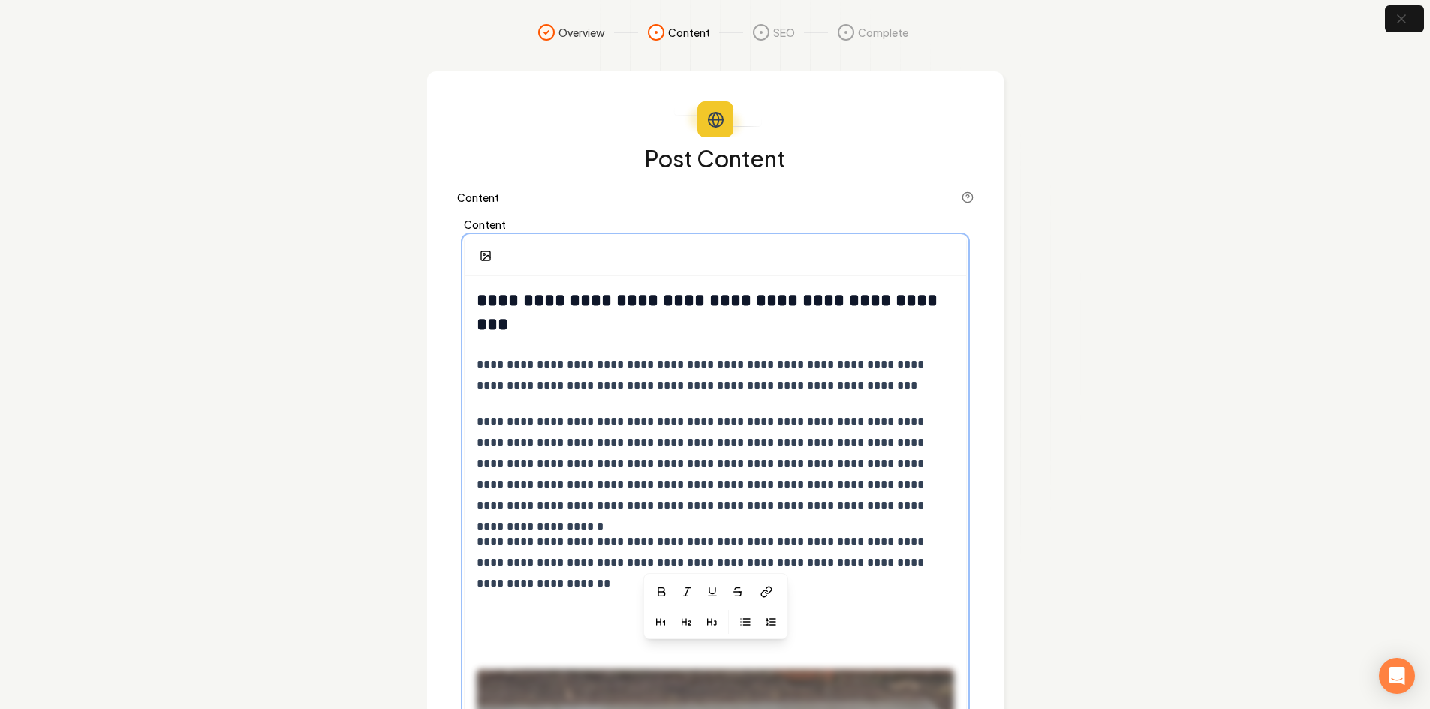
click at [621, 584] on p "**********" at bounding box center [715, 562] width 477 height 63
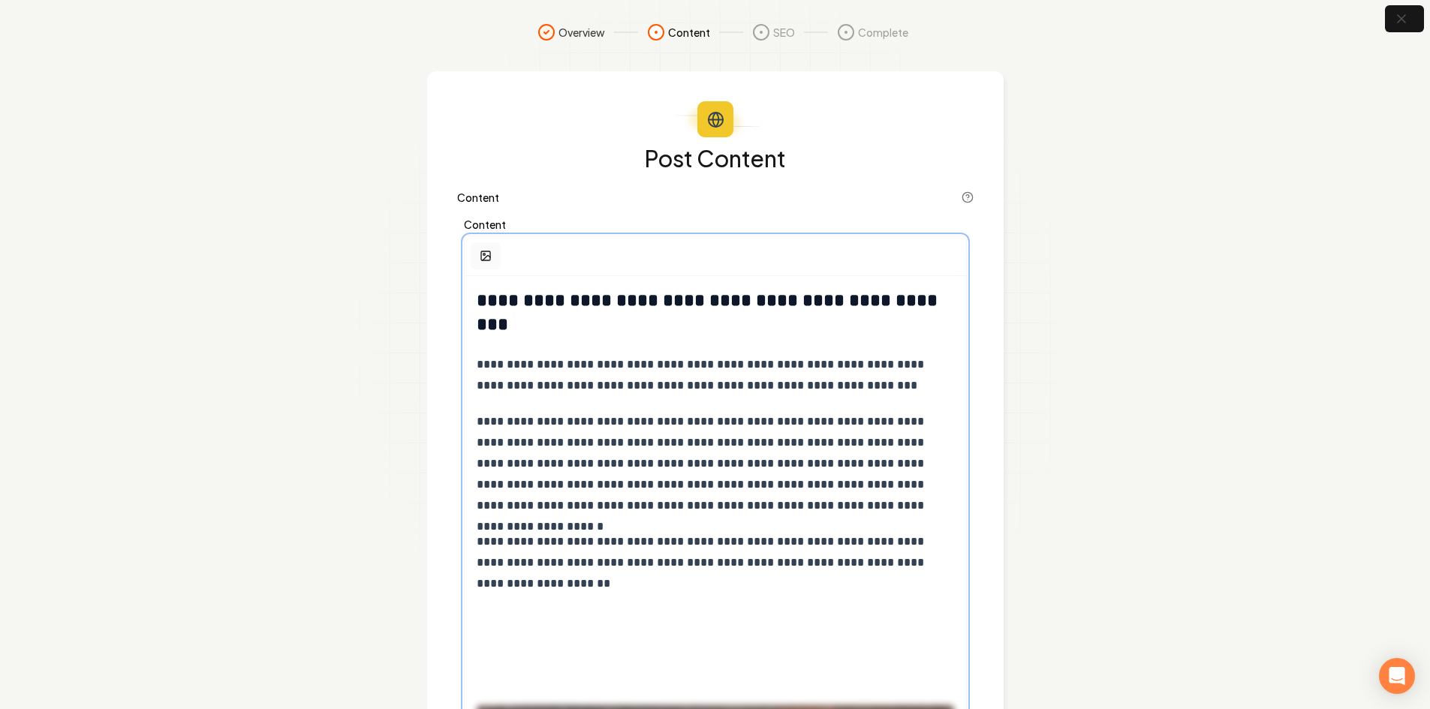
click at [492, 257] on button "button" at bounding box center [486, 255] width 30 height 27
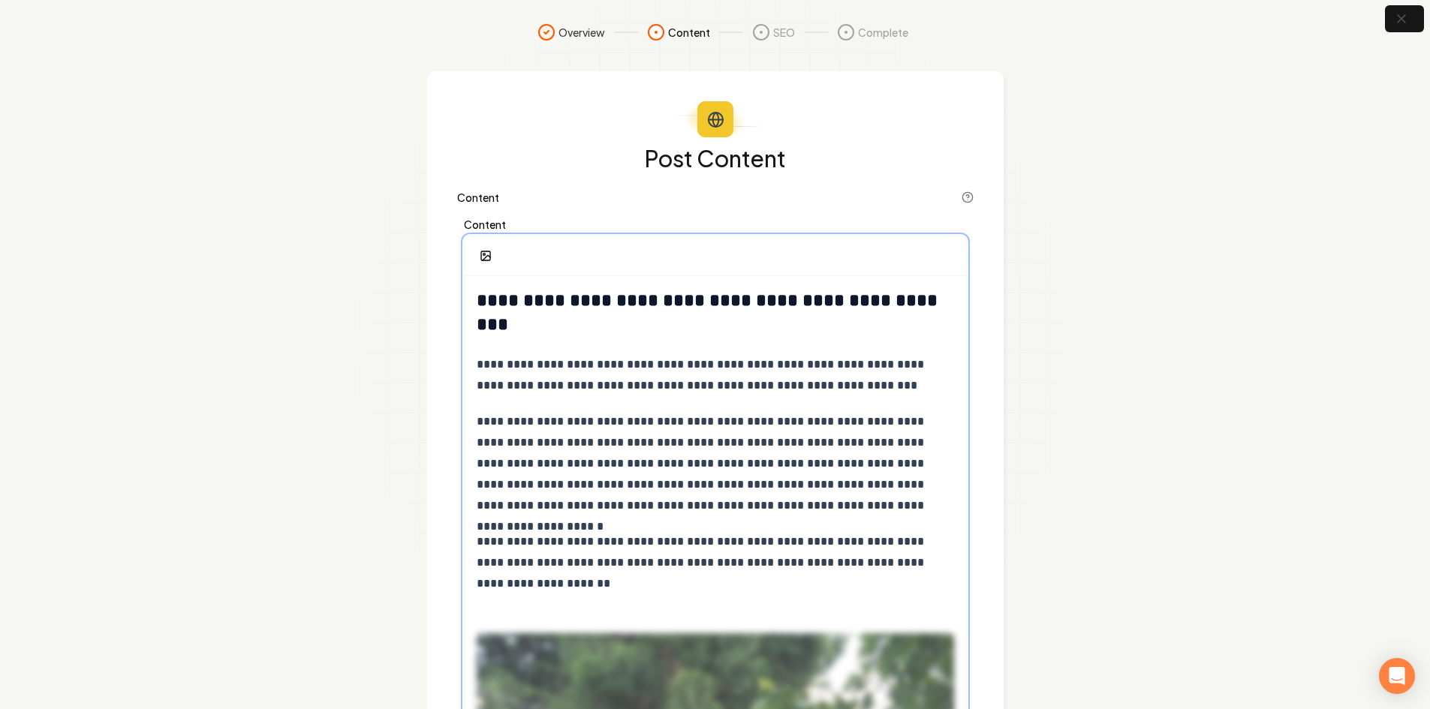
click at [638, 586] on p "**********" at bounding box center [715, 562] width 477 height 63
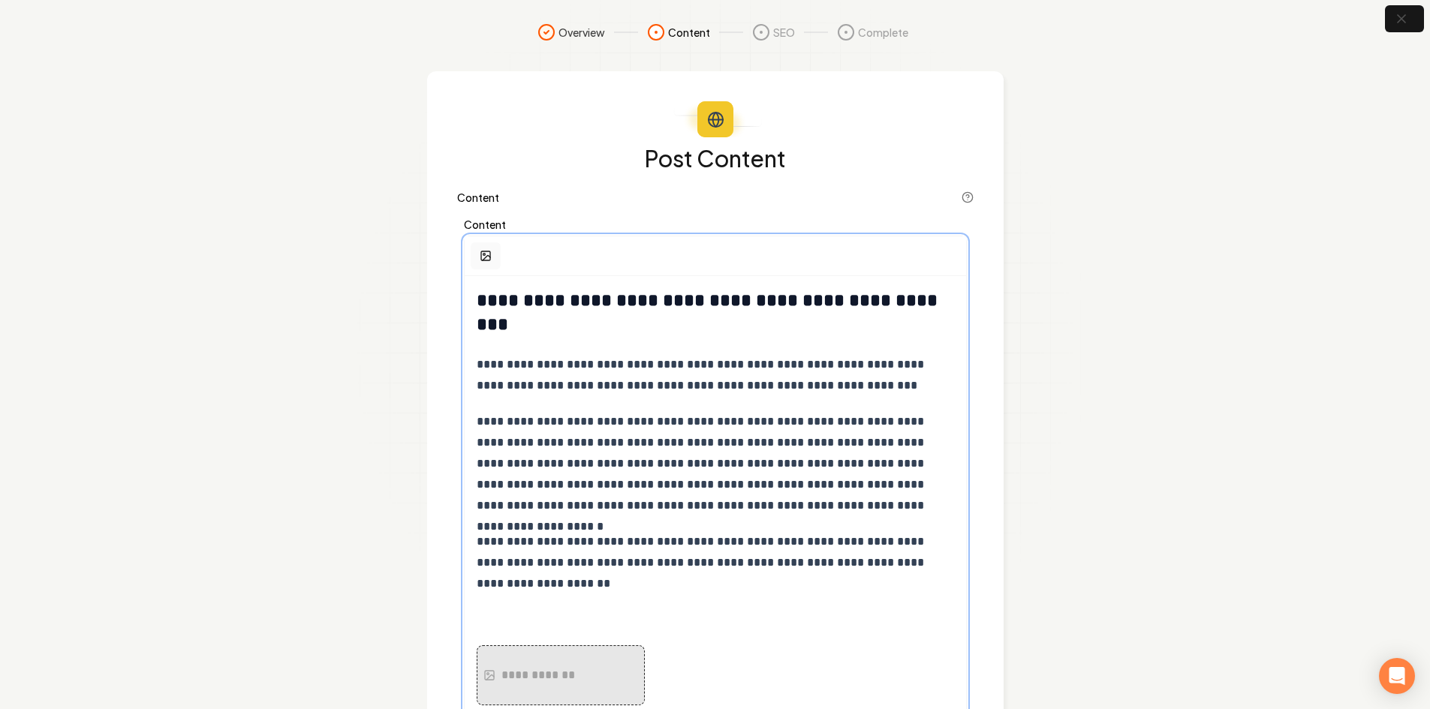
click at [483, 255] on circle "button" at bounding box center [484, 255] width 2 height 2
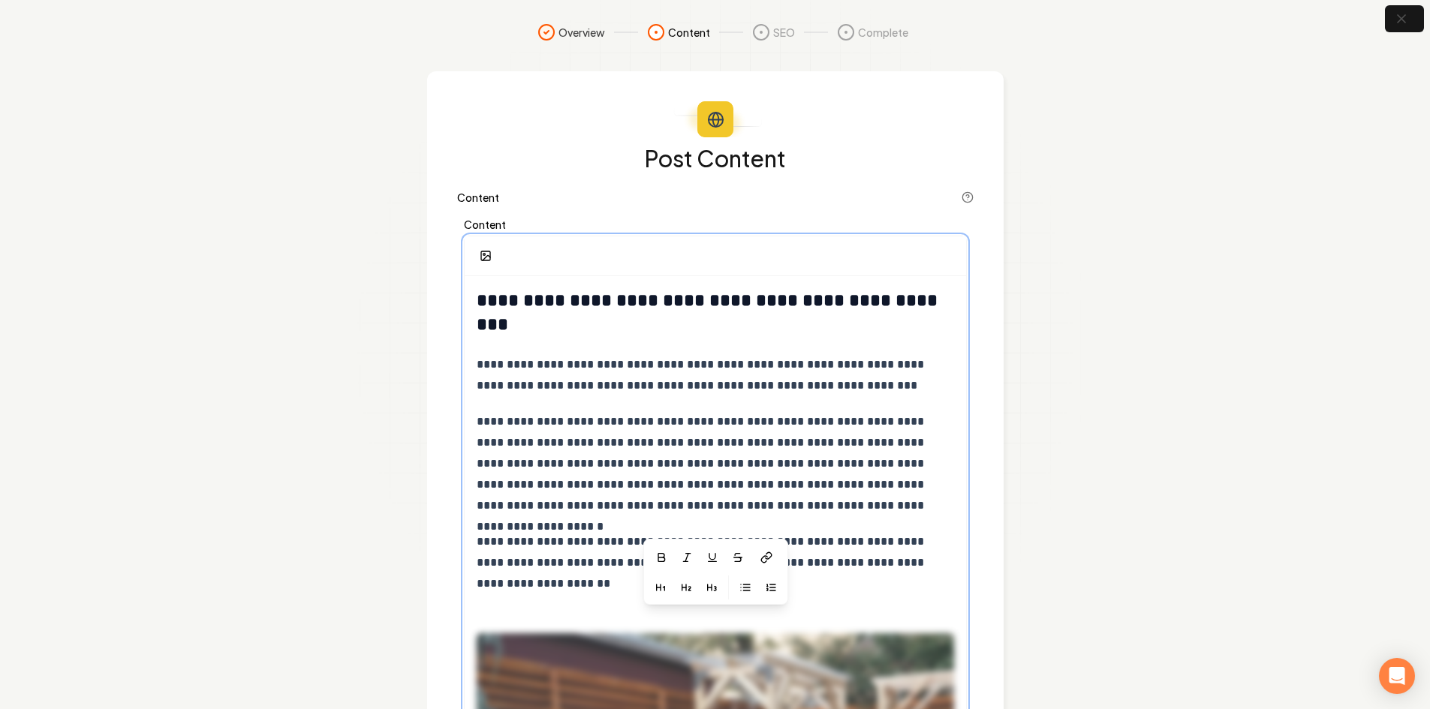
click at [612, 582] on p "**********" at bounding box center [715, 562] width 477 height 63
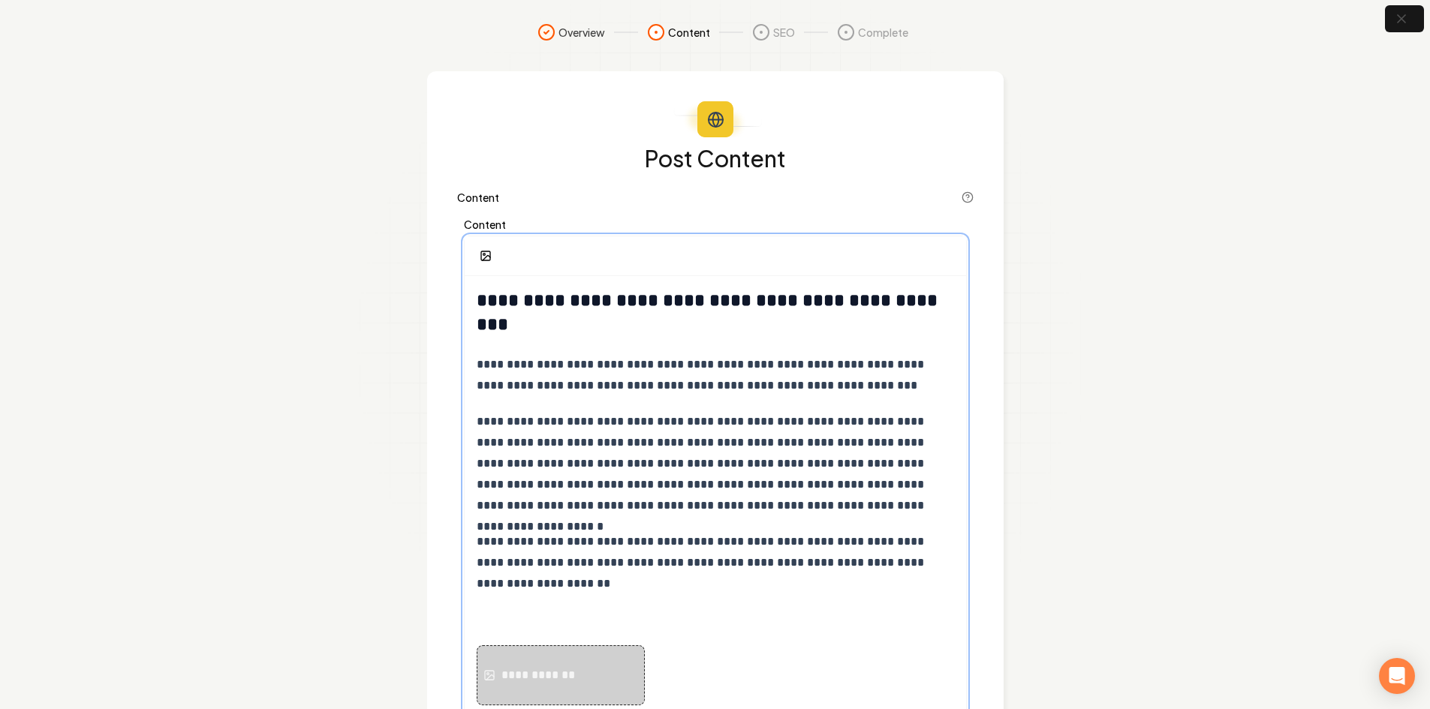
click at [578, 668] on div "**********" at bounding box center [540, 675] width 78 height 18
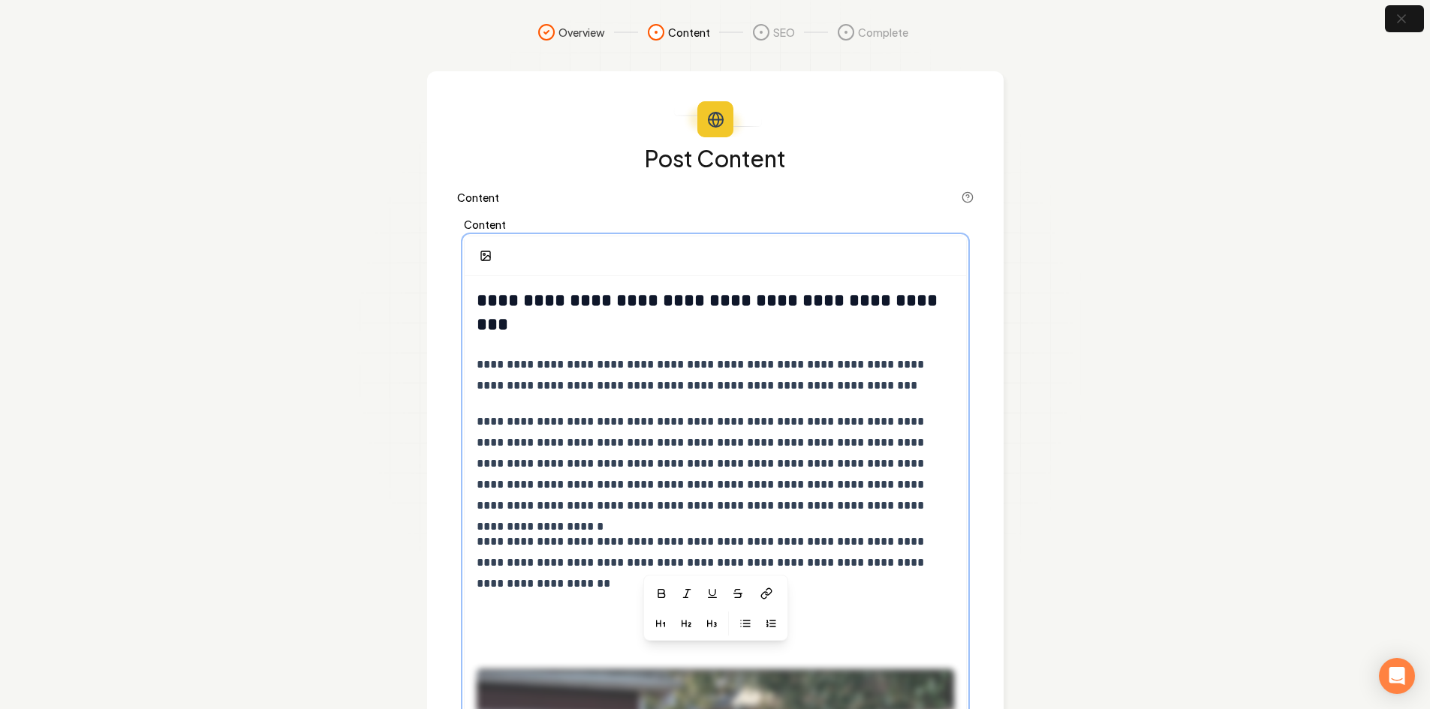
click at [621, 587] on p "**********" at bounding box center [715, 562] width 477 height 63
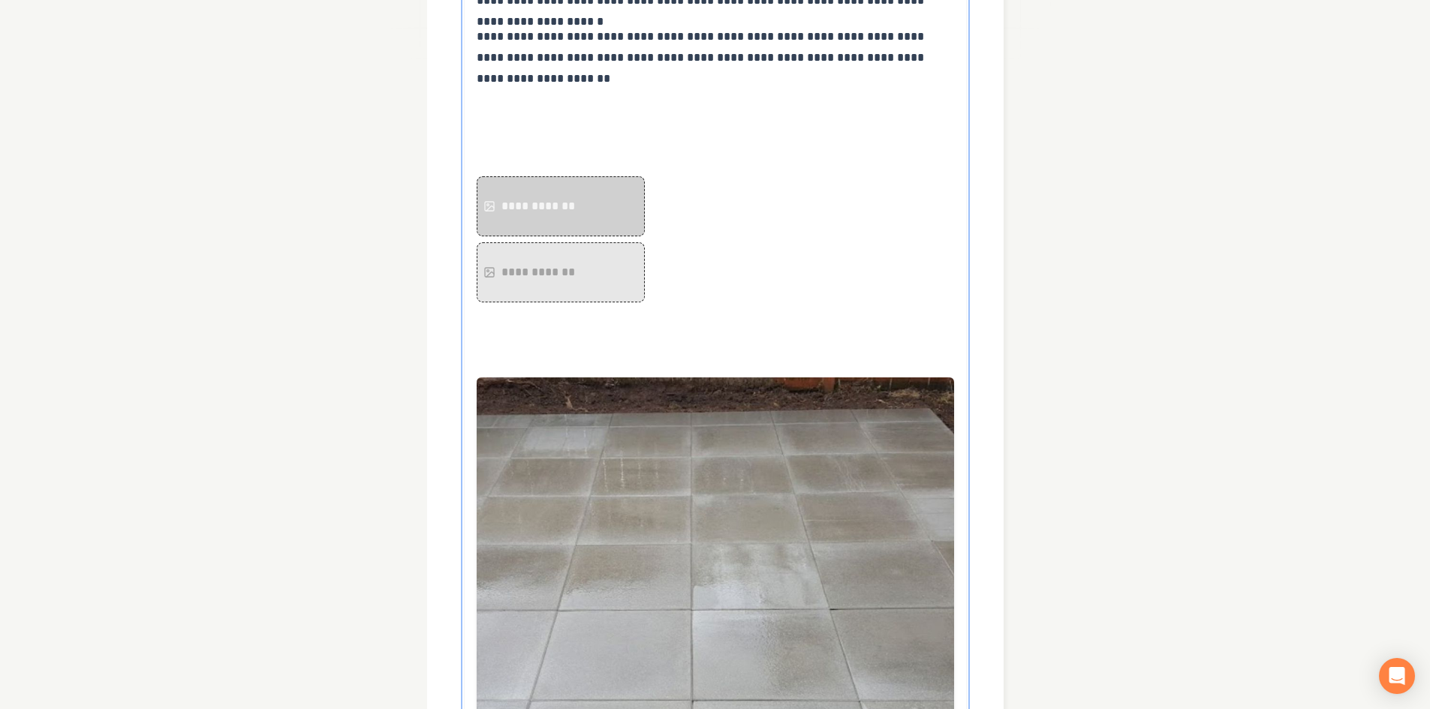
scroll to position [532, 0]
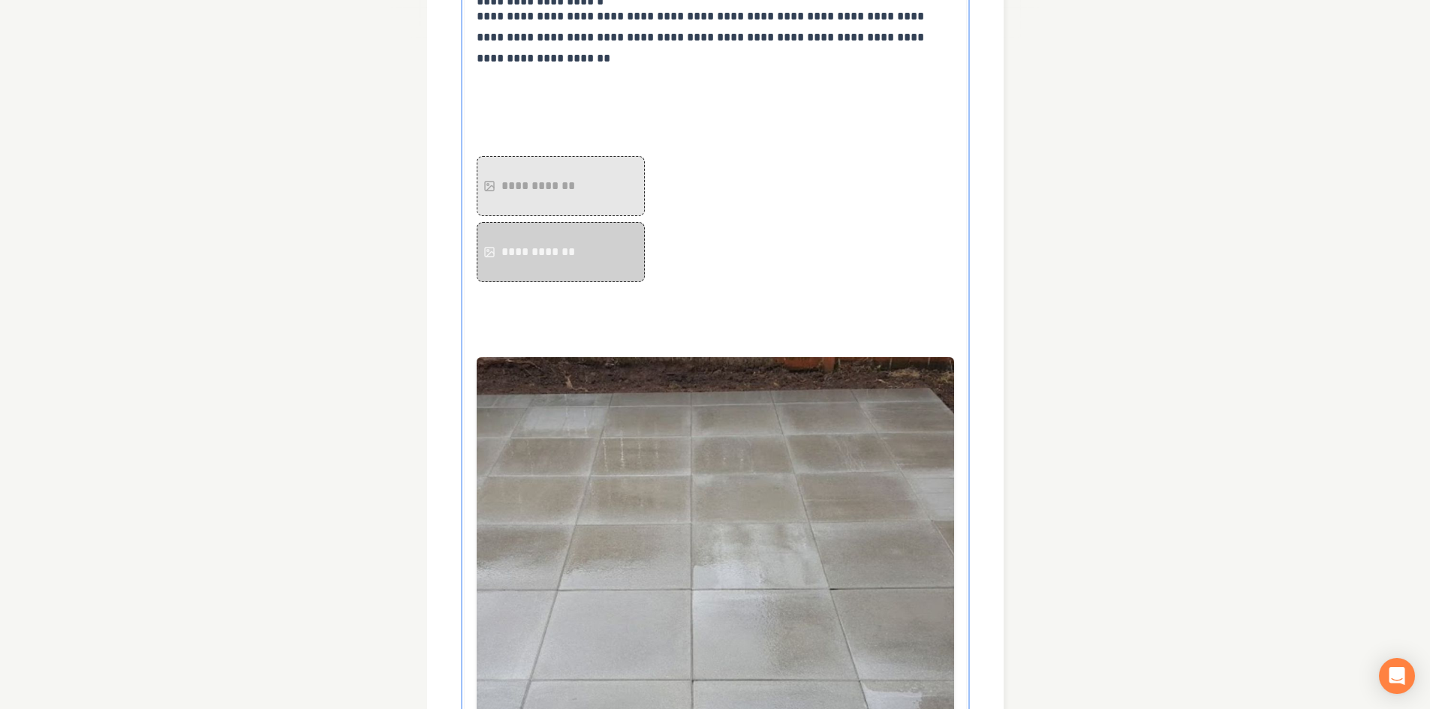
click at [567, 259] on div "**********" at bounding box center [540, 252] width 78 height 18
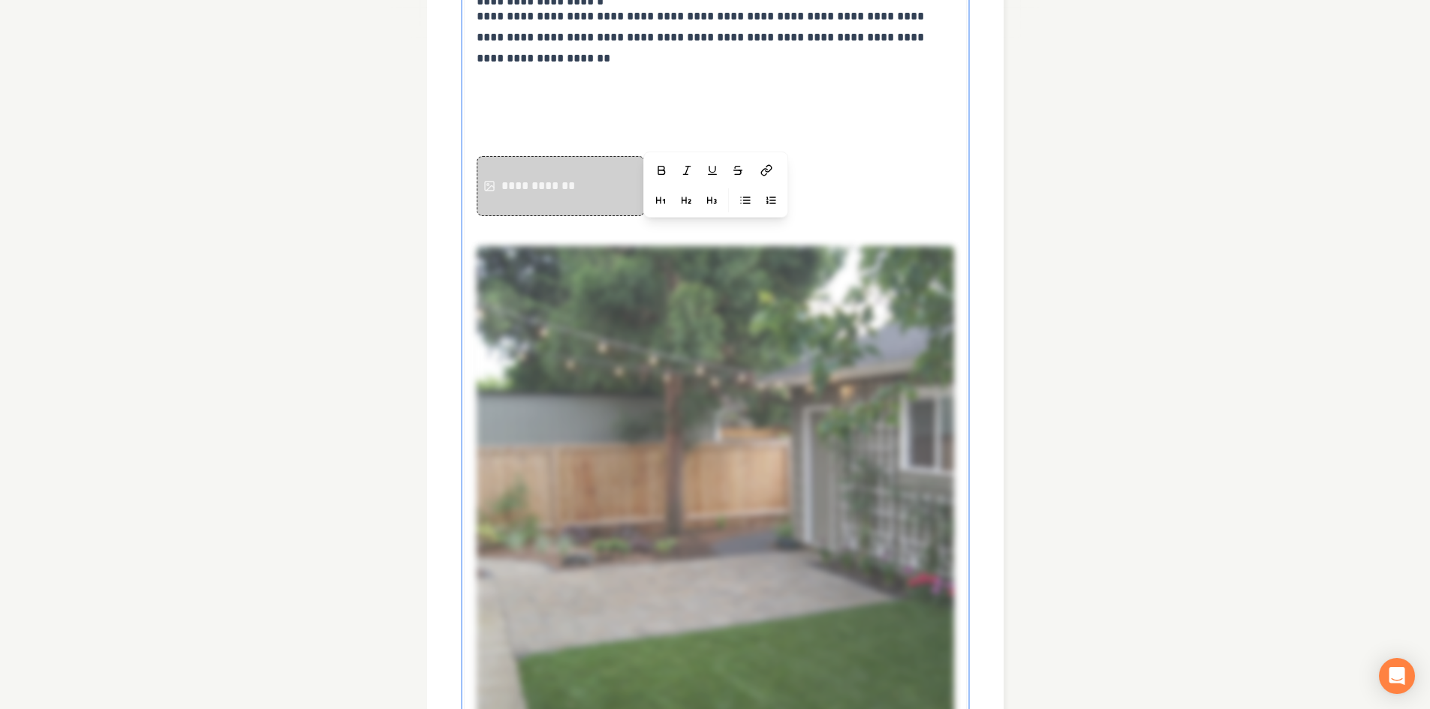
click at [522, 191] on div "**********" at bounding box center [540, 186] width 78 height 18
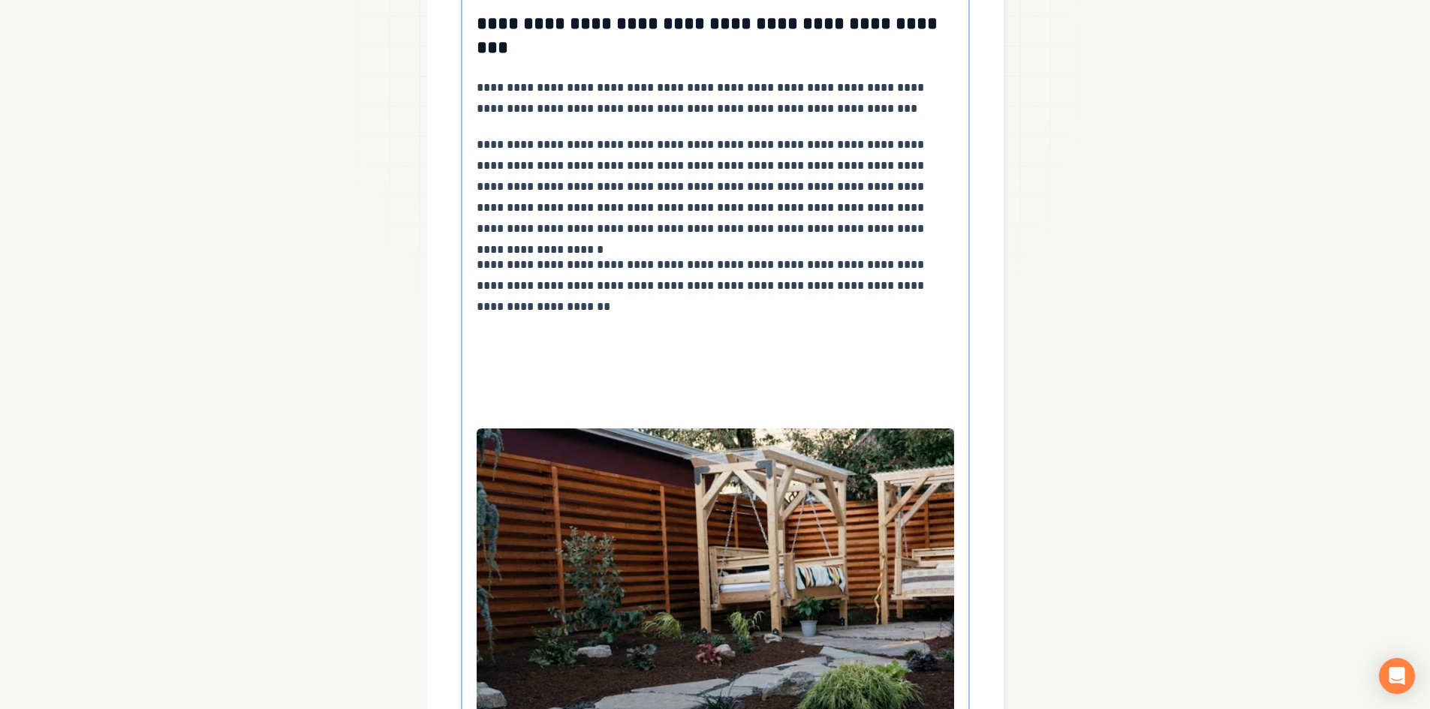
click at [513, 387] on p at bounding box center [715, 378] width 477 height 21
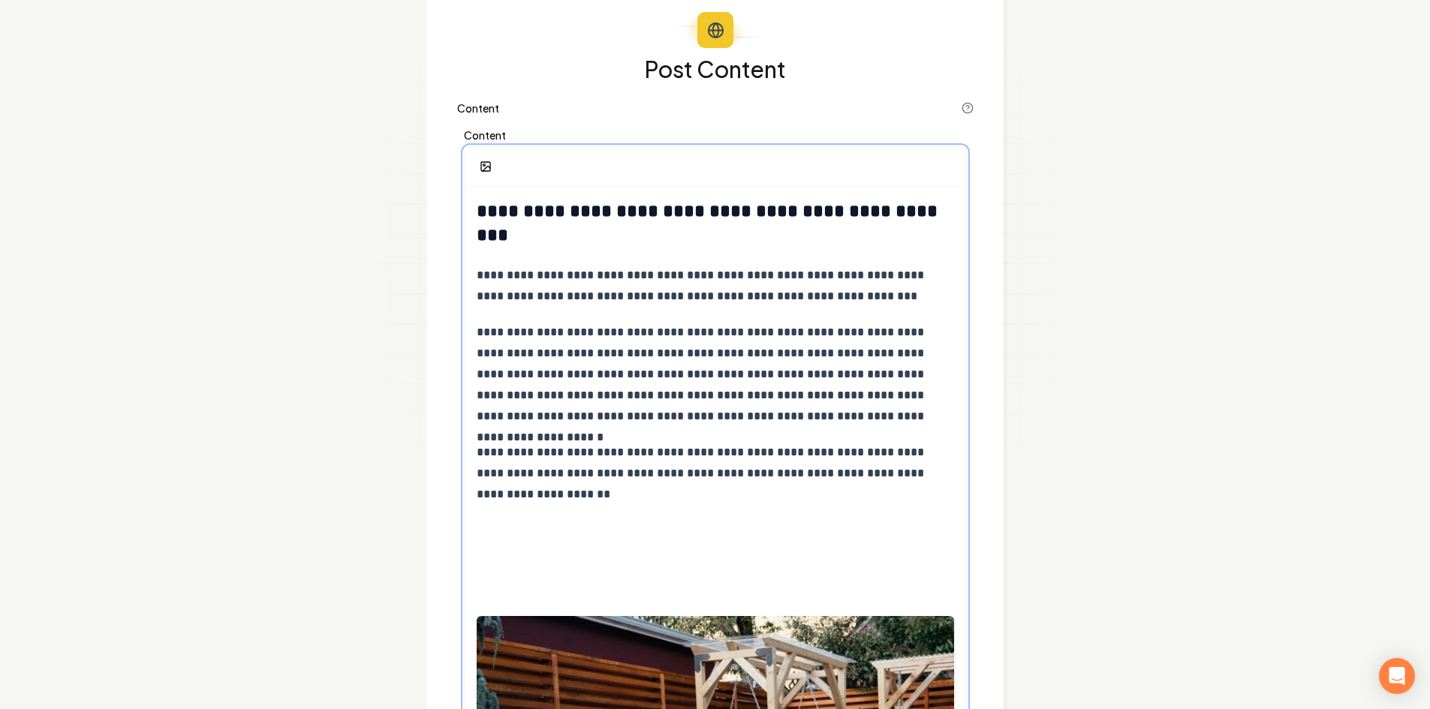
scroll to position [59, 0]
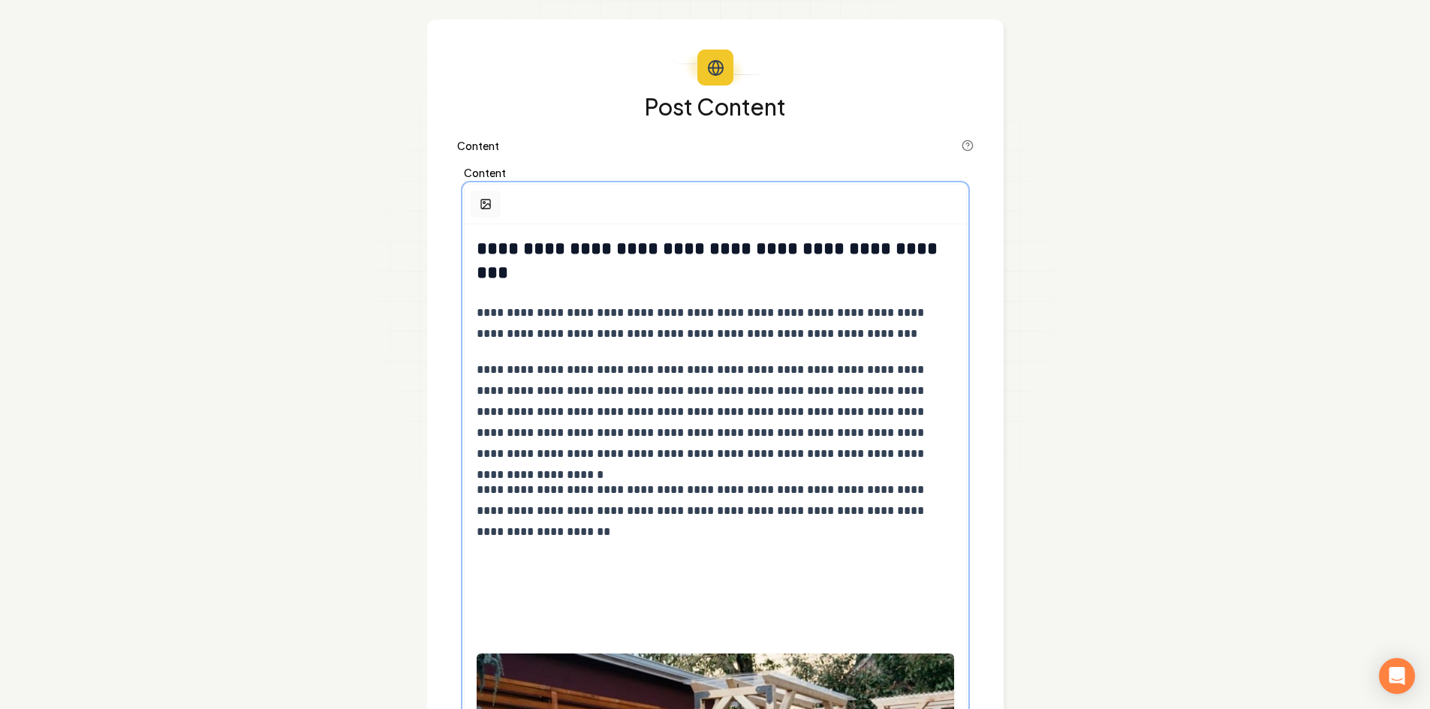
click at [480, 206] on icon "button" at bounding box center [486, 204] width 12 height 12
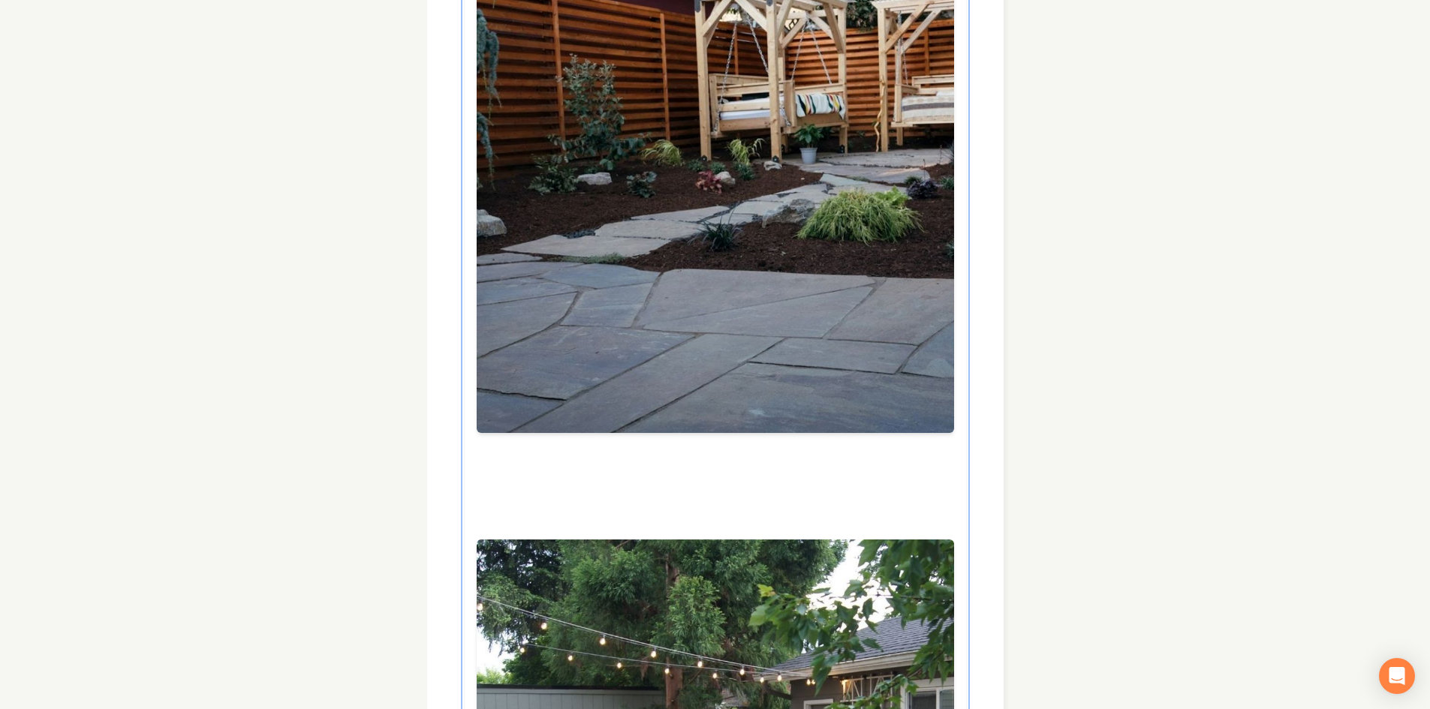
click at [525, 474] on div "**********" at bounding box center [715, 337] width 501 height 2626
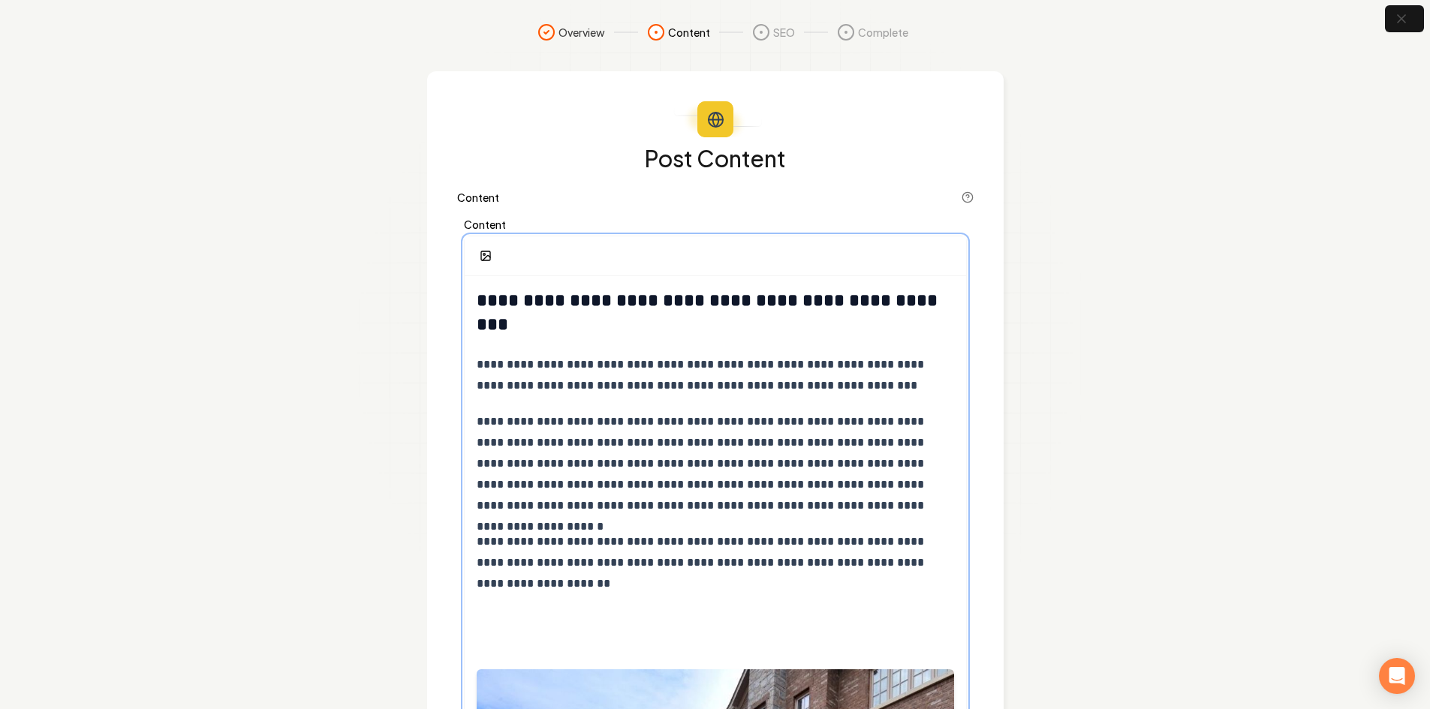
scroll to position [0, 0]
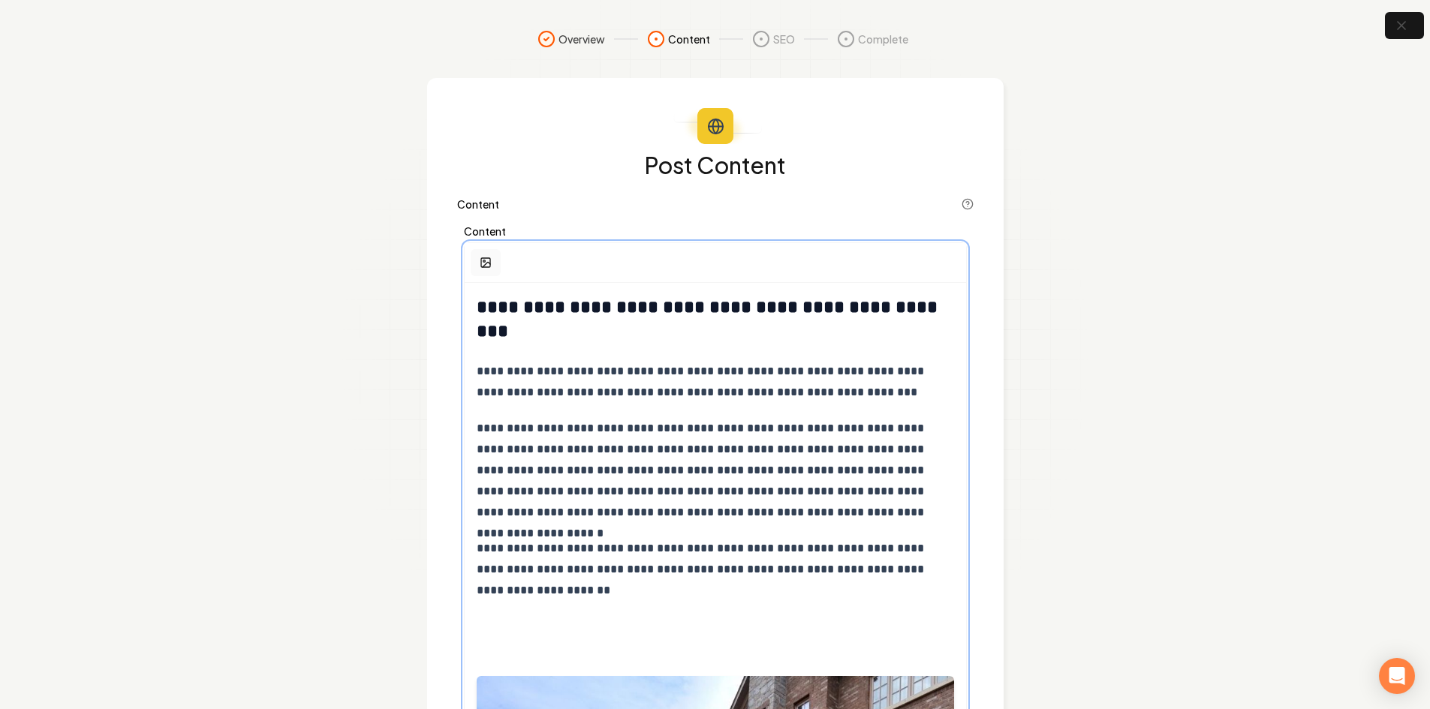
click at [486, 257] on icon "button" at bounding box center [486, 263] width 12 height 12
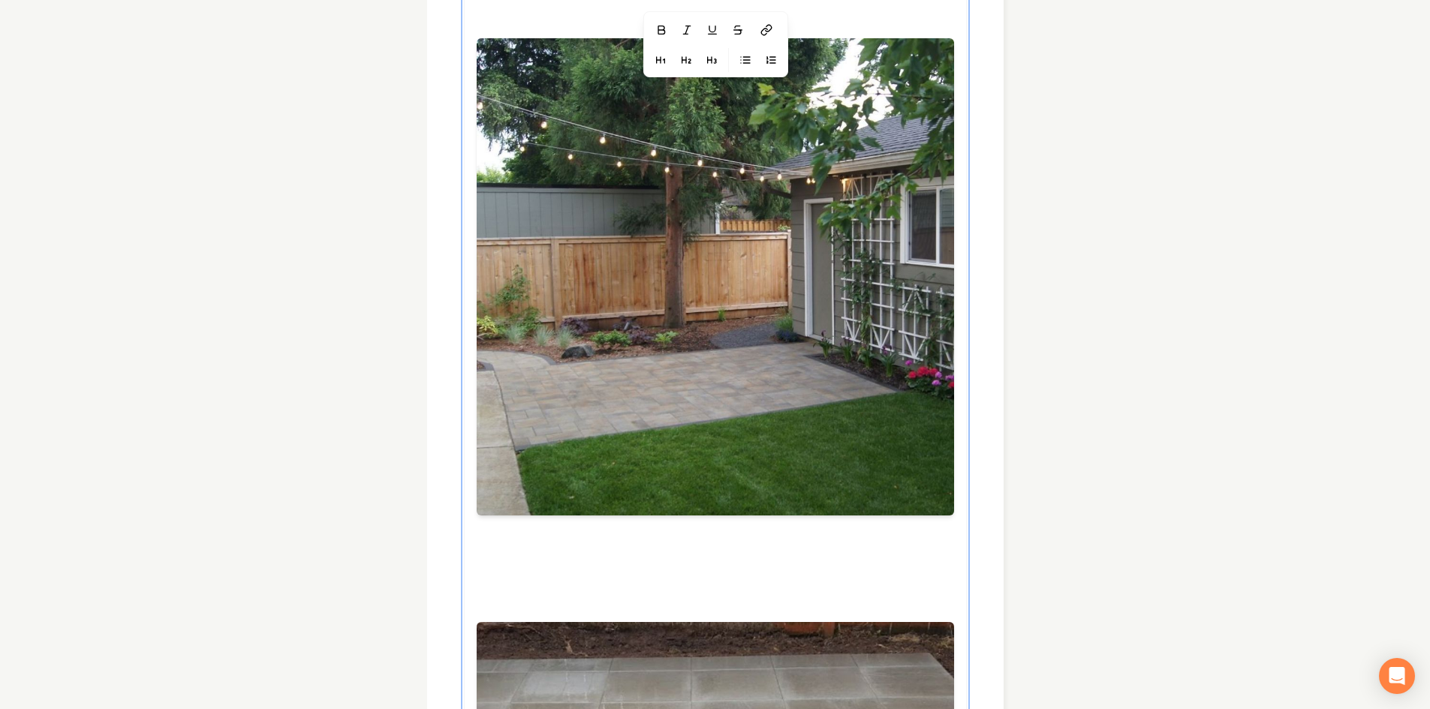
scroll to position [2357, 0]
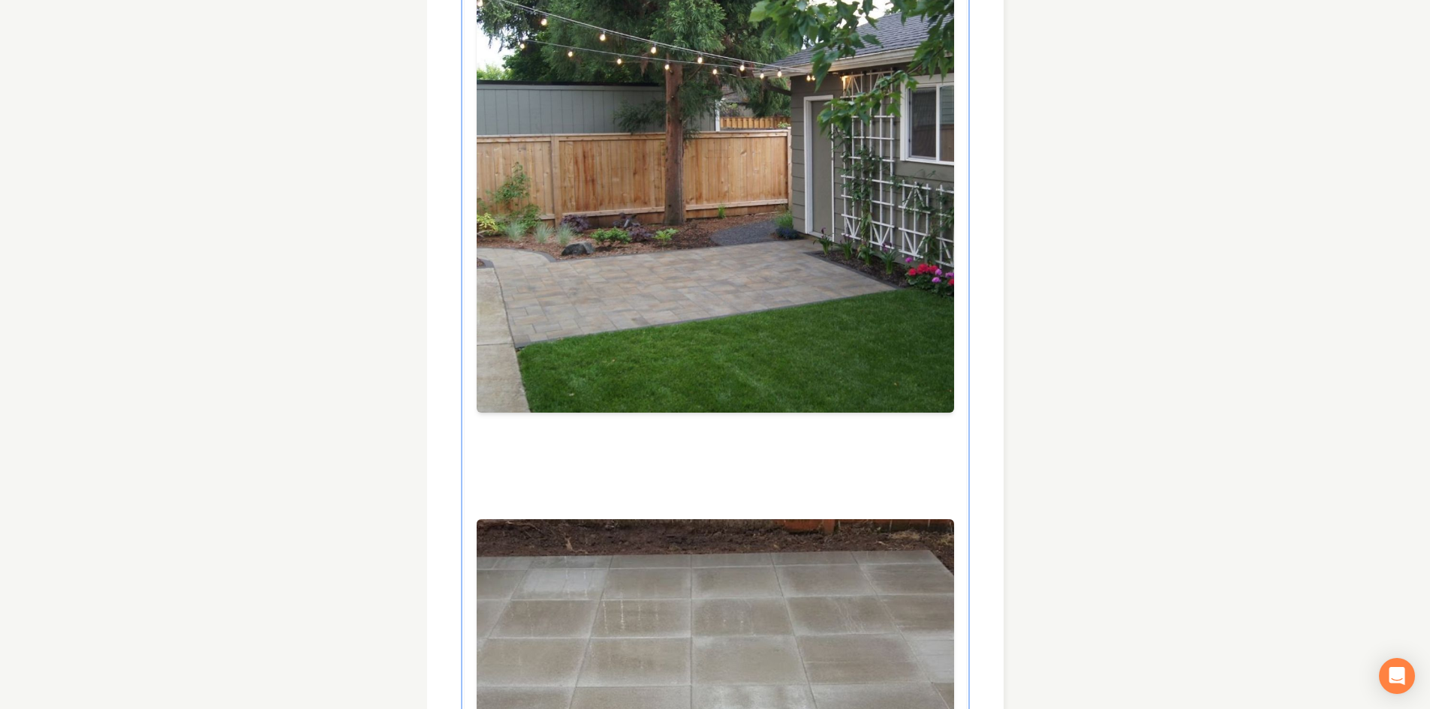
click at [566, 459] on p at bounding box center [715, 469] width 477 height 21
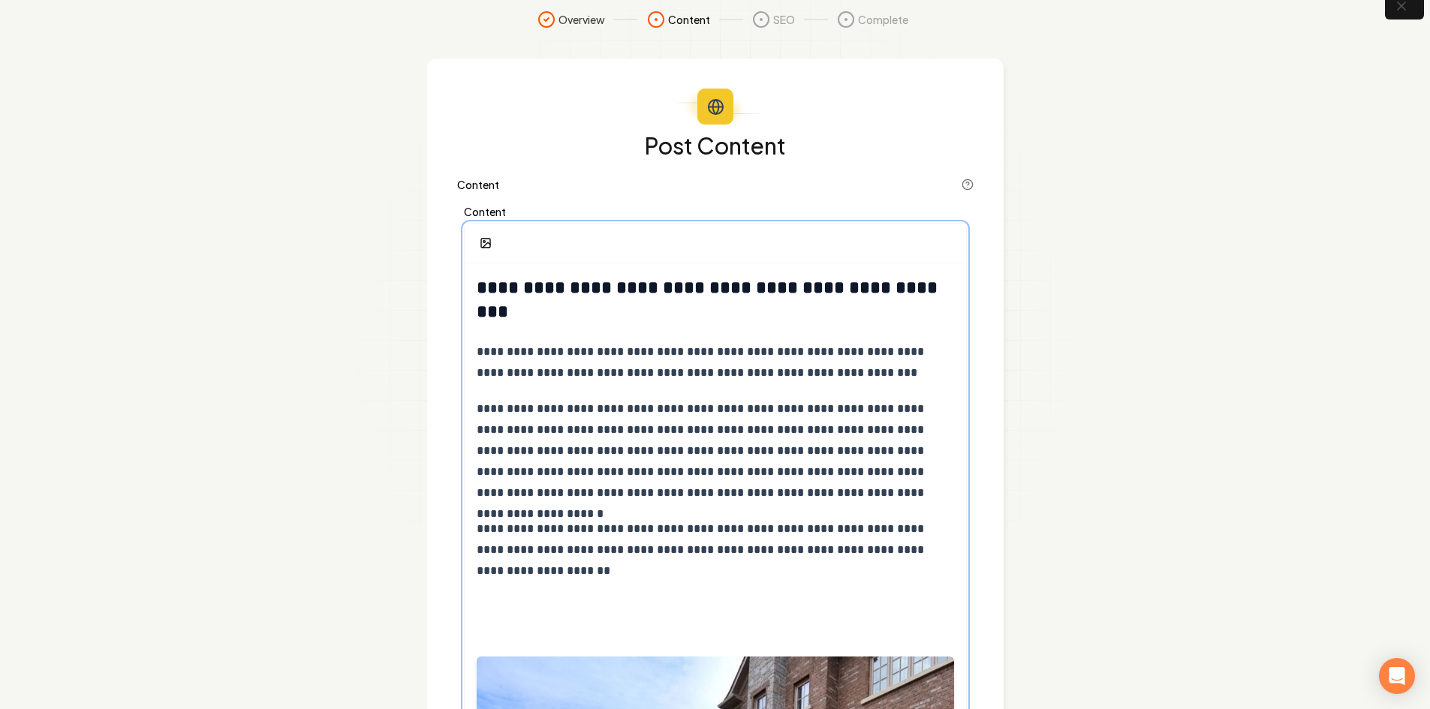
scroll to position [0, 0]
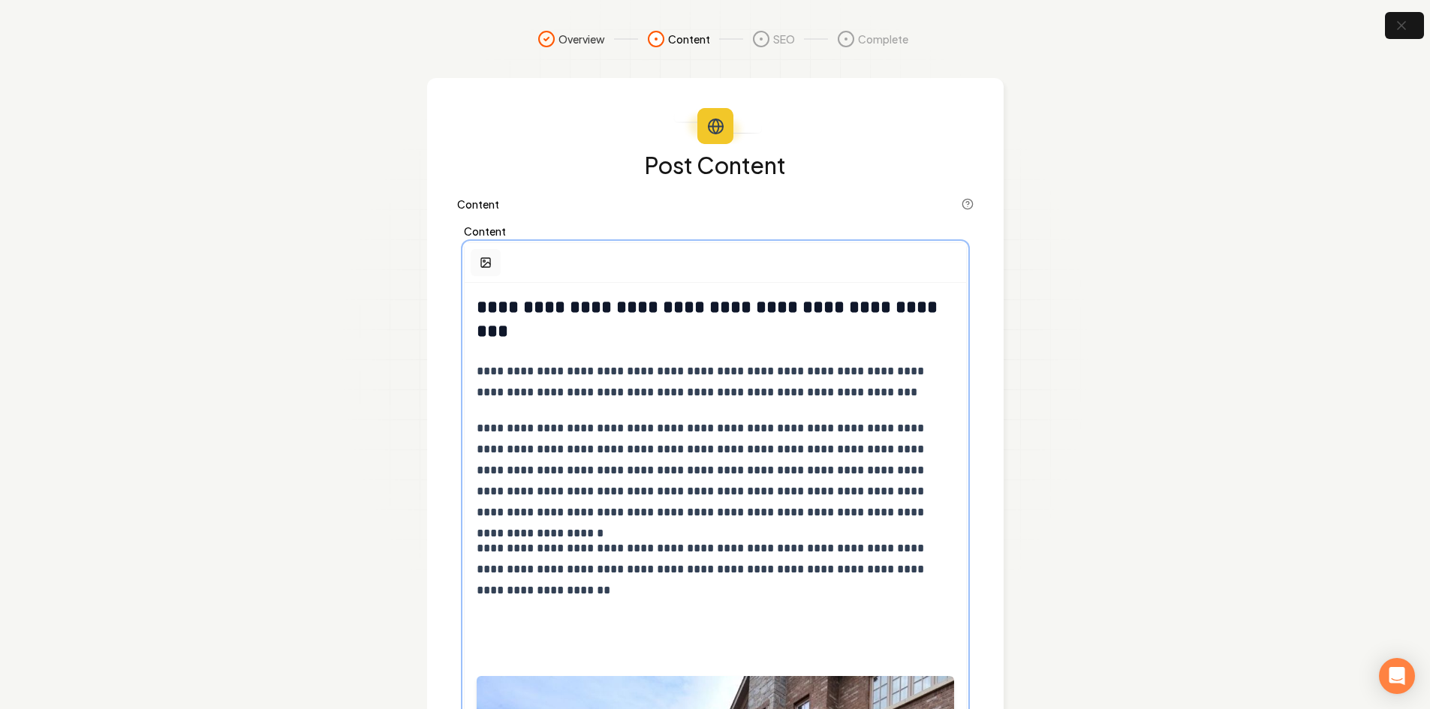
click at [481, 262] on rect "button" at bounding box center [485, 262] width 9 height 9
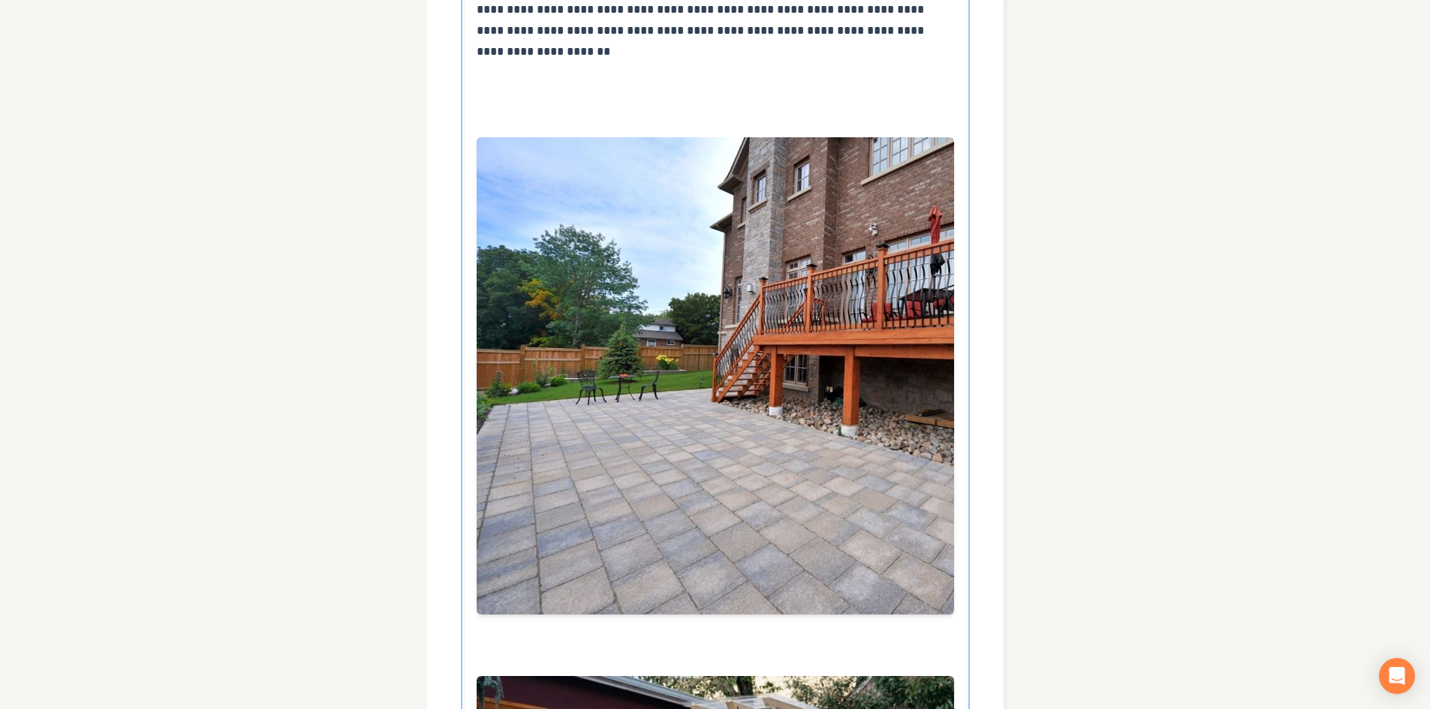
scroll to position [541, 0]
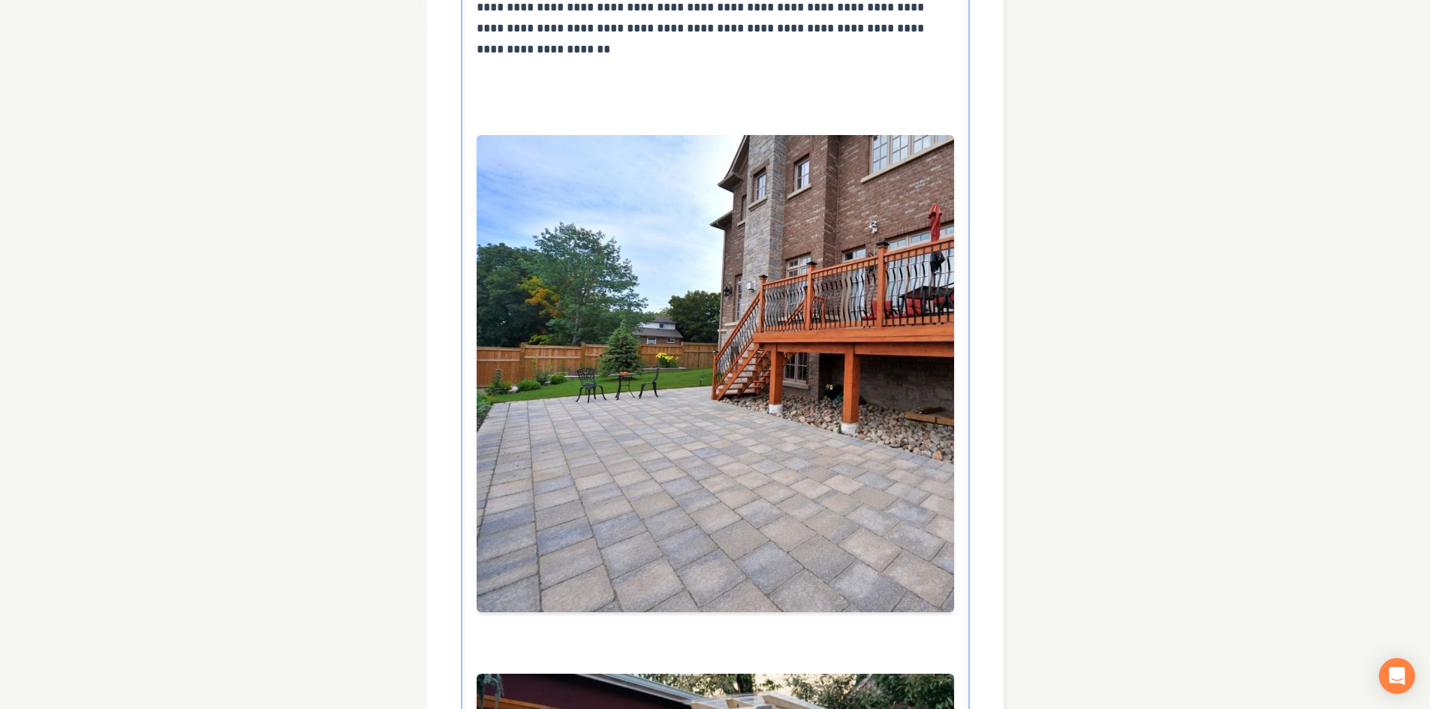
click at [498, 642] on div at bounding box center [715, 377] width 477 height 533
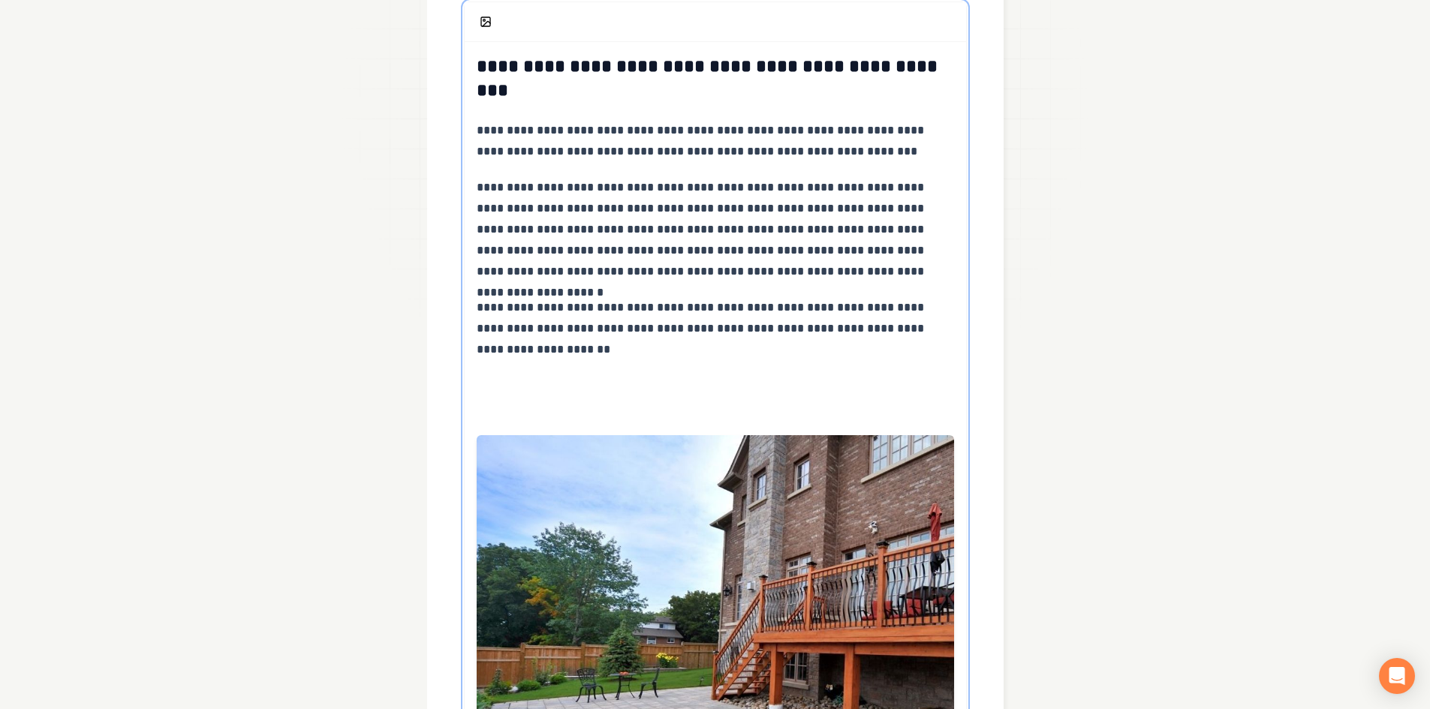
click at [501, 388] on p at bounding box center [715, 385] width 477 height 21
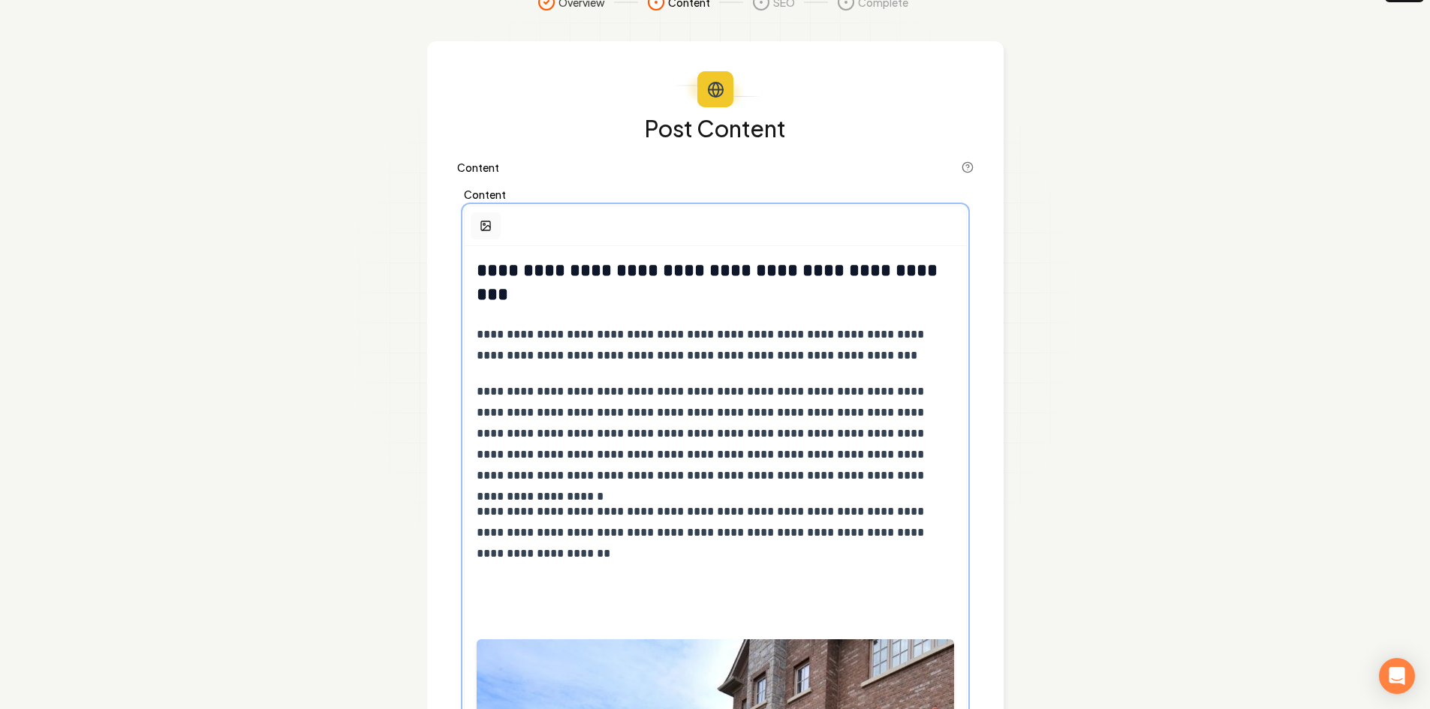
scroll to position [0, 0]
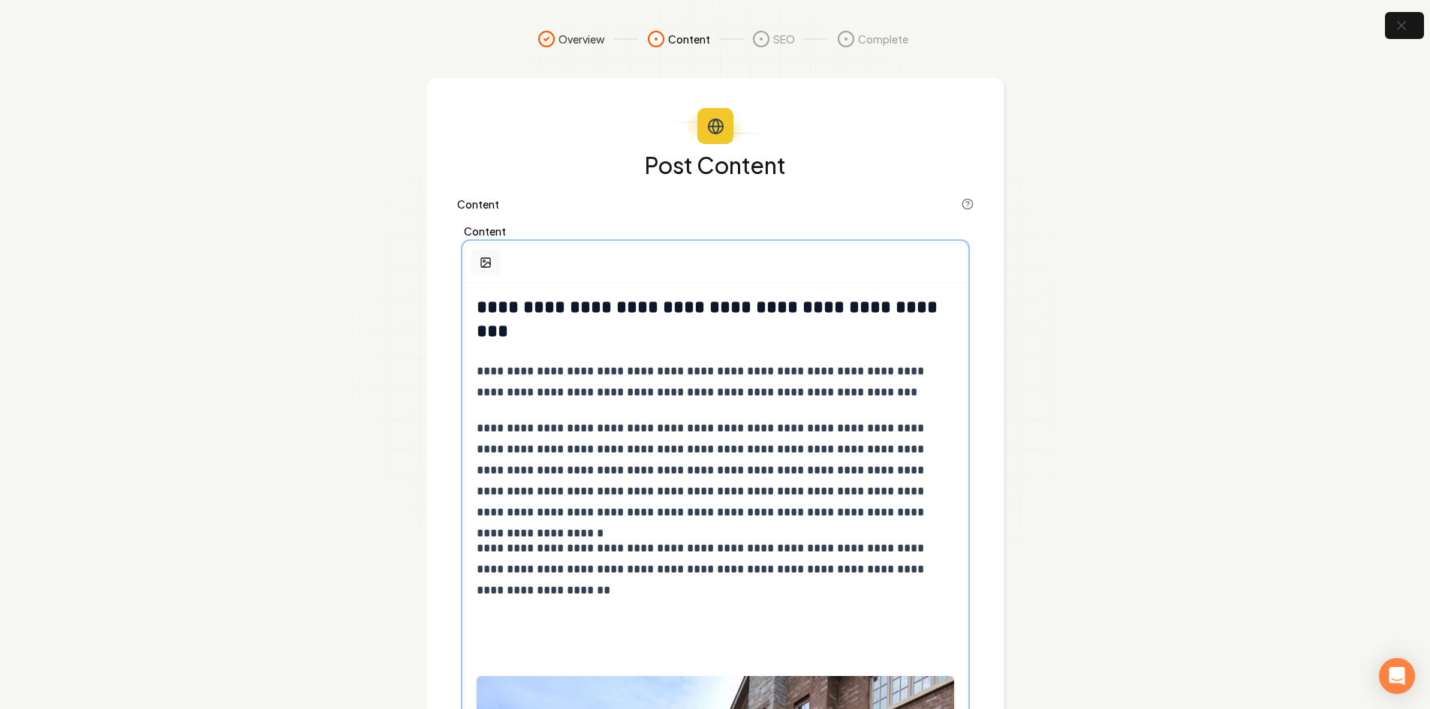
click at [480, 251] on button "button" at bounding box center [486, 262] width 30 height 27
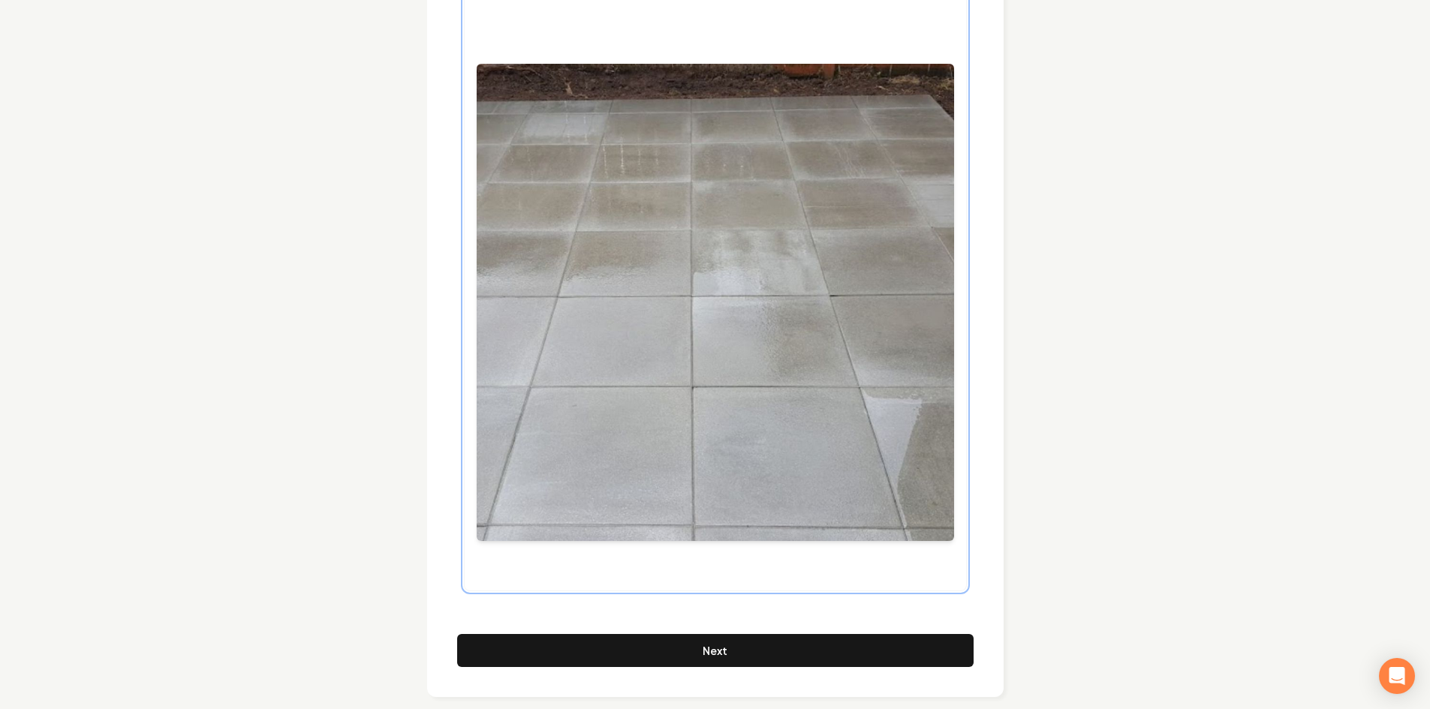
scroll to position [3862, 0]
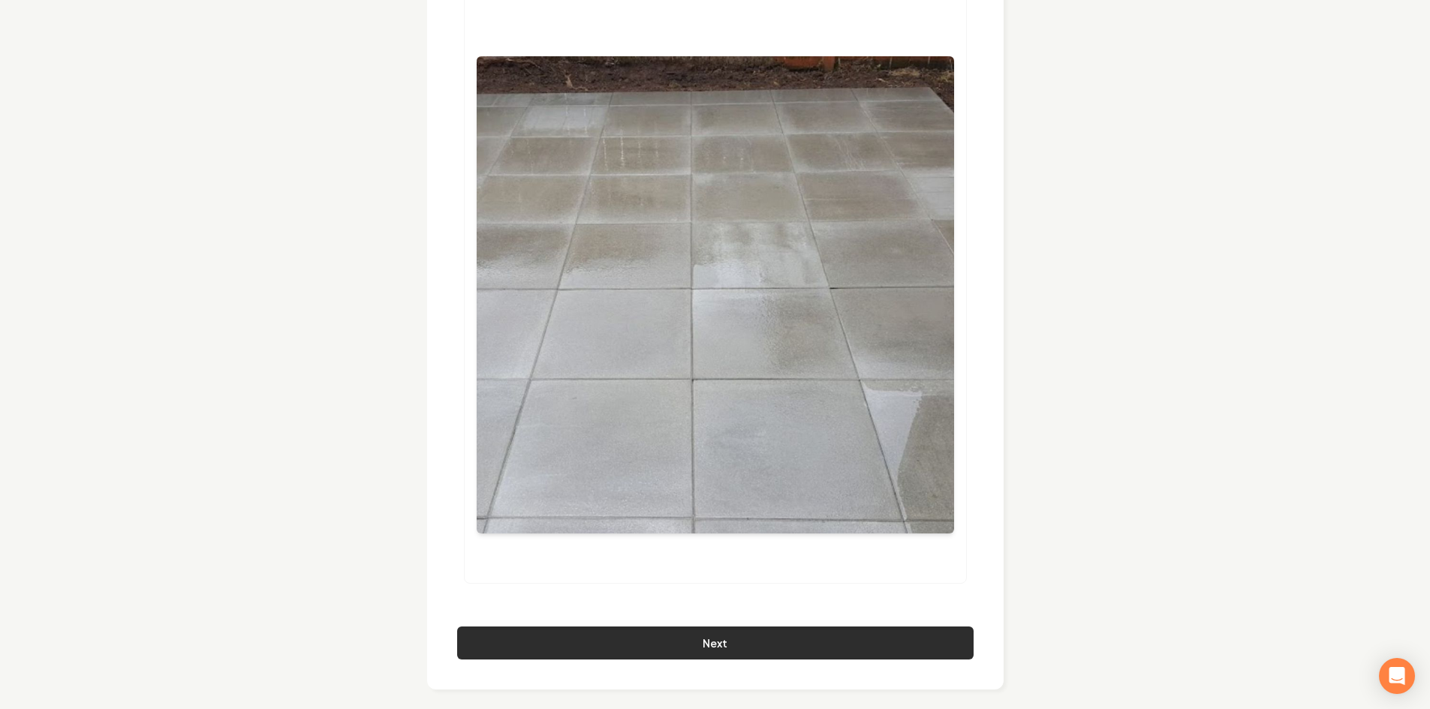
click at [802, 641] on button "Next" at bounding box center [715, 643] width 516 height 33
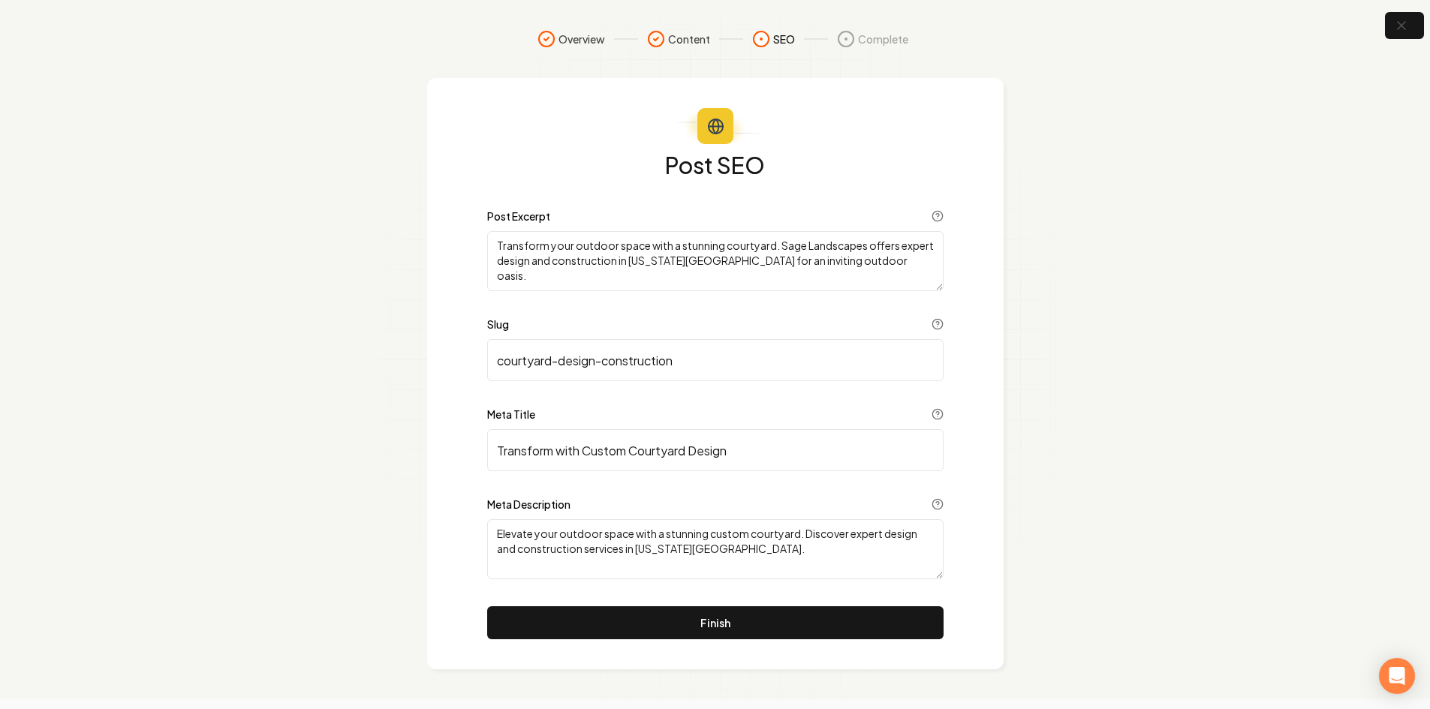
scroll to position [0, 0]
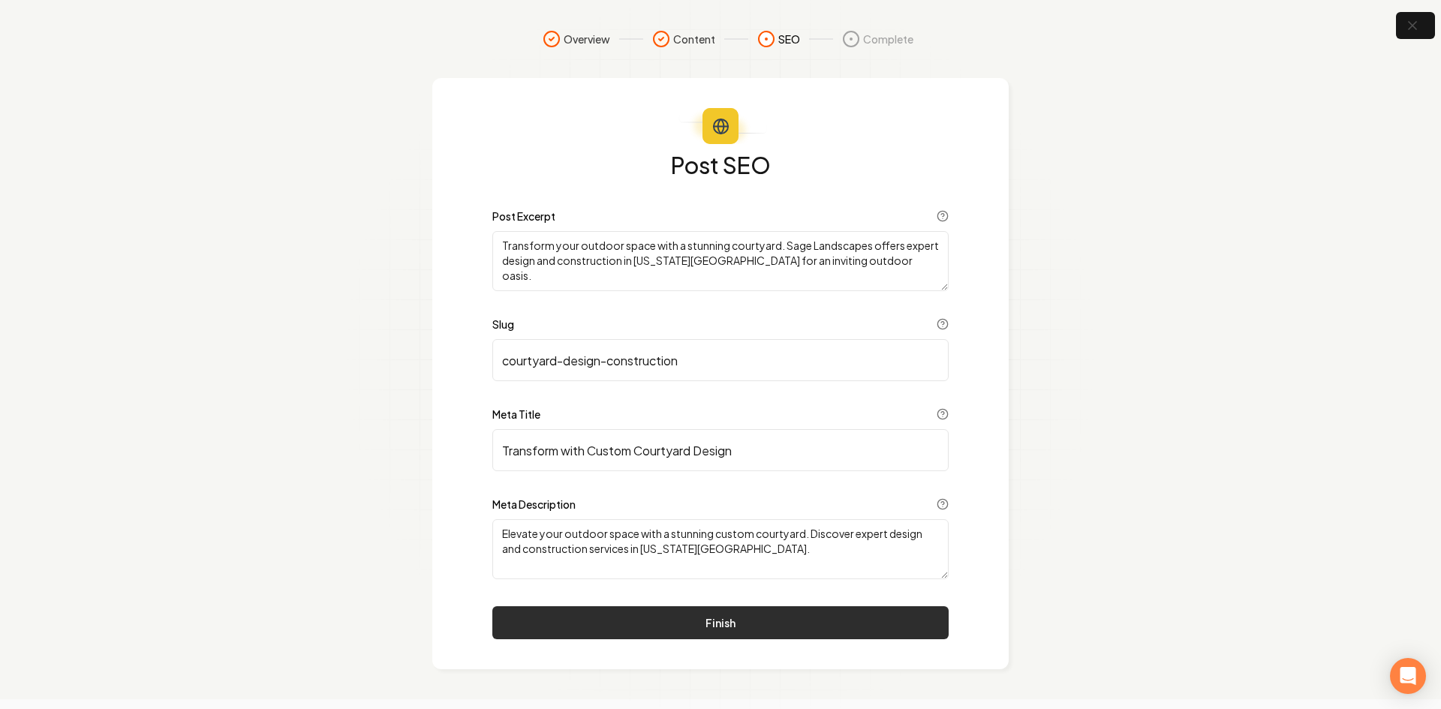
click at [806, 621] on button "Finish" at bounding box center [720, 622] width 456 height 33
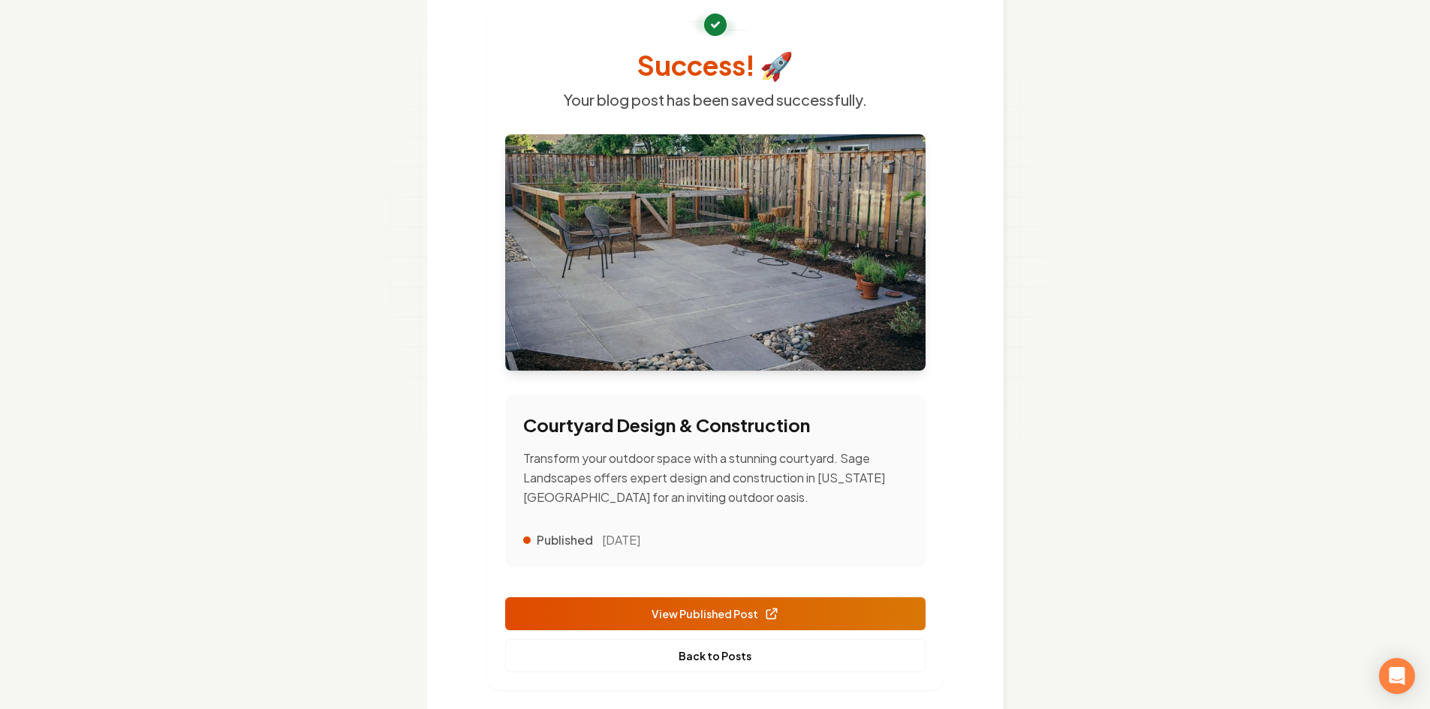
scroll to position [144, 0]
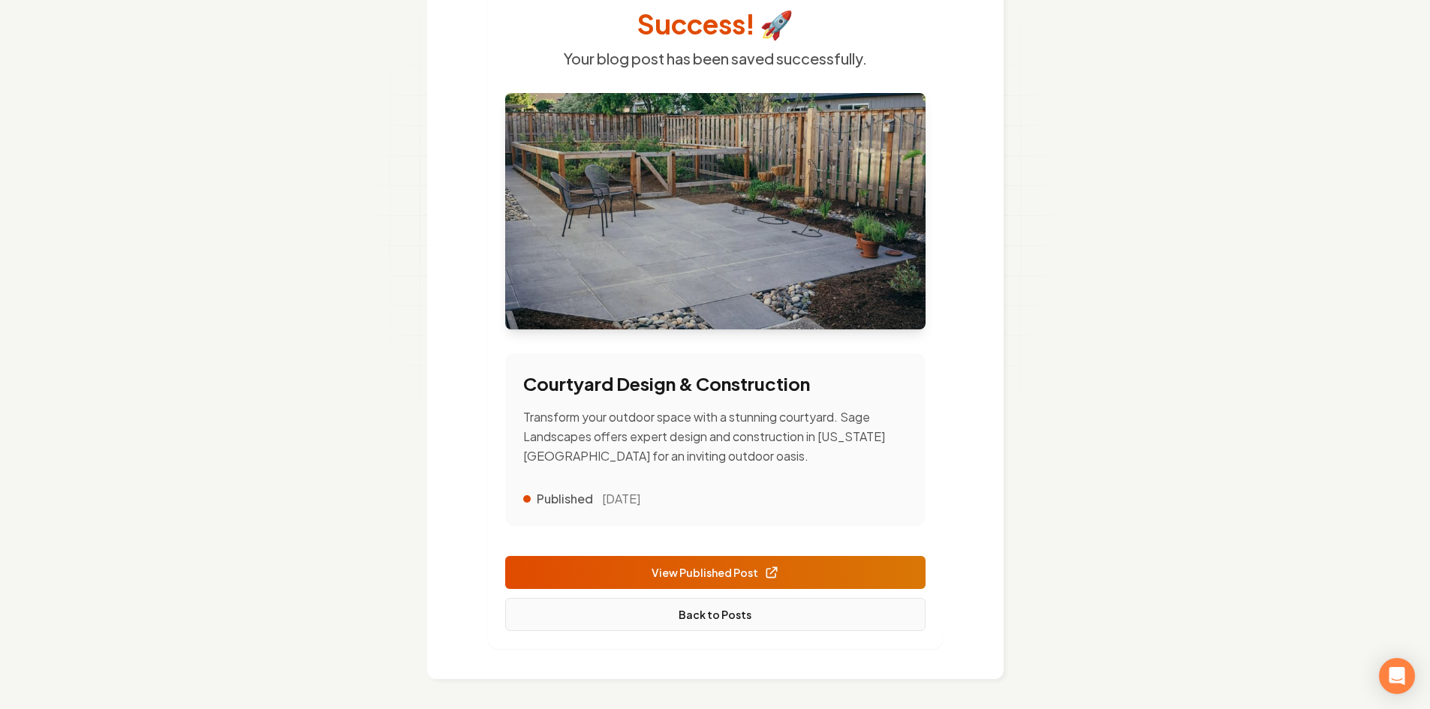
click at [741, 613] on link "Back to Posts" at bounding box center [715, 614] width 420 height 33
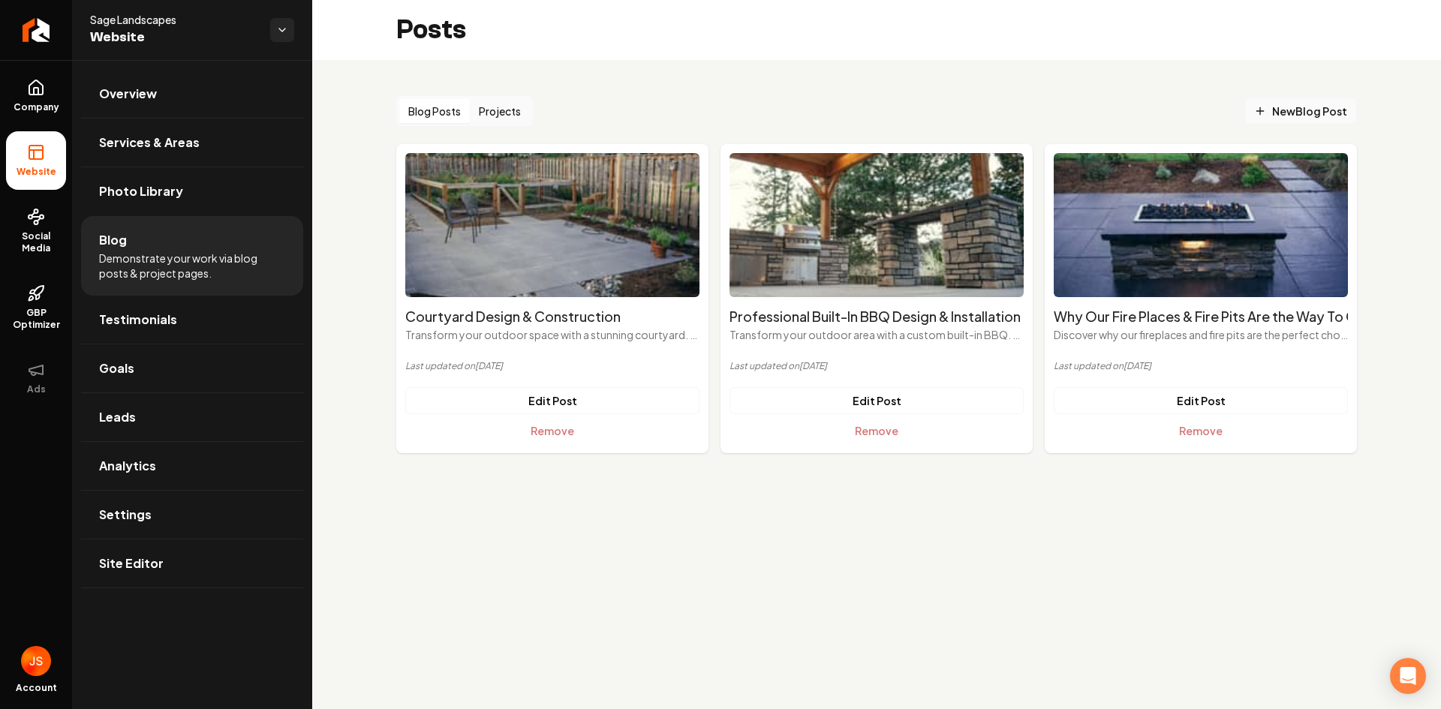
click at [1294, 107] on span "New Blog Post" at bounding box center [1300, 112] width 93 height 16
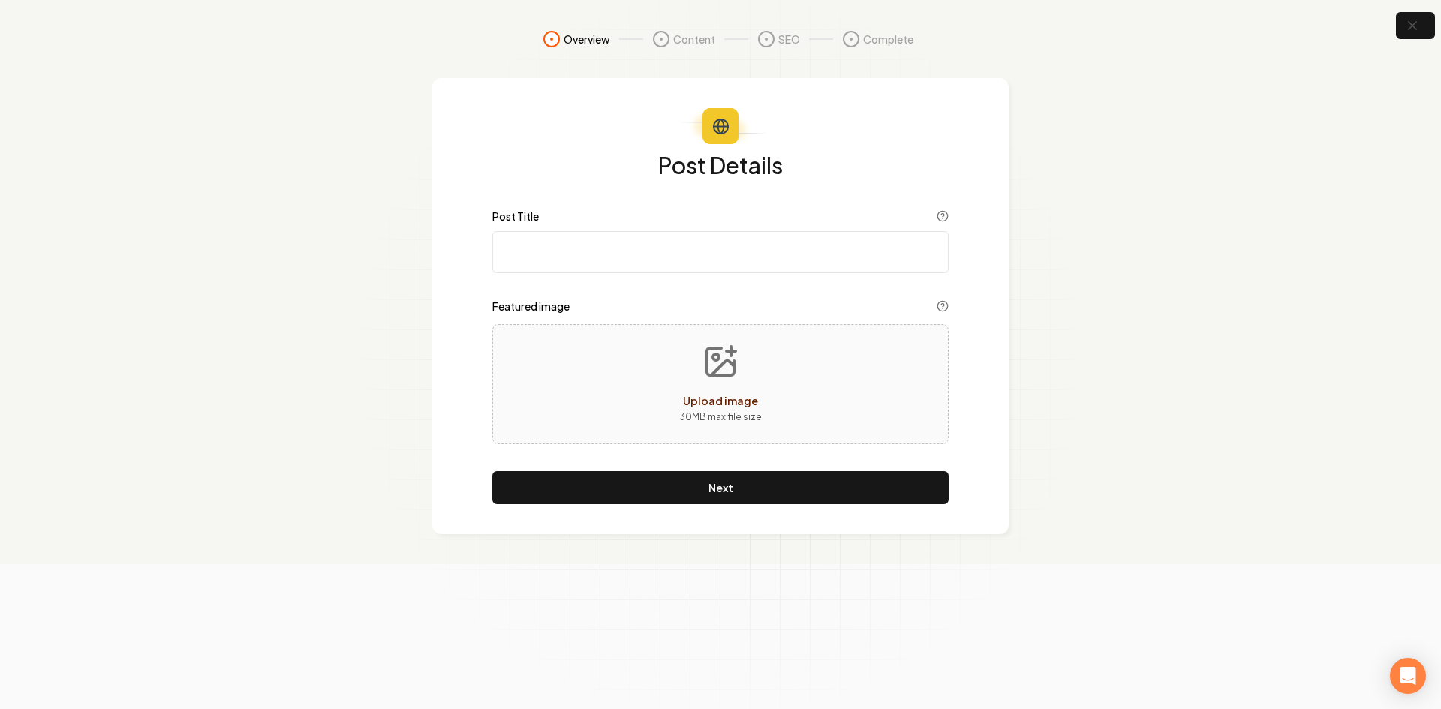
click at [680, 233] on input "Post Title" at bounding box center [720, 252] width 456 height 42
paste input "Outdoor Kitchens"
type input "Outdoor Kitchens"
click at [576, 352] on div "Upload image 30 MB max file size" at bounding box center [720, 384] width 456 height 120
click at [631, 362] on div "Upload image 30 MB max file size" at bounding box center [720, 384] width 456 height 120
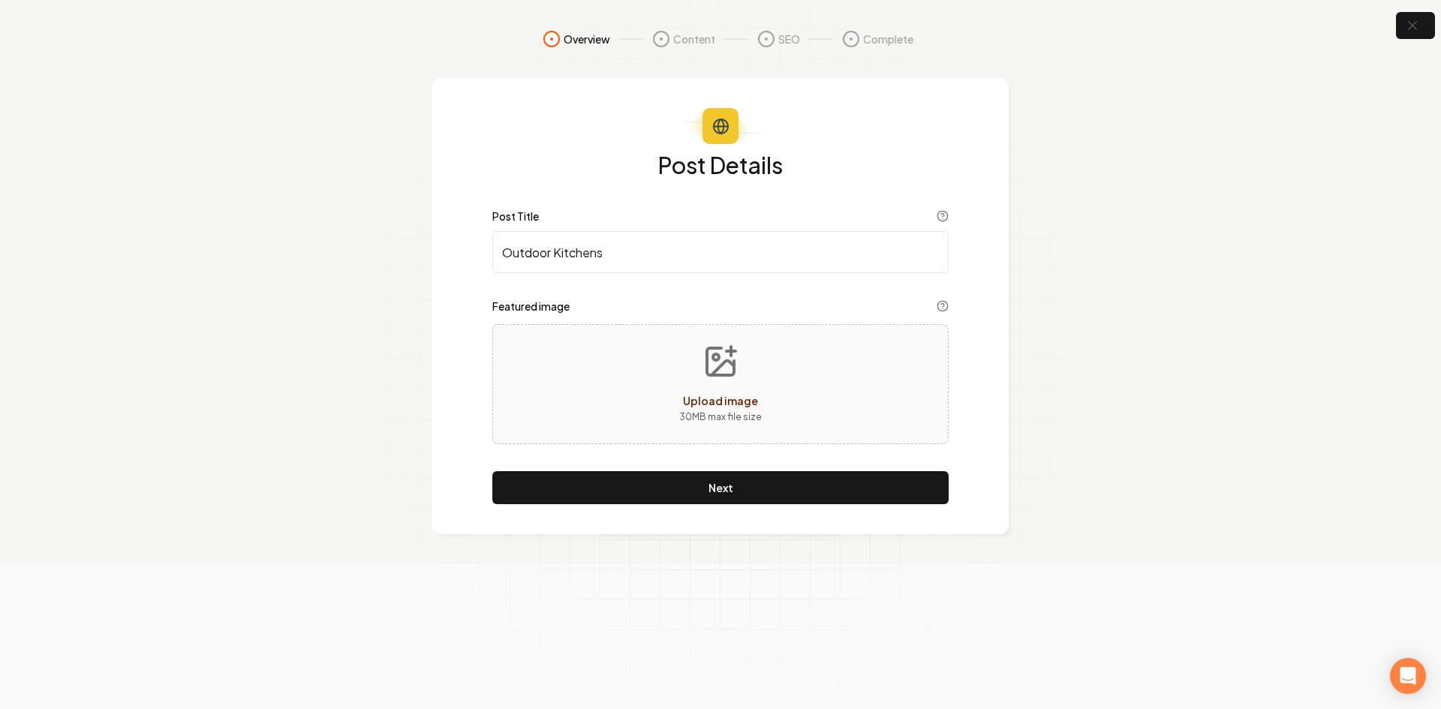
type input "**********"
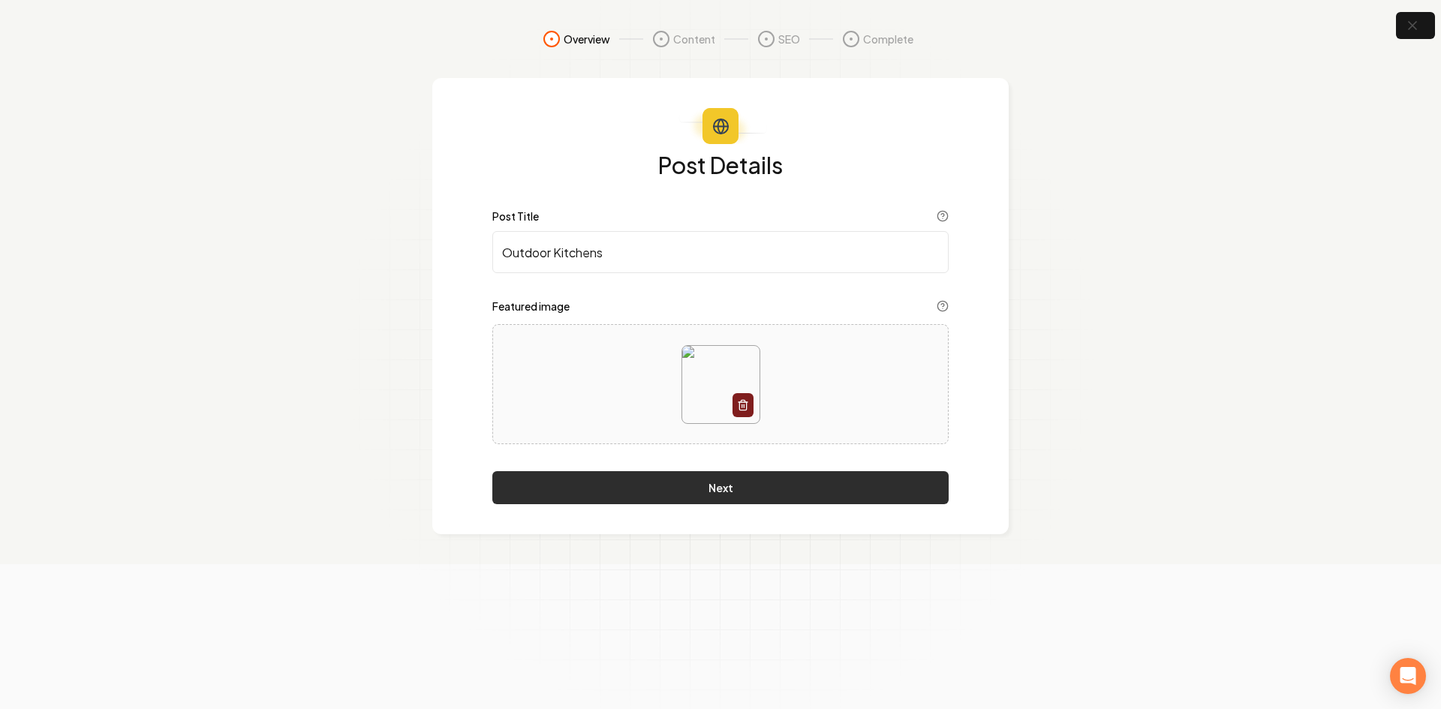
click at [591, 477] on button "Next" at bounding box center [720, 487] width 456 height 33
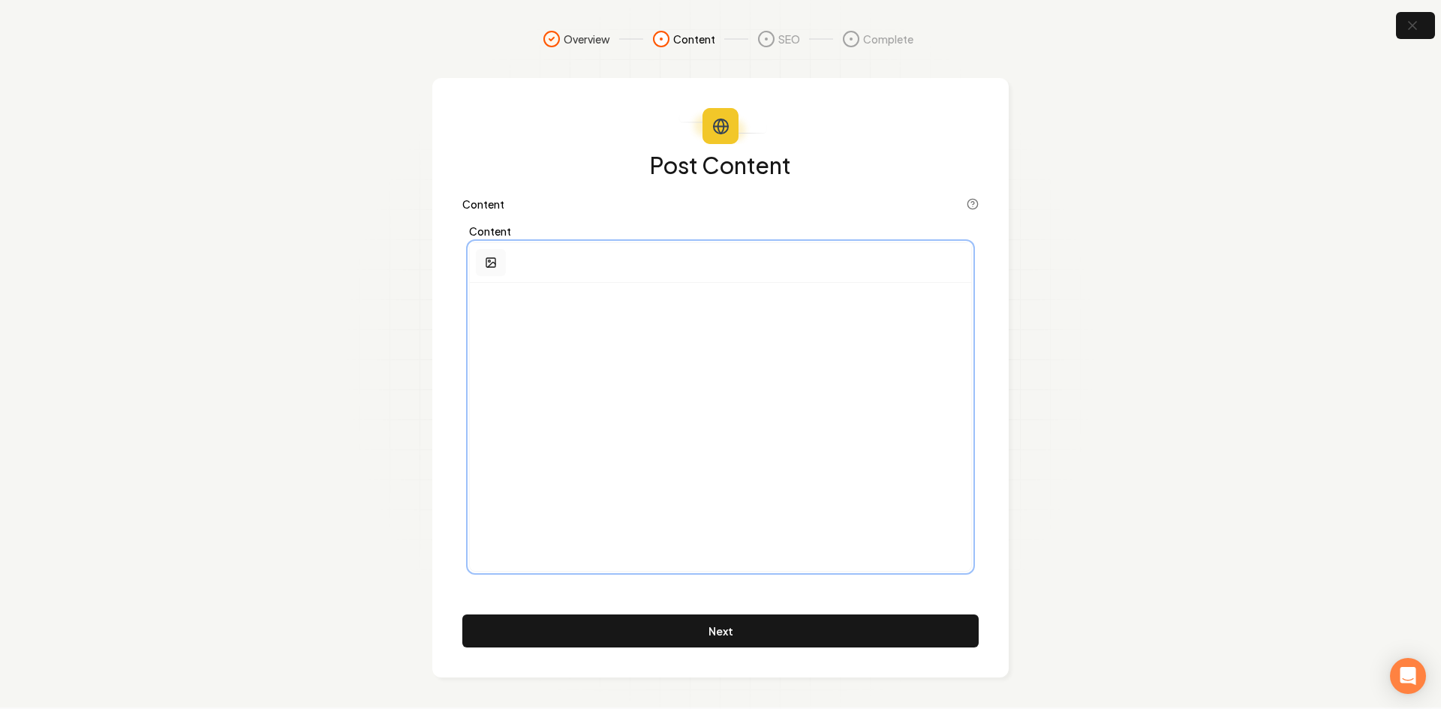
click at [480, 254] on button "button" at bounding box center [491, 262] width 30 height 27
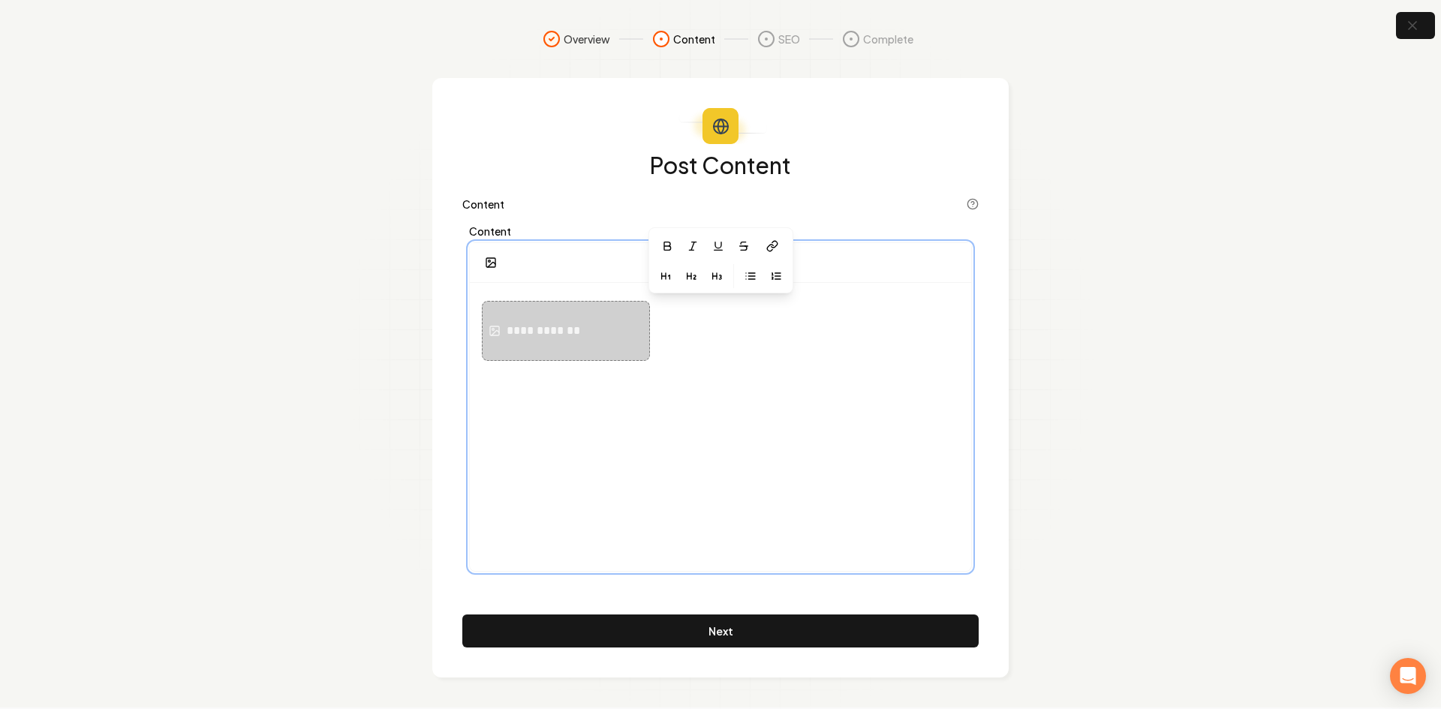
click at [525, 382] on div "**********" at bounding box center [720, 427] width 501 height 288
click at [522, 333] on div "**********" at bounding box center [546, 331] width 78 height 18
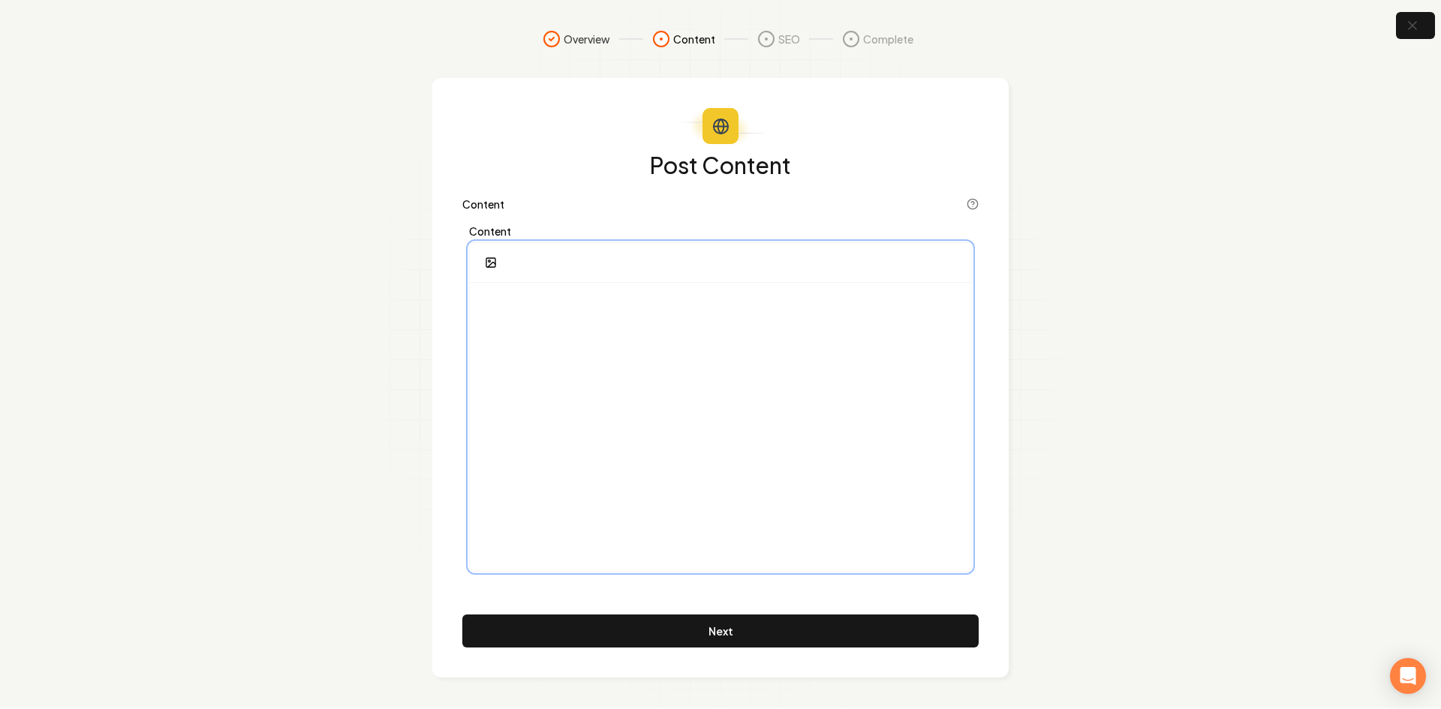
click at [531, 371] on div at bounding box center [720, 427] width 501 height 288
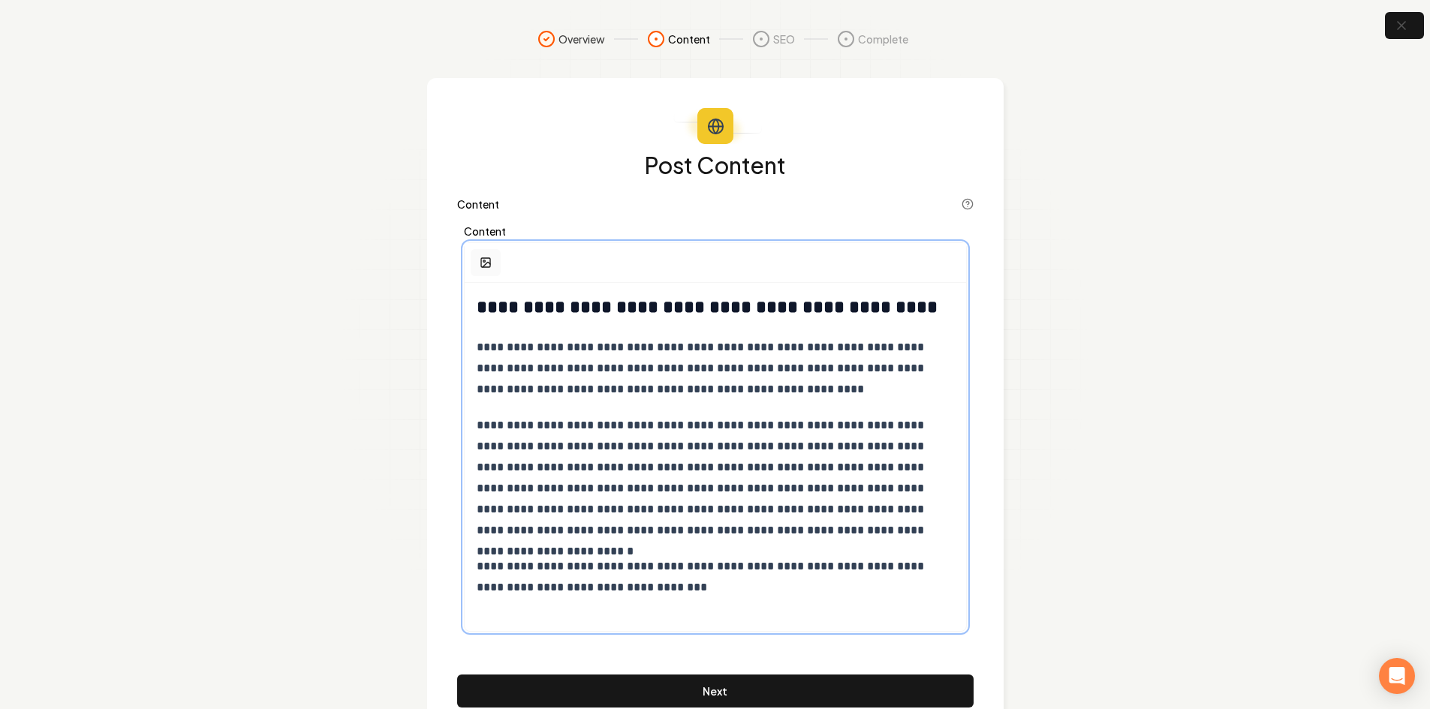
click at [492, 269] on button "button" at bounding box center [486, 262] width 30 height 27
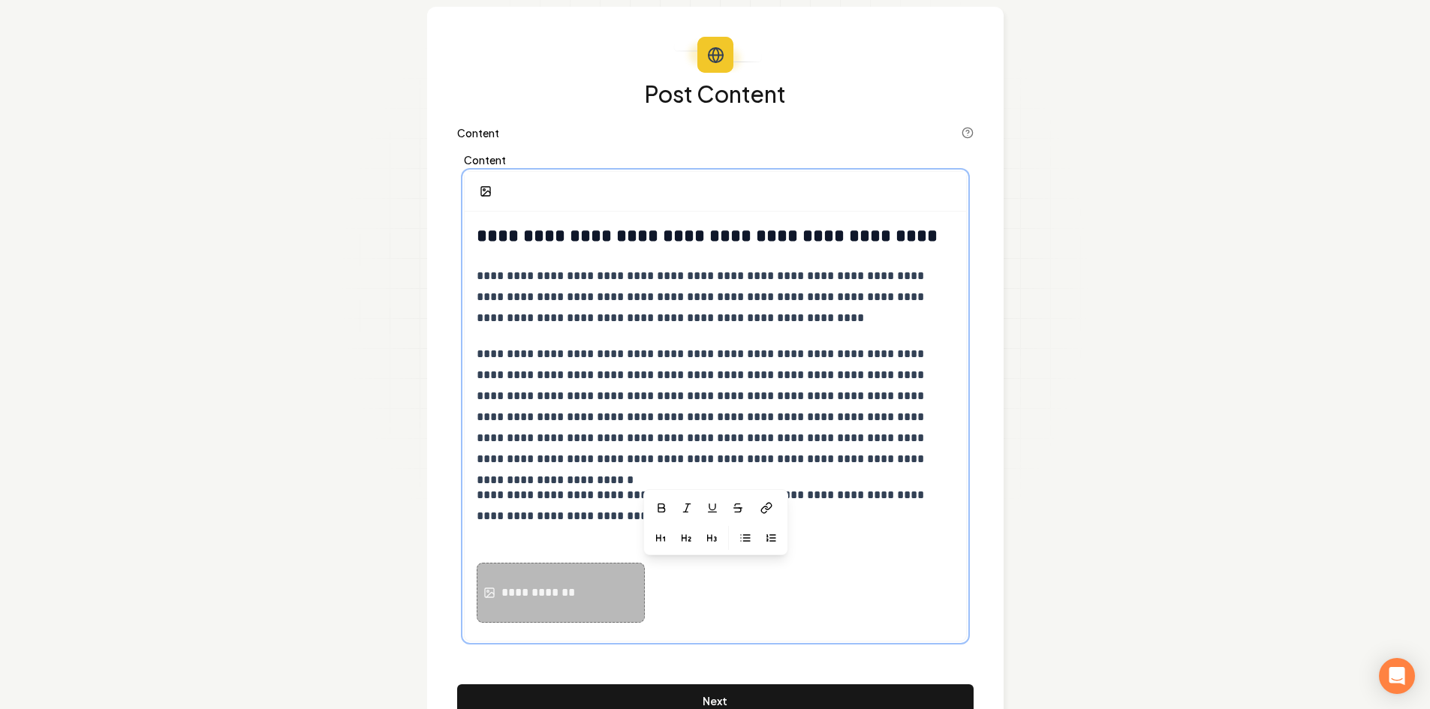
scroll to position [75, 0]
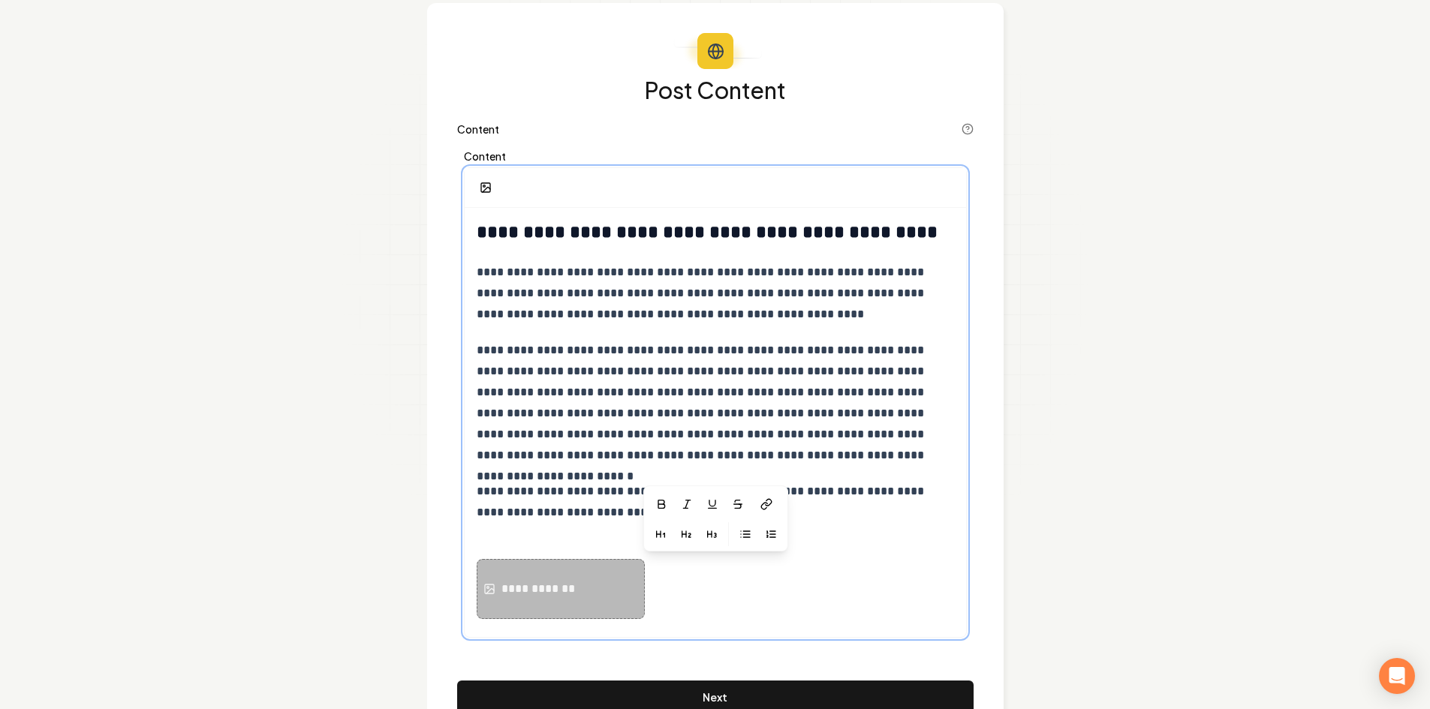
click at [573, 574] on div "**********" at bounding box center [561, 589] width 168 height 60
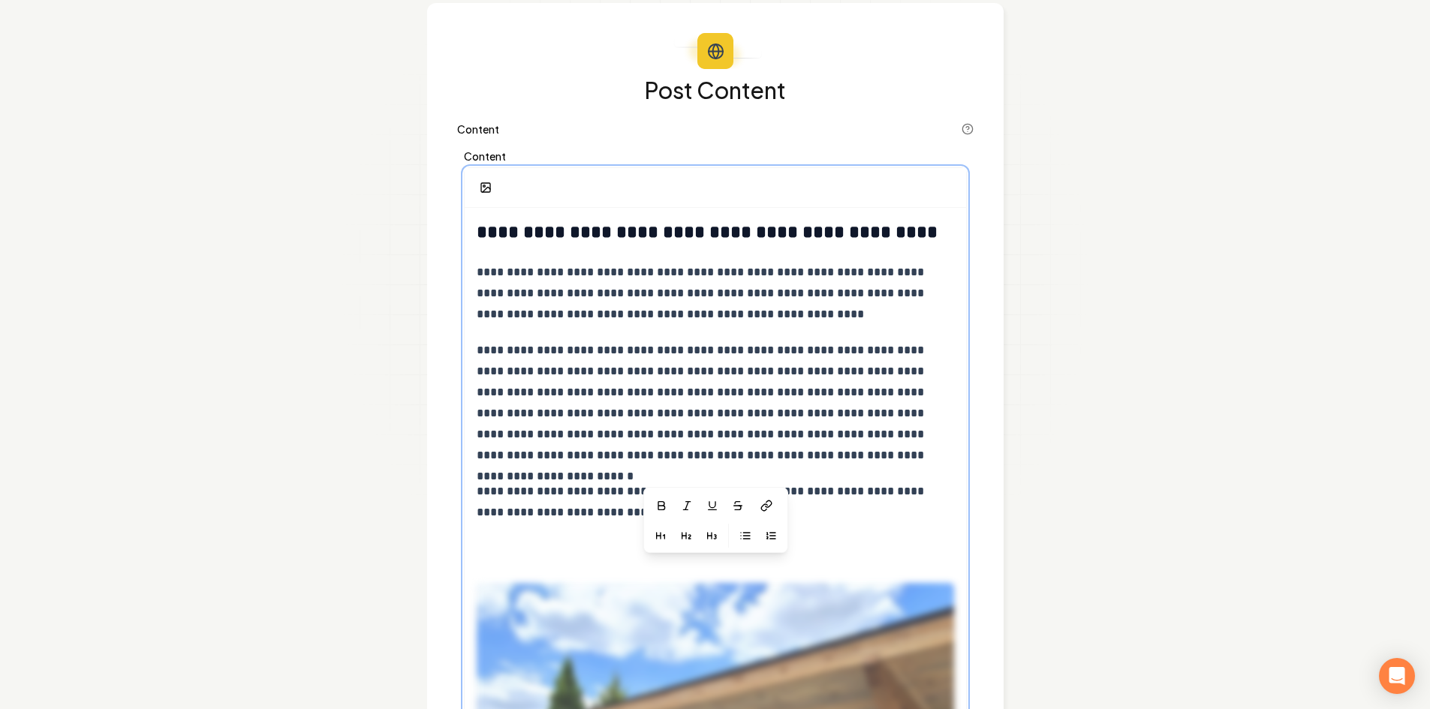
click at [840, 512] on p "**********" at bounding box center [715, 512] width 477 height 63
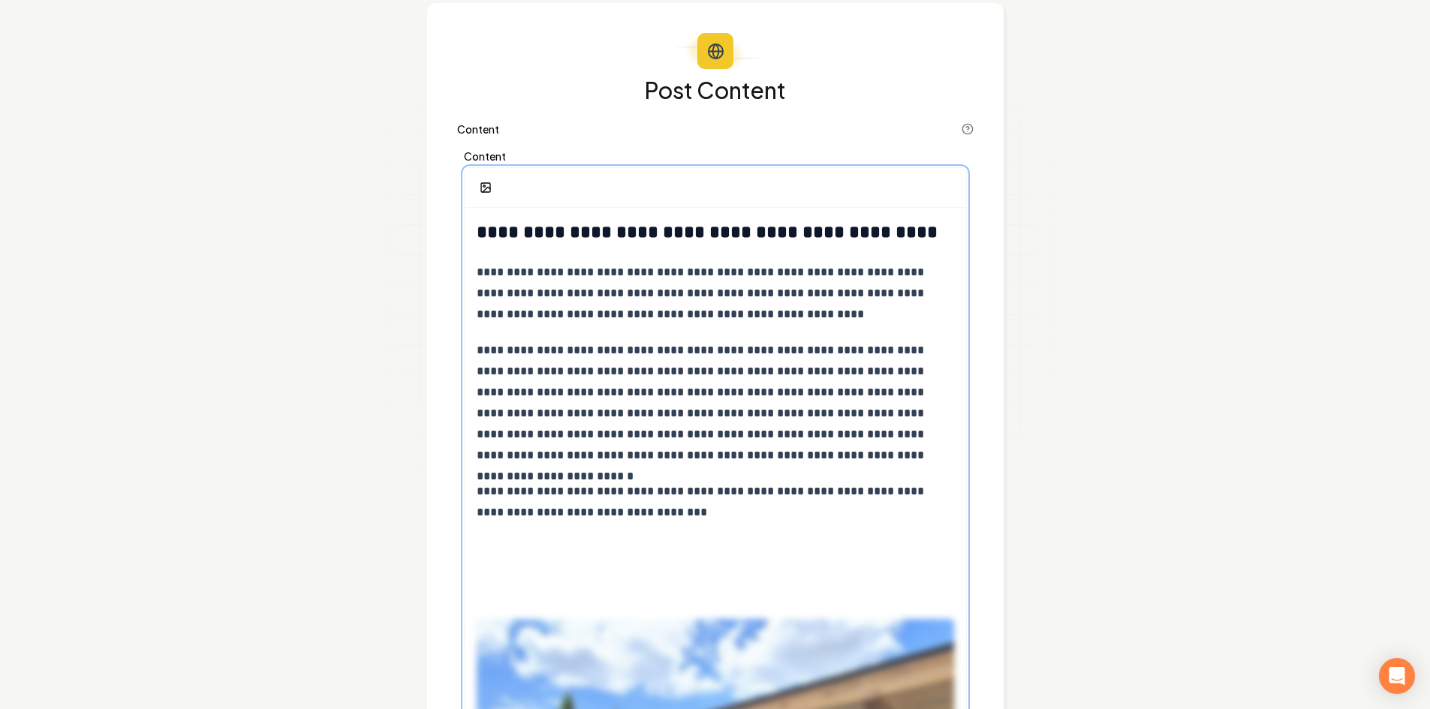
click at [485, 89] on div "**********" at bounding box center [715, 650] width 516 height 1144
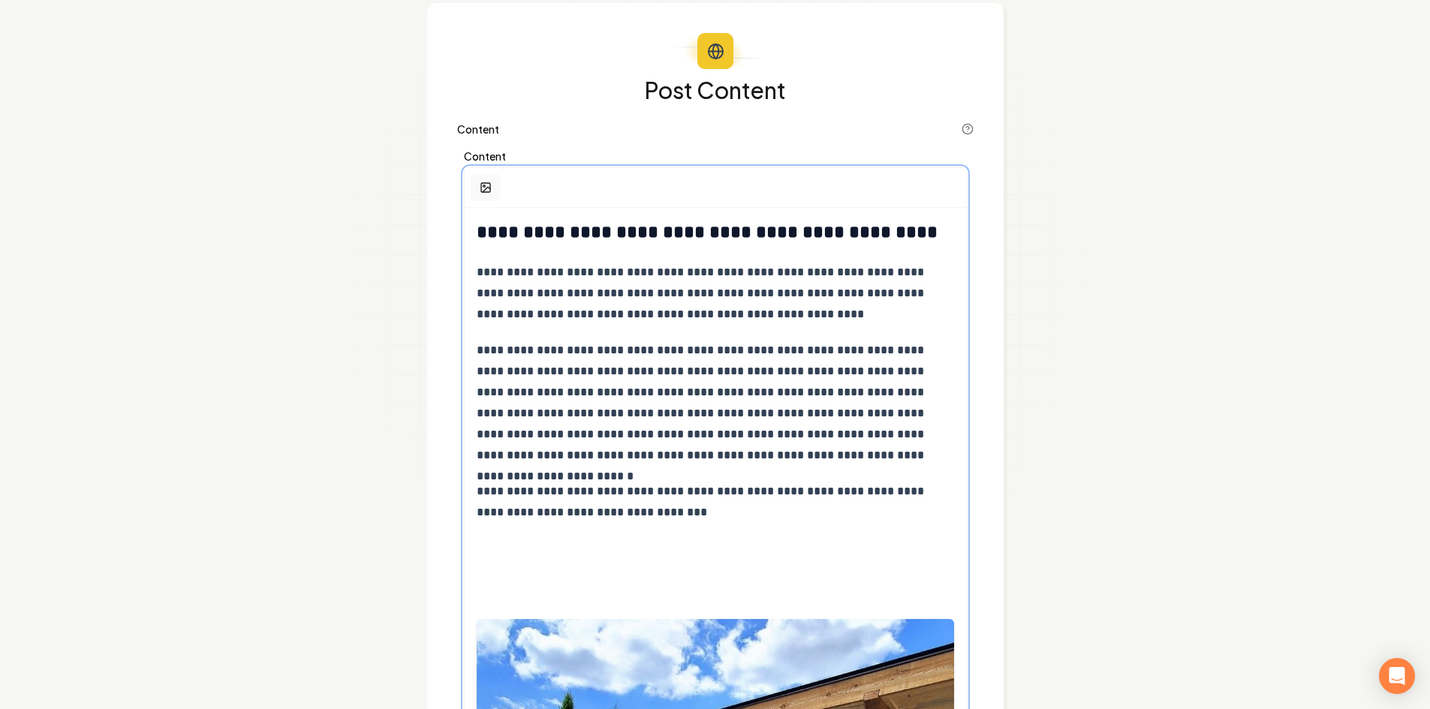
click at [476, 183] on button "button" at bounding box center [486, 187] width 30 height 27
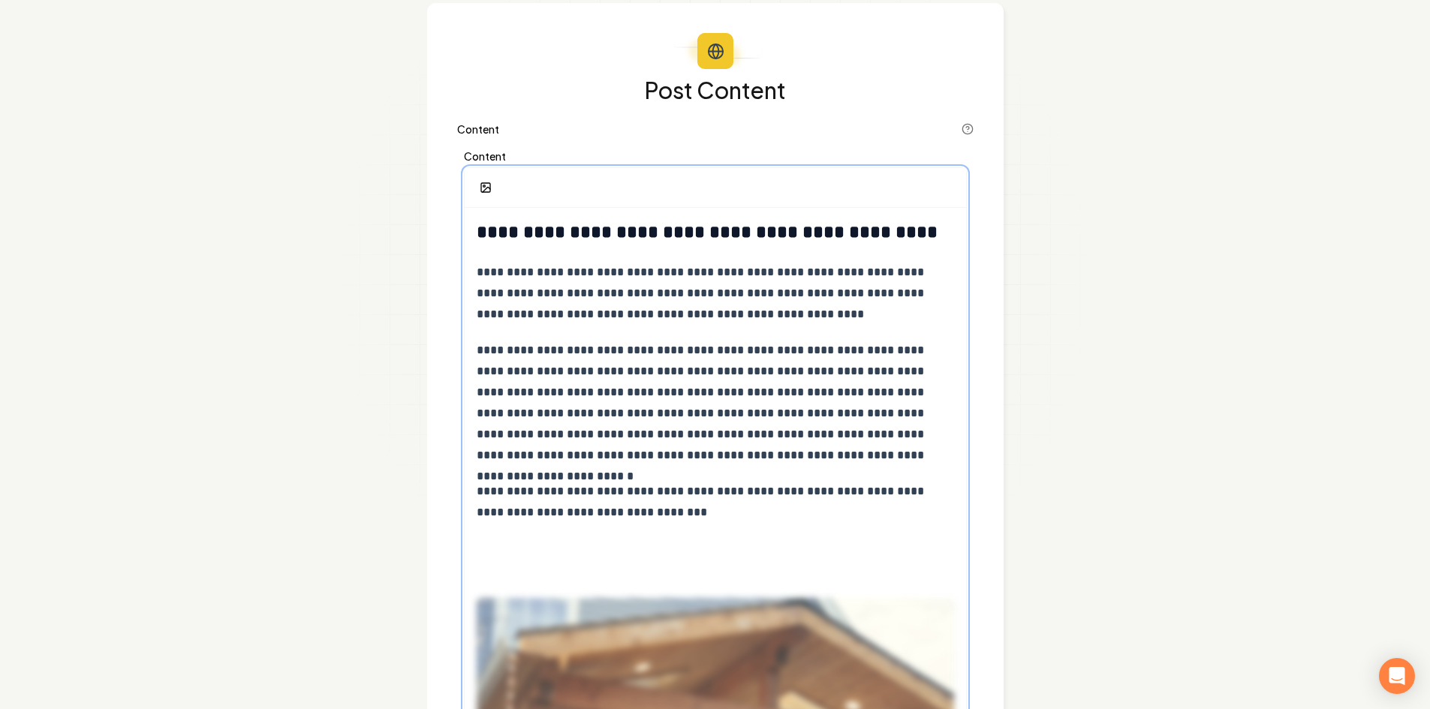
click at [746, 507] on p "**********" at bounding box center [715, 502] width 477 height 42
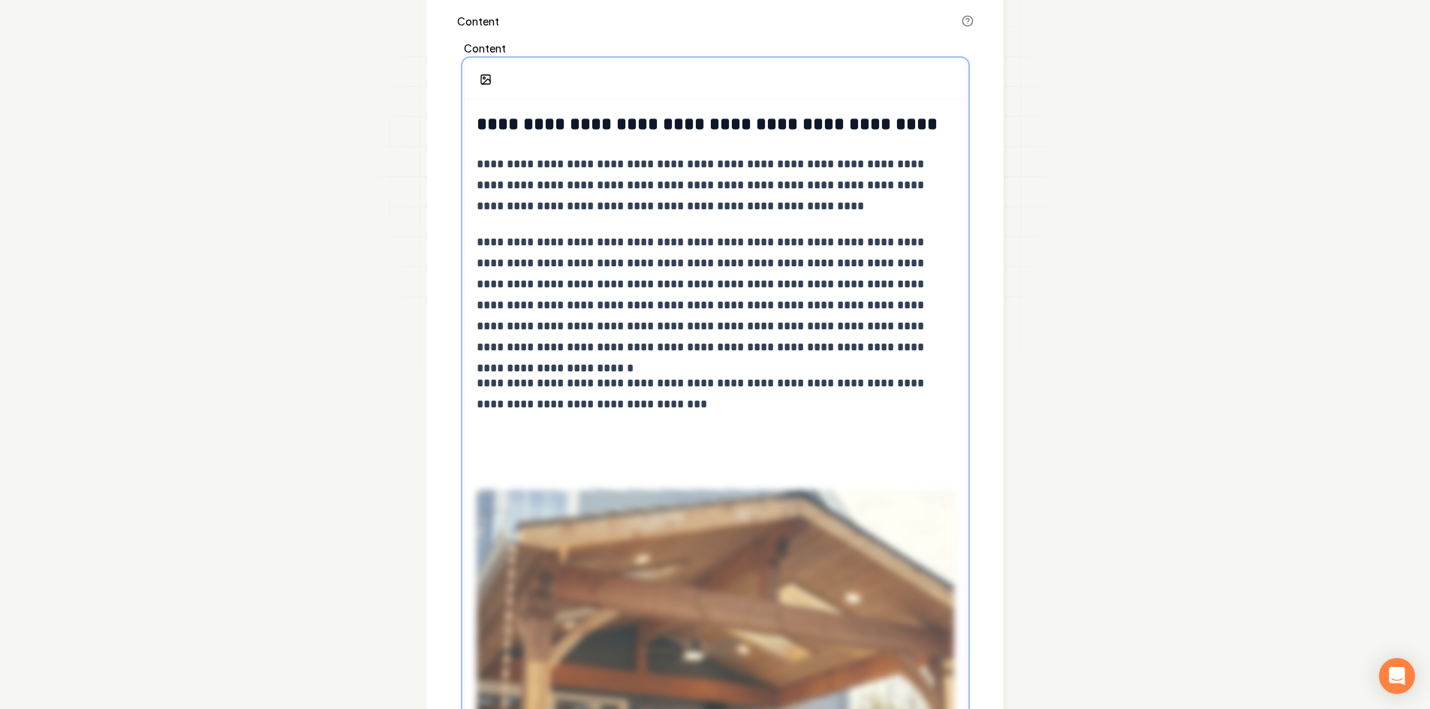
scroll to position [225, 0]
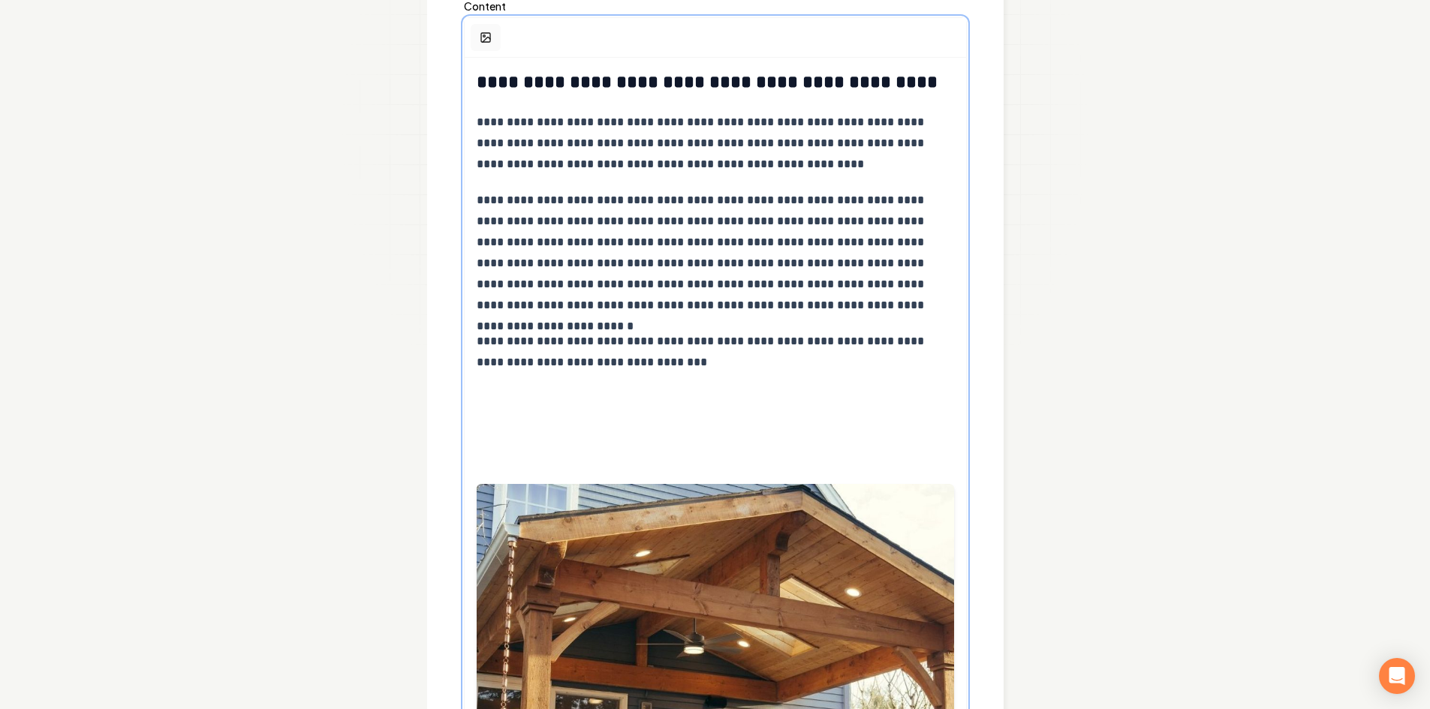
click at [486, 35] on icon "button" at bounding box center [486, 38] width 12 height 12
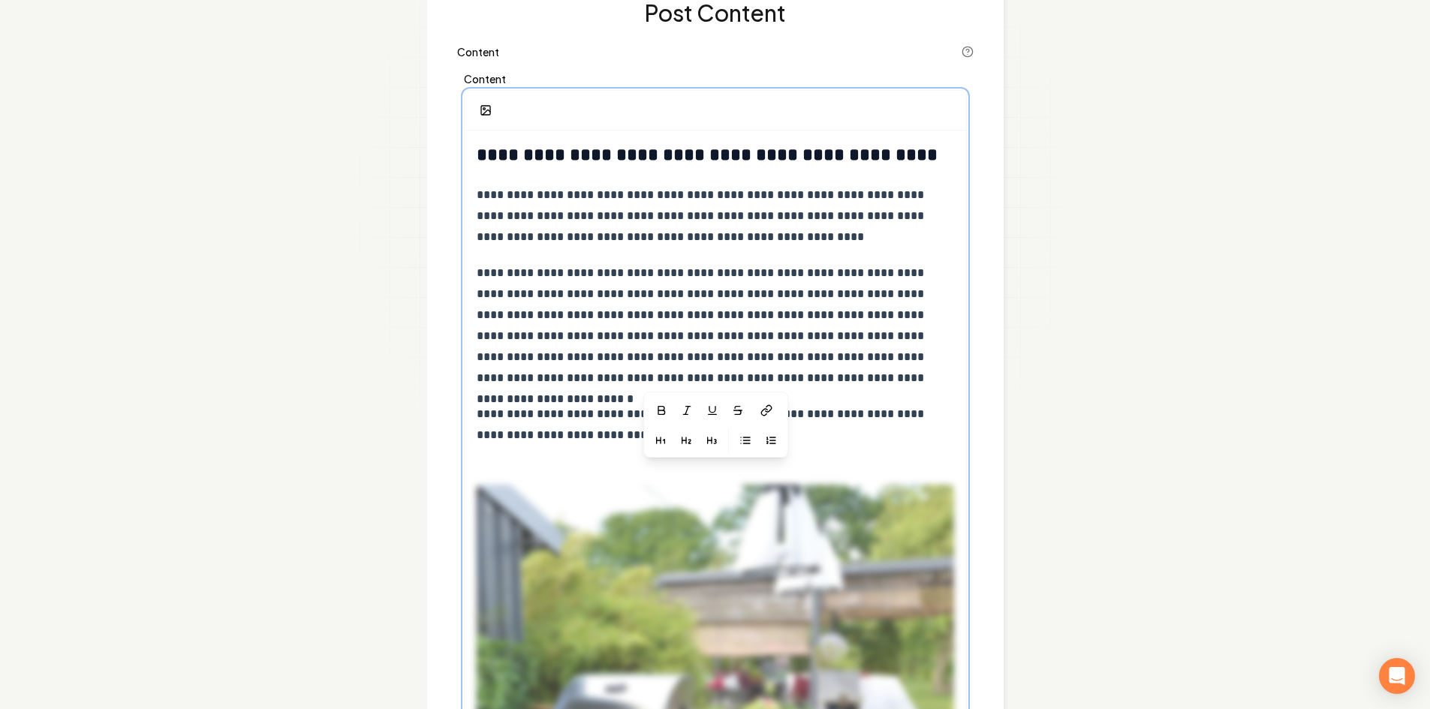
scroll to position [150, 0]
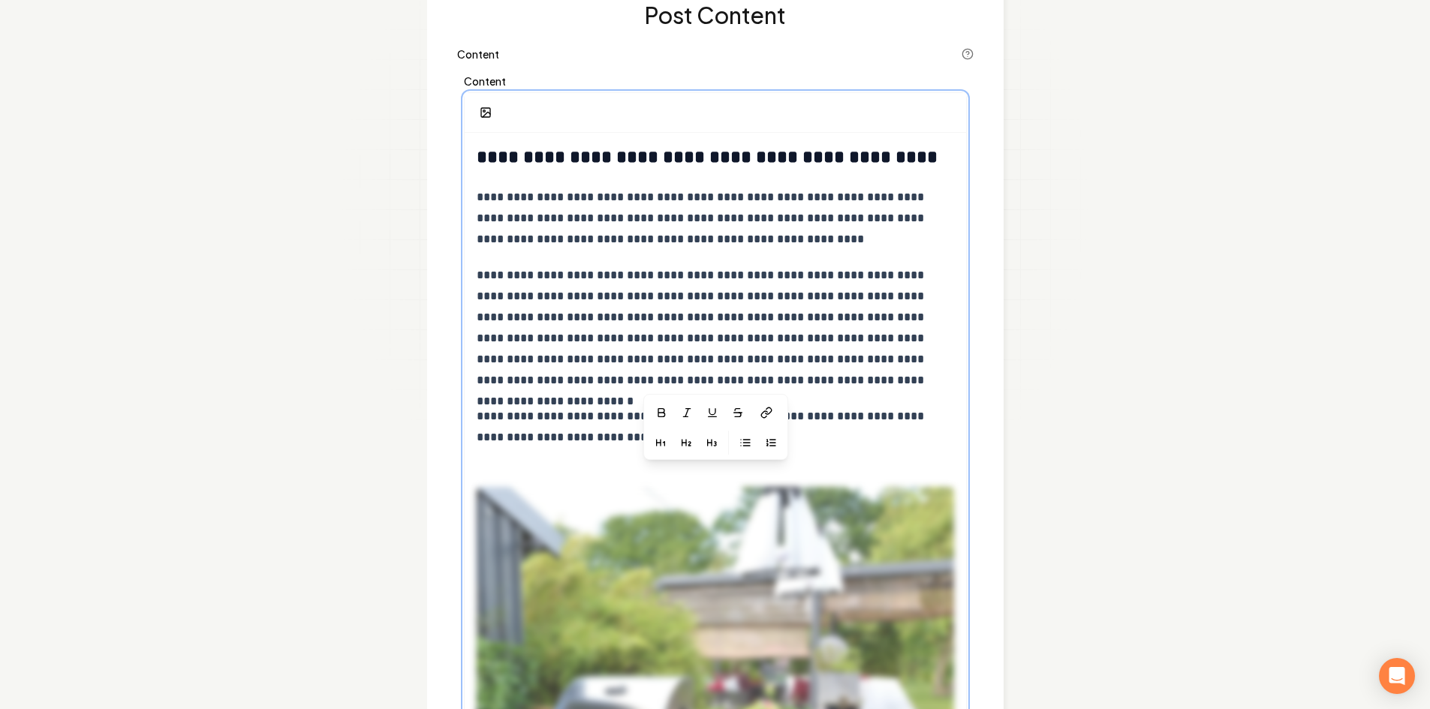
click at [576, 416] on p "**********" at bounding box center [715, 427] width 477 height 42
click at [726, 431] on p "**********" at bounding box center [715, 427] width 477 height 42
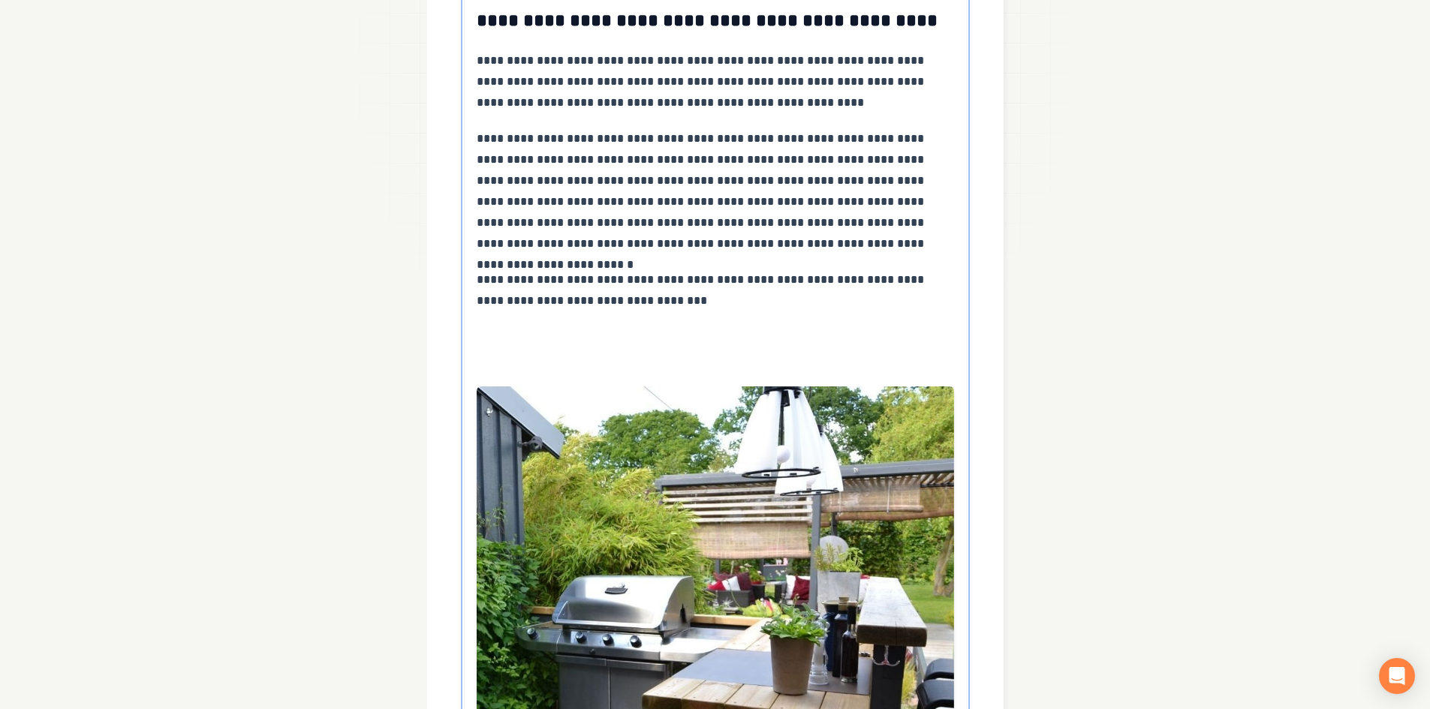
scroll to position [75, 0]
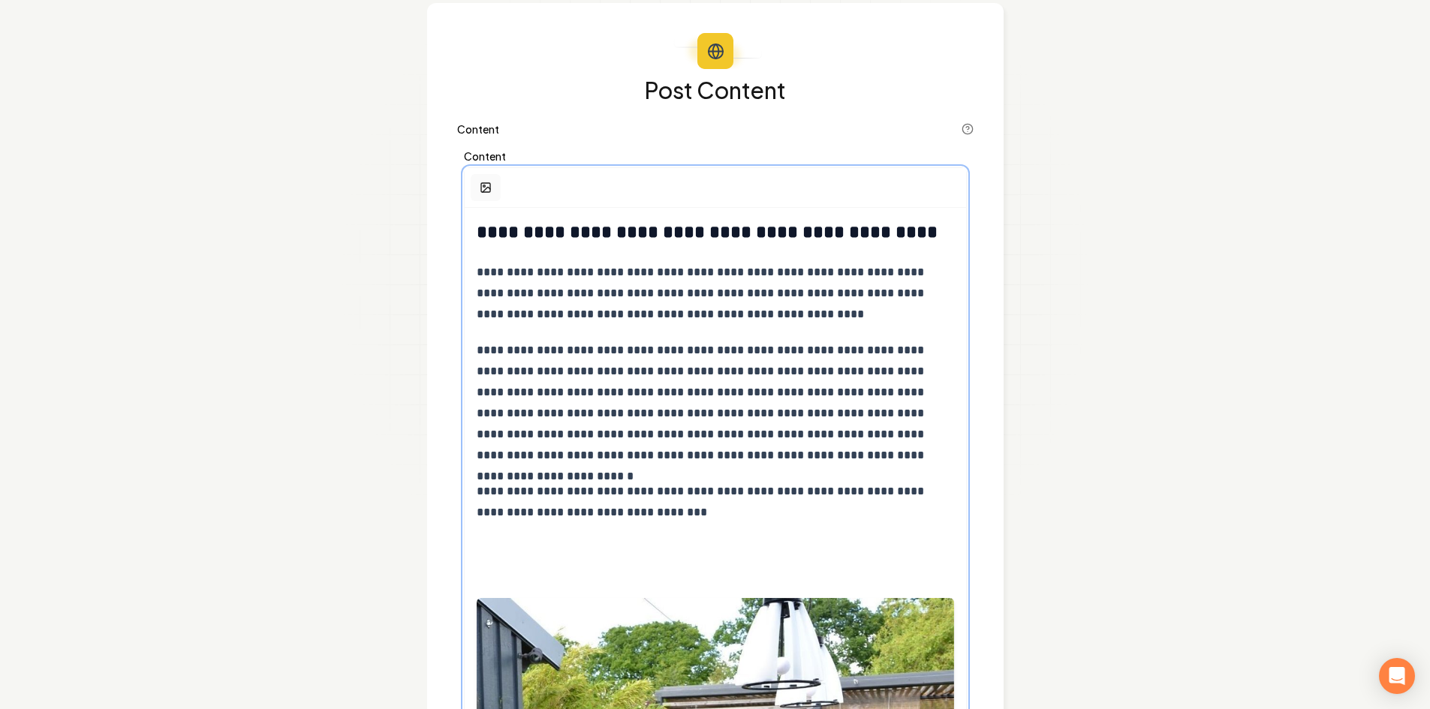
click at [489, 199] on button "button" at bounding box center [486, 187] width 30 height 27
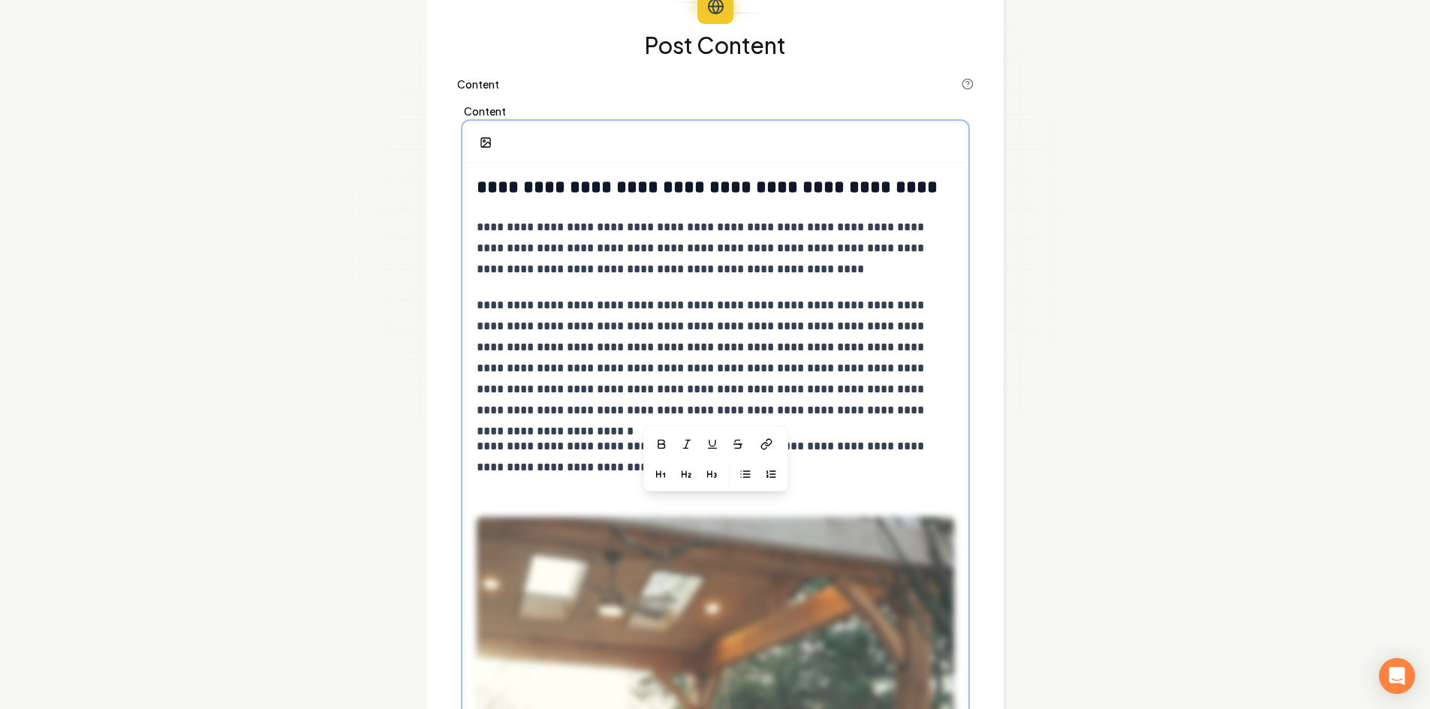
scroll to position [150, 0]
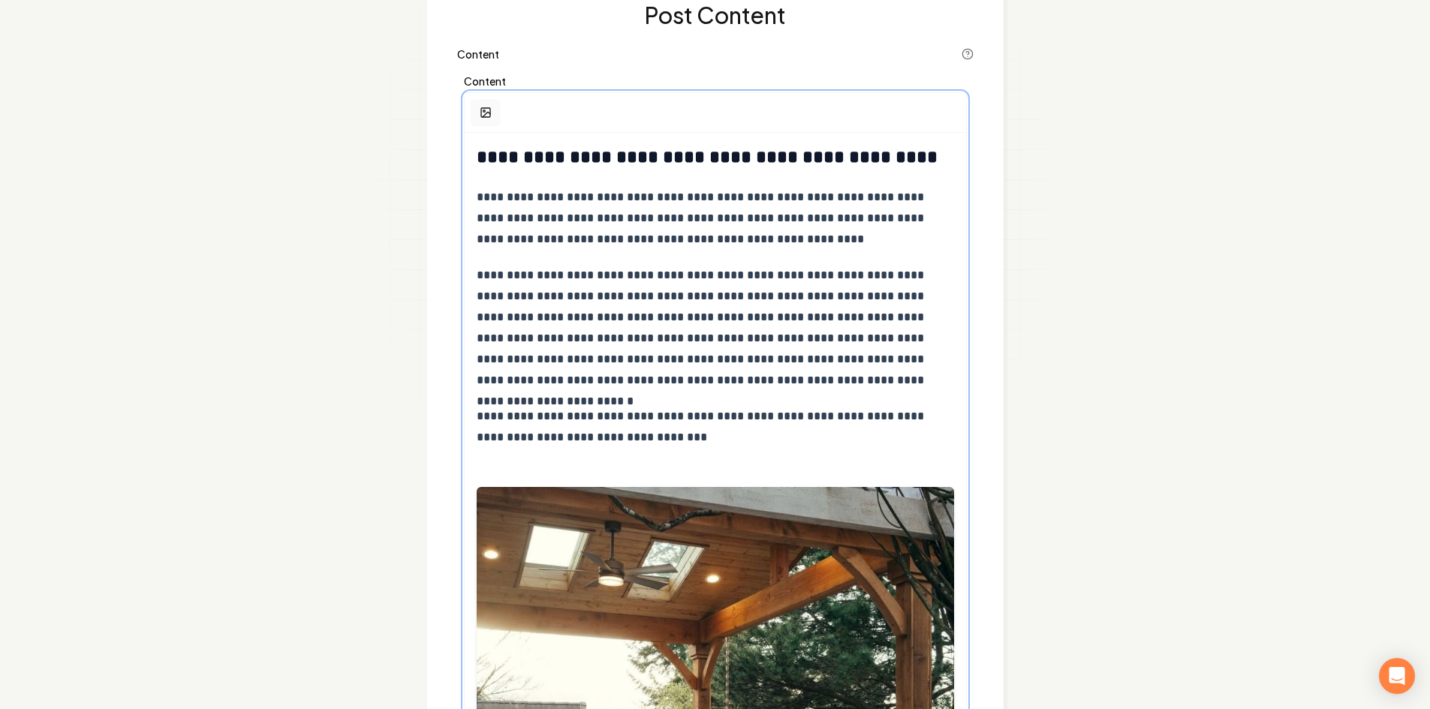
click at [488, 115] on icon "button" at bounding box center [486, 113] width 12 height 12
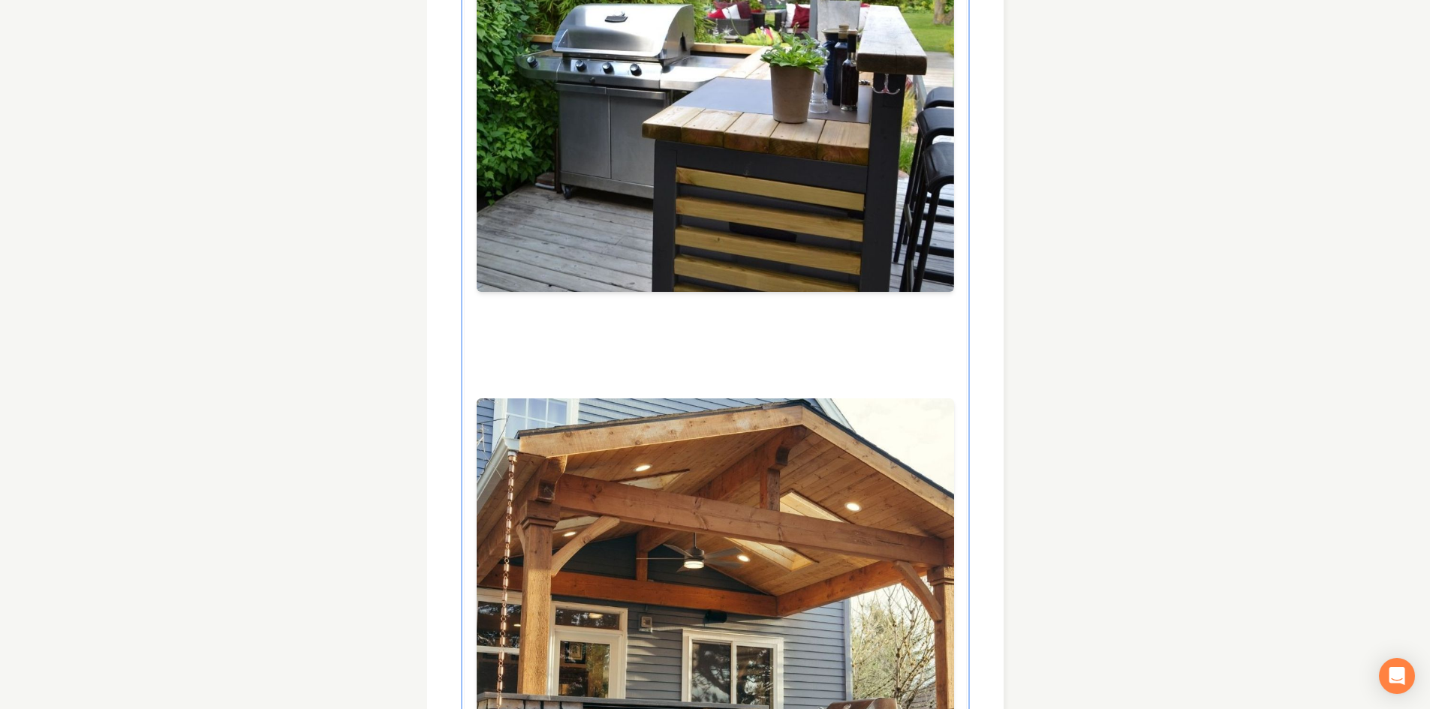
scroll to position [1931, 0]
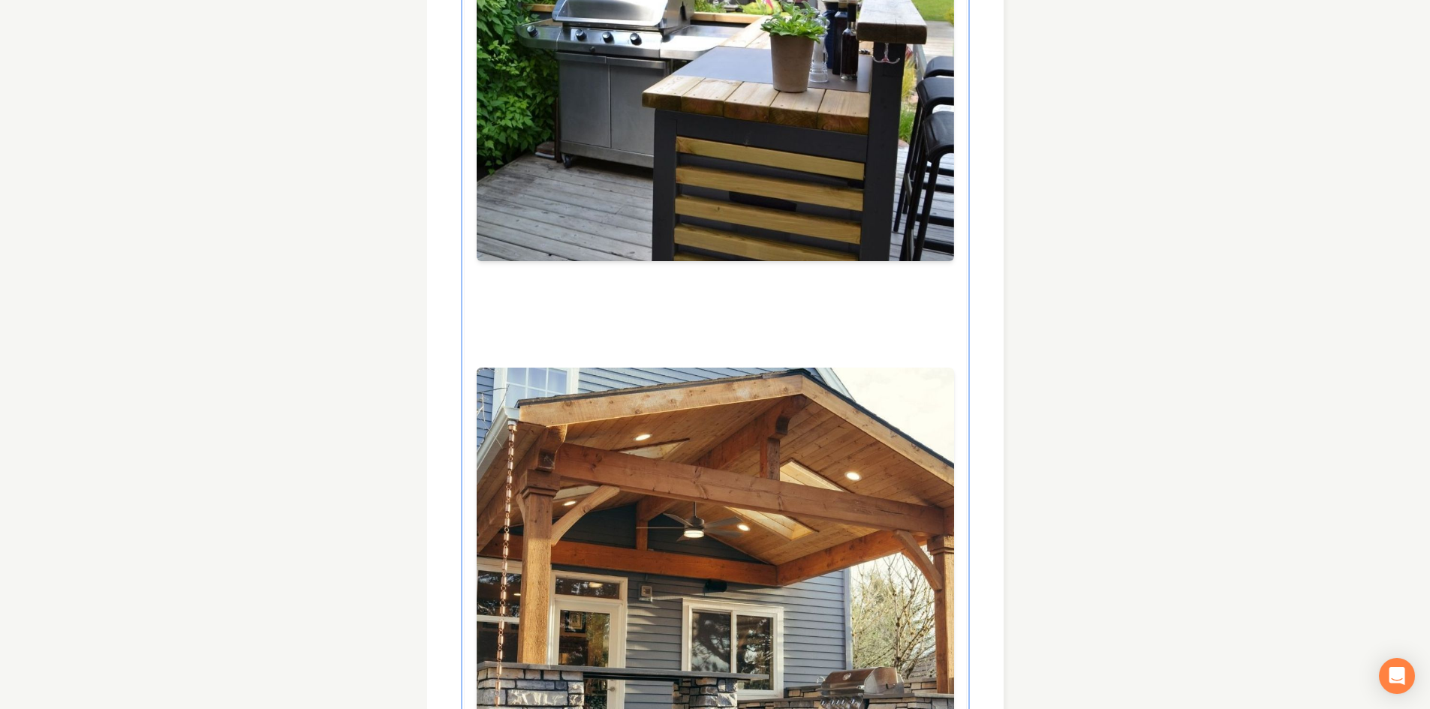
click at [497, 315] on p at bounding box center [715, 318] width 477 height 21
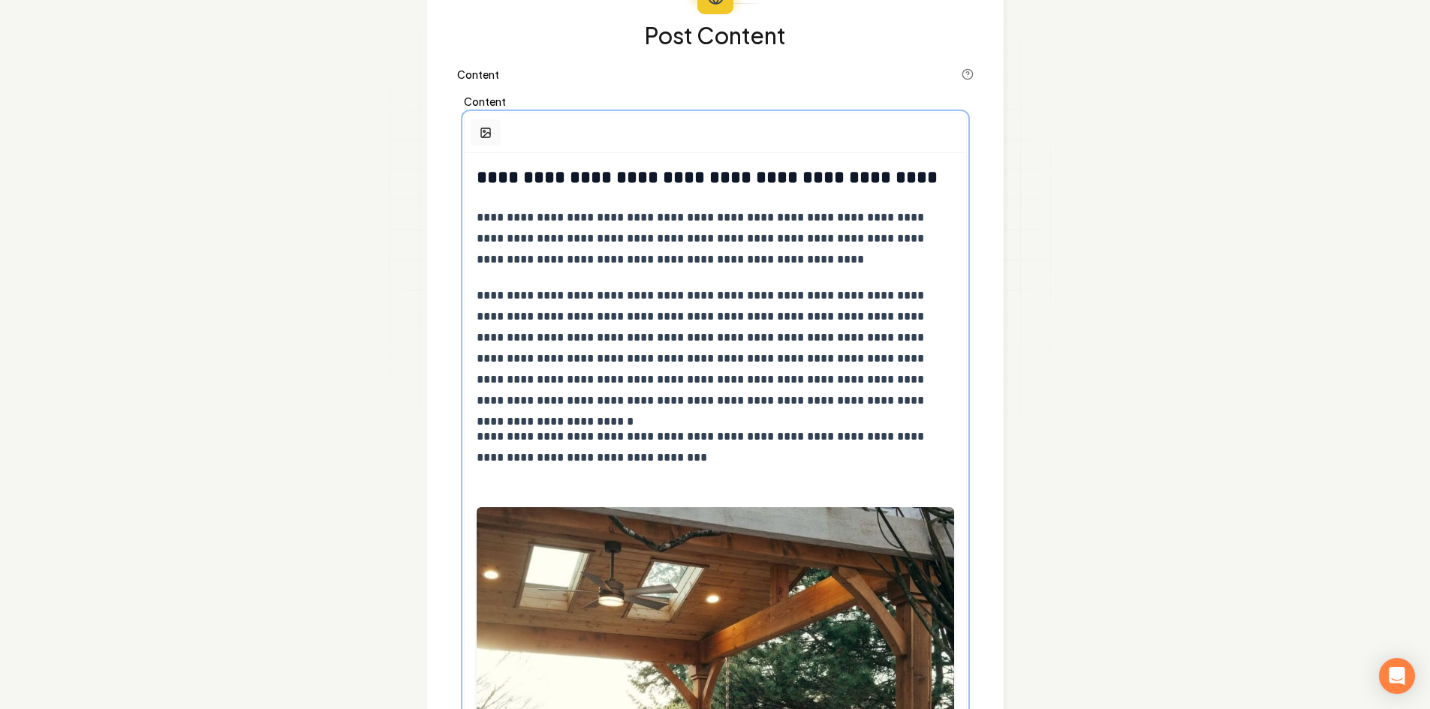
click at [472, 131] on button "button" at bounding box center [486, 132] width 30 height 27
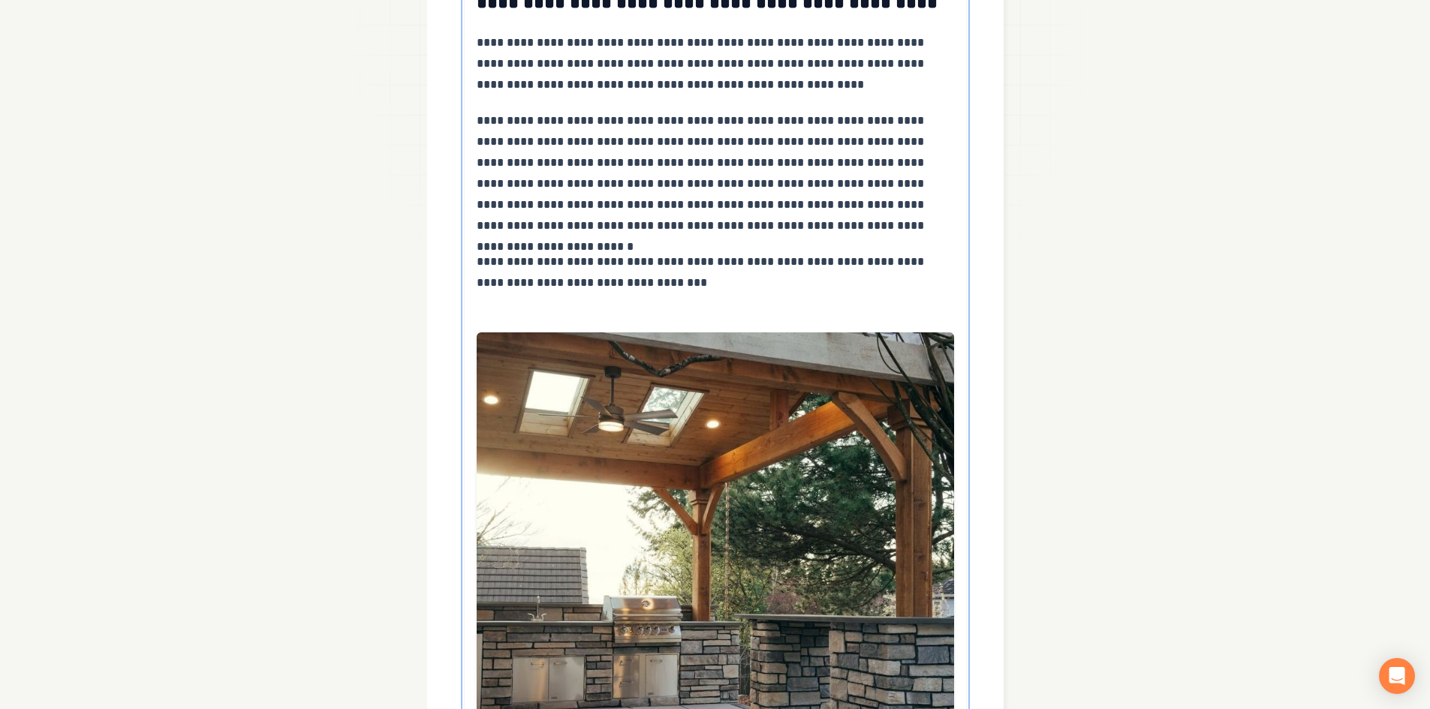
scroll to position [304, 0]
click at [704, 286] on p "**********" at bounding box center [715, 273] width 477 height 42
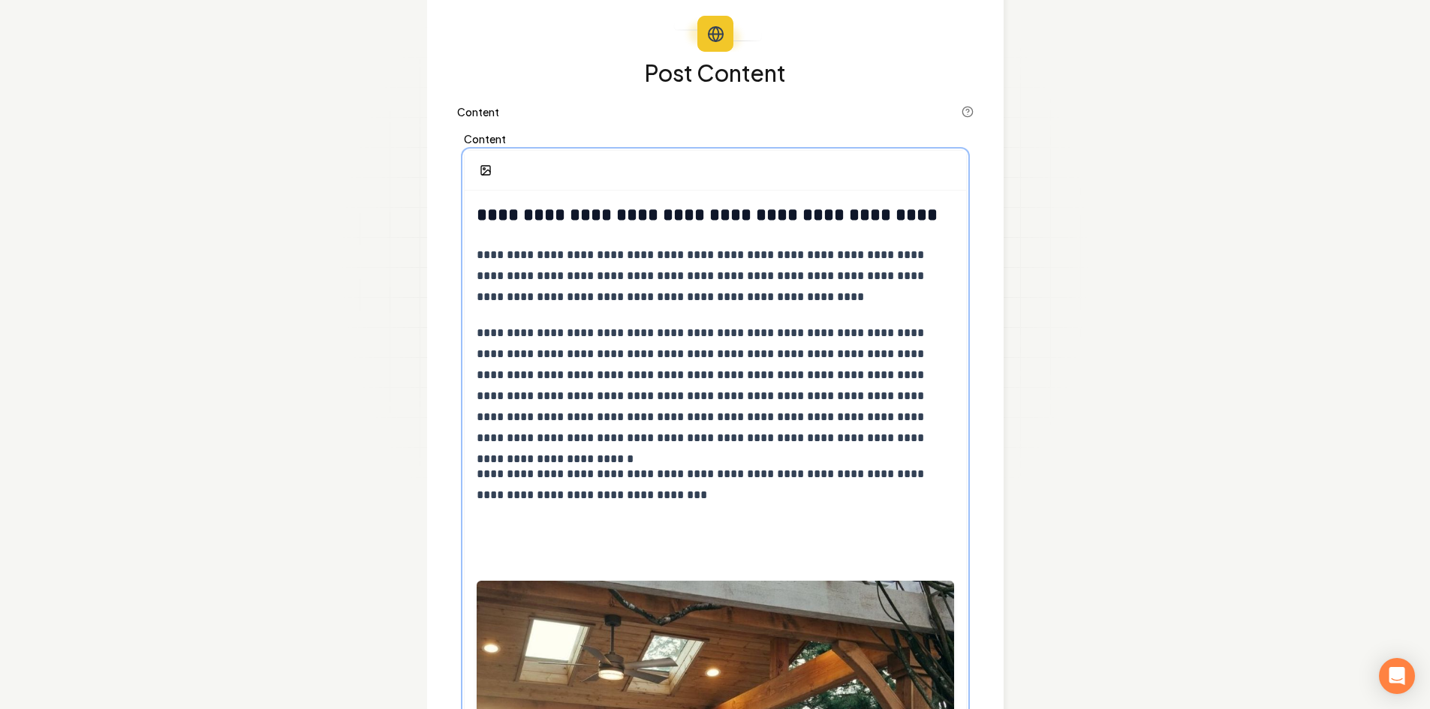
scroll to position [79, 0]
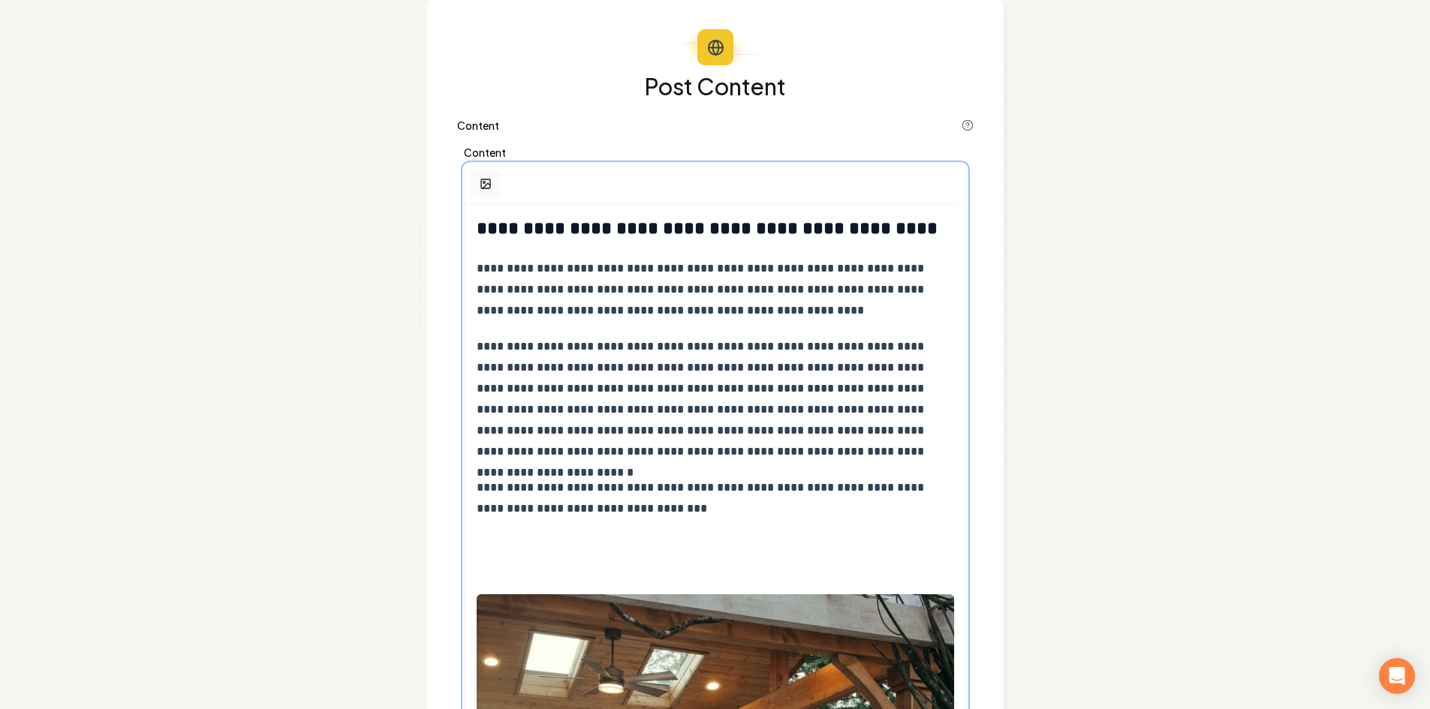
click at [489, 182] on rect "button" at bounding box center [485, 183] width 9 height 9
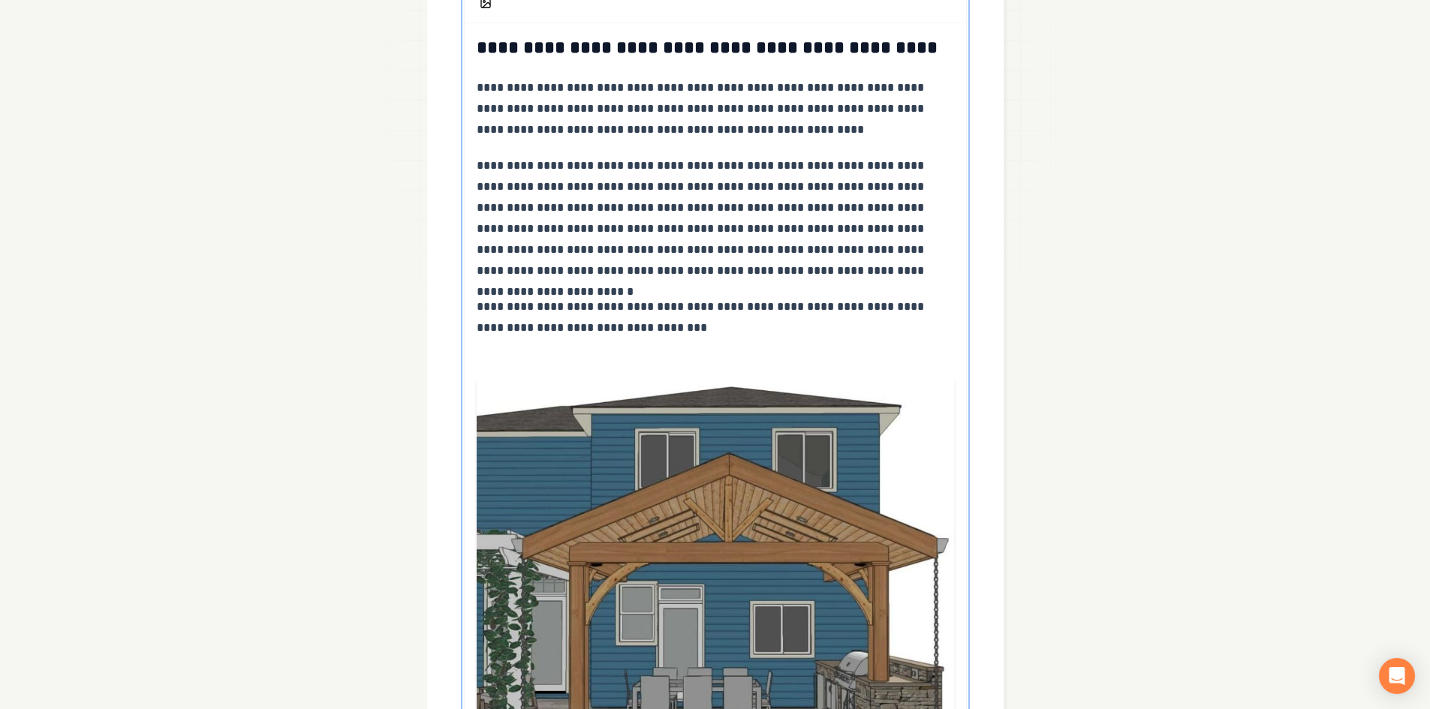
scroll to position [247, 0]
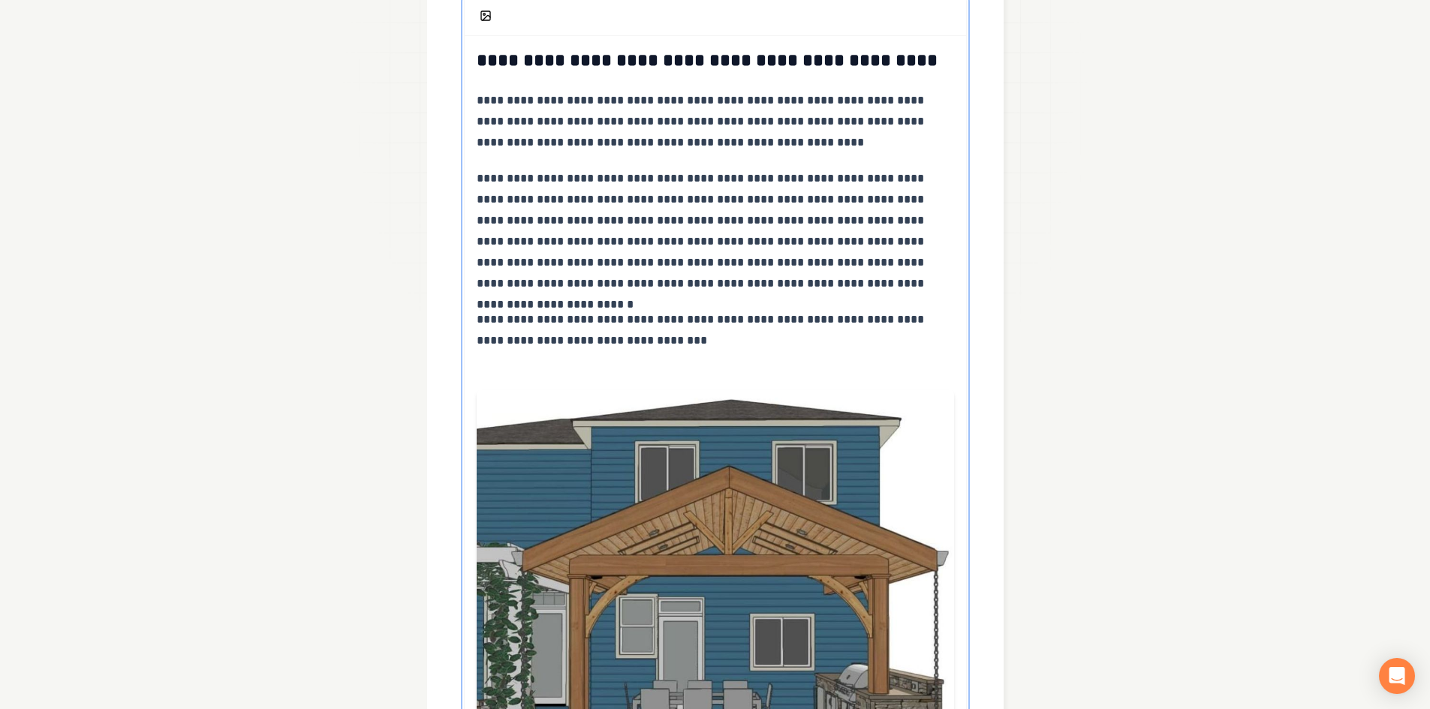
click at [693, 350] on p "**********" at bounding box center [715, 330] width 477 height 42
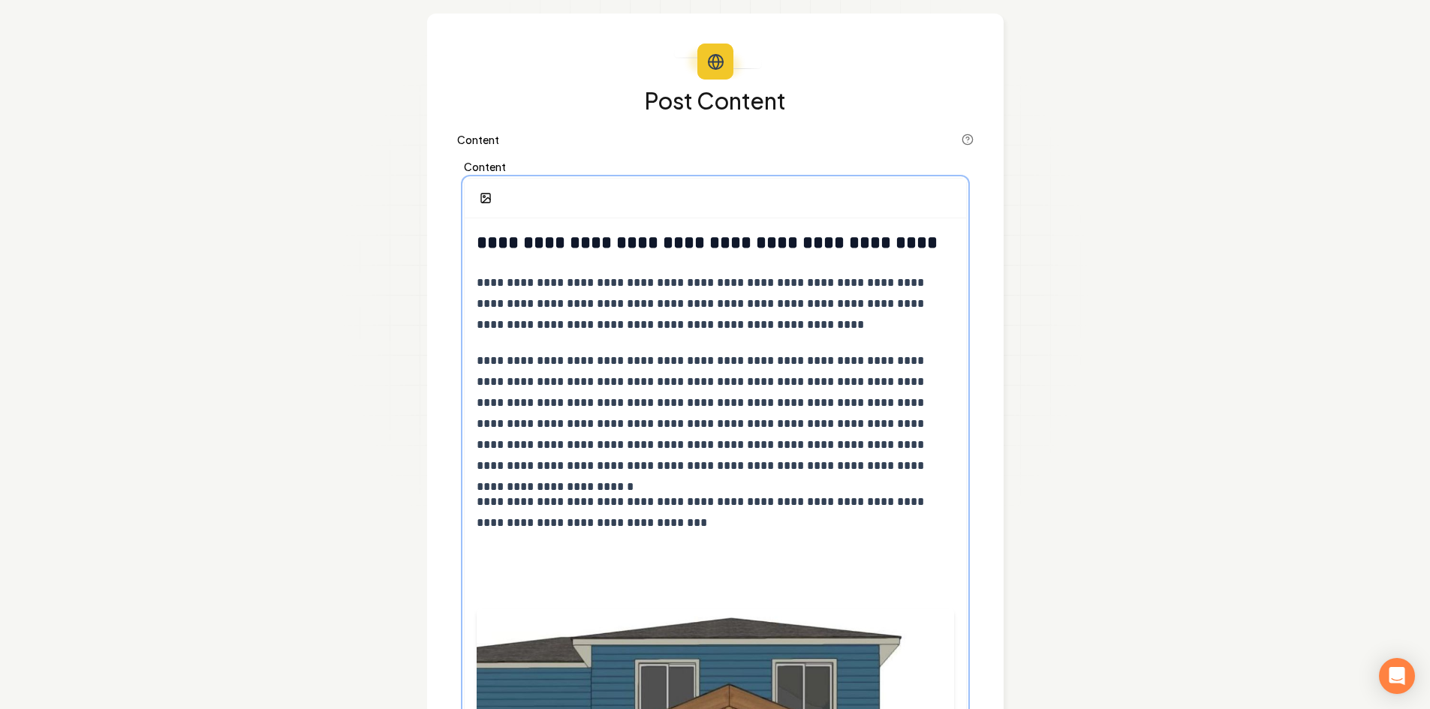
scroll to position [22, 0]
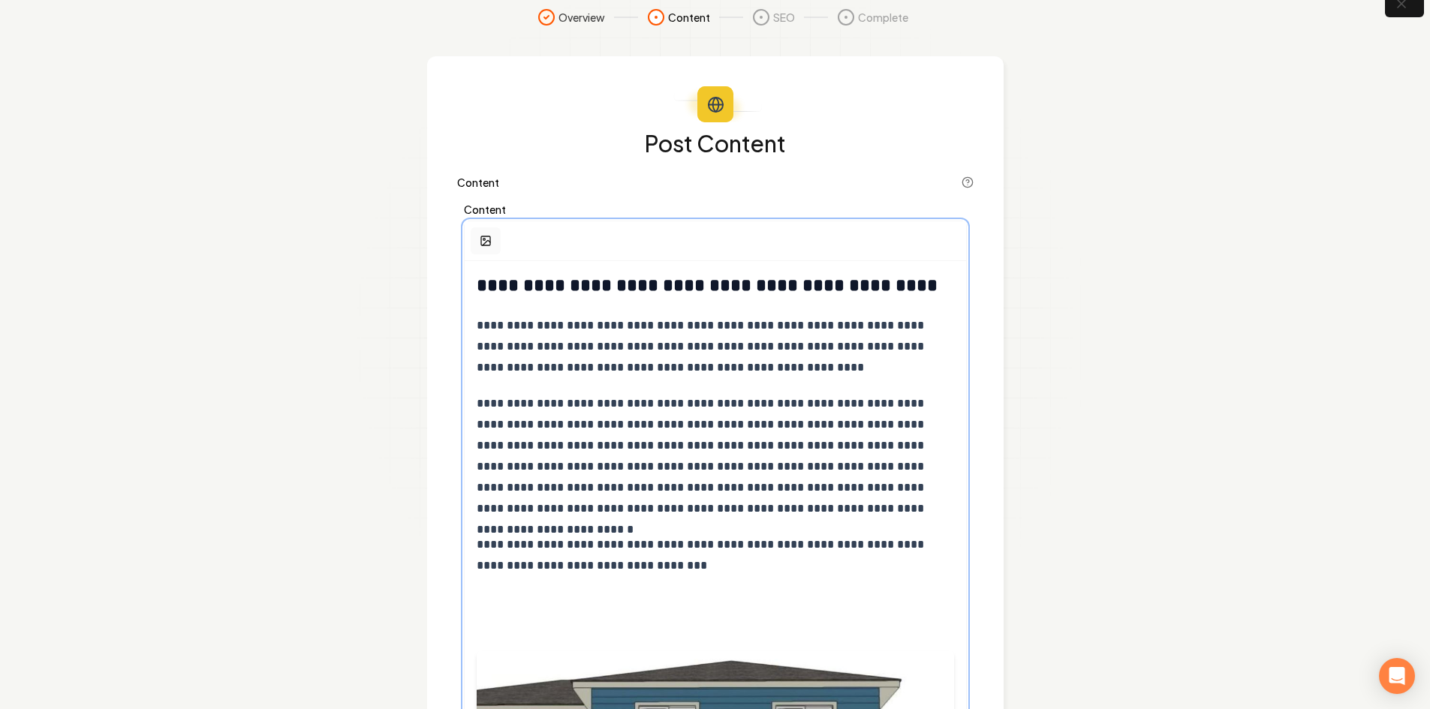
click at [489, 251] on button "button" at bounding box center [486, 240] width 30 height 27
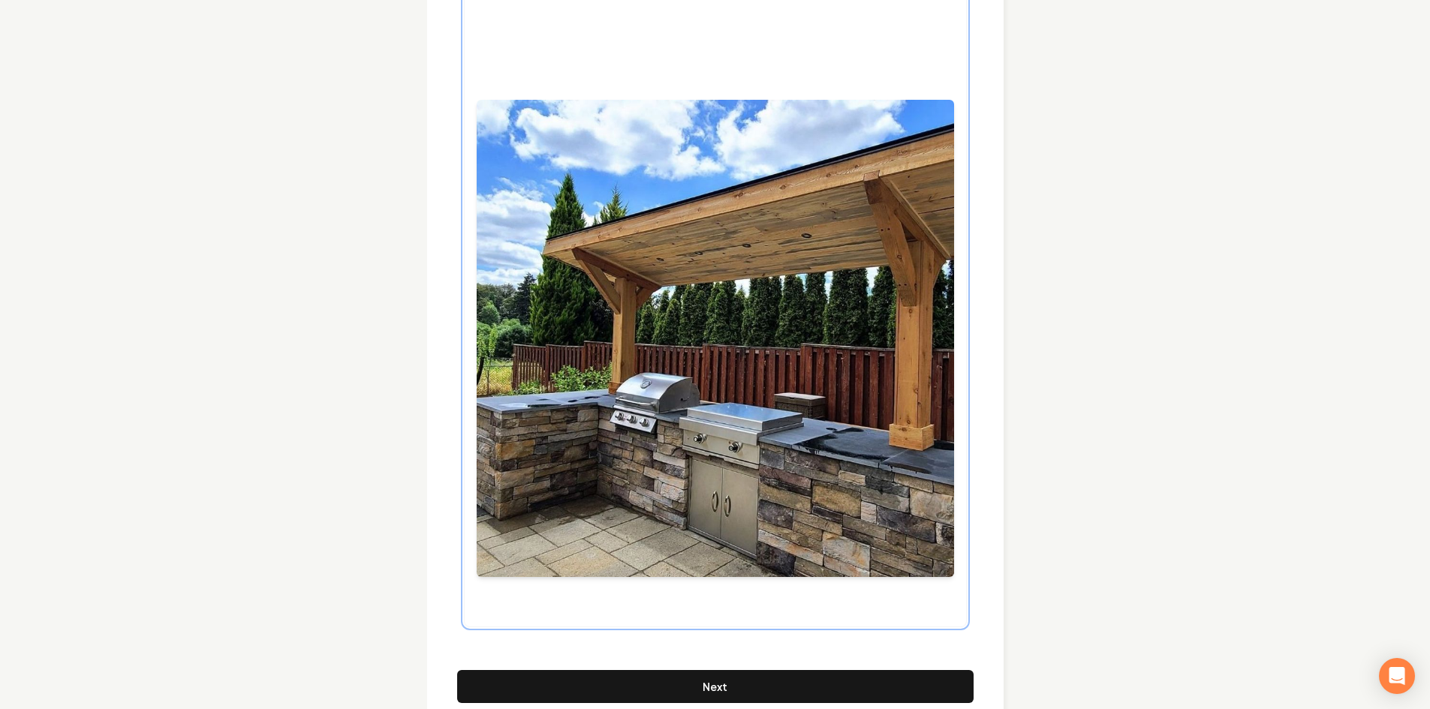
scroll to position [4507, 0]
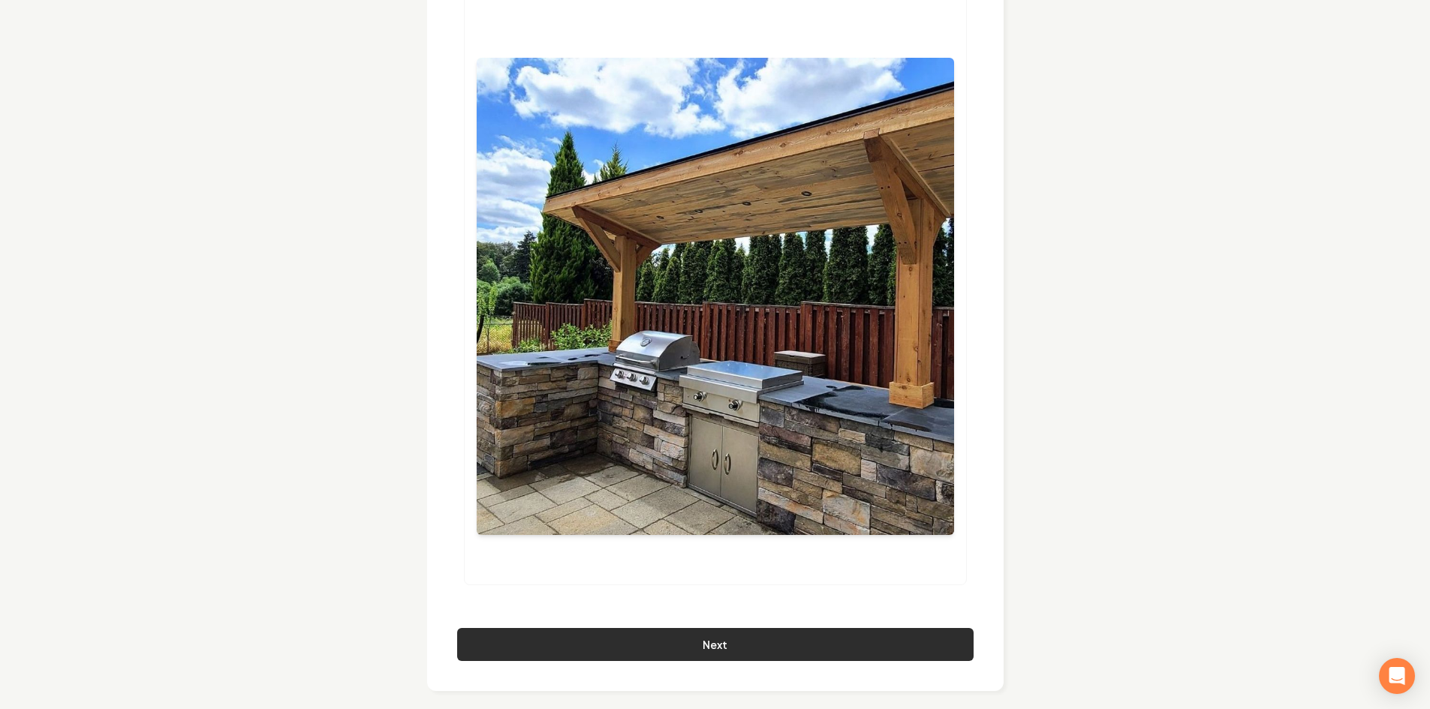
click at [695, 630] on button "Next" at bounding box center [715, 644] width 516 height 33
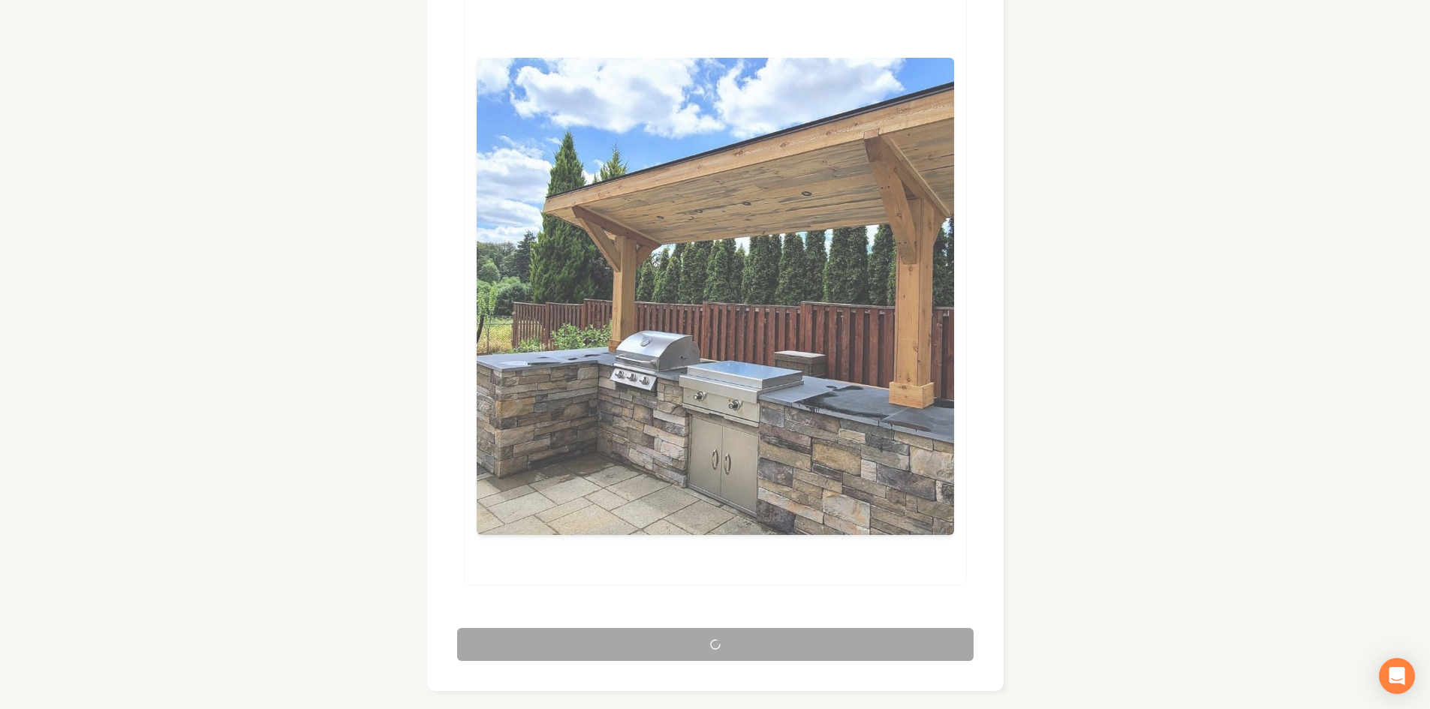
scroll to position [0, 0]
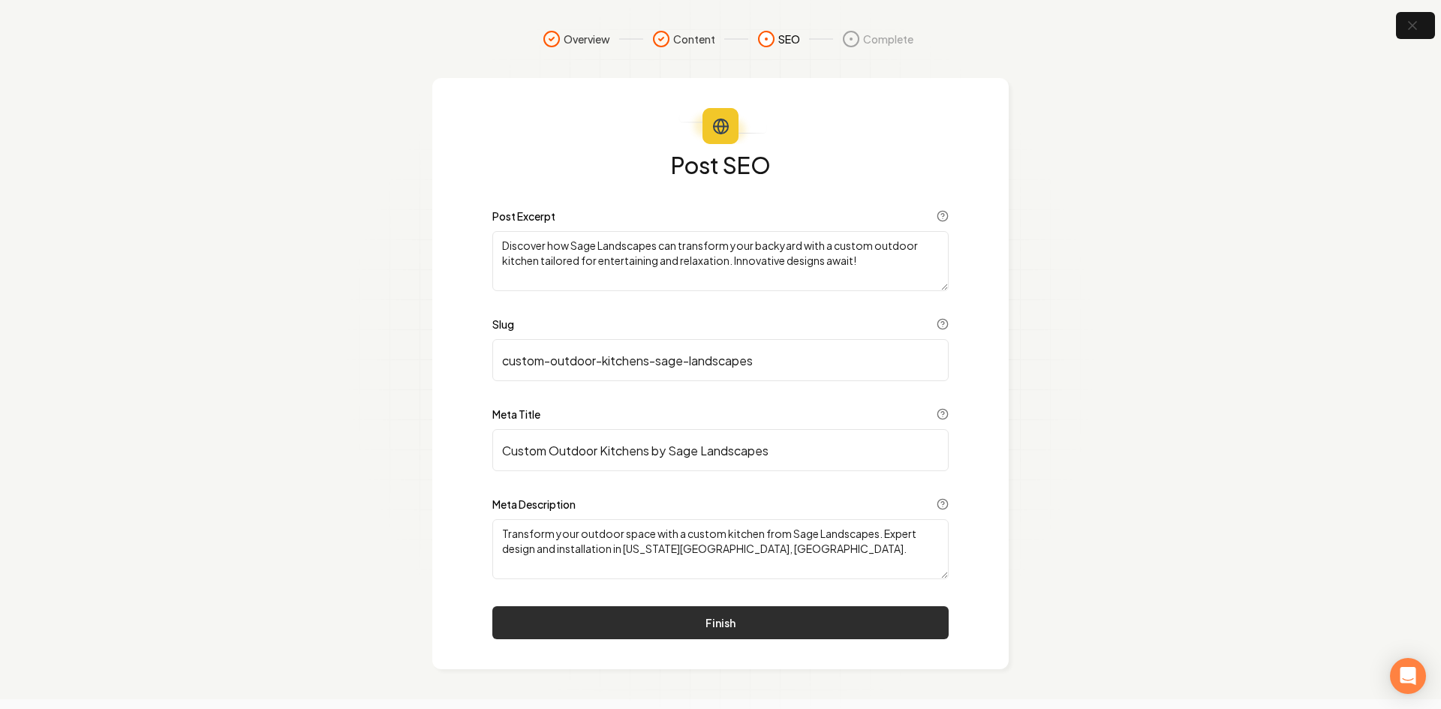
click at [662, 610] on button "Finish" at bounding box center [720, 622] width 456 height 33
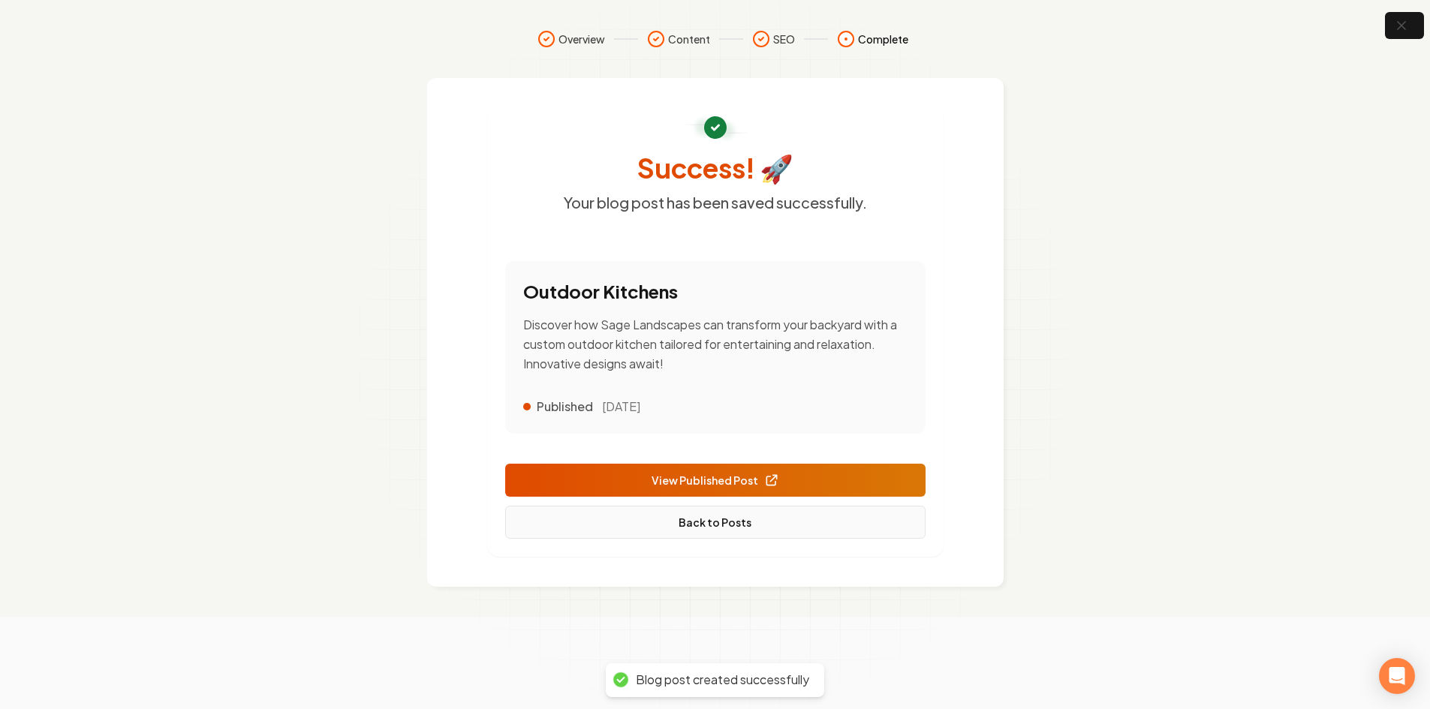
scroll to position [283, 0]
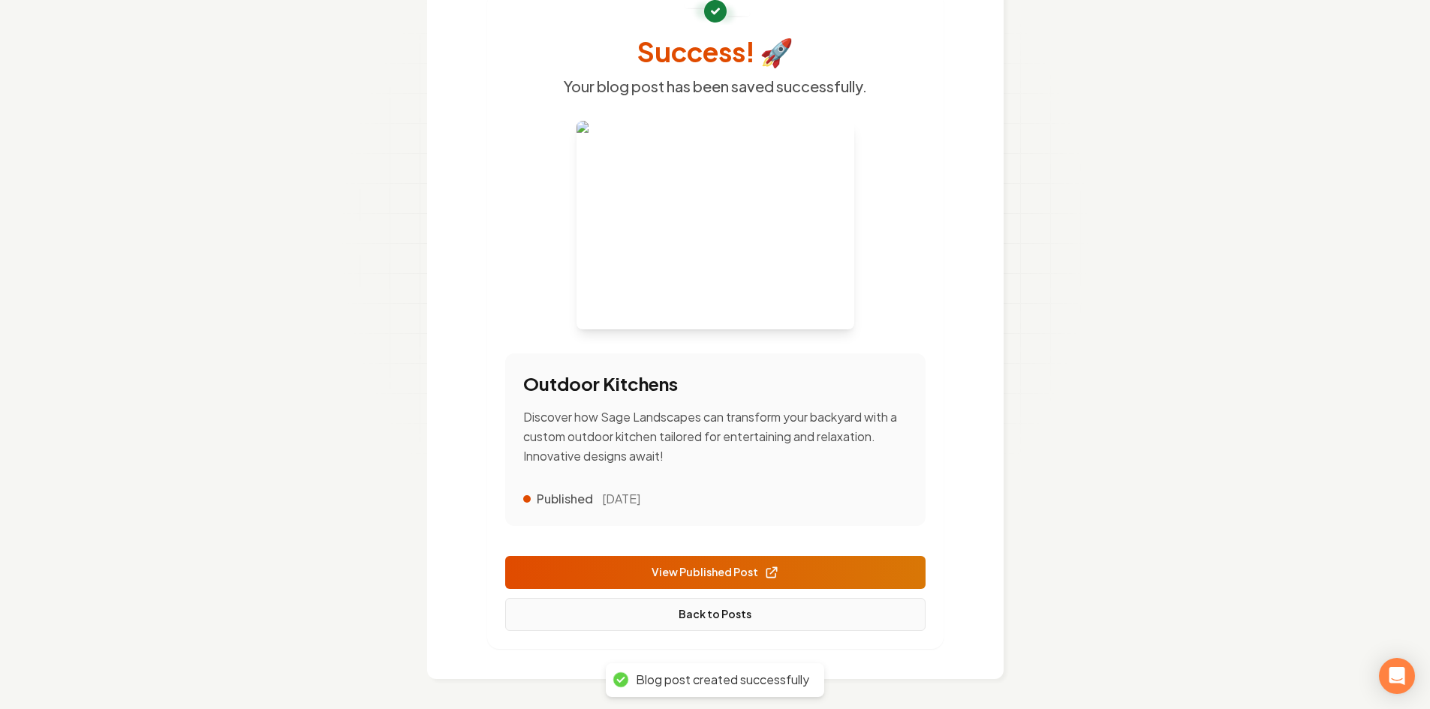
click at [650, 606] on link "Back to Posts" at bounding box center [715, 614] width 420 height 33
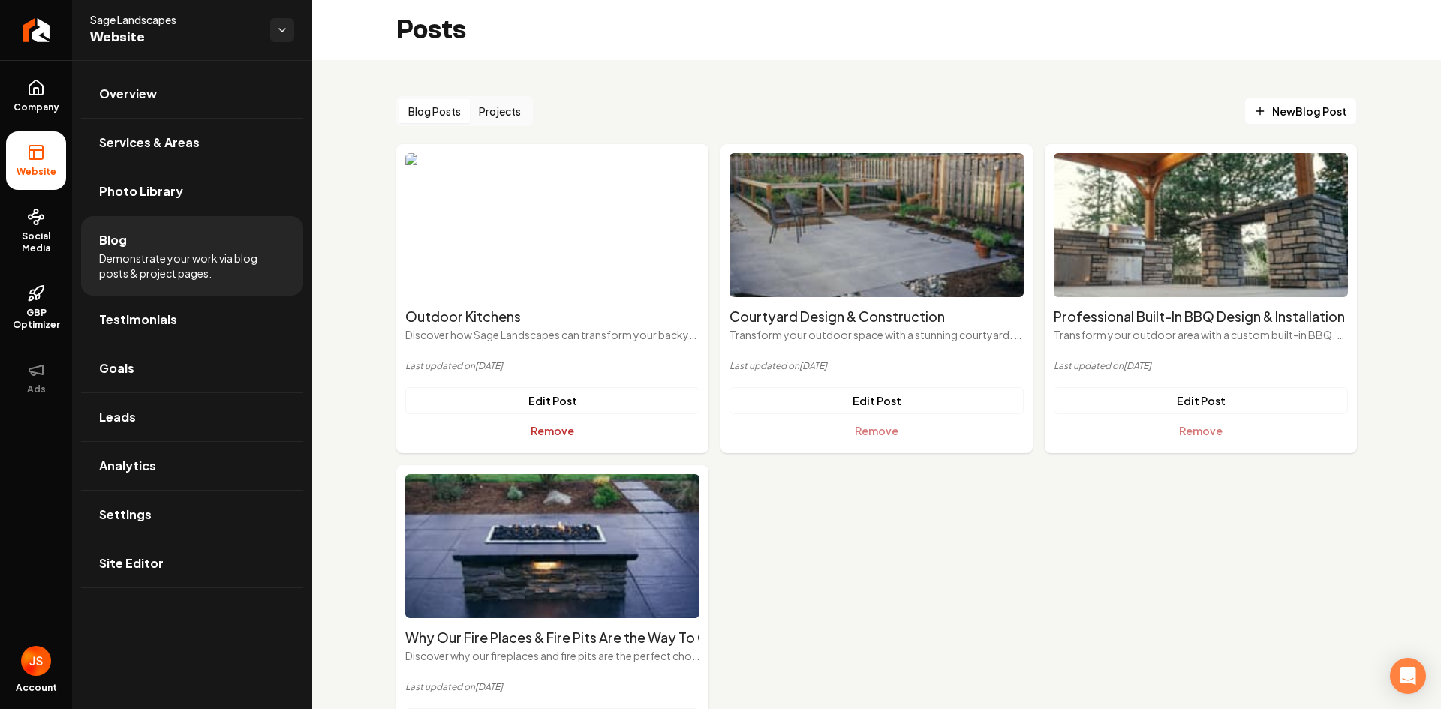
click at [566, 423] on button "Remove" at bounding box center [552, 430] width 294 height 27
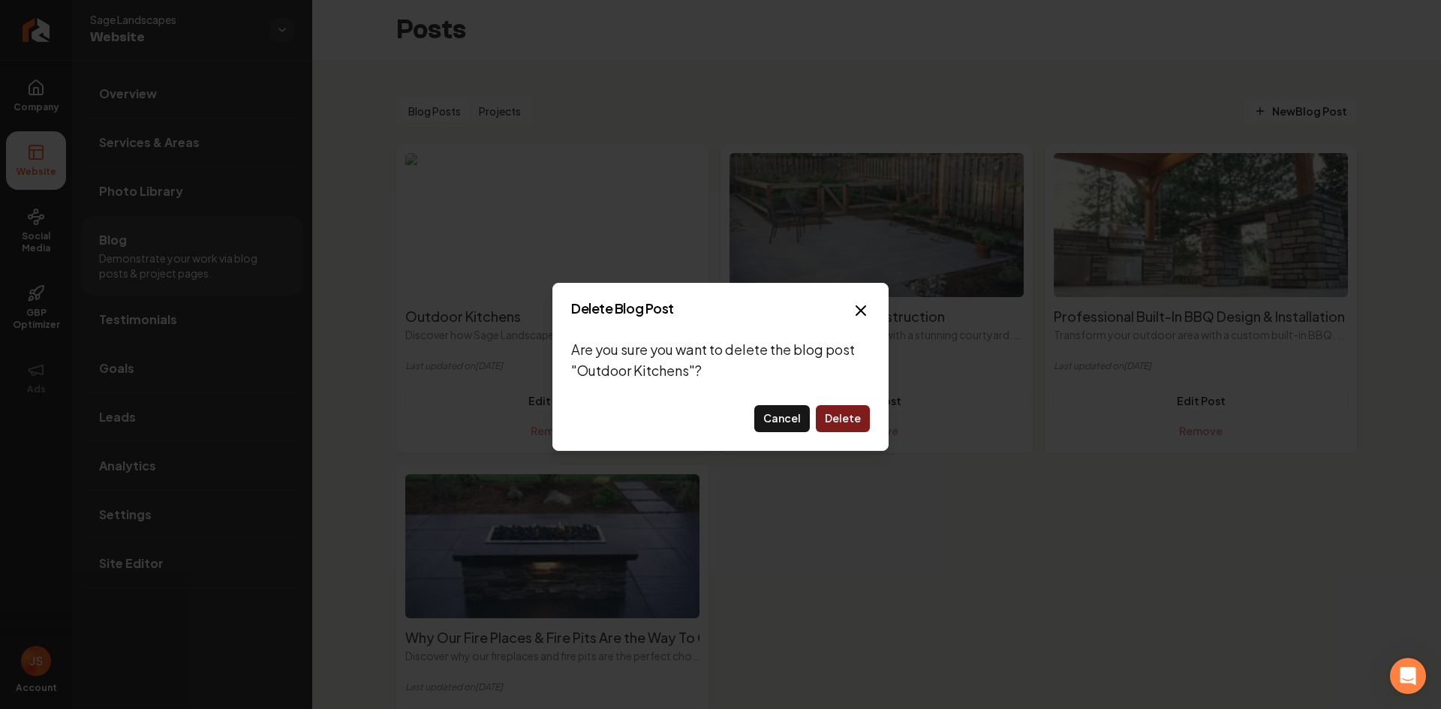
click button "Cancel" at bounding box center [782, 418] width 56 height 27
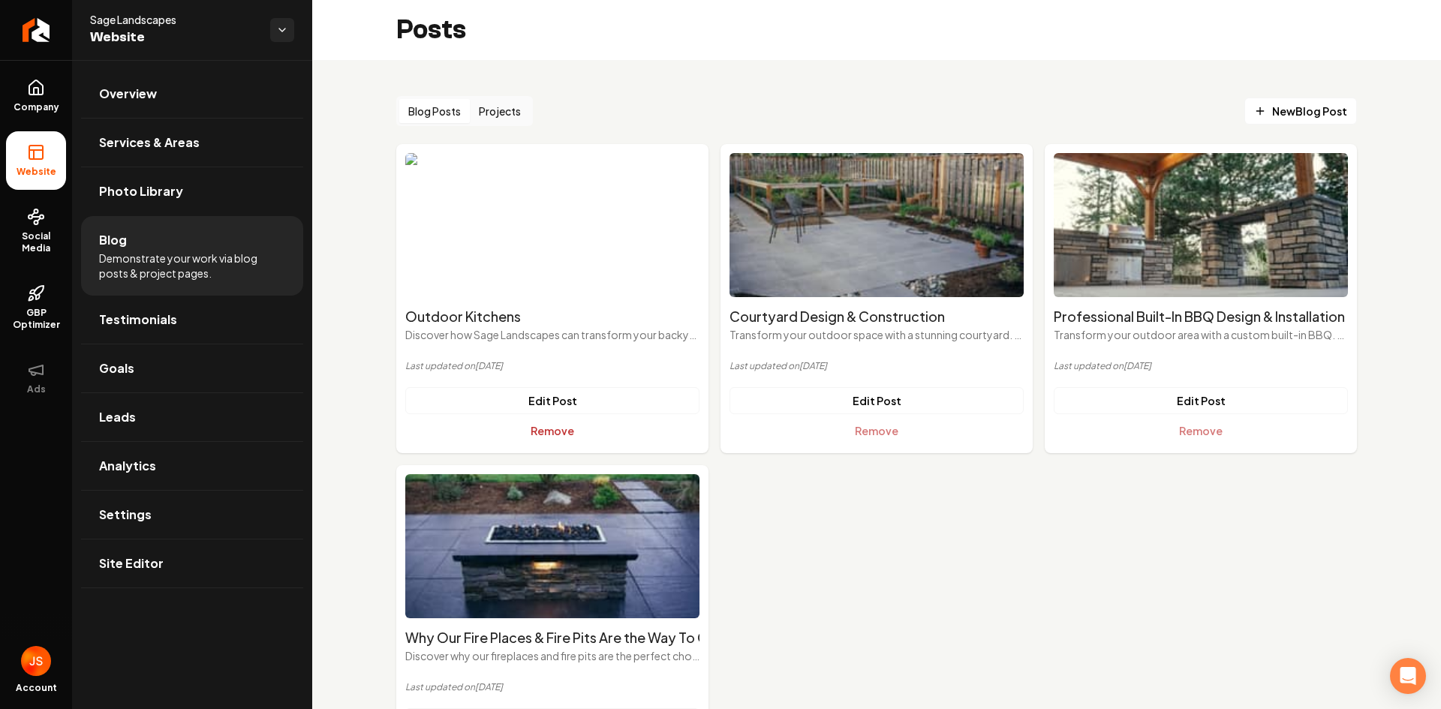
click at [558, 437] on button "Remove" at bounding box center [552, 430] width 294 height 27
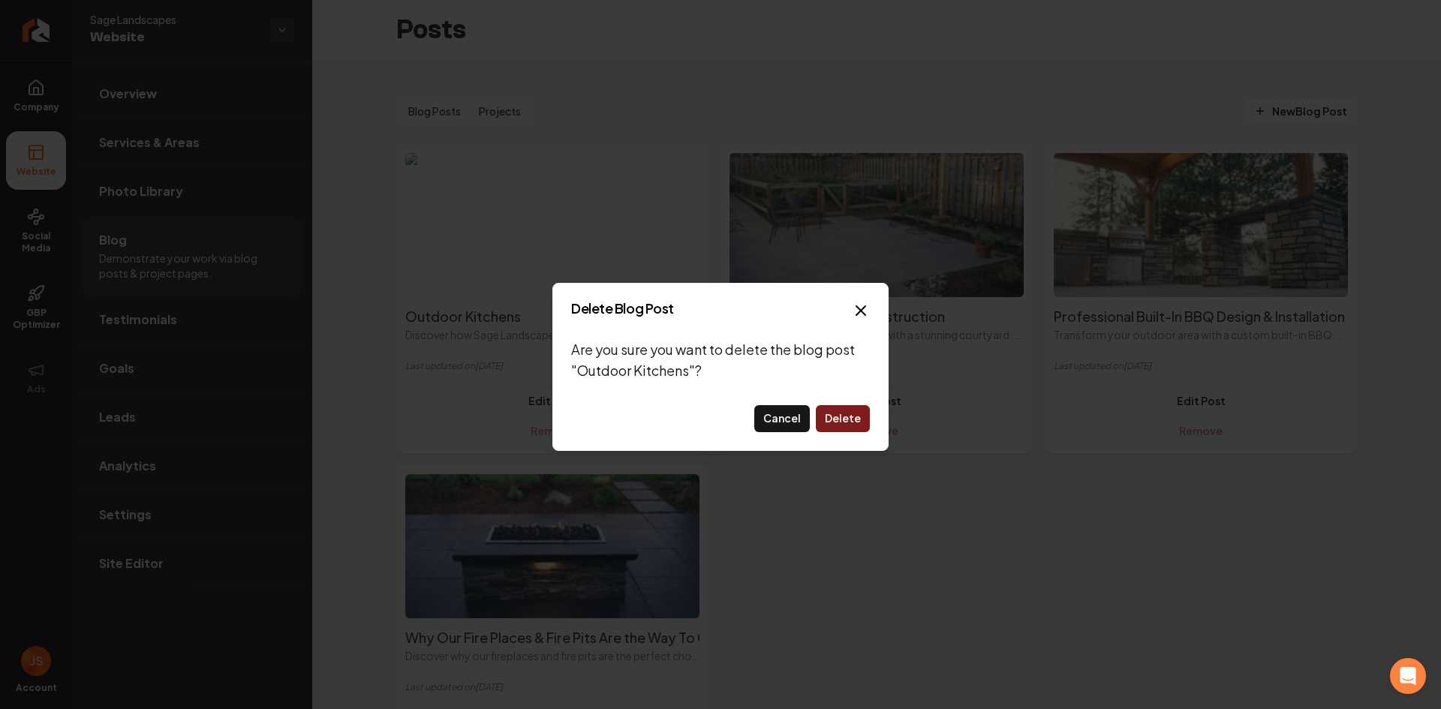
click at [860, 416] on button "Delete" at bounding box center [843, 418] width 54 height 27
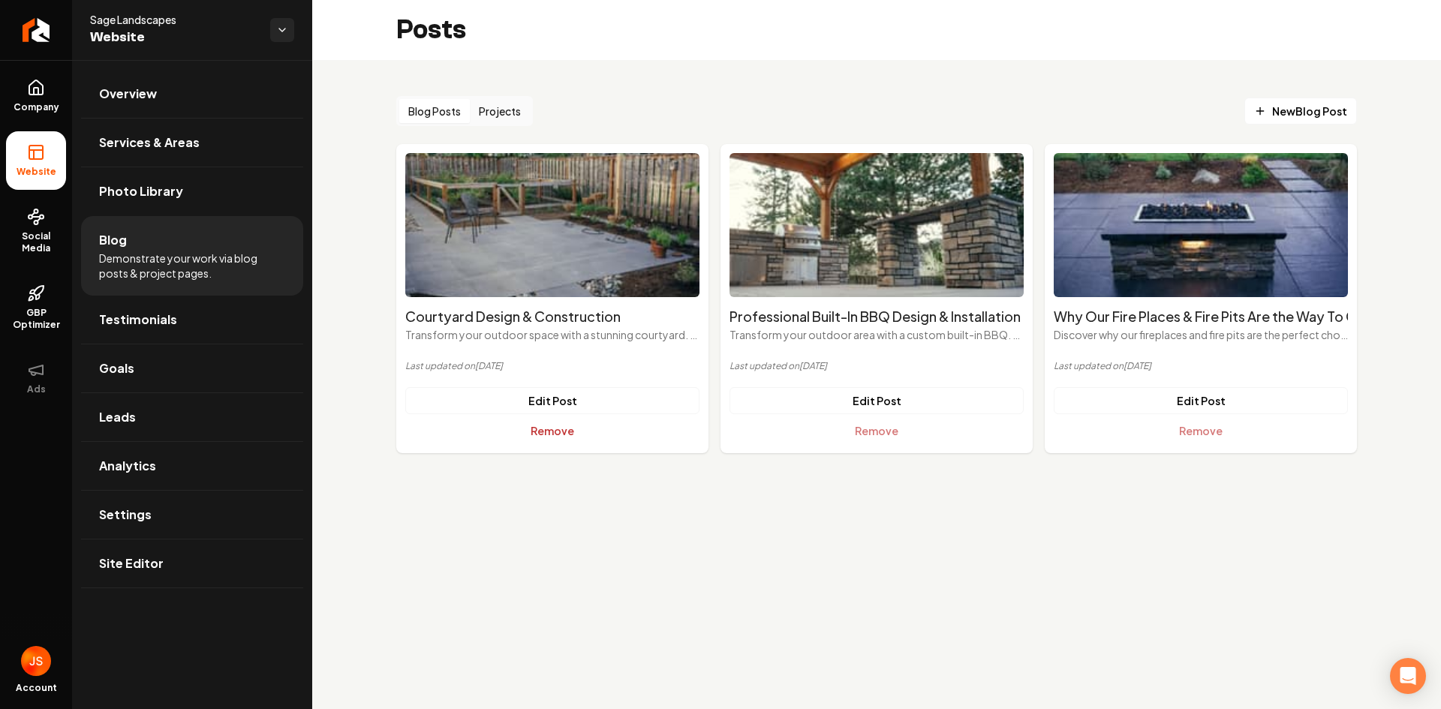
click at [534, 431] on button "Remove" at bounding box center [552, 430] width 294 height 27
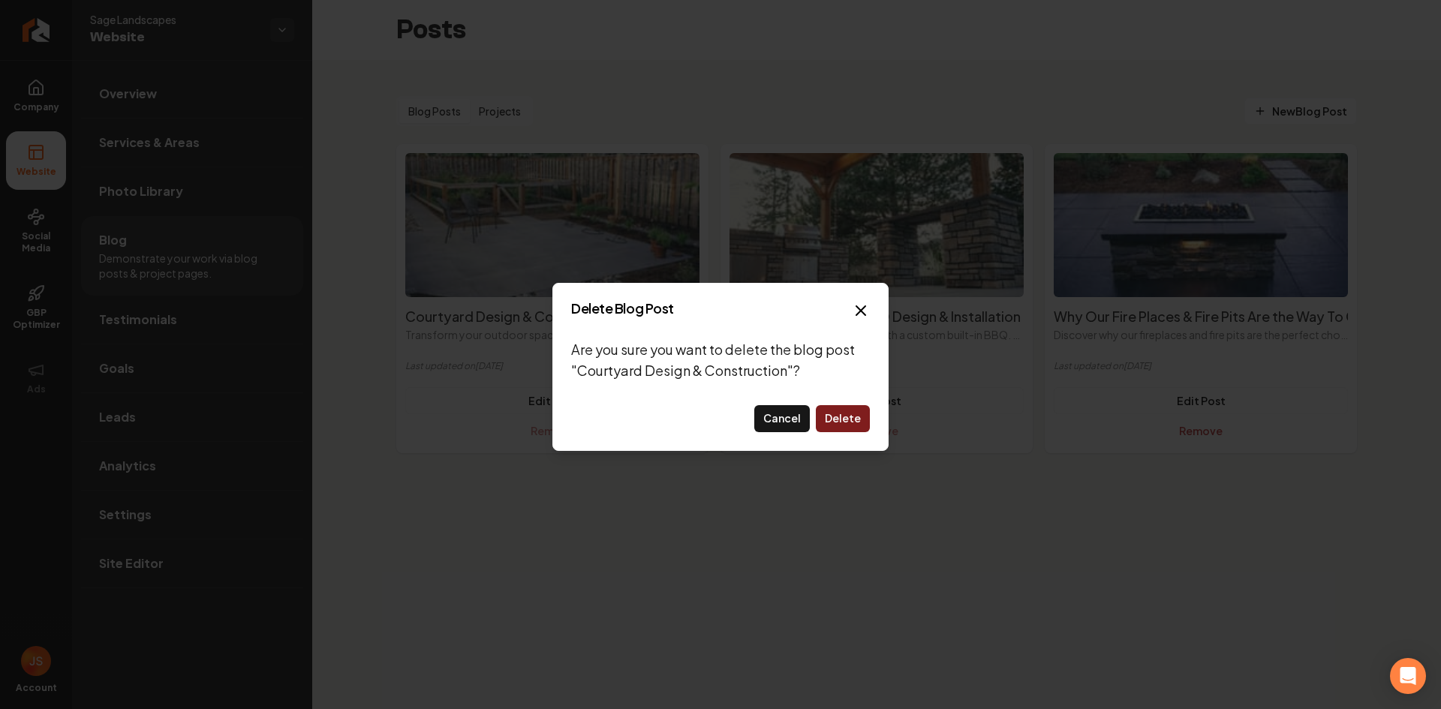
click at [828, 420] on button "Delete" at bounding box center [843, 418] width 54 height 27
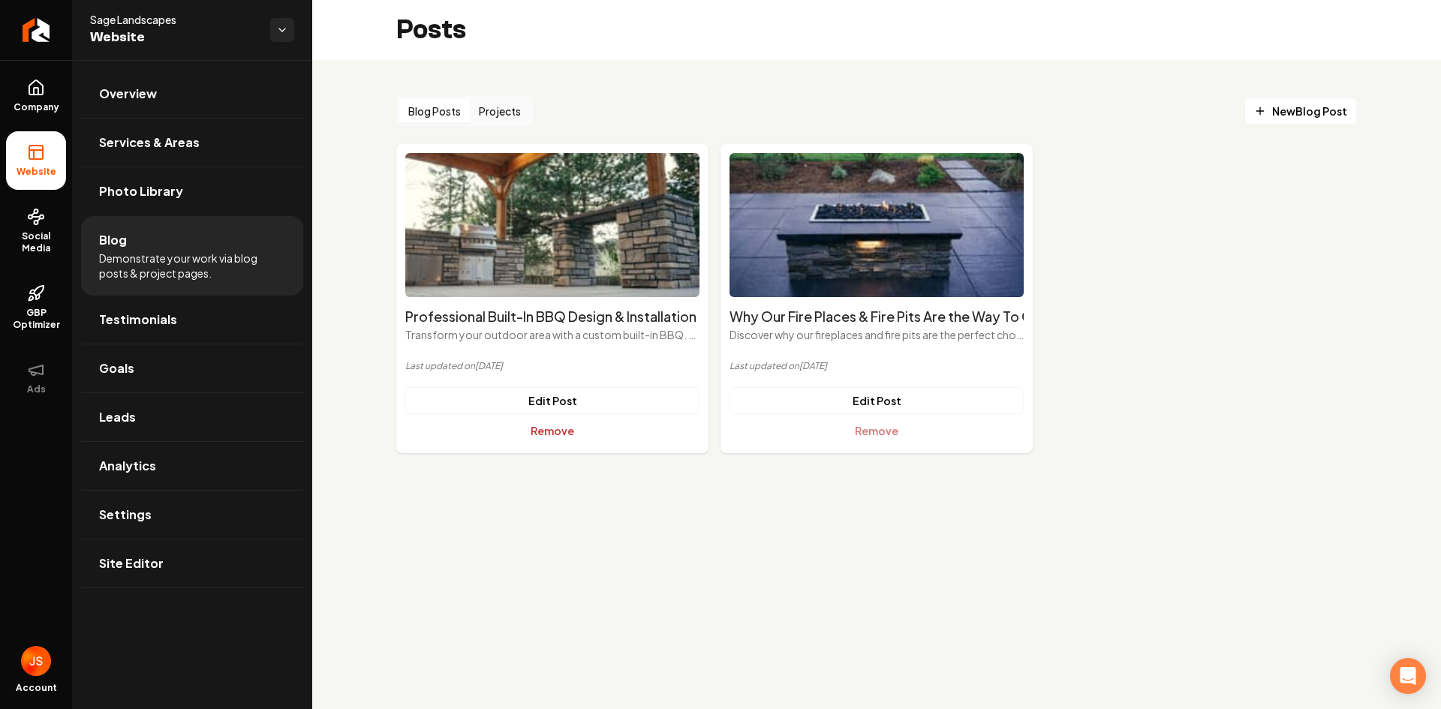
click at [576, 437] on button "Remove" at bounding box center [552, 430] width 294 height 27
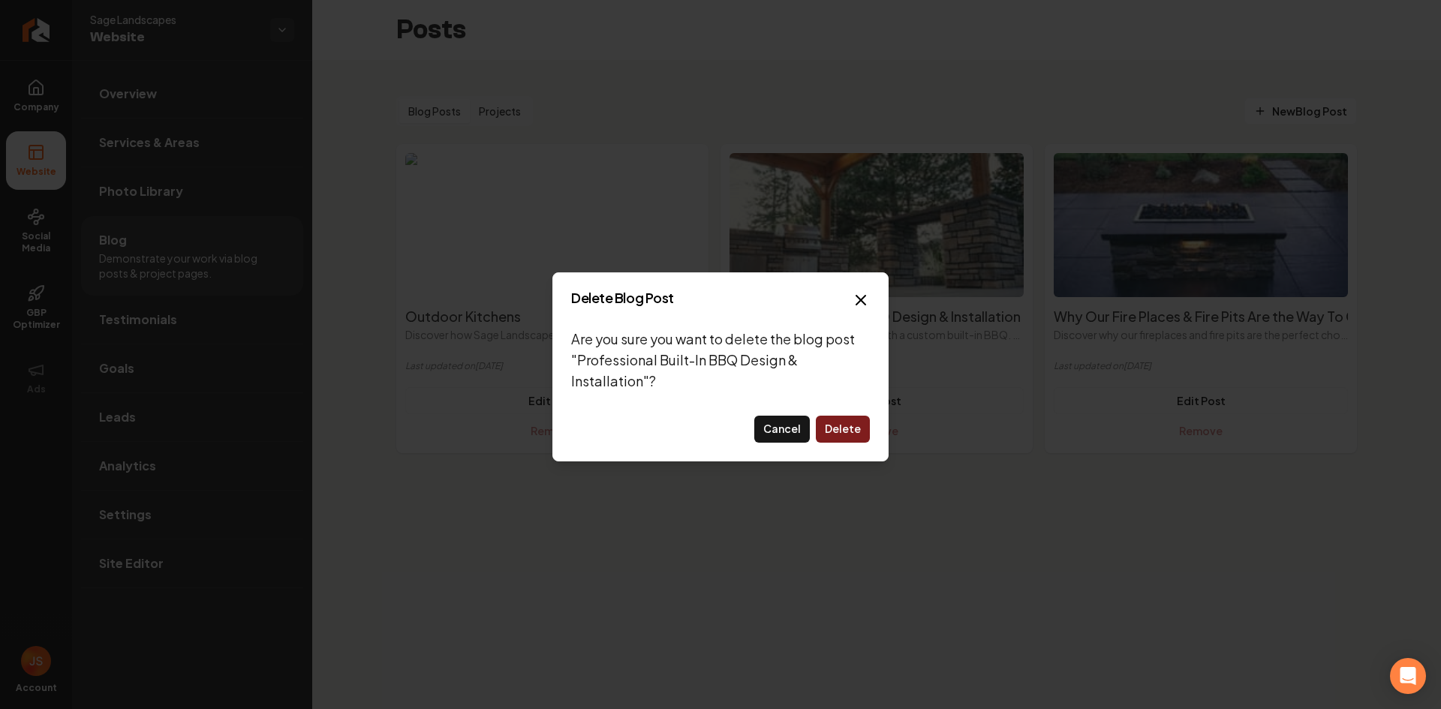
click at [859, 424] on button "Delete" at bounding box center [843, 429] width 54 height 27
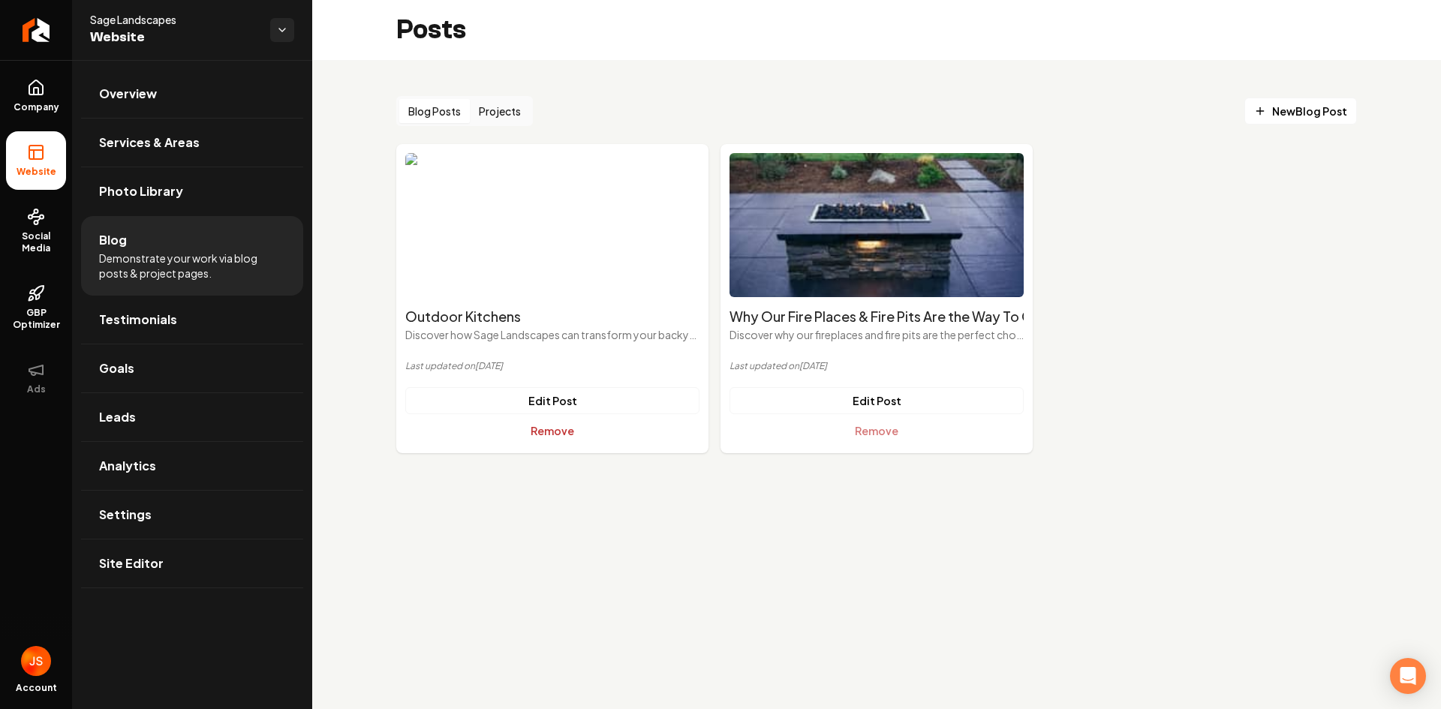
click at [563, 434] on button "Remove" at bounding box center [552, 430] width 294 height 27
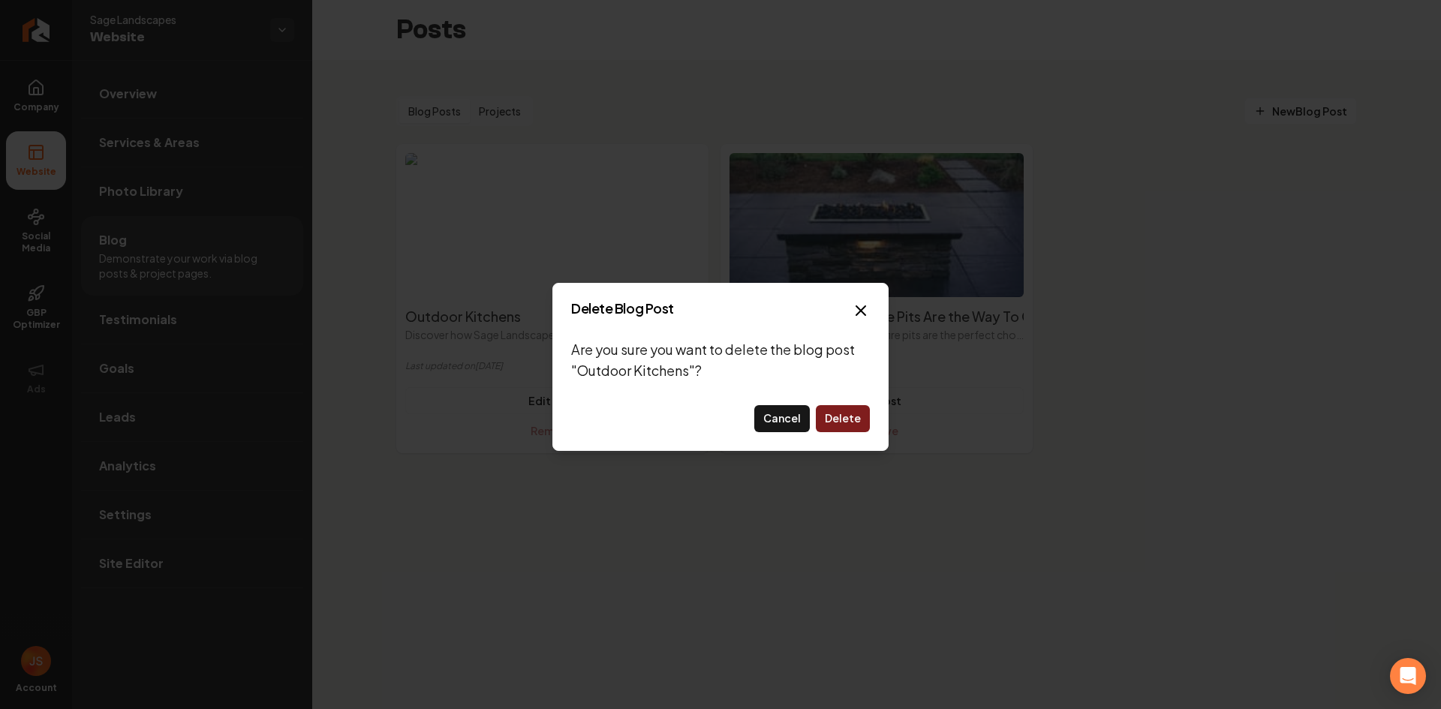
click at [840, 414] on button "Delete" at bounding box center [843, 418] width 54 height 27
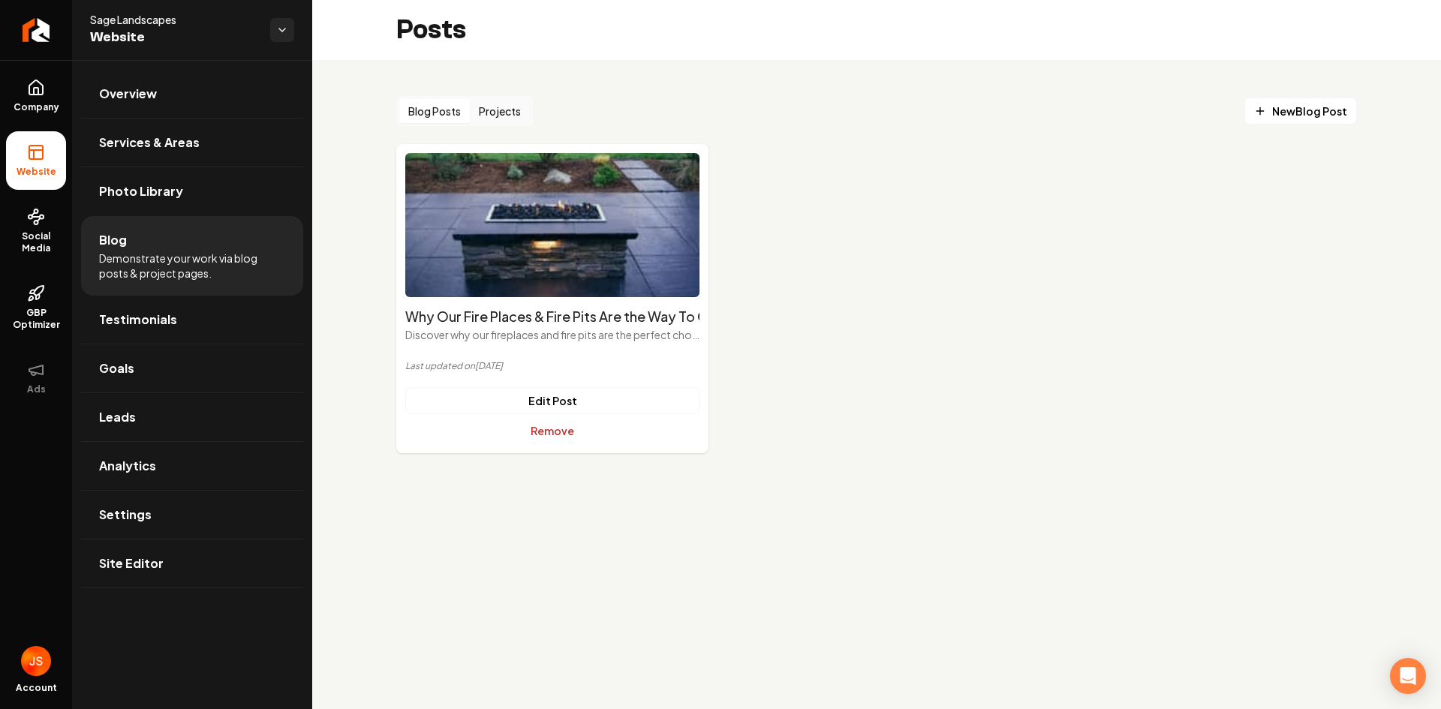
click at [554, 436] on button "Remove" at bounding box center [552, 430] width 294 height 27
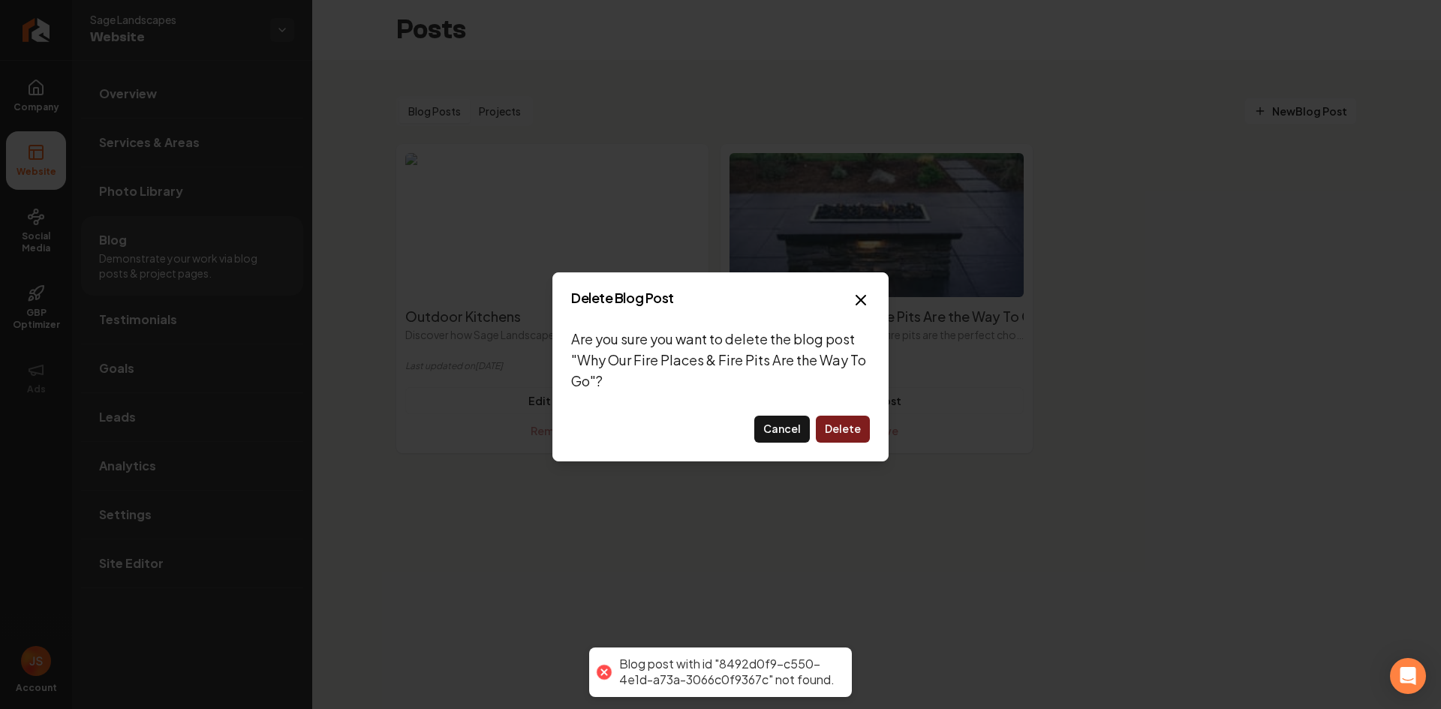
click at [831, 432] on button "Delete" at bounding box center [843, 429] width 54 height 27
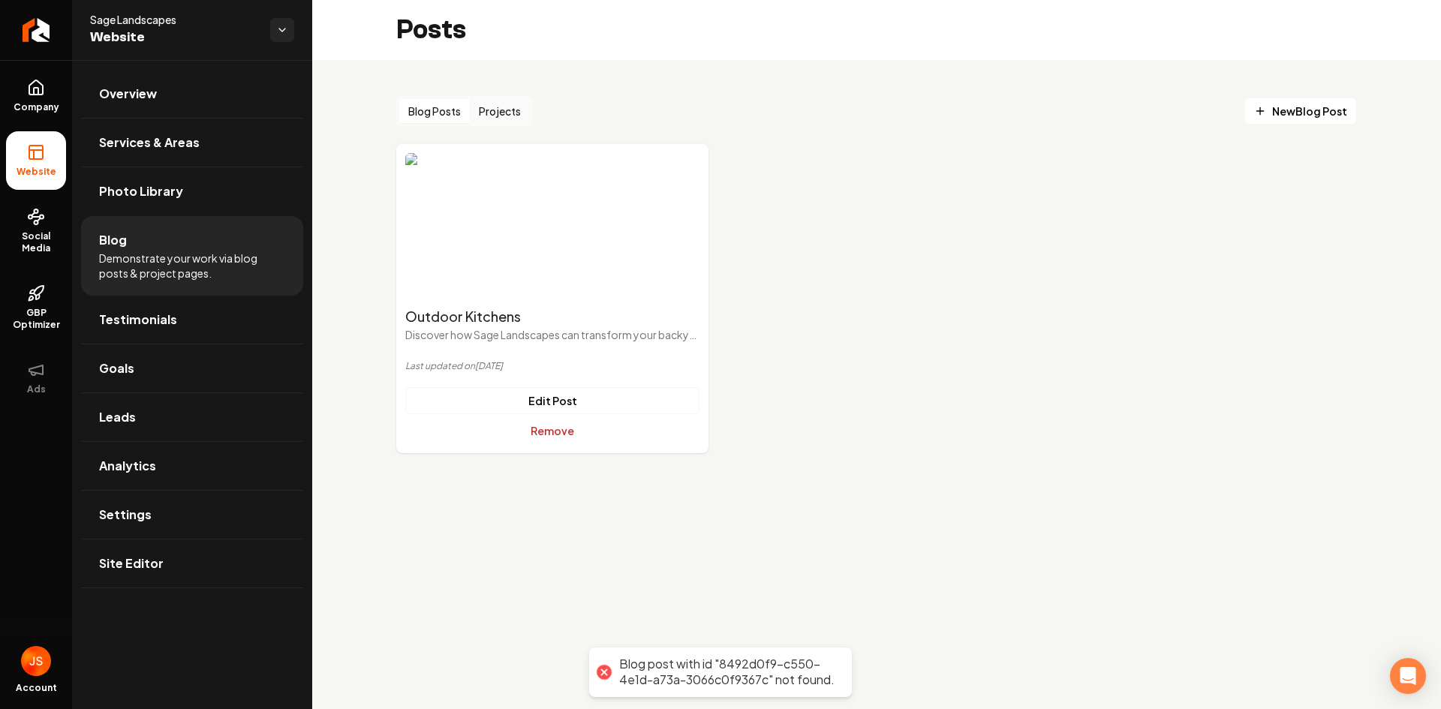
click at [543, 434] on button "Remove" at bounding box center [552, 430] width 294 height 27
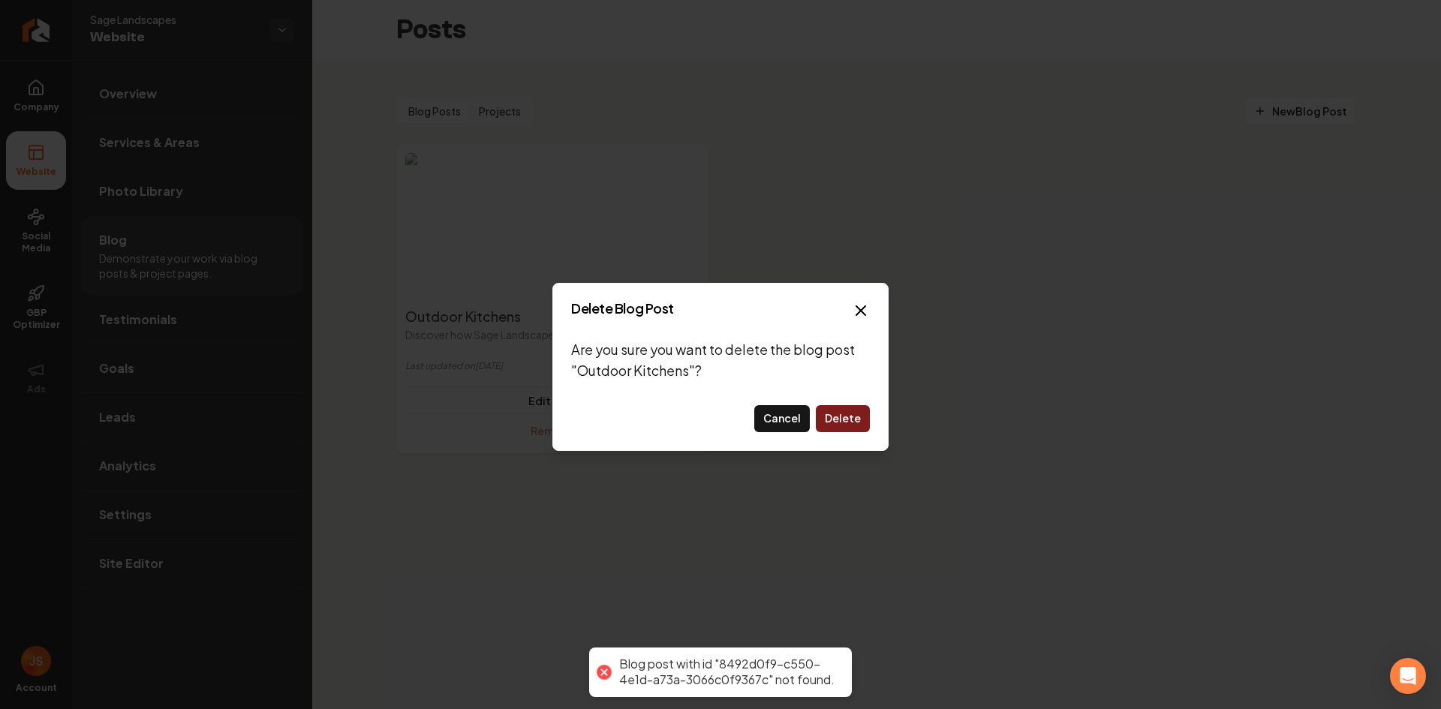
click at [838, 413] on button "Delete" at bounding box center [843, 418] width 54 height 27
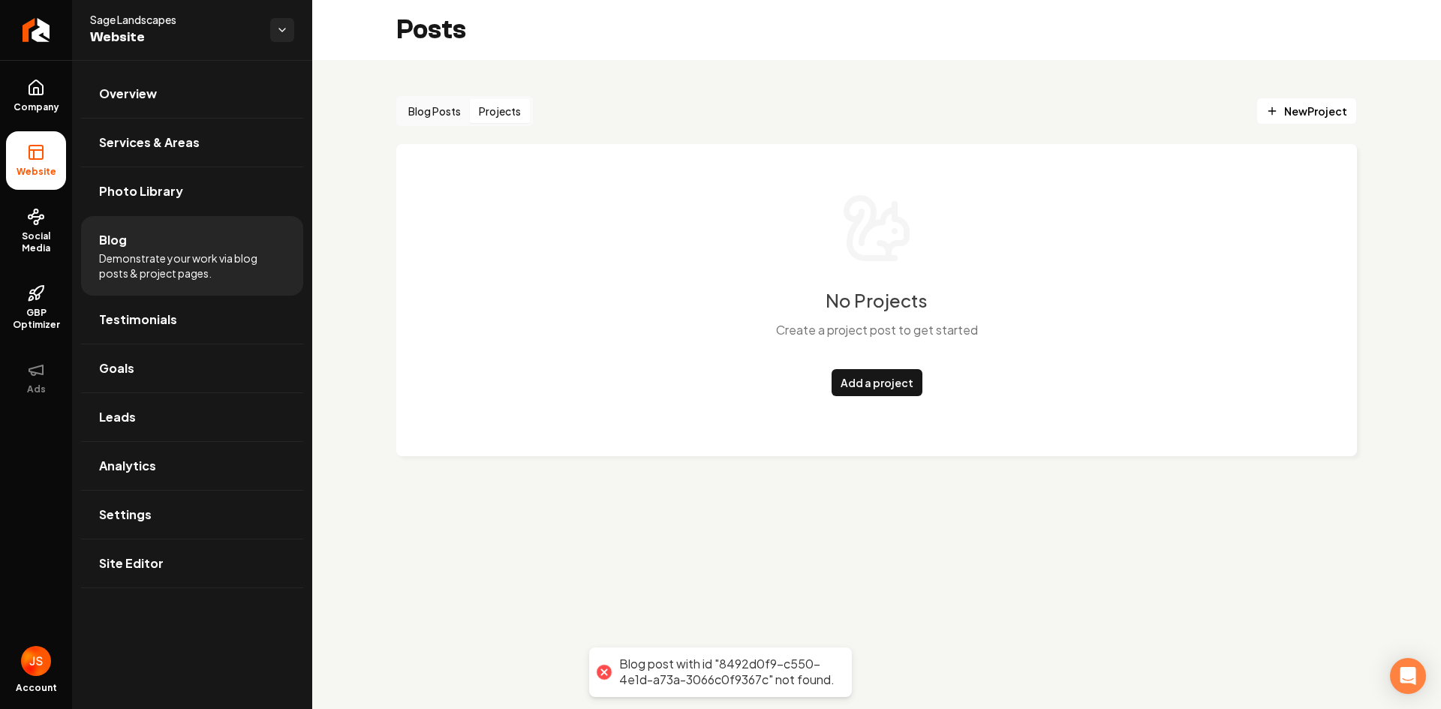
click at [498, 115] on button "Projects" at bounding box center [500, 111] width 60 height 24
click at [457, 109] on button "Blog Posts" at bounding box center [434, 111] width 71 height 24
click at [494, 119] on button "Projects" at bounding box center [500, 111] width 60 height 24
click at [861, 374] on link "Add a project" at bounding box center [876, 382] width 91 height 27
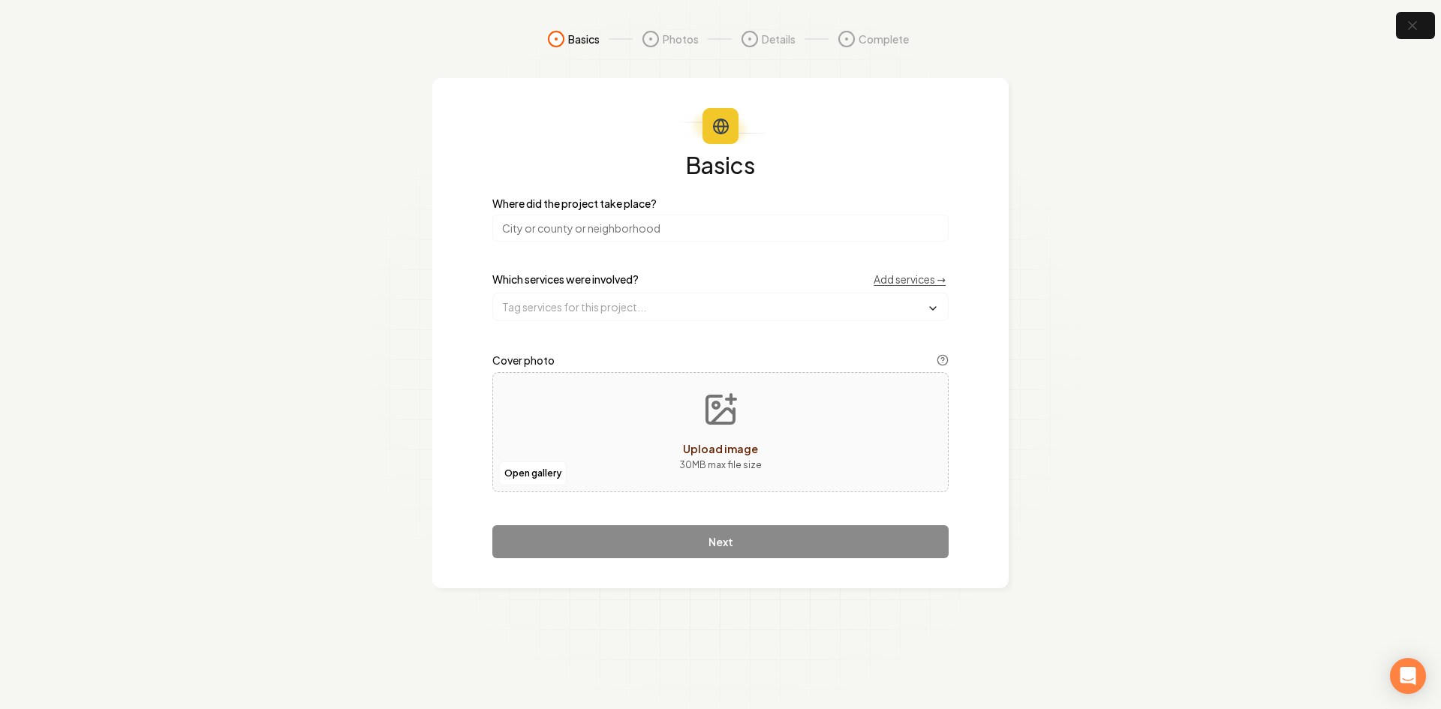
click at [752, 218] on input "search" at bounding box center [720, 228] width 456 height 27
paste input "[US_STATE]"
type input "[US_STATE]"
click at [561, 302] on input "text" at bounding box center [720, 306] width 455 height 27
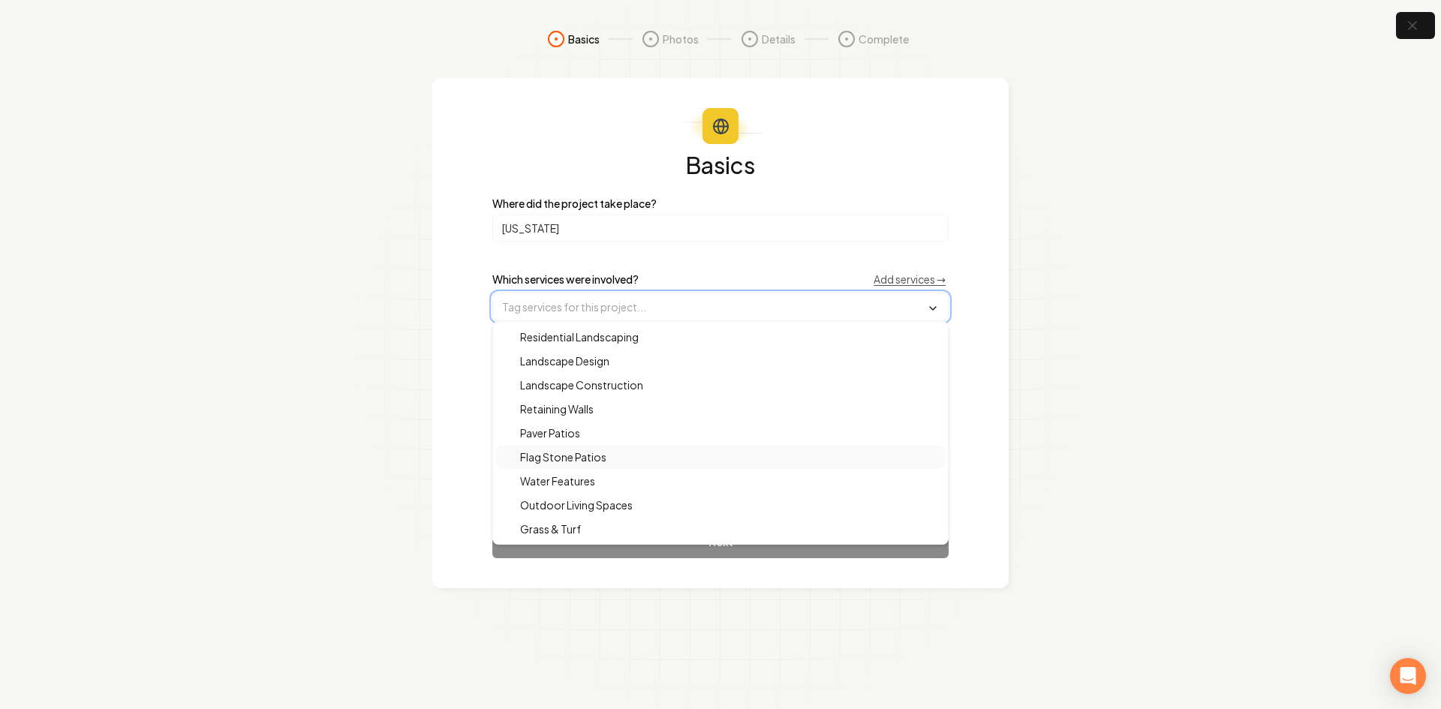
click at [566, 460] on span "Flag Stone Patios" at bounding box center [554, 457] width 104 height 15
click at [578, 502] on span "Outdoor Living Spaces" at bounding box center [567, 506] width 131 height 15
click at [555, 395] on div "Landscape Construction" at bounding box center [720, 386] width 449 height 24
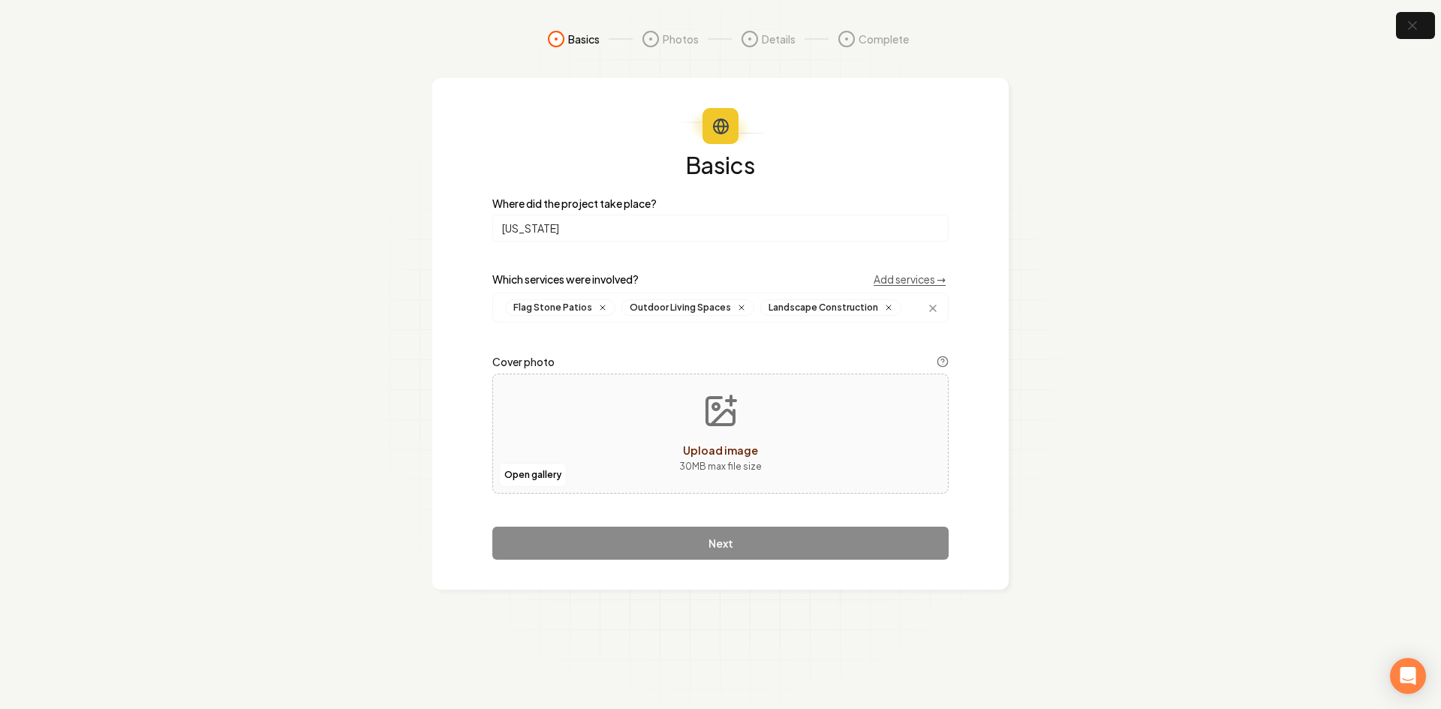
drag, startPoint x: 427, startPoint y: 308, endPoint x: 480, endPoint y: 407, distance: 112.8
click at [426, 308] on section "Basics Photos Details Complete Basics Where did the project take place? Oregon …" at bounding box center [720, 354] width 1441 height 709
click at [526, 472] on button "Open gallery" at bounding box center [533, 475] width 68 height 24
click at [654, 416] on div "Open gallery Upload image 30 MB max file size" at bounding box center [720, 434] width 456 height 120
type input "**********"
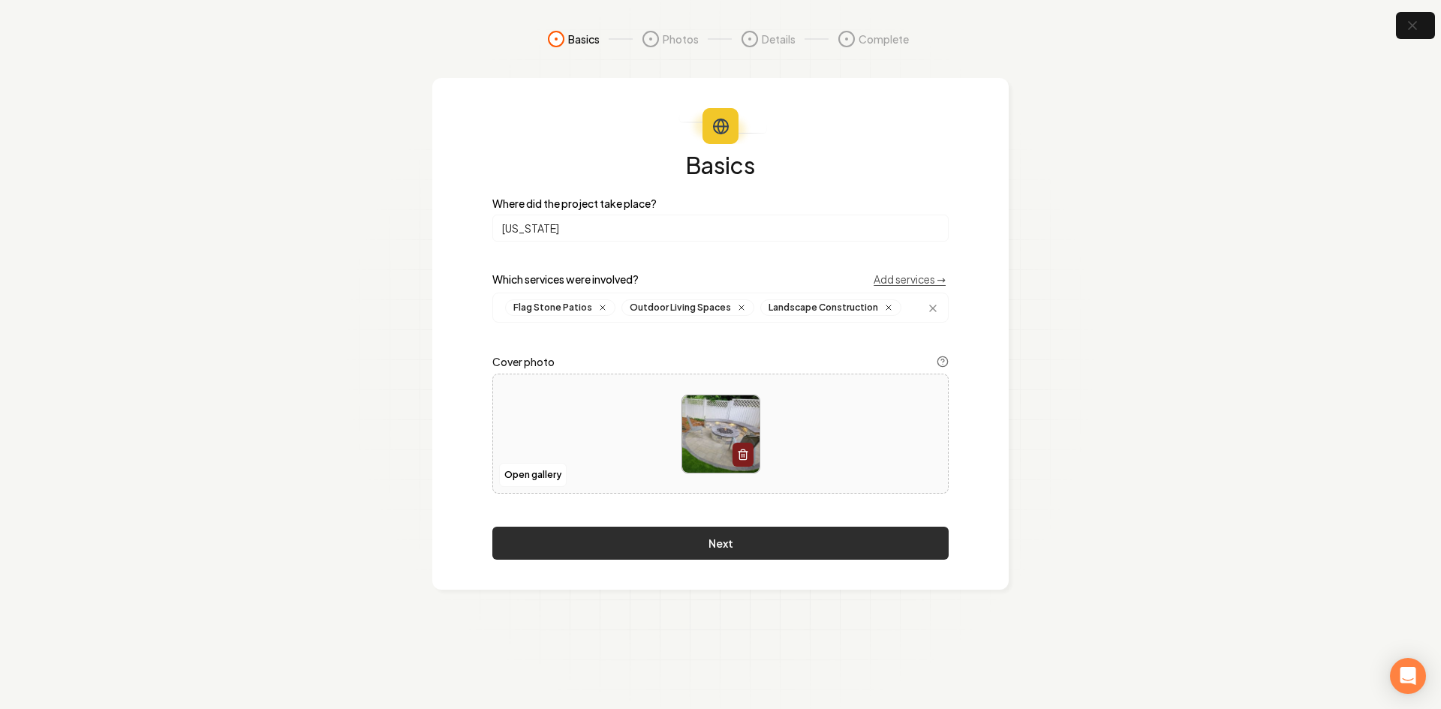
click at [545, 535] on button "Next" at bounding box center [720, 543] width 456 height 33
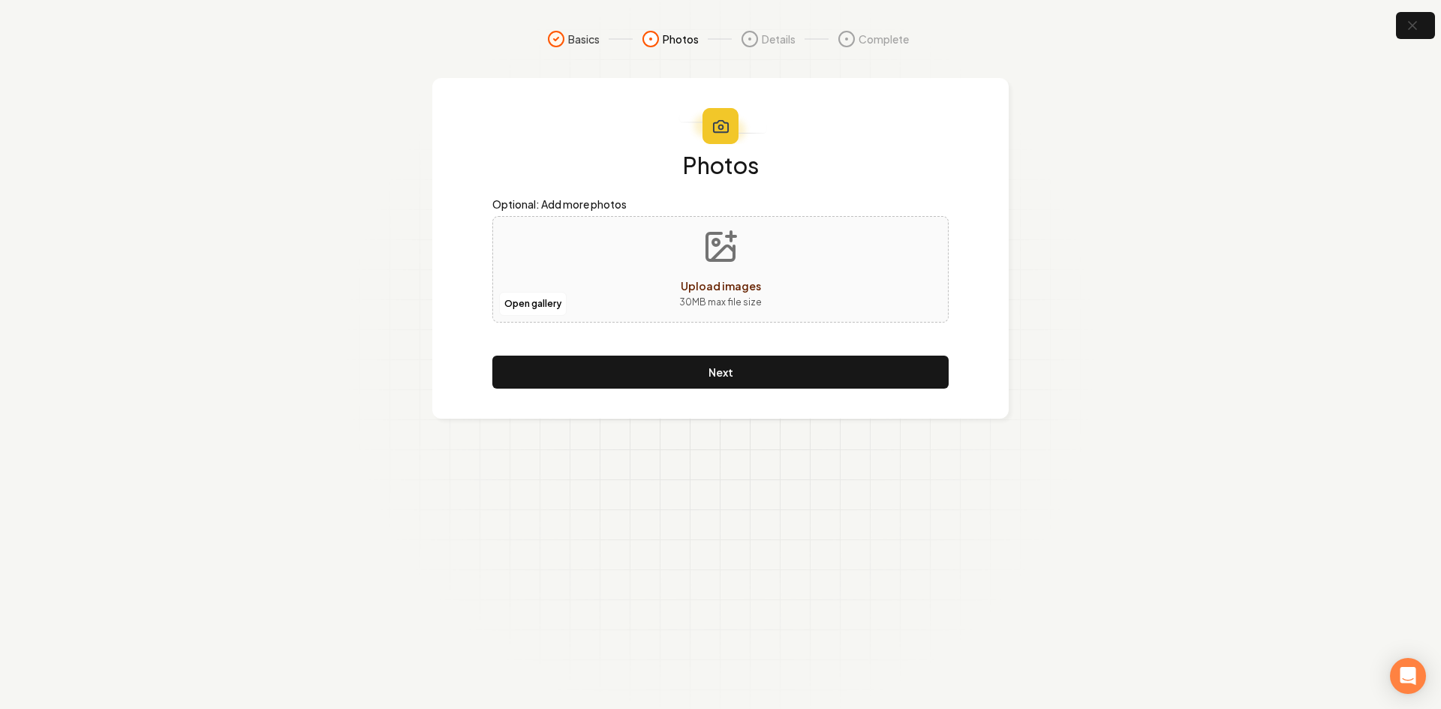
click at [558, 250] on div "Open gallery Upload images 30 MB max file size" at bounding box center [720, 269] width 456 height 107
type input "**********"
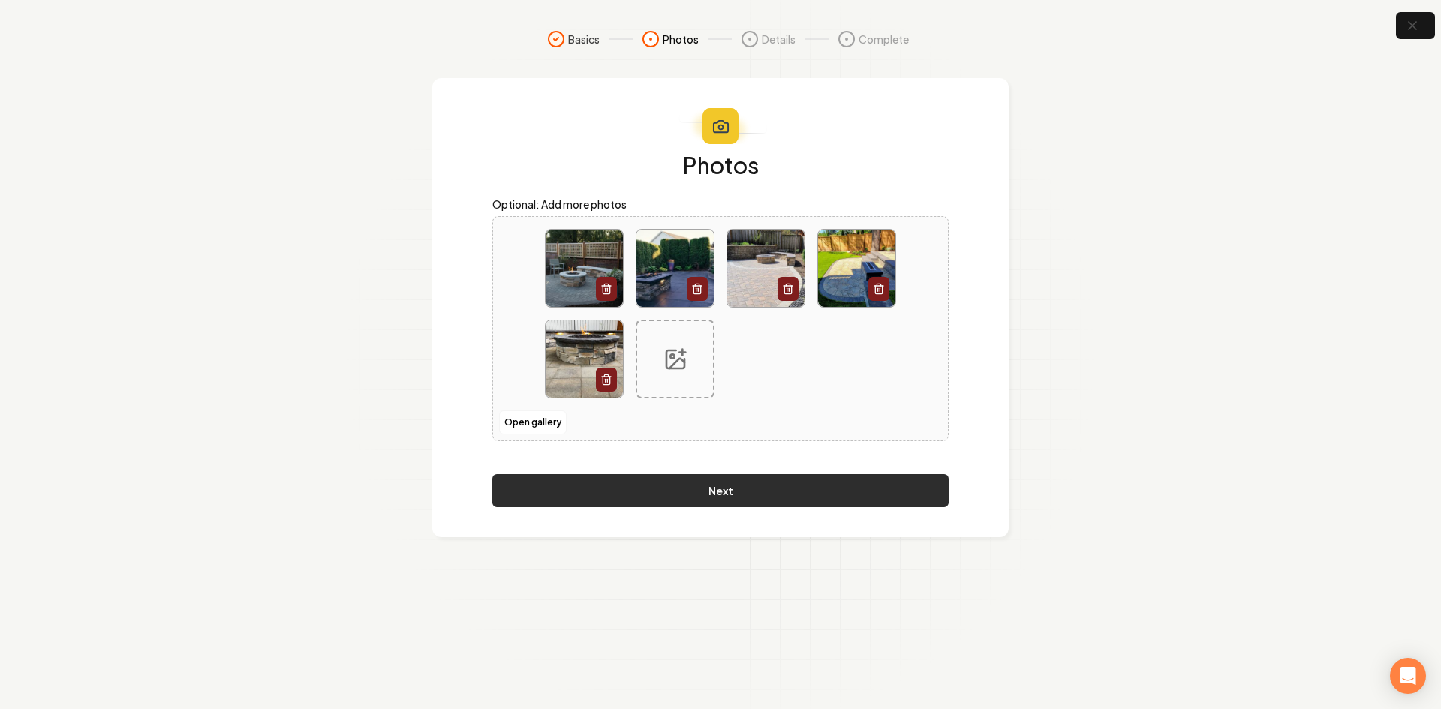
click at [642, 483] on button "Next" at bounding box center [720, 490] width 456 height 33
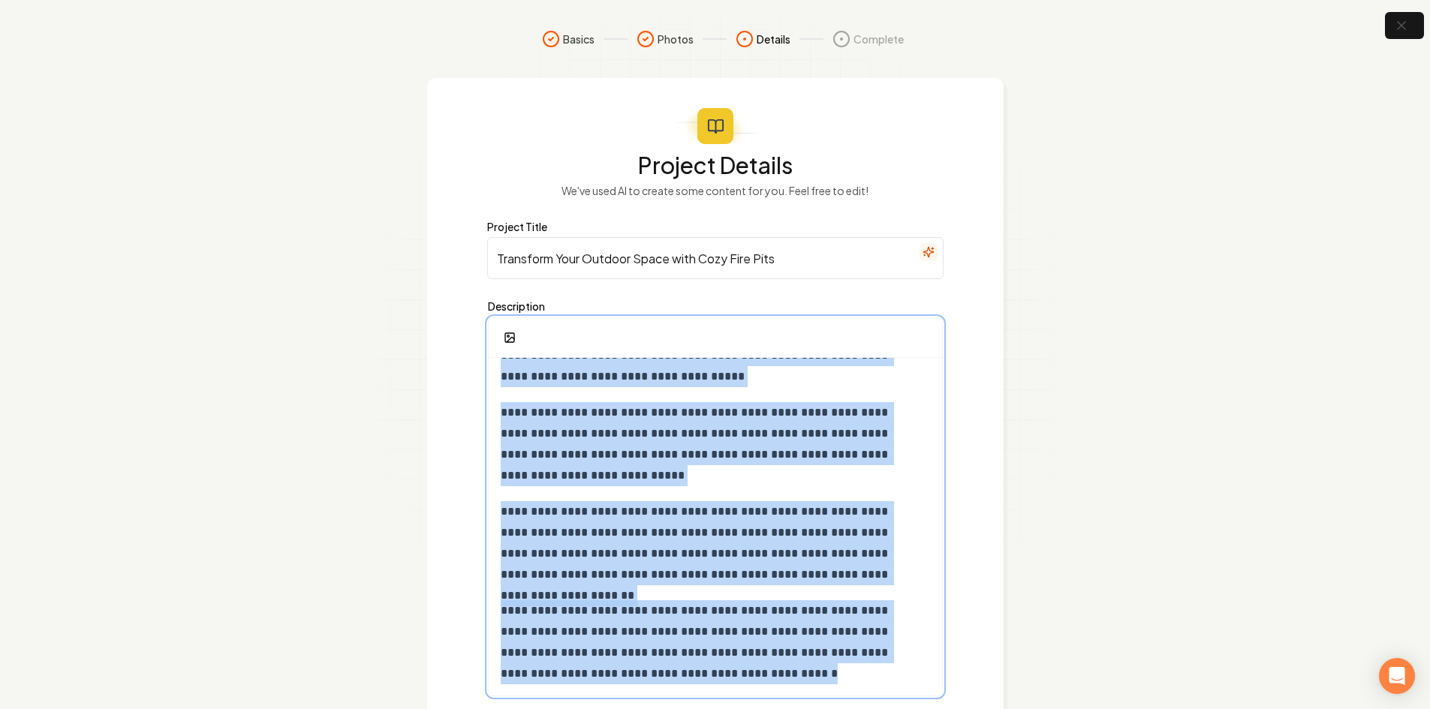
scroll to position [99, 0]
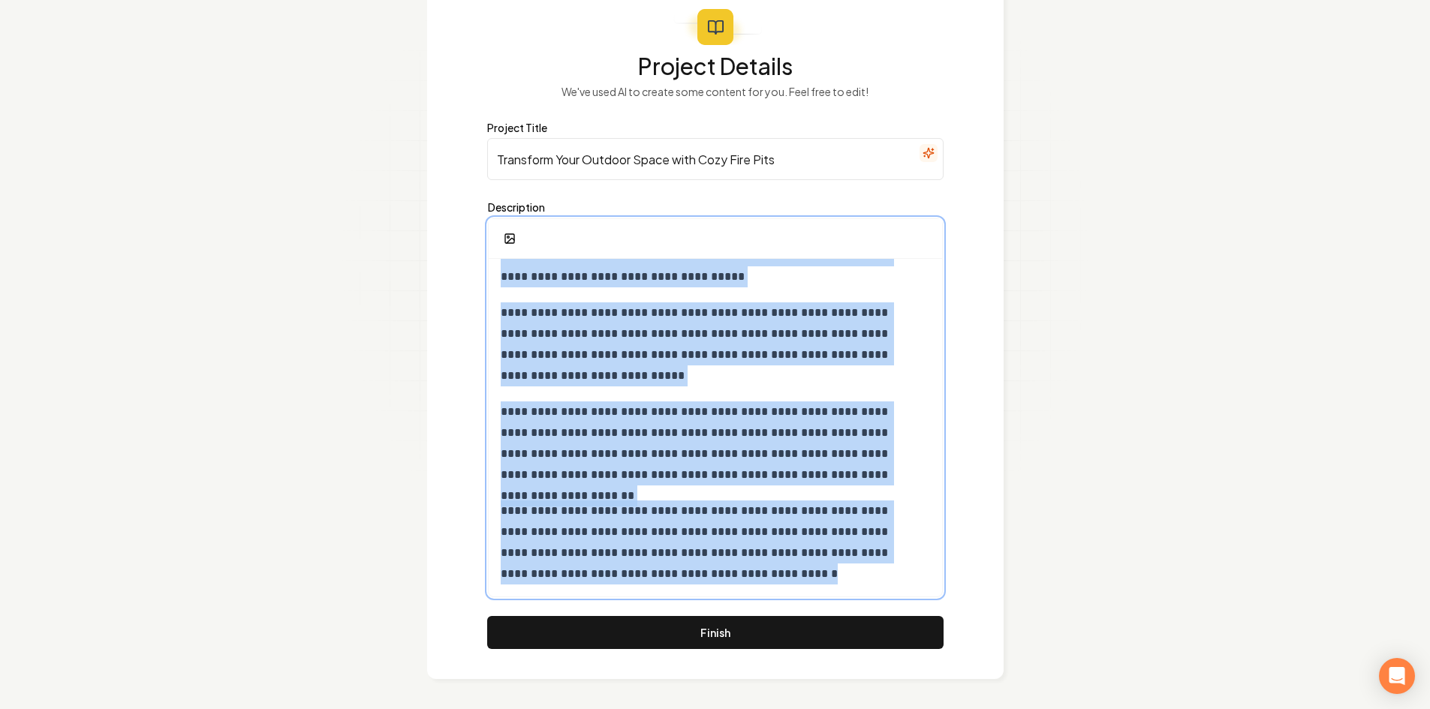
drag, startPoint x: 504, startPoint y: 386, endPoint x: 801, endPoint y: 744, distance: 465.8
click at [801, 610] on html "**********" at bounding box center [715, 255] width 1430 height 709
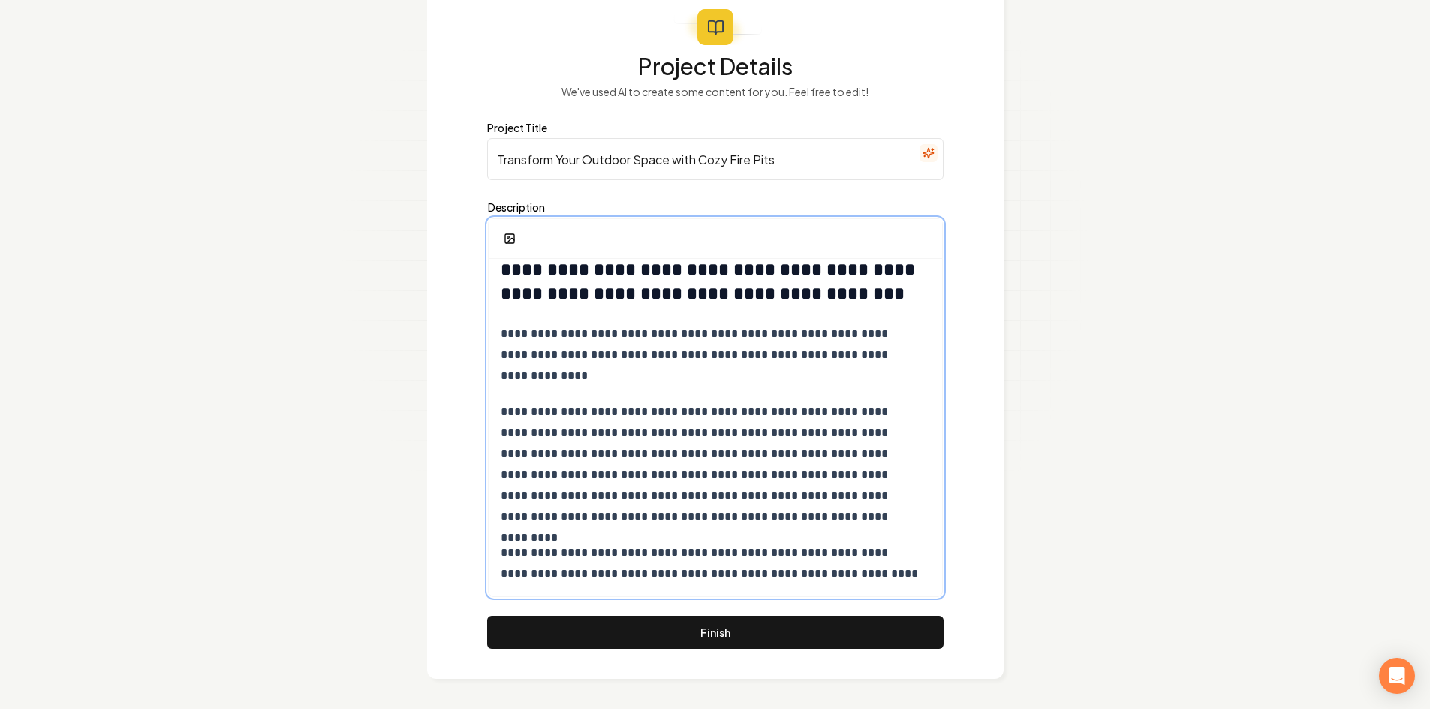
scroll to position [0, 0]
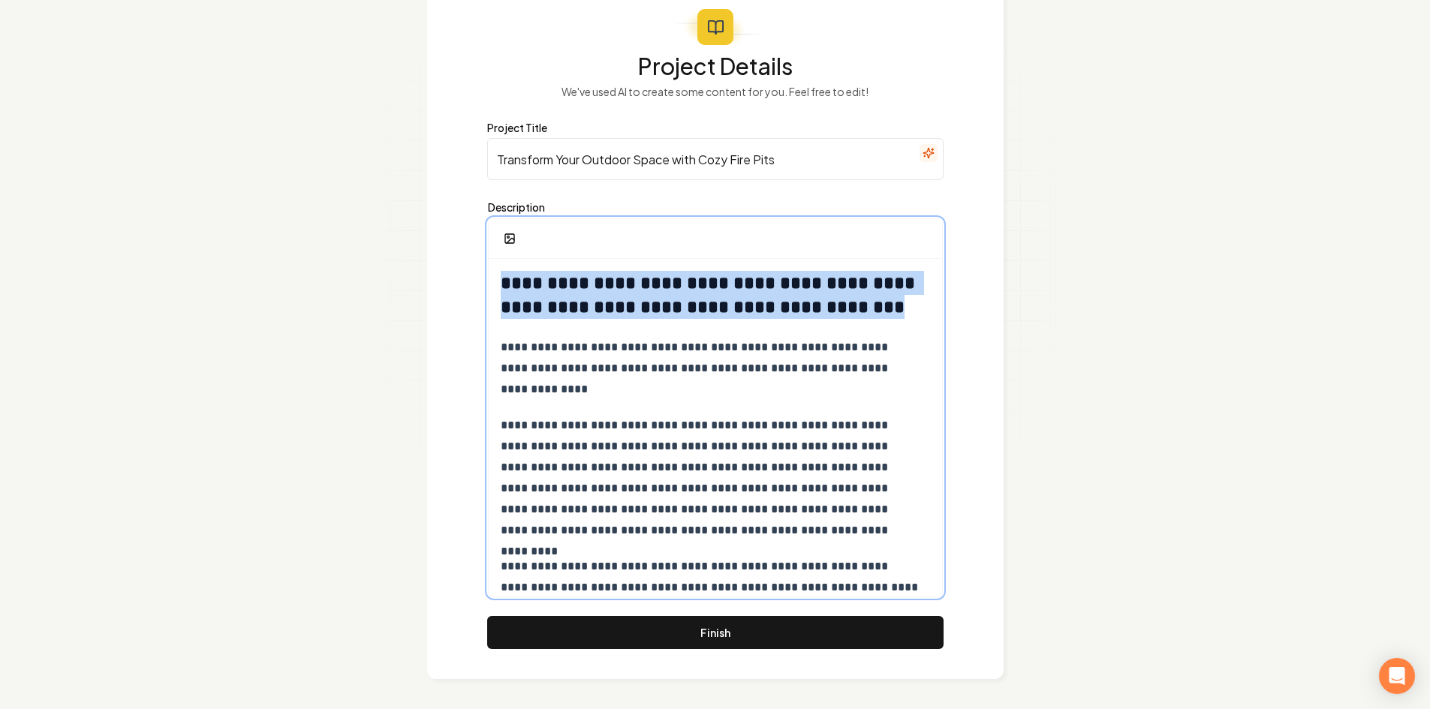
drag, startPoint x: 857, startPoint y: 312, endPoint x: 459, endPoint y: 260, distance: 401.2
click at [459, 260] on div "**********" at bounding box center [715, 329] width 576 height 700
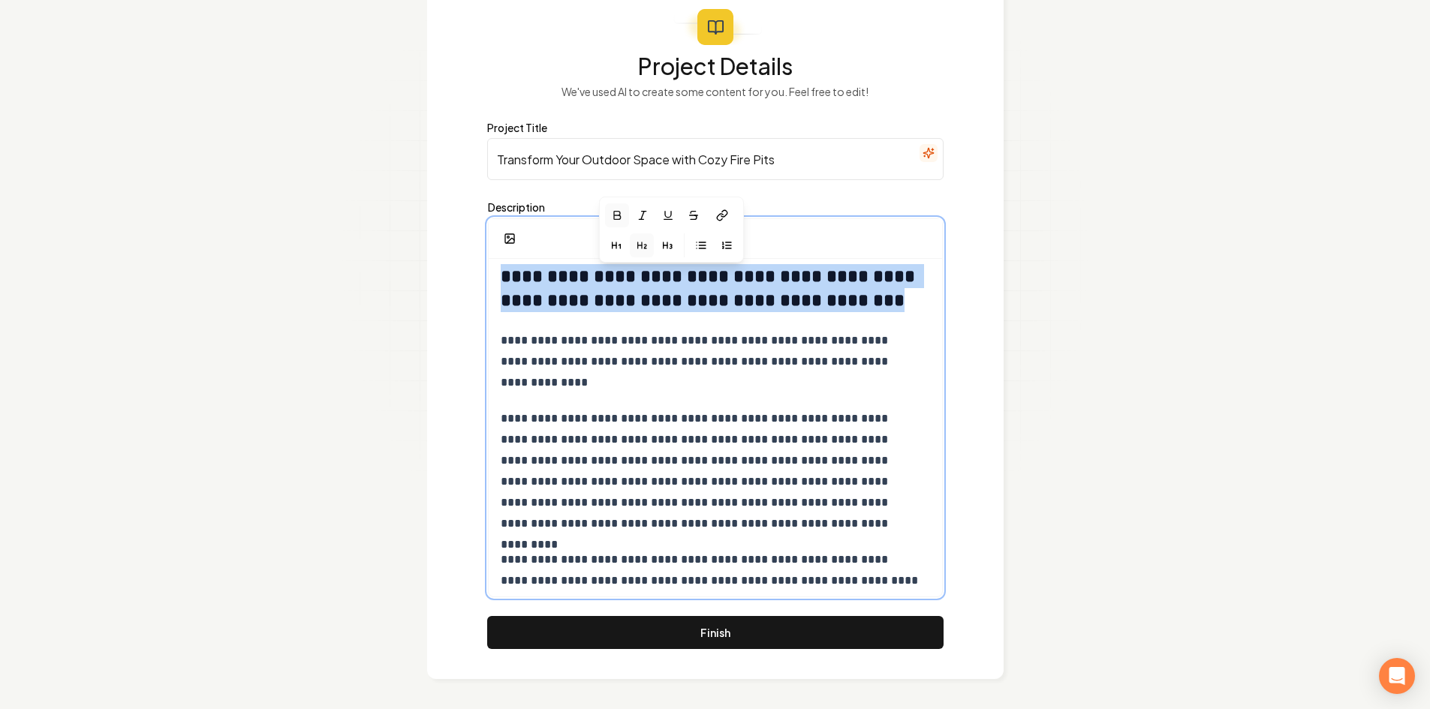
scroll to position [14, 0]
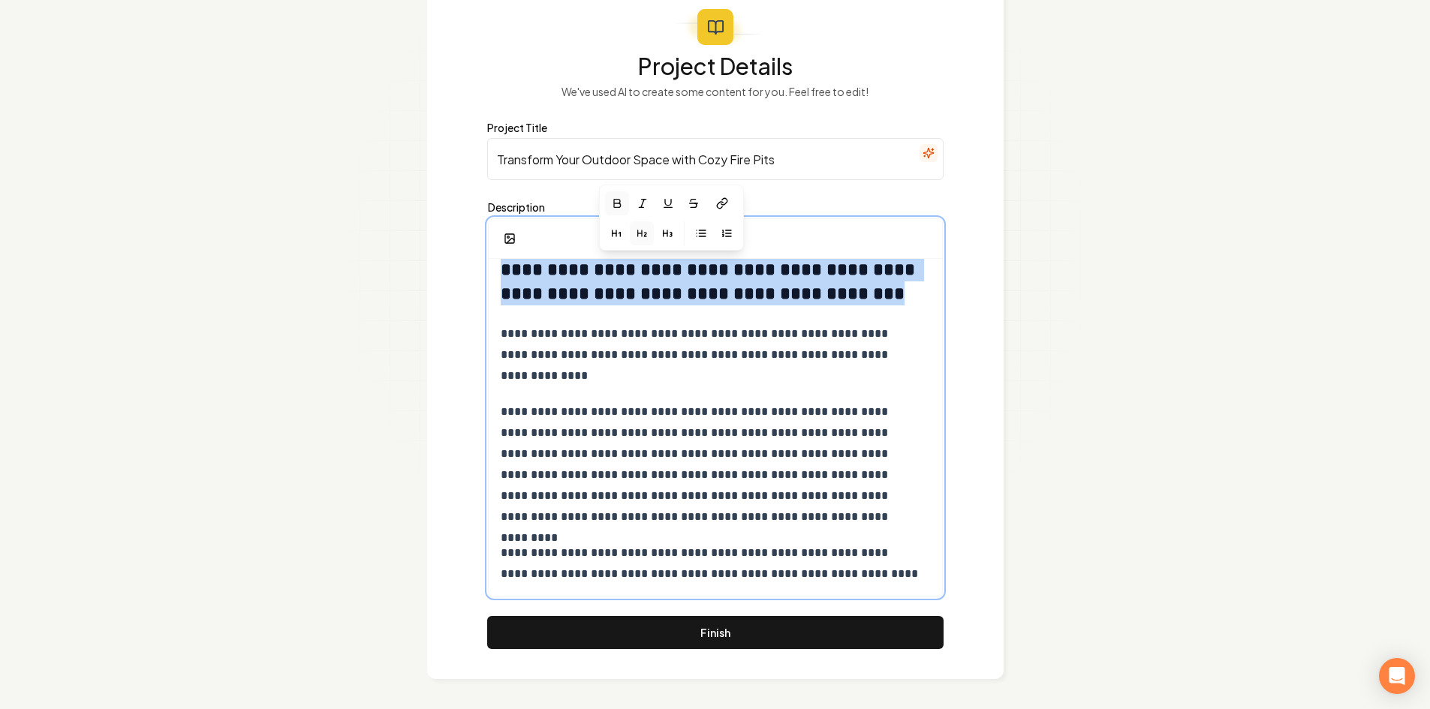
copy strong "**********"
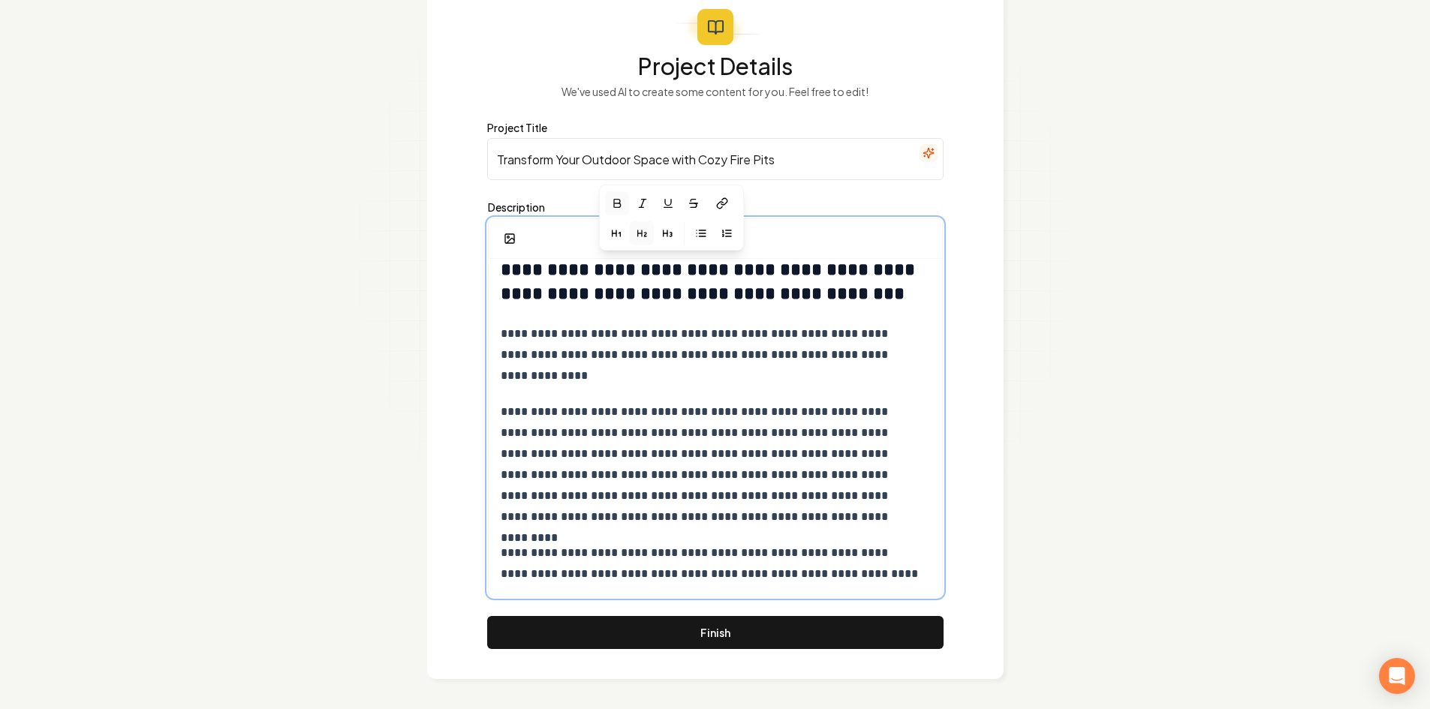
scroll to position [89, 0]
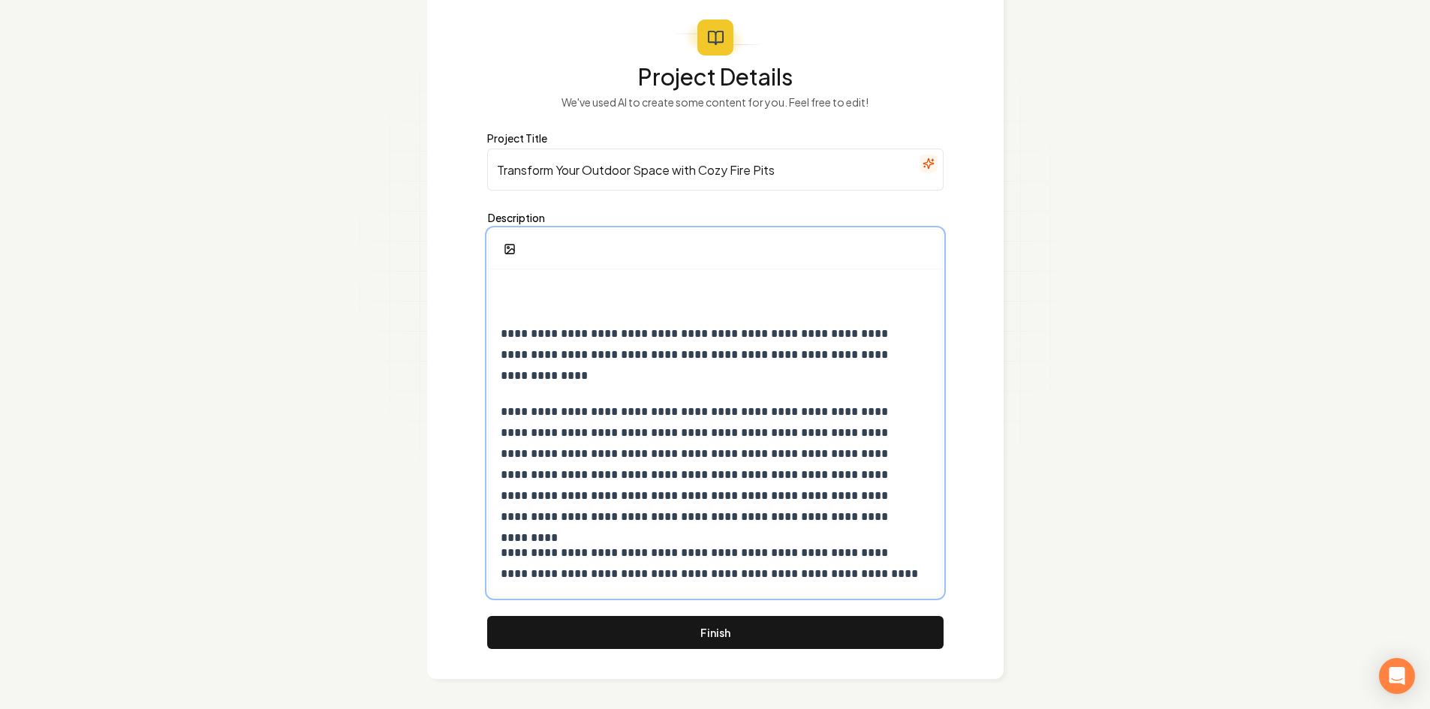
click at [501, 338] on p "**********" at bounding box center [710, 354] width 418 height 63
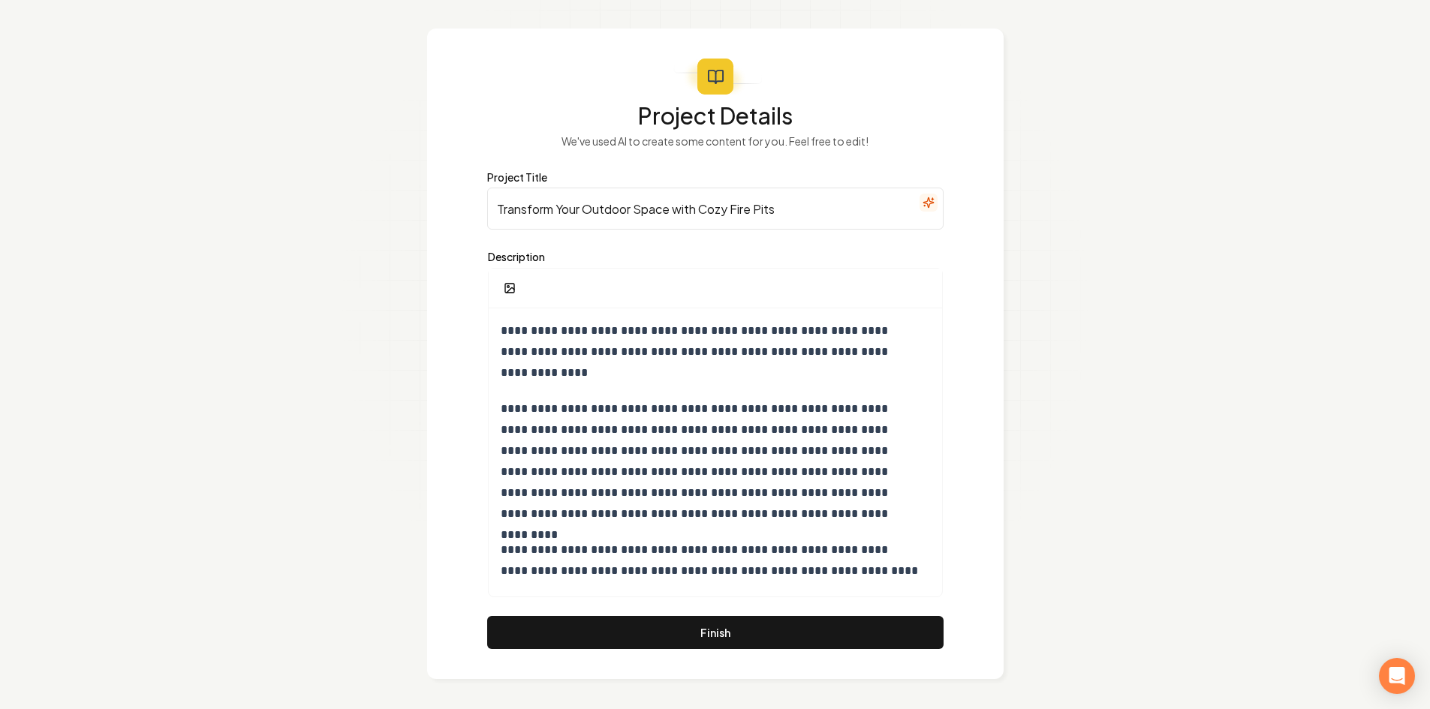
drag, startPoint x: 741, startPoint y: 218, endPoint x: 328, endPoint y: 224, distance: 413.5
click at [328, 224] on section "**********" at bounding box center [715, 329] width 1430 height 759
paste input "Professional Fire Place & Fire Pit Installation in Oregon City and the Surround…"
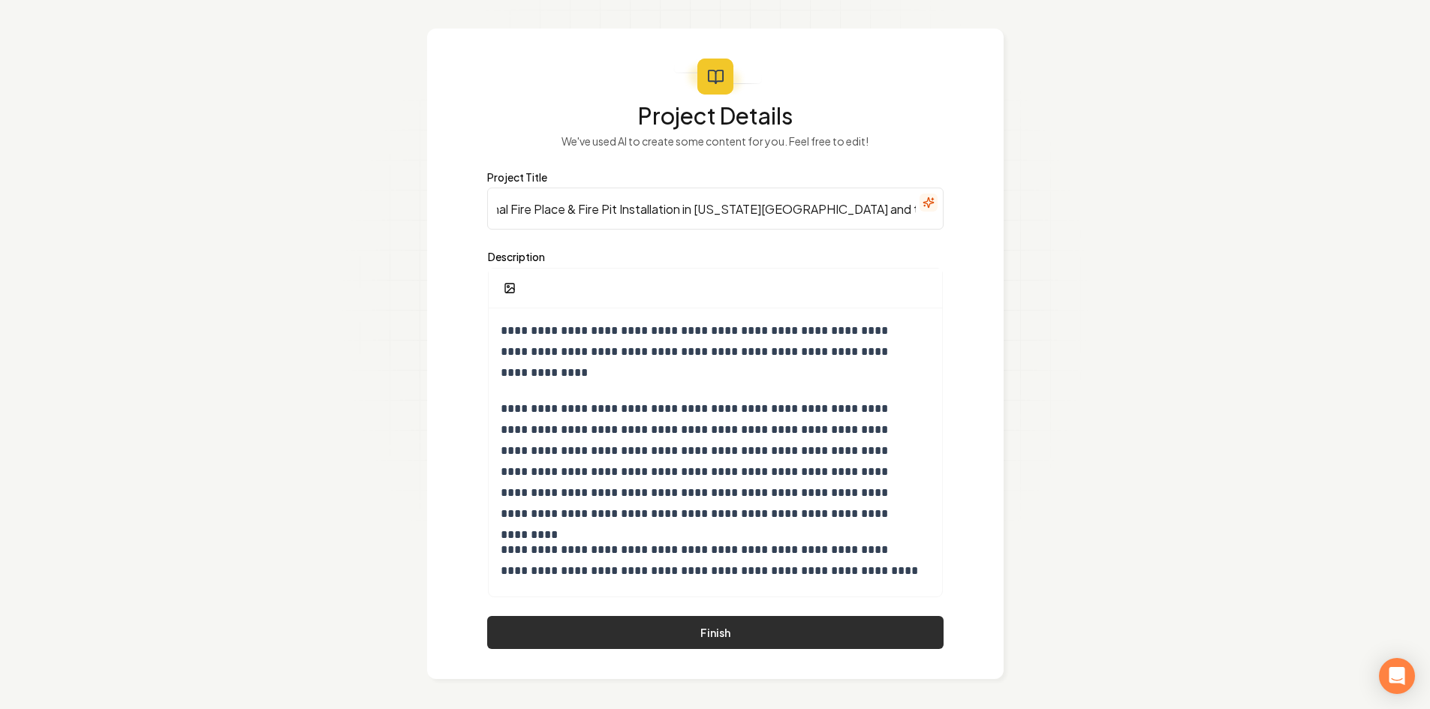
type input "Professional Fire Place & Fire Pit Installation in Oregon City and the Surround…"
click at [682, 619] on button "Finish" at bounding box center [715, 632] width 456 height 33
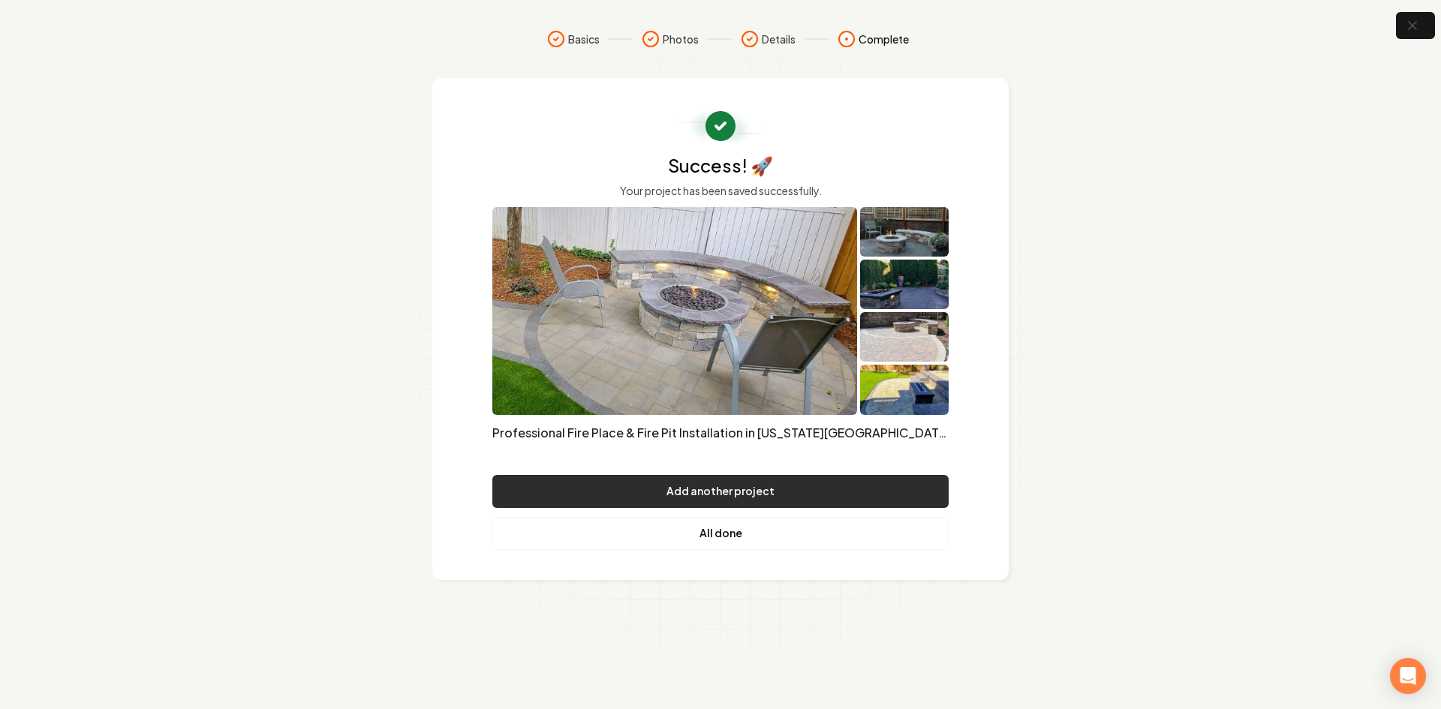
click at [675, 484] on button "Add another project" at bounding box center [720, 491] width 456 height 33
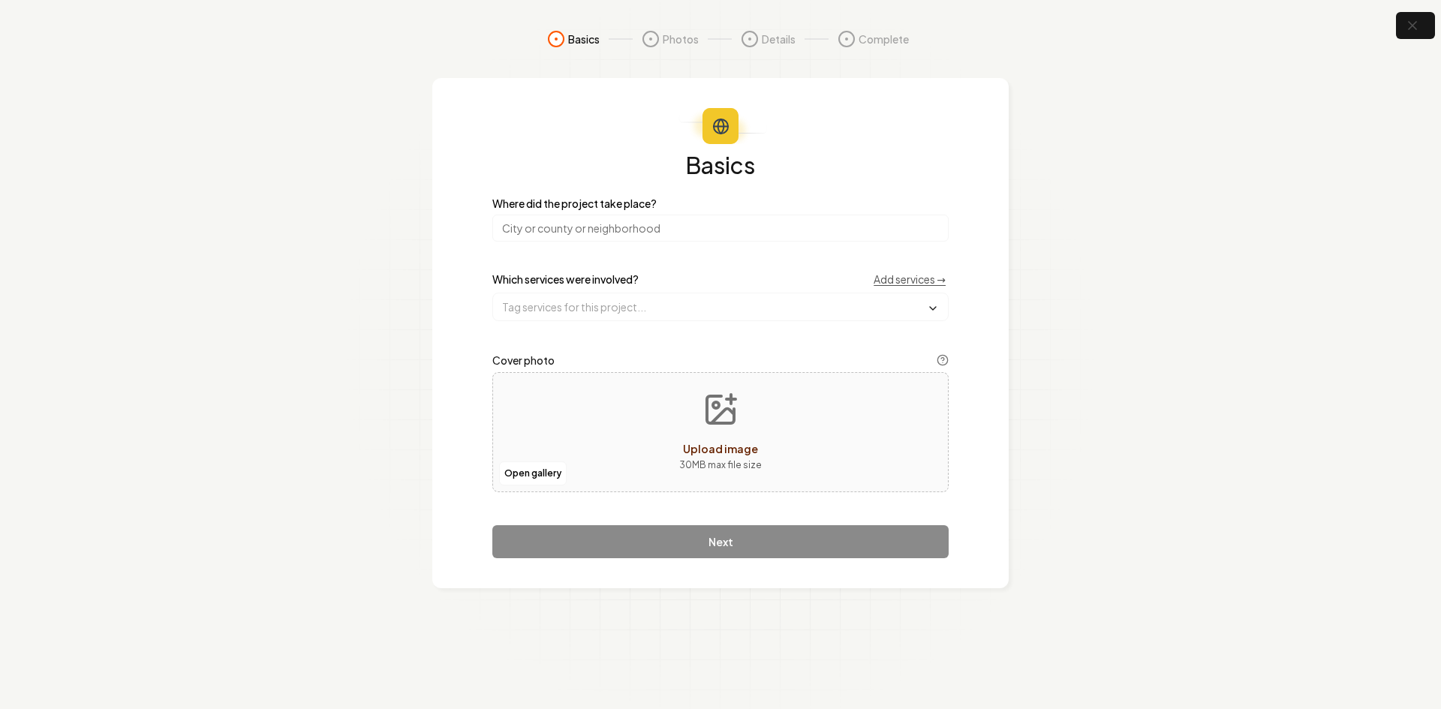
click at [559, 232] on input "search" at bounding box center [720, 228] width 456 height 27
type input "[US_STATE]"
click at [578, 316] on input "text" at bounding box center [720, 306] width 455 height 27
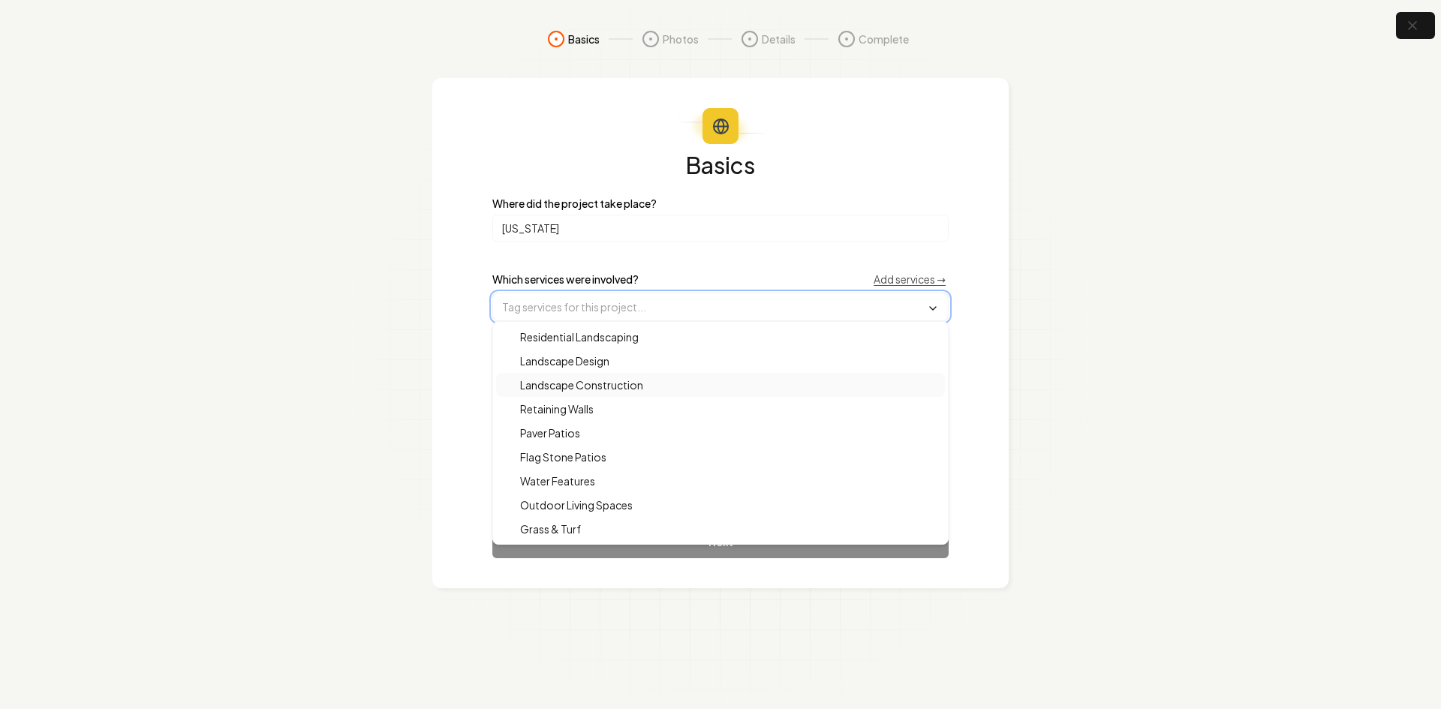
drag, startPoint x: 579, startPoint y: 390, endPoint x: 573, endPoint y: 385, distance: 8.0
click at [579, 389] on span "Landscape Construction" at bounding box center [572, 384] width 141 height 15
click at [567, 456] on span "Flag Stone Patios" at bounding box center [554, 458] width 104 height 15
click at [573, 506] on span "Outdoor Living Spaces" at bounding box center [567, 506] width 131 height 15
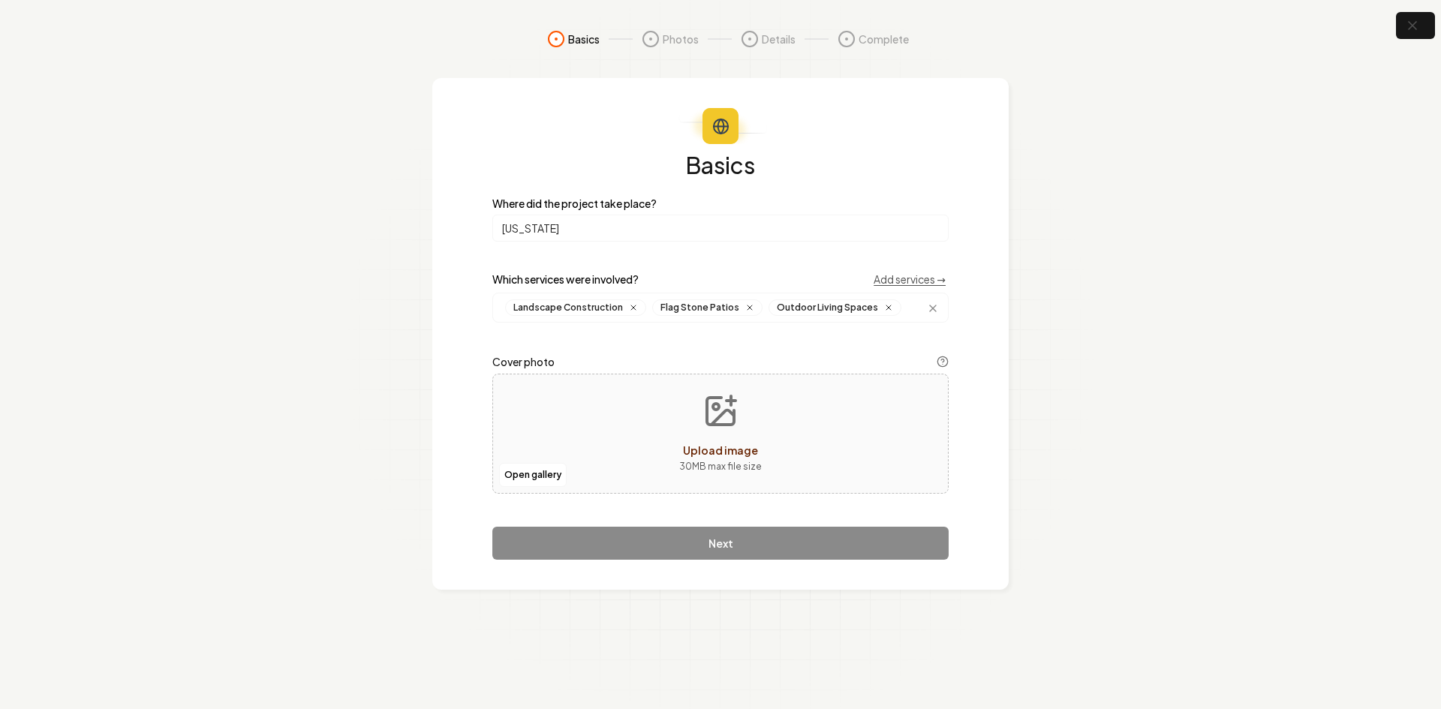
click at [422, 406] on section "Basics Photos Details Complete Basics Where did the project take place? Oregon …" at bounding box center [720, 354] width 1441 height 709
click at [537, 470] on button "Open gallery" at bounding box center [533, 475] width 68 height 24
click at [539, 401] on div "Open gallery Upload image 30 MB max file size" at bounding box center [720, 434] width 456 height 120
type input "**********"
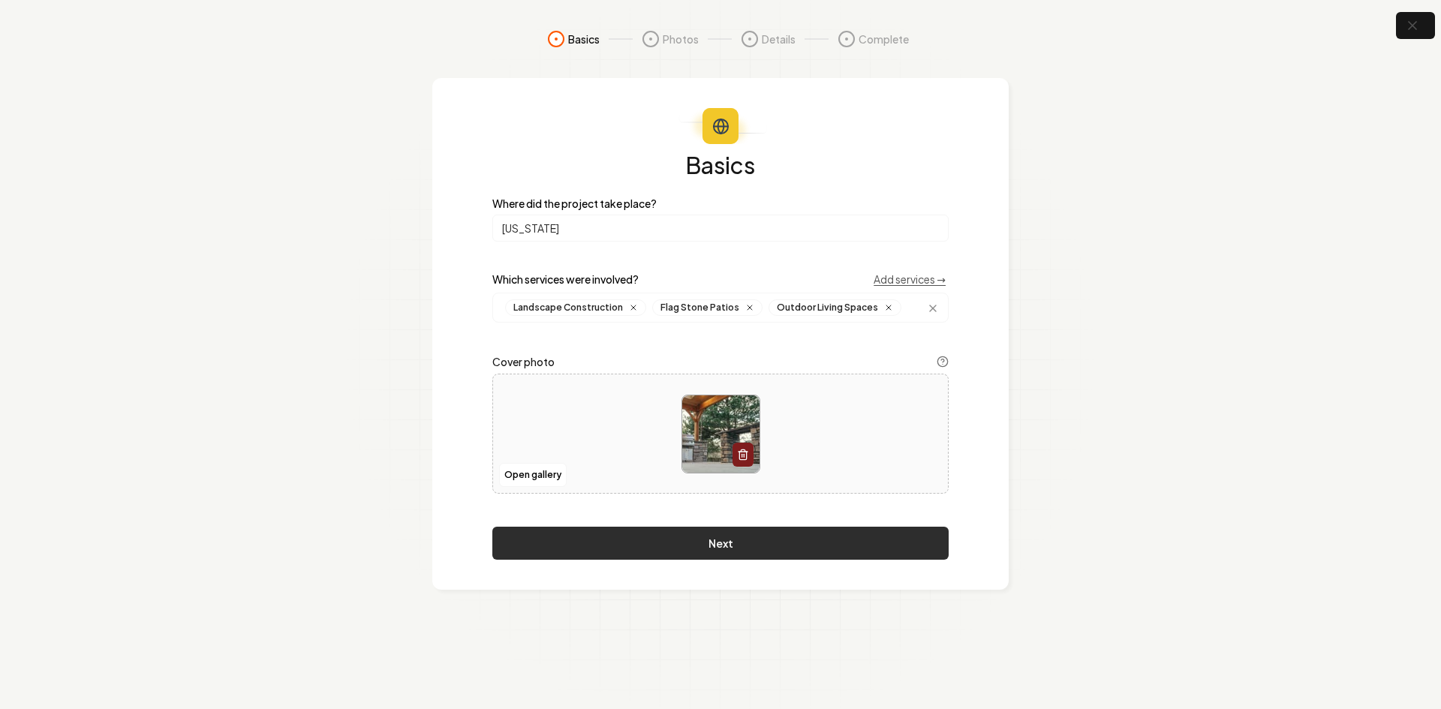
click at [705, 537] on button "Next" at bounding box center [720, 543] width 456 height 33
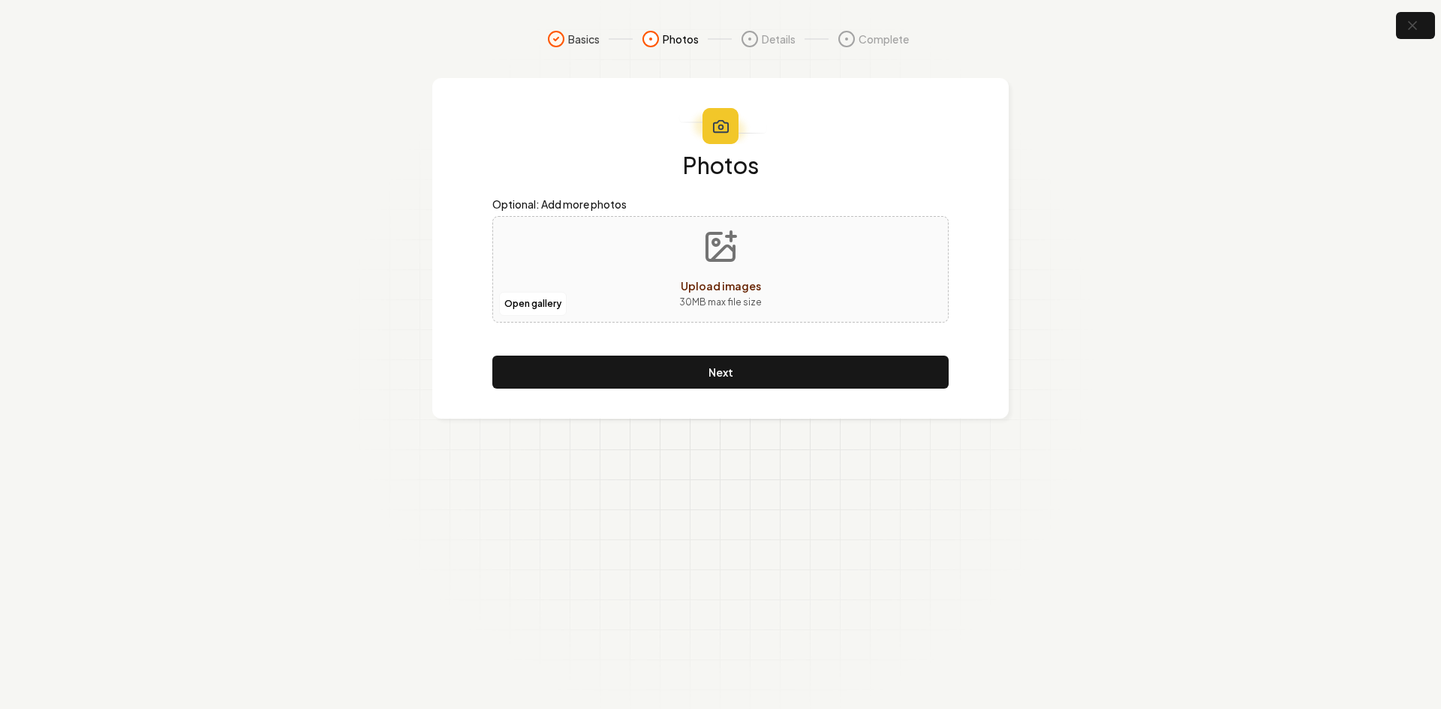
click at [594, 269] on div "Open gallery Upload images 30 MB max file size" at bounding box center [720, 269] width 456 height 107
type input "**********"
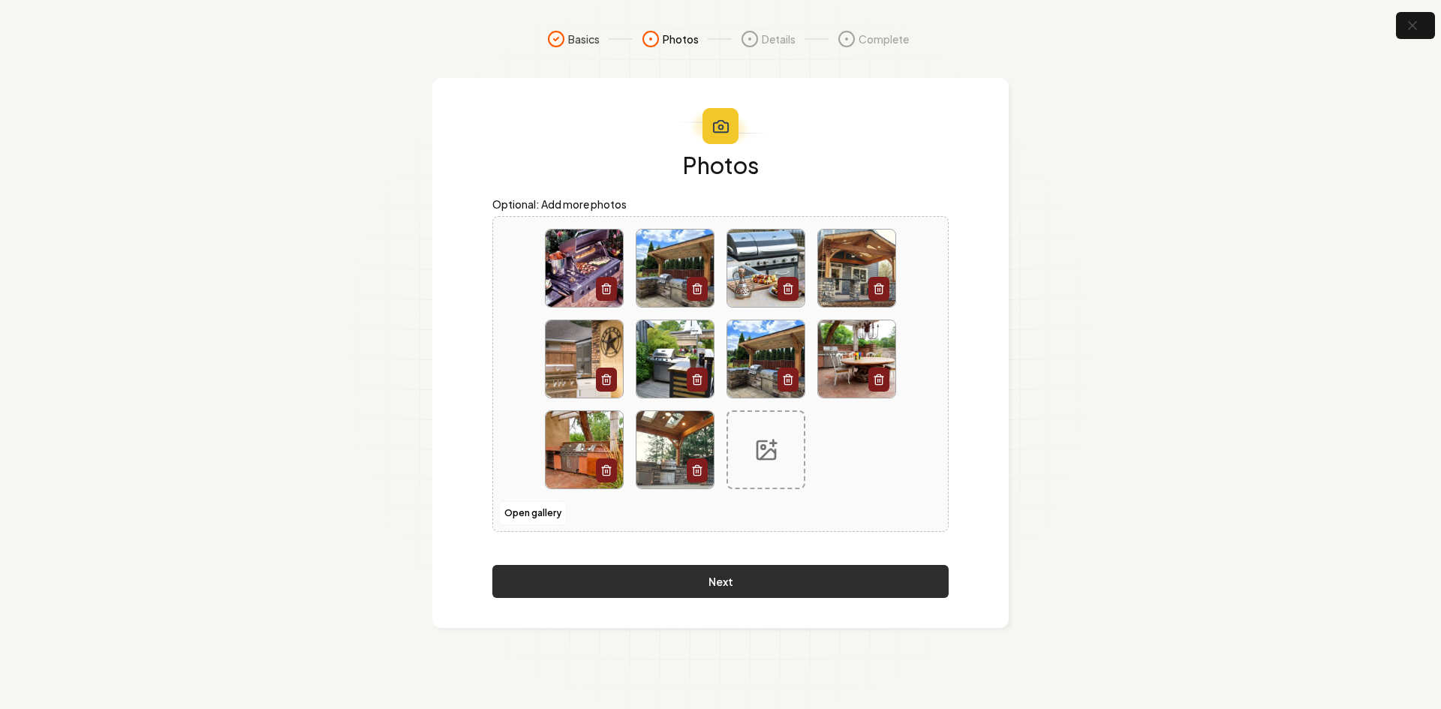
click at [727, 572] on button "Next" at bounding box center [720, 581] width 456 height 33
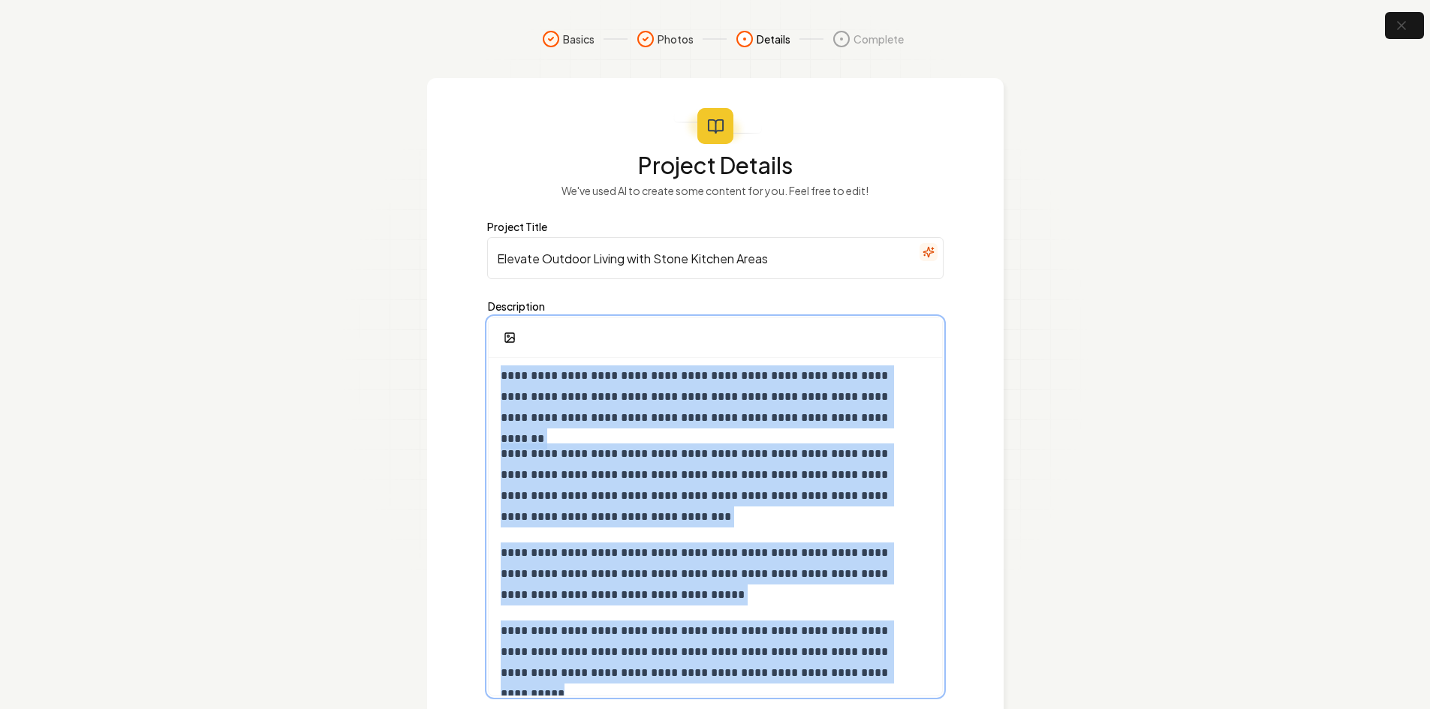
scroll to position [99, 0]
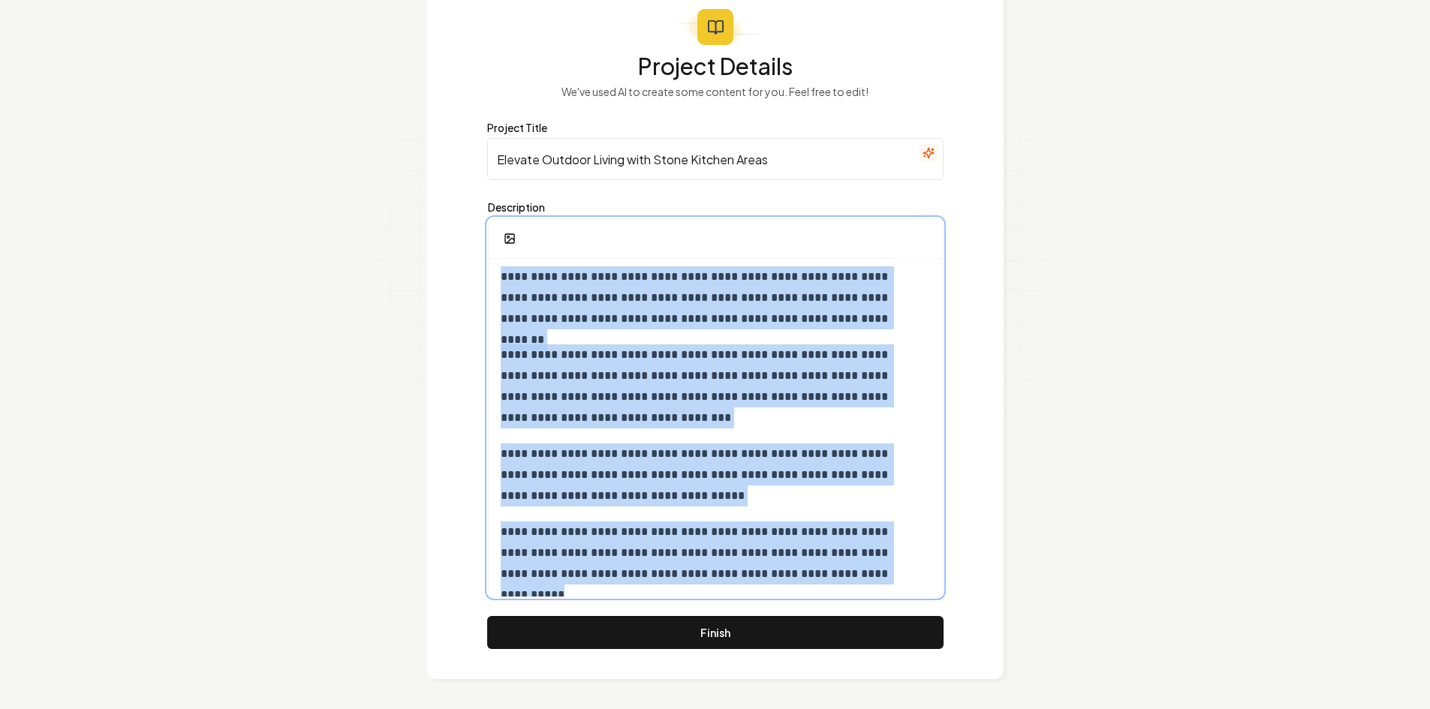
drag, startPoint x: 495, startPoint y: 383, endPoint x: 937, endPoint y: 744, distance: 570.6
click at [937, 610] on html "**********" at bounding box center [715, 255] width 1430 height 709
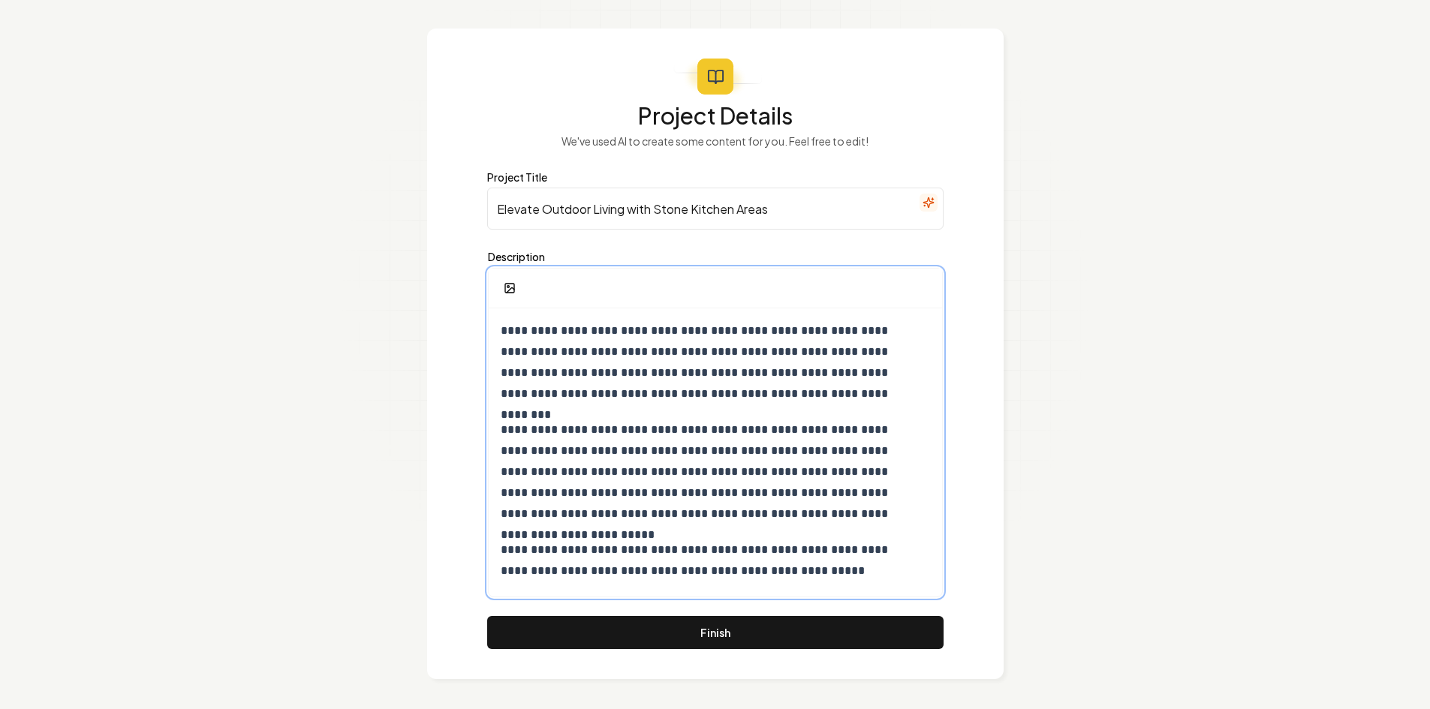
scroll to position [50, 0]
click at [600, 218] on input "Elevate Outdoor Living with Stone Kitchen Areas" at bounding box center [715, 209] width 456 height 42
paste input "Professional Built-In BBQ Design & Installation"
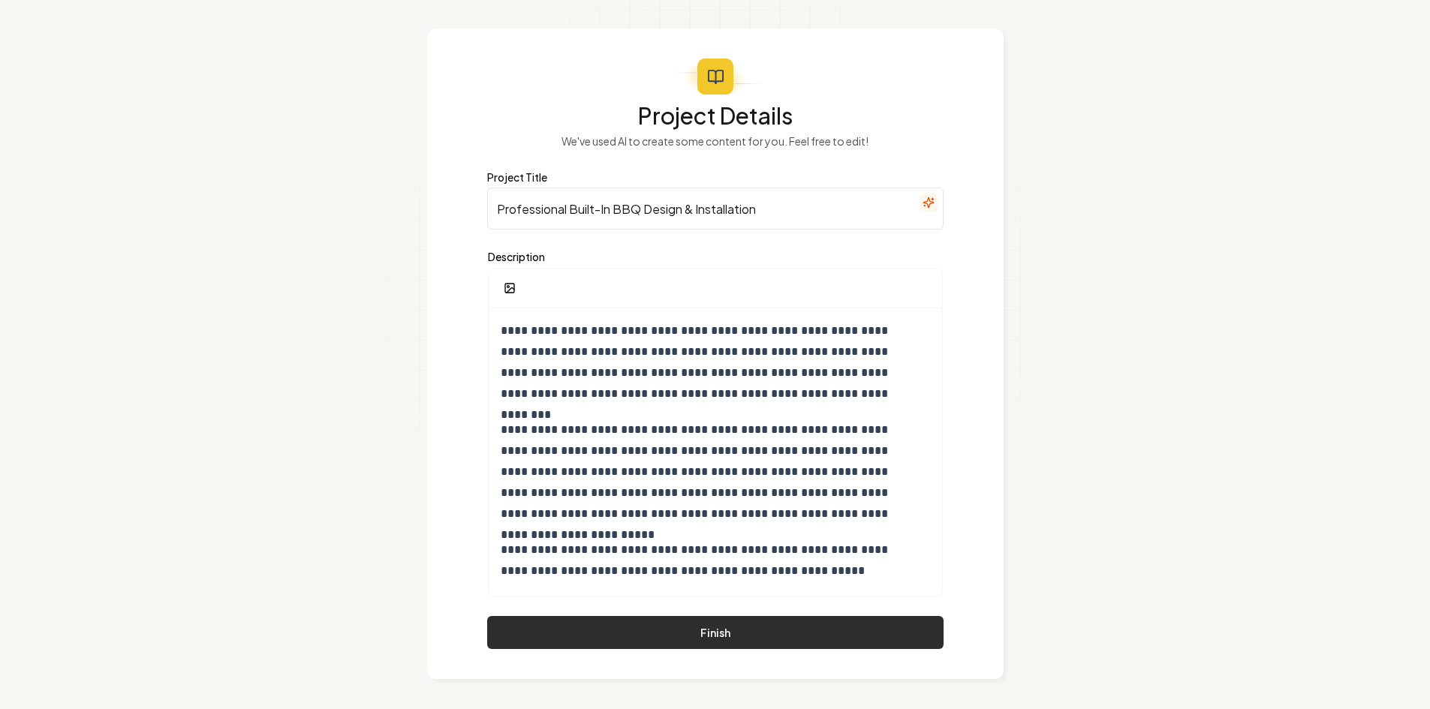
type input "Professional Built-In BBQ Design & Installation"
click at [663, 621] on button "Finish" at bounding box center [715, 632] width 456 height 33
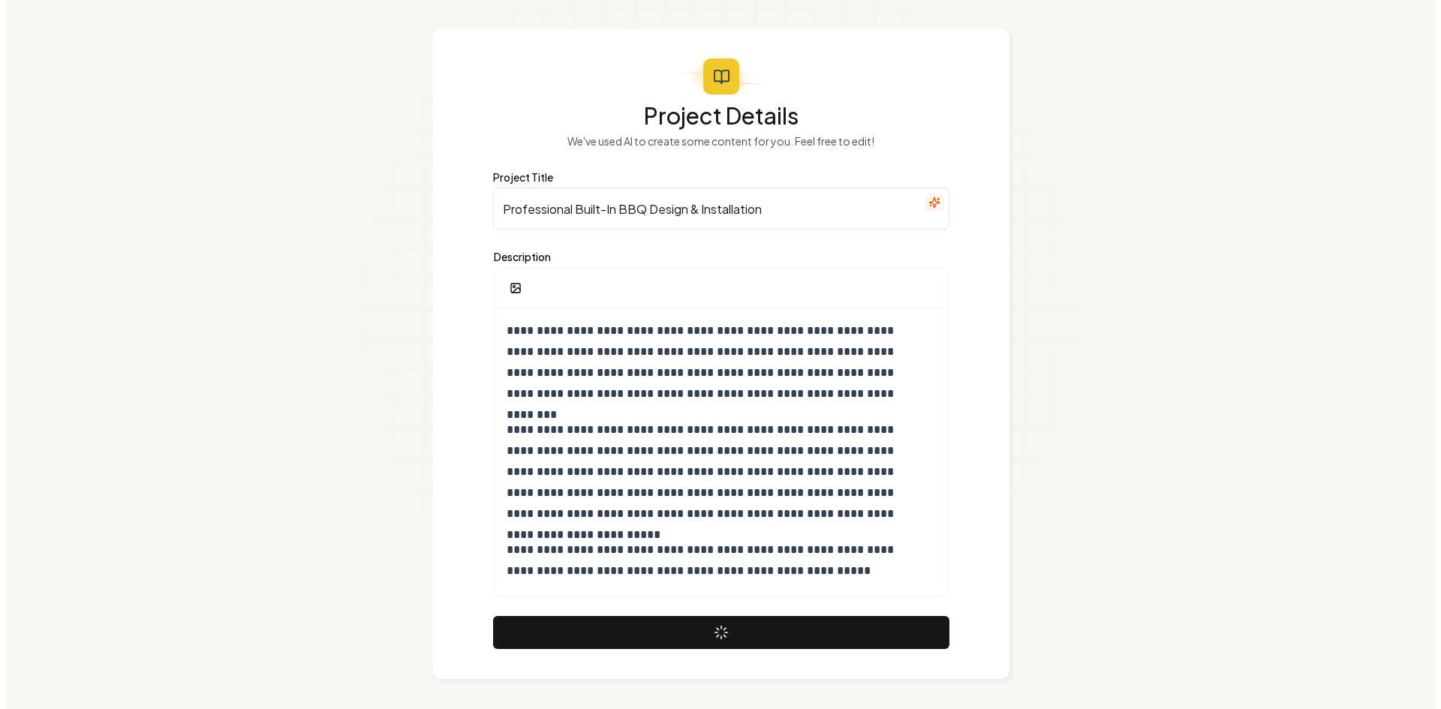
scroll to position [0, 0]
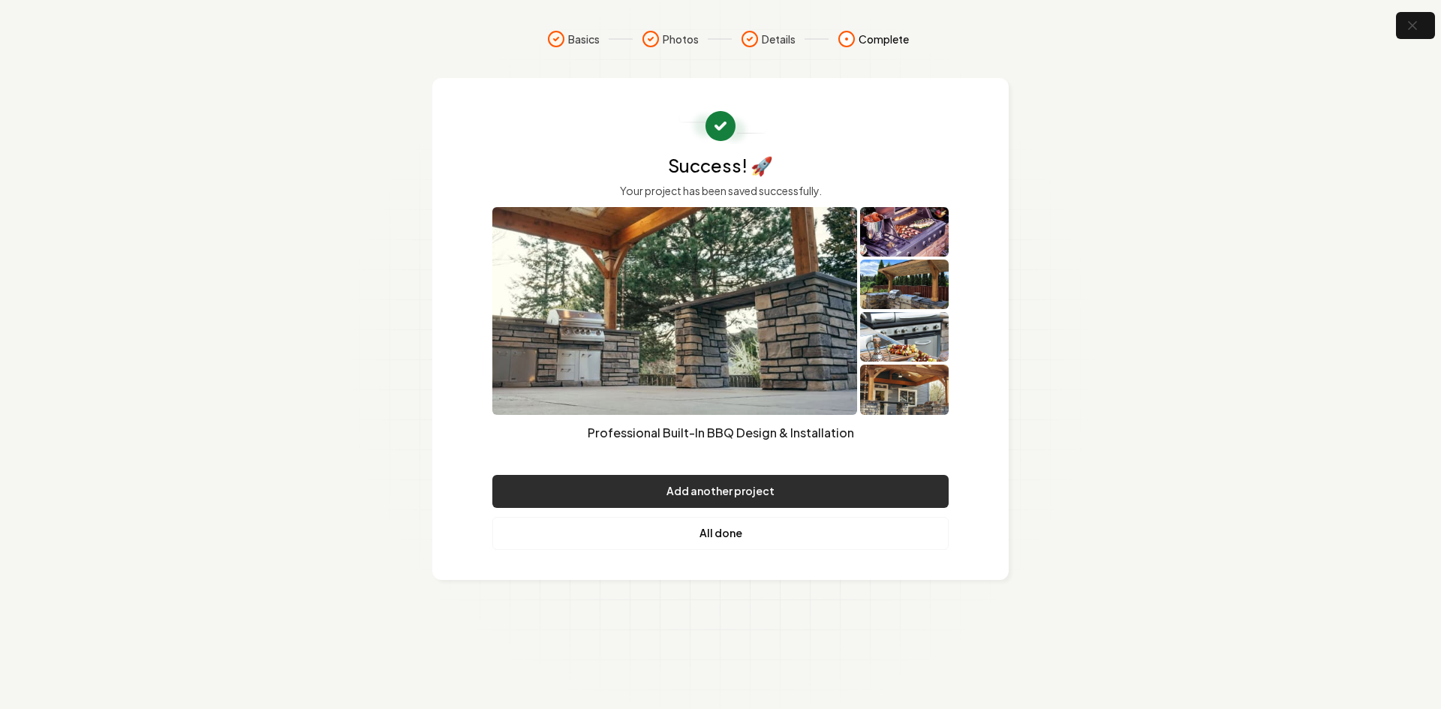
click at [688, 492] on button "Add another project" at bounding box center [720, 491] width 456 height 33
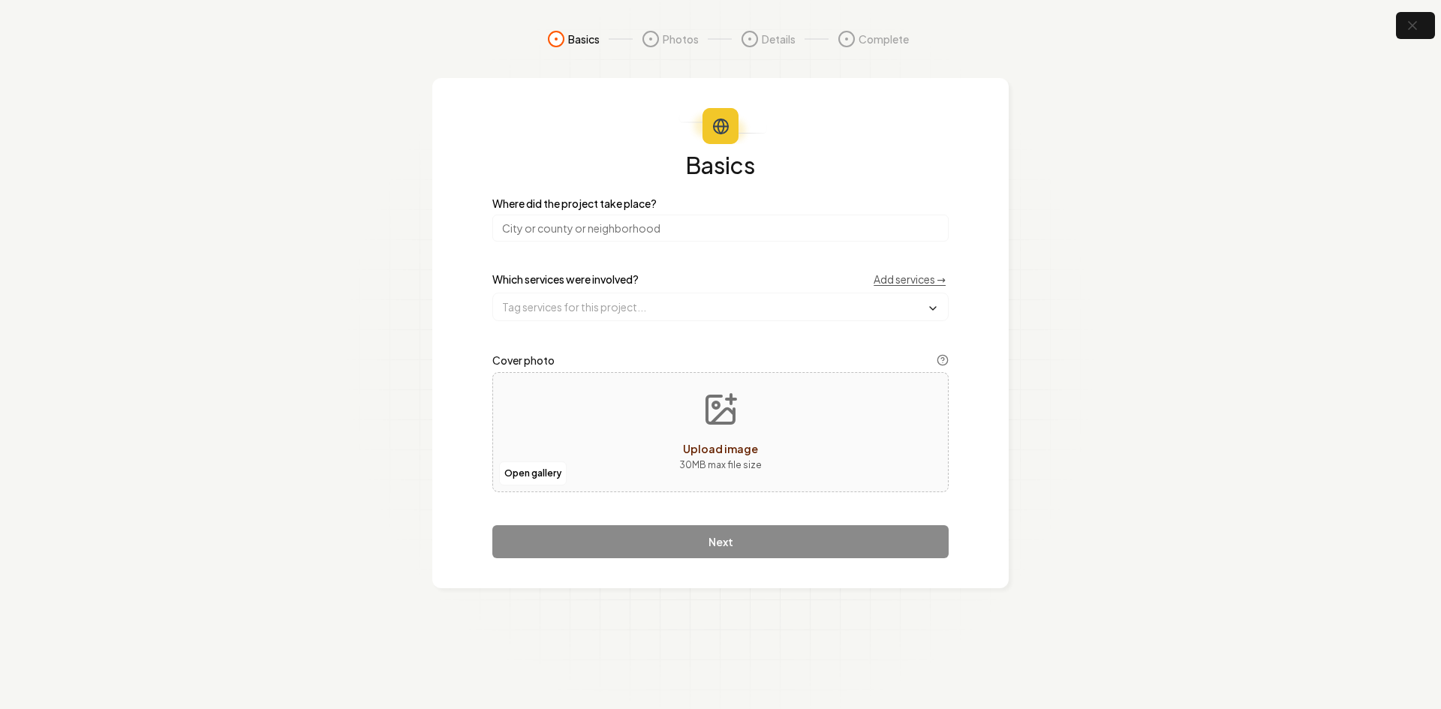
click at [543, 230] on input "search" at bounding box center [720, 228] width 456 height 27
type input "[US_STATE]"
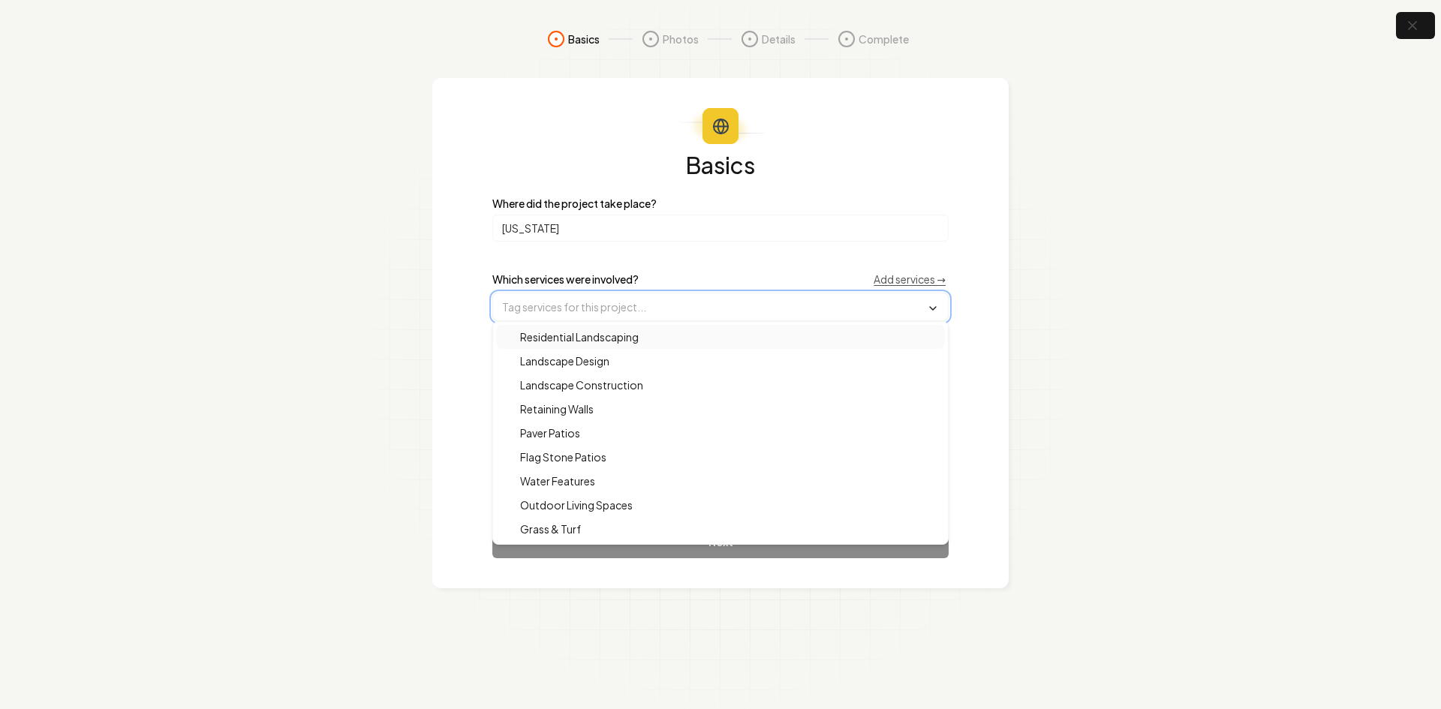
click at [631, 314] on input "text" at bounding box center [720, 306] width 455 height 27
click at [570, 384] on span "Landscape Construction" at bounding box center [572, 384] width 141 height 15
click at [547, 434] on span "Paver Patios" at bounding box center [541, 434] width 78 height 15
click at [552, 460] on span "Flag Stone Patios" at bounding box center [554, 458] width 104 height 15
click at [531, 503] on span "Outdoor Living Spaces" at bounding box center [567, 506] width 131 height 15
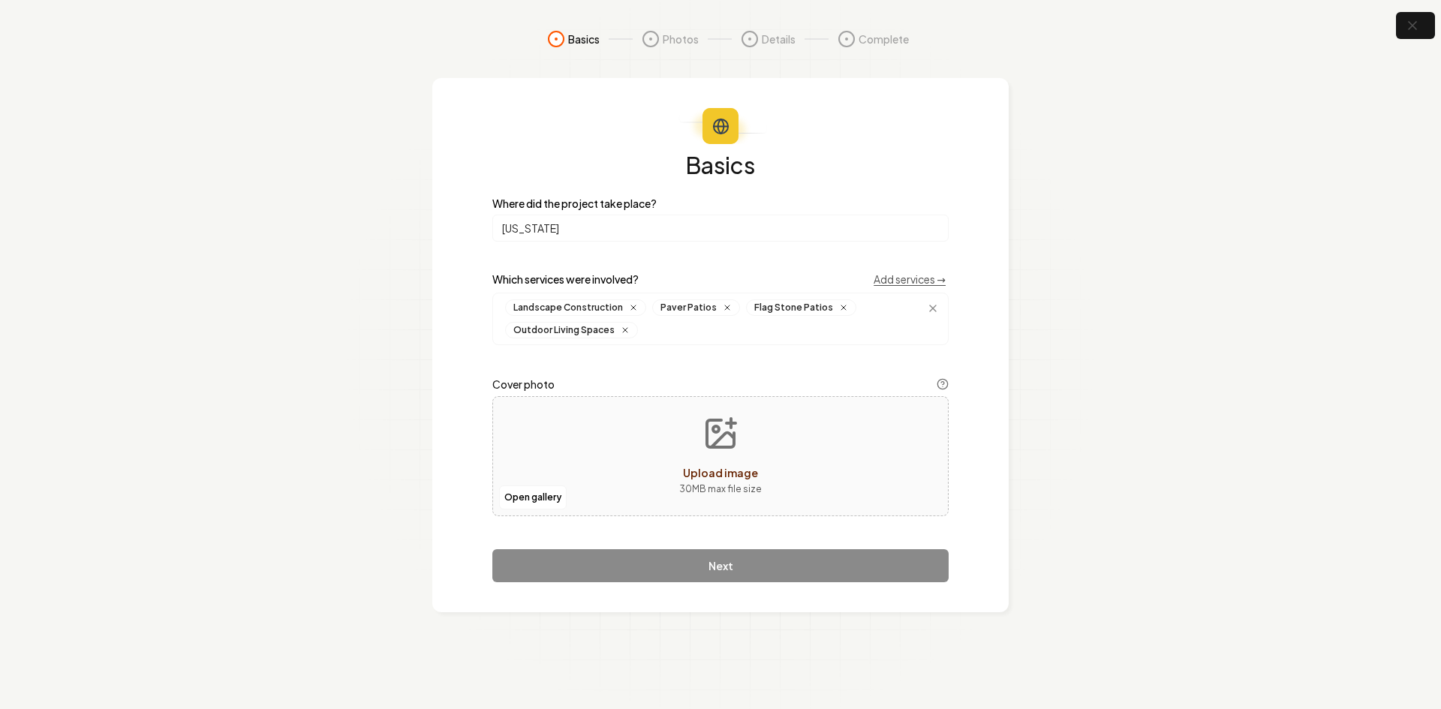
click at [458, 491] on div "Basics Where did the project take place? [US_STATE] Which services were involve…" at bounding box center [720, 345] width 576 height 534
click at [523, 477] on div "Open gallery Upload image 30 MB max file size" at bounding box center [720, 456] width 456 height 120
type input "**********"
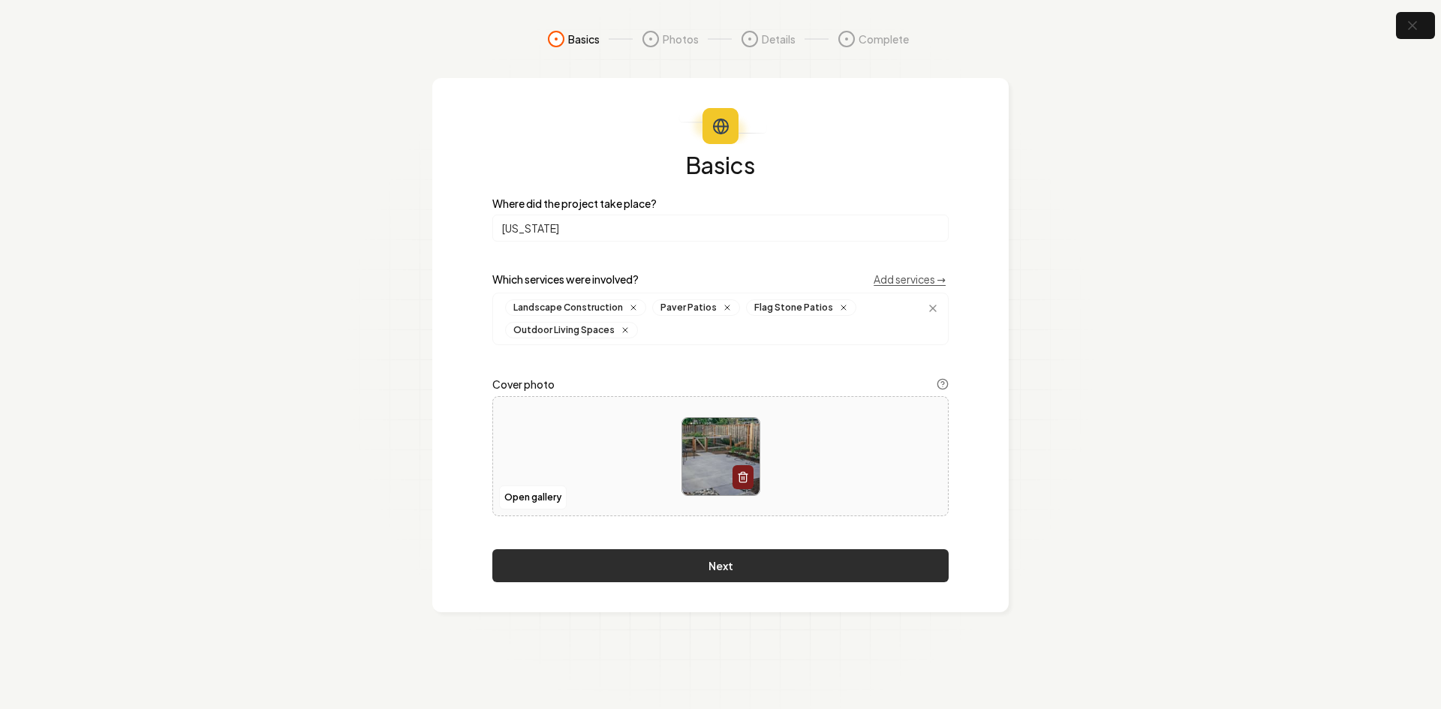
click at [705, 568] on button "Next" at bounding box center [720, 565] width 456 height 33
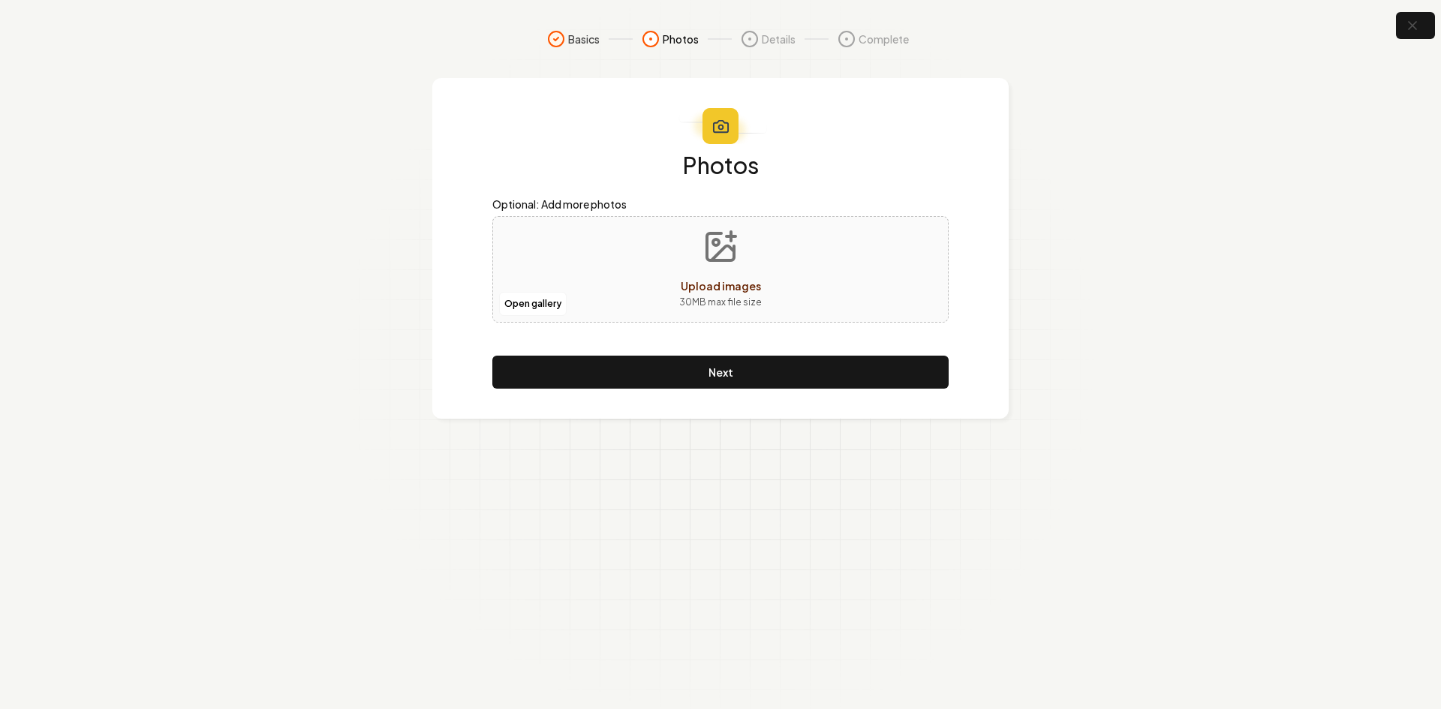
click at [633, 239] on div "Open gallery Upload images 30 MB max file size" at bounding box center [720, 269] width 456 height 107
type input "**********"
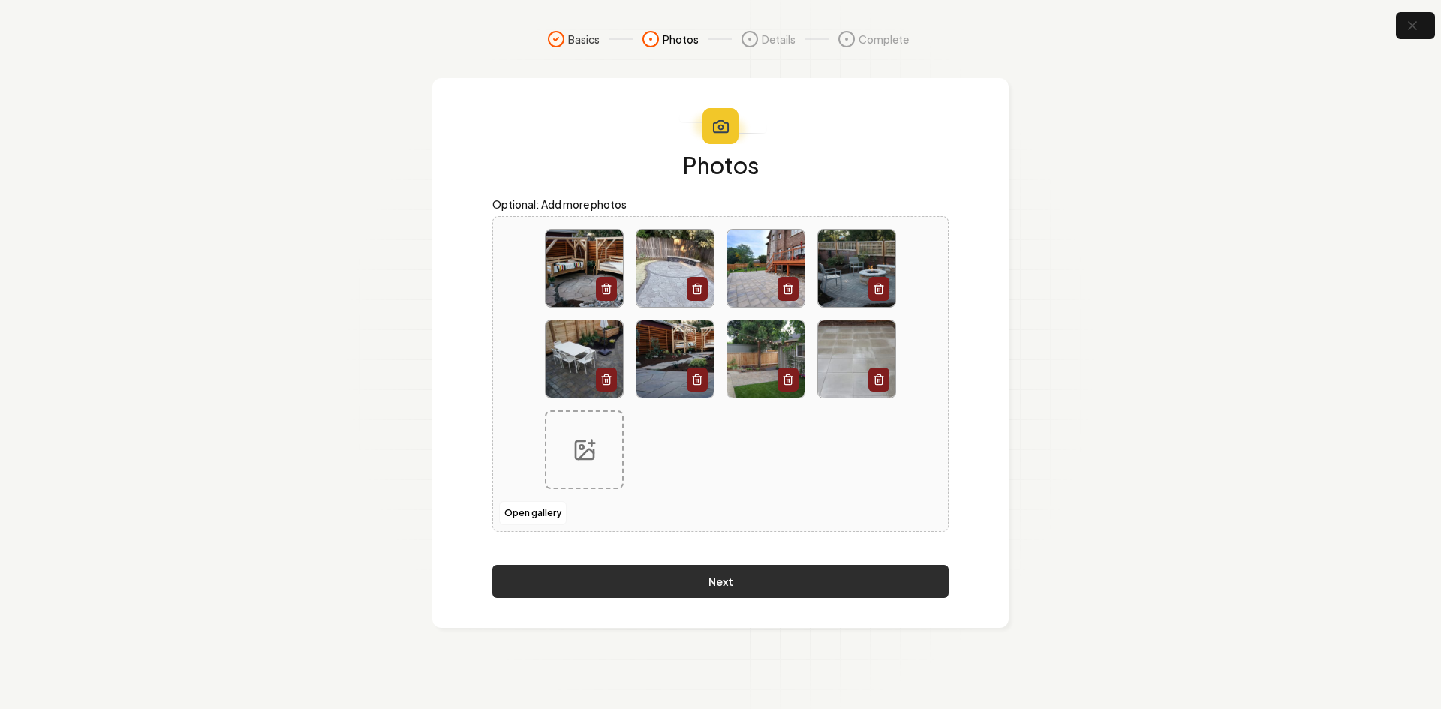
click at [706, 585] on button "Next" at bounding box center [720, 581] width 456 height 33
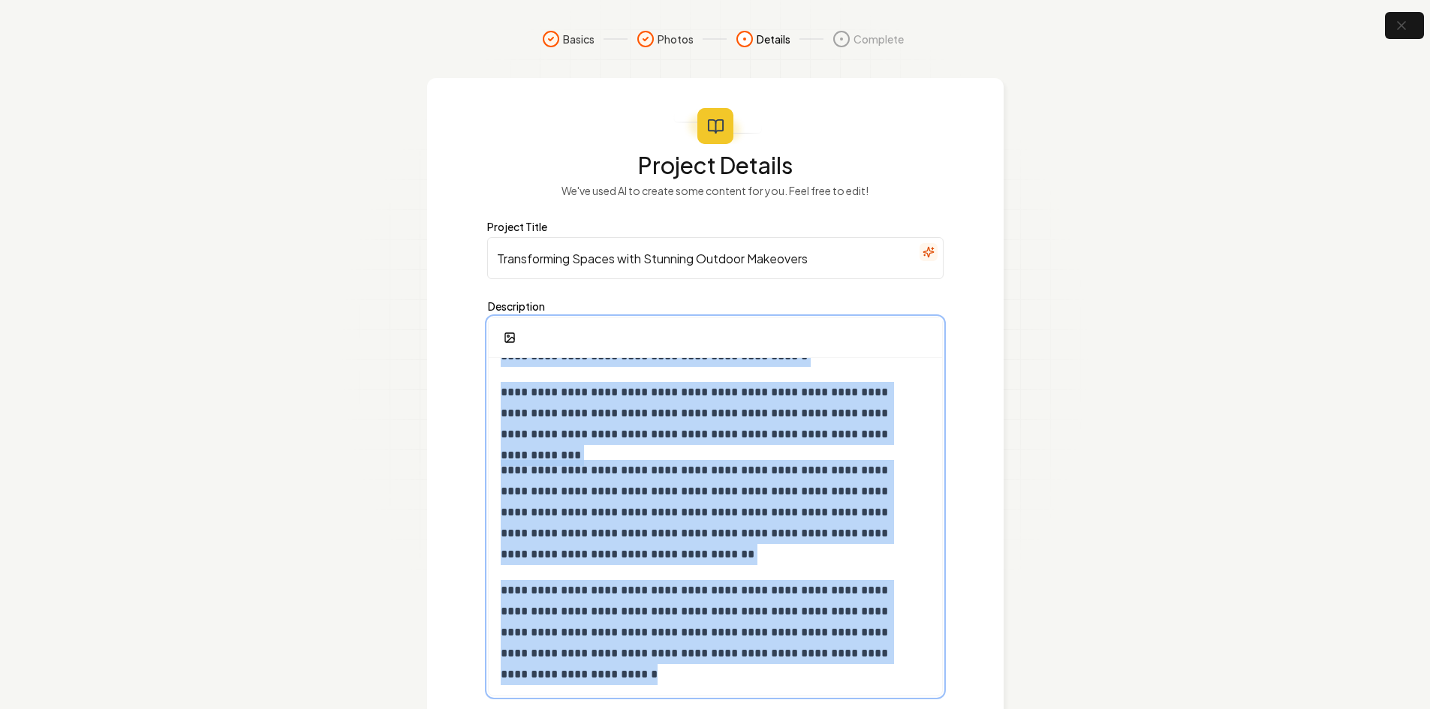
scroll to position [99, 0]
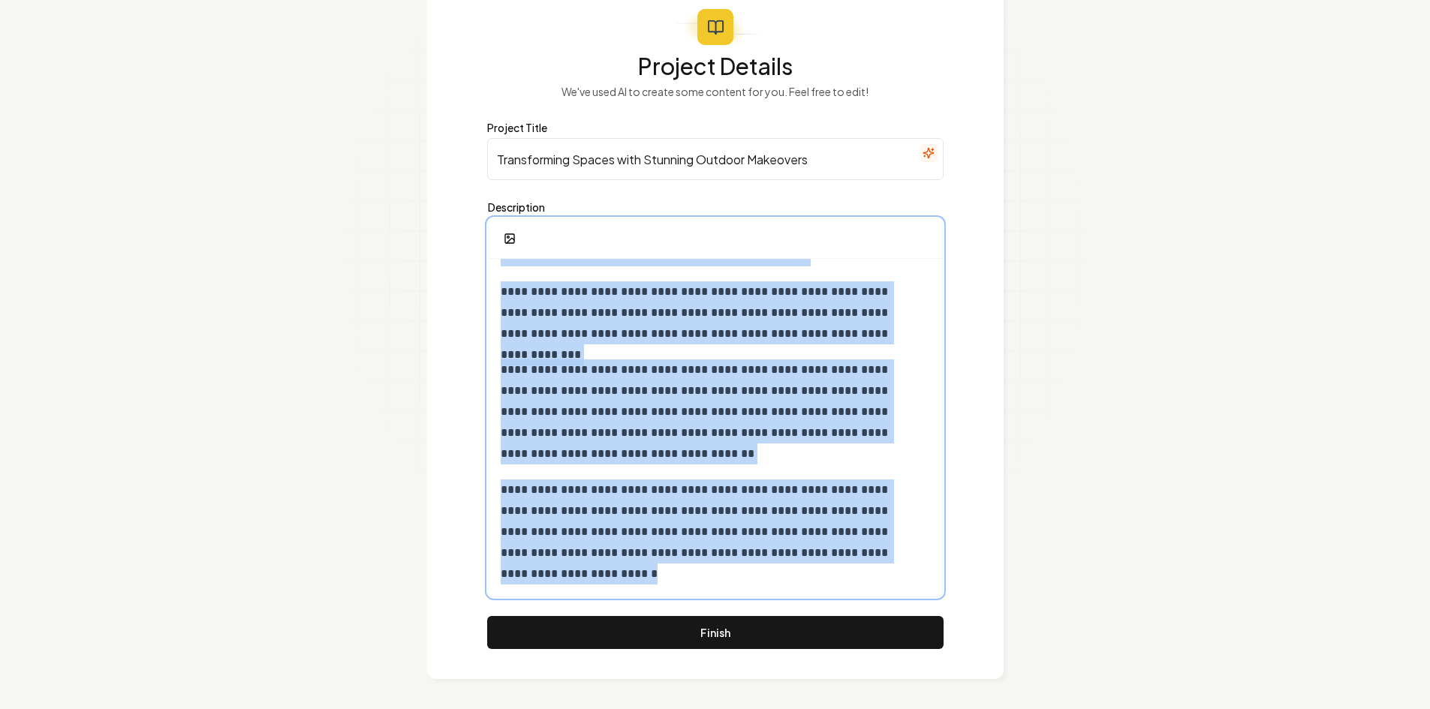
drag, startPoint x: 498, startPoint y: 374, endPoint x: 1010, endPoint y: 744, distance: 632.6
click at [1010, 610] on html "**********" at bounding box center [715, 255] width 1430 height 709
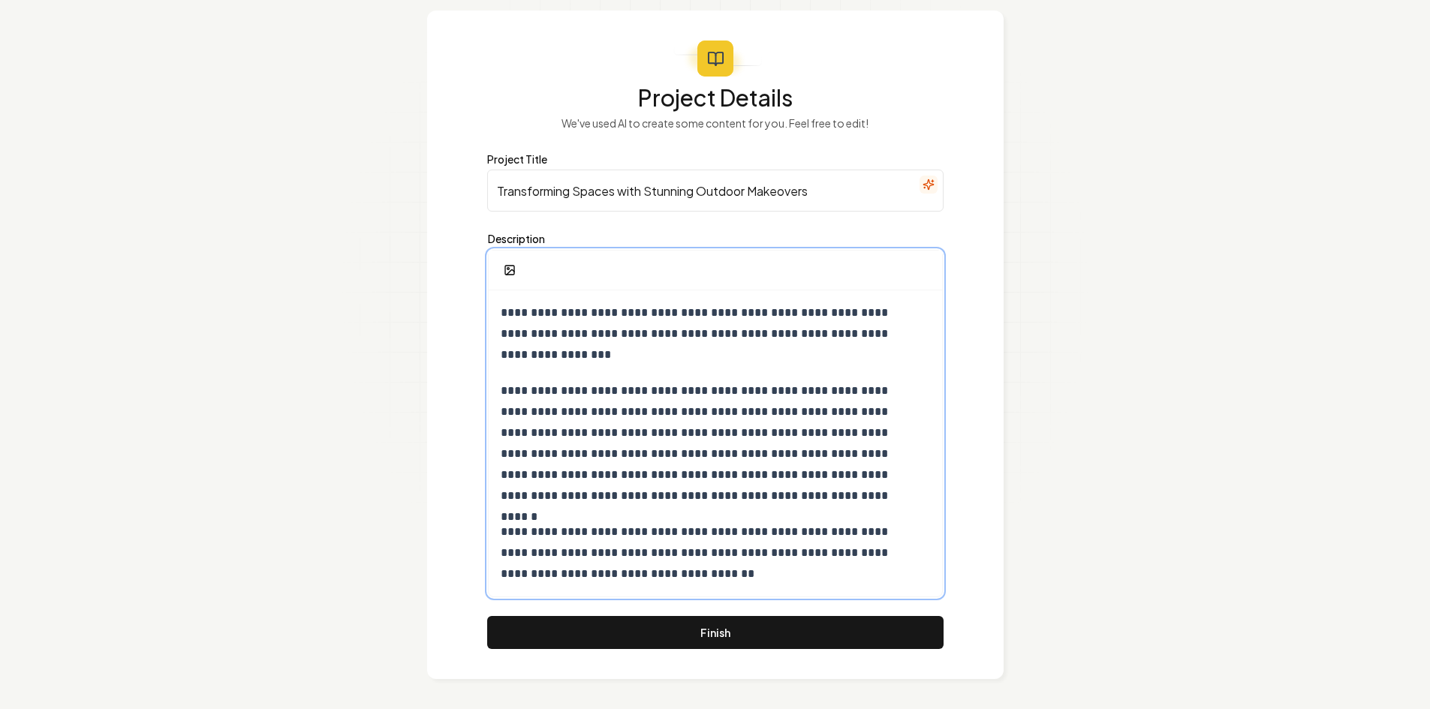
scroll to position [68, 0]
click at [554, 186] on input "Transforming Spaces with Stunning Outdoor Makeovers" at bounding box center [715, 191] width 456 height 42
paste input "Enjoy the Outdoors Even More with a Custom Courtyard!"
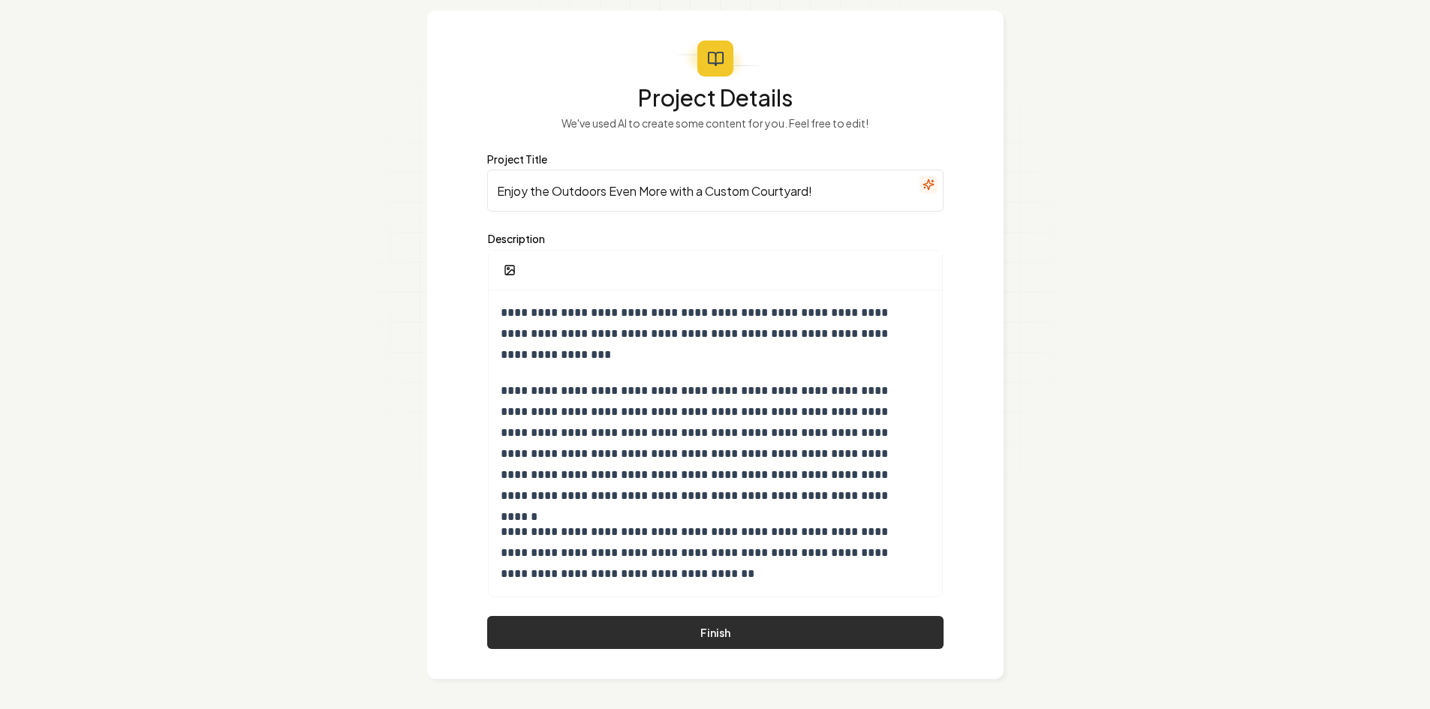
type input "Enjoy the Outdoors Even More with a Custom Courtyard!"
click at [730, 620] on button "Finish" at bounding box center [715, 632] width 456 height 33
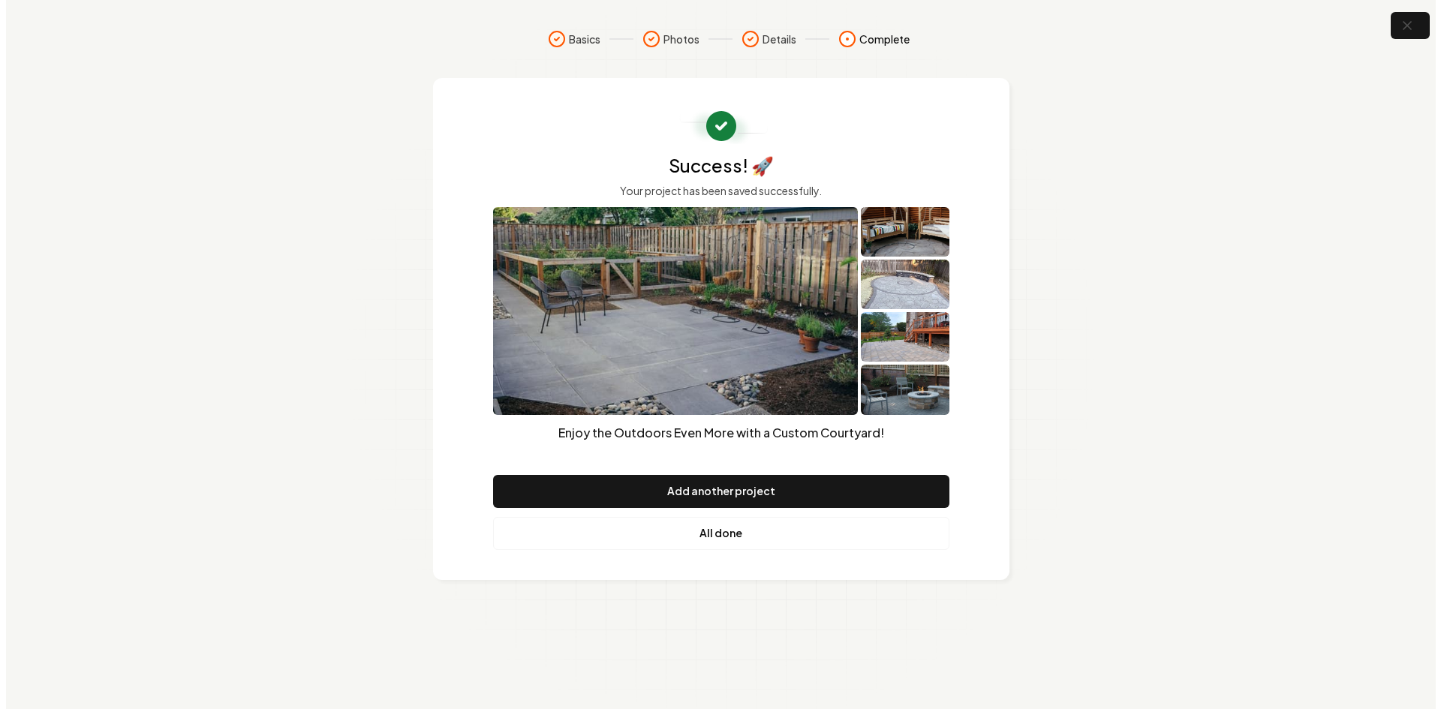
scroll to position [0, 0]
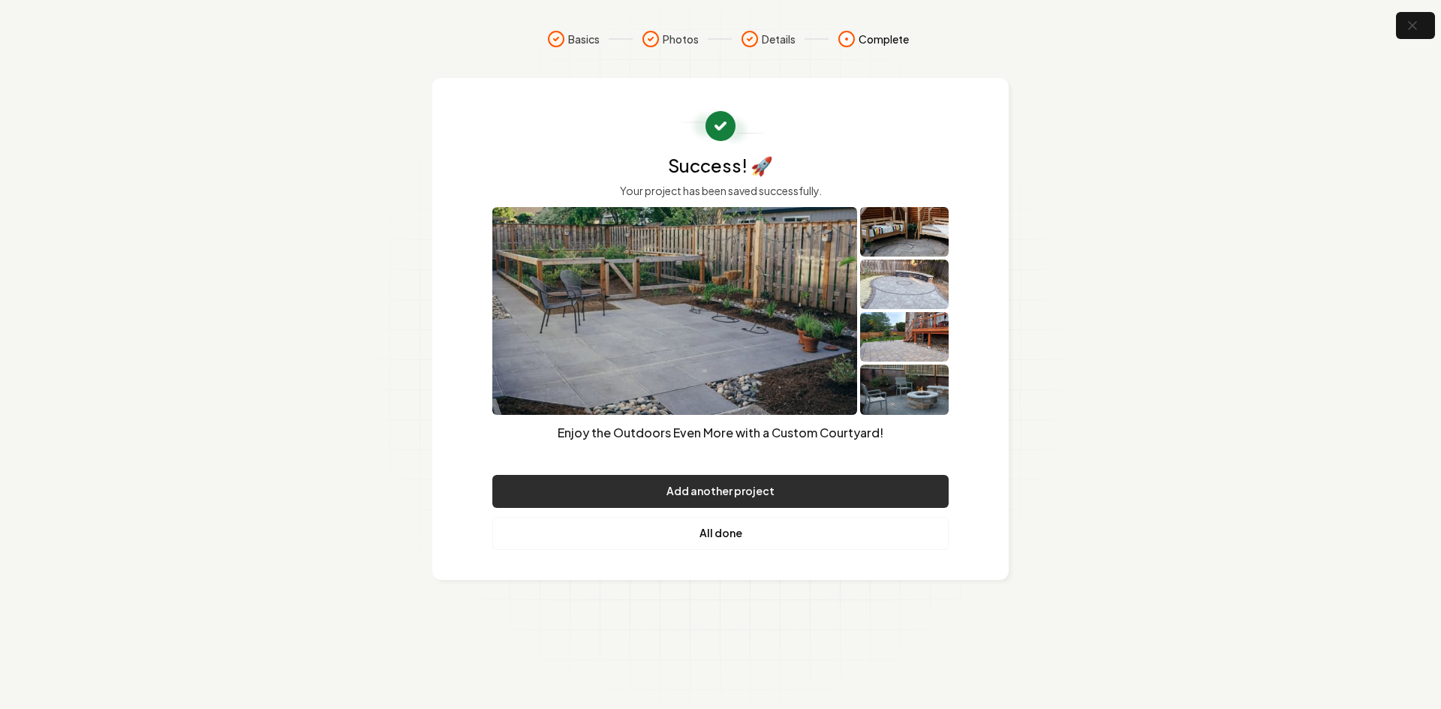
click at [722, 497] on button "Add another project" at bounding box center [720, 491] width 456 height 33
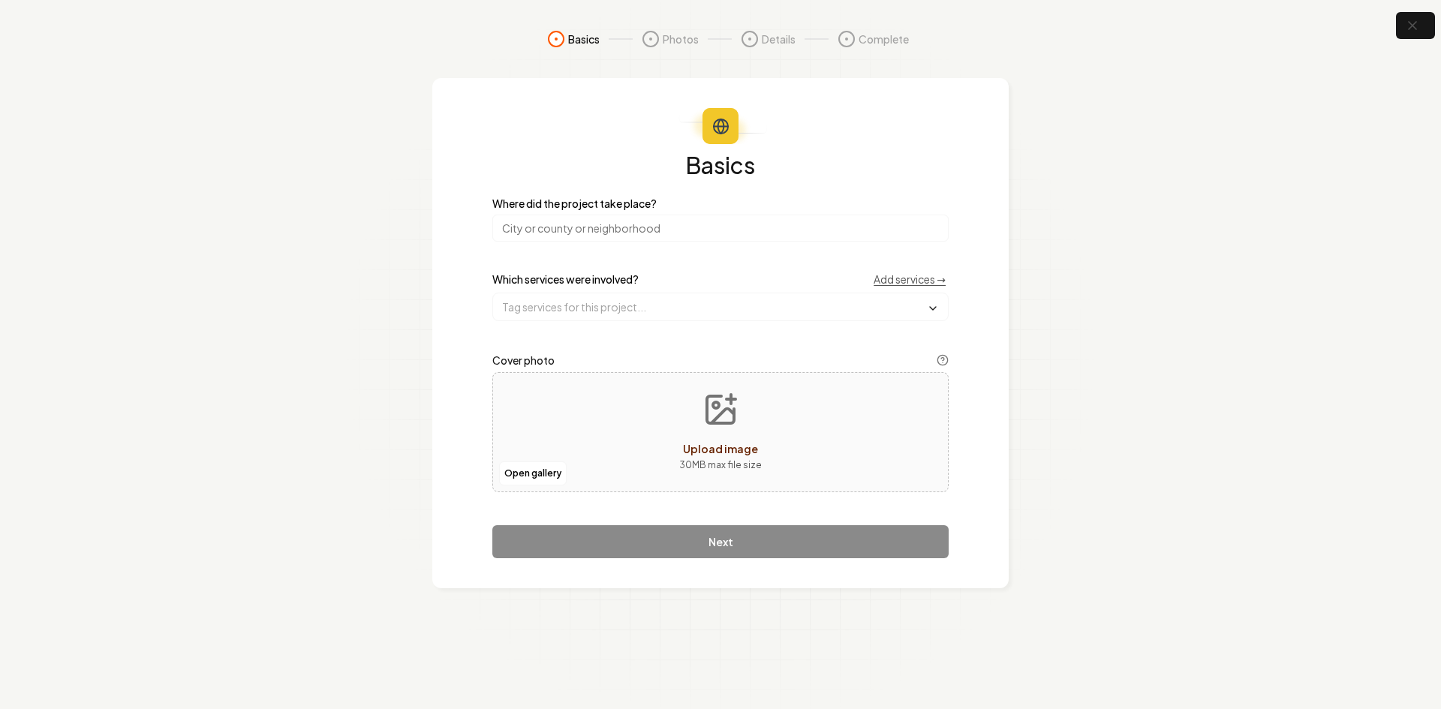
click at [615, 243] on div "Basics Where did the project take place? Which services were involved? Add serv…" at bounding box center [720, 355] width 456 height 405
click at [615, 233] on input "o" at bounding box center [720, 228] width 456 height 27
type input "OR"
click at [639, 421] on div "Open gallery Upload image 30 MB max file size" at bounding box center [720, 432] width 456 height 120
type input "**********"
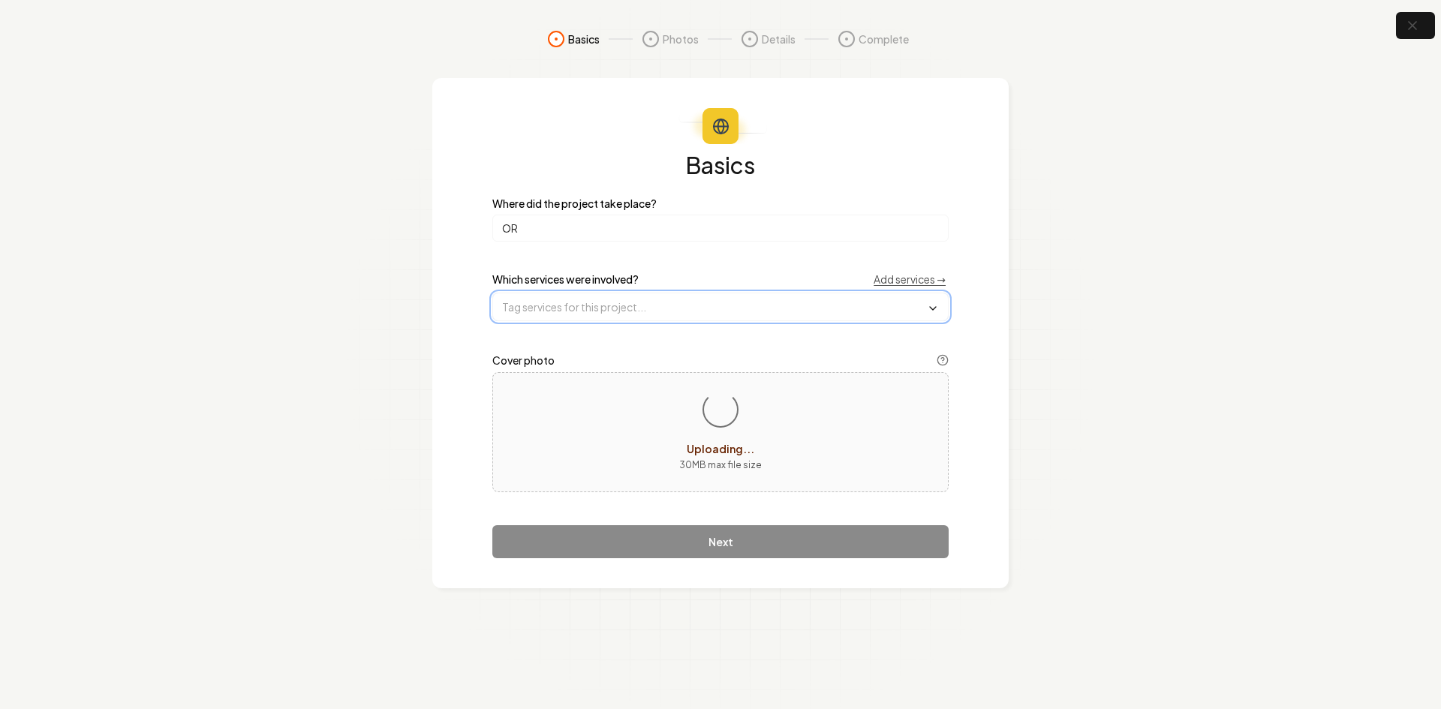
click at [547, 312] on input "text" at bounding box center [720, 306] width 455 height 27
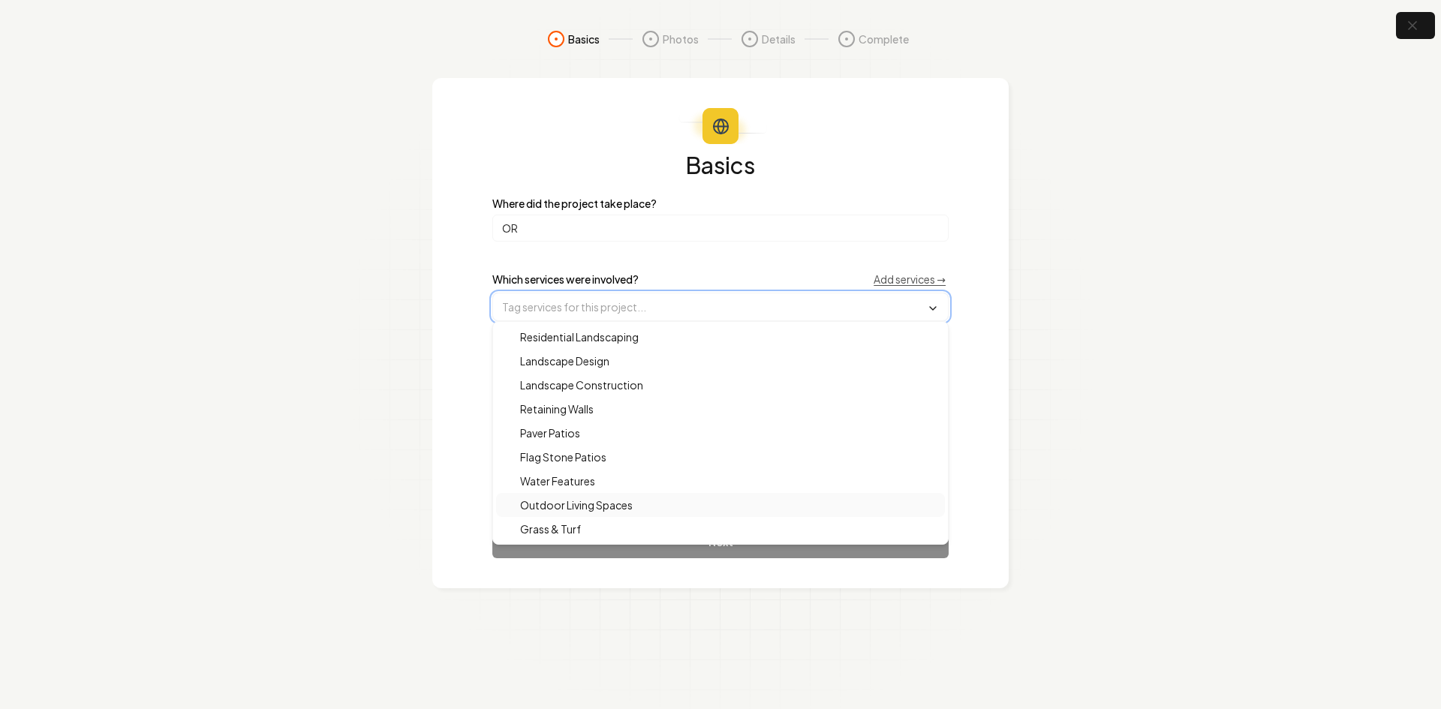
click at [561, 510] on span "Outdoor Living Spaces" at bounding box center [567, 505] width 131 height 15
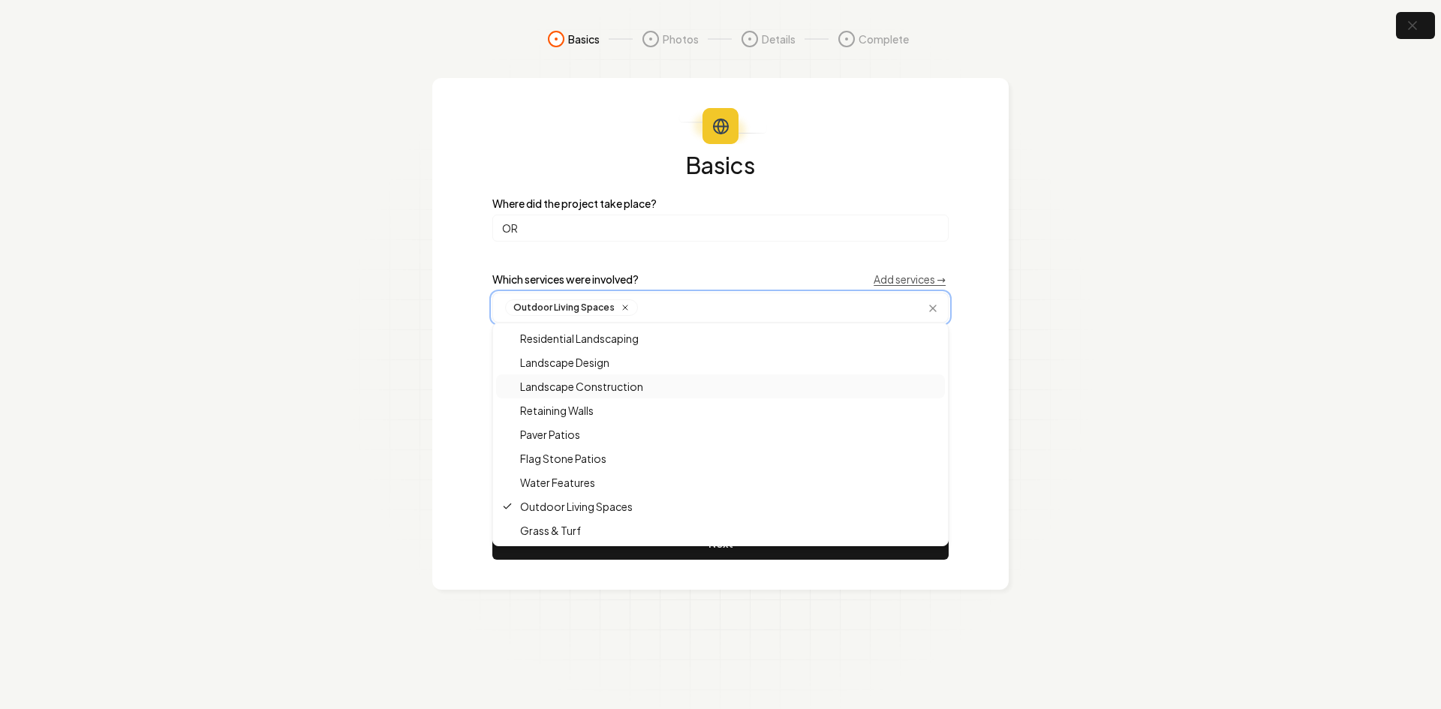
click at [524, 392] on span "Landscape Construction" at bounding box center [572, 386] width 141 height 15
click at [441, 426] on div "Basics Where did the project take place? OR Which services were involved? Add s…" at bounding box center [720, 334] width 576 height 512
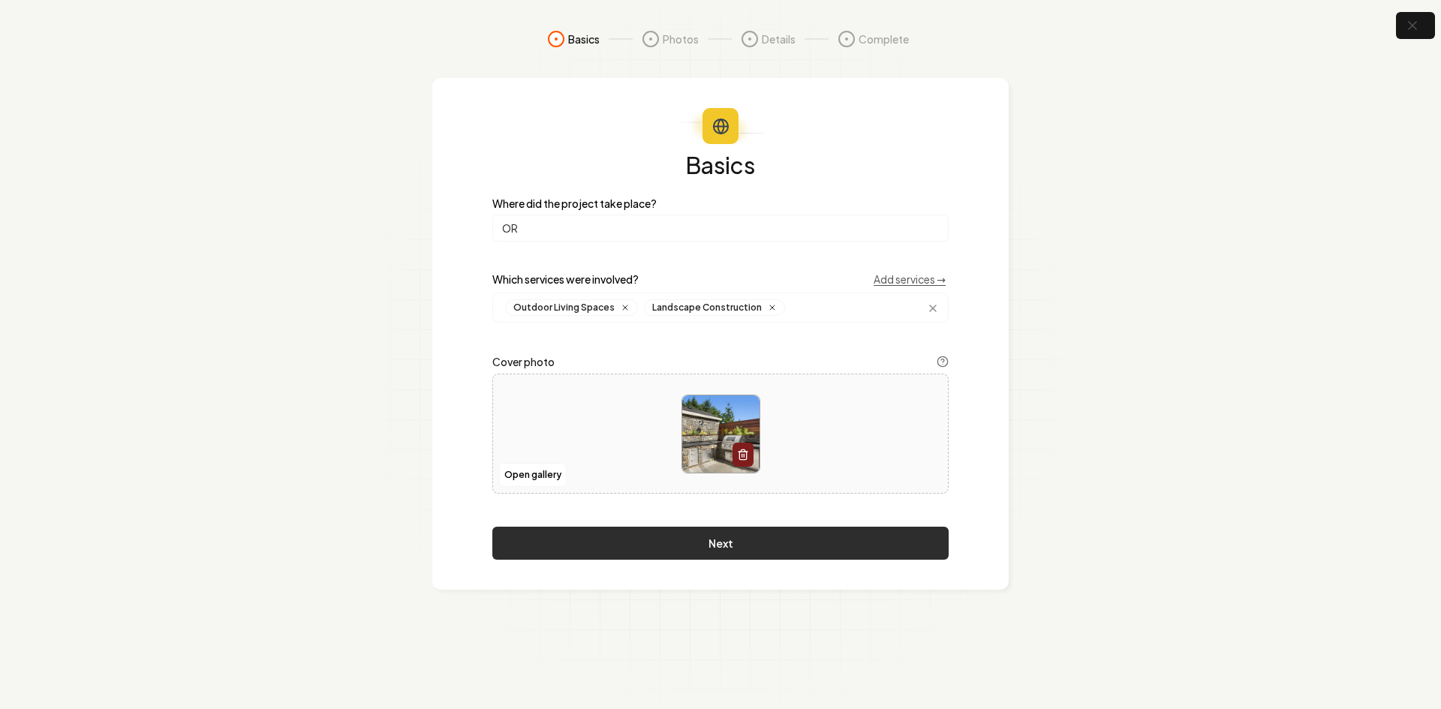
click at [588, 554] on button "Next" at bounding box center [720, 543] width 456 height 33
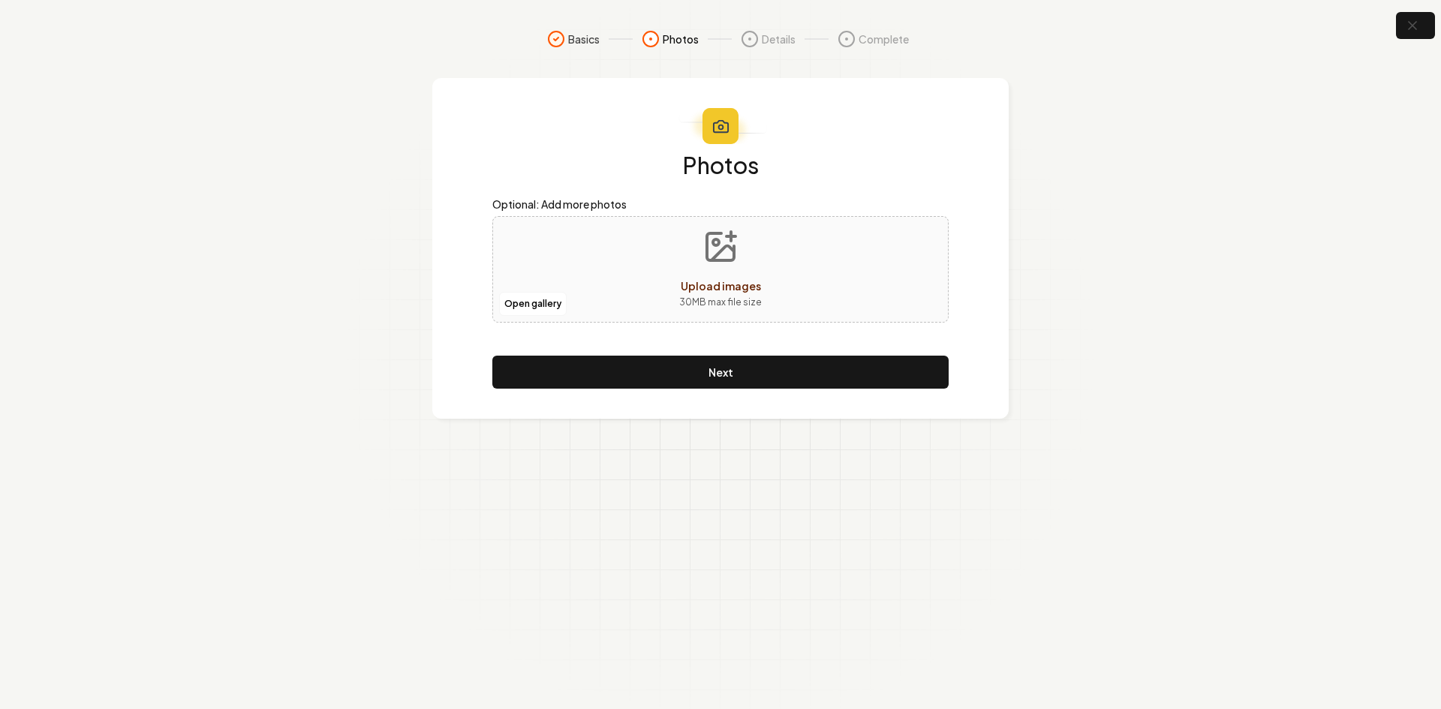
click at [575, 284] on div "Open gallery Upload images 30 MB max file size" at bounding box center [720, 269] width 456 height 107
type input "**********"
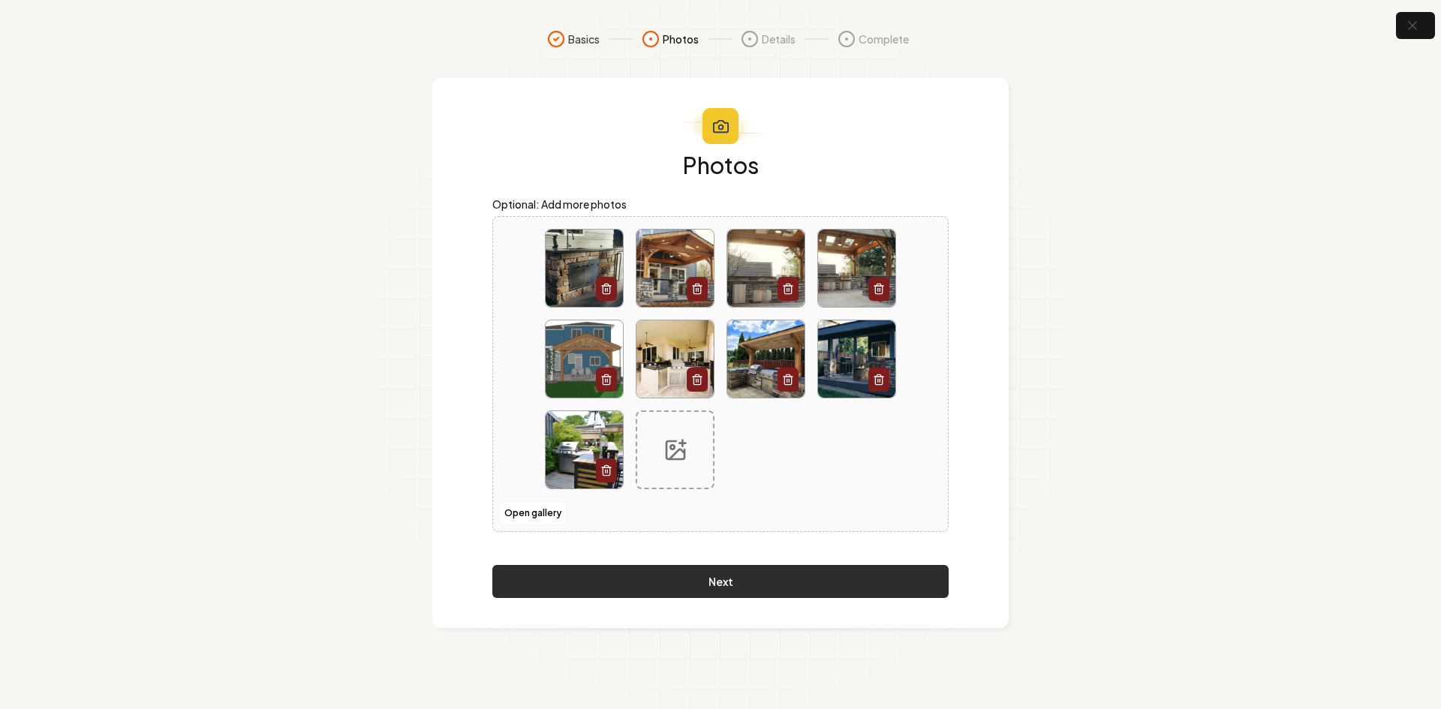
click at [653, 576] on button "Next" at bounding box center [720, 581] width 456 height 33
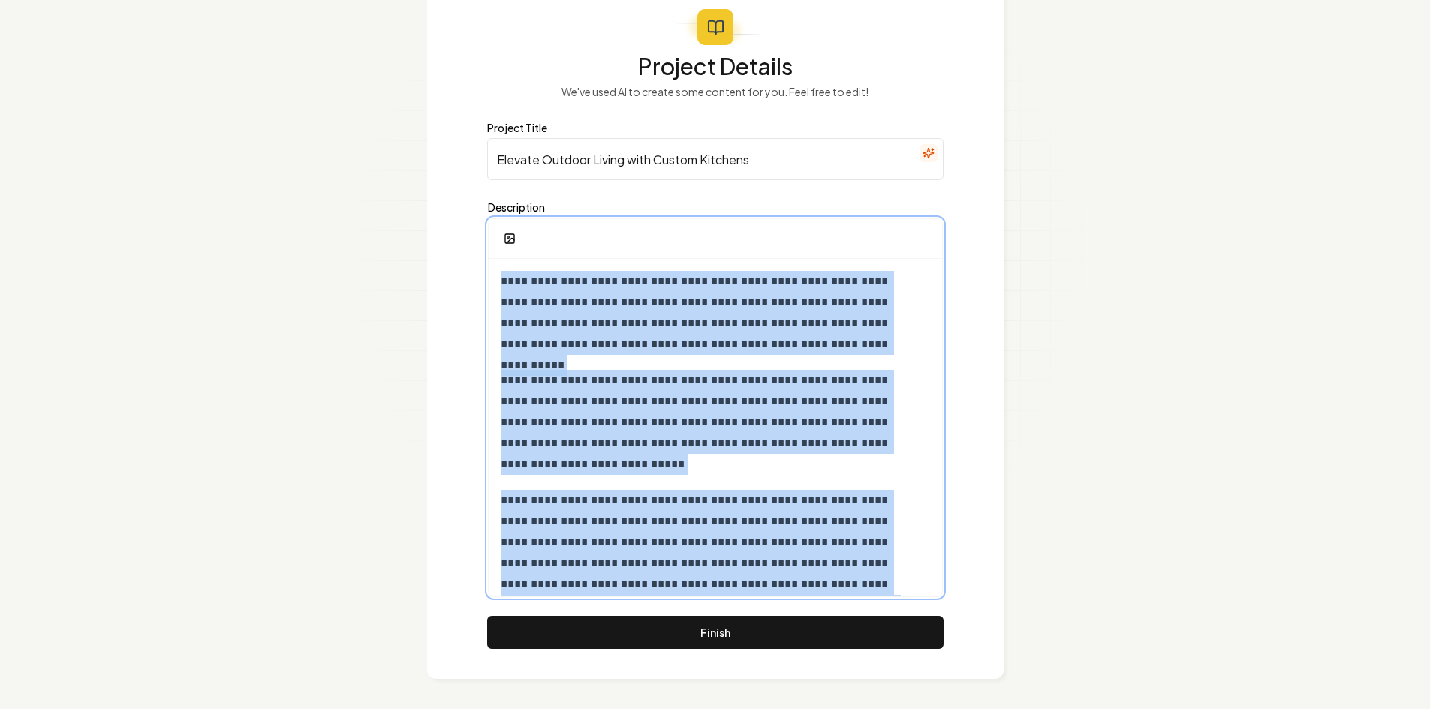
drag, startPoint x: 743, startPoint y: 553, endPoint x: 407, endPoint y: 61, distance: 596.1
click at [407, 61] on section "**********" at bounding box center [715, 305] width 1430 height 808
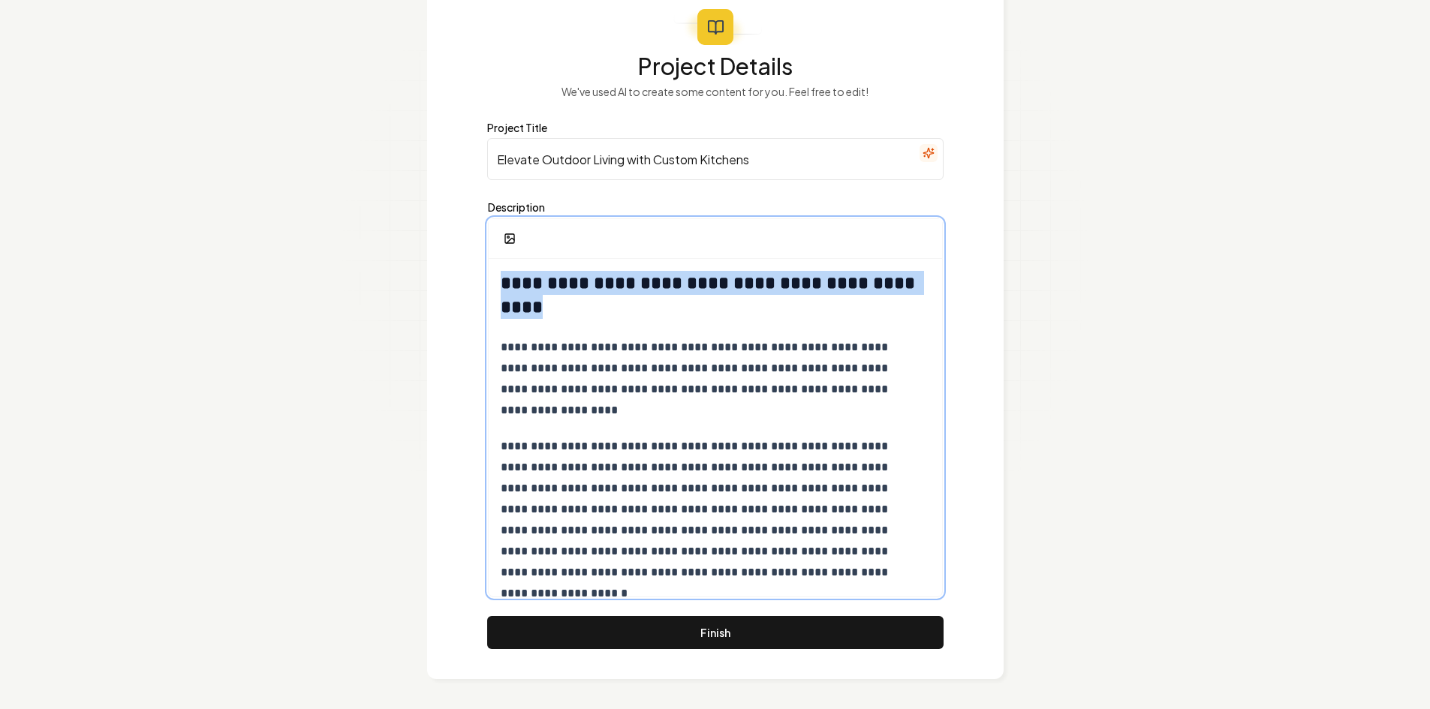
drag, startPoint x: 579, startPoint y: 312, endPoint x: 453, endPoint y: 262, distance: 135.7
click at [453, 262] on div "**********" at bounding box center [715, 329] width 576 height 700
copy strong "**********"
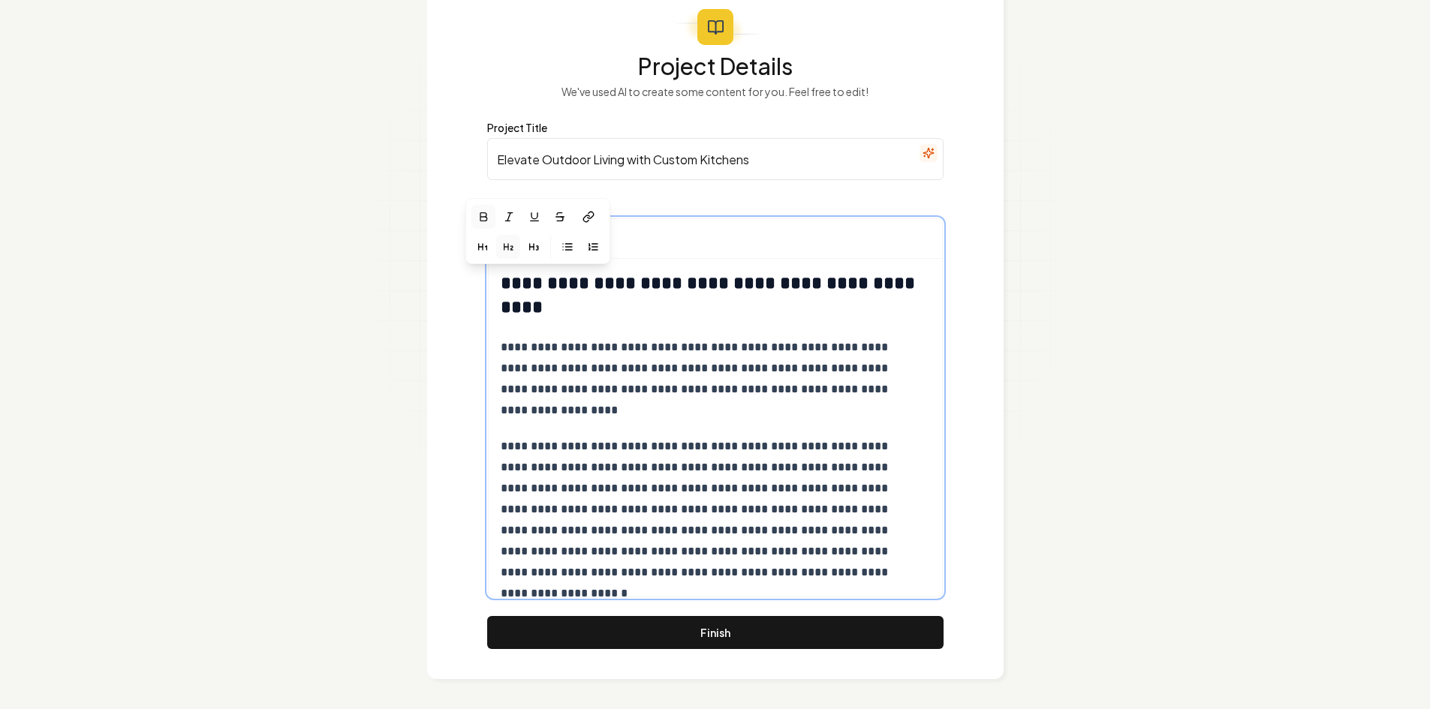
click at [498, 350] on div "**********" at bounding box center [715, 455] width 453 height 393
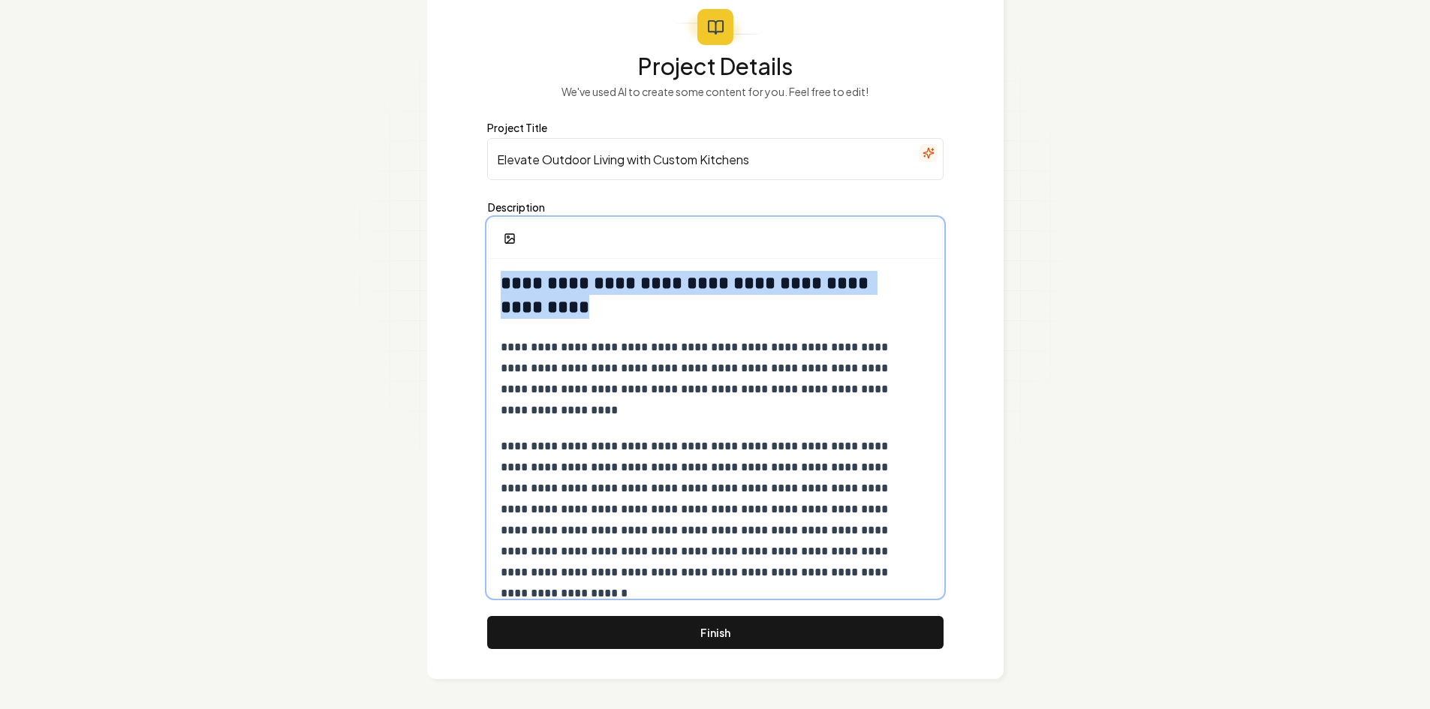
drag, startPoint x: 575, startPoint y: 314, endPoint x: 486, endPoint y: 286, distance: 93.5
click at [486, 286] on div "**********" at bounding box center [715, 329] width 576 height 700
copy strong "**********"
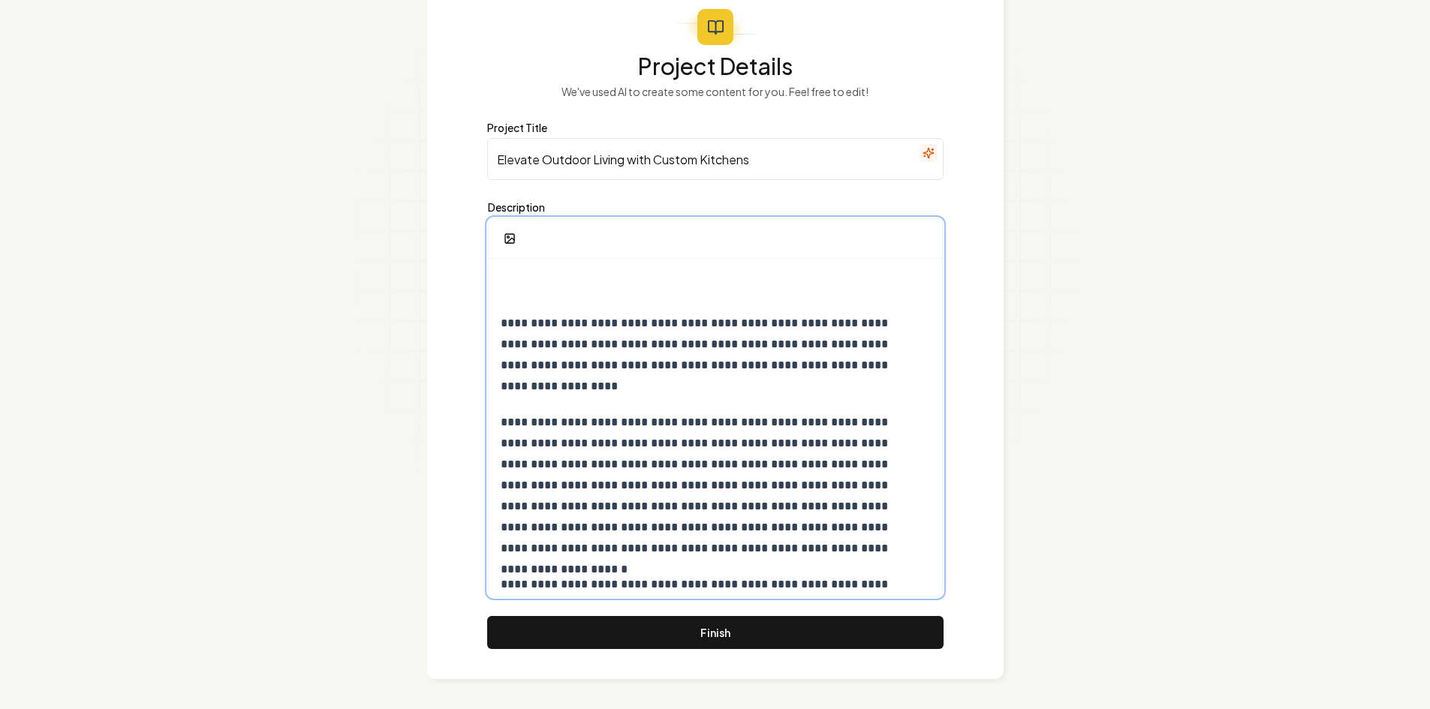
click at [499, 324] on div "**********" at bounding box center [715, 443] width 453 height 369
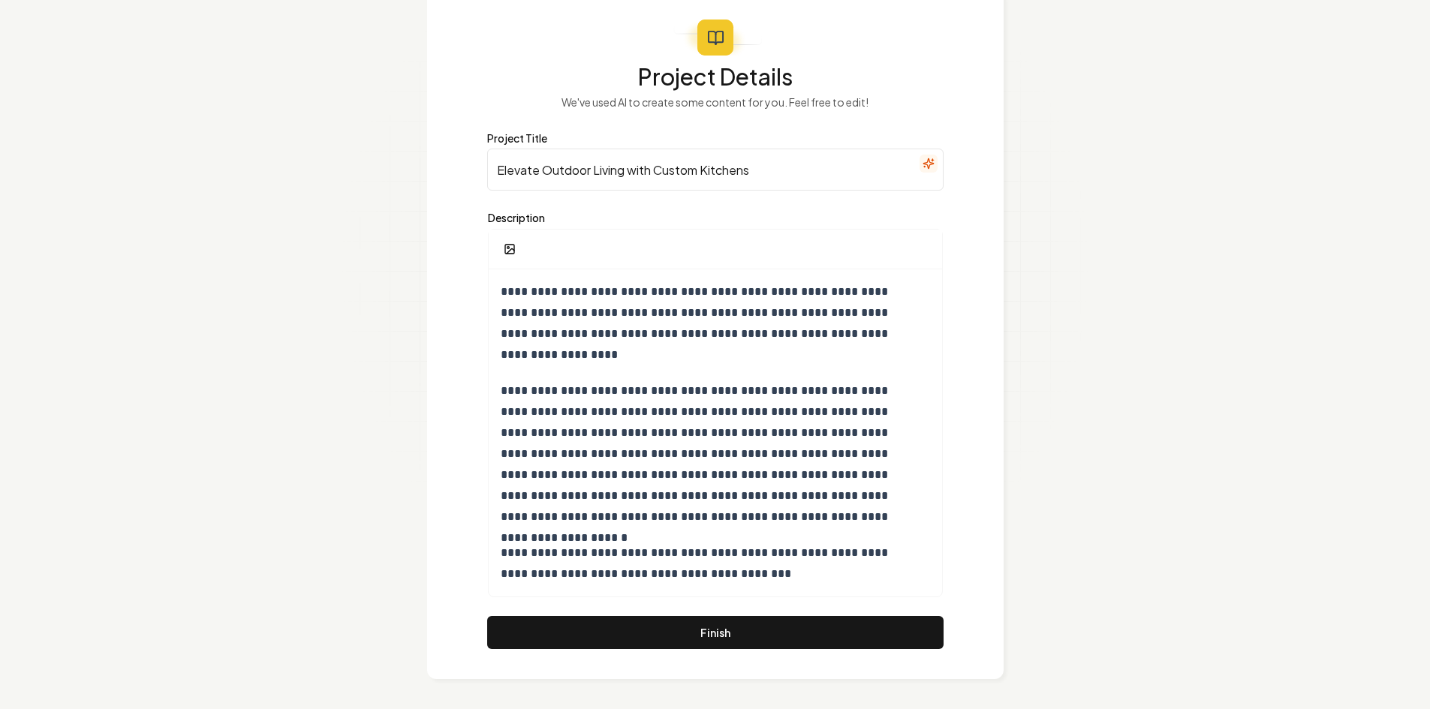
click at [637, 176] on input "Elevate Outdoor Living with Custom Kitchens" at bounding box center [715, 170] width 456 height 42
paste input "Get Cooking with Your Own Custom Outdoor Kitchen!"
type input "Get Cooking with Your Own Custom Outdoor Kitchen!"
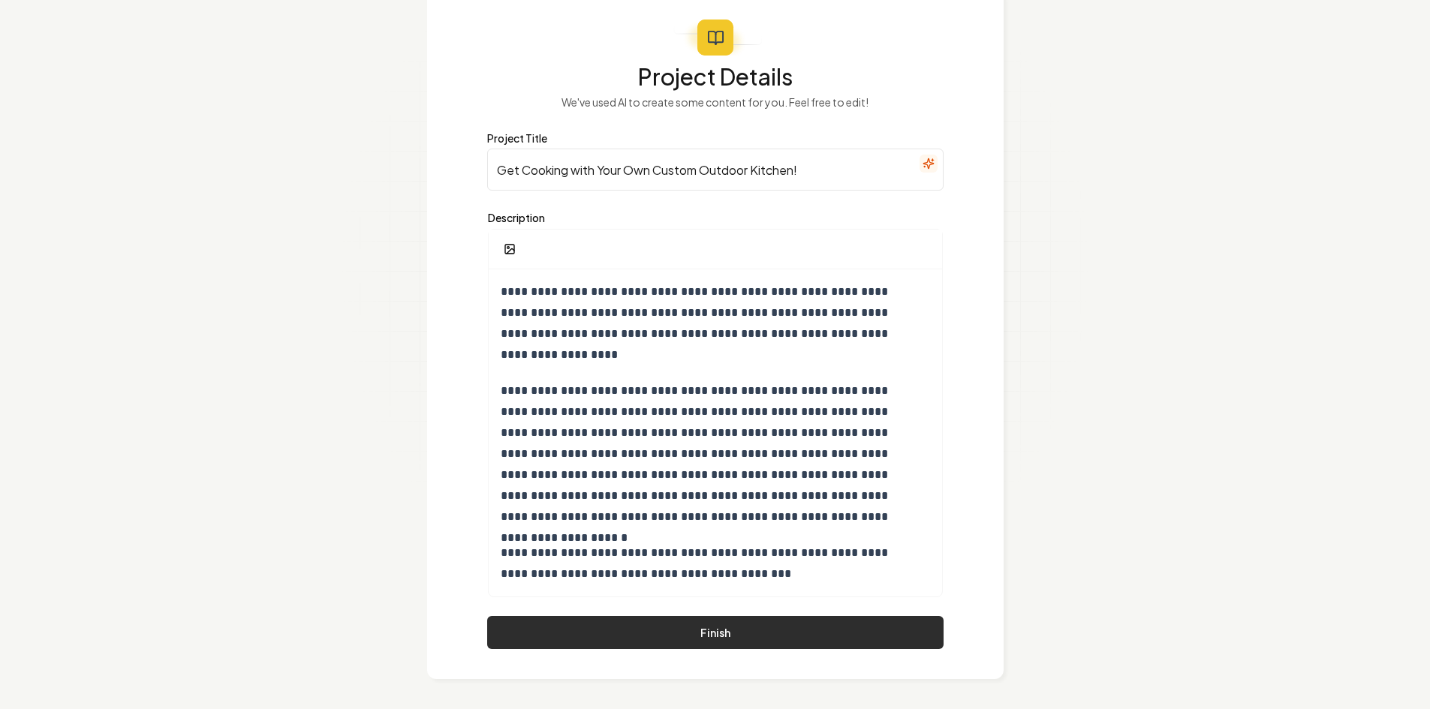
click at [573, 618] on button "Finish" at bounding box center [715, 632] width 456 height 33
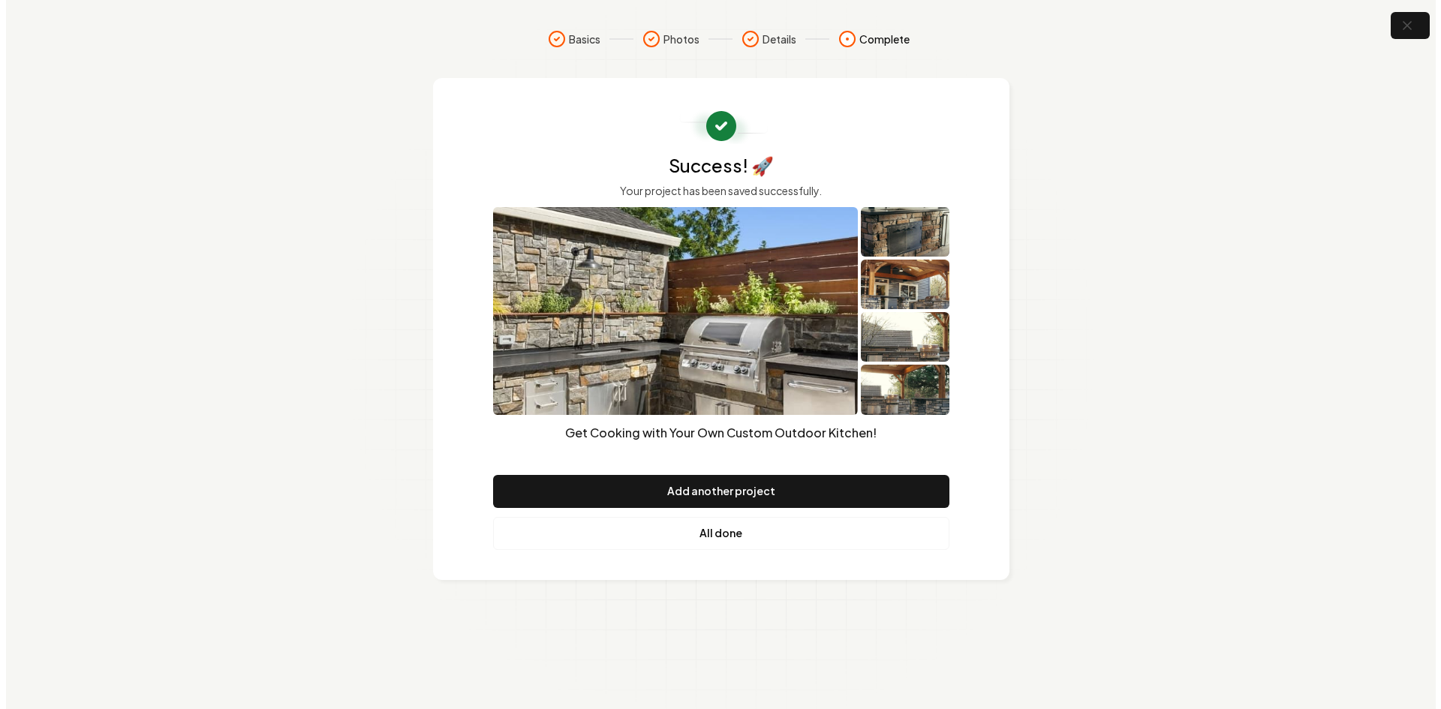
scroll to position [0, 0]
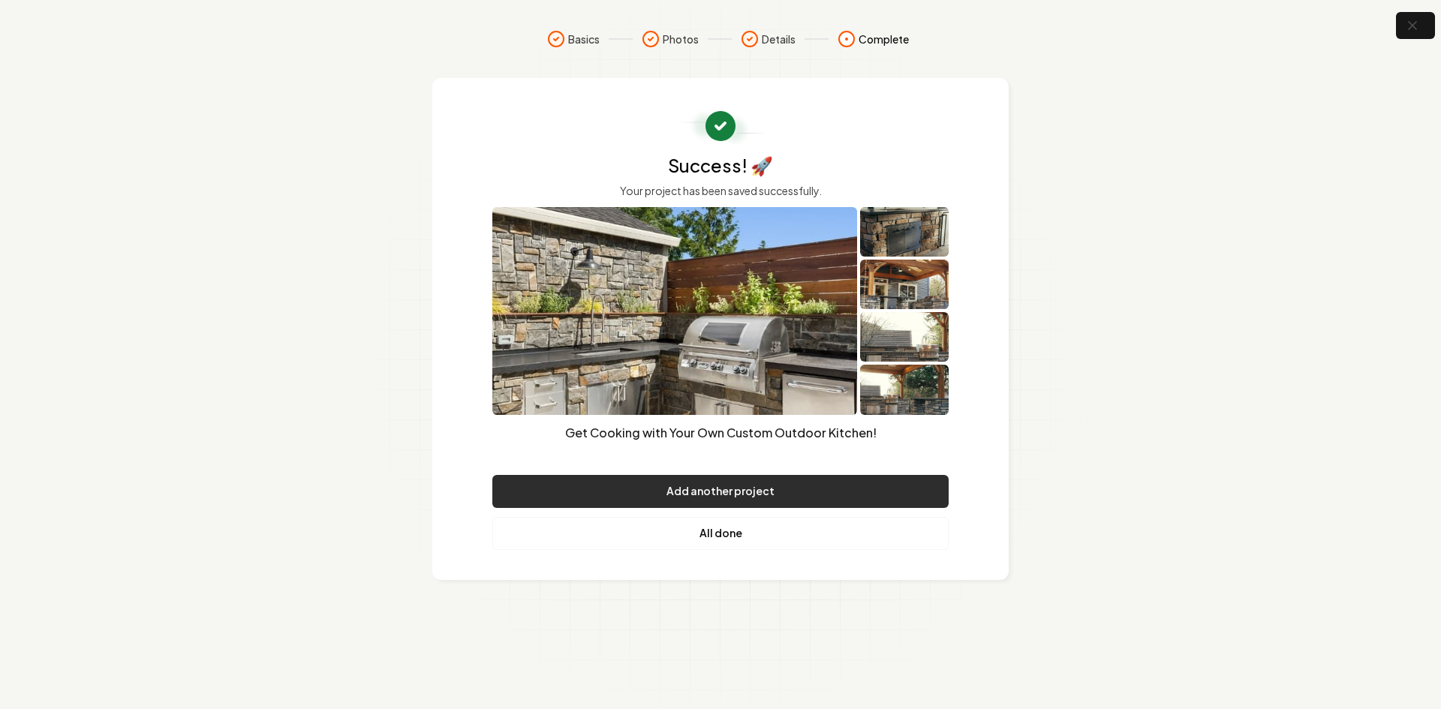
click at [681, 503] on button "Add another project" at bounding box center [720, 491] width 456 height 33
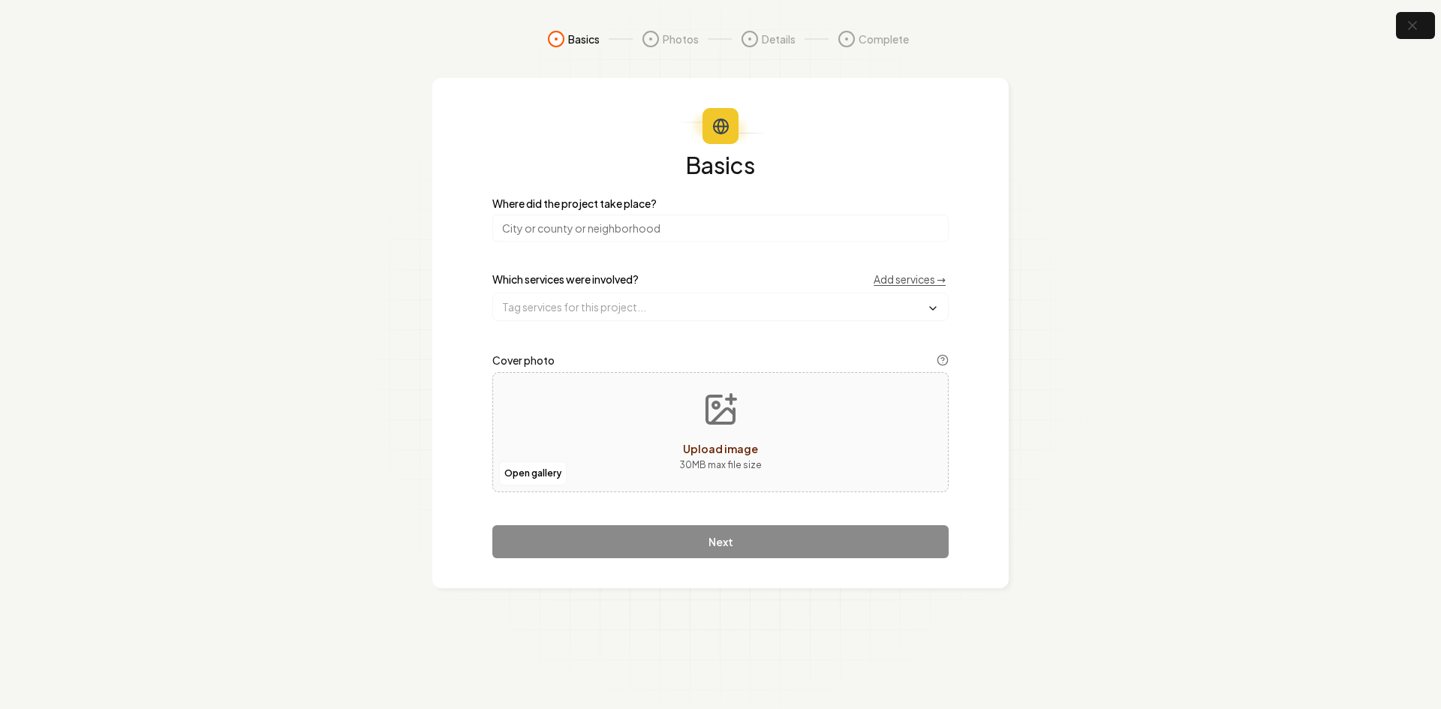
click at [579, 228] on input "search" at bounding box center [720, 228] width 456 height 27
type input "[US_STATE]"
click at [585, 325] on div "Basics Where did the project take place? [US_STATE] Which services were involve…" at bounding box center [720, 355] width 456 height 405
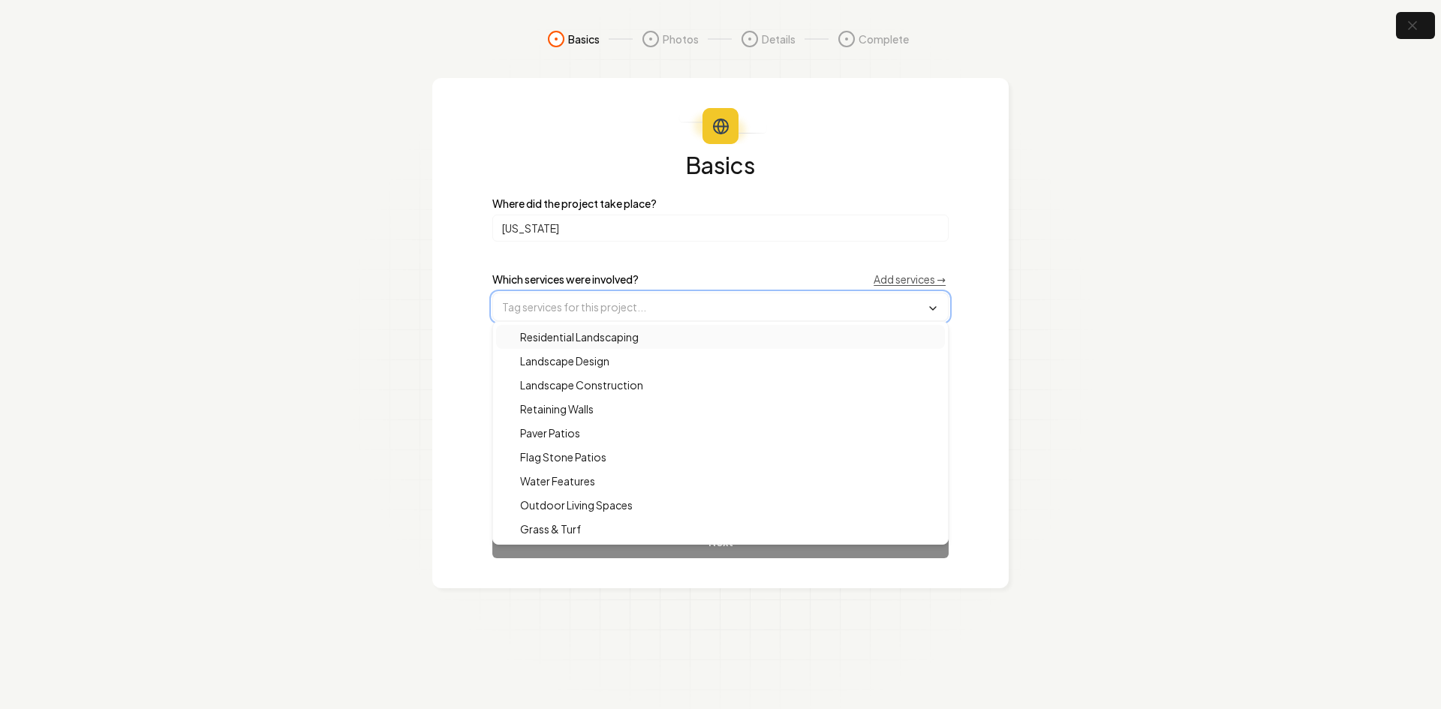
click at [597, 311] on input "text" at bounding box center [720, 306] width 455 height 27
click at [559, 380] on span "Landscape Construction" at bounding box center [572, 384] width 141 height 15
click at [569, 432] on span "Paver Patios" at bounding box center [541, 434] width 78 height 15
click at [579, 462] on span "Flag Stone Patios" at bounding box center [554, 458] width 104 height 15
click at [594, 509] on span "Outdoor Living Spaces" at bounding box center [567, 506] width 131 height 15
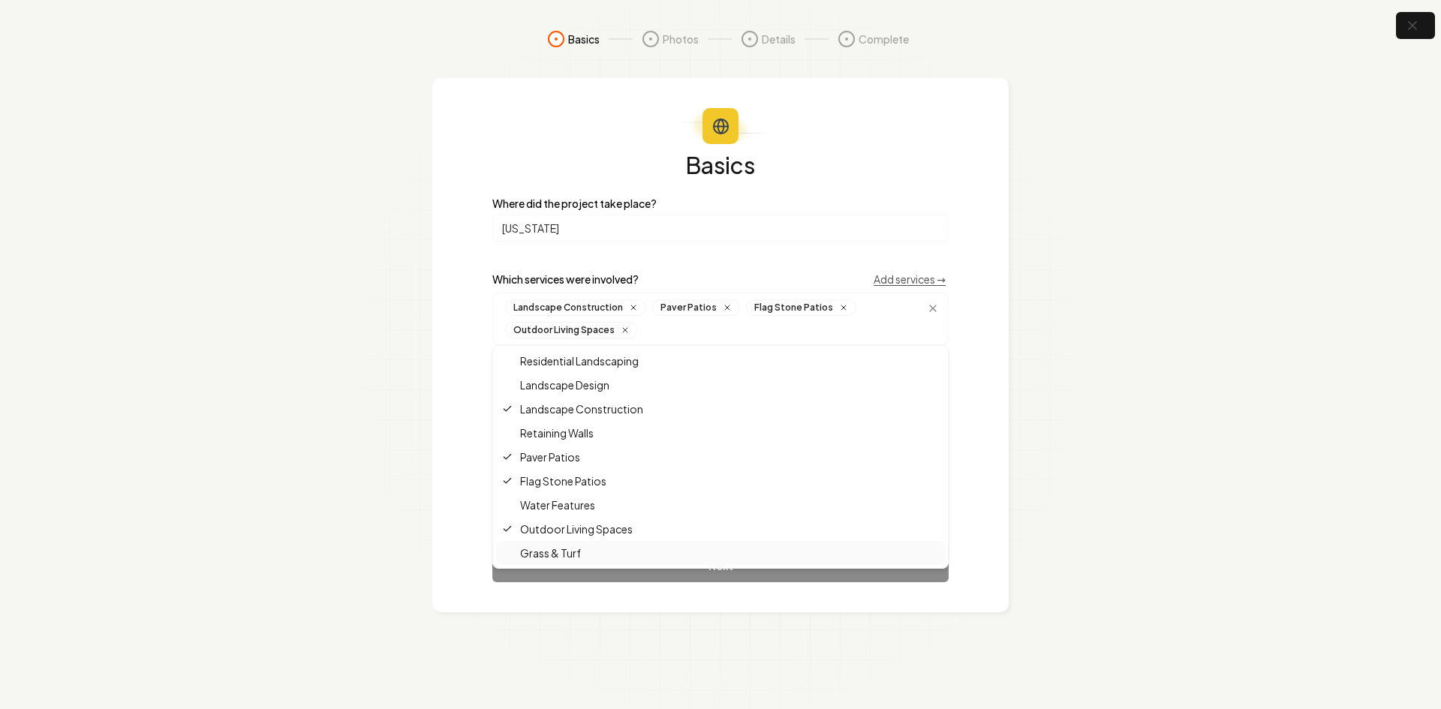
click at [591, 608] on div "Basics Where did the project take place? [US_STATE] Which services were involve…" at bounding box center [720, 345] width 576 height 534
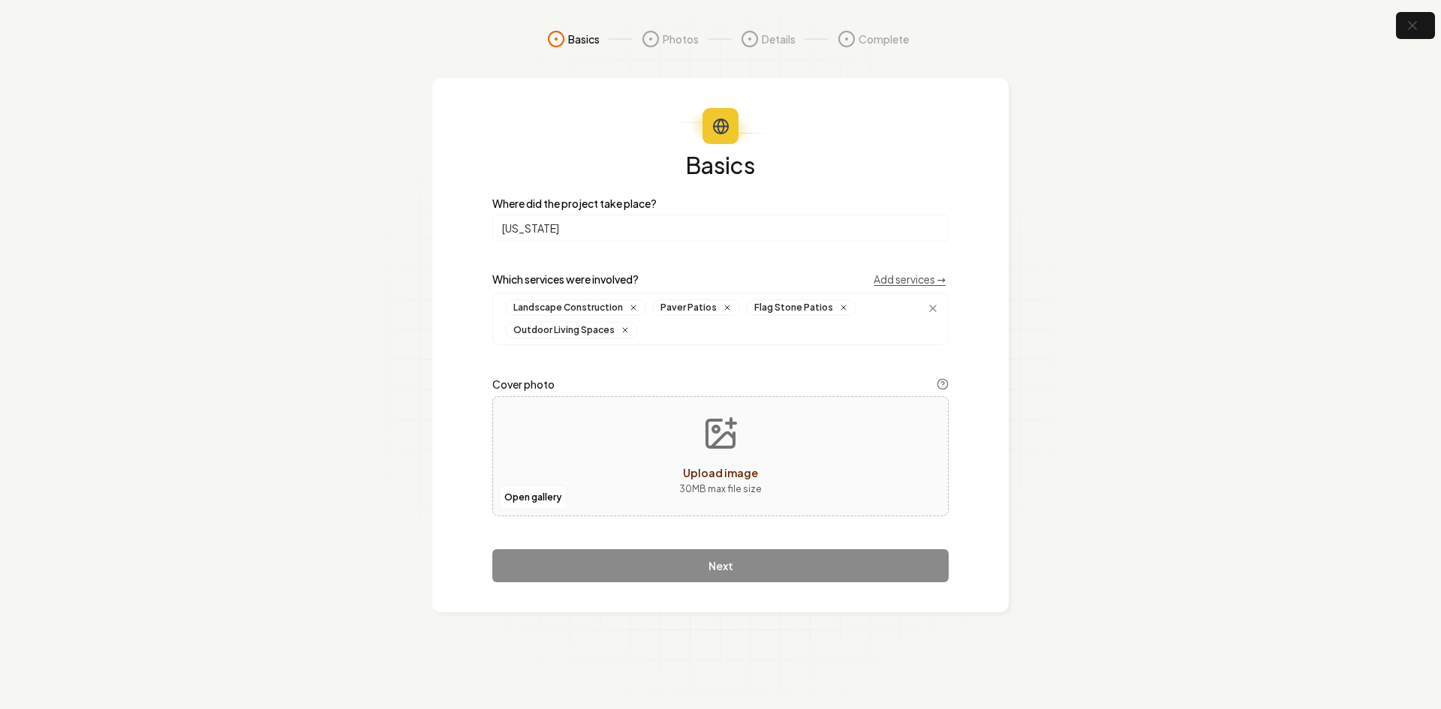
click at [573, 444] on div "Open gallery Upload image 30 MB max file size" at bounding box center [720, 456] width 456 height 120
type input "**********"
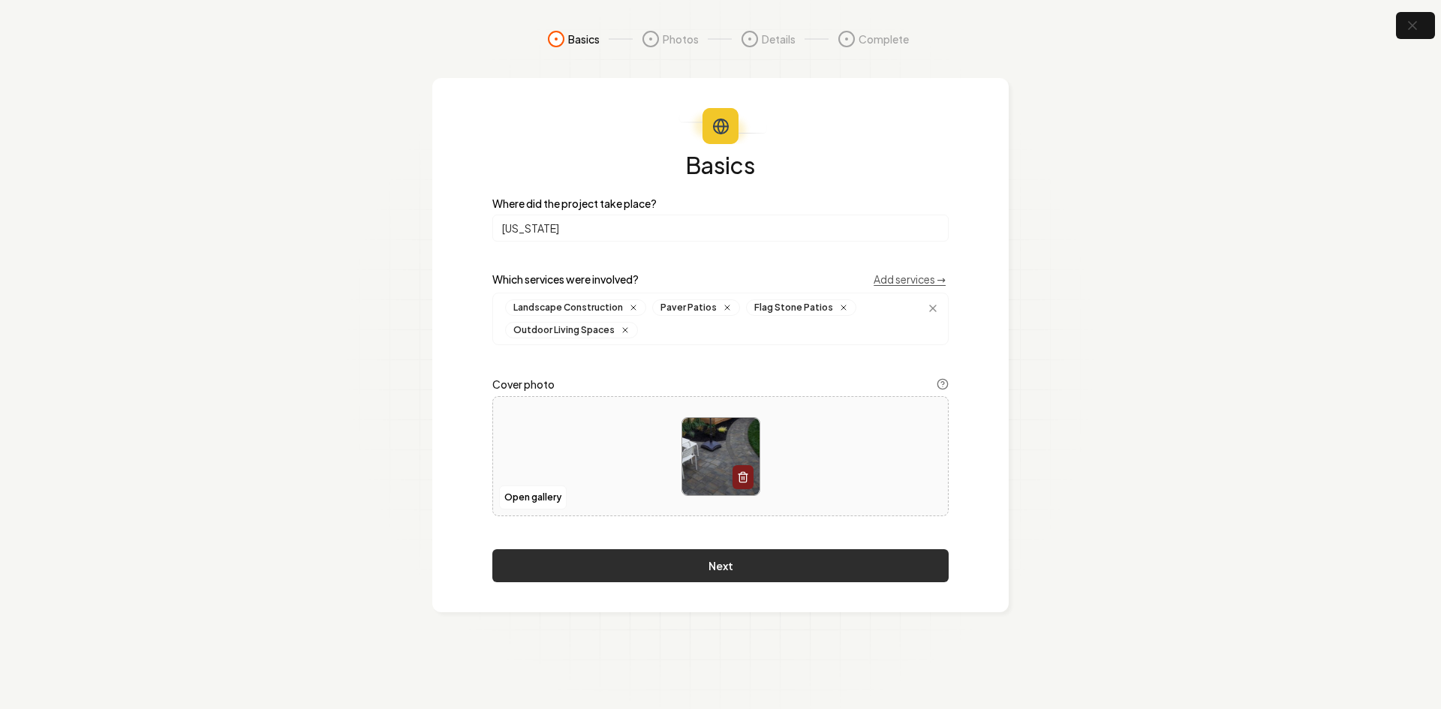
click at [601, 572] on button "Next" at bounding box center [720, 565] width 456 height 33
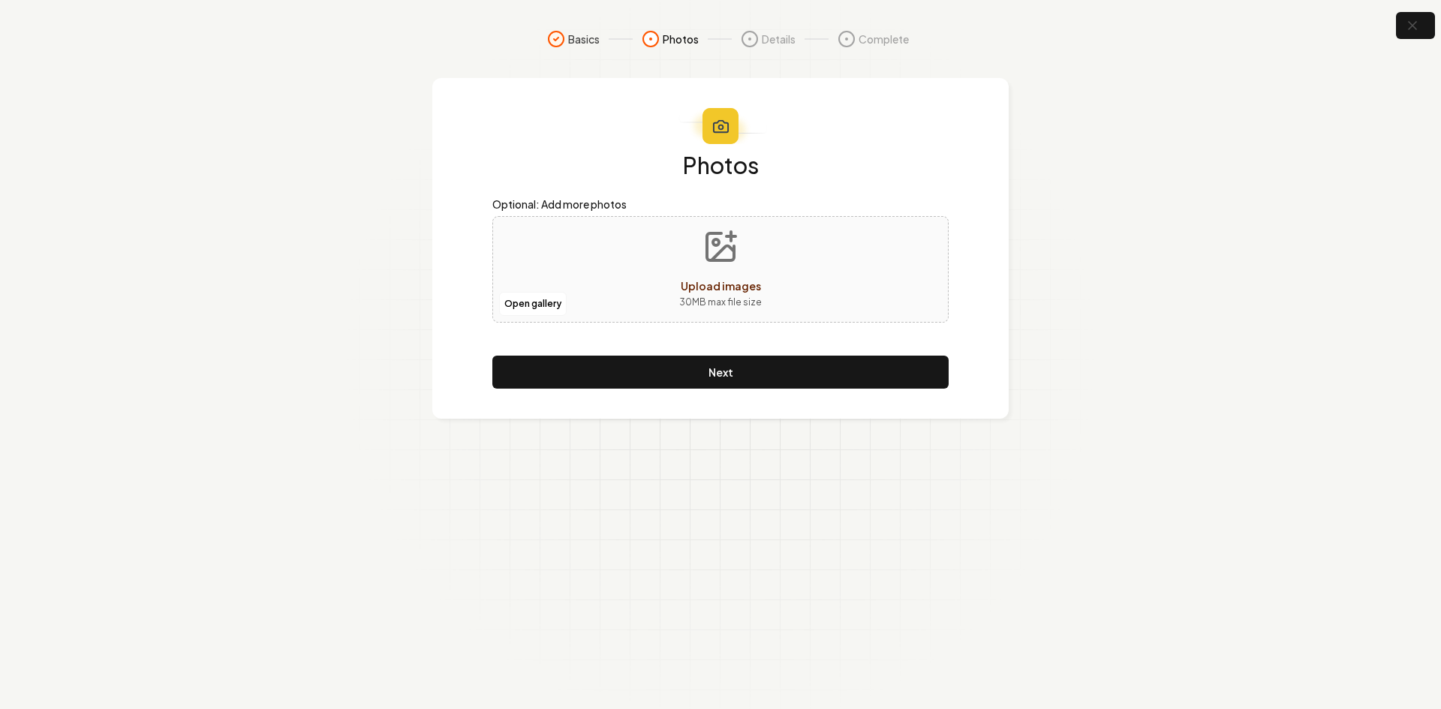
click at [537, 260] on div "Open gallery Upload images 30 MB max file size" at bounding box center [720, 269] width 456 height 107
type input "**********"
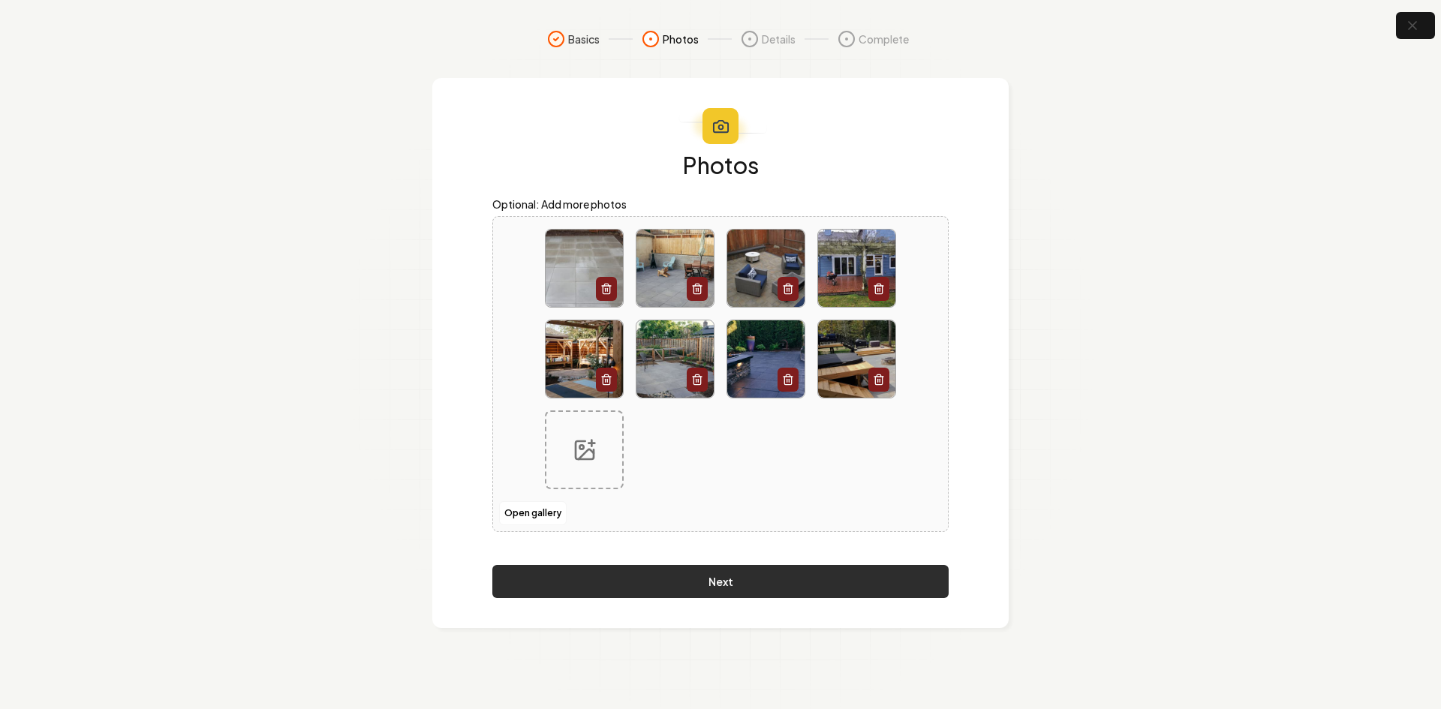
click at [702, 582] on button "Next" at bounding box center [720, 581] width 456 height 33
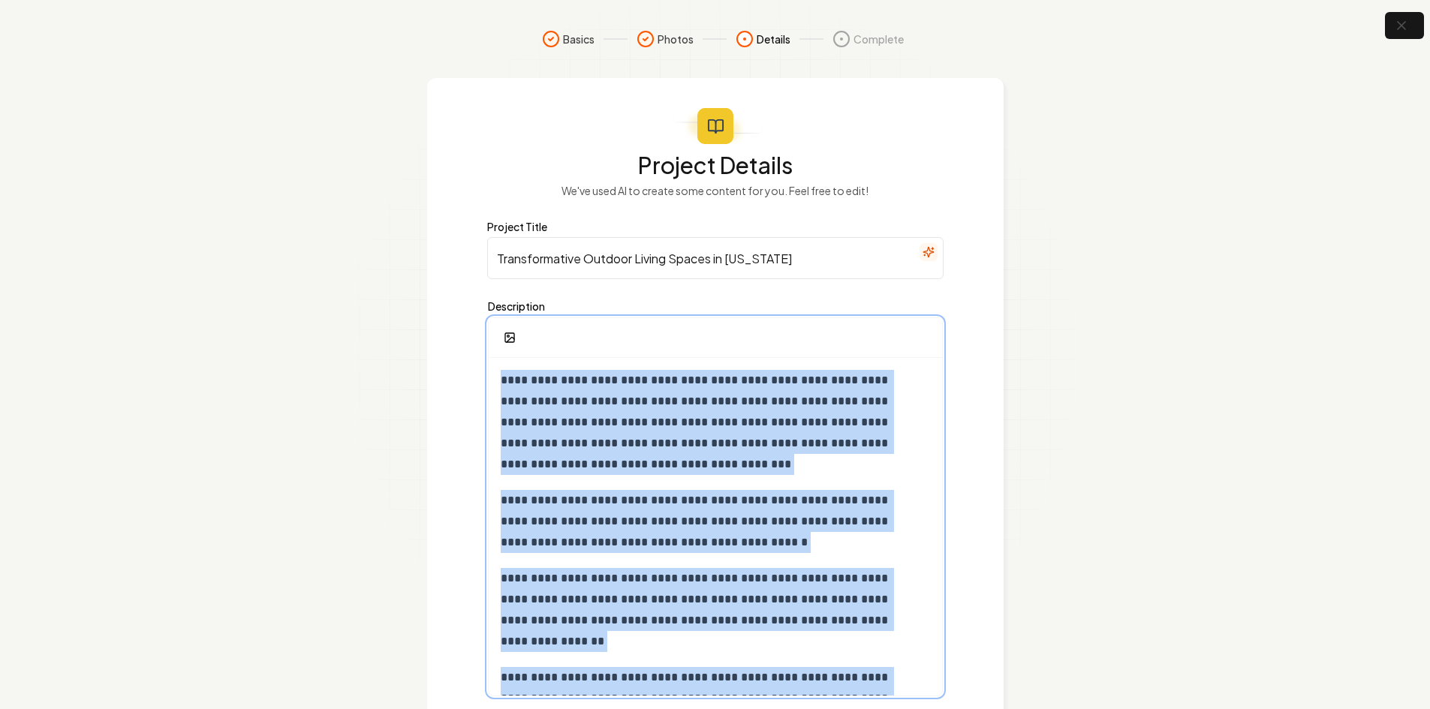
scroll to position [47, 0]
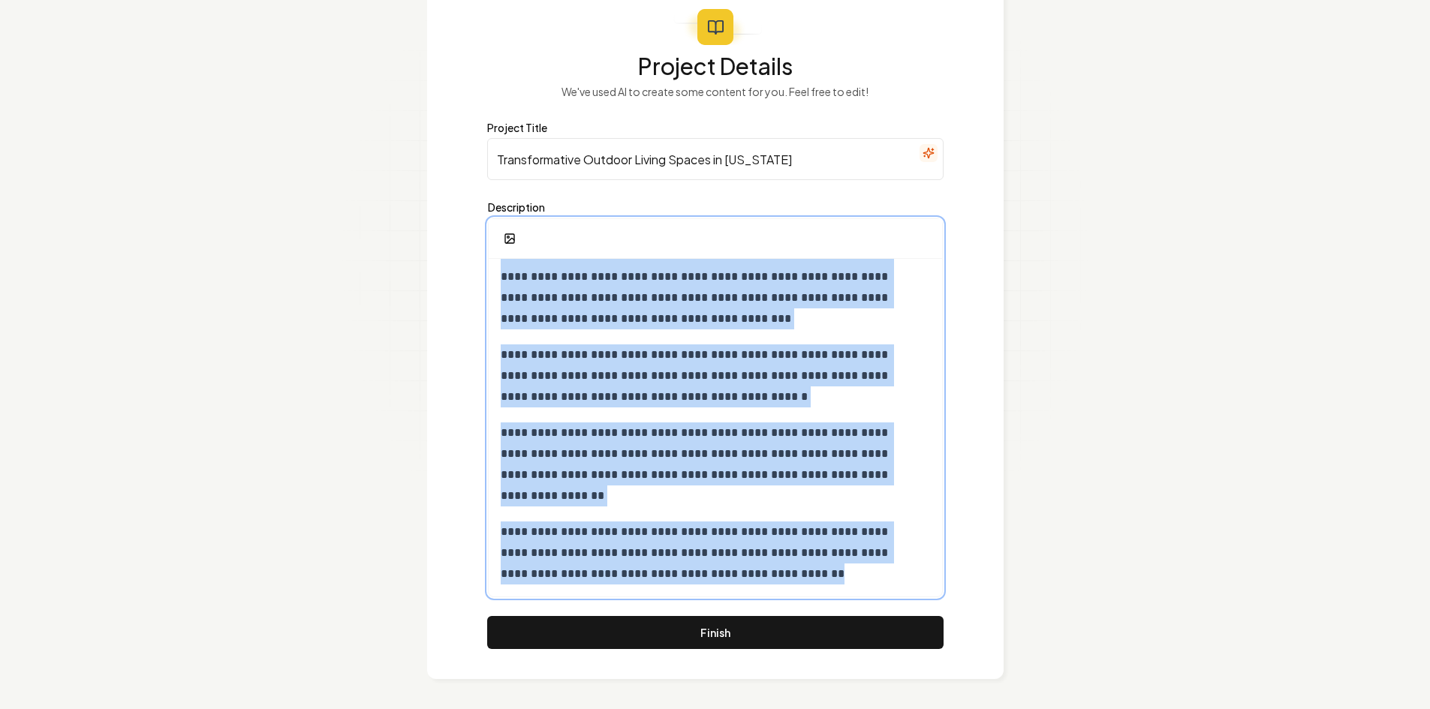
drag, startPoint x: 498, startPoint y: 376, endPoint x: 971, endPoint y: 744, distance: 600.0
click at [971, 610] on html "**********" at bounding box center [715, 255] width 1430 height 709
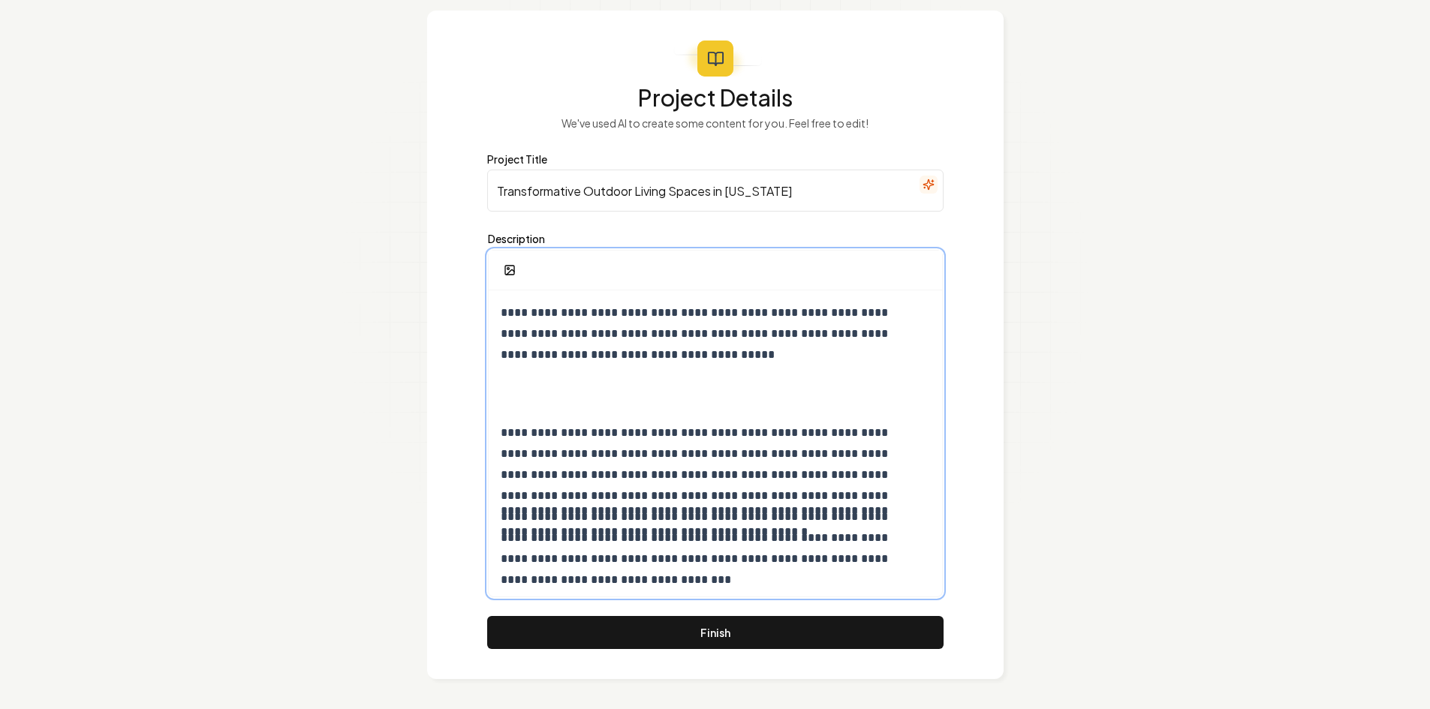
scroll to position [0, 0]
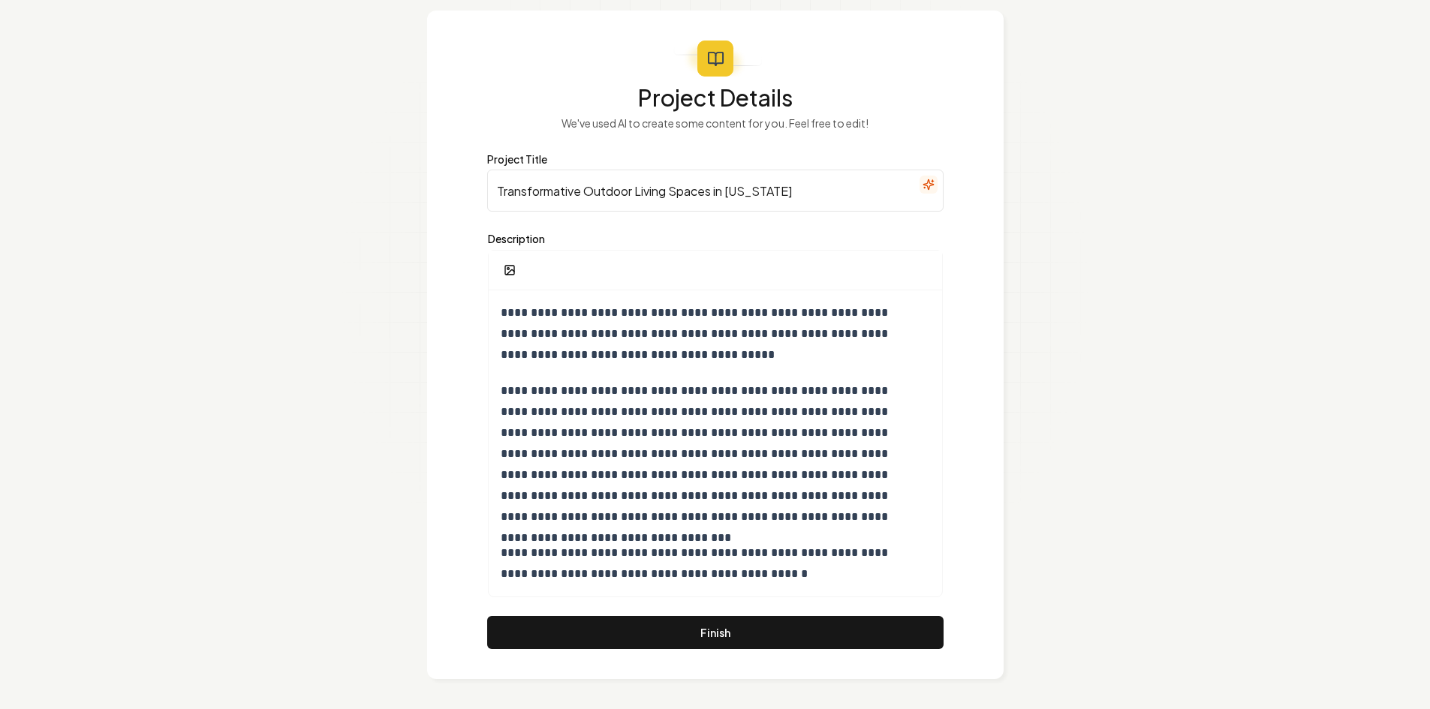
click at [578, 212] on form "**********" at bounding box center [715, 368] width 456 height 564
click at [572, 196] on input "Transformative Outdoor Living Spaces in Oregon" at bounding box center [715, 191] width 456 height 42
paste input "Dream Up a Custom Patio or Deck Design for Your Home!"
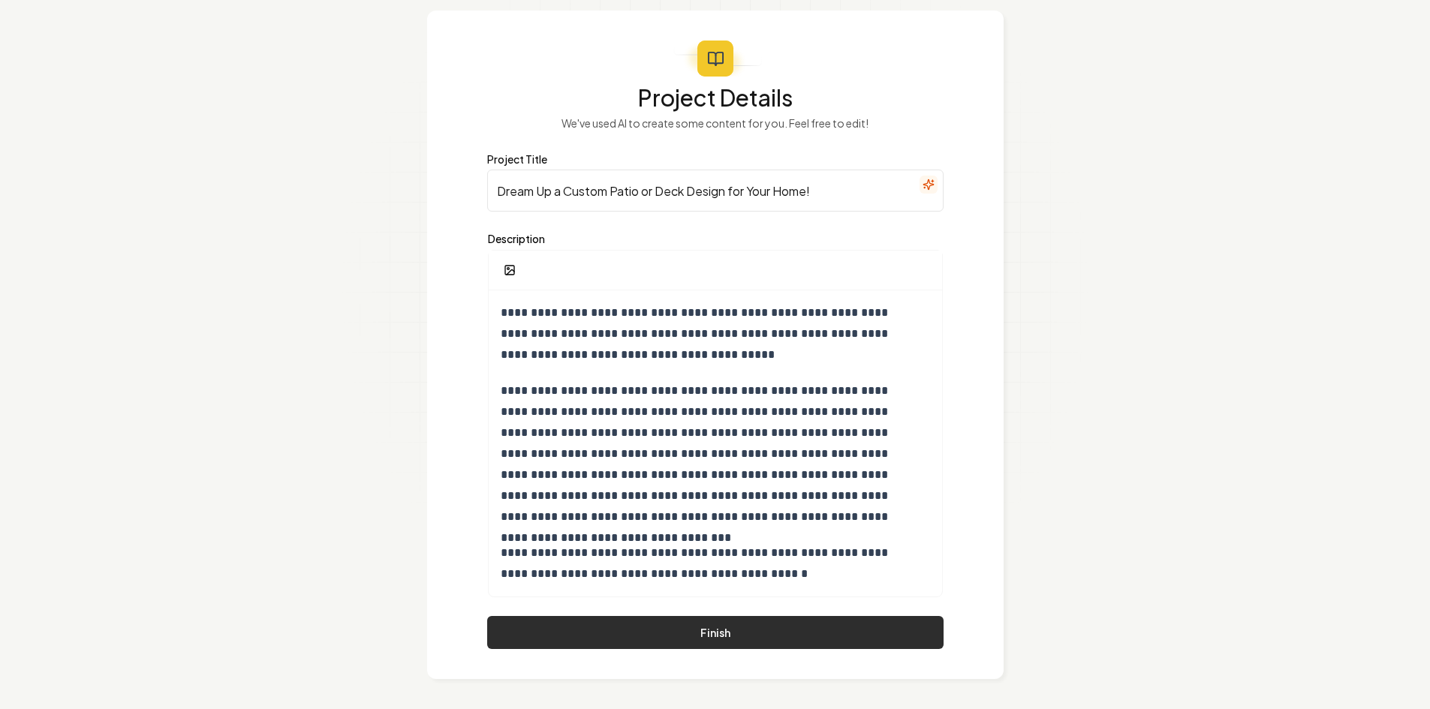
type input "Dream Up a Custom Patio or Deck Design for Your Home!"
click at [669, 642] on button "Finish" at bounding box center [715, 632] width 456 height 33
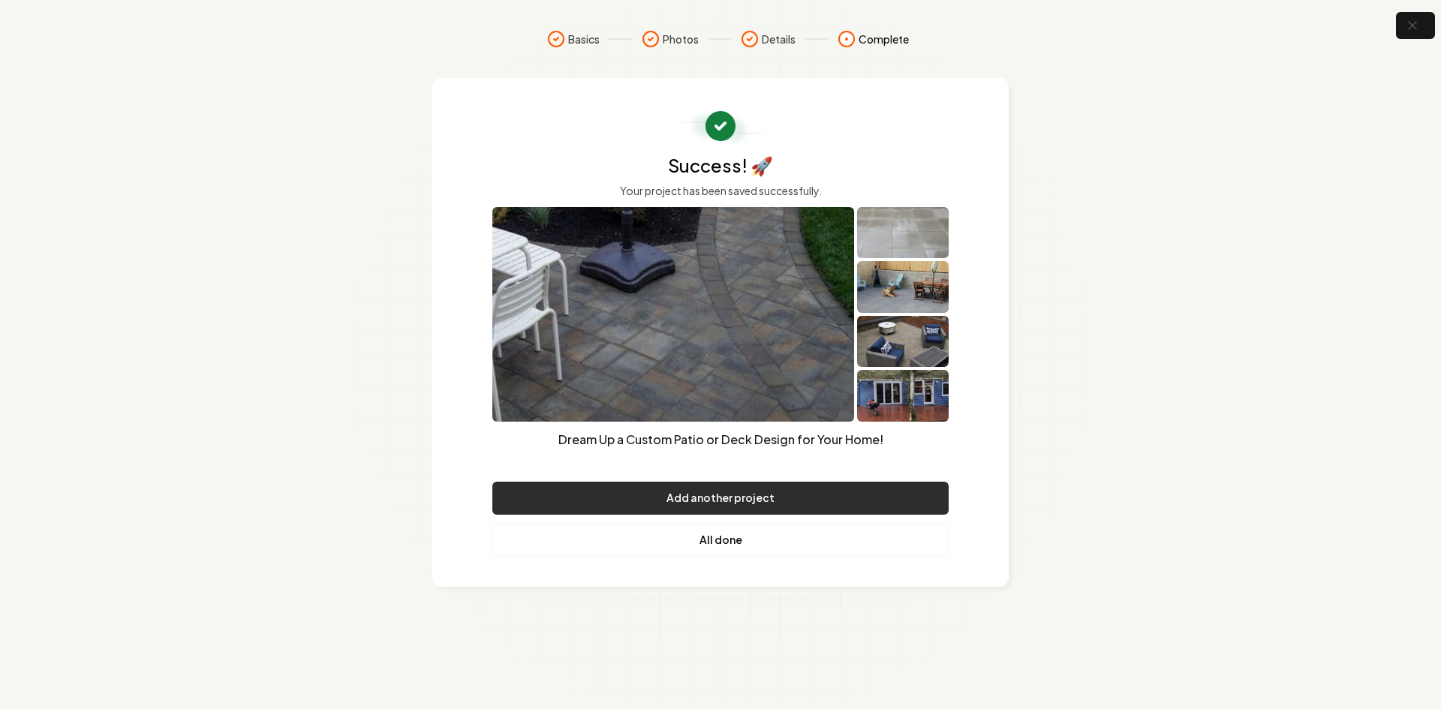
click at [665, 508] on button "Add another project" at bounding box center [720, 498] width 456 height 33
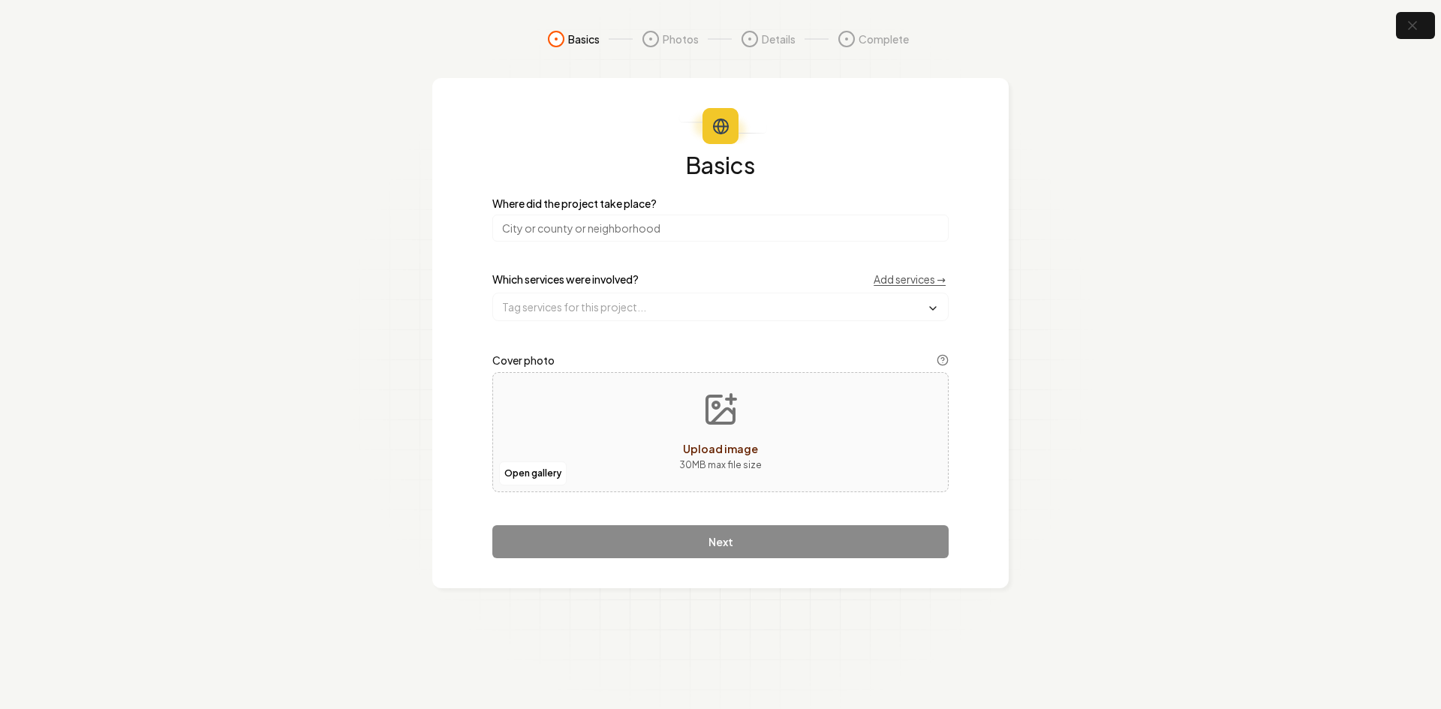
click at [543, 233] on input "search" at bounding box center [720, 228] width 456 height 27
type input "[US_STATE]"
click at [542, 315] on input "text" at bounding box center [720, 306] width 455 height 27
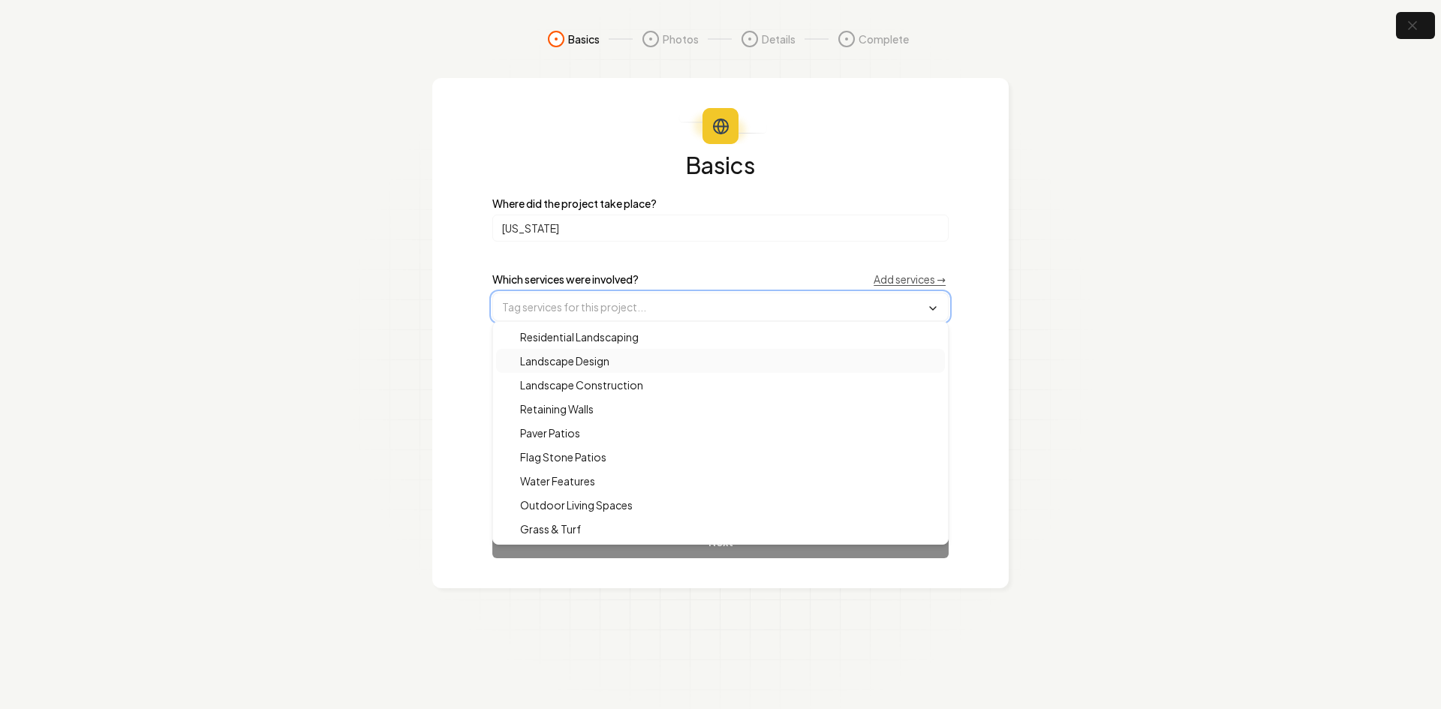
click at [559, 360] on span "Landscape Design" at bounding box center [555, 360] width 107 height 15
click at [558, 340] on span "Residential Landscaping" at bounding box center [570, 338] width 137 height 15
click at [544, 533] on span "Grass & Turf" at bounding box center [541, 530] width 79 height 15
click at [531, 355] on span "Landscape Design" at bounding box center [555, 362] width 107 height 15
click at [527, 341] on span "Residential Landscaping" at bounding box center [570, 338] width 137 height 15
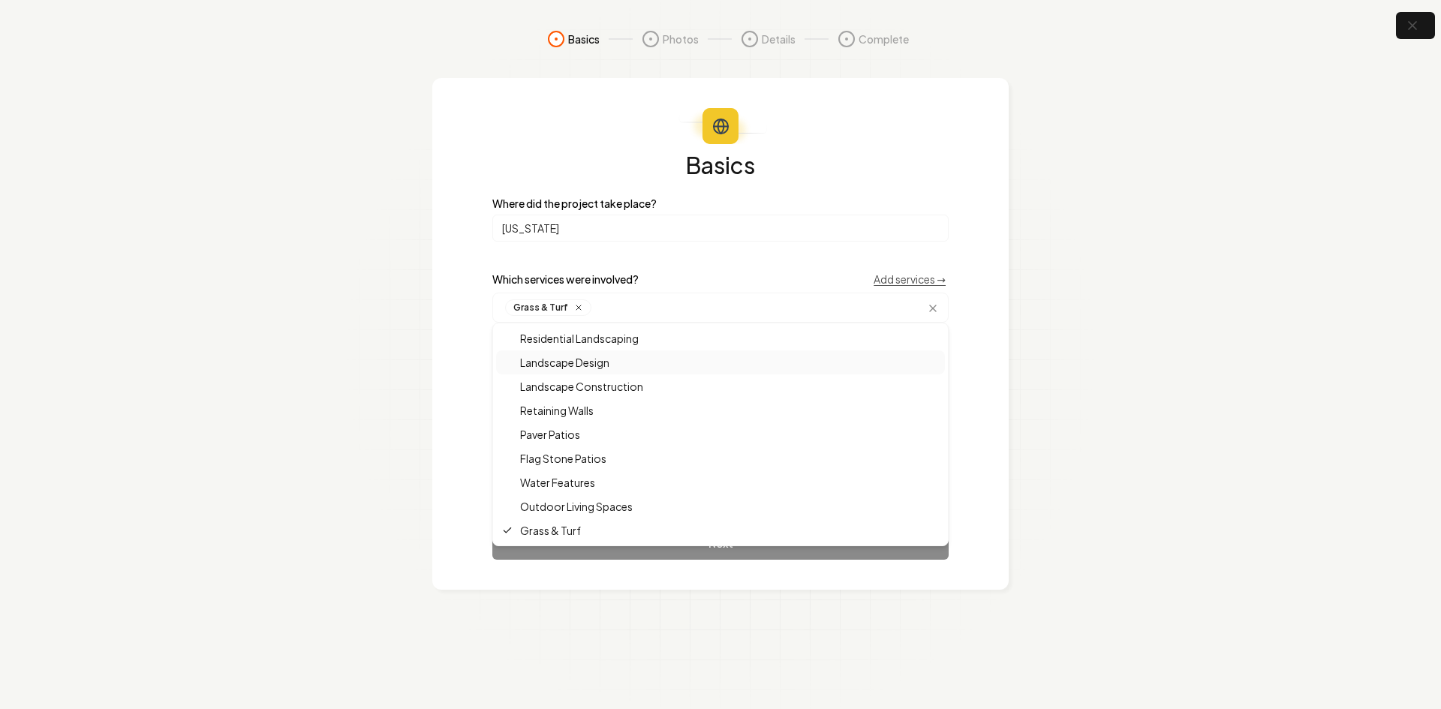
click at [398, 424] on section "Basics Photos Details Complete Basics Where did the project take place? [US_STA…" at bounding box center [720, 354] width 1441 height 709
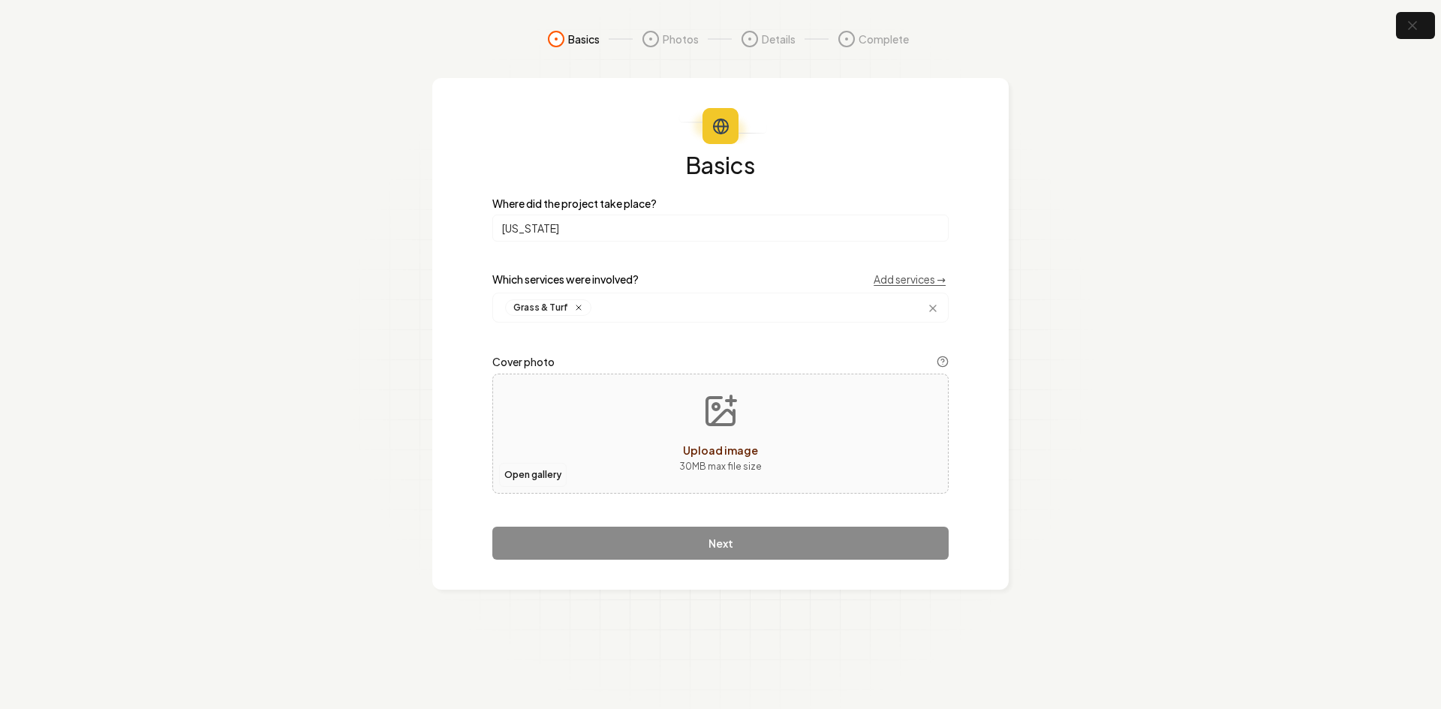
click at [529, 468] on button "Open gallery" at bounding box center [533, 475] width 68 height 24
click at [570, 389] on div "Open gallery Upload image 30 MB max file size" at bounding box center [720, 434] width 456 height 120
type input "**********"
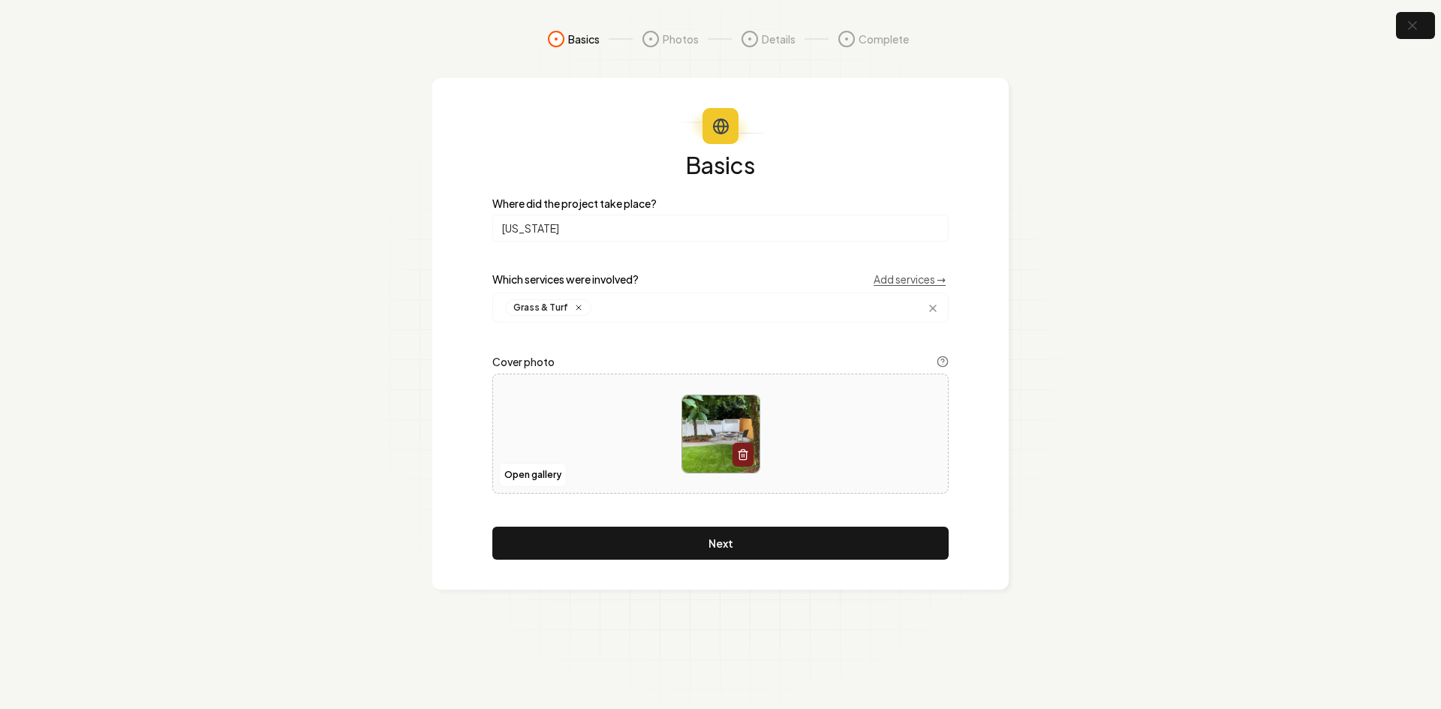
click at [741, 533] on button "Next" at bounding box center [720, 543] width 456 height 33
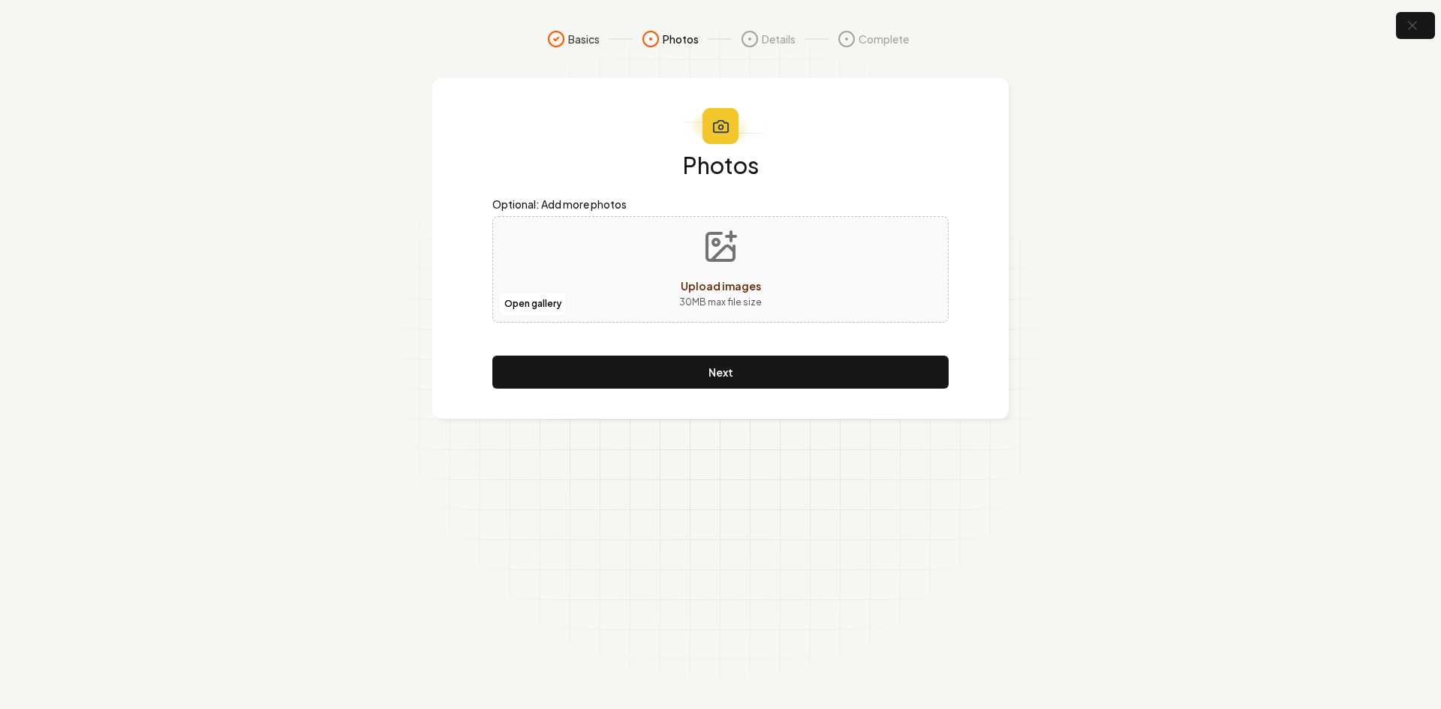
click at [621, 246] on div "Open gallery Upload images 30 MB max file size" at bounding box center [720, 269] width 456 height 107
type input "**********"
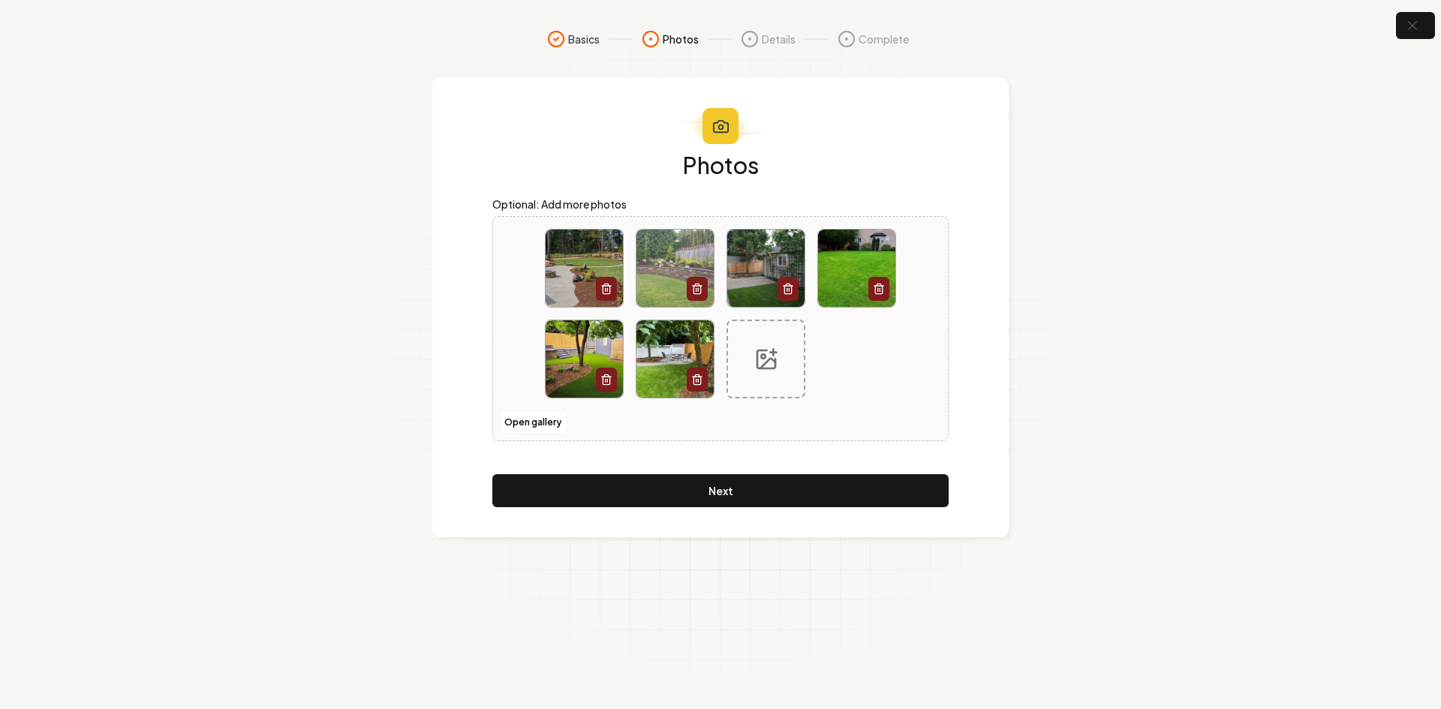
drag, startPoint x: 695, startPoint y: 474, endPoint x: 698, endPoint y: 484, distance: 10.9
click at [695, 474] on div "Photos Optional: Add more photos Open gallery Next" at bounding box center [720, 330] width 456 height 354
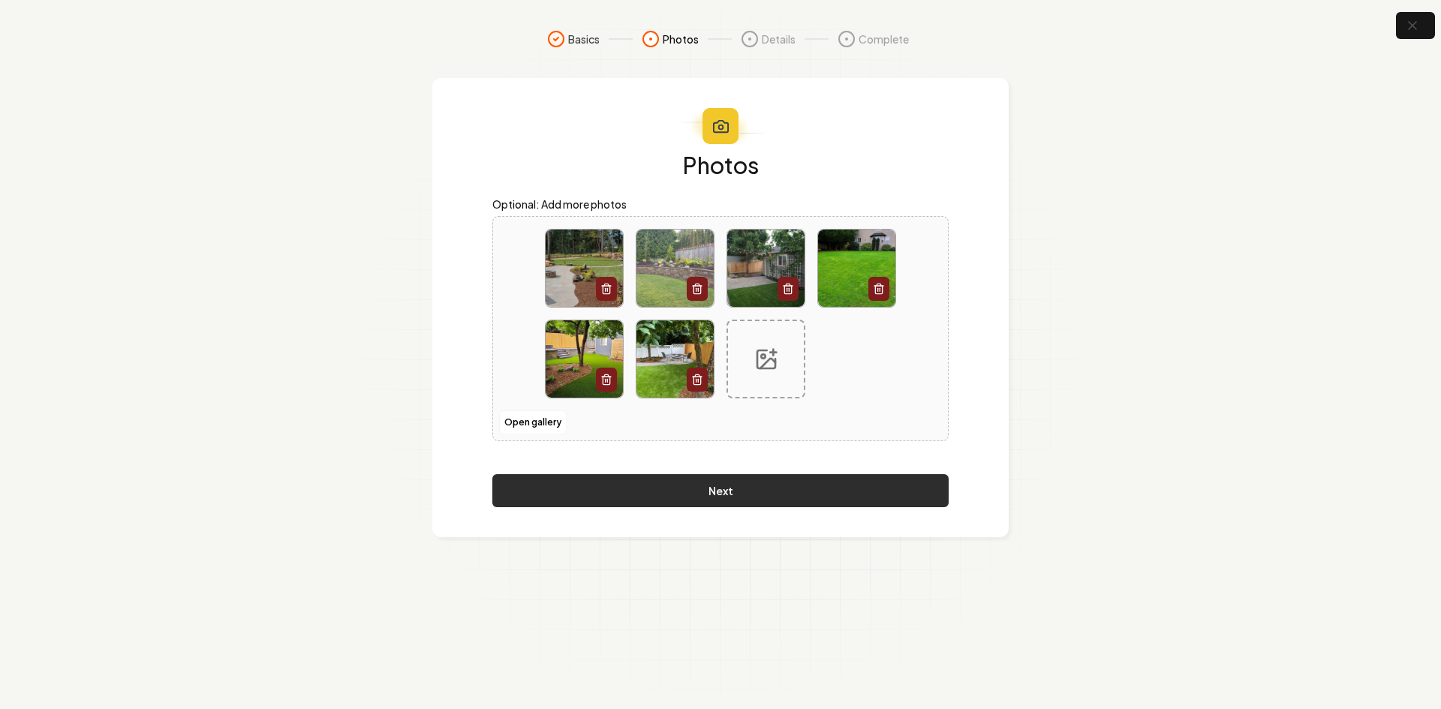
click at [698, 484] on button "Next" at bounding box center [720, 490] width 456 height 33
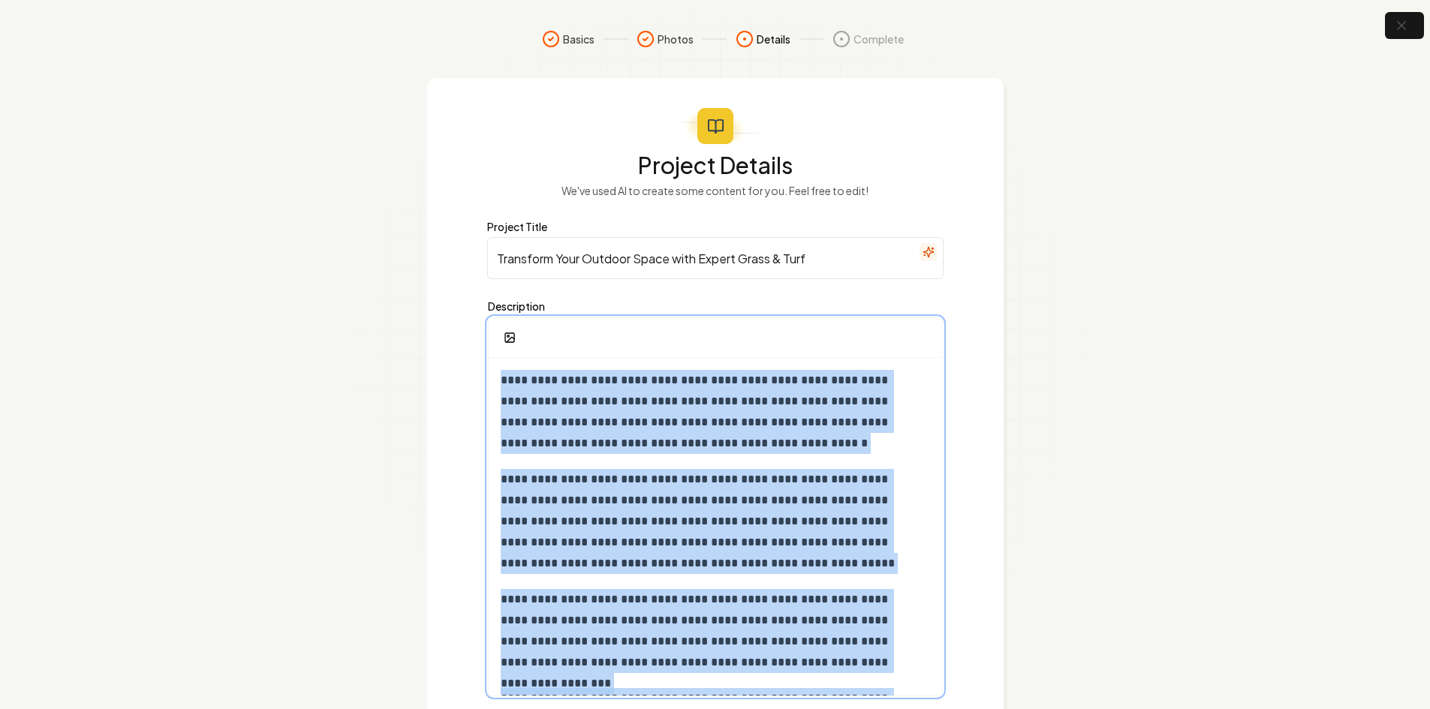
scroll to position [110, 0]
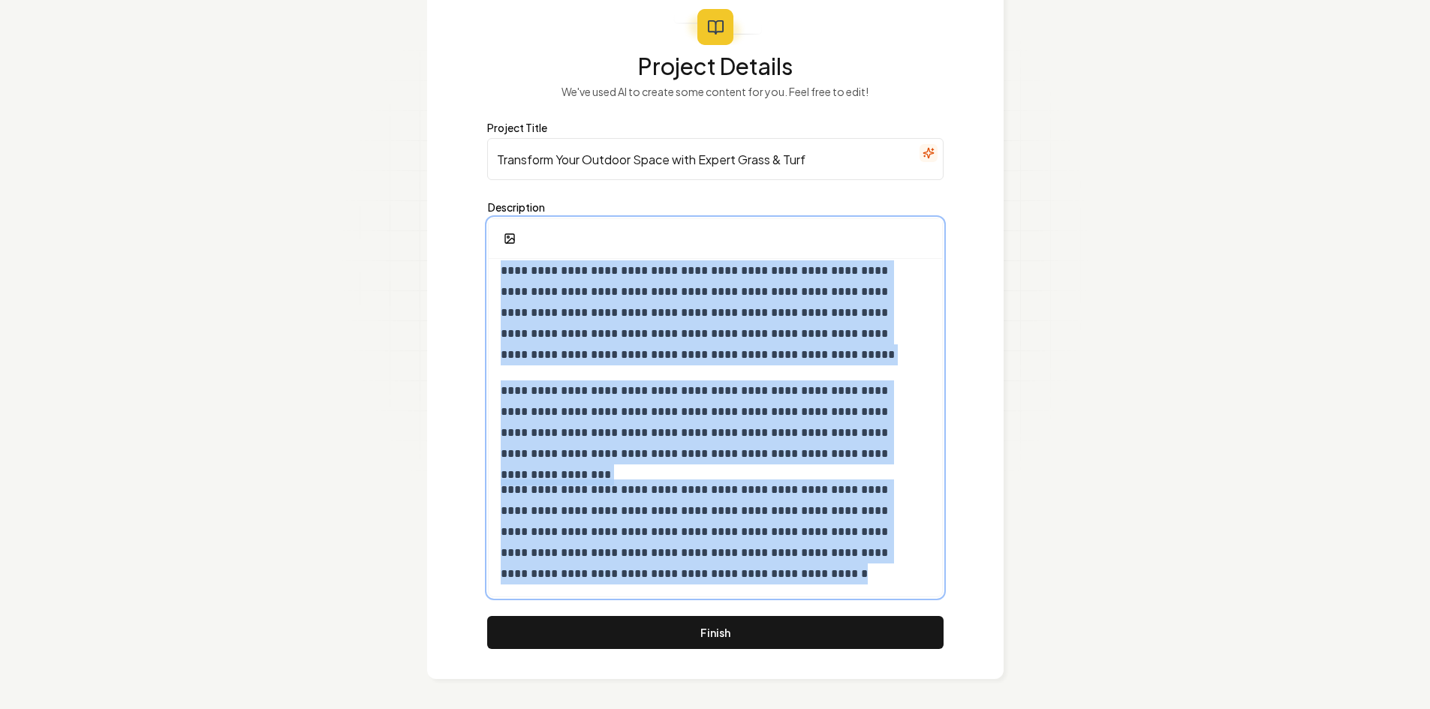
drag, startPoint x: 490, startPoint y: 375, endPoint x: 958, endPoint y: 744, distance: 596.3
click at [958, 610] on html "**********" at bounding box center [715, 255] width 1430 height 709
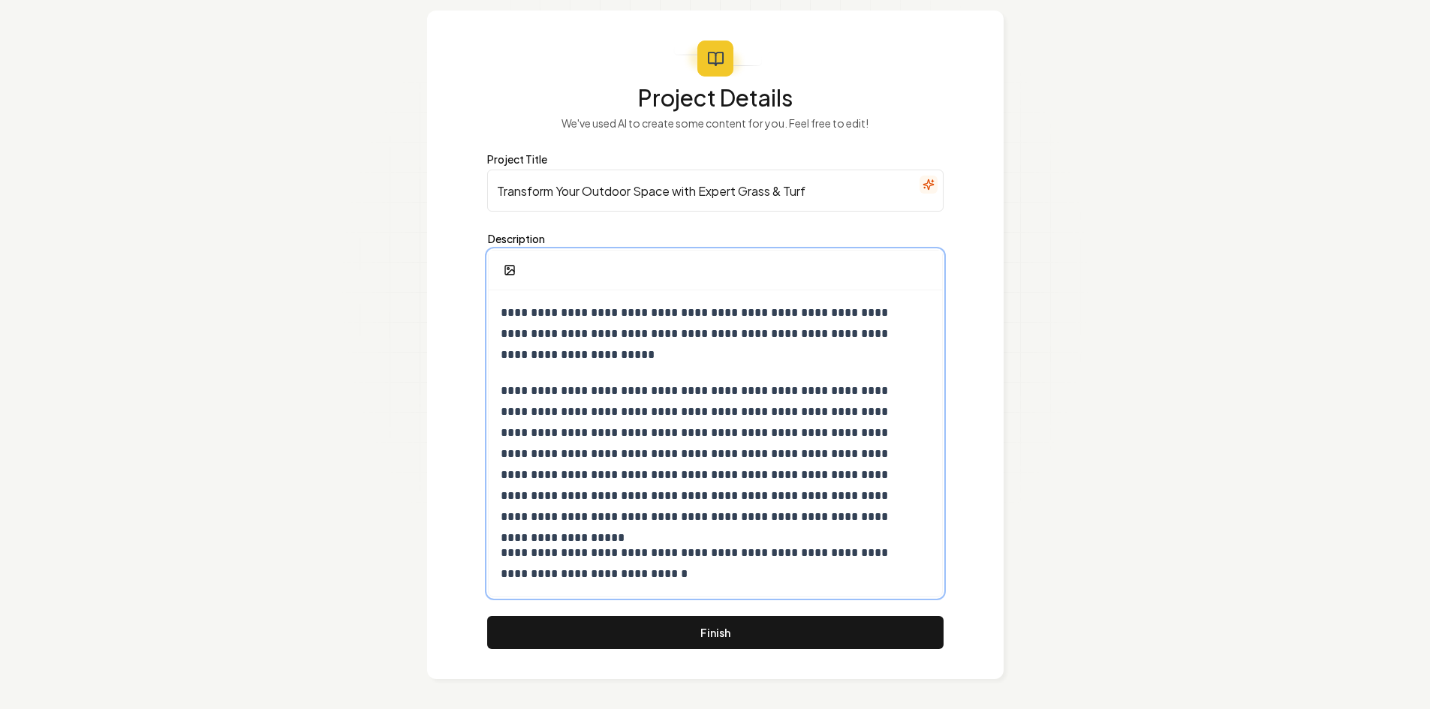
scroll to position [0, 0]
click at [593, 203] on input "Transform Your Outdoor Space with Expert Grass & Turf" at bounding box center [715, 191] width 456 height 42
paste input "Brighten Up Your Outdoor Space with Grass or Turf Installation"
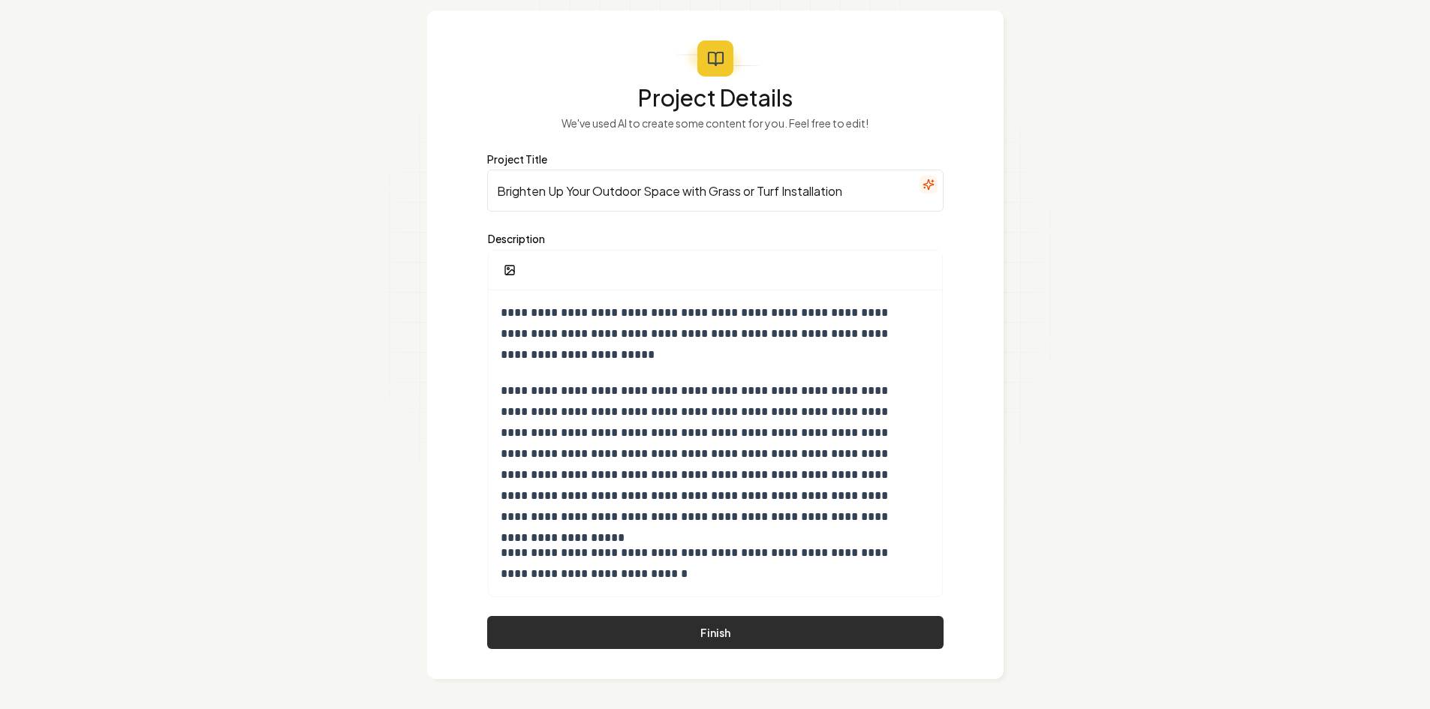
type input "Brighten Up Your Outdoor Space with Grass or Turf Installation"
click at [590, 625] on button "Finish" at bounding box center [715, 632] width 456 height 33
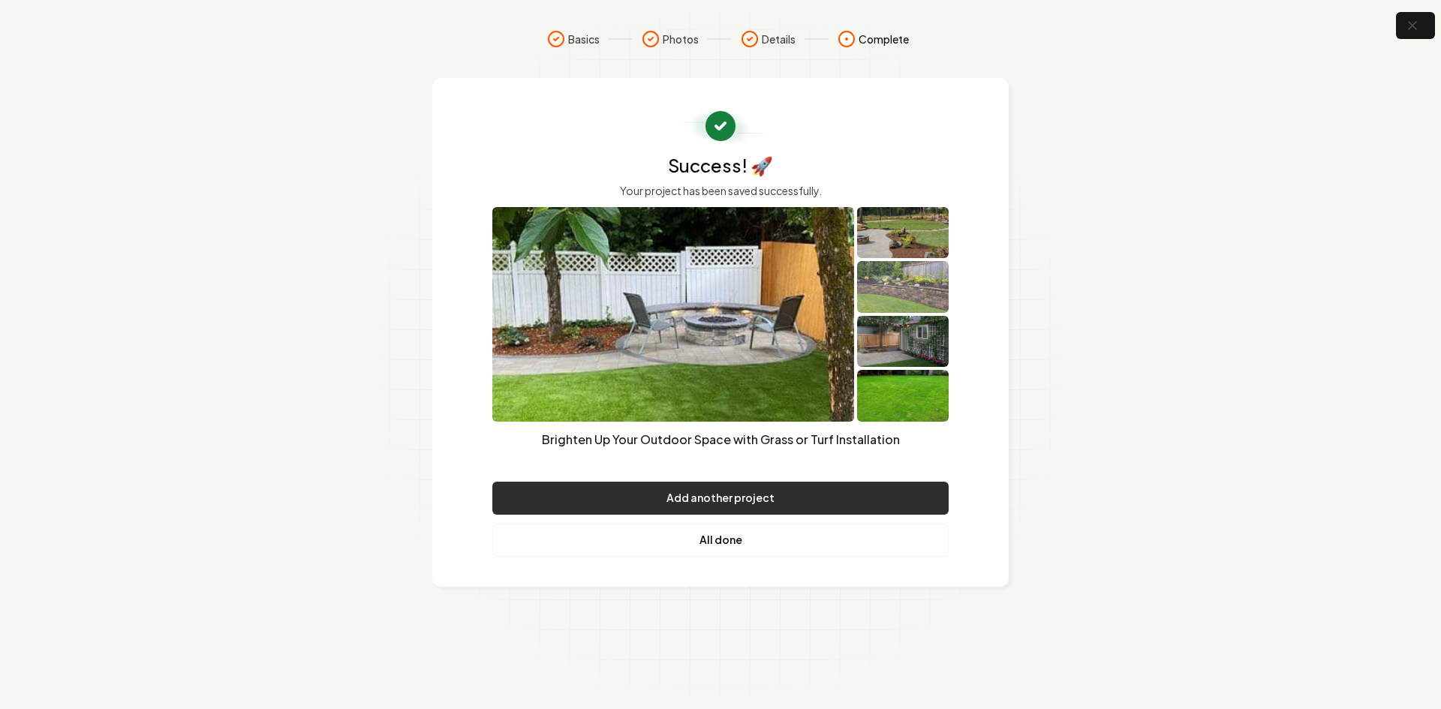
click at [684, 502] on button "Add another project" at bounding box center [720, 498] width 456 height 33
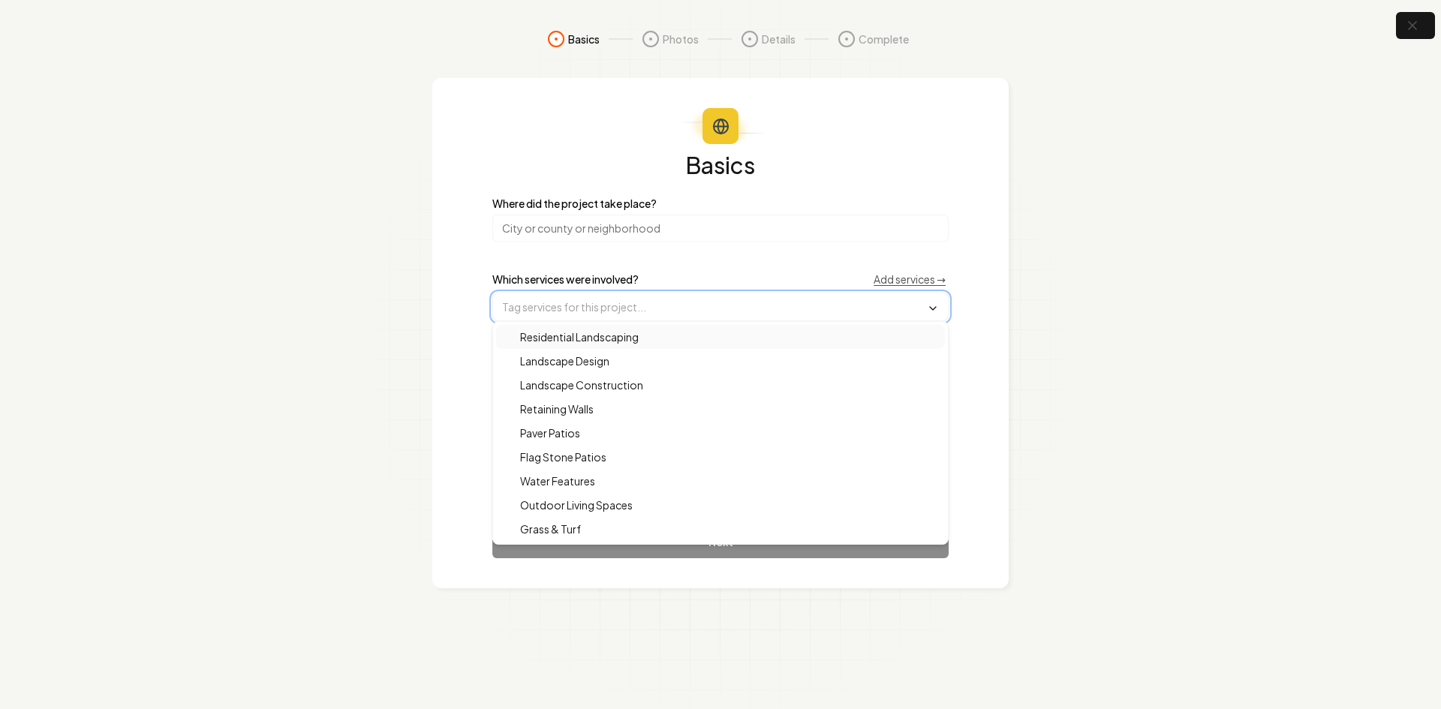
drag, startPoint x: 579, startPoint y: 315, endPoint x: 581, endPoint y: 293, distance: 22.6
click at [579, 314] on input "text" at bounding box center [720, 306] width 455 height 27
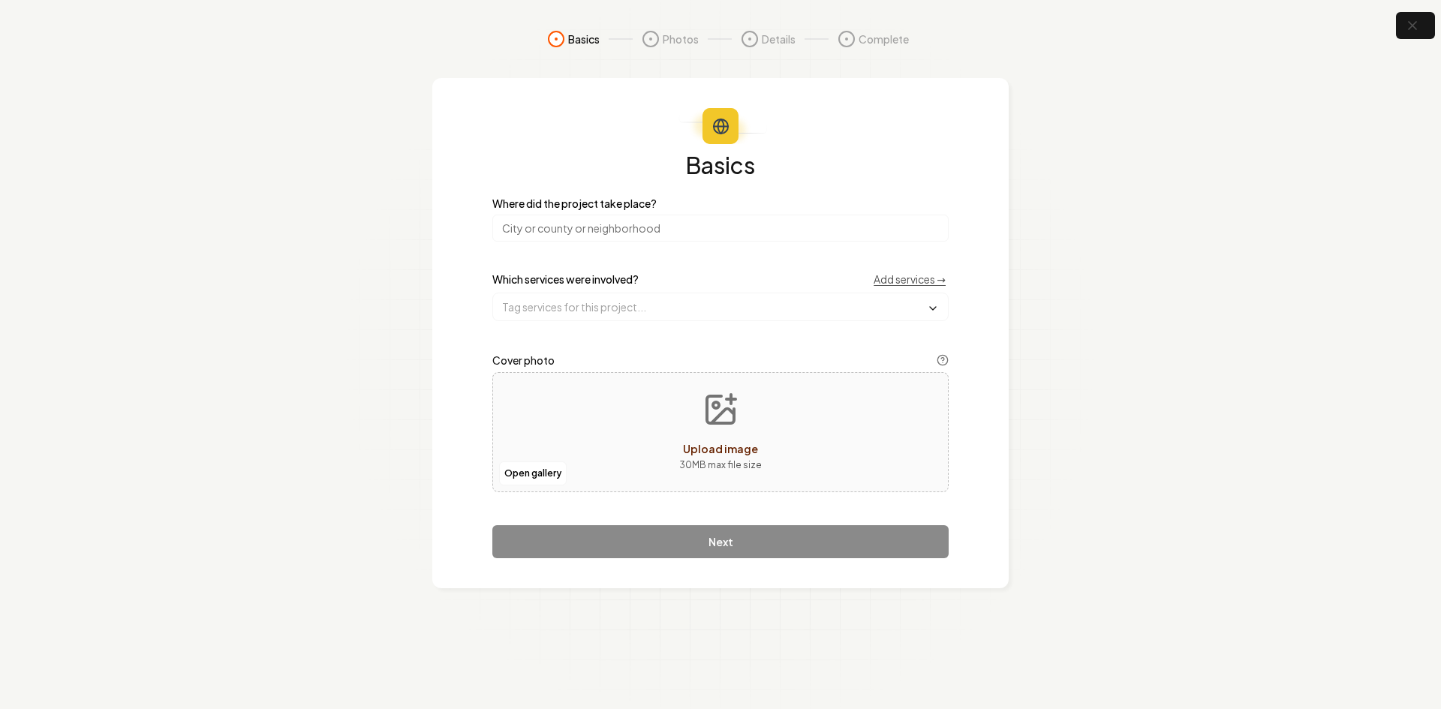
click at [584, 228] on input "search" at bounding box center [720, 228] width 456 height 27
type input "[US_STATE]"
click at [556, 315] on input "text" at bounding box center [720, 306] width 455 height 27
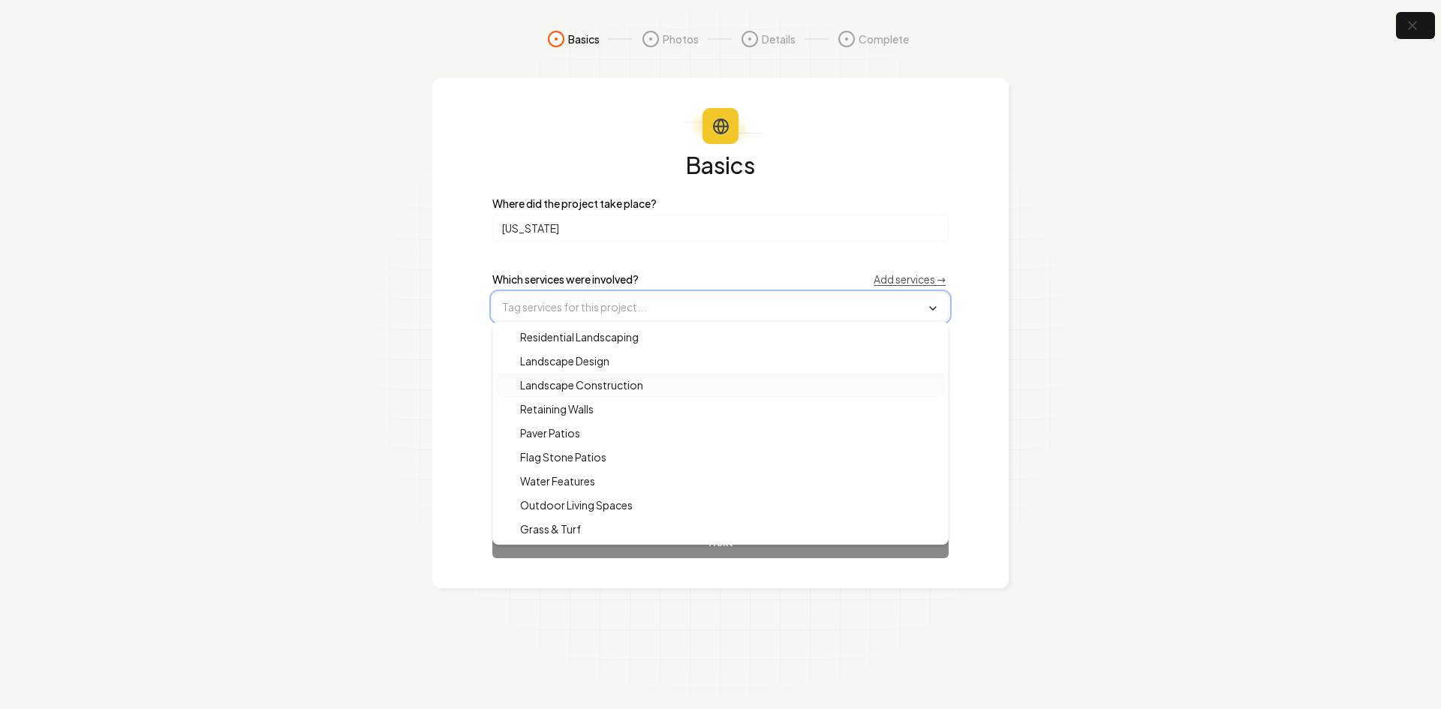
click at [576, 386] on span "Landscape Construction" at bounding box center [572, 384] width 141 height 15
click at [418, 502] on section "Basics Photos Details Complete Basics Where did the project take place? Oregon …" at bounding box center [720, 354] width 1441 height 709
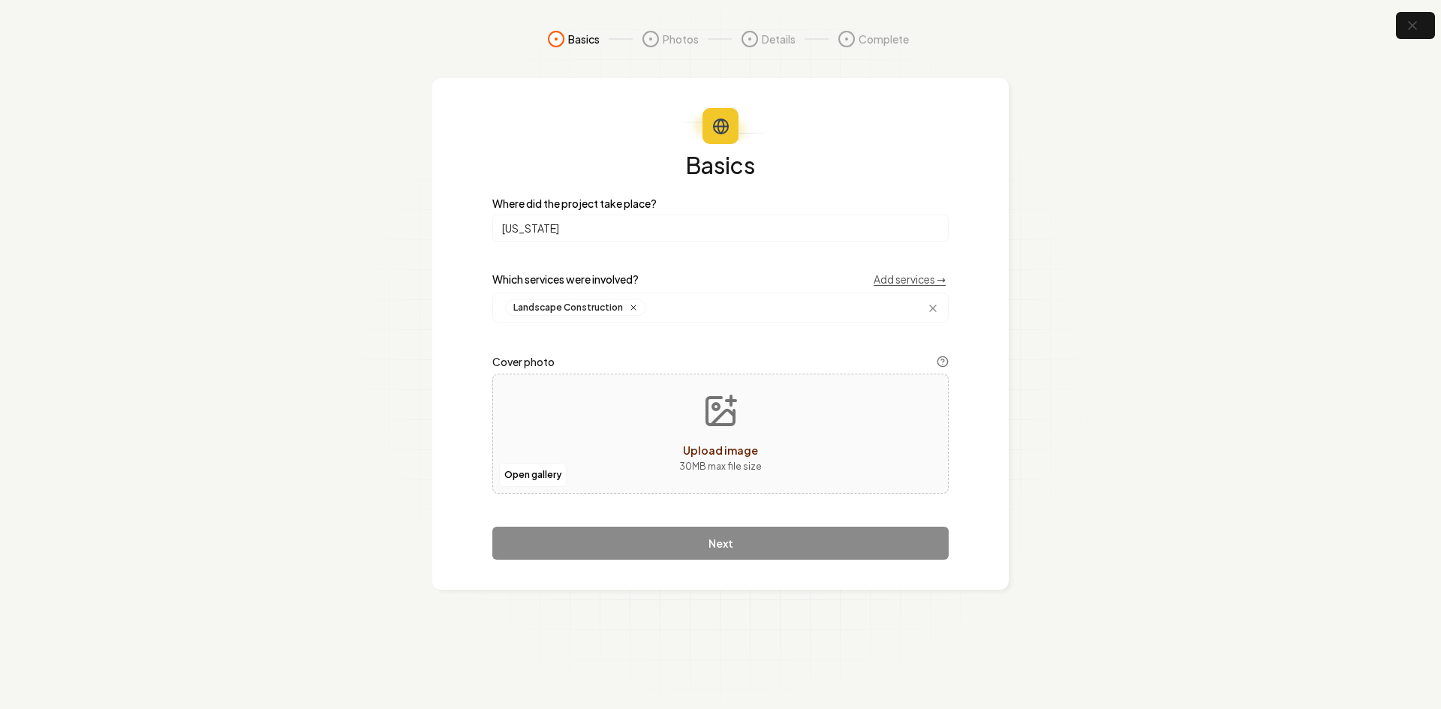
click at [532, 438] on div "Open gallery Upload image 30 MB max file size" at bounding box center [720, 434] width 456 height 120
type input "**********"
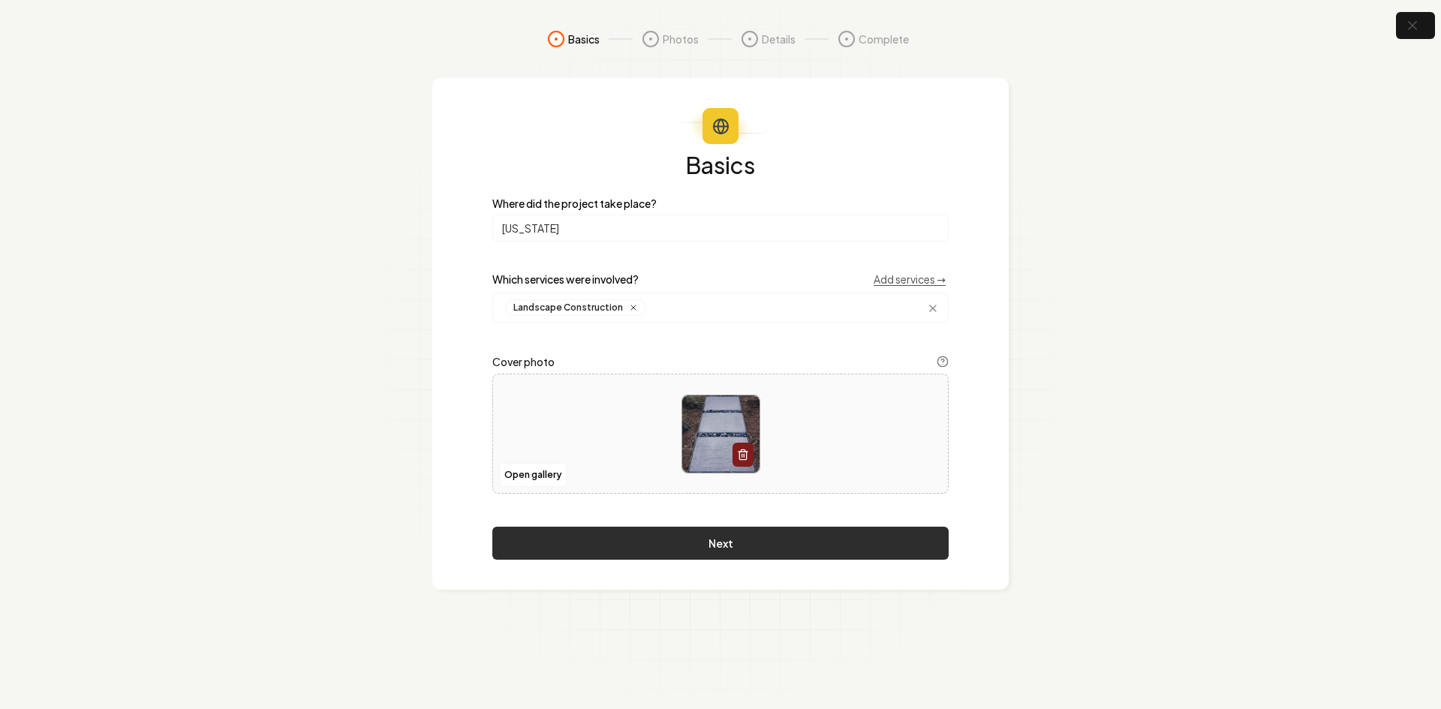
click at [677, 559] on button "Next" at bounding box center [720, 543] width 456 height 33
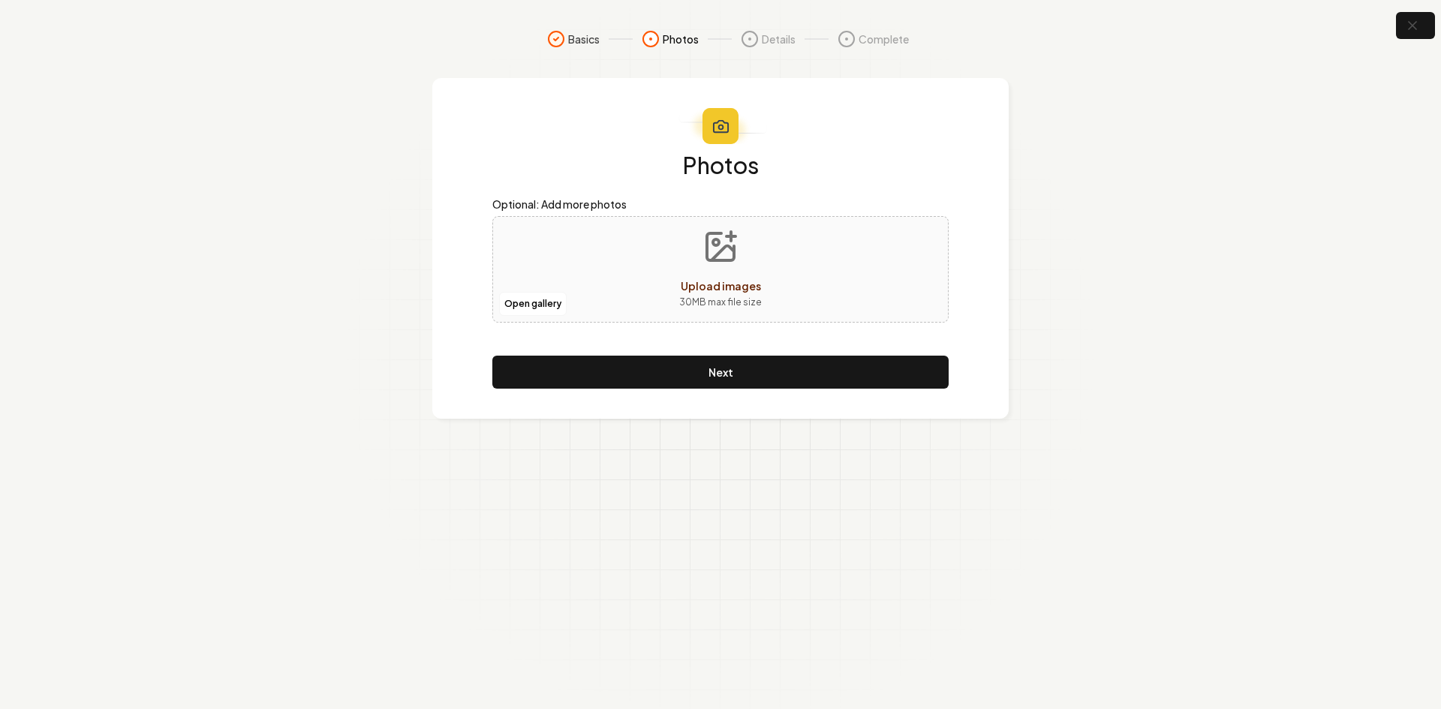
click at [593, 242] on div "Open gallery Upload images 30 MB max file size" at bounding box center [720, 269] width 456 height 107
type input "**********"
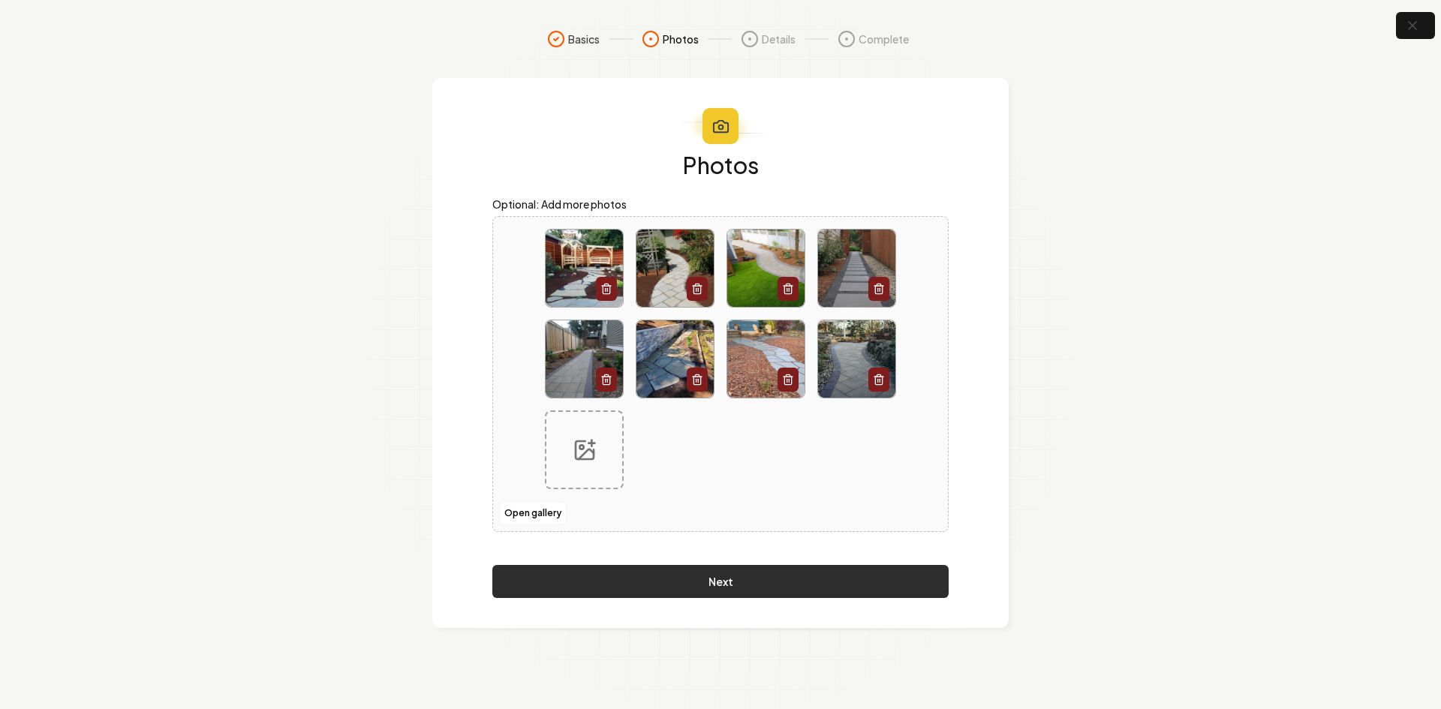
click at [632, 579] on button "Next" at bounding box center [720, 581] width 456 height 33
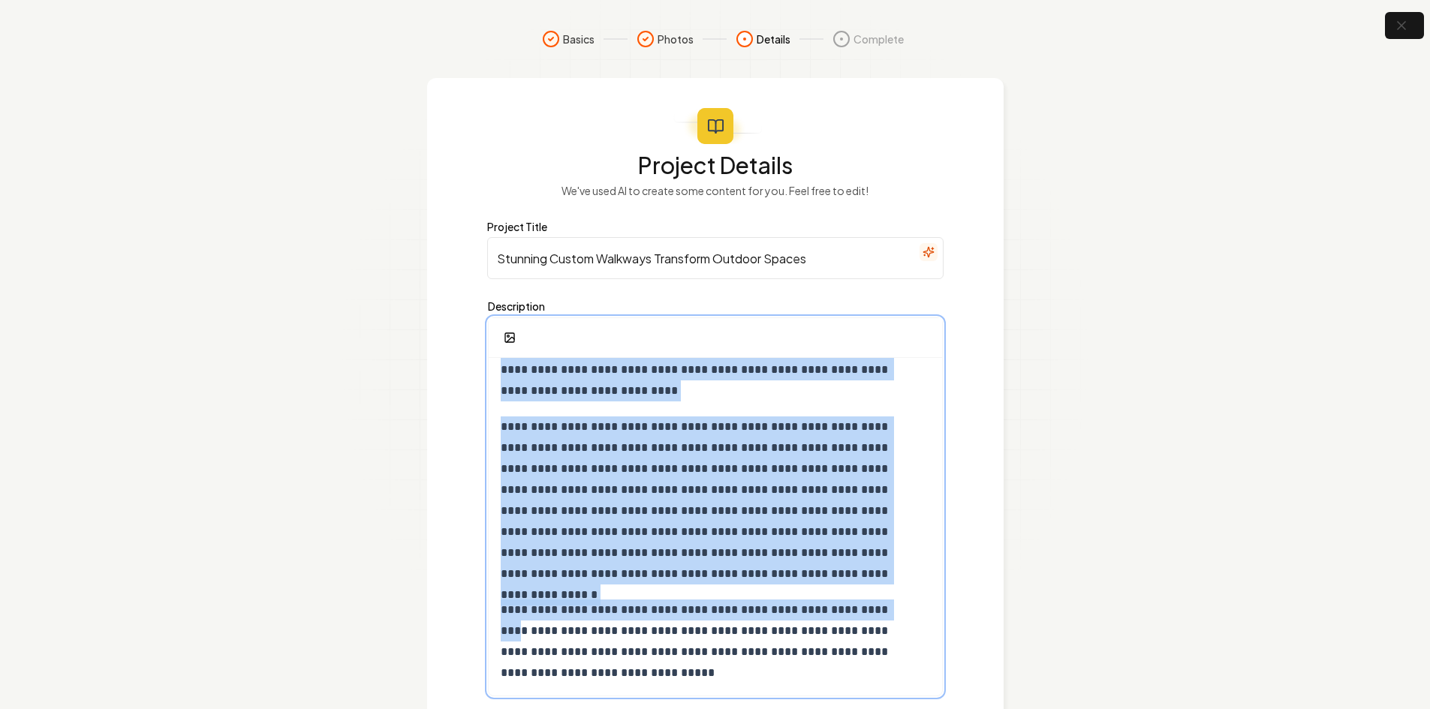
scroll to position [99, 0]
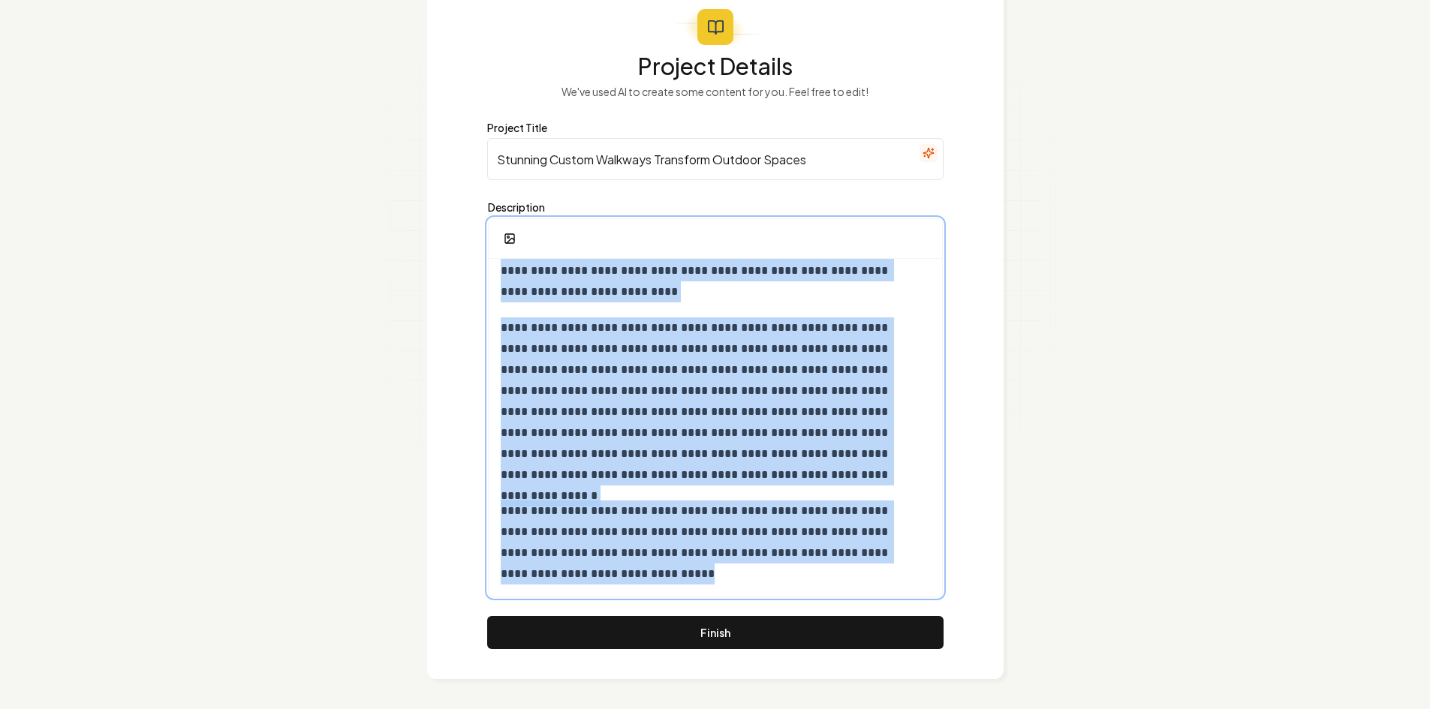
drag, startPoint x: 509, startPoint y: 383, endPoint x: 977, endPoint y: 744, distance: 591.7
click at [977, 610] on html "**********" at bounding box center [715, 255] width 1430 height 709
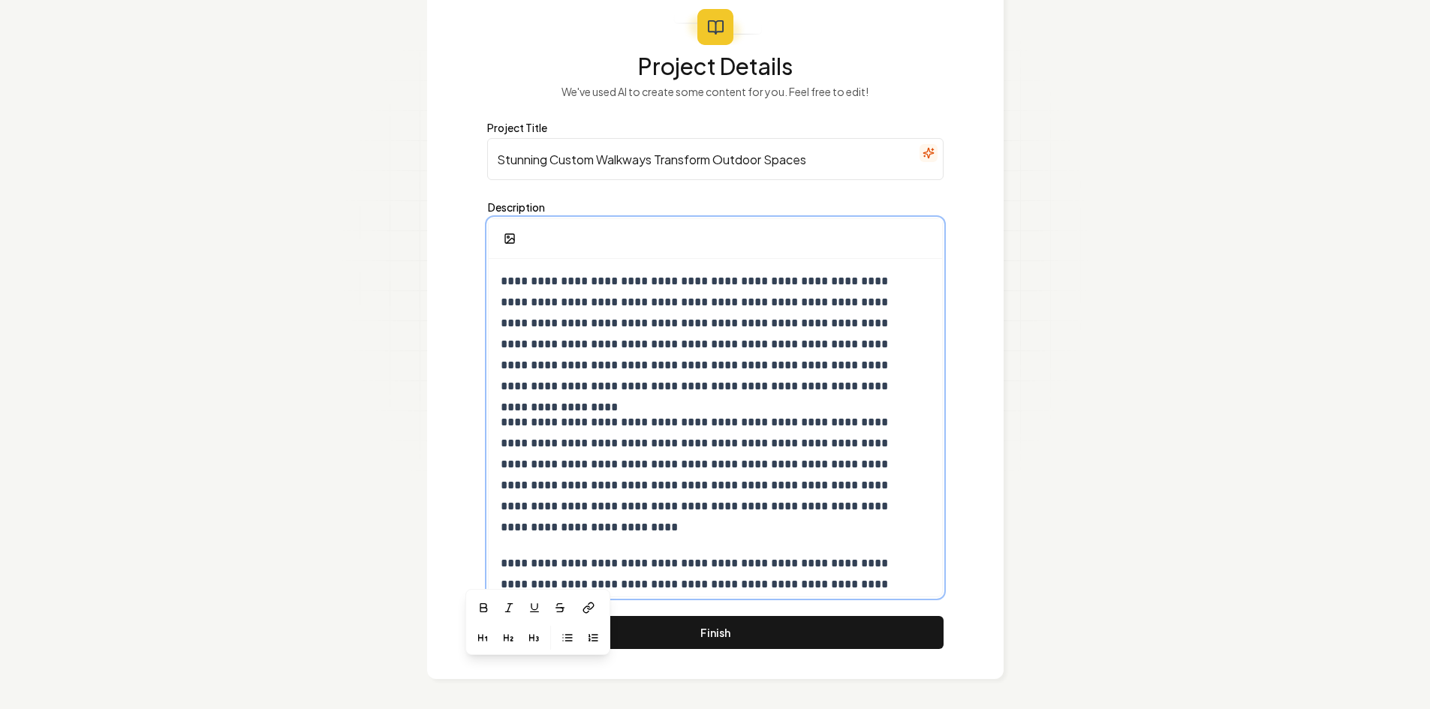
scroll to position [68, 0]
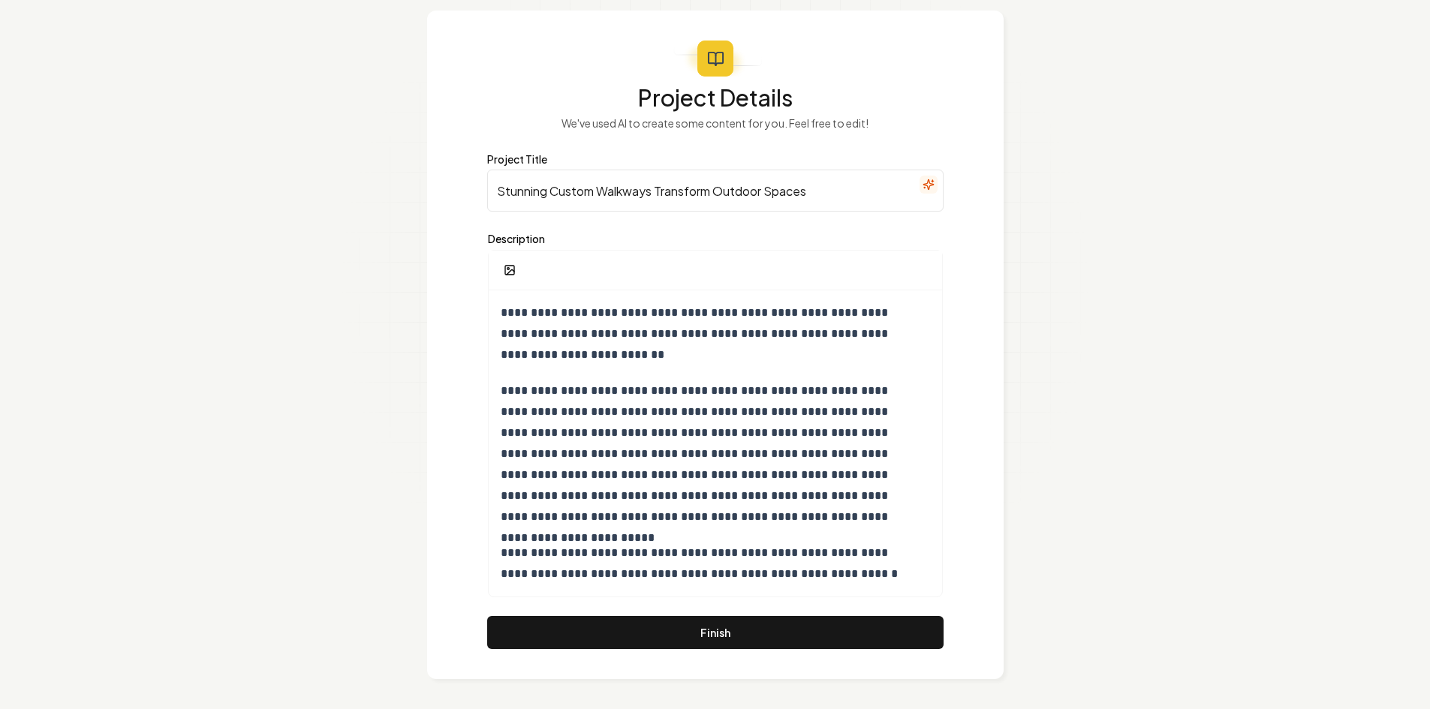
click at [535, 180] on input "Stunning Custom Walkways Transform Outdoor Spaces" at bounding box center [715, 191] width 456 height 42
paste input "Walk With a New Spring in Your Step on Your Custom Outdoor Pathway!"
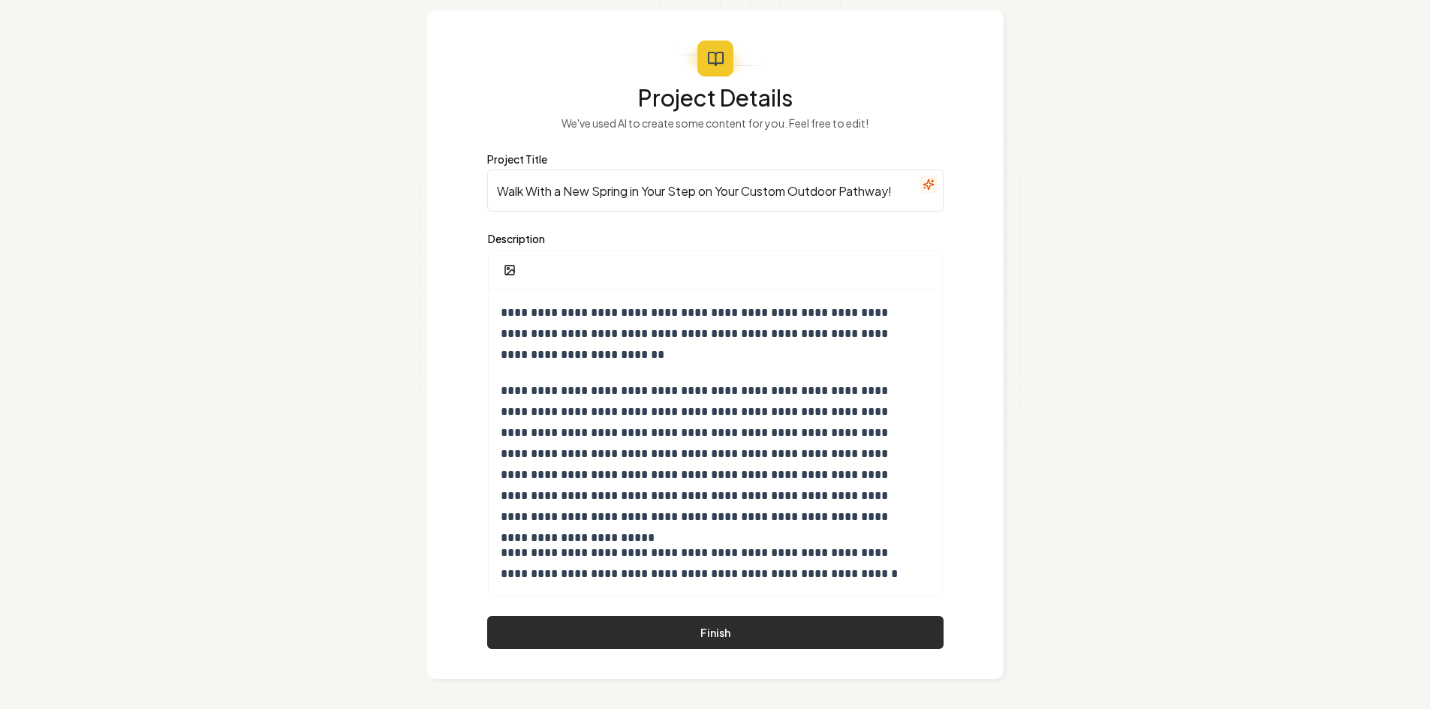
type input "Walk With a New Spring in Your Step on Your Custom Outdoor Pathway!"
click at [599, 620] on button "Finish" at bounding box center [715, 632] width 456 height 33
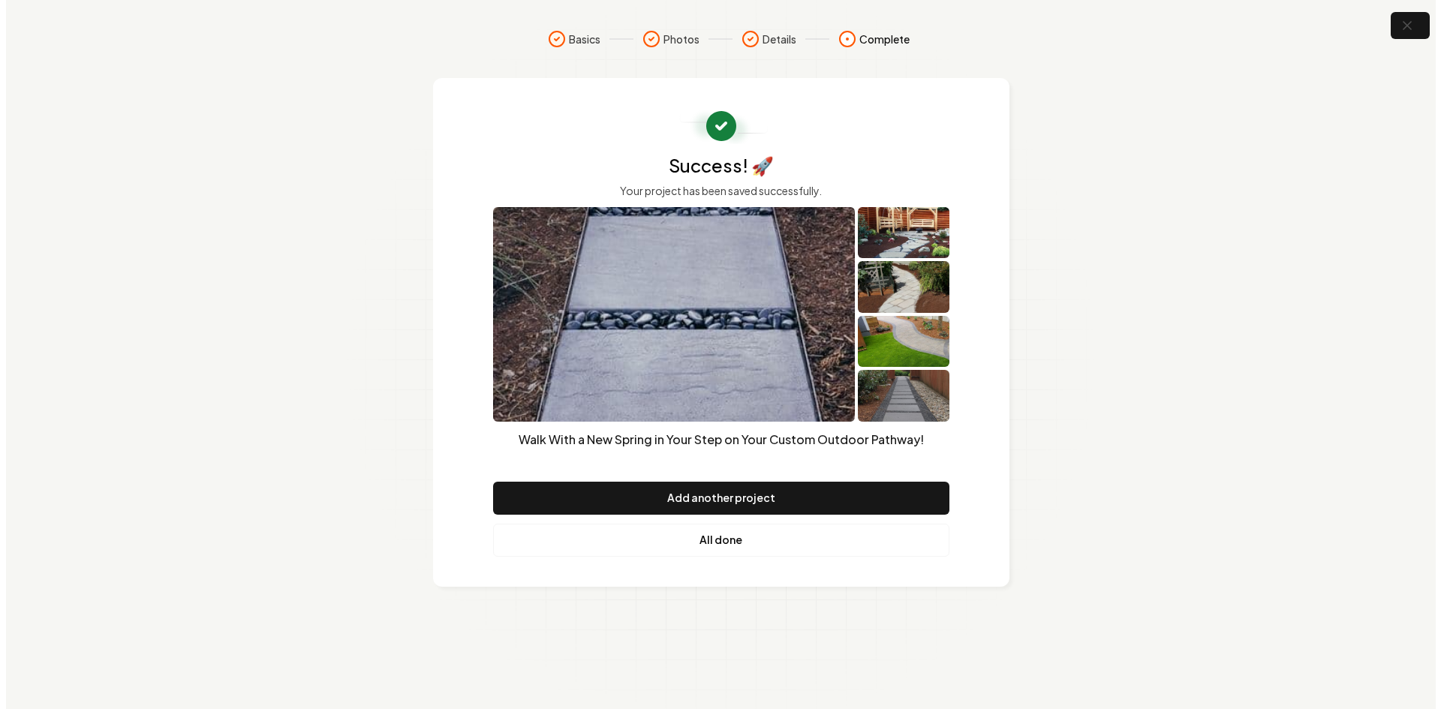
scroll to position [0, 0]
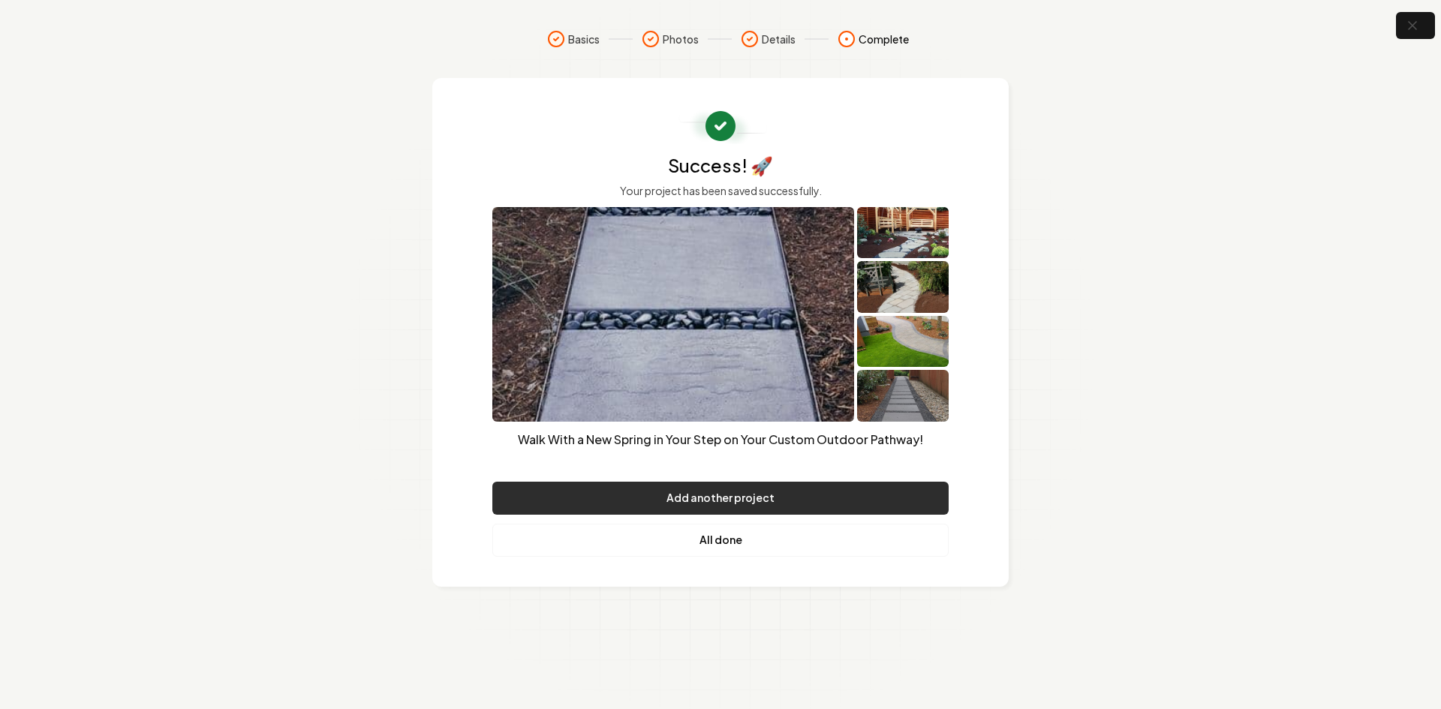
click at [611, 496] on button "Add another project" at bounding box center [720, 498] width 456 height 33
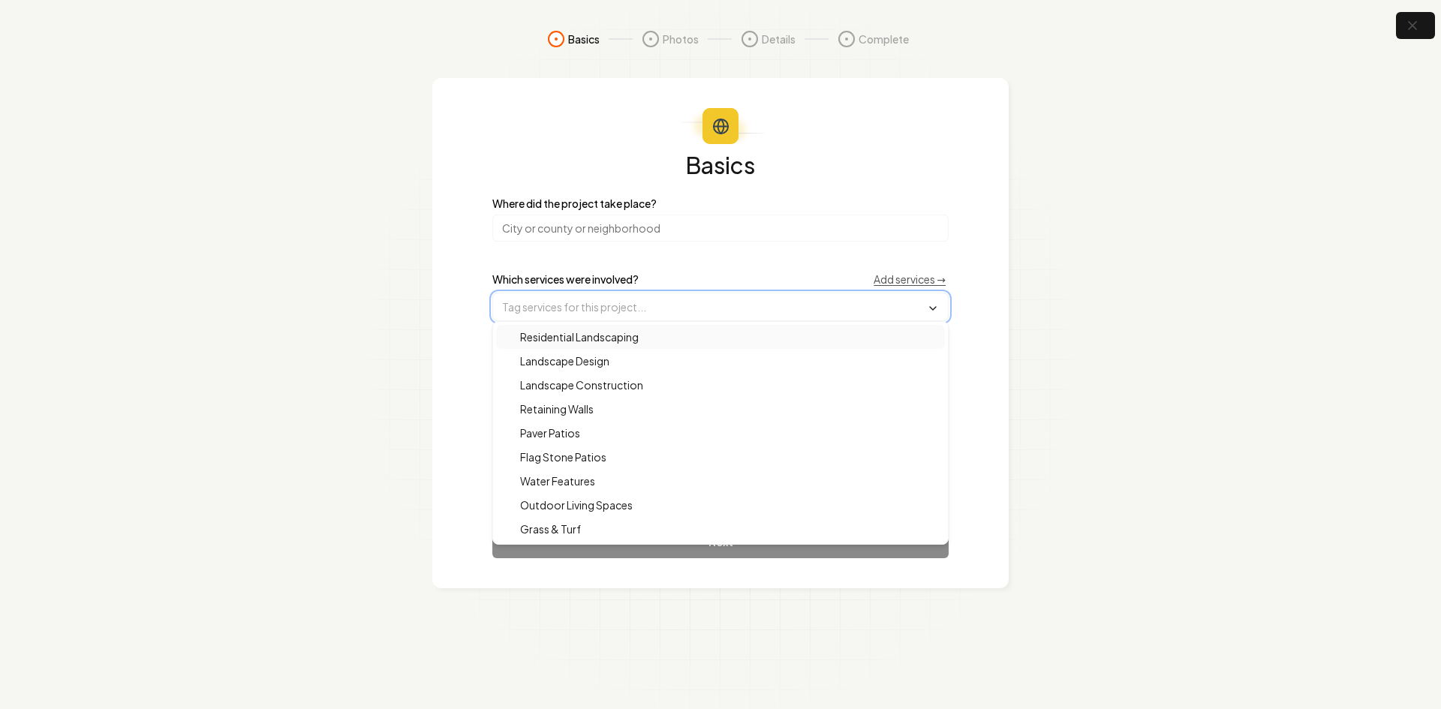
click at [595, 320] on input "text" at bounding box center [720, 306] width 455 height 27
click at [585, 384] on span "Landscape Construction" at bounding box center [572, 384] width 141 height 15
click at [574, 235] on input "search" at bounding box center [720, 228] width 456 height 27
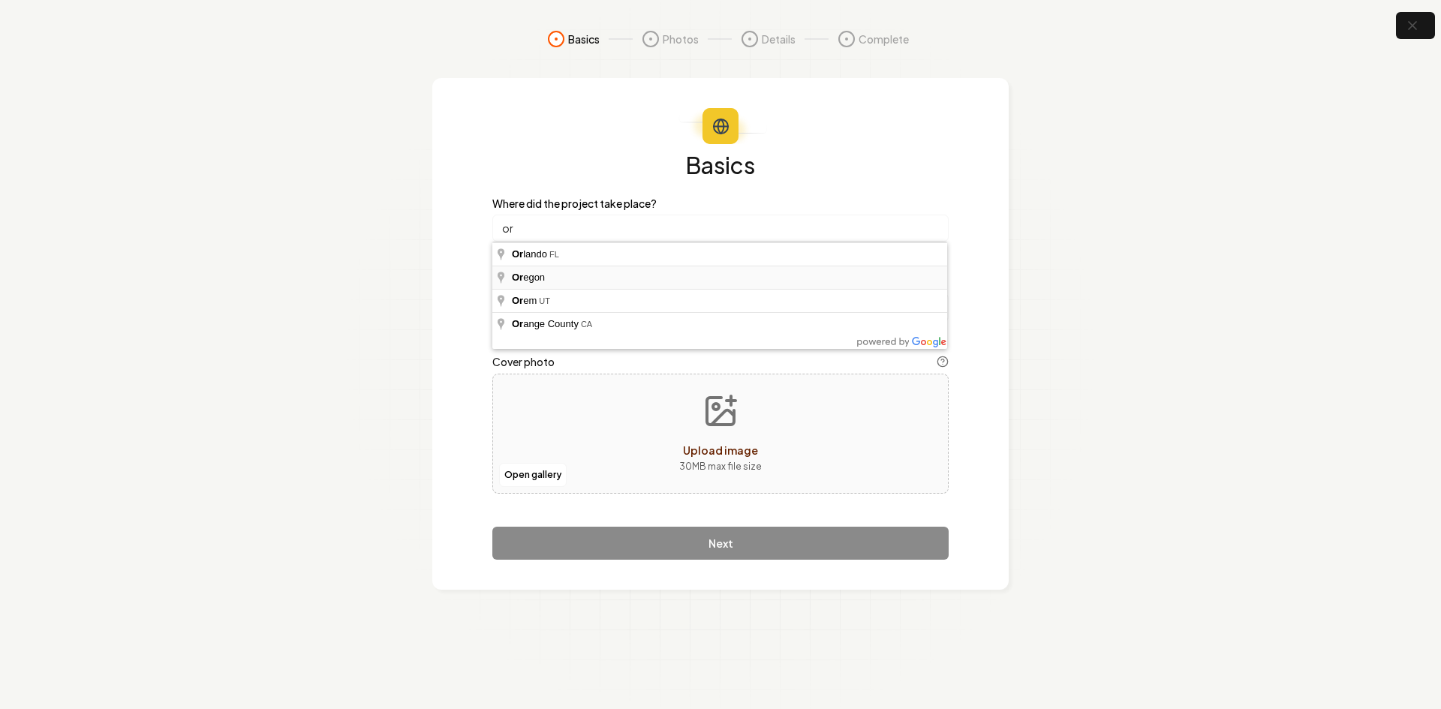
type input "[US_STATE]"
click at [575, 424] on div "Open gallery Upload image 30 MB max file size" at bounding box center [720, 434] width 456 height 120
type input "**********"
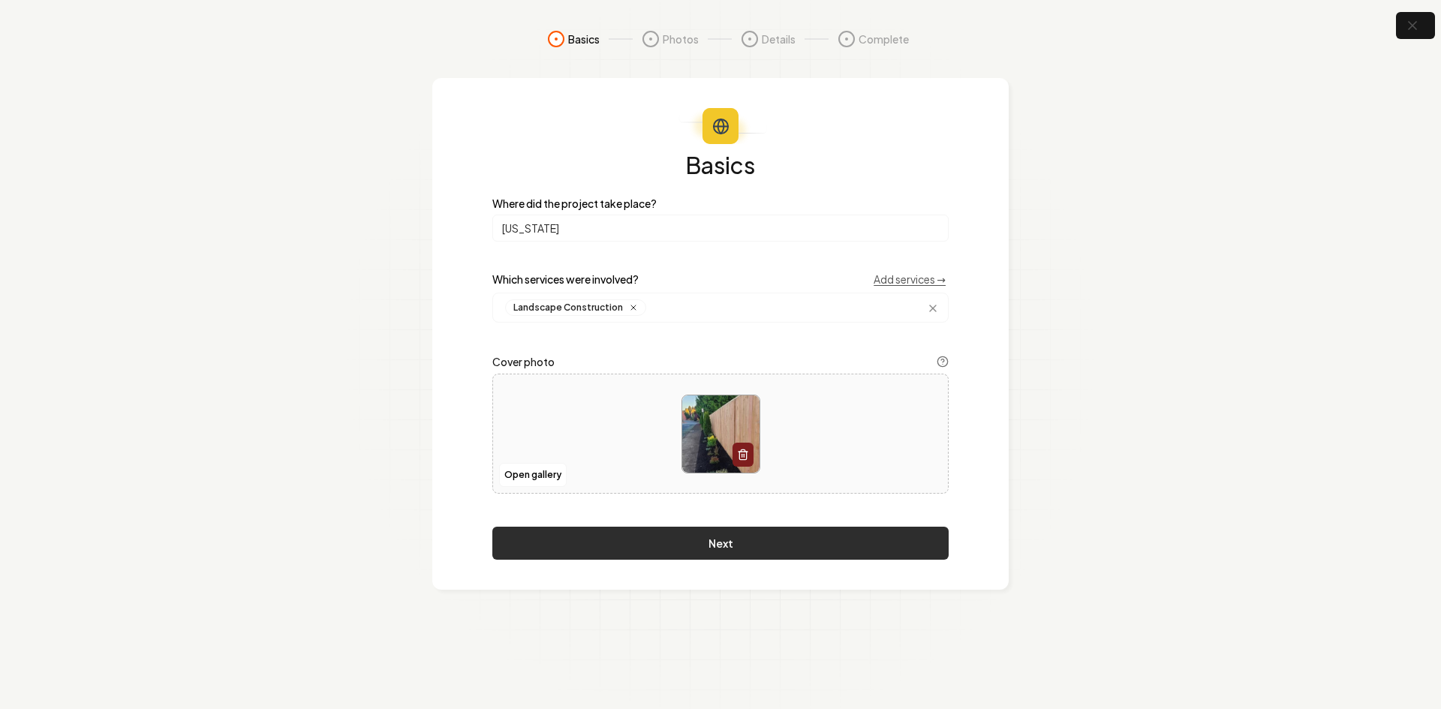
click at [670, 531] on button "Next" at bounding box center [720, 543] width 456 height 33
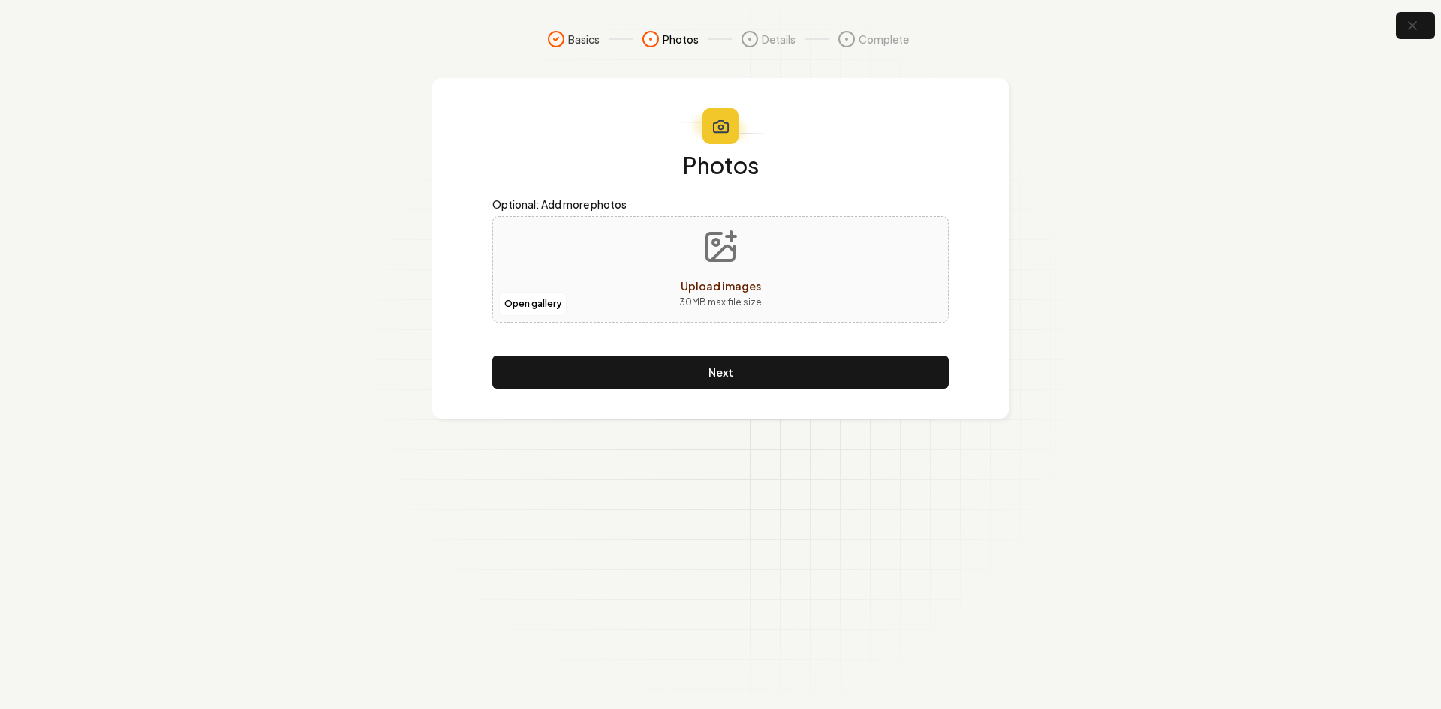
click at [621, 275] on div "Open gallery Upload images 30 MB max file size" at bounding box center [720, 269] width 456 height 107
type input "**********"
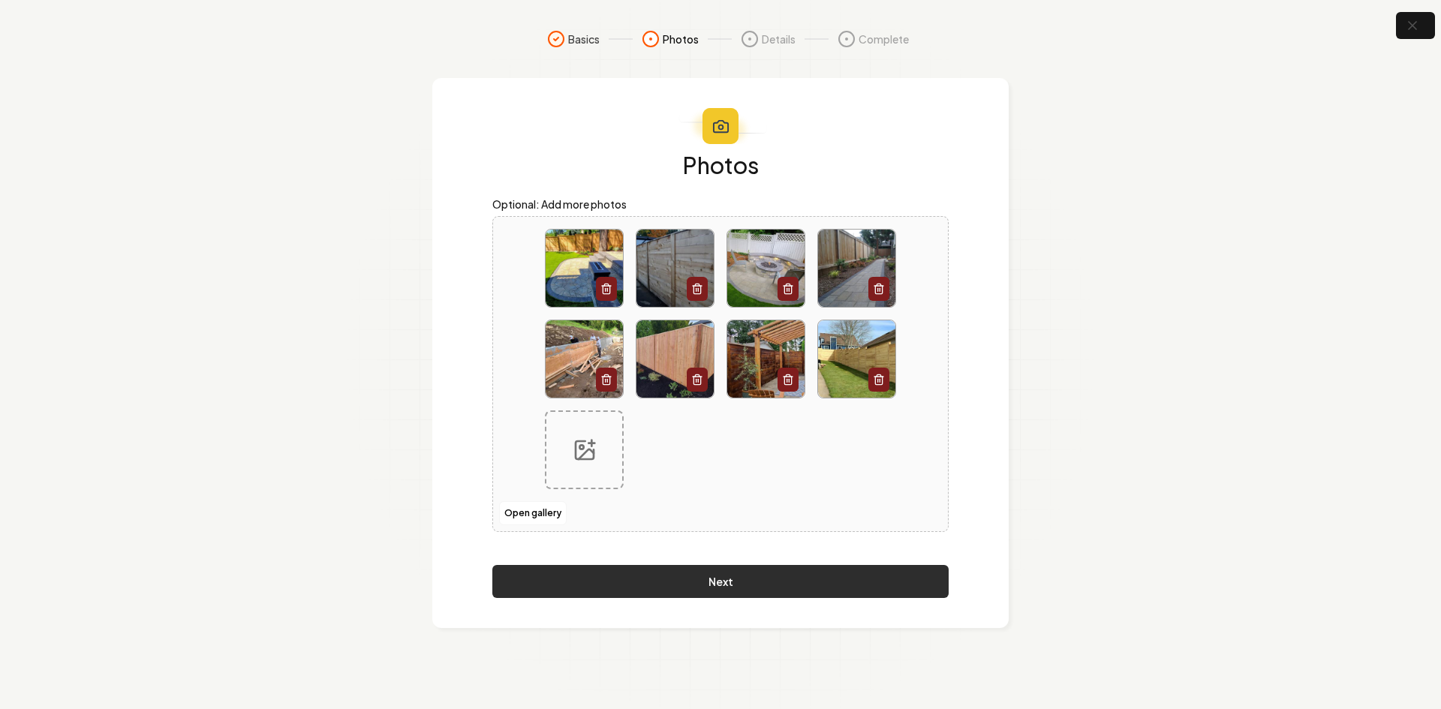
click at [741, 588] on button "Next" at bounding box center [720, 581] width 456 height 33
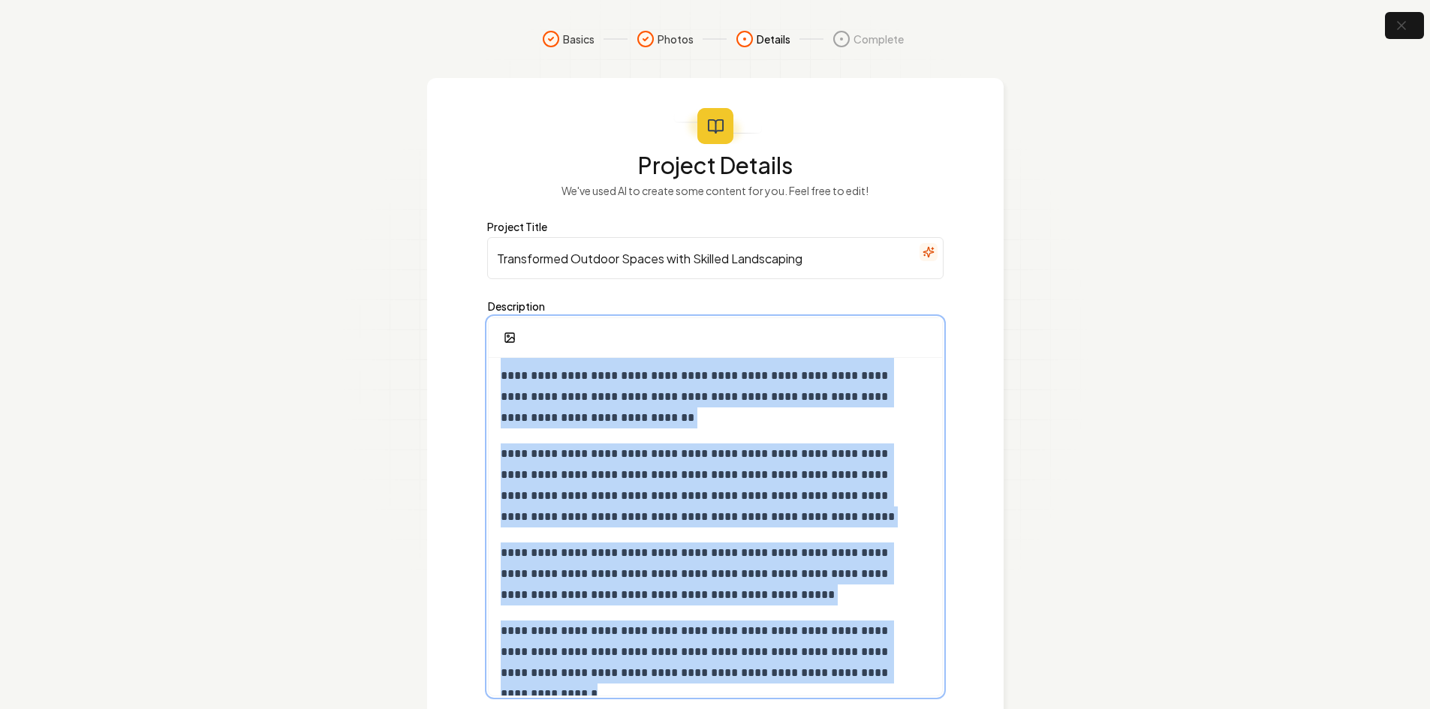
scroll to position [99, 0]
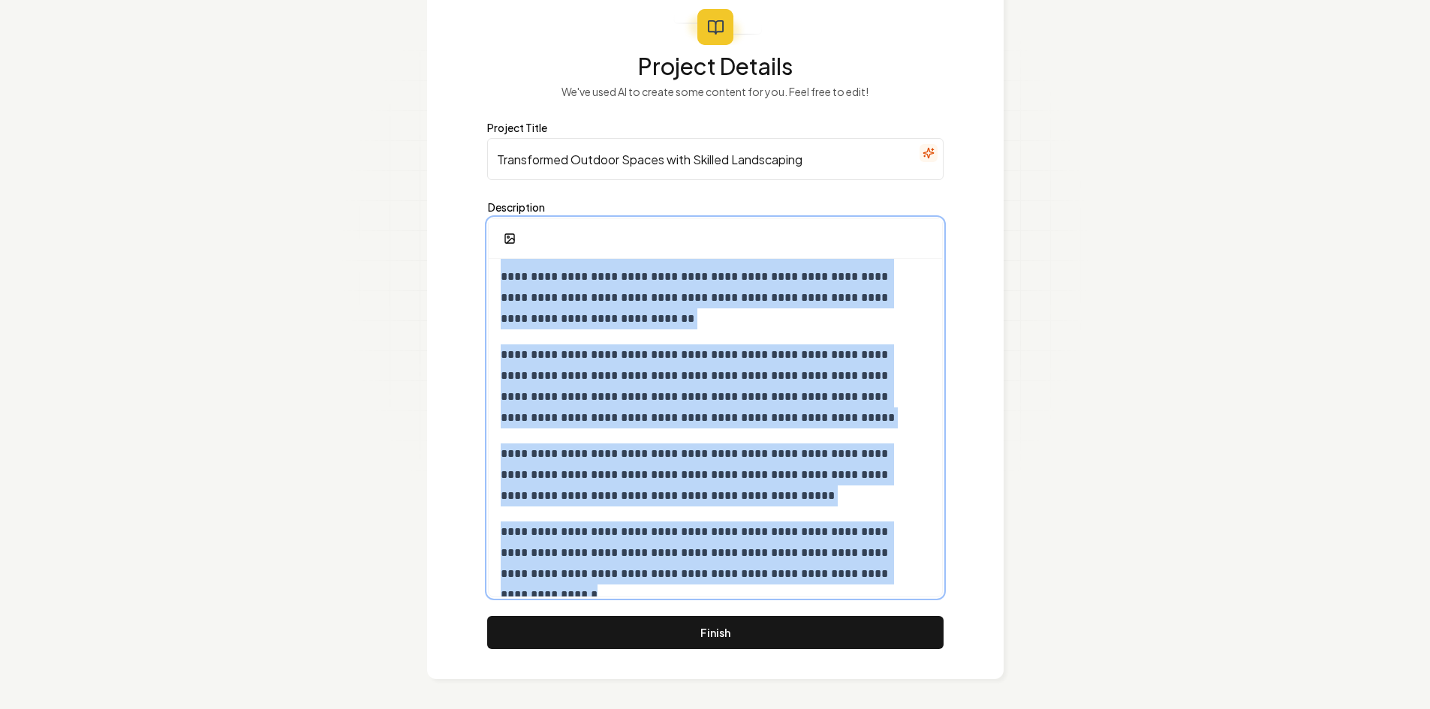
drag, startPoint x: 495, startPoint y: 380, endPoint x: 1009, endPoint y: 744, distance: 629.7
click at [1009, 610] on html "**********" at bounding box center [715, 255] width 1430 height 709
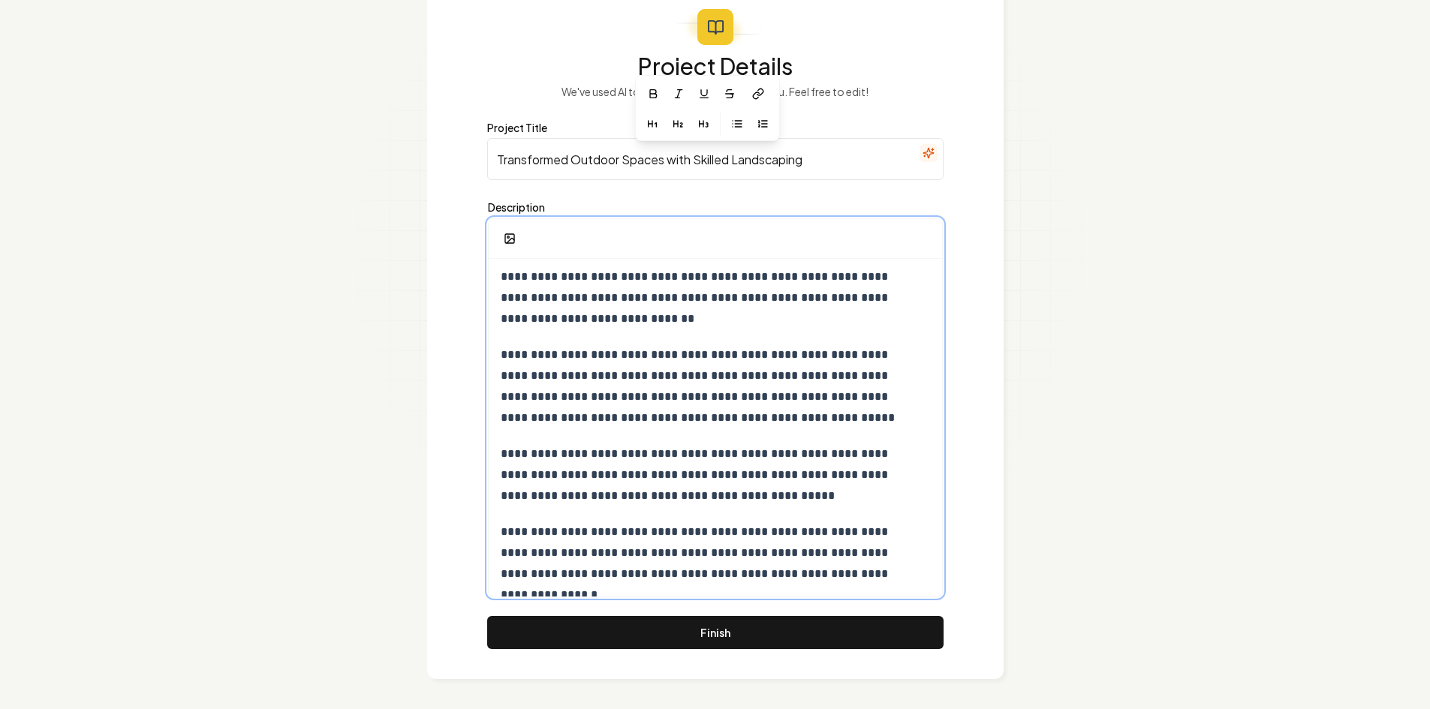
scroll to position [50, 0]
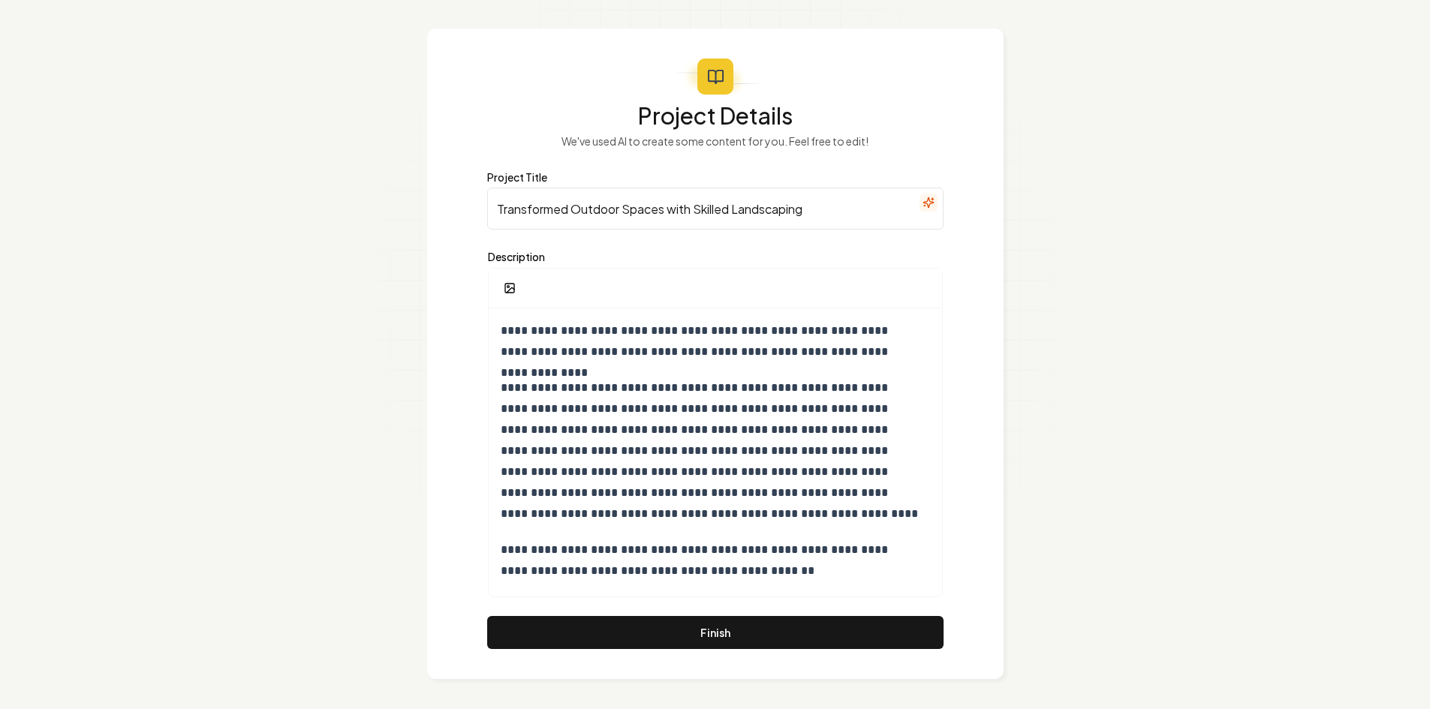
click at [584, 213] on input "Transformed Outdoor Spaces with Skilled Landscaping" at bounding box center [715, 209] width 456 height 42
paste input "Secure Your Property with Professional Fence Installation Services"
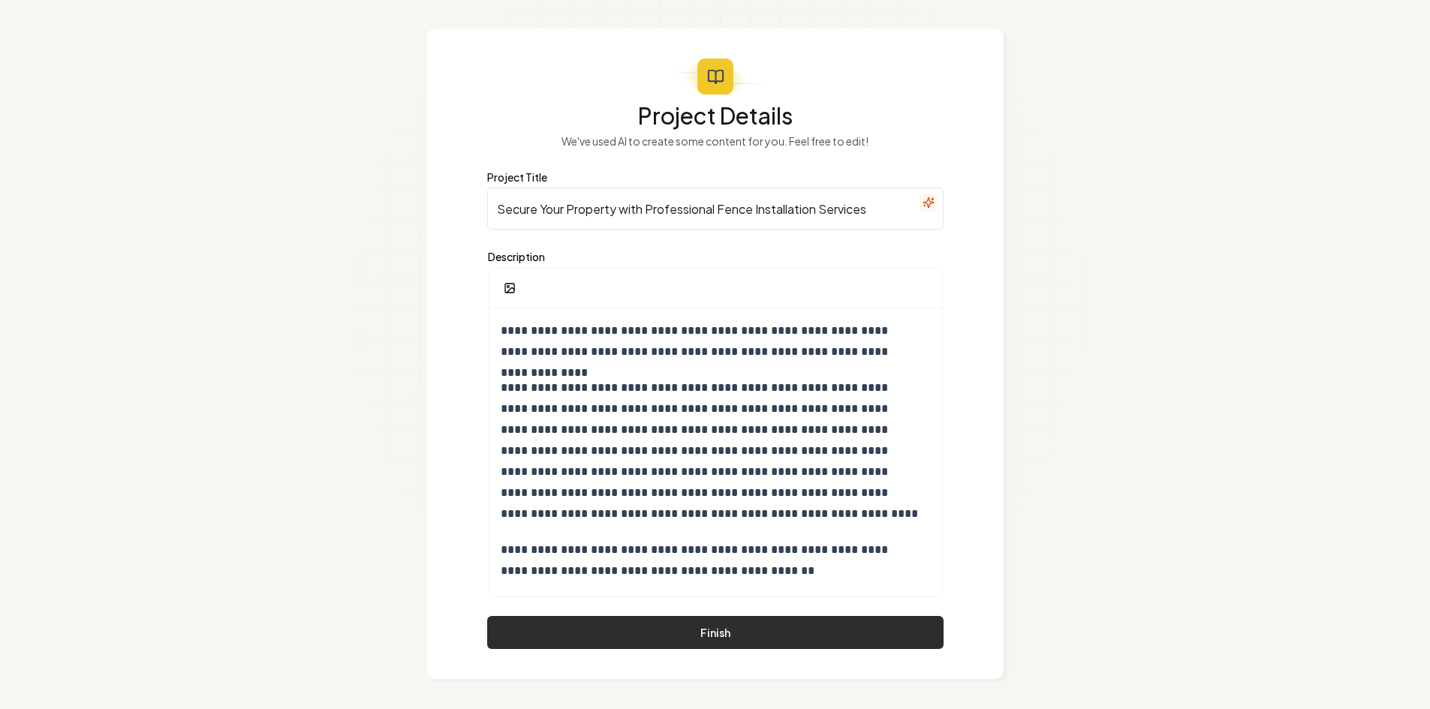
type input "Secure Your Property with Professional Fence Installation Services"
click at [663, 628] on button "Finish" at bounding box center [715, 632] width 456 height 33
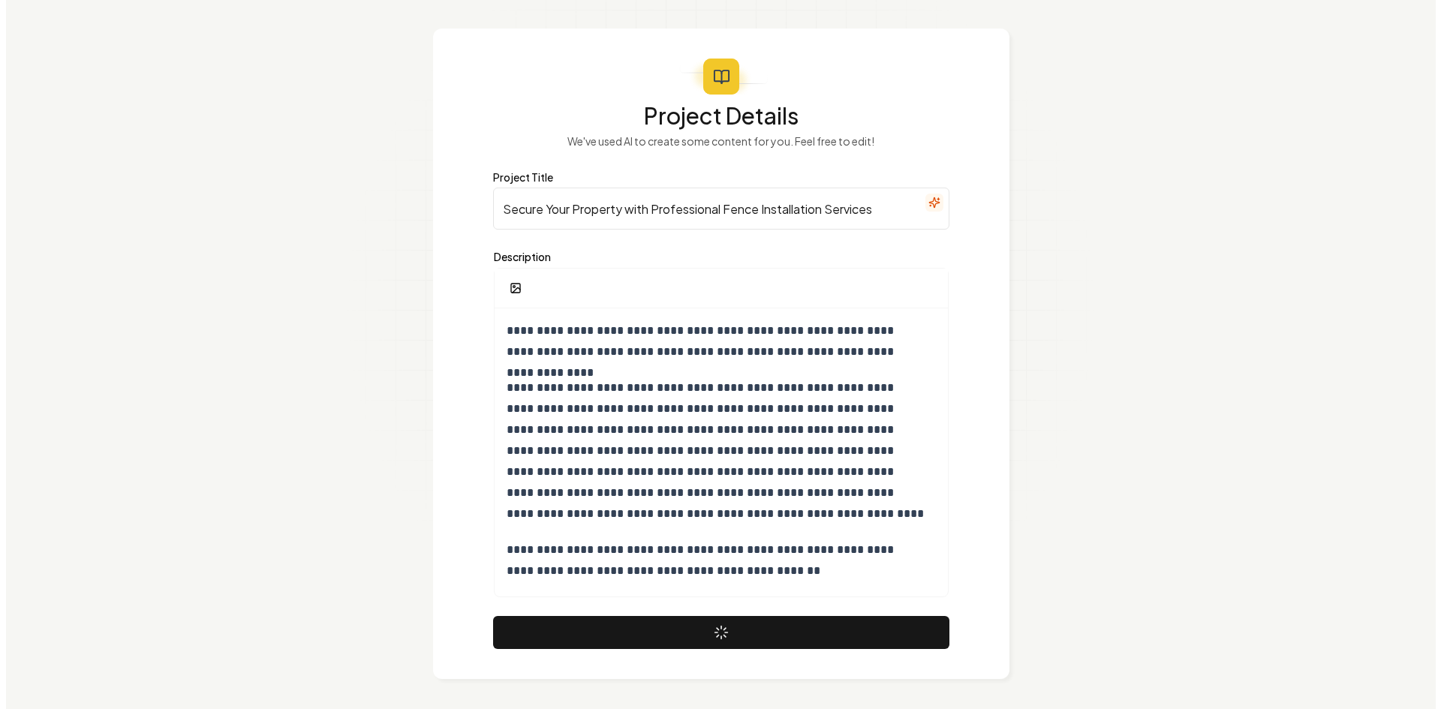
scroll to position [0, 0]
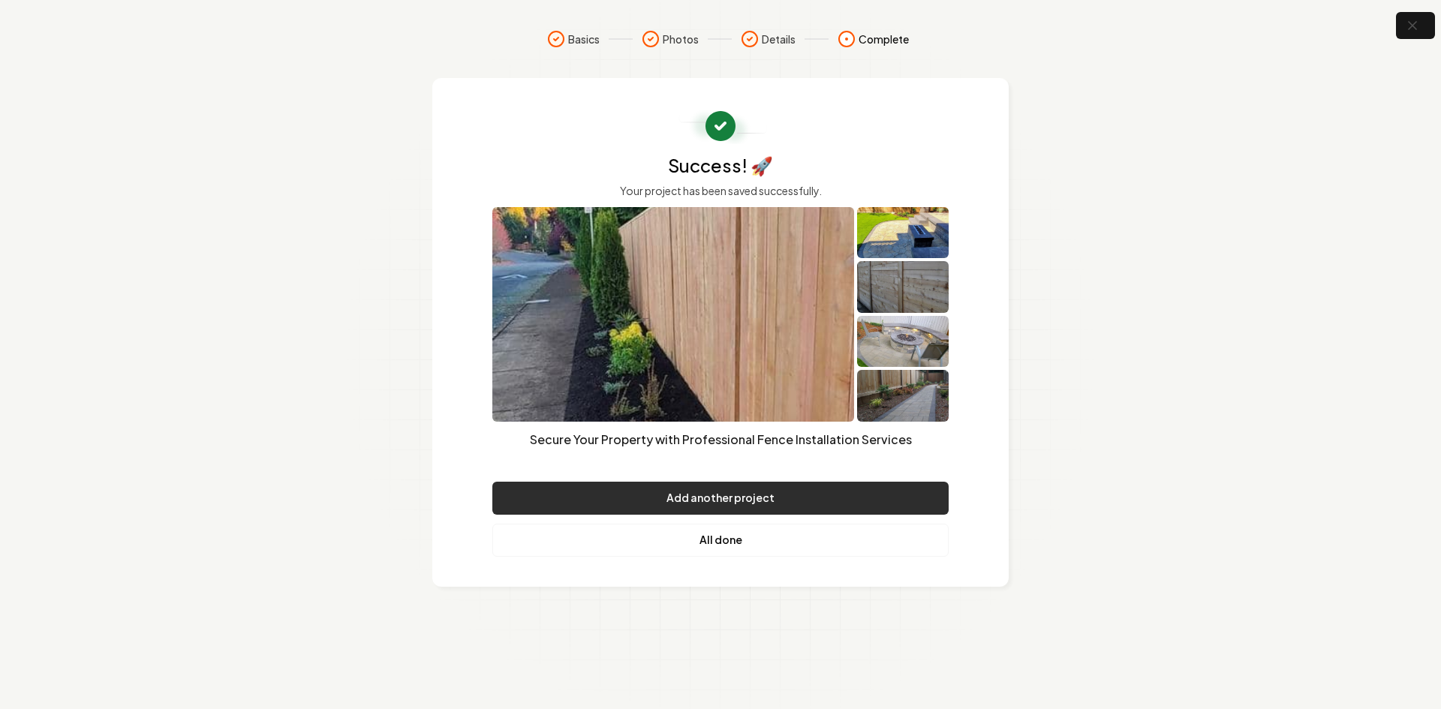
click at [669, 501] on button "Add another project" at bounding box center [720, 498] width 456 height 33
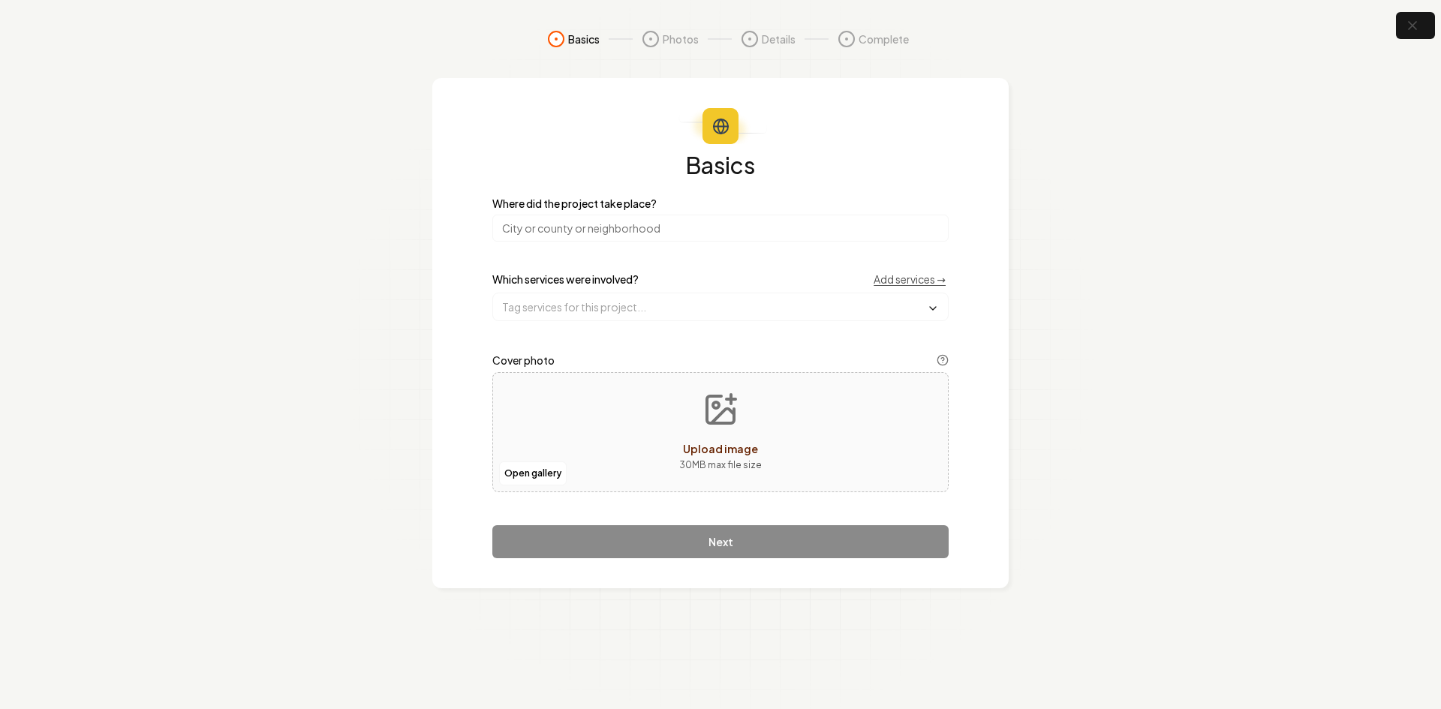
click at [542, 232] on input "search" at bounding box center [720, 228] width 456 height 27
click at [554, 298] on input "text" at bounding box center [720, 306] width 455 height 27
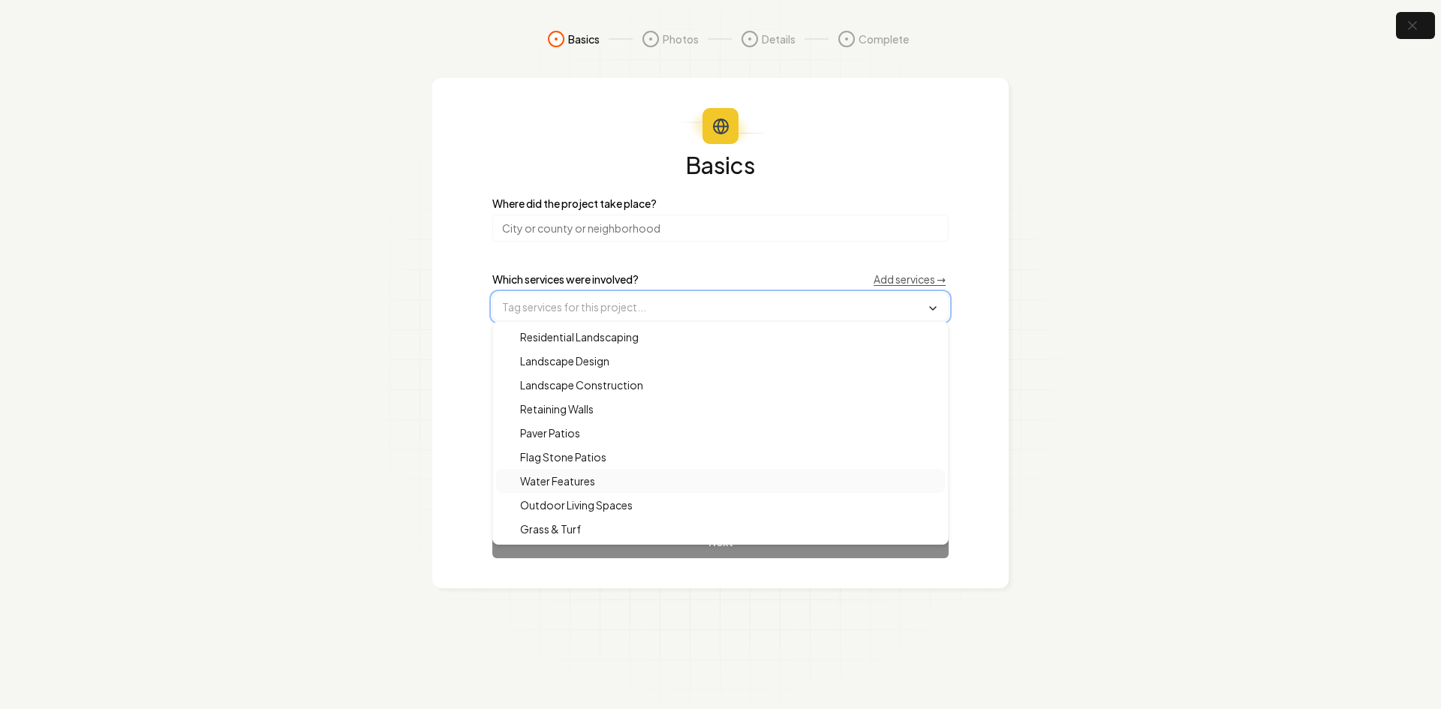
drag, startPoint x: 589, startPoint y: 483, endPoint x: 541, endPoint y: 468, distance: 50.1
click at [588, 483] on span "Water Features" at bounding box center [548, 481] width 93 height 15
click at [546, 212] on div "Where did the project take place?" at bounding box center [720, 220] width 456 height 44
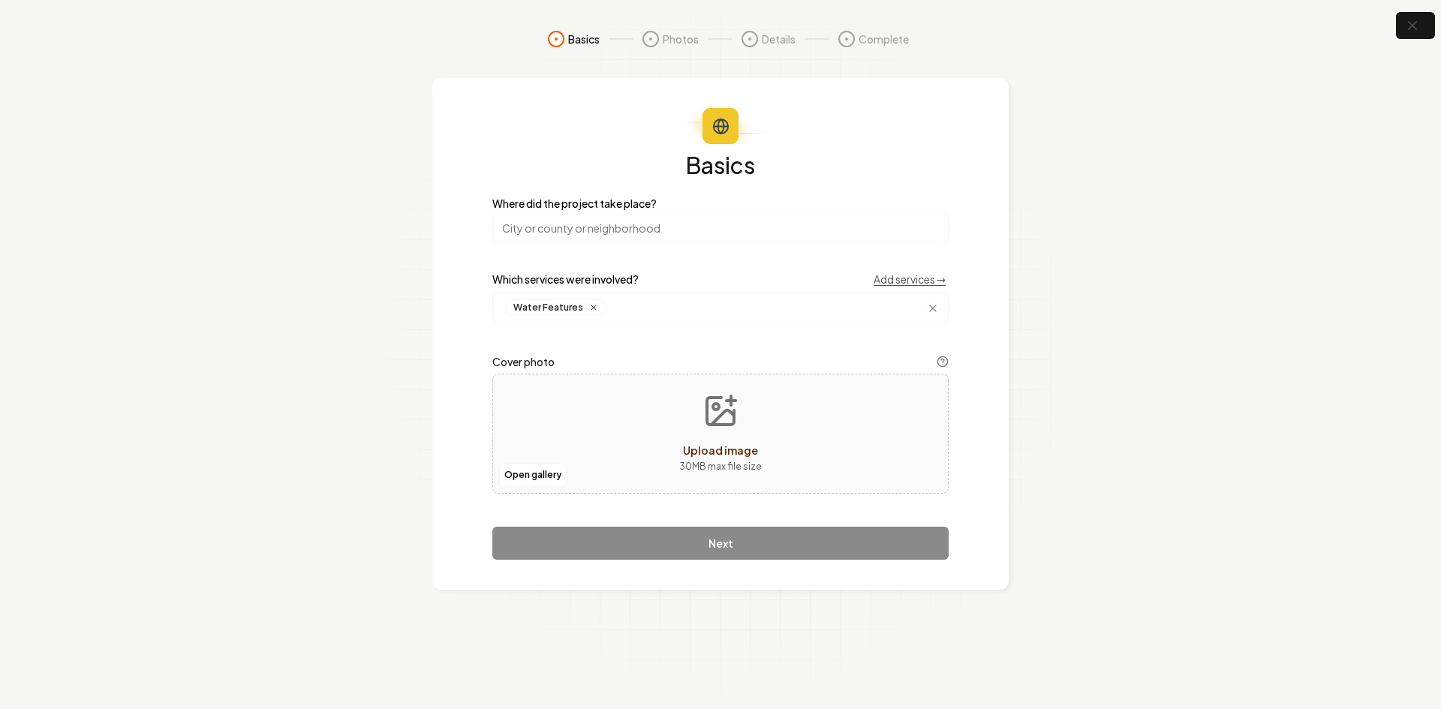
click at [546, 223] on input "search" at bounding box center [720, 228] width 456 height 27
type input "[US_STATE]"
click at [561, 427] on div "Open gallery Upload image 30 MB max file size" at bounding box center [720, 434] width 456 height 120
type input "**********"
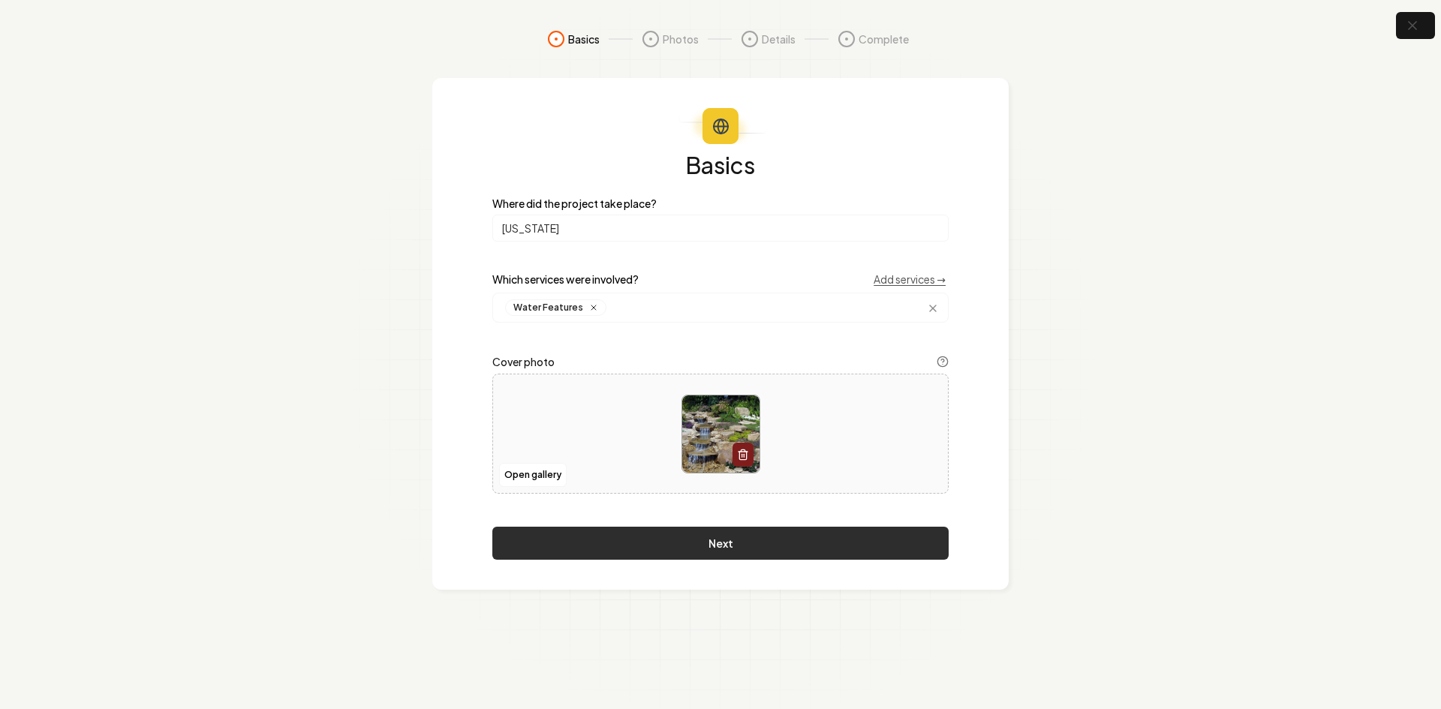
click at [559, 551] on button "Next" at bounding box center [720, 543] width 456 height 33
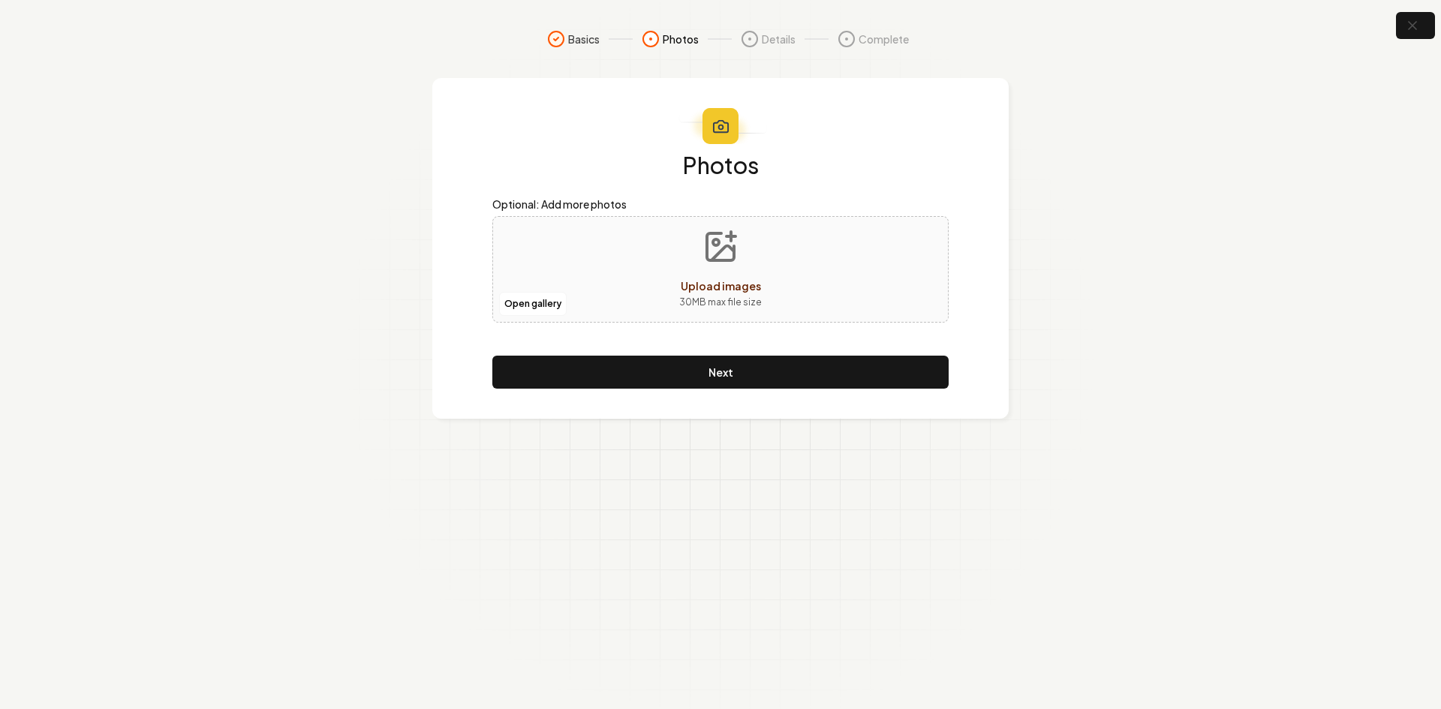
click at [585, 263] on div "Open gallery Upload images 30 MB max file size" at bounding box center [720, 269] width 456 height 107
type input "**********"
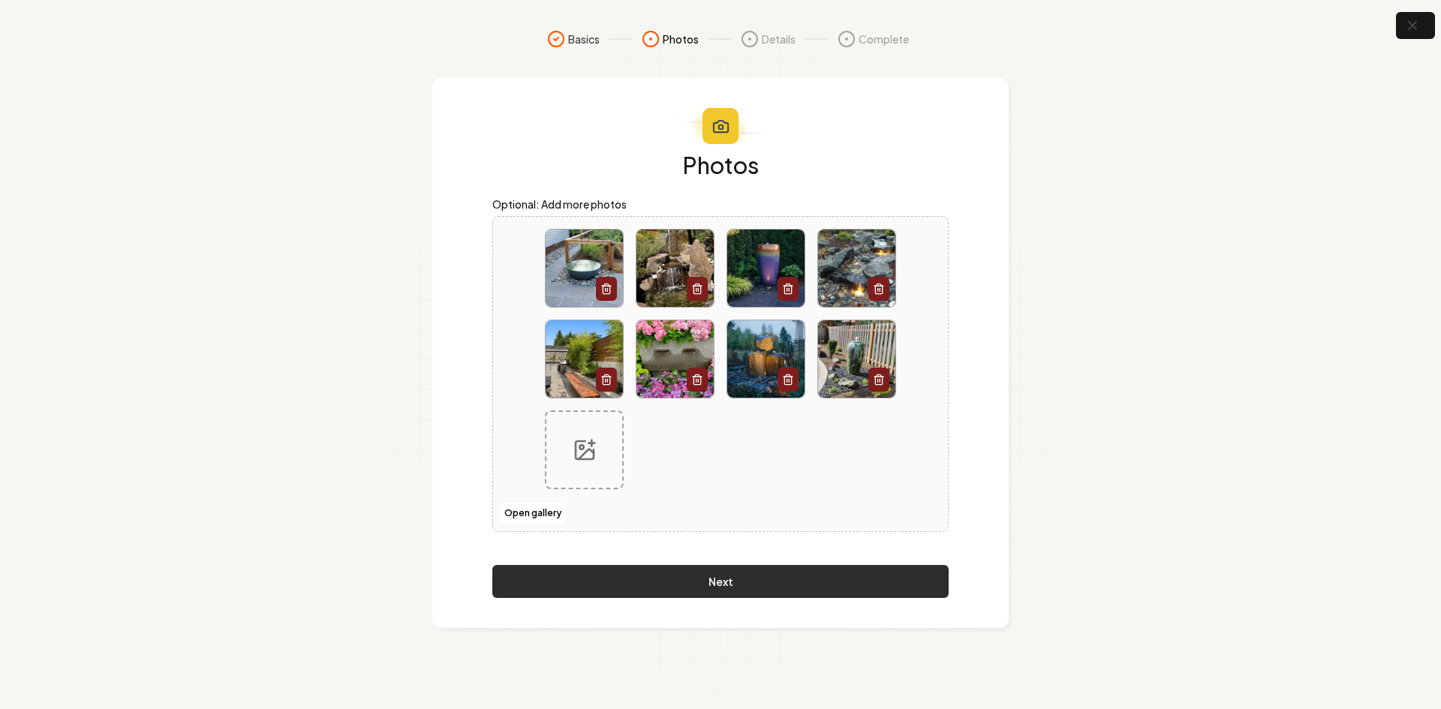
click at [618, 570] on button "Next" at bounding box center [720, 581] width 456 height 33
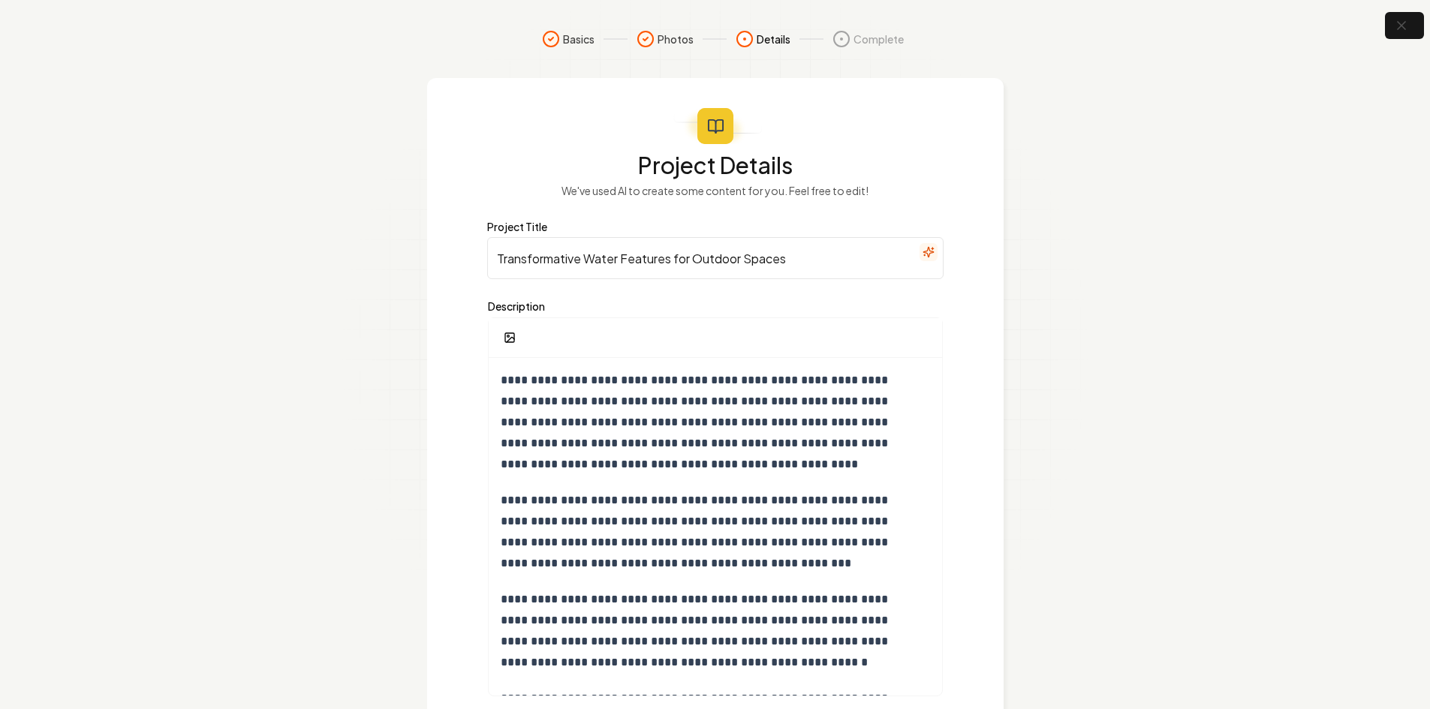
click at [609, 240] on input "Transformative Water Features for Outdoor Spaces" at bounding box center [715, 258] width 456 height 42
paste input "Imagine relaxing to the soothing sound of a cascading waterfall or watching col…"
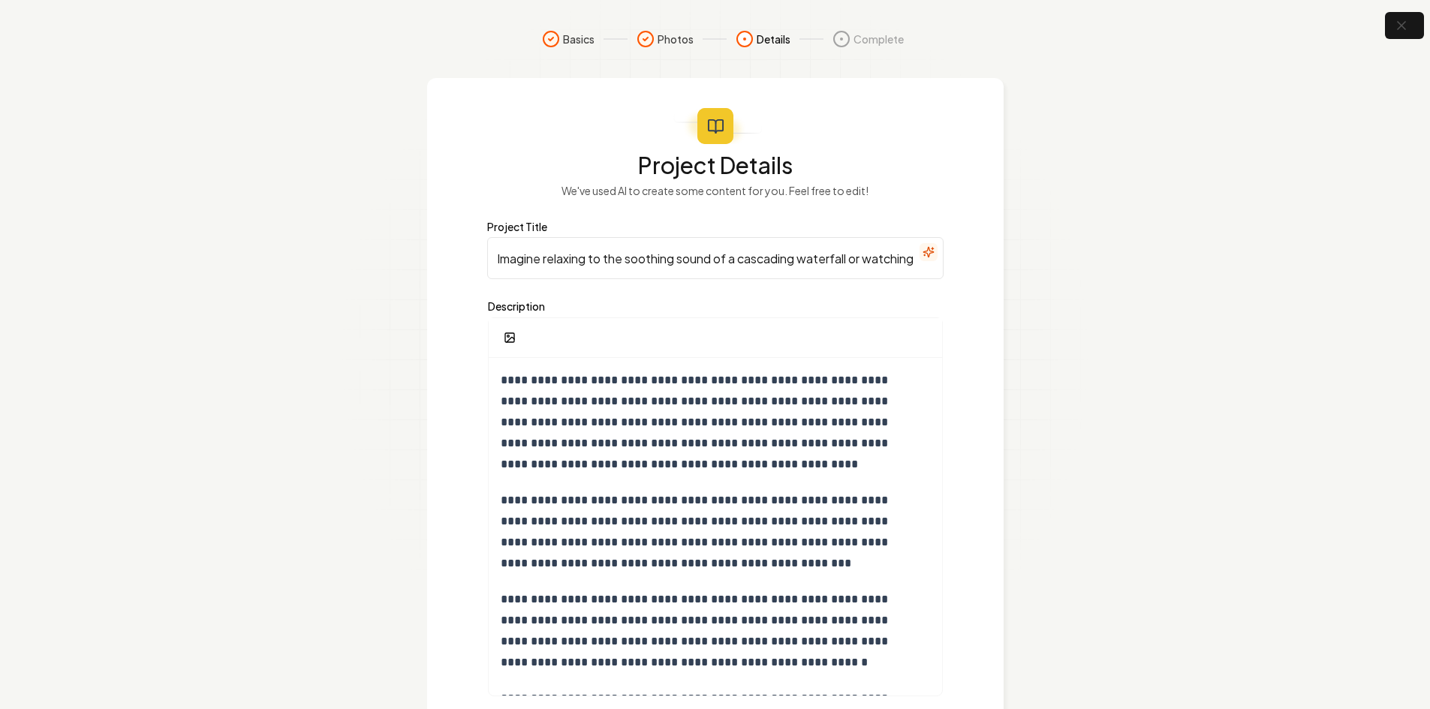
scroll to position [0, 4280]
click at [640, 357] on div at bounding box center [715, 338] width 453 height 40
click at [639, 380] on p "**********" at bounding box center [710, 422] width 418 height 105
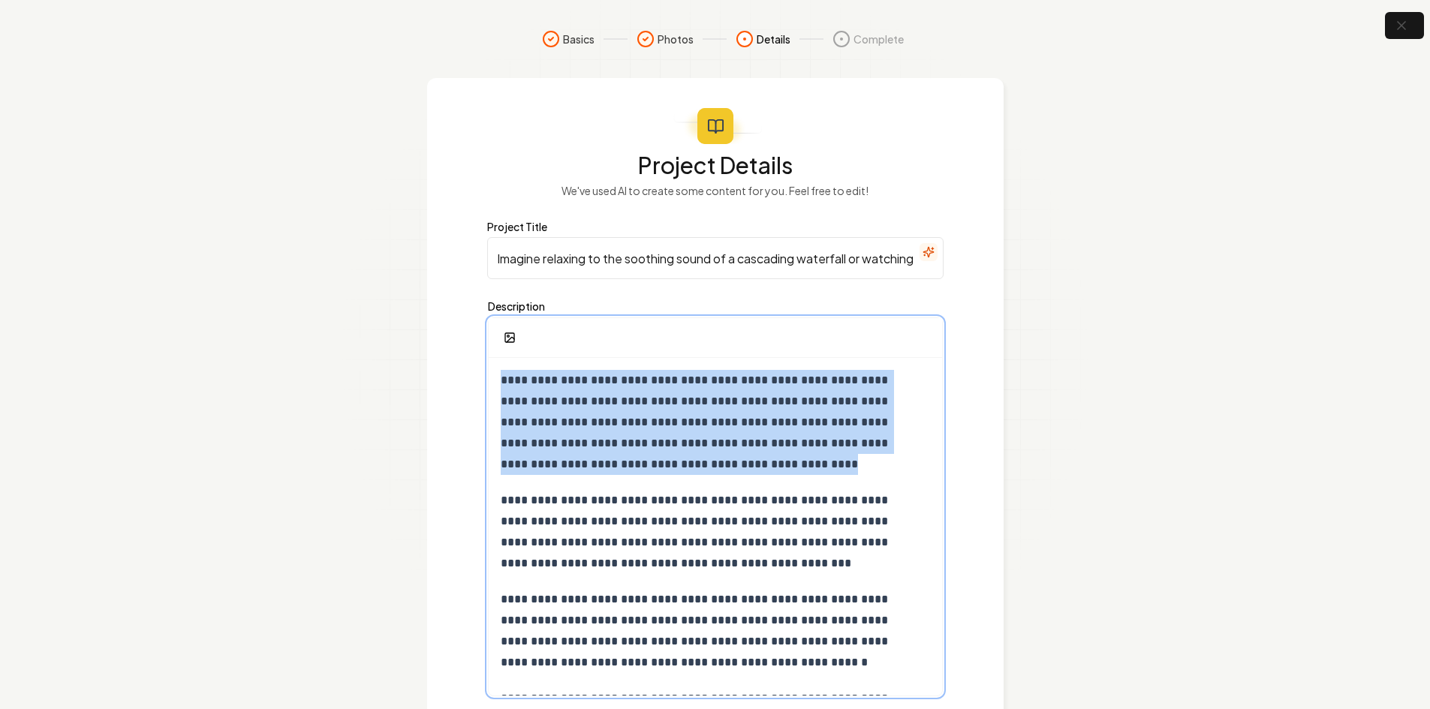
click at [639, 380] on p "**********" at bounding box center [710, 422] width 418 height 105
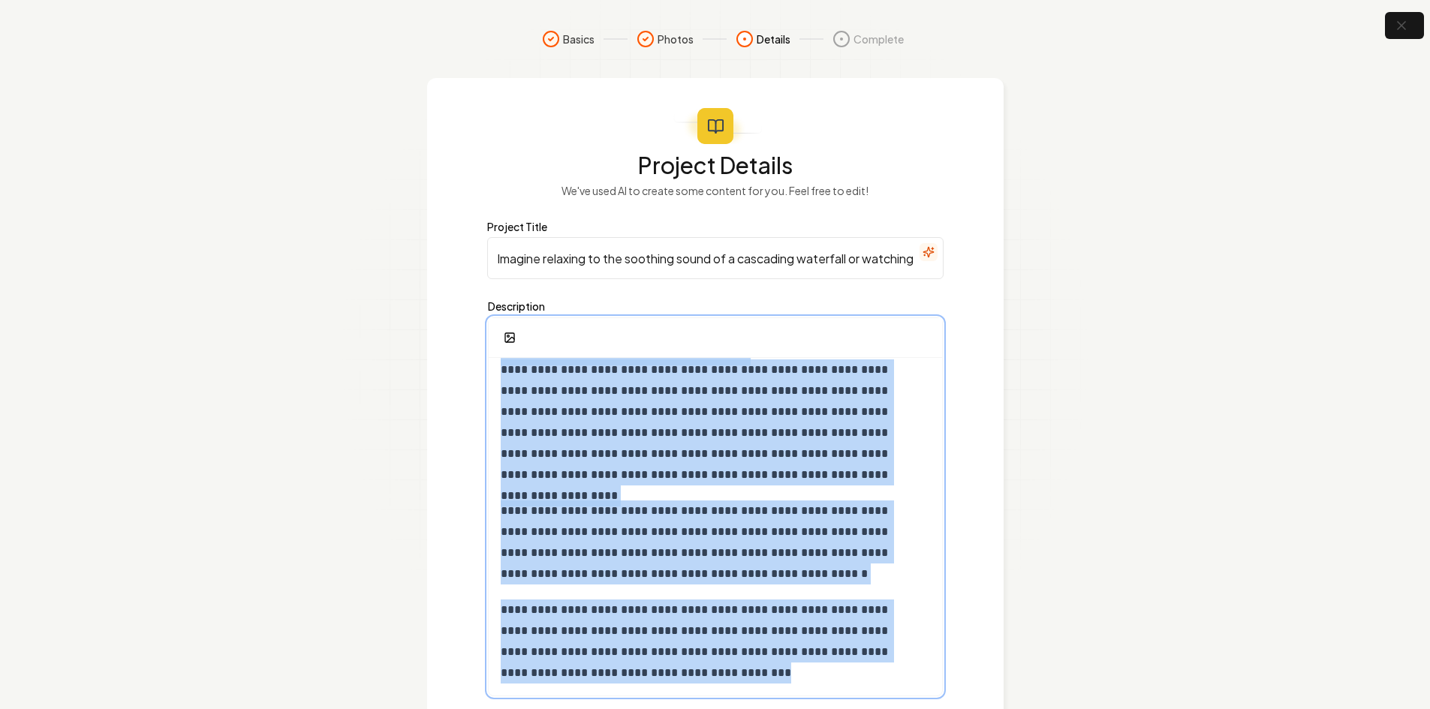
scroll to position [99, 0]
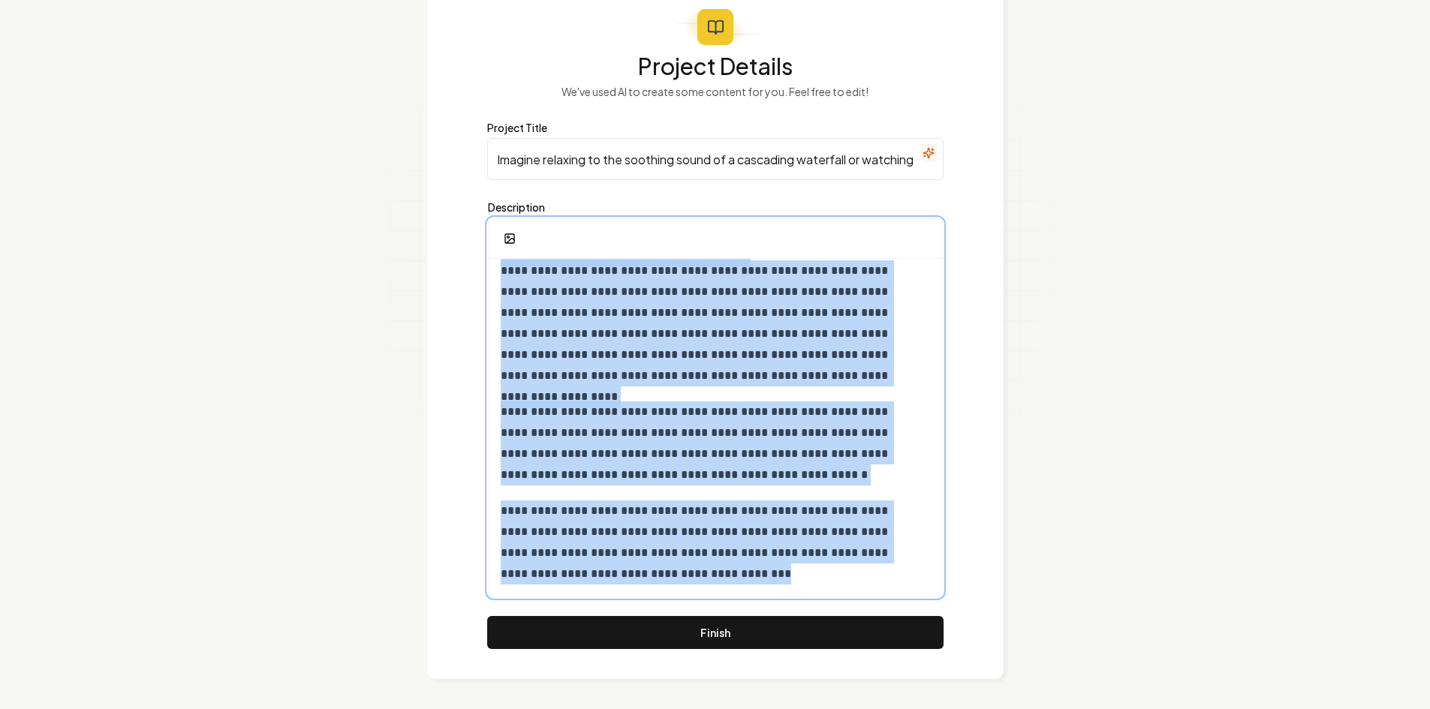
drag, startPoint x: 500, startPoint y: 375, endPoint x: 1123, endPoint y: 744, distance: 724.1
click at [1123, 610] on html "Basics Photos Details Complete Project Details We've used AI to create some con…" at bounding box center [715, 255] width 1430 height 709
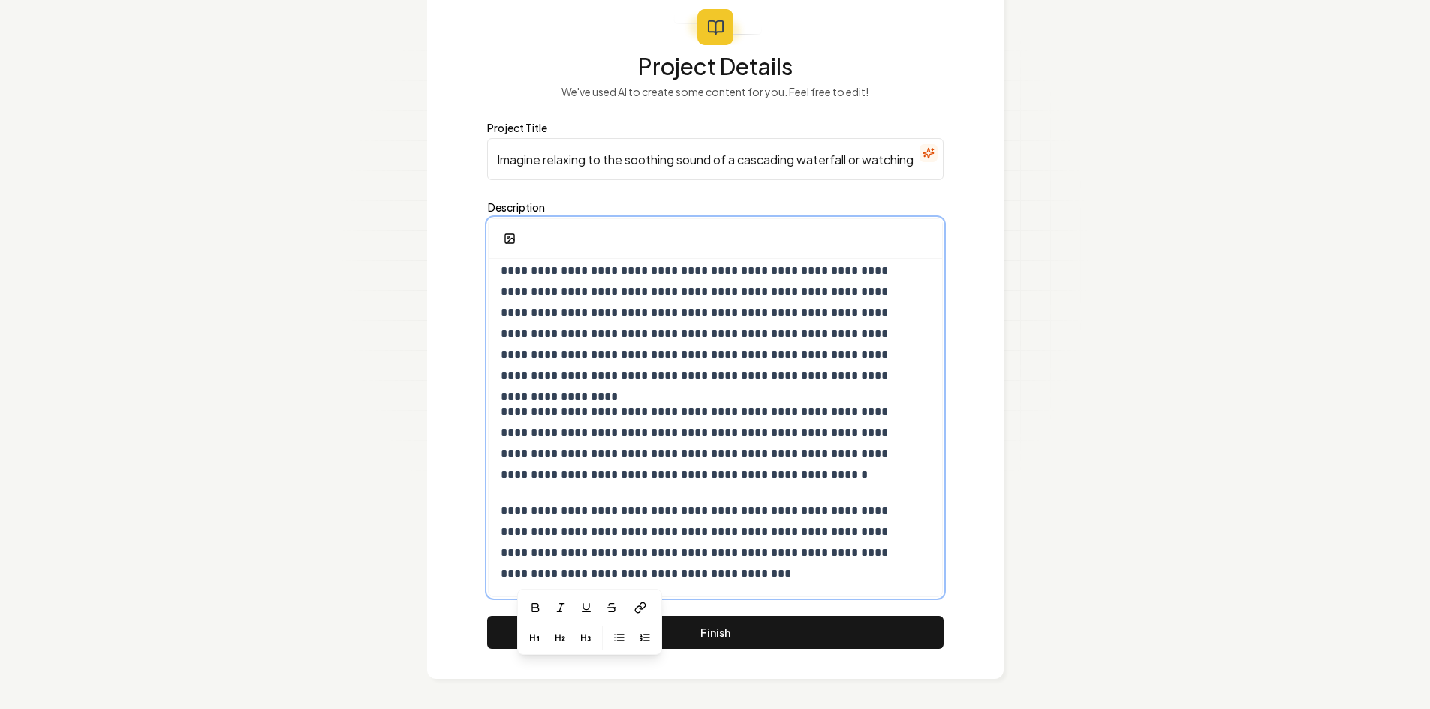
scroll to position [89, 0]
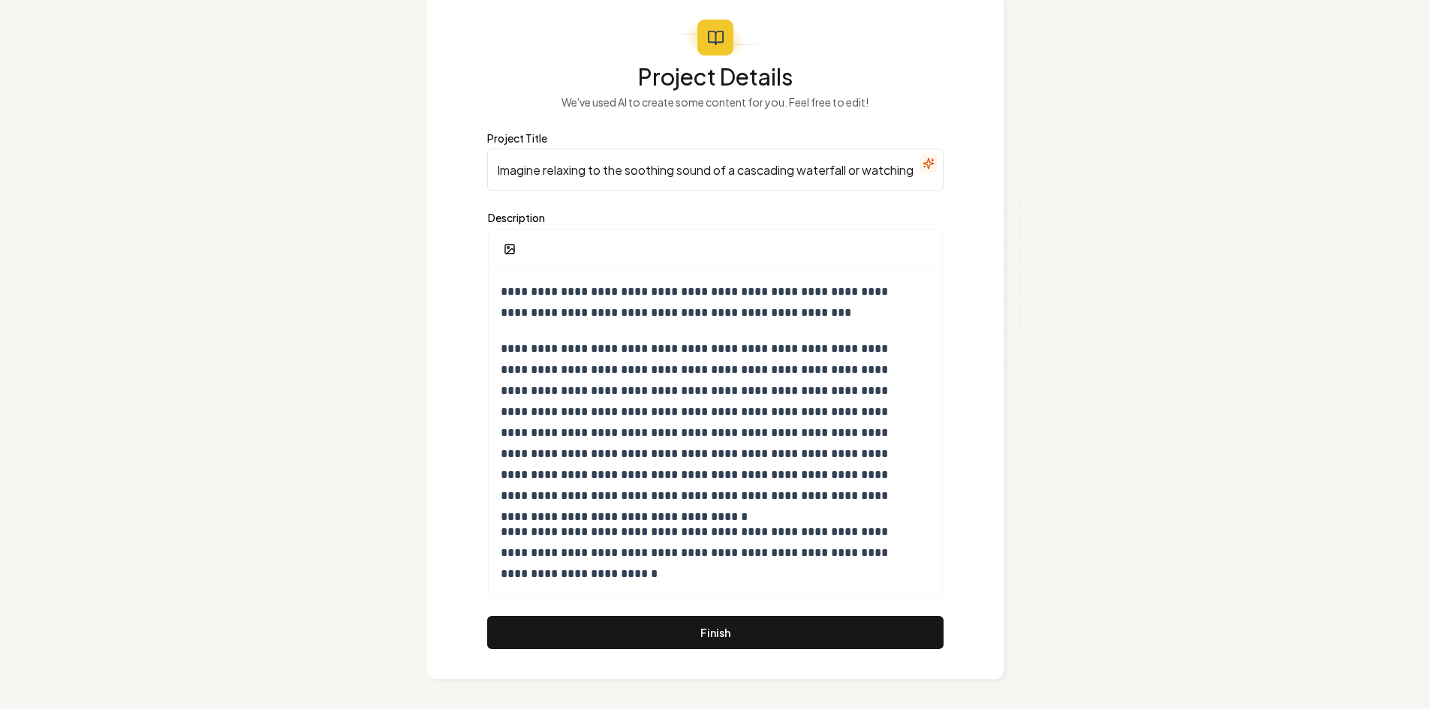
click at [657, 158] on input "Imagine relaxing to the soothing sound of a cascading waterfall or watching col…" at bounding box center [715, 170] width 456 height 42
paste input "Create a Serene and Relaxing Environment with Our Water Feature"
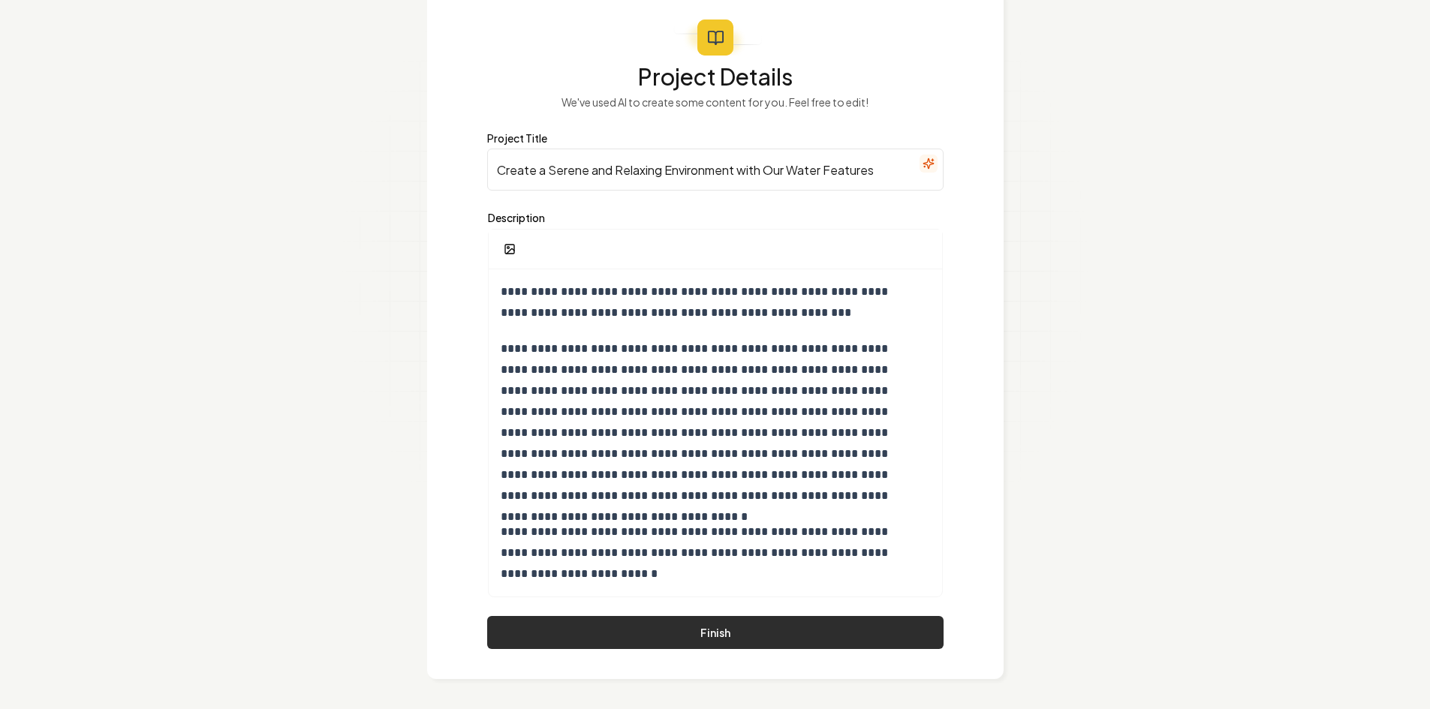
type input "Create a Serene and Relaxing Environment with Our Water Features"
click at [708, 631] on button "Finish" at bounding box center [715, 632] width 456 height 33
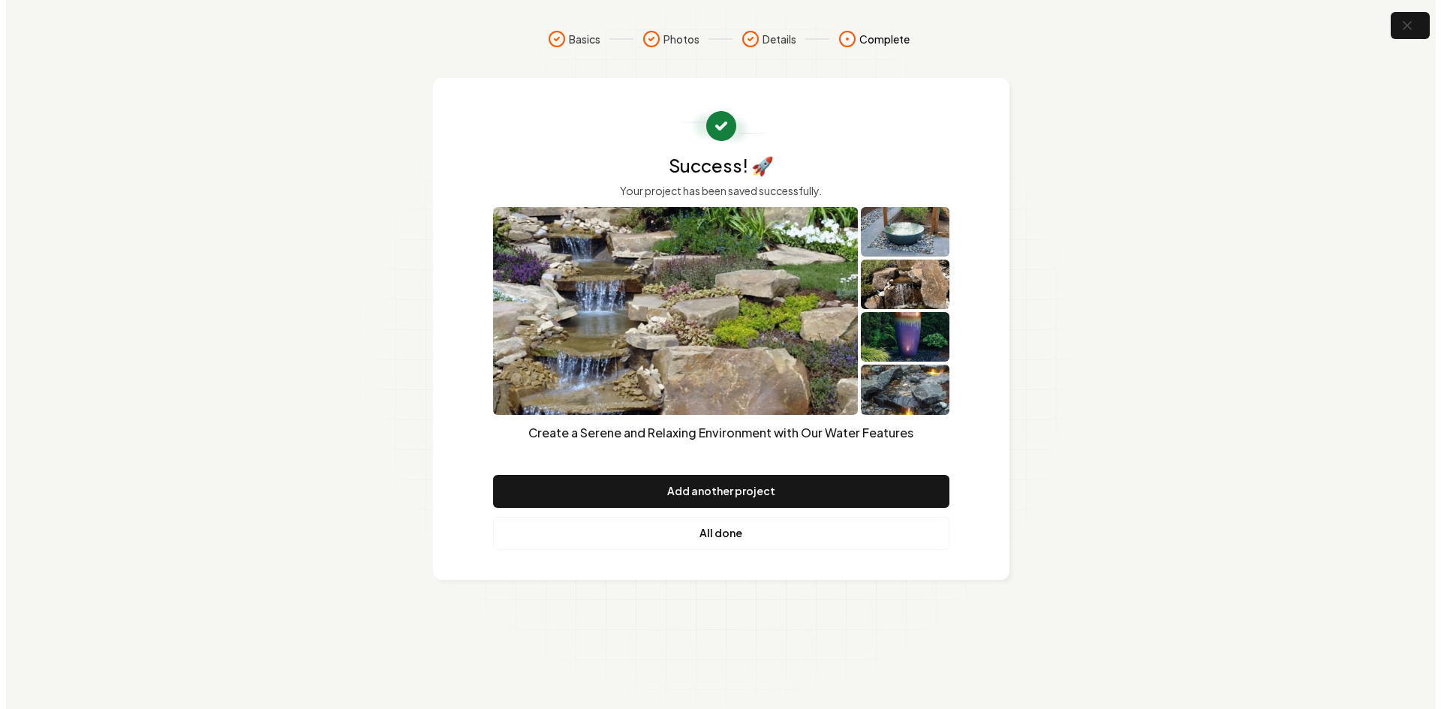
scroll to position [0, 0]
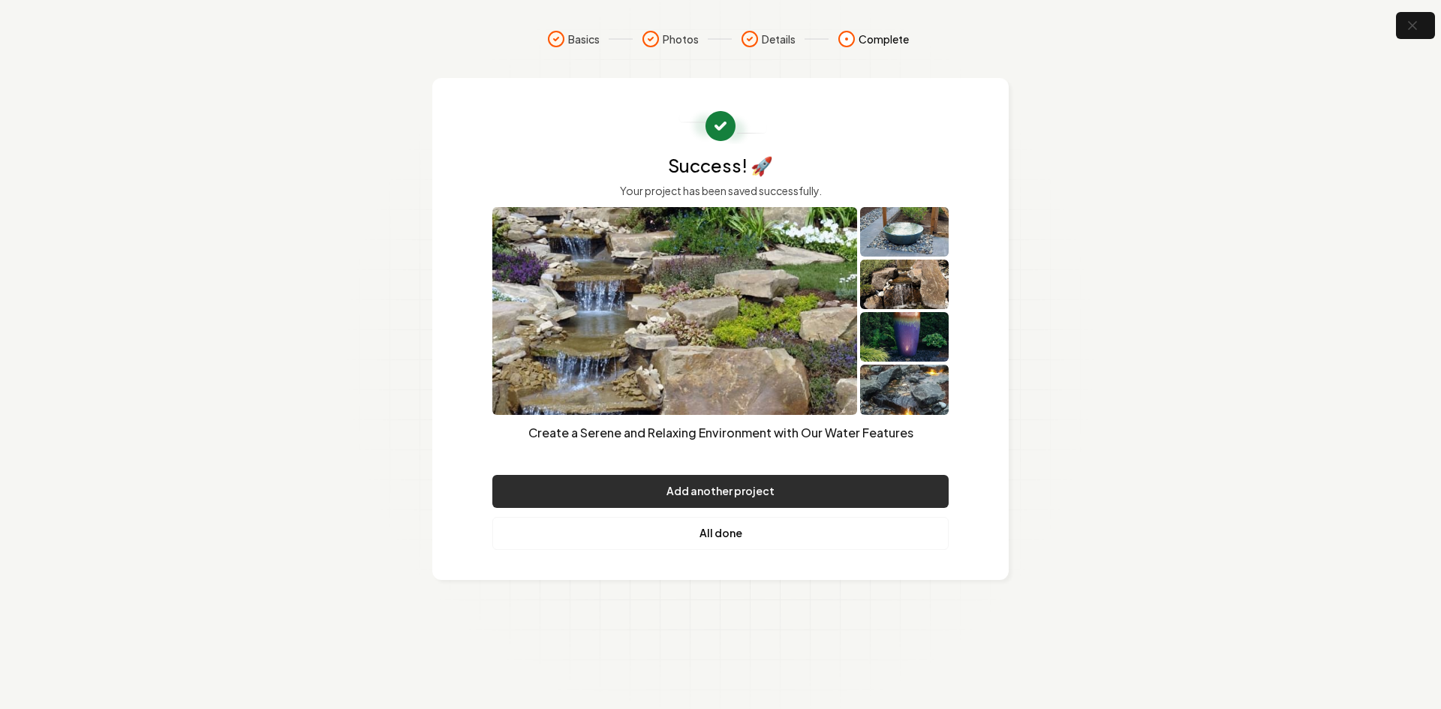
click at [678, 496] on button "Add another project" at bounding box center [720, 491] width 456 height 33
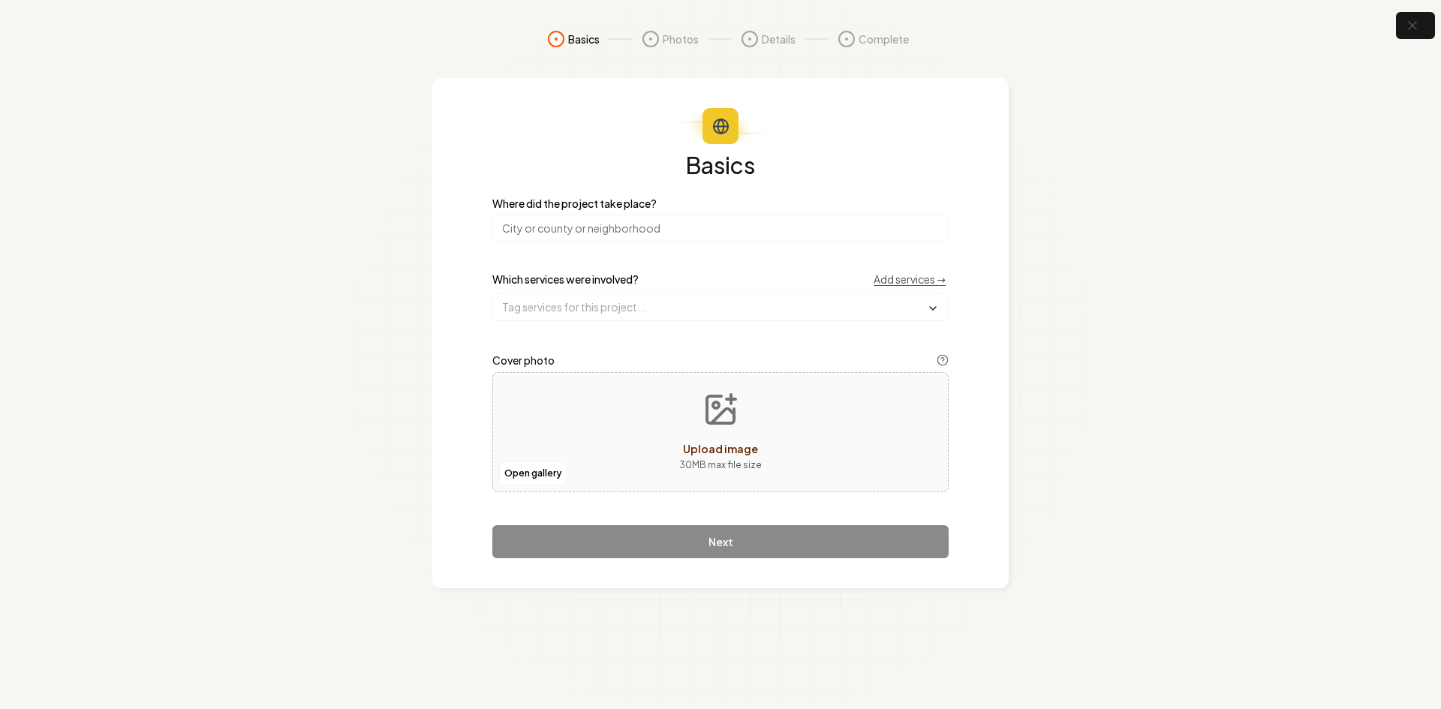
click at [567, 222] on input "search" at bounding box center [720, 228] width 456 height 27
type input "[US_STATE]"
click at [591, 311] on input "text" at bounding box center [720, 306] width 455 height 27
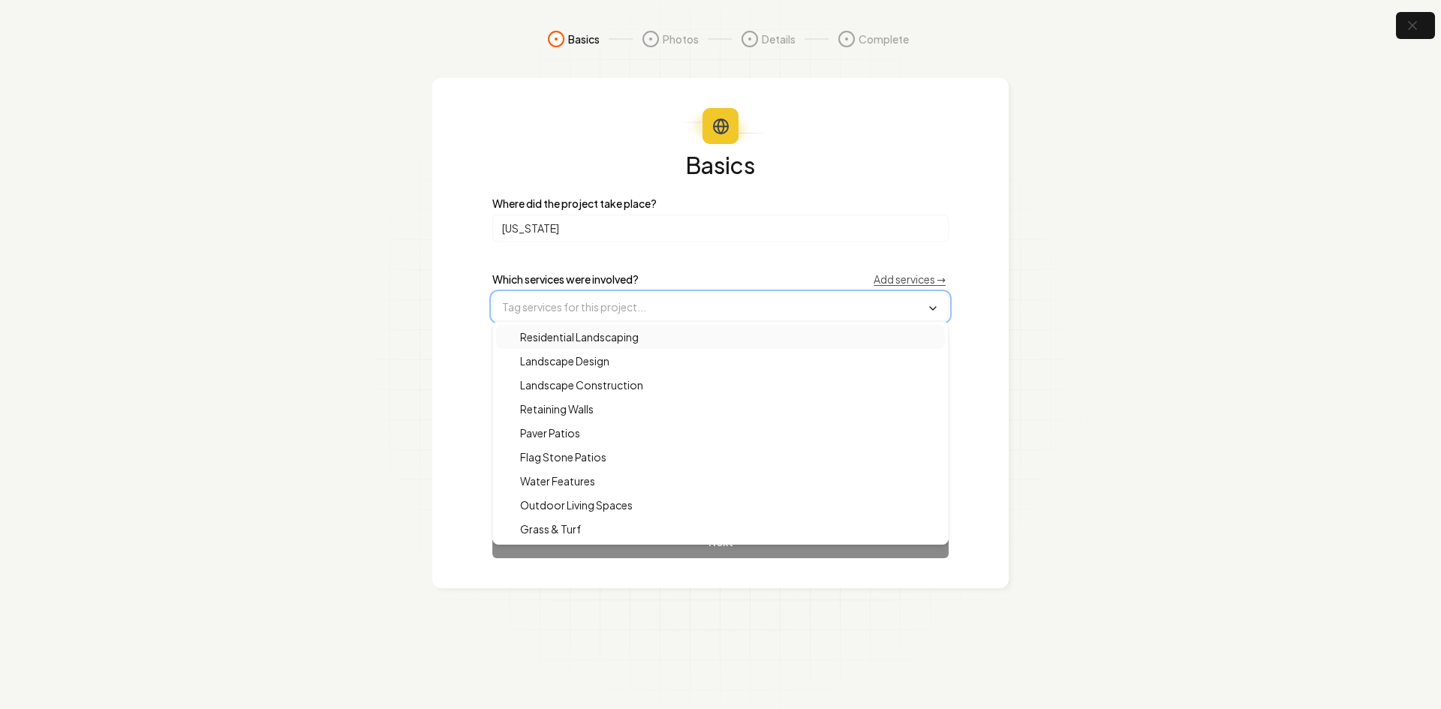
click at [588, 295] on input "text" at bounding box center [720, 306] width 455 height 27
click at [573, 383] on span "Landscape Construction" at bounding box center [572, 384] width 141 height 15
click at [570, 505] on span "Outdoor Living Spaces" at bounding box center [567, 506] width 131 height 15
click at [380, 452] on section "Basics Photos Details Complete Basics Where did the project take place? [US_STA…" at bounding box center [720, 354] width 1441 height 709
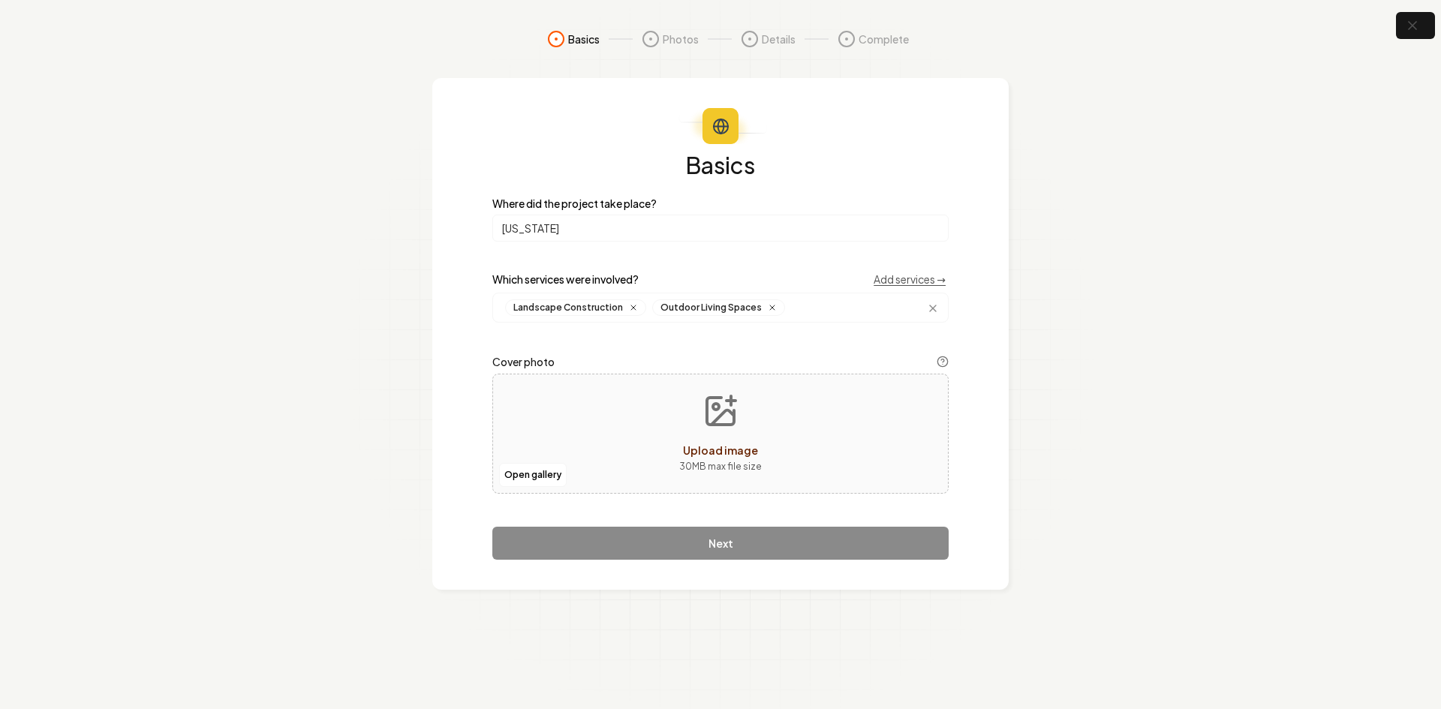
click at [558, 431] on div "Open gallery Upload image 30 MB max file size" at bounding box center [720, 434] width 456 height 120
type input "**********"
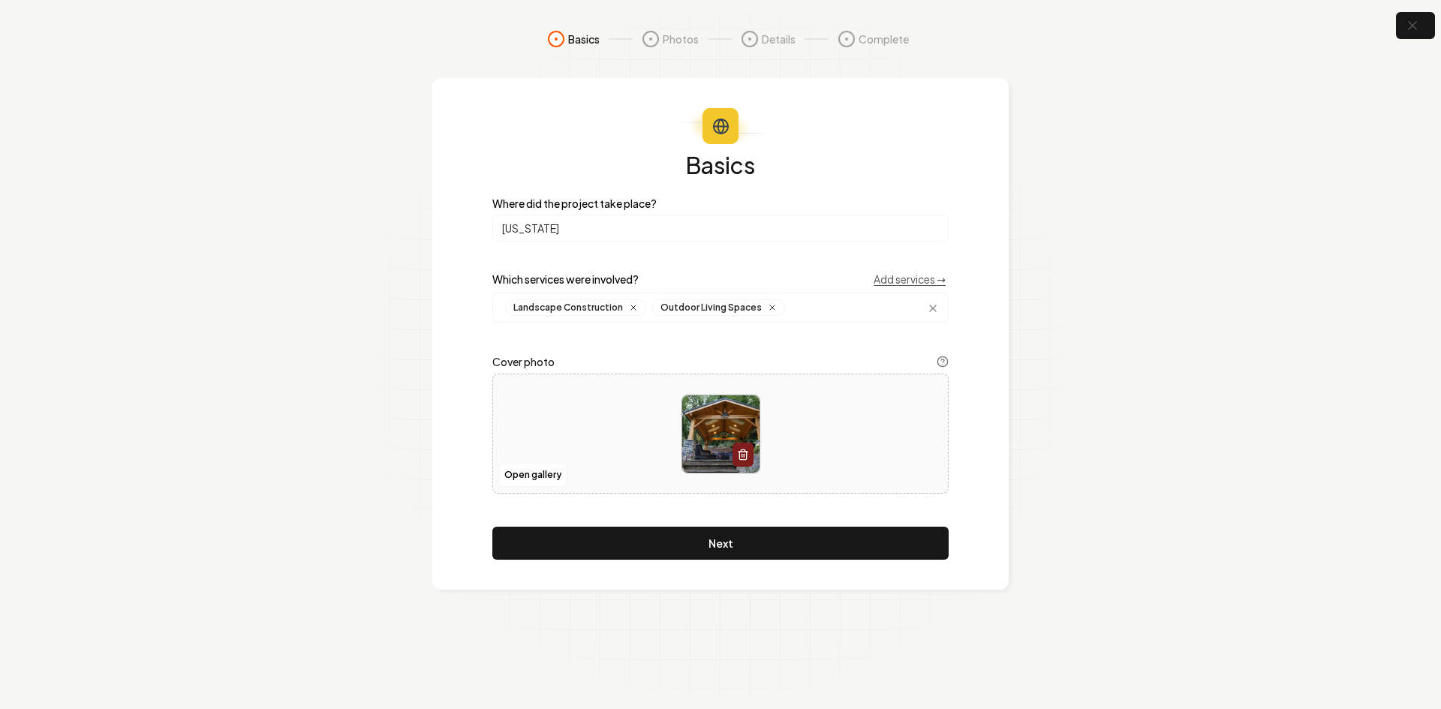
click at [634, 551] on button "Next" at bounding box center [720, 543] width 456 height 33
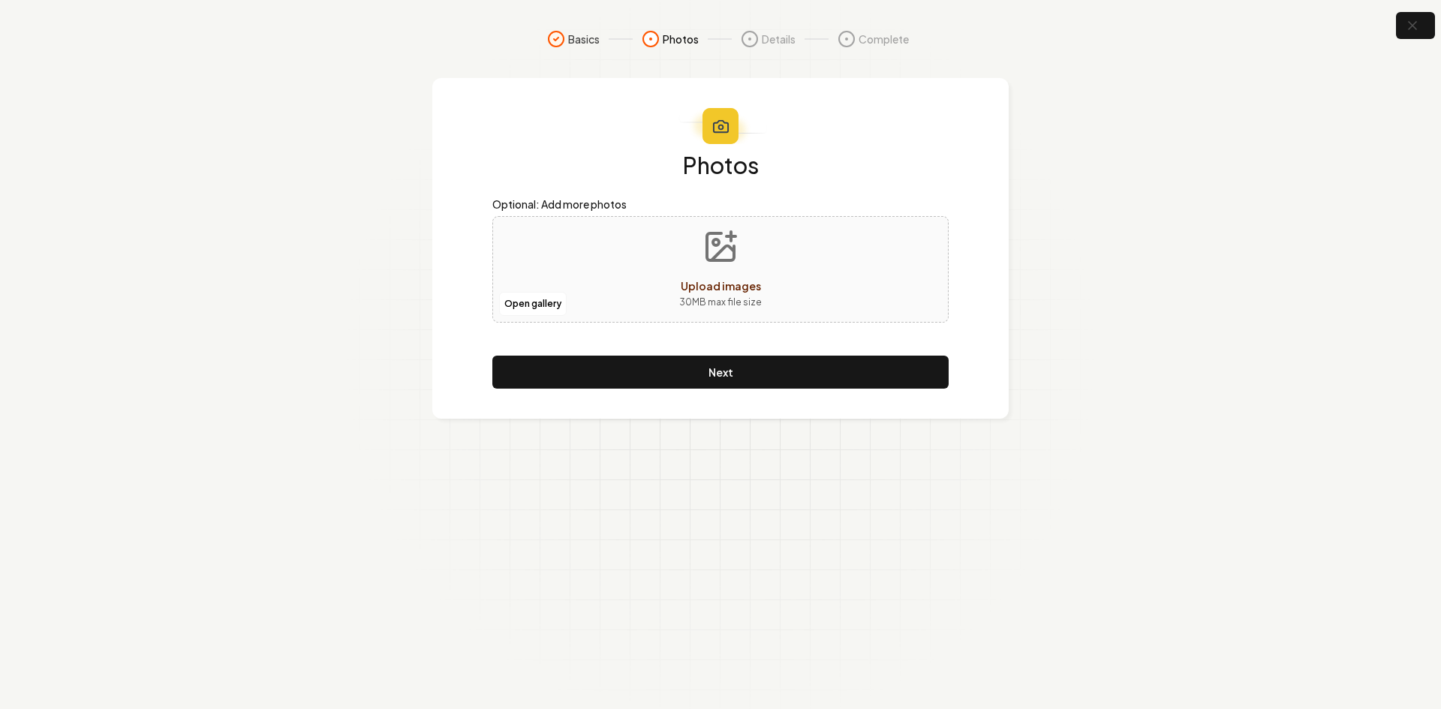
click at [602, 254] on div "Open gallery Upload images 30 MB max file size" at bounding box center [720, 269] width 456 height 107
type input "**********"
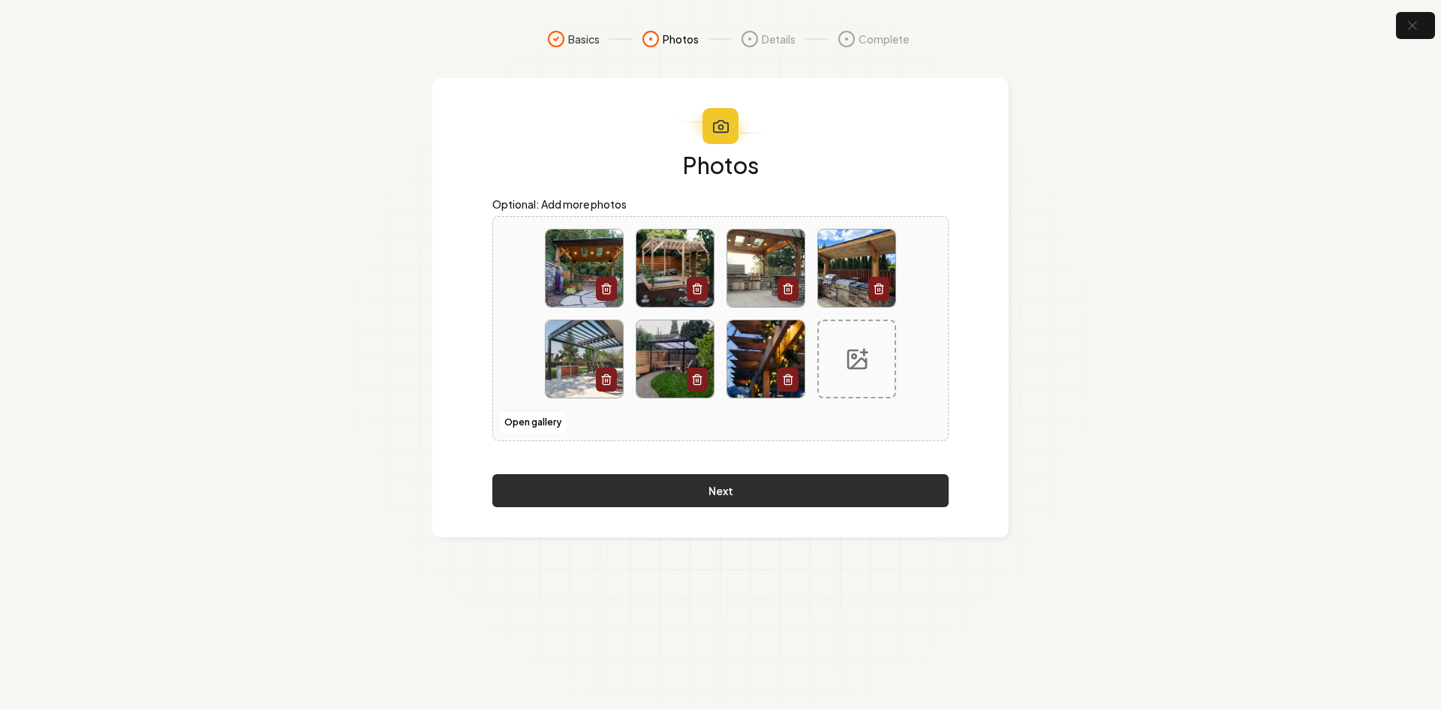
click at [540, 492] on button "Next" at bounding box center [720, 490] width 456 height 33
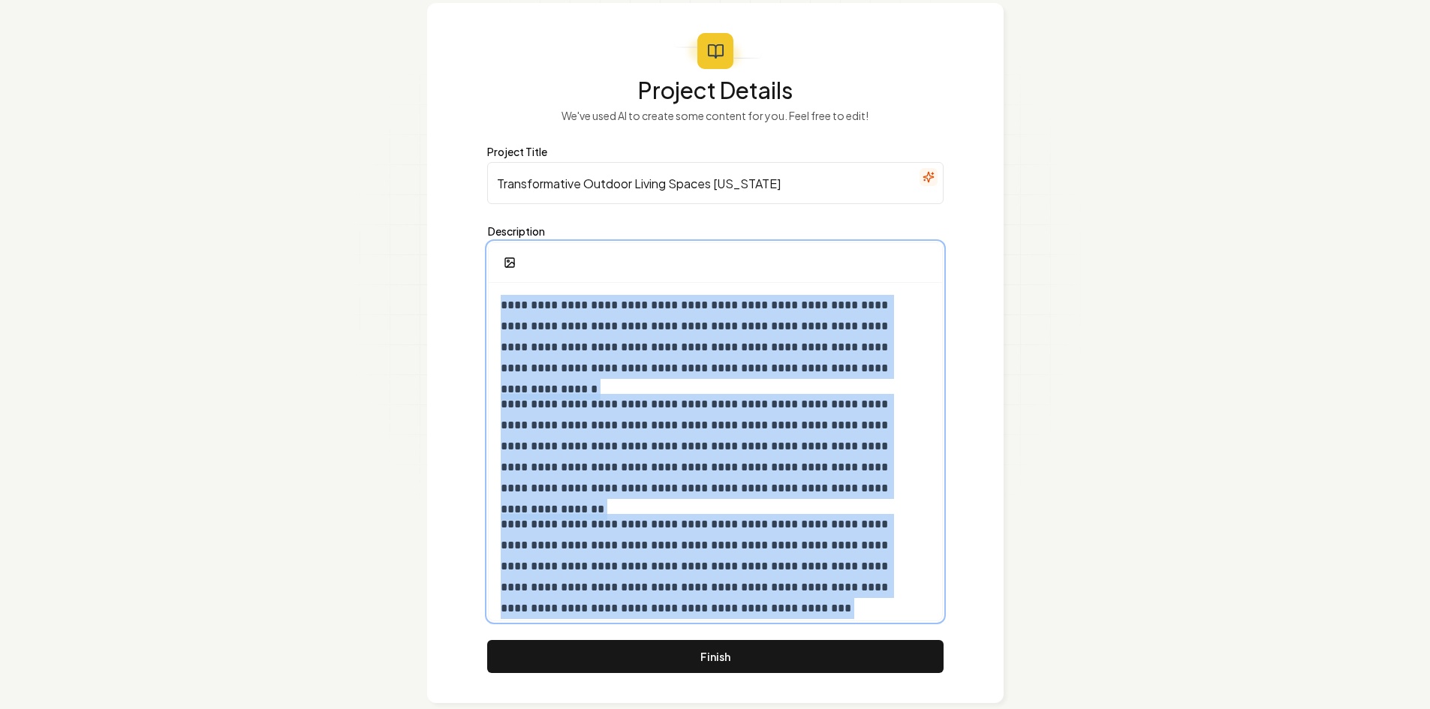
drag, startPoint x: 814, startPoint y: 609, endPoint x: 239, endPoint y: 79, distance: 781.7
click at [239, 79] on section "**********" at bounding box center [715, 329] width 1430 height 808
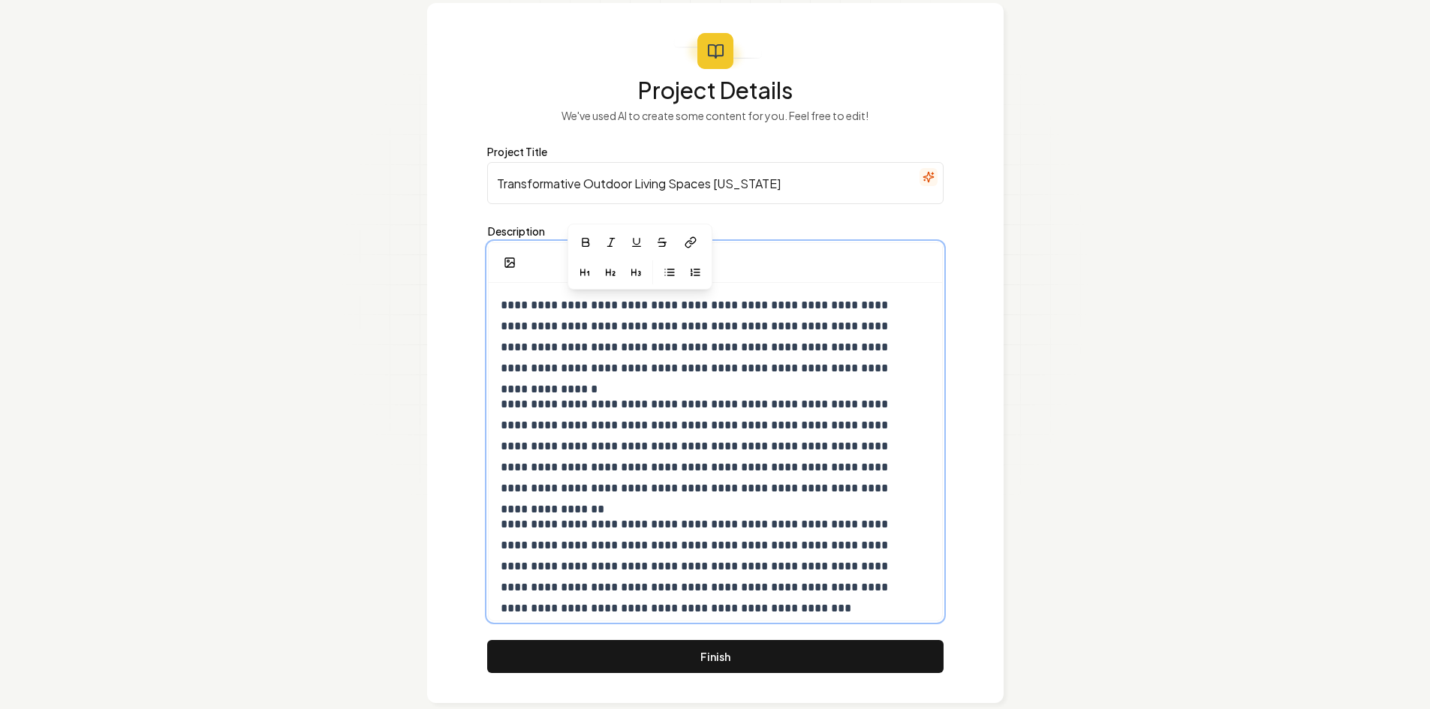
scroll to position [50, 0]
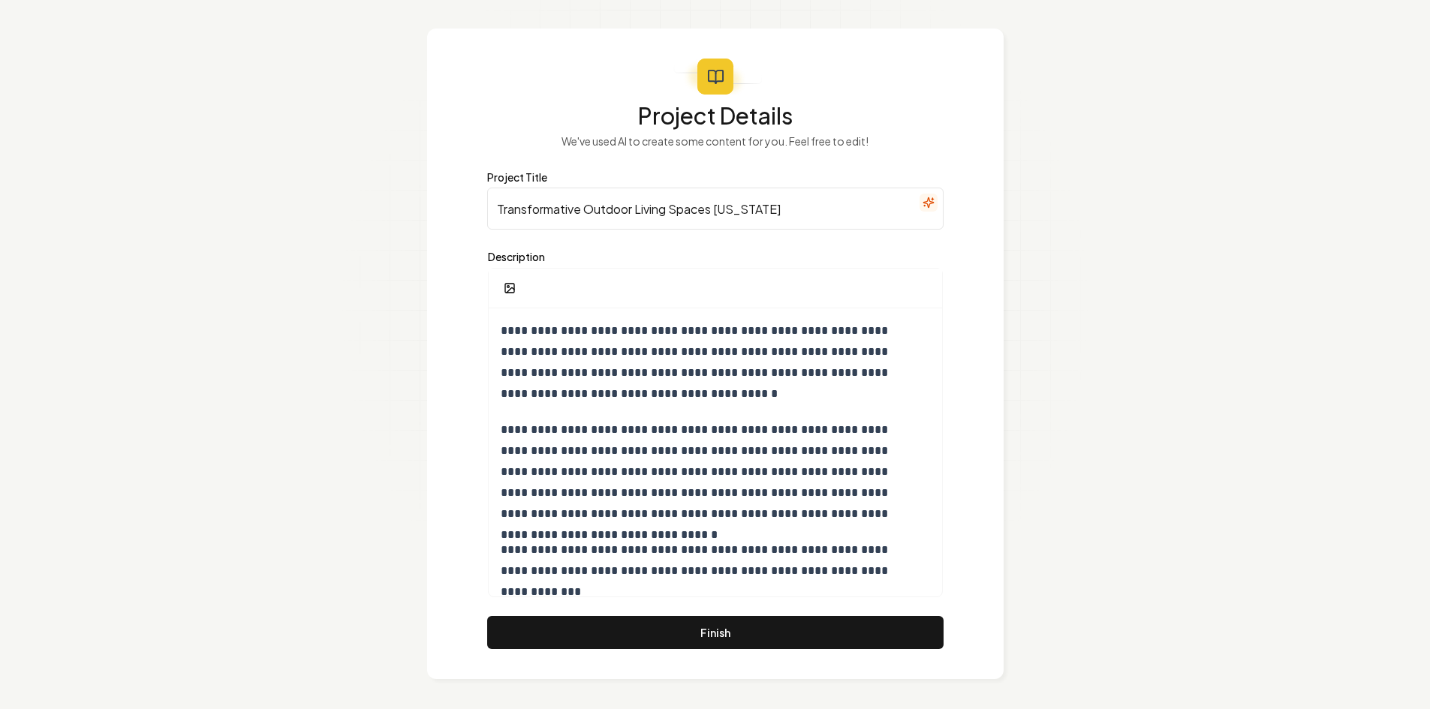
click at [565, 209] on input "Transformative Outdoor Living Spaces Oregon" at bounding box center [715, 209] width 456 height 42
paste input "Create Your Own Paradise With a Pergola"
type input "Create Your Own Paradise With a Pergola"
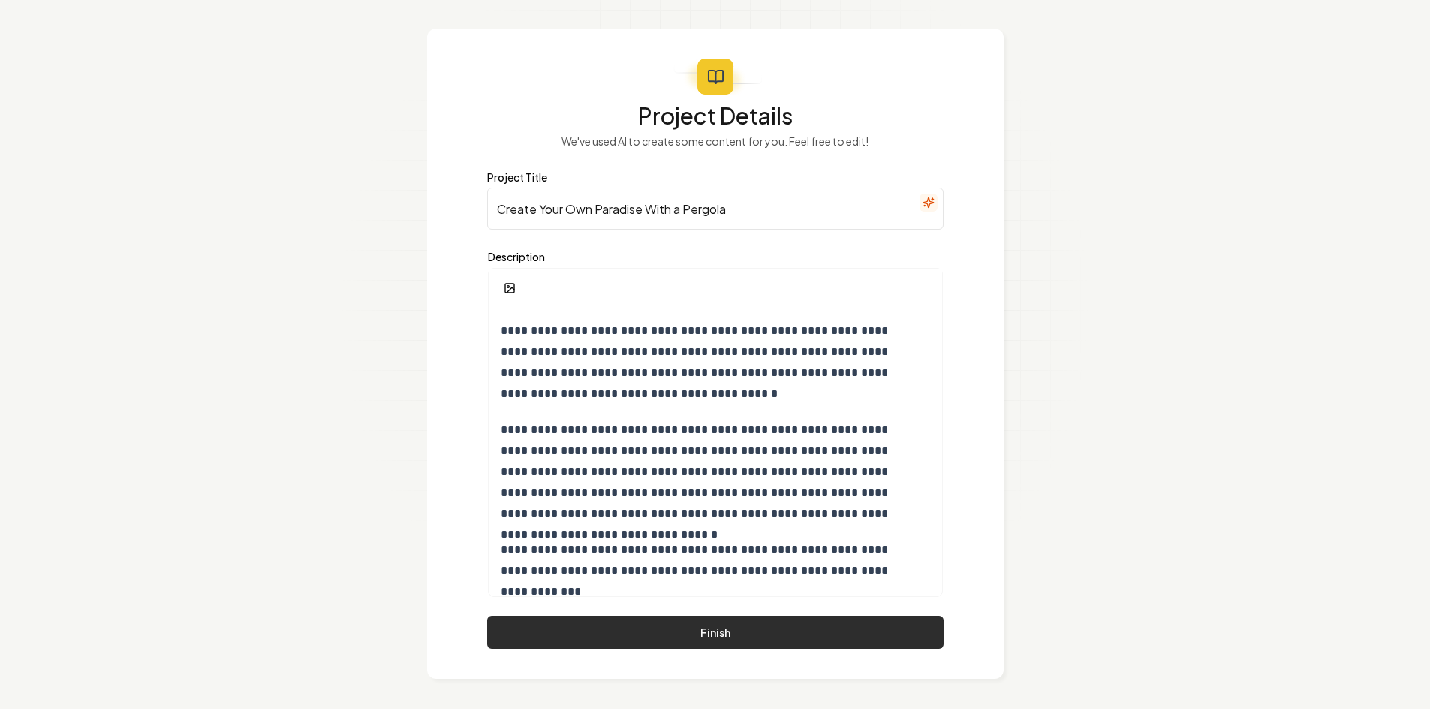
click at [653, 624] on button "Finish" at bounding box center [715, 632] width 456 height 33
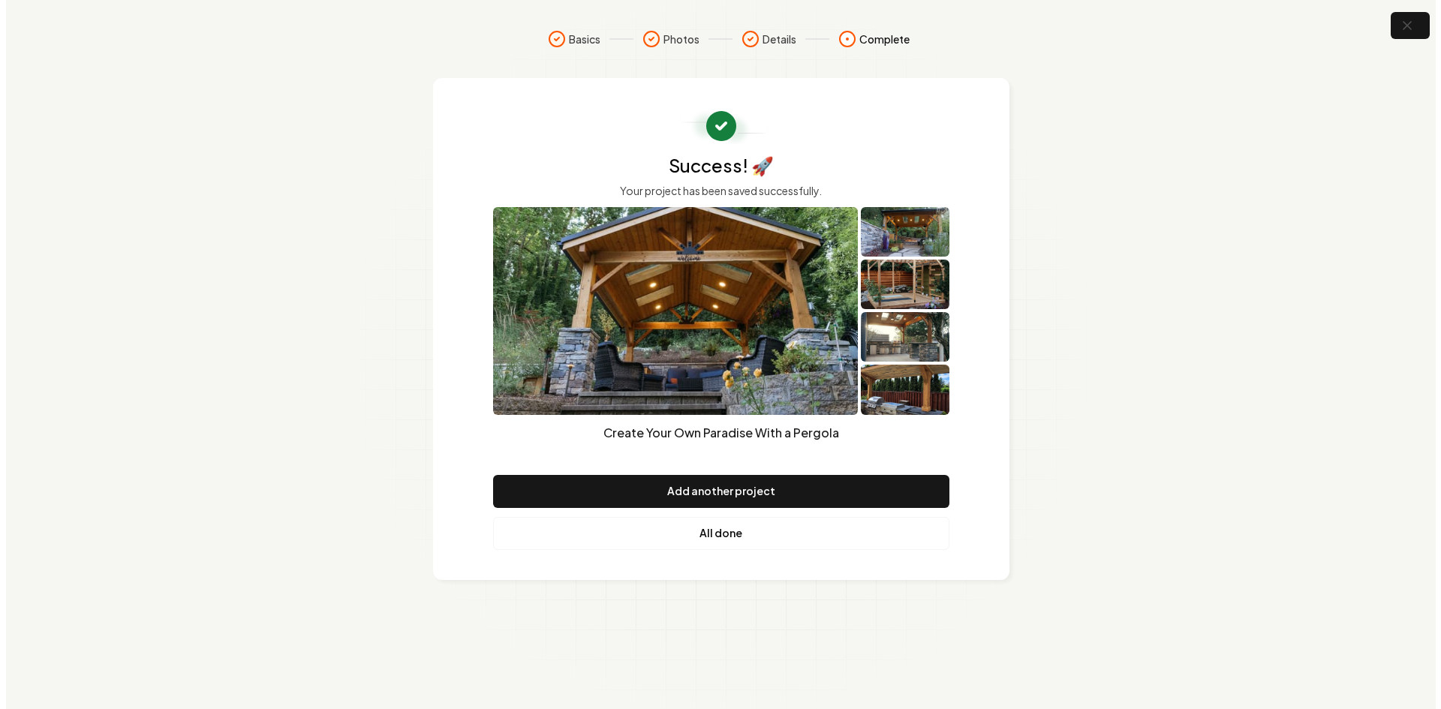
scroll to position [0, 0]
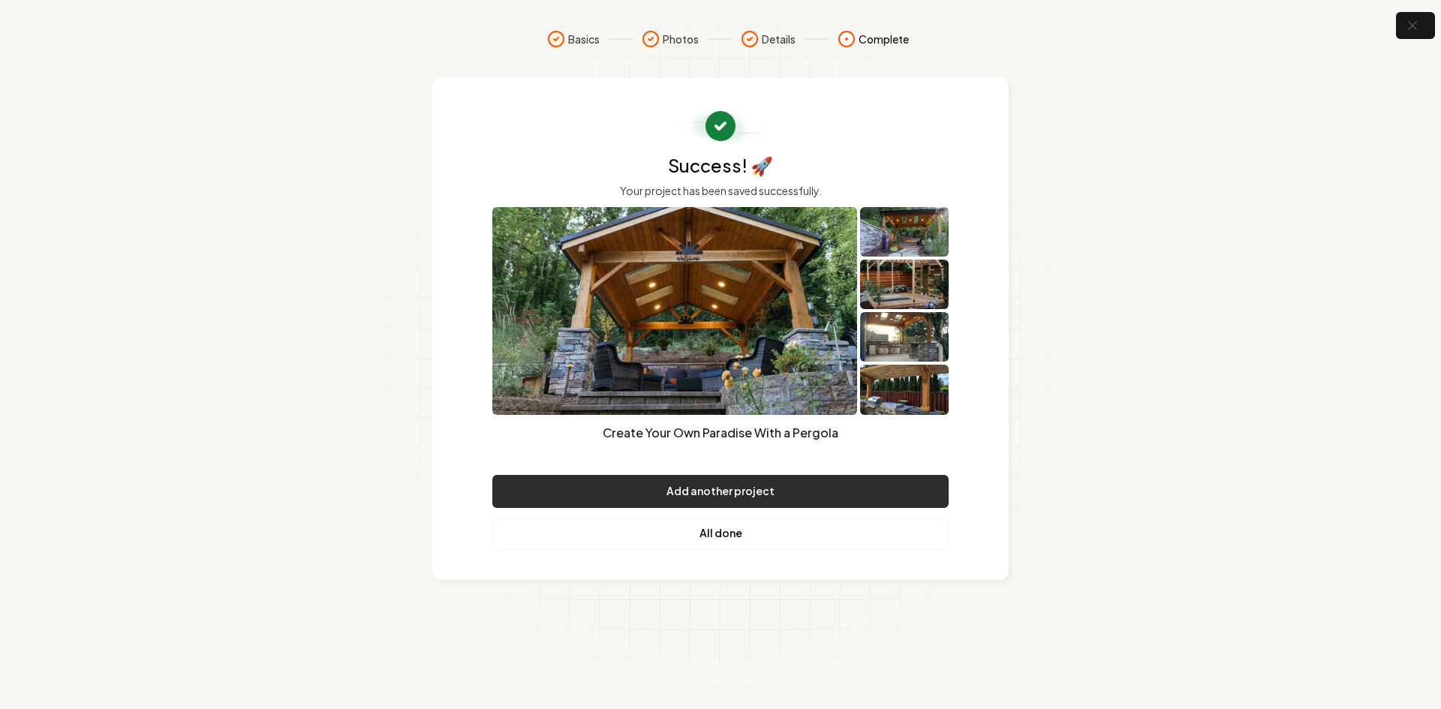
click at [612, 501] on button "Add another project" at bounding box center [720, 491] width 456 height 33
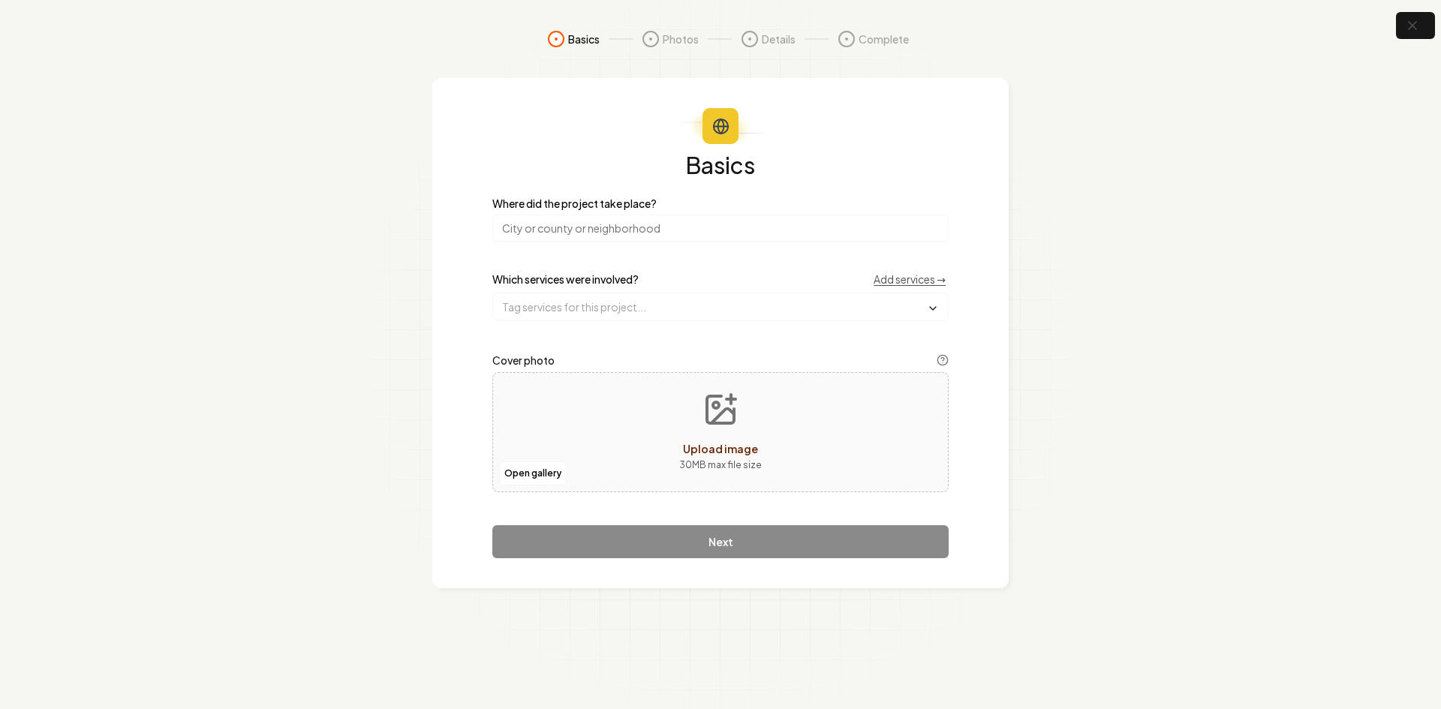
type input "**********"
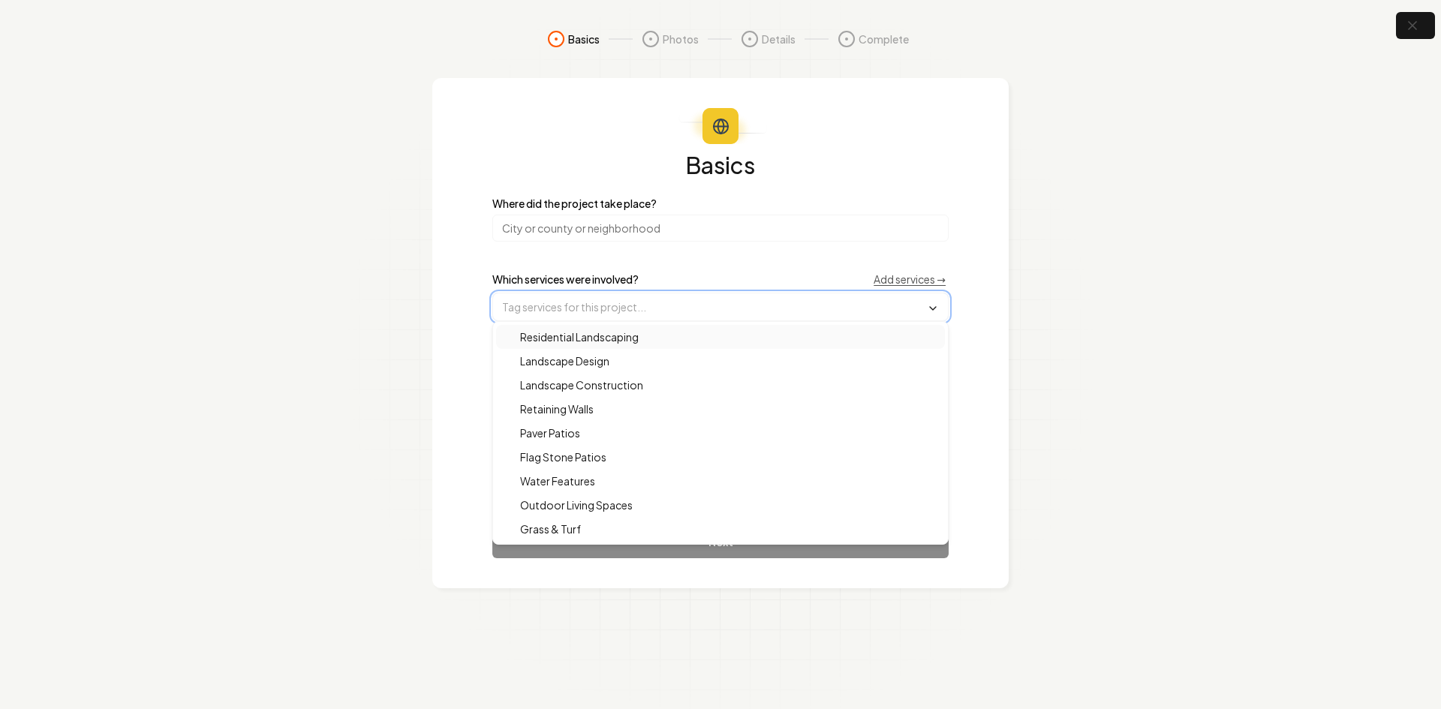
click at [537, 302] on input "text" at bounding box center [720, 306] width 455 height 27
click at [598, 363] on span "Landscape Design" at bounding box center [555, 360] width 107 height 15
click at [603, 335] on span "Residential Landscaping" at bounding box center [570, 338] width 137 height 15
click at [461, 427] on div "Basics Where did the project take place? Which services were involved? Add serv…" at bounding box center [720, 334] width 576 height 512
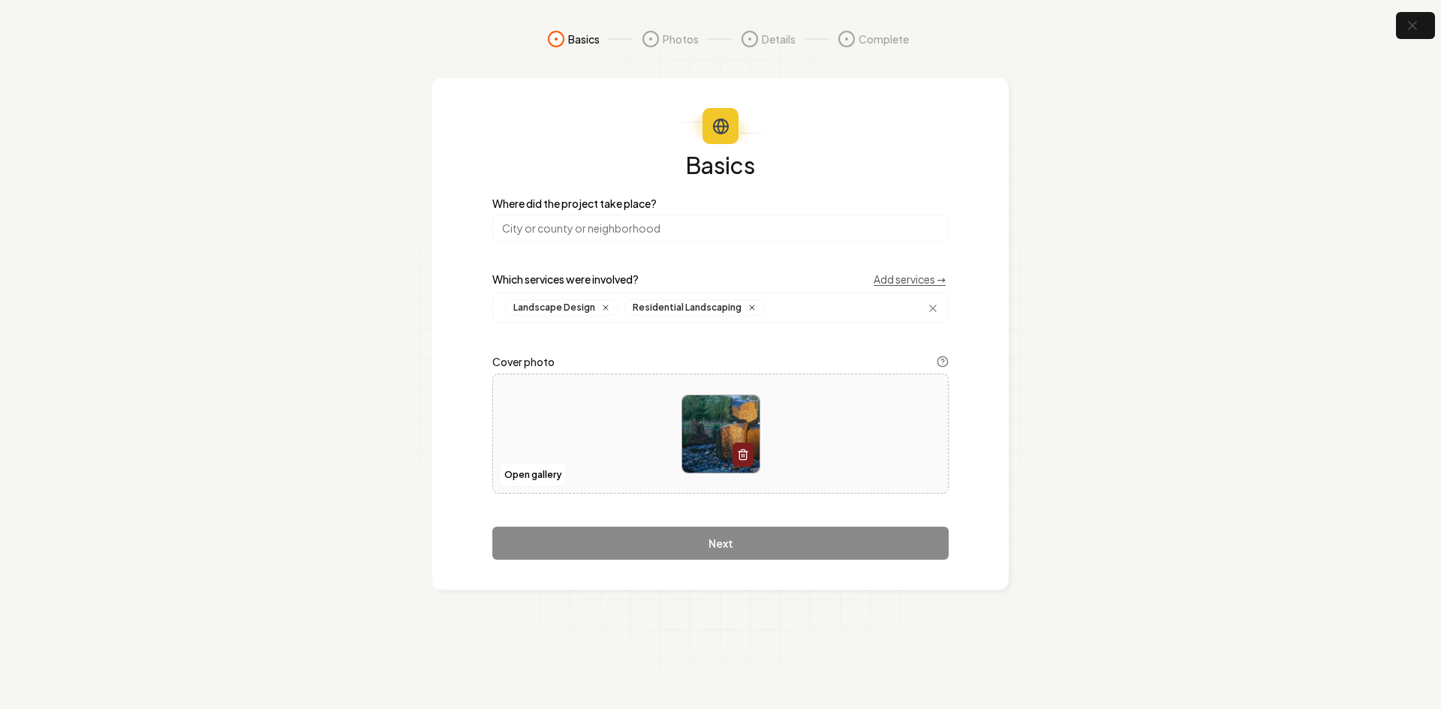
click at [537, 238] on input "search" at bounding box center [720, 228] width 456 height 27
type input "[US_STATE]"
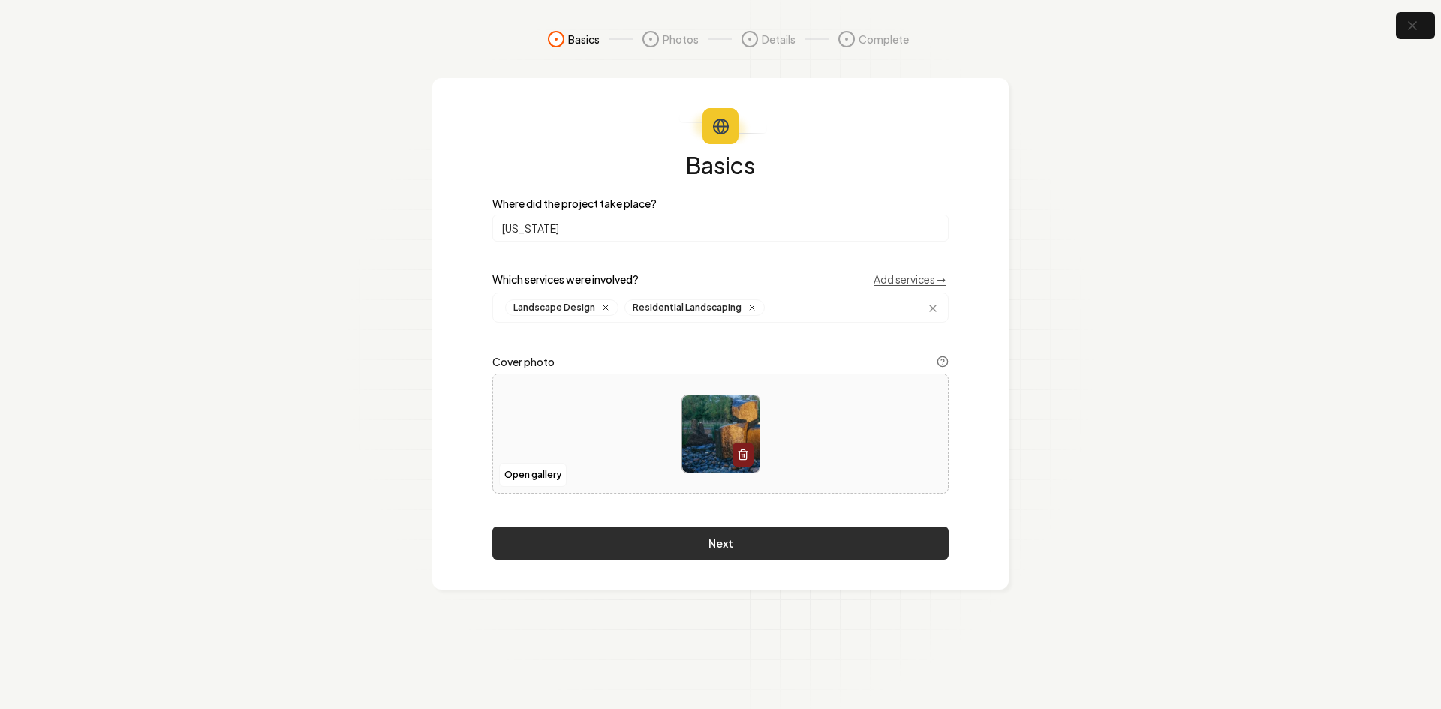
click at [565, 550] on button "Next" at bounding box center [720, 543] width 456 height 33
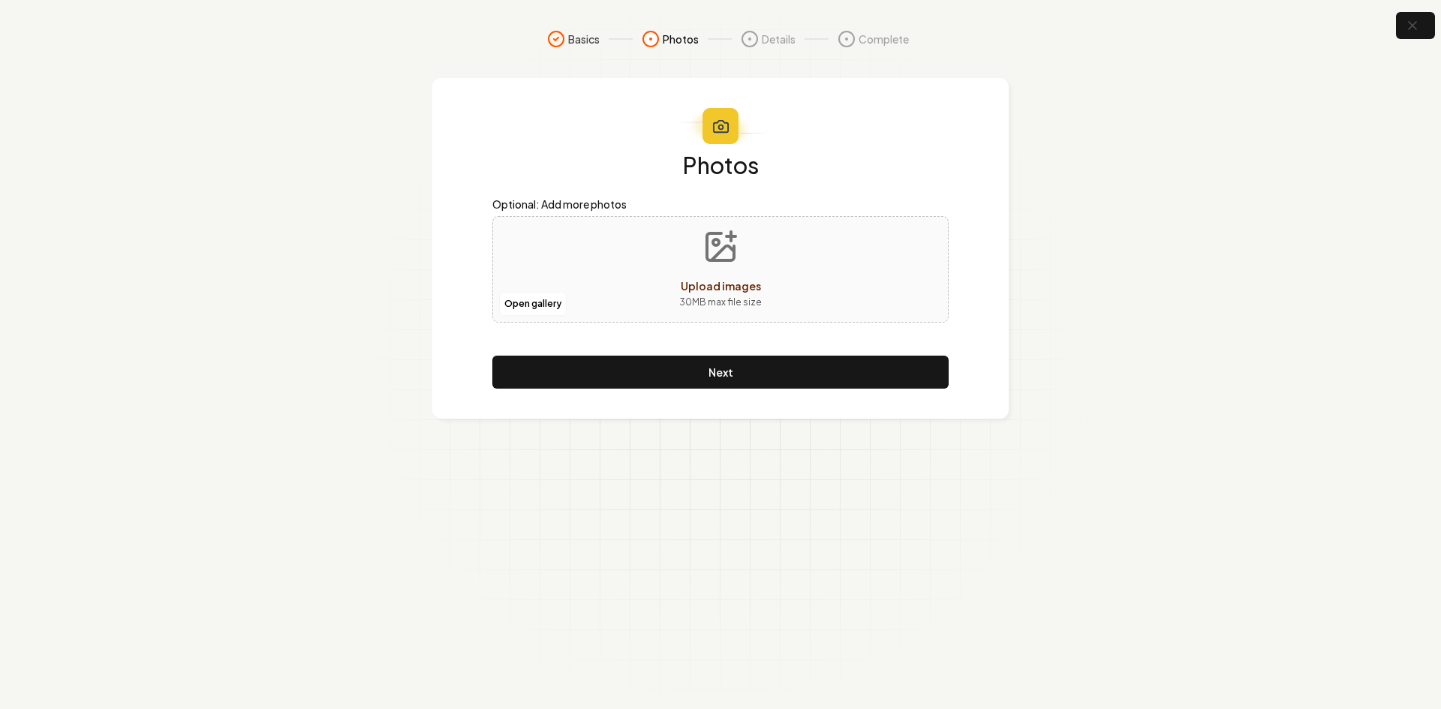
click at [555, 267] on div "Open gallery Upload images 30 MB max file size" at bounding box center [720, 269] width 456 height 107
type input "**********"
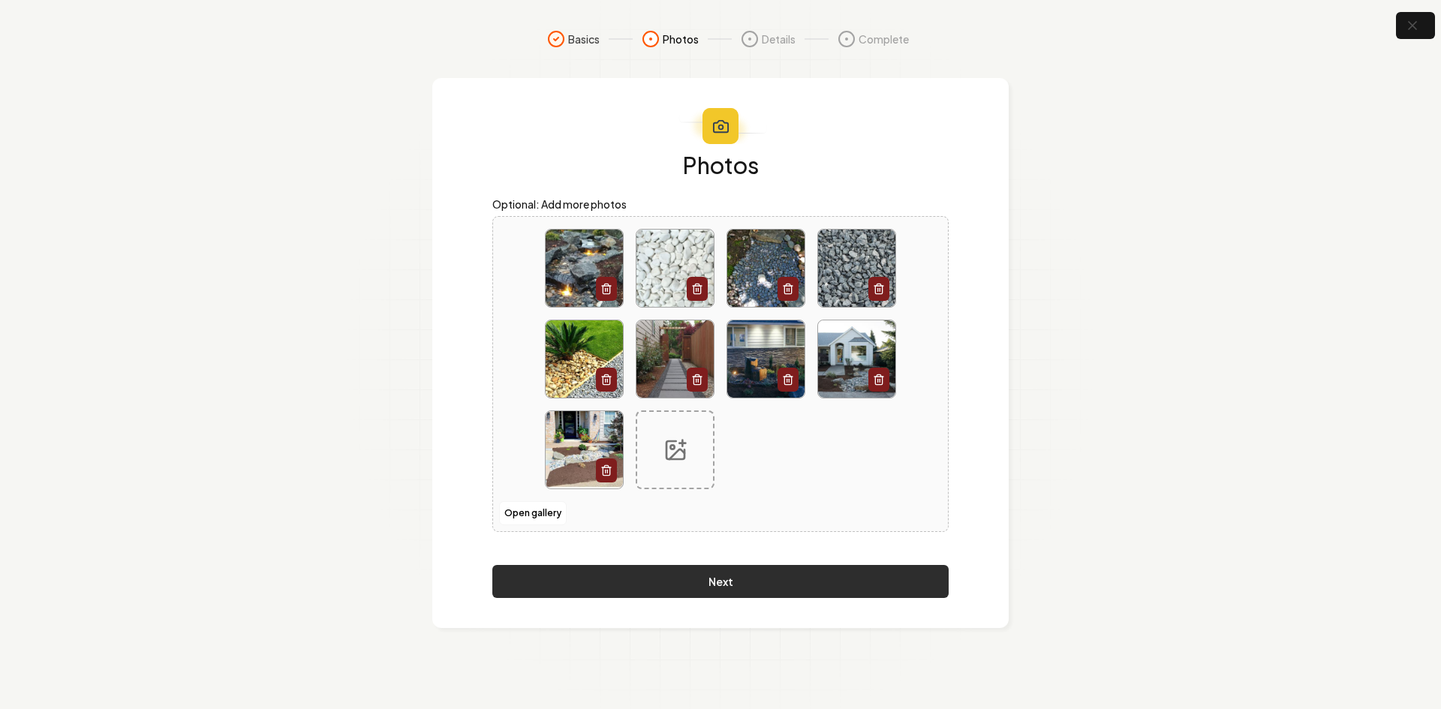
click at [637, 584] on button "Next" at bounding box center [720, 581] width 456 height 33
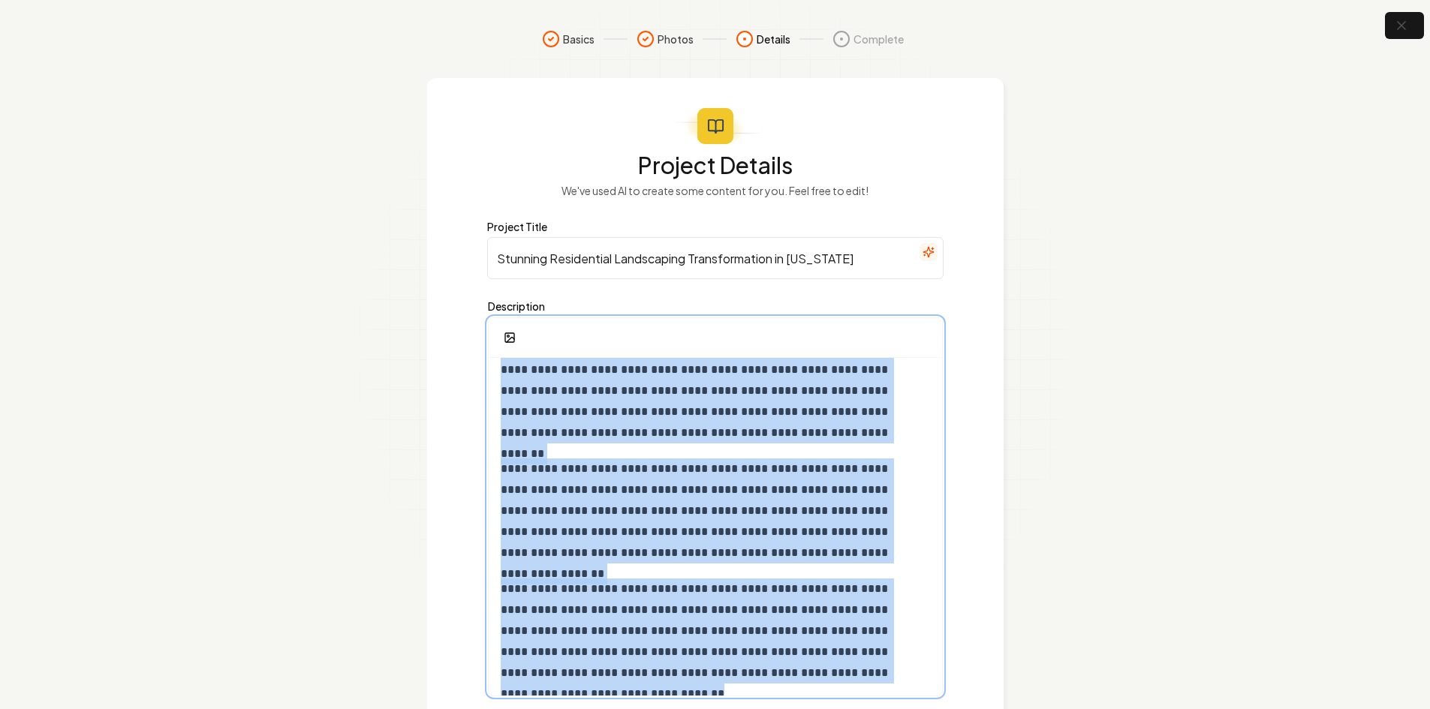
scroll to position [99, 0]
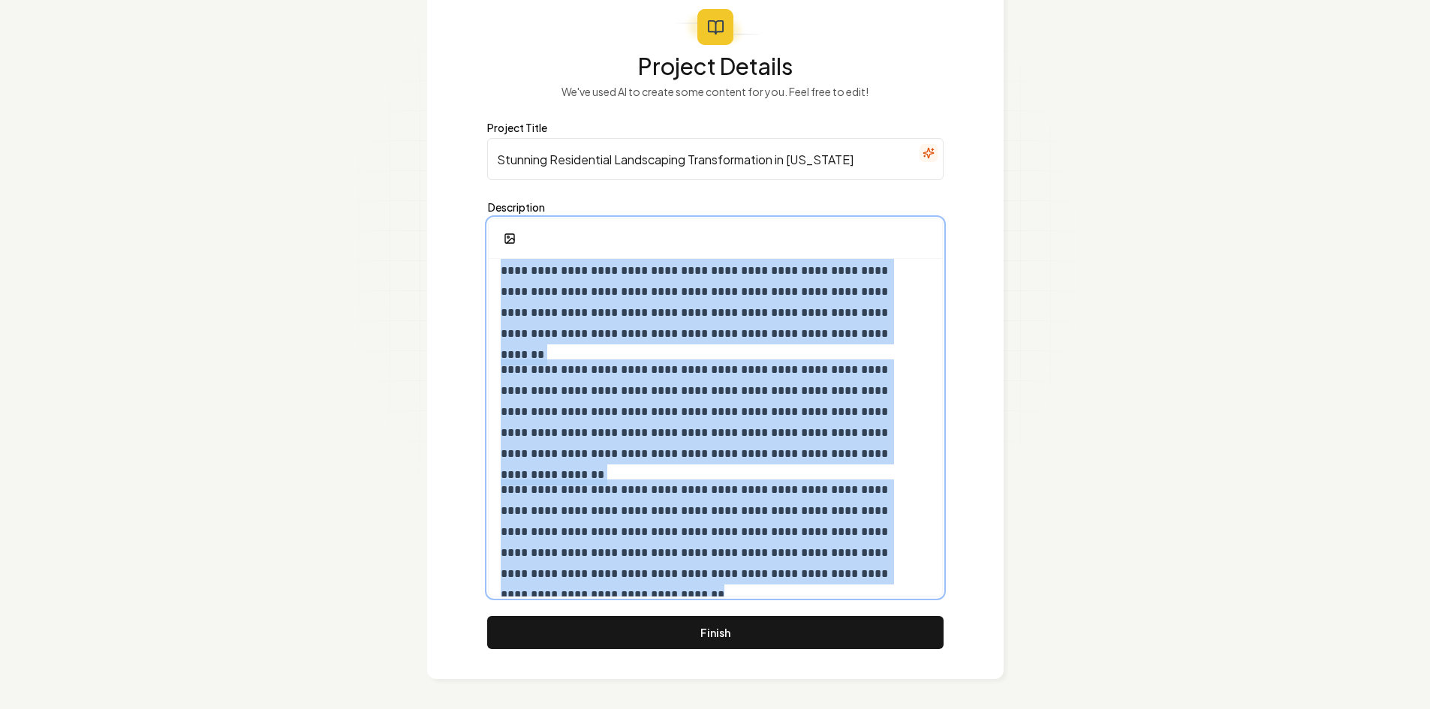
drag, startPoint x: 495, startPoint y: 377, endPoint x: 967, endPoint y: 744, distance: 597.3
click at [967, 610] on html "**********" at bounding box center [715, 255] width 1430 height 709
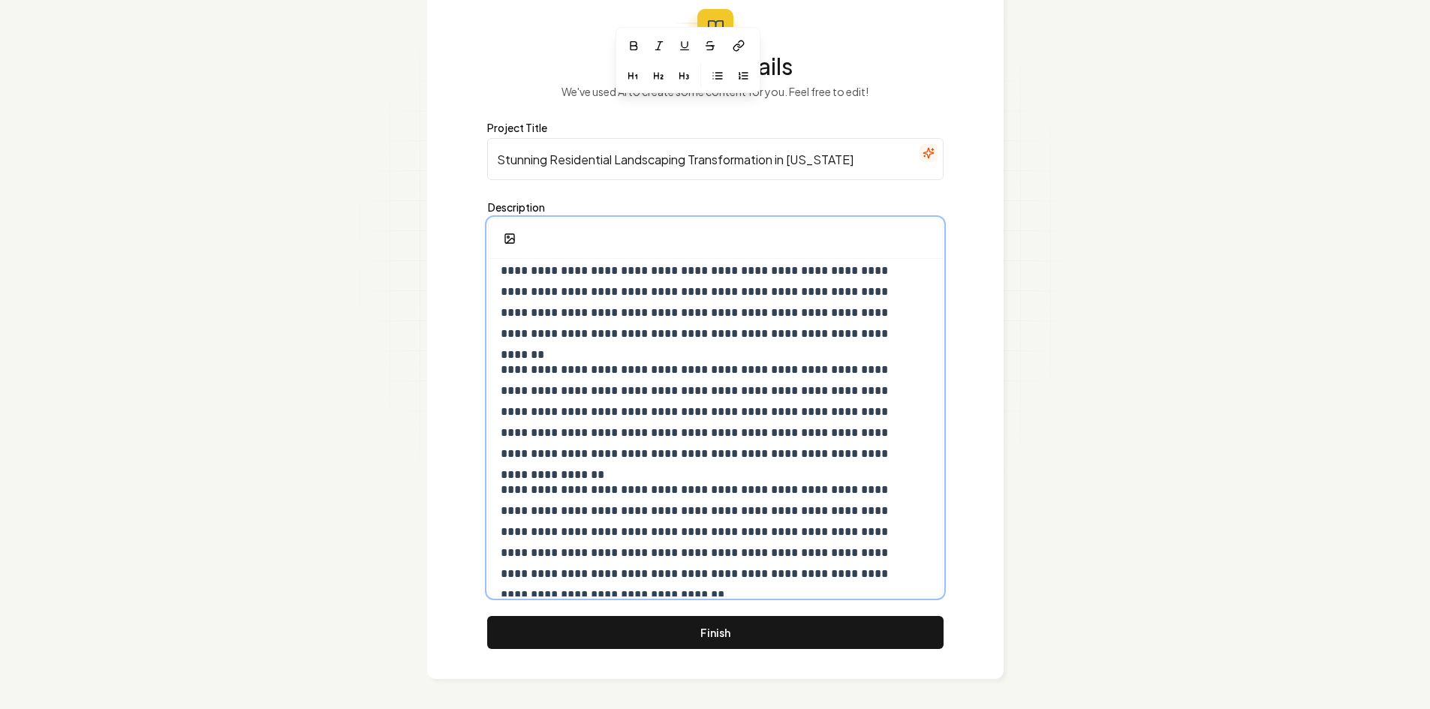
scroll to position [50, 0]
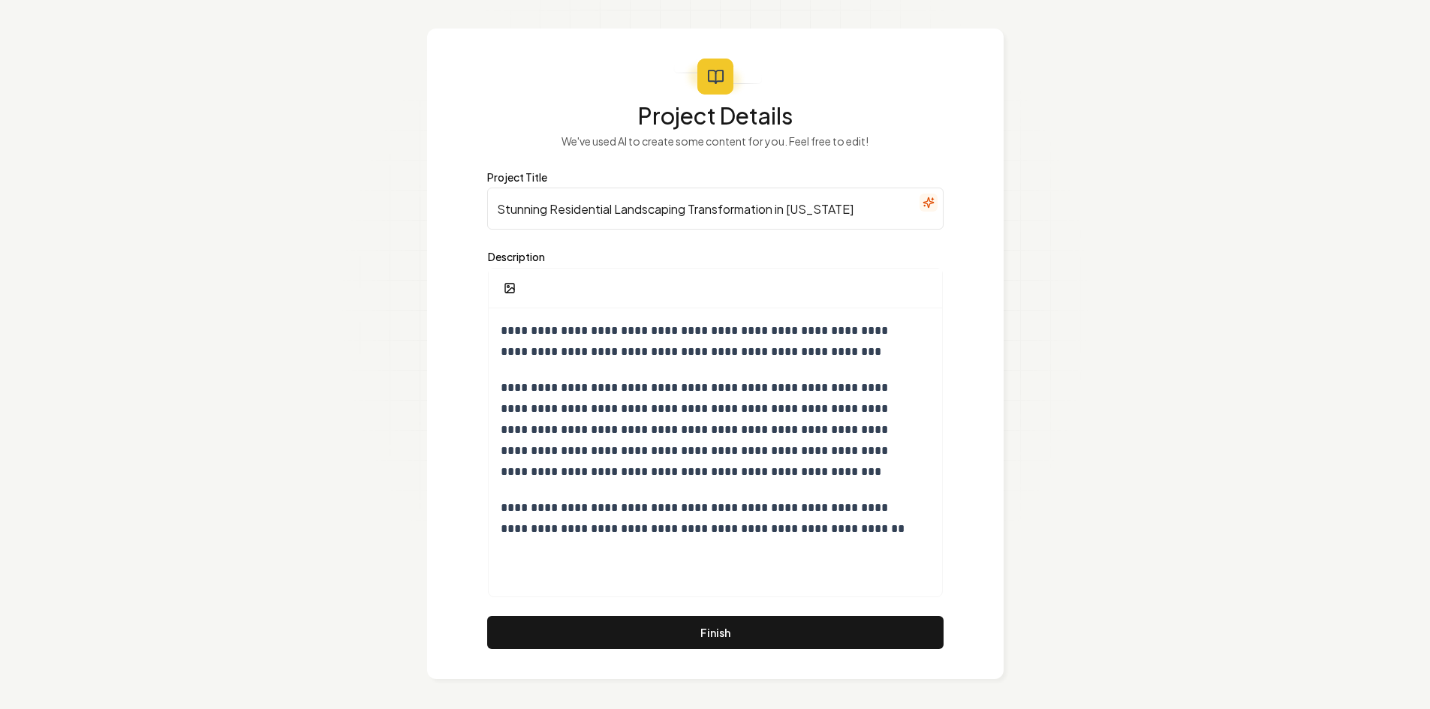
click at [525, 227] on input "Stunning Residential Landscaping Transformation in Oregon" at bounding box center [715, 209] width 456 height 42
paste input "Rock and Gravel Installati"
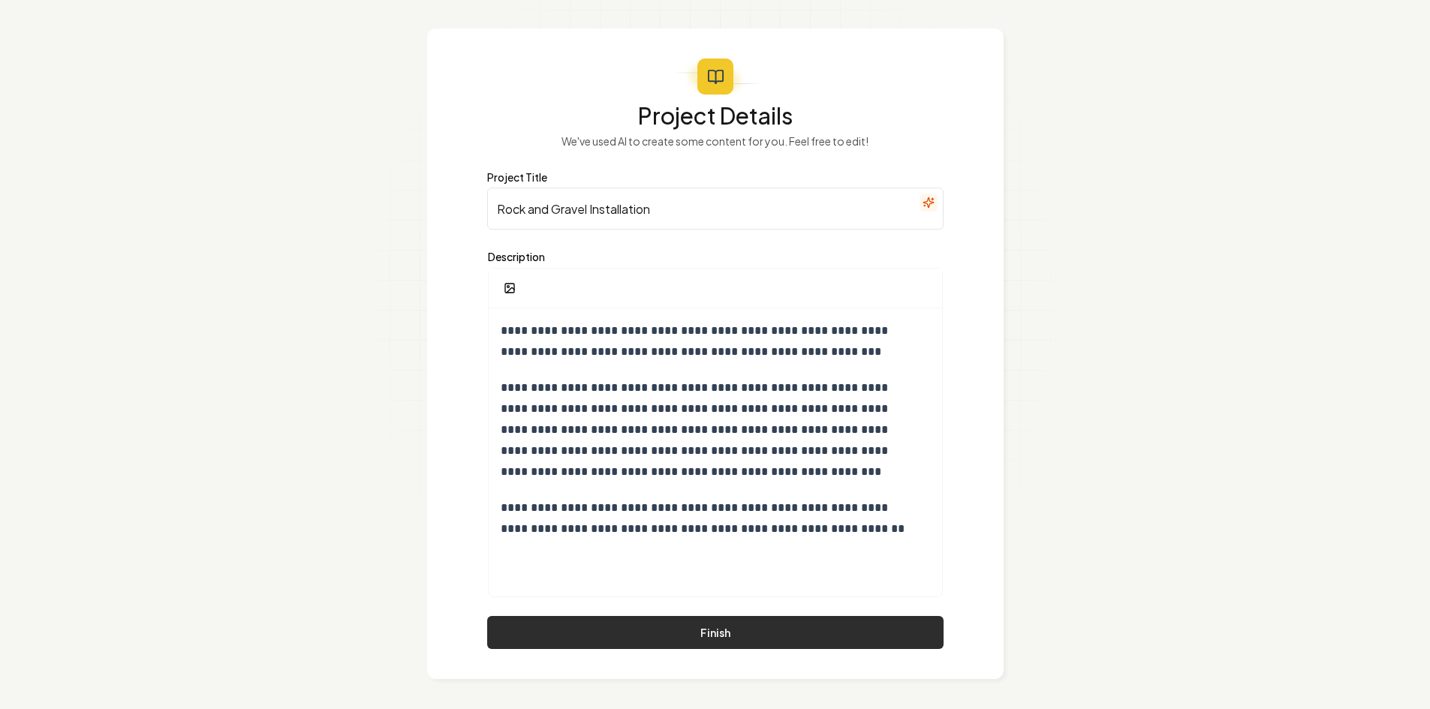
type input "Rock and Gravel Installation"
click at [651, 638] on button "Finish" at bounding box center [715, 632] width 456 height 33
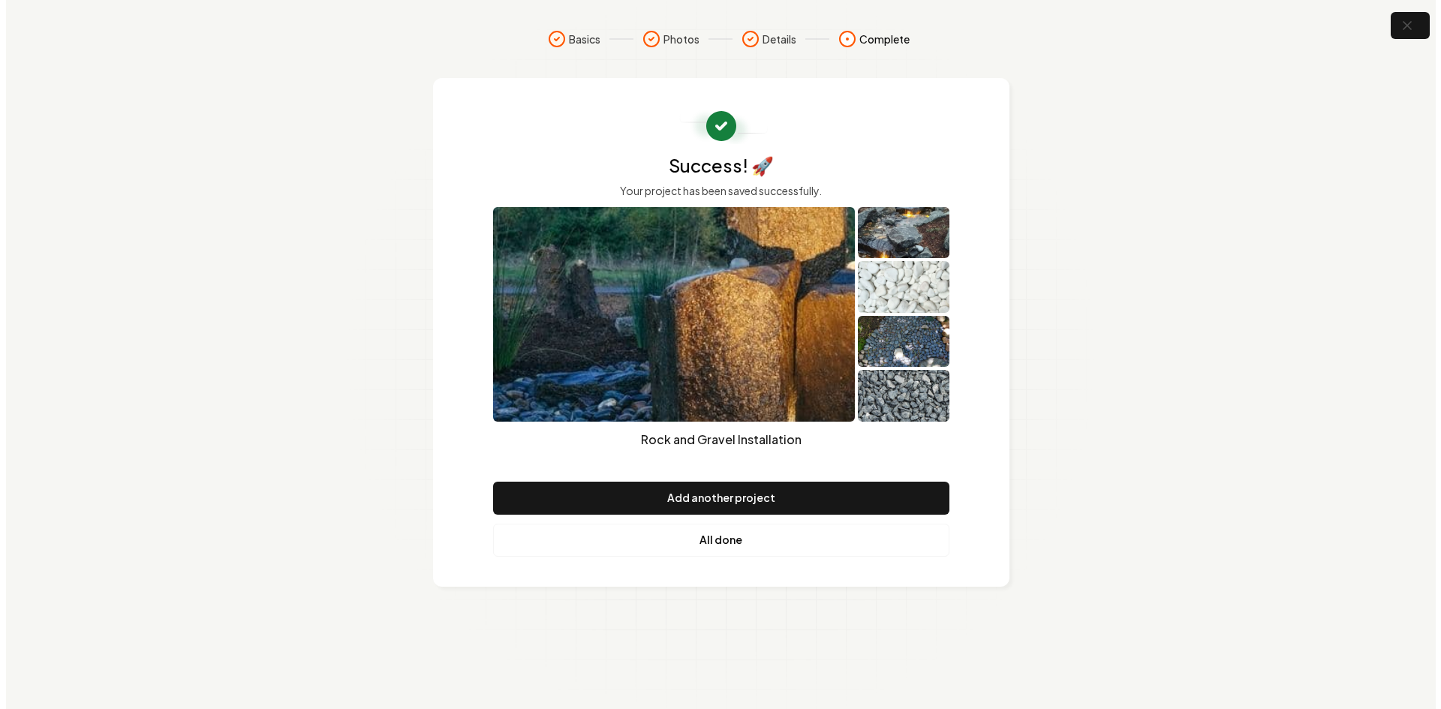
scroll to position [0, 0]
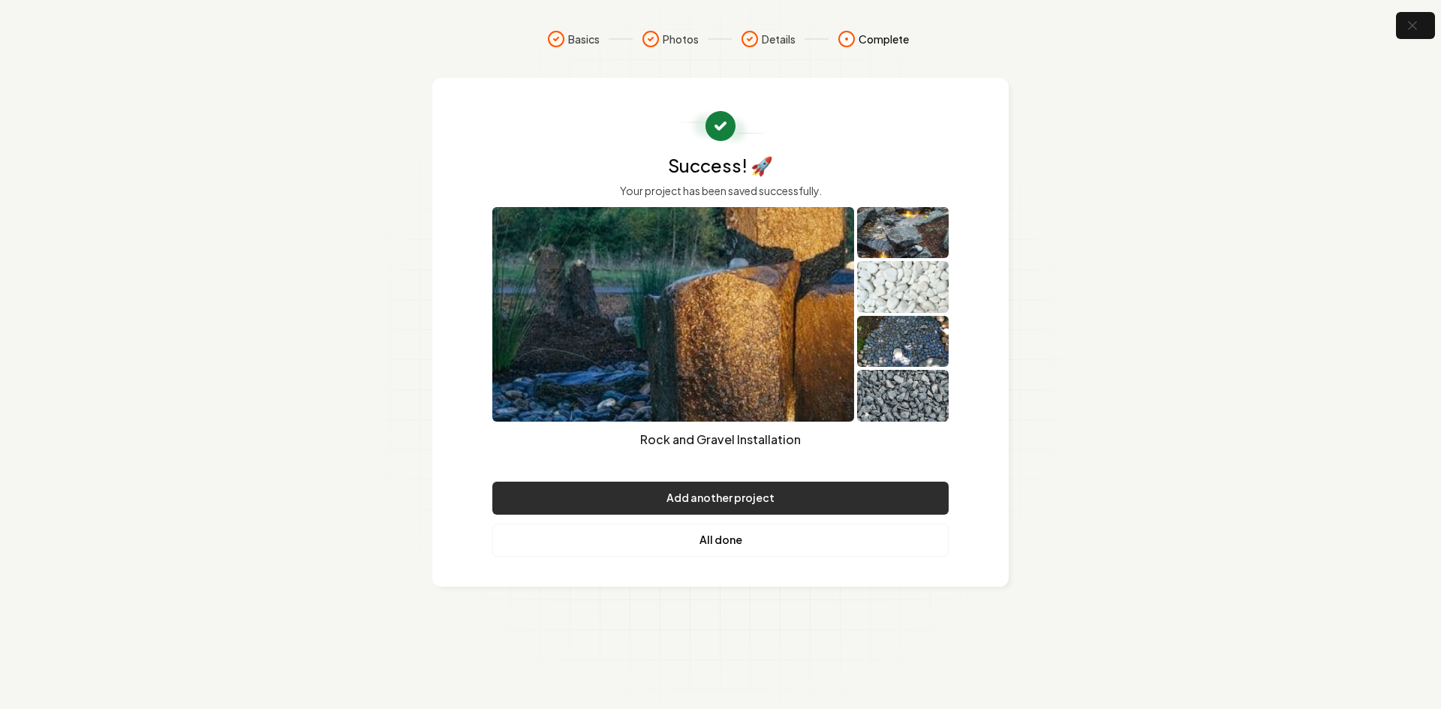
click at [738, 498] on button "Add another project" at bounding box center [720, 498] width 456 height 33
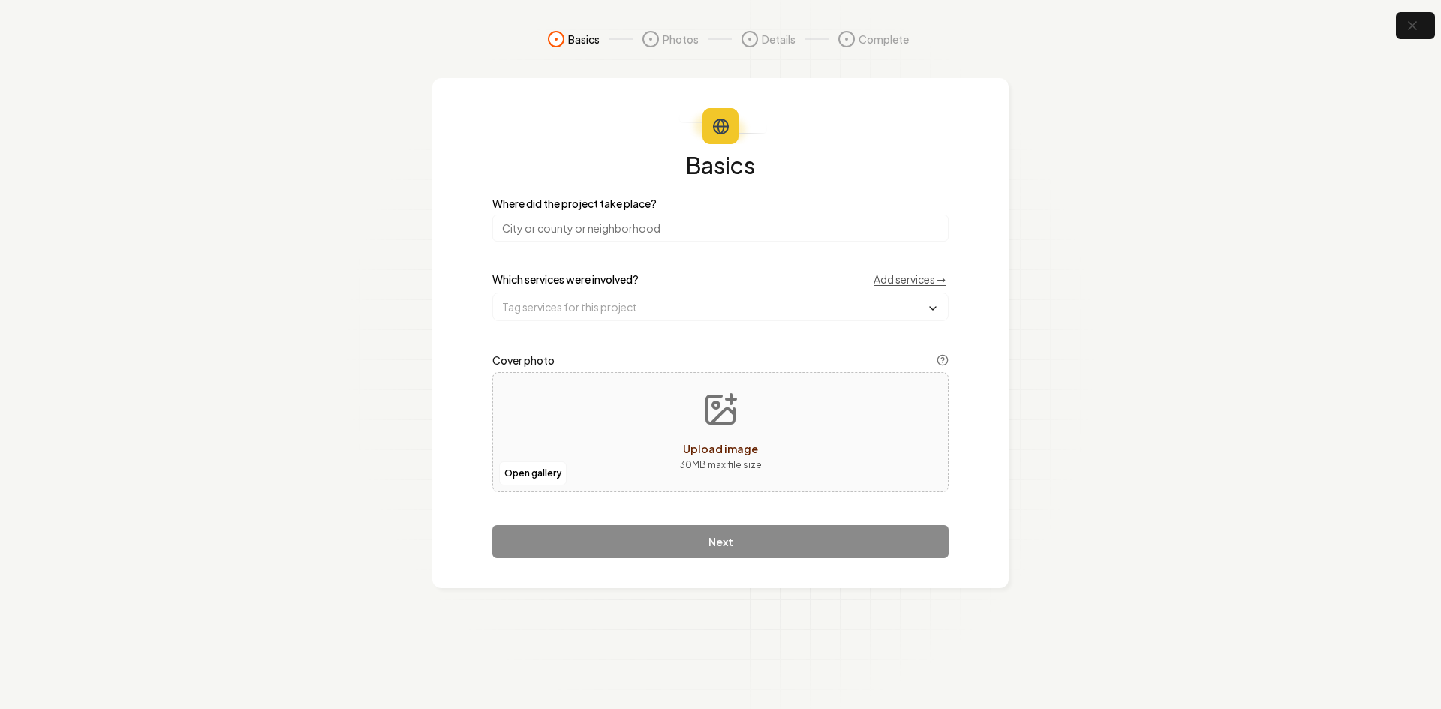
click at [560, 217] on input "search" at bounding box center [720, 228] width 456 height 27
type input "[US_STATE]"
click at [574, 298] on input "text" at bounding box center [720, 306] width 455 height 27
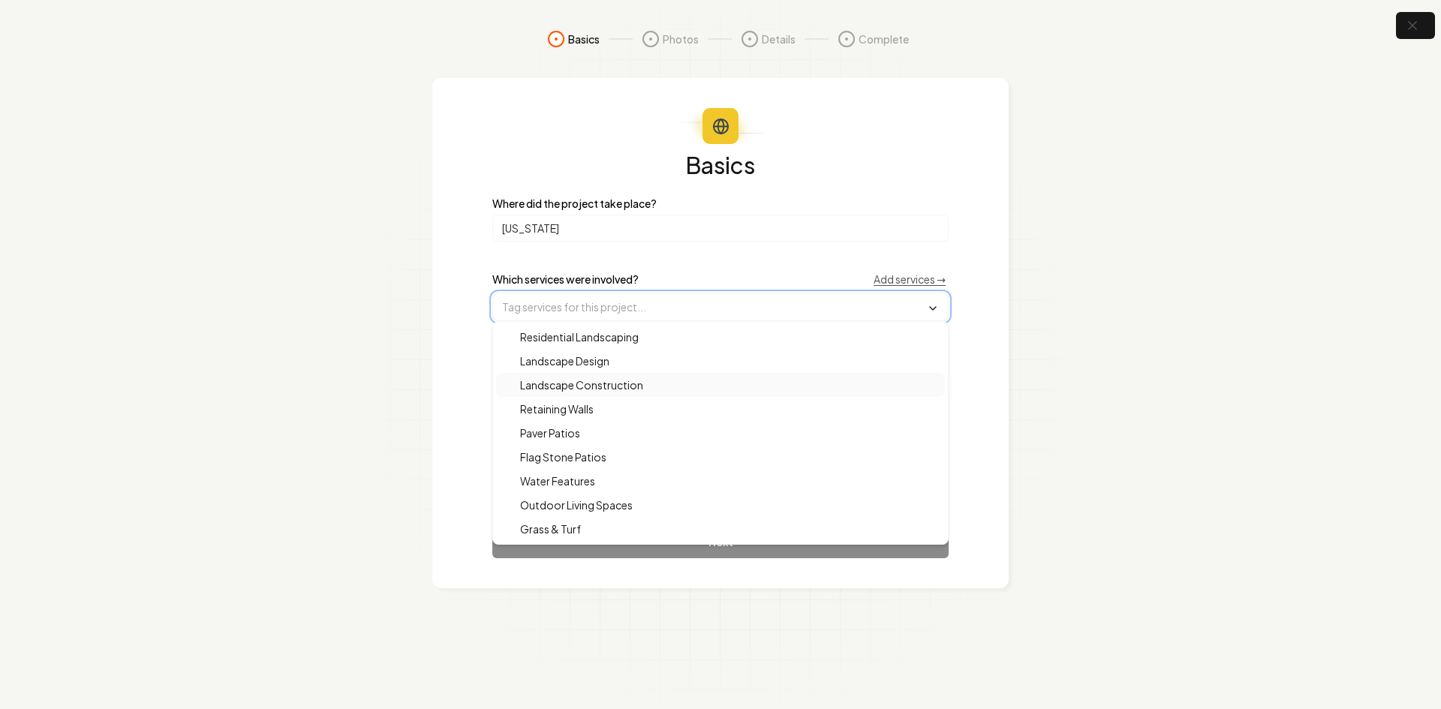
click at [585, 388] on span "Landscape Construction" at bounding box center [572, 384] width 141 height 15
click at [570, 500] on span "Outdoor Living Spaces" at bounding box center [567, 506] width 131 height 15
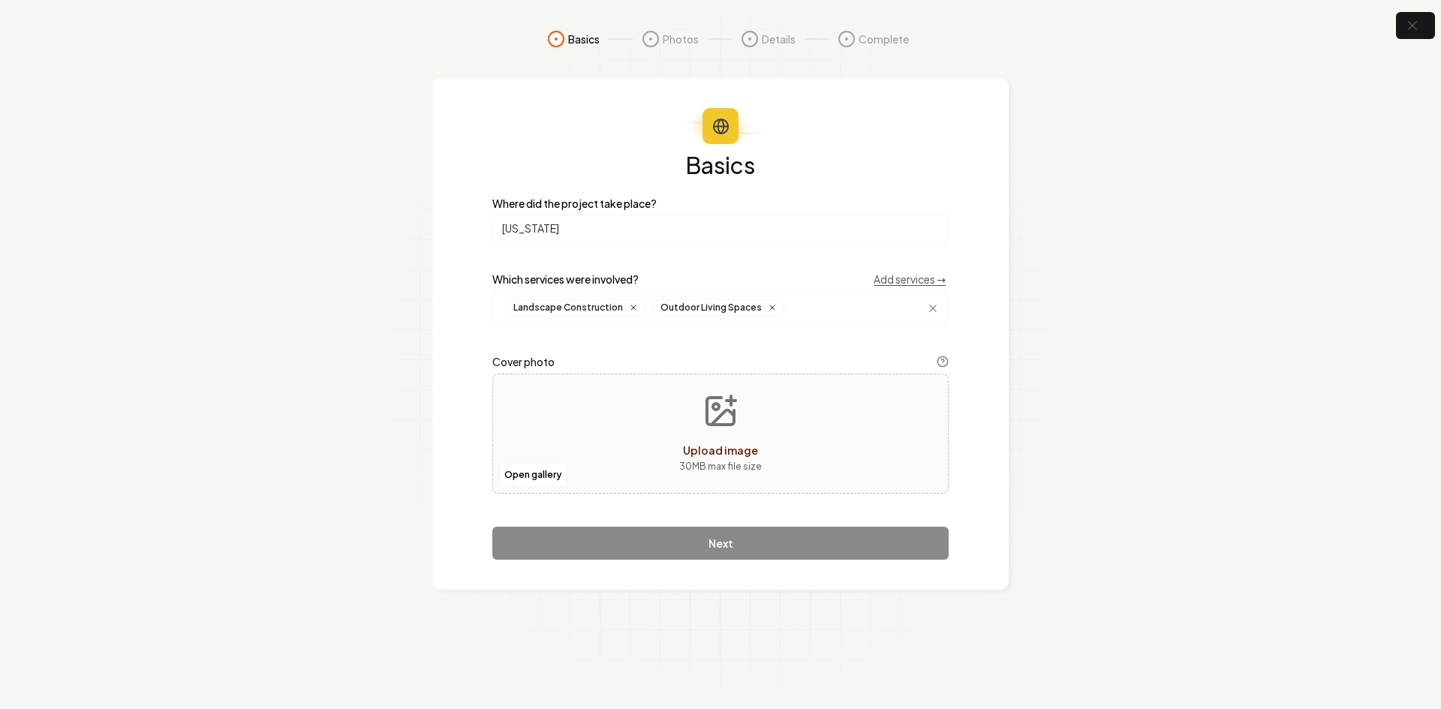
click at [399, 376] on section "Basics Photos Details Complete Basics Where did the project take place? Oregon …" at bounding box center [720, 354] width 1441 height 709
click at [522, 481] on button "Open gallery" at bounding box center [533, 475] width 68 height 24
click at [540, 413] on div "Open gallery Upload image 30 MB max file size" at bounding box center [720, 434] width 456 height 120
type input "**********"
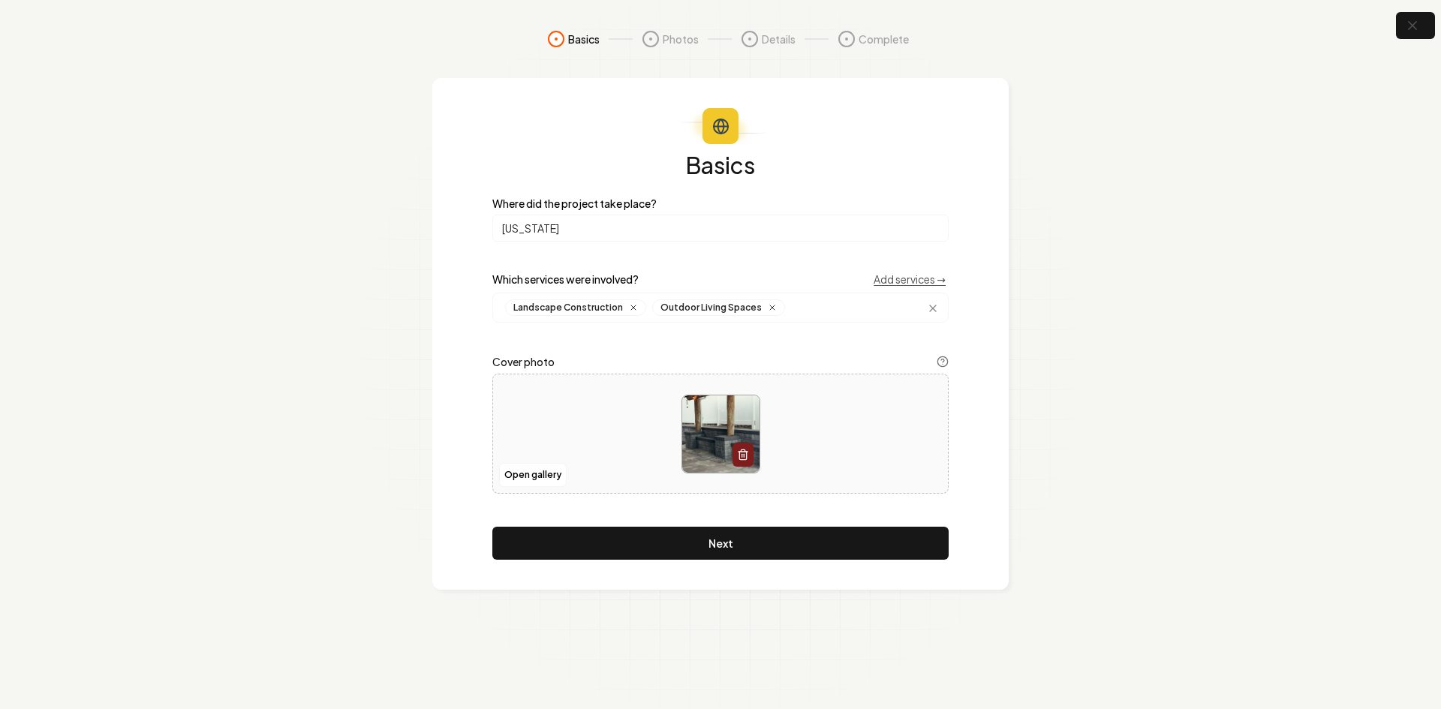
click at [675, 549] on button "Next" at bounding box center [720, 543] width 456 height 33
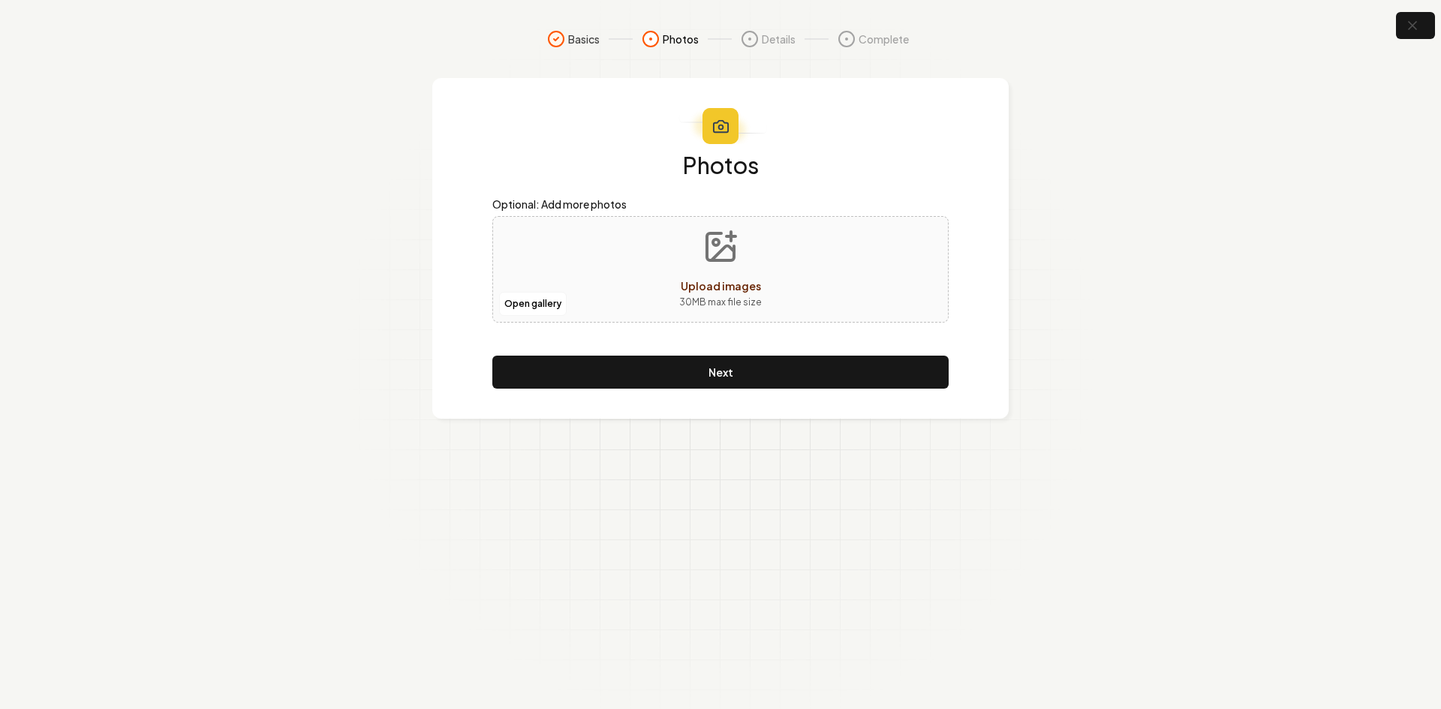
click at [693, 305] on p "30 MB max file size" at bounding box center [720, 302] width 83 height 15
type input "**********"
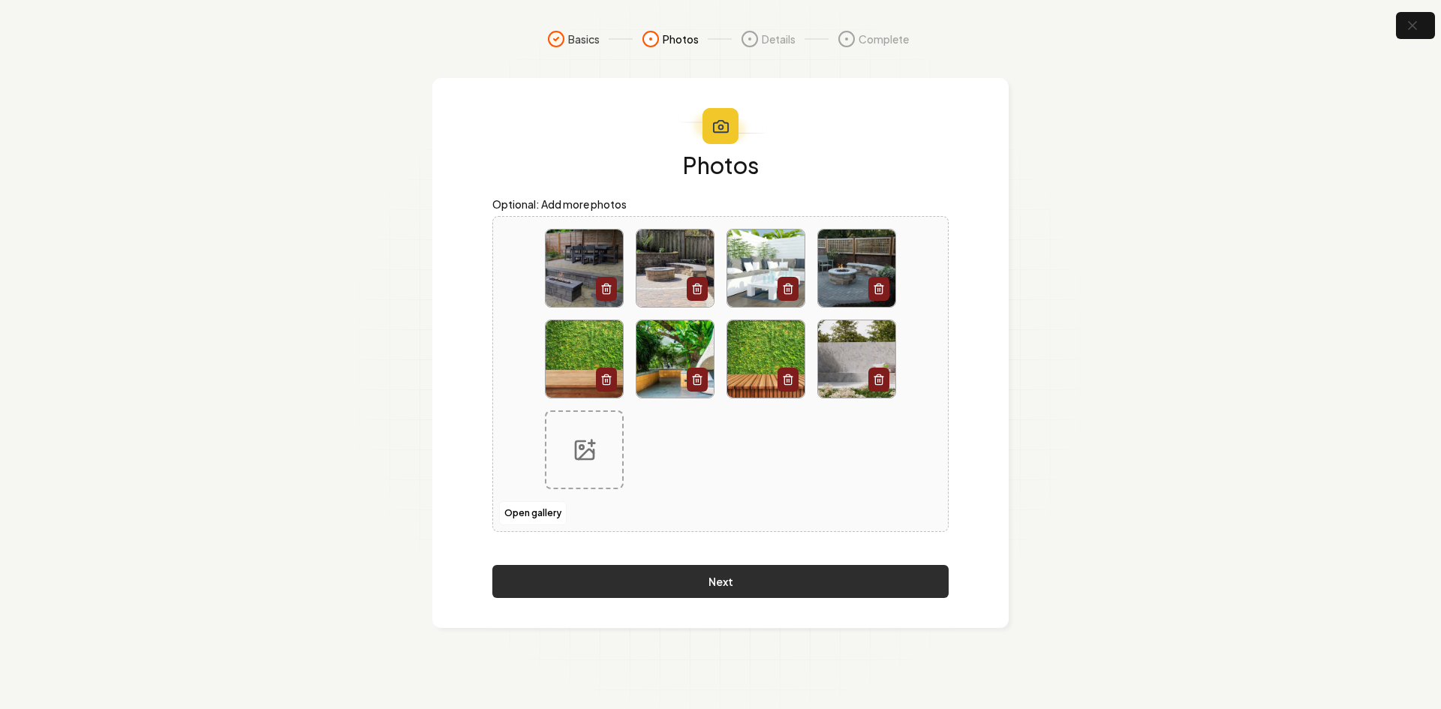
click at [759, 582] on button "Next" at bounding box center [720, 581] width 456 height 33
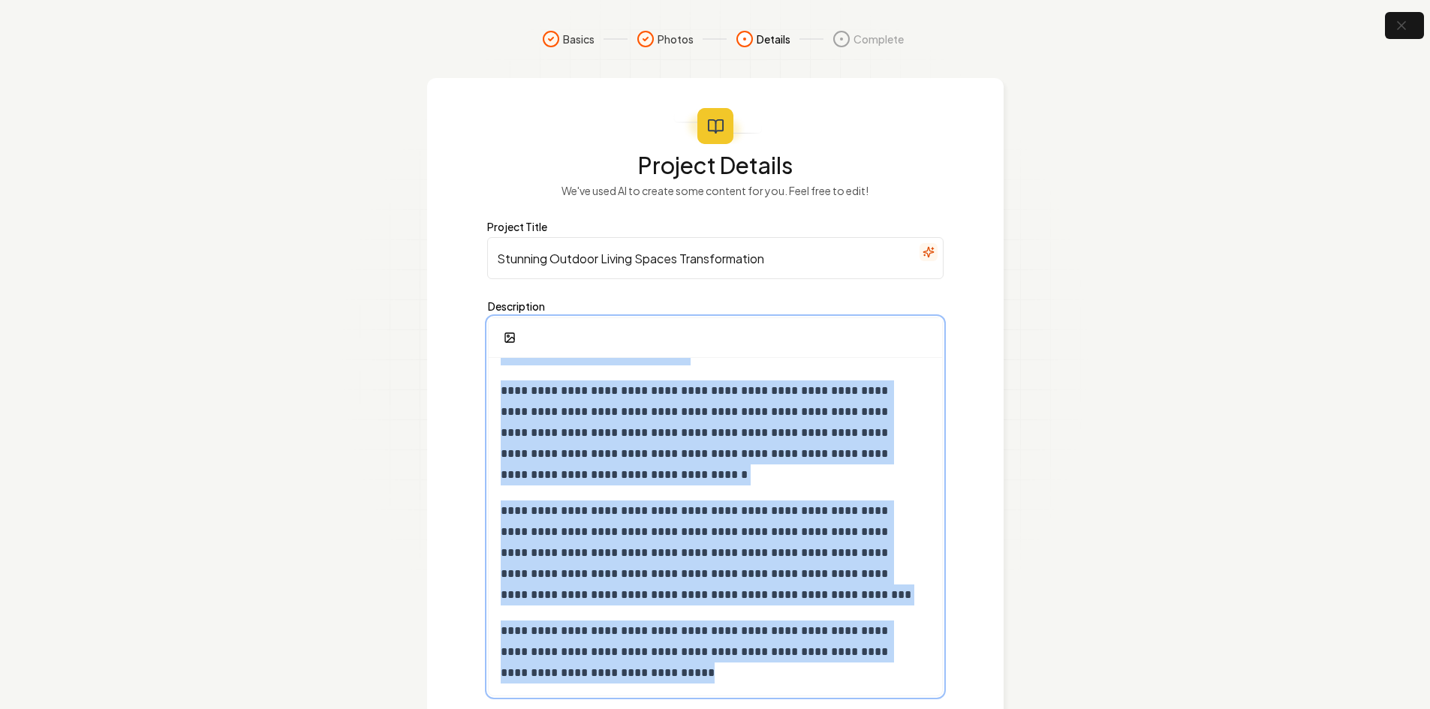
scroll to position [99, 0]
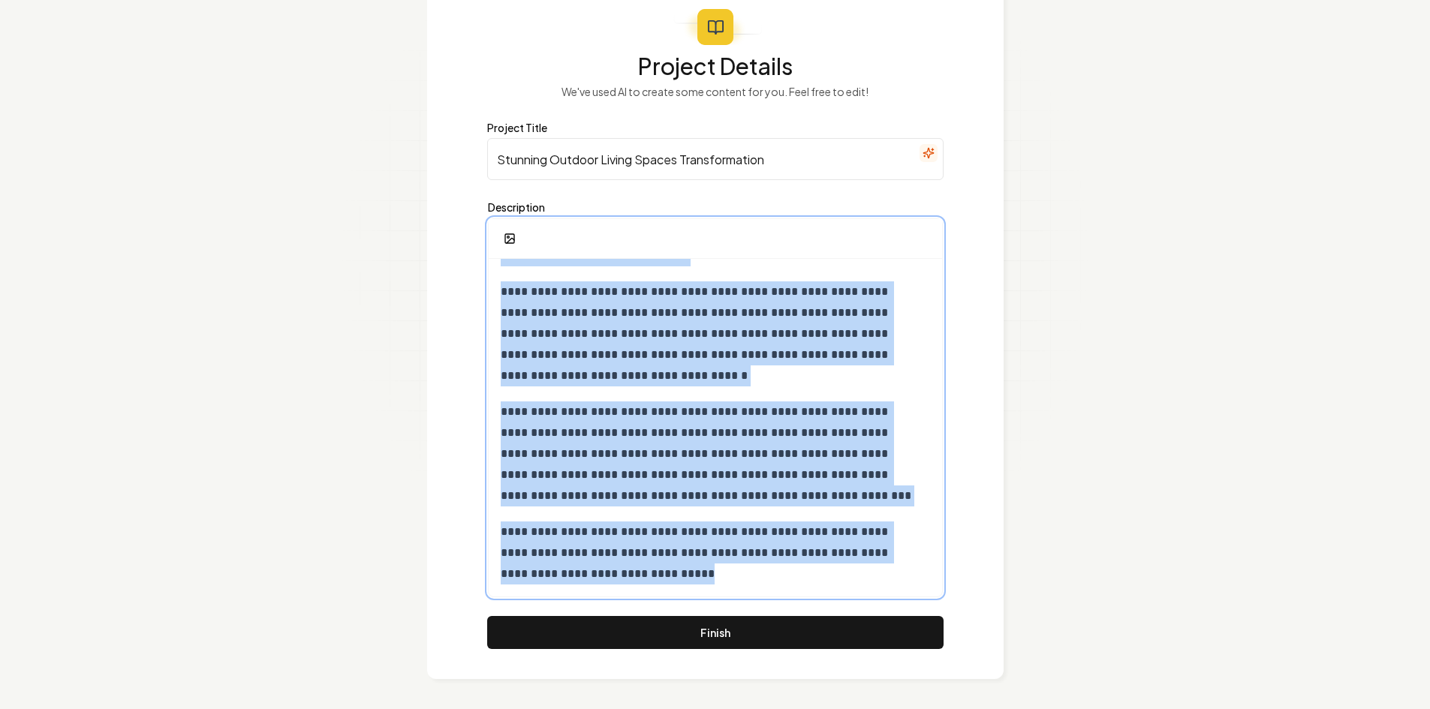
drag, startPoint x: 500, startPoint y: 380, endPoint x: 1079, endPoint y: 744, distance: 684.2
click at [1079, 610] on html "**********" at bounding box center [715, 255] width 1430 height 709
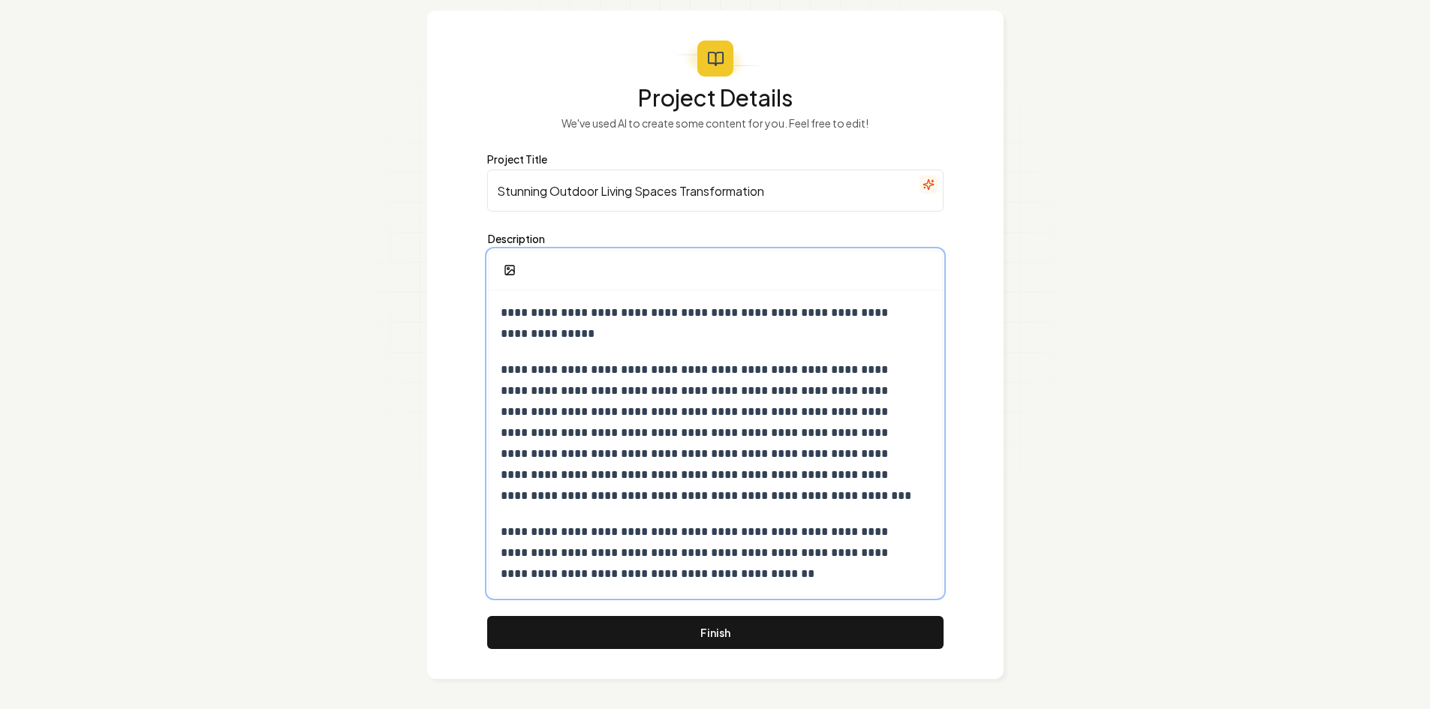
scroll to position [68, 0]
click at [492, 205] on input "Stunning Outdoor Living Spaces Transformation" at bounding box center [715, 191] width 456 height 42
click at [492, 203] on input "Stunning Outdoor Living Spaces Transformation" at bounding box center [715, 191] width 456 height 42
paste input "Creating the Perfect Outdoor Atmosphere with Seatwalls"
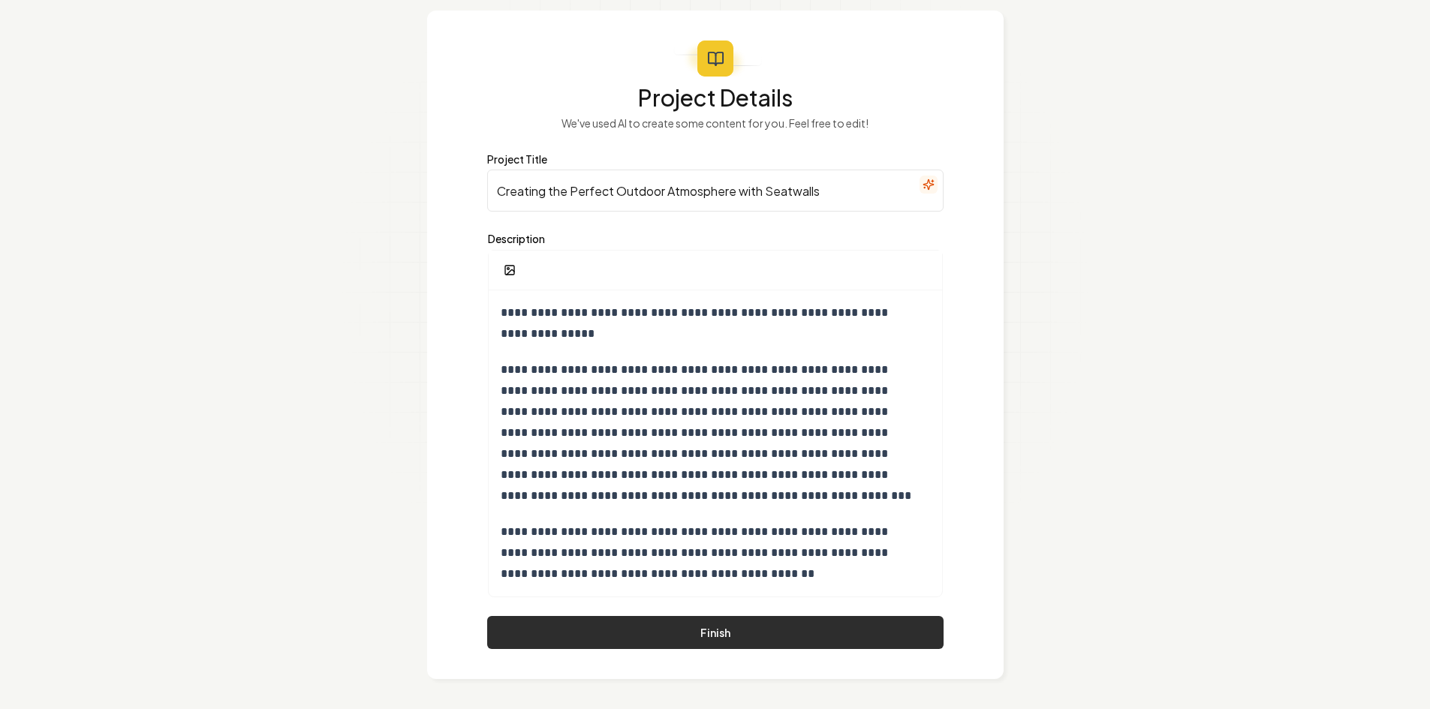
type input "Creating the Perfect Outdoor Atmosphere with Seatwalls"
click at [656, 639] on button "Finish" at bounding box center [715, 632] width 456 height 33
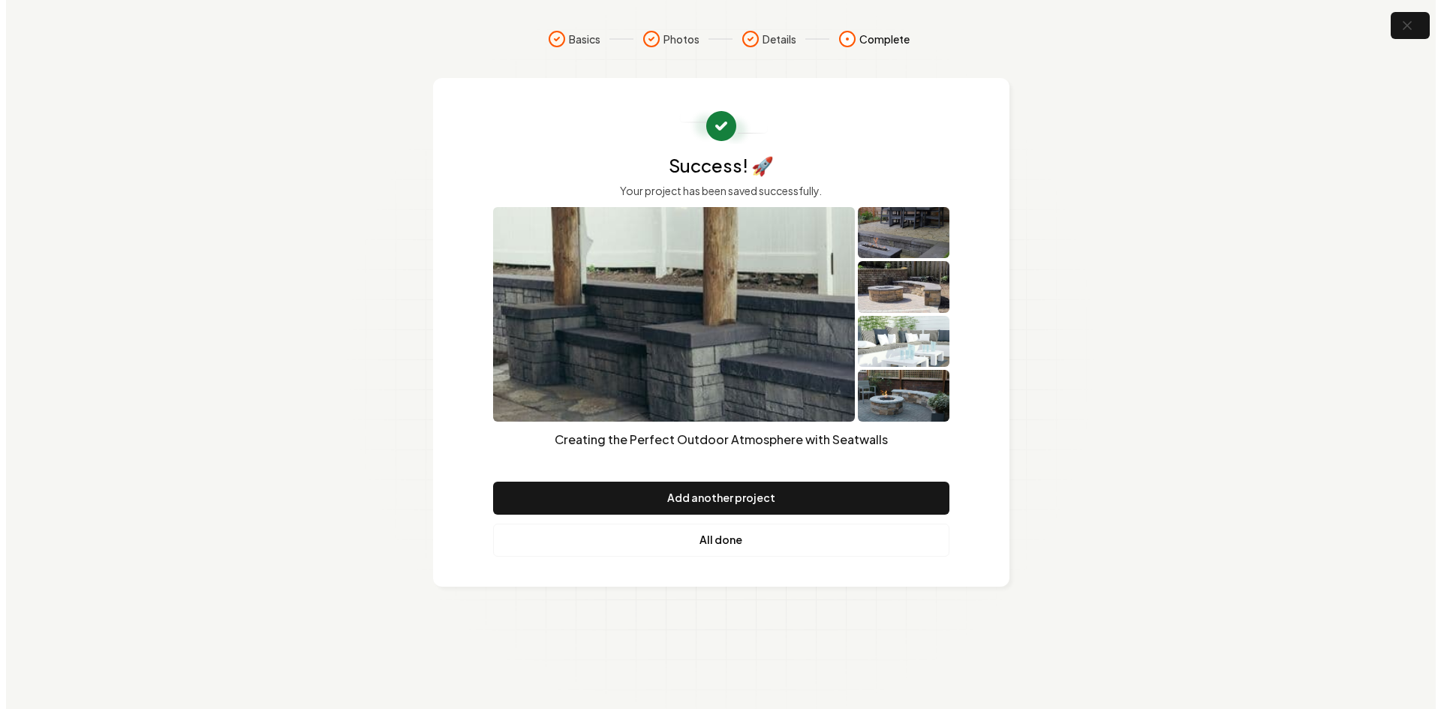
scroll to position [0, 0]
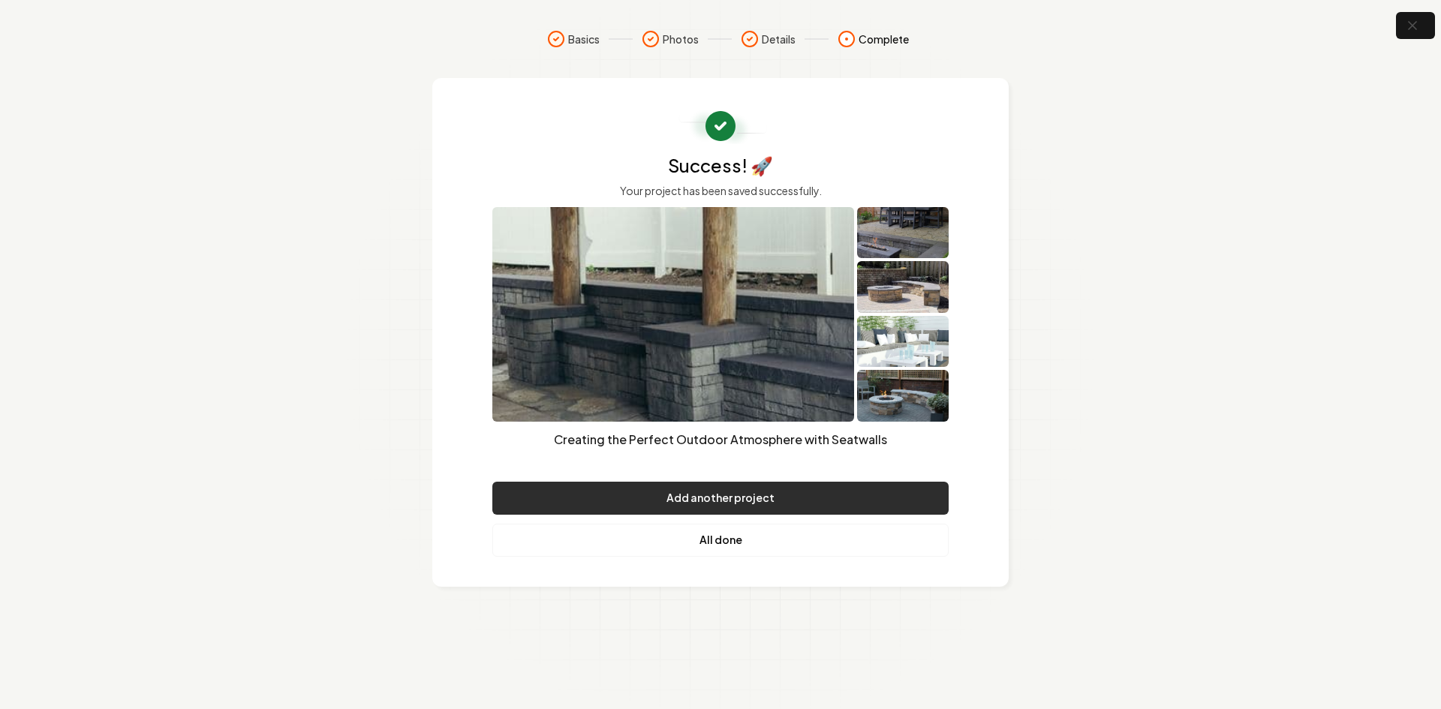
click at [708, 498] on button "Add another project" at bounding box center [720, 498] width 456 height 33
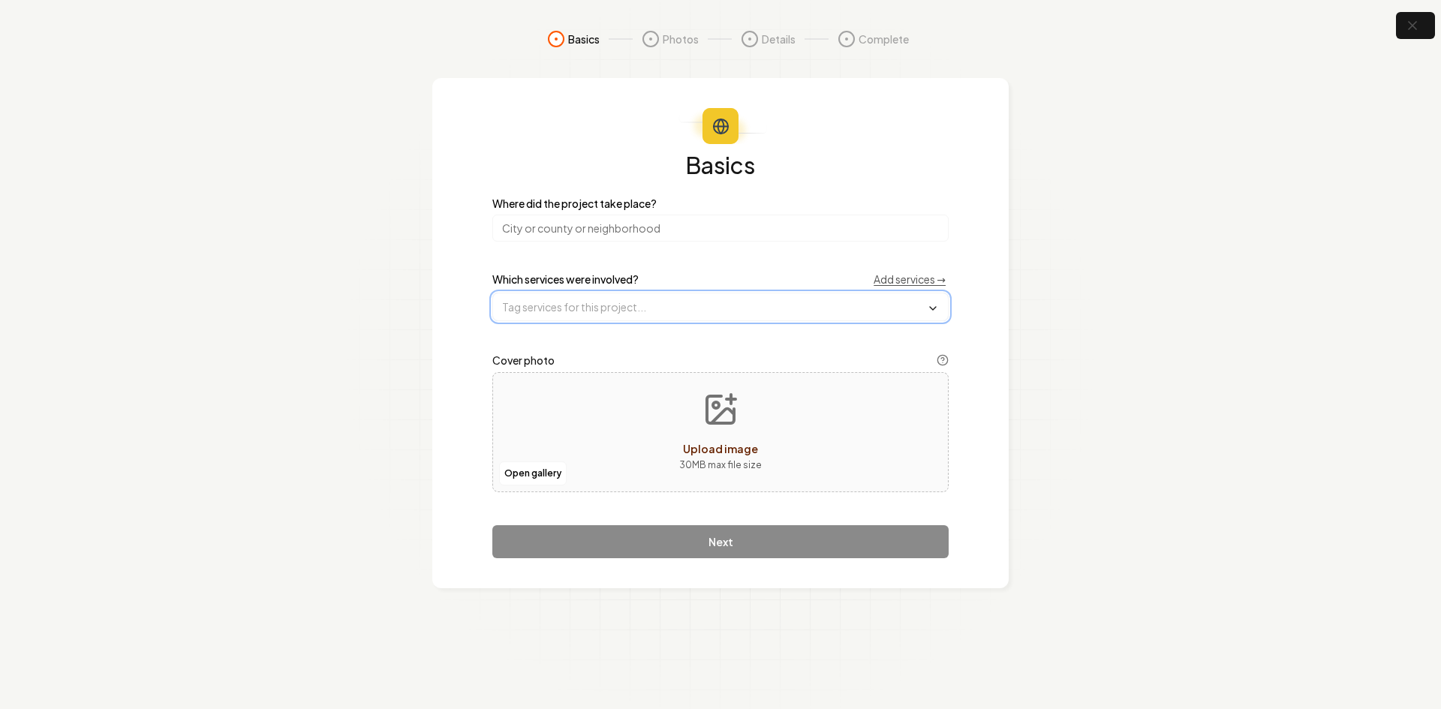
click at [558, 303] on input "text" at bounding box center [720, 306] width 455 height 27
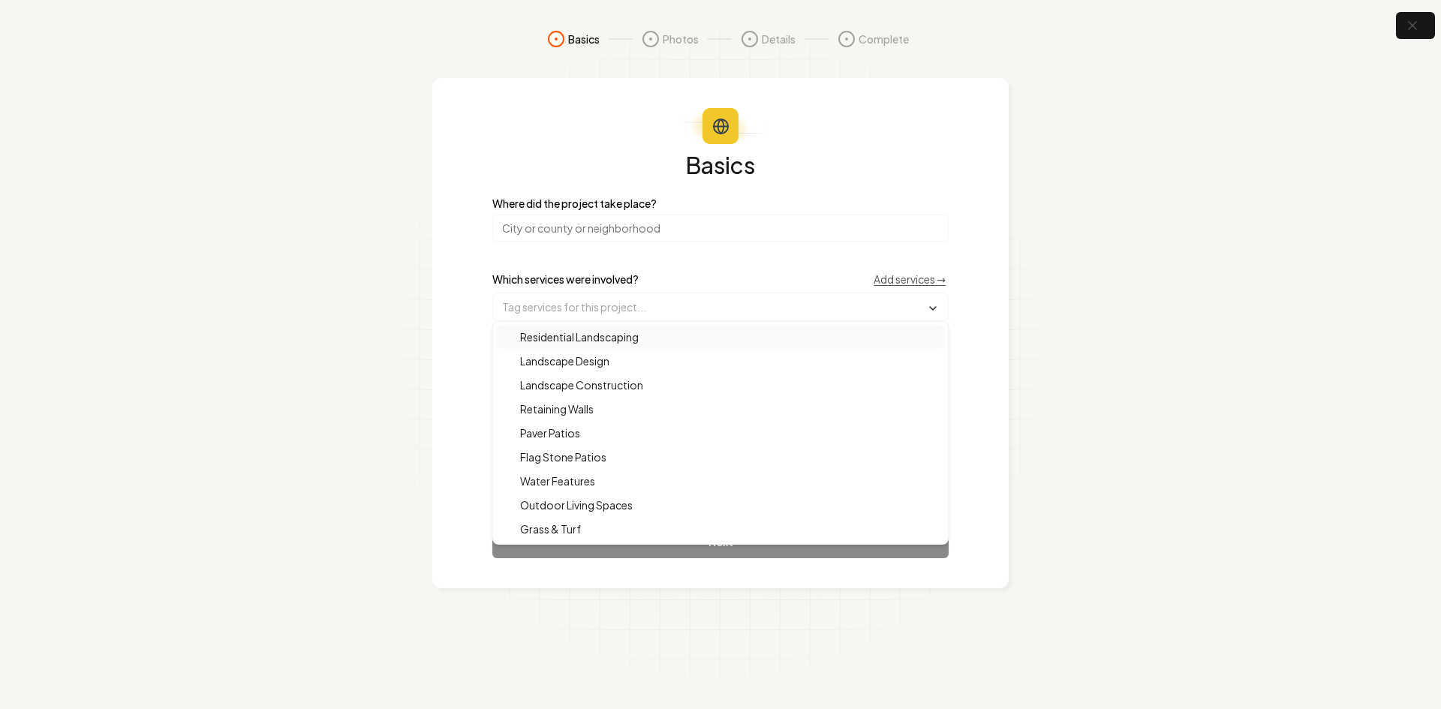
click at [552, 224] on input "search" at bounding box center [720, 228] width 456 height 27
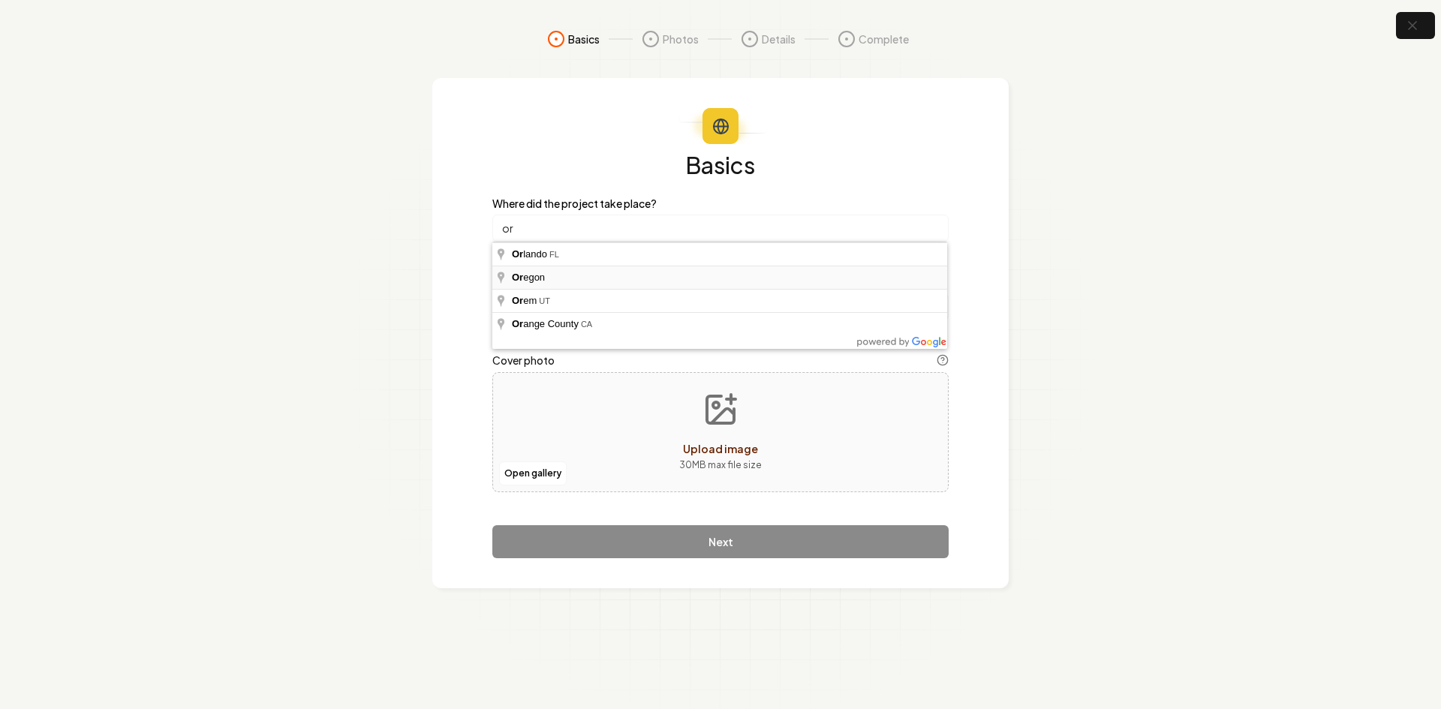
type input "[US_STATE]"
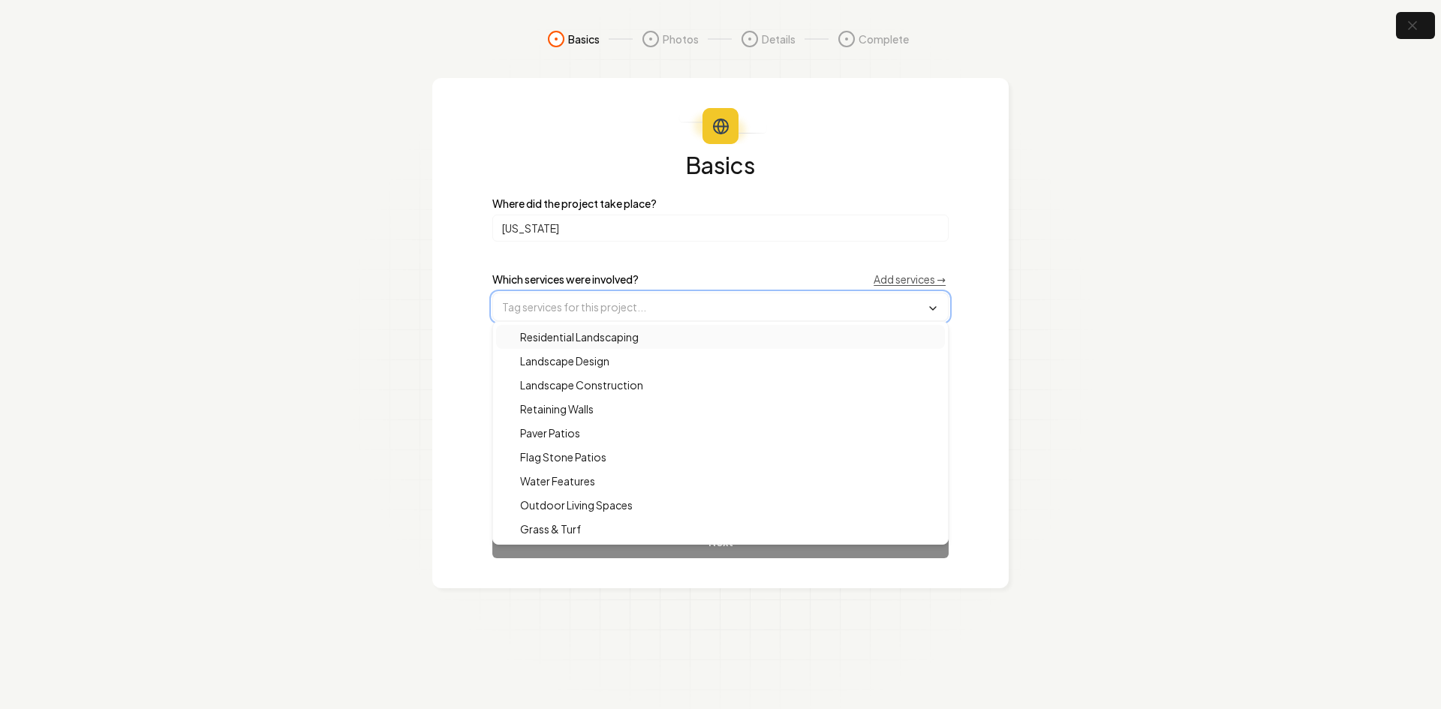
click at [534, 309] on input "text" at bounding box center [720, 306] width 455 height 27
click at [577, 380] on span "Landscape Construction" at bounding box center [572, 384] width 141 height 15
click at [553, 503] on span "Outdoor Living Spaces" at bounding box center [567, 506] width 131 height 15
click at [382, 428] on section "Basics Photos Details Complete Basics Where did the project take place? [US_STA…" at bounding box center [720, 354] width 1441 height 709
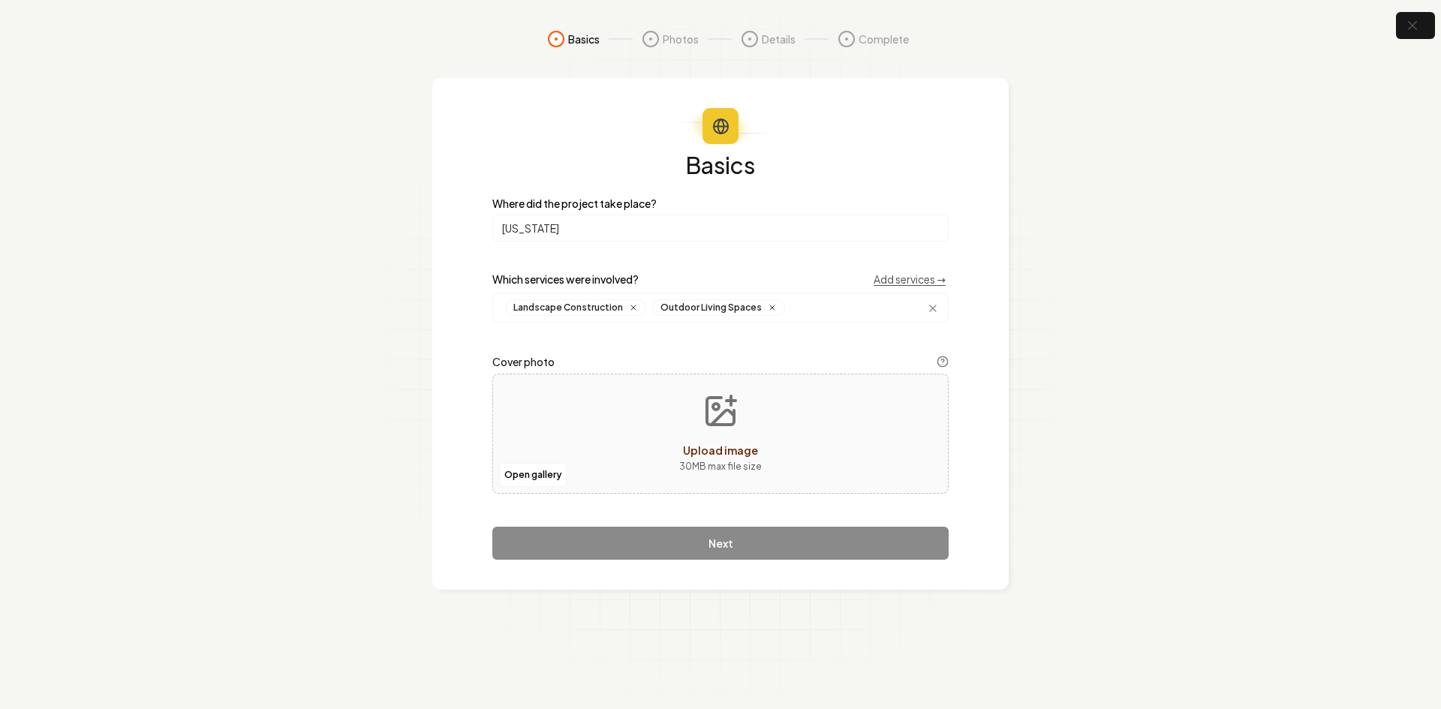
click at [540, 420] on div "Open gallery Upload image 30 MB max file size" at bounding box center [720, 434] width 456 height 120
type input "**********"
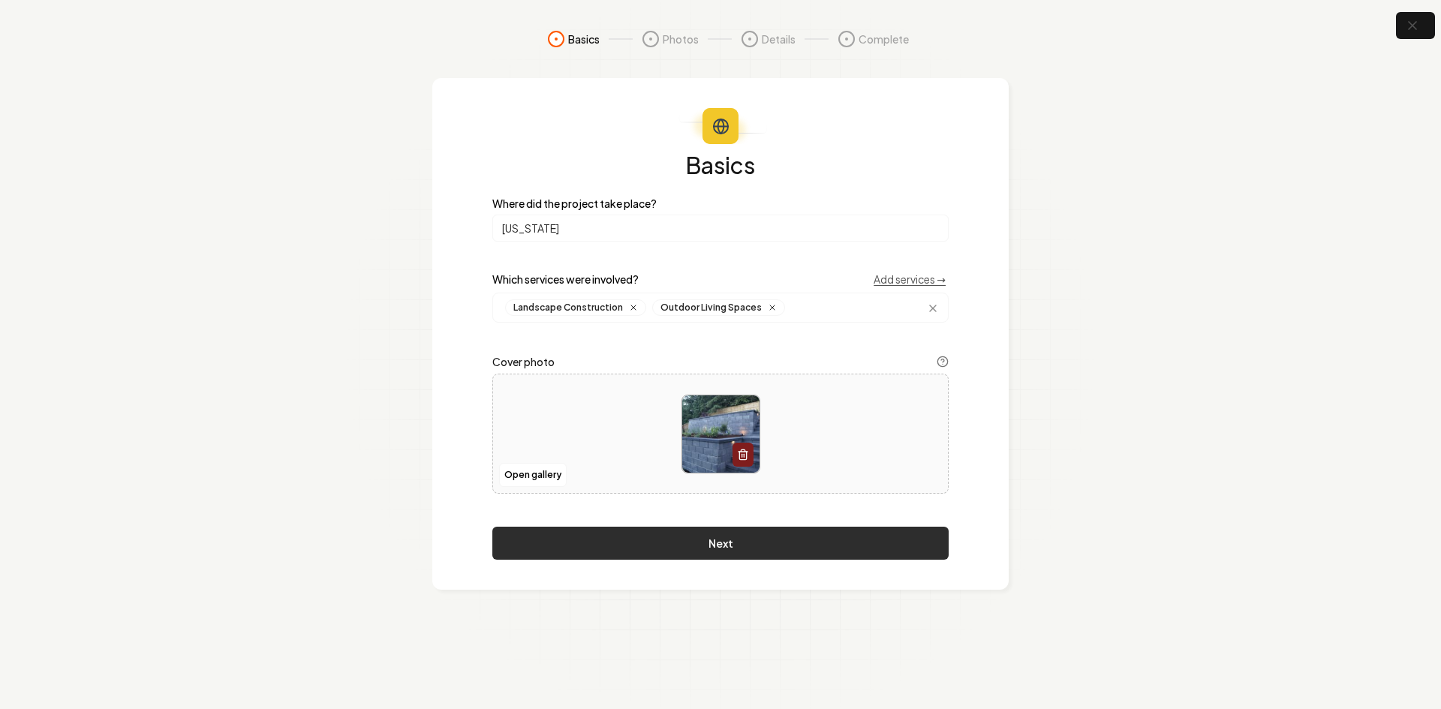
click at [591, 531] on button "Next" at bounding box center [720, 543] width 456 height 33
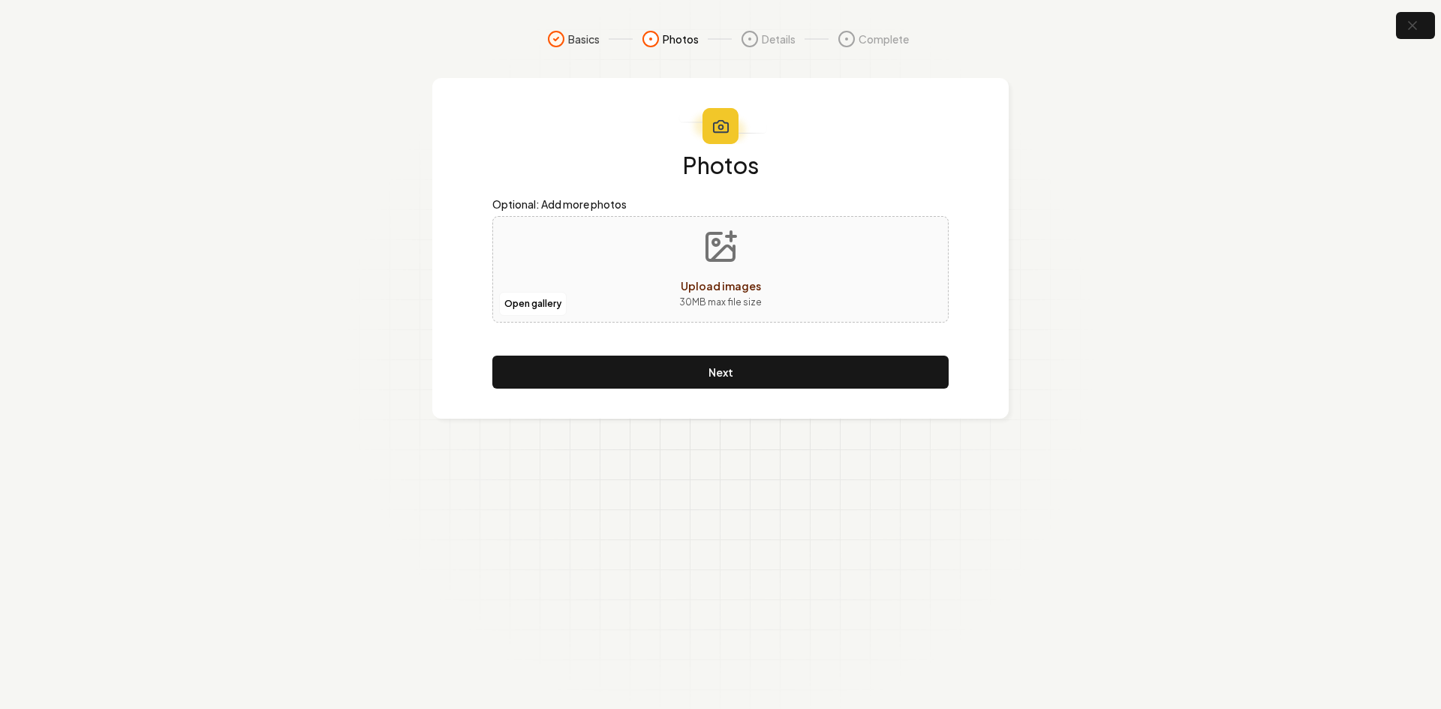
click at [600, 278] on div "Open gallery Upload images 30 MB max file size" at bounding box center [720, 269] width 456 height 107
type input "**********"
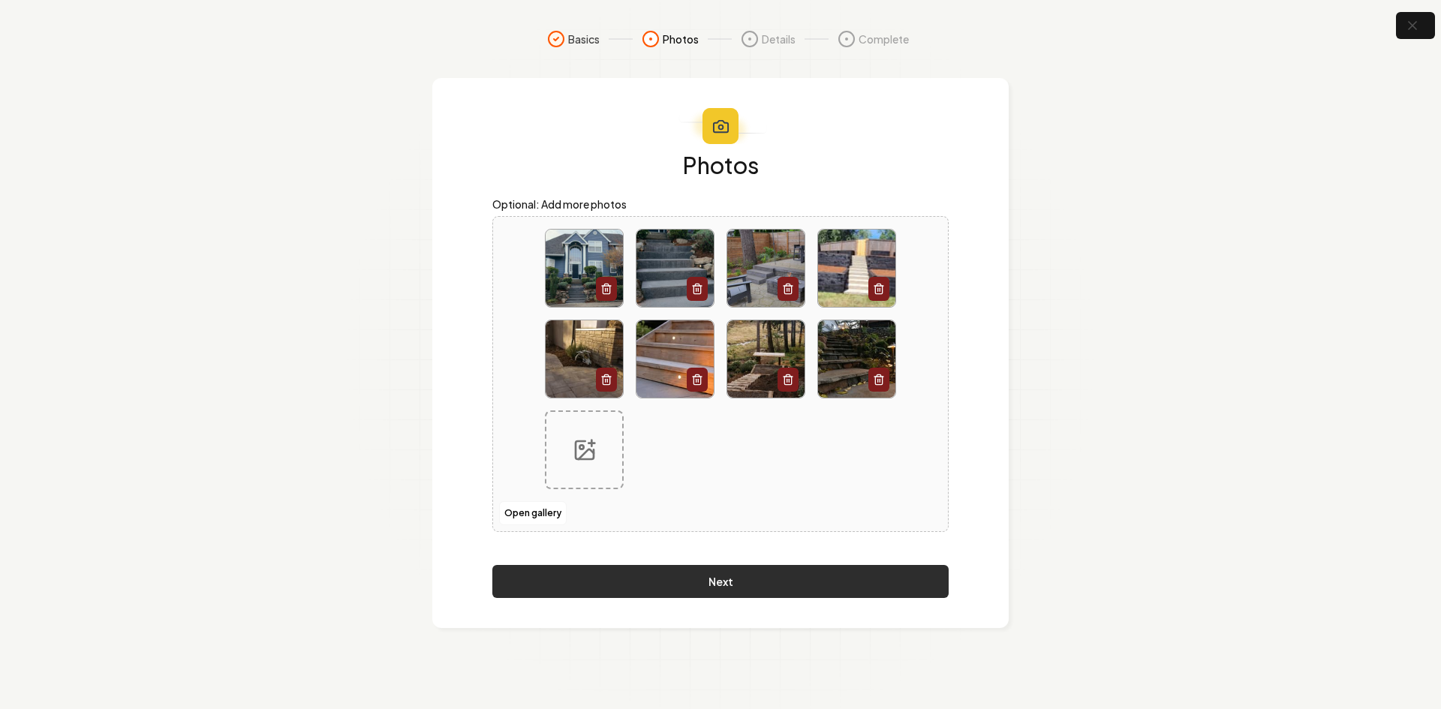
click at [729, 592] on button "Next" at bounding box center [720, 581] width 456 height 33
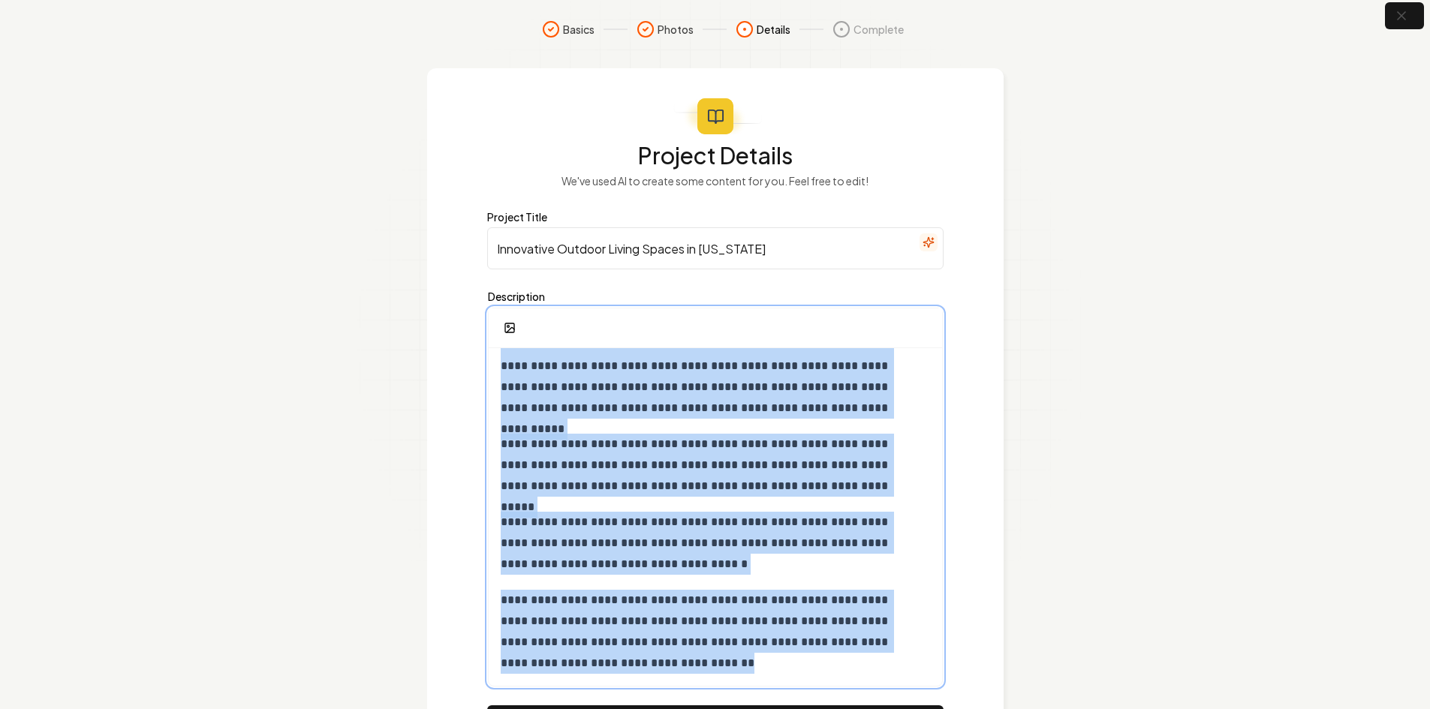
scroll to position [99, 0]
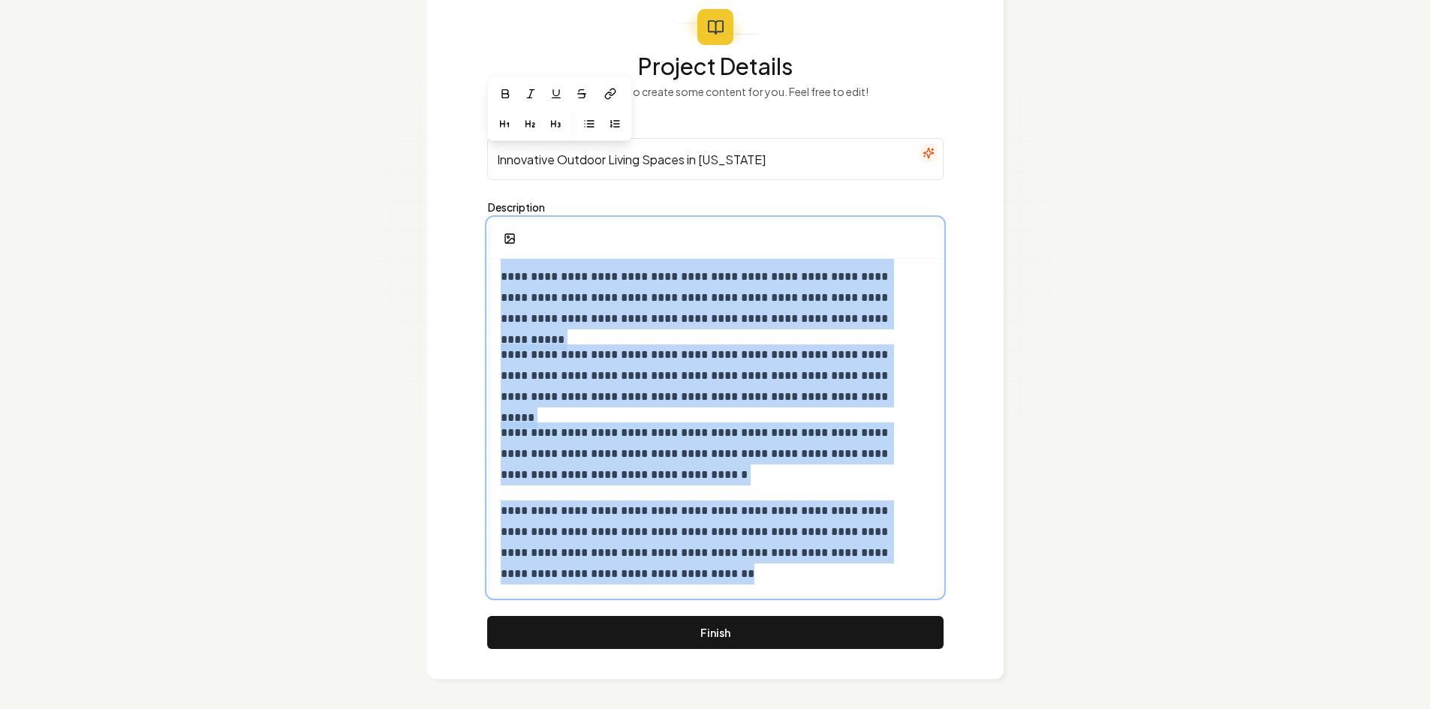
drag, startPoint x: 495, startPoint y: 380, endPoint x: 943, endPoint y: 744, distance: 577.7
click at [943, 610] on html "**********" at bounding box center [715, 255] width 1430 height 709
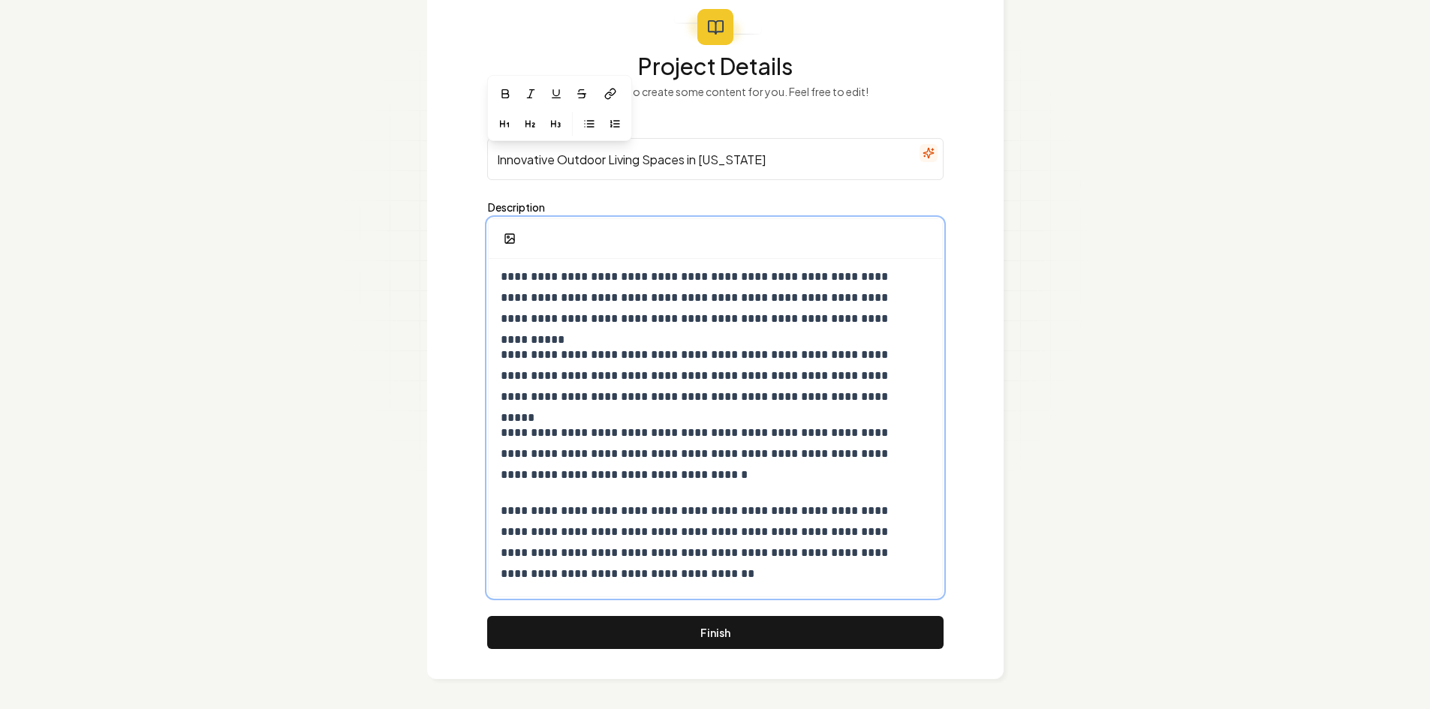
scroll to position [50, 0]
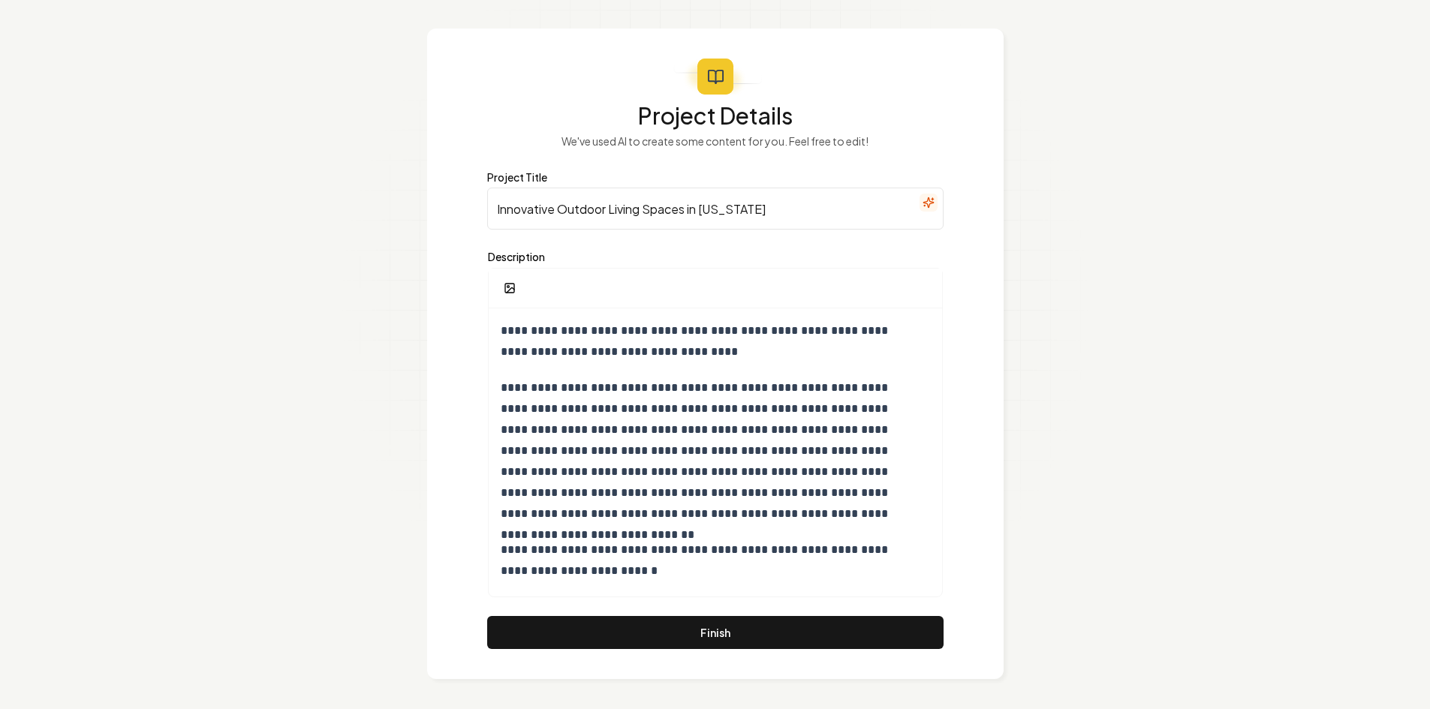
click at [557, 184] on div "Project Title Innovative Outdoor Living Spaces in [US_STATE]" at bounding box center [715, 200] width 456 height 60
click at [557, 203] on input "Innovative Outdoor Living Spaces in [US_STATE]" at bounding box center [715, 209] width 456 height 42
paste input "Step Up Your Home with Step Design and Constructi"
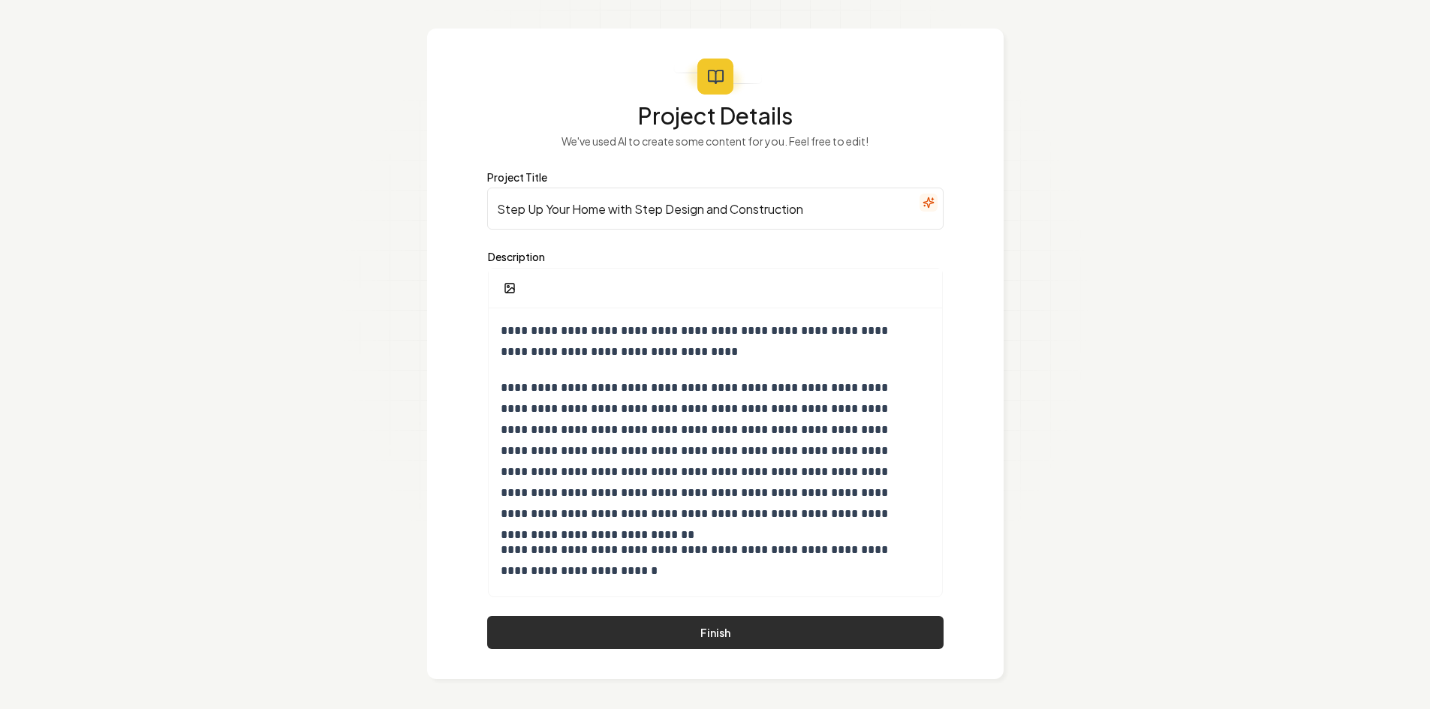
type input "Step Up Your Home with Step Design and Construction"
click at [630, 625] on button "Finish" at bounding box center [715, 632] width 456 height 33
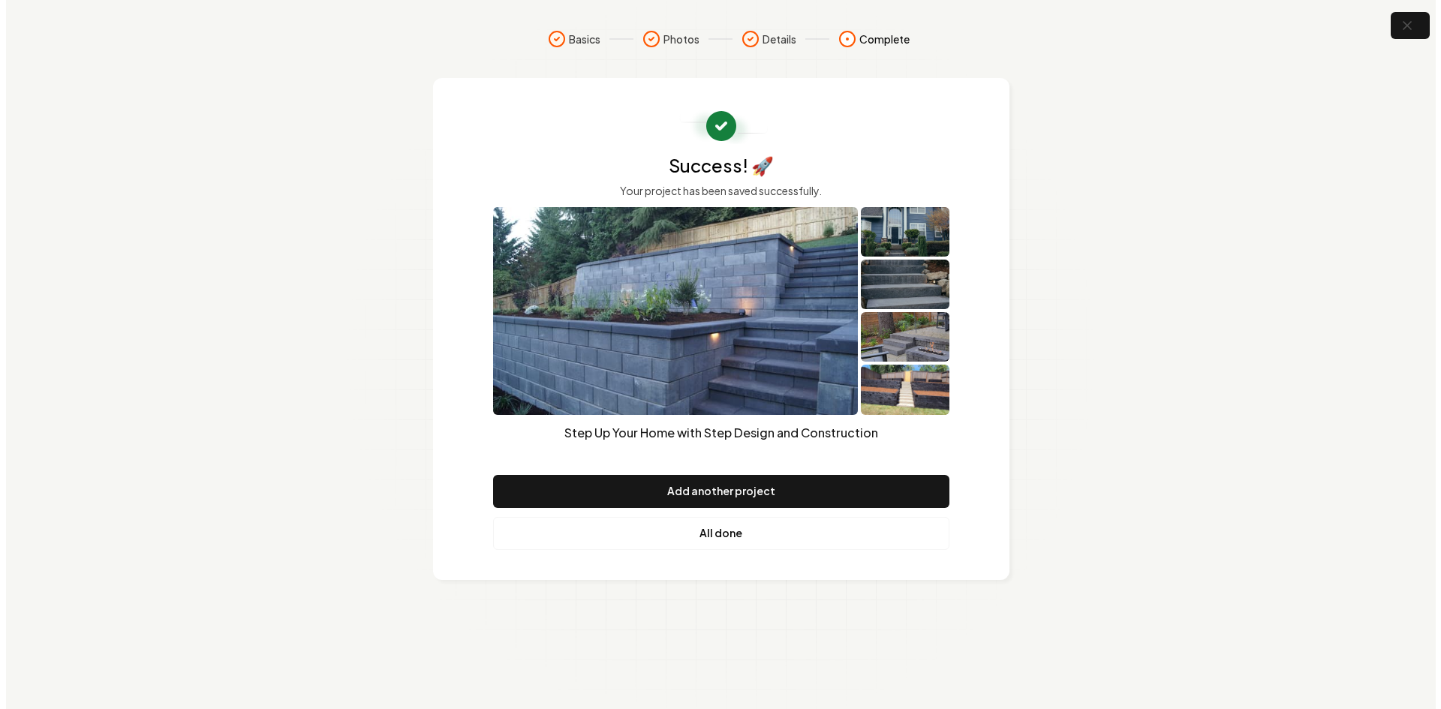
scroll to position [0, 0]
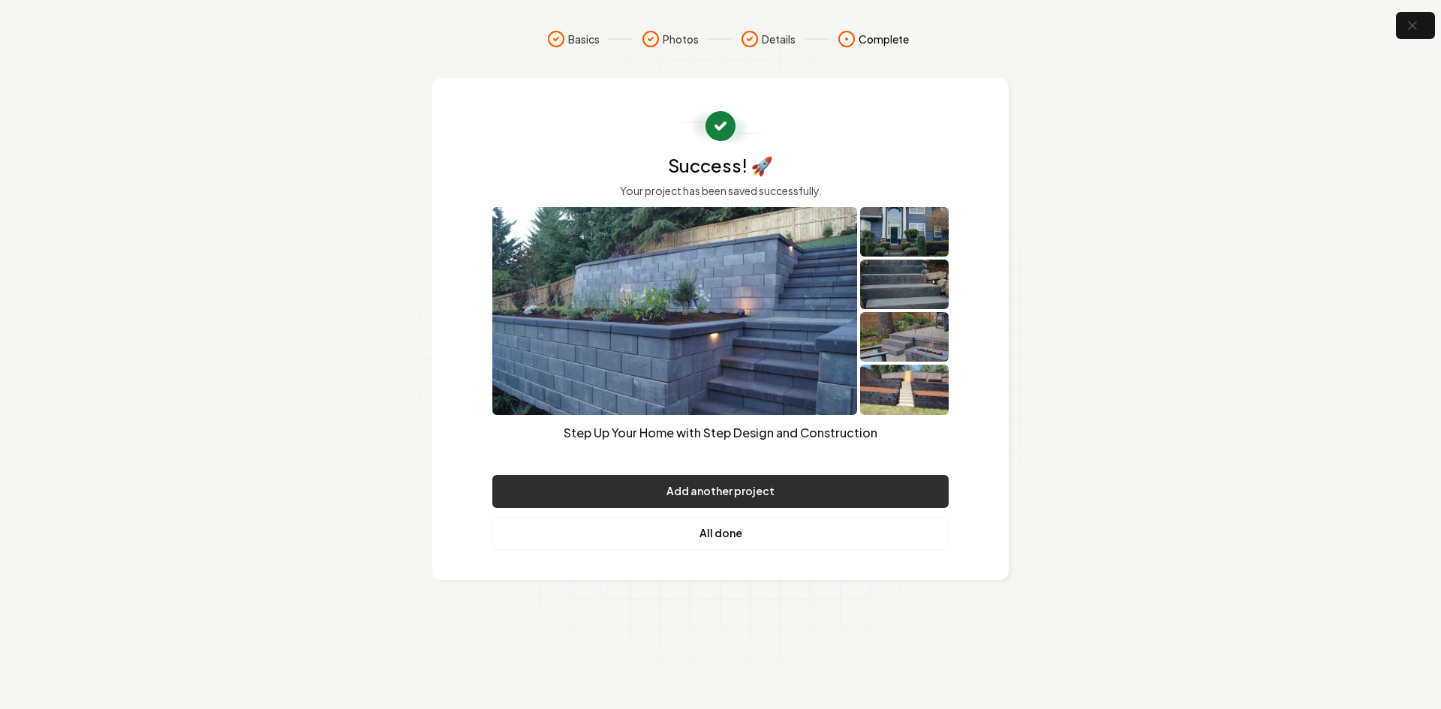
click at [603, 484] on button "Add another project" at bounding box center [720, 491] width 456 height 33
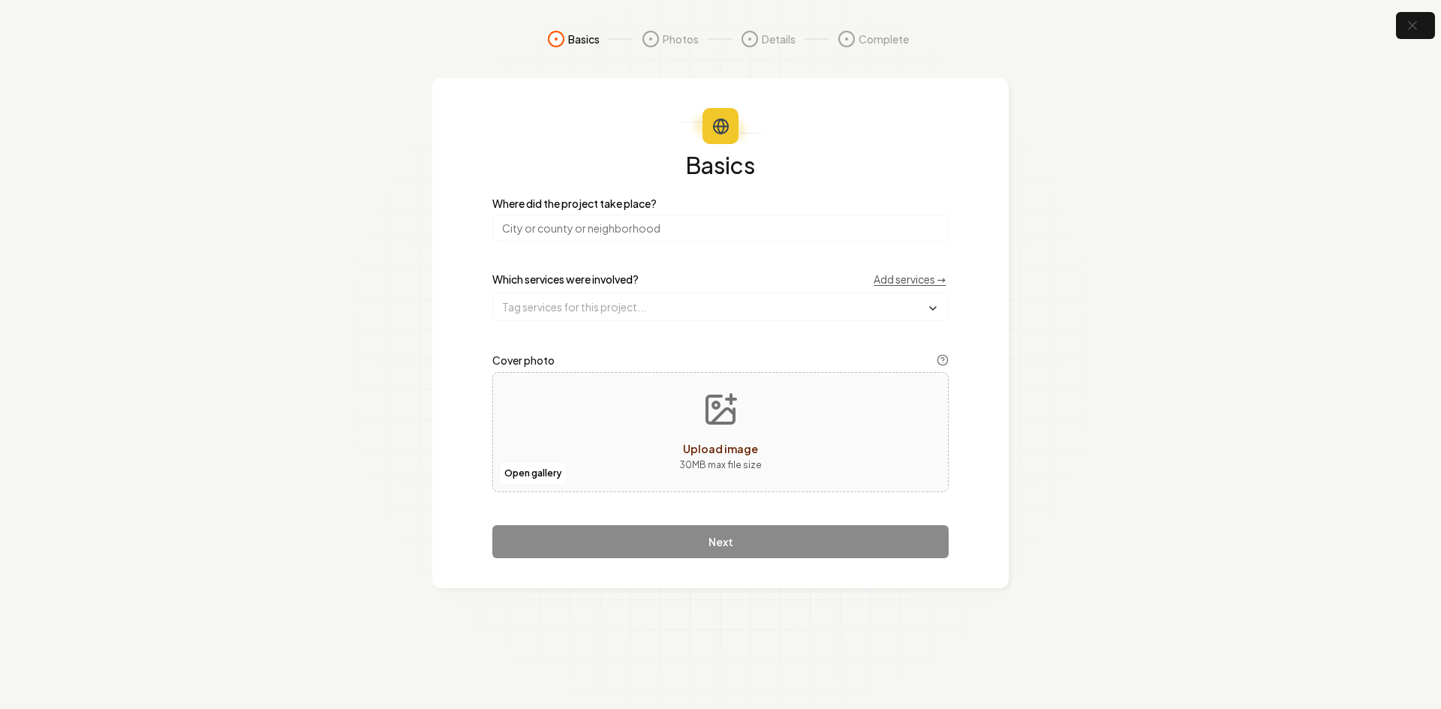
click at [562, 236] on input "search" at bounding box center [720, 228] width 456 height 27
type input "[US_STATE]"
click at [558, 311] on input "text" at bounding box center [720, 306] width 455 height 27
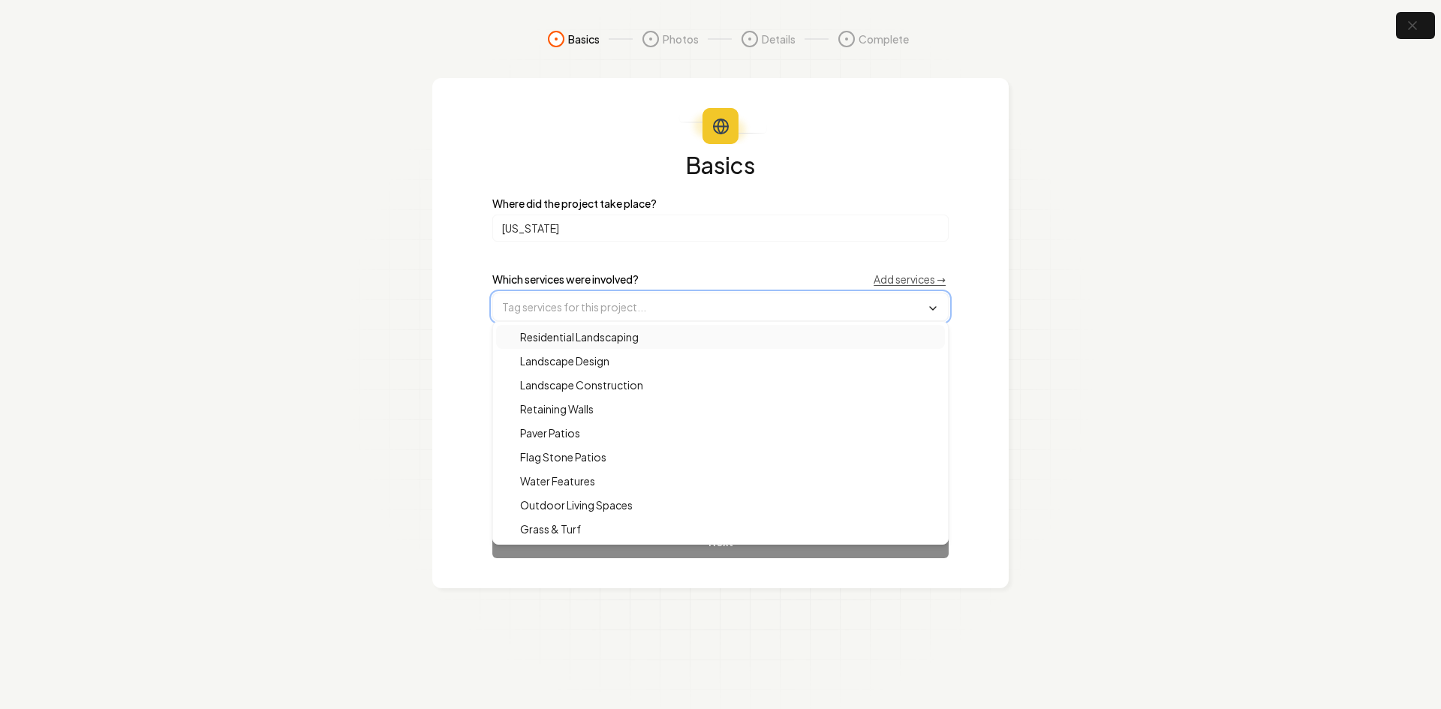
click at [580, 335] on span "Residential Landscaping" at bounding box center [570, 336] width 137 height 15
click at [589, 367] on span "Landscape Design" at bounding box center [555, 362] width 107 height 15
click at [595, 384] on span "Landscape Construction" at bounding box center [572, 386] width 141 height 15
click at [438, 493] on div "Basics Where did the project take place? Oregon Which services were involved? A…" at bounding box center [720, 334] width 576 height 512
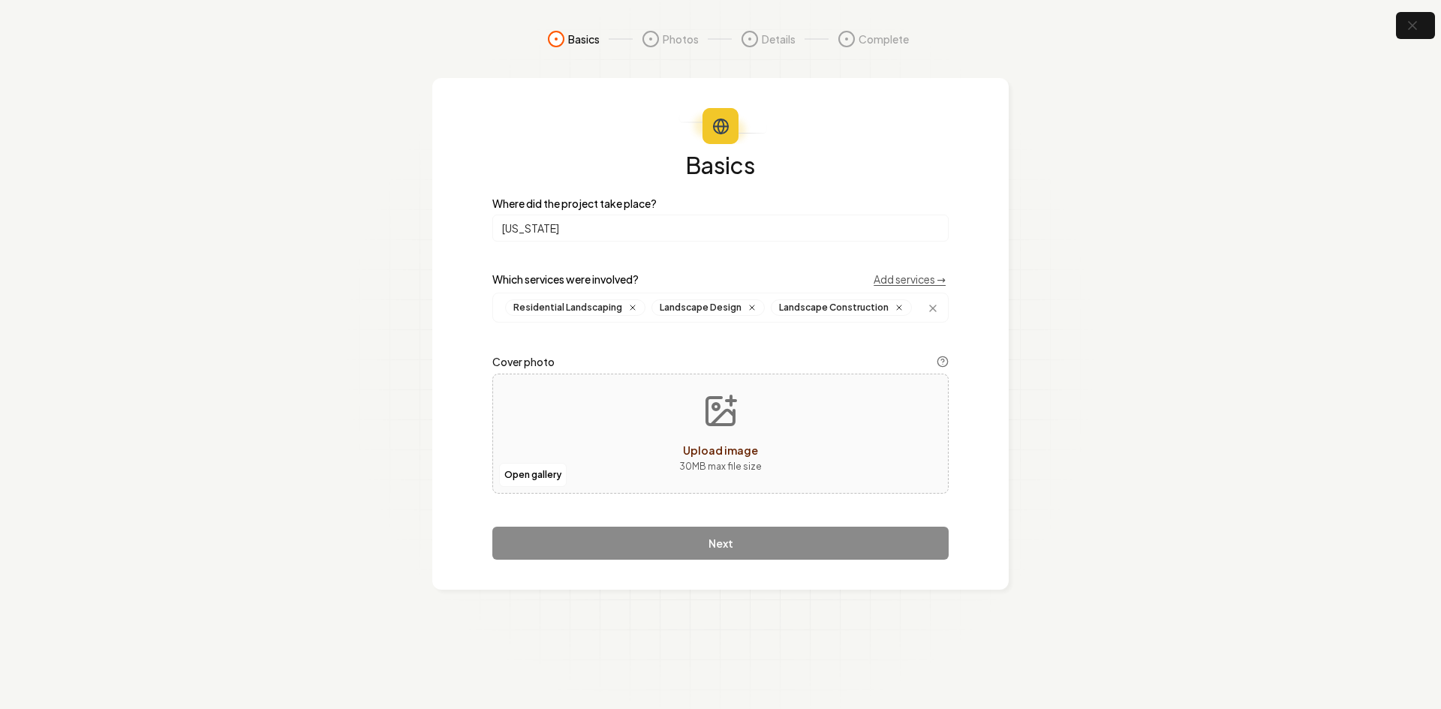
click at [542, 441] on div "Open gallery Upload image 30 MB max file size" at bounding box center [720, 434] width 456 height 120
type input "**********"
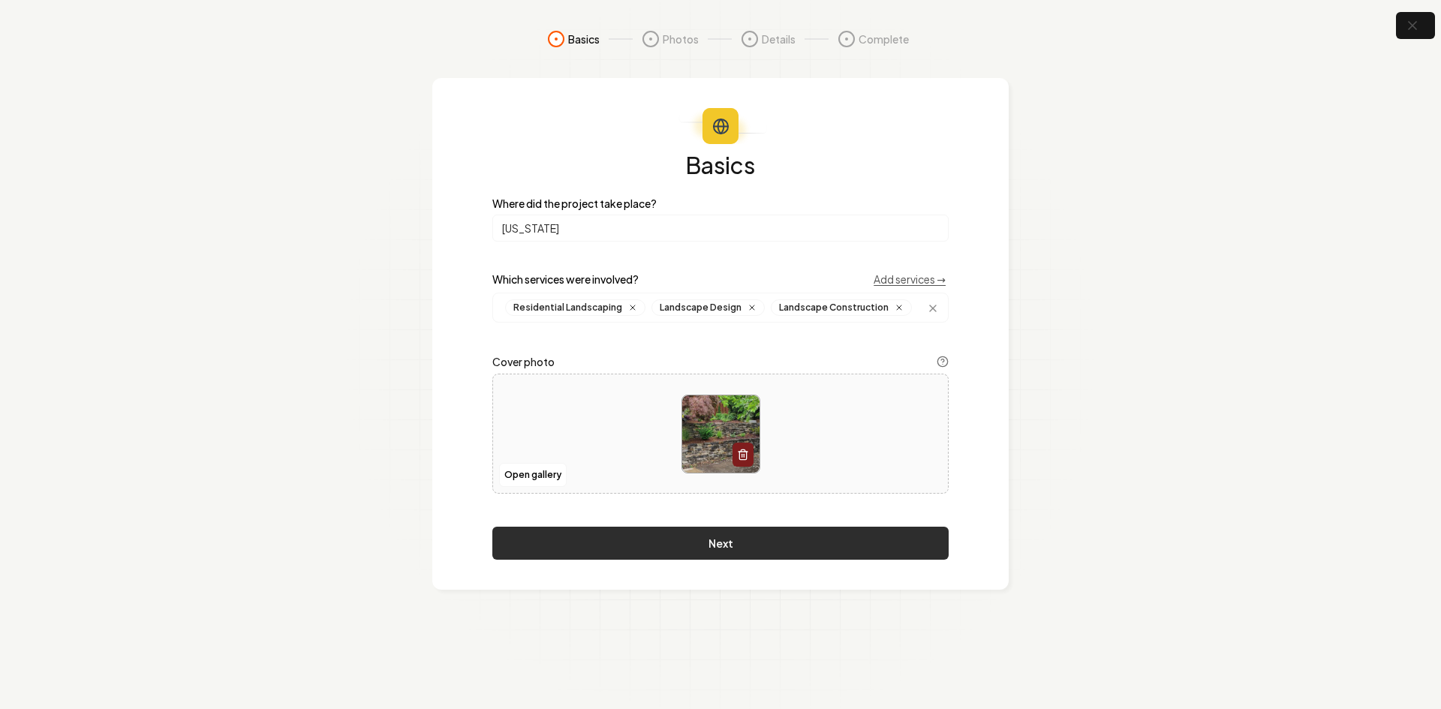
click at [633, 551] on button "Next" at bounding box center [720, 543] width 456 height 33
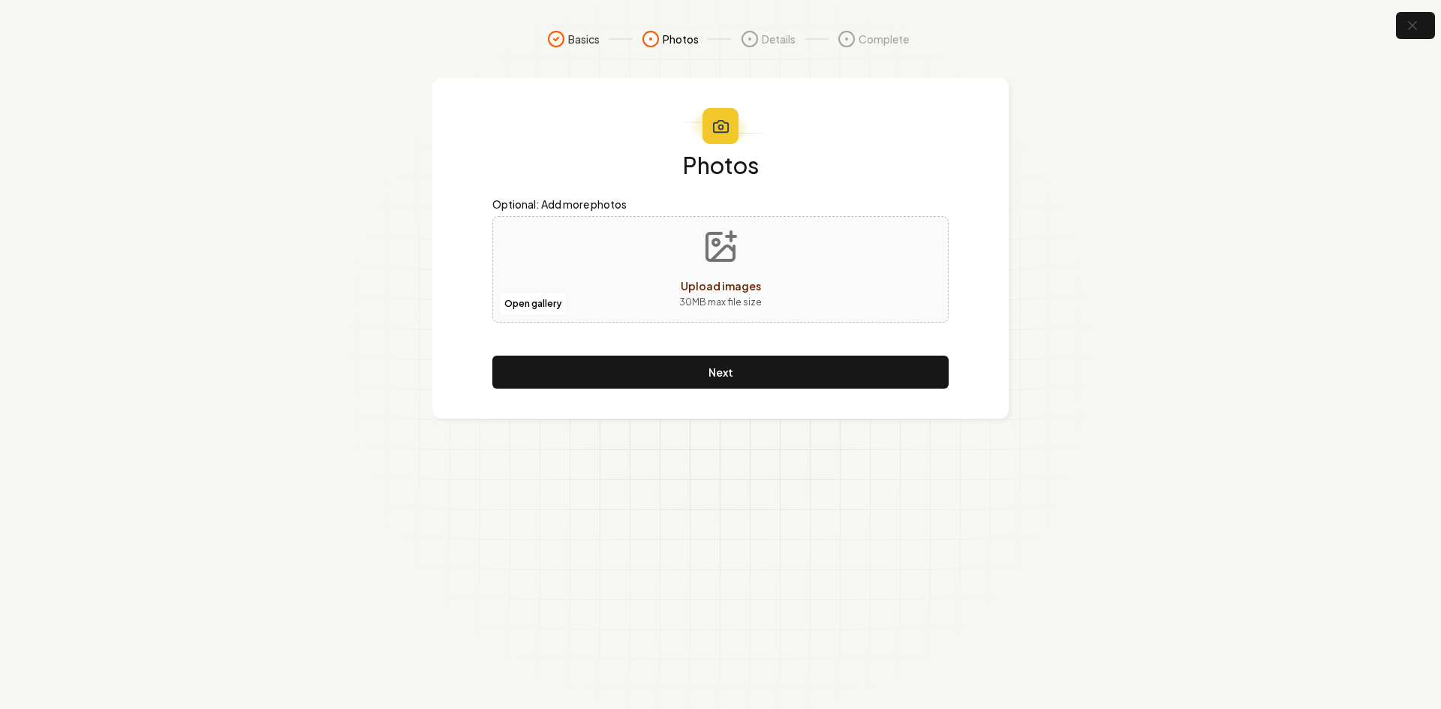
click at [575, 272] on div "Open gallery Upload images 30 MB max file size" at bounding box center [720, 269] width 456 height 107
type input "**********"
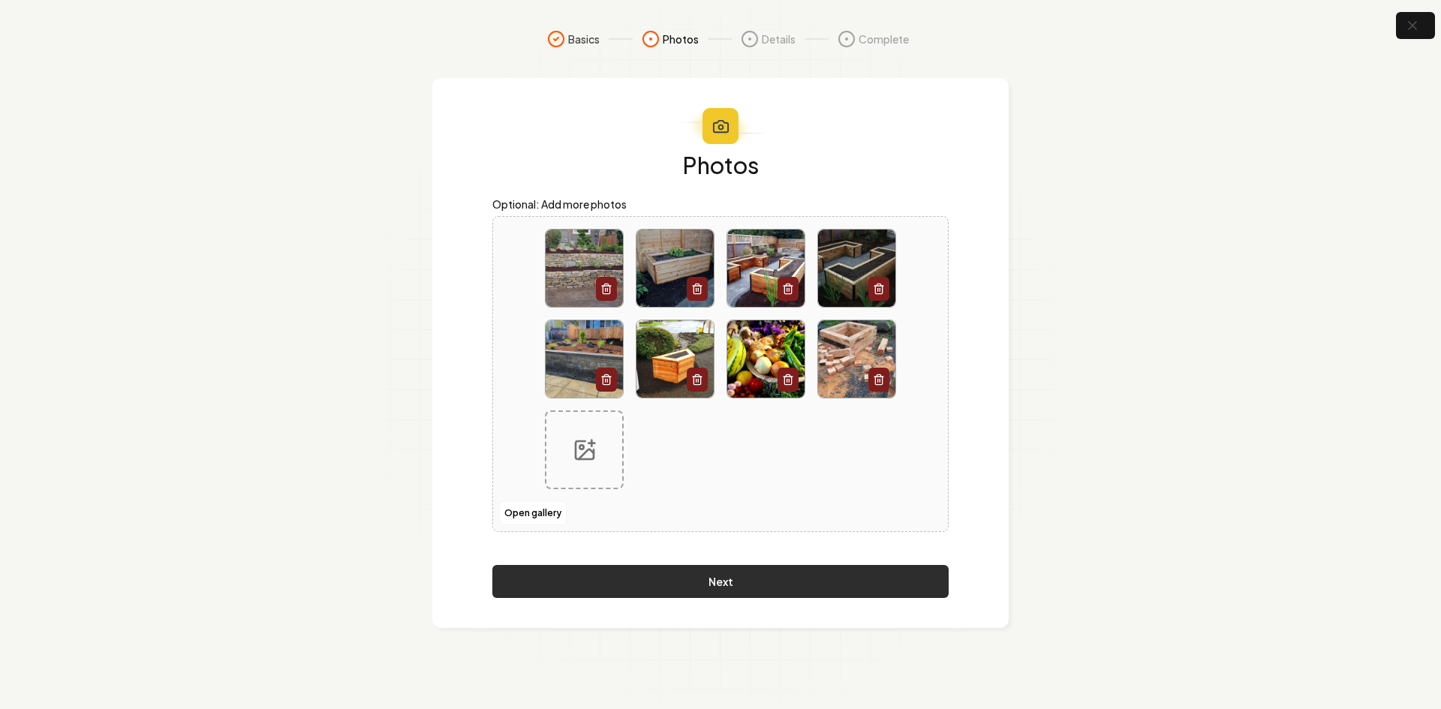
click at [573, 576] on button "Next" at bounding box center [720, 581] width 456 height 33
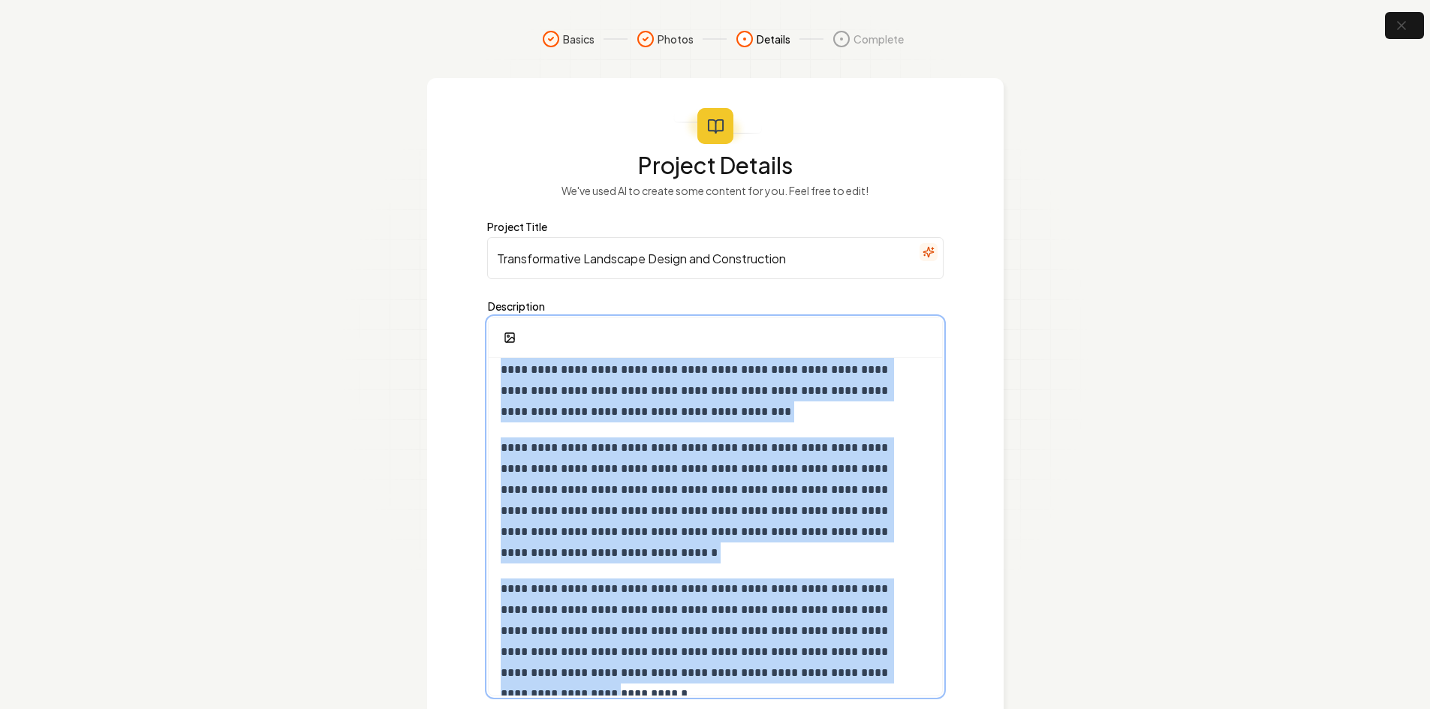
scroll to position [99, 0]
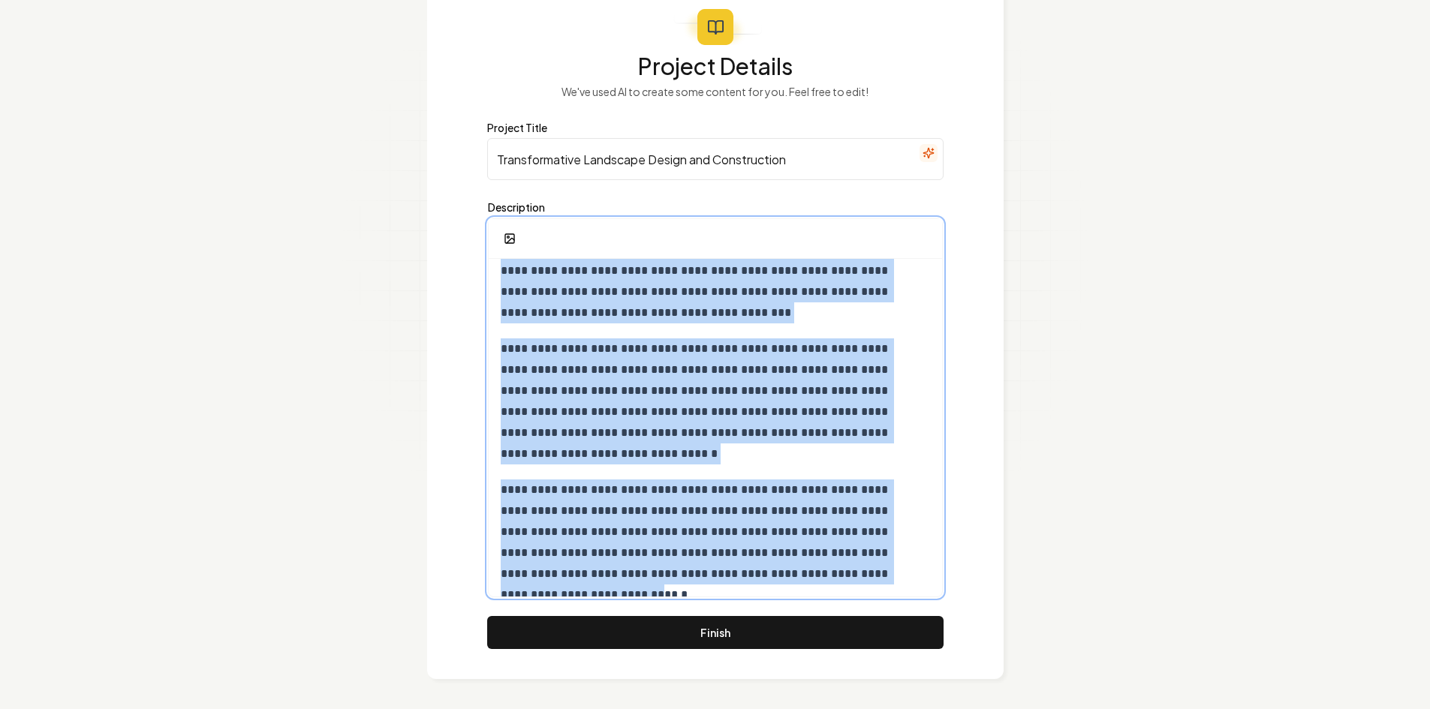
drag, startPoint x: 496, startPoint y: 374, endPoint x: 867, endPoint y: 744, distance: 524.3
click at [867, 610] on html "**********" at bounding box center [715, 255] width 1430 height 709
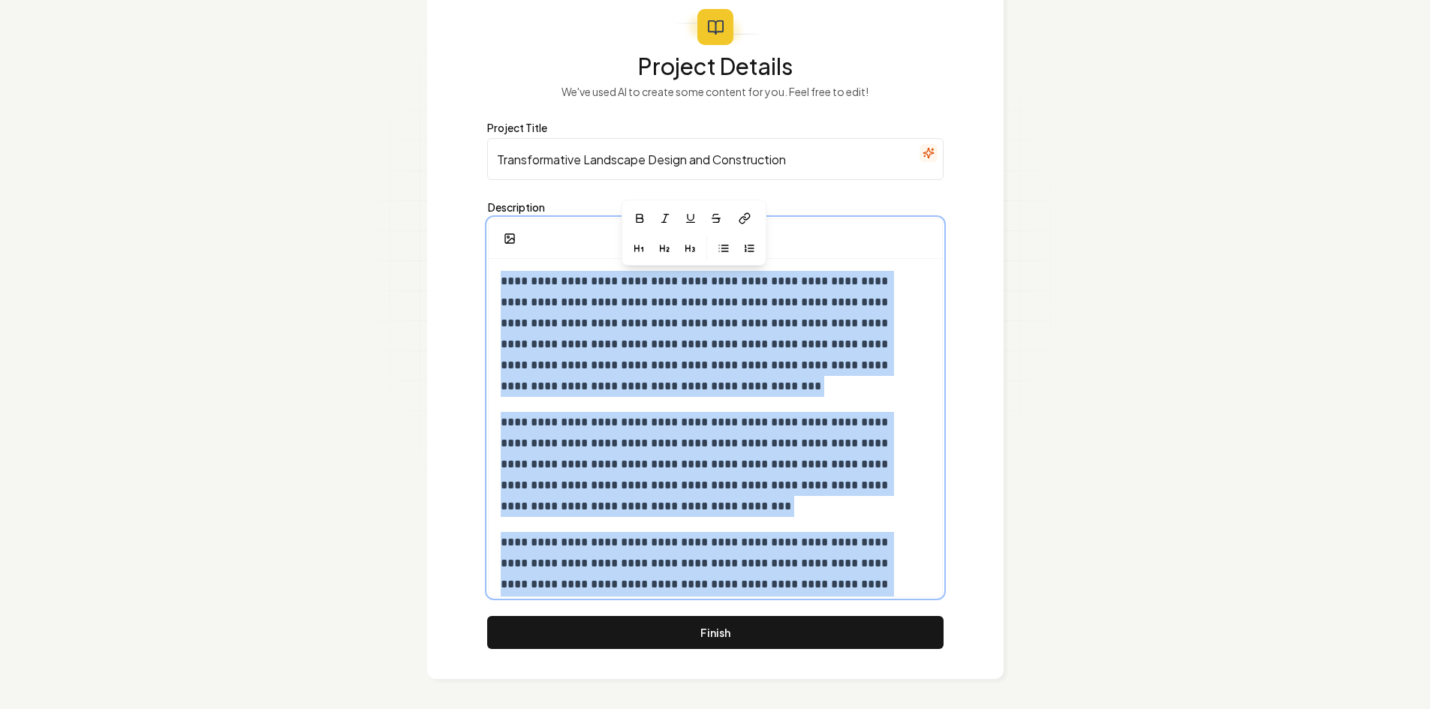
drag, startPoint x: 895, startPoint y: 582, endPoint x: 364, endPoint y: 136, distance: 694.0
click at [364, 136] on section "**********" at bounding box center [715, 305] width 1430 height 808
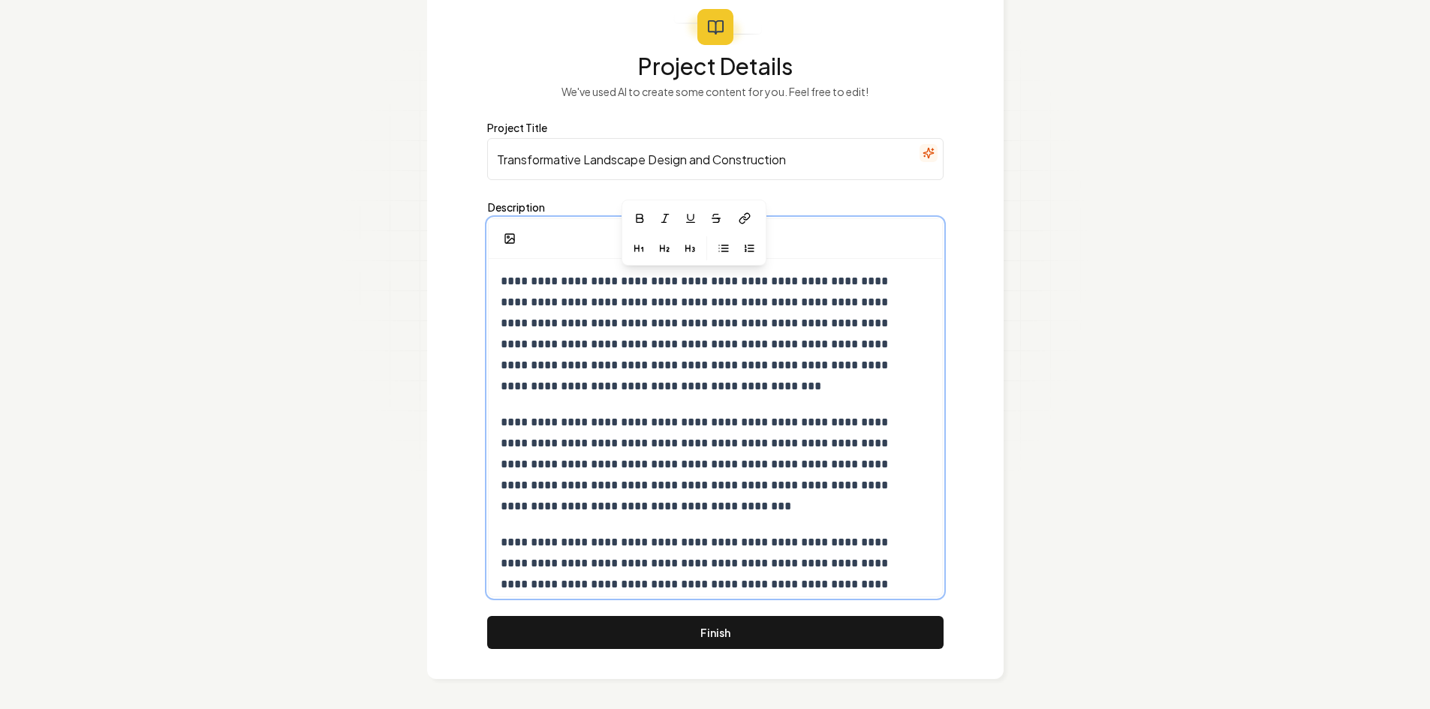
scroll to position [50, 0]
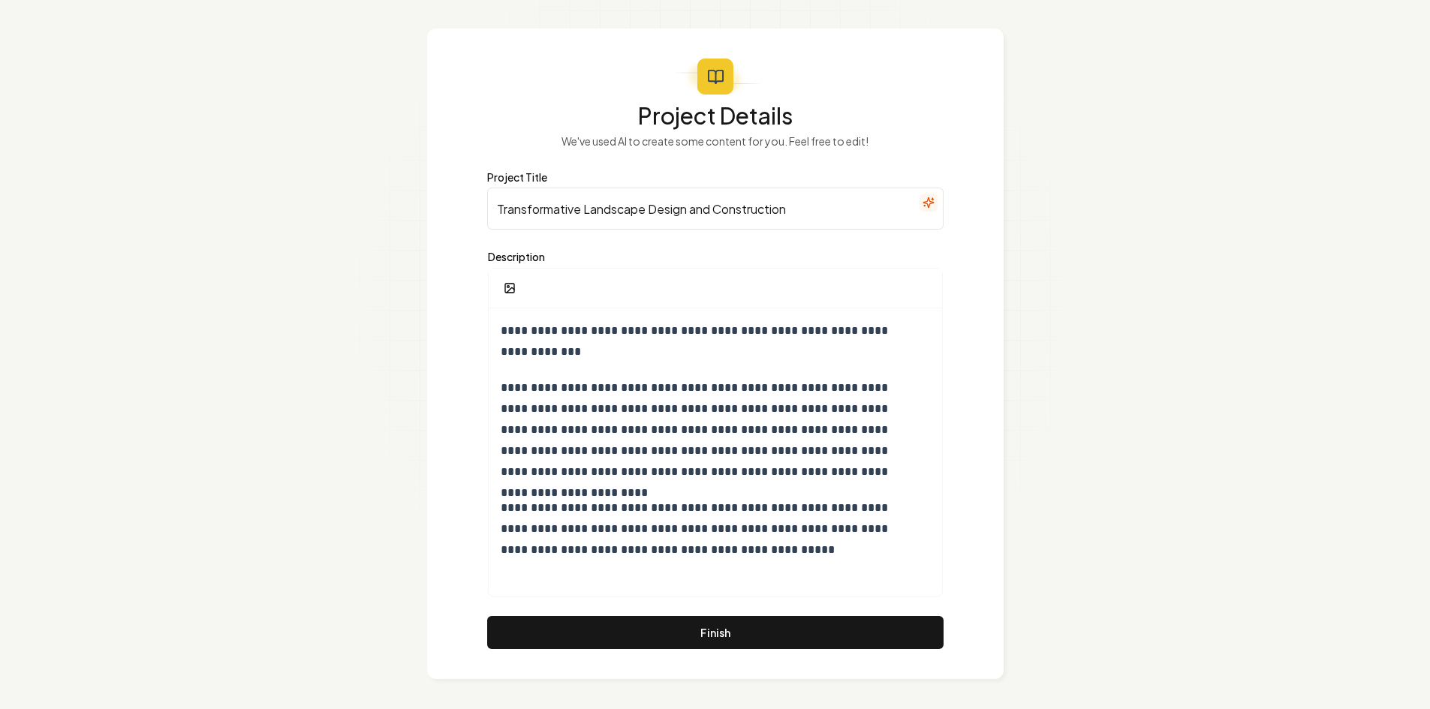
click at [618, 185] on div "Project Title Transformative Landscape Design and Construction" at bounding box center [715, 200] width 456 height 60
click at [619, 209] on input "Transformative Landscape Design and Construction" at bounding box center [715, 209] width 456 height 42
paste input "Get Creative with Planter Design &"
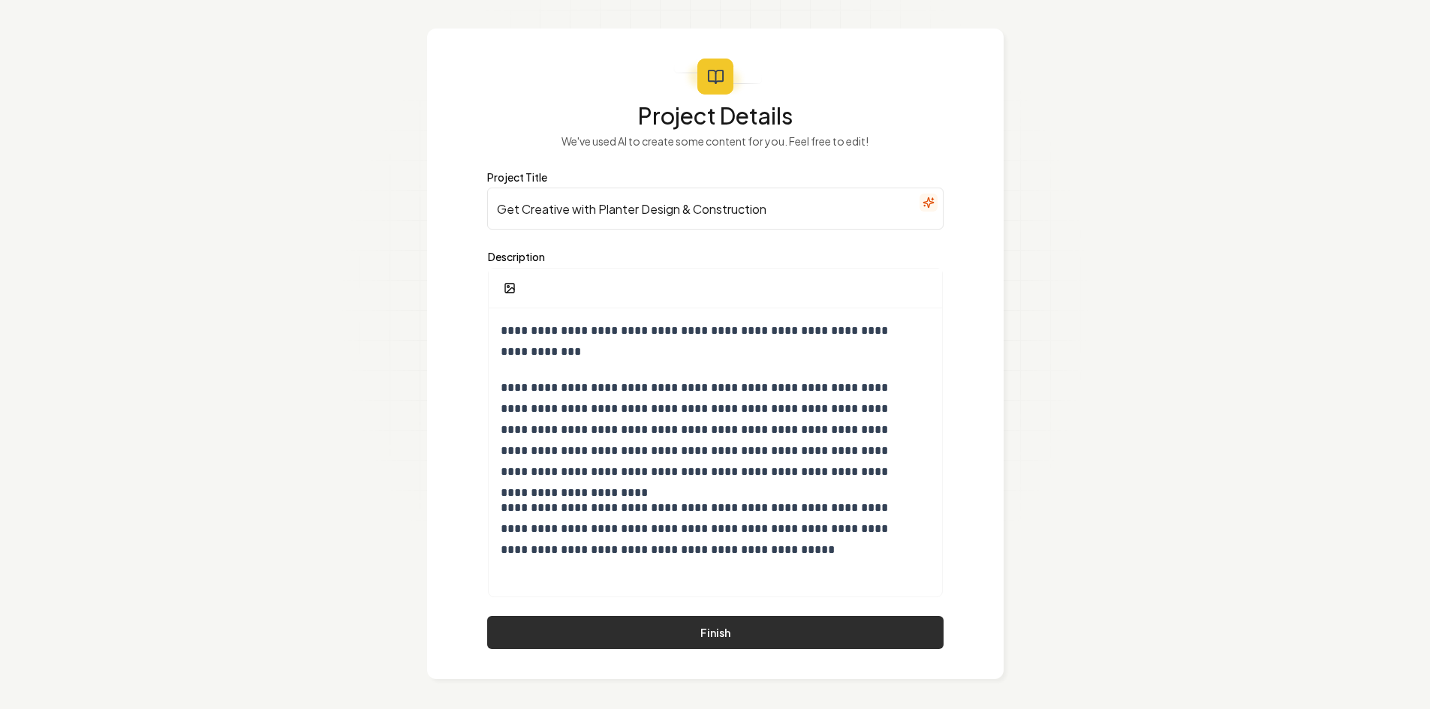
type input "Get Creative with Planter Design & Construction"
click at [623, 636] on button "Finish" at bounding box center [715, 632] width 456 height 33
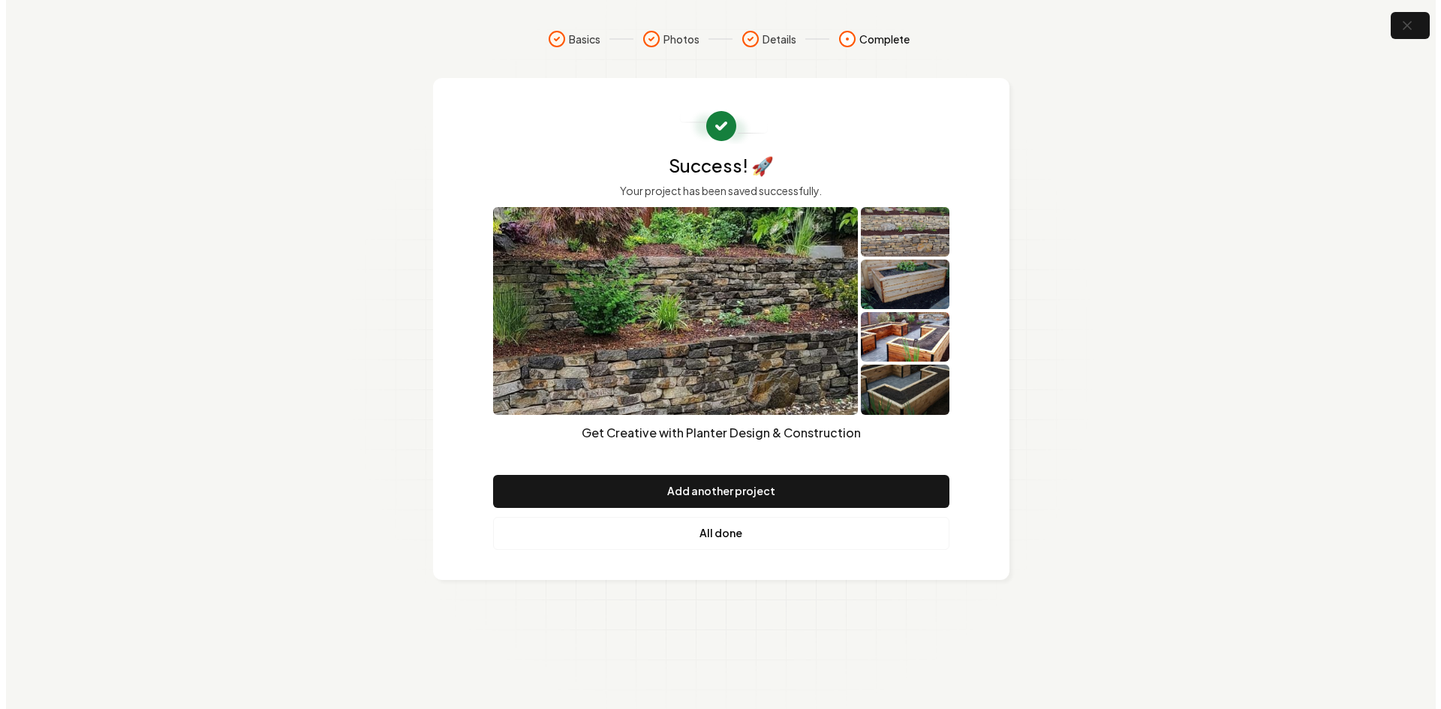
scroll to position [0, 0]
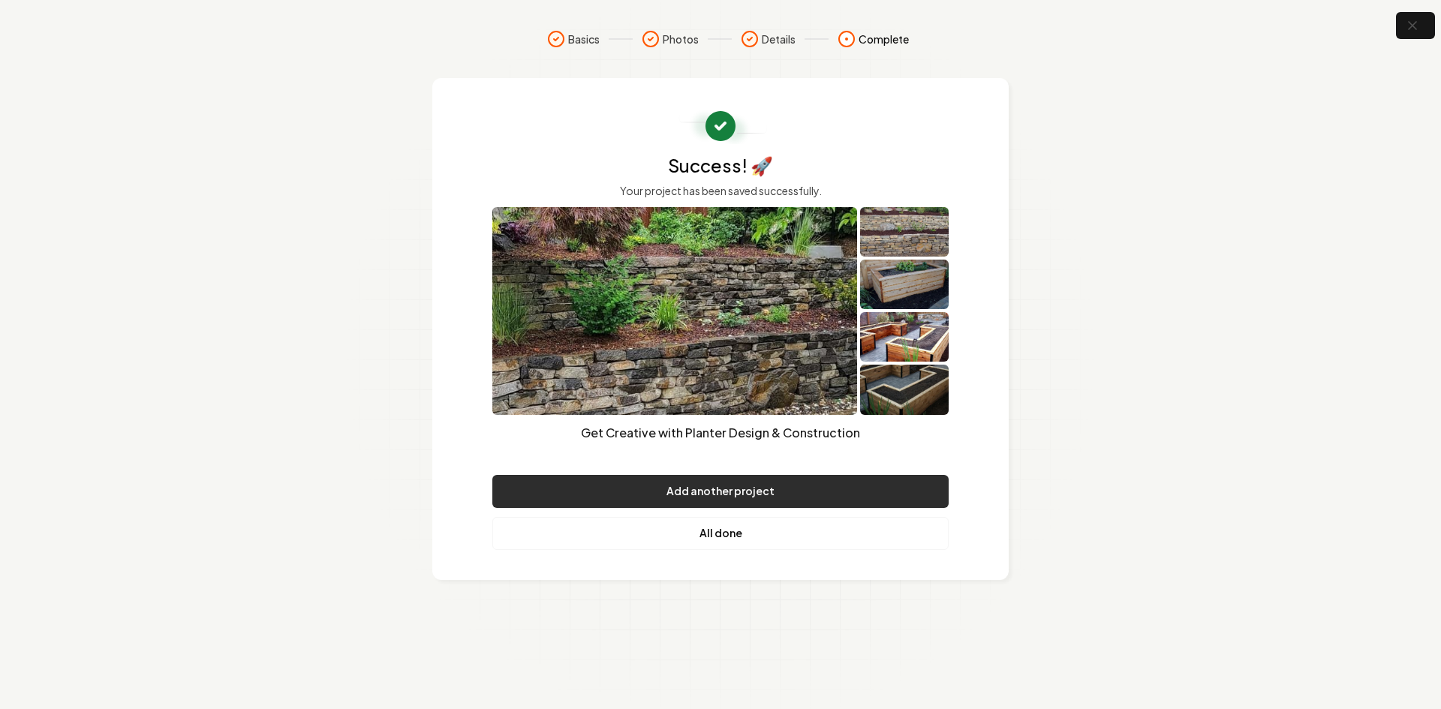
click at [633, 487] on button "Add another project" at bounding box center [720, 491] width 456 height 33
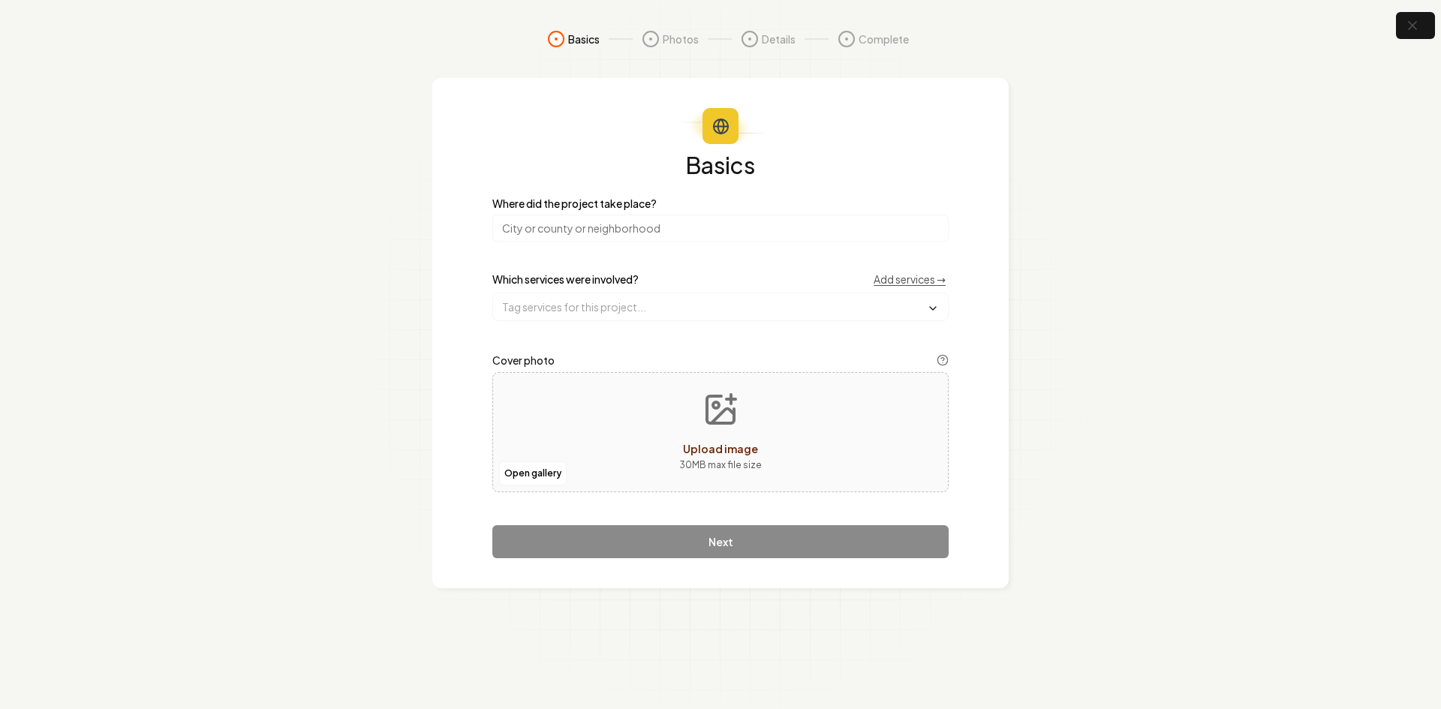
click at [558, 248] on div "Basics Where did the project take place? Which services were involved? Add serv…" at bounding box center [720, 355] width 456 height 405
click at [556, 232] on input "search" at bounding box center [720, 228] width 456 height 27
type input "[US_STATE]"
click at [566, 315] on input "text" at bounding box center [720, 306] width 455 height 27
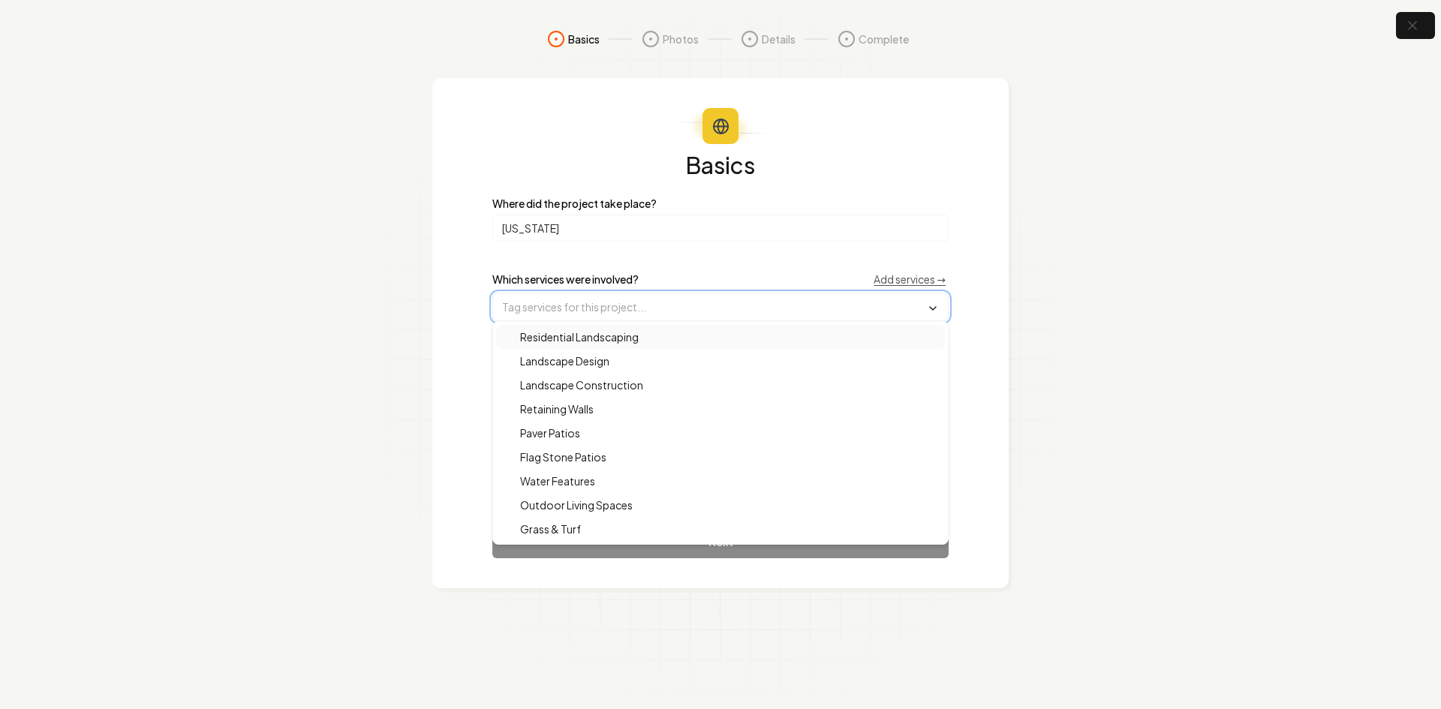
click at [564, 328] on div "Residential Landscaping" at bounding box center [720, 337] width 449 height 24
click at [573, 368] on span "Landscape Design" at bounding box center [555, 362] width 107 height 15
click at [537, 504] on span "Outdoor Living Spaces" at bounding box center [567, 506] width 131 height 15
click at [475, 511] on div "Basics Where did the project take place? [US_STATE] Which services were involve…" at bounding box center [720, 334] width 576 height 512
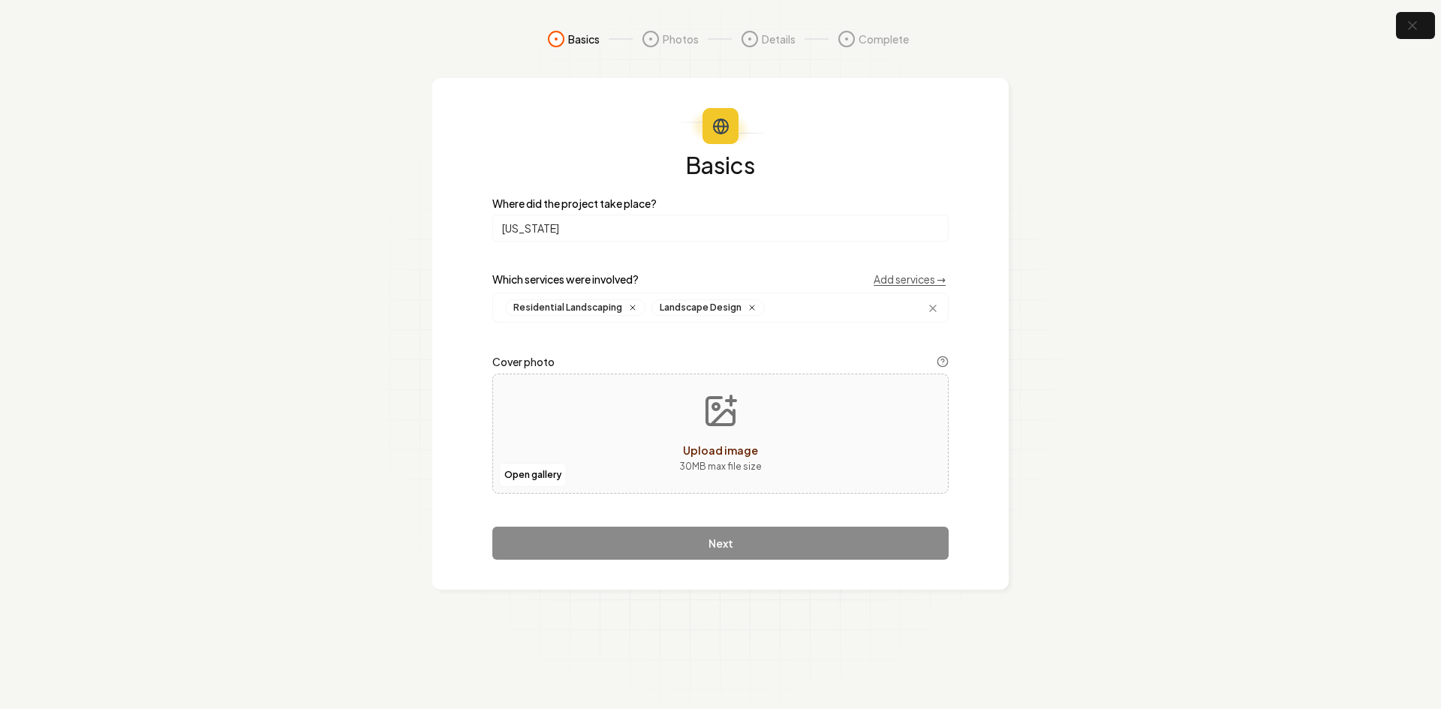
click at [545, 399] on div "Open gallery Upload image 30 MB max file size" at bounding box center [720, 434] width 456 height 120
type input "**********"
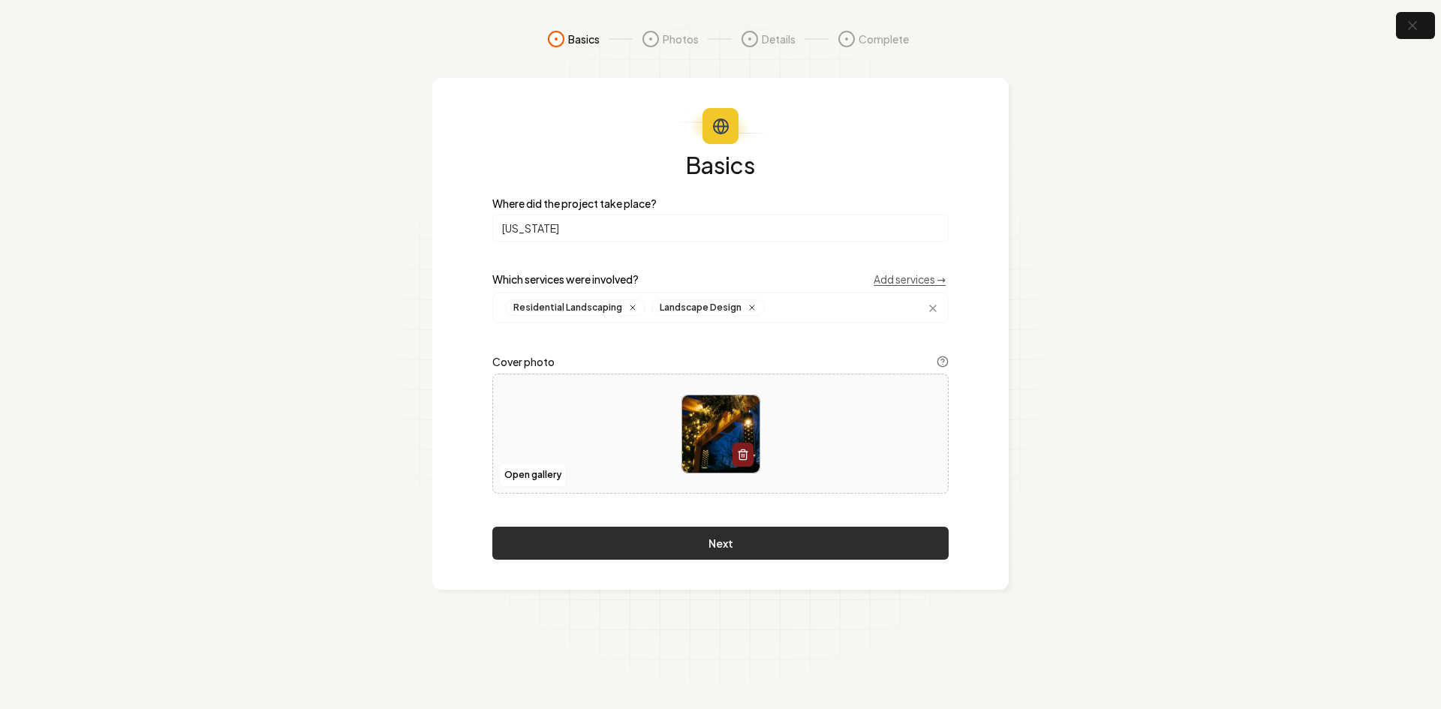
click at [635, 539] on button "Next" at bounding box center [720, 543] width 456 height 33
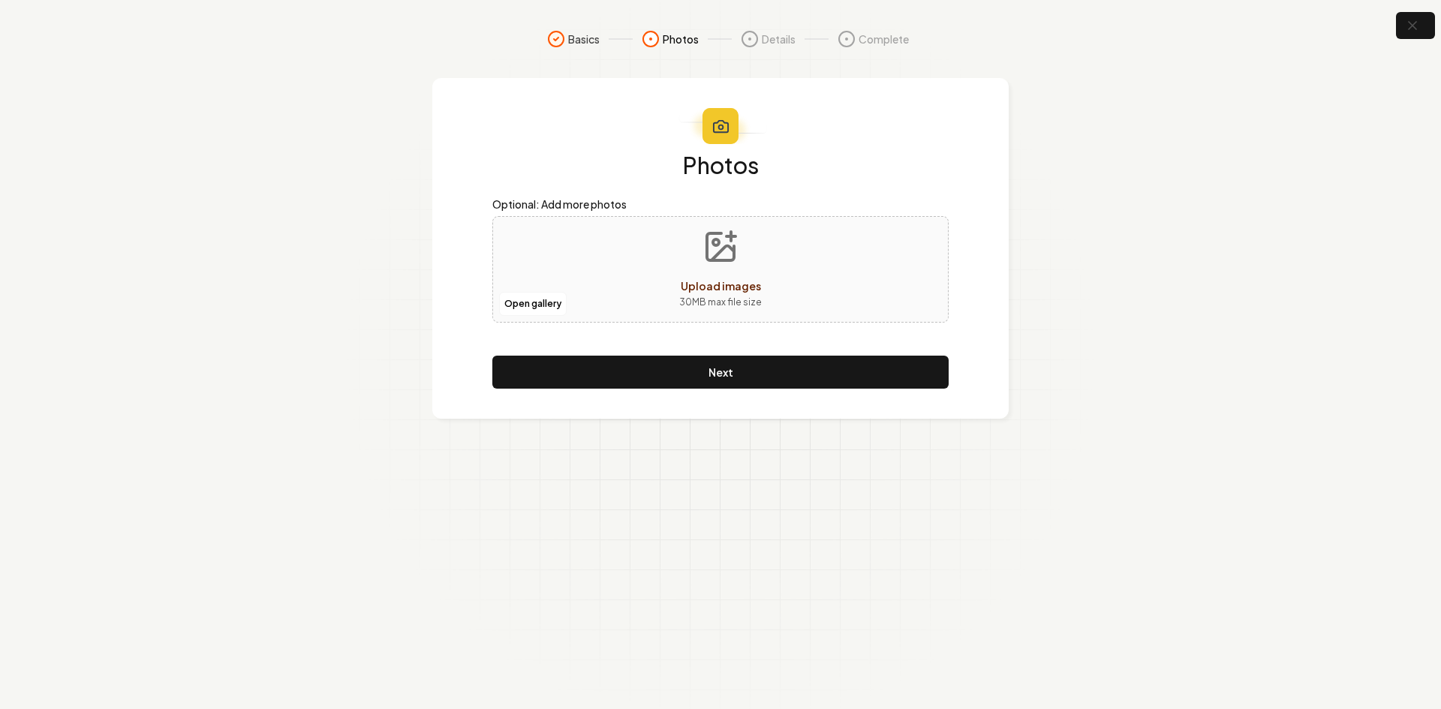
click at [576, 266] on div "Open gallery Upload images 30 MB max file size" at bounding box center [720, 269] width 456 height 107
type input "**********"
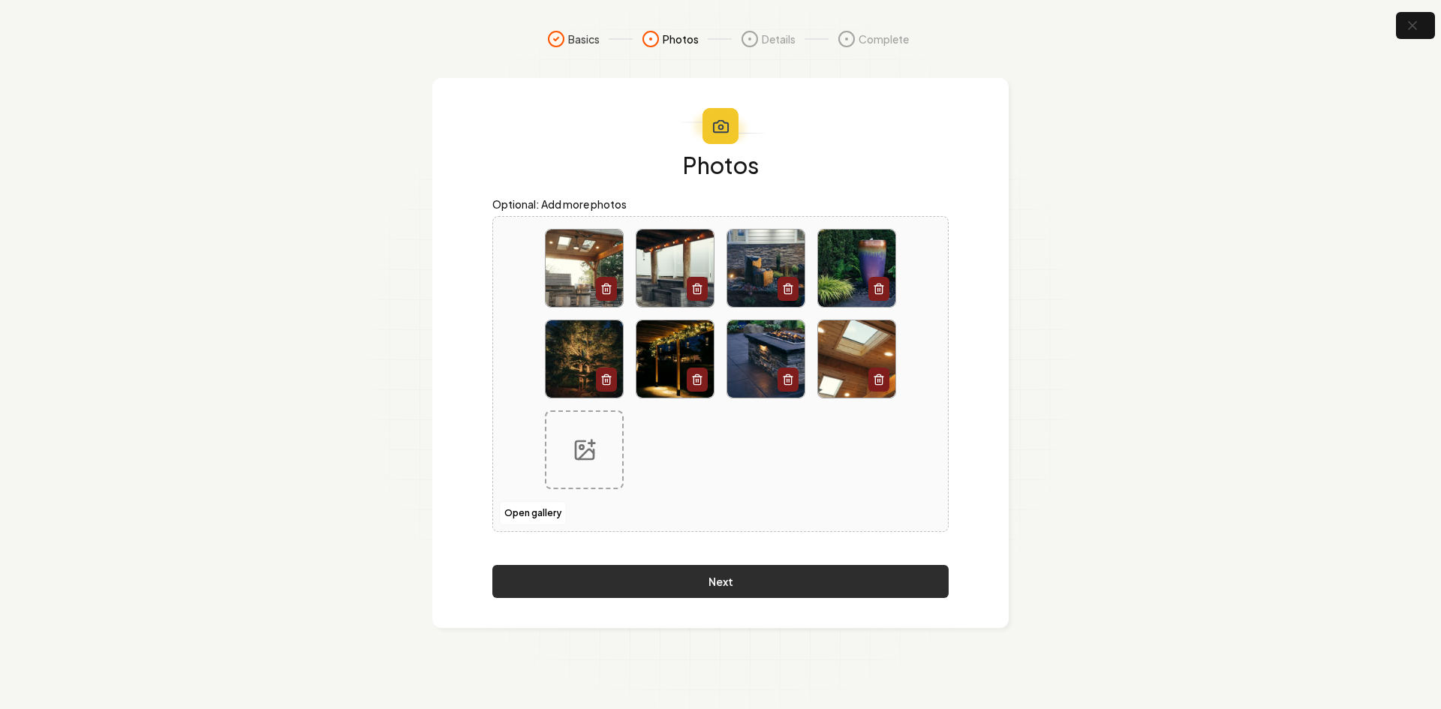
click at [668, 585] on button "Next" at bounding box center [720, 581] width 456 height 33
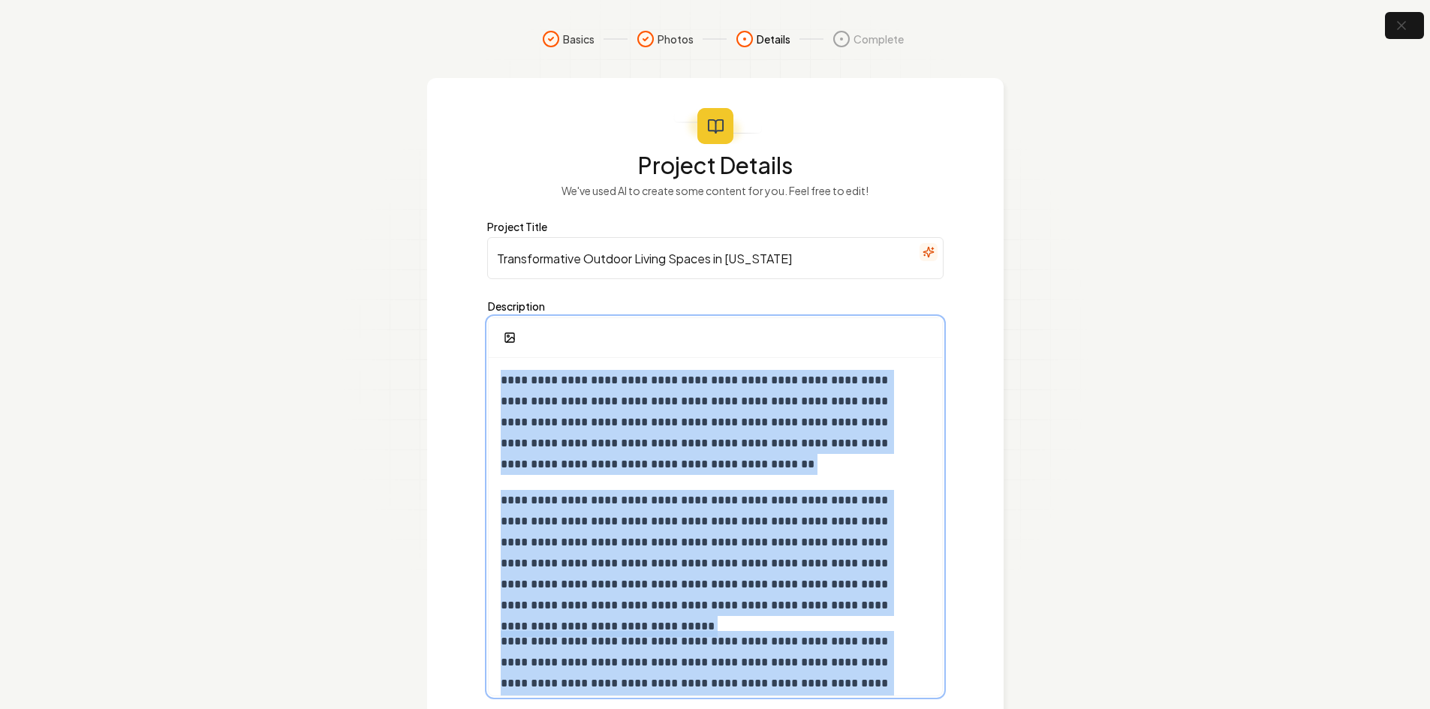
scroll to position [173, 0]
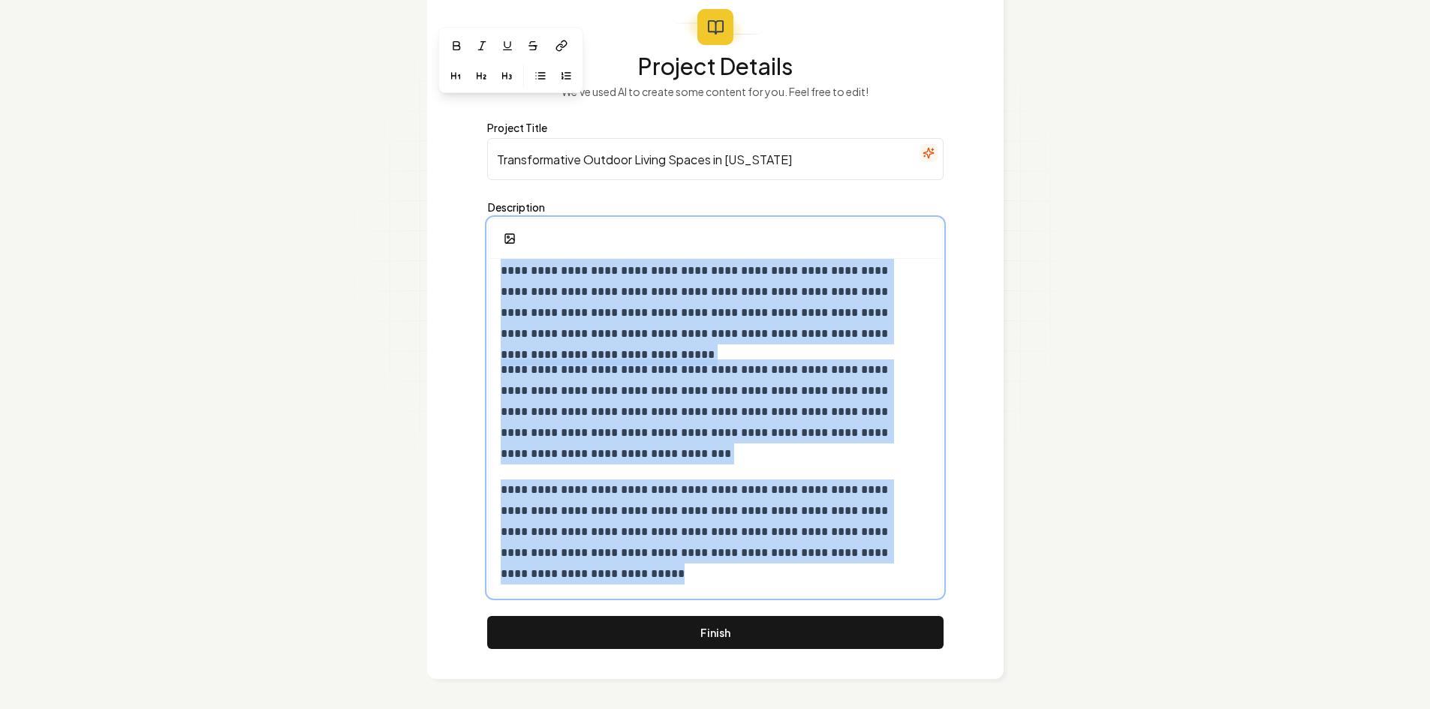
drag, startPoint x: 495, startPoint y: 377, endPoint x: 1017, endPoint y: 702, distance: 614.5
click at [1032, 610] on html "**********" at bounding box center [715, 255] width 1430 height 709
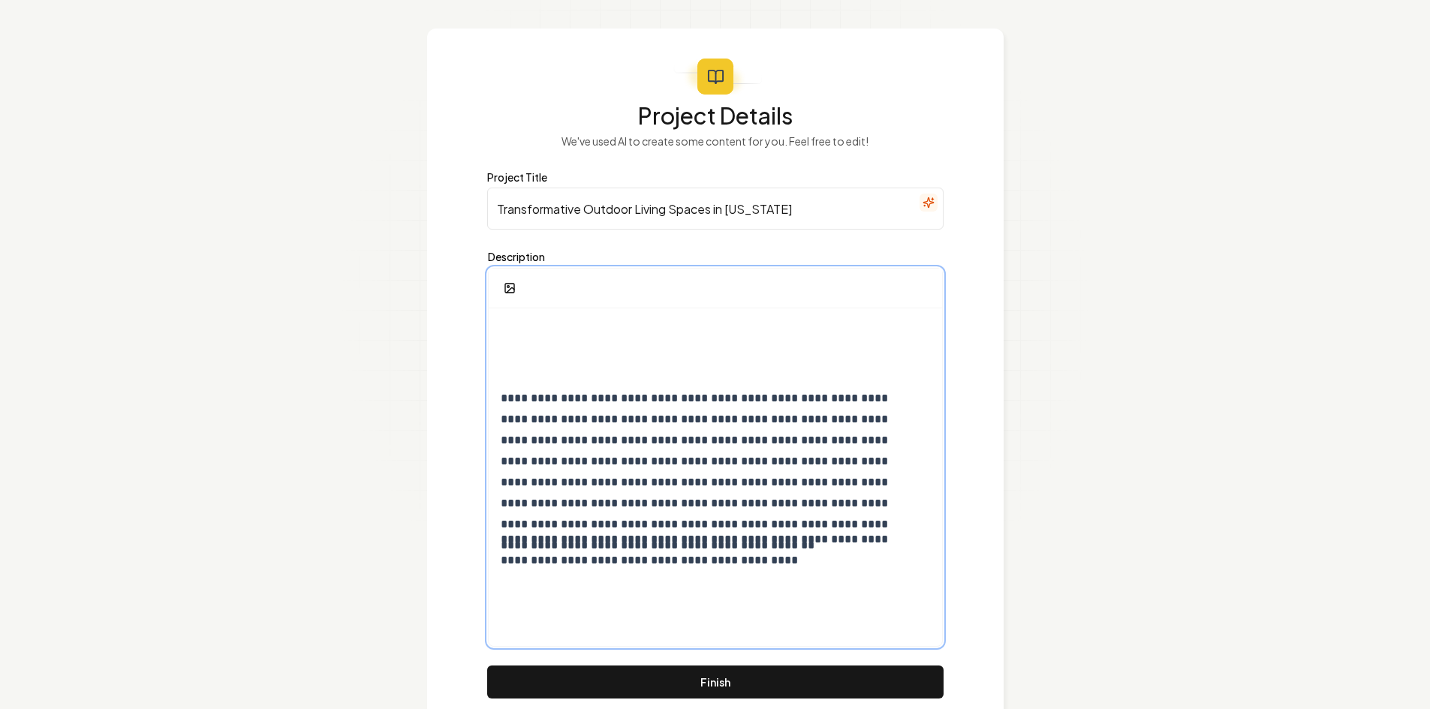
scroll to position [0, 0]
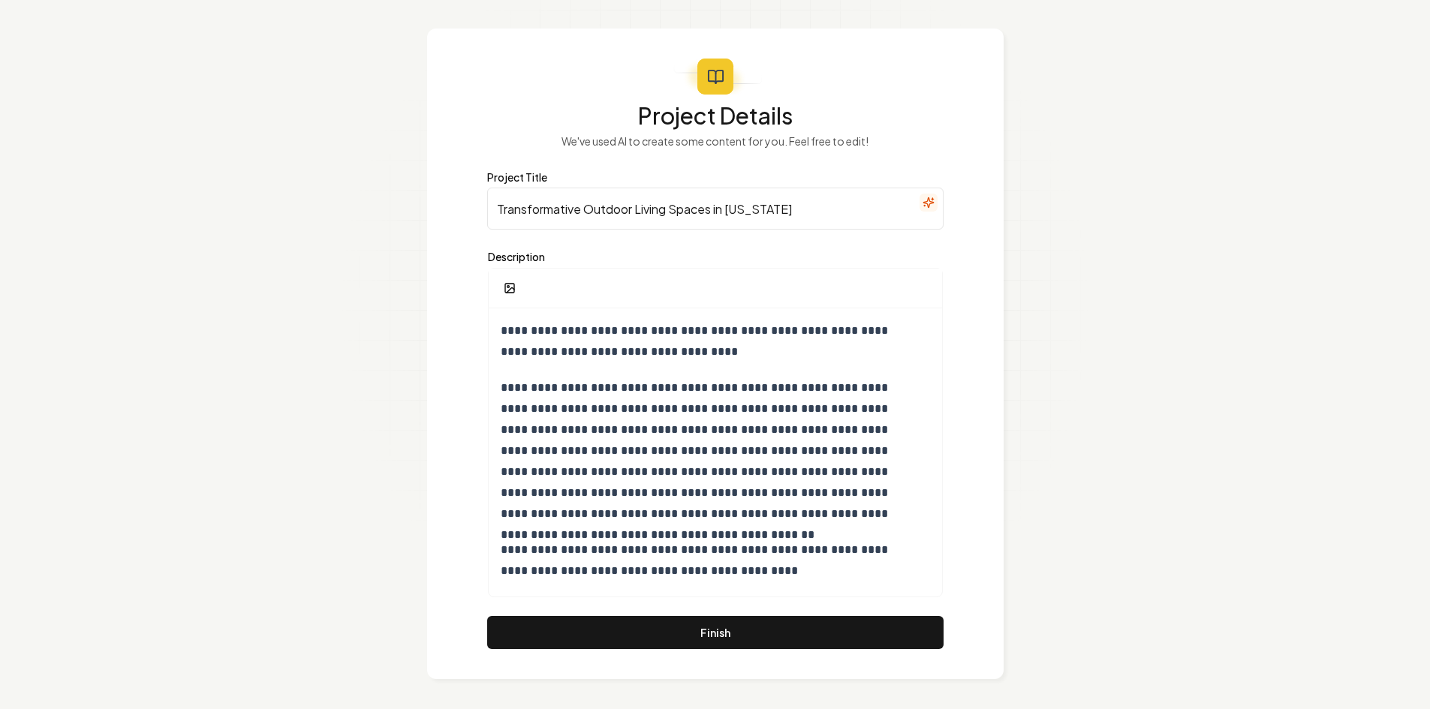
click at [567, 207] on input "Transformative Outdoor Living Spaces in [US_STATE]" at bounding box center [715, 209] width 456 height 42
paste input "Illuminate Your Home with Professional Custom Outdoor Light Installati"
drag, startPoint x: 717, startPoint y: 209, endPoint x: 763, endPoint y: 214, distance: 46.0
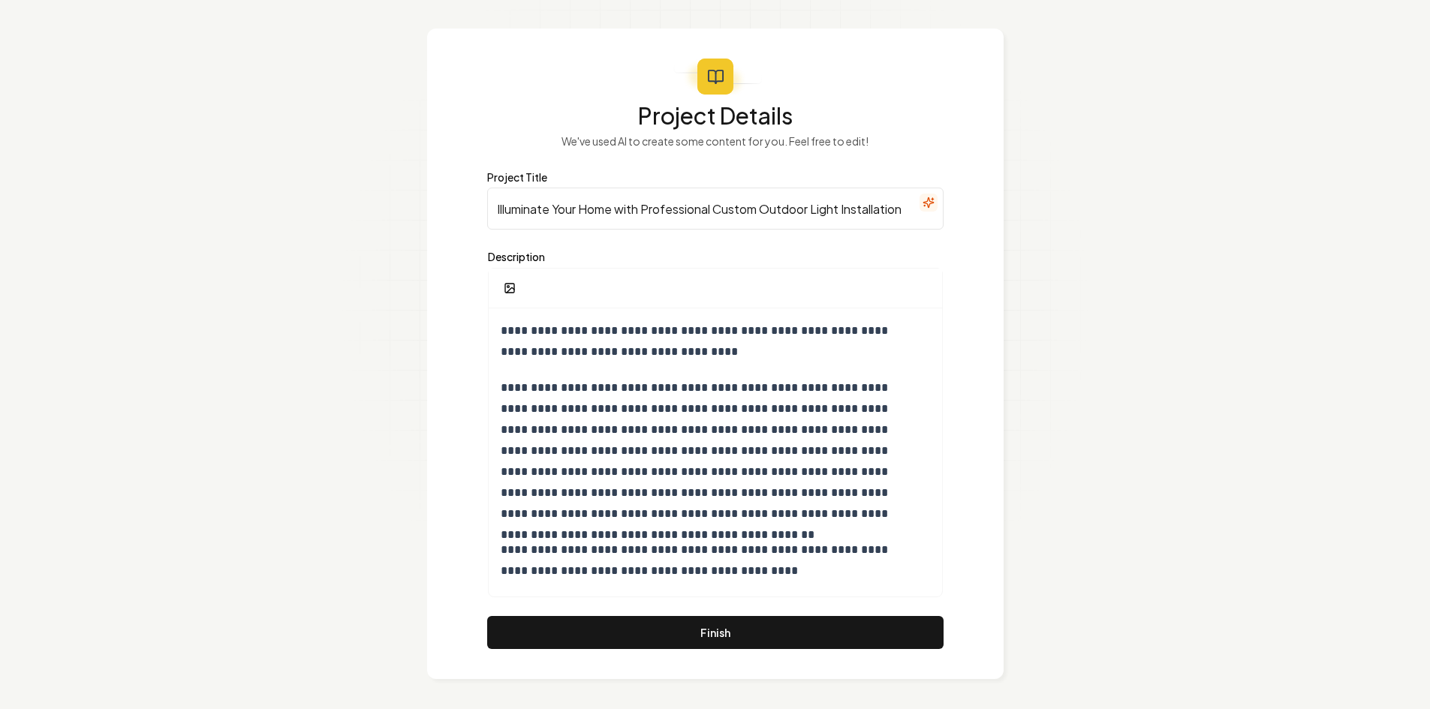
click at [763, 214] on input "Illuminate Your Home with Professional Custom Outdoor Light Installation" at bounding box center [715, 209] width 456 height 42
type input "Illuminate Your Home with Professional Outdoor Light Installation"
drag, startPoint x: 697, startPoint y: 618, endPoint x: 691, endPoint y: 627, distance: 10.8
click at [697, 618] on button "Finish" at bounding box center [715, 632] width 456 height 33
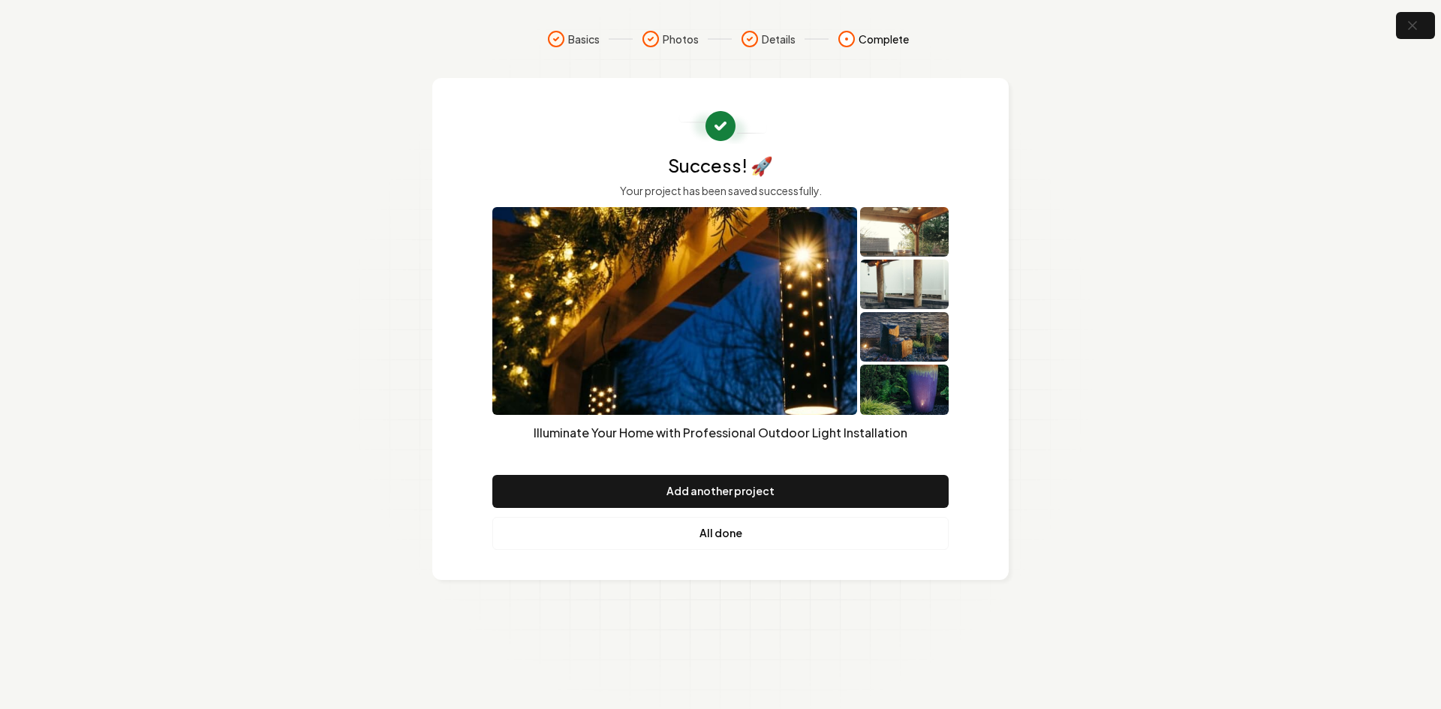
click at [730, 538] on link "All done" at bounding box center [720, 533] width 456 height 33
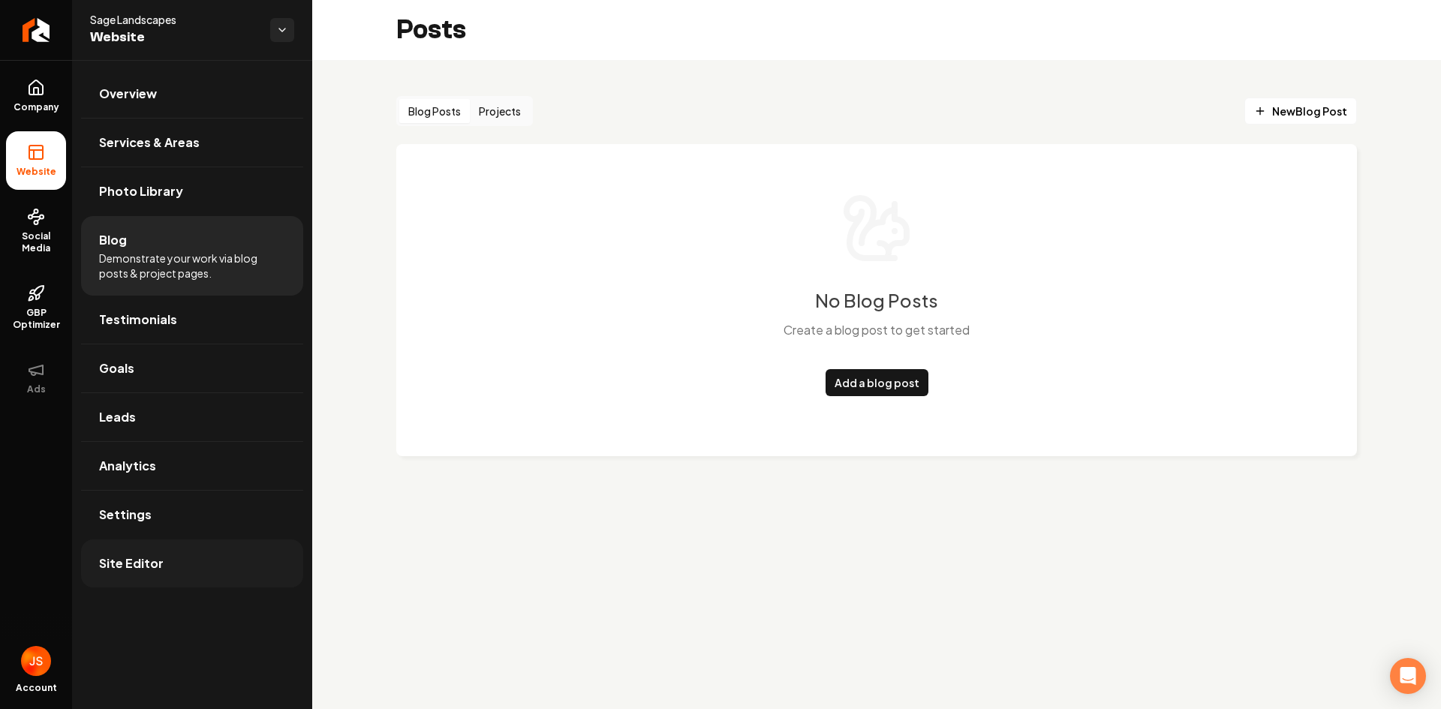
click at [268, 570] on link "Site Editor" at bounding box center [192, 564] width 222 height 48
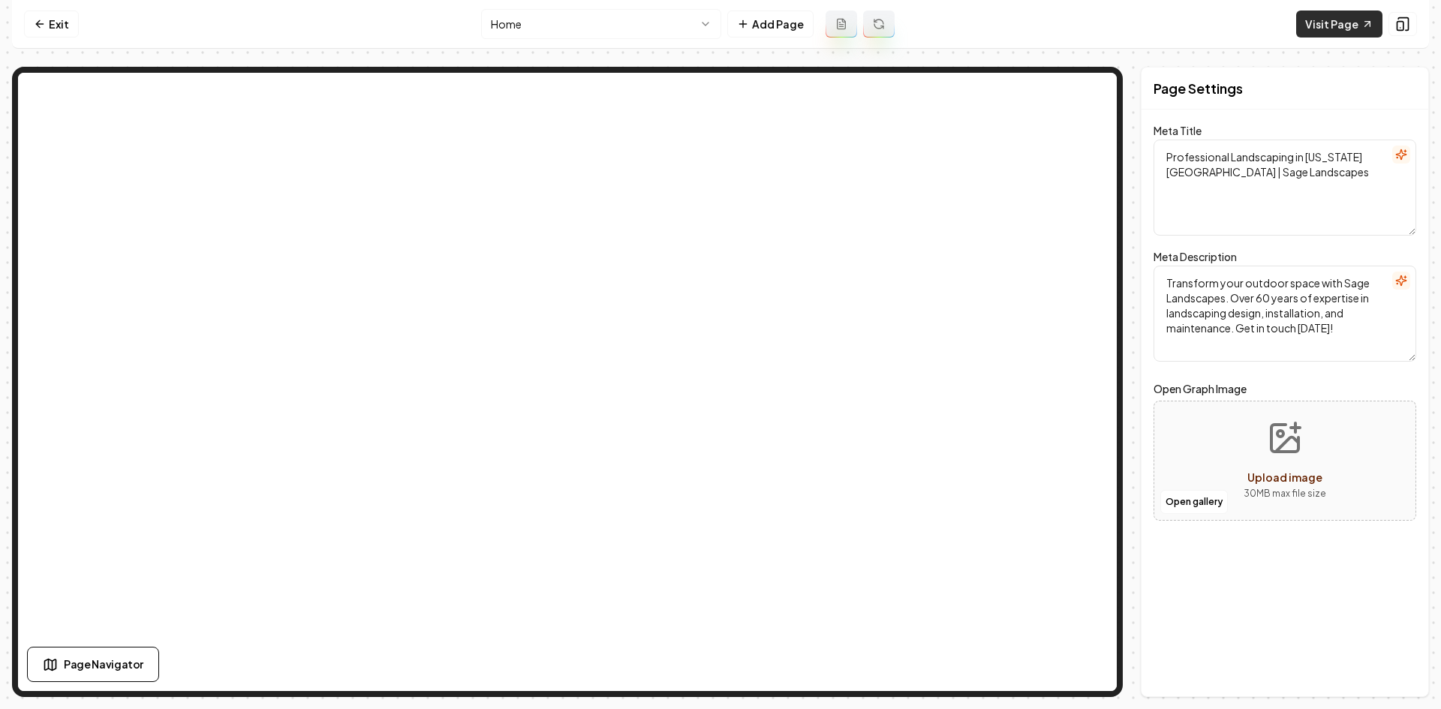
click at [1323, 17] on link "Visit Page" at bounding box center [1339, 24] width 86 height 27
click at [518, 29] on html "Computer Required This feature is only available on a computer. Please switch t…" at bounding box center [720, 354] width 1441 height 709
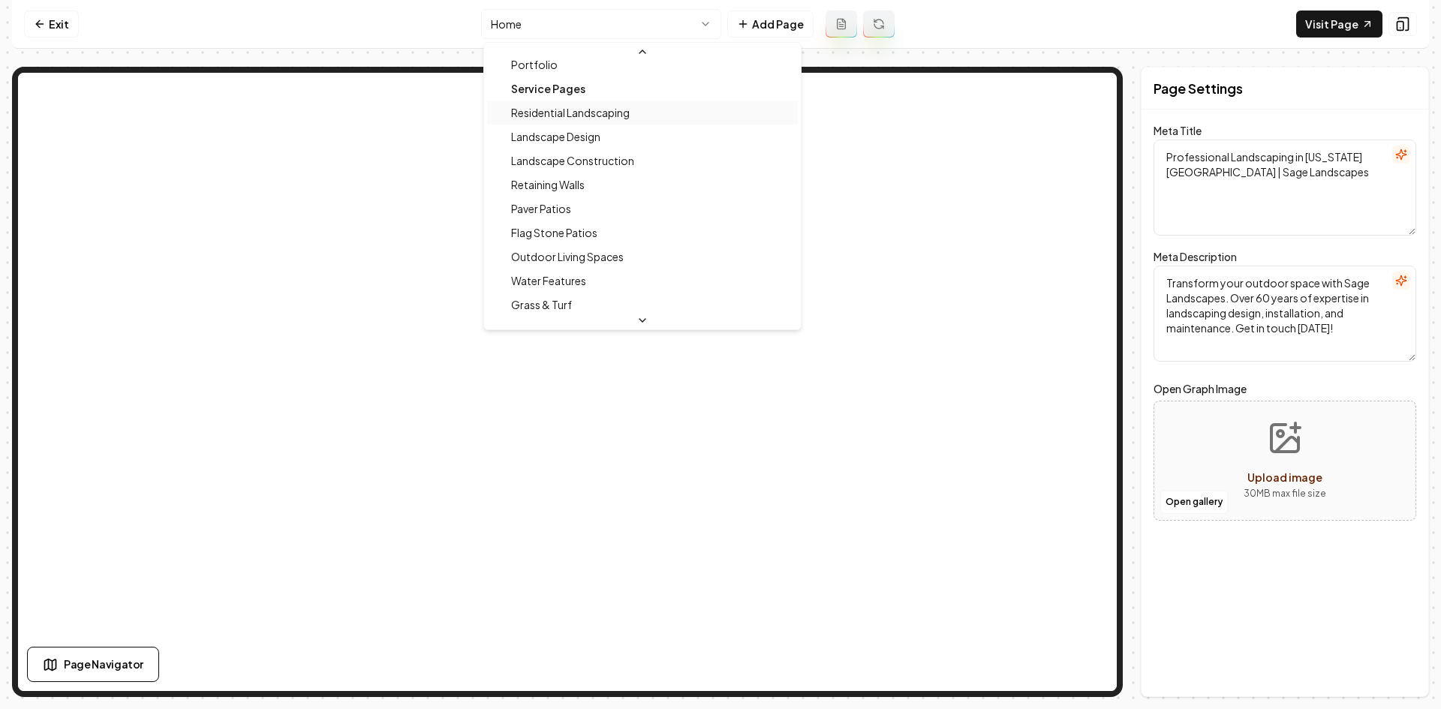
scroll to position [150, 0]
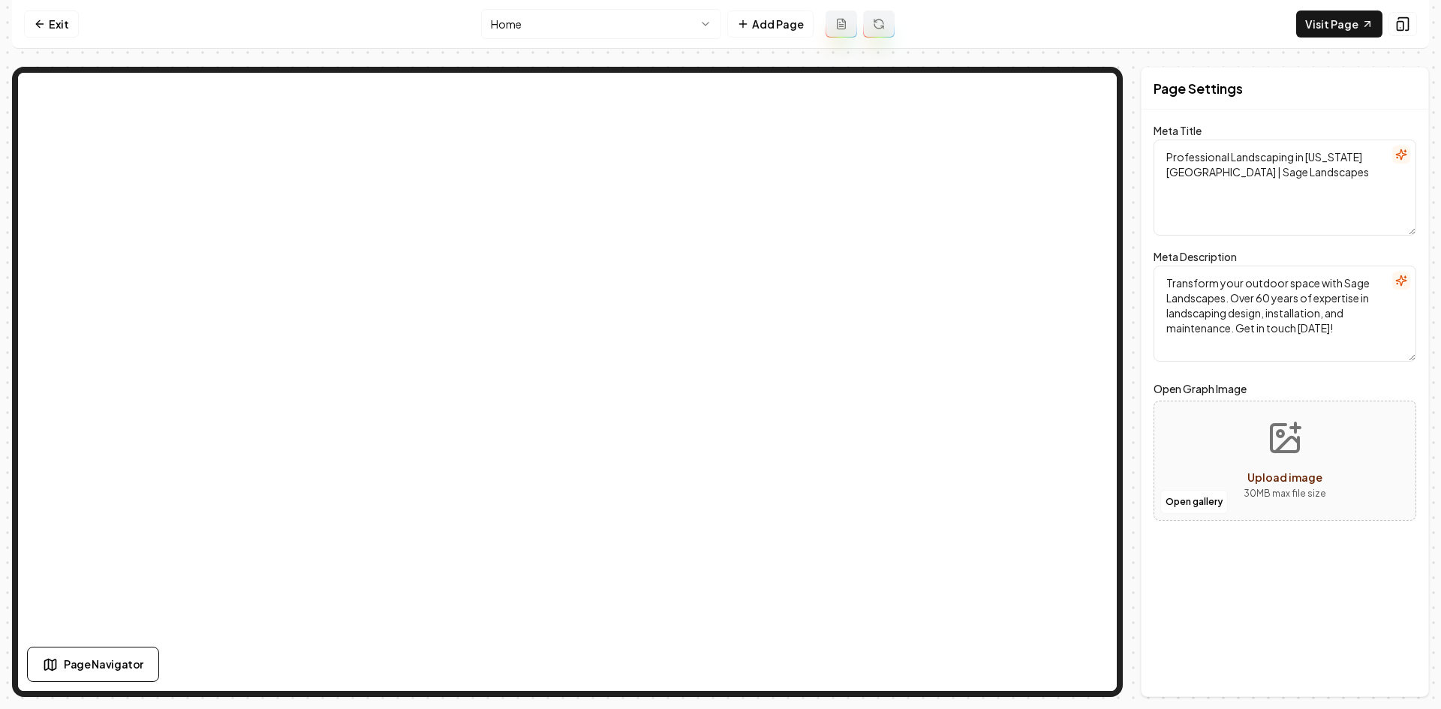
click at [579, 28] on html "Computer Required This feature is only available on a computer. Please switch t…" at bounding box center [720, 354] width 1441 height 709
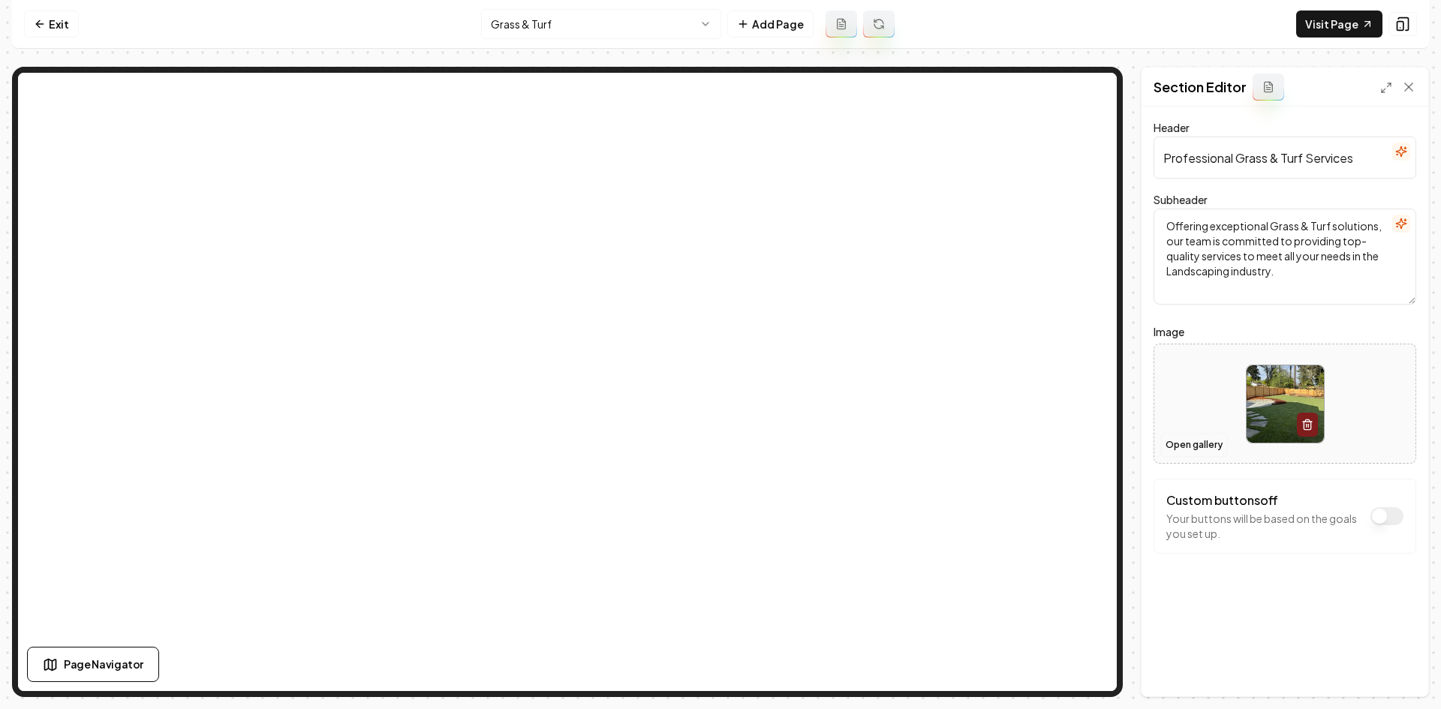
click at [1189, 450] on button "Open gallery" at bounding box center [1194, 445] width 68 height 24
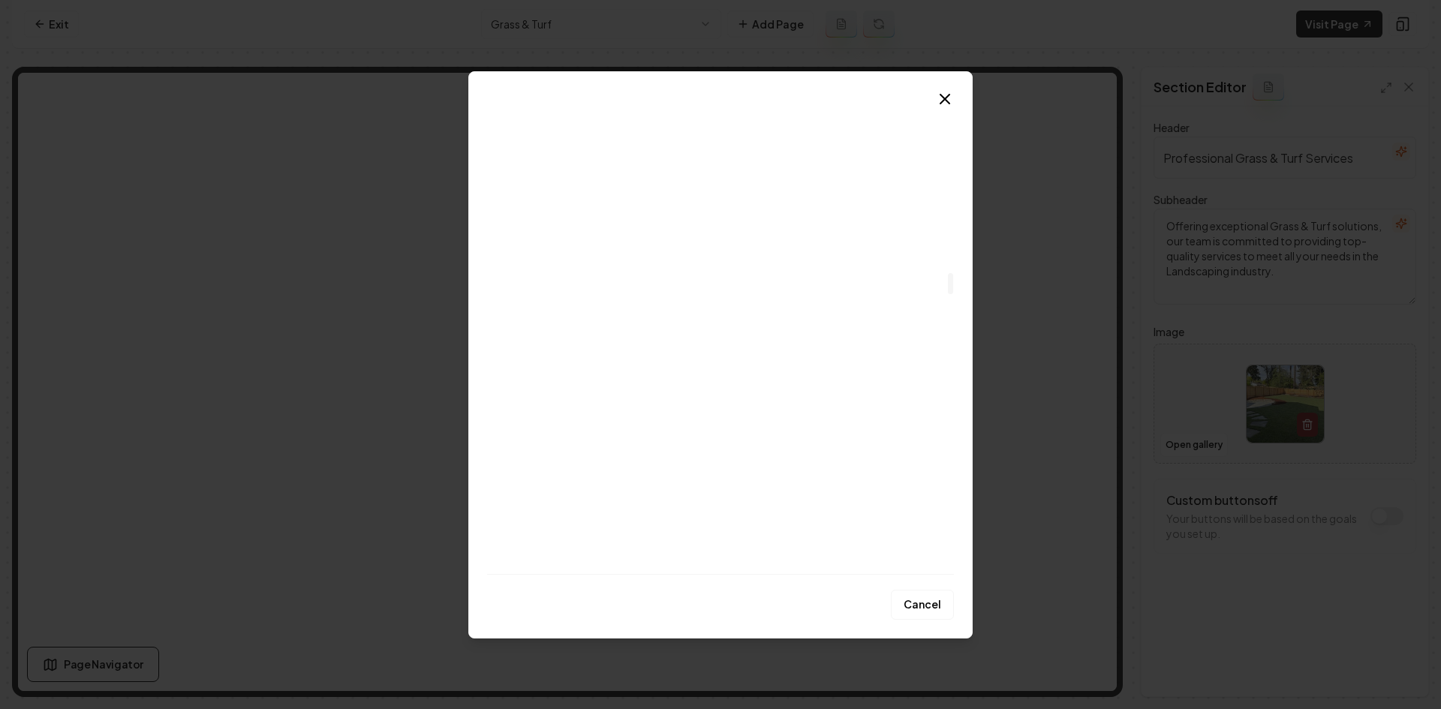
scroll to position [3827, 0]
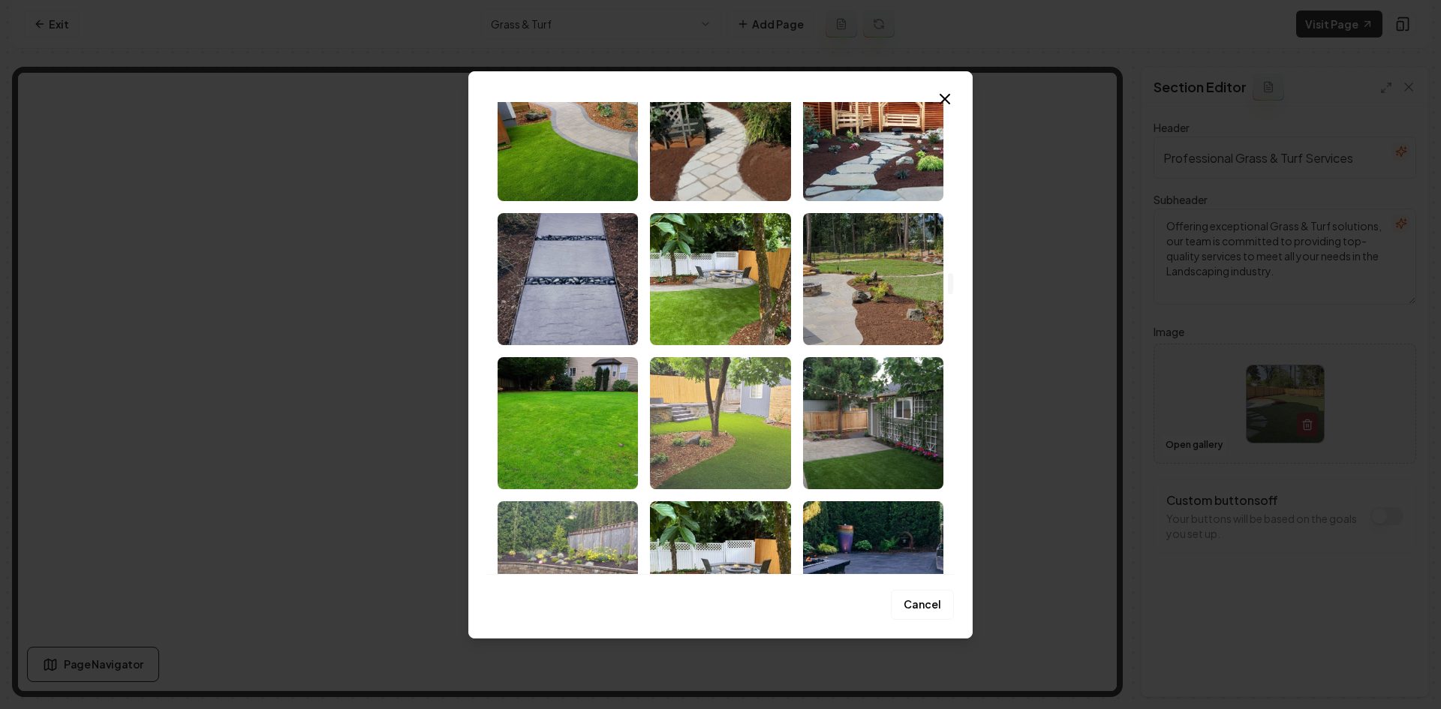
click at [729, 431] on img "Select image image_68cad3f15c7cd75eb8718559.jpeg" at bounding box center [720, 423] width 140 height 132
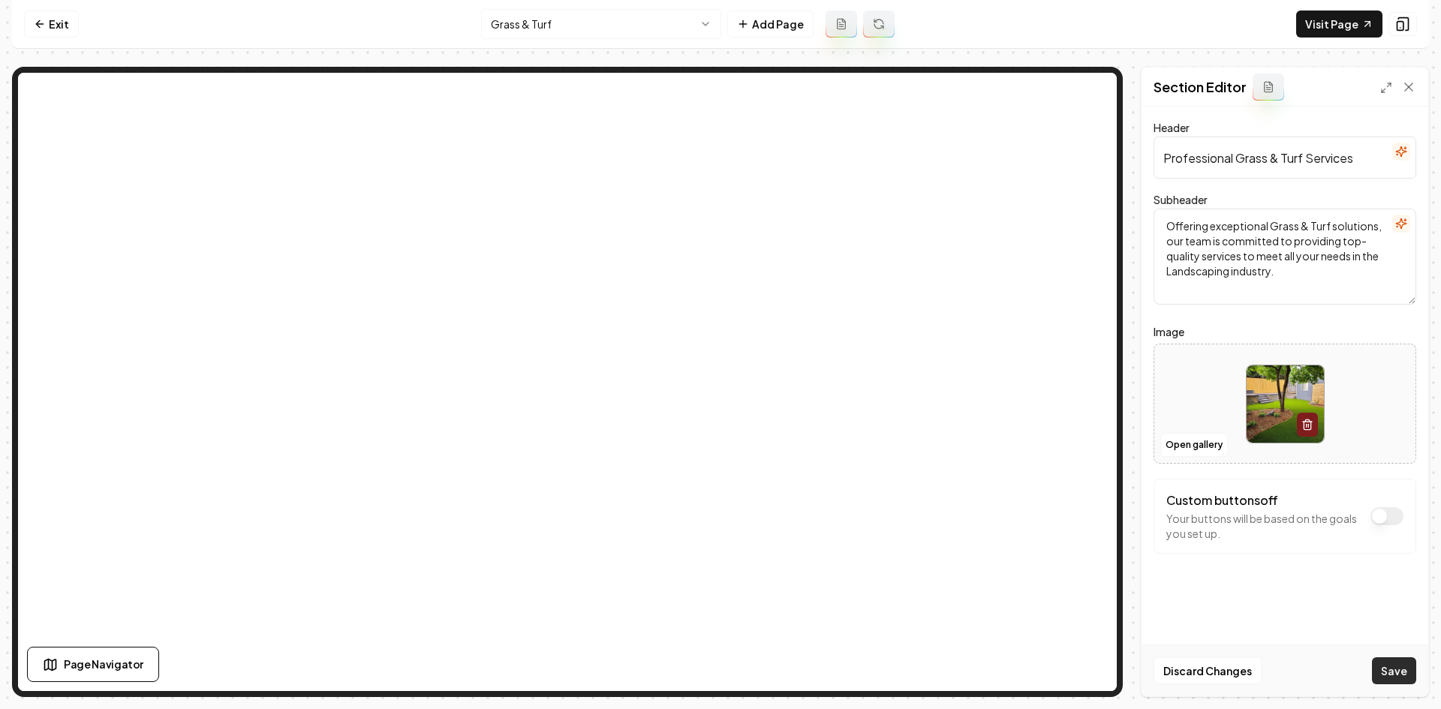
click at [1396, 665] on button "Save" at bounding box center [1394, 670] width 44 height 27
click at [633, 32] on html "Computer Required This feature is only available on a computer. Please switch t…" at bounding box center [720, 354] width 1441 height 709
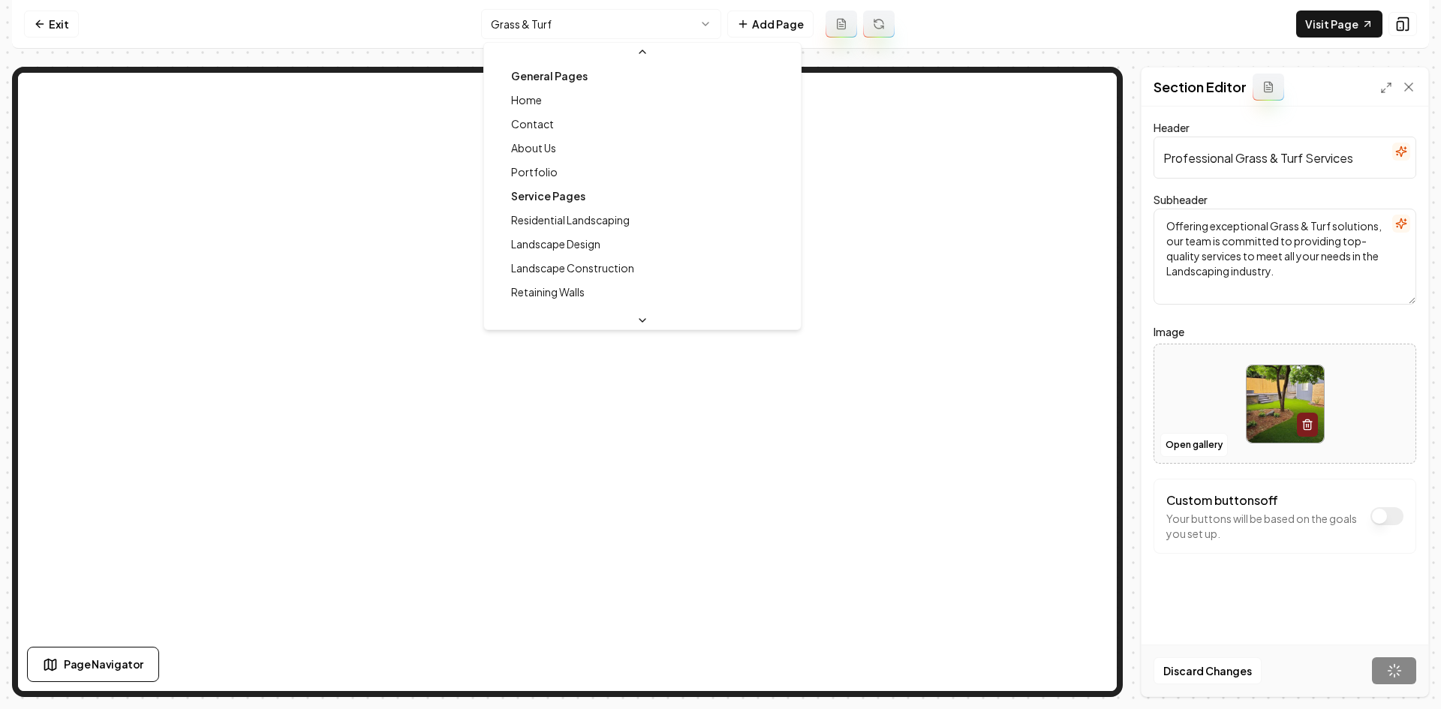
scroll to position [113, 0]
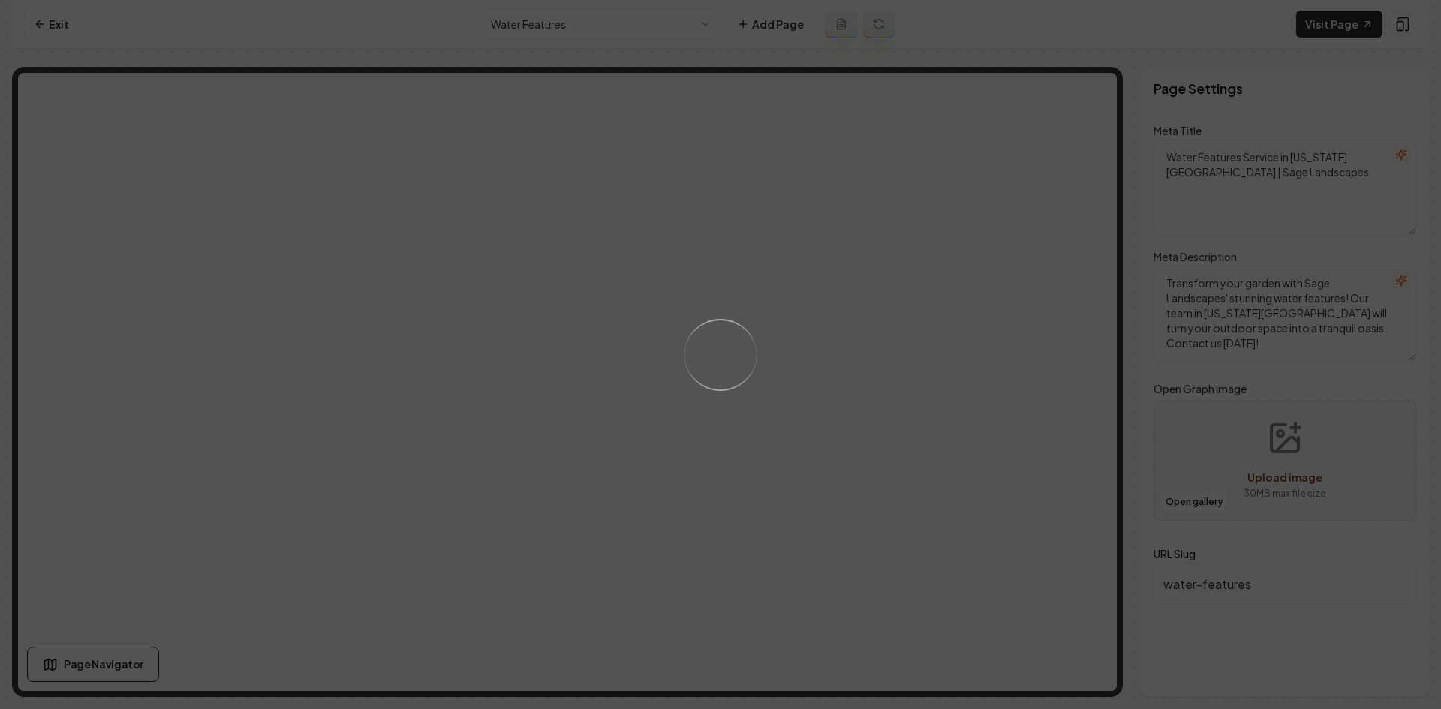
click at [931, 396] on div "Loading..." at bounding box center [720, 354] width 1441 height 709
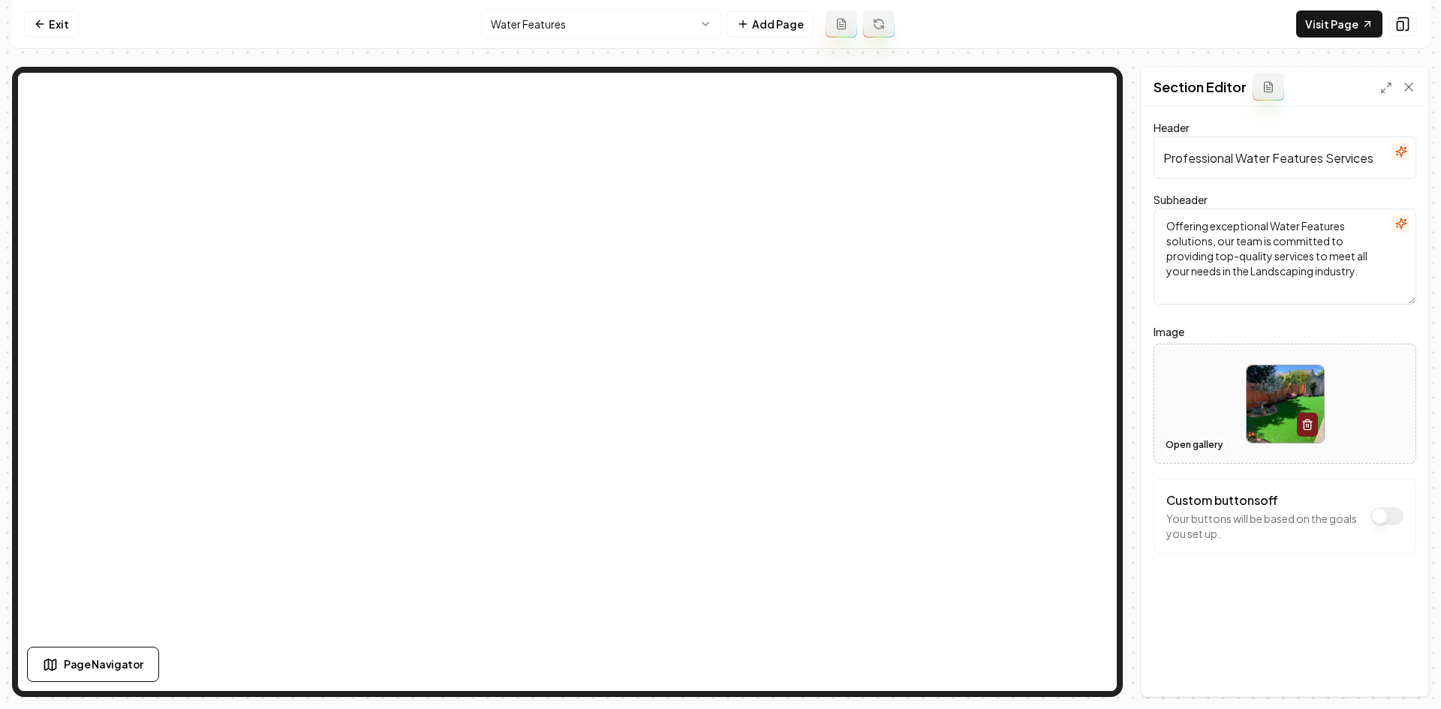
click at [1205, 440] on button "Open gallery" at bounding box center [1194, 445] width 68 height 24
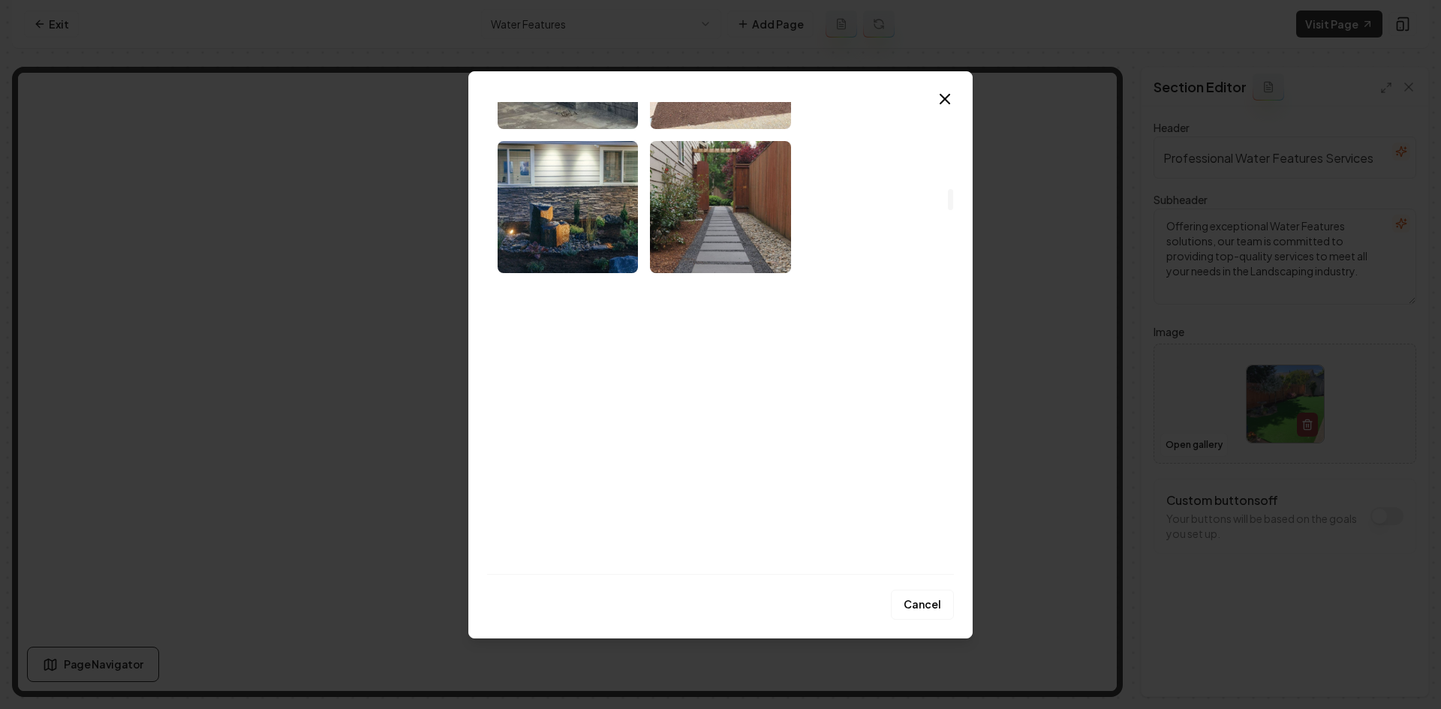
scroll to position [1876, 0]
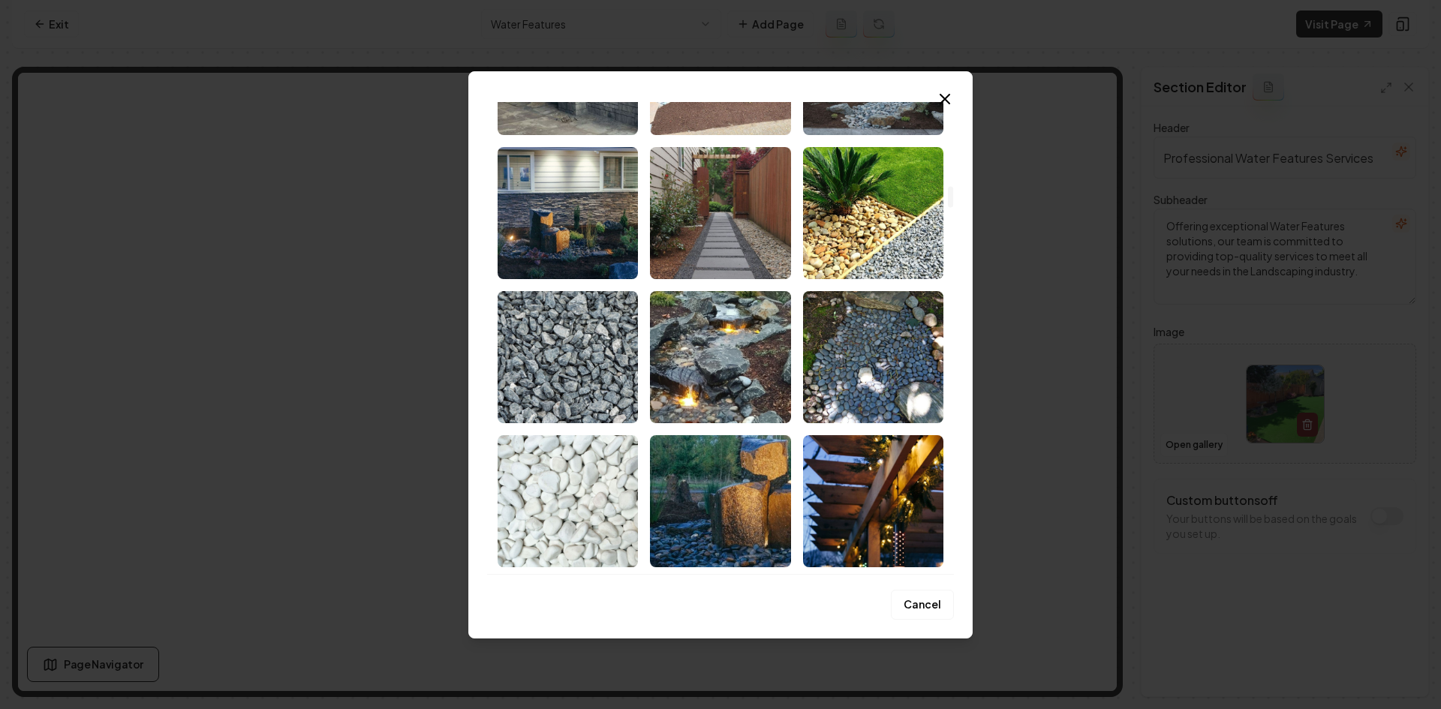
drag, startPoint x: 702, startPoint y: 378, endPoint x: 1120, endPoint y: 512, distance: 438.1
click at [703, 380] on img "Select image image_68cad5725c7cd75eb87b965b.jpeg" at bounding box center [720, 357] width 140 height 132
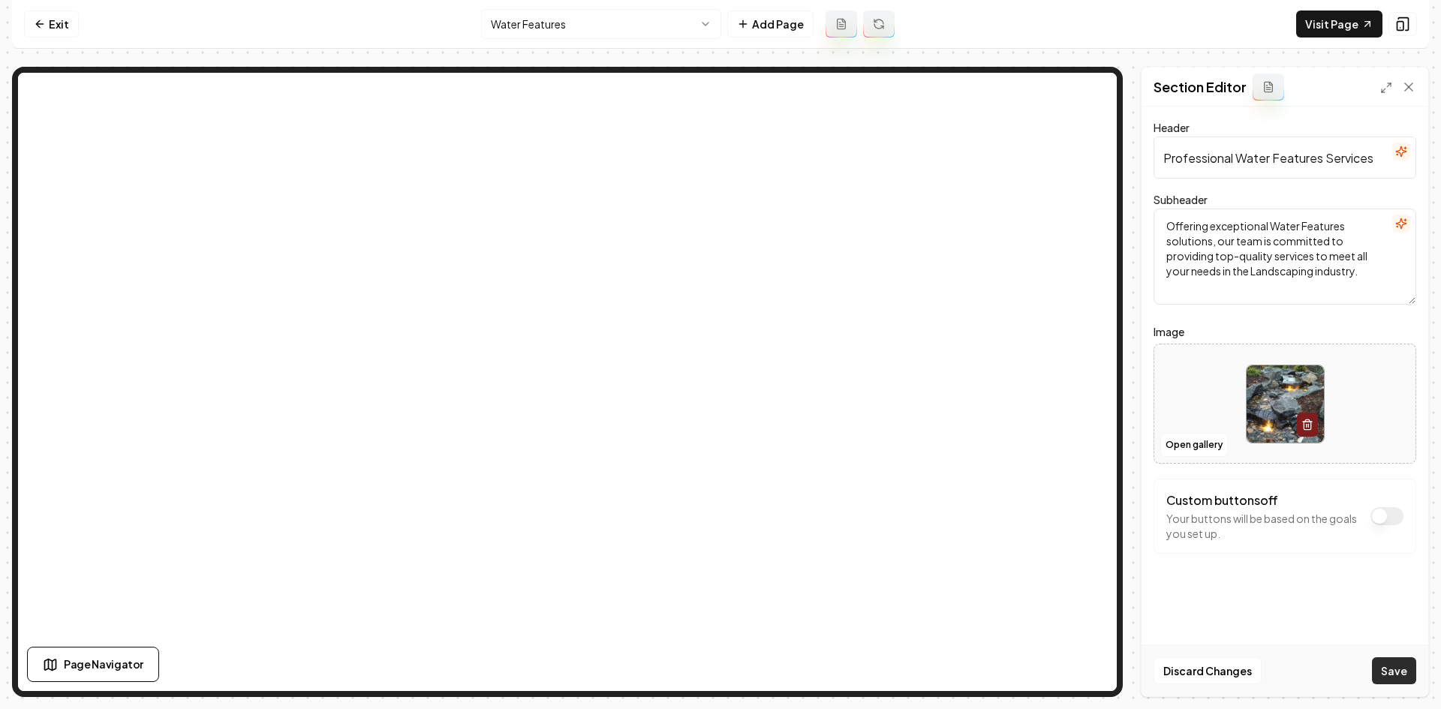
click at [1392, 660] on button "Save" at bounding box center [1394, 670] width 44 height 27
click at [552, 14] on html "Computer Required This feature is only available on a computer. Please switch t…" at bounding box center [720, 354] width 1441 height 709
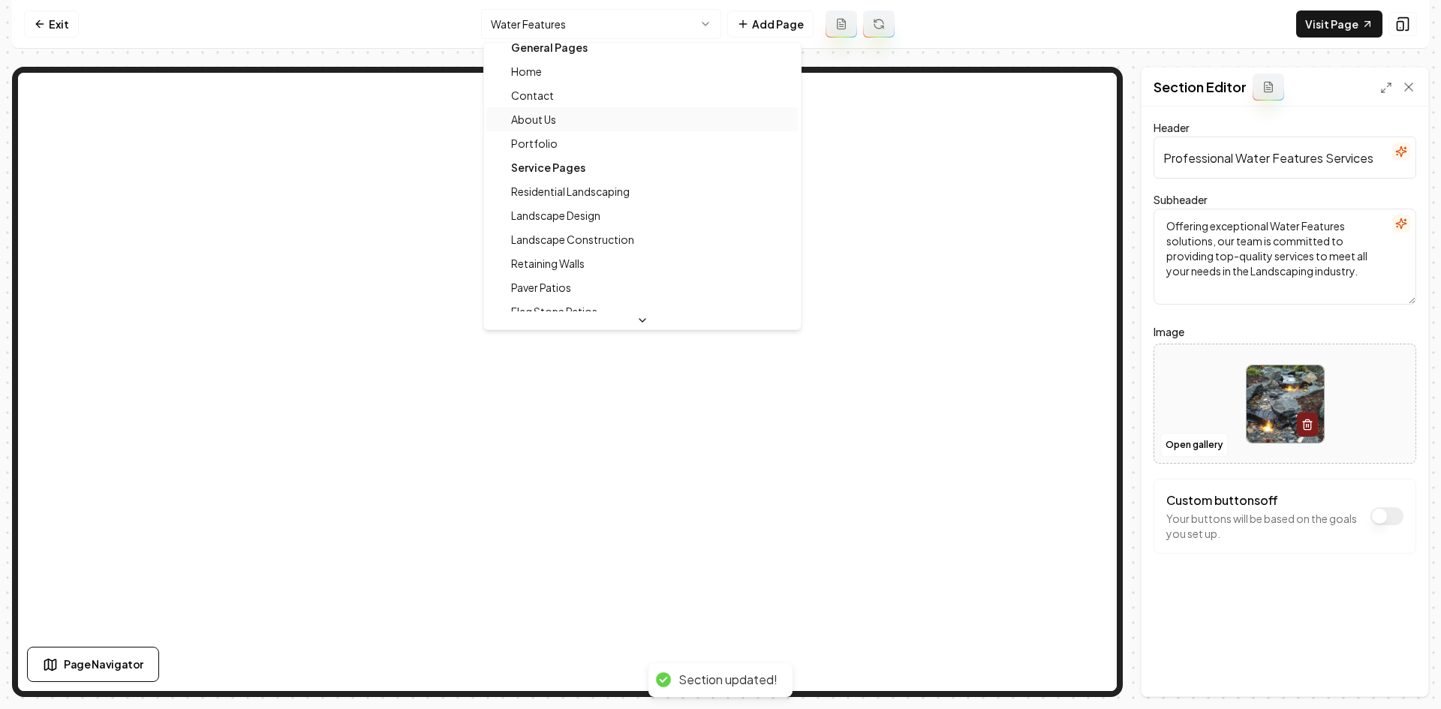
scroll to position [0, 0]
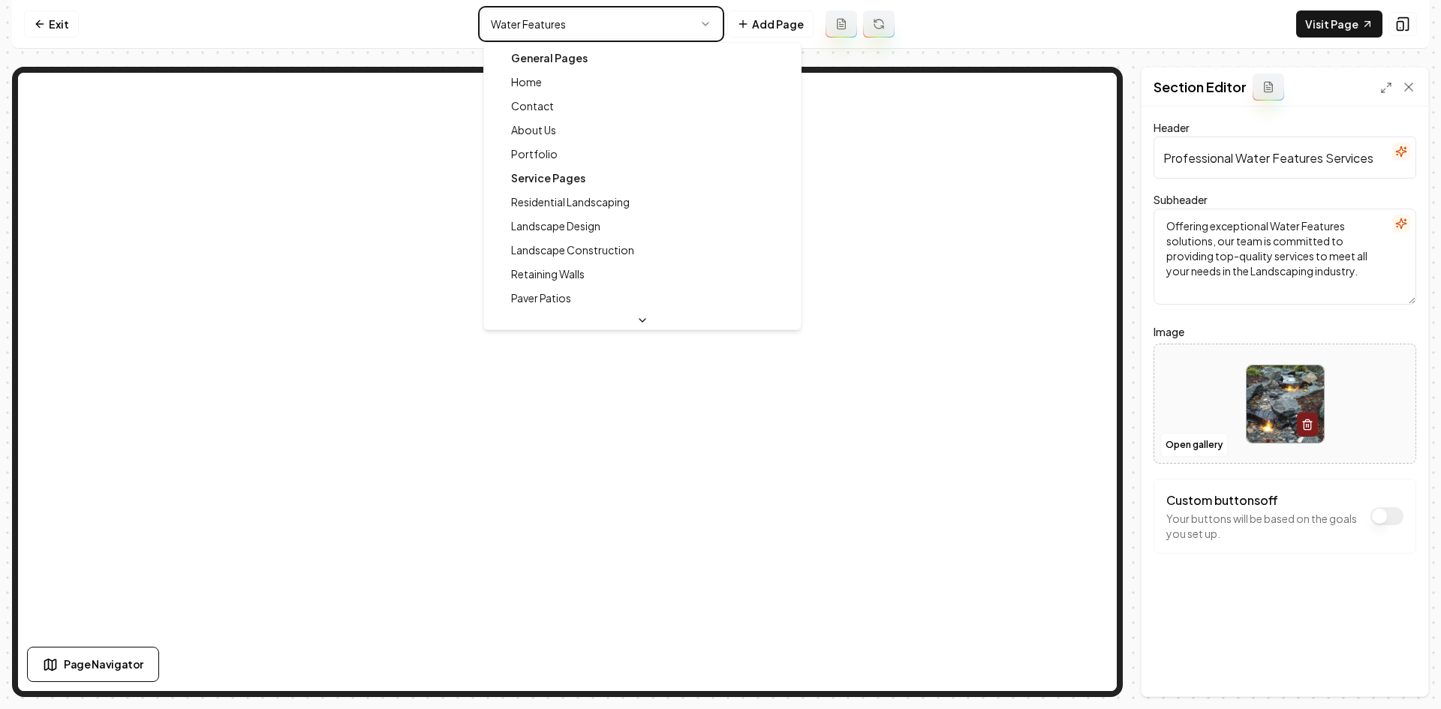
click at [1181, 447] on html "Computer Required This feature is only available on a computer. Please switch t…" at bounding box center [720, 354] width 1441 height 709
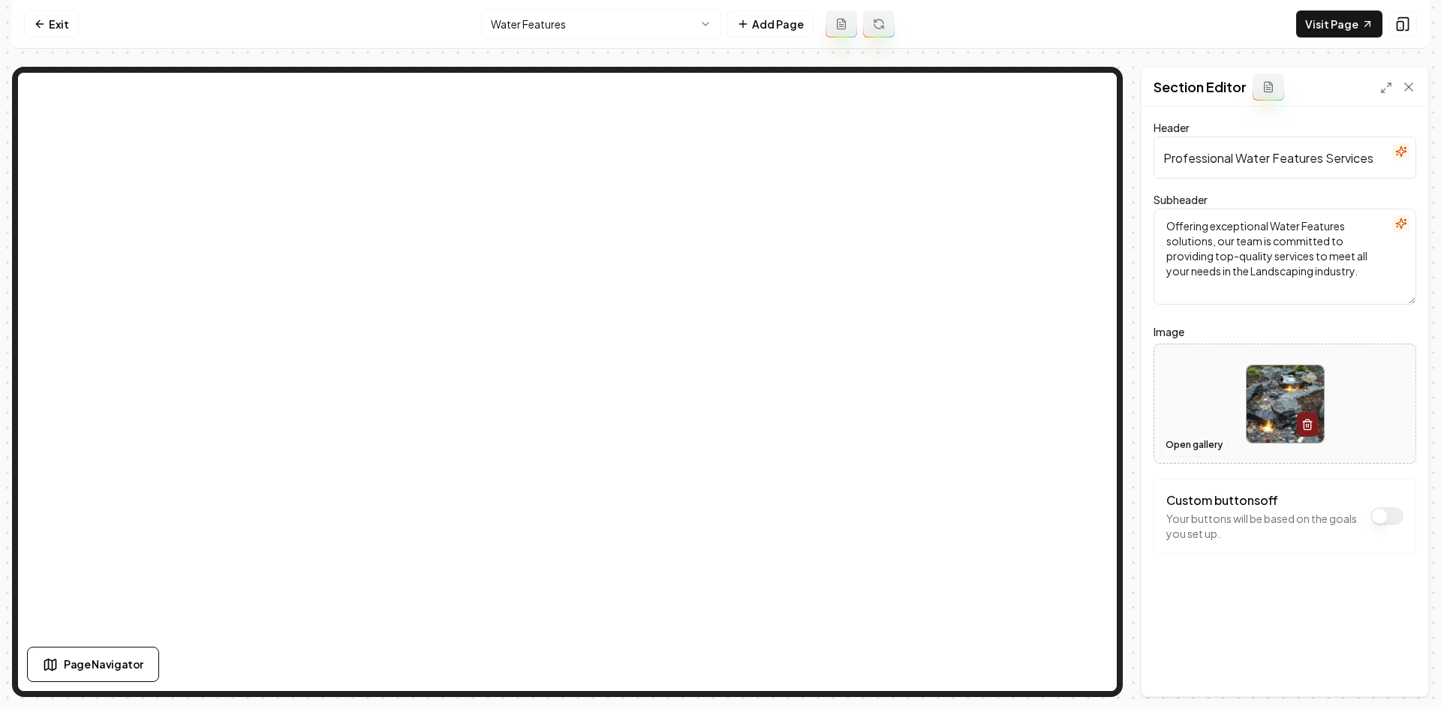
click at [1189, 441] on button "Open gallery" at bounding box center [1194, 445] width 68 height 24
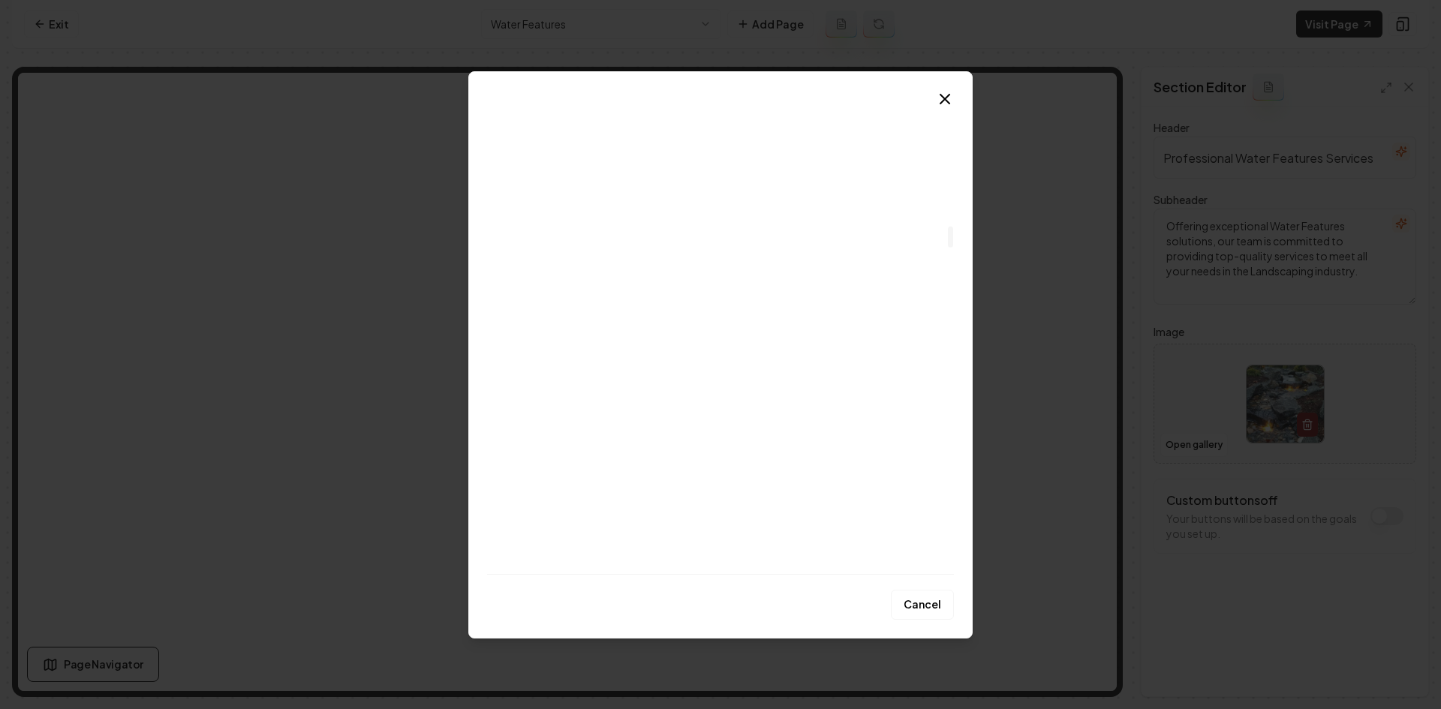
scroll to position [2777, 0]
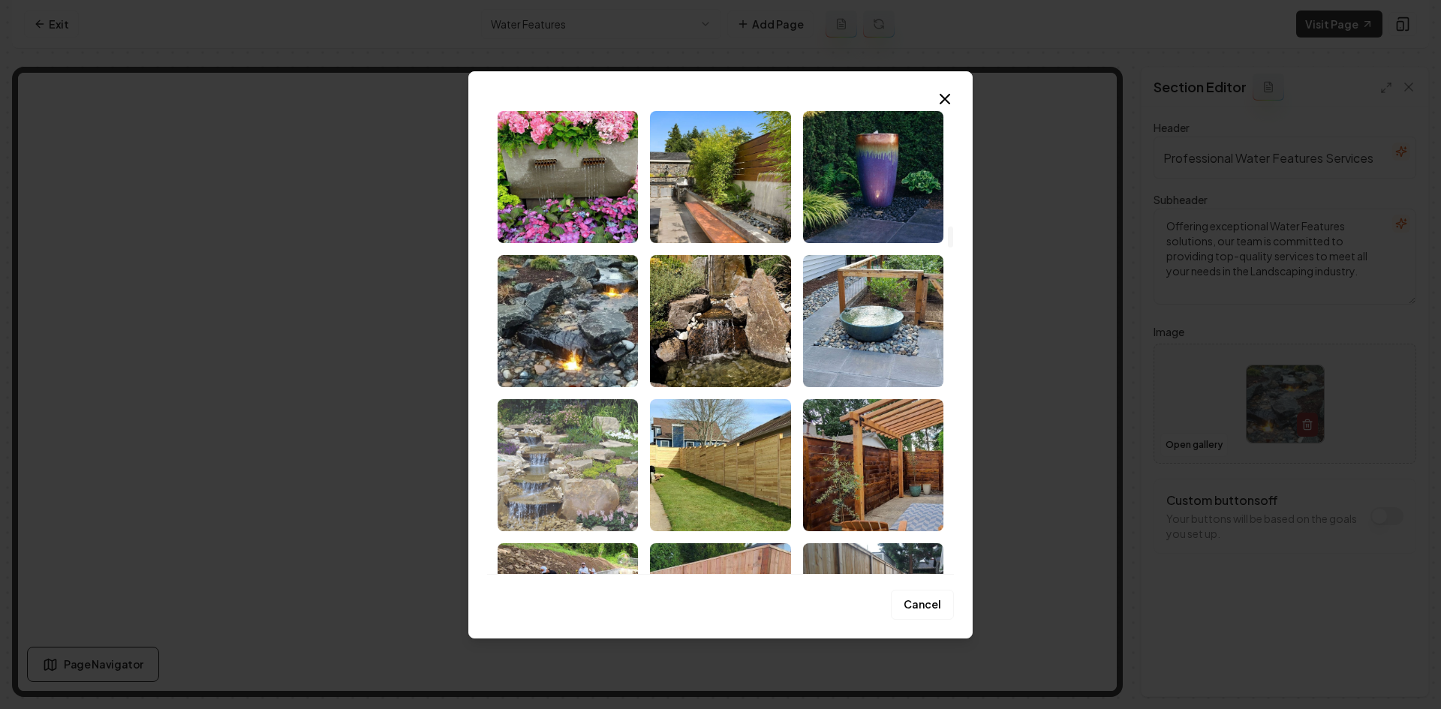
click at [569, 485] on img "Select image image_68cad4c35c7cd75eb8770f31.jpeg" at bounding box center [568, 465] width 140 height 132
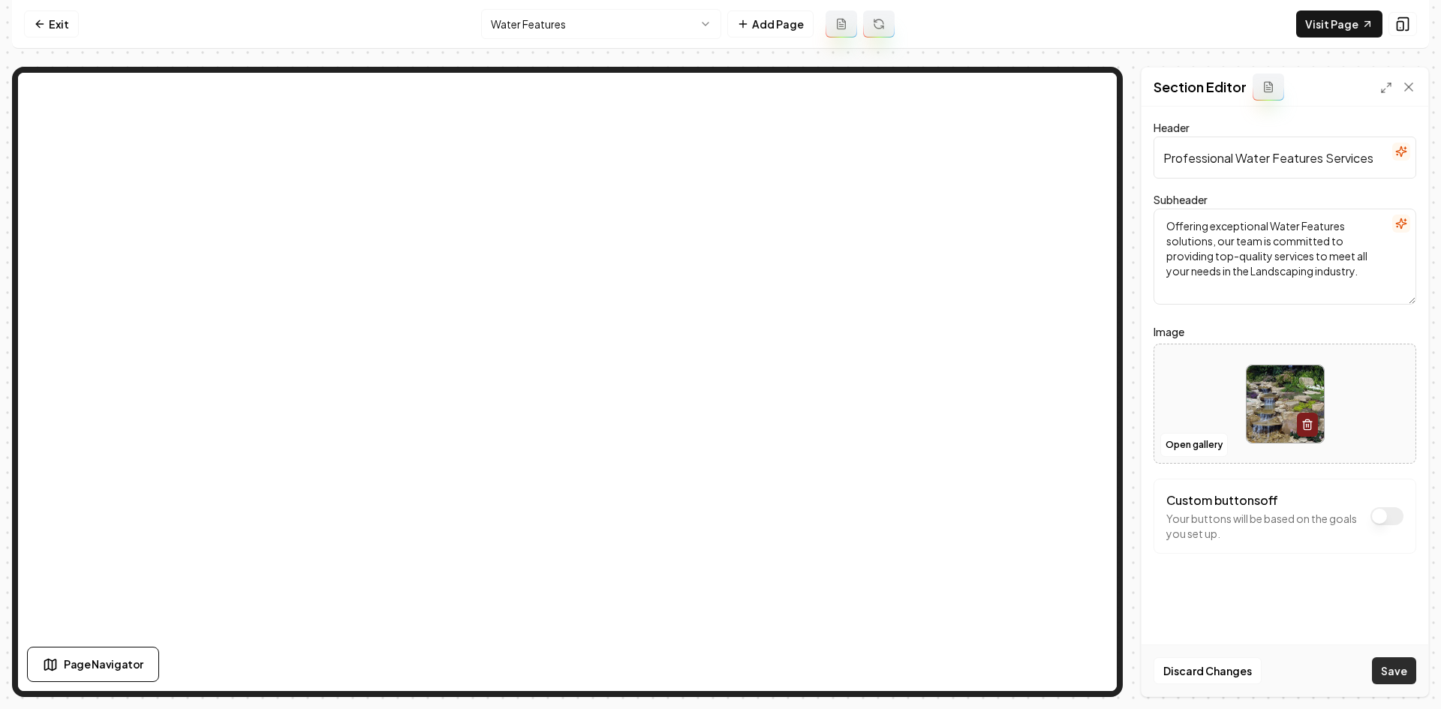
click at [1397, 670] on button "Save" at bounding box center [1394, 670] width 44 height 27
click at [636, 25] on html "Computer Required This feature is only available on a computer. Please switch t…" at bounding box center [720, 354] width 1441 height 709
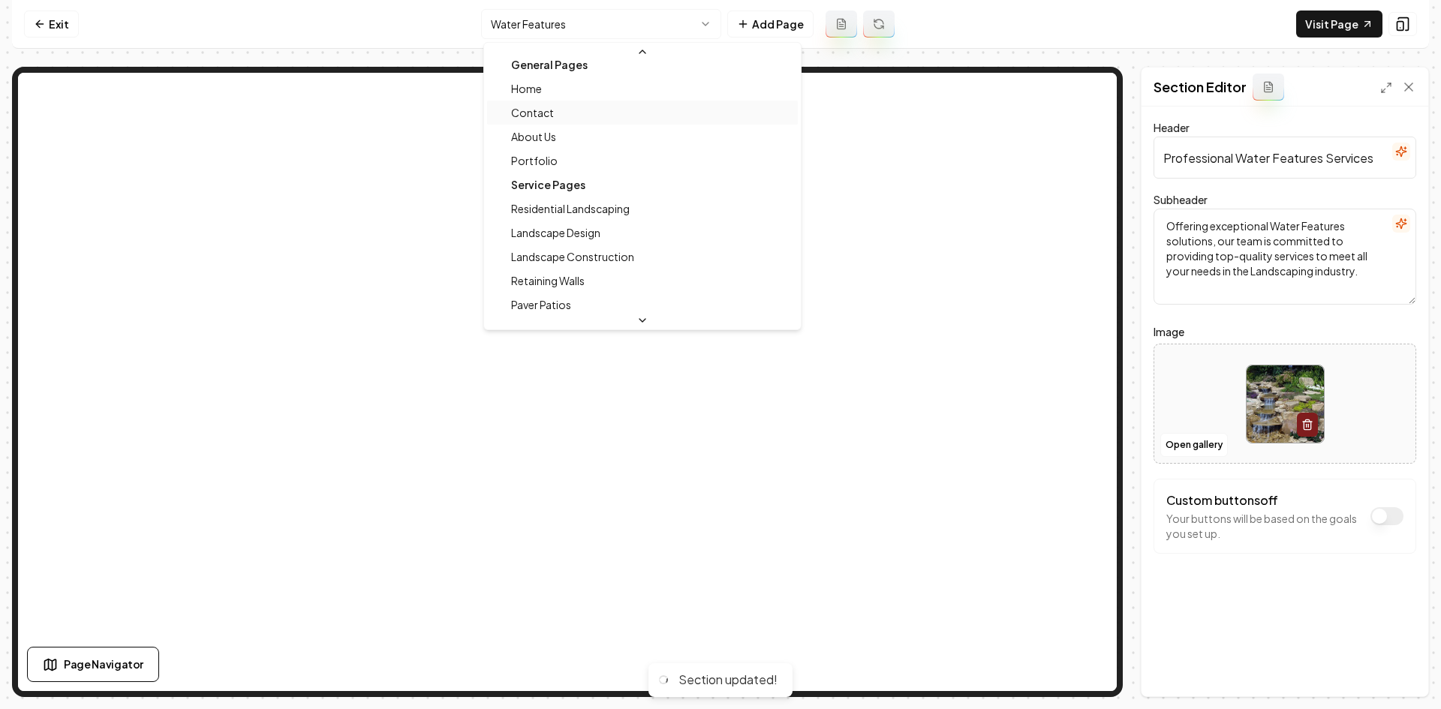
scroll to position [0, 0]
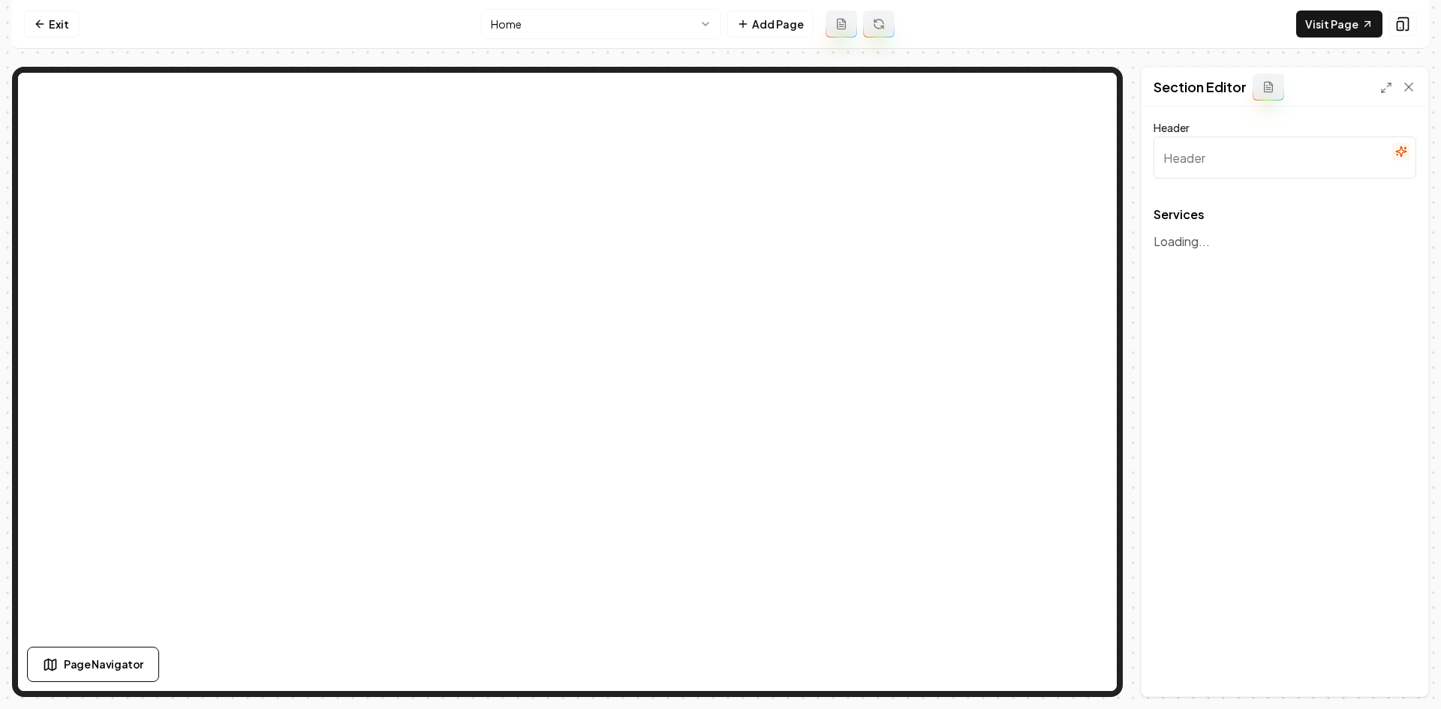
type input "Our Landscaping Expertise"
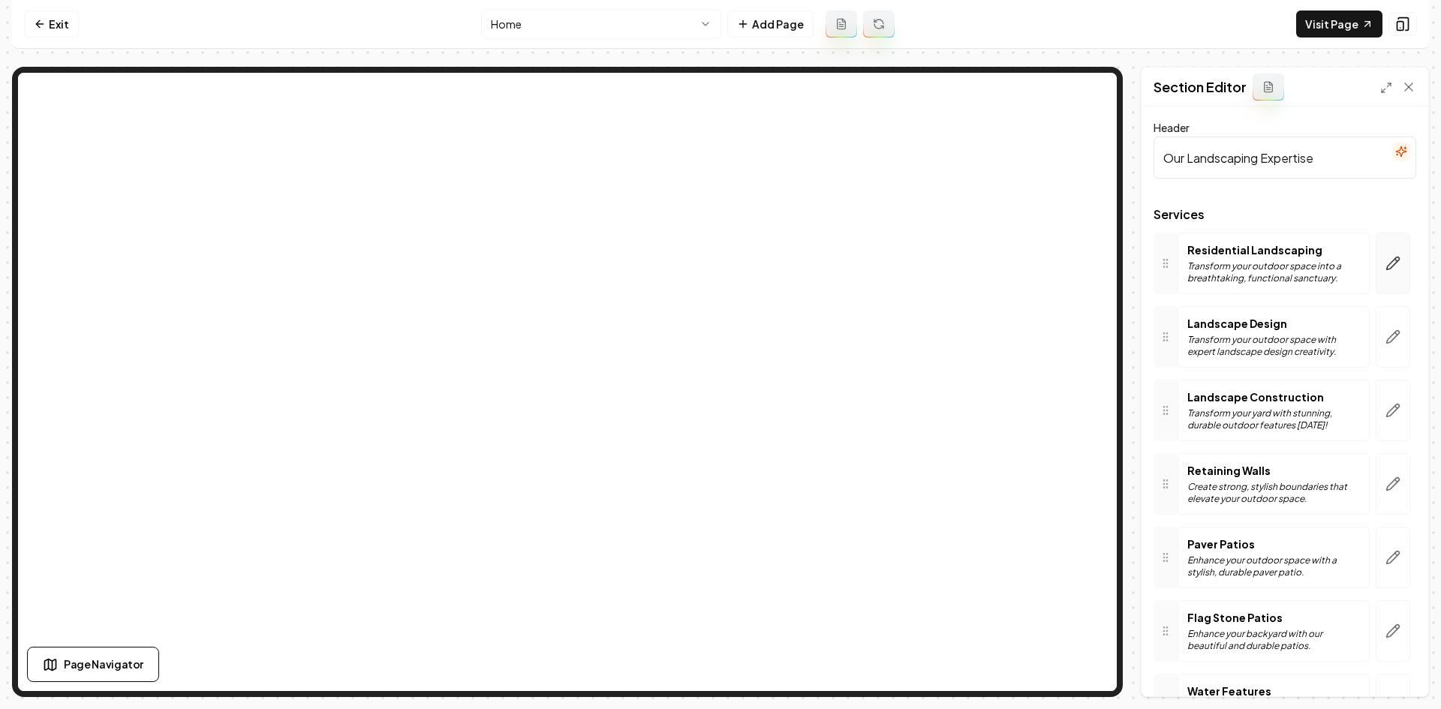
click at [1385, 265] on icon "button" at bounding box center [1392, 263] width 15 height 15
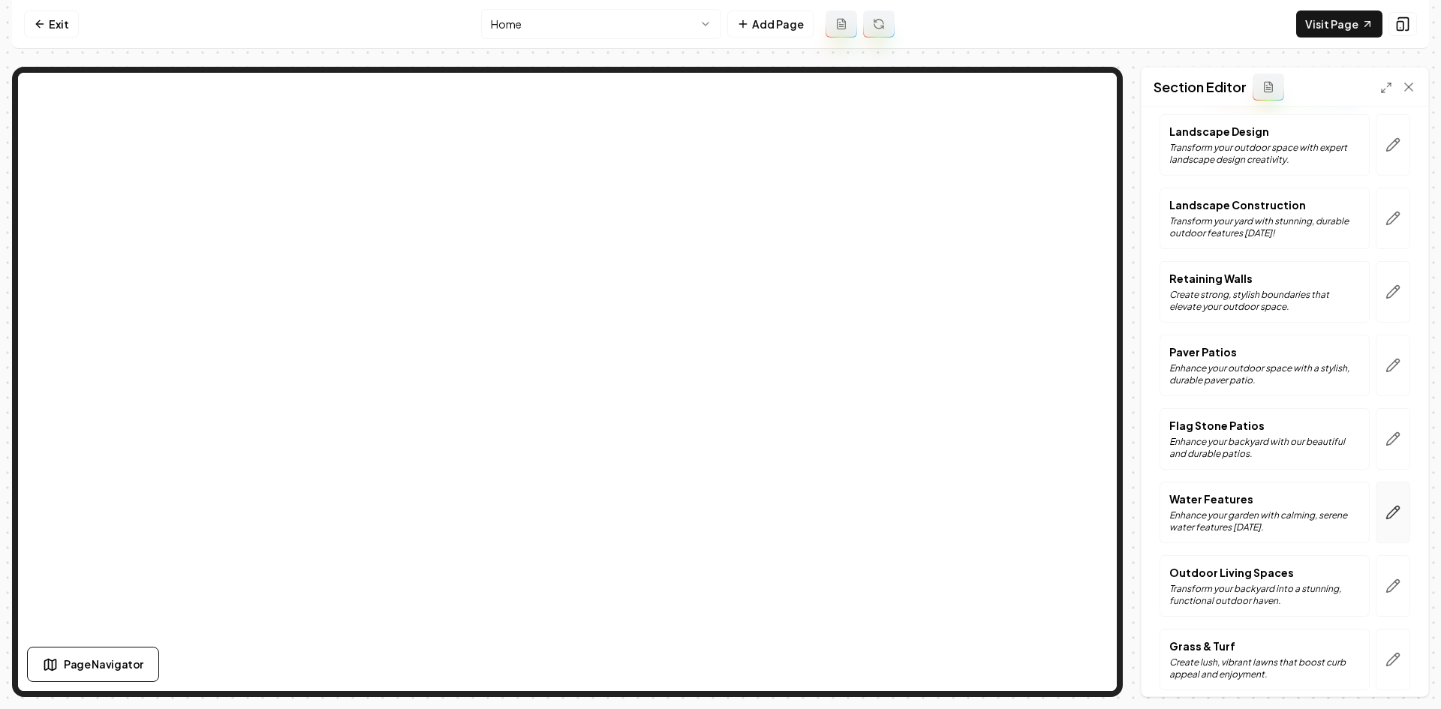
click at [1391, 519] on button "button" at bounding box center [1393, 513] width 35 height 62
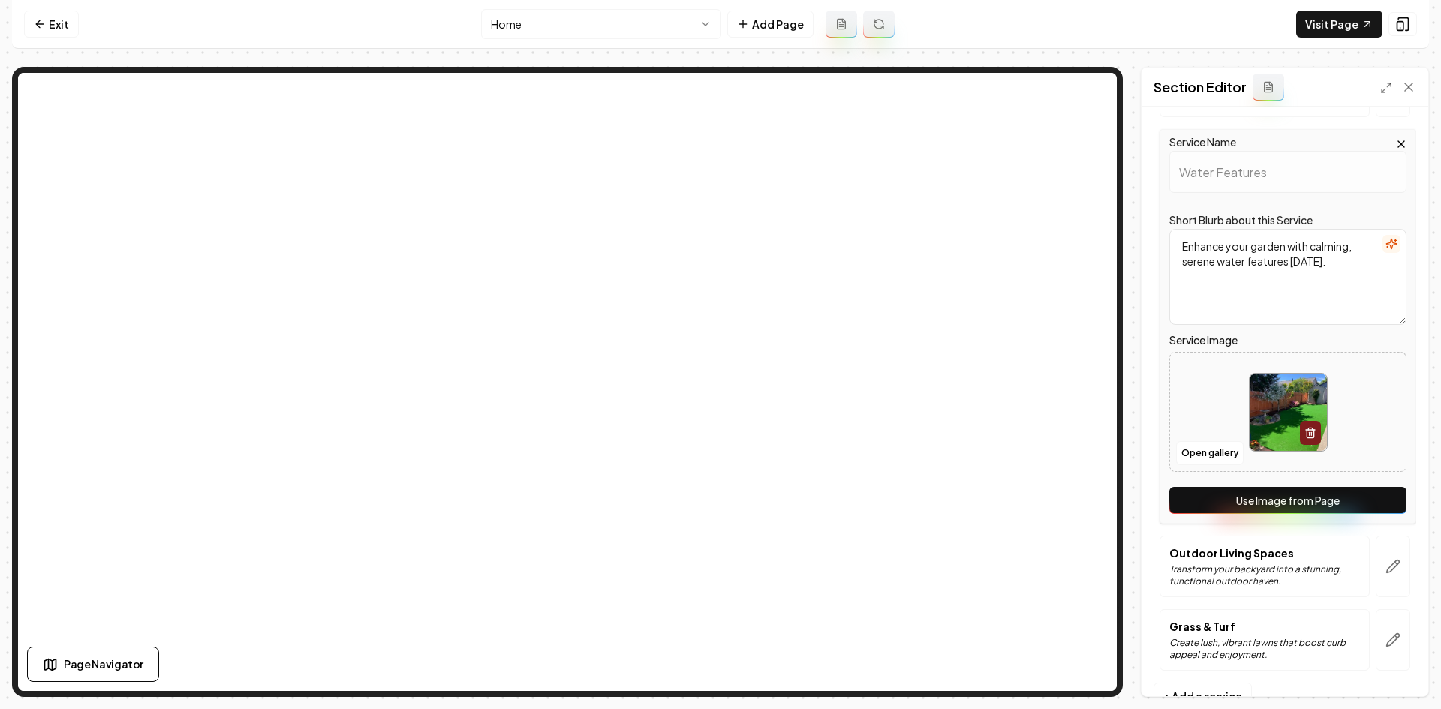
scroll to position [588, 0]
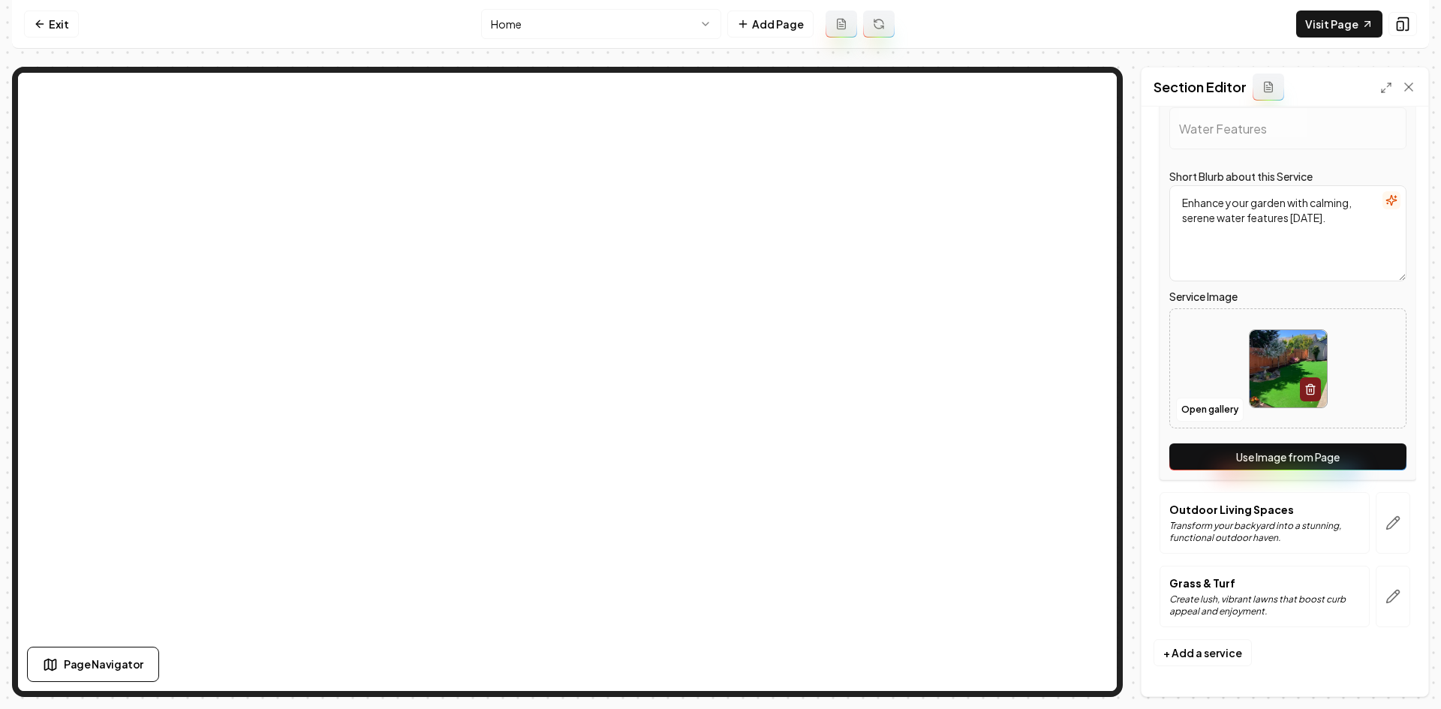
click at [1314, 468] on button "Use Image from Page" at bounding box center [1287, 457] width 237 height 27
click at [1376, 522] on button "button" at bounding box center [1393, 523] width 35 height 62
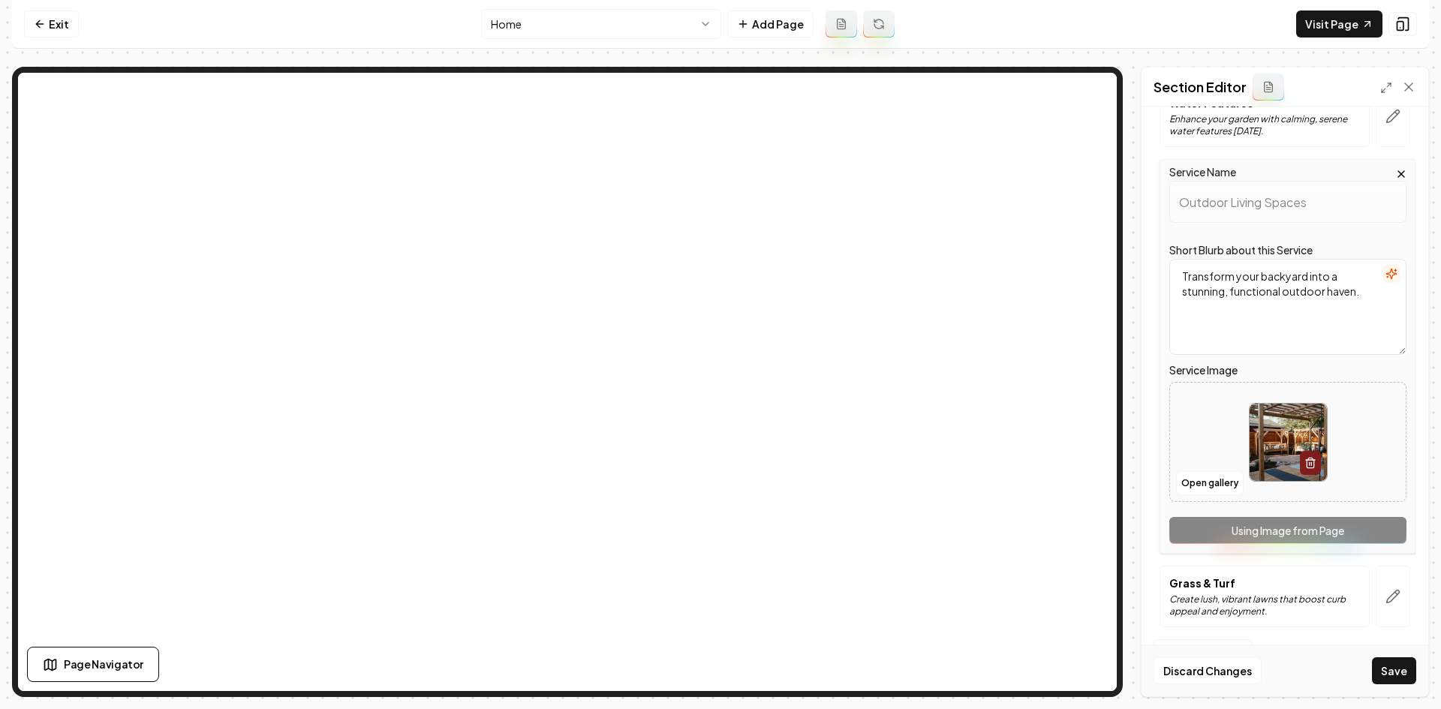
click at [1409, 594] on div "Header Our Landscaping Expertise Services Residential Landscaping Transform you…" at bounding box center [1284, 402] width 287 height 590
click at [1376, 603] on button "button" at bounding box center [1393, 597] width 35 height 62
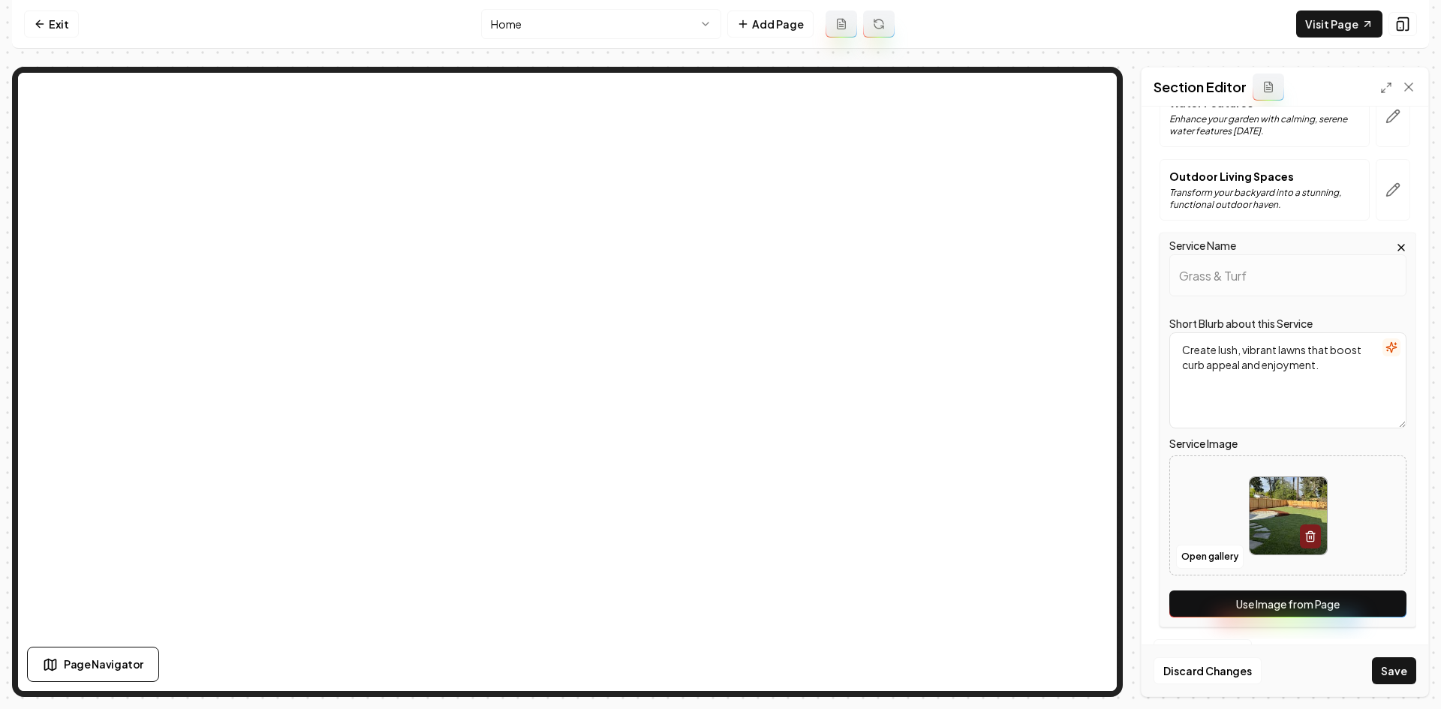
click at [1355, 604] on button "Use Image from Page" at bounding box center [1287, 604] width 237 height 27
click at [1388, 663] on button "Save" at bounding box center [1394, 670] width 44 height 27
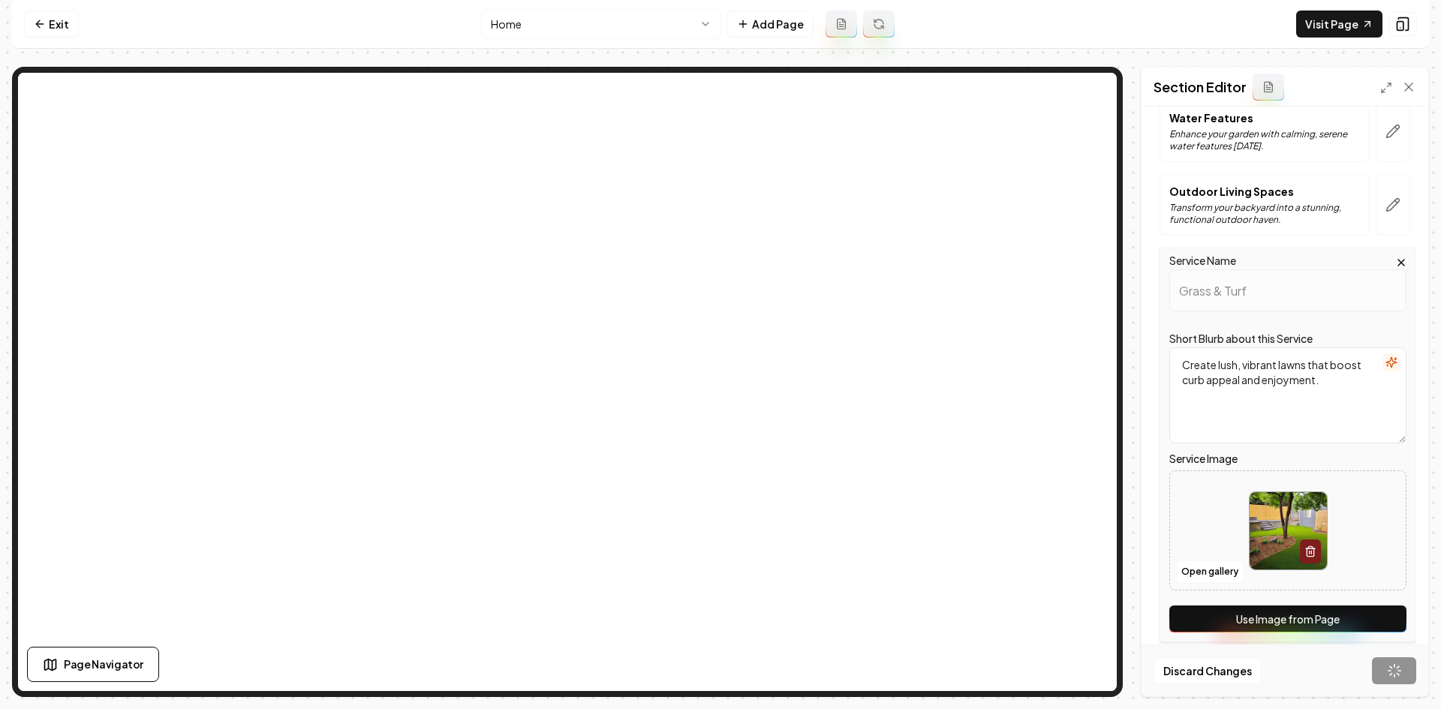
scroll to position [573, 0]
click at [1323, 17] on link "Visit Page" at bounding box center [1339, 24] width 86 height 27
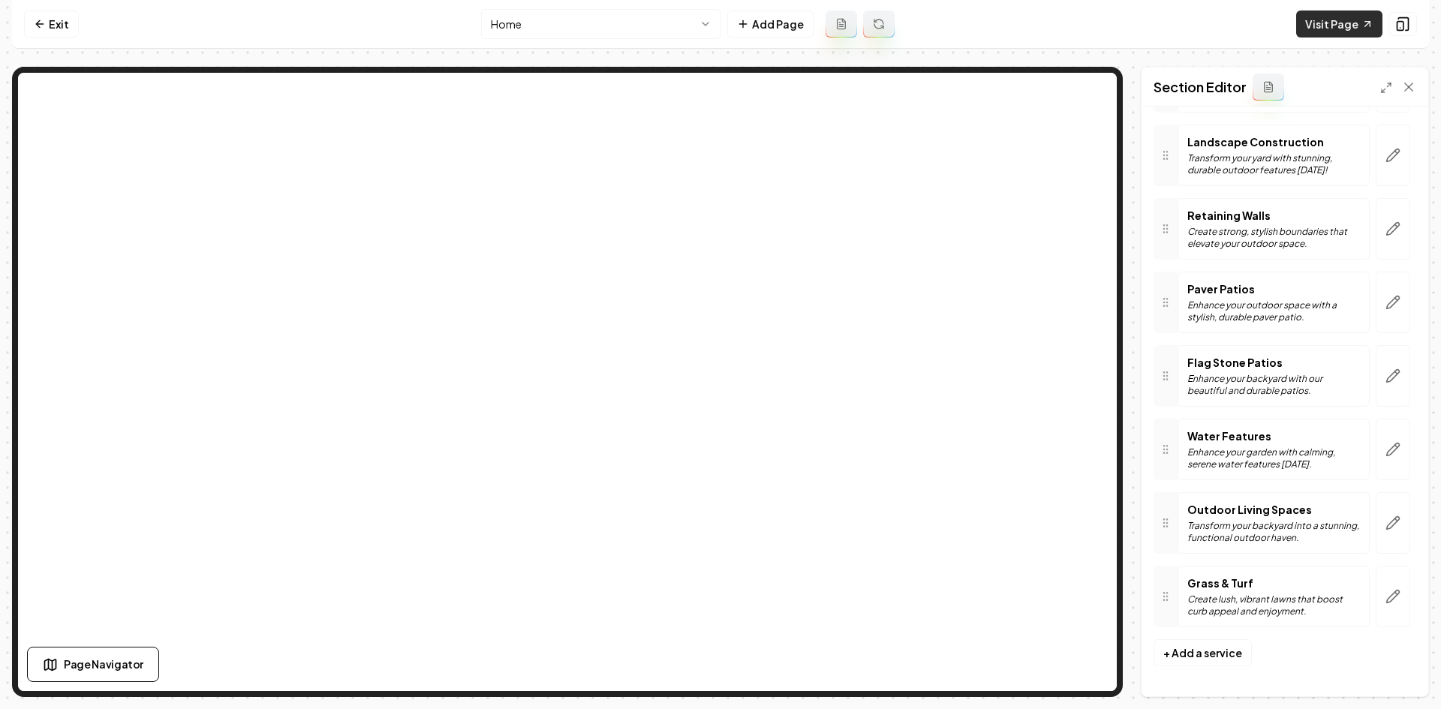
scroll to position [255, 0]
click at [1410, 24] on button at bounding box center [1402, 24] width 29 height 24
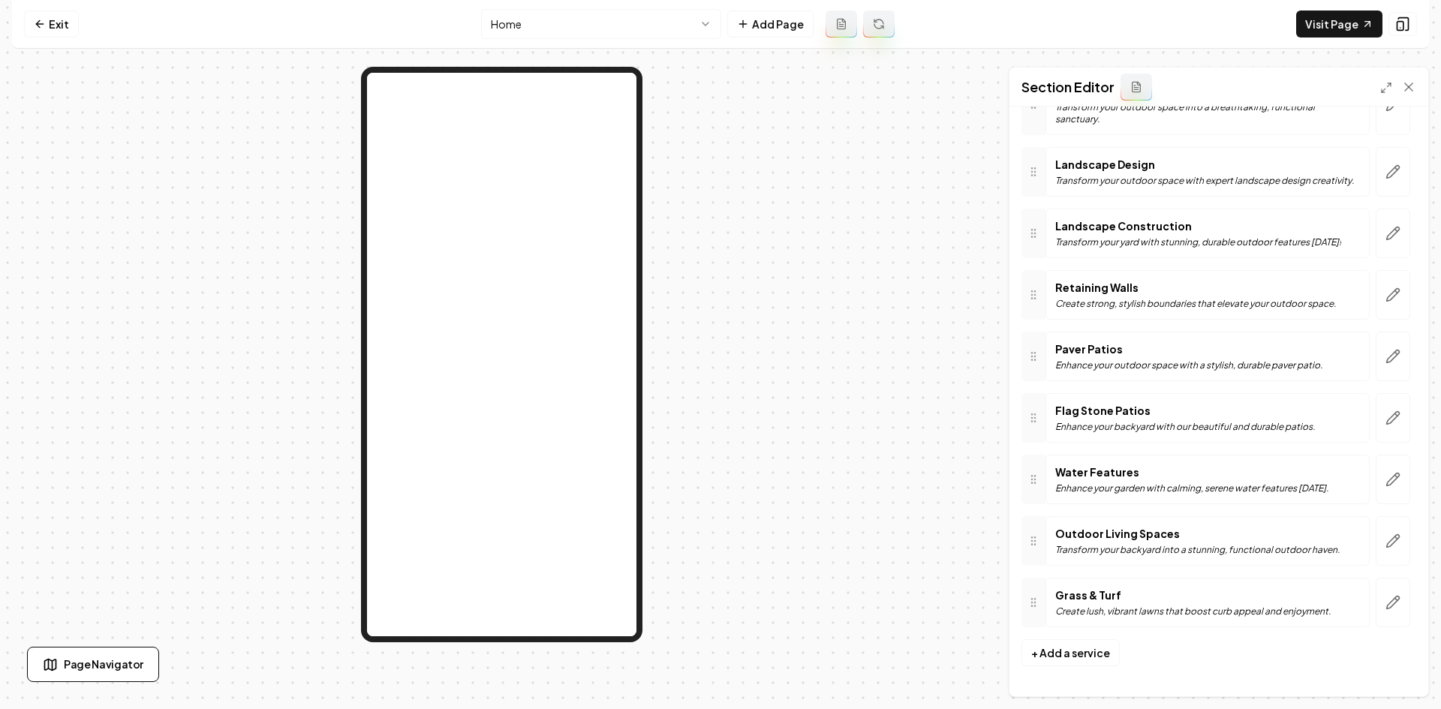
scroll to position [171, 0]
click at [1415, 17] on button at bounding box center [1402, 24] width 29 height 24
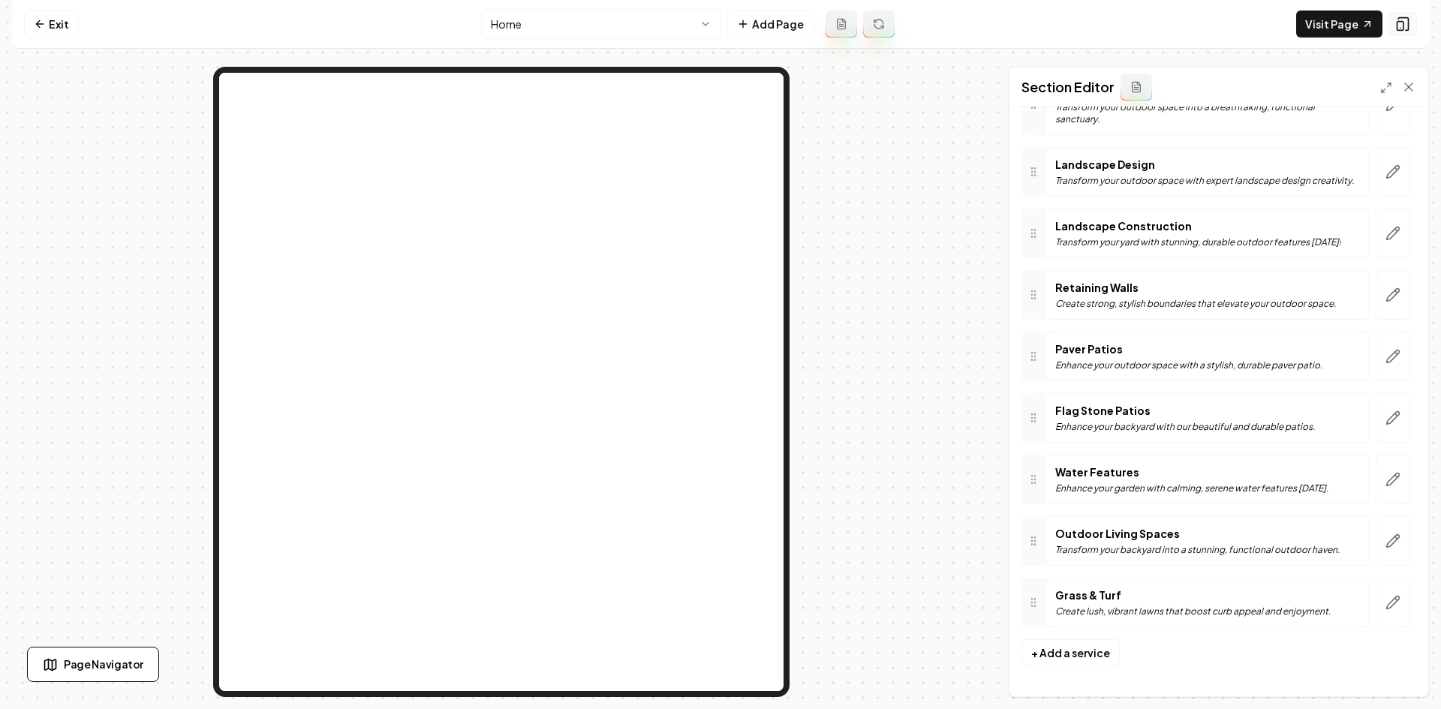
click at [1412, 22] on button at bounding box center [1402, 24] width 29 height 24
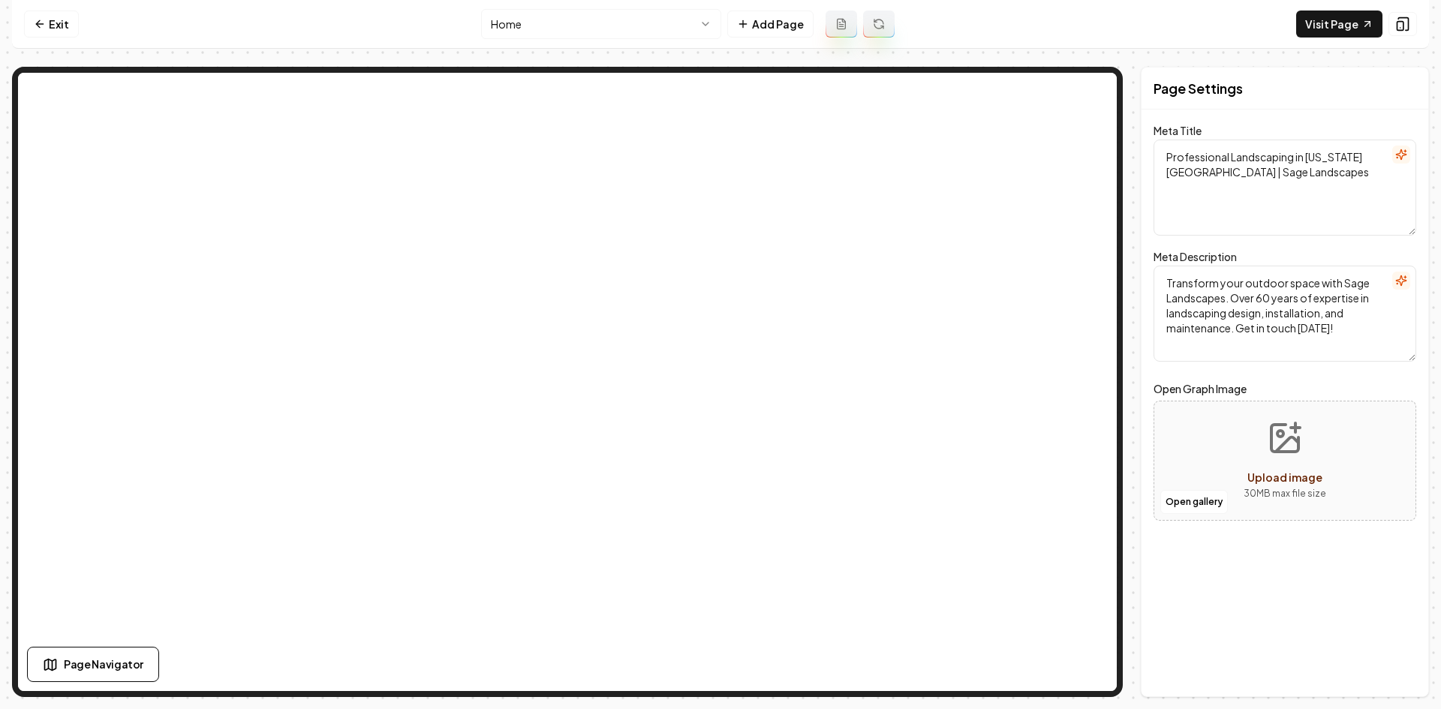
scroll to position [0, 0]
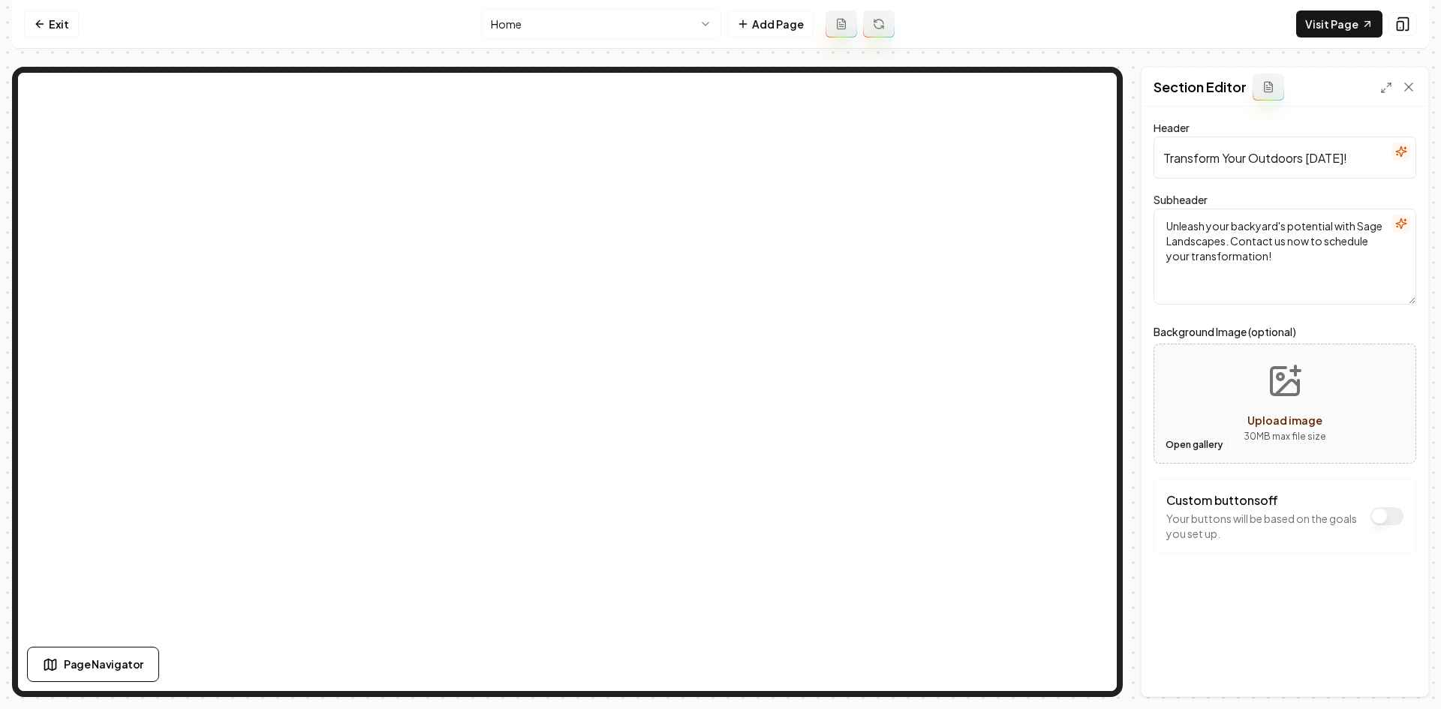
click at [1203, 439] on button "Open gallery" at bounding box center [1194, 445] width 68 height 24
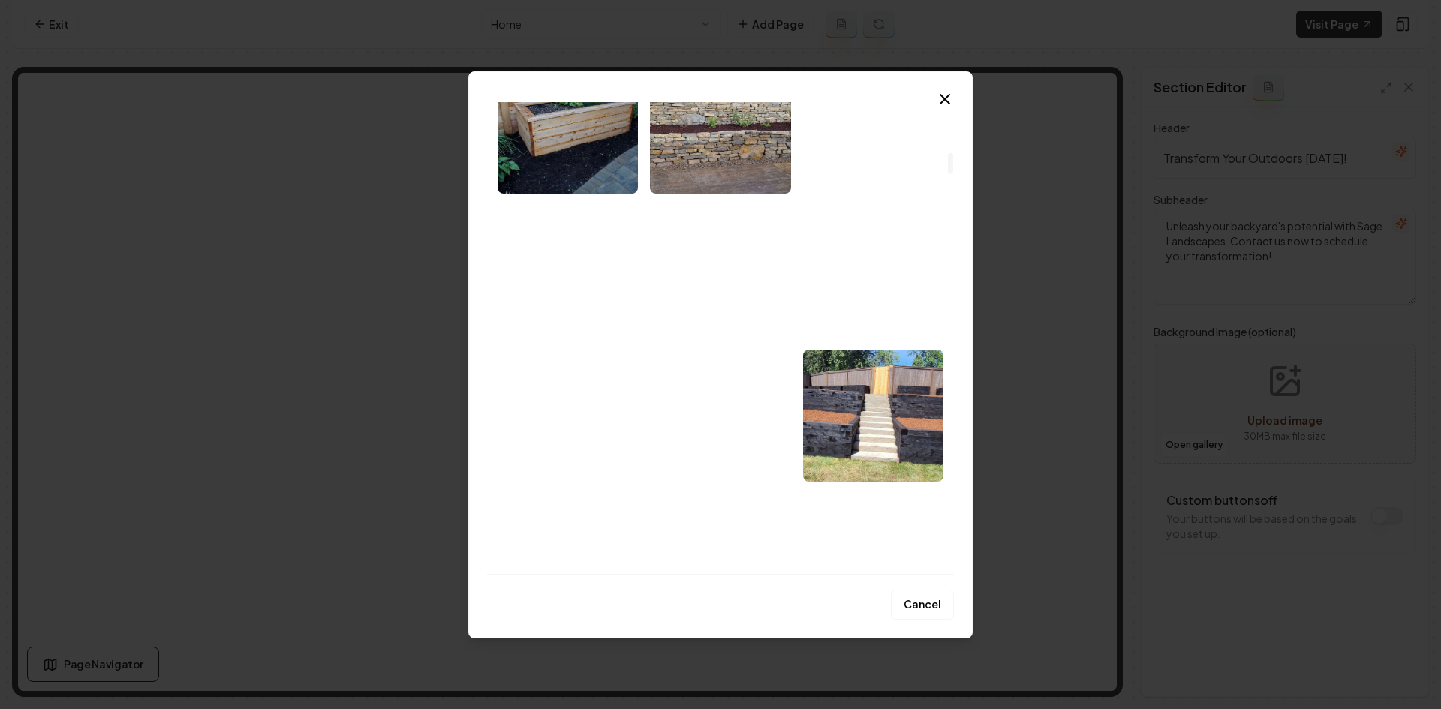
scroll to position [750, 0]
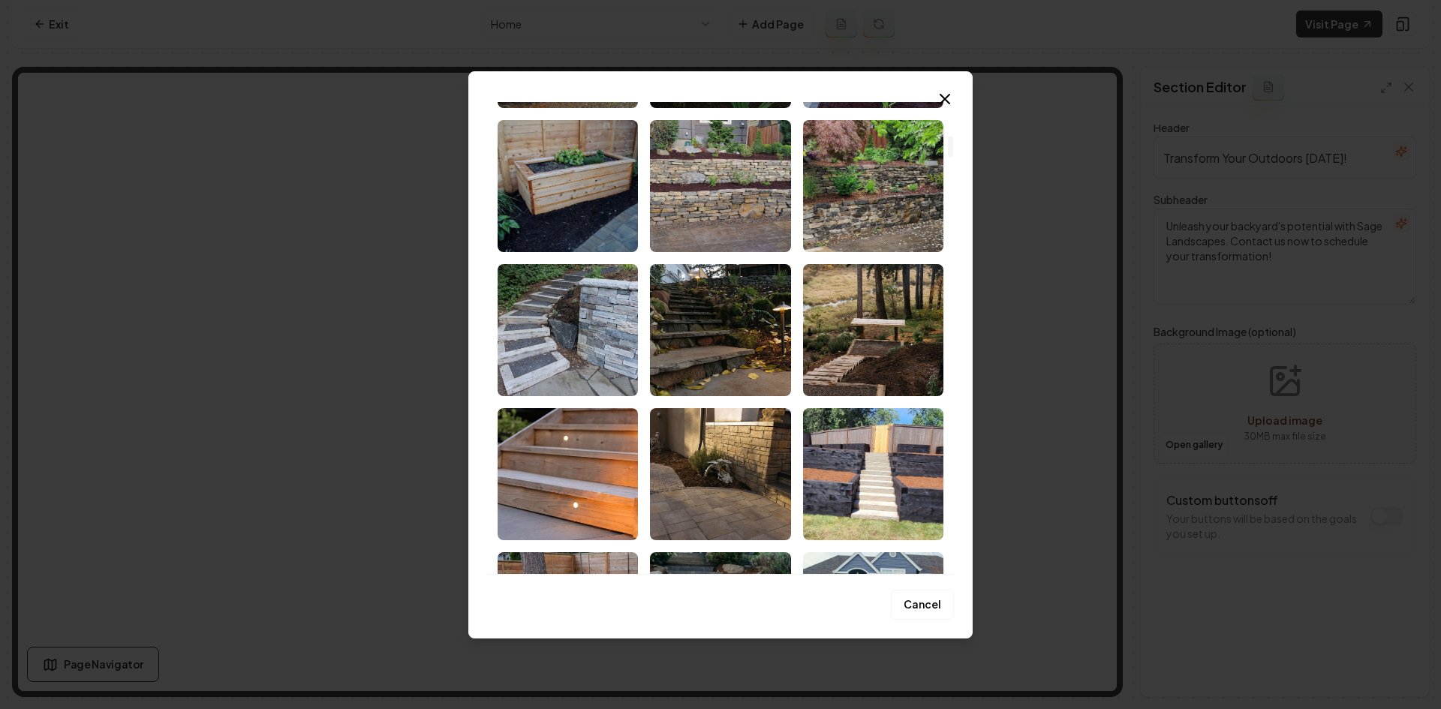
click at [882, 374] on img "Select image image_68cad6185c7cd75eb8804cf9.jpeg" at bounding box center [873, 330] width 140 height 132
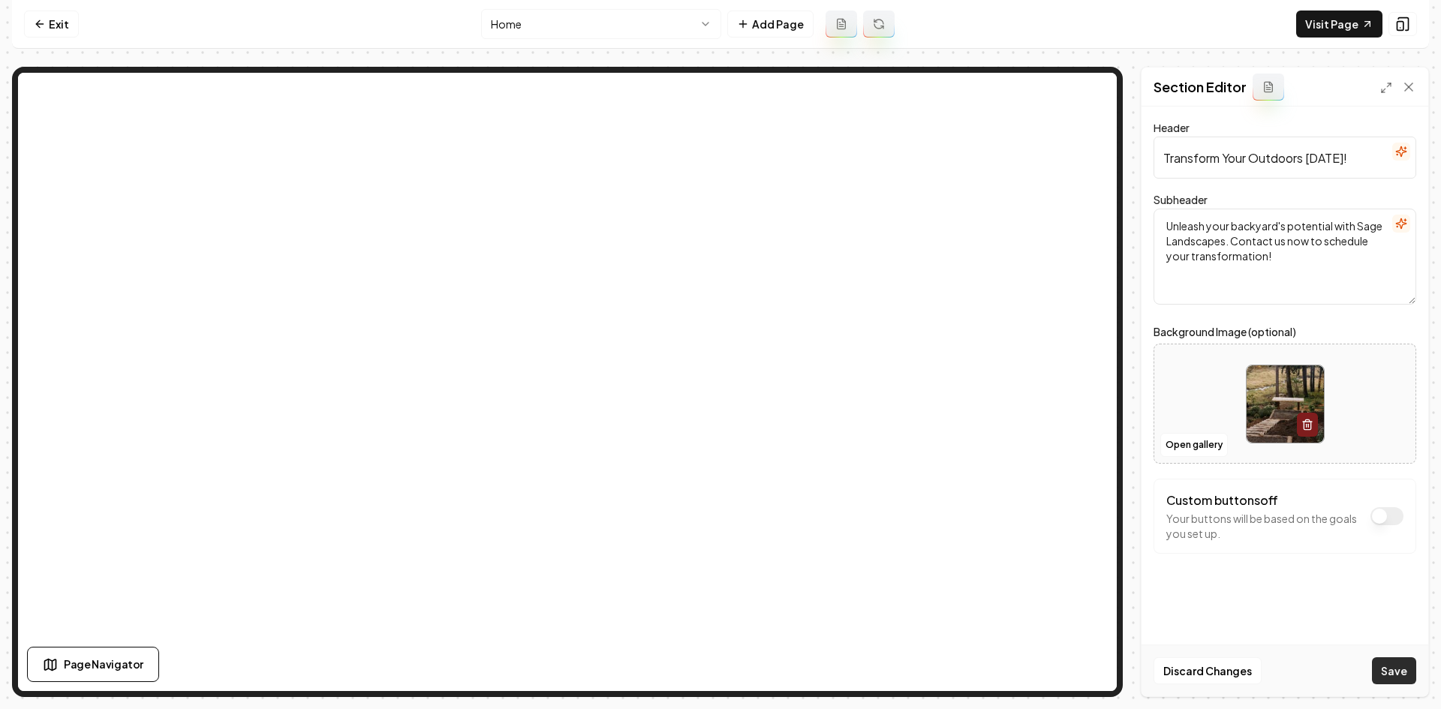
click at [1400, 678] on button "Save" at bounding box center [1394, 670] width 44 height 27
click at [533, 11] on html "Computer Required This feature is only available on a computer. Please switch t…" at bounding box center [720, 354] width 1441 height 709
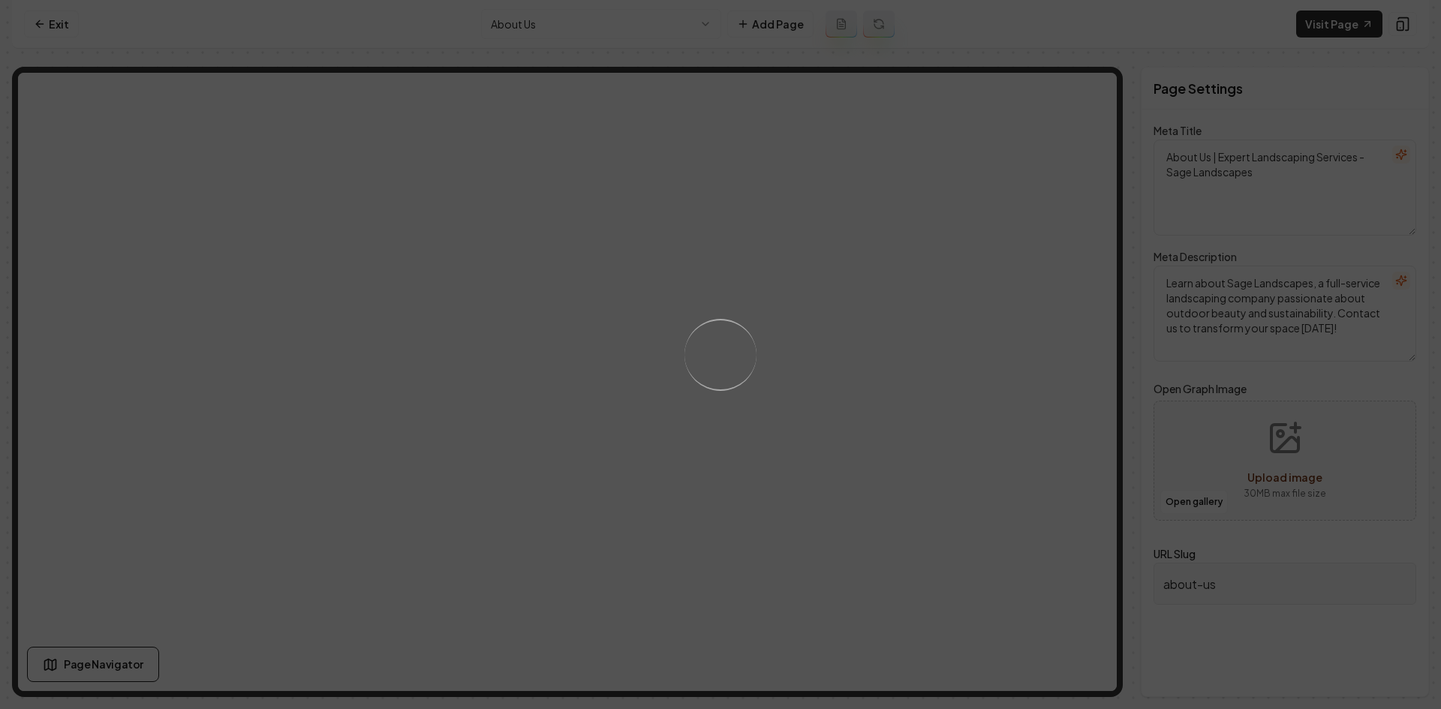
drag, startPoint x: 1109, startPoint y: 134, endPoint x: 1110, endPoint y: 141, distance: 7.5
click at [1110, 141] on div "Loading..." at bounding box center [720, 354] width 1441 height 709
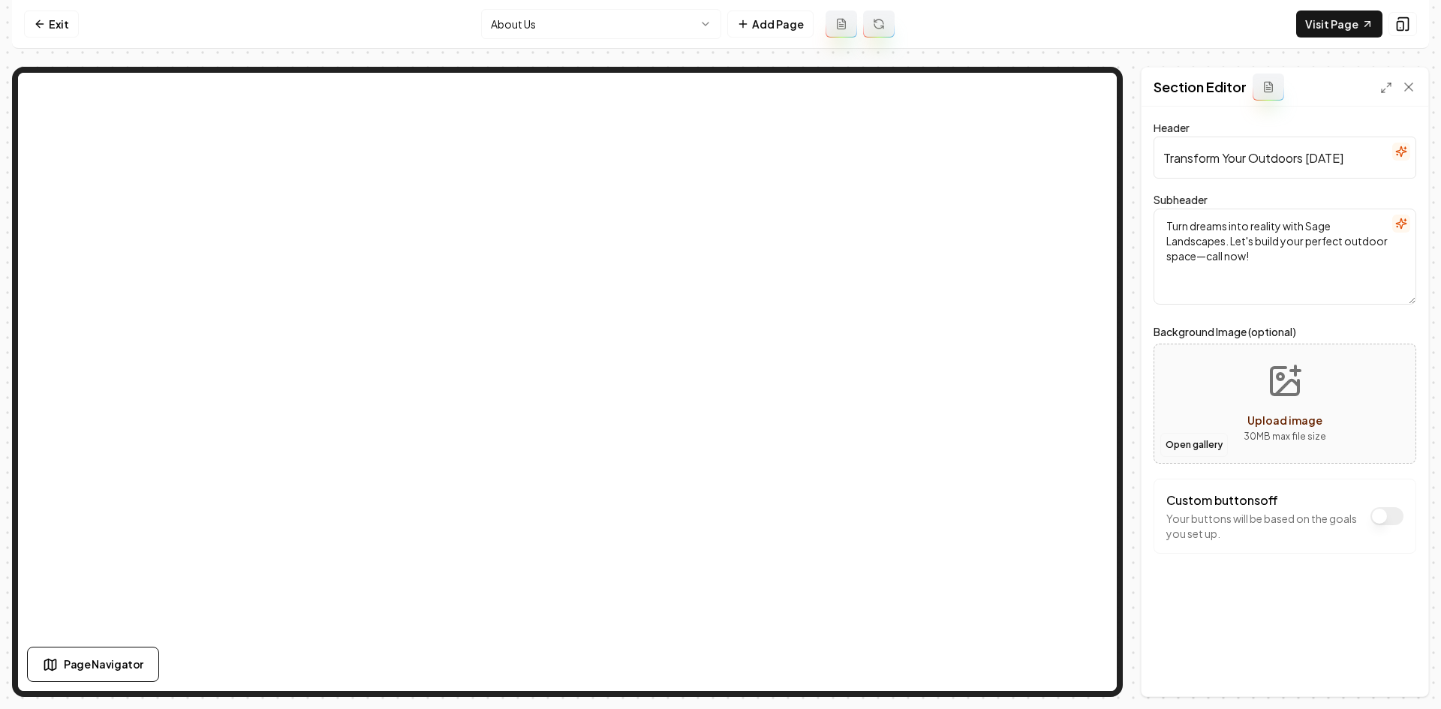
click at [1186, 447] on button "Open gallery" at bounding box center [1194, 445] width 68 height 24
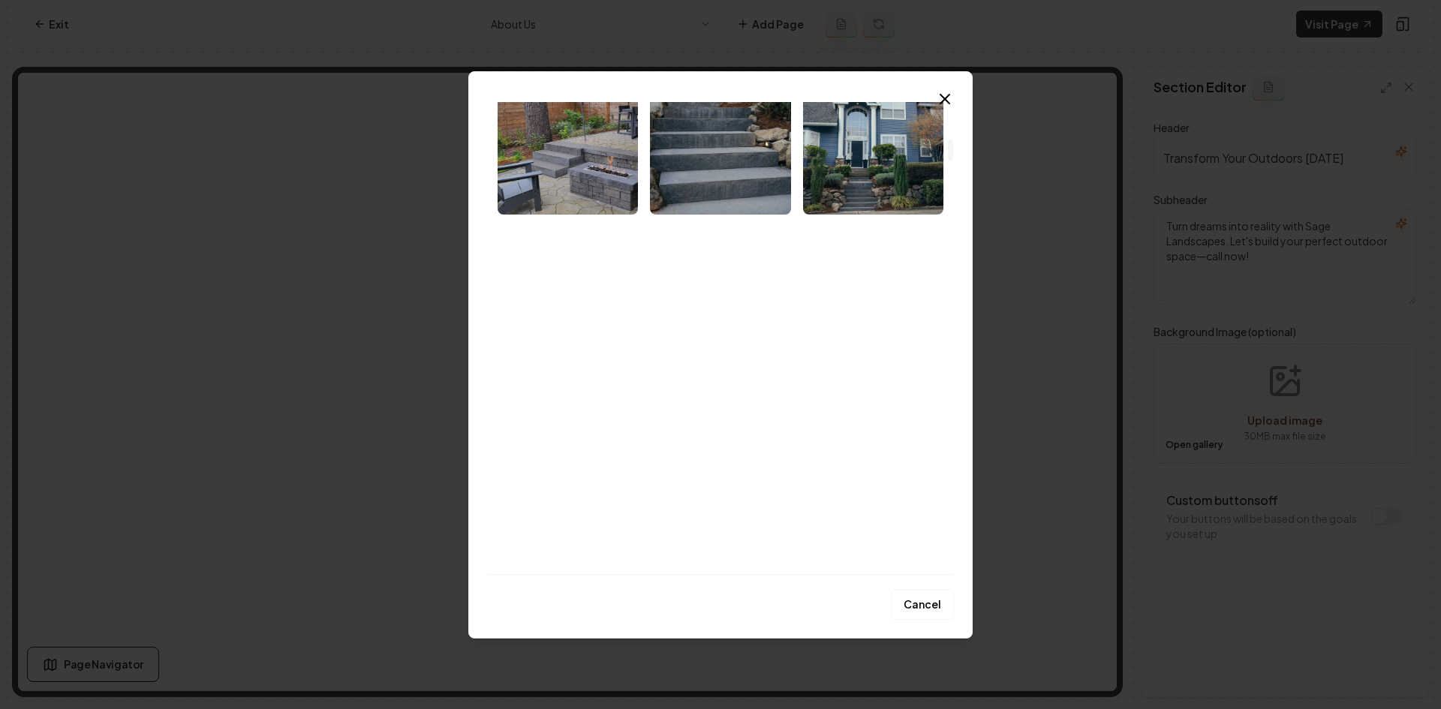
scroll to position [1276, 0]
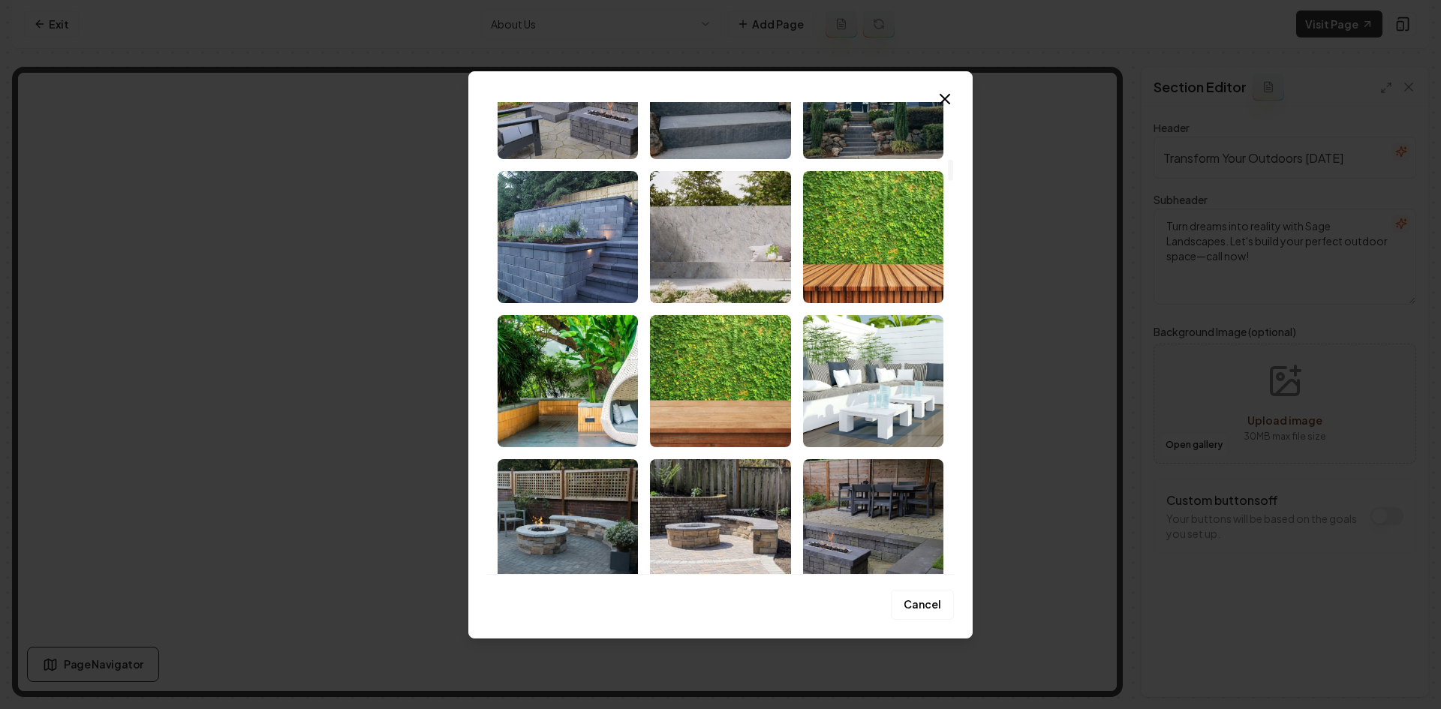
drag, startPoint x: 844, startPoint y: 393, endPoint x: 939, endPoint y: 418, distance: 97.7
click at [846, 393] on img "Select image image_68cad5be5c7cd75eb87dc1f0.jpeg" at bounding box center [873, 381] width 140 height 132
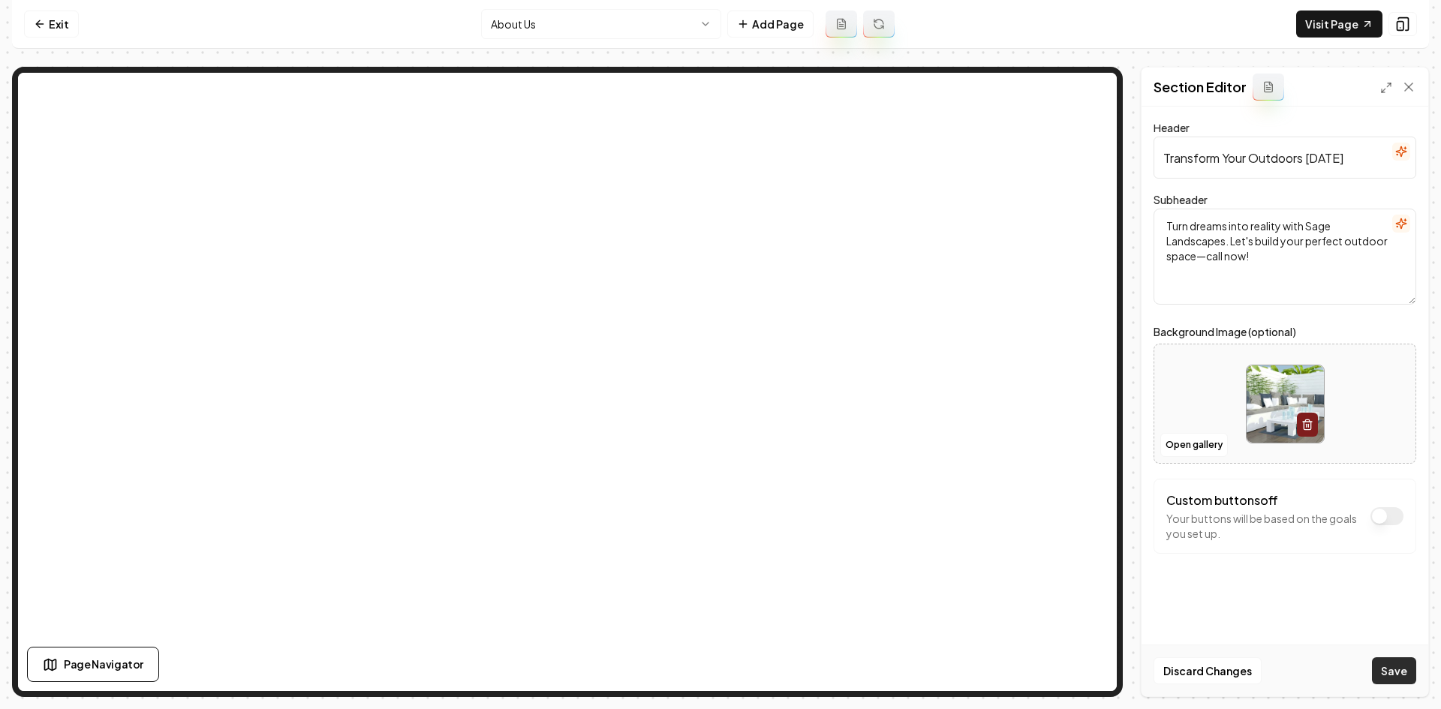
click at [1409, 672] on button "Save" at bounding box center [1394, 670] width 44 height 27
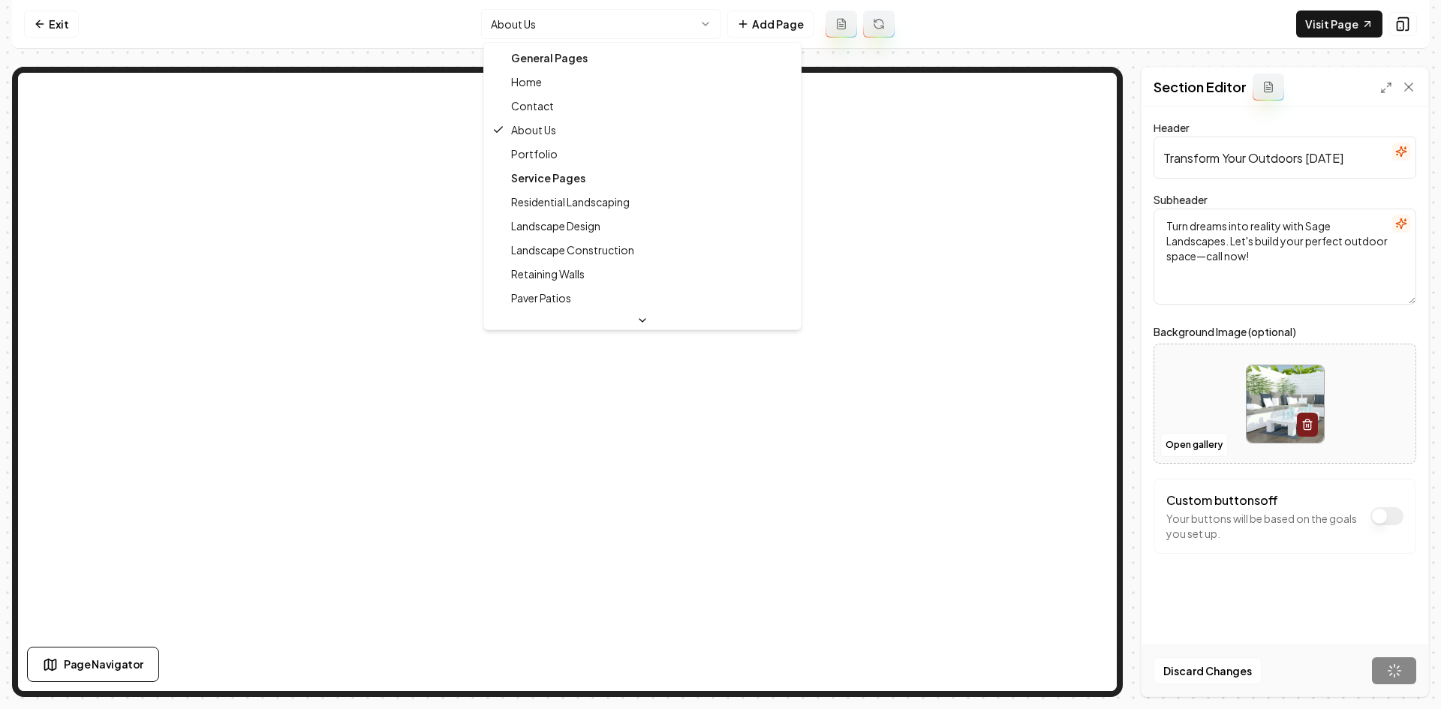
click at [617, 27] on html "Computer Required This feature is only available on a computer. Please switch t…" at bounding box center [720, 354] width 1441 height 709
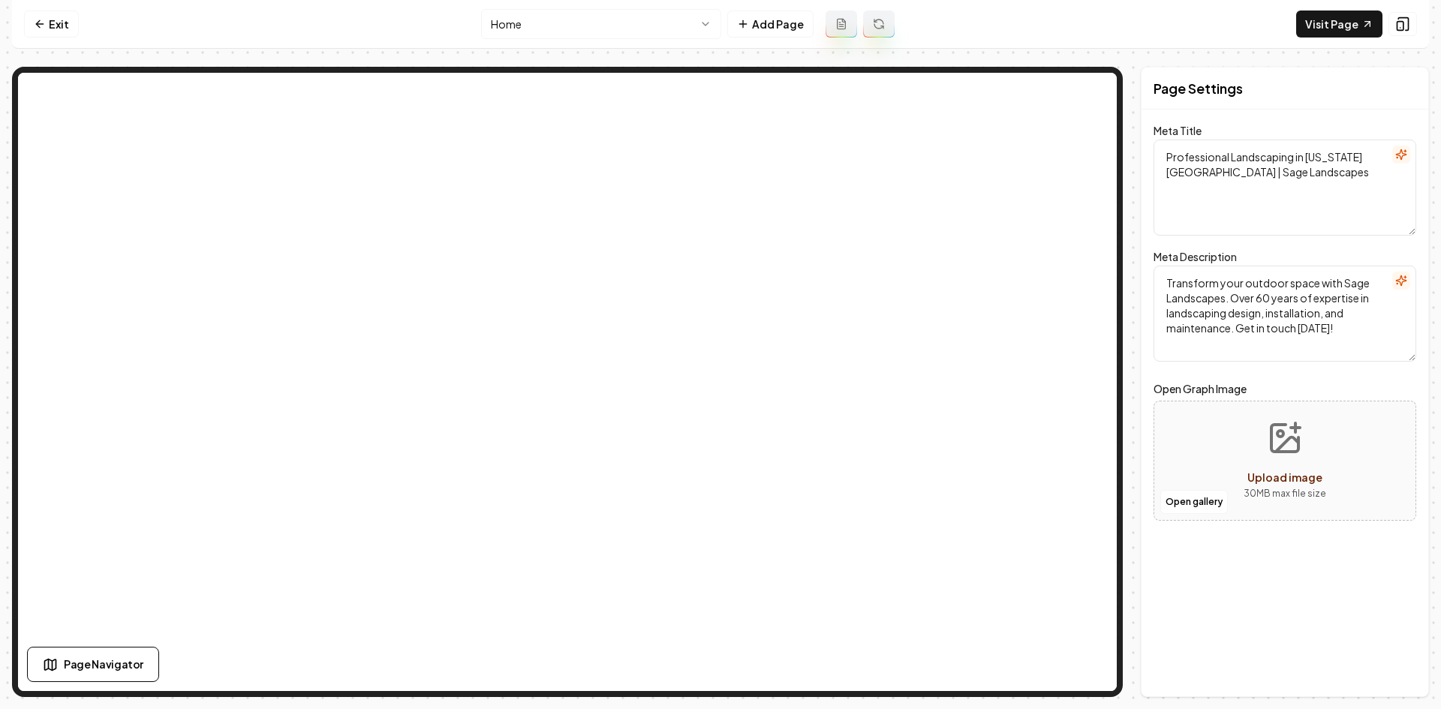
click at [538, 38] on html "Computer Required This feature is only available on a computer. Please switch t…" at bounding box center [720, 354] width 1441 height 709
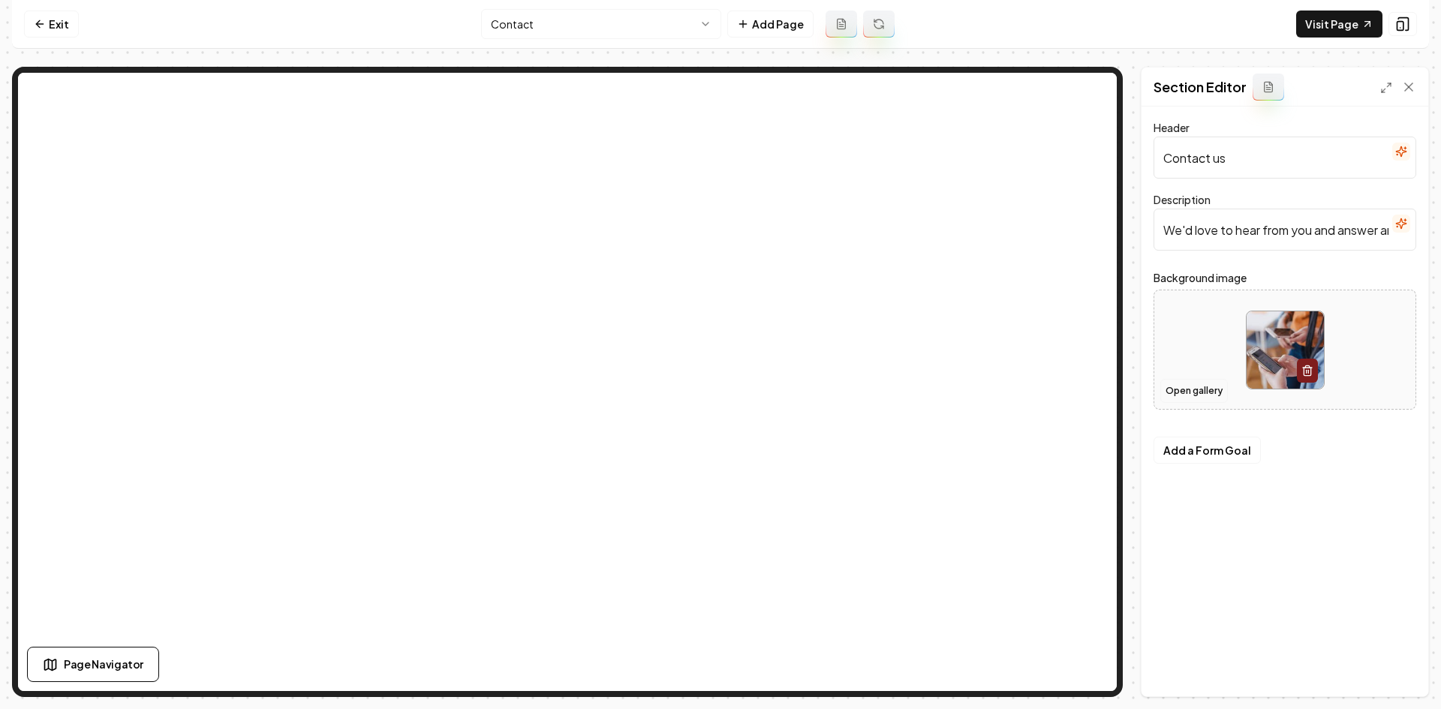
click at [1187, 389] on button "Open gallery" at bounding box center [1194, 391] width 68 height 24
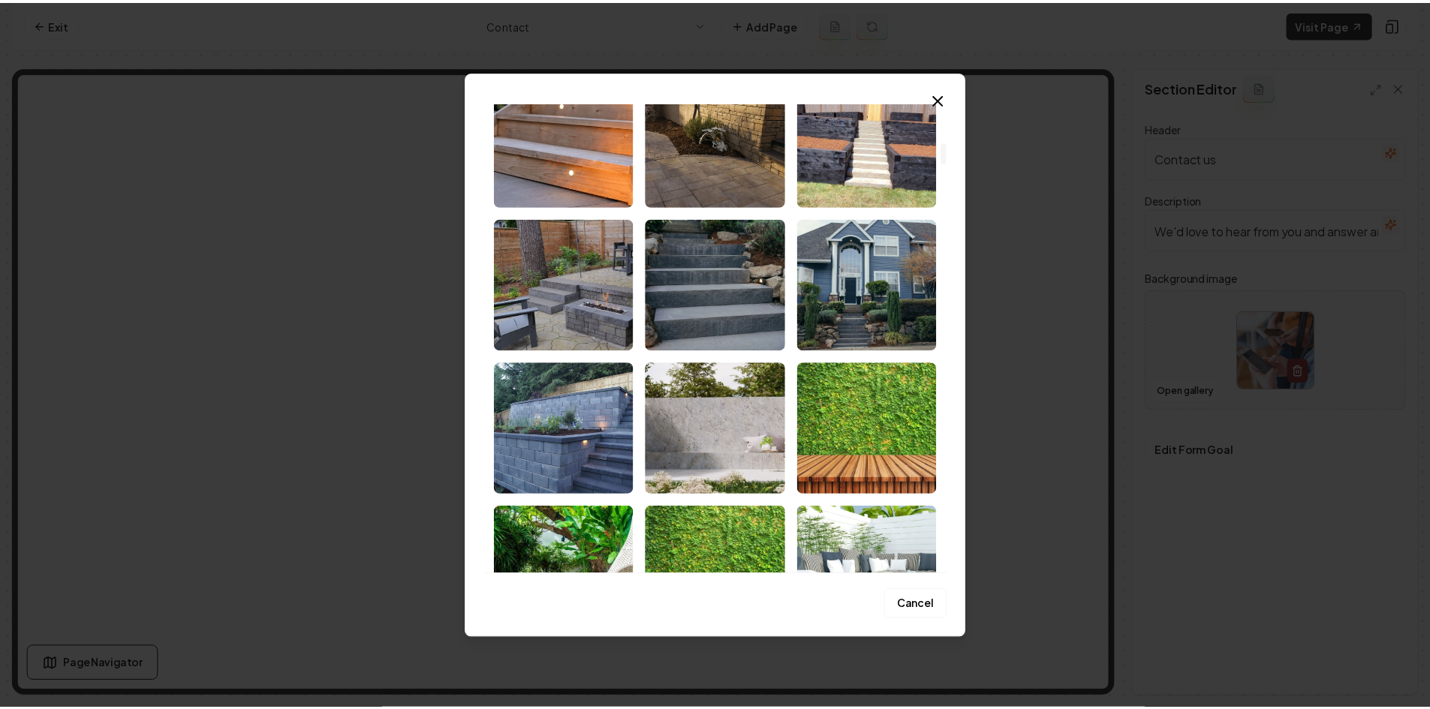
scroll to position [1351, 0]
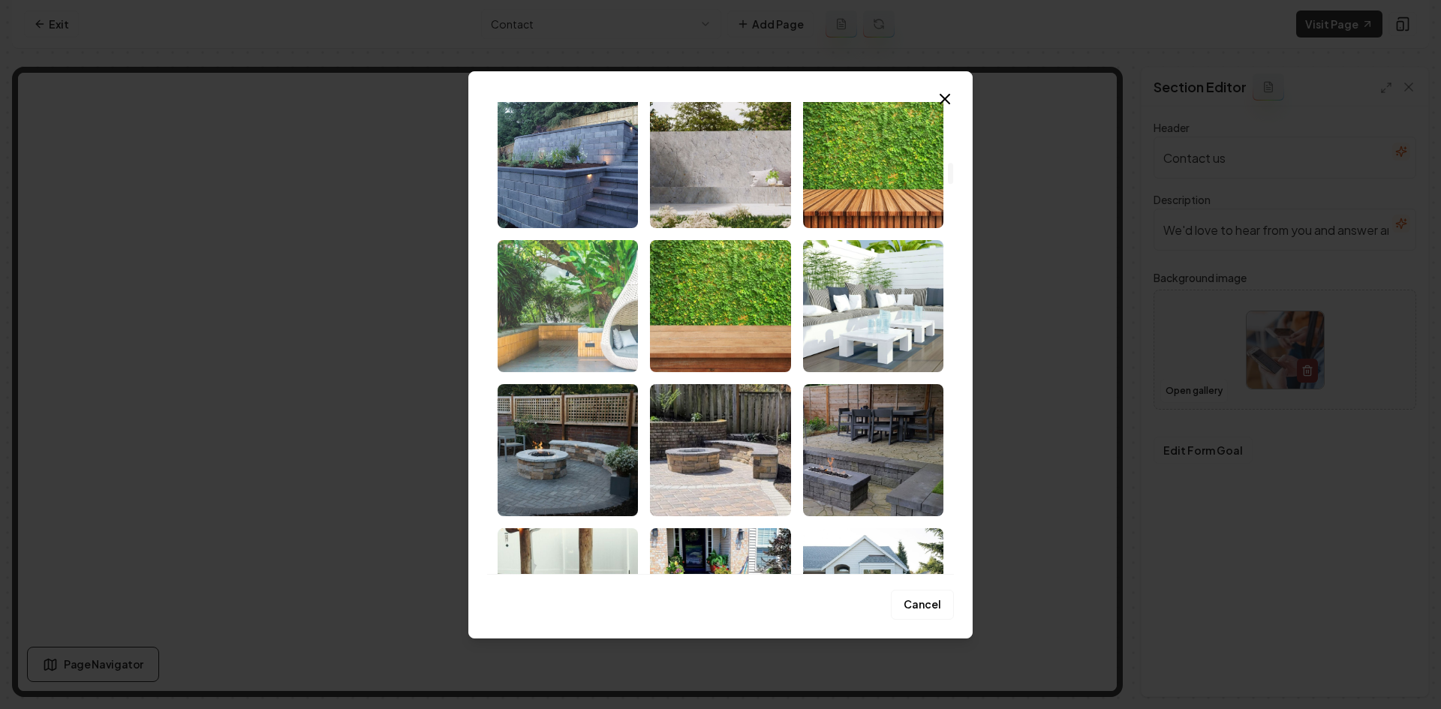
click at [600, 340] on img "Select image image_68cad5be5c7cd75eb87dc4ad.jpeg" at bounding box center [568, 306] width 140 height 132
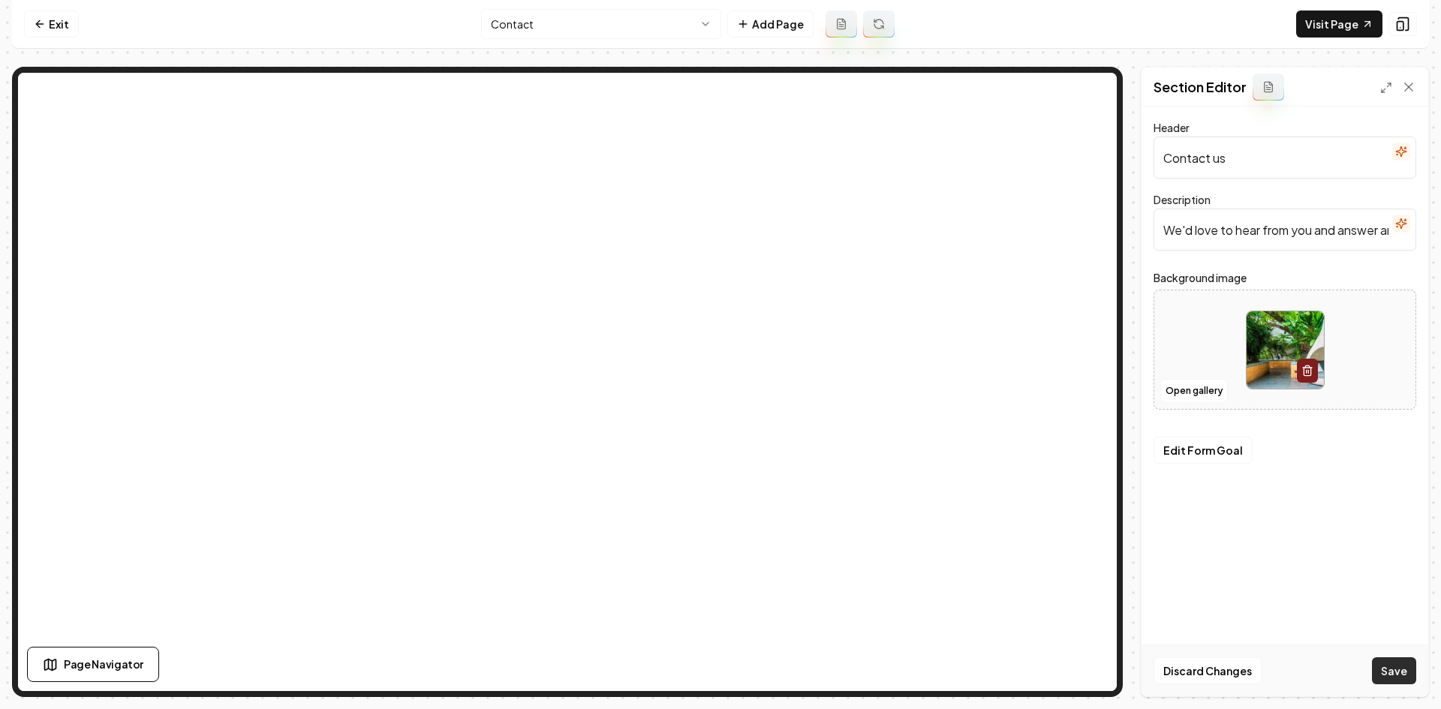
click at [1402, 669] on button "Save" at bounding box center [1394, 670] width 44 height 27
click at [67, 27] on link "Exit" at bounding box center [51, 24] width 55 height 27
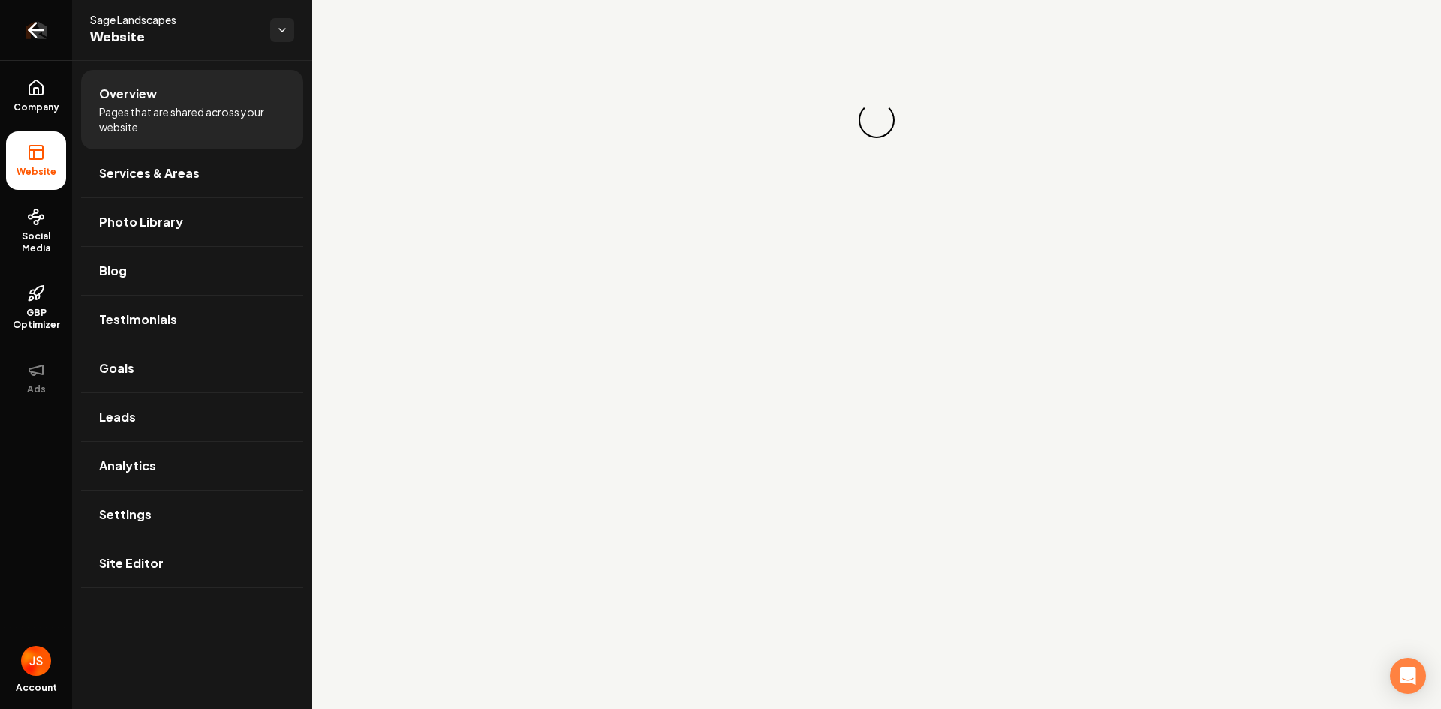
click at [31, 36] on icon "Return to dashboard" at bounding box center [36, 30] width 24 height 24
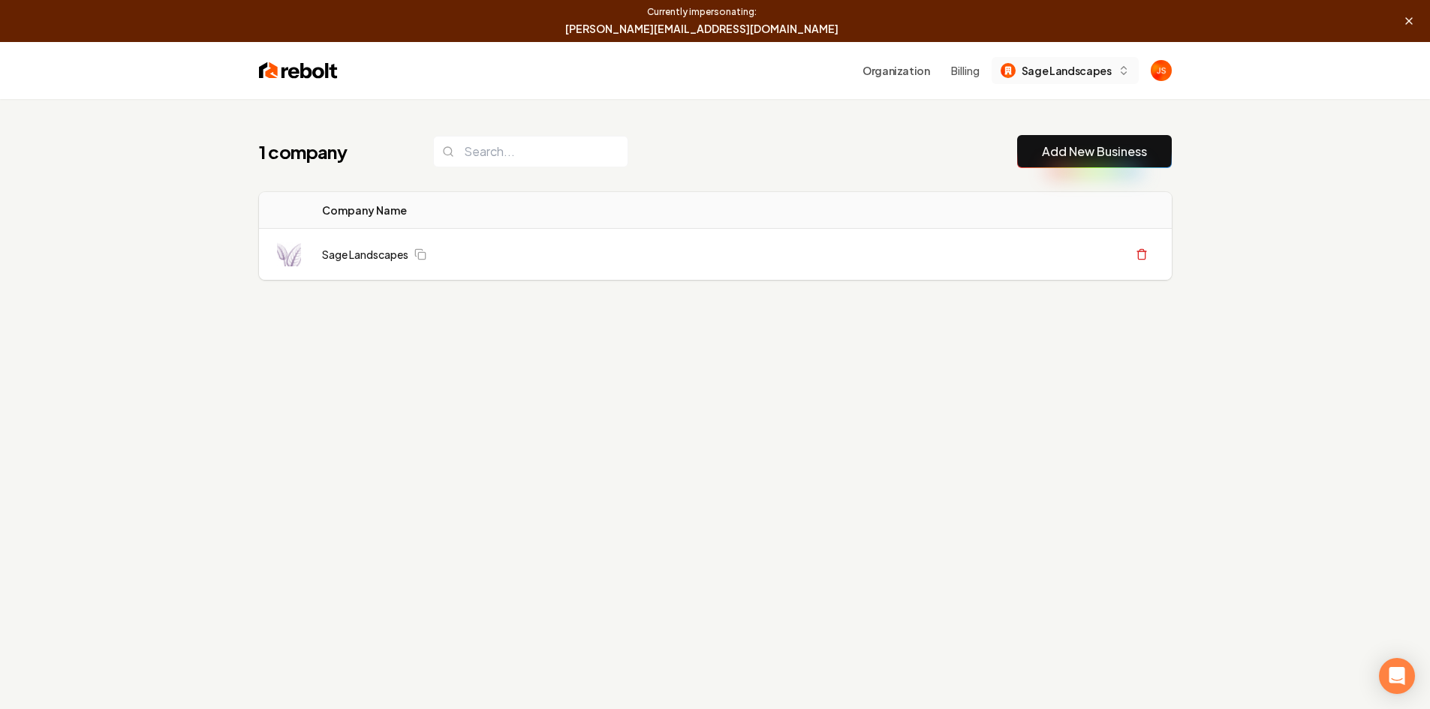
drag, startPoint x: 1061, startPoint y: 68, endPoint x: 1060, endPoint y: 83, distance: 15.8
click at [1061, 68] on span "Sage Landscapes" at bounding box center [1066, 71] width 90 height 16
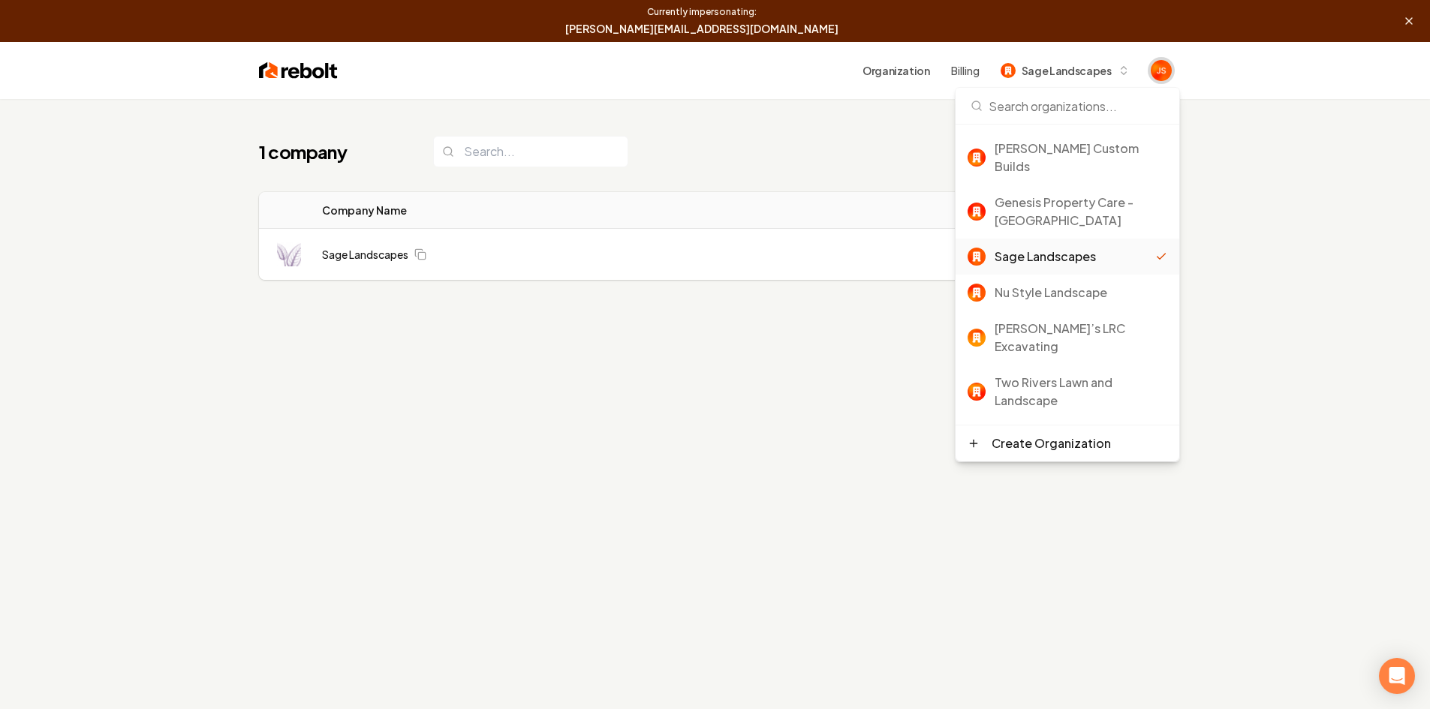
click at [1160, 71] on img "Open user button" at bounding box center [1160, 70] width 21 height 21
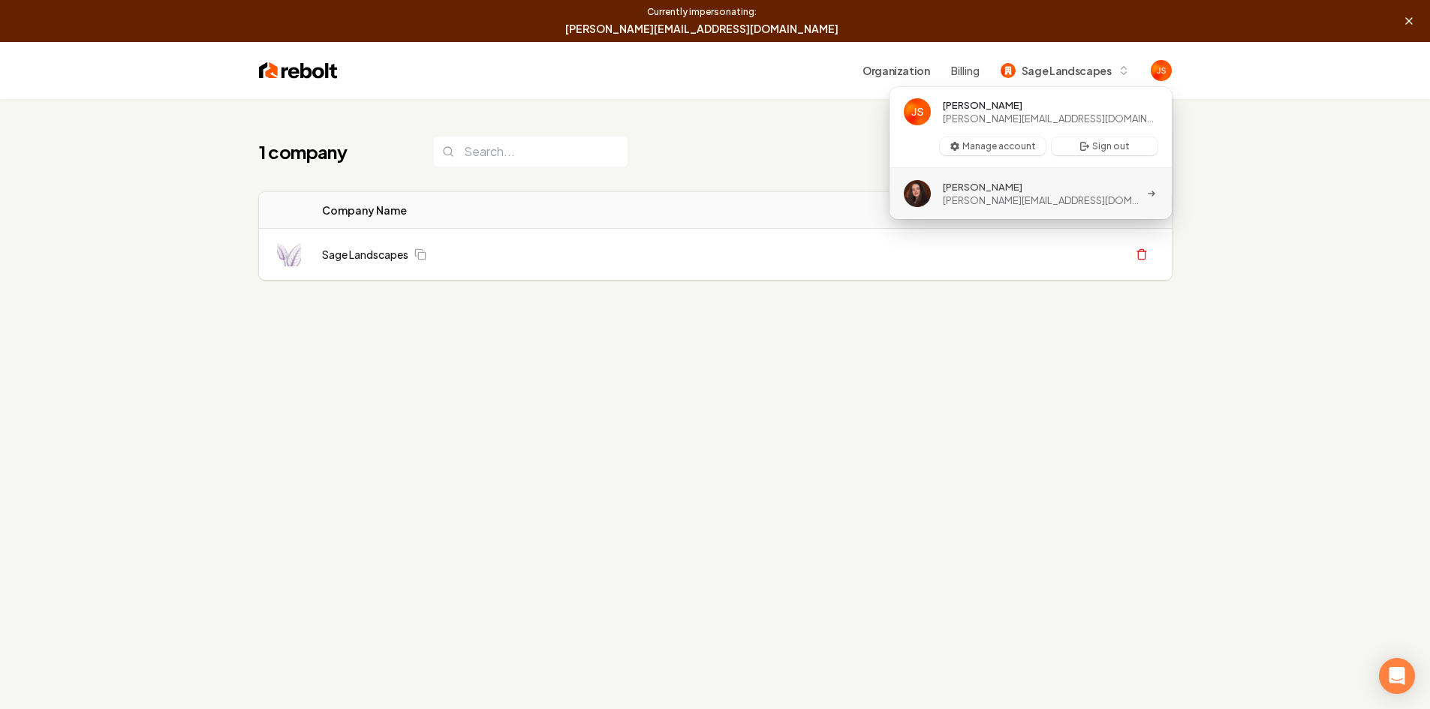
click at [998, 204] on span "[PERSON_NAME][EMAIL_ADDRESS][DOMAIN_NAME]" at bounding box center [1041, 201] width 197 height 14
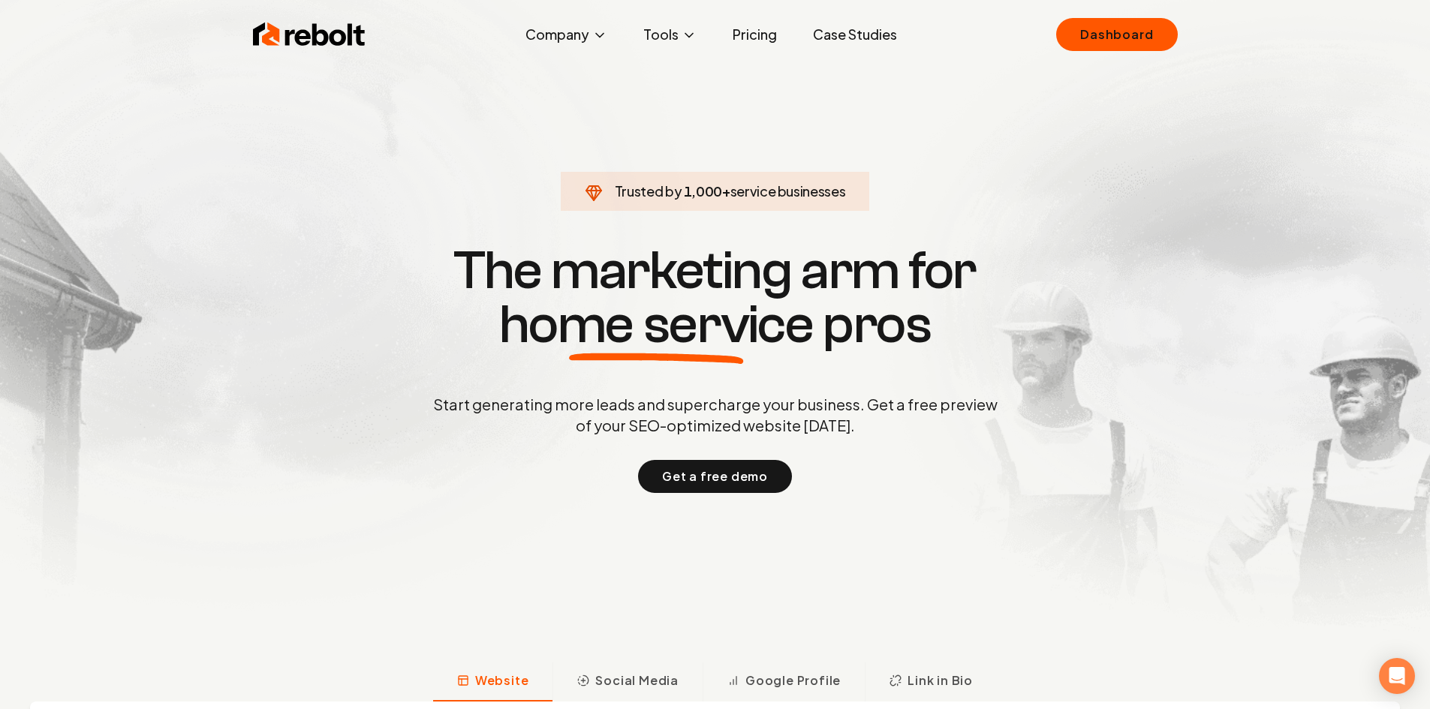
click at [348, 389] on div "Trusted by 1,000 + service businesses The marketing arm for home service pros S…" at bounding box center [715, 367] width 744 height 252
click at [1092, 48] on link "Dashboard" at bounding box center [1116, 34] width 121 height 33
